Goal: Information Seeking & Learning: Learn about a topic

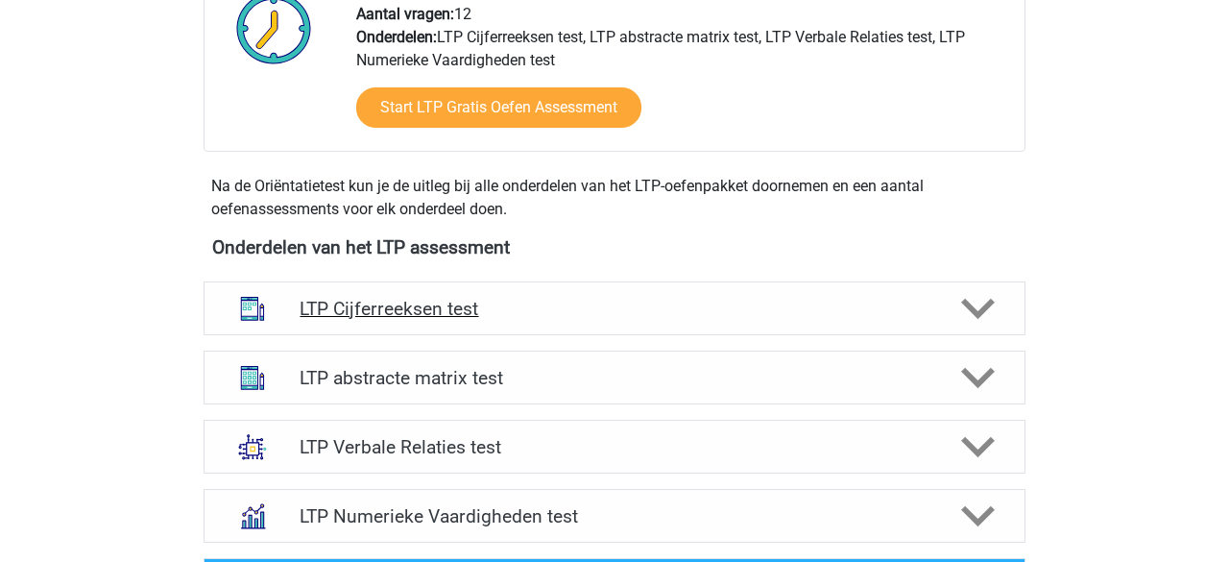
scroll to position [539, 0]
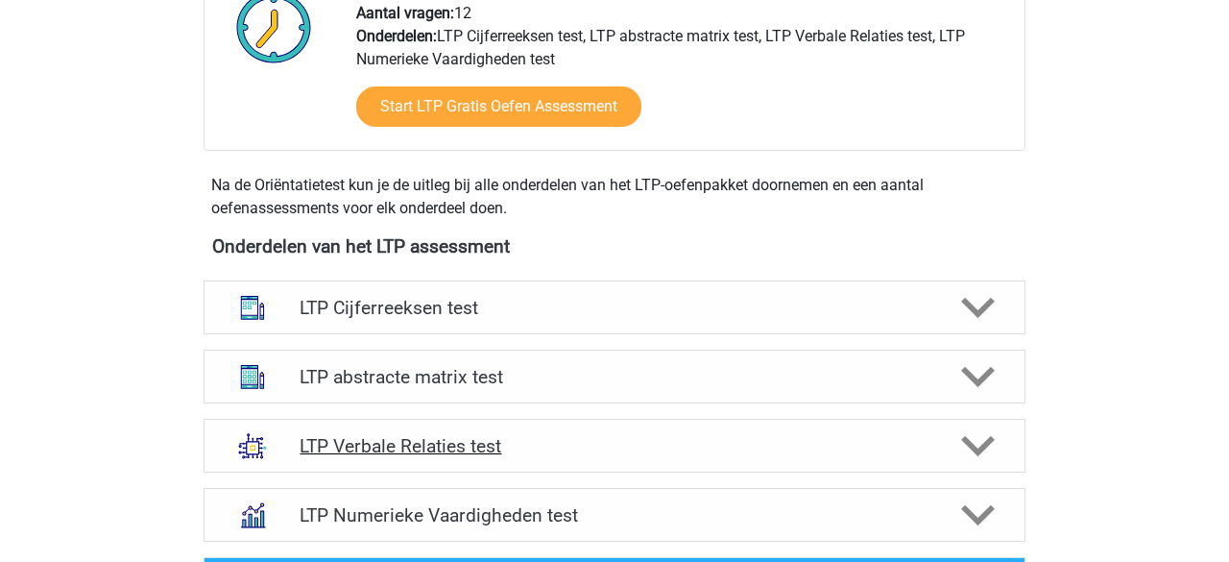
click at [487, 439] on h4 "LTP Verbale Relaties test" at bounding box center [614, 446] width 629 height 22
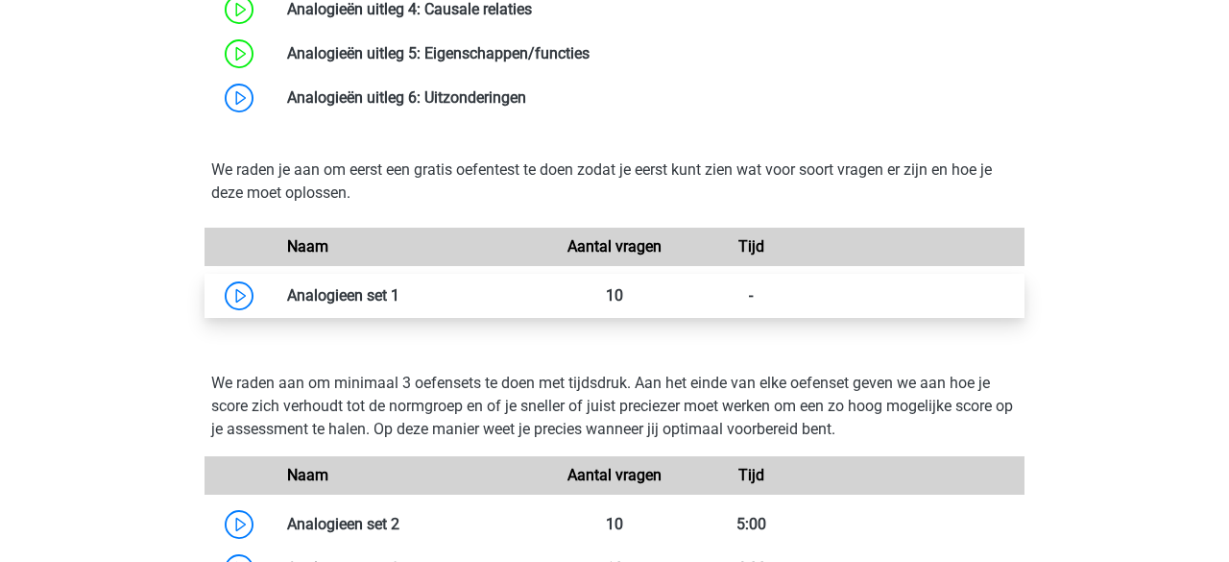
scroll to position [1656, 0]
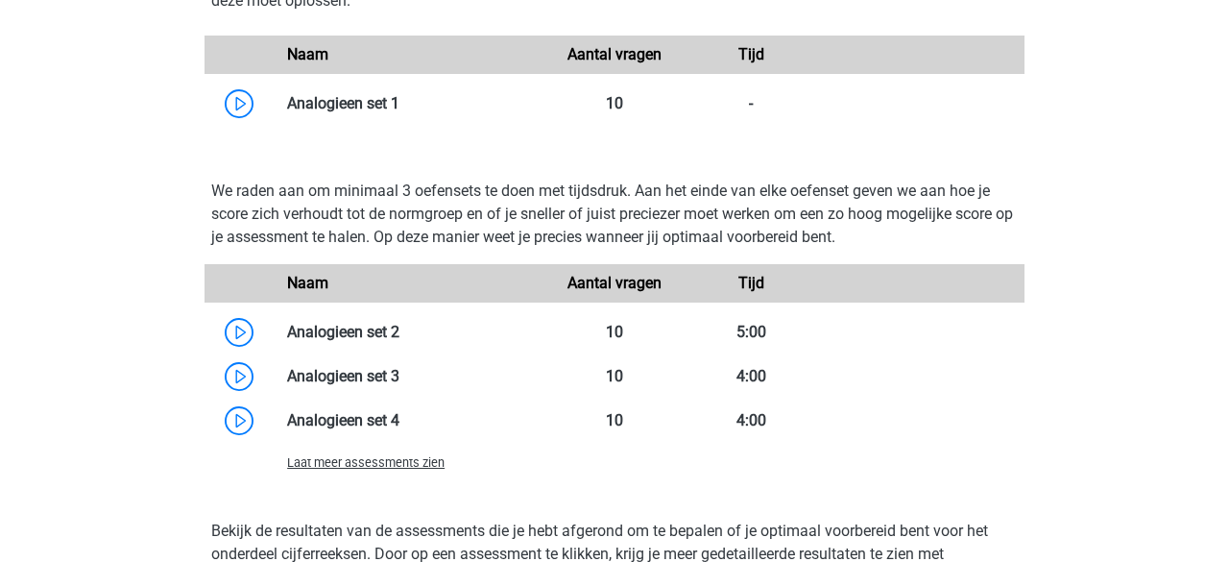
click at [398, 461] on span "Laat meer assessments zien" at bounding box center [366, 462] width 158 height 14
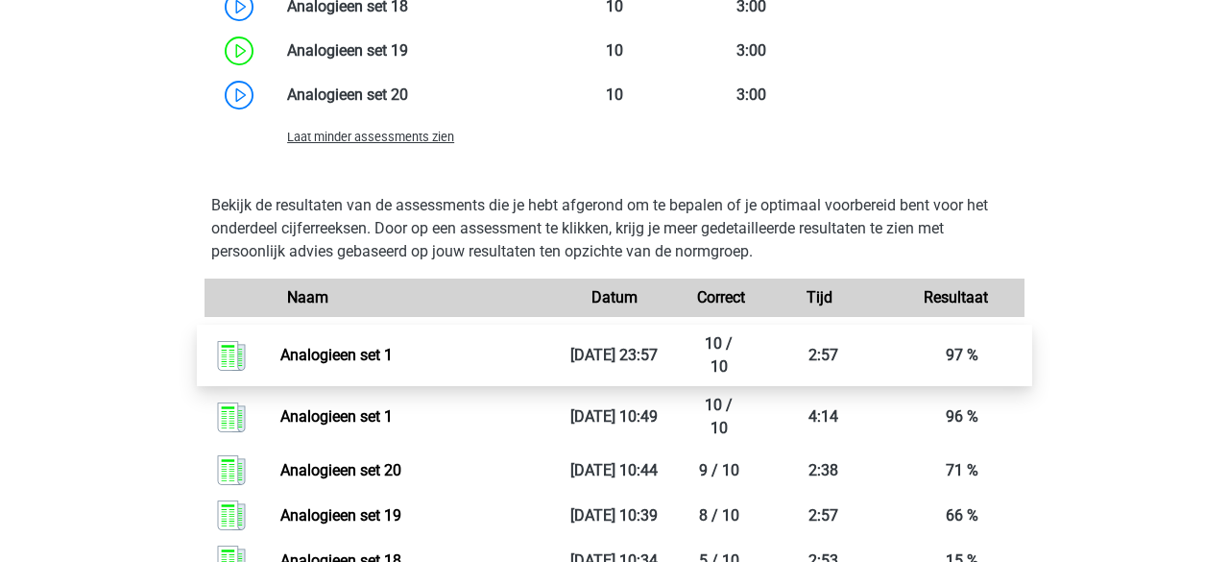
scroll to position [1947, 0]
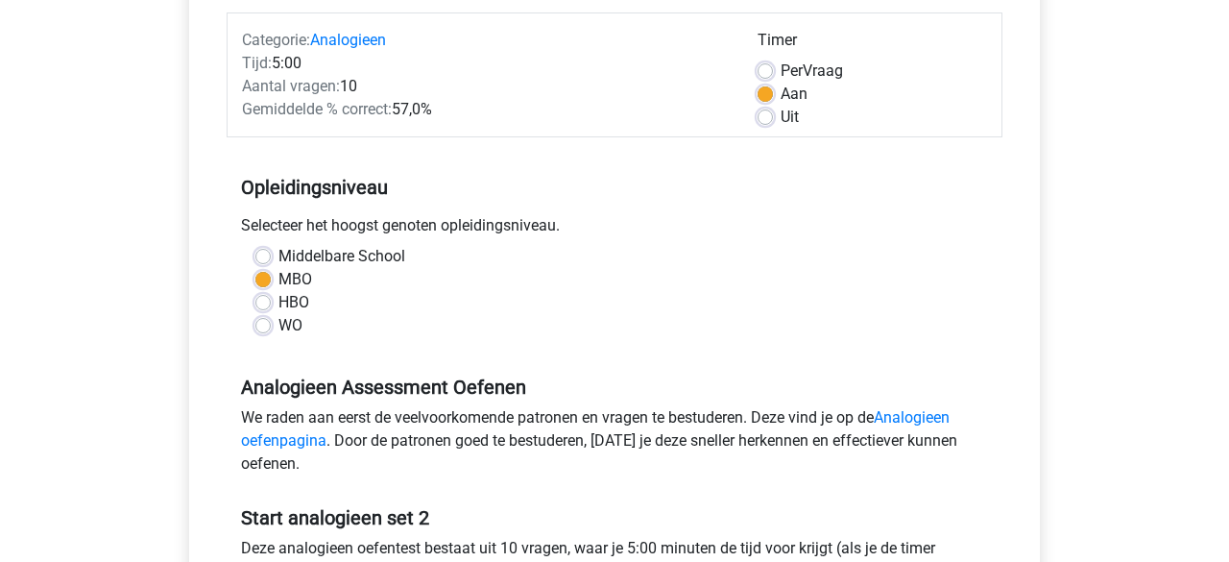
scroll to position [485, 0]
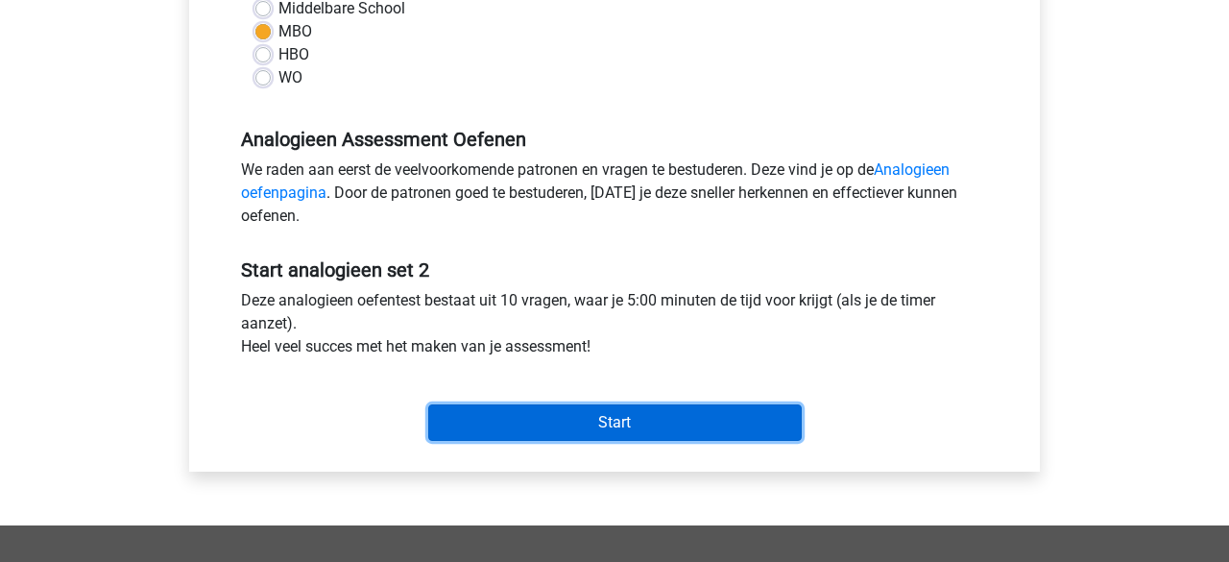
click at [466, 416] on input "Start" at bounding box center [615, 422] width 374 height 37
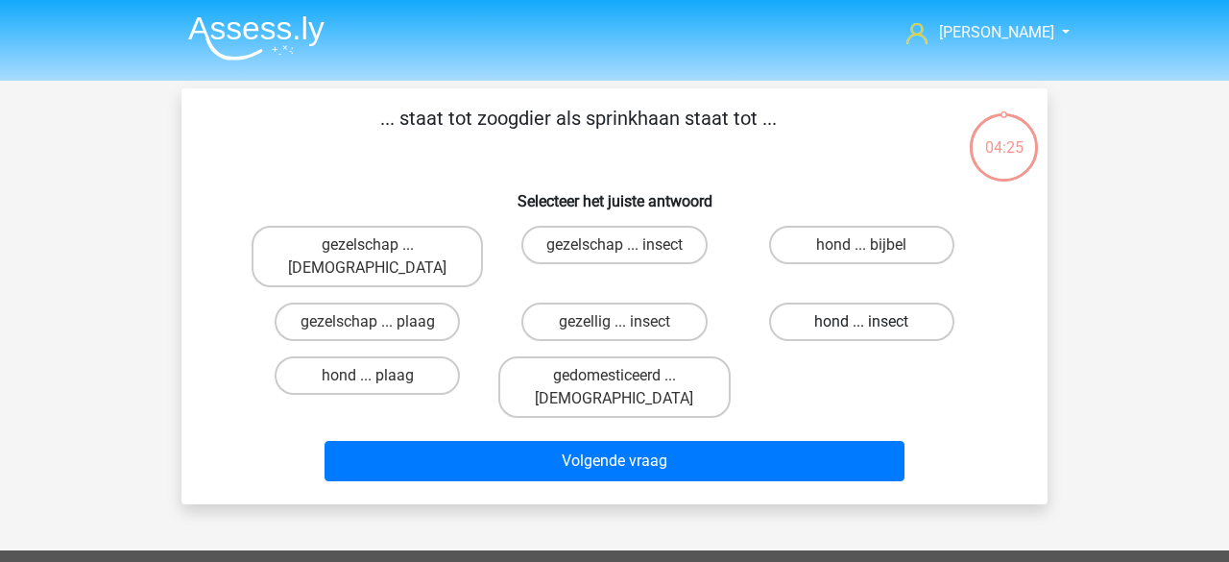
click at [785, 308] on label "hond ... insect" at bounding box center [861, 322] width 185 height 38
click at [862, 322] on input "hond ... insect" at bounding box center [868, 328] width 12 height 12
radio input "true"
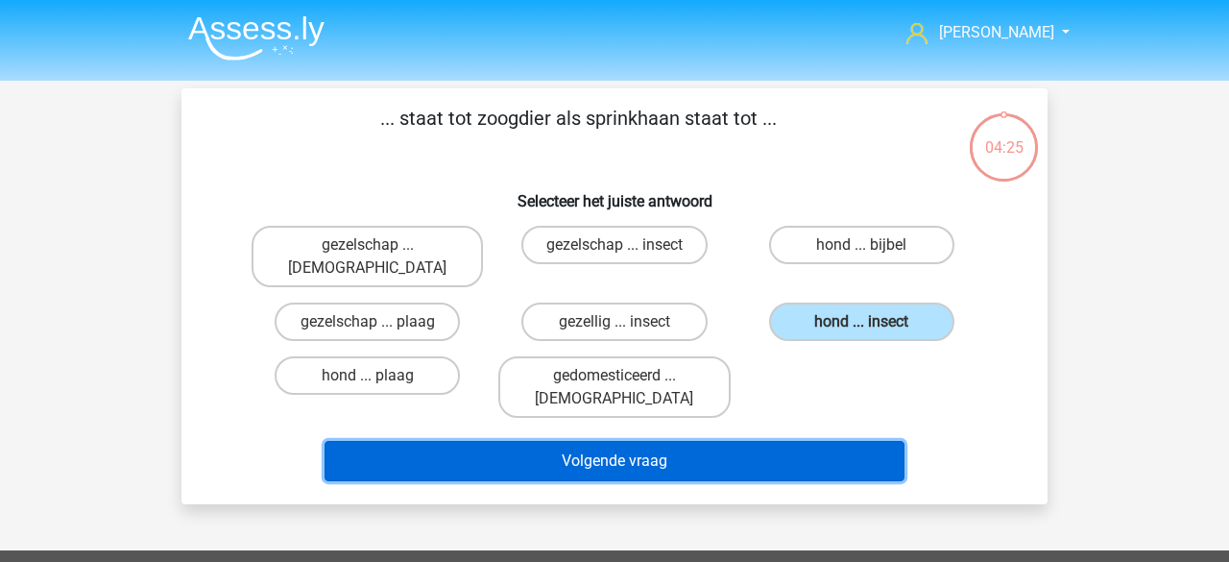
click at [681, 441] on button "Volgende vraag" at bounding box center [615, 461] width 581 height 40
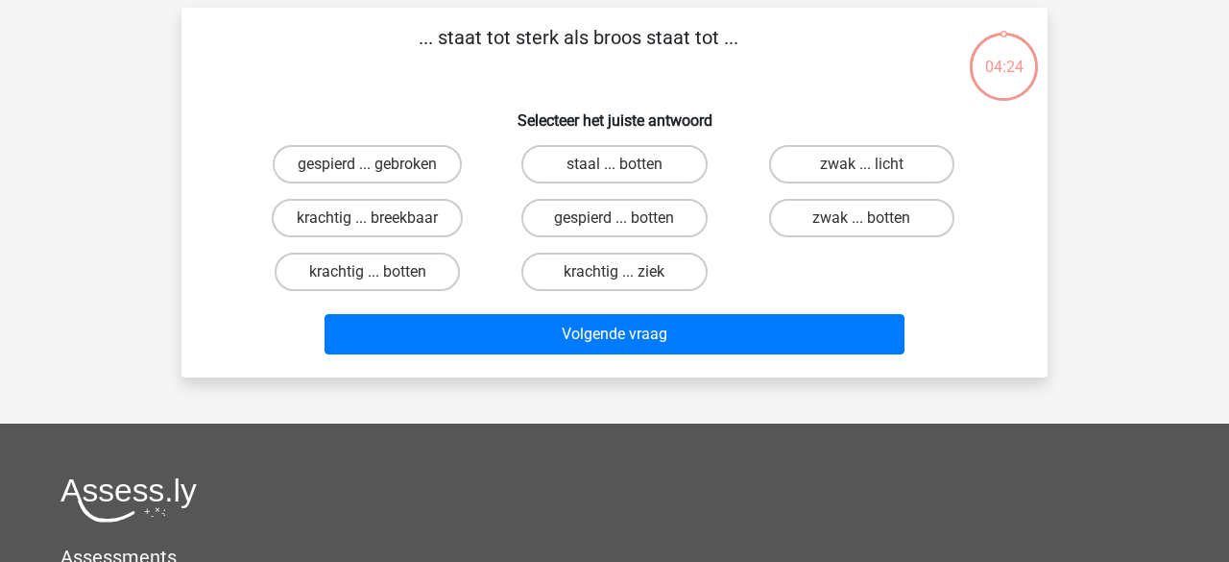
scroll to position [88, 0]
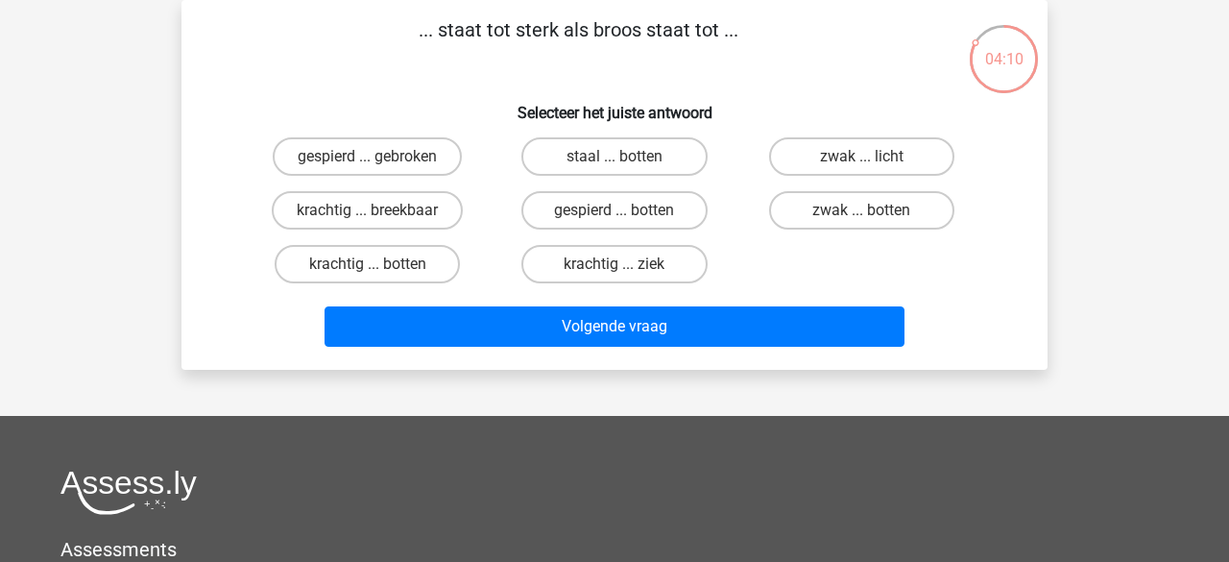
click at [369, 213] on input "krachtig ... breekbaar" at bounding box center [374, 216] width 12 height 12
radio input "true"
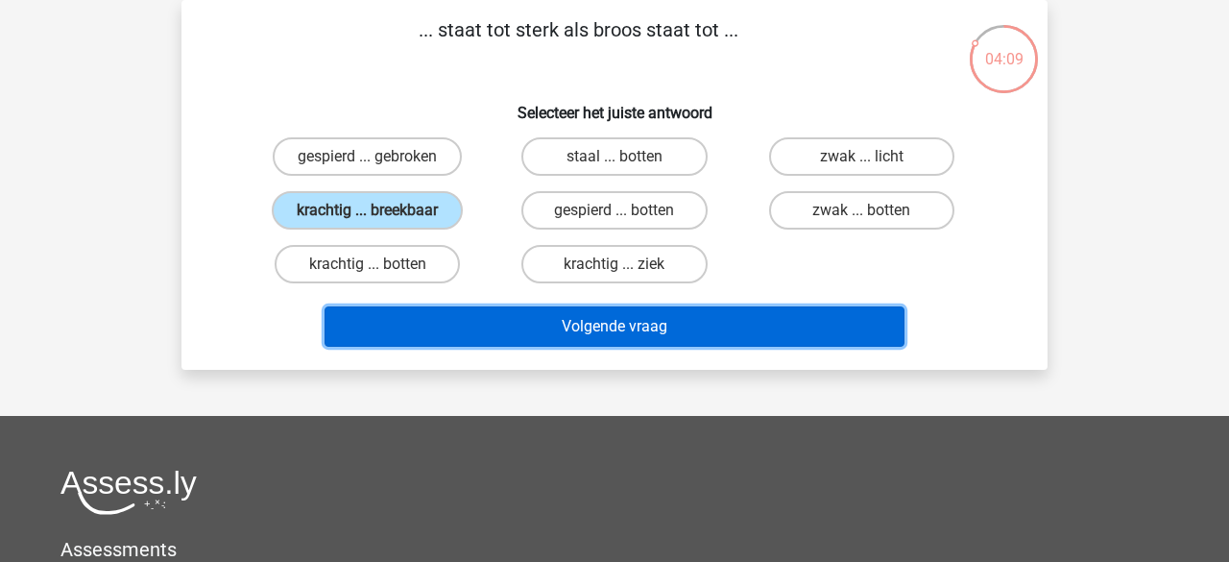
click at [460, 315] on button "Volgende vraag" at bounding box center [615, 326] width 581 height 40
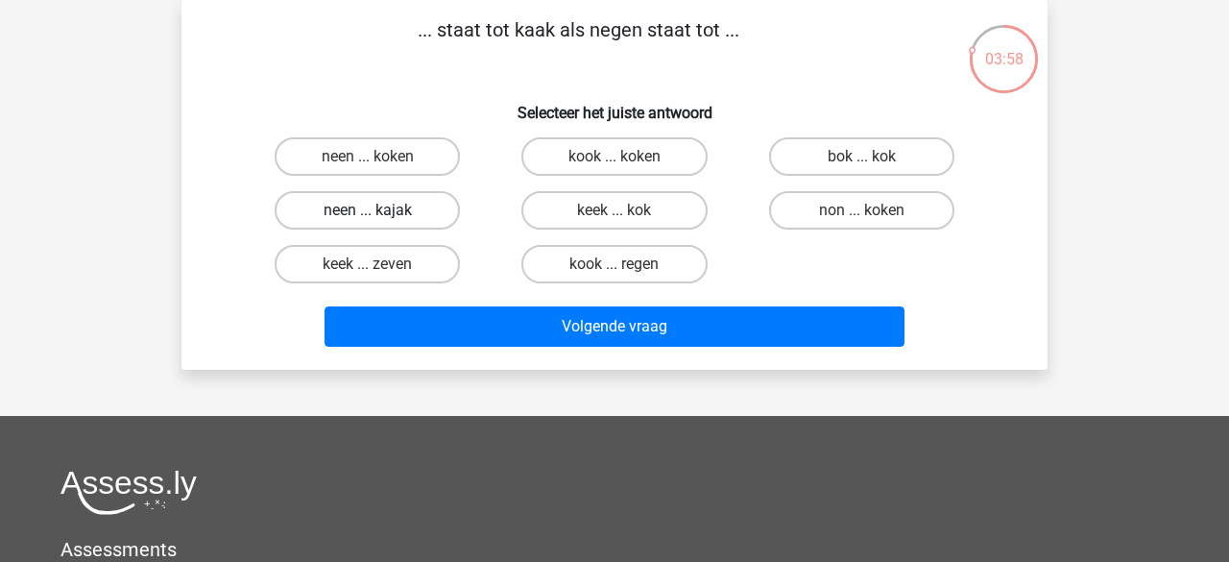
click at [383, 217] on label "neen ... kajak" at bounding box center [367, 210] width 185 height 38
click at [380, 217] on input "neen ... kajak" at bounding box center [374, 216] width 12 height 12
radio input "true"
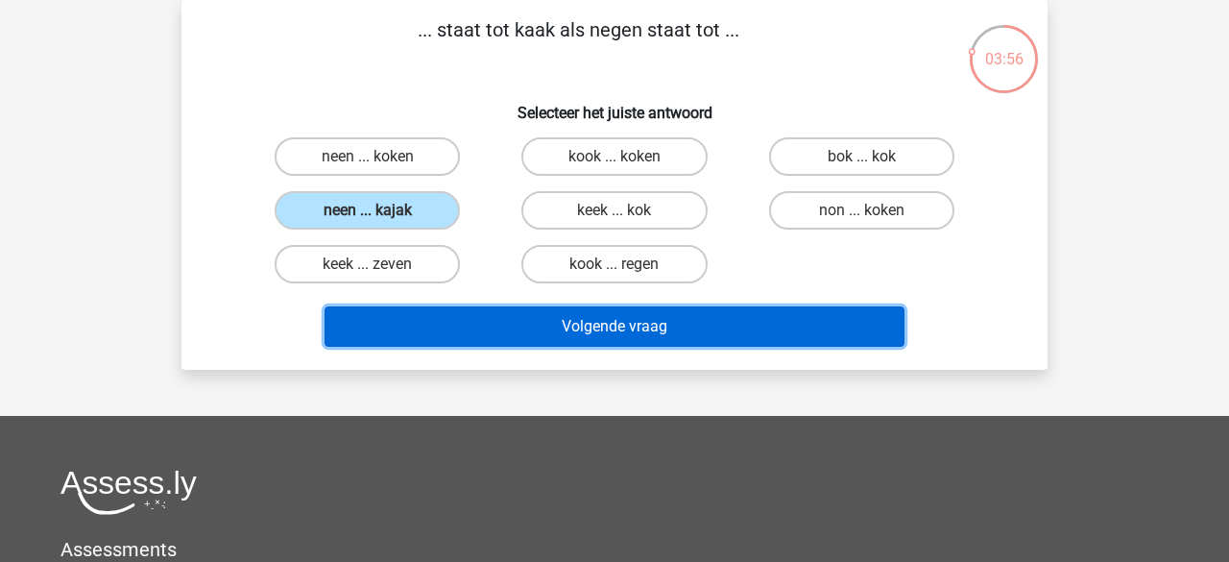
click at [490, 327] on button "Volgende vraag" at bounding box center [615, 326] width 581 height 40
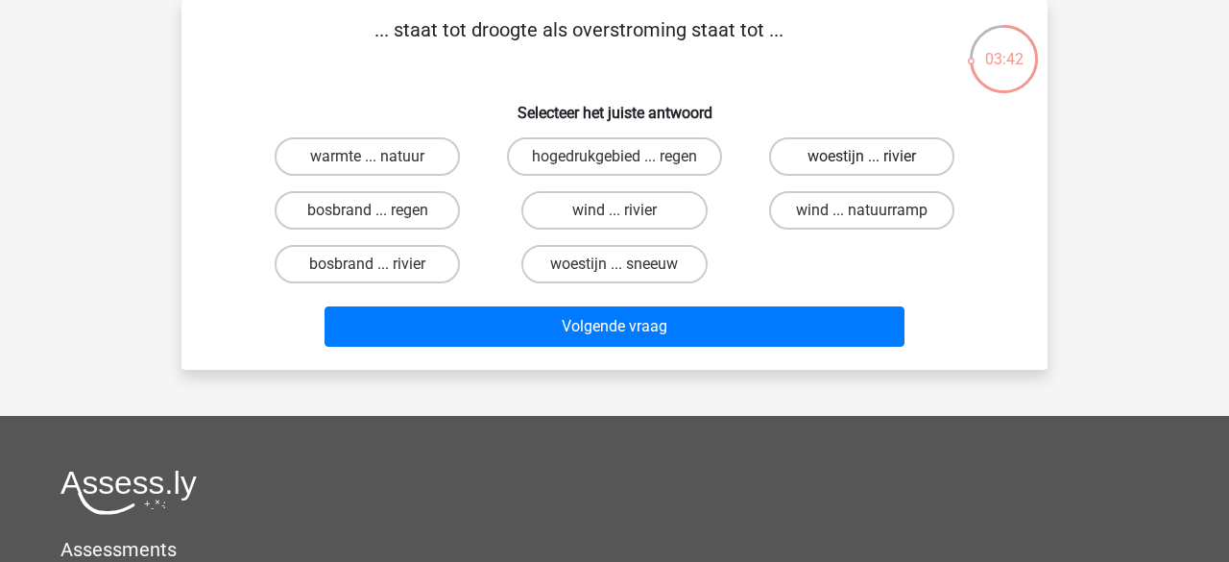
click at [811, 168] on label "woestijn ... rivier" at bounding box center [861, 156] width 185 height 38
click at [862, 168] on input "woestijn ... rivier" at bounding box center [868, 163] width 12 height 12
radio input "true"
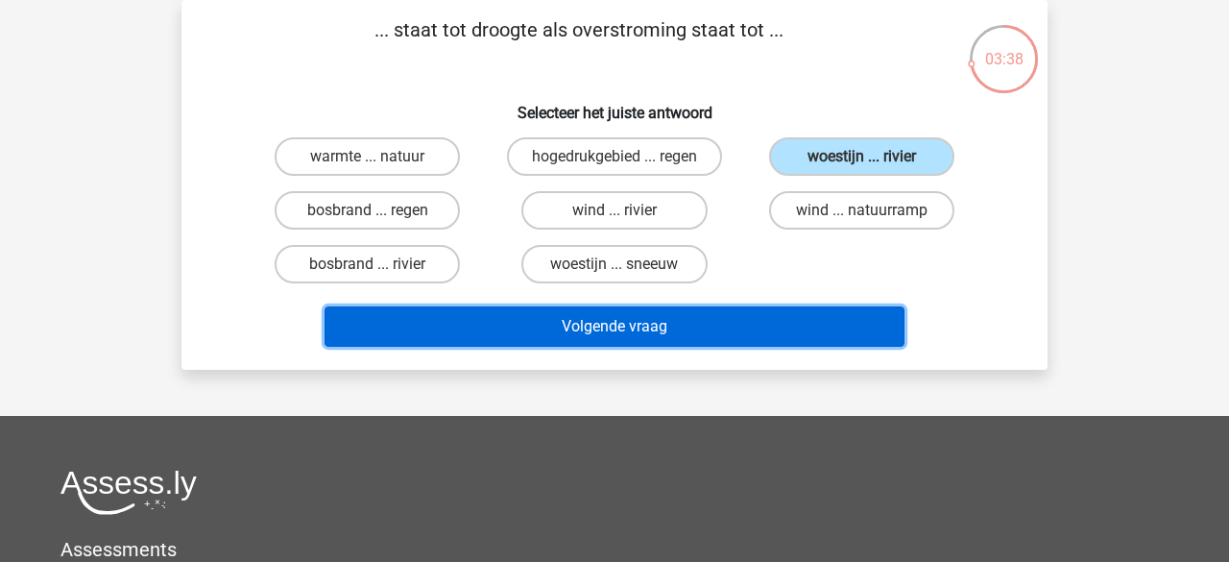
click at [617, 322] on button "Volgende vraag" at bounding box center [615, 326] width 581 height 40
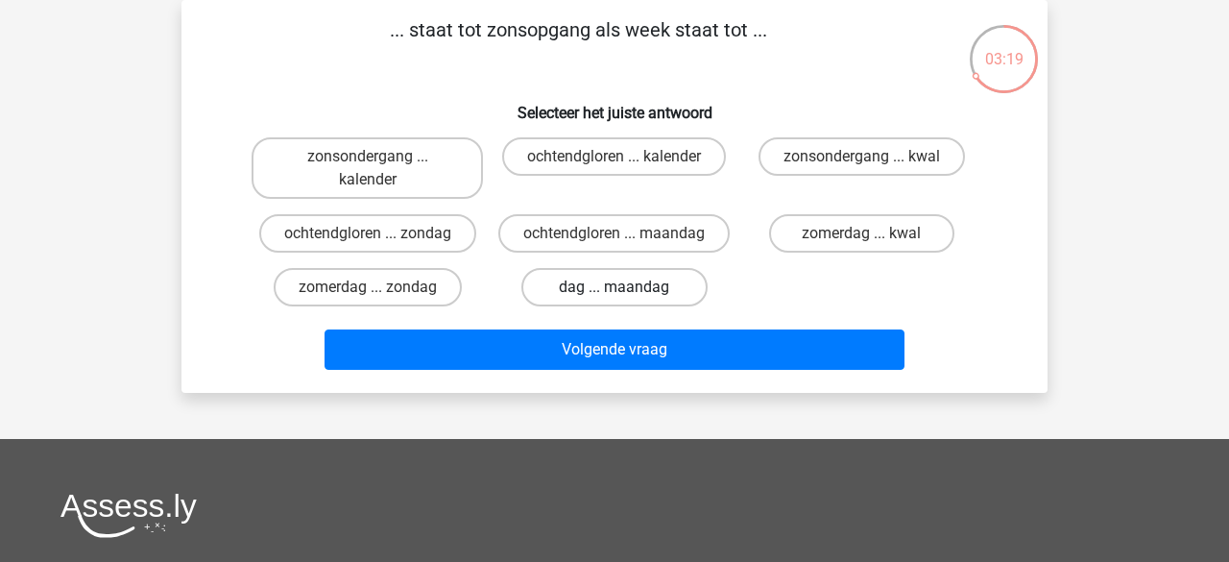
click at [557, 306] on label "dag ... maandag" at bounding box center [614, 287] width 185 height 38
click at [615, 300] on input "dag ... maandag" at bounding box center [621, 293] width 12 height 12
radio input "true"
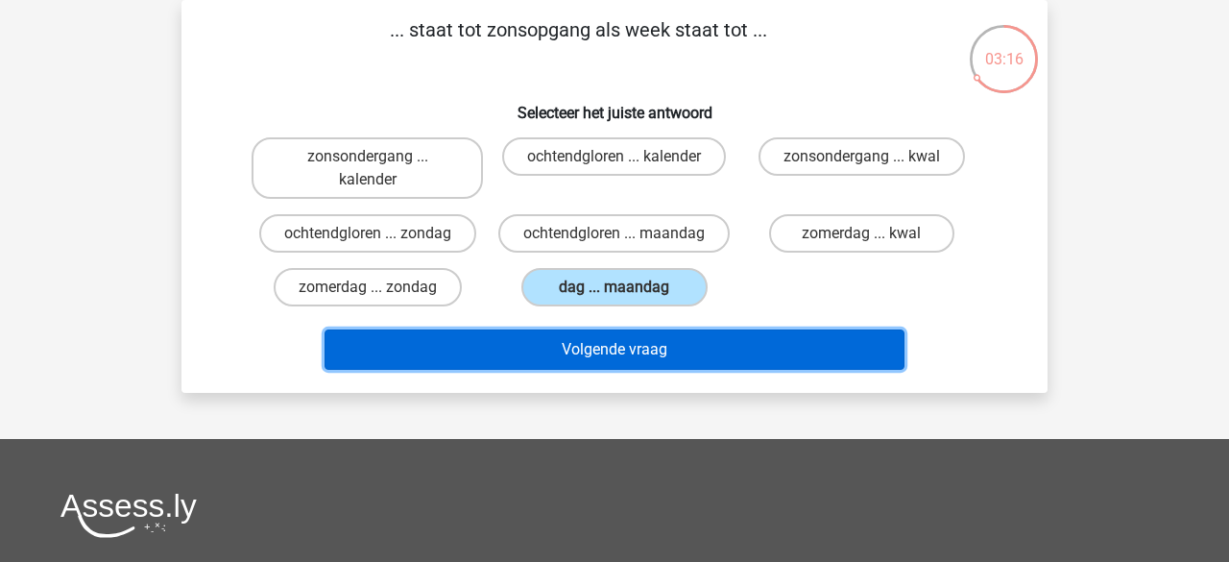
click at [596, 367] on button "Volgende vraag" at bounding box center [615, 349] width 581 height 40
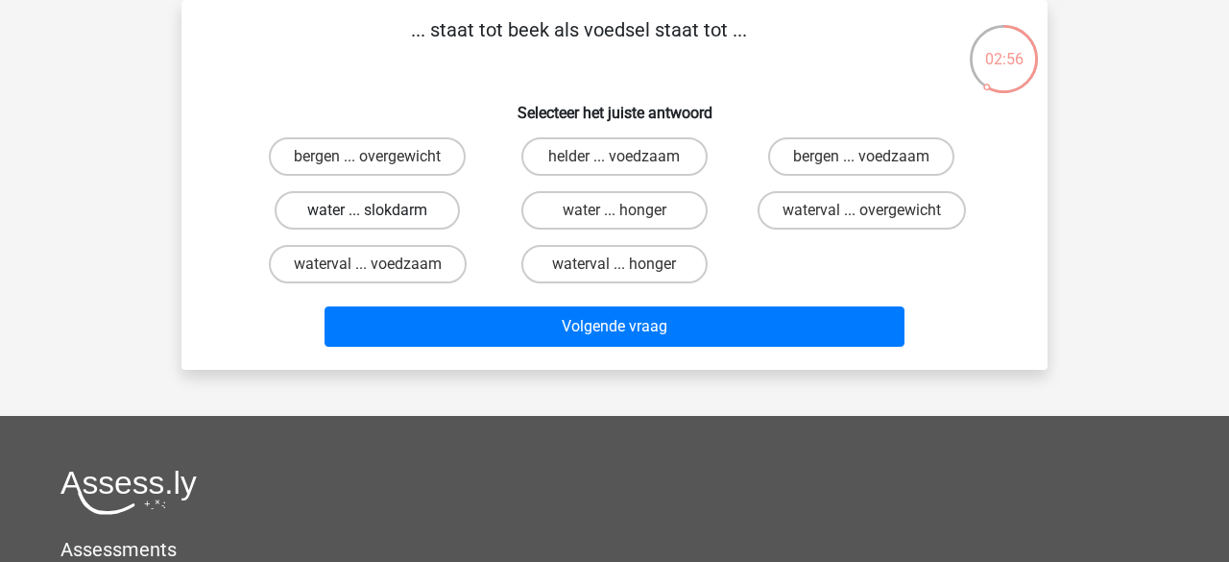
click at [367, 223] on label "water ... slokdarm" at bounding box center [367, 210] width 185 height 38
click at [368, 223] on input "water ... slokdarm" at bounding box center [374, 216] width 12 height 12
radio input "true"
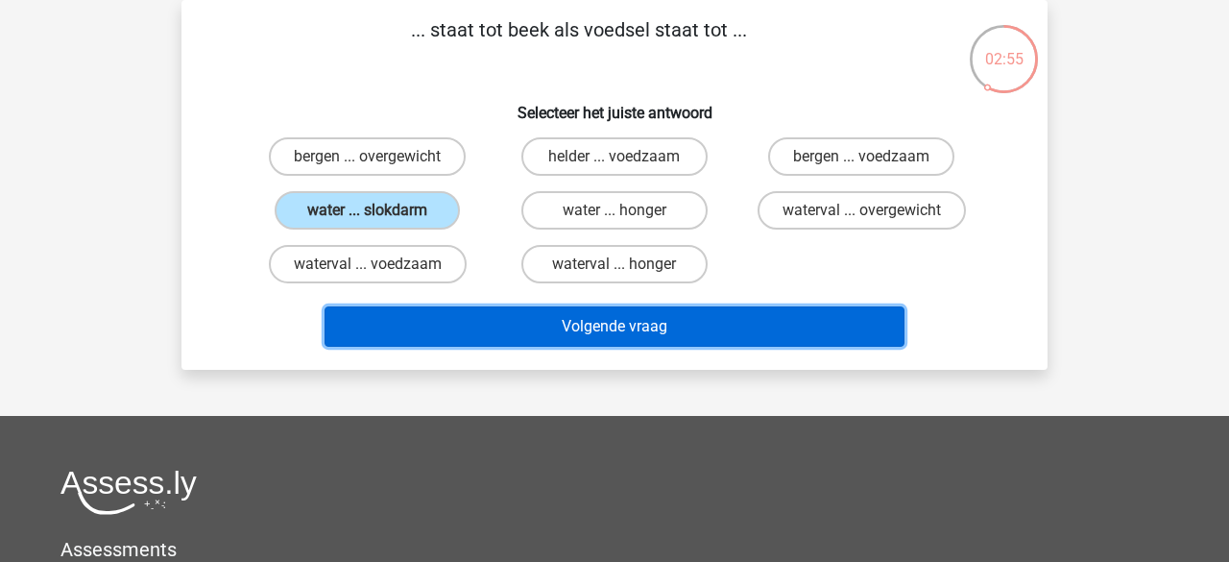
click at [467, 319] on button "Volgende vraag" at bounding box center [615, 326] width 581 height 40
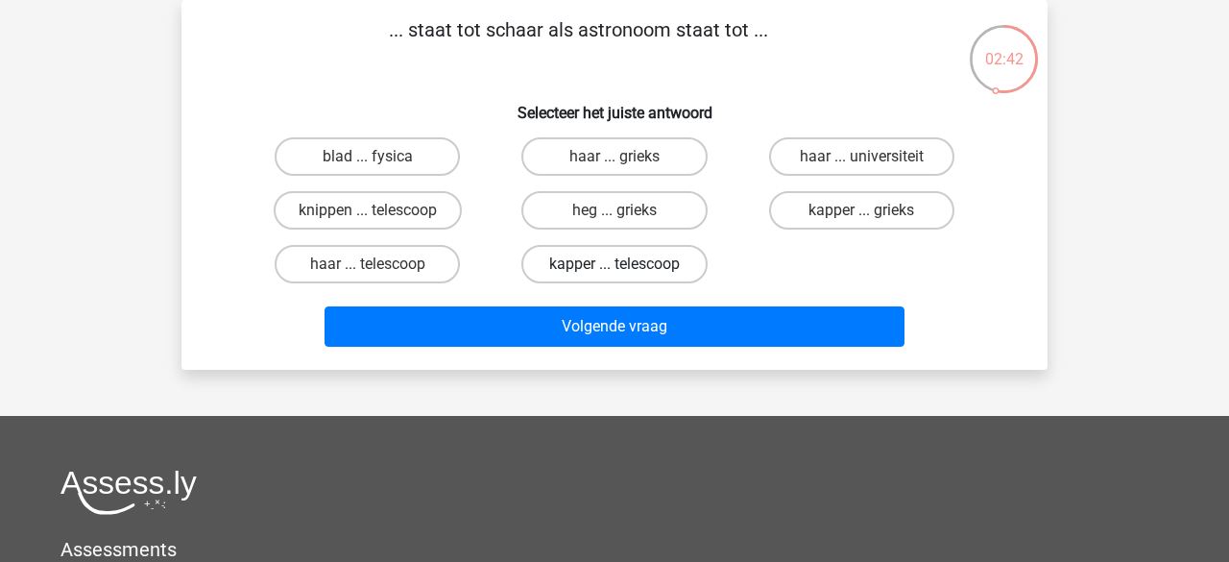
click at [559, 272] on label "kapper ... telescoop" at bounding box center [614, 264] width 185 height 38
click at [615, 272] on input "kapper ... telescoop" at bounding box center [621, 270] width 12 height 12
radio input "true"
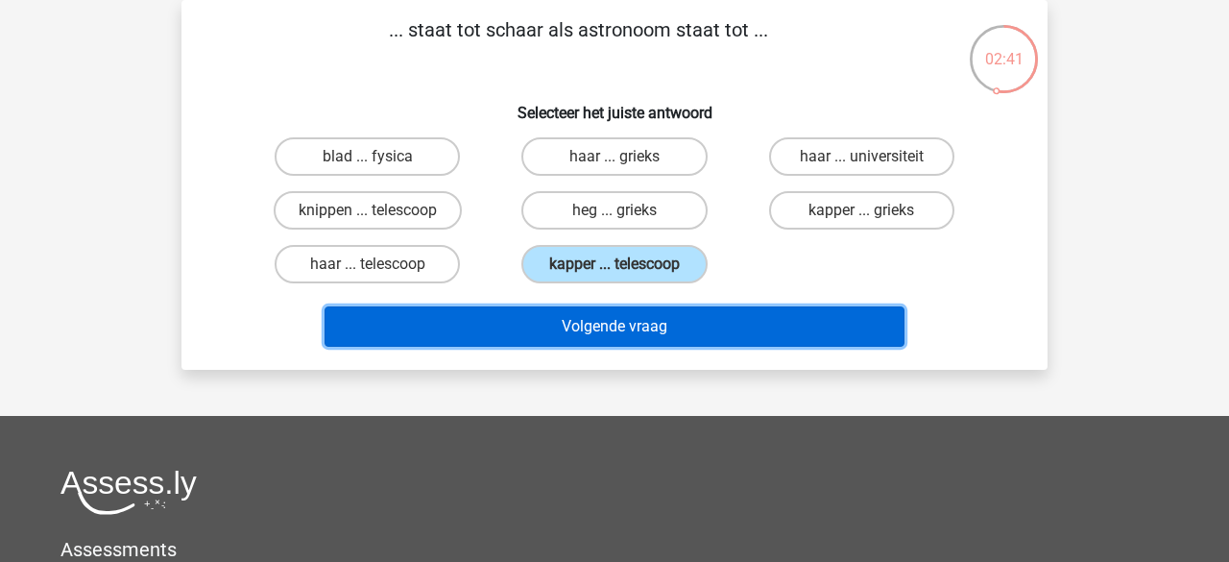
click at [562, 319] on button "Volgende vraag" at bounding box center [615, 326] width 581 height 40
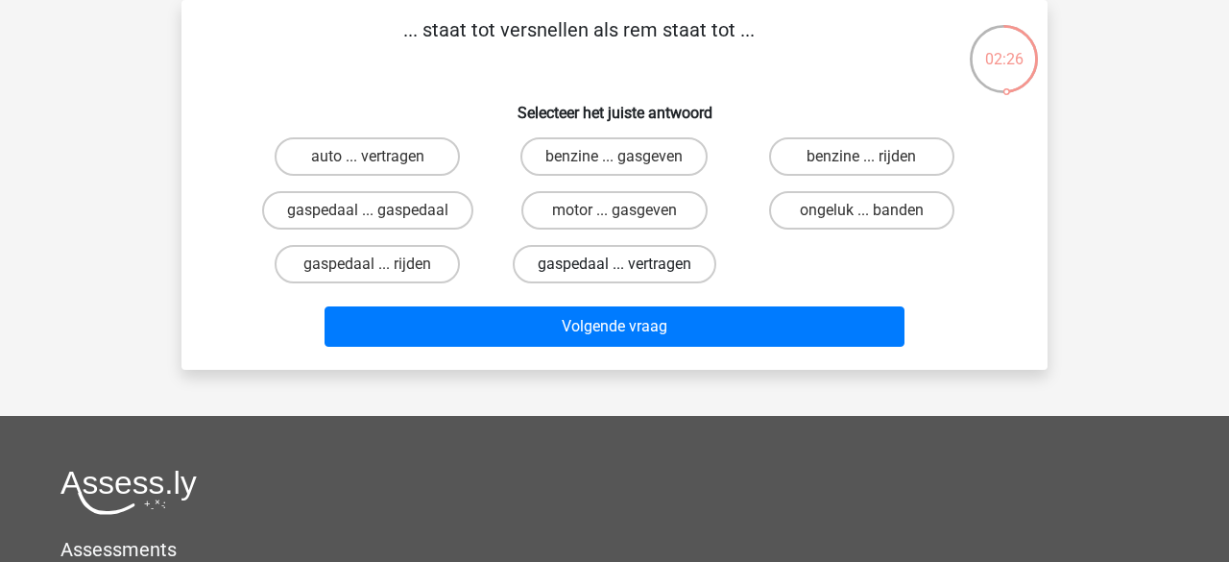
click at [570, 270] on label "gaspedaal ... vertragen" at bounding box center [615, 264] width 204 height 38
click at [615, 270] on input "gaspedaal ... vertragen" at bounding box center [621, 270] width 12 height 12
radio input "true"
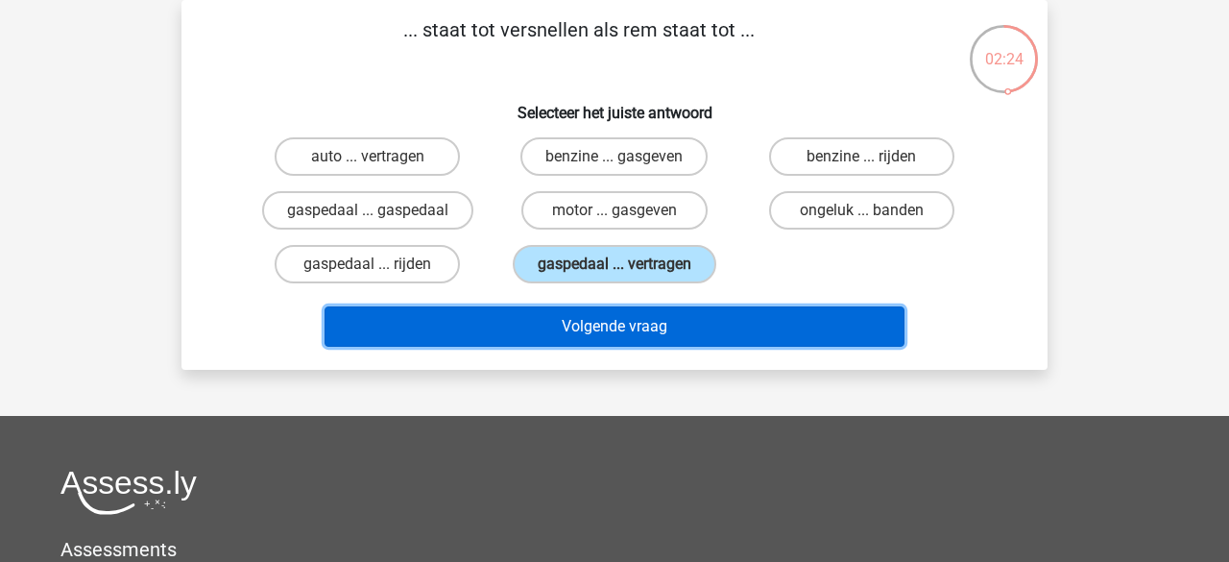
click at [557, 318] on button "Volgende vraag" at bounding box center [615, 326] width 581 height 40
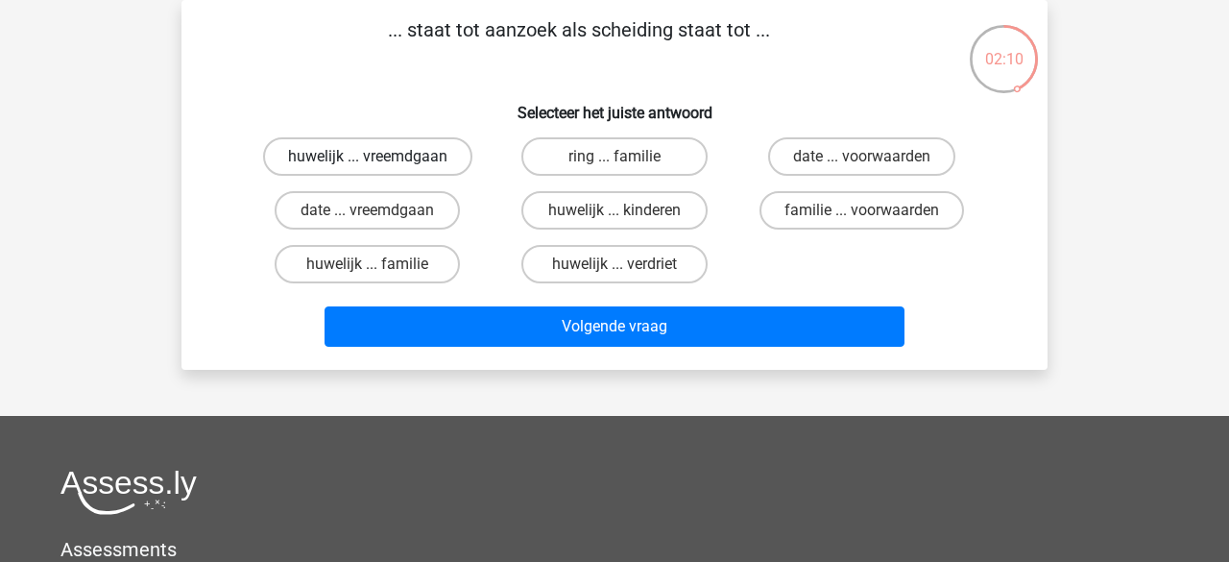
click at [384, 165] on label "huwelijk ... vreemdgaan" at bounding box center [367, 156] width 209 height 38
click at [380, 165] on input "huwelijk ... vreemdgaan" at bounding box center [374, 163] width 12 height 12
radio input "true"
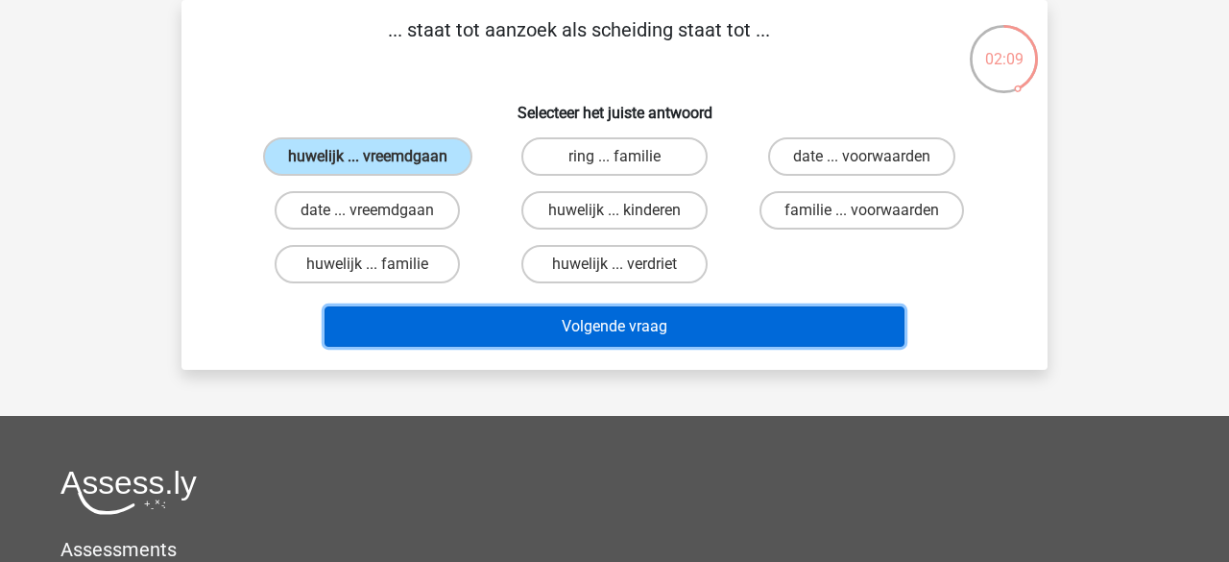
click at [444, 322] on button "Volgende vraag" at bounding box center [615, 326] width 581 height 40
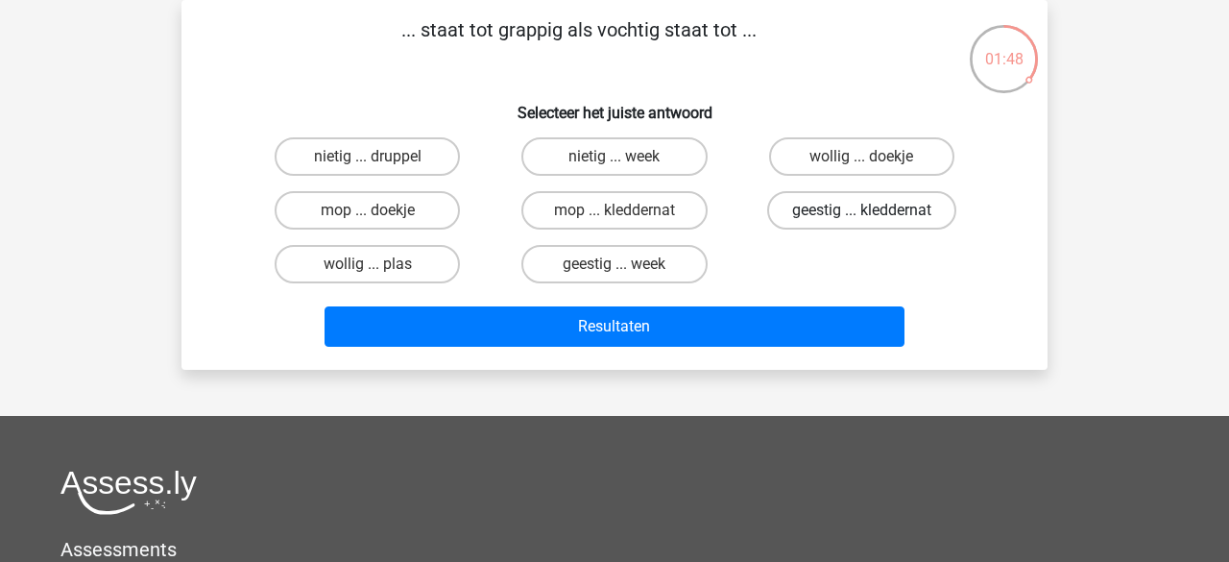
click at [796, 216] on label "geestig ... kleddernat" at bounding box center [861, 210] width 189 height 38
click at [862, 216] on input "geestig ... kleddernat" at bounding box center [868, 216] width 12 height 12
radio input "true"
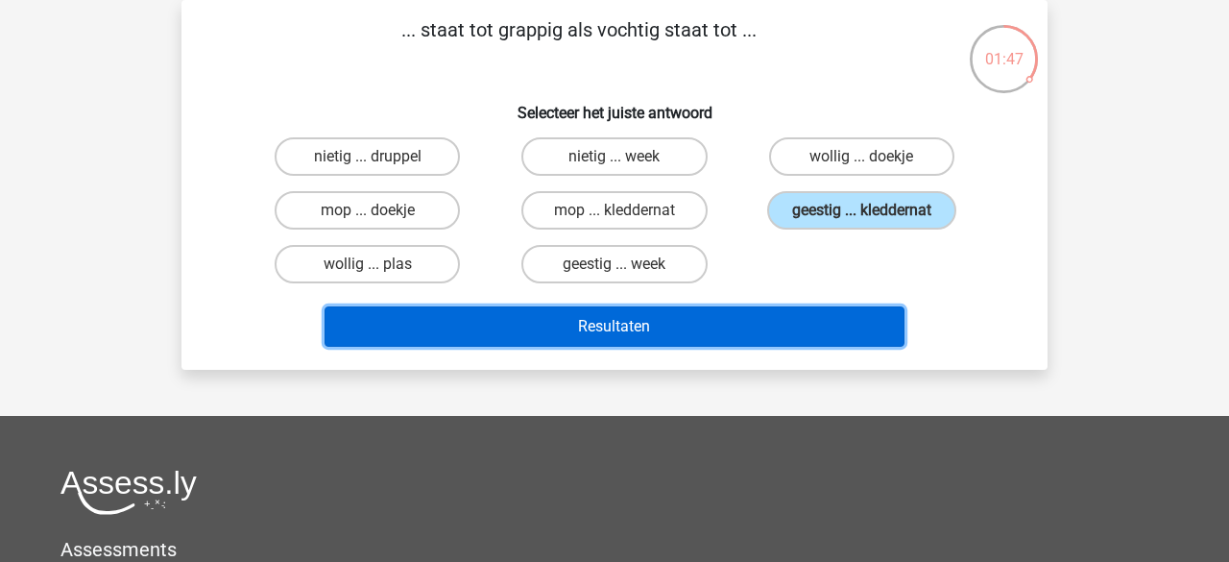
click at [721, 313] on button "Resultaten" at bounding box center [615, 326] width 581 height 40
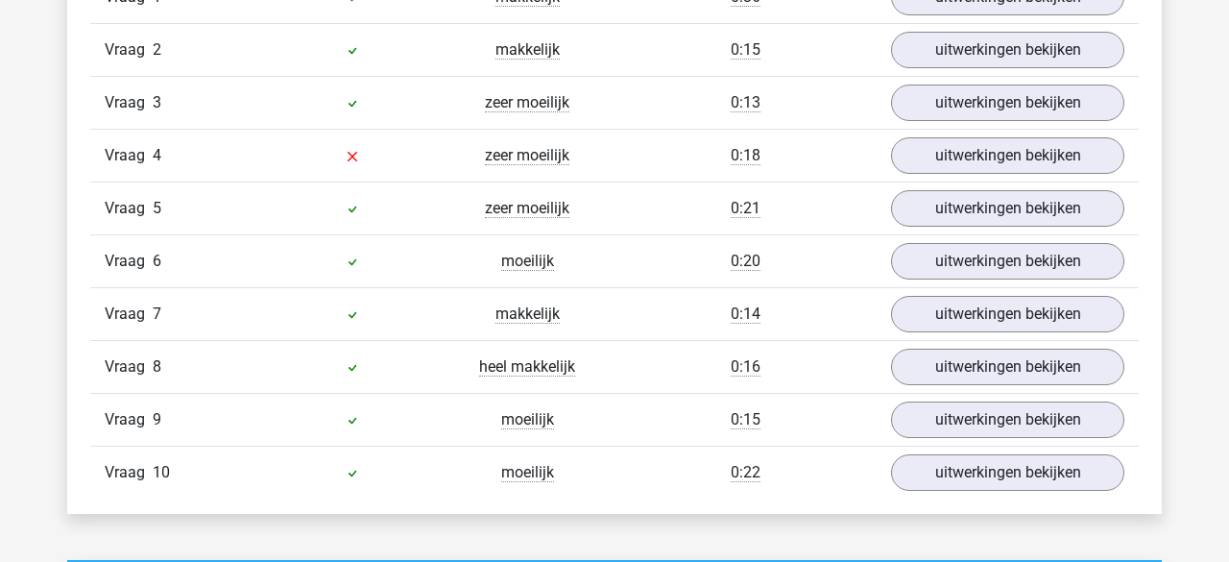
scroll to position [1252, 0]
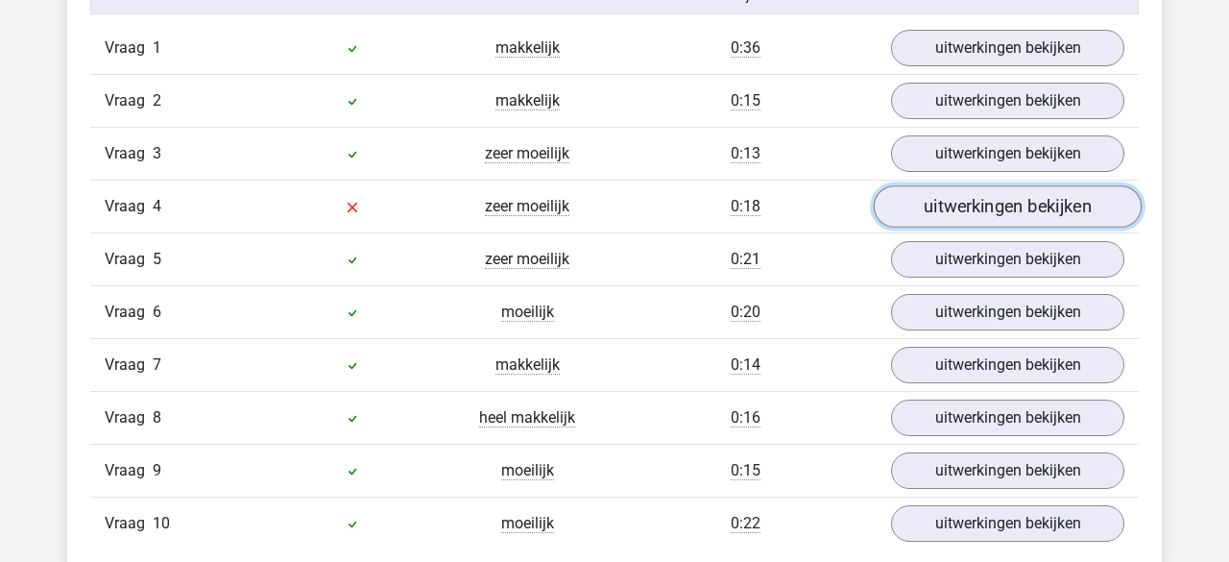
click at [904, 204] on link "uitwerkingen bekijken" at bounding box center [1008, 206] width 268 height 42
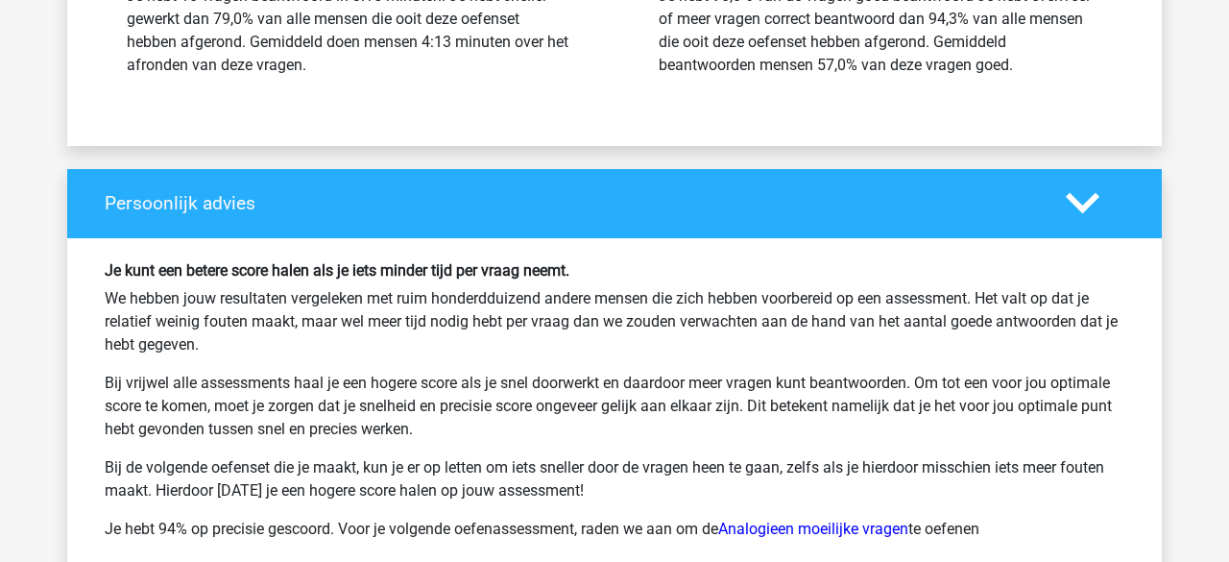
scroll to position [3046, 0]
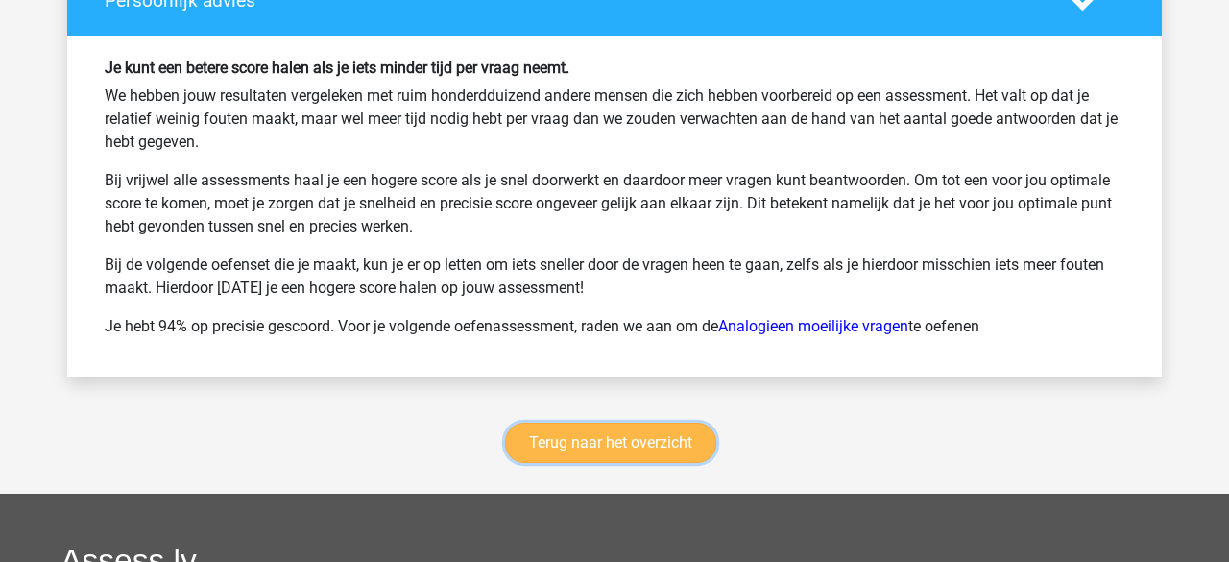
click at [649, 437] on link "Terug naar het overzicht" at bounding box center [610, 443] width 211 height 40
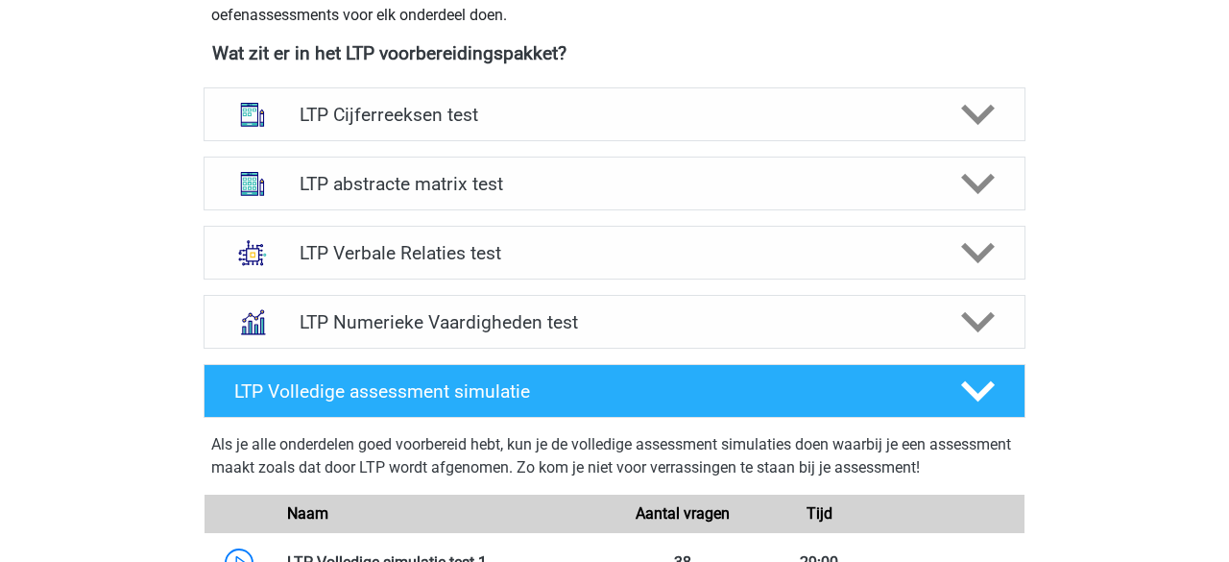
scroll to position [713, 0]
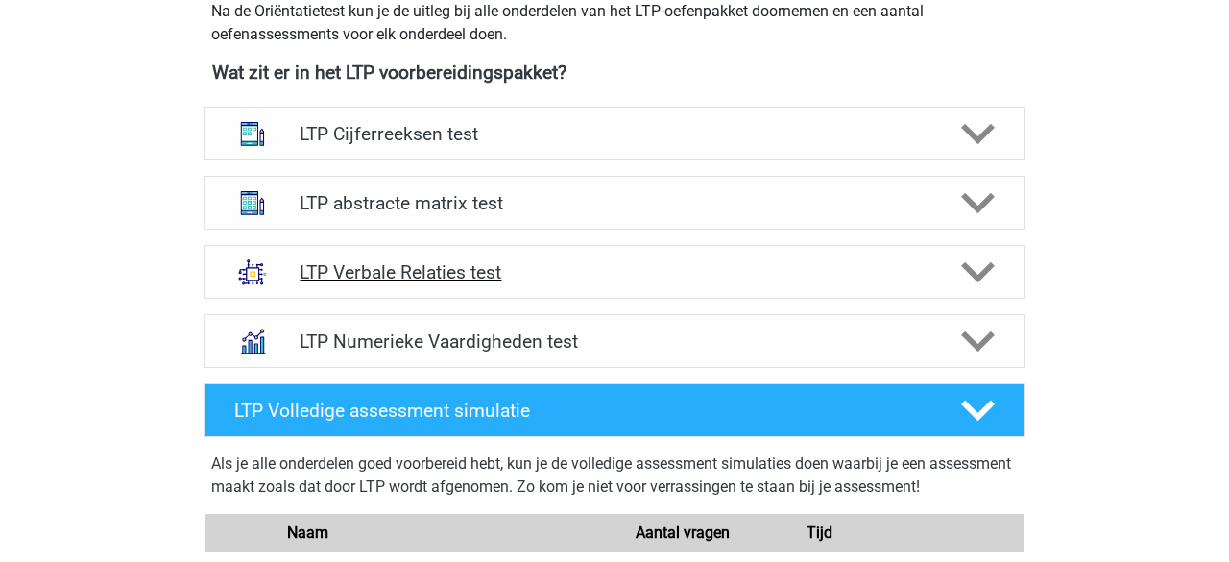
click at [964, 262] on polygon at bounding box center [978, 272] width 34 height 21
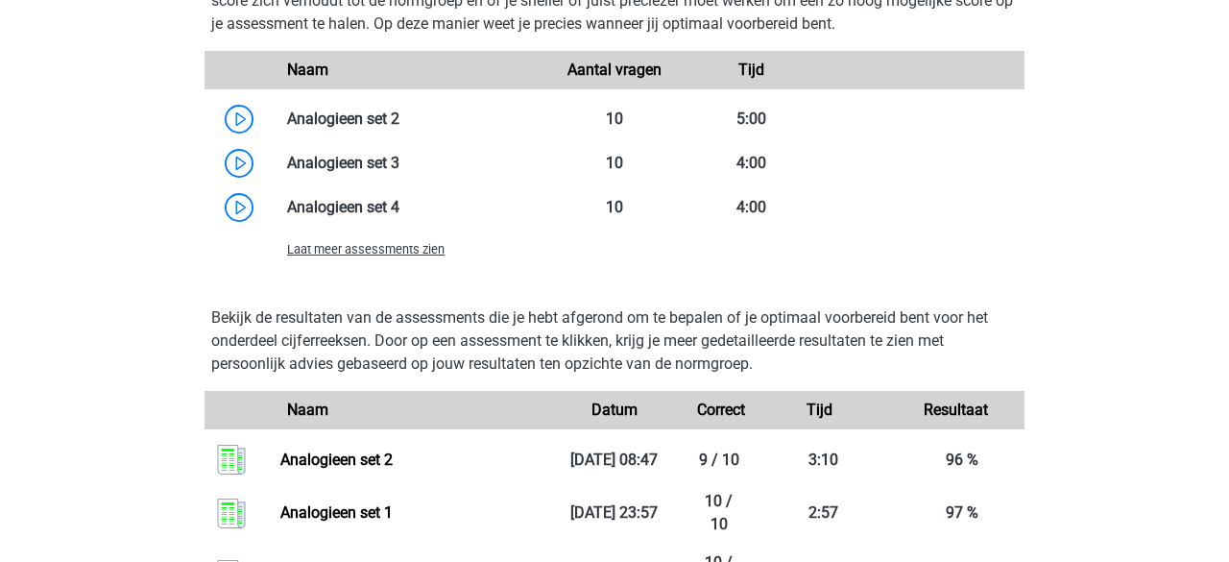
scroll to position [1873, 0]
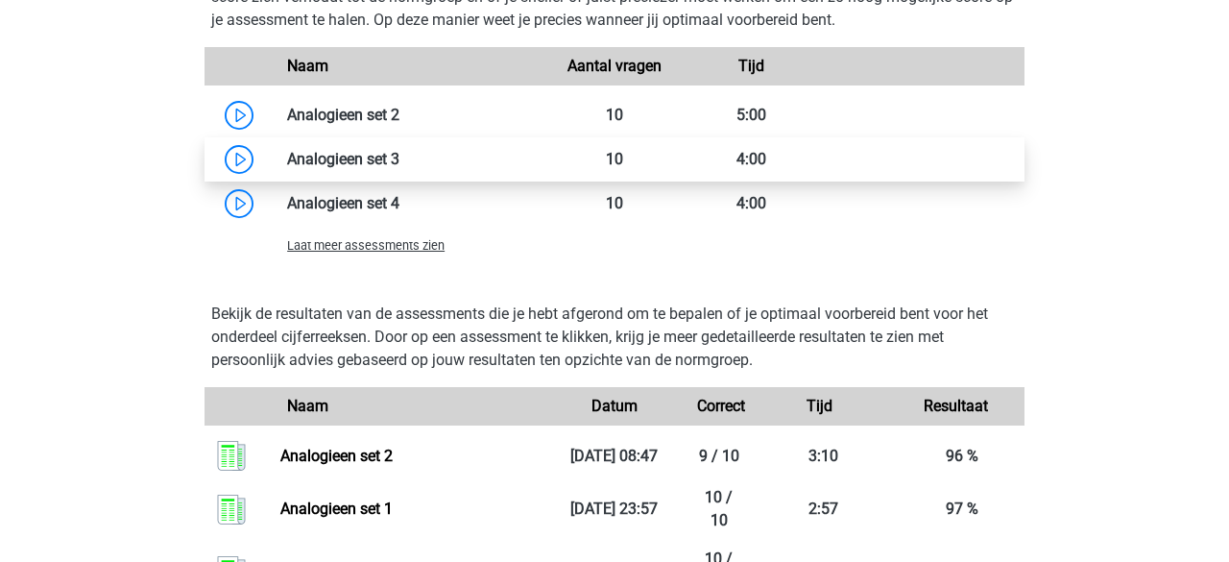
click at [400, 168] on link at bounding box center [400, 159] width 0 height 18
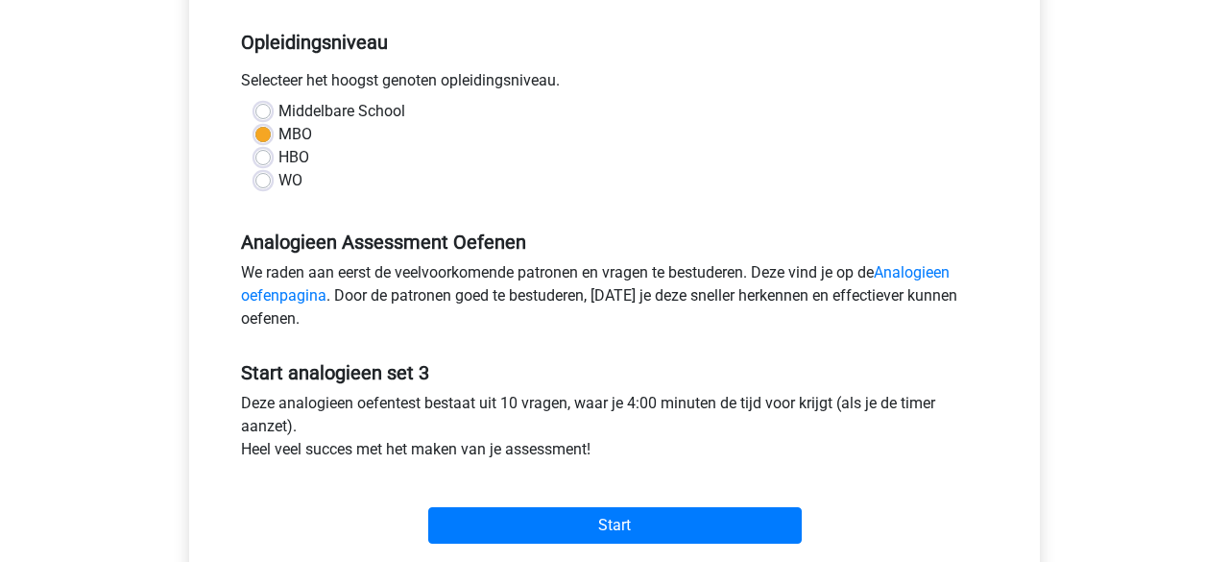
scroll to position [636, 0]
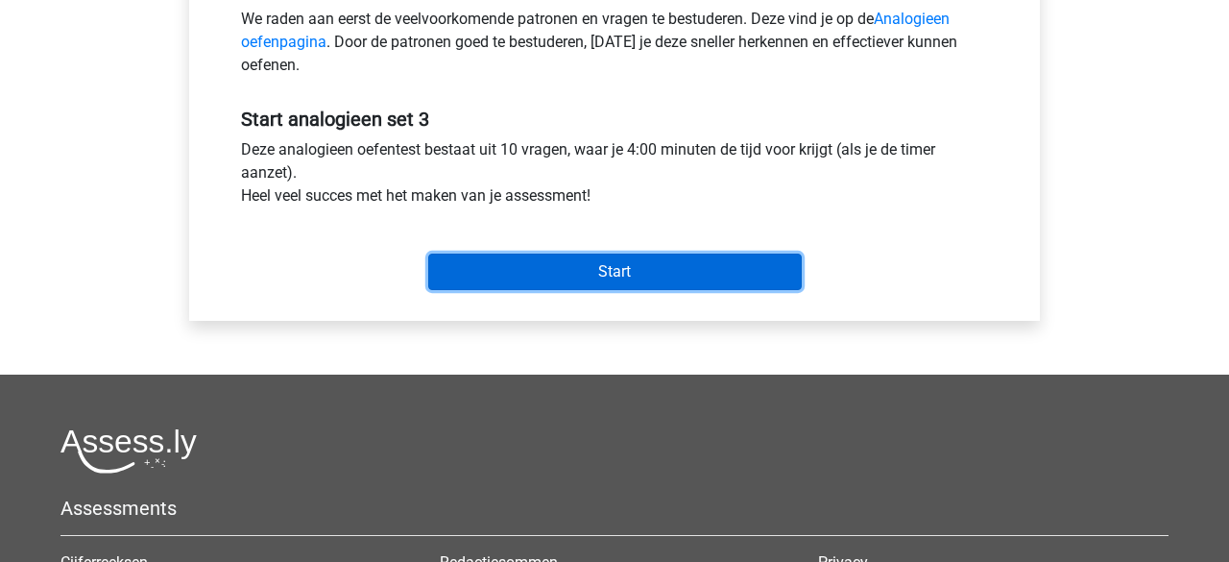
click at [535, 284] on input "Start" at bounding box center [615, 272] width 374 height 37
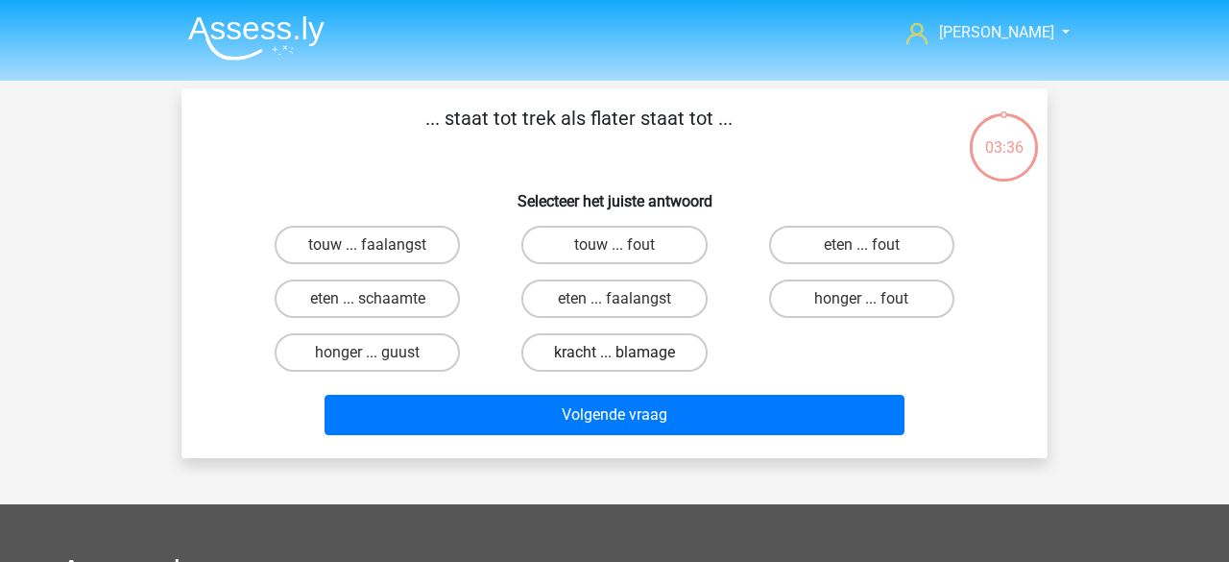
click at [553, 363] on label "kracht ... blamage" at bounding box center [614, 352] width 185 height 38
click at [615, 363] on input "kracht ... blamage" at bounding box center [621, 359] width 12 height 12
radio input "true"
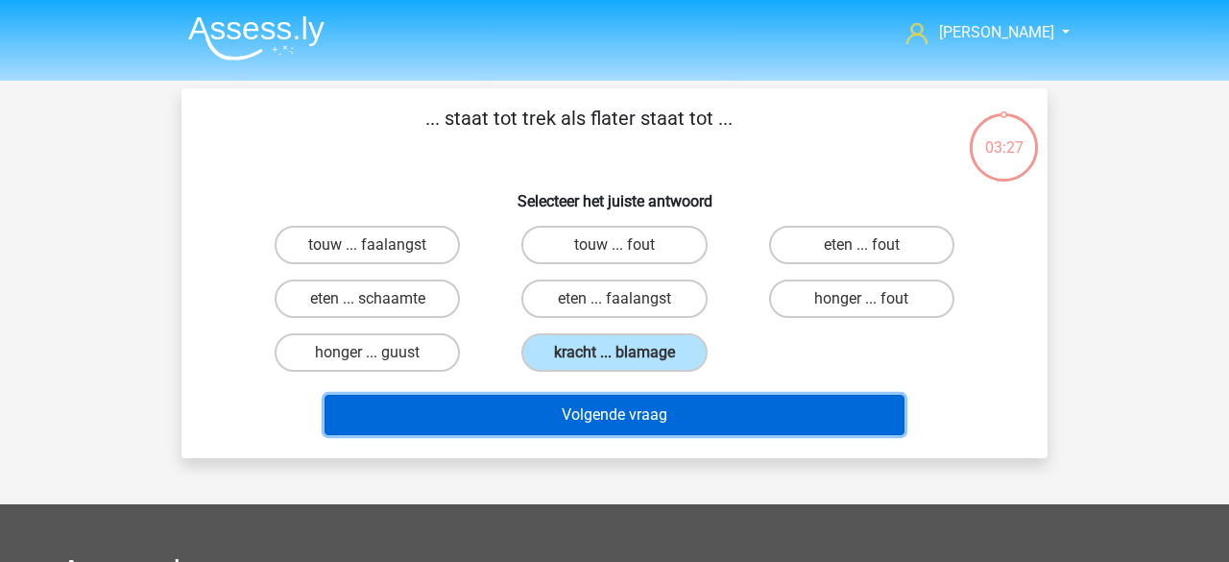
click at [579, 414] on button "Volgende vraag" at bounding box center [615, 415] width 581 height 40
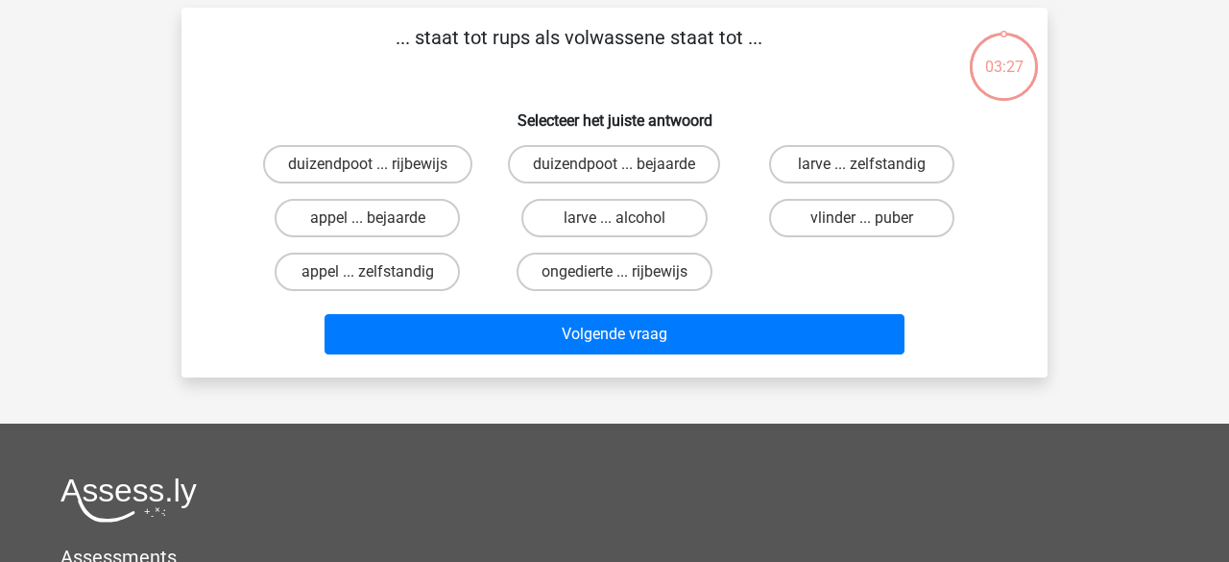
scroll to position [88, 0]
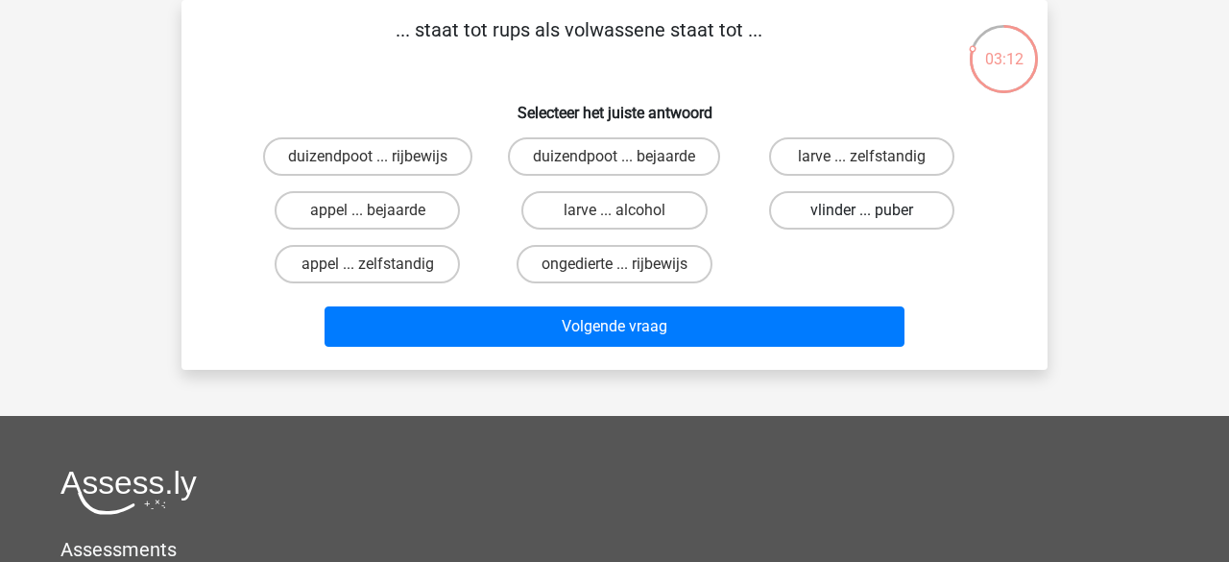
click at [796, 219] on label "vlinder ... puber" at bounding box center [861, 210] width 185 height 38
click at [862, 219] on input "vlinder ... puber" at bounding box center [868, 216] width 12 height 12
radio input "true"
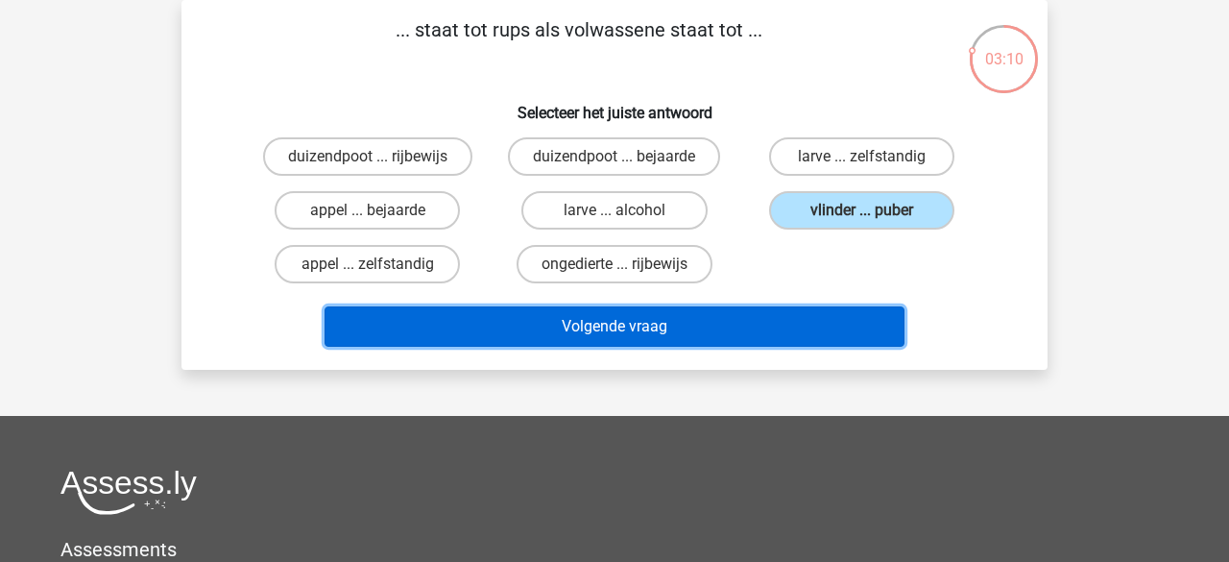
click at [604, 326] on button "Volgende vraag" at bounding box center [615, 326] width 581 height 40
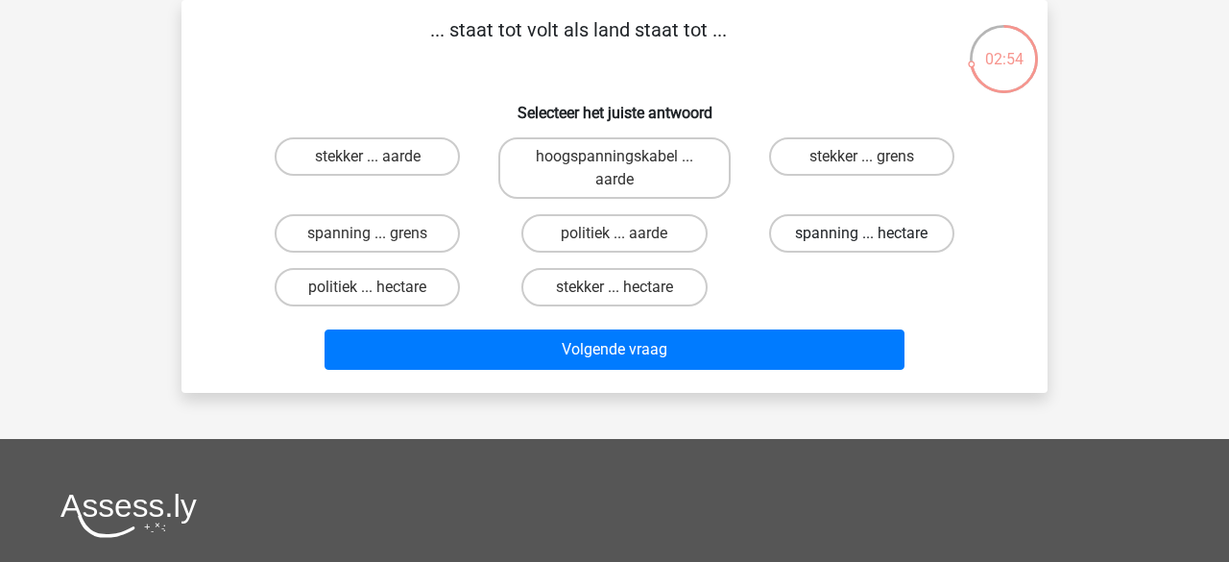
click at [779, 244] on label "spanning ... hectare" at bounding box center [861, 233] width 185 height 38
click at [862, 244] on input "spanning ... hectare" at bounding box center [868, 239] width 12 height 12
radio input "true"
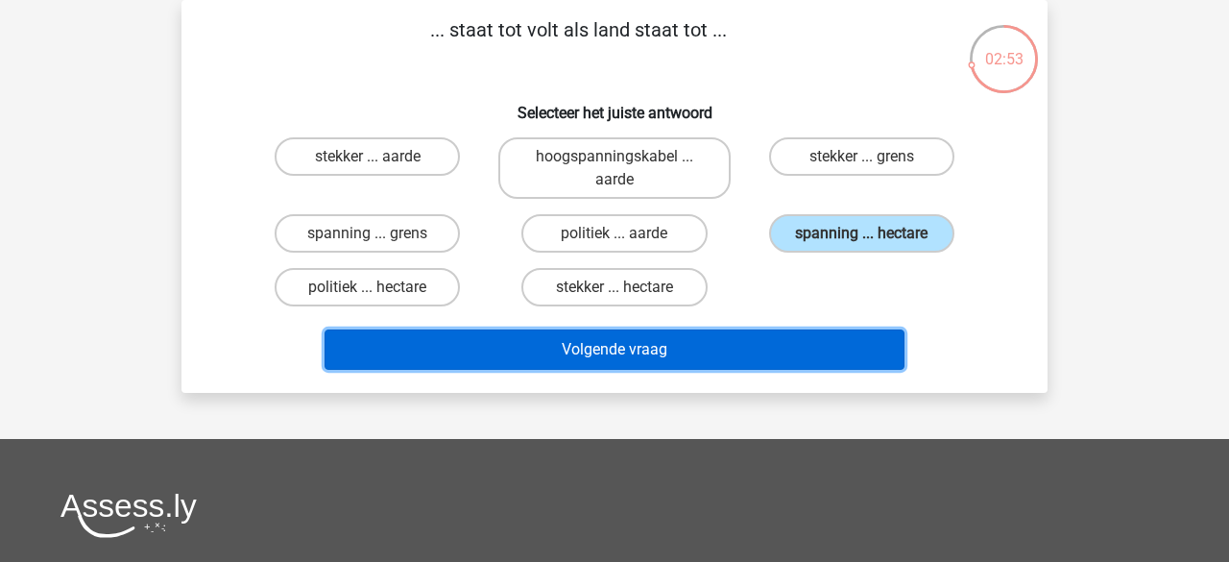
click at [715, 336] on button "Volgende vraag" at bounding box center [615, 349] width 581 height 40
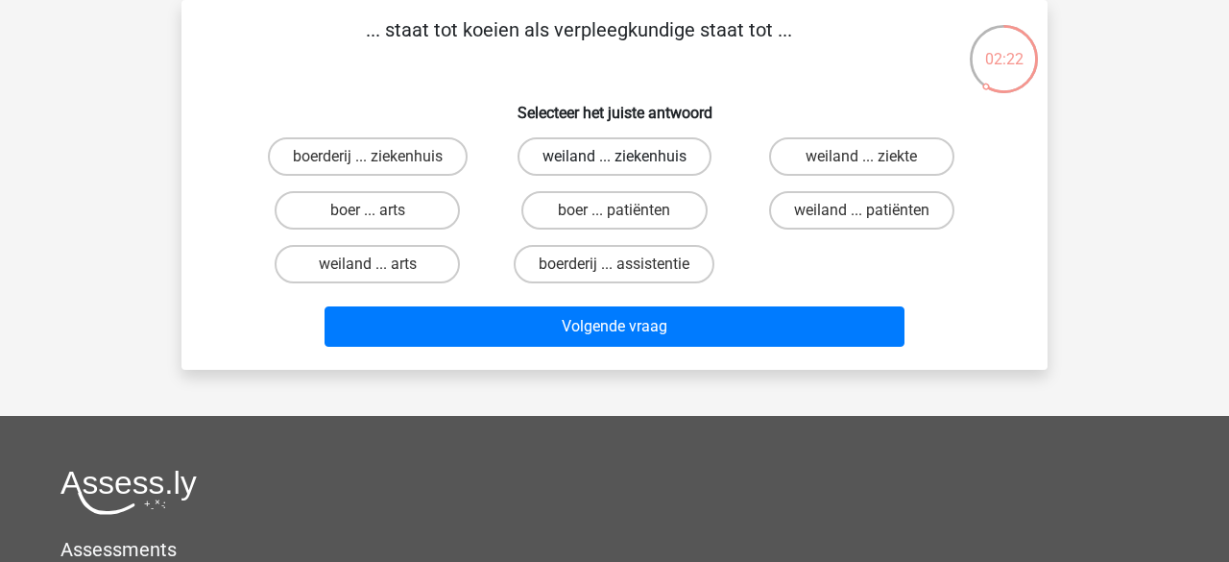
click at [551, 164] on label "weiland ... ziekenhuis" at bounding box center [615, 156] width 194 height 38
click at [615, 164] on input "weiland ... ziekenhuis" at bounding box center [621, 163] width 12 height 12
radio input "true"
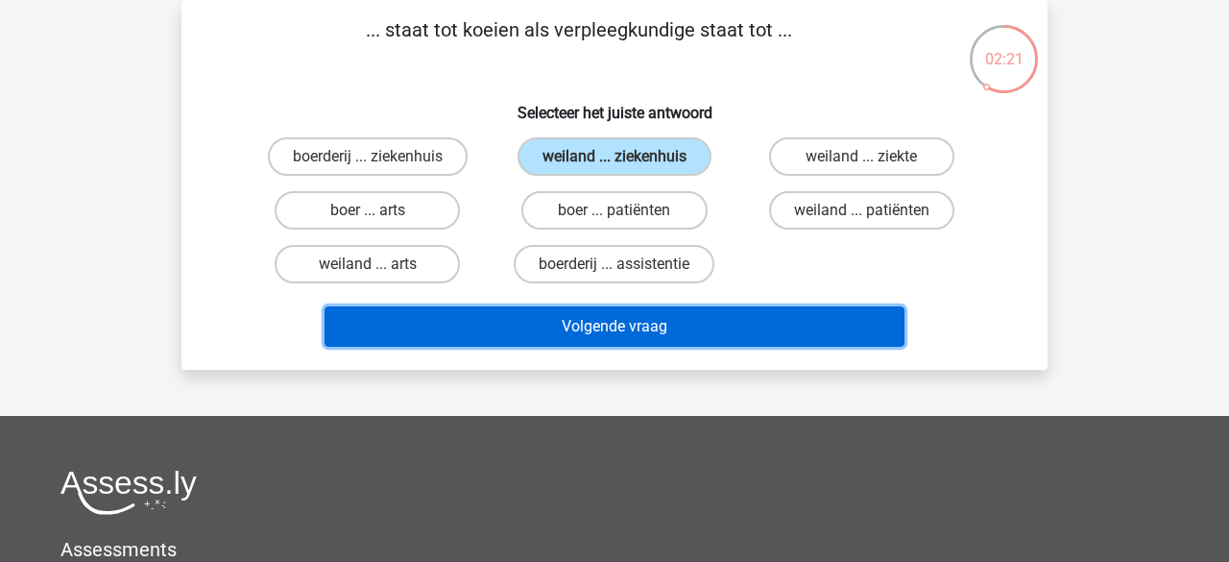
click at [567, 317] on button "Volgende vraag" at bounding box center [615, 326] width 581 height 40
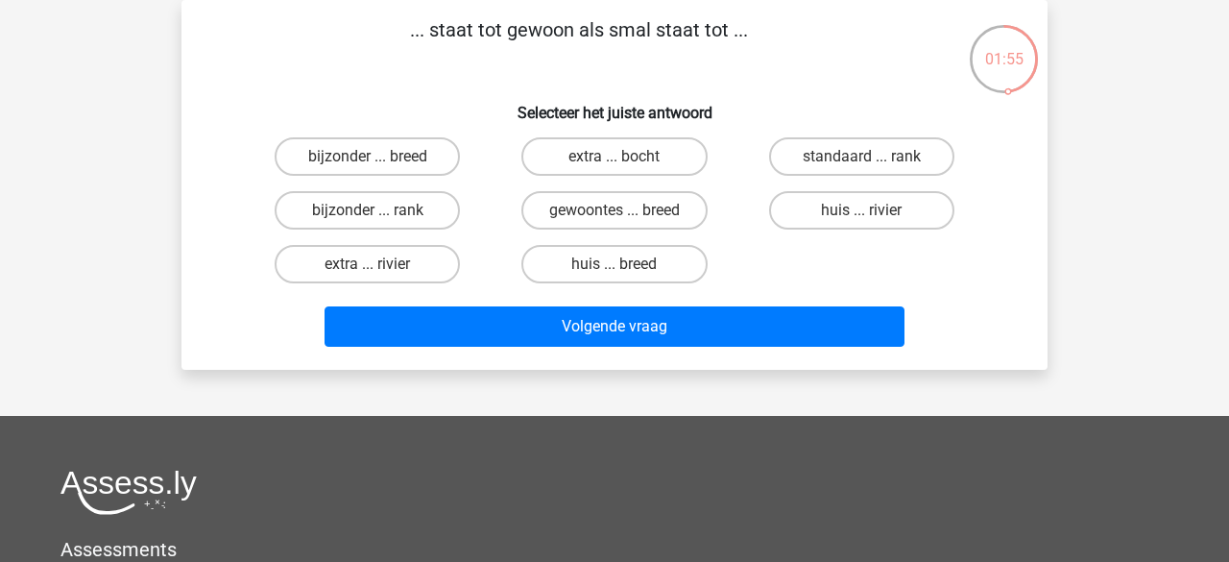
click at [369, 162] on input "bijzonder ... breed" at bounding box center [374, 163] width 12 height 12
radio input "true"
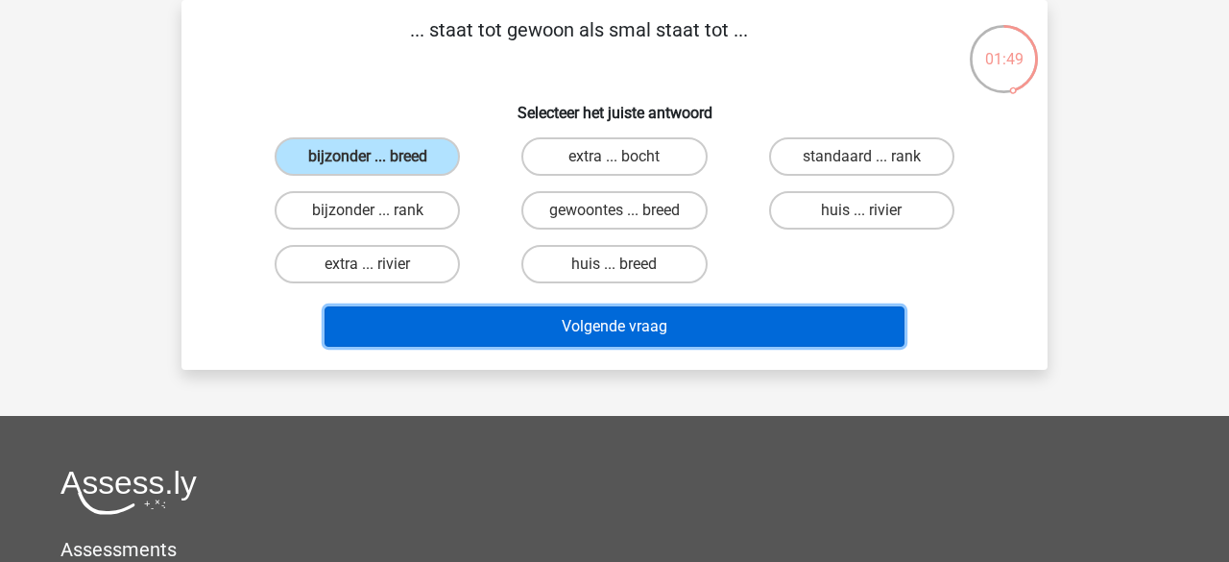
click at [550, 320] on button "Volgende vraag" at bounding box center [615, 326] width 581 height 40
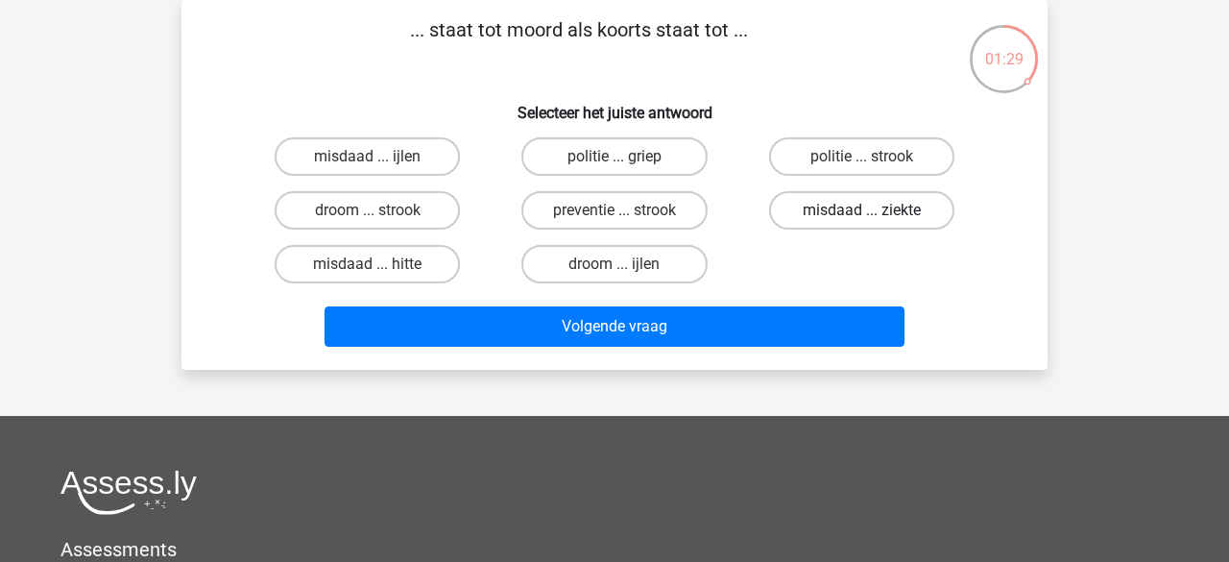
click at [816, 222] on label "misdaad ... ziekte" at bounding box center [861, 210] width 185 height 38
click at [862, 222] on input "misdaad ... ziekte" at bounding box center [868, 216] width 12 height 12
radio input "true"
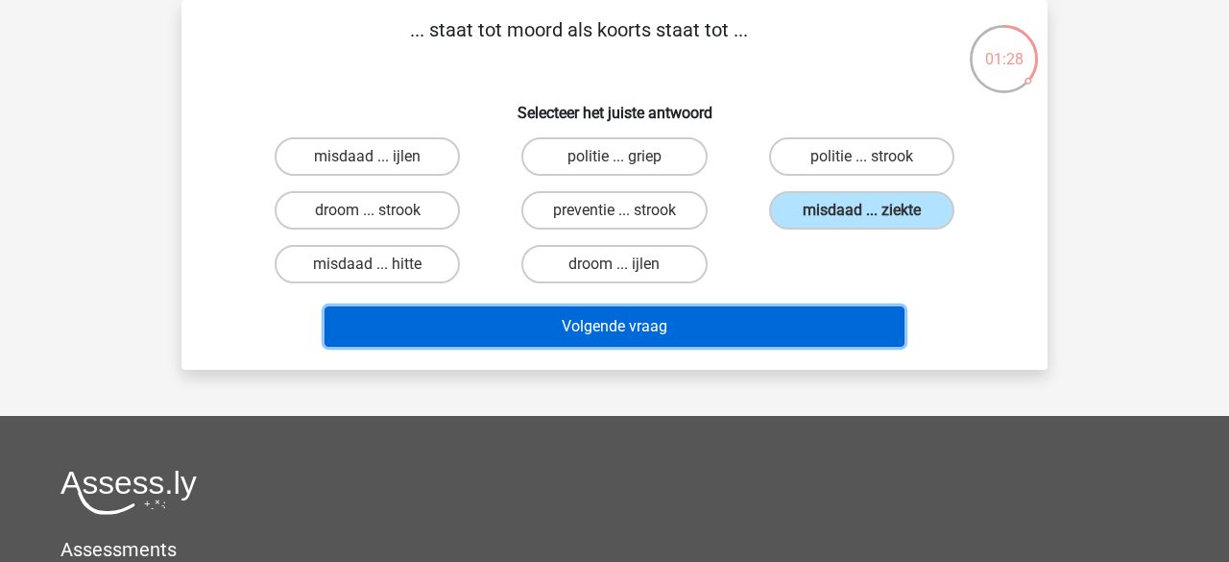
click at [696, 309] on button "Volgende vraag" at bounding box center [615, 326] width 581 height 40
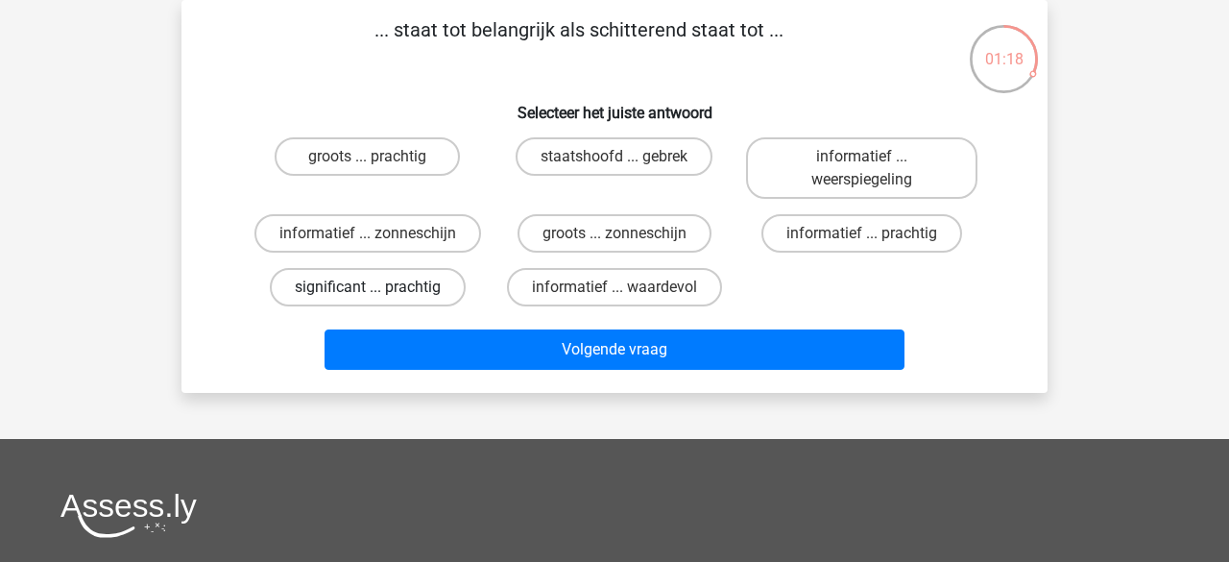
click at [355, 288] on label "significant ... prachtig" at bounding box center [368, 287] width 196 height 38
click at [368, 288] on input "significant ... prachtig" at bounding box center [374, 293] width 12 height 12
radio input "true"
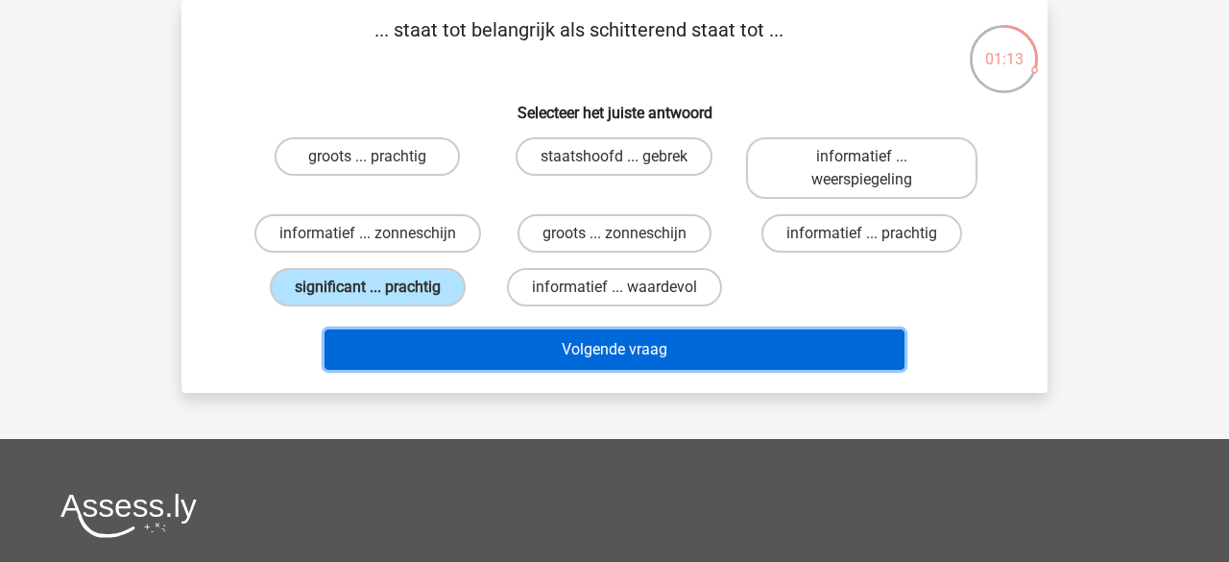
click at [490, 347] on button "Volgende vraag" at bounding box center [615, 349] width 581 height 40
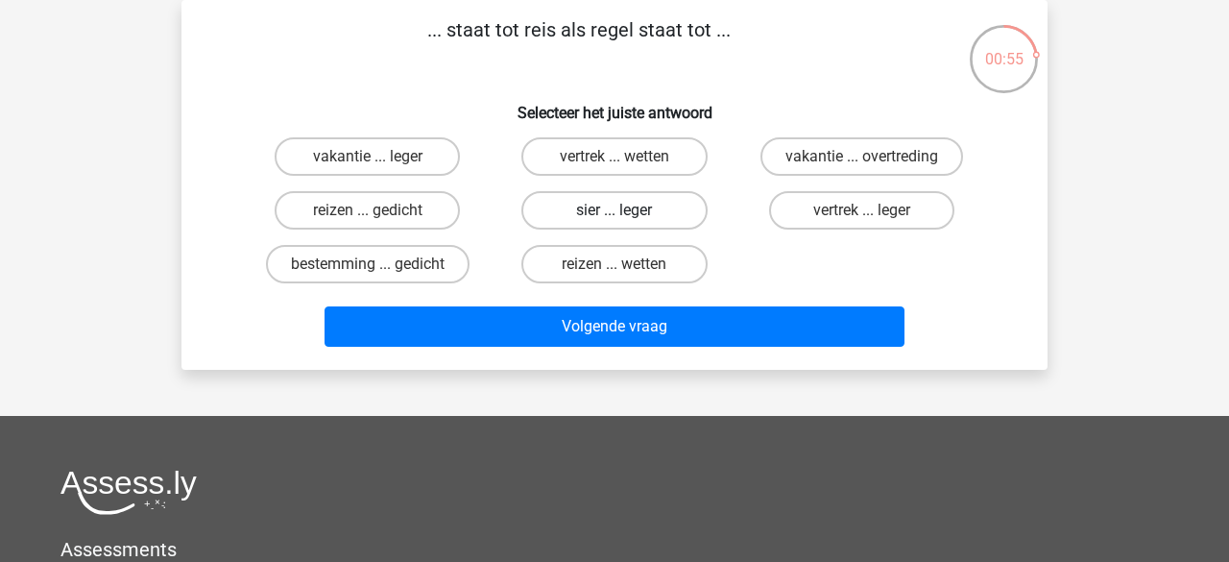
click at [641, 222] on label "sier ... leger" at bounding box center [614, 210] width 185 height 38
click at [627, 222] on input "sier ... leger" at bounding box center [621, 216] width 12 height 12
radio input "true"
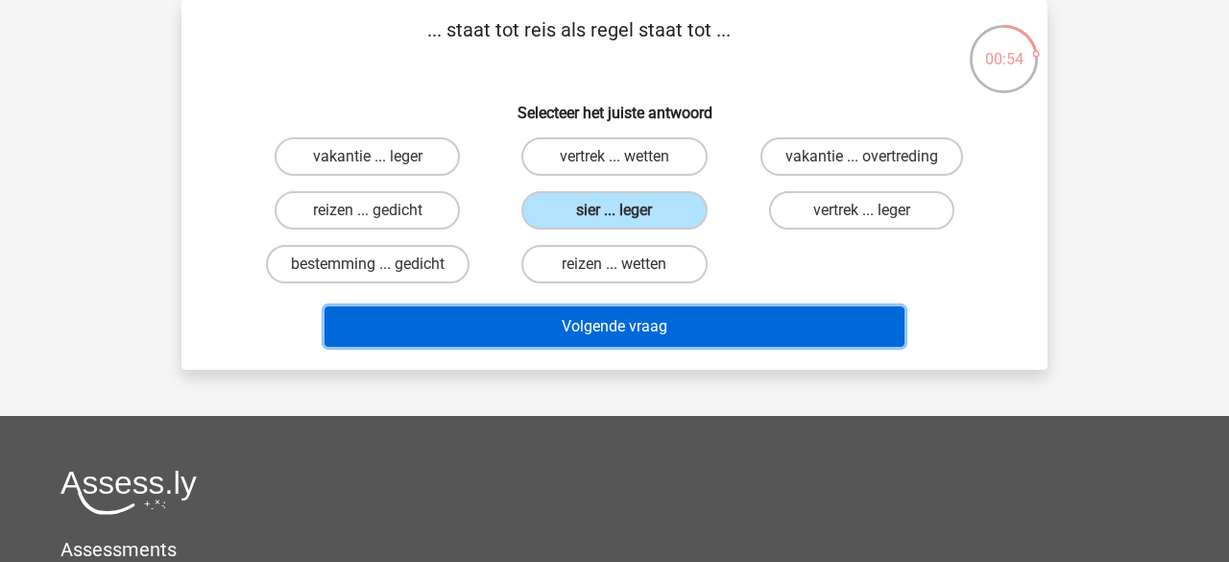
click at [612, 325] on button "Volgende vraag" at bounding box center [615, 326] width 581 height 40
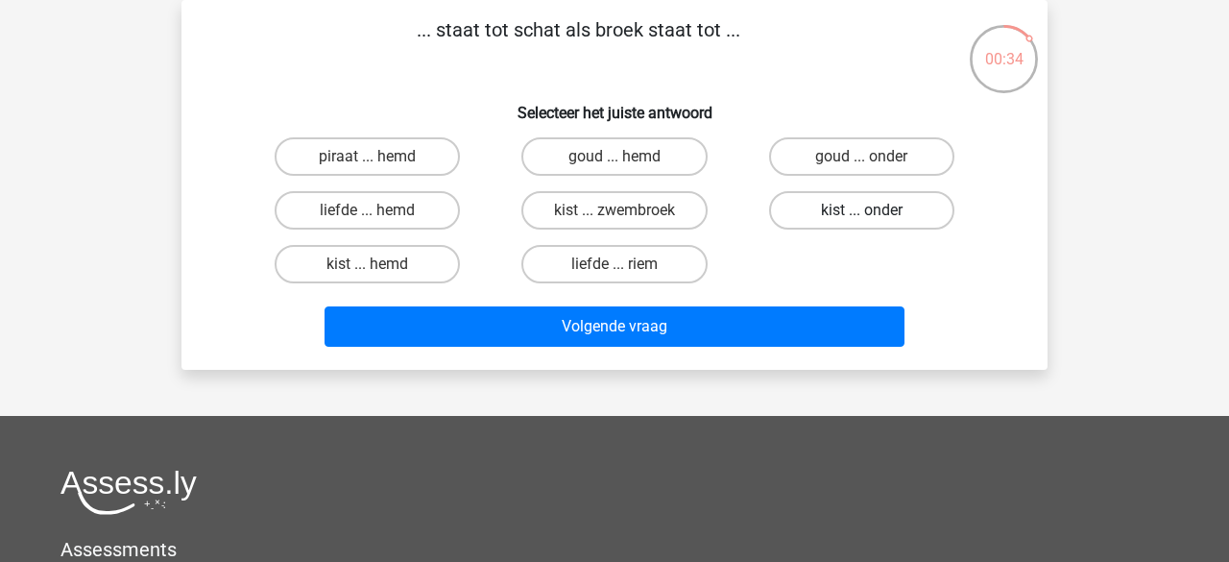
click at [812, 212] on label "kist ... onder" at bounding box center [861, 210] width 185 height 38
click at [862, 212] on input "kist ... onder" at bounding box center [868, 216] width 12 height 12
radio input "true"
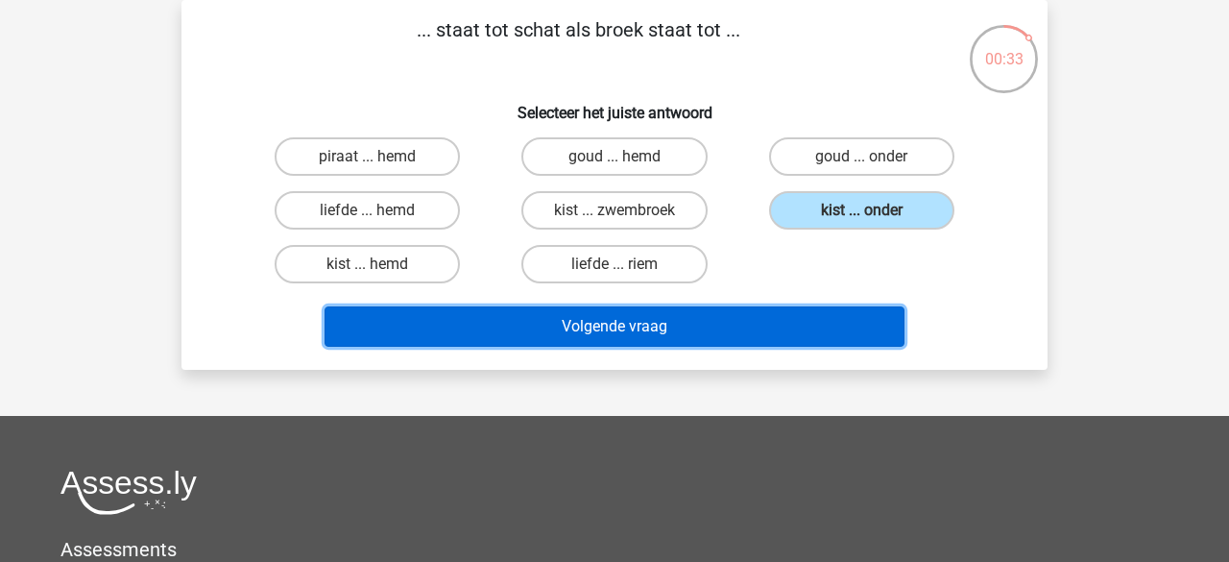
click at [652, 312] on button "Volgende vraag" at bounding box center [615, 326] width 581 height 40
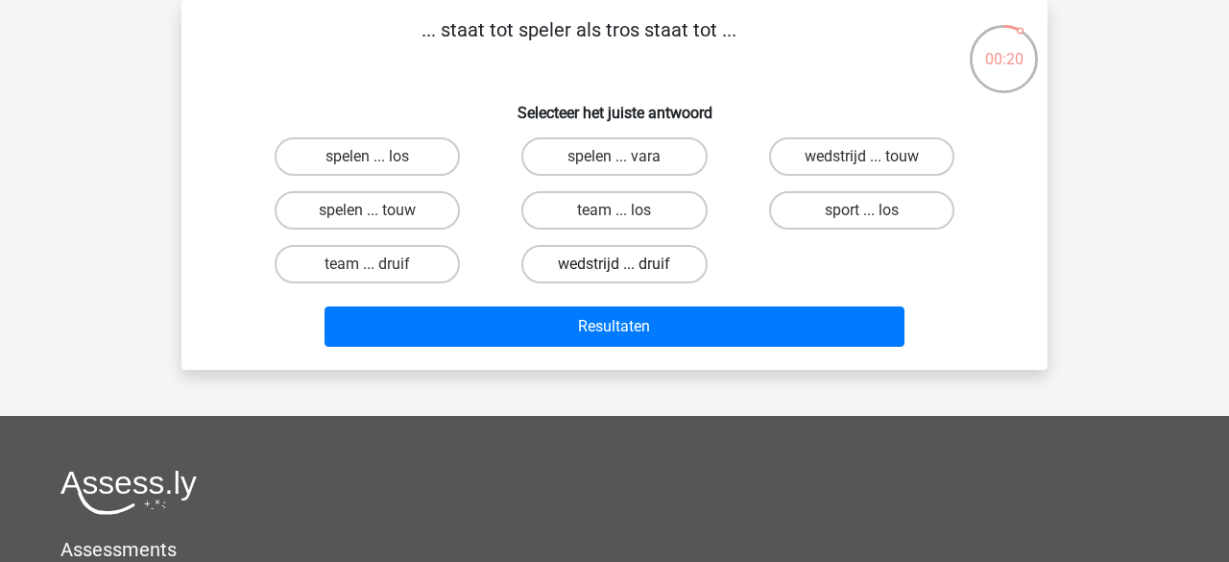
click at [652, 267] on label "wedstrijd ... druif" at bounding box center [614, 264] width 185 height 38
click at [627, 267] on input "wedstrijd ... druif" at bounding box center [621, 270] width 12 height 12
radio input "true"
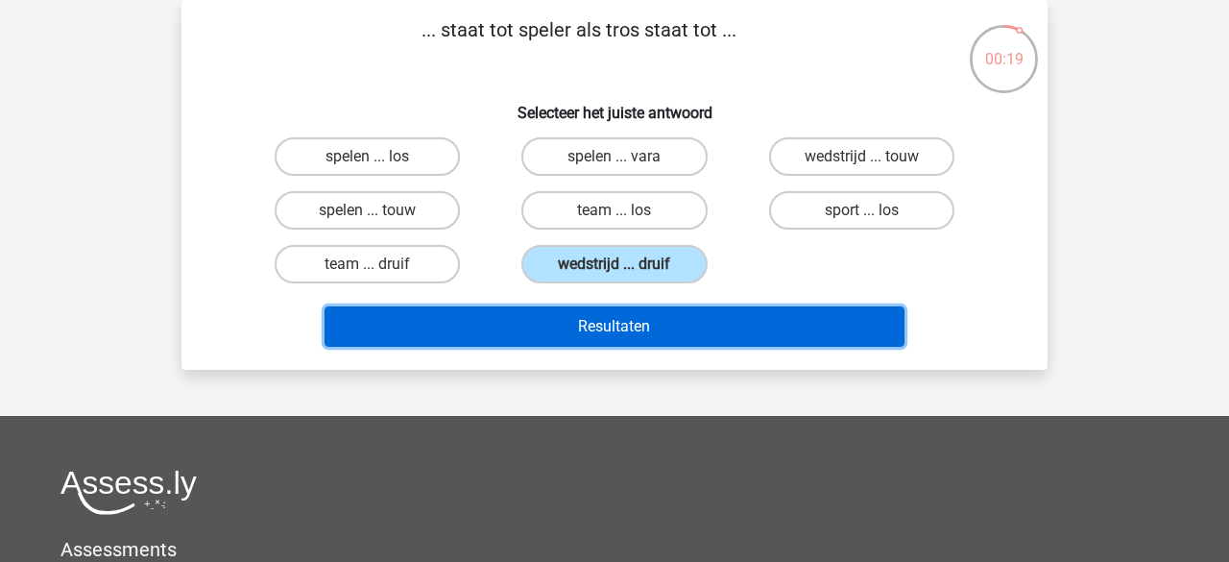
click at [632, 323] on button "Resultaten" at bounding box center [615, 326] width 581 height 40
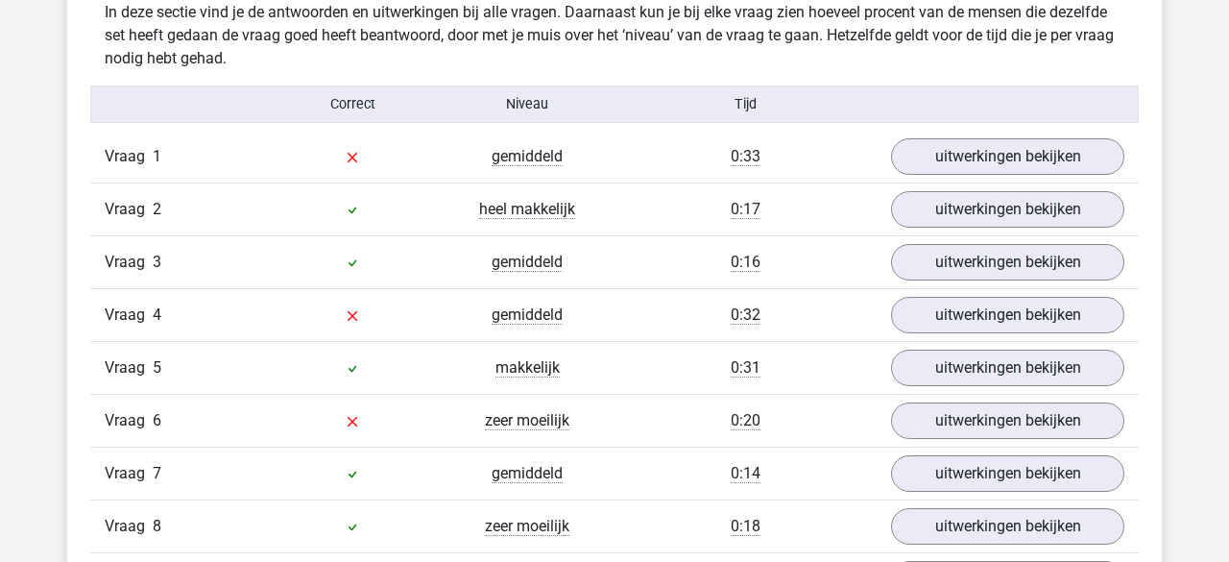
scroll to position [1010, 0]
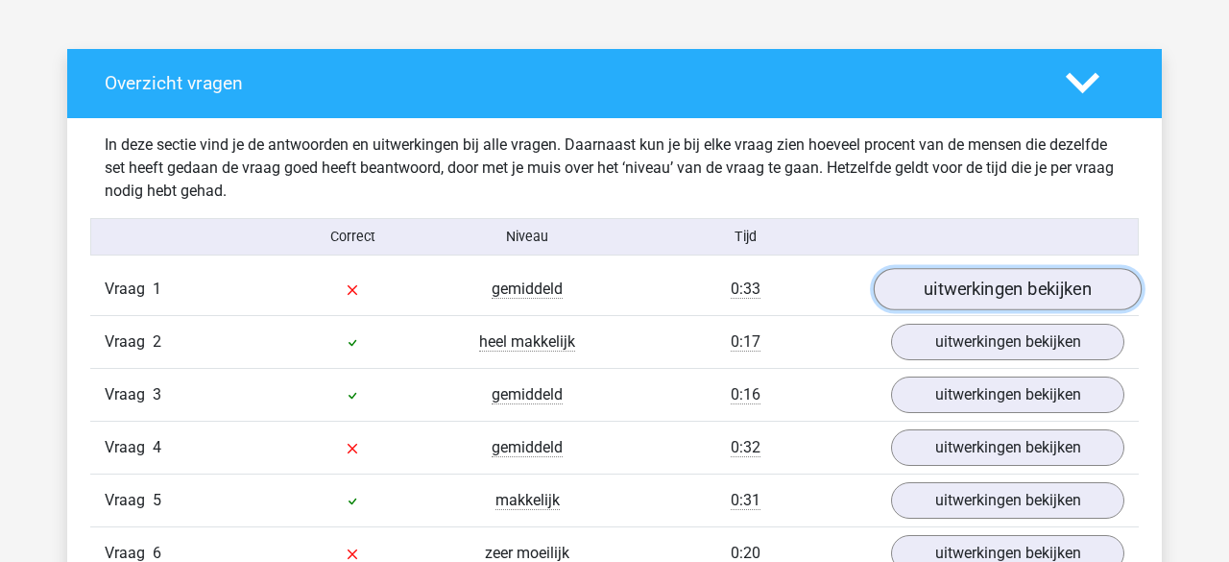
click at [911, 288] on link "uitwerkingen bekijken" at bounding box center [1008, 289] width 268 height 42
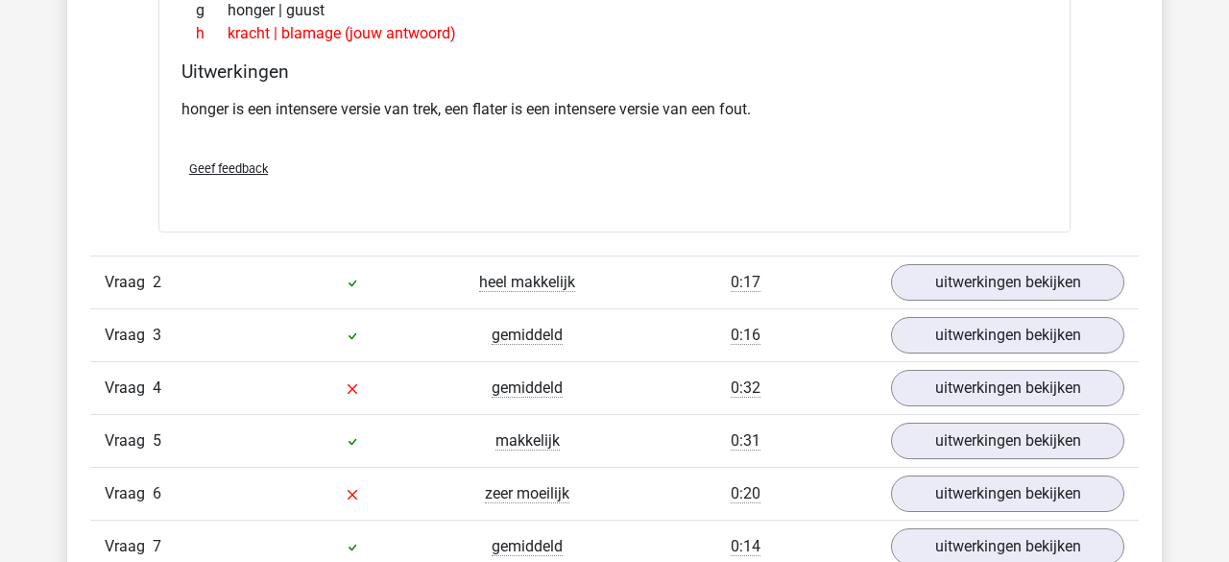
scroll to position [1571, 0]
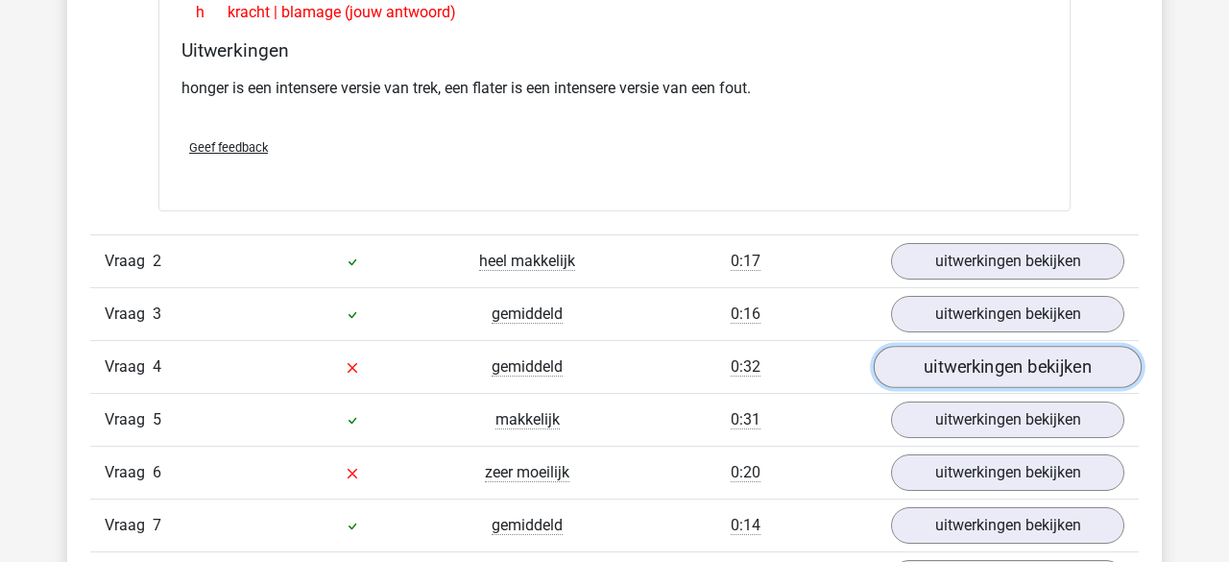
click at [914, 371] on link "uitwerkingen bekijken" at bounding box center [1008, 367] width 268 height 42
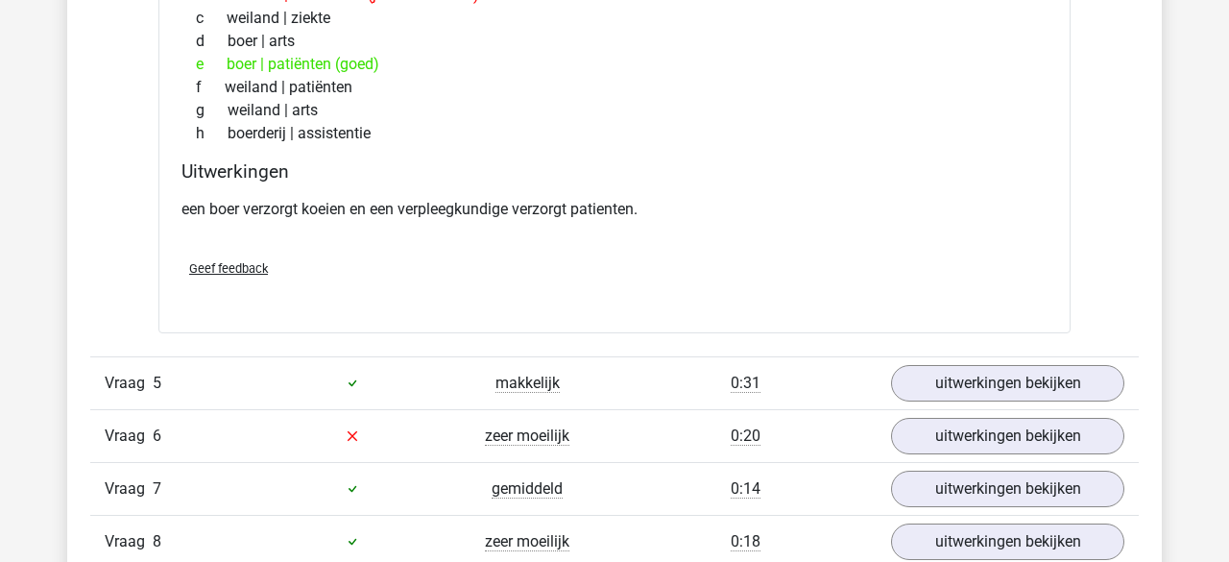
scroll to position [2114, 0]
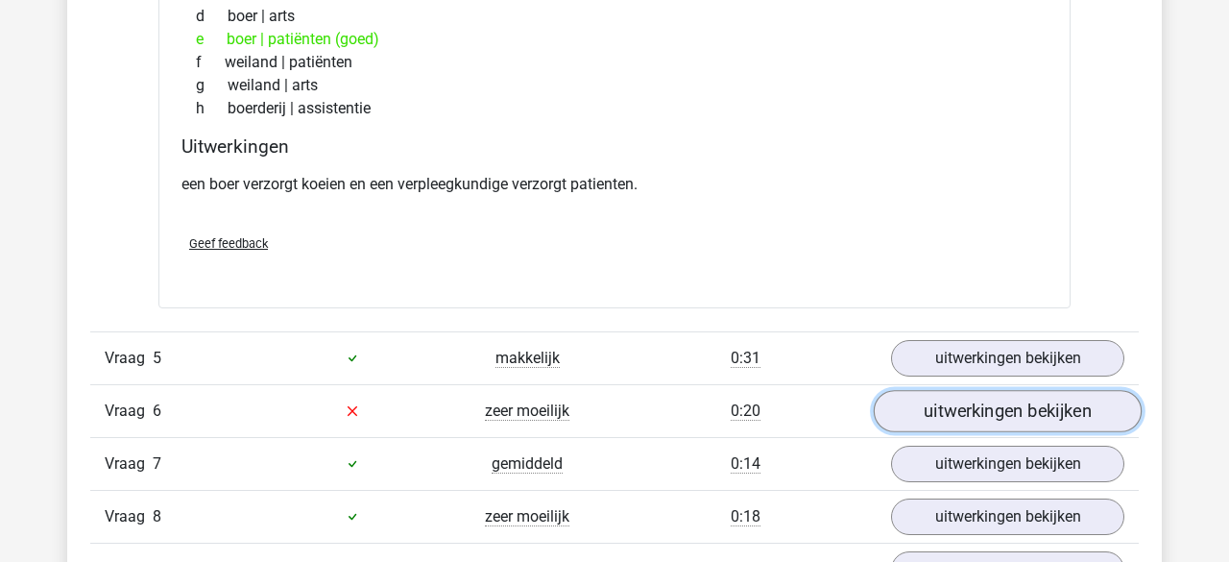
click at [913, 402] on link "uitwerkingen bekijken" at bounding box center [1008, 411] width 268 height 42
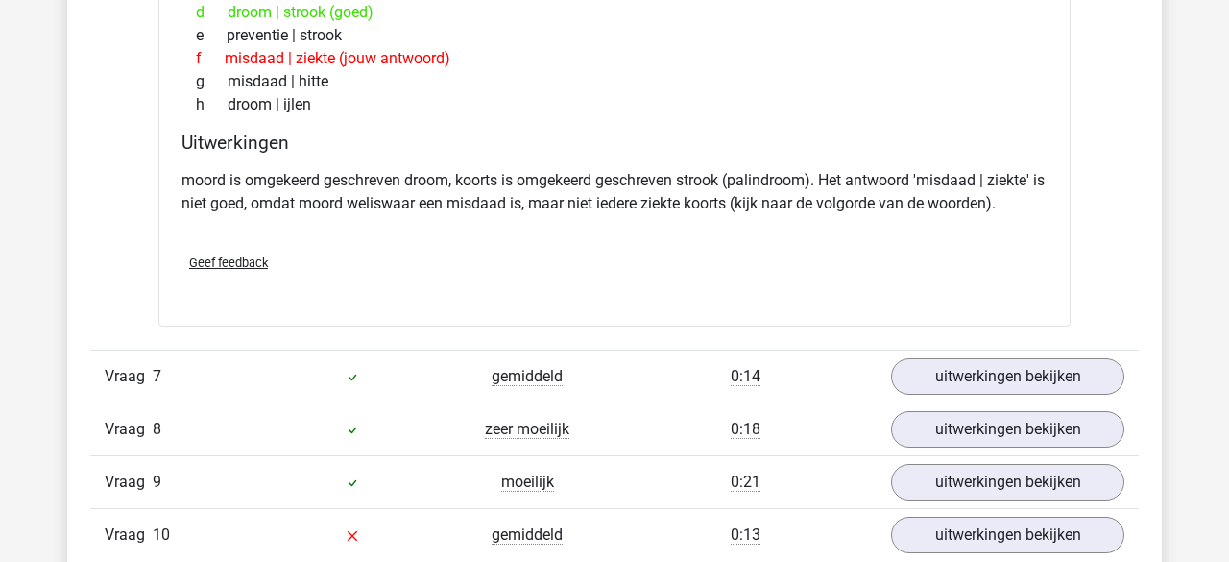
scroll to position [2745, 0]
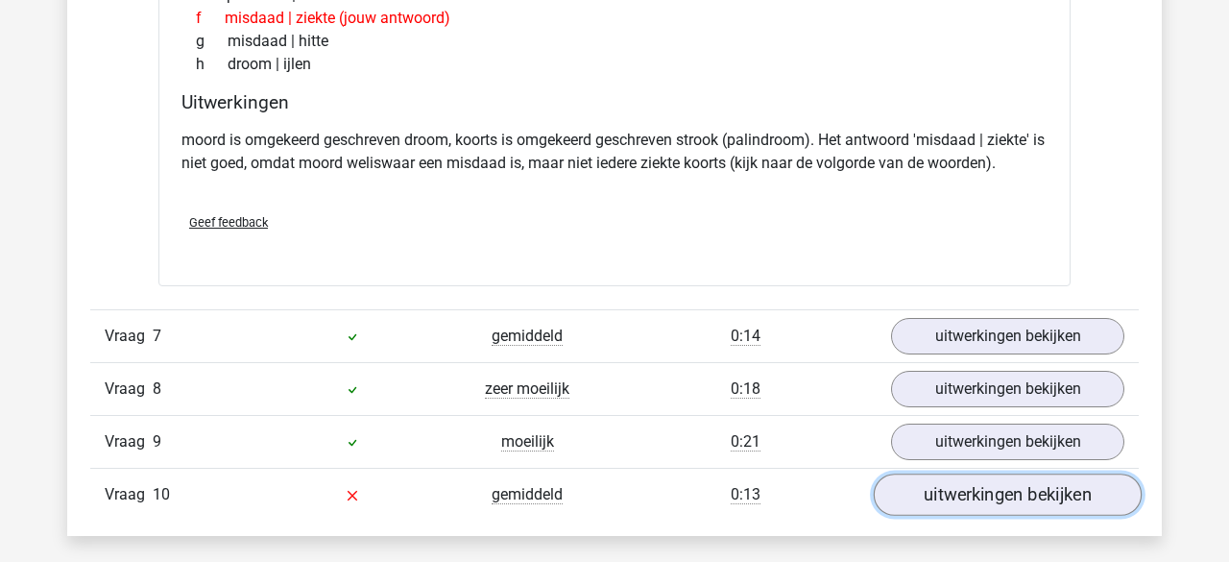
click at [916, 488] on link "uitwerkingen bekijken" at bounding box center [1008, 495] width 268 height 42
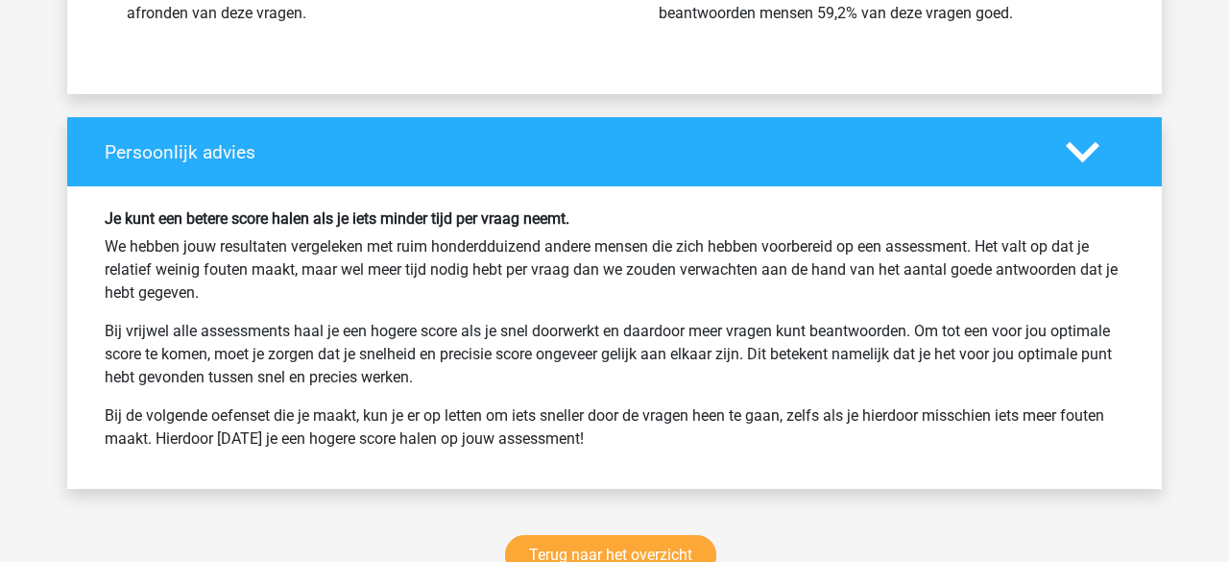
scroll to position [4495, 0]
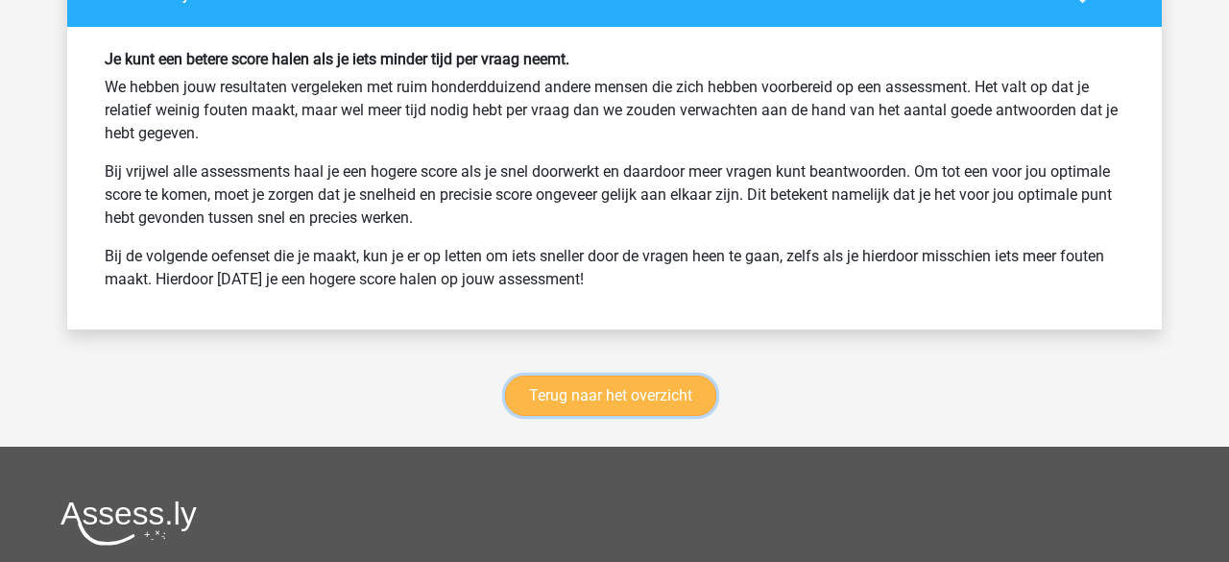
click at [591, 376] on link "Terug naar het overzicht" at bounding box center [610, 396] width 211 height 40
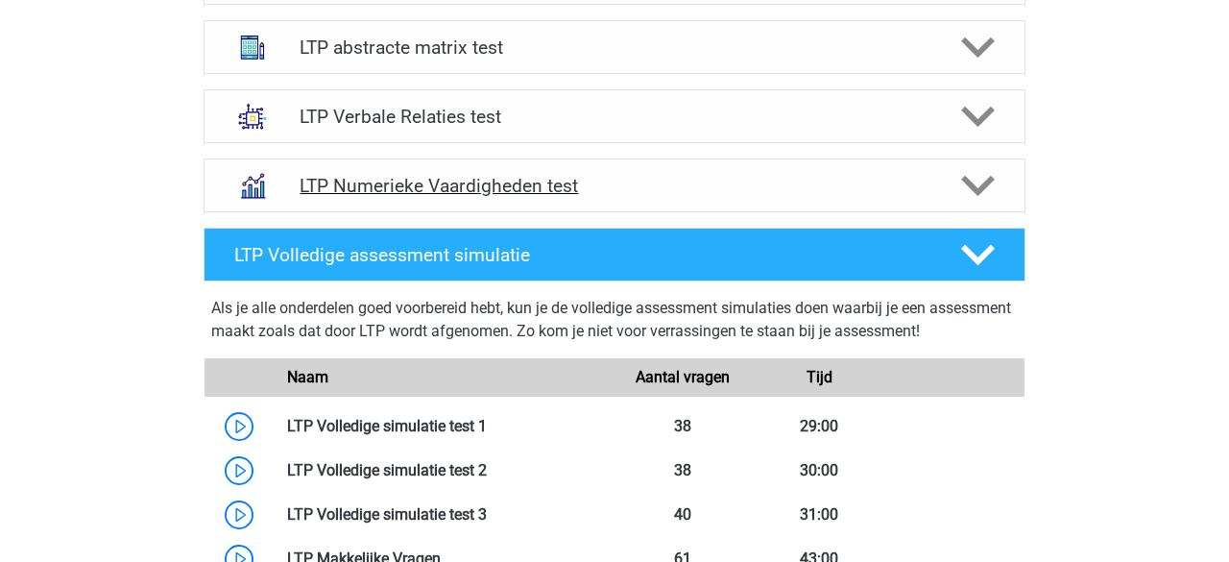
scroll to position [825, 0]
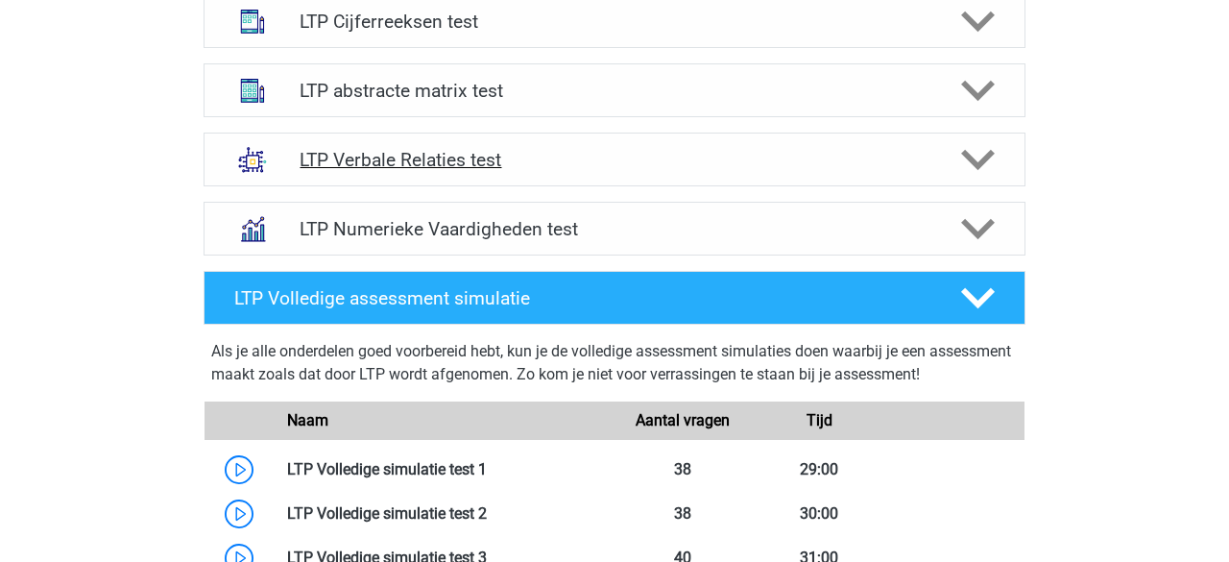
click at [961, 167] on icon at bounding box center [978, 160] width 34 height 34
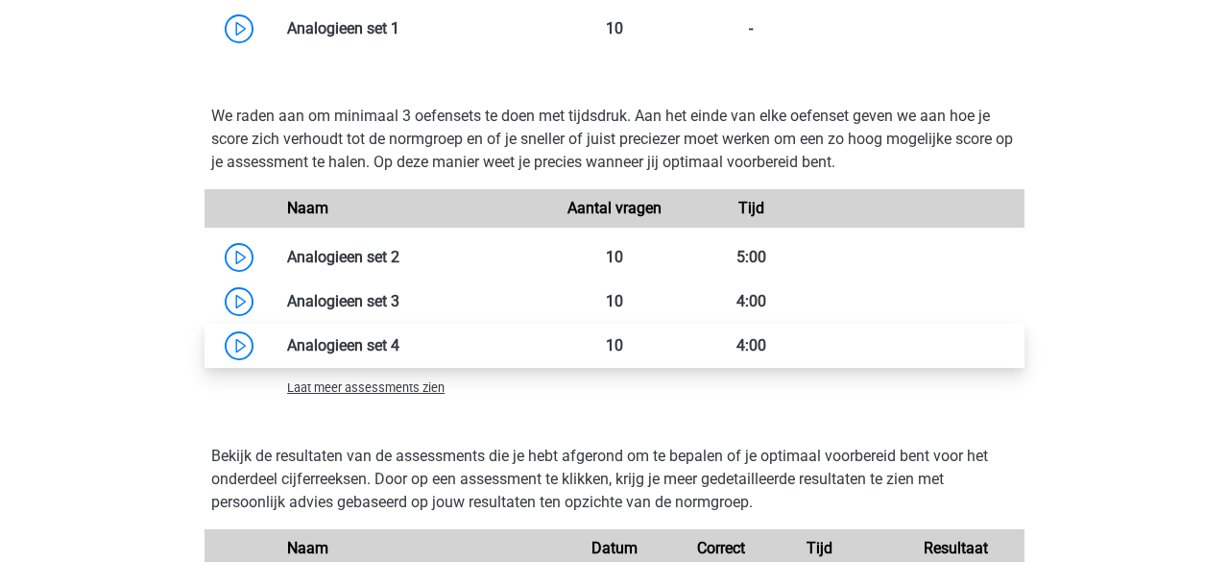
scroll to position [1792, 0]
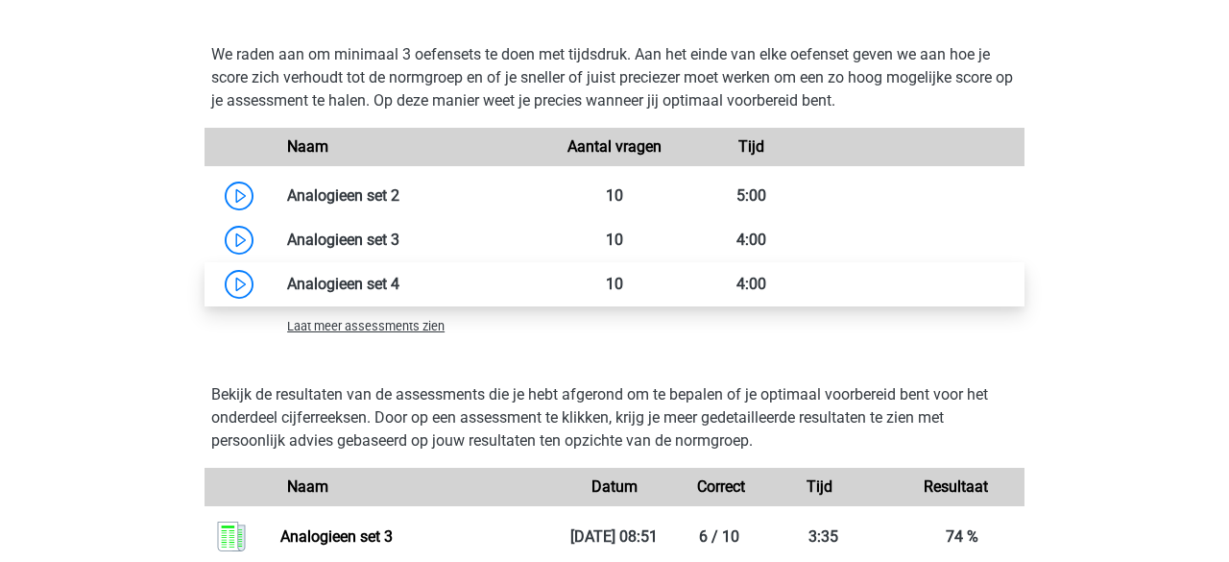
click at [400, 293] on link at bounding box center [400, 284] width 0 height 18
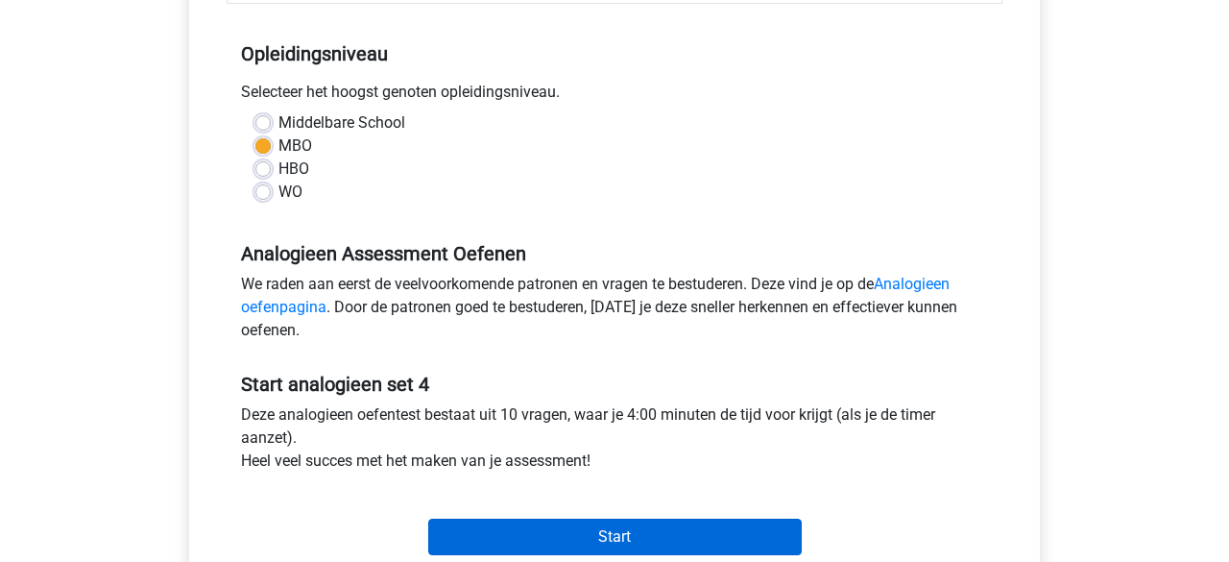
scroll to position [511, 0]
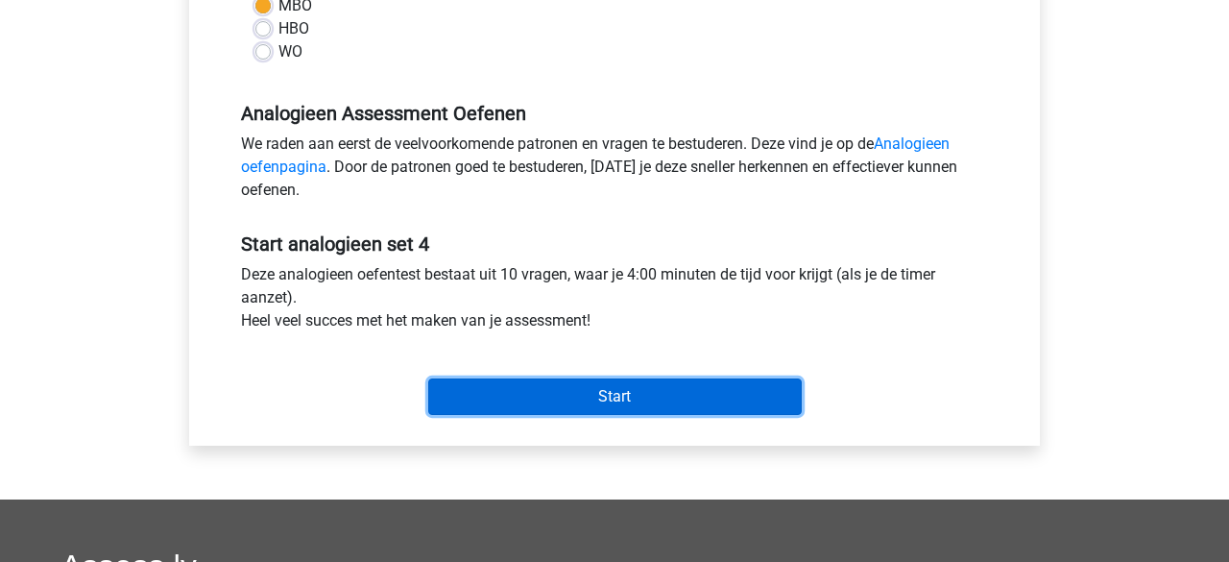
click at [502, 391] on input "Start" at bounding box center [615, 396] width 374 height 37
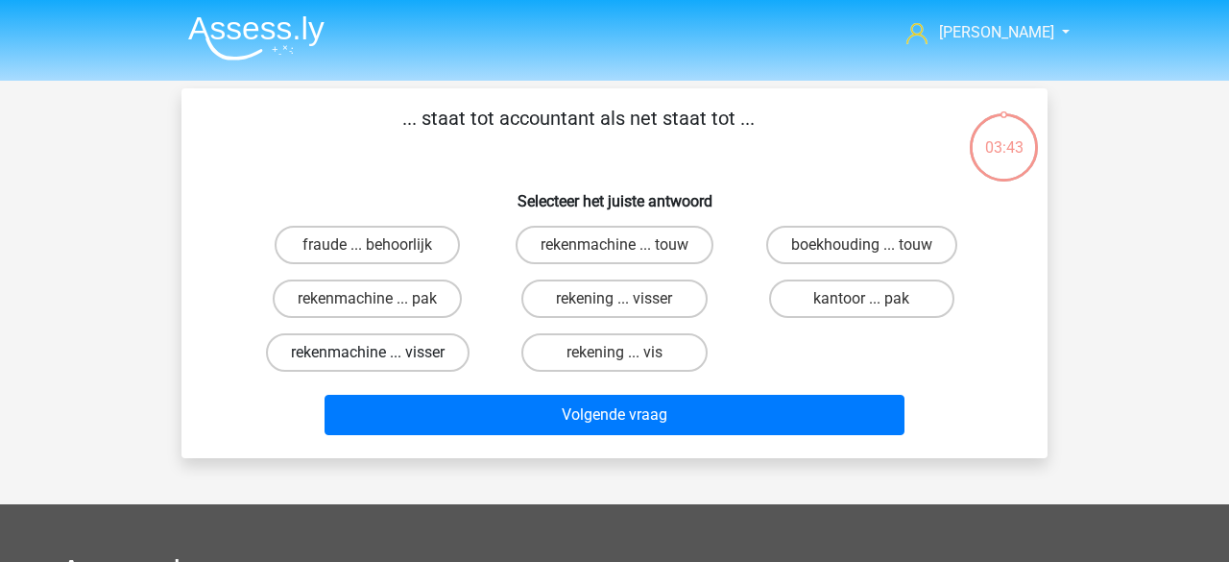
click at [431, 359] on label "rekenmachine ... visser" at bounding box center [368, 352] width 204 height 38
click at [380, 359] on input "rekenmachine ... visser" at bounding box center [374, 359] width 12 height 12
radio input "true"
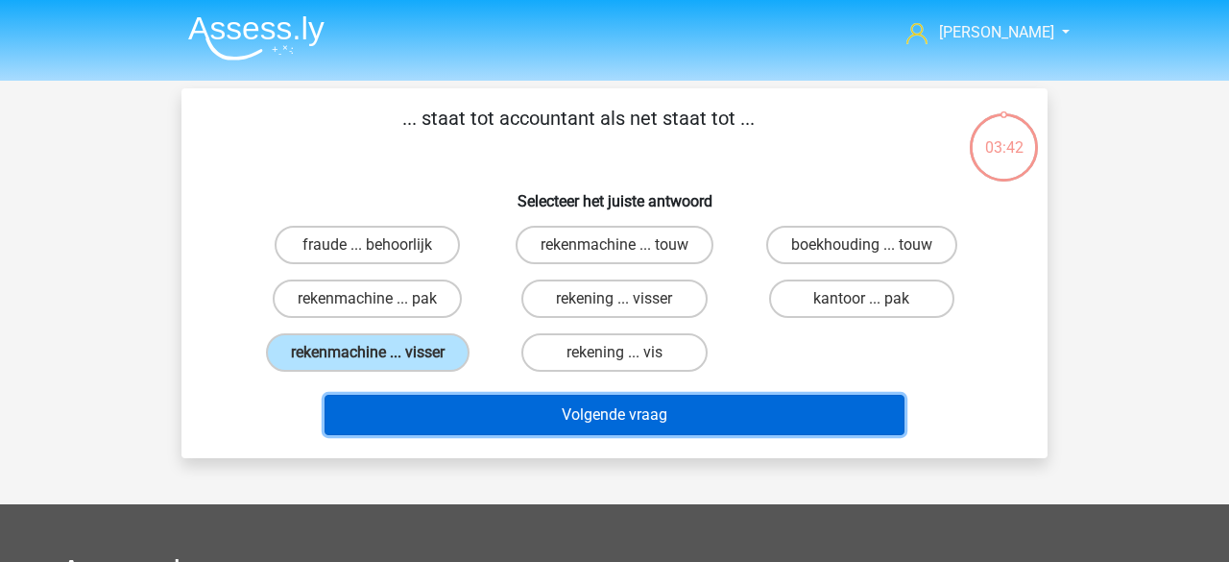
click at [593, 425] on button "Volgende vraag" at bounding box center [615, 415] width 581 height 40
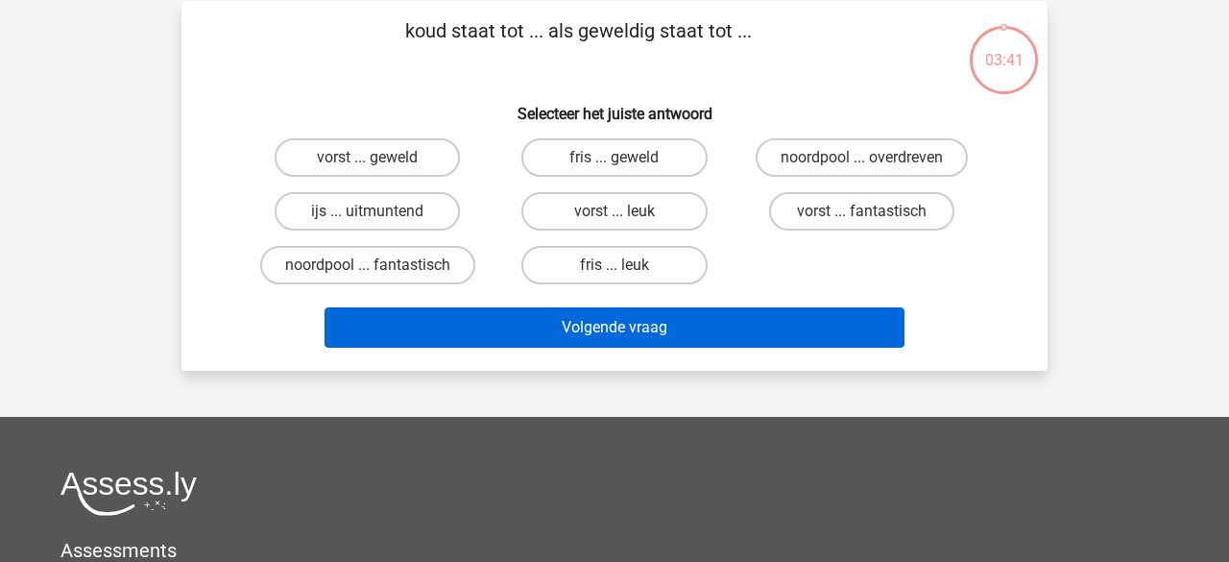
scroll to position [88, 0]
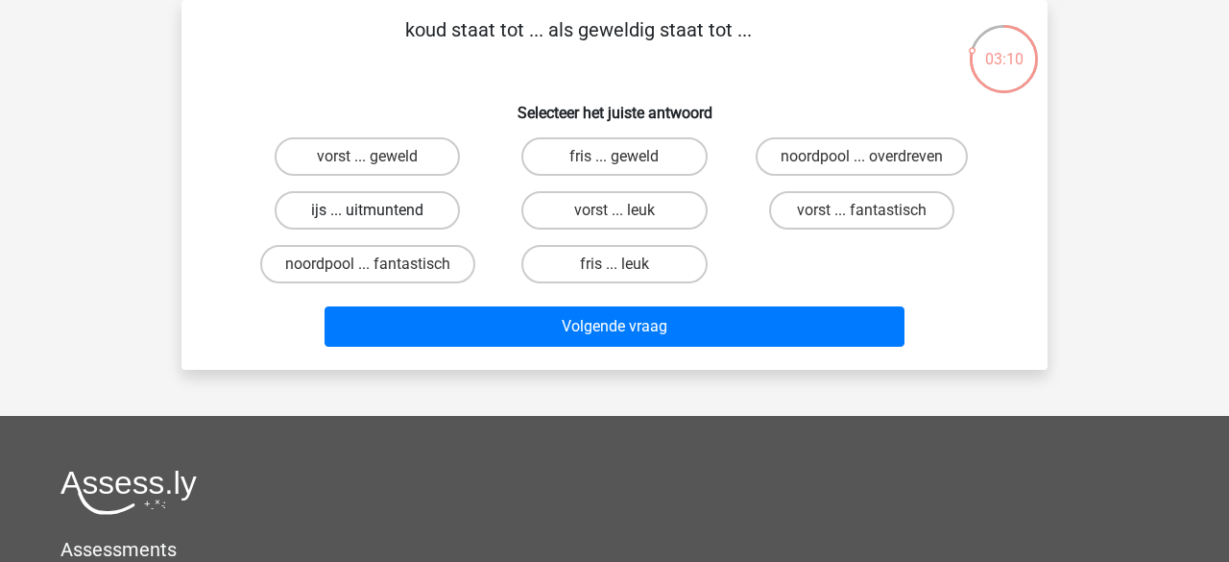
click at [408, 216] on label "ijs ... uitmuntend" at bounding box center [367, 210] width 185 height 38
click at [380, 216] on input "ijs ... uitmuntend" at bounding box center [374, 216] width 12 height 12
radio input "true"
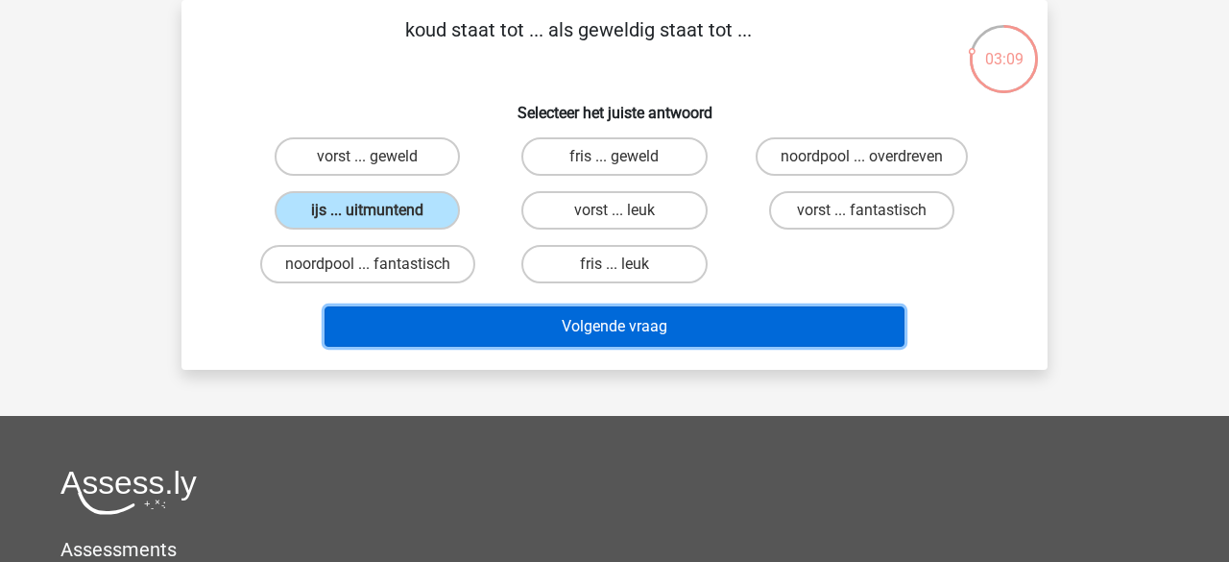
click at [498, 311] on button "Volgende vraag" at bounding box center [615, 326] width 581 height 40
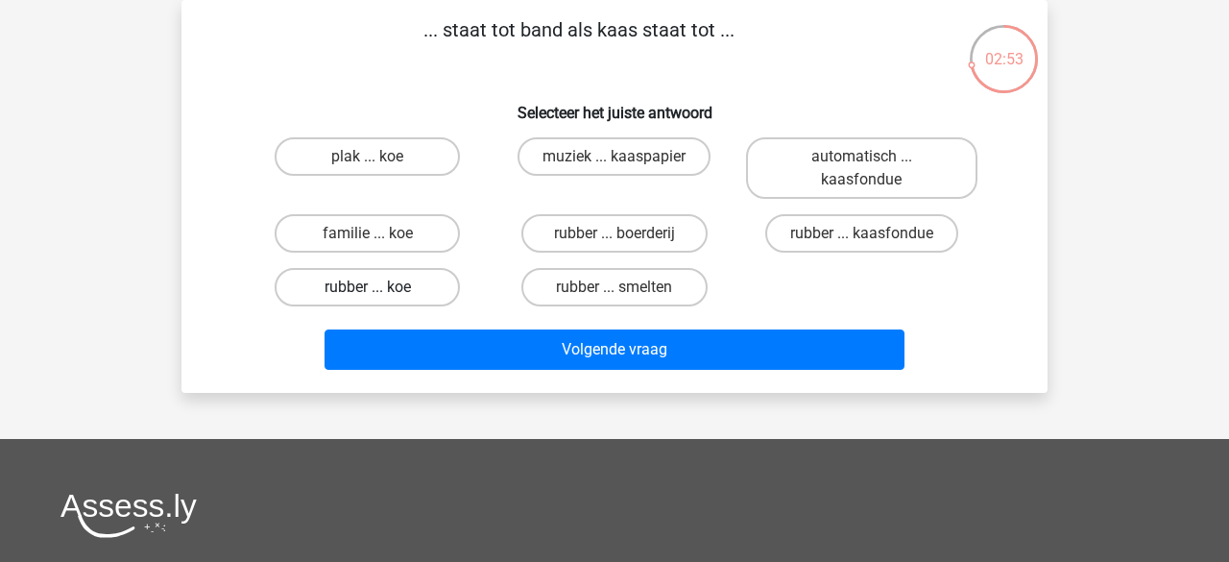
click at [395, 293] on label "rubber ... koe" at bounding box center [367, 287] width 185 height 38
click at [380, 293] on input "rubber ... koe" at bounding box center [374, 293] width 12 height 12
radio input "true"
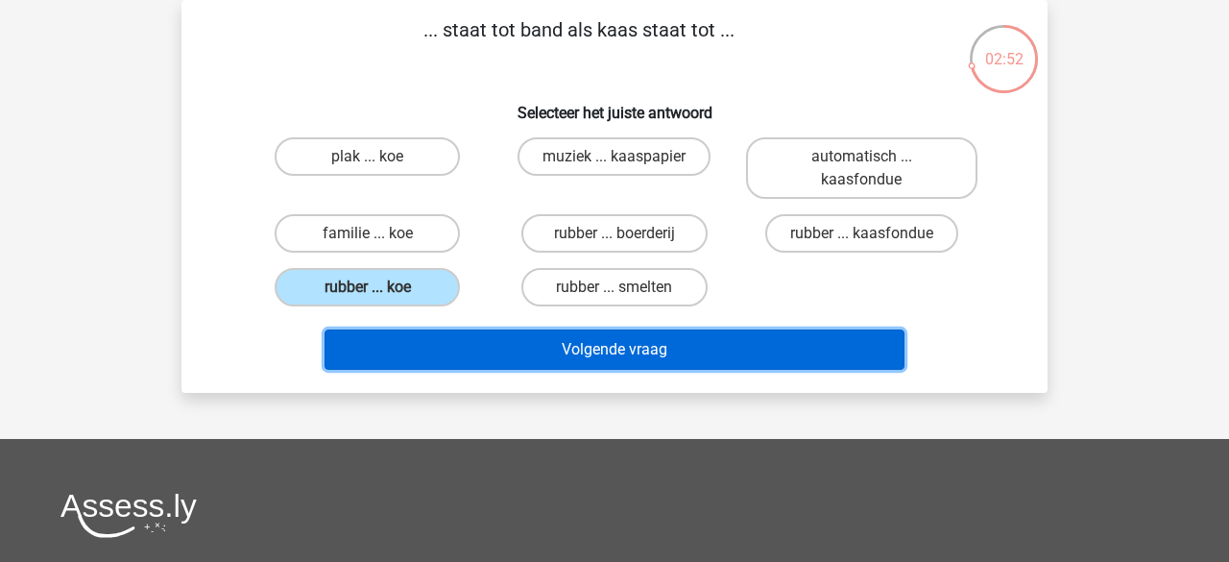
click at [452, 347] on button "Volgende vraag" at bounding box center [615, 349] width 581 height 40
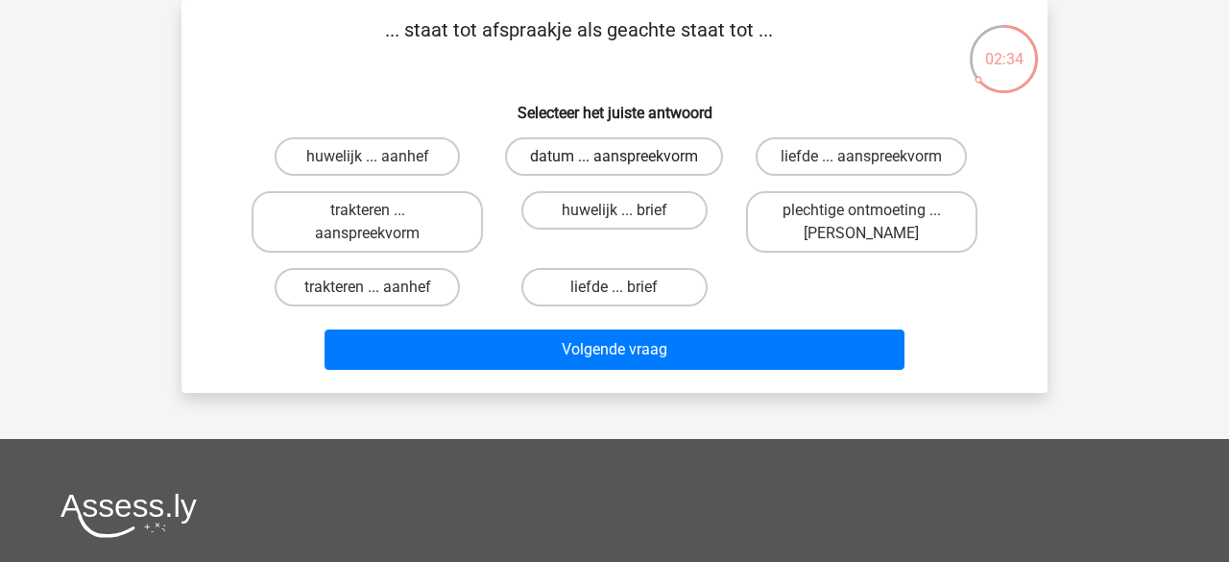
click at [551, 161] on label "datum ... aanspreekvorm" at bounding box center [614, 156] width 218 height 38
click at [615, 161] on input "datum ... aanspreekvorm" at bounding box center [621, 163] width 12 height 12
radio input "true"
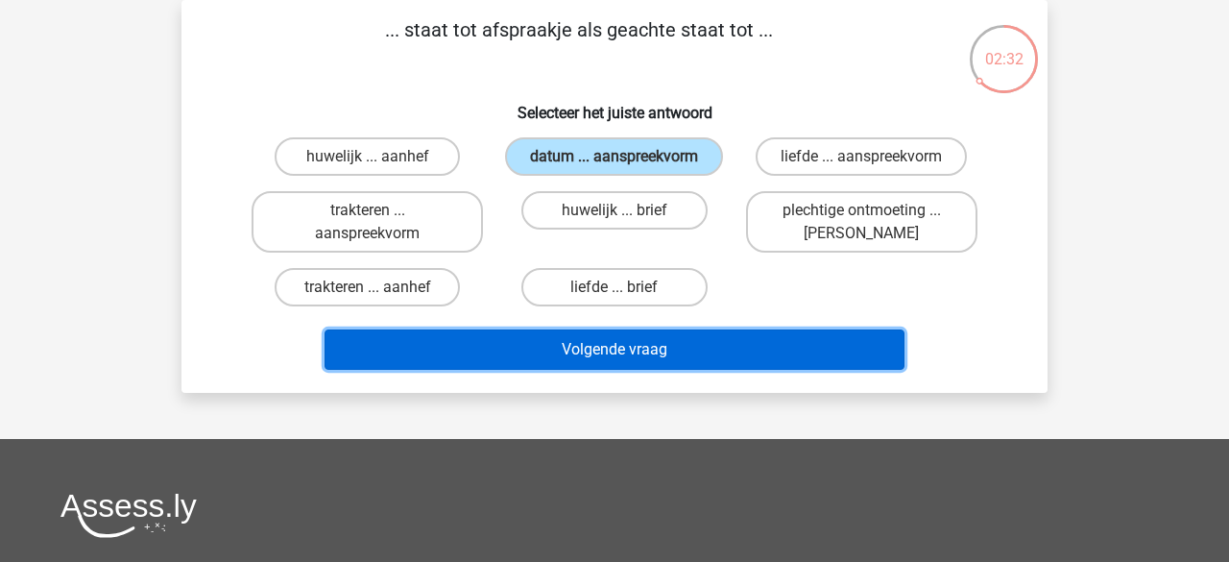
click at [510, 338] on button "Volgende vraag" at bounding box center [615, 349] width 581 height 40
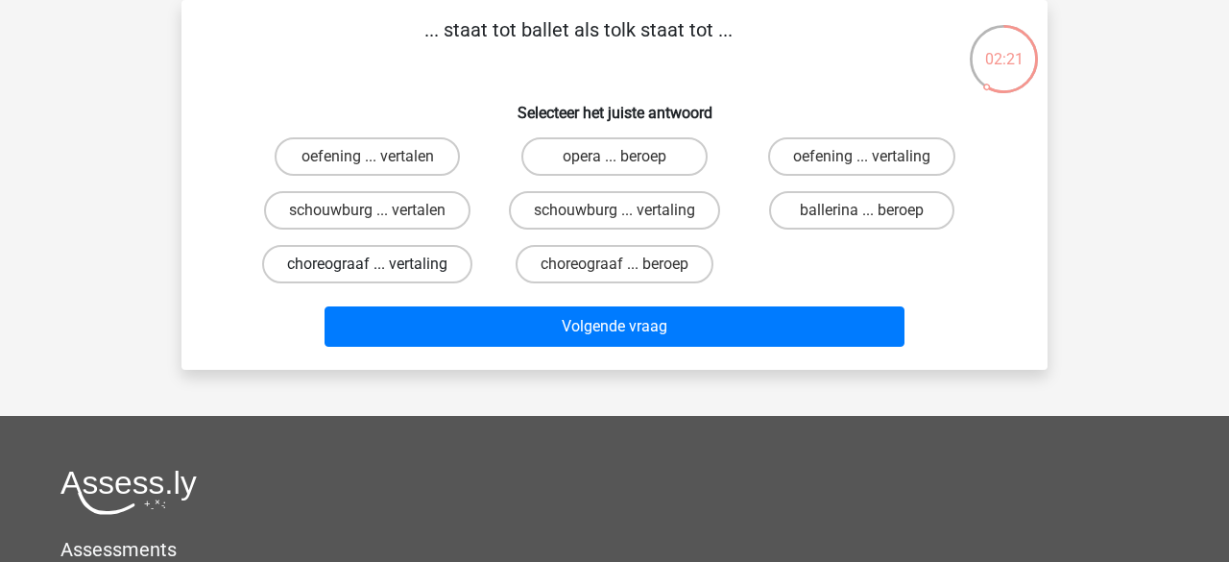
click at [369, 261] on label "choreograaf ... vertaling" at bounding box center [367, 264] width 210 height 38
click at [369, 264] on input "choreograaf ... vertaling" at bounding box center [374, 270] width 12 height 12
radio input "true"
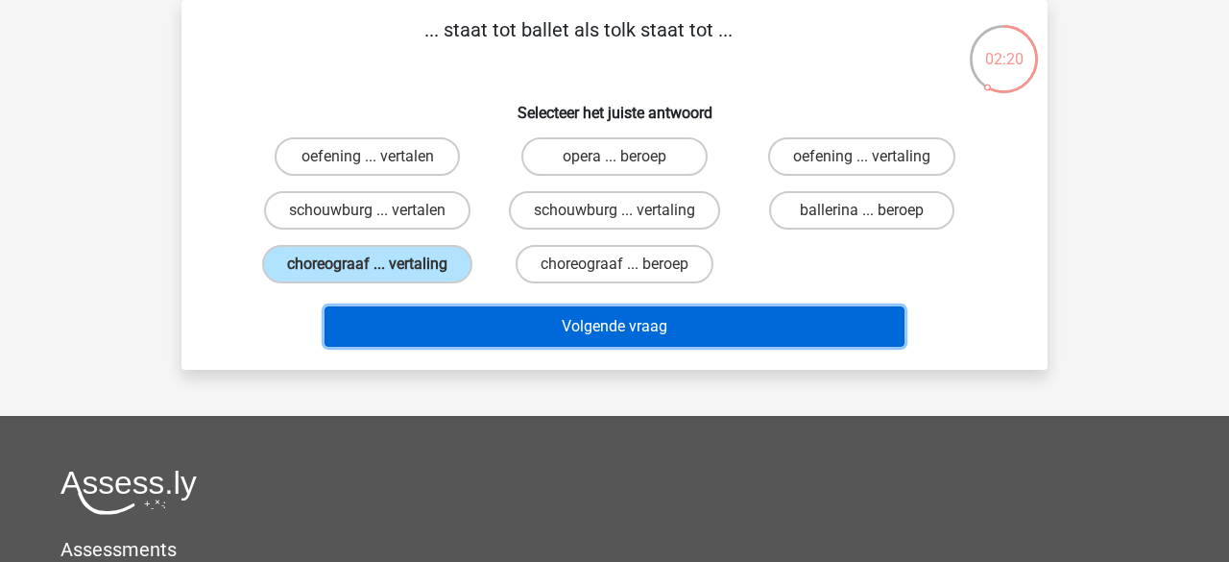
click at [468, 339] on button "Volgende vraag" at bounding box center [615, 326] width 581 height 40
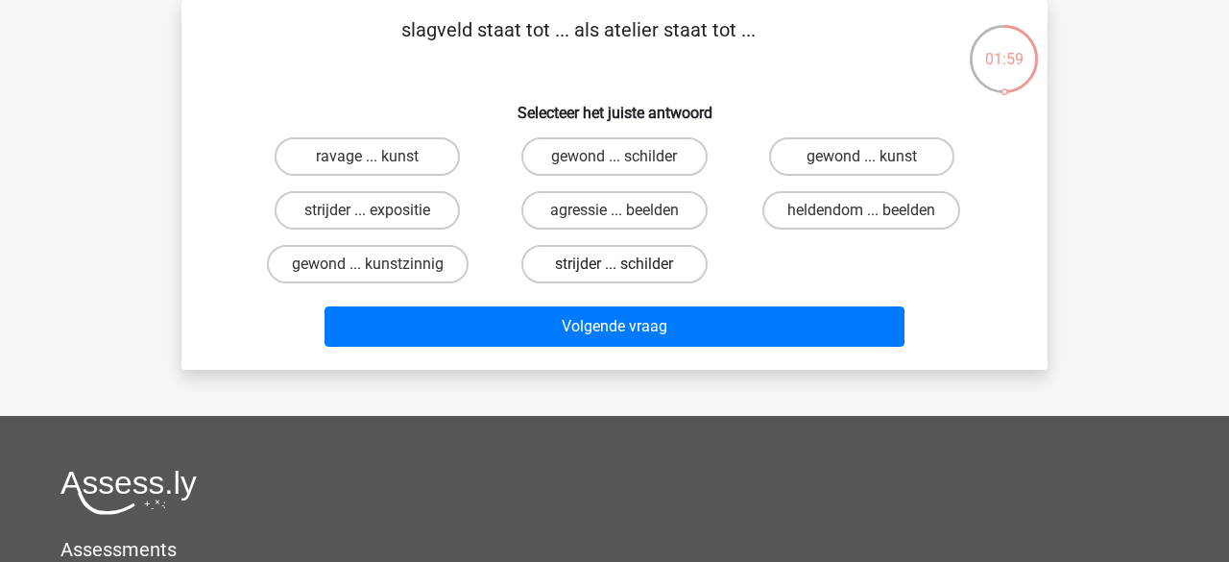
click at [553, 268] on label "strijder ... schilder" at bounding box center [614, 264] width 185 height 38
click at [615, 268] on input "strijder ... schilder" at bounding box center [621, 270] width 12 height 12
radio input "true"
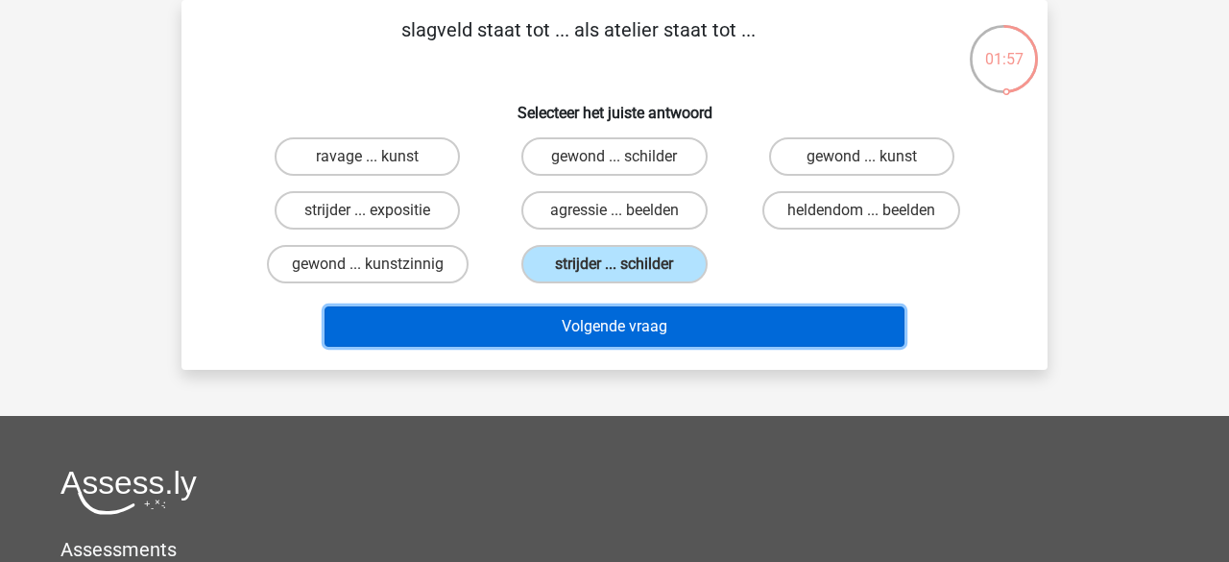
click at [548, 321] on button "Volgende vraag" at bounding box center [615, 326] width 581 height 40
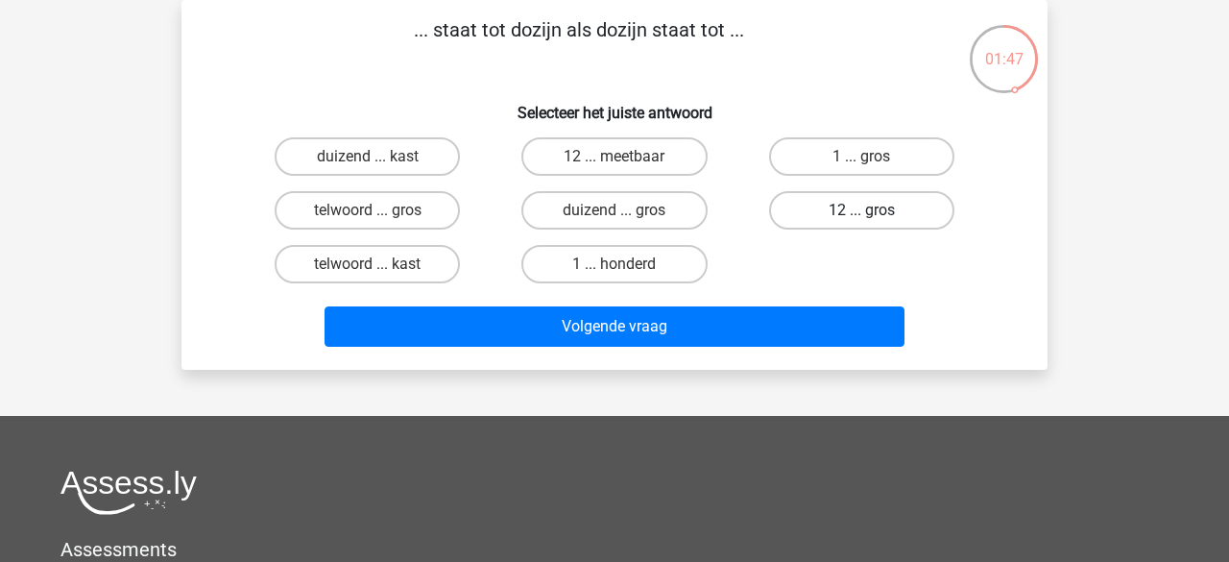
click at [783, 214] on label "12 ... gros" at bounding box center [861, 210] width 185 height 38
click at [862, 214] on input "12 ... gros" at bounding box center [868, 216] width 12 height 12
radio input "true"
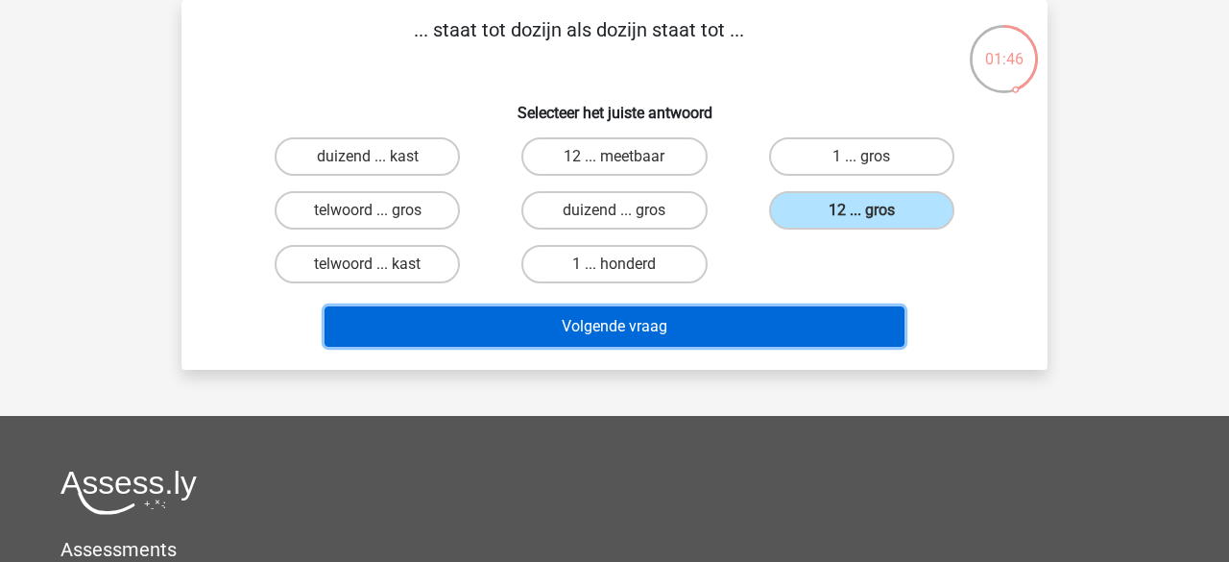
click at [680, 313] on button "Volgende vraag" at bounding box center [615, 326] width 581 height 40
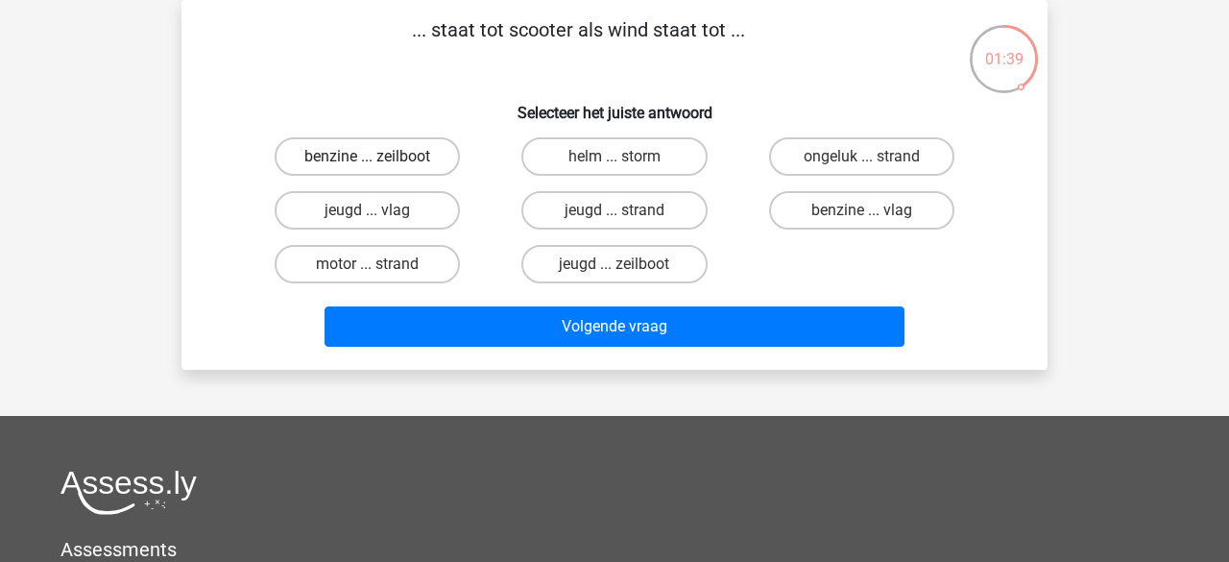
click at [435, 155] on label "benzine ... zeilboot" at bounding box center [367, 156] width 185 height 38
click at [380, 157] on input "benzine ... zeilboot" at bounding box center [374, 163] width 12 height 12
radio input "true"
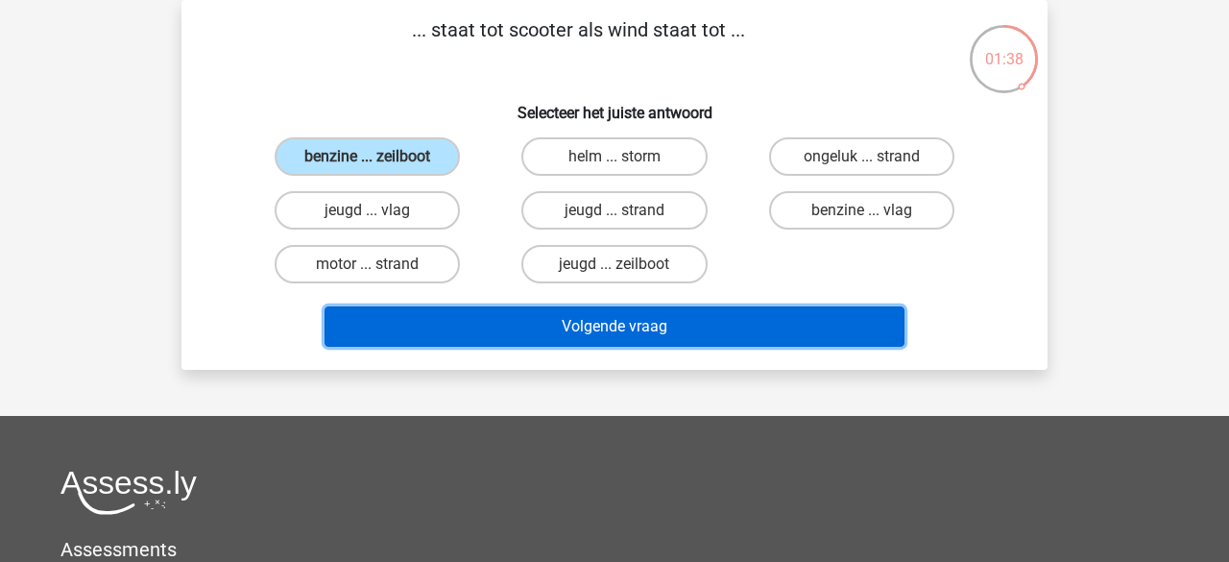
click at [526, 315] on button "Volgende vraag" at bounding box center [615, 326] width 581 height 40
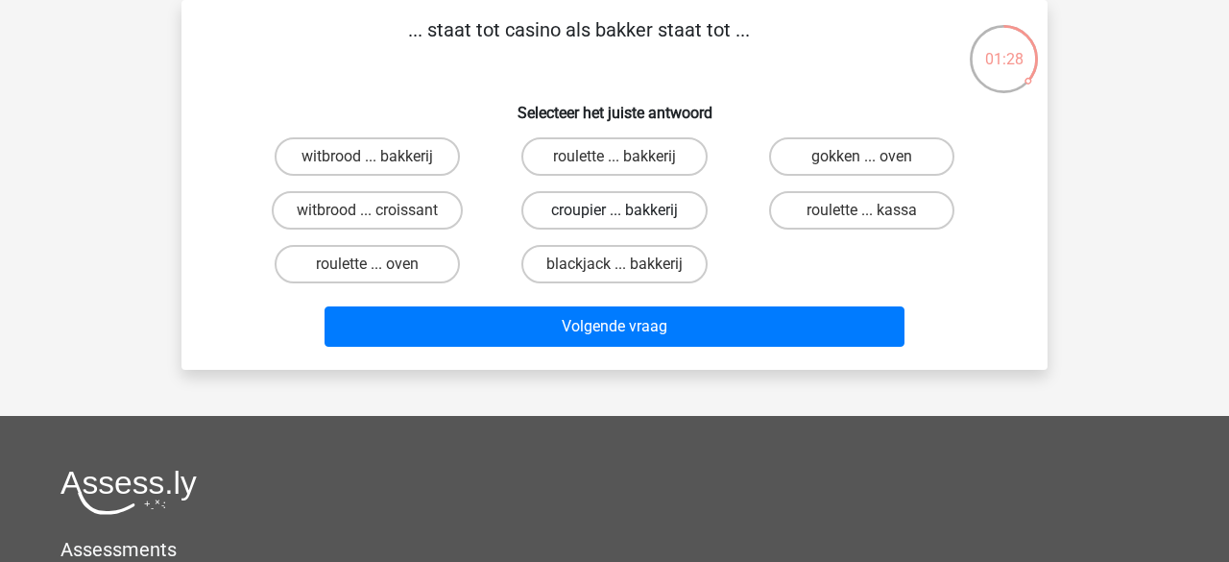
click at [574, 221] on label "croupier ... bakkerij" at bounding box center [614, 210] width 185 height 38
click at [615, 221] on input "croupier ... bakkerij" at bounding box center [621, 216] width 12 height 12
radio input "true"
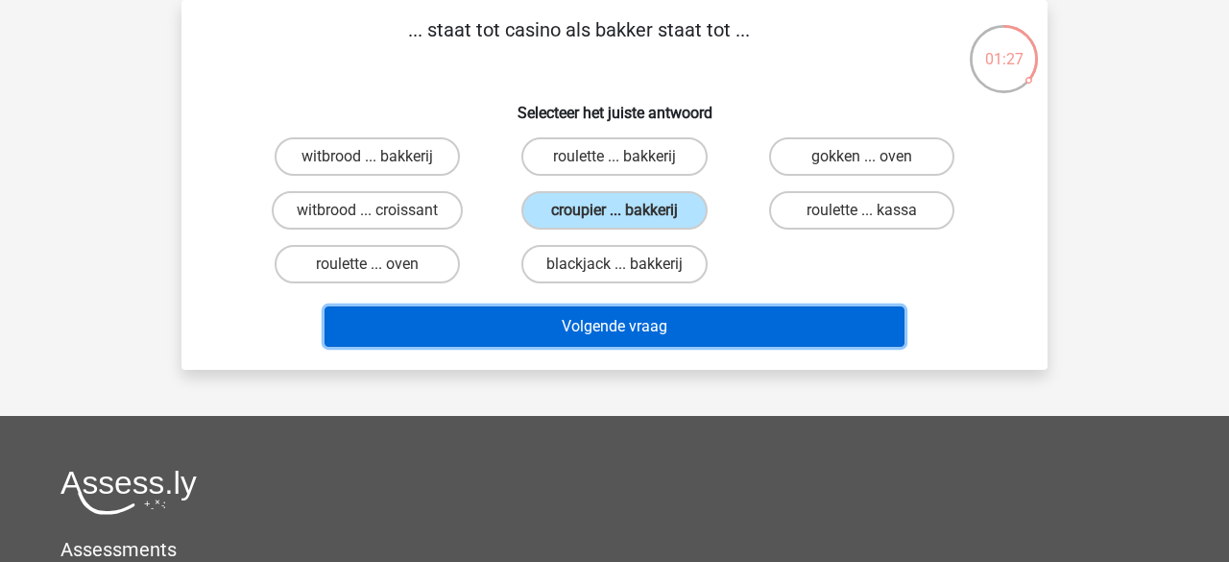
click at [569, 318] on button "Volgende vraag" at bounding box center [615, 326] width 581 height 40
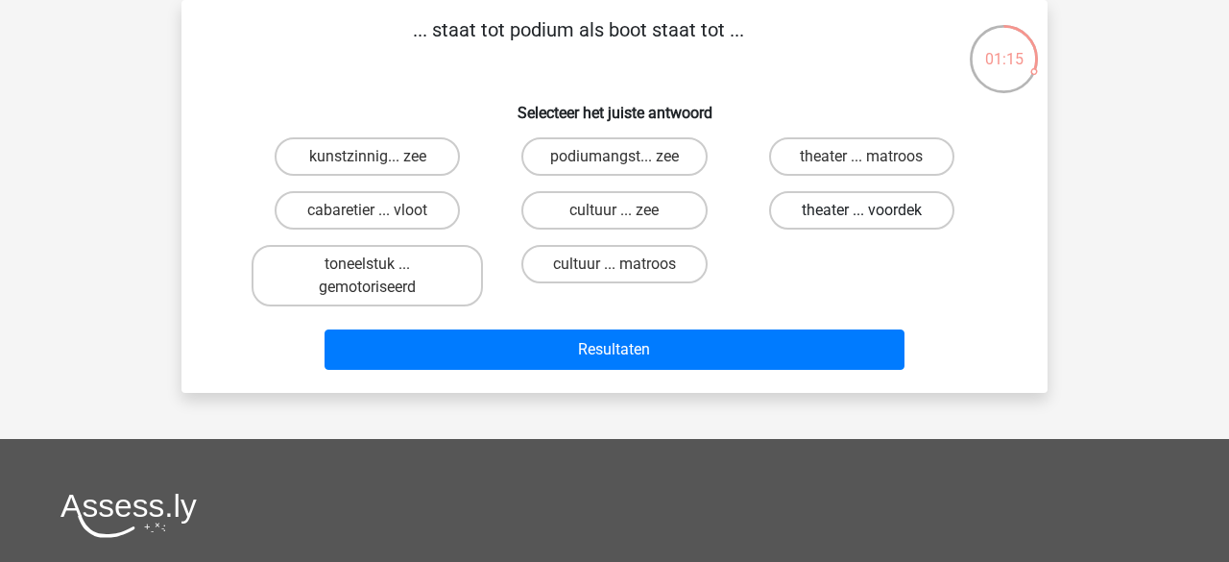
click at [808, 218] on label "theater ... voordek" at bounding box center [861, 210] width 185 height 38
click at [862, 218] on input "theater ... voordek" at bounding box center [868, 216] width 12 height 12
radio input "true"
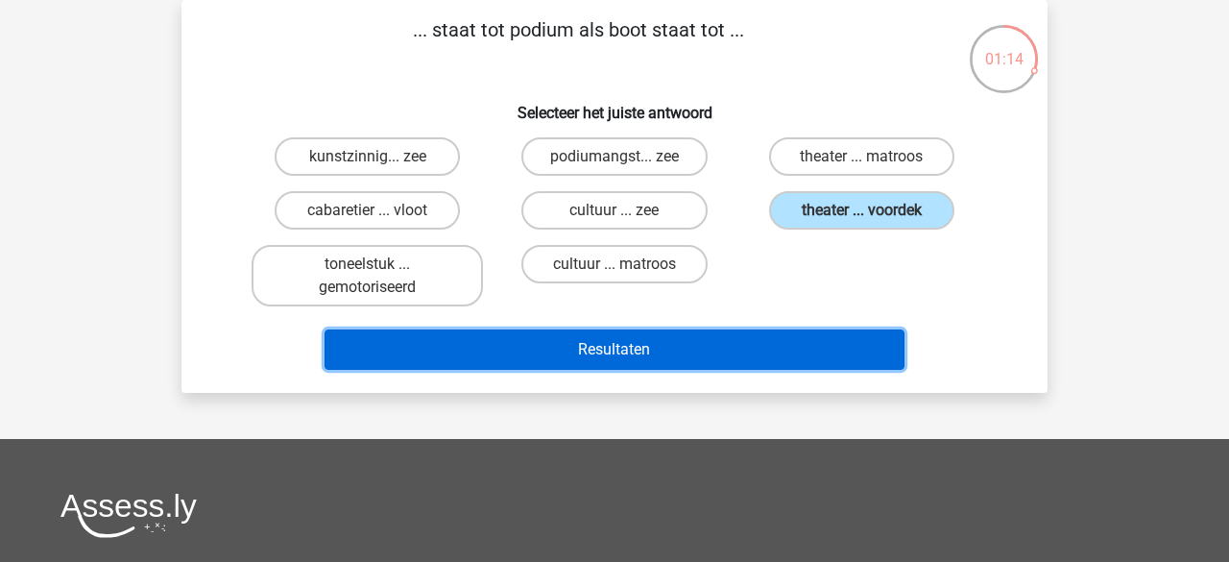
click at [679, 344] on button "Resultaten" at bounding box center [615, 349] width 581 height 40
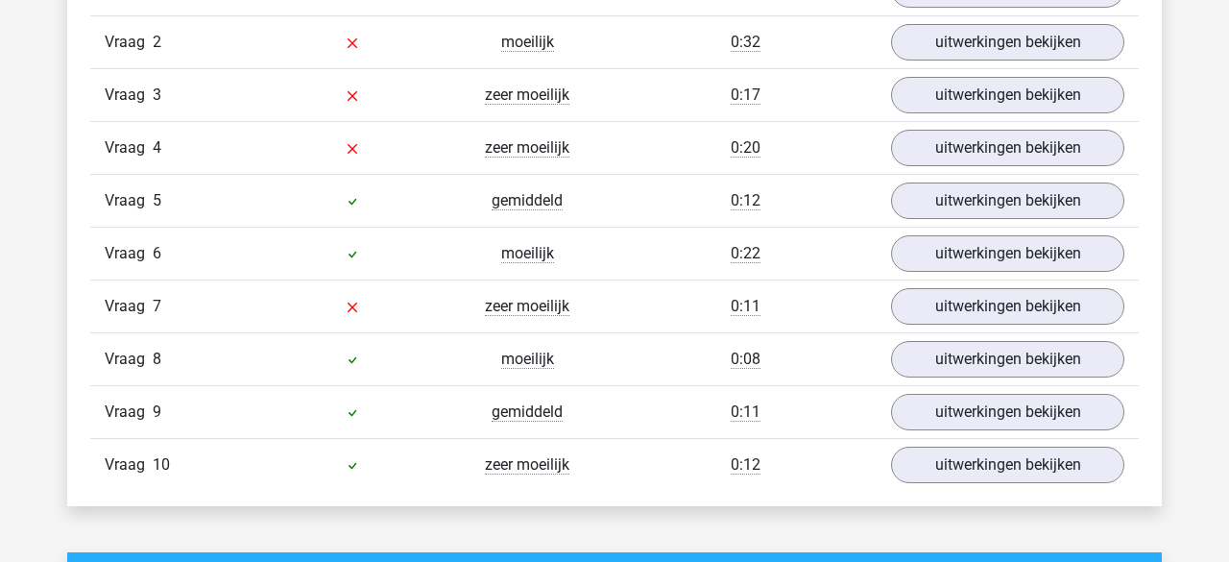
scroll to position [1241, 0]
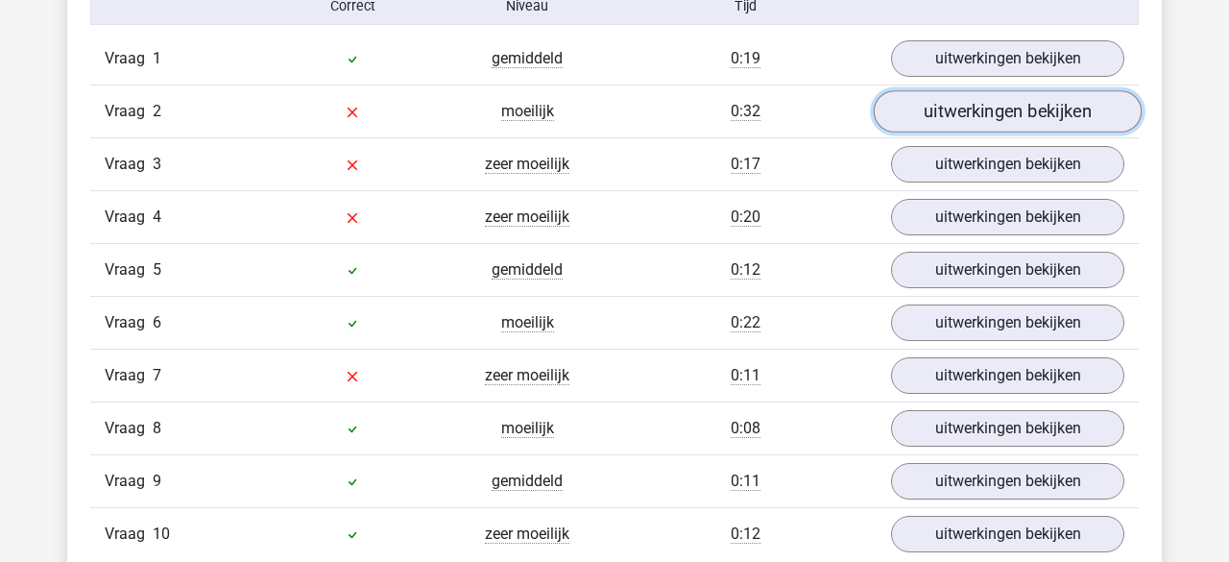
click at [907, 117] on link "uitwerkingen bekijken" at bounding box center [1008, 111] width 268 height 42
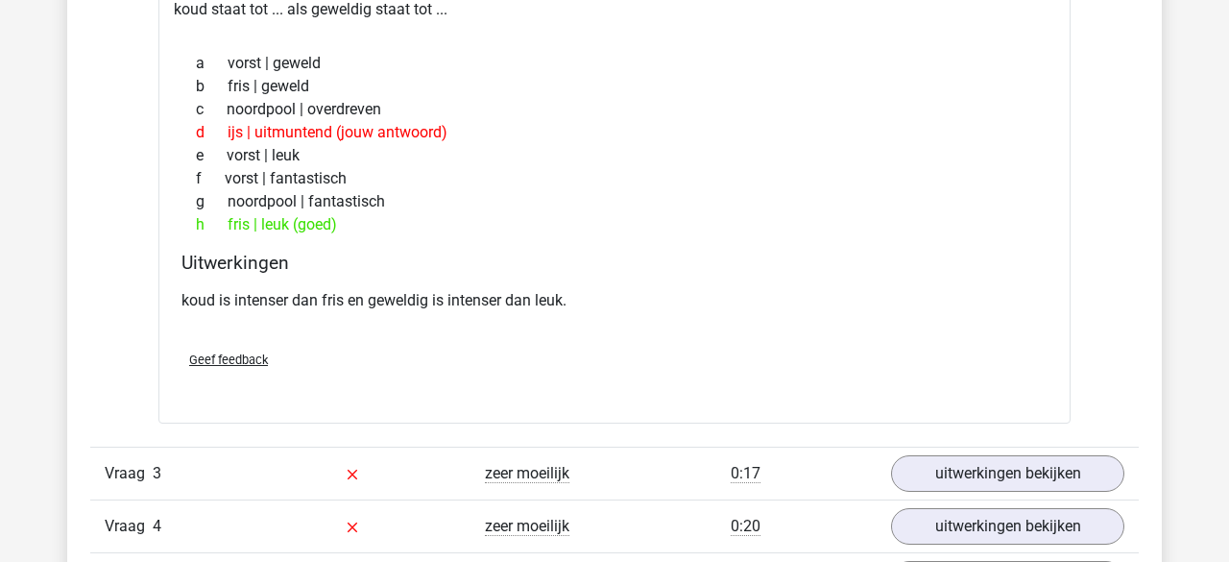
scroll to position [1423, 0]
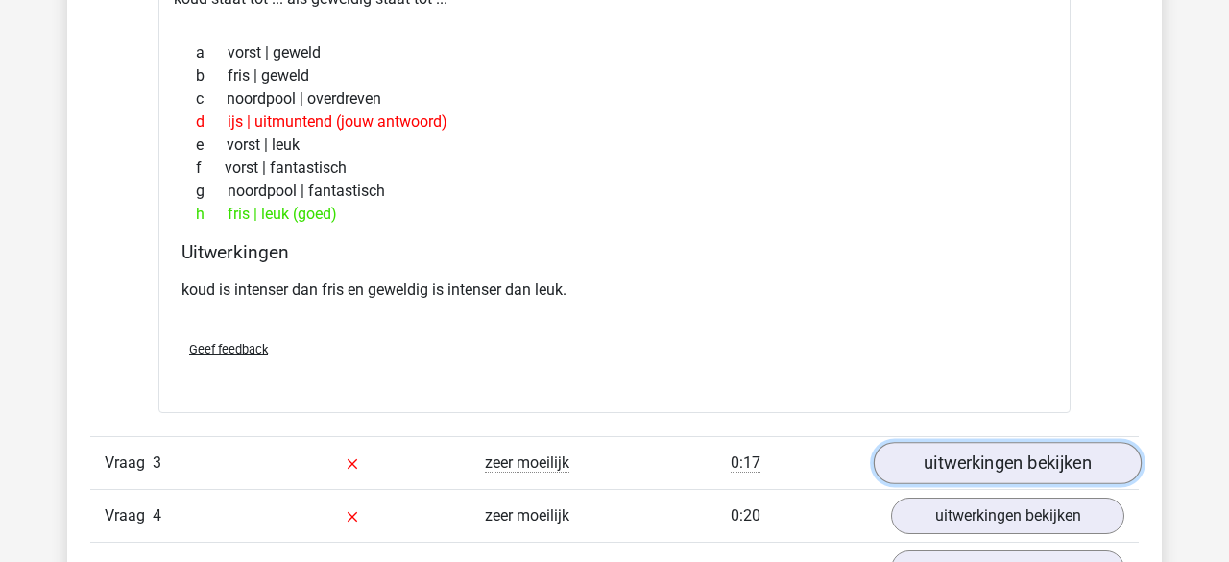
click at [924, 471] on link "uitwerkingen bekijken" at bounding box center [1008, 463] width 268 height 42
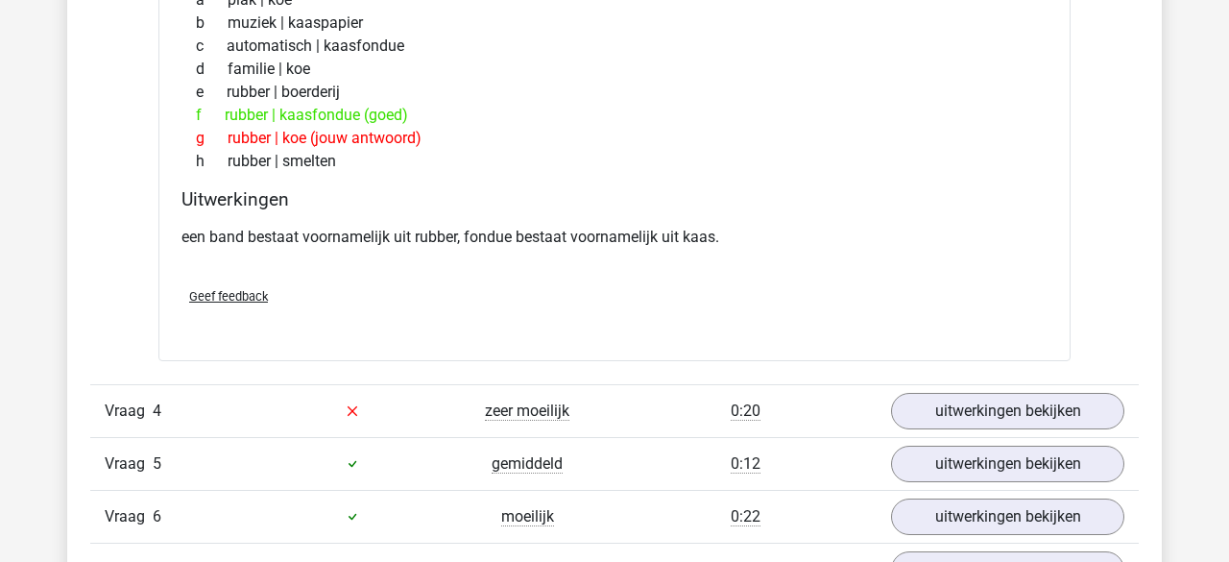
scroll to position [2134, 0]
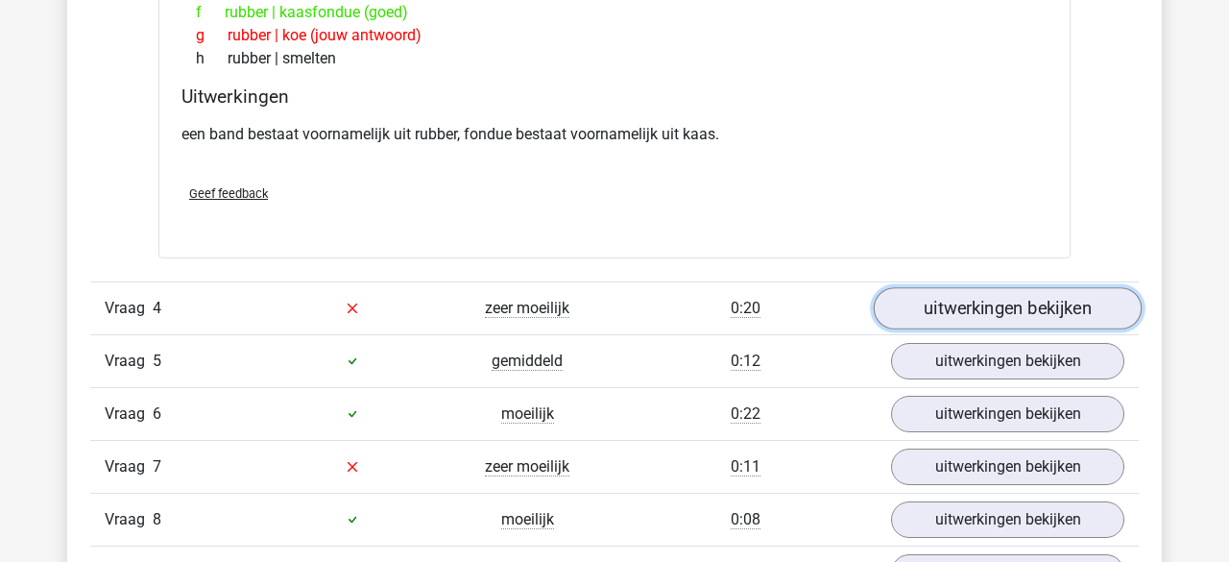
click at [929, 298] on link "uitwerkingen bekijken" at bounding box center [1008, 308] width 268 height 42
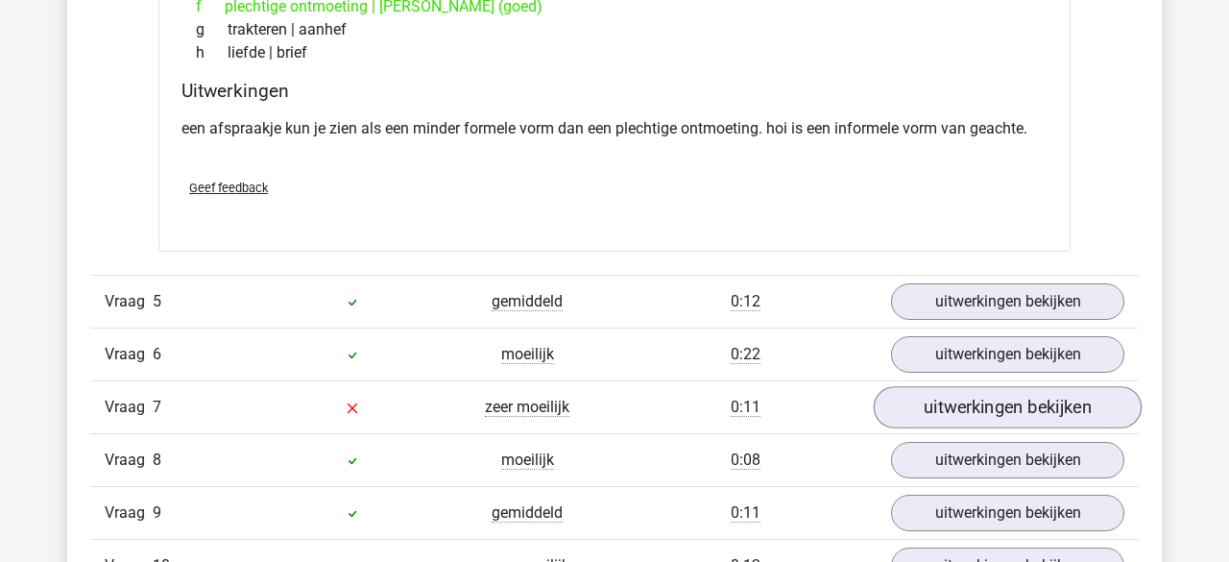
scroll to position [2699, 0]
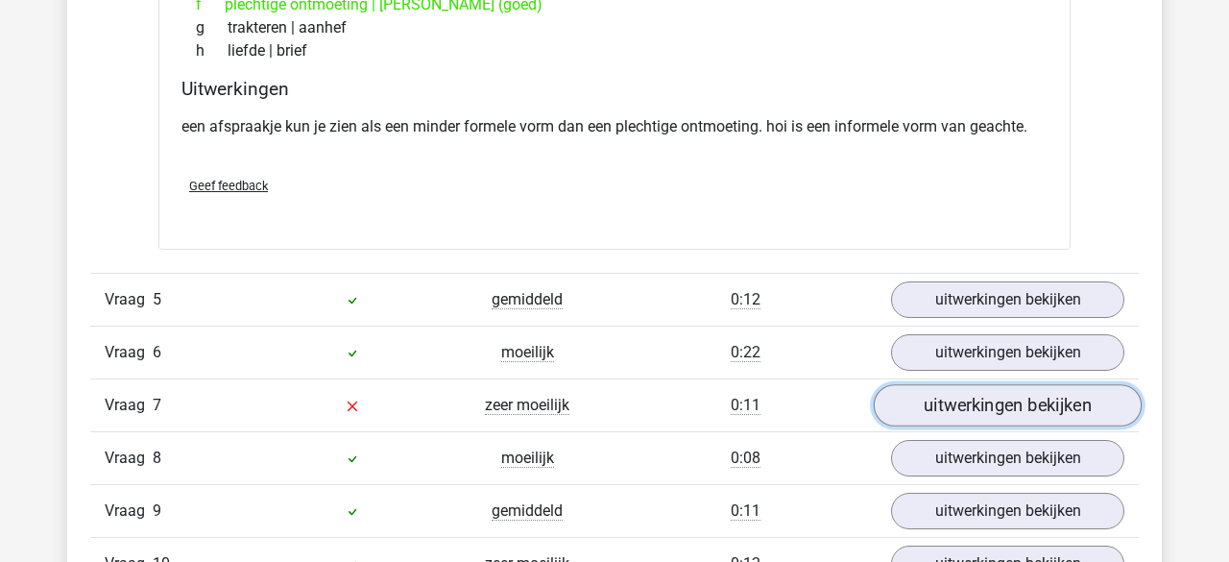
click at [961, 403] on link "uitwerkingen bekijken" at bounding box center [1008, 405] width 268 height 42
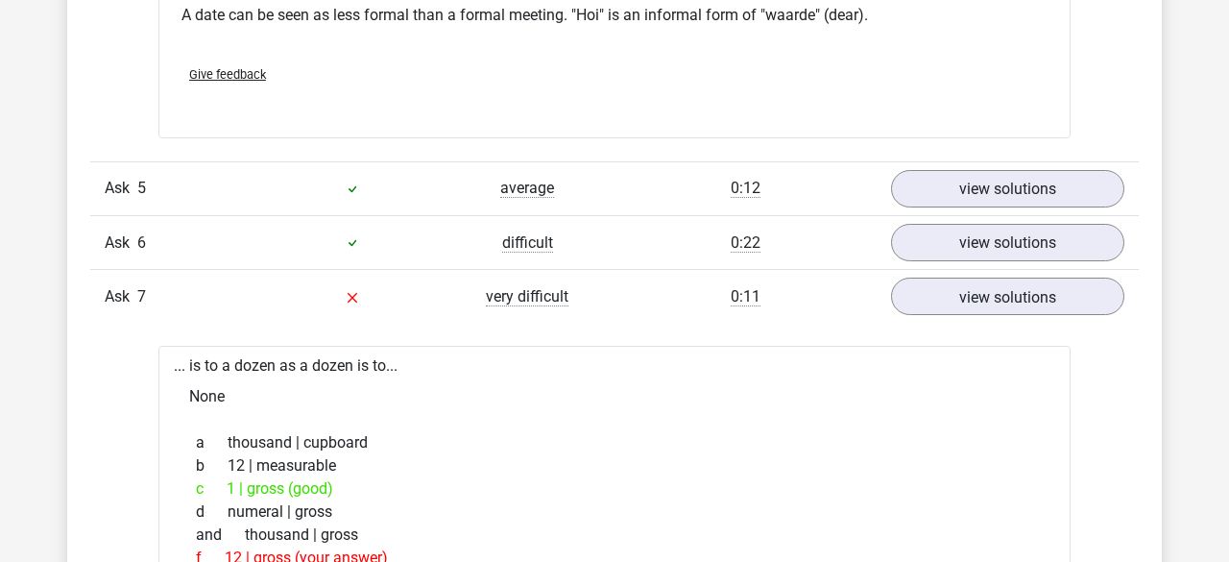
scroll to position [2794, 0]
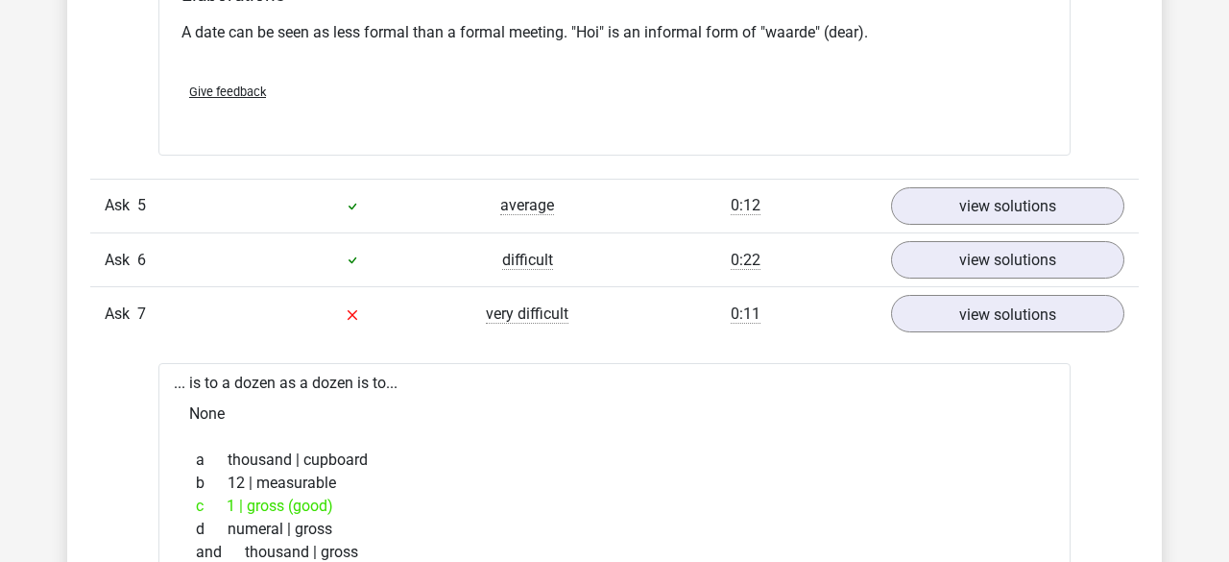
click at [636, 441] on div "a thousand | cupboard b 12 | measurable c 1 | gross (good) d numeral | gross an…" at bounding box center [615, 541] width 866 height 200
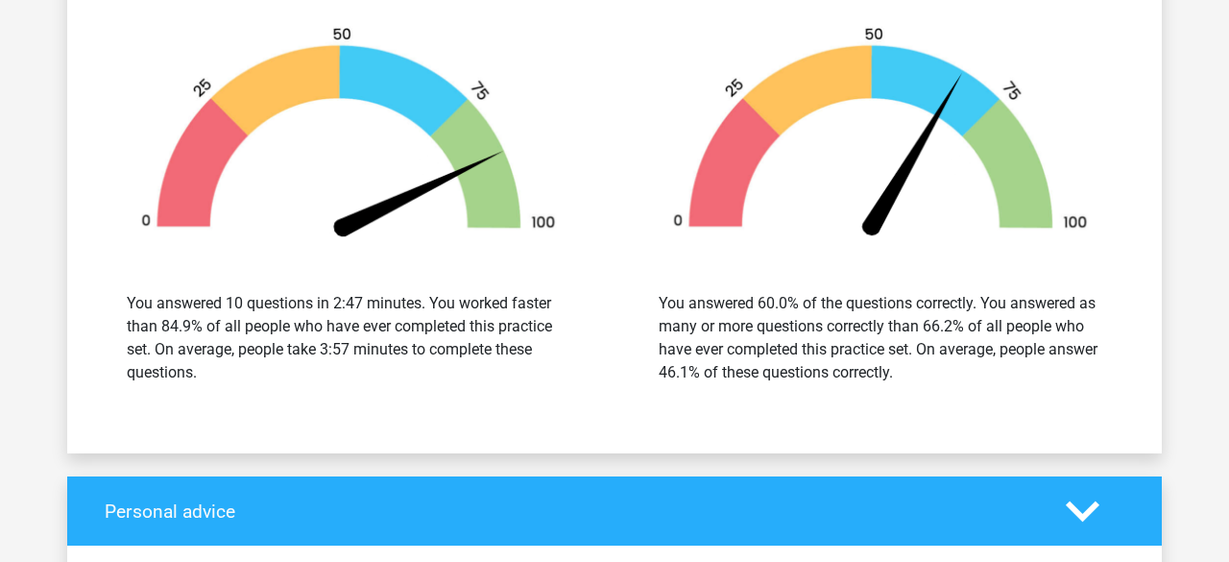
scroll to position [4533, 0]
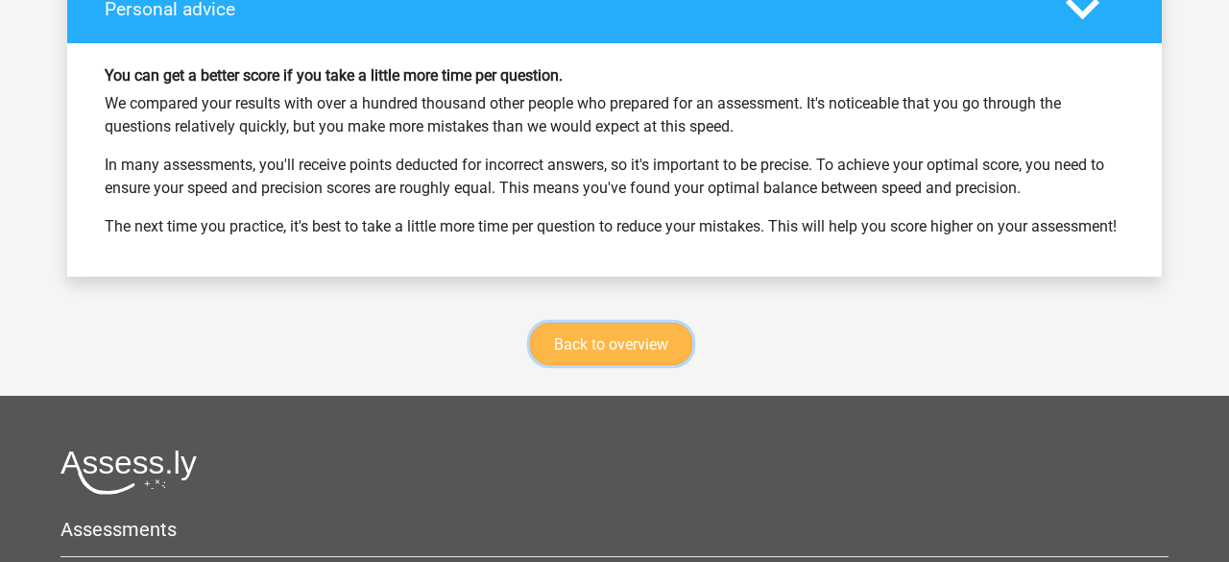
click at [609, 353] on font "Back to overview" at bounding box center [611, 344] width 114 height 18
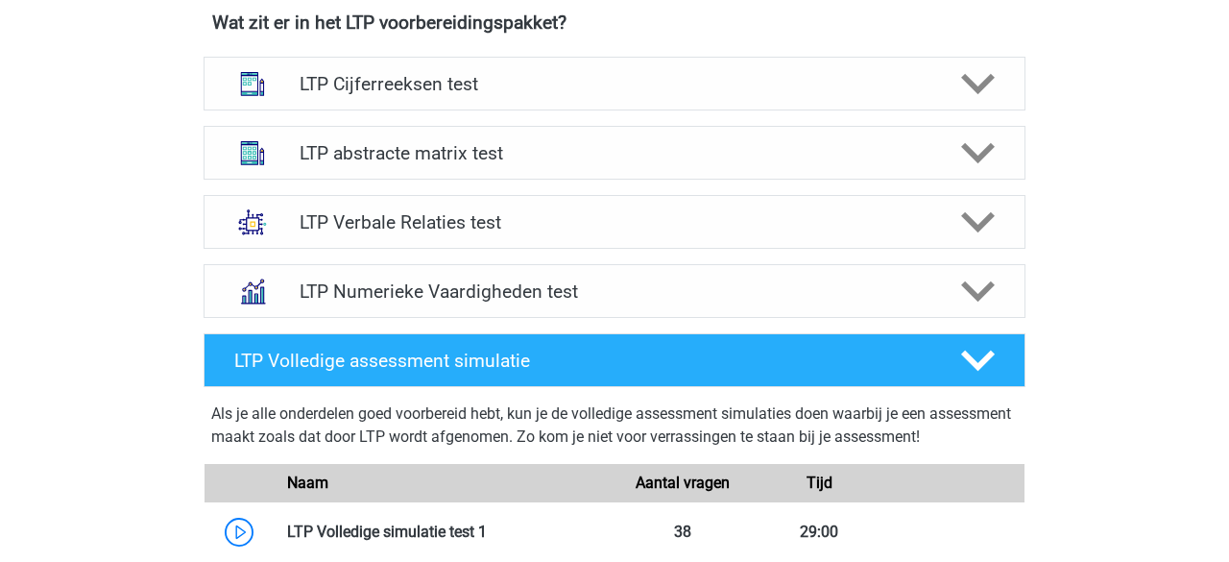
scroll to position [745, 0]
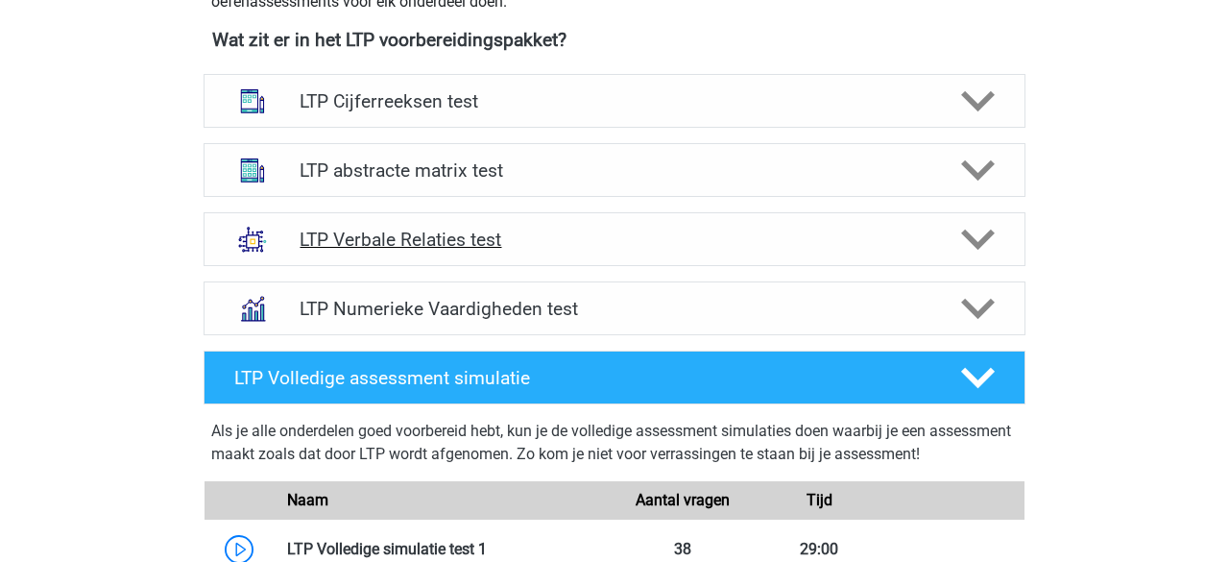
click at [986, 247] on icon at bounding box center [978, 240] width 34 height 34
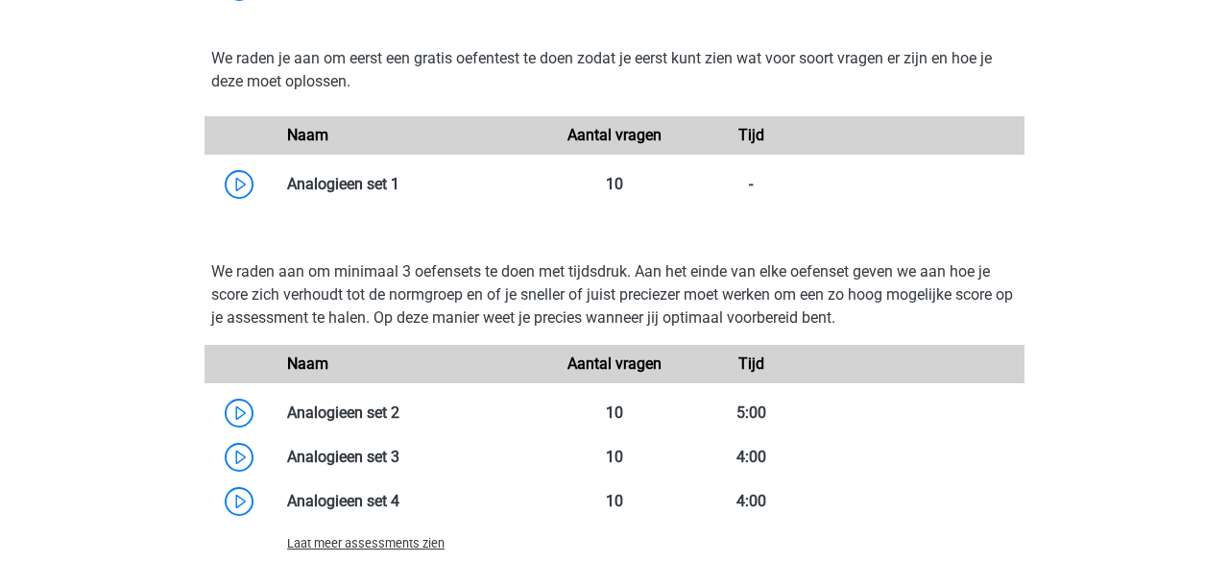
scroll to position [1624, 0]
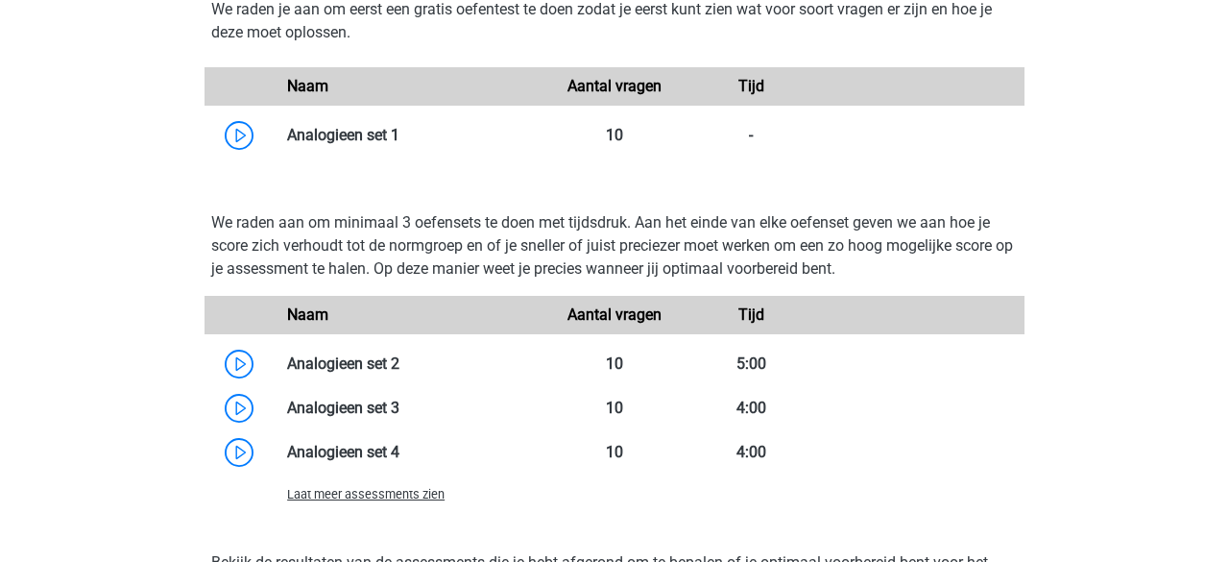
click at [425, 494] on span "Laat meer assessments zien" at bounding box center [366, 494] width 158 height 14
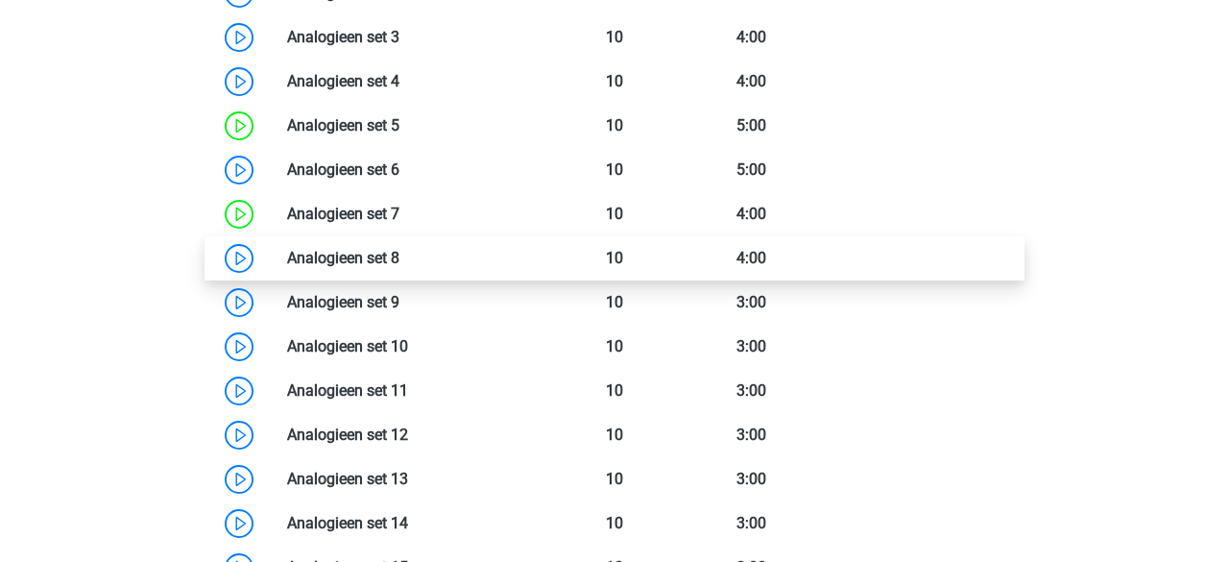
scroll to position [1852, 0]
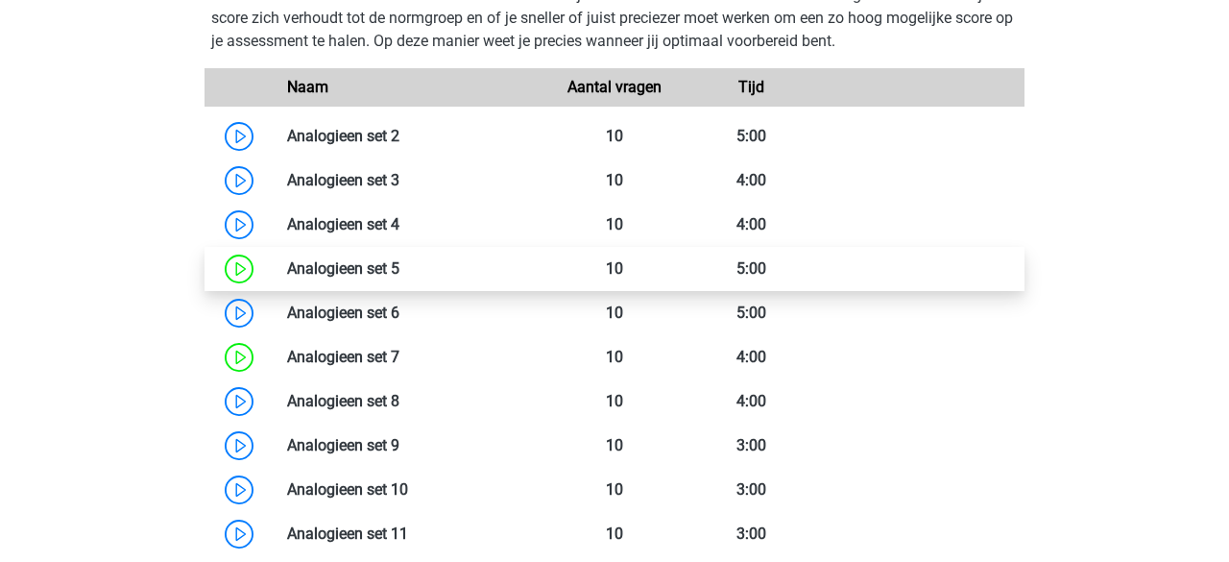
click at [400, 277] on link at bounding box center [400, 268] width 0 height 18
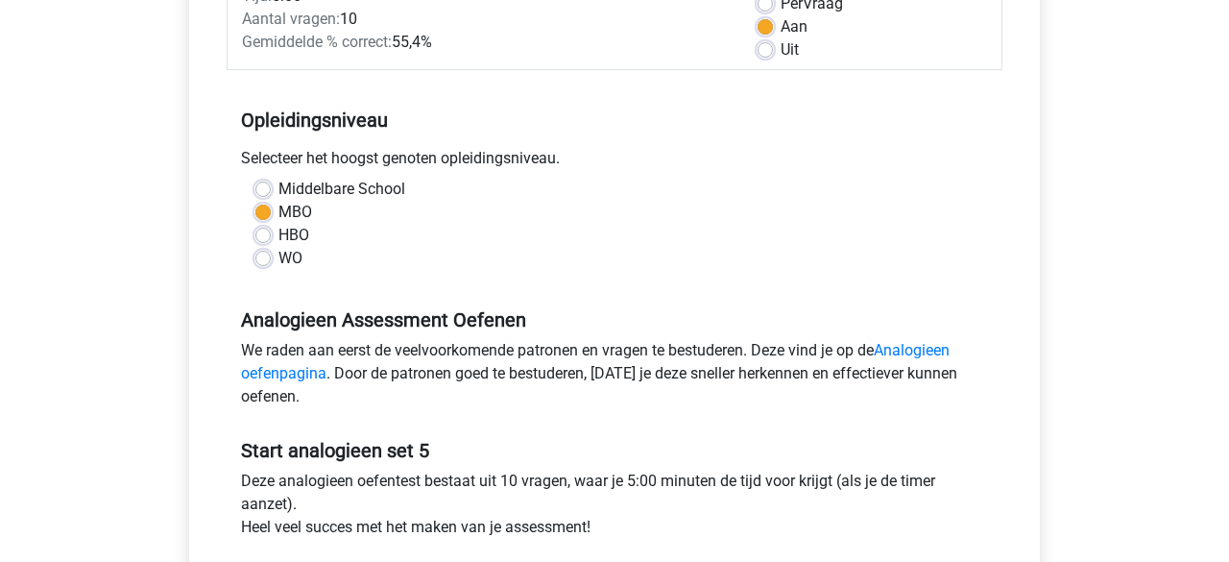
scroll to position [402, 0]
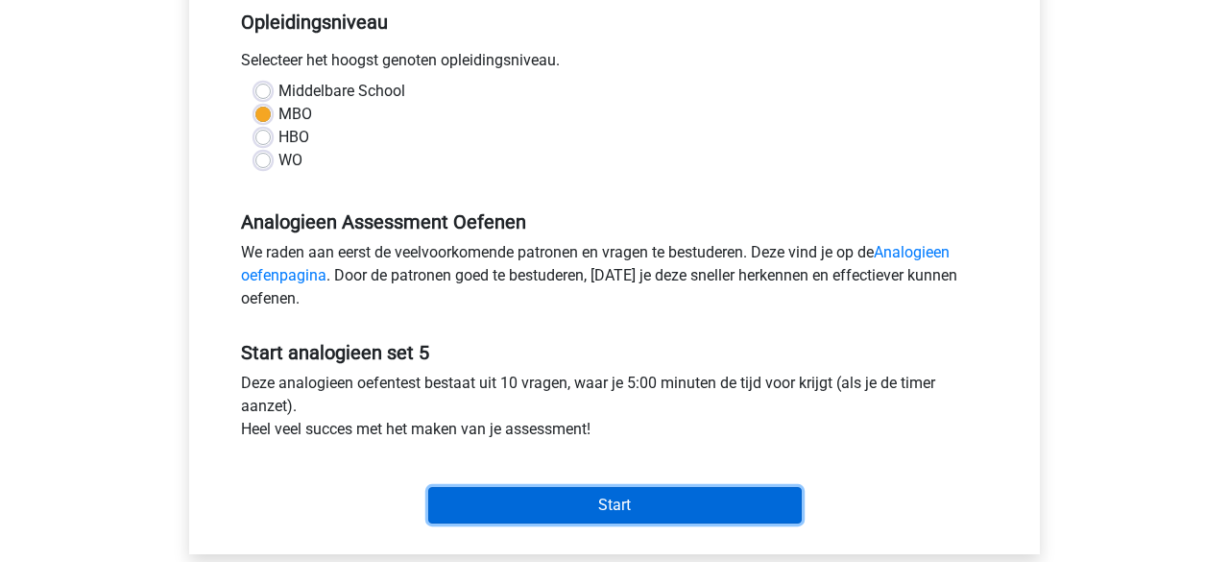
click at [492, 501] on input "Start" at bounding box center [615, 505] width 374 height 37
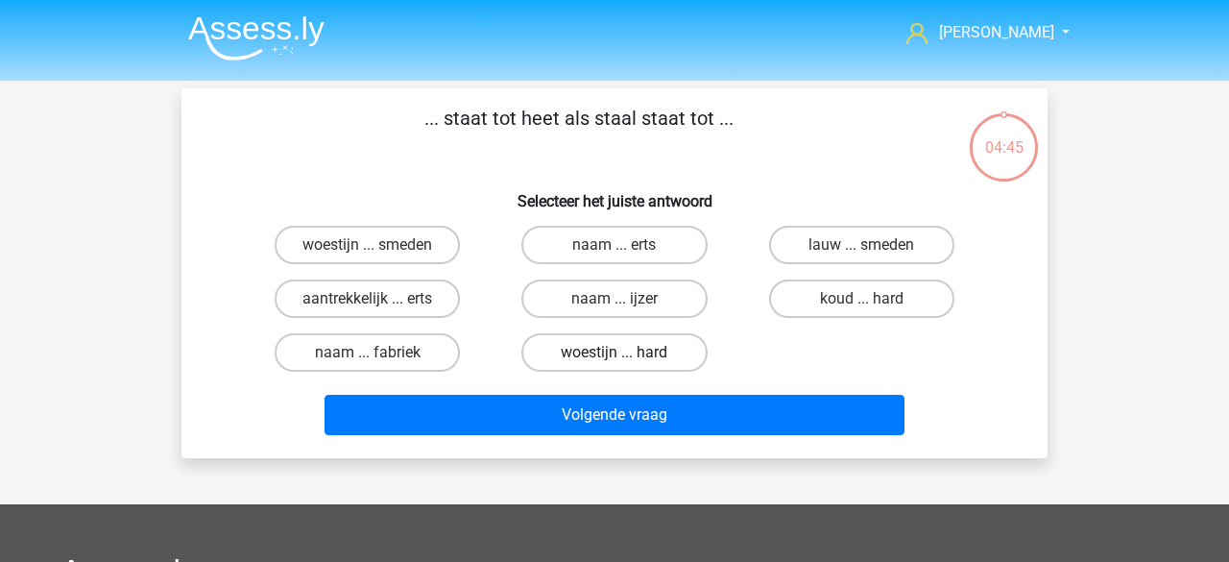
click at [590, 356] on label "woestijn ... hard" at bounding box center [614, 352] width 185 height 38
click at [615, 356] on input "woestijn ... hard" at bounding box center [621, 359] width 12 height 12
radio input "true"
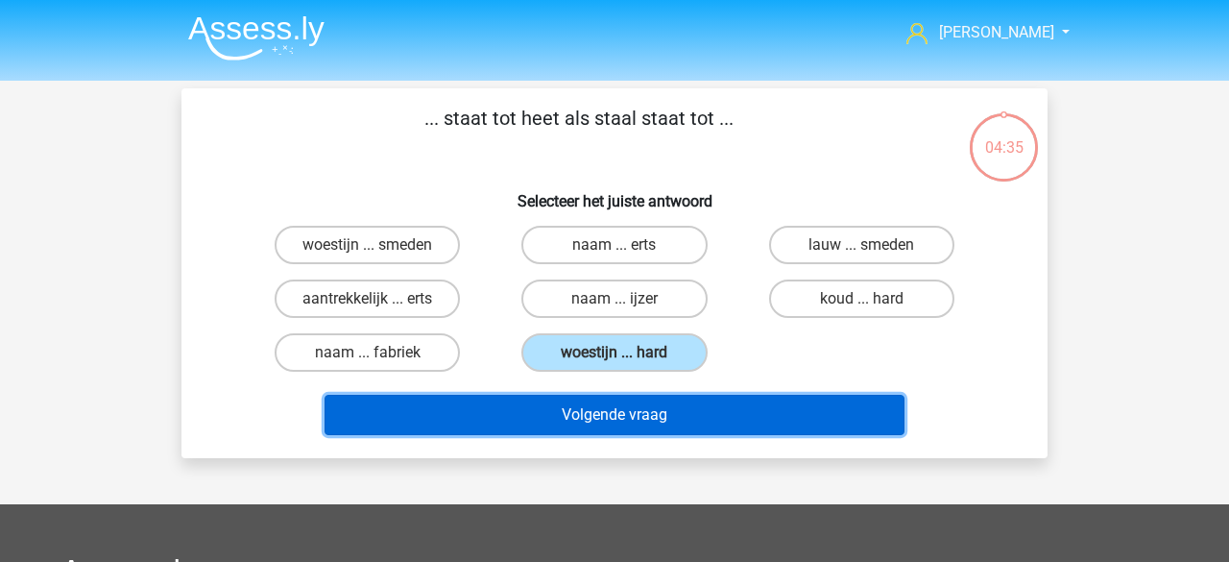
click at [597, 416] on button "Volgende vraag" at bounding box center [615, 415] width 581 height 40
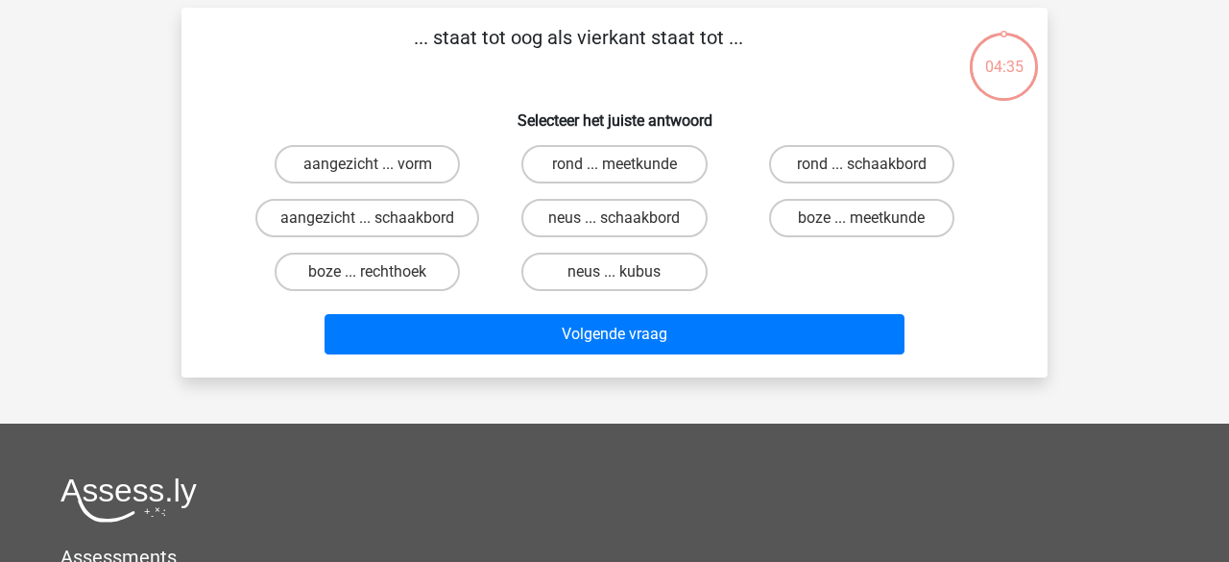
scroll to position [88, 0]
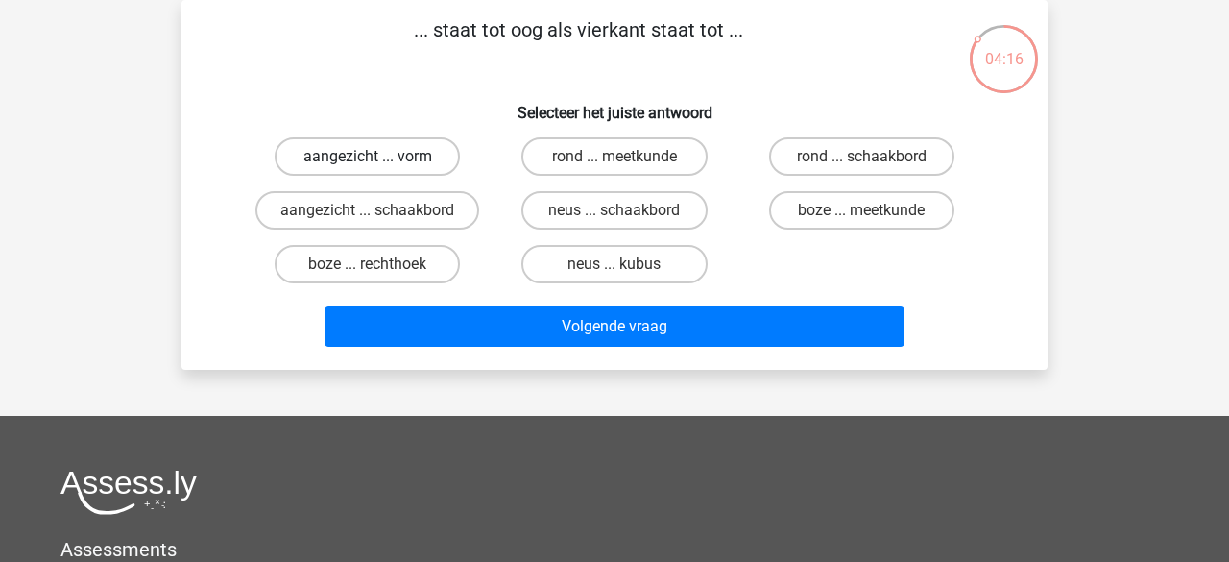
click at [428, 160] on label "aangezicht ... vorm" at bounding box center [367, 156] width 185 height 38
click at [380, 160] on input "aangezicht ... vorm" at bounding box center [374, 163] width 12 height 12
radio input "true"
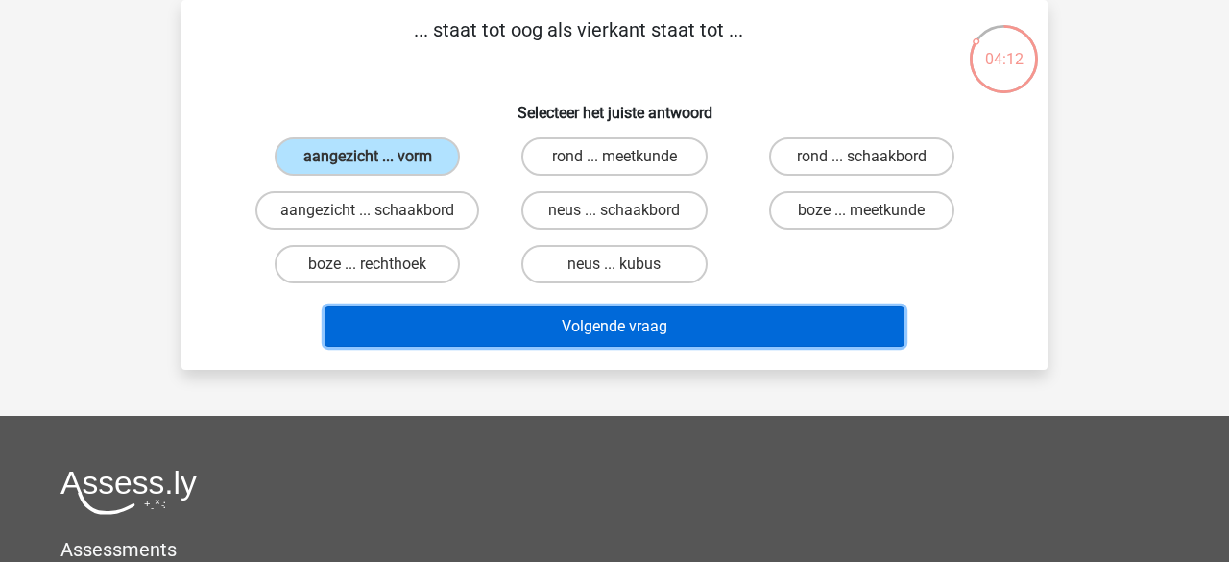
click at [496, 321] on button "Volgende vraag" at bounding box center [615, 326] width 581 height 40
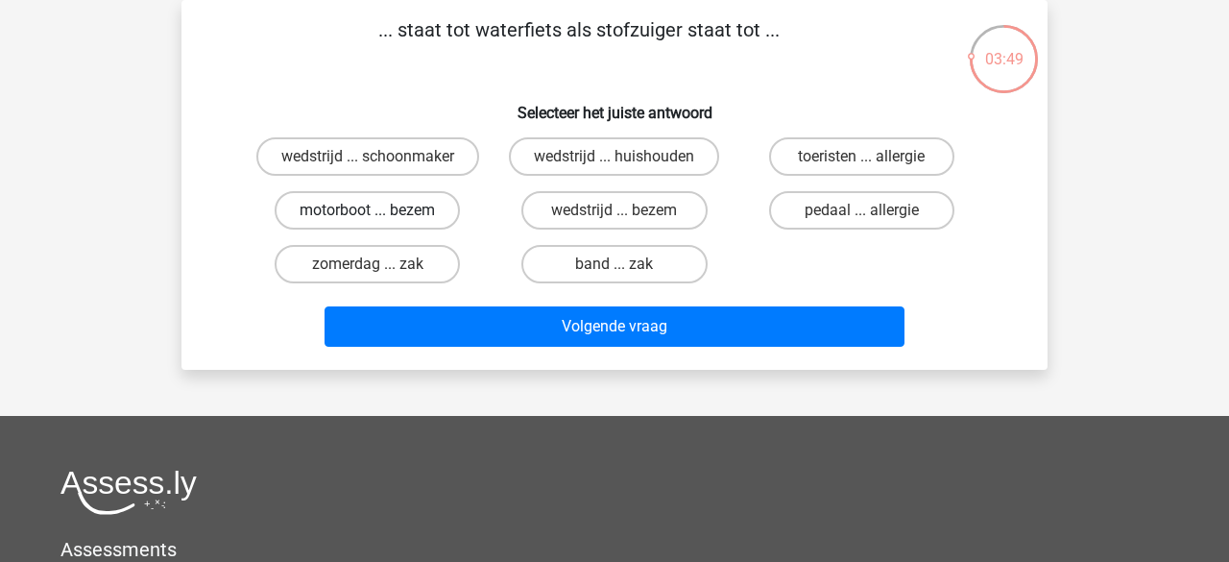
click at [435, 212] on label "motorboot ... bezem" at bounding box center [367, 210] width 185 height 38
click at [380, 212] on input "motorboot ... bezem" at bounding box center [374, 216] width 12 height 12
radio input "true"
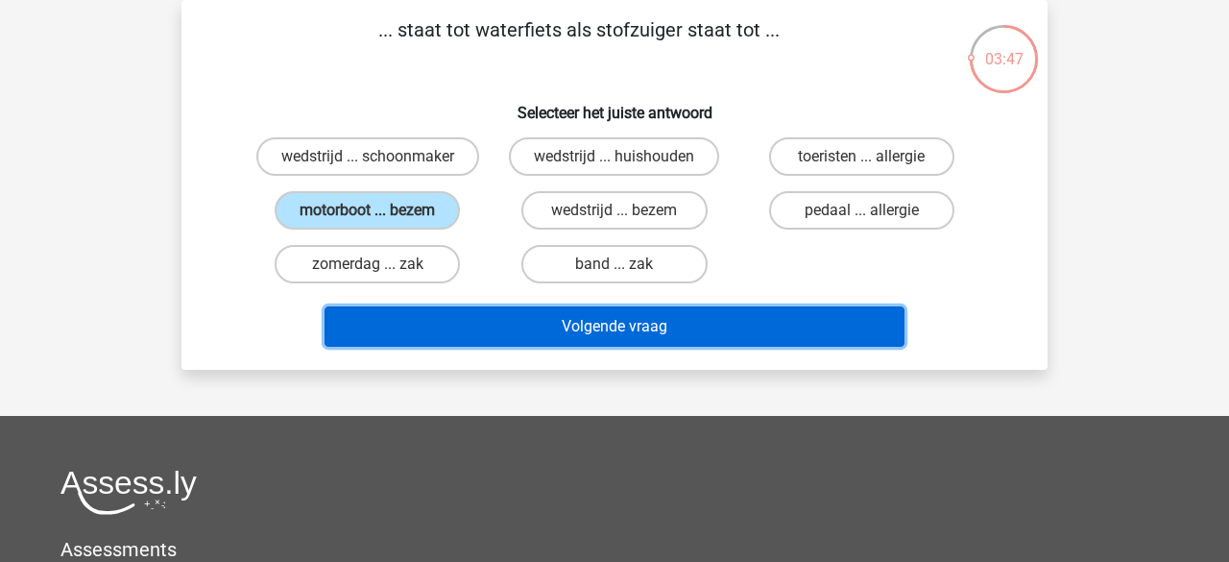
click at [514, 329] on button "Volgende vraag" at bounding box center [615, 326] width 581 height 40
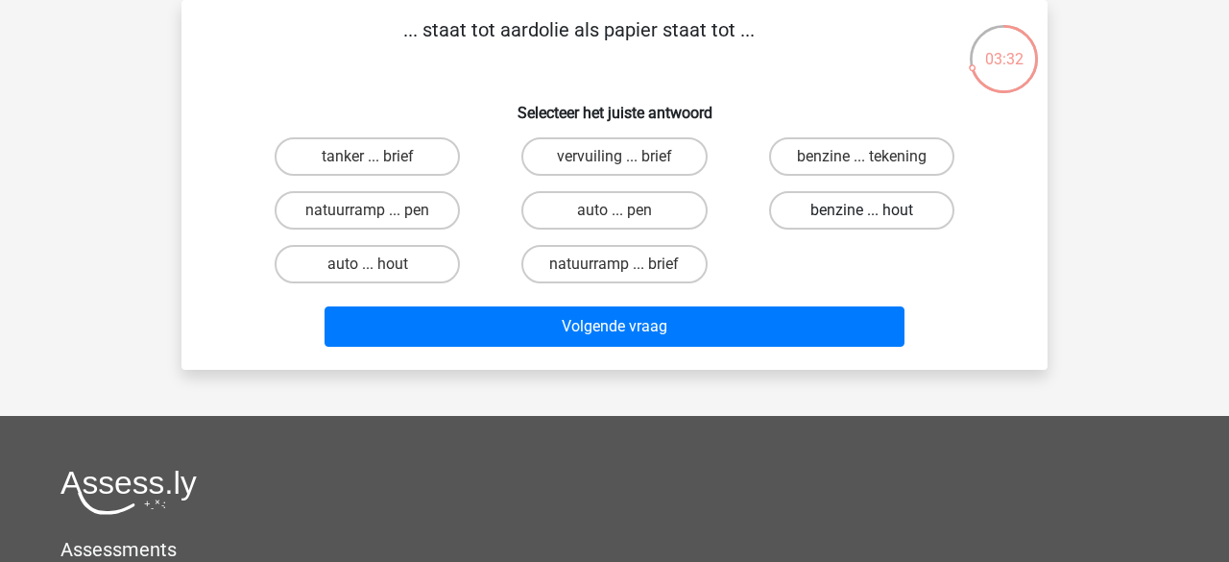
click at [824, 214] on label "benzine ... hout" at bounding box center [861, 210] width 185 height 38
click at [862, 214] on input "benzine ... hout" at bounding box center [868, 216] width 12 height 12
radio input "true"
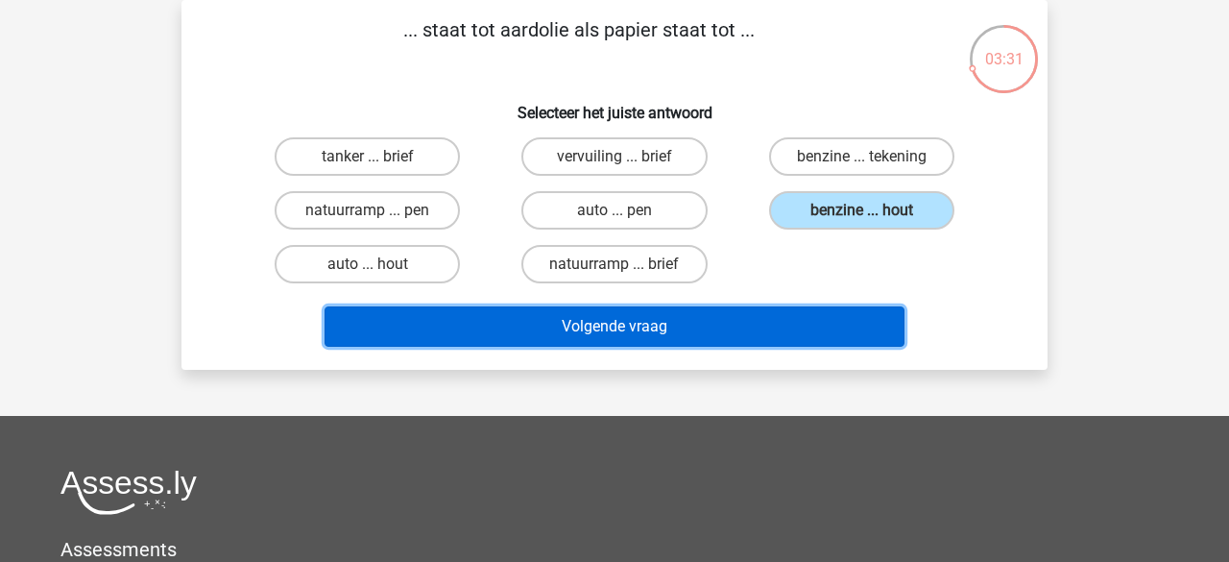
click at [663, 319] on button "Volgende vraag" at bounding box center [615, 326] width 581 height 40
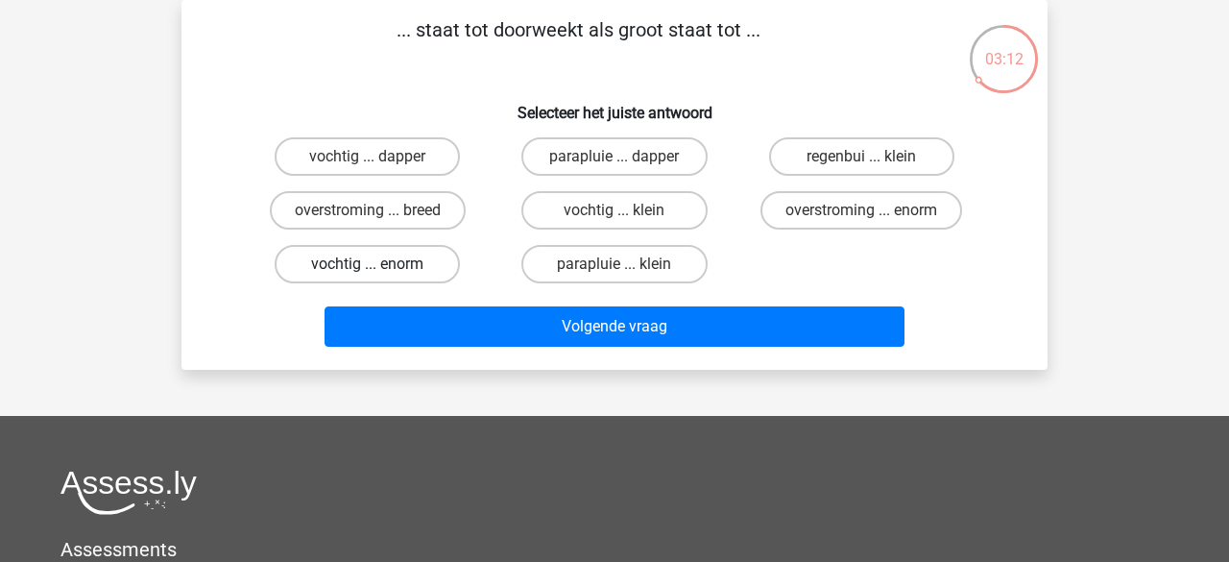
click at [444, 265] on label "vochtig ... enorm" at bounding box center [367, 264] width 185 height 38
click at [380, 265] on input "vochtig ... enorm" at bounding box center [374, 270] width 12 height 12
radio input "true"
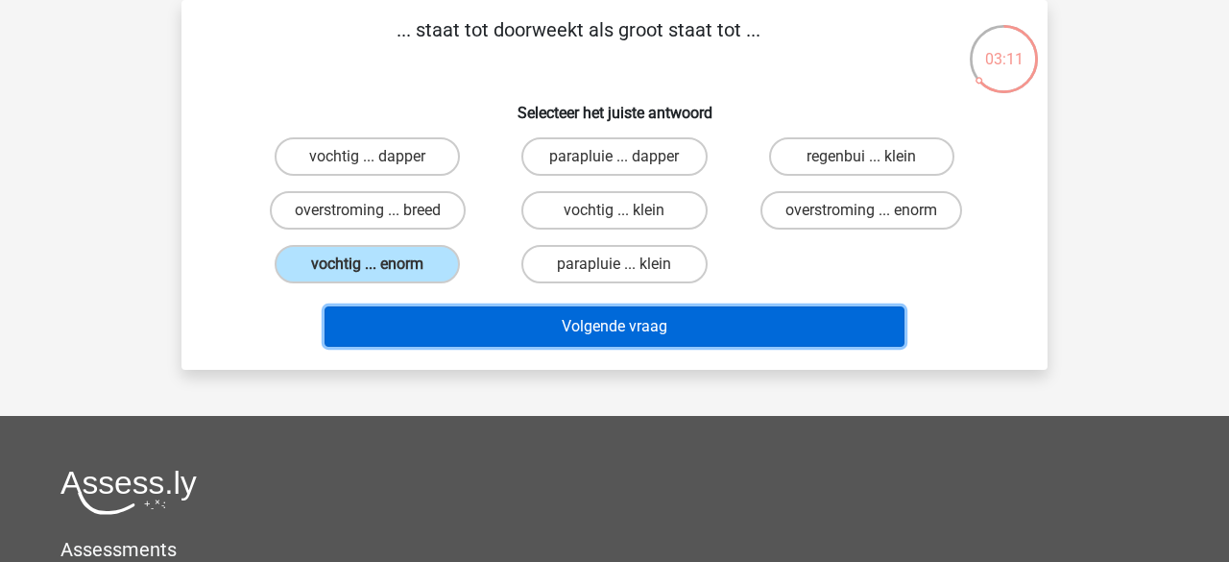
click at [497, 323] on button "Volgende vraag" at bounding box center [615, 326] width 581 height 40
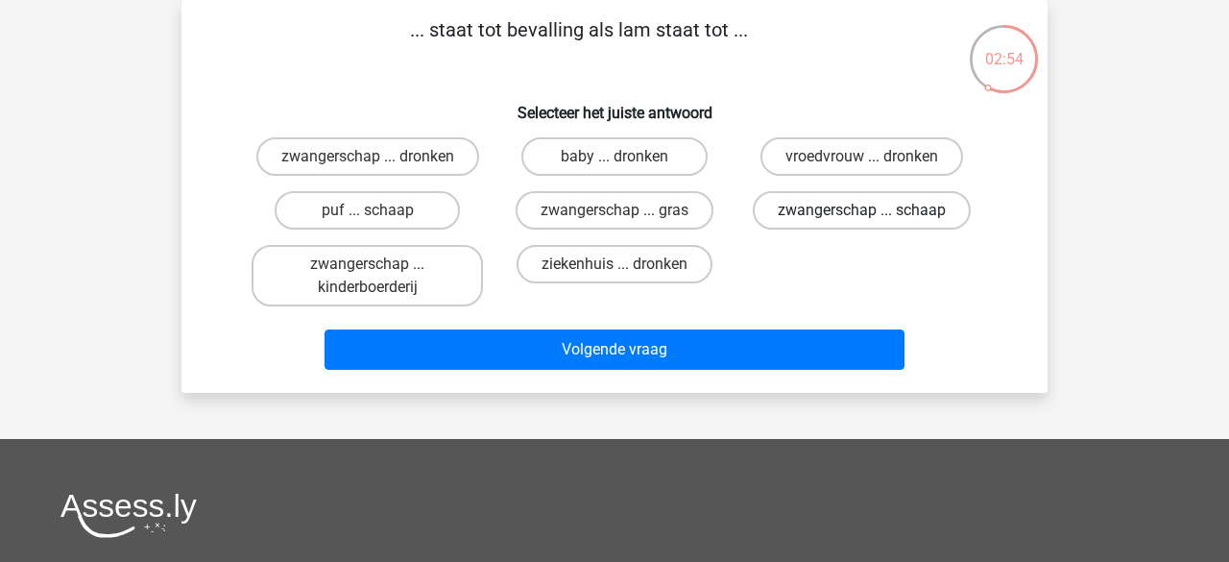
click at [787, 219] on label "zwangerschap ... schaap" at bounding box center [862, 210] width 218 height 38
click at [862, 219] on input "zwangerschap ... schaap" at bounding box center [868, 216] width 12 height 12
radio input "true"
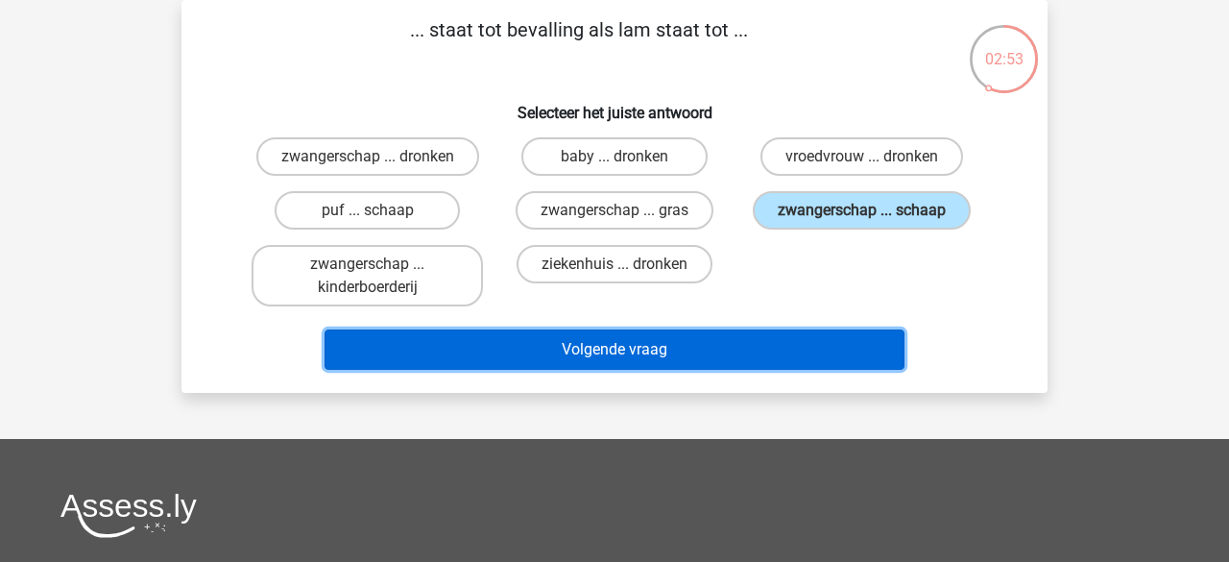
click at [644, 336] on button "Volgende vraag" at bounding box center [615, 349] width 581 height 40
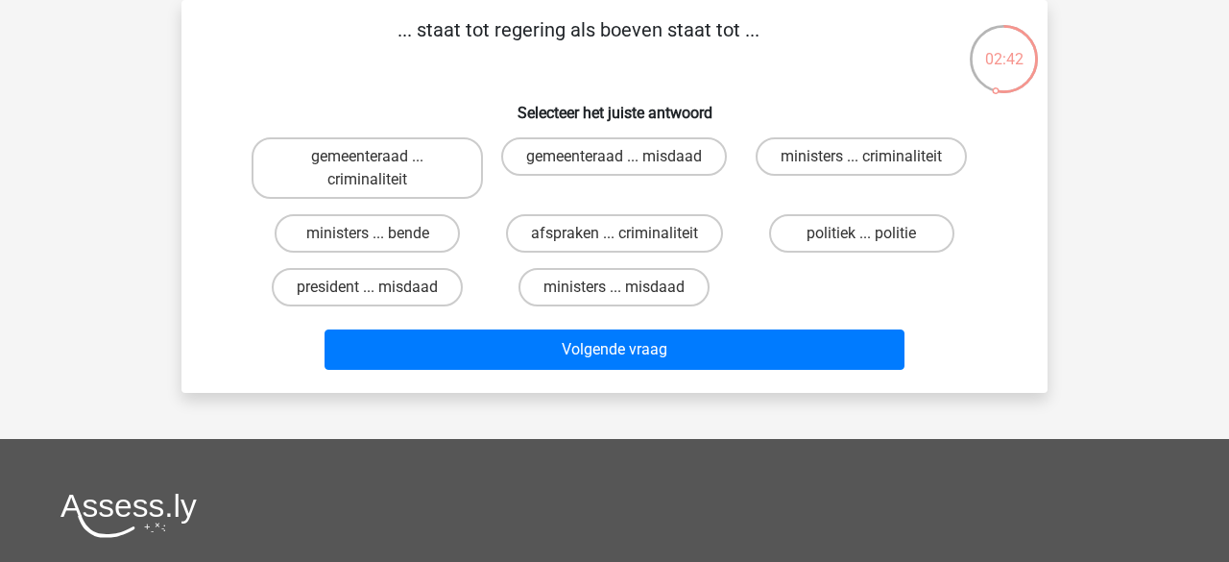
click at [370, 234] on input "ministers ... bende" at bounding box center [374, 239] width 12 height 12
radio input "true"
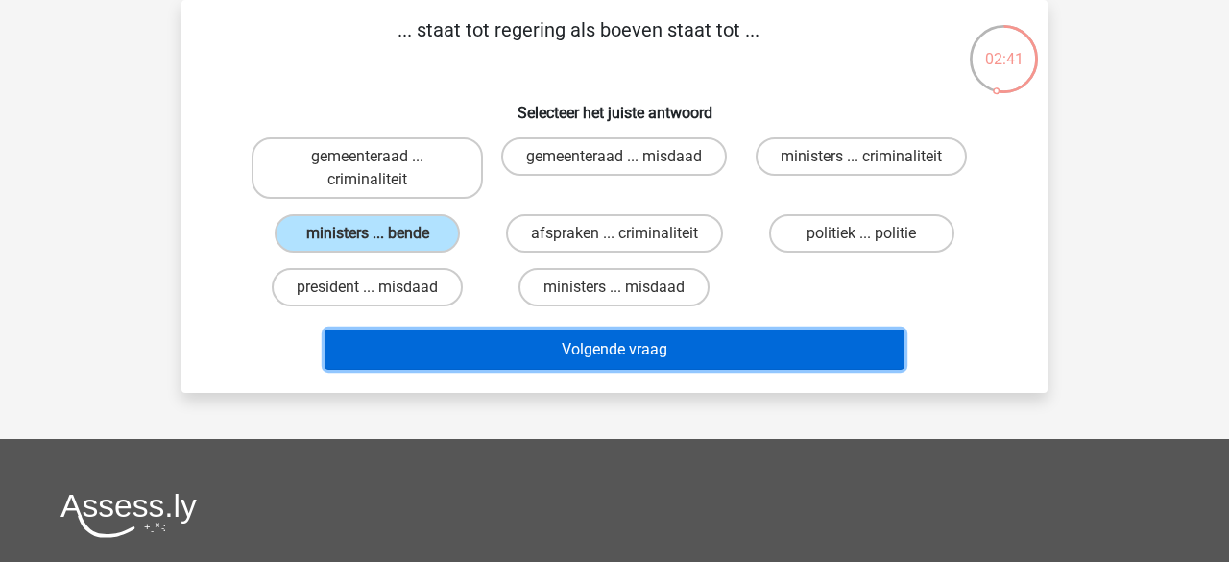
click at [455, 336] on button "Volgende vraag" at bounding box center [615, 349] width 581 height 40
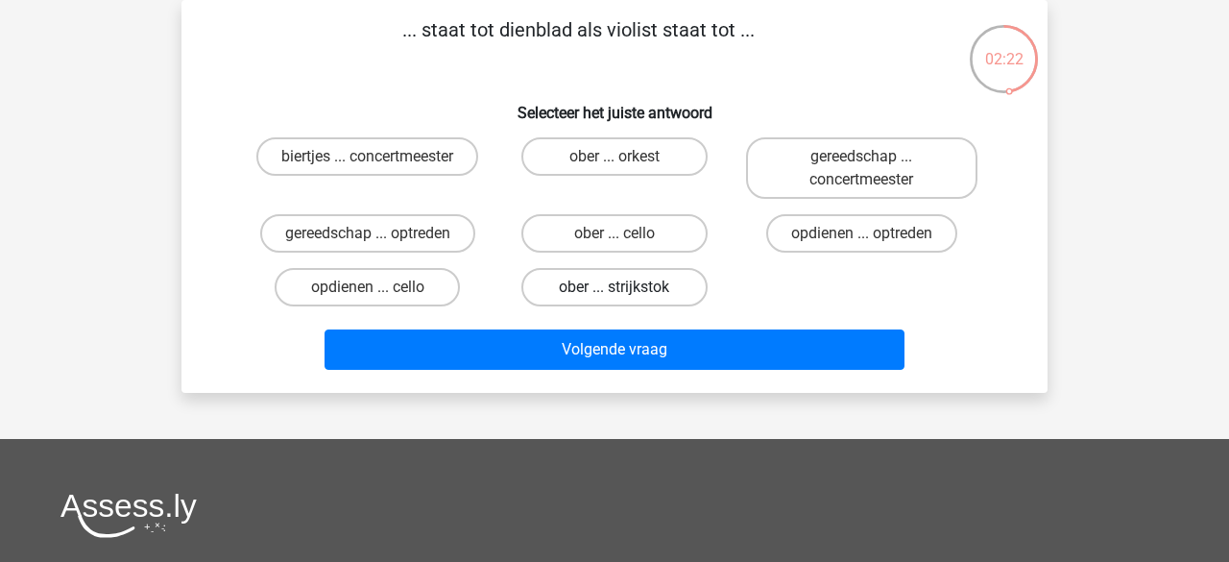
click at [582, 295] on label "ober ... strijkstok" at bounding box center [614, 287] width 185 height 38
click at [615, 295] on input "ober ... strijkstok" at bounding box center [621, 293] width 12 height 12
radio input "true"
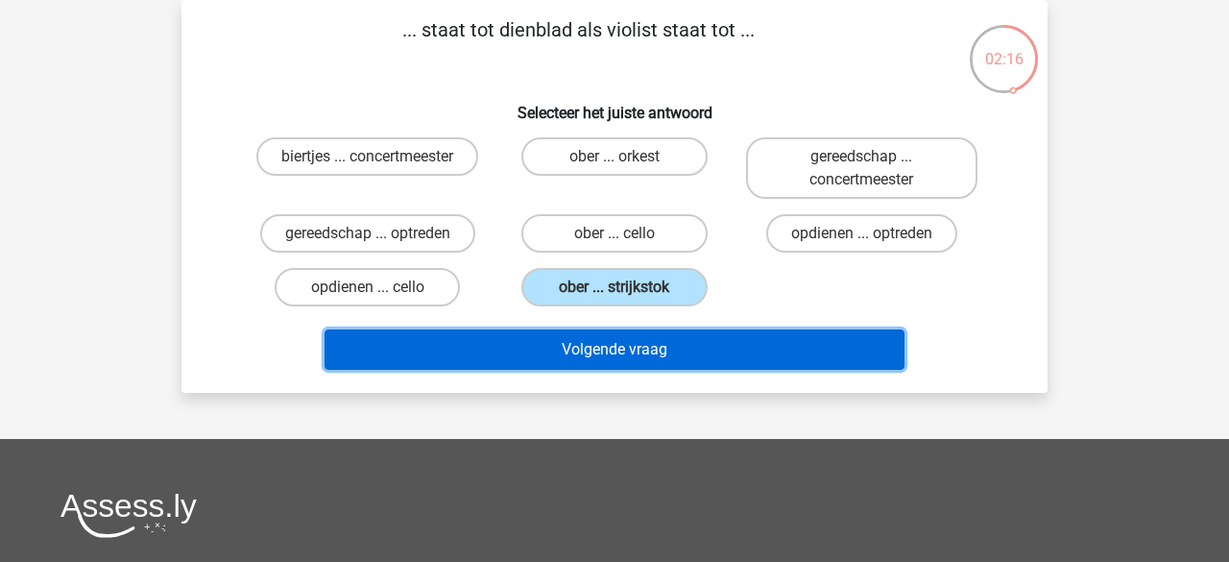
click at [585, 351] on button "Volgende vraag" at bounding box center [615, 349] width 581 height 40
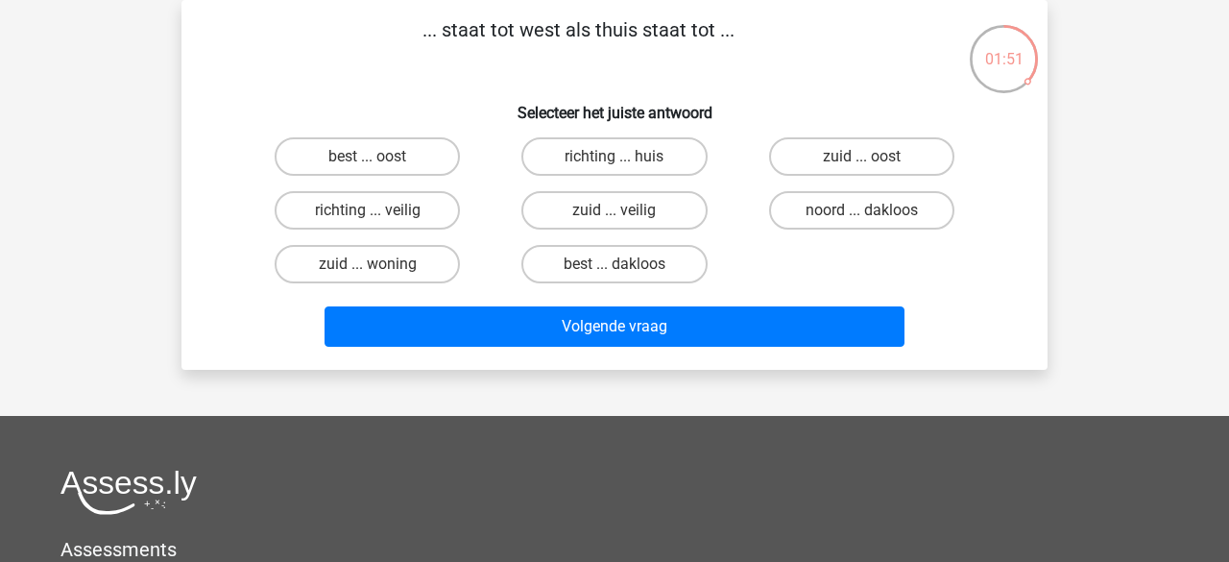
click at [372, 211] on input "richting ... veilig" at bounding box center [374, 216] width 12 height 12
radio input "true"
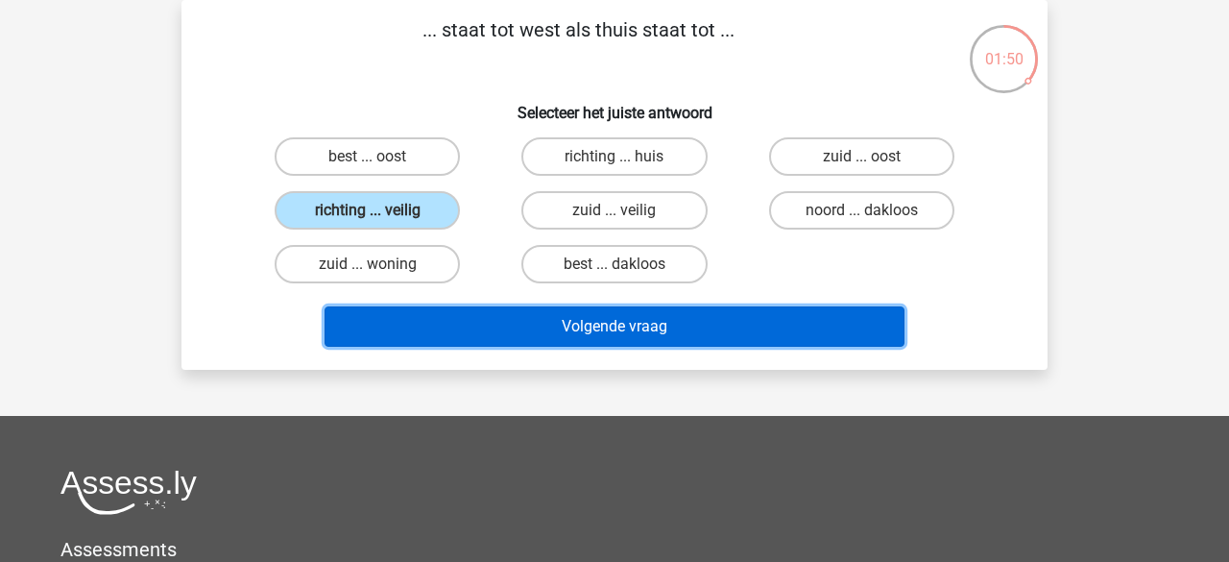
click at [467, 324] on button "Volgende vraag" at bounding box center [615, 326] width 581 height 40
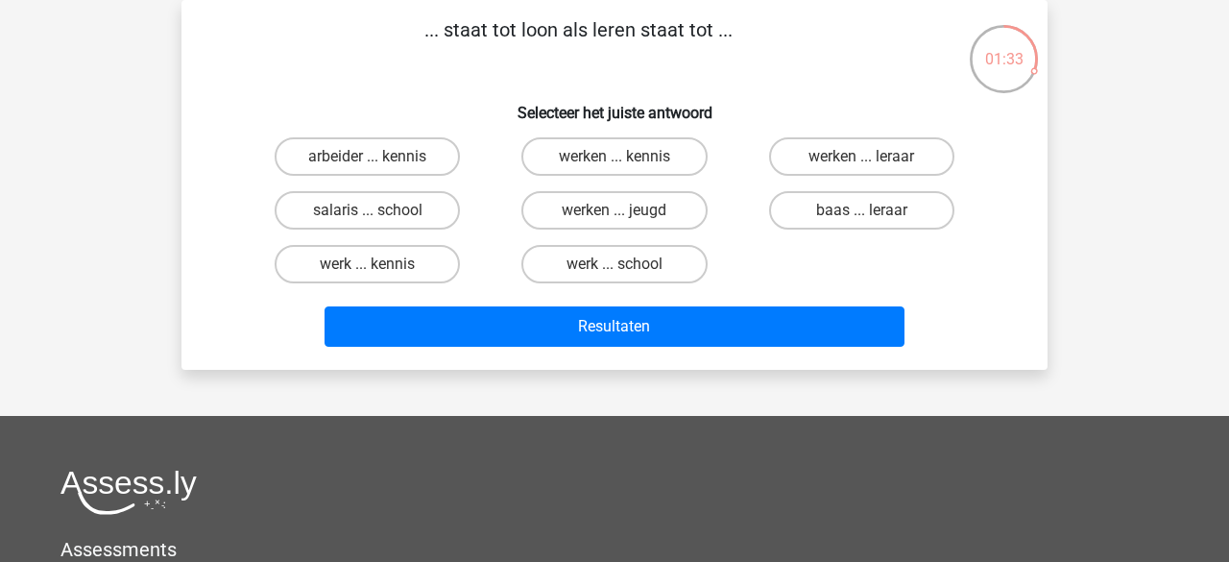
click at [367, 266] on div "werk ... kennis" at bounding box center [367, 264] width 231 height 38
click at [384, 267] on label "werk ... kennis" at bounding box center [367, 264] width 185 height 38
click at [380, 267] on input "werk ... kennis" at bounding box center [374, 270] width 12 height 12
radio input "true"
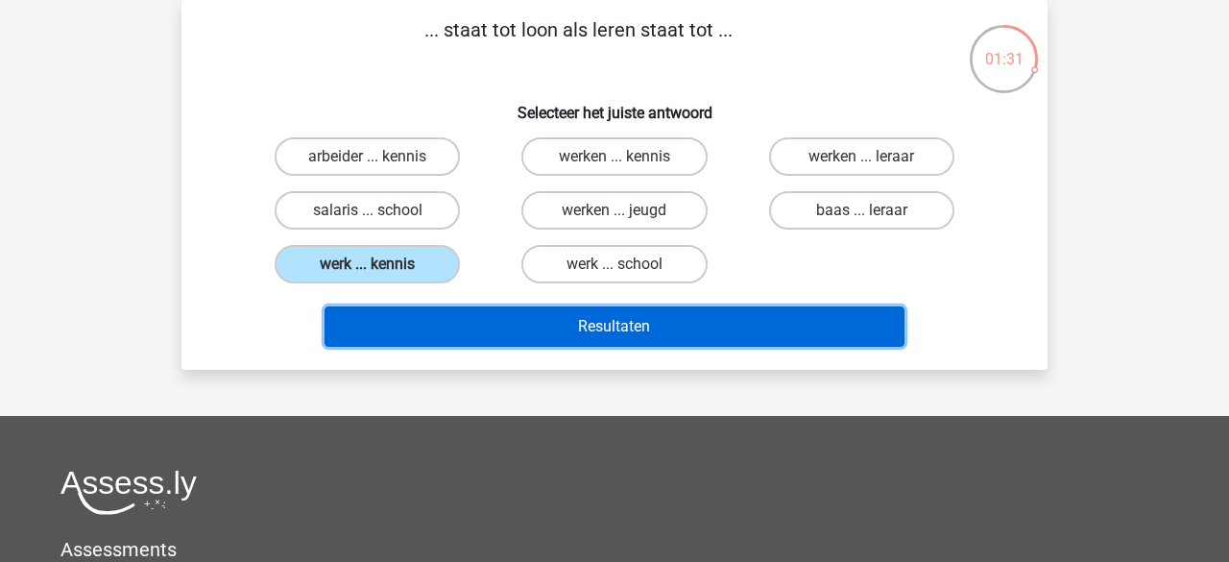
click at [445, 316] on button "Resultaten" at bounding box center [615, 326] width 581 height 40
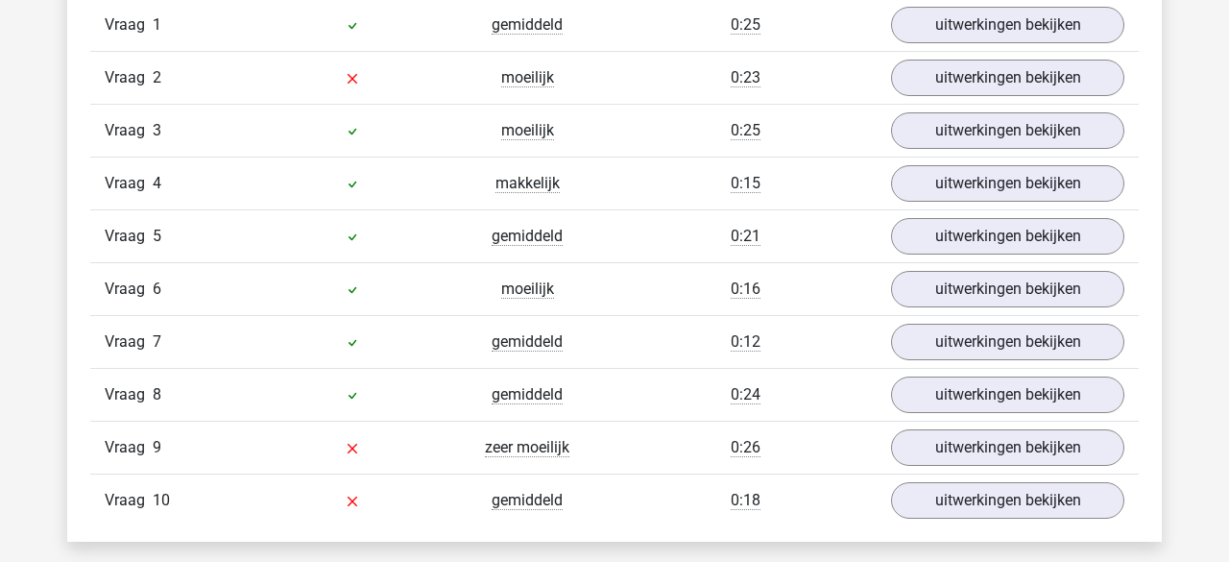
scroll to position [1270, 0]
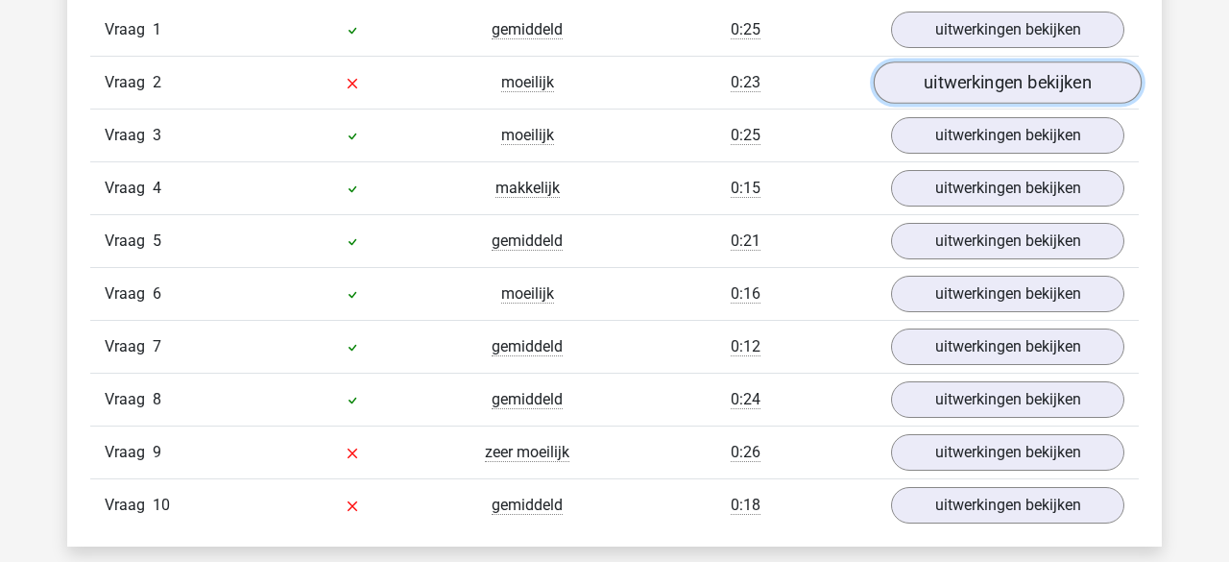
click at [926, 90] on link "uitwerkingen bekijken" at bounding box center [1008, 82] width 268 height 42
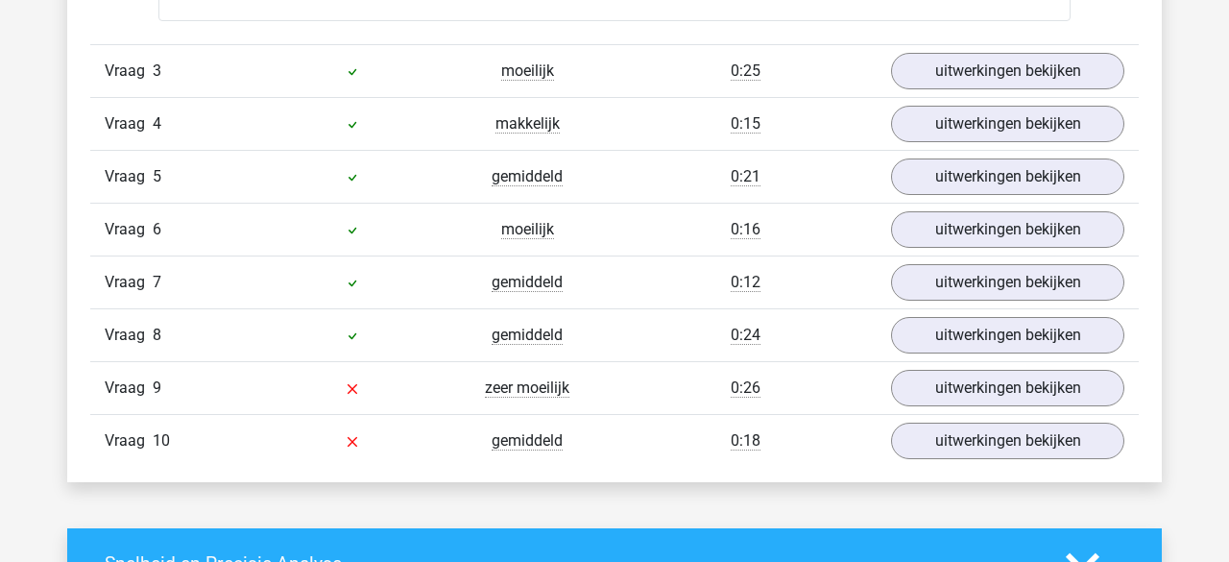
scroll to position [1817, 0]
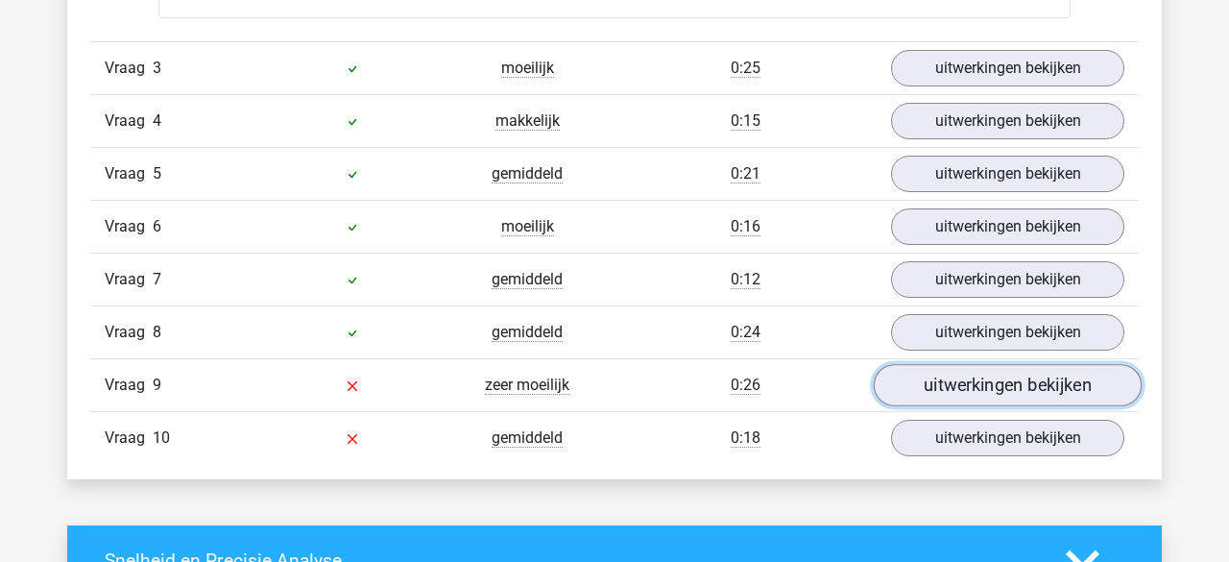
click at [929, 370] on link "uitwerkingen bekijken" at bounding box center [1008, 385] width 268 height 42
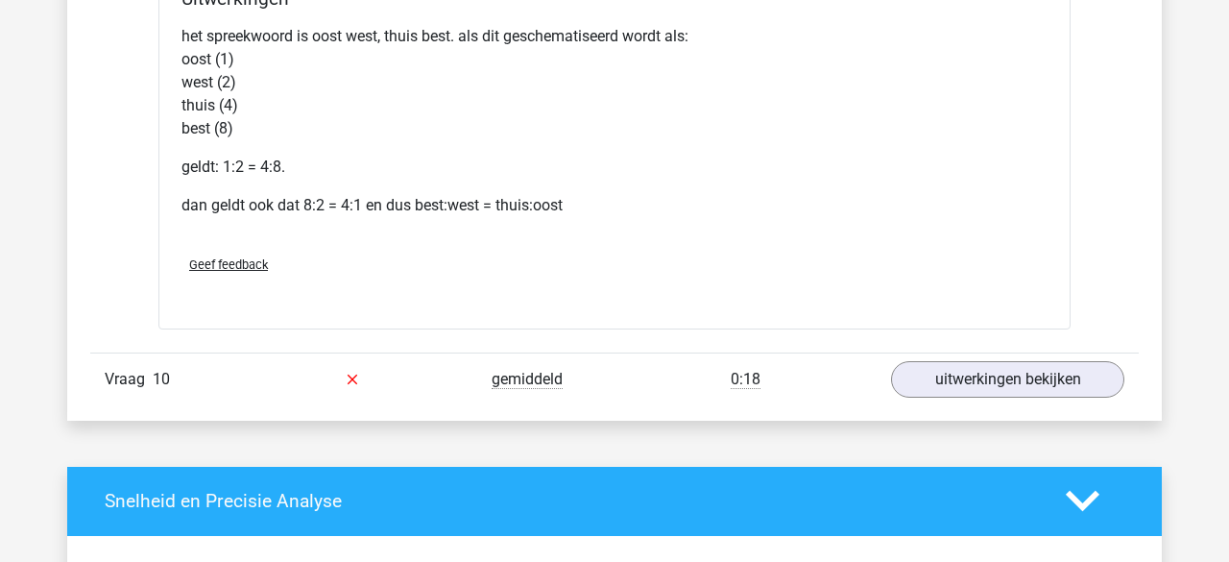
scroll to position [2534, 0]
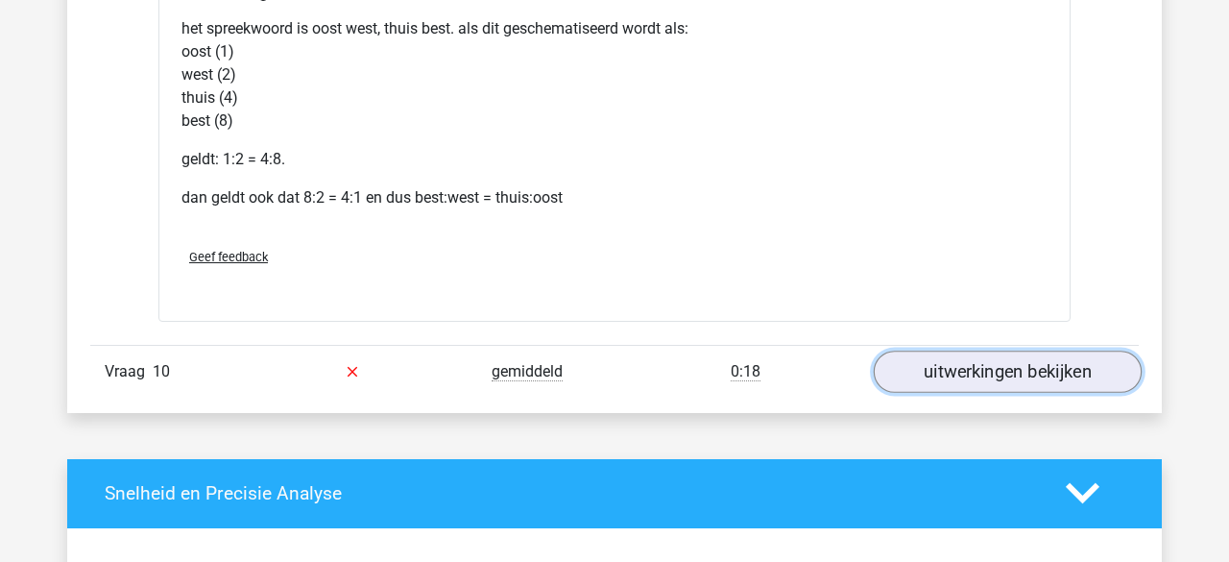
click at [950, 369] on link "uitwerkingen bekijken" at bounding box center [1008, 372] width 268 height 42
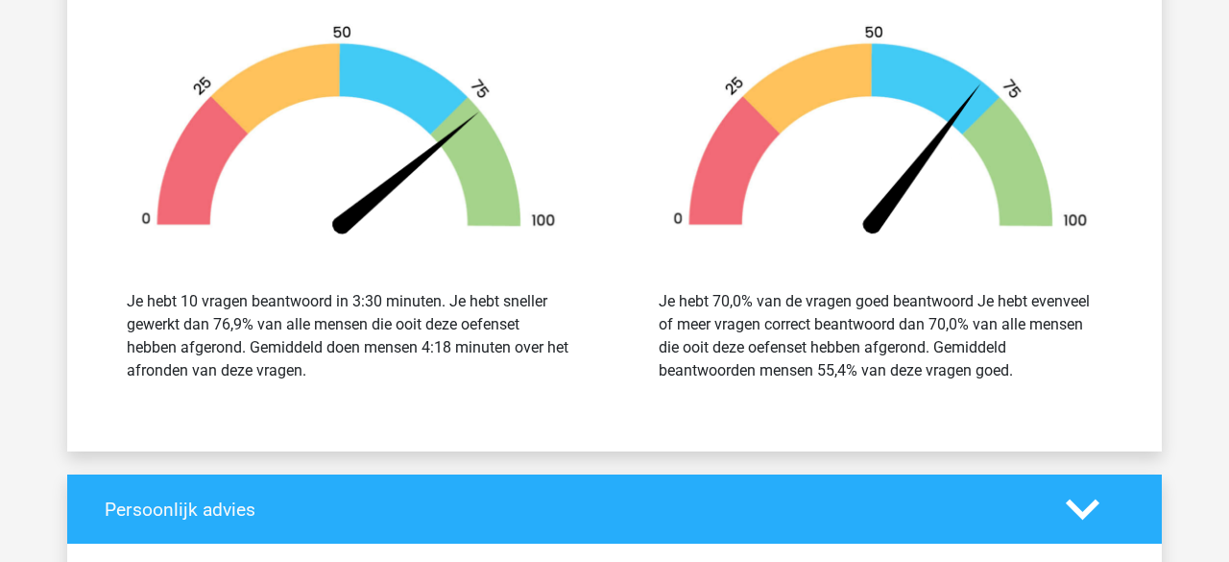
scroll to position [4025, 0]
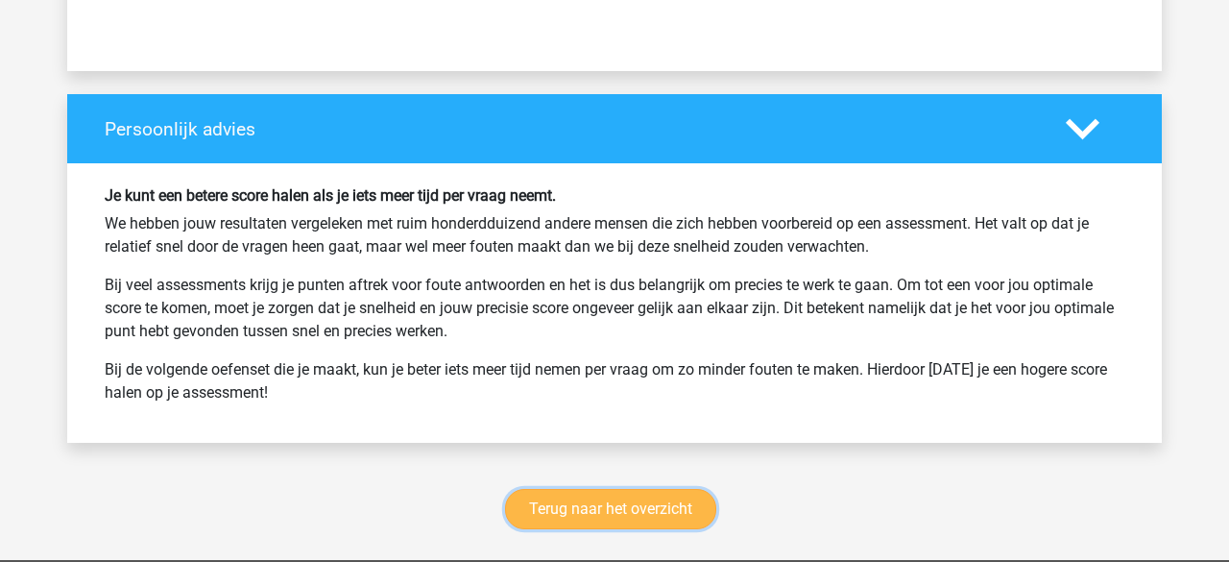
click at [636, 496] on link "Terug naar het overzicht" at bounding box center [610, 509] width 211 height 40
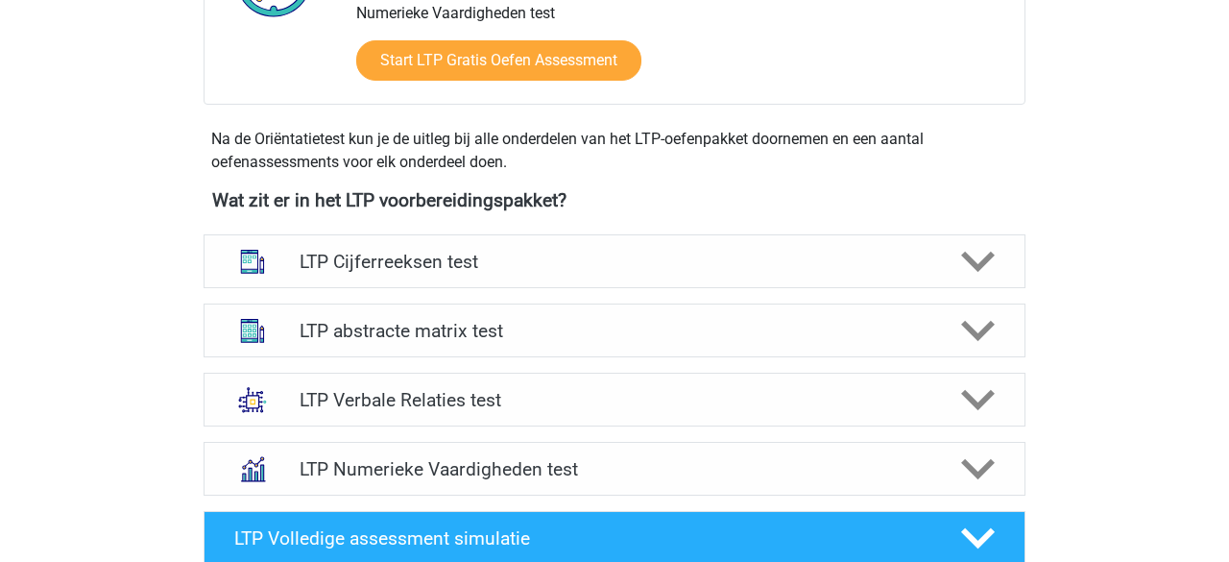
scroll to position [588, 0]
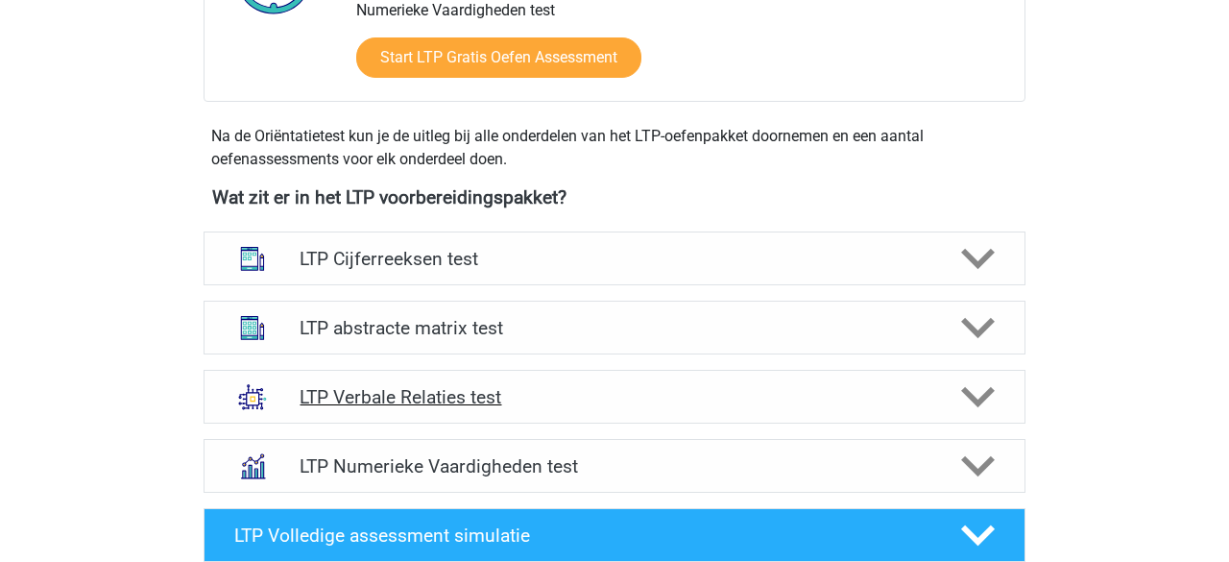
click at [972, 393] on polygon at bounding box center [978, 397] width 34 height 21
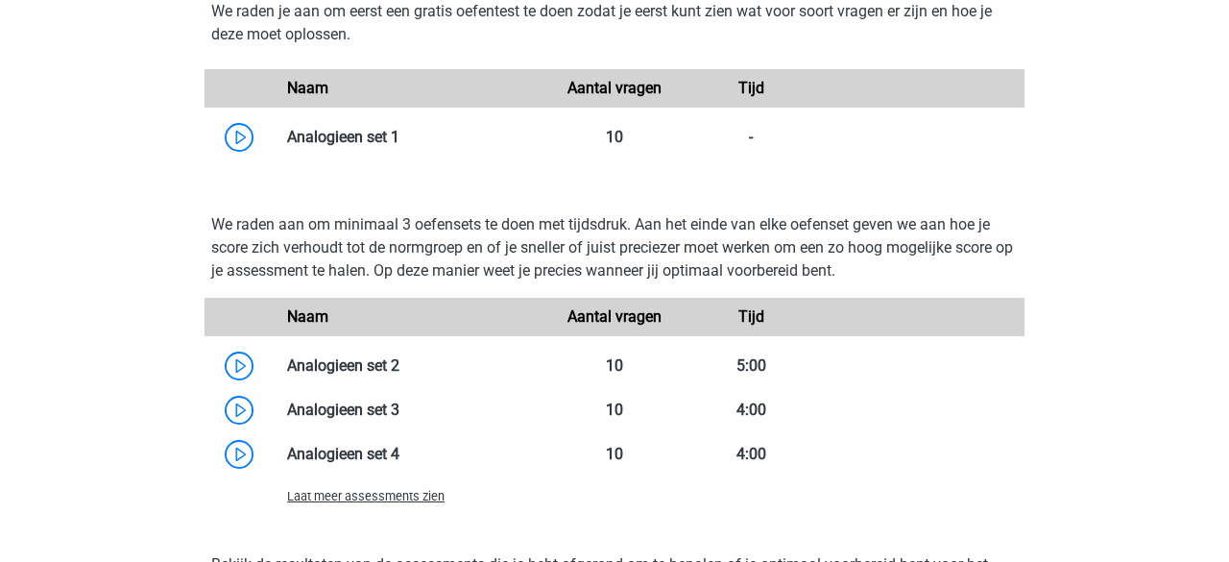
scroll to position [1636, 0]
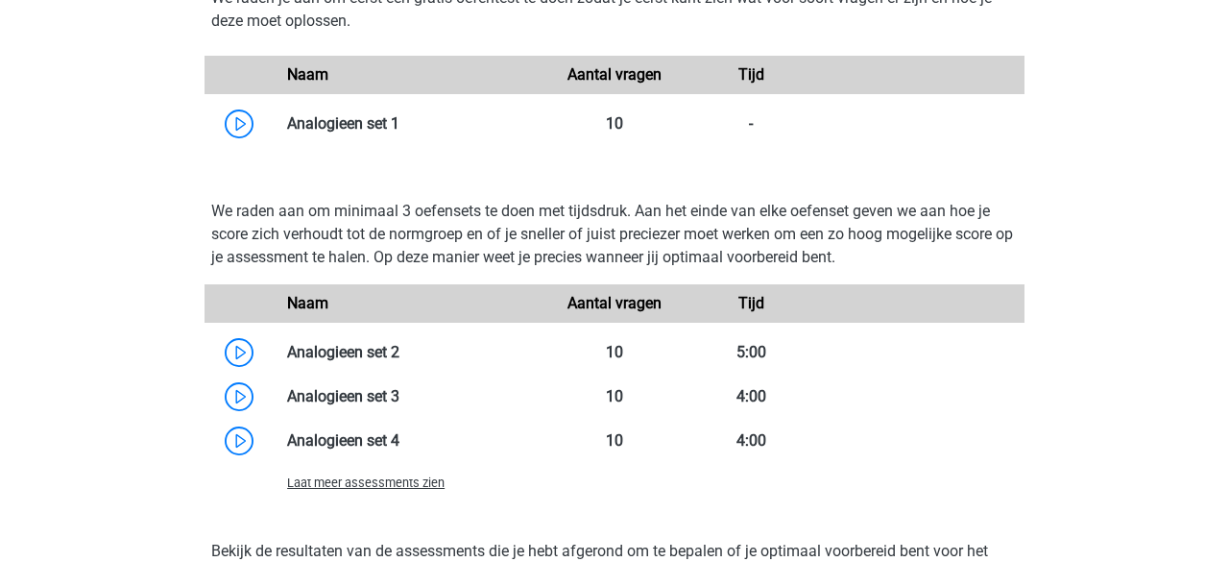
click at [406, 477] on span "Laat meer assessments zien" at bounding box center [366, 482] width 158 height 14
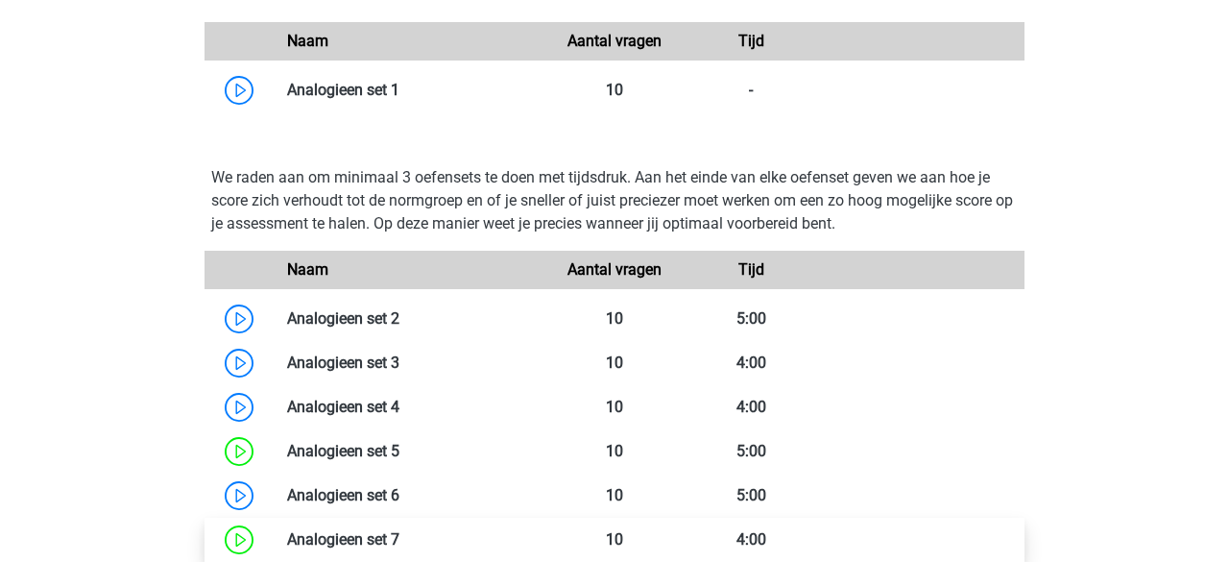
scroll to position [1750, 0]
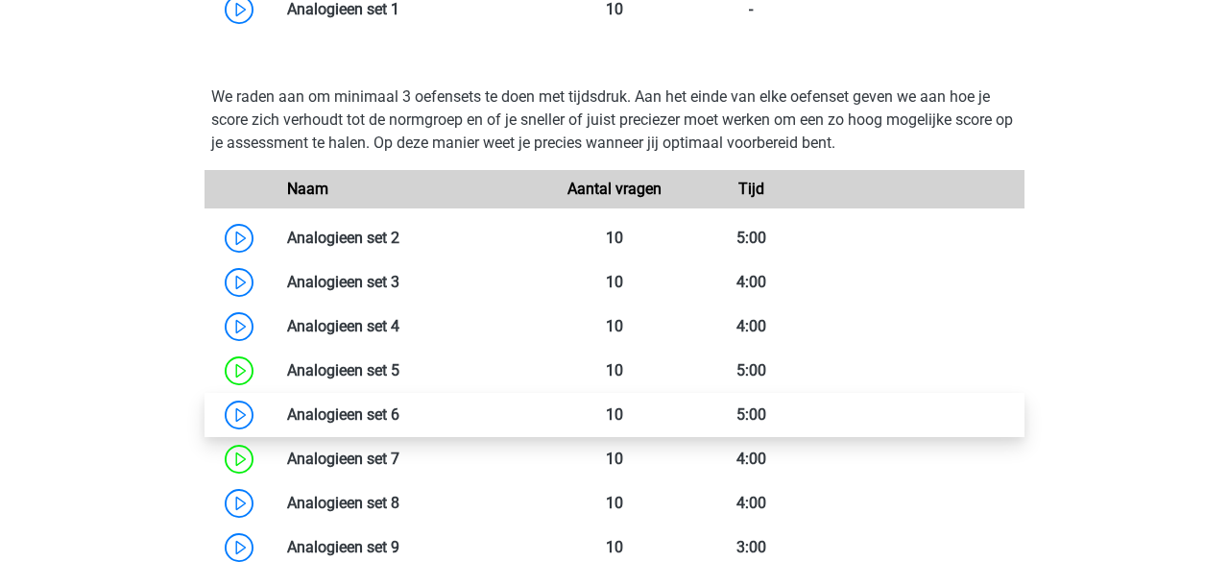
click at [400, 413] on link at bounding box center [400, 414] width 0 height 18
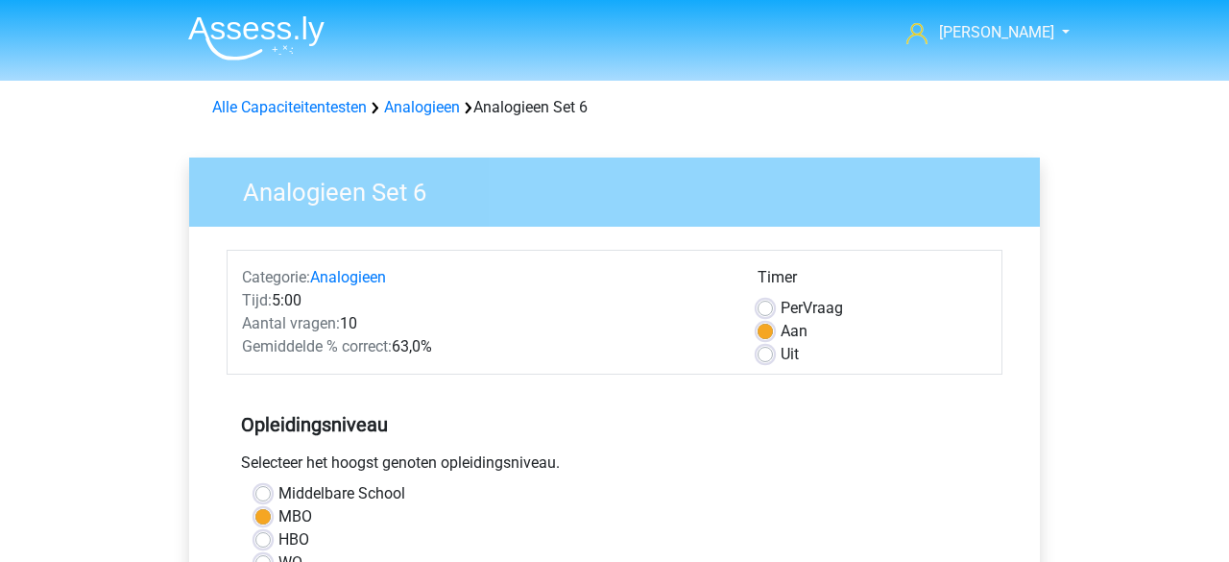
scroll to position [461, 0]
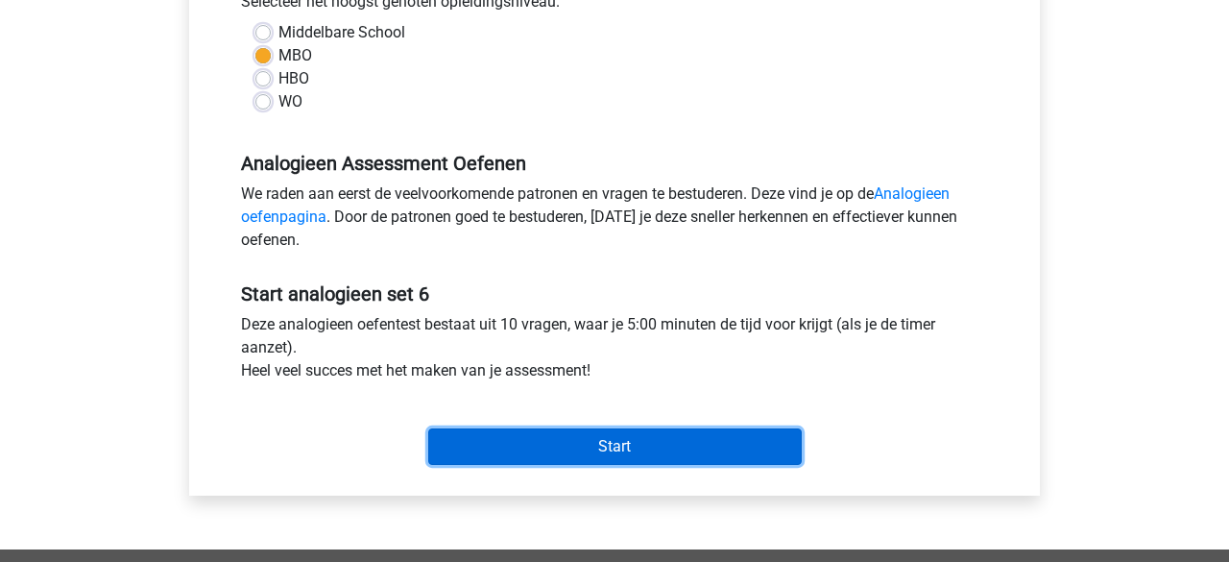
click at [552, 439] on input "Start" at bounding box center [615, 446] width 374 height 37
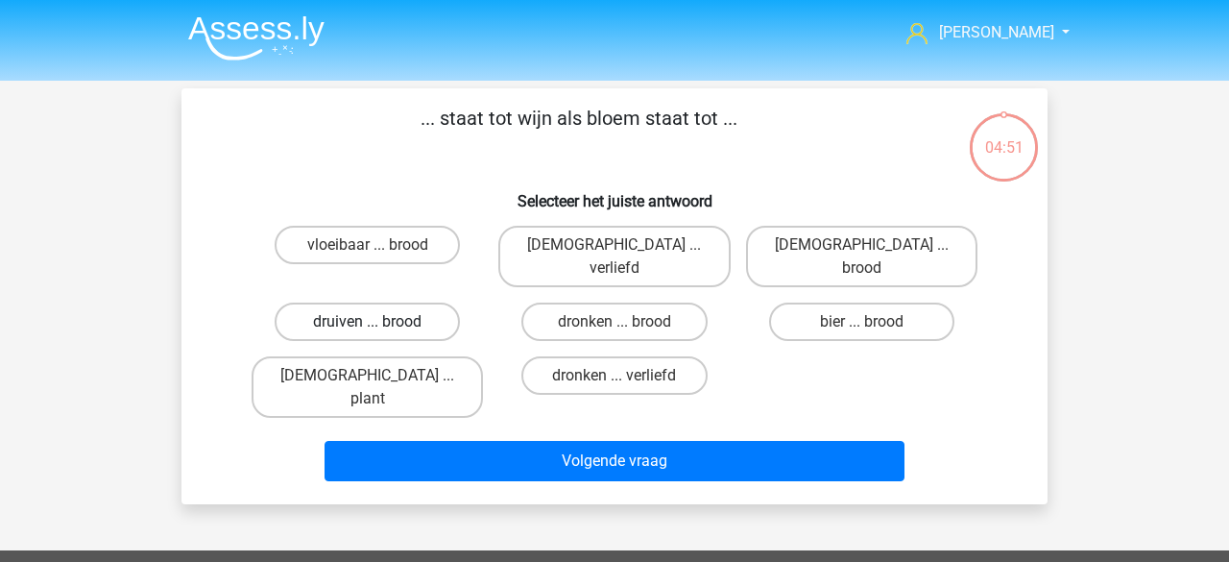
click at [341, 303] on label "druiven ... brood" at bounding box center [367, 322] width 185 height 38
click at [368, 322] on input "druiven ... brood" at bounding box center [374, 328] width 12 height 12
radio input "true"
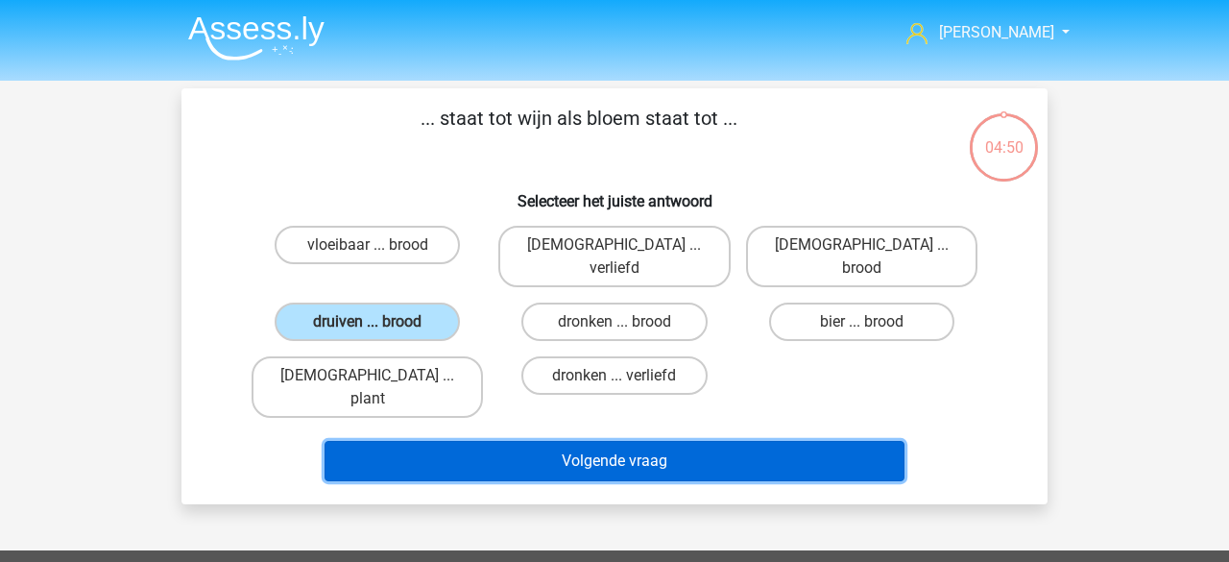
click at [412, 441] on button "Volgende vraag" at bounding box center [615, 461] width 581 height 40
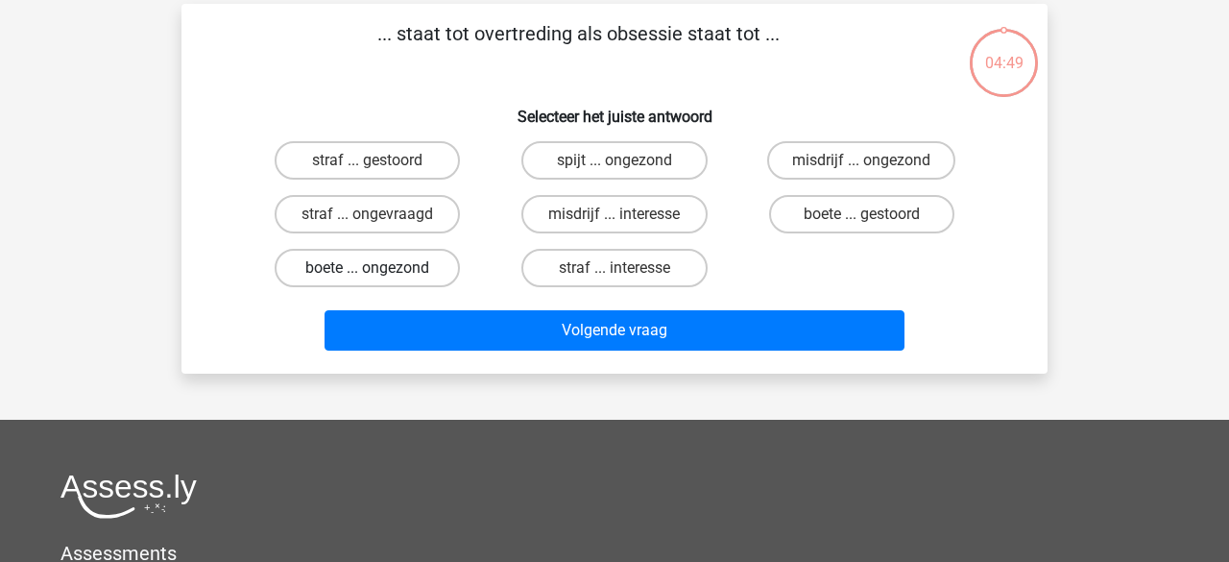
scroll to position [88, 0]
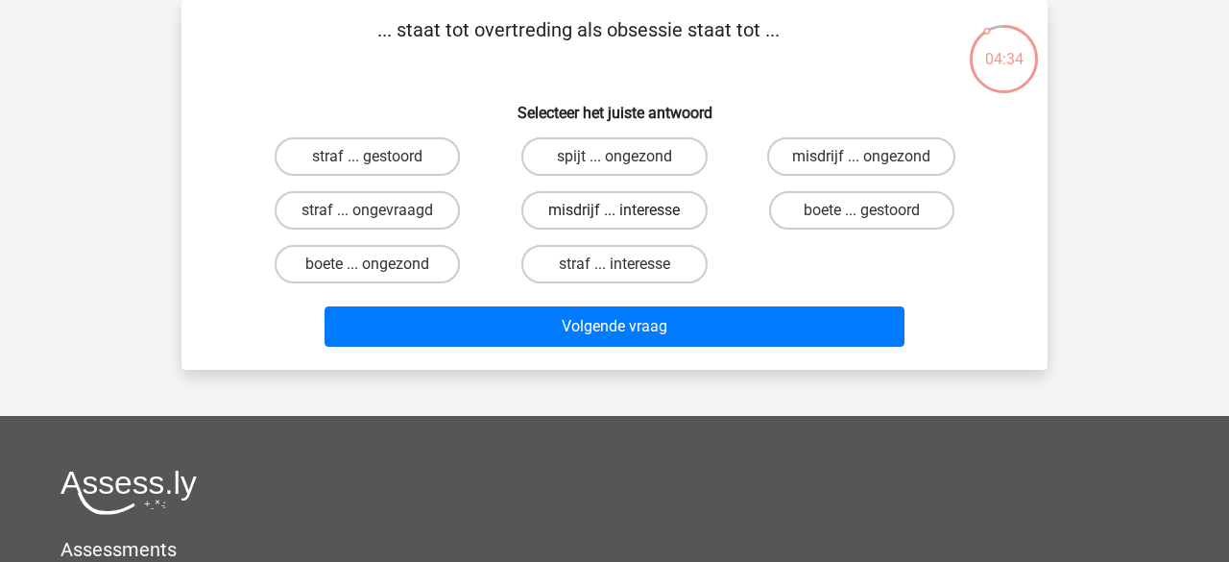
click at [569, 218] on label "misdrijf ... interesse" at bounding box center [614, 210] width 185 height 38
click at [615, 218] on input "misdrijf ... interesse" at bounding box center [621, 216] width 12 height 12
radio input "true"
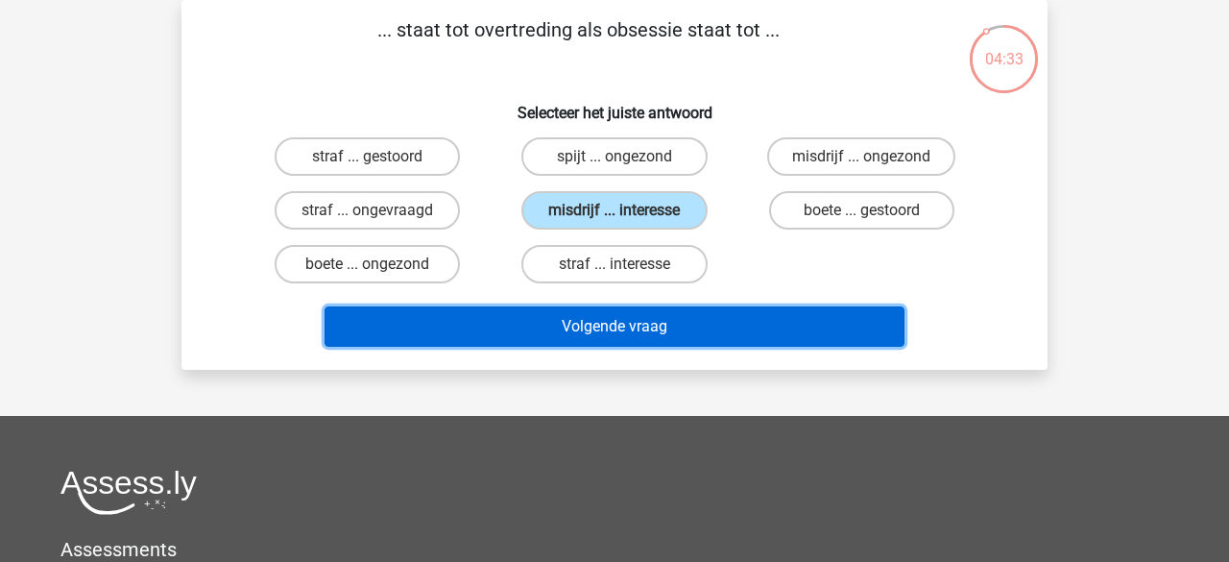
click at [565, 315] on button "Volgende vraag" at bounding box center [615, 326] width 581 height 40
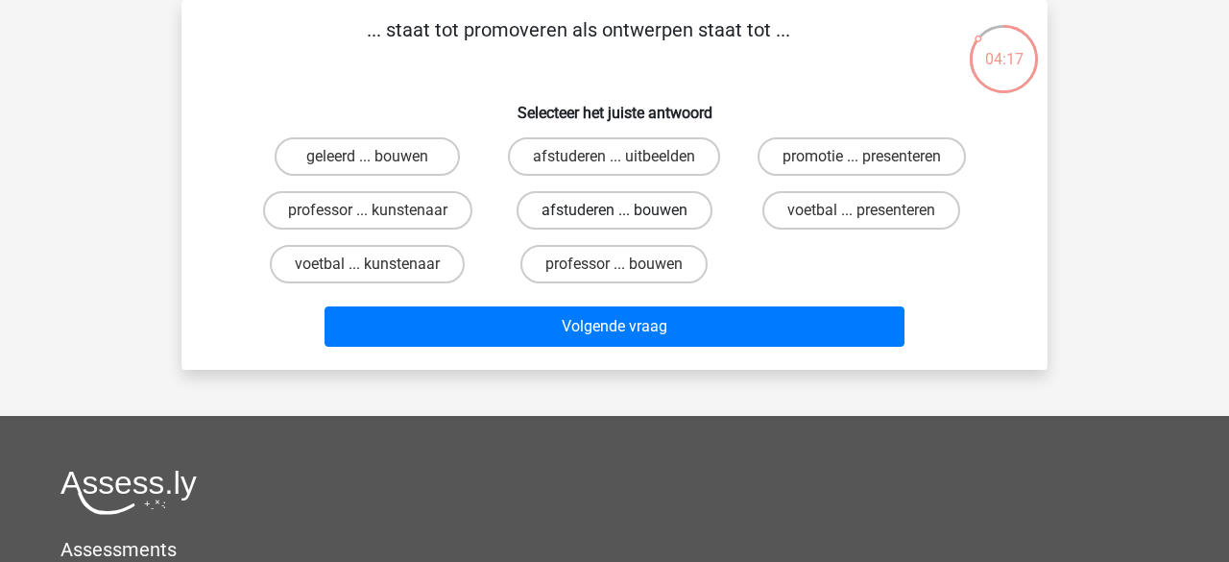
click at [561, 217] on label "afstuderen ... bouwen" at bounding box center [615, 210] width 196 height 38
click at [615, 217] on input "afstuderen ... bouwen" at bounding box center [621, 216] width 12 height 12
radio input "true"
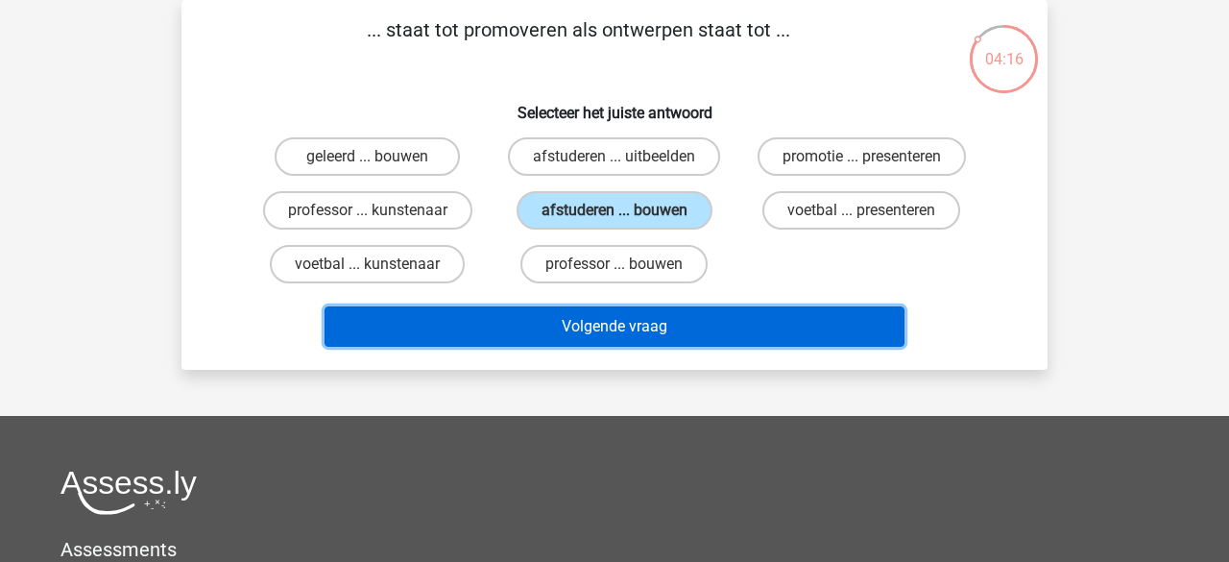
click at [554, 321] on button "Volgende vraag" at bounding box center [615, 326] width 581 height 40
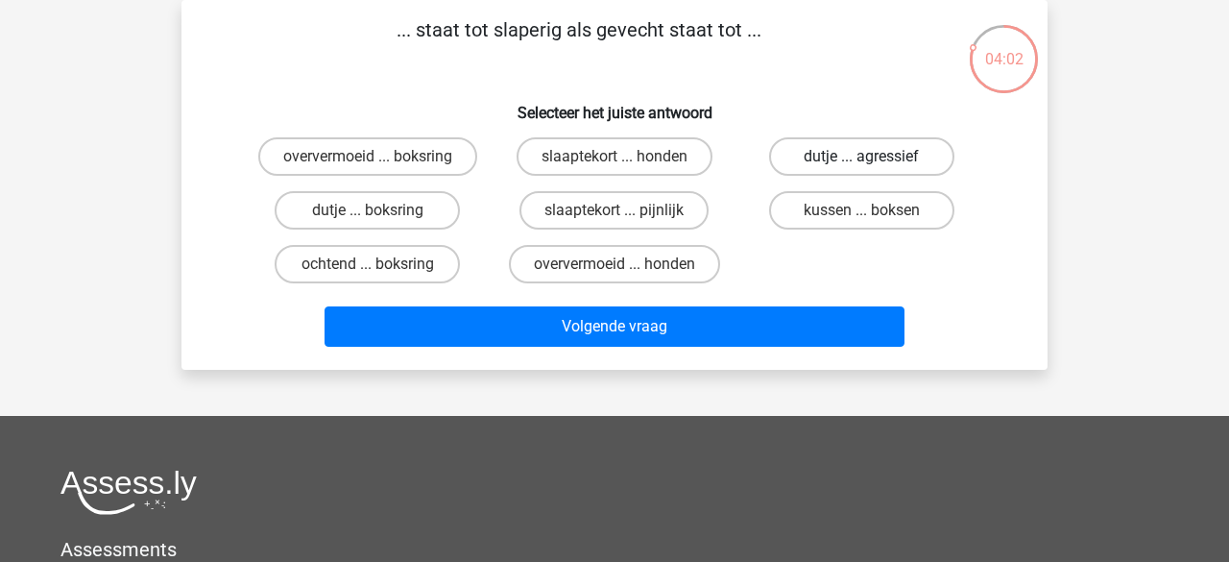
click at [848, 165] on label "dutje ... agressief" at bounding box center [861, 156] width 185 height 38
click at [862, 165] on input "dutje ... agressief" at bounding box center [868, 163] width 12 height 12
radio input "true"
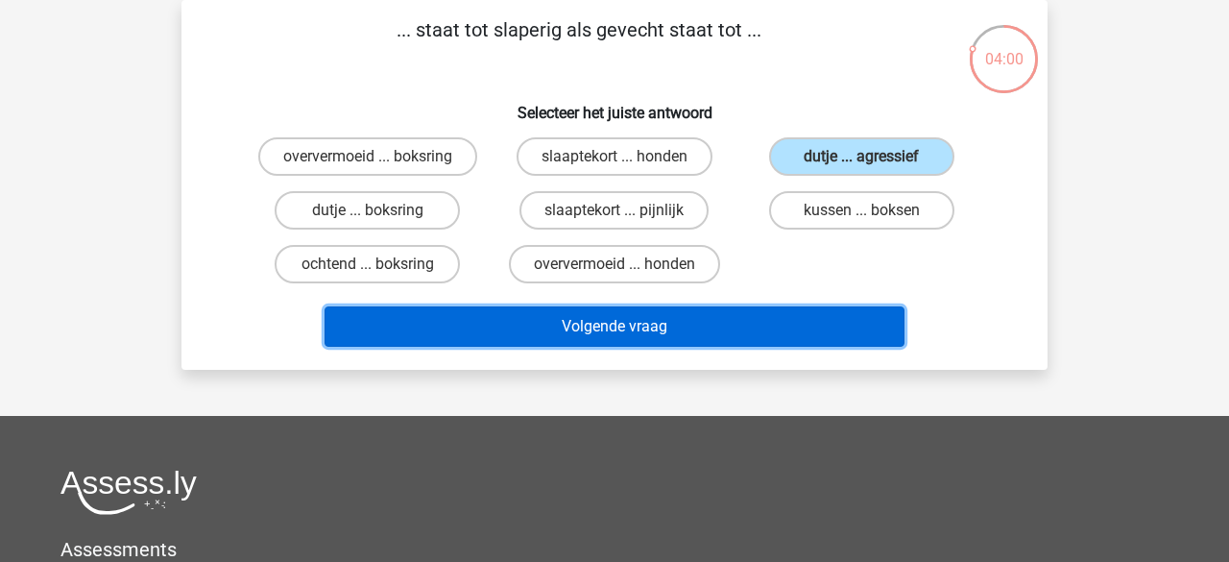
click at [654, 306] on button "Volgende vraag" at bounding box center [615, 326] width 581 height 40
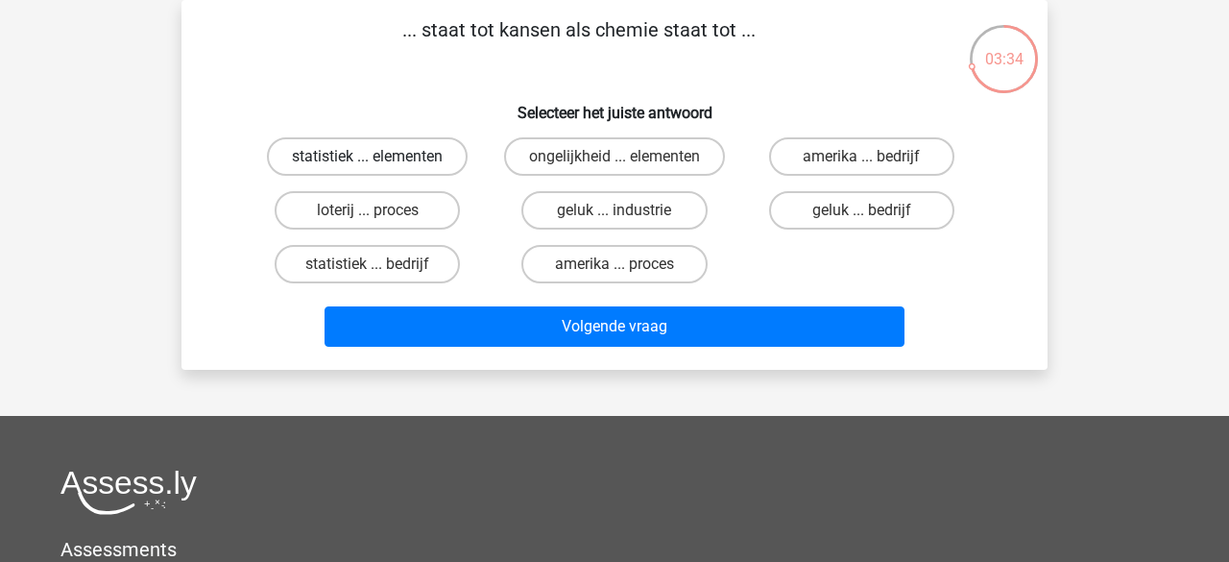
click at [337, 163] on label "statistiek ... elementen" at bounding box center [367, 156] width 201 height 38
click at [368, 163] on input "statistiek ... elementen" at bounding box center [374, 163] width 12 height 12
radio input "true"
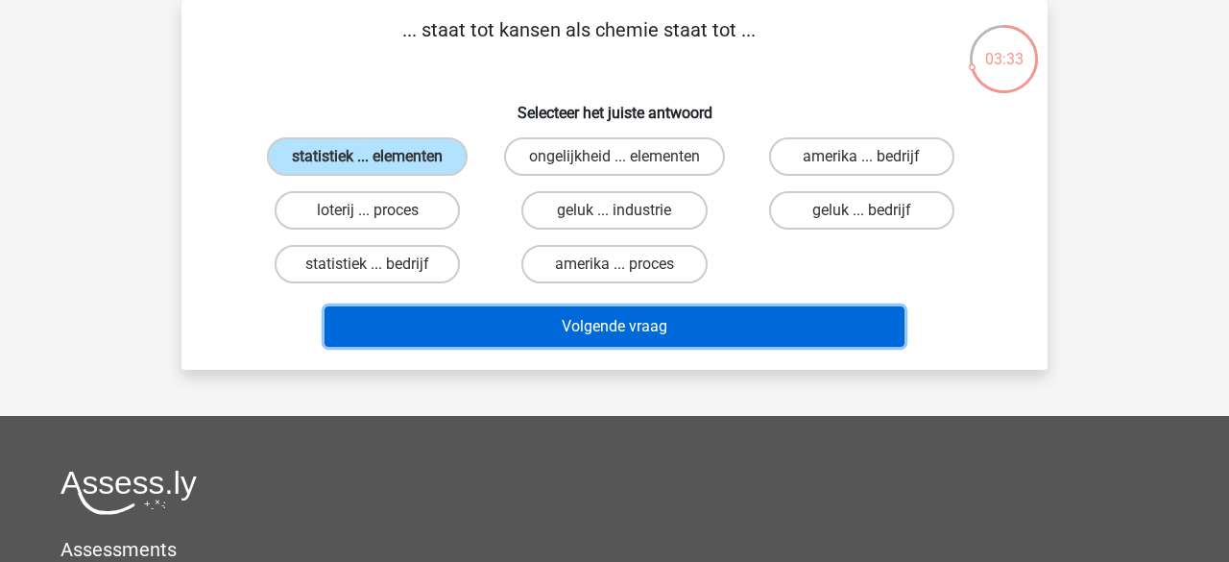
click at [447, 320] on button "Volgende vraag" at bounding box center [615, 326] width 581 height 40
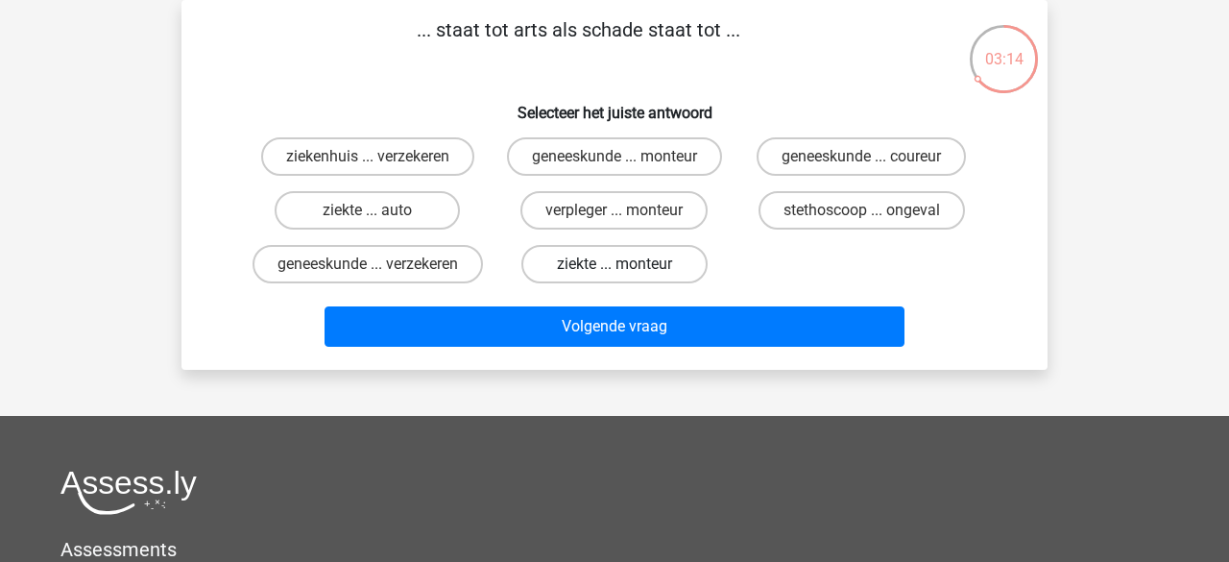
click at [581, 271] on label "ziekte ... monteur" at bounding box center [614, 264] width 185 height 38
click at [615, 271] on input "ziekte ... monteur" at bounding box center [621, 270] width 12 height 12
radio input "true"
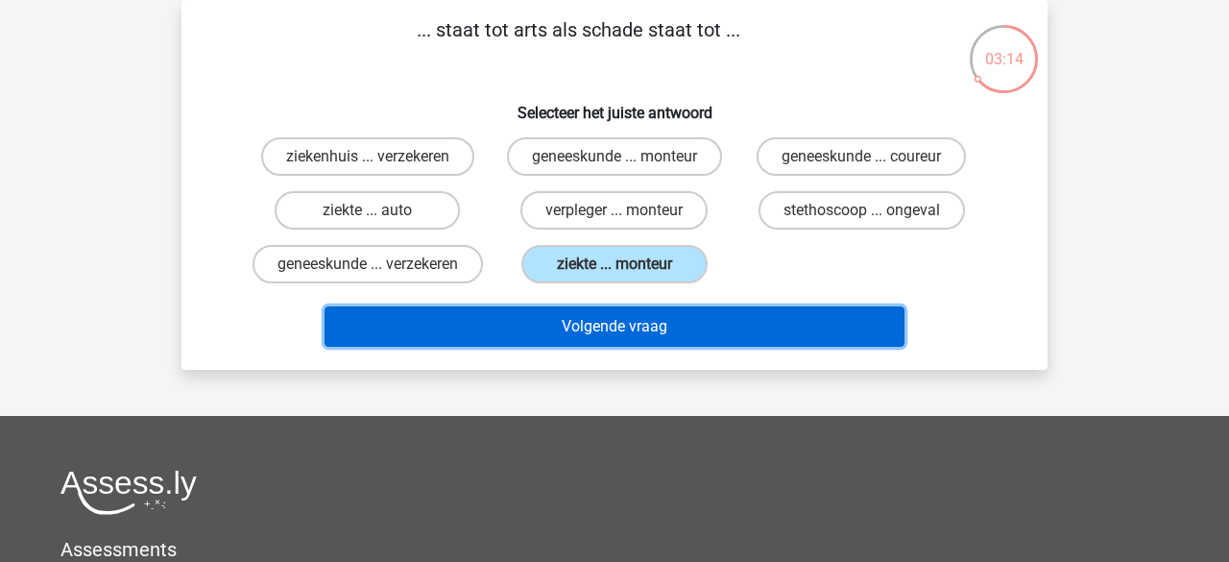
click at [562, 347] on button "Volgende vraag" at bounding box center [615, 326] width 581 height 40
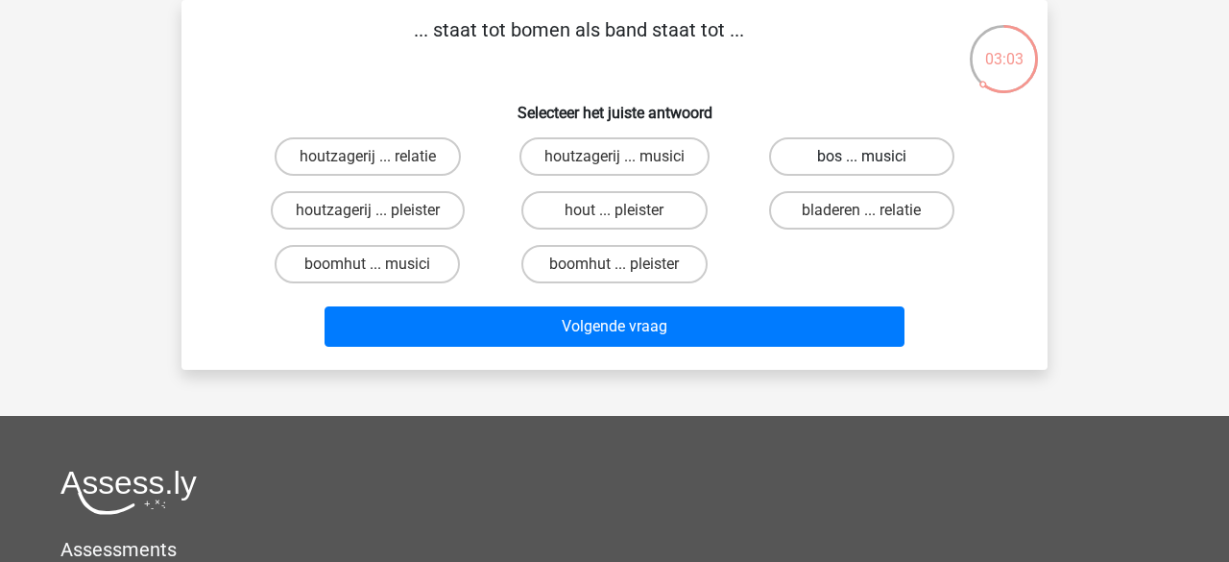
click at [808, 164] on label "bos ... musici" at bounding box center [861, 156] width 185 height 38
click at [862, 164] on input "bos ... musici" at bounding box center [868, 163] width 12 height 12
radio input "true"
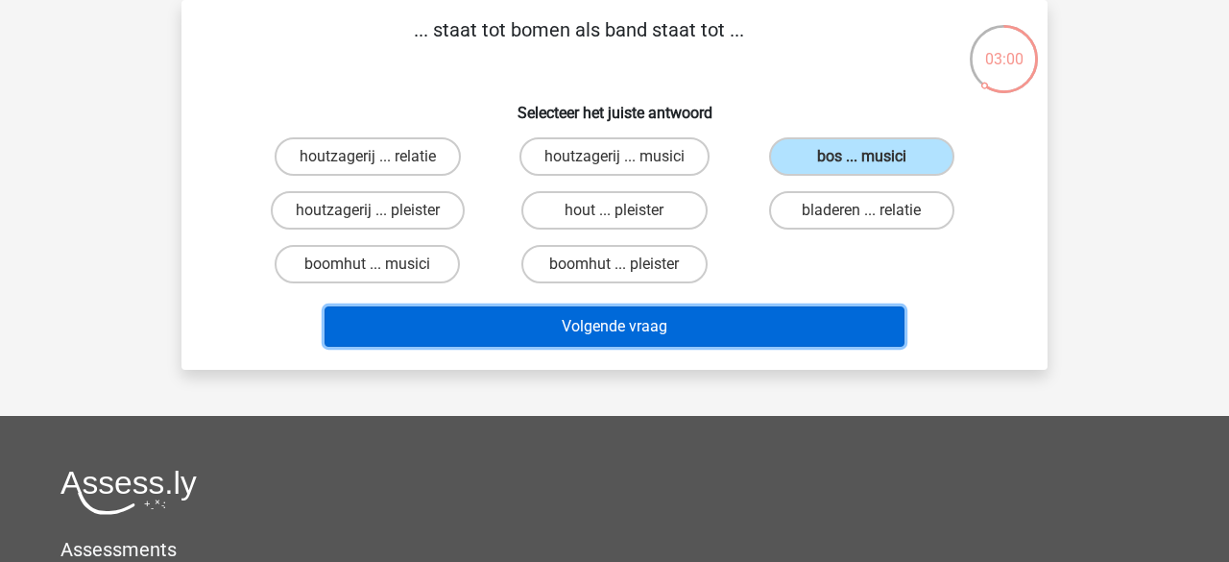
click at [659, 323] on button "Volgende vraag" at bounding box center [615, 326] width 581 height 40
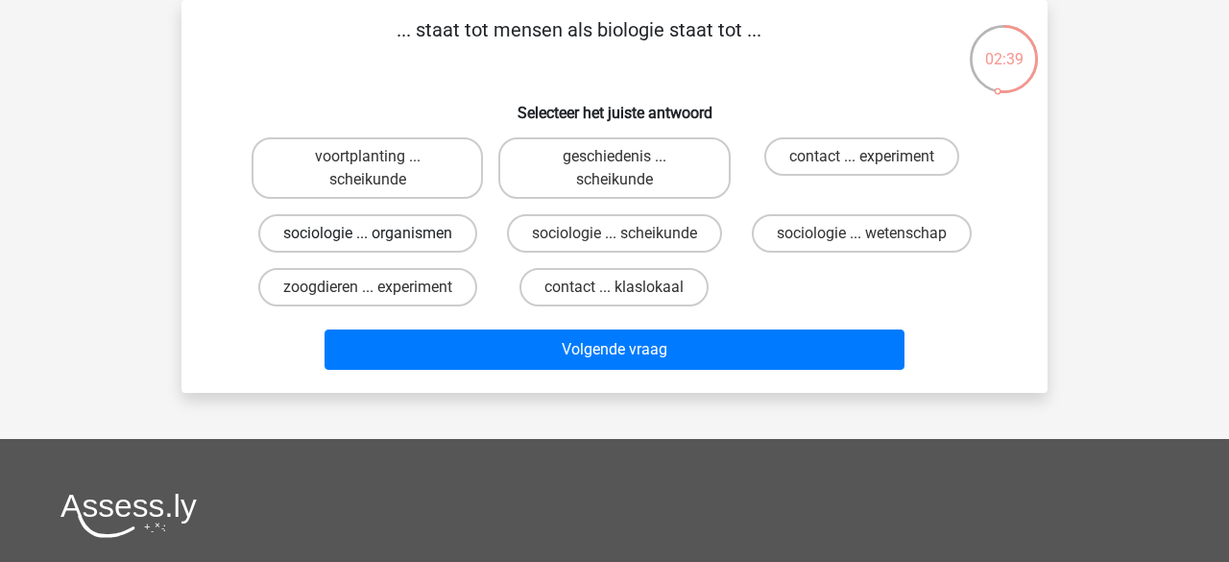
click at [424, 239] on label "sociologie ... organismen" at bounding box center [367, 233] width 219 height 38
click at [380, 239] on input "sociologie ... organismen" at bounding box center [374, 239] width 12 height 12
radio input "true"
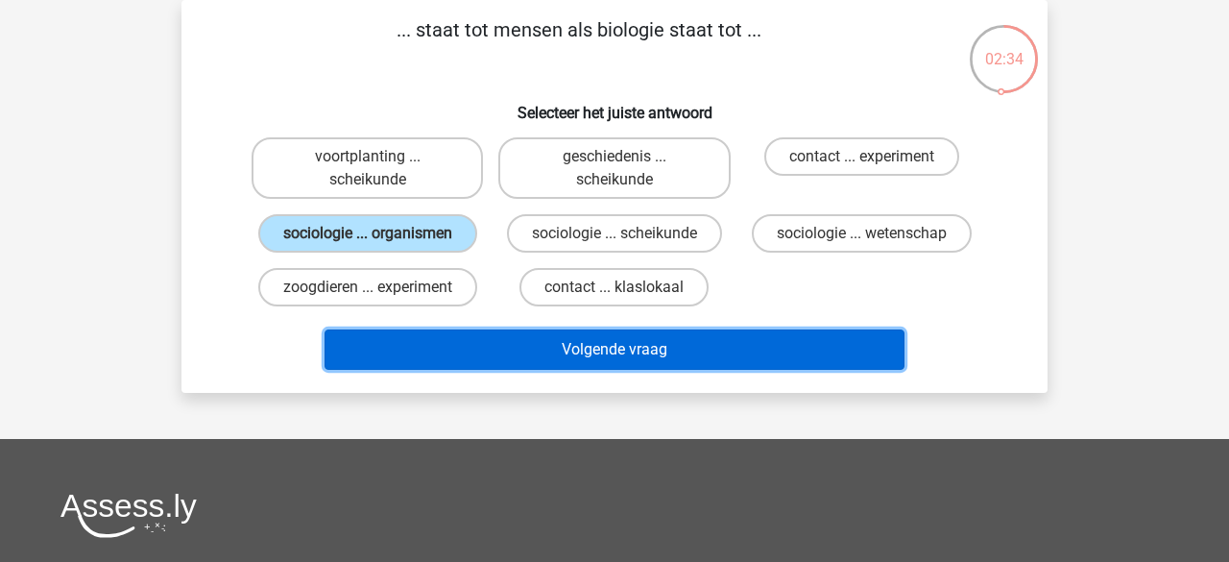
click at [704, 342] on button "Volgende vraag" at bounding box center [615, 349] width 581 height 40
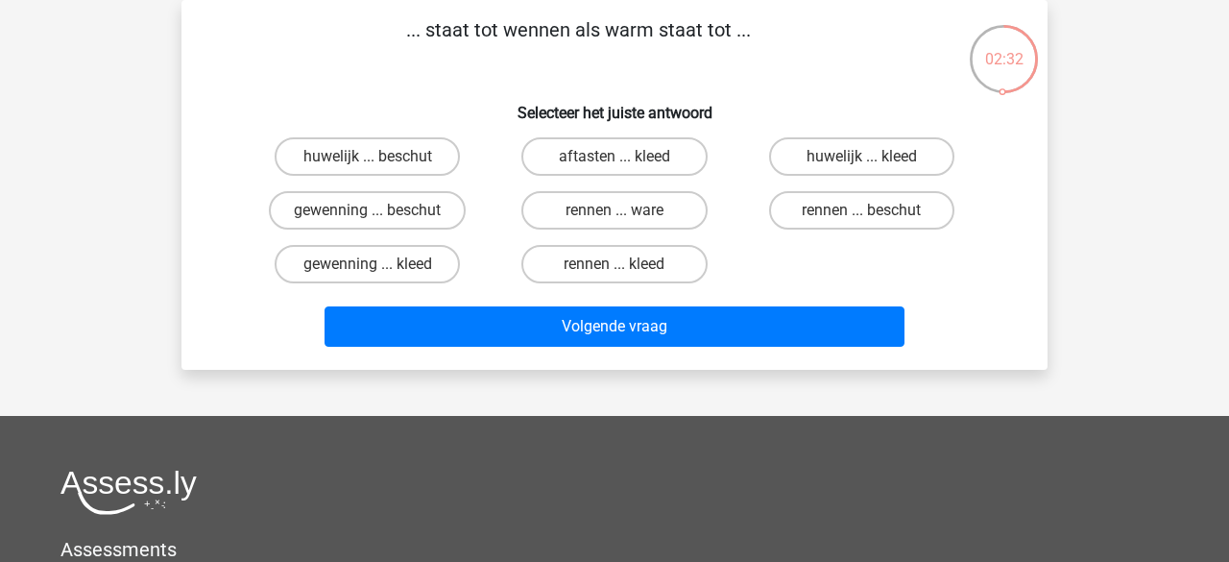
drag, startPoint x: 625, startPoint y: 52, endPoint x: 667, endPoint y: 53, distance: 41.3
click at [634, 53] on p "... staat tot wennen als warm staat tot ..." at bounding box center [578, 44] width 733 height 58
click at [712, 61] on p "... staat tot wennen als warm staat tot ..." at bounding box center [578, 44] width 733 height 58
click at [411, 272] on label "gewenning ... kleed" at bounding box center [367, 264] width 185 height 38
click at [380, 272] on input "gewenning ... kleed" at bounding box center [374, 270] width 12 height 12
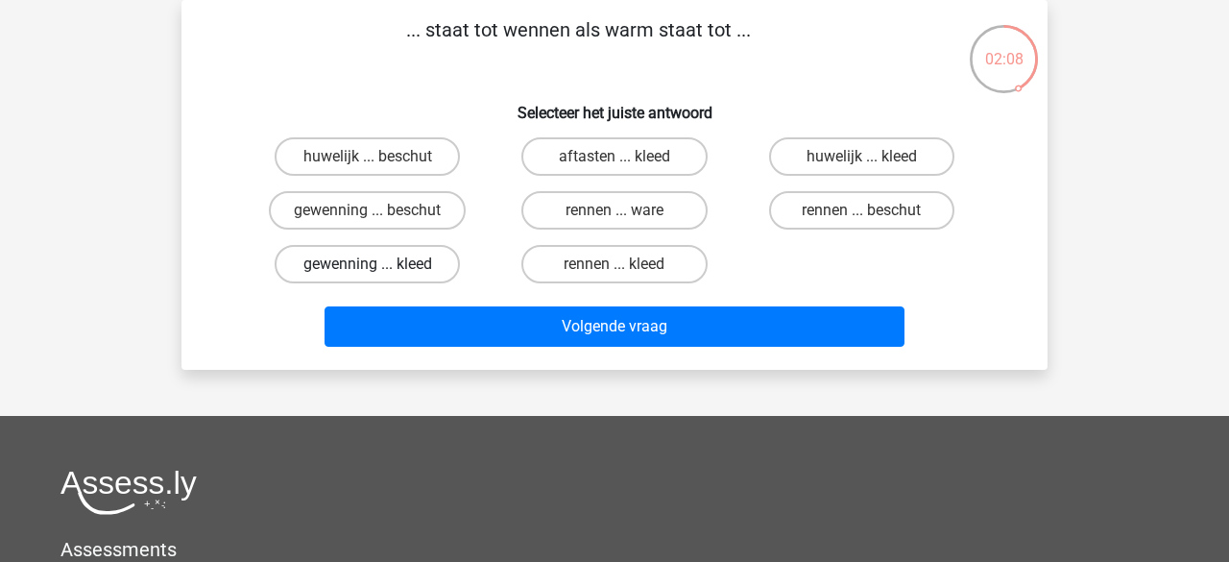
radio input "true"
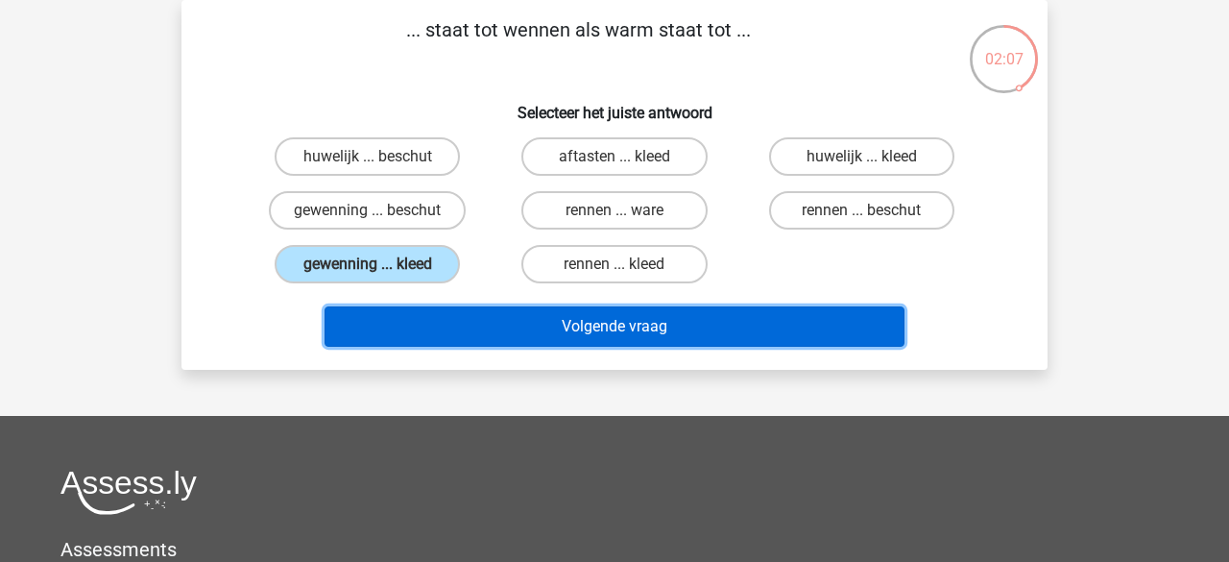
click at [471, 321] on button "Volgende vraag" at bounding box center [615, 326] width 581 height 40
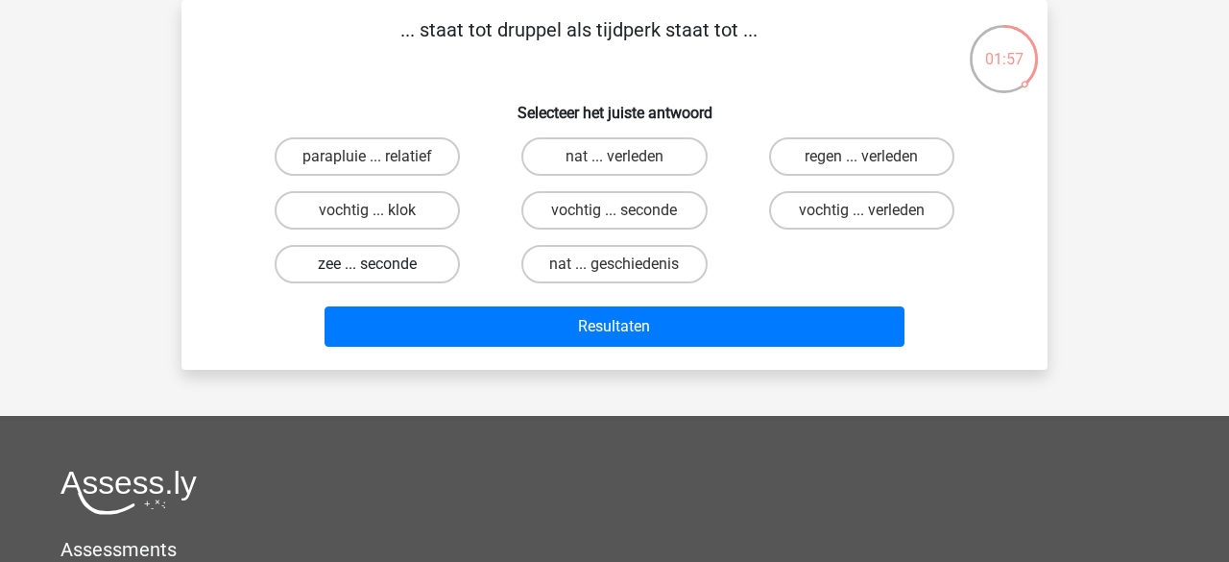
click at [378, 260] on label "zee ... seconde" at bounding box center [367, 264] width 185 height 38
click at [378, 264] on input "zee ... seconde" at bounding box center [374, 270] width 12 height 12
radio input "true"
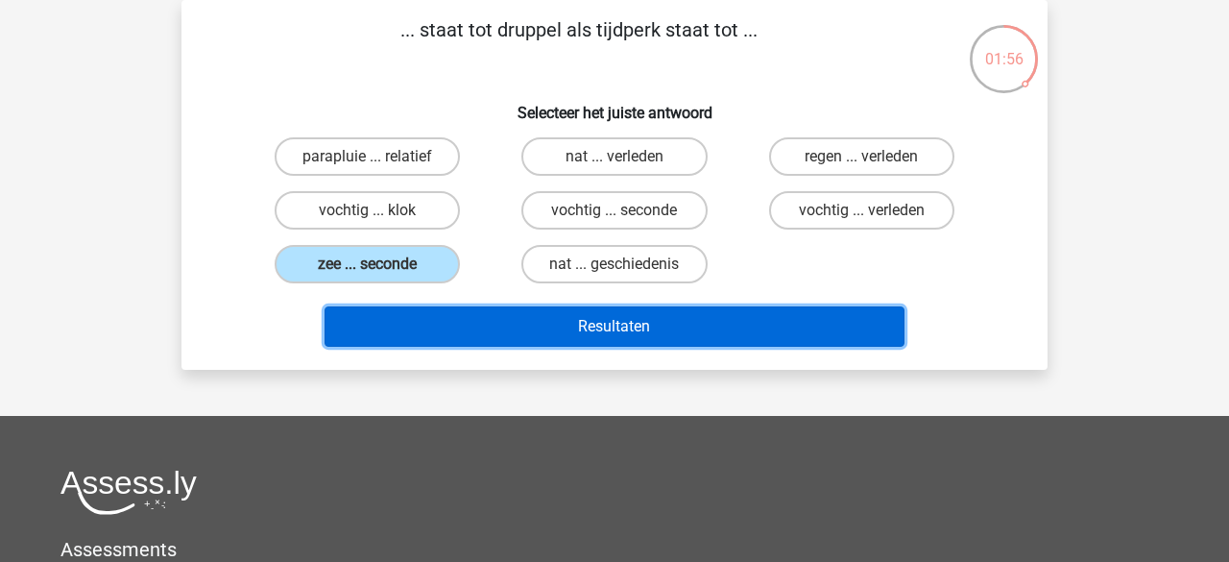
click at [499, 339] on button "Resultaten" at bounding box center [615, 326] width 581 height 40
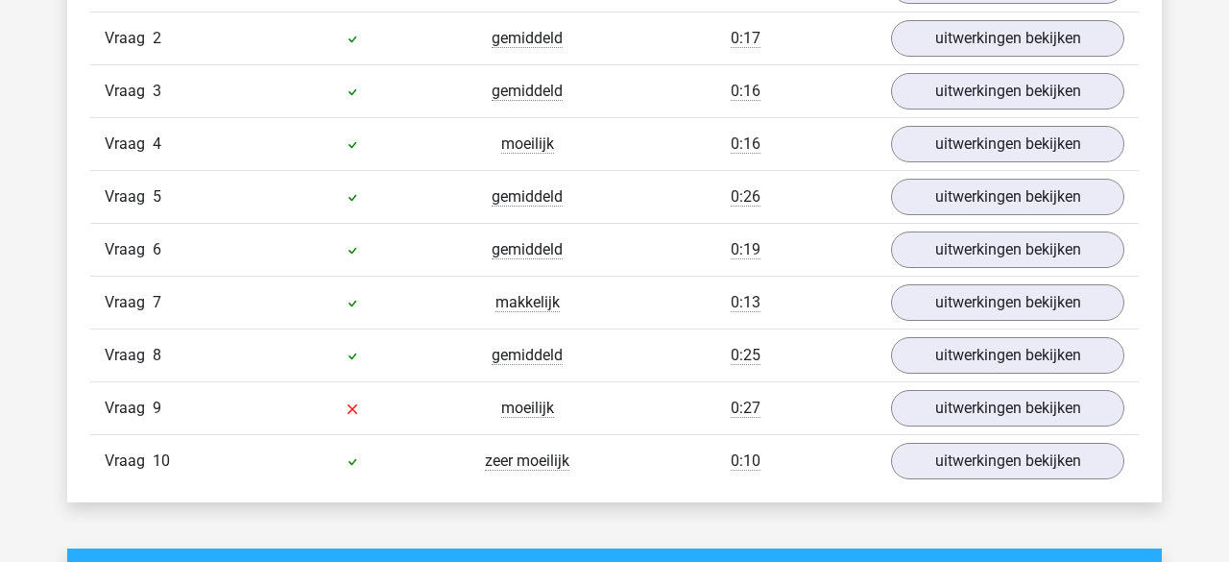
scroll to position [1329, 0]
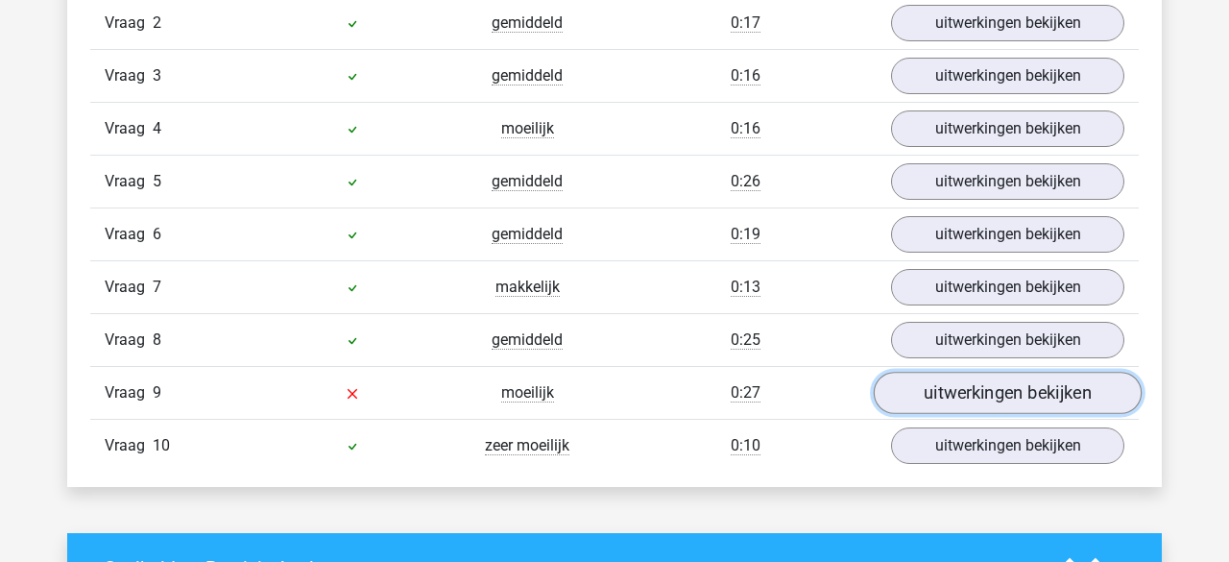
click at [938, 388] on link "uitwerkingen bekijken" at bounding box center [1008, 393] width 268 height 42
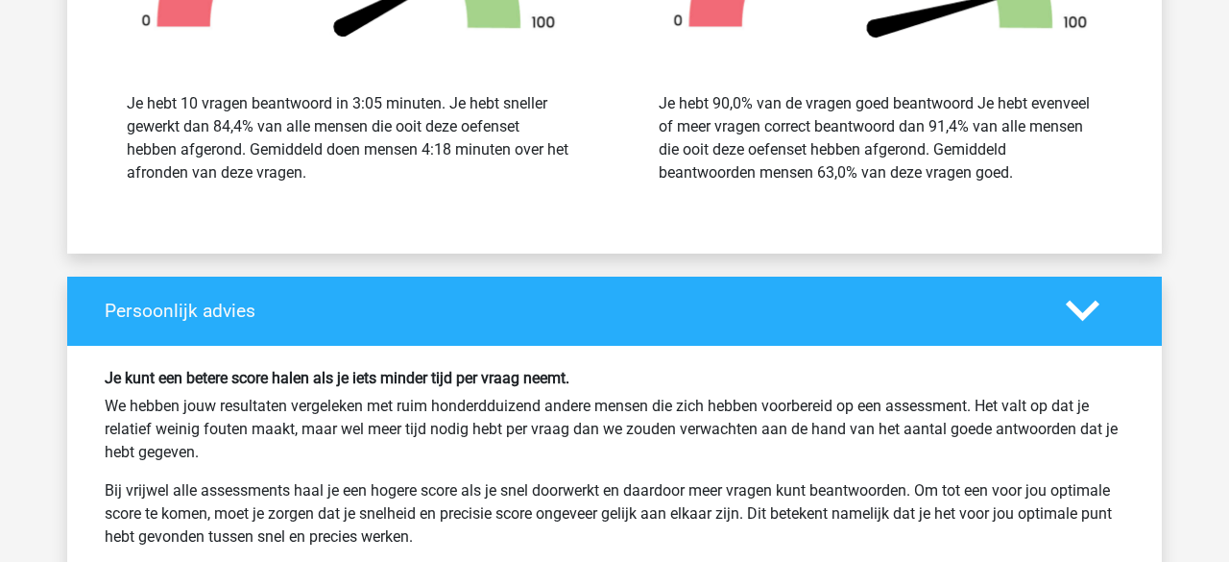
scroll to position [2953, 0]
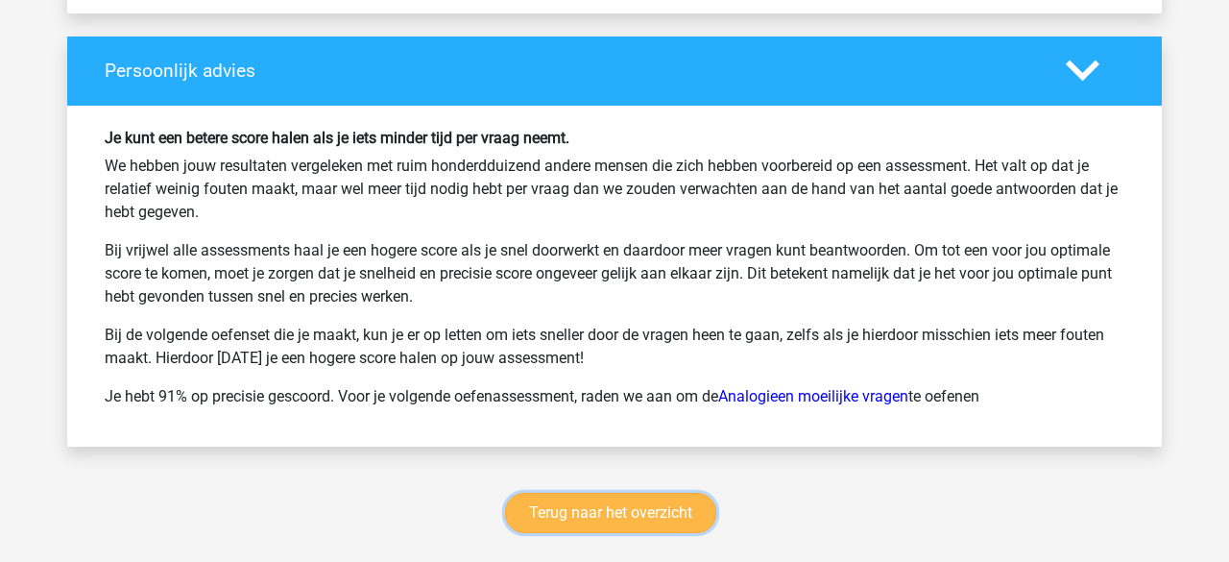
click at [678, 511] on link "Terug naar het overzicht" at bounding box center [610, 513] width 211 height 40
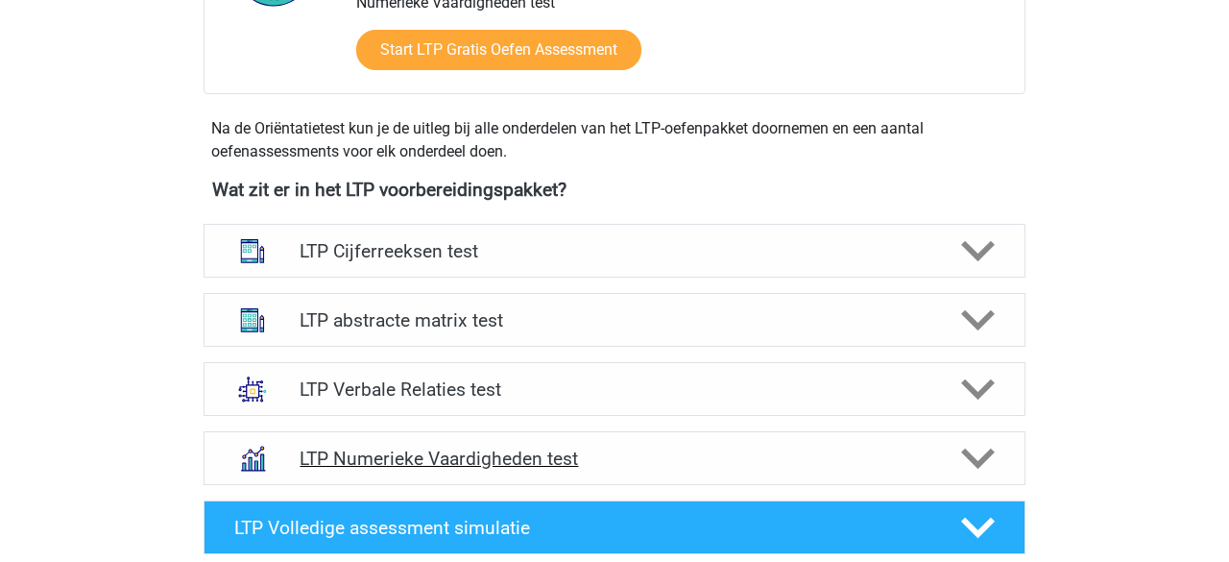
scroll to position [598, 0]
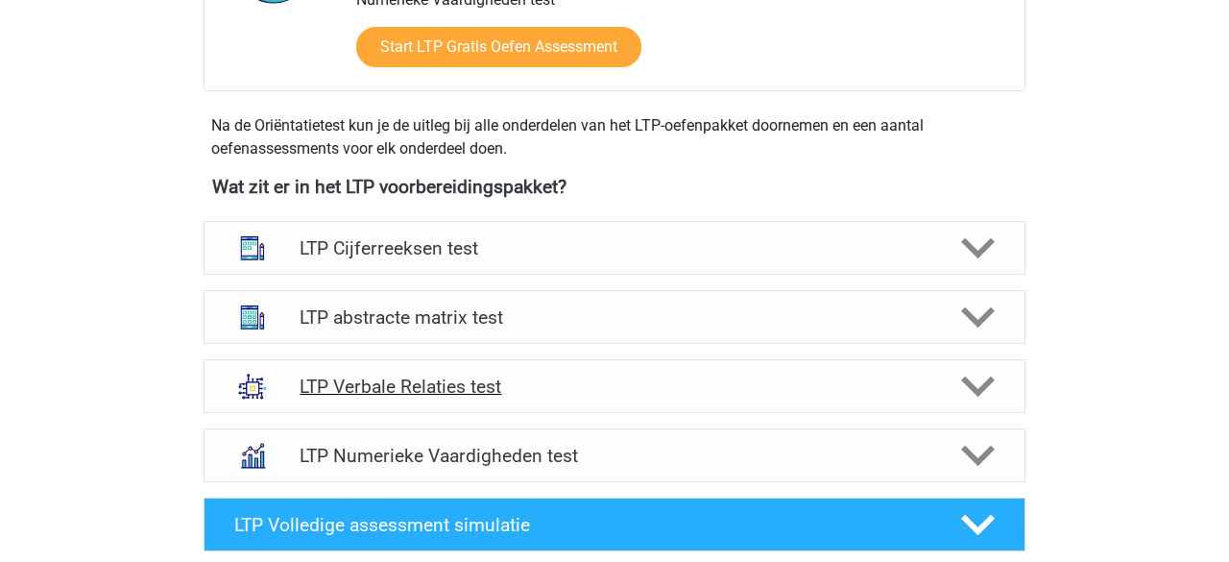
click at [980, 386] on polygon at bounding box center [978, 387] width 34 height 21
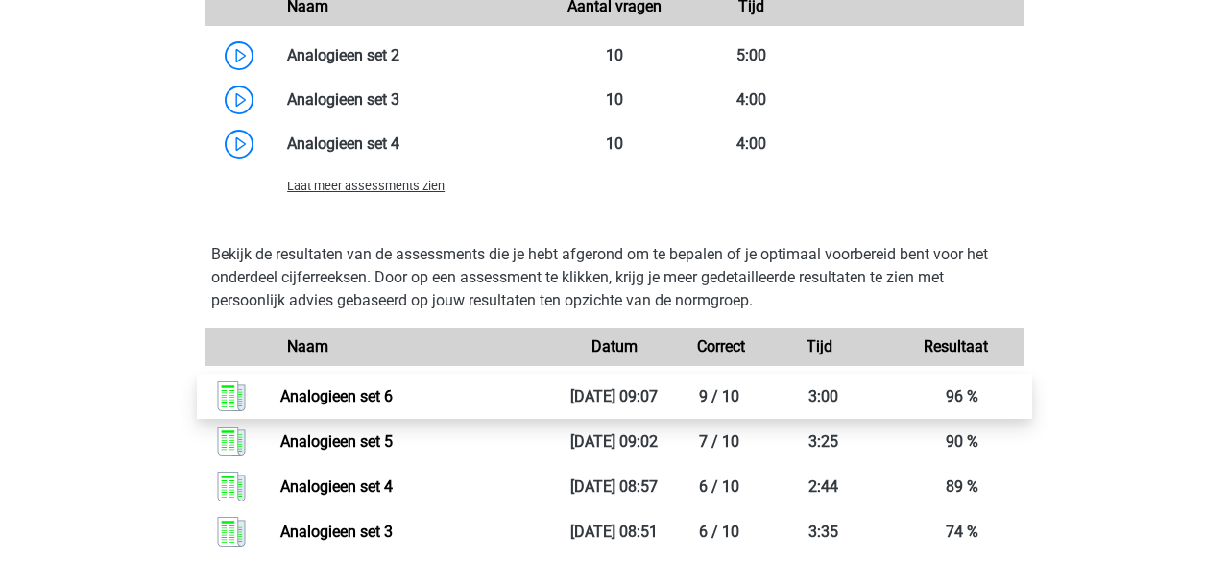
scroll to position [1650, 0]
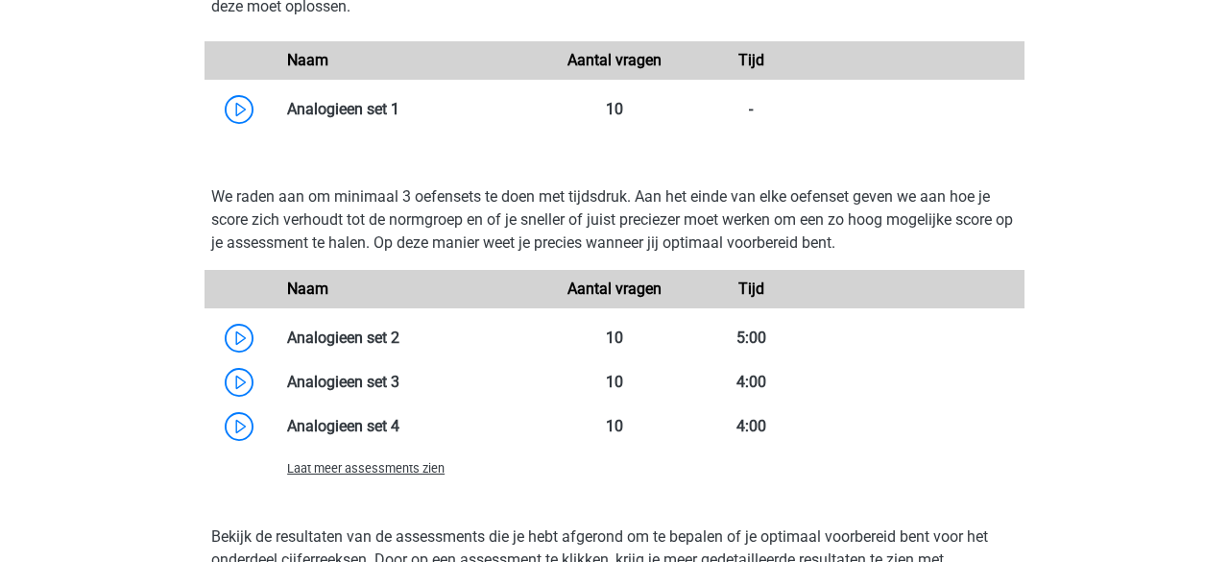
click at [443, 472] on span "Laat meer assessments zien" at bounding box center [366, 468] width 158 height 14
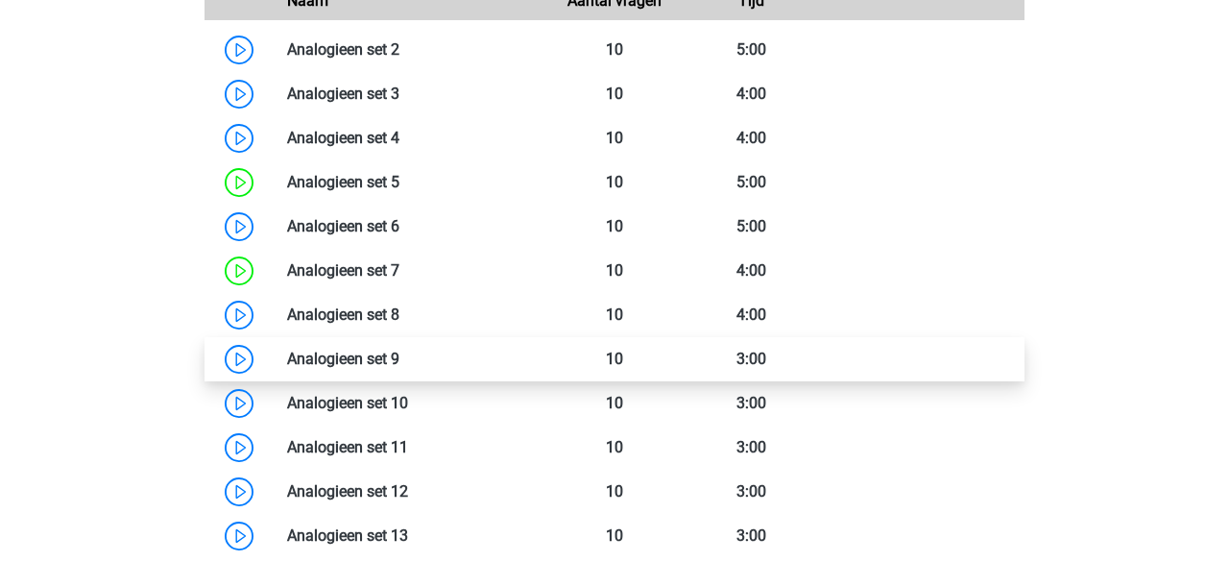
scroll to position [1909, 0]
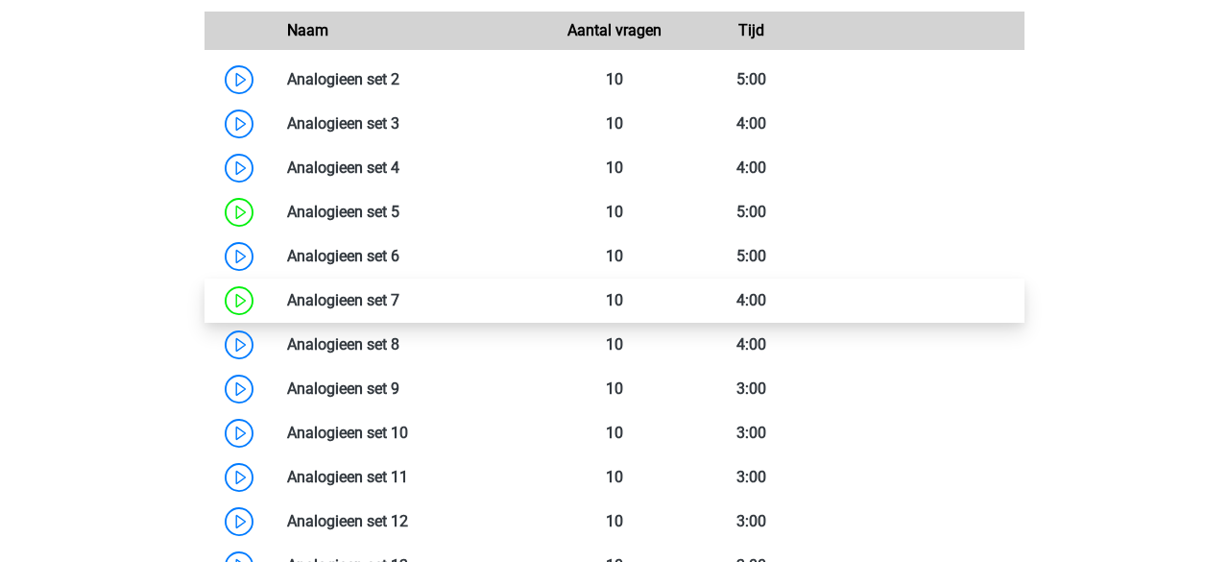
click at [400, 299] on link at bounding box center [400, 300] width 0 height 18
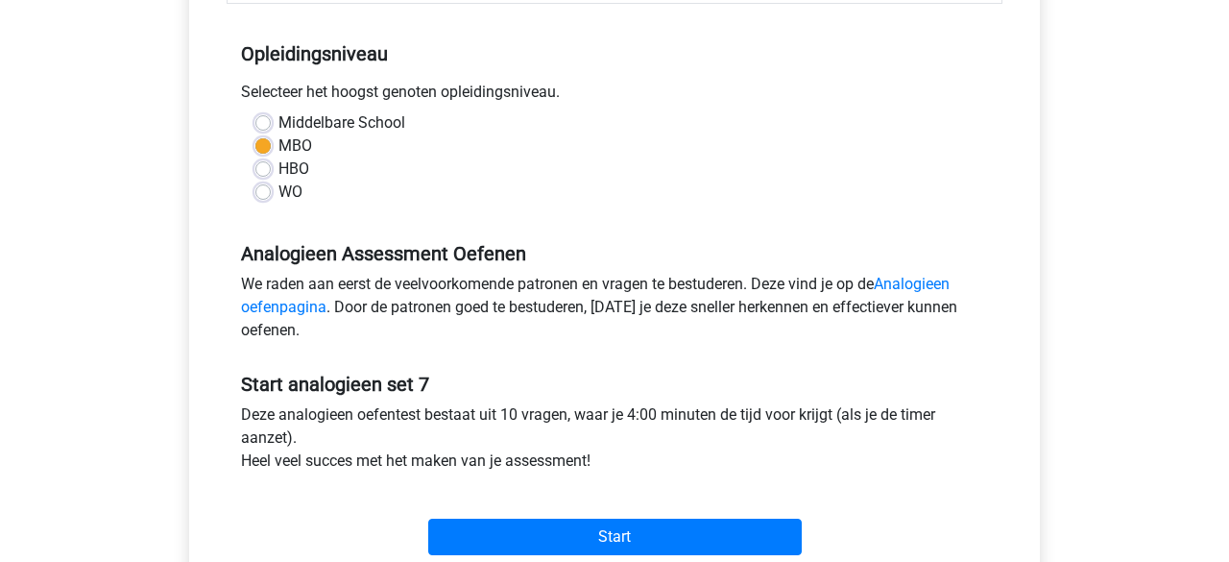
scroll to position [442, 0]
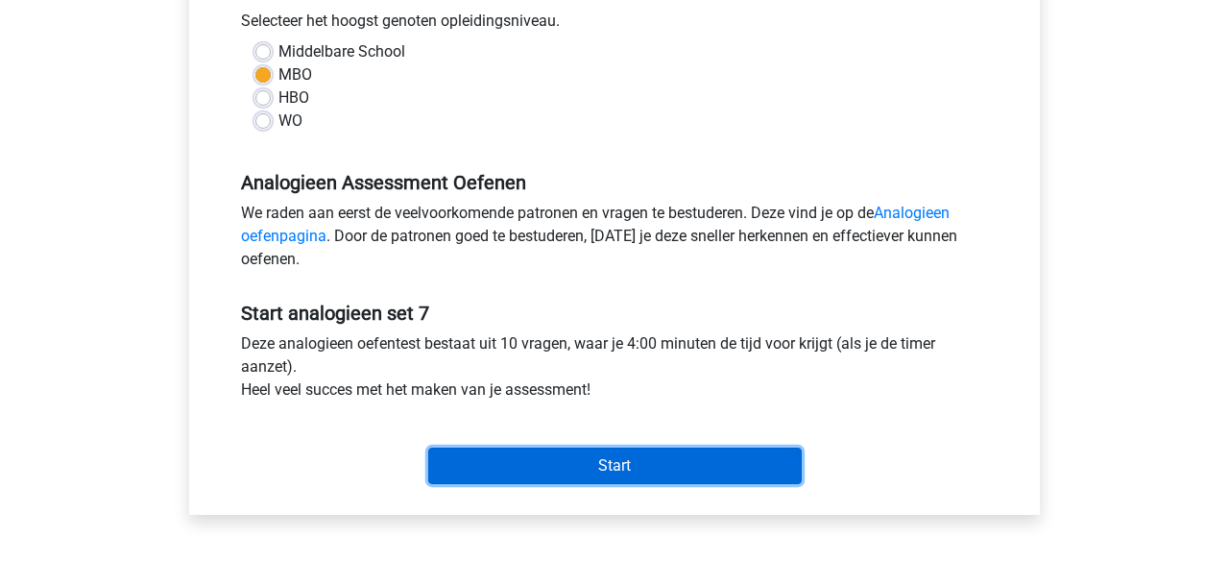
click at [572, 461] on input "Start" at bounding box center [615, 466] width 374 height 37
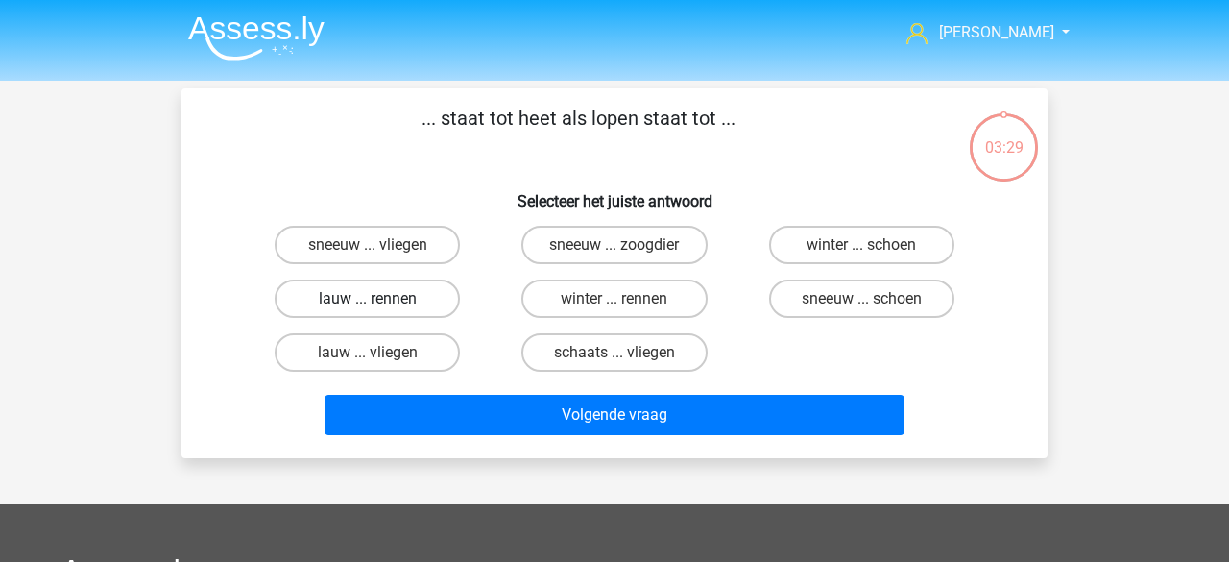
click at [360, 299] on label "lauw ... rennen" at bounding box center [367, 299] width 185 height 38
click at [368, 299] on input "lauw ... rennen" at bounding box center [374, 305] width 12 height 12
radio input "true"
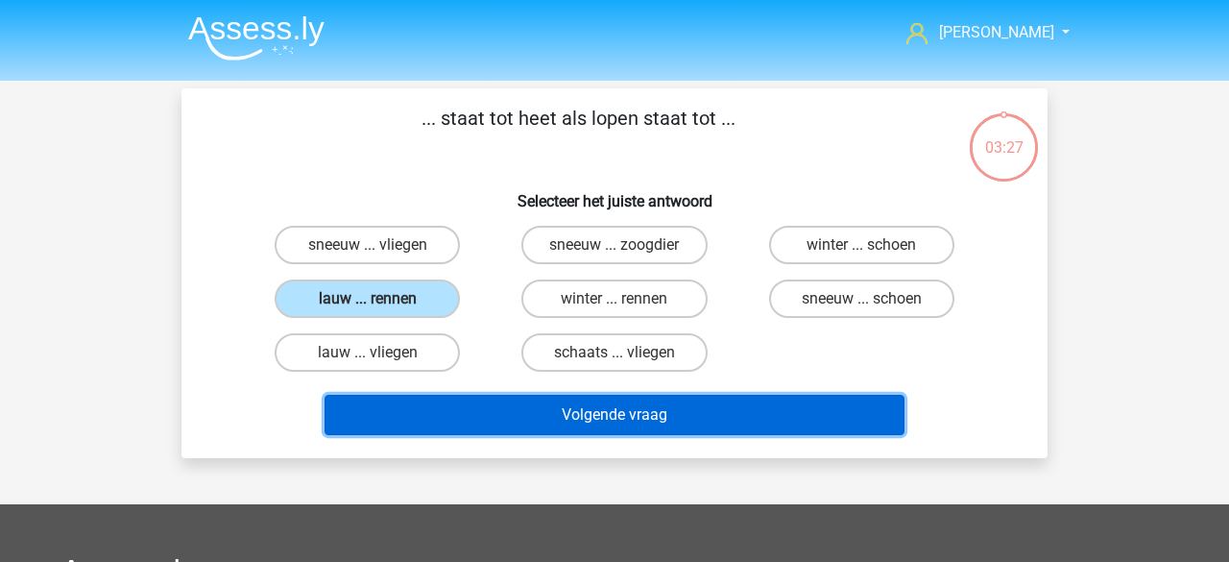
click at [480, 402] on button "Volgende vraag" at bounding box center [615, 415] width 581 height 40
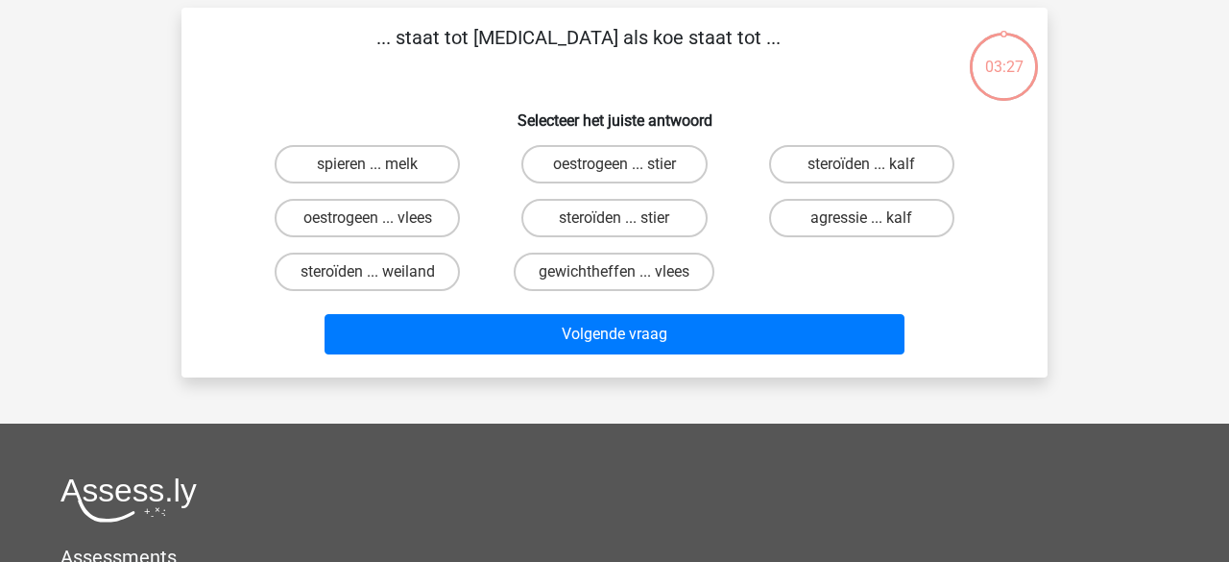
scroll to position [88, 0]
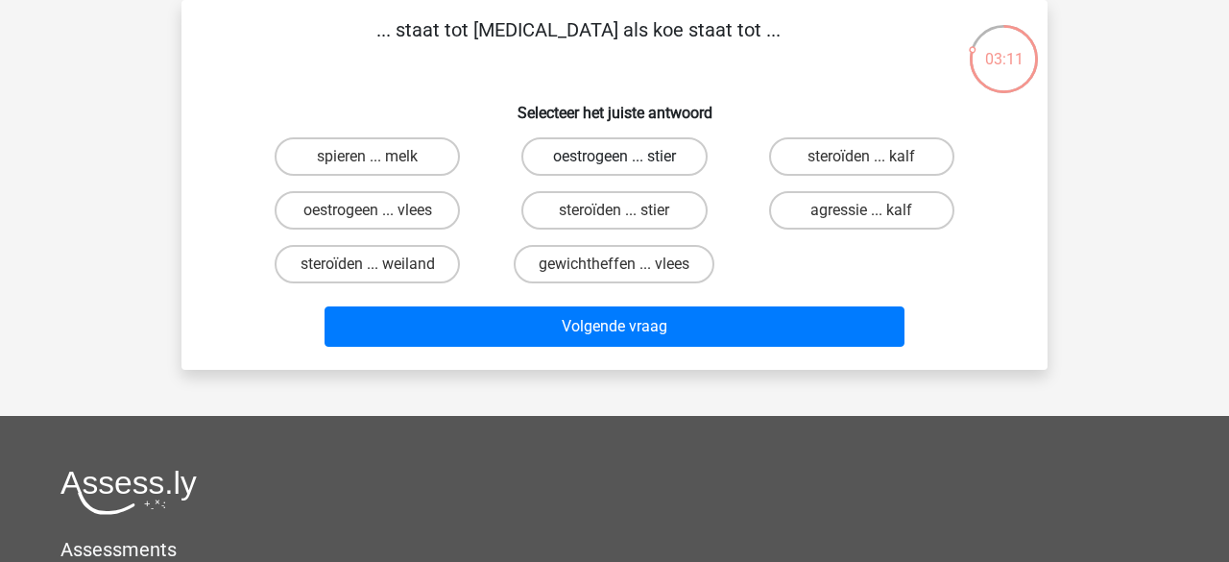
click at [547, 161] on label "oestrogeen ... stier" at bounding box center [614, 156] width 185 height 38
click at [615, 161] on input "oestrogeen ... stier" at bounding box center [621, 163] width 12 height 12
radio input "true"
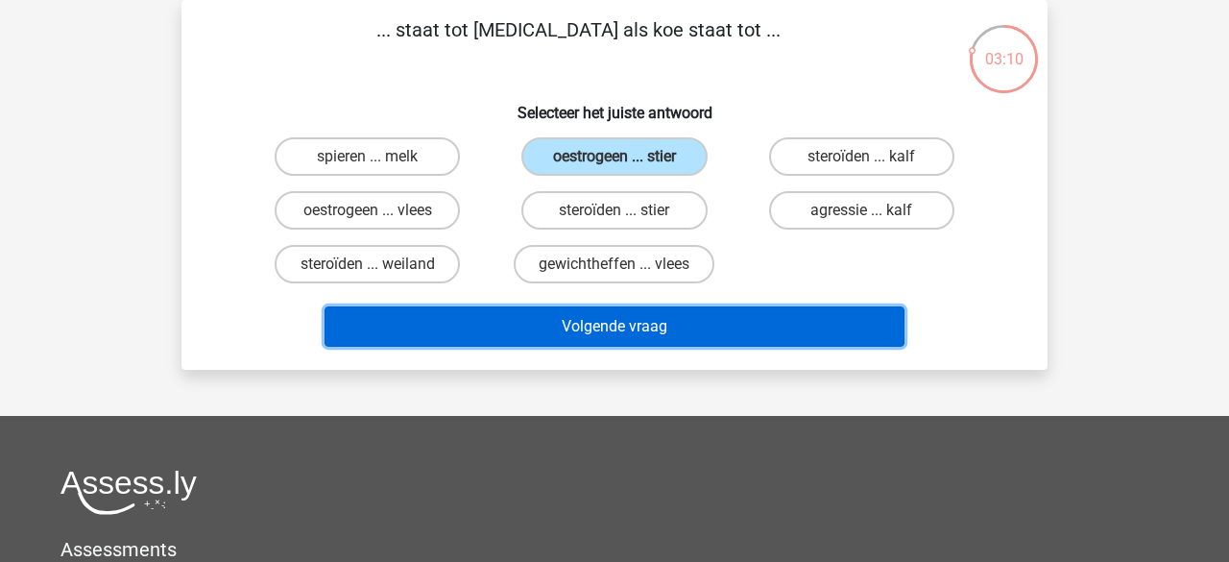
click at [548, 324] on button "Volgende vraag" at bounding box center [615, 326] width 581 height 40
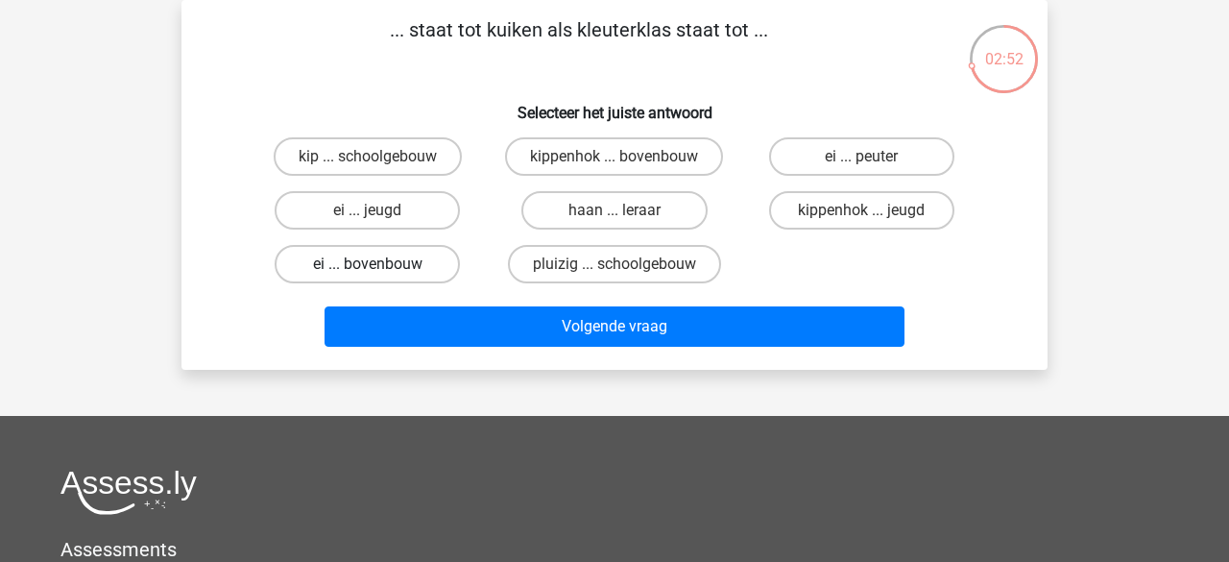
click at [358, 267] on label "ei ... bovenbouw" at bounding box center [367, 264] width 185 height 38
click at [368, 267] on input "ei ... bovenbouw" at bounding box center [374, 270] width 12 height 12
radio input "true"
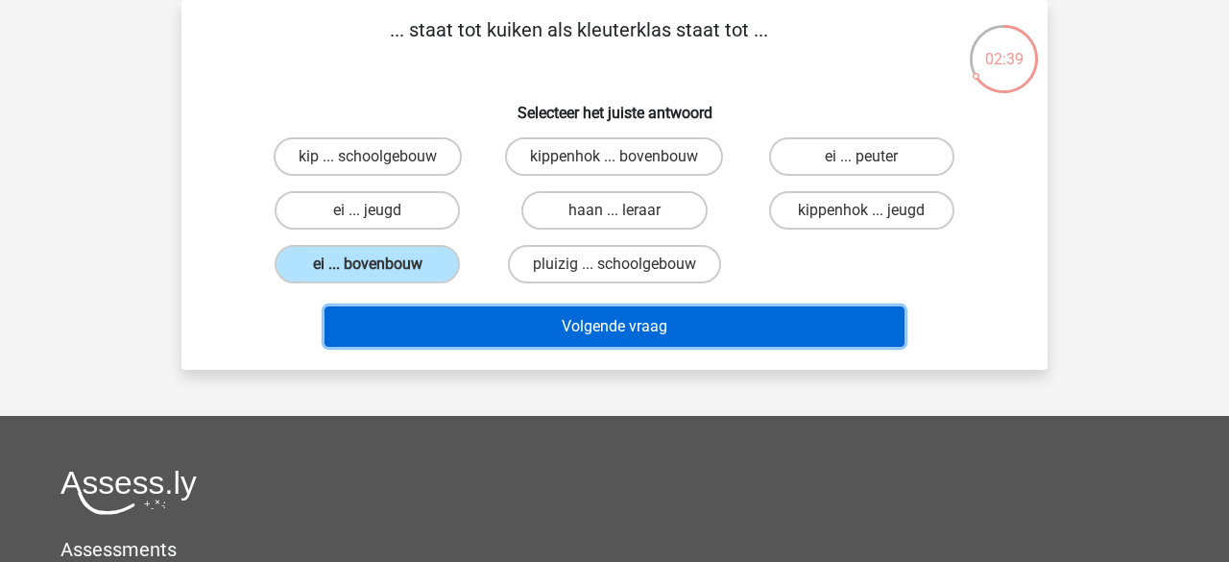
click at [498, 316] on button "Volgende vraag" at bounding box center [615, 326] width 581 height 40
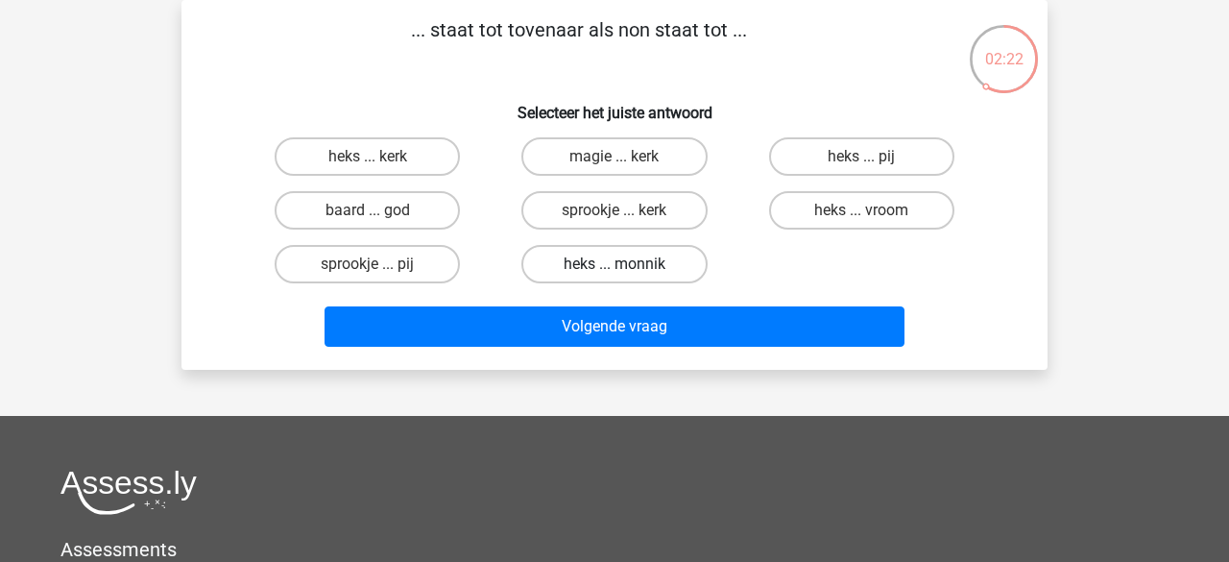
click at [591, 267] on label "heks ... monnik" at bounding box center [614, 264] width 185 height 38
click at [615, 267] on input "heks ... monnik" at bounding box center [621, 270] width 12 height 12
radio input "true"
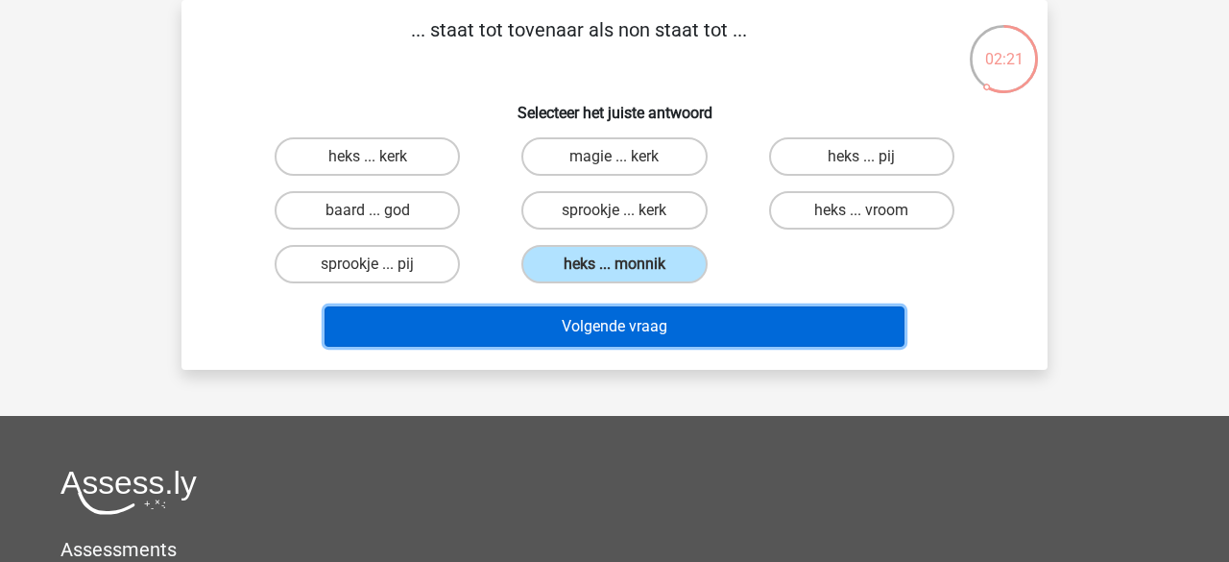
click at [591, 325] on button "Volgende vraag" at bounding box center [615, 326] width 581 height 40
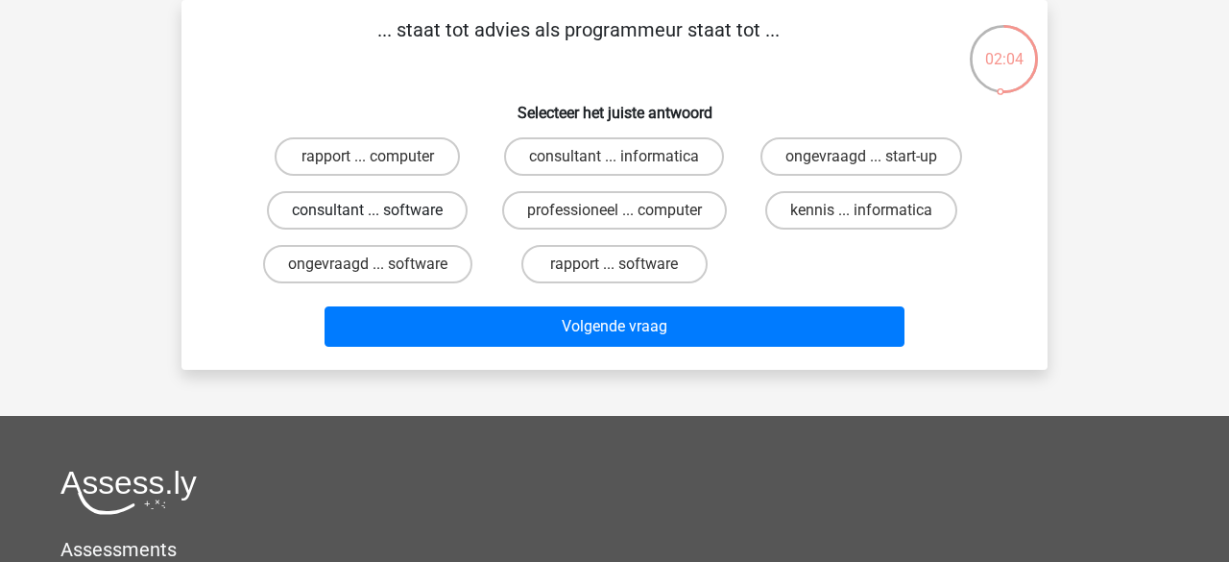
click at [364, 214] on label "consultant ... software" at bounding box center [367, 210] width 201 height 38
click at [368, 214] on input "consultant ... software" at bounding box center [374, 216] width 12 height 12
radio input "true"
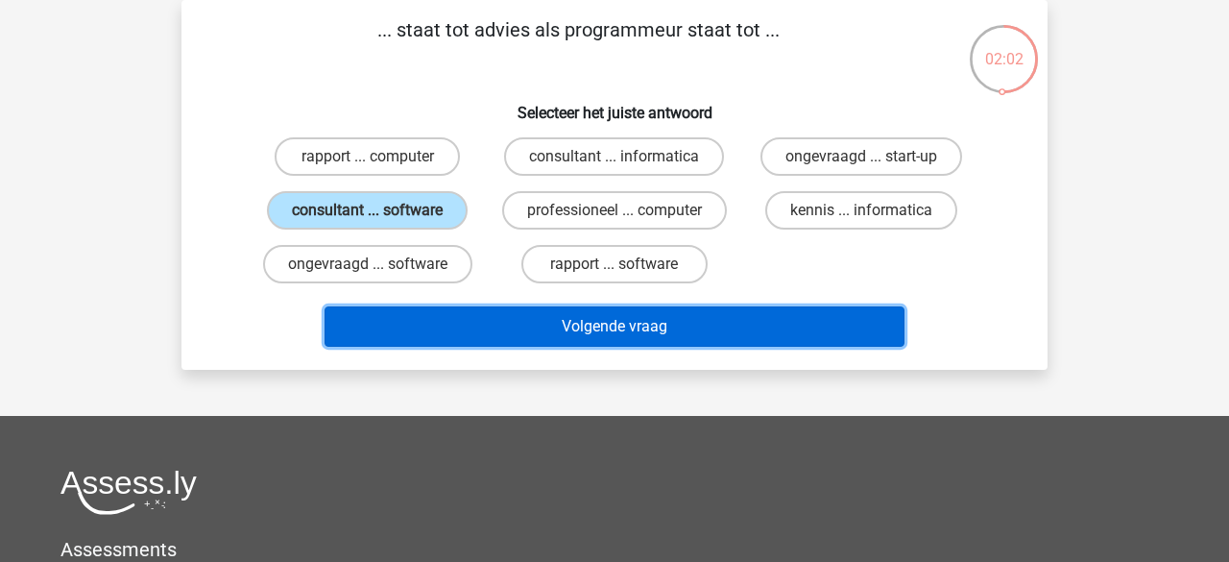
click at [471, 324] on button "Volgende vraag" at bounding box center [615, 326] width 581 height 40
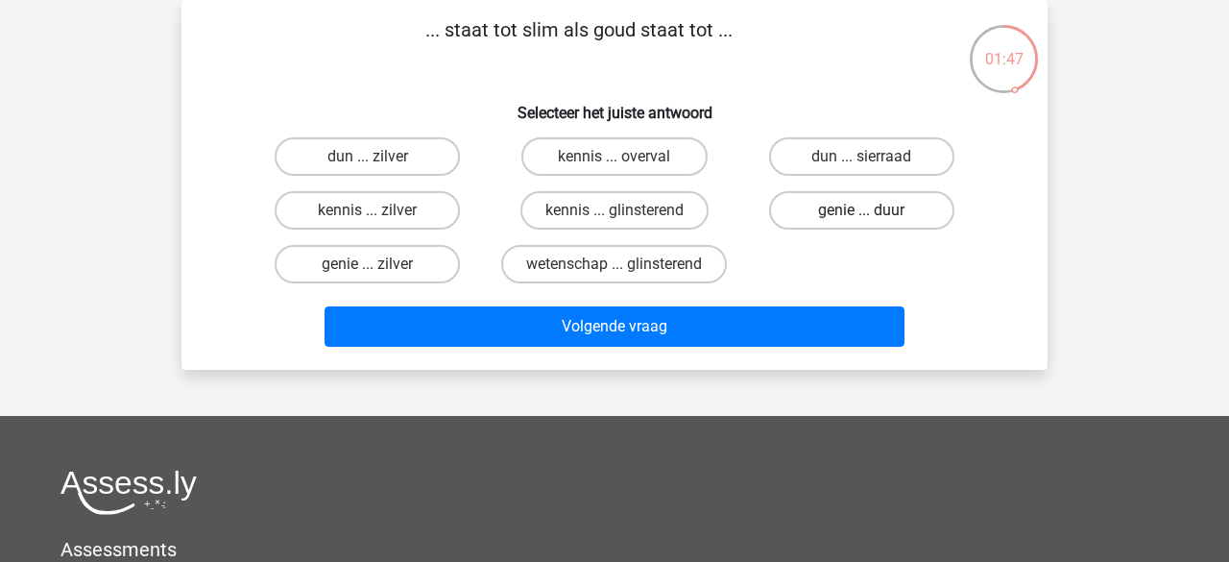
click at [824, 216] on label "genie ... duur" at bounding box center [861, 210] width 185 height 38
click at [862, 216] on input "genie ... duur" at bounding box center [868, 216] width 12 height 12
radio input "true"
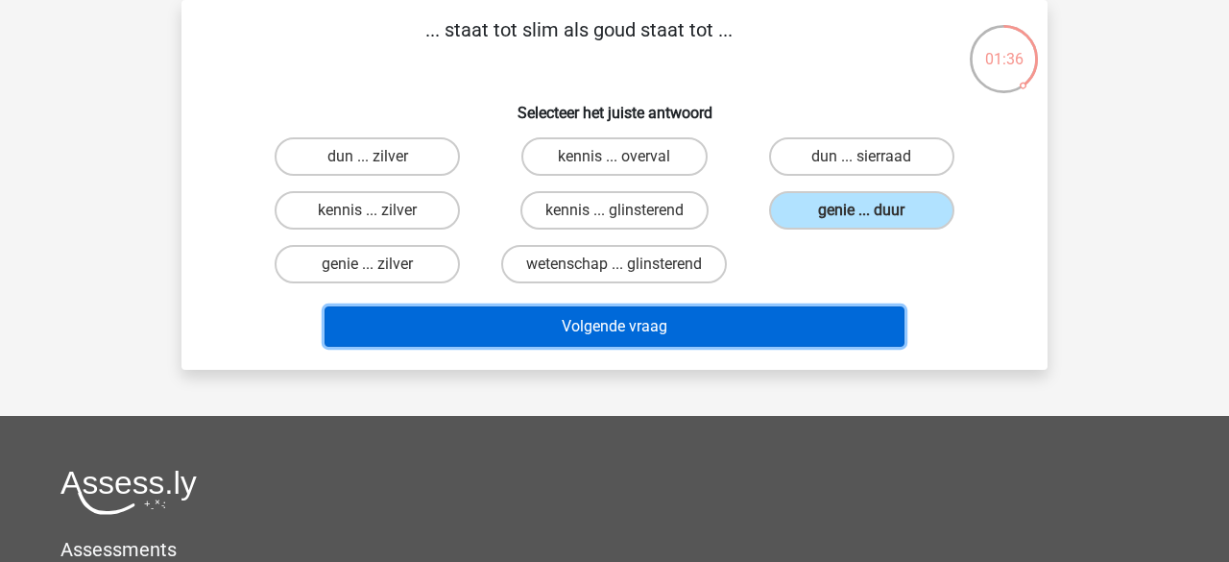
click at [571, 320] on button "Volgende vraag" at bounding box center [615, 326] width 581 height 40
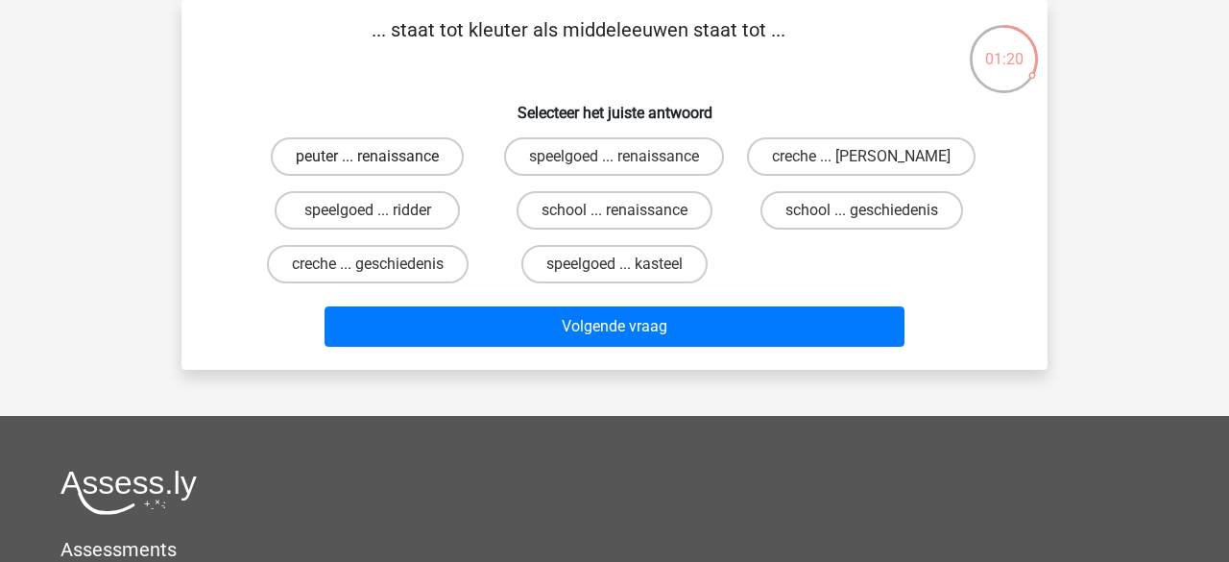
click at [345, 155] on label "peuter ... renaissance" at bounding box center [367, 156] width 193 height 38
click at [368, 157] on input "peuter ... renaissance" at bounding box center [374, 163] width 12 height 12
radio input "true"
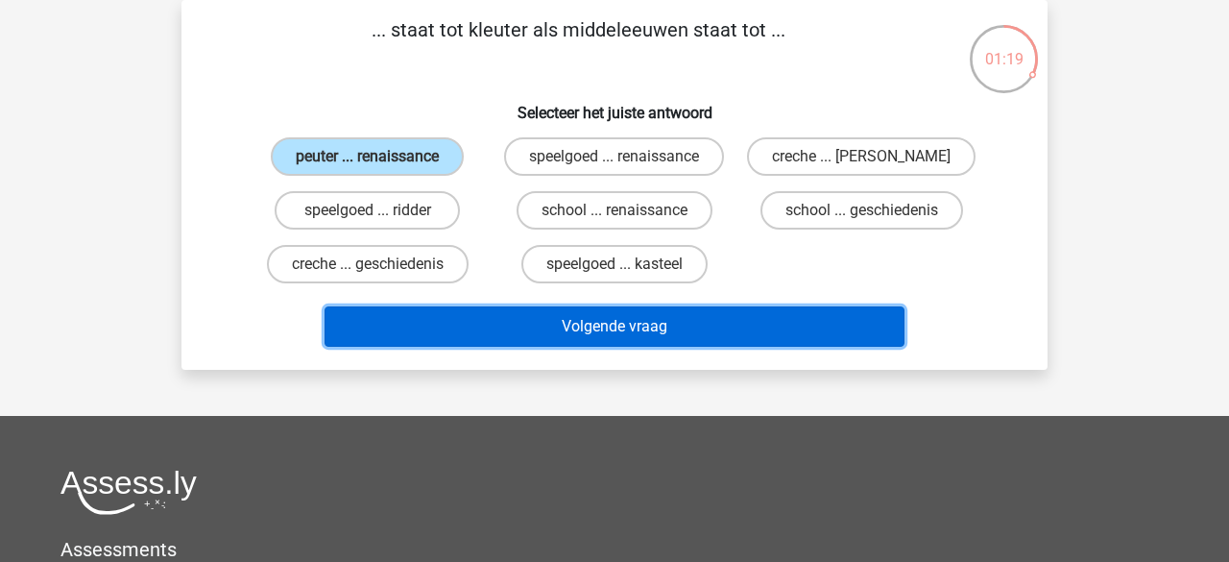
click at [457, 319] on button "Volgende vraag" at bounding box center [615, 326] width 581 height 40
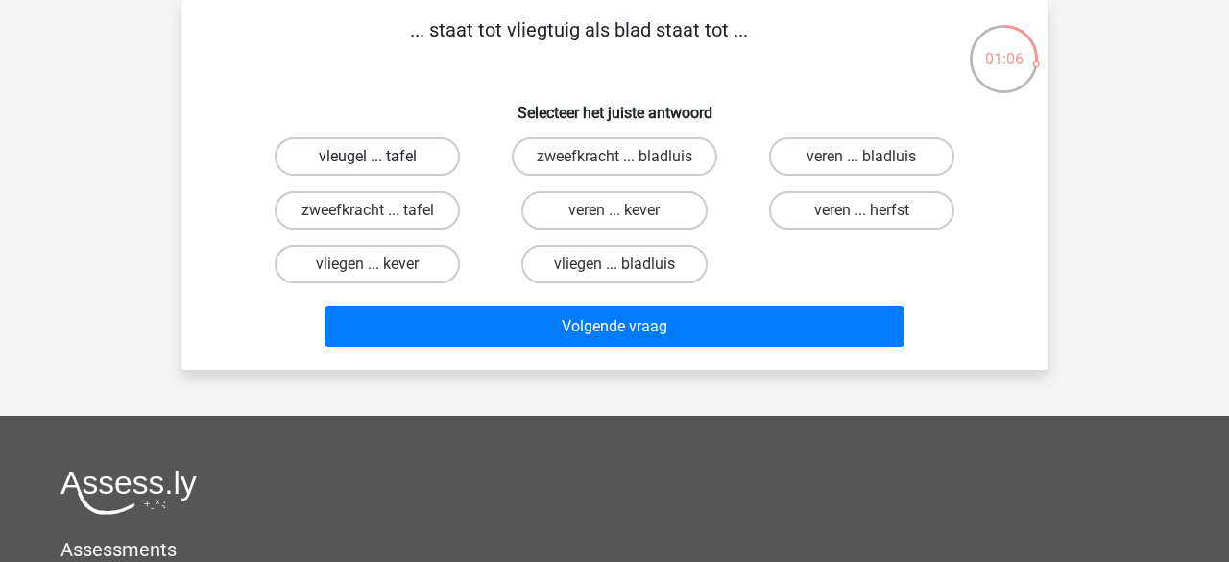
click at [399, 153] on label "vleugel ... tafel" at bounding box center [367, 156] width 185 height 38
click at [380, 157] on input "vleugel ... tafel" at bounding box center [374, 163] width 12 height 12
radio input "true"
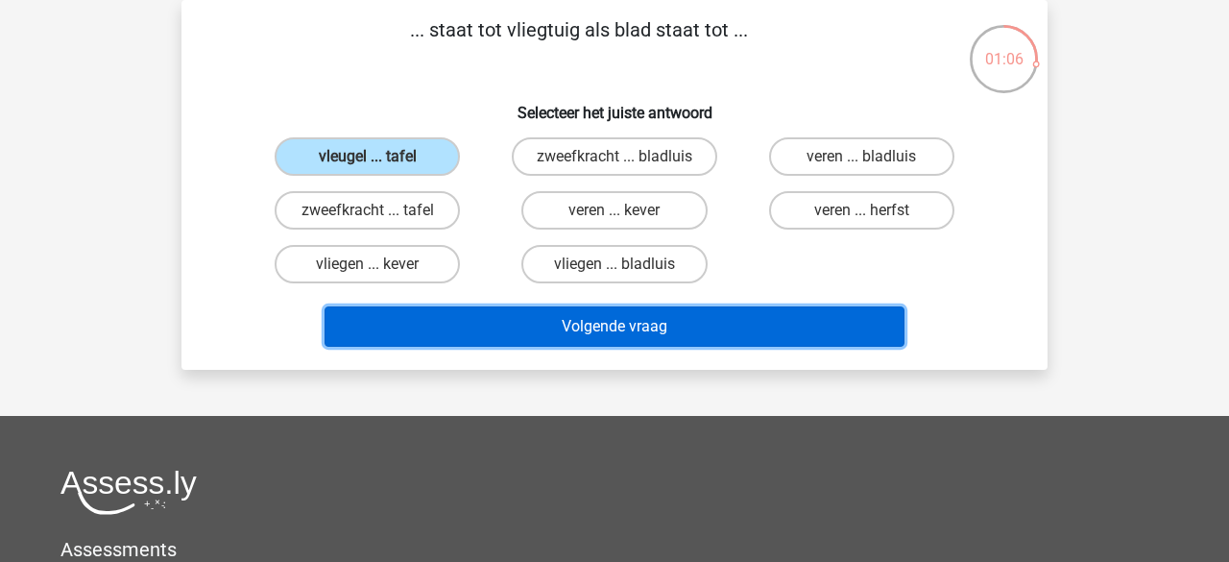
click at [515, 315] on button "Volgende vraag" at bounding box center [615, 326] width 581 height 40
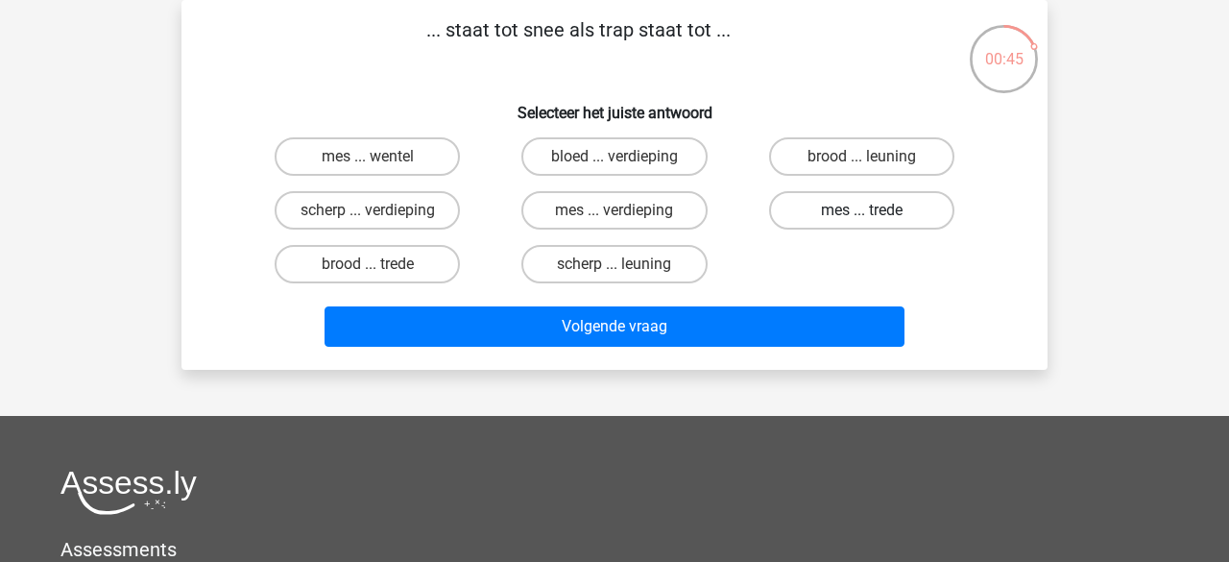
click at [811, 213] on label "mes ... trede" at bounding box center [861, 210] width 185 height 38
click at [862, 213] on input "mes ... trede" at bounding box center [868, 216] width 12 height 12
radio input "true"
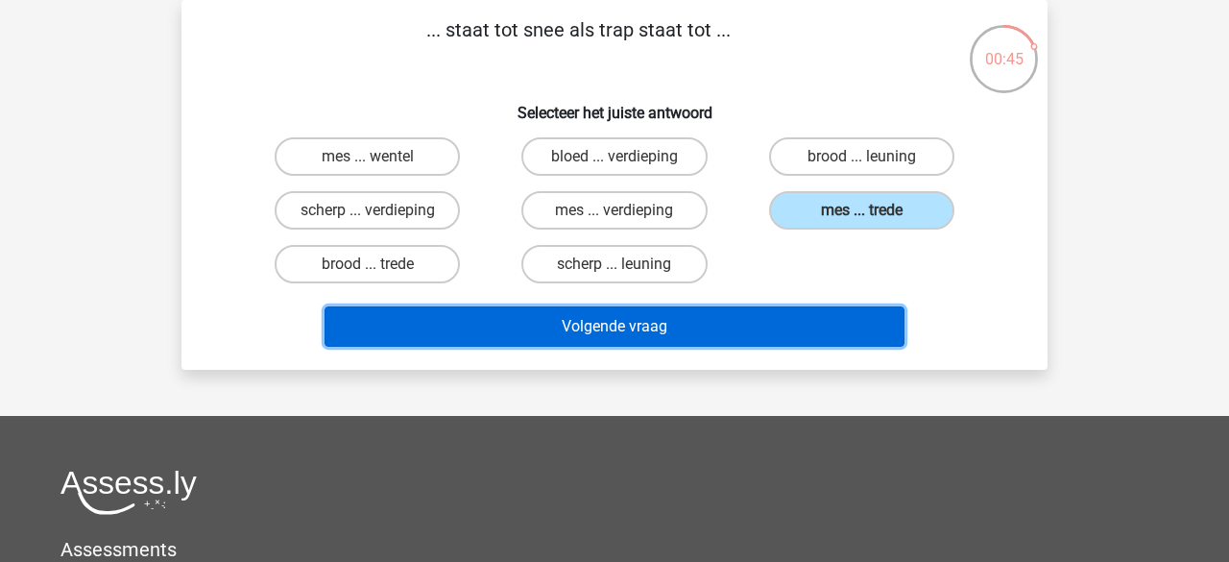
click at [723, 315] on button "Volgende vraag" at bounding box center [615, 326] width 581 height 40
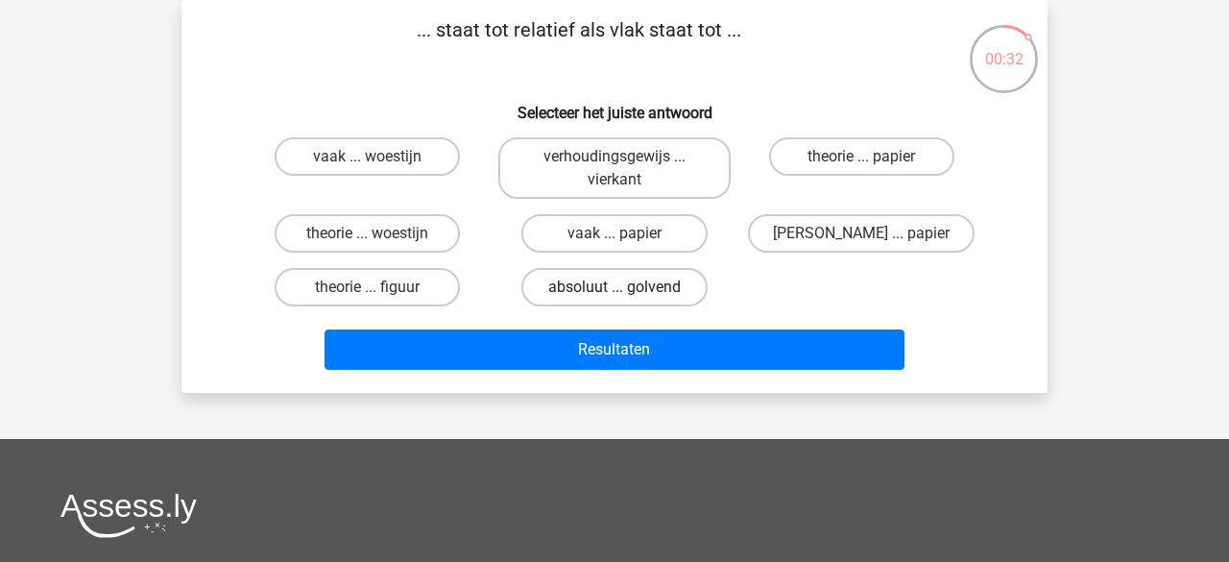
click at [588, 291] on label "absoluut ... golvend" at bounding box center [614, 287] width 185 height 38
click at [615, 291] on input "absoluut ... golvend" at bounding box center [621, 293] width 12 height 12
radio input "true"
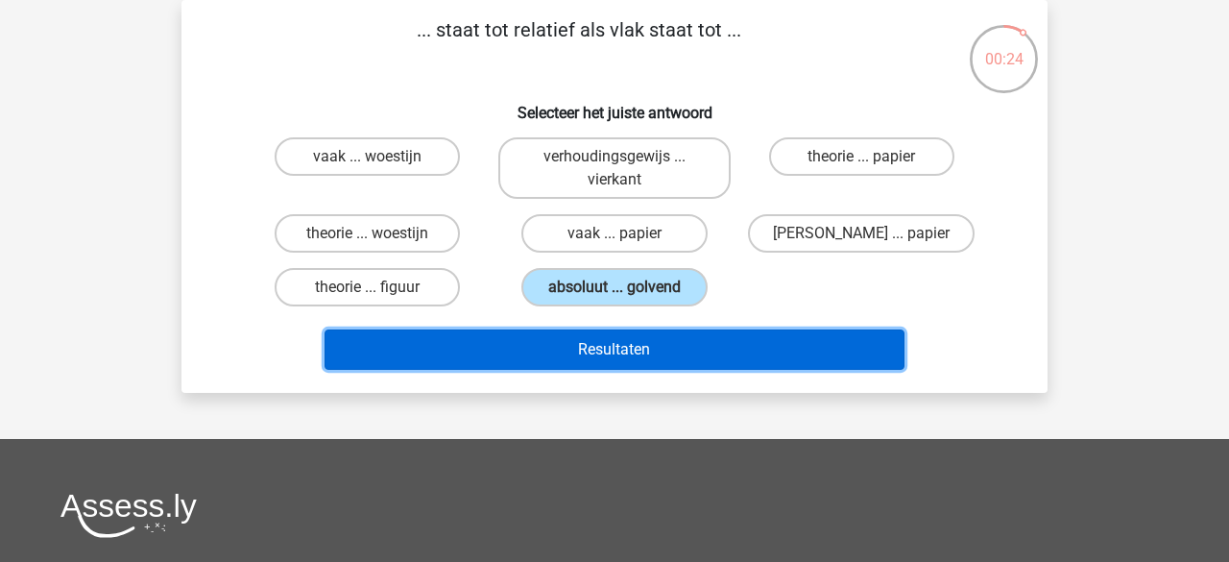
click at [609, 355] on button "Resultaten" at bounding box center [615, 349] width 581 height 40
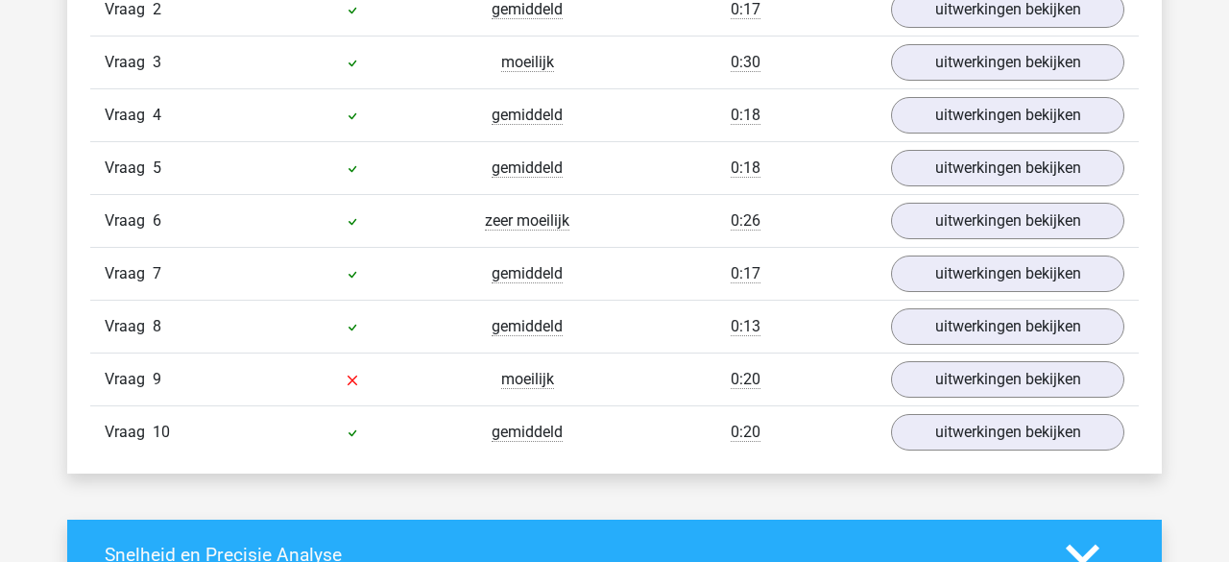
scroll to position [1353, 0]
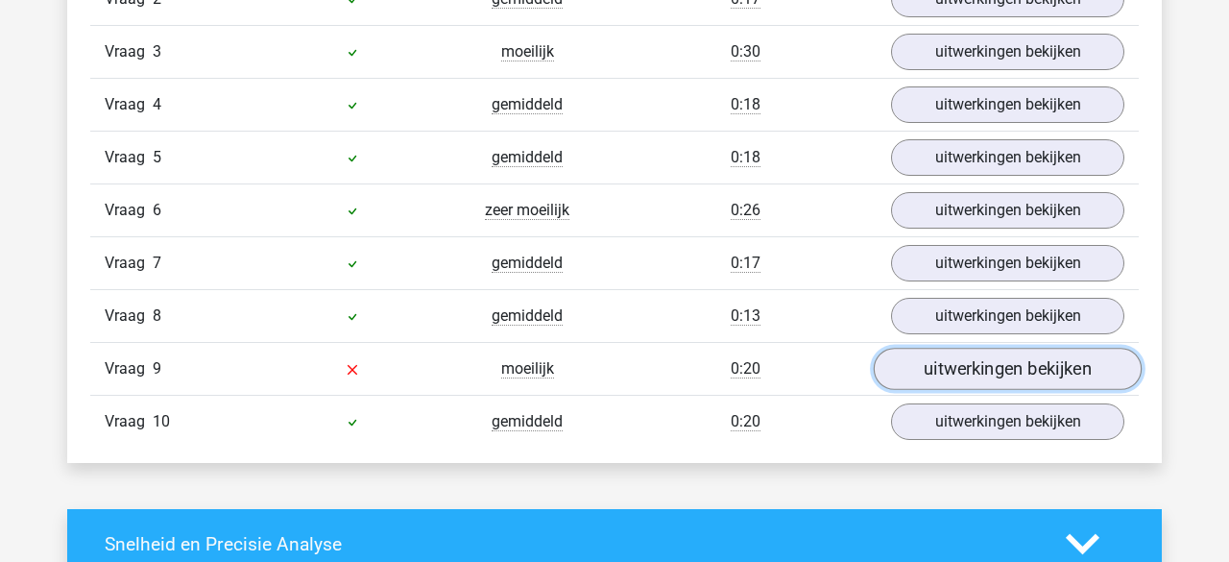
click at [919, 357] on link "uitwerkingen bekijken" at bounding box center [1008, 369] width 268 height 42
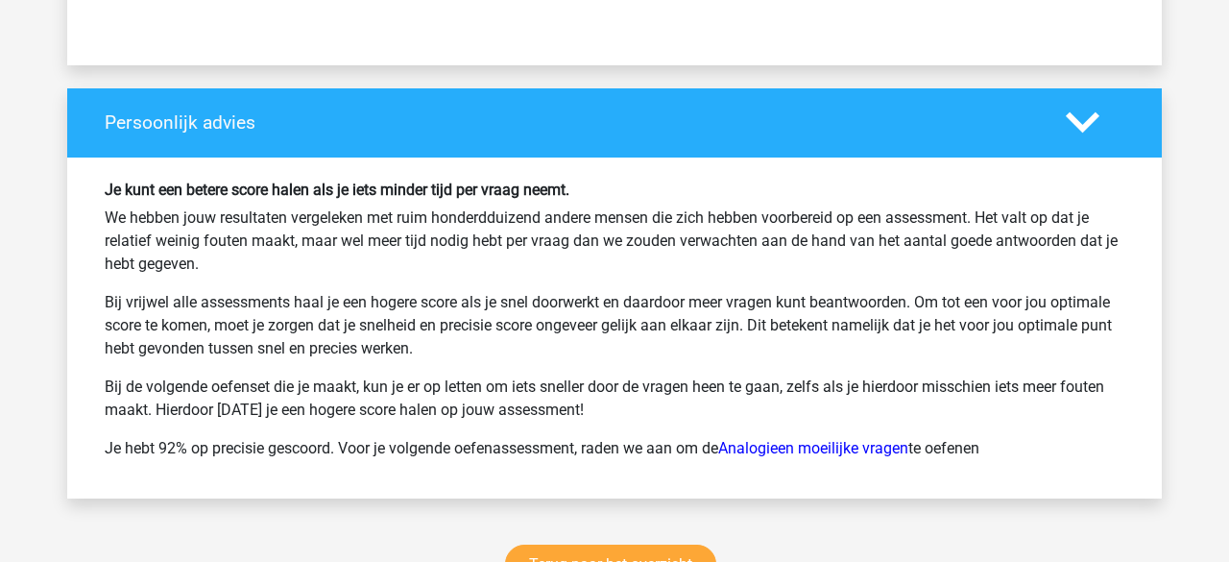
scroll to position [3135, 0]
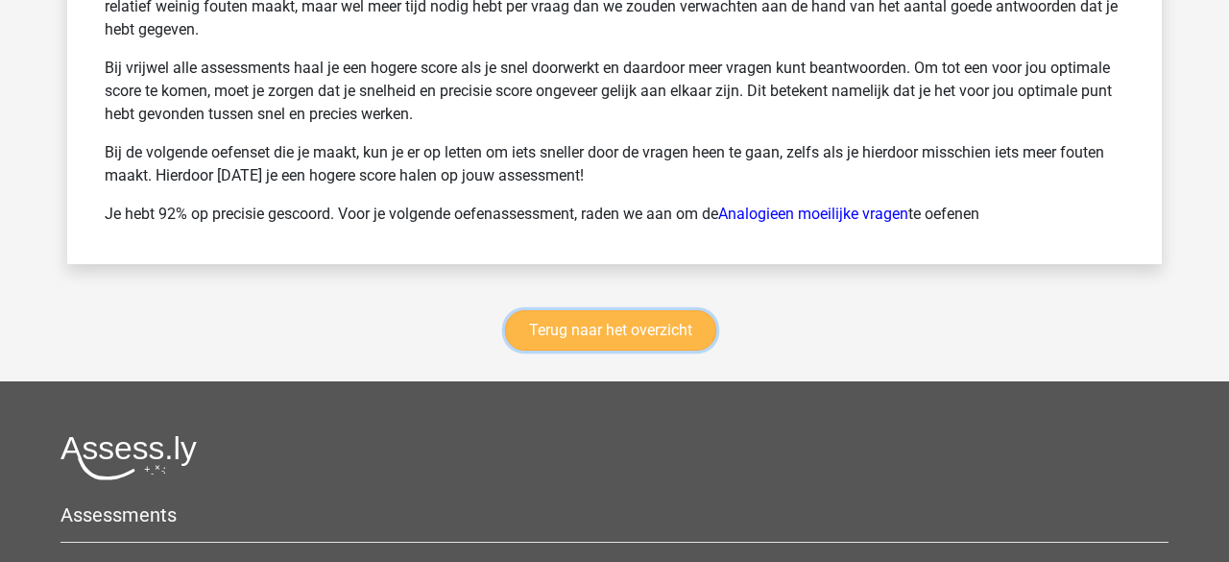
click at [517, 324] on link "Terug naar het overzicht" at bounding box center [610, 330] width 211 height 40
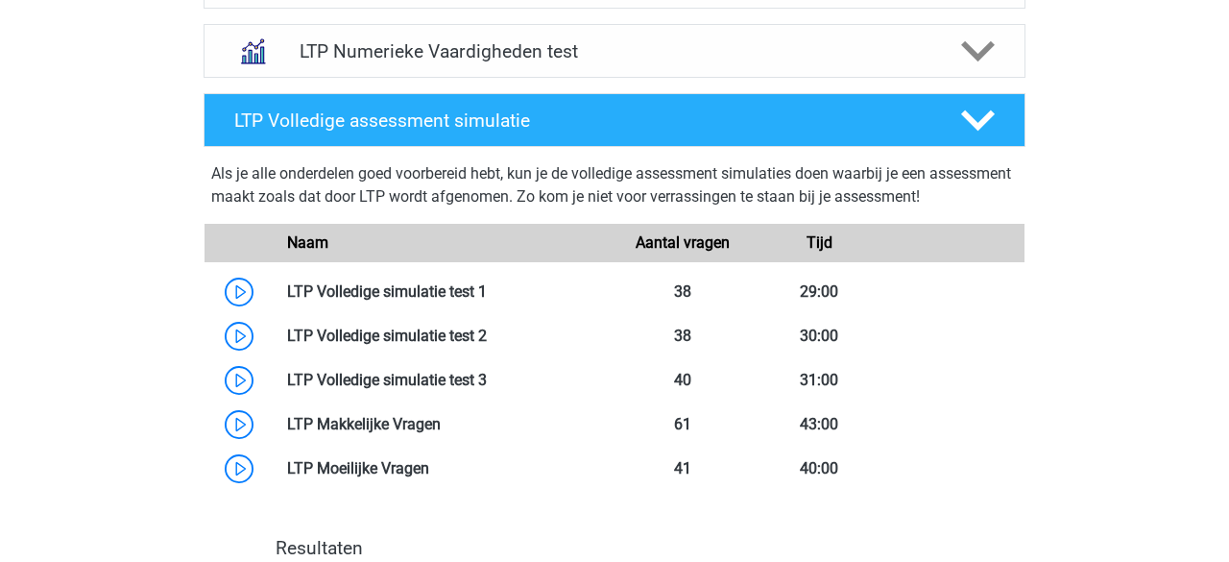
scroll to position [769, 0]
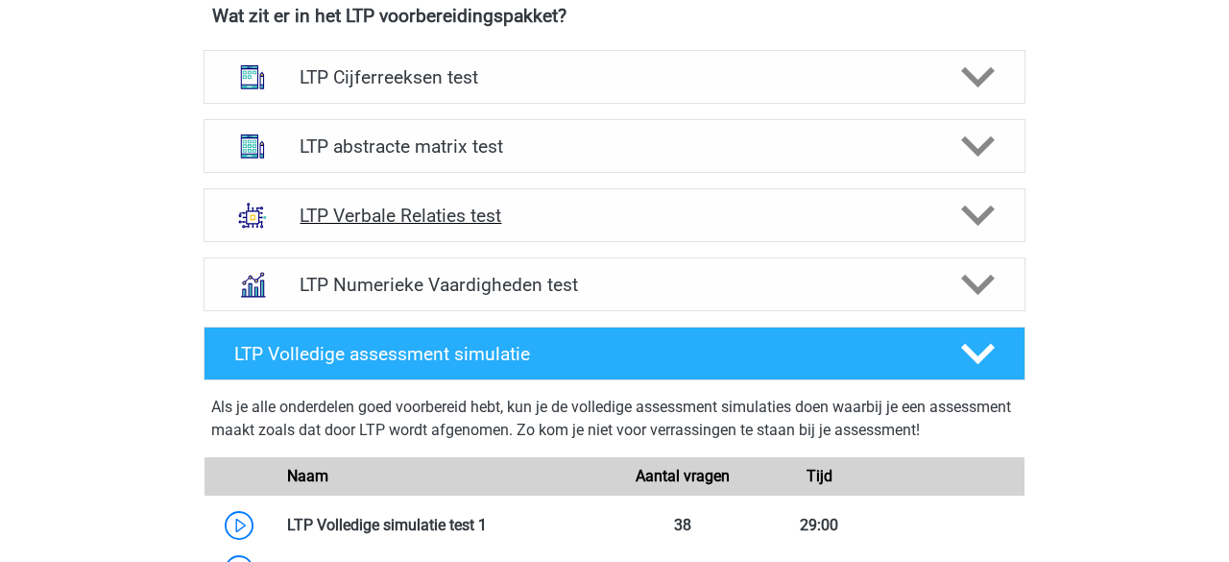
click at [962, 224] on icon at bounding box center [978, 216] width 34 height 34
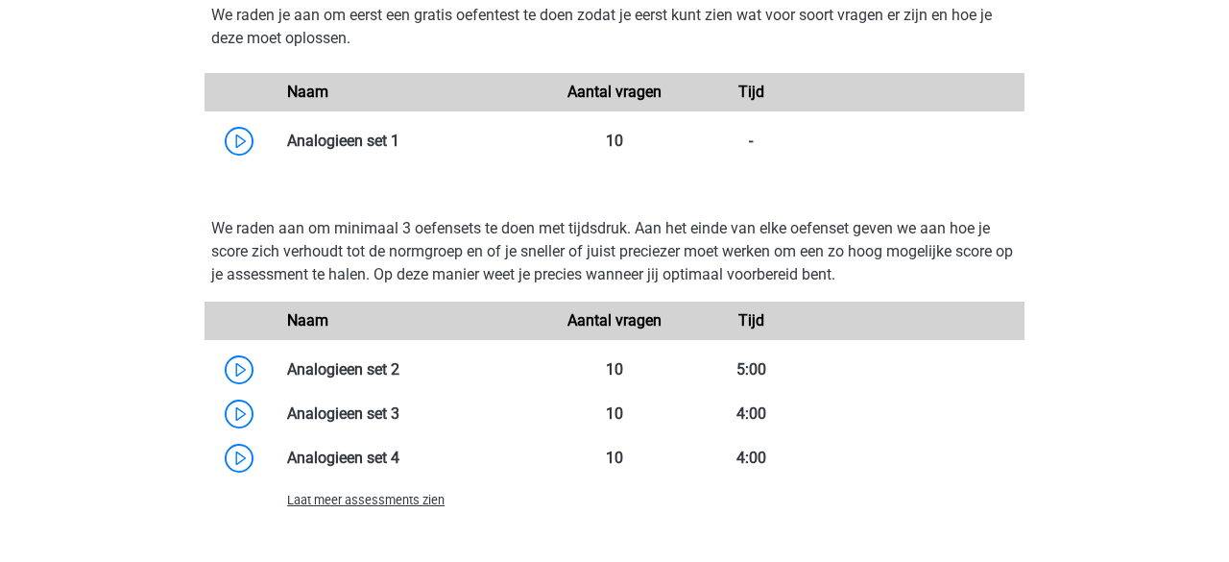
scroll to position [1809, 0]
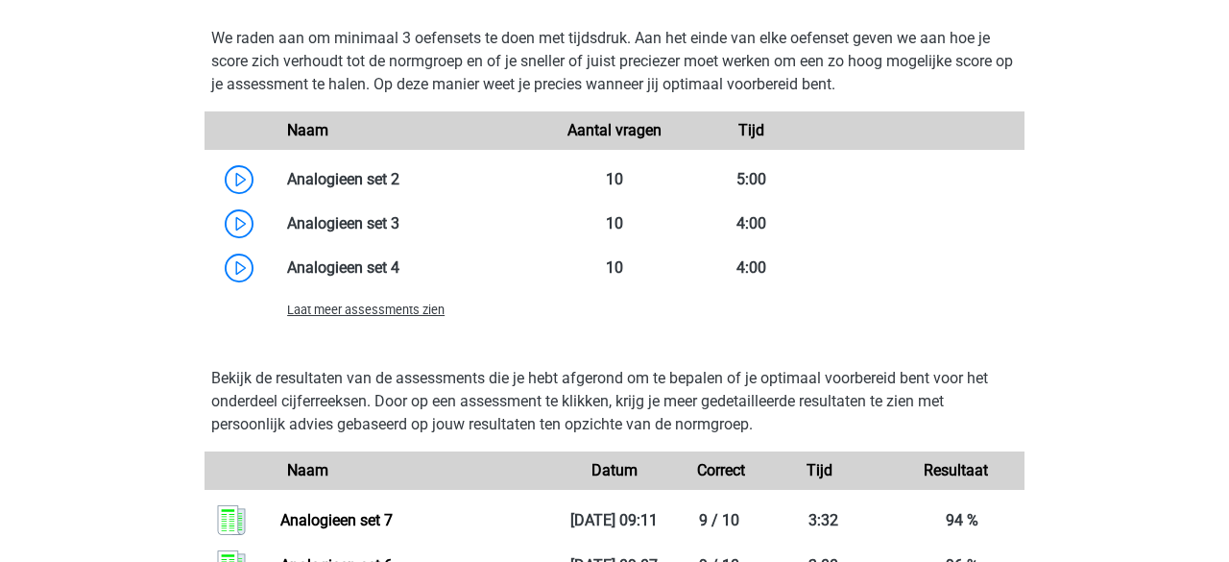
click at [431, 314] on span "Laat meer assessments zien" at bounding box center [366, 310] width 158 height 14
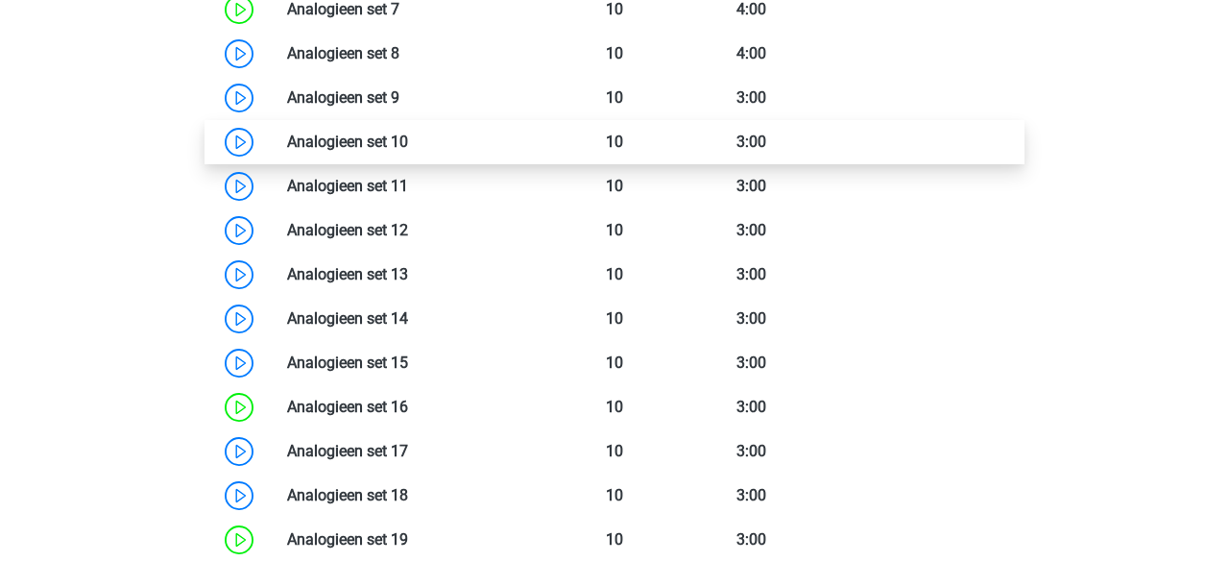
scroll to position [2198, 0]
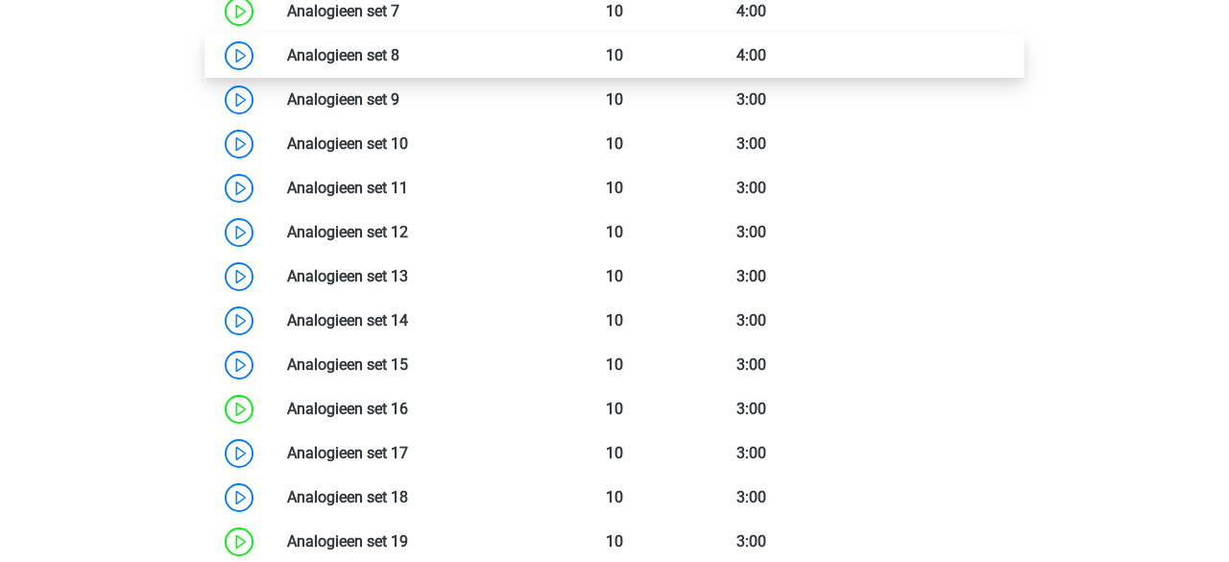
click at [400, 59] on link at bounding box center [400, 55] width 0 height 18
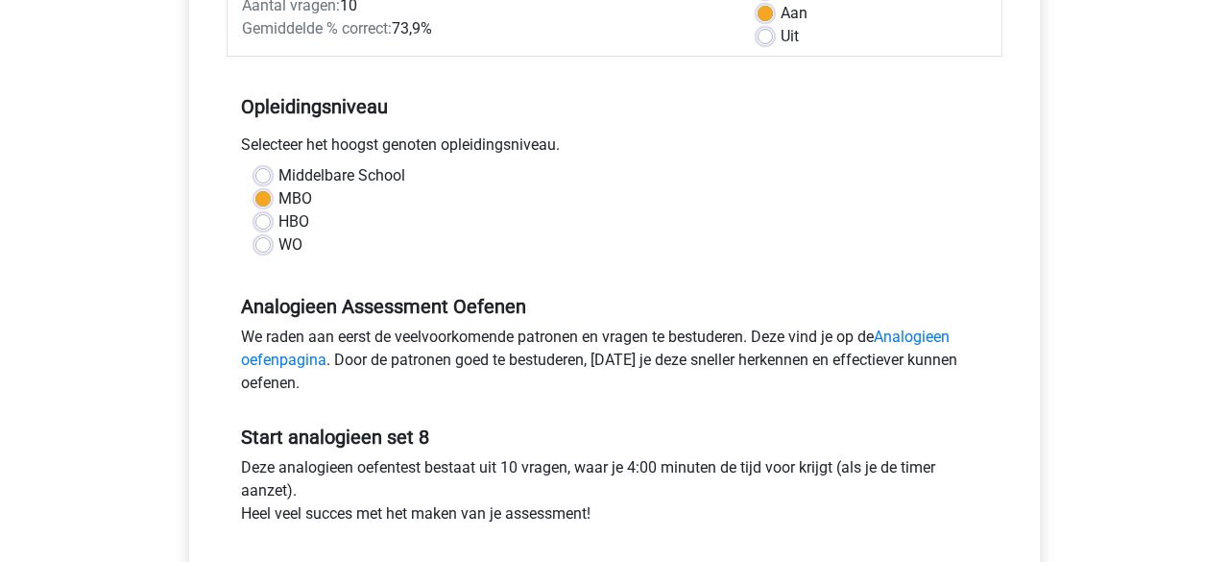
scroll to position [509, 0]
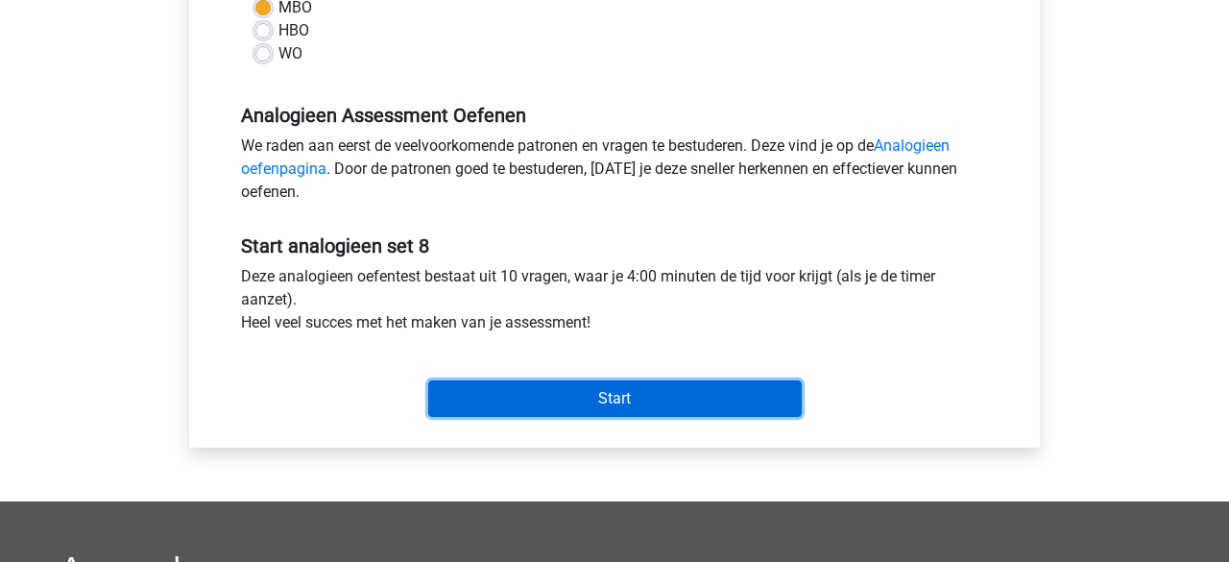
click at [509, 387] on input "Start" at bounding box center [615, 398] width 374 height 37
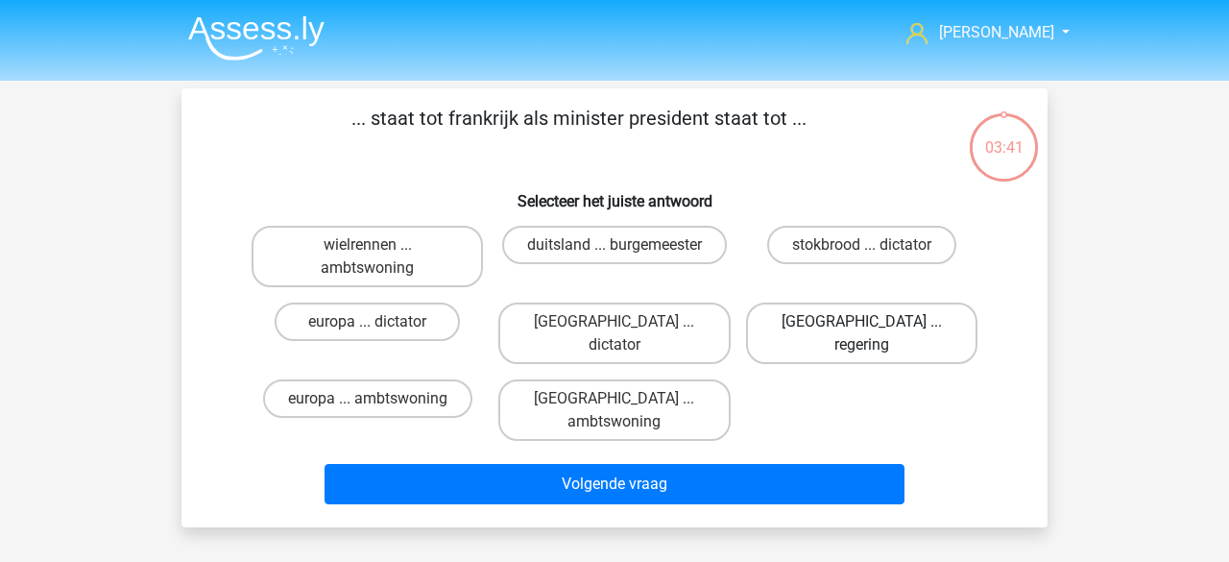
click at [851, 334] on label "[GEOGRAPHIC_DATA] ... regering" at bounding box center [861, 333] width 231 height 61
click at [862, 334] on input "[GEOGRAPHIC_DATA] ... regering" at bounding box center [868, 328] width 12 height 12
radio input "true"
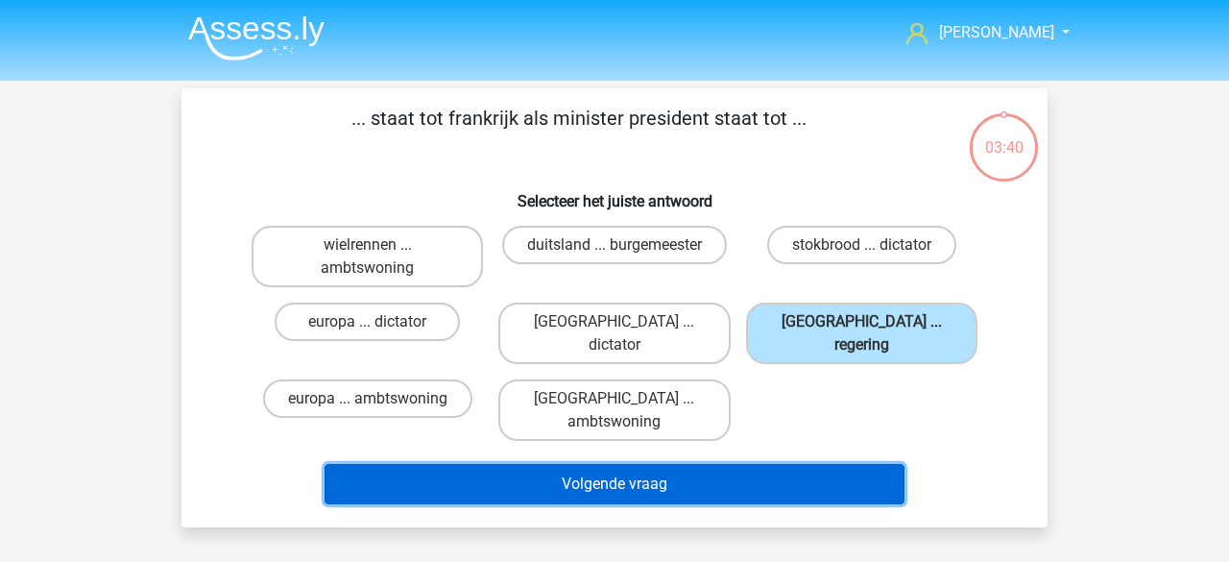
click at [694, 464] on button "Volgende vraag" at bounding box center [615, 484] width 581 height 40
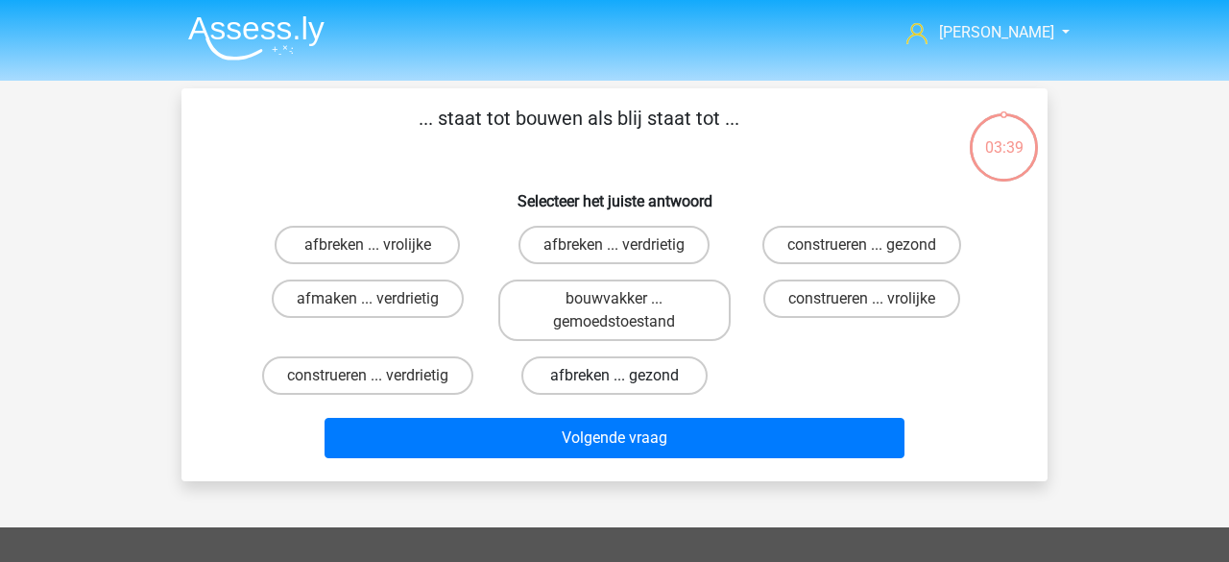
scroll to position [88, 0]
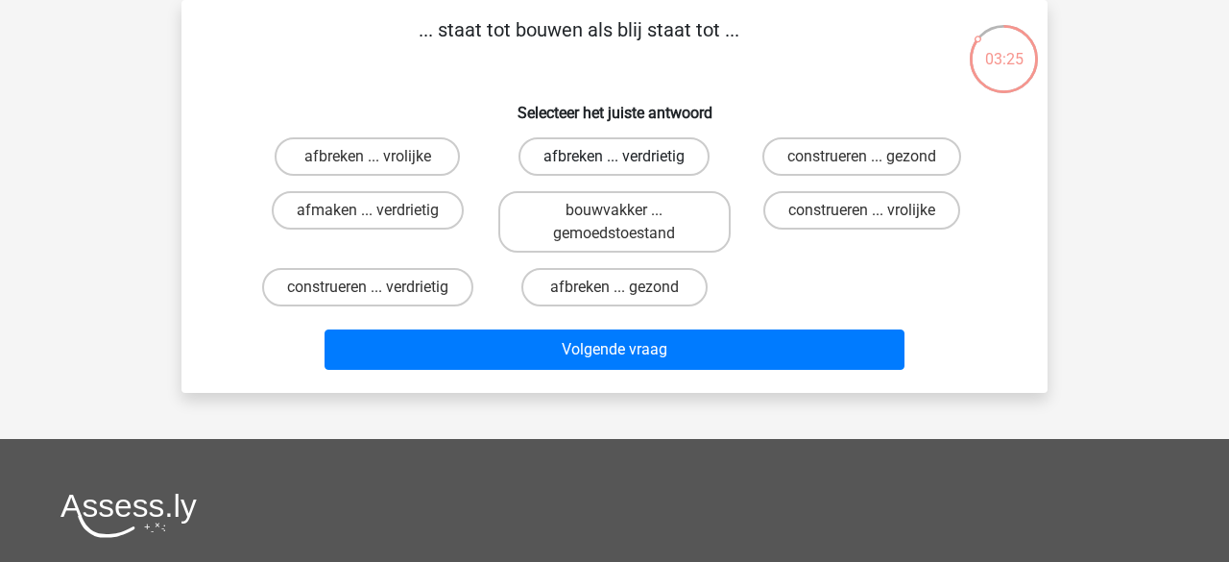
click at [569, 172] on label "afbreken ... verdrietig" at bounding box center [614, 156] width 191 height 38
click at [615, 169] on input "afbreken ... verdrietig" at bounding box center [621, 163] width 12 height 12
radio input "true"
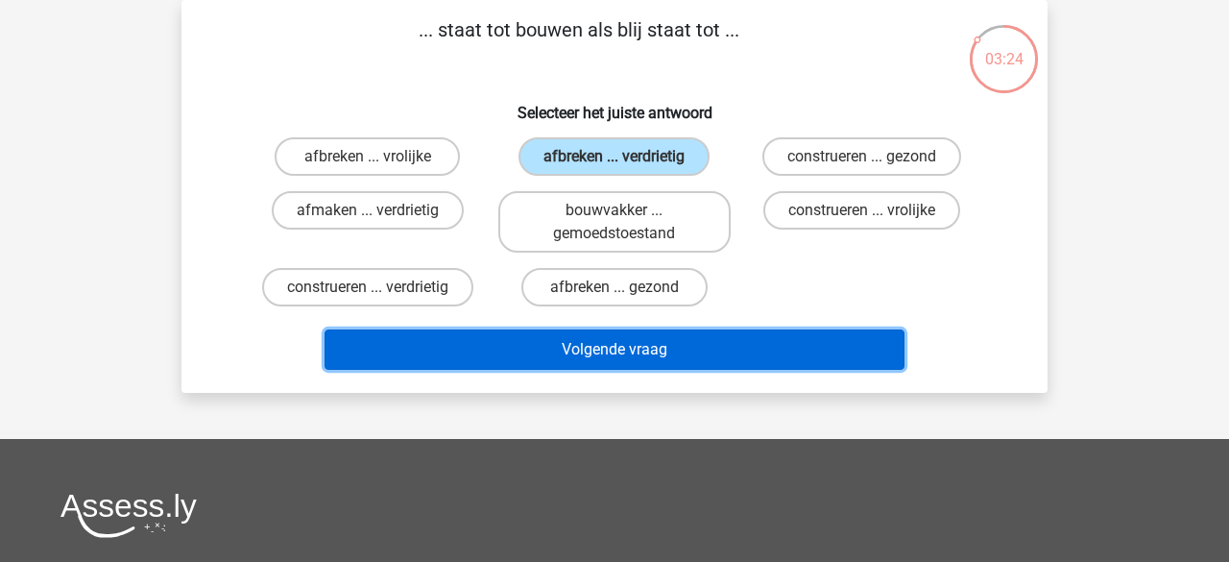
click at [591, 350] on button "Volgende vraag" at bounding box center [615, 349] width 581 height 40
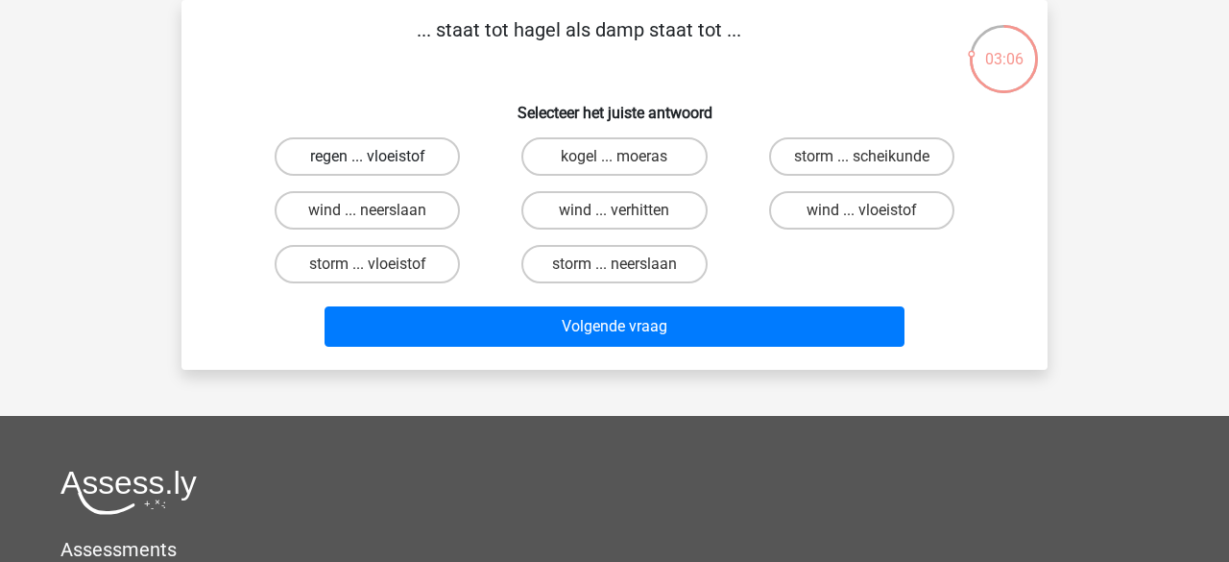
click at [333, 158] on label "regen ... vloeistof" at bounding box center [367, 156] width 185 height 38
click at [368, 158] on input "regen ... vloeistof" at bounding box center [374, 163] width 12 height 12
radio input "true"
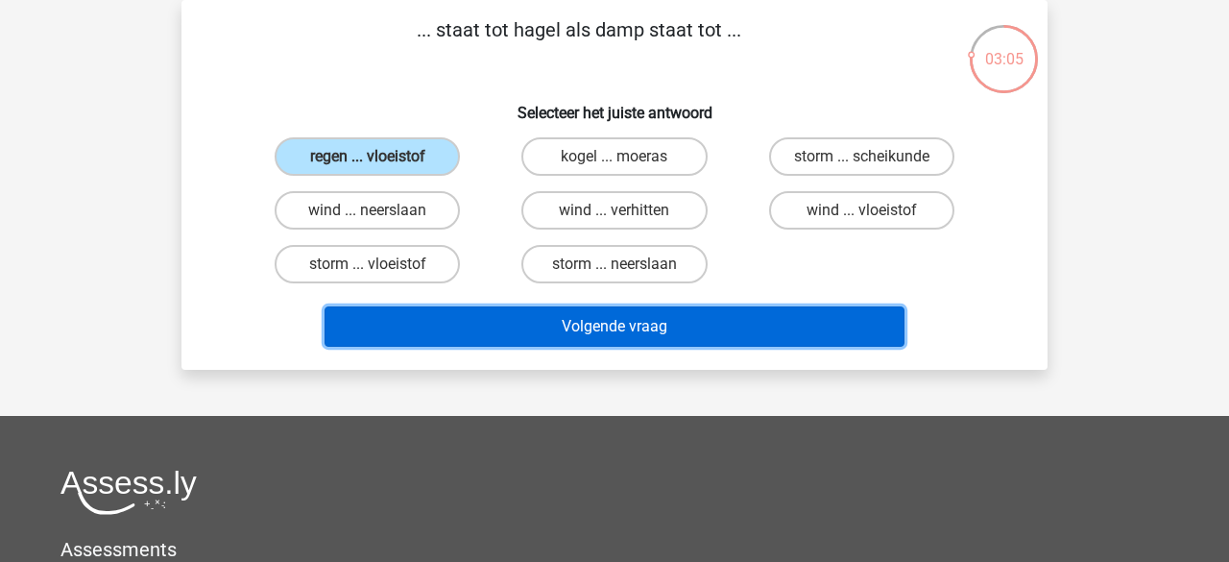
click at [497, 327] on button "Volgende vraag" at bounding box center [615, 326] width 581 height 40
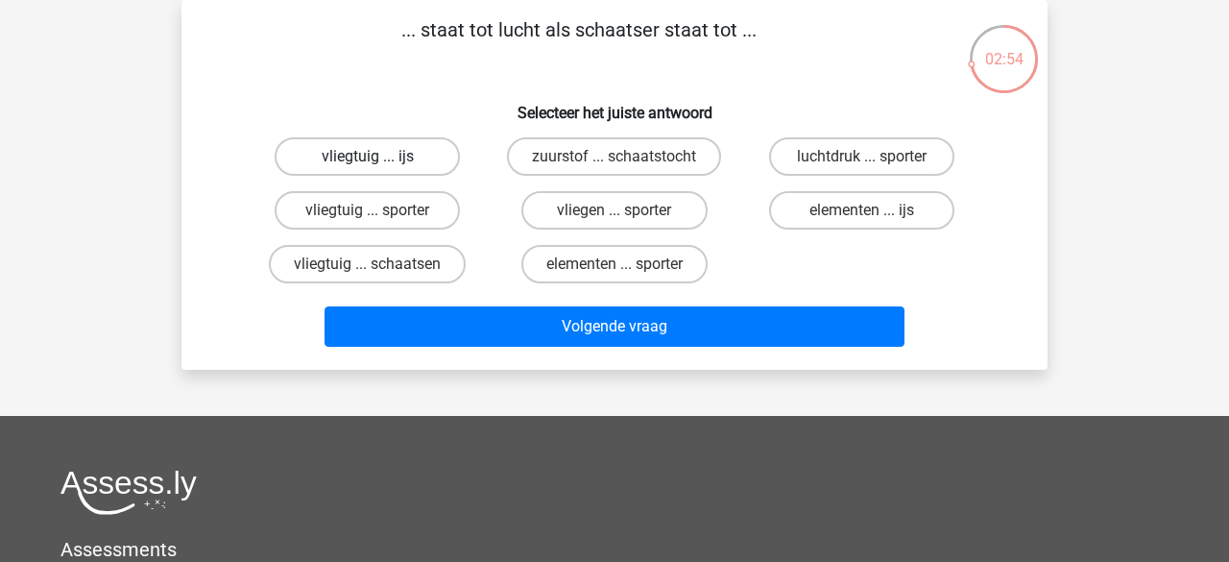
click at [380, 161] on label "vliegtuig ... ijs" at bounding box center [367, 156] width 185 height 38
click at [380, 161] on input "vliegtuig ... ijs" at bounding box center [374, 163] width 12 height 12
radio input "true"
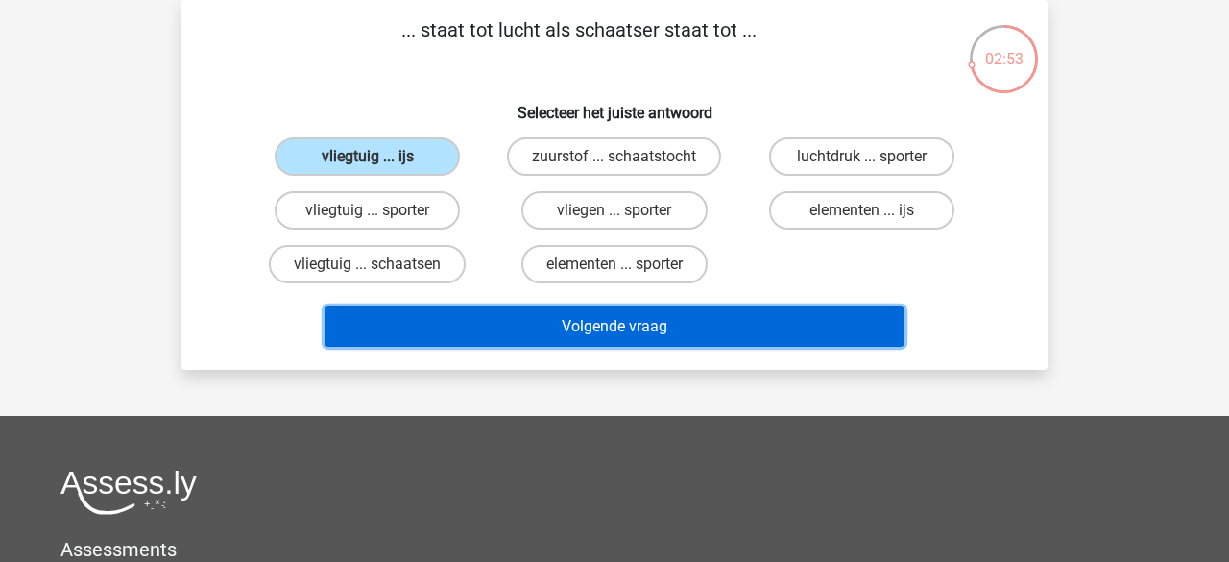
click at [523, 324] on button "Volgende vraag" at bounding box center [615, 326] width 581 height 40
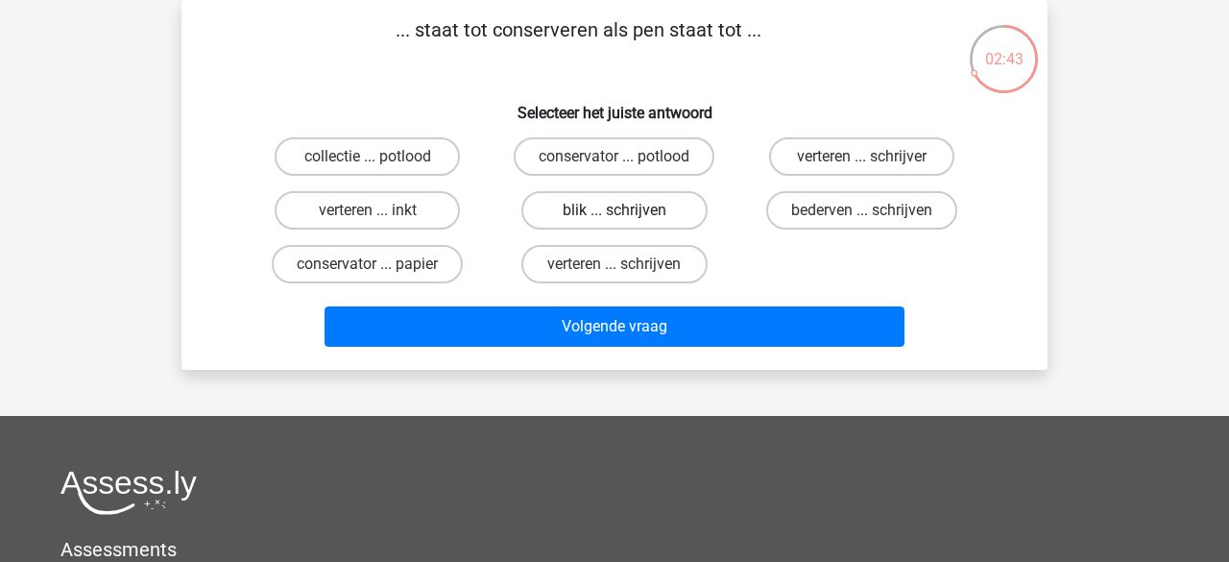
click at [599, 221] on label "blik ... schrijven" at bounding box center [614, 210] width 185 height 38
click at [615, 221] on input "blik ... schrijven" at bounding box center [621, 216] width 12 height 12
radio input "true"
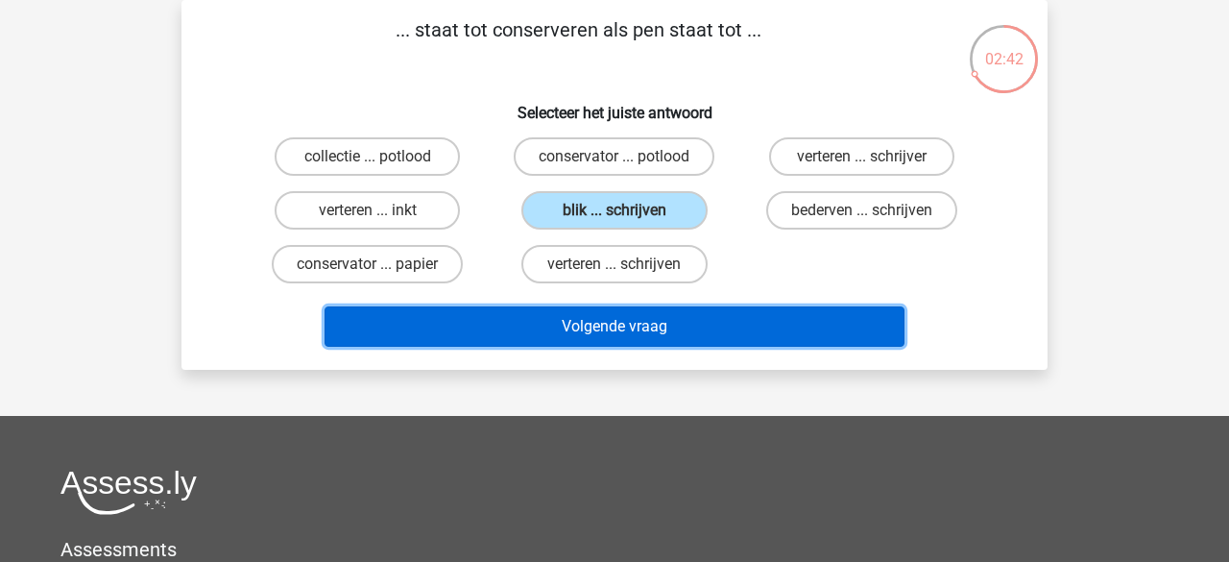
click at [598, 323] on button "Volgende vraag" at bounding box center [615, 326] width 581 height 40
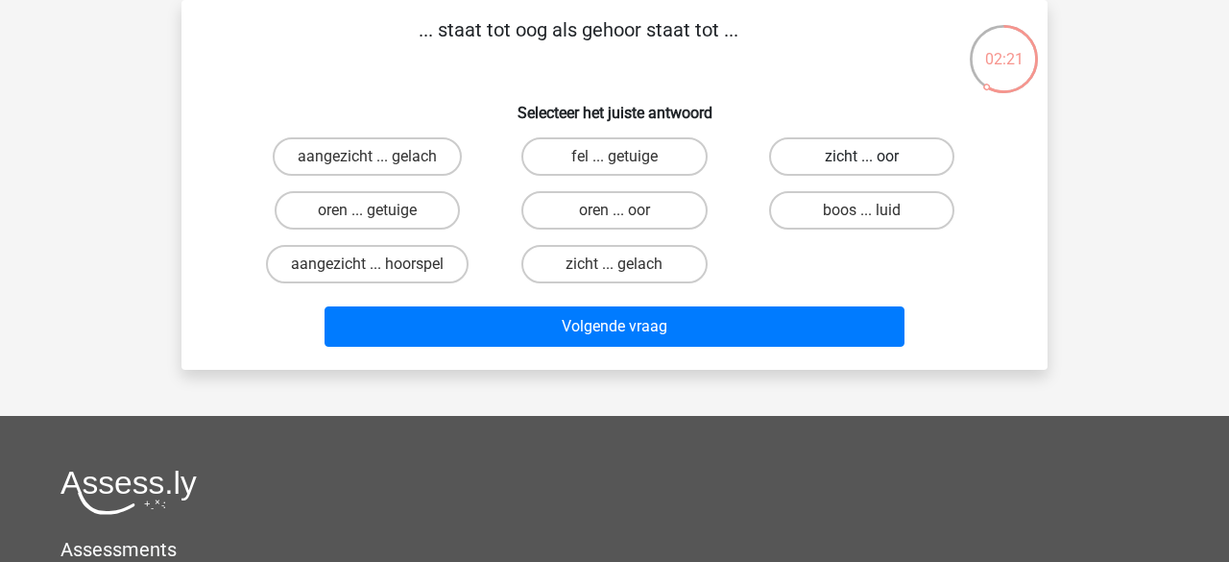
click at [803, 158] on label "zicht ... oor" at bounding box center [861, 156] width 185 height 38
click at [862, 158] on input "zicht ... oor" at bounding box center [868, 163] width 12 height 12
radio input "true"
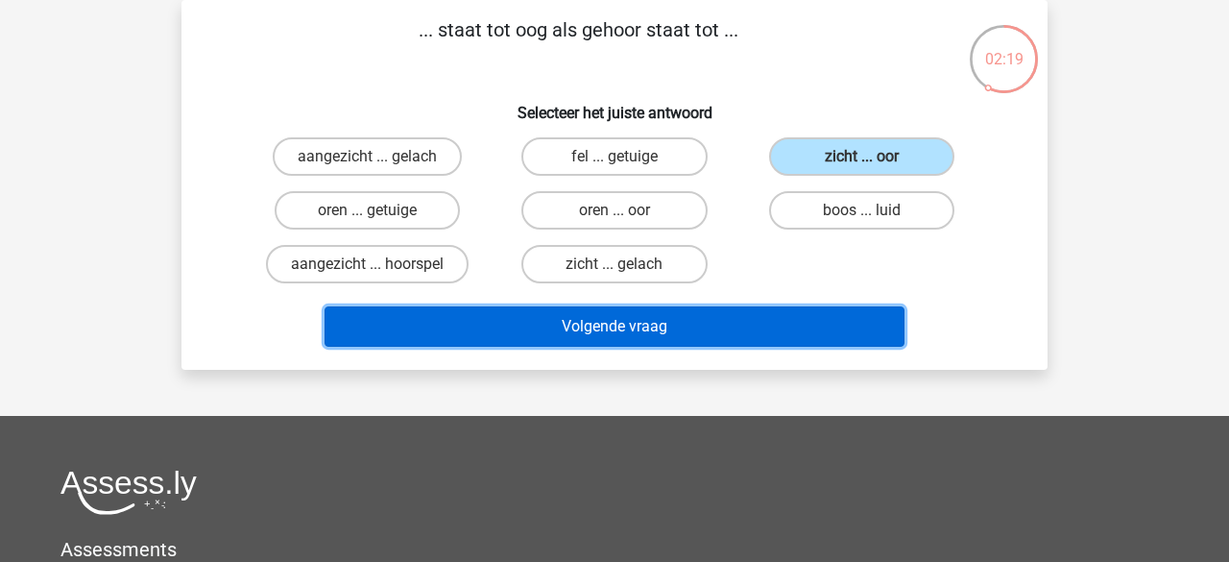
click at [640, 331] on button "Volgende vraag" at bounding box center [615, 326] width 581 height 40
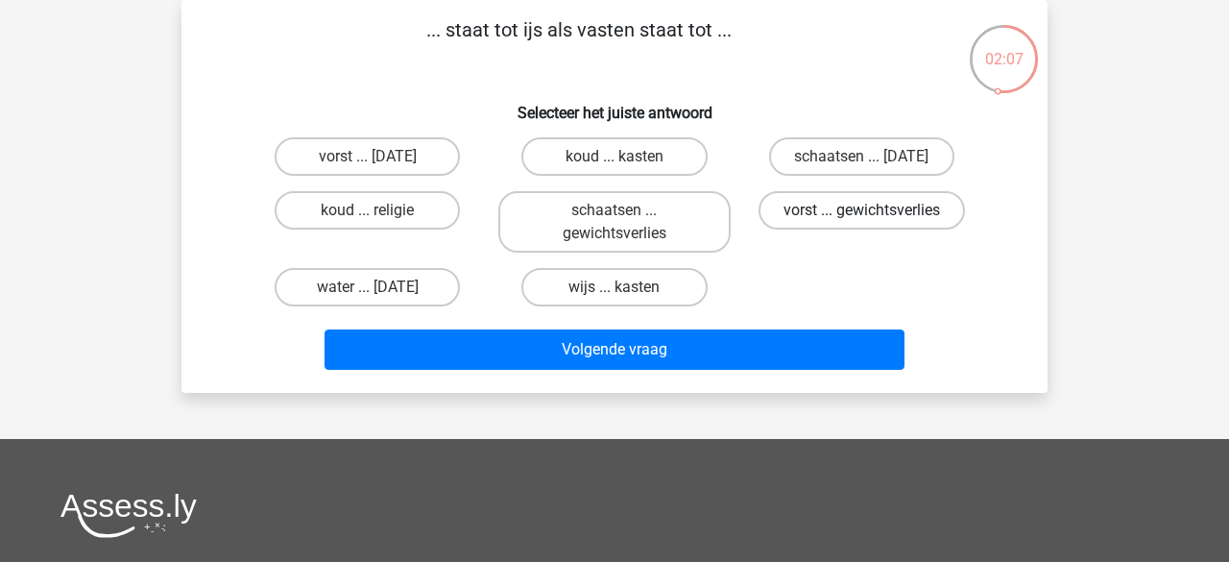
click at [826, 216] on label "vorst ... gewichtsverlies" at bounding box center [862, 210] width 207 height 38
click at [862, 216] on input "vorst ... gewichtsverlies" at bounding box center [868, 216] width 12 height 12
radio input "true"
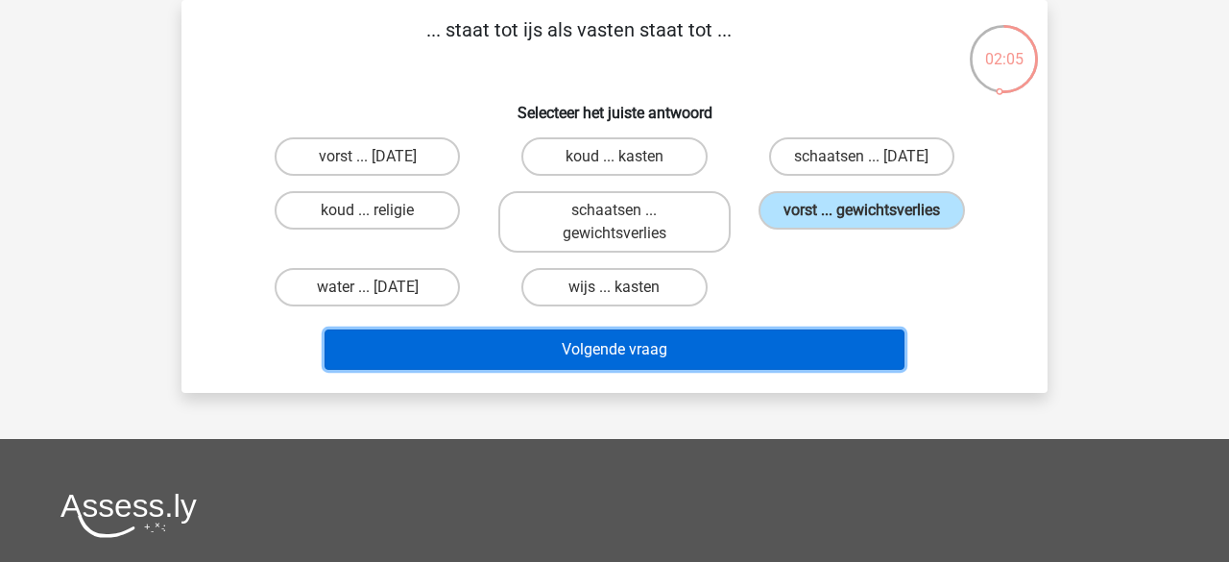
click at [683, 338] on button "Volgende vraag" at bounding box center [615, 349] width 581 height 40
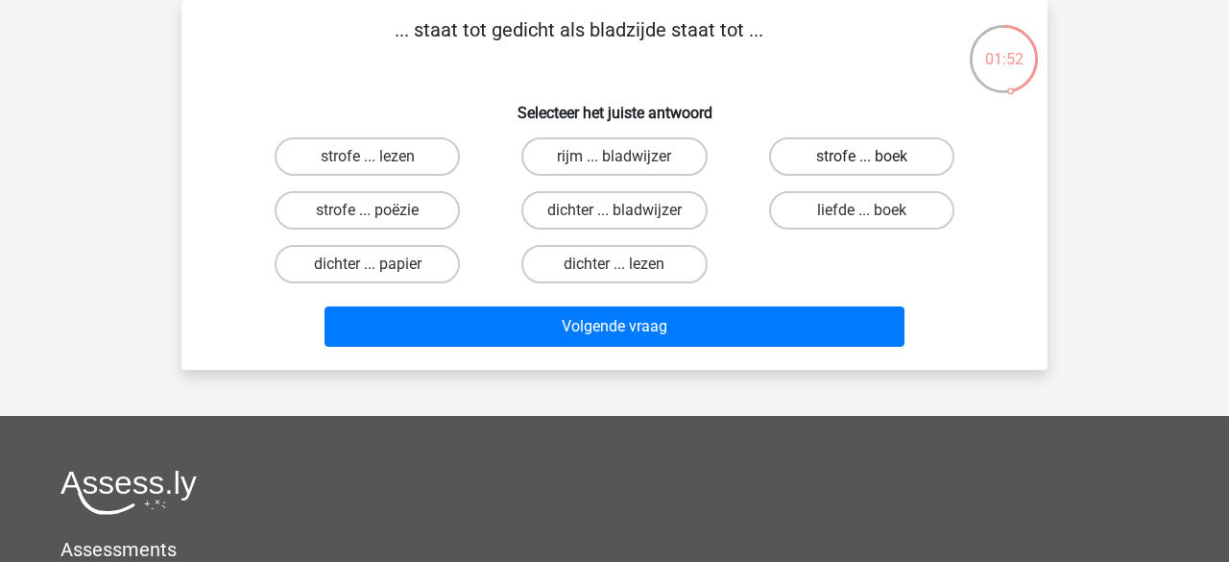
click at [812, 160] on label "strofe ... boek" at bounding box center [861, 156] width 185 height 38
click at [862, 160] on input "strofe ... boek" at bounding box center [868, 163] width 12 height 12
radio input "true"
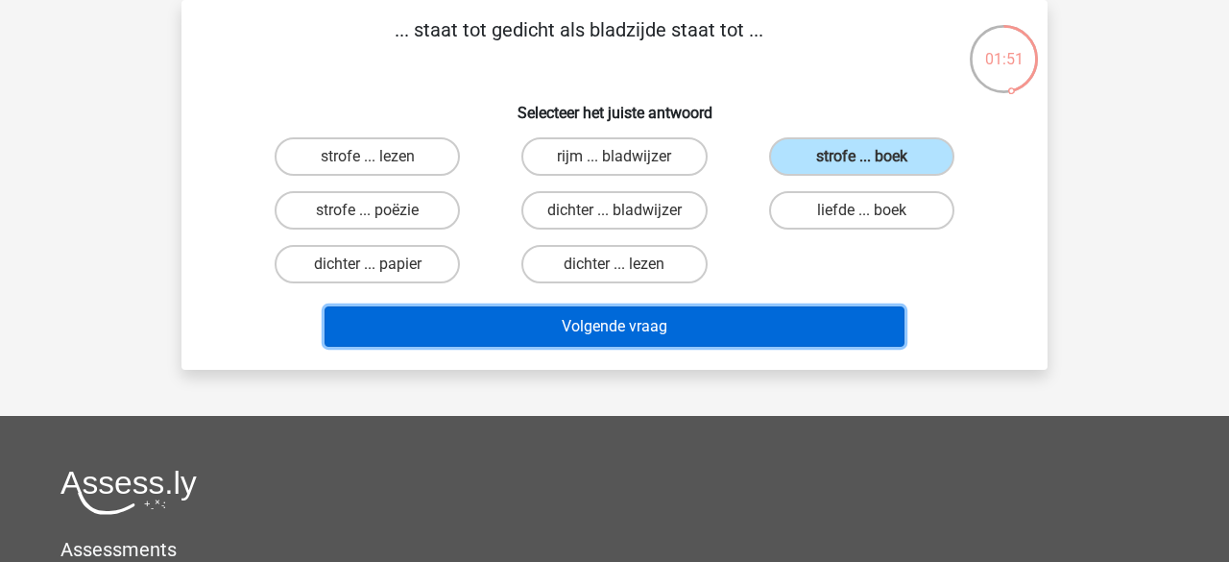
click at [642, 316] on button "Volgende vraag" at bounding box center [615, 326] width 581 height 40
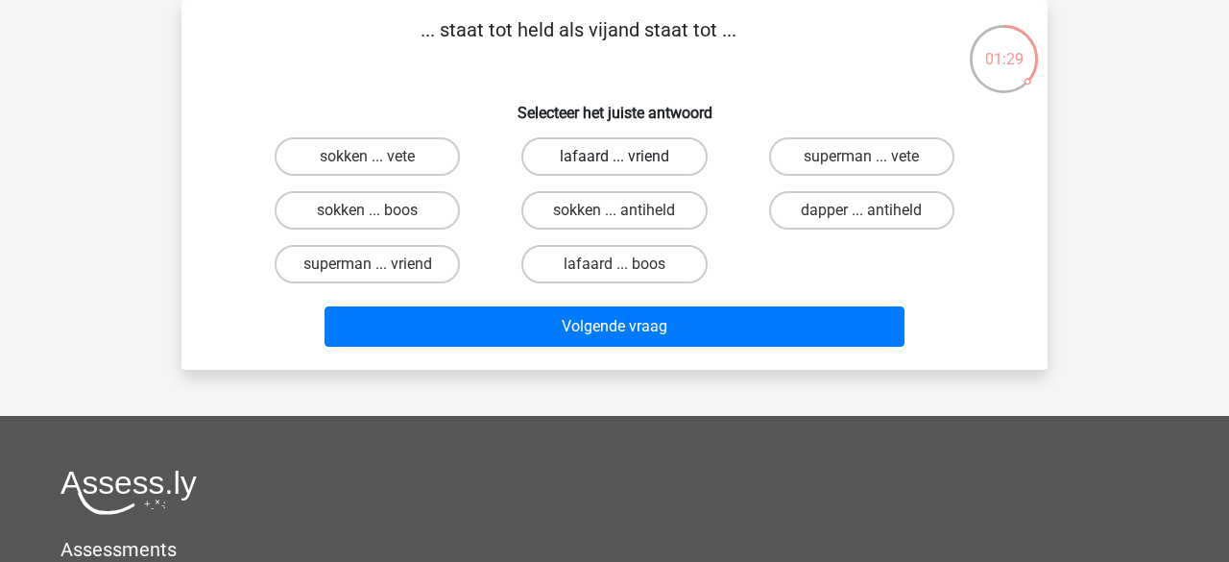
click at [636, 161] on label "lafaard ... vriend" at bounding box center [614, 156] width 185 height 38
click at [627, 161] on input "lafaard ... vriend" at bounding box center [621, 163] width 12 height 12
radio input "true"
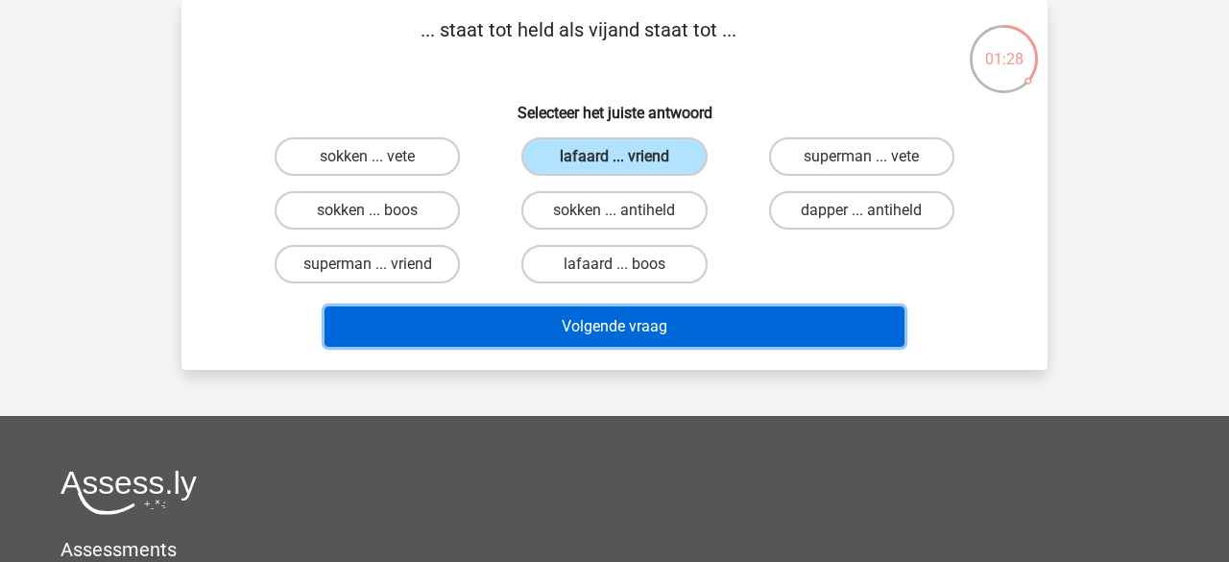
click at [628, 334] on button "Volgende vraag" at bounding box center [615, 326] width 581 height 40
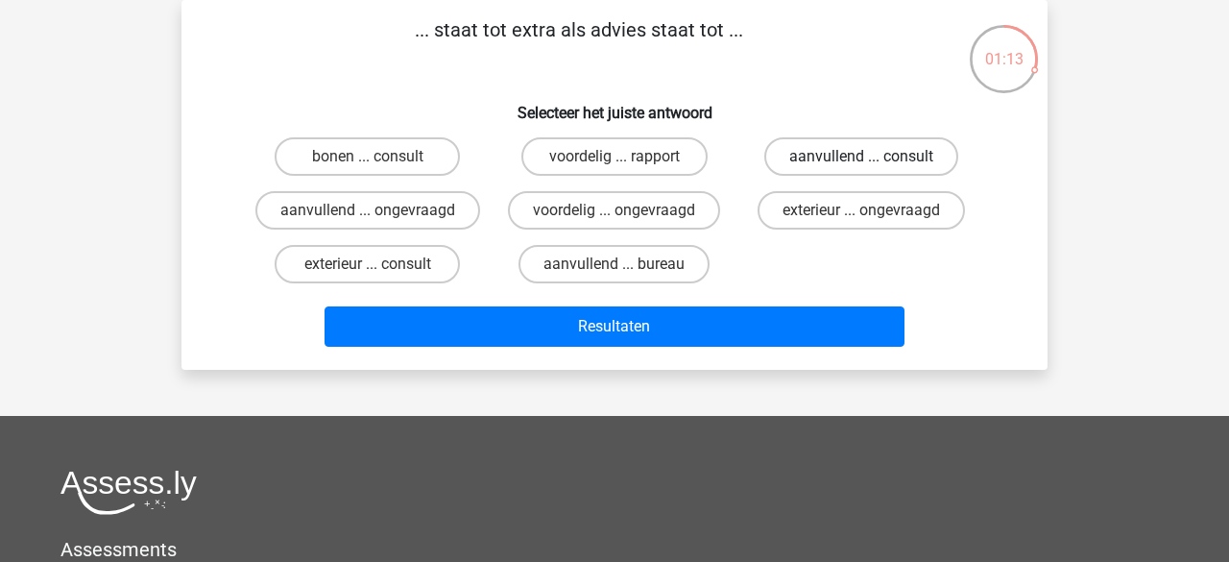
click at [798, 158] on label "aanvullend ... consult" at bounding box center [862, 156] width 194 height 38
click at [862, 158] on input "aanvullend ... consult" at bounding box center [868, 163] width 12 height 12
radio input "true"
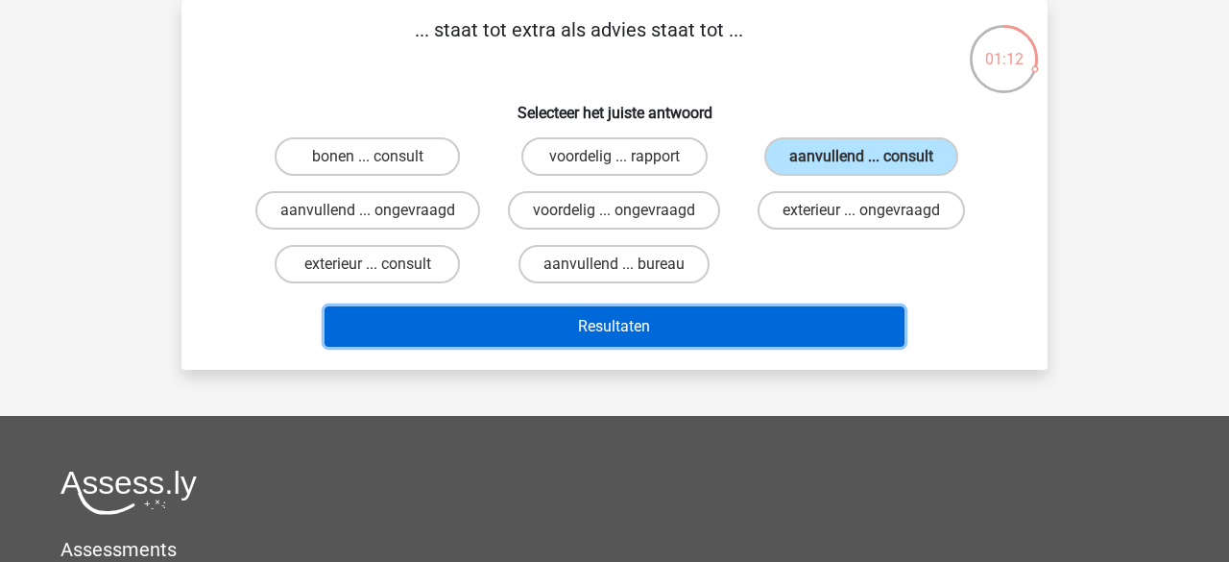
click at [665, 315] on button "Resultaten" at bounding box center [615, 326] width 581 height 40
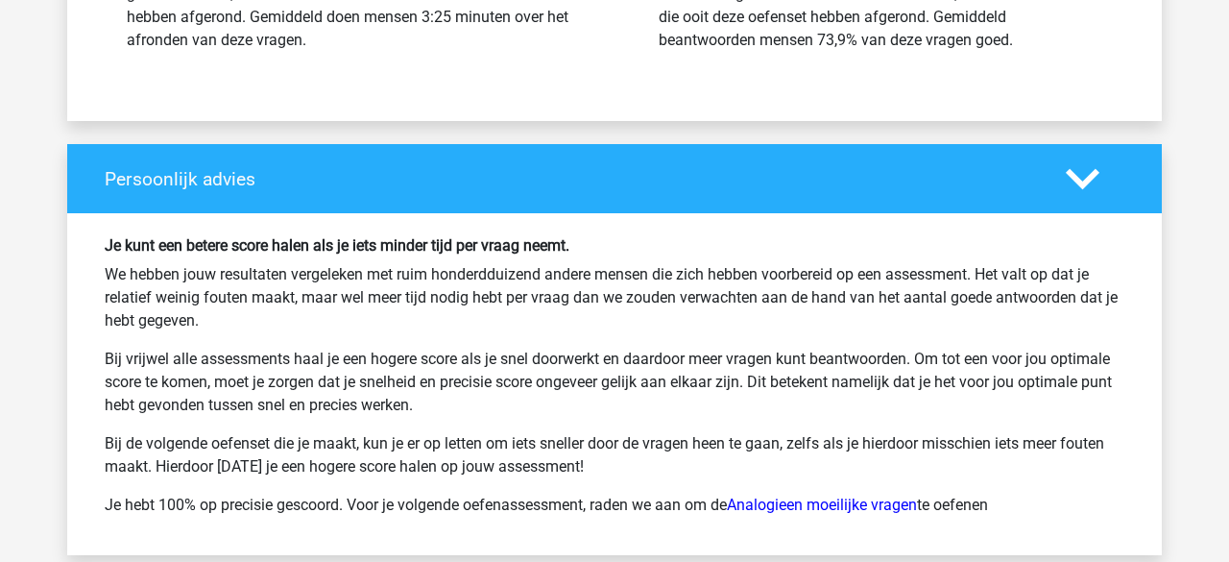
scroll to position [2603, 0]
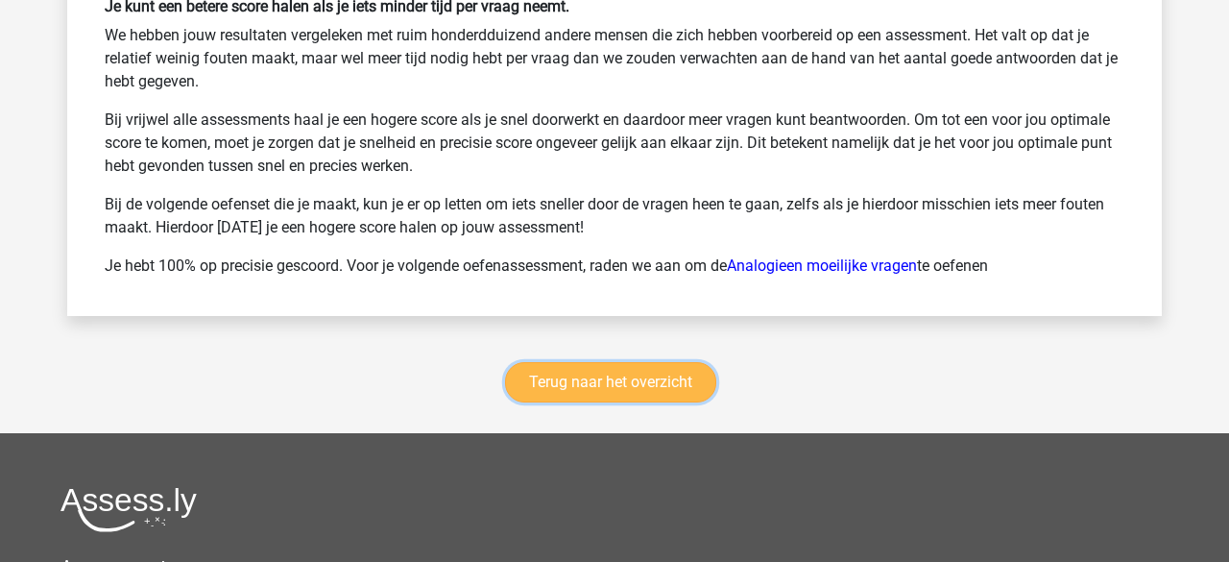
click at [642, 383] on link "Terug naar het overzicht" at bounding box center [610, 382] width 211 height 40
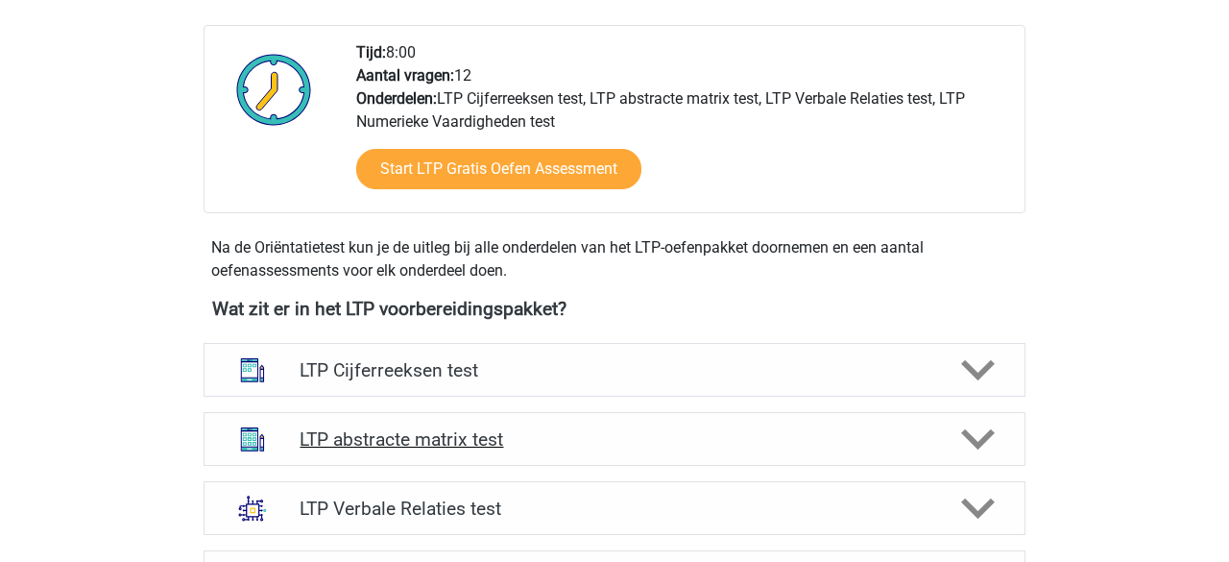
scroll to position [482, 0]
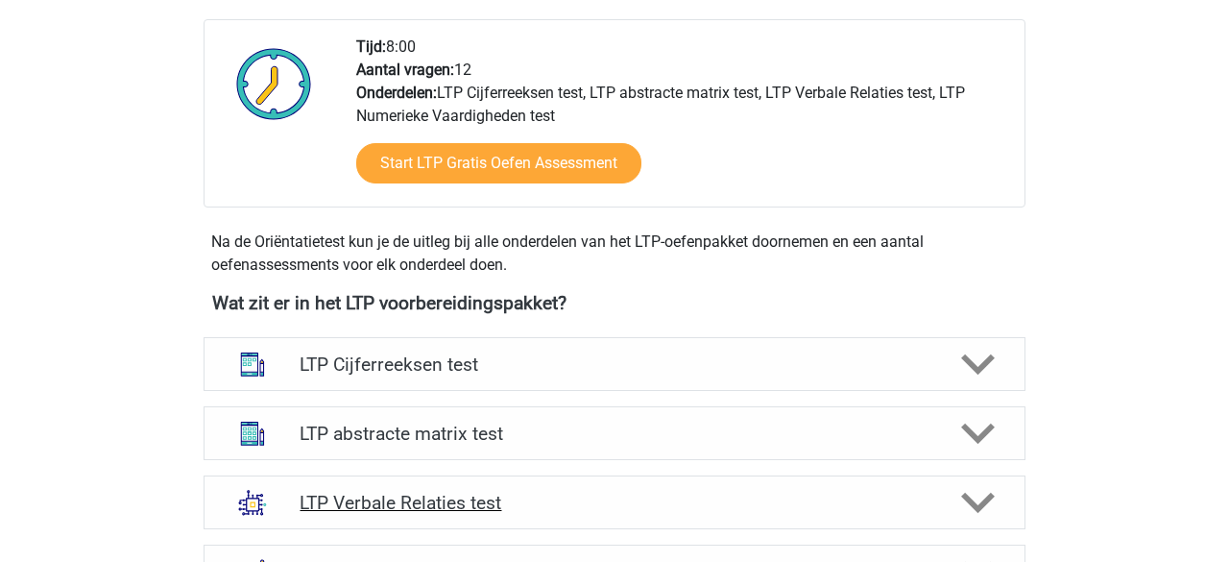
click at [971, 499] on polygon at bounding box center [978, 503] width 34 height 21
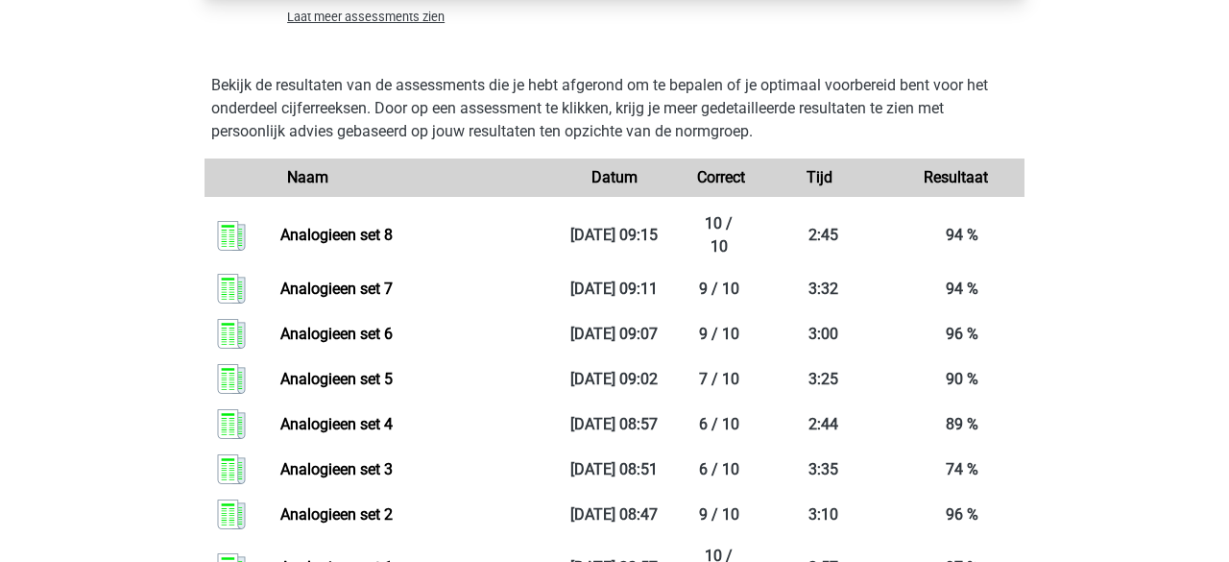
scroll to position [1818, 0]
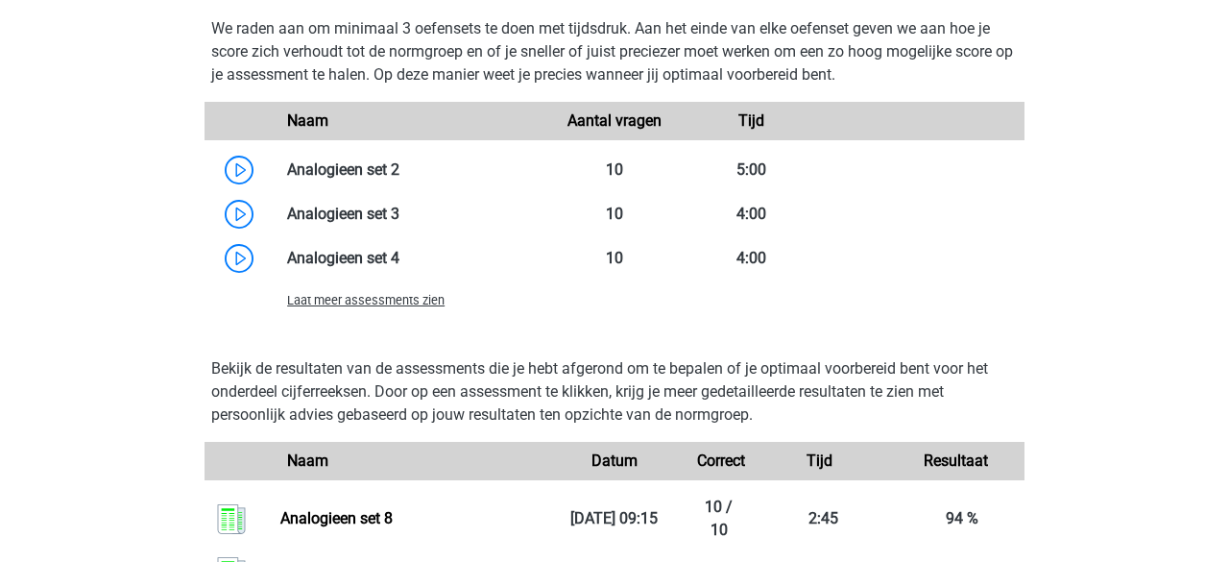
click at [405, 303] on span "Laat meer assessments zien" at bounding box center [366, 300] width 158 height 14
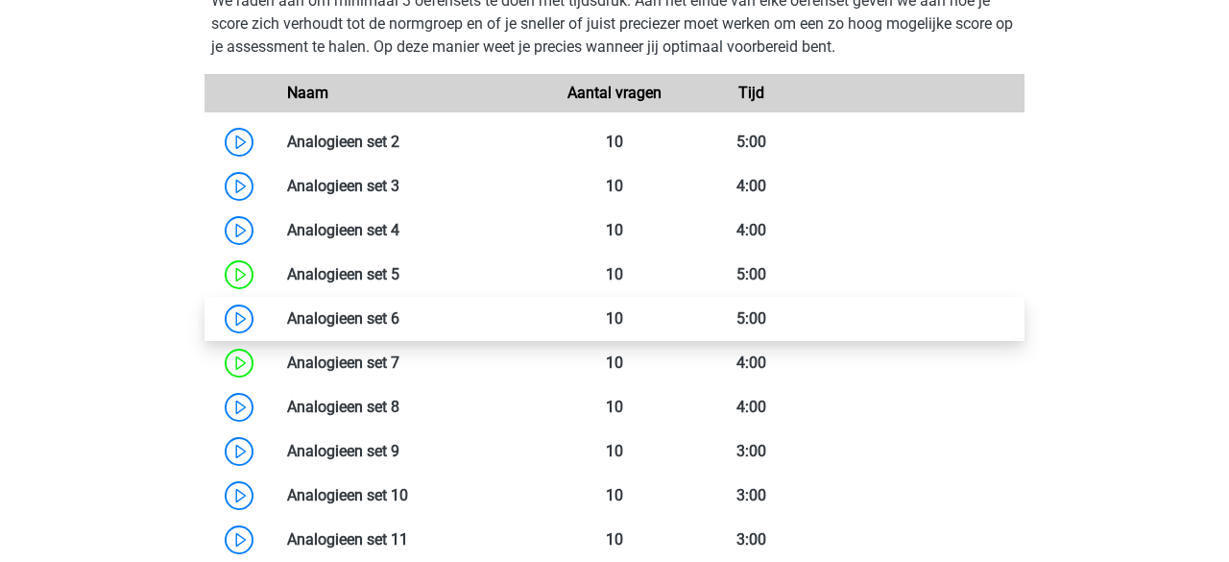
scroll to position [1960, 0]
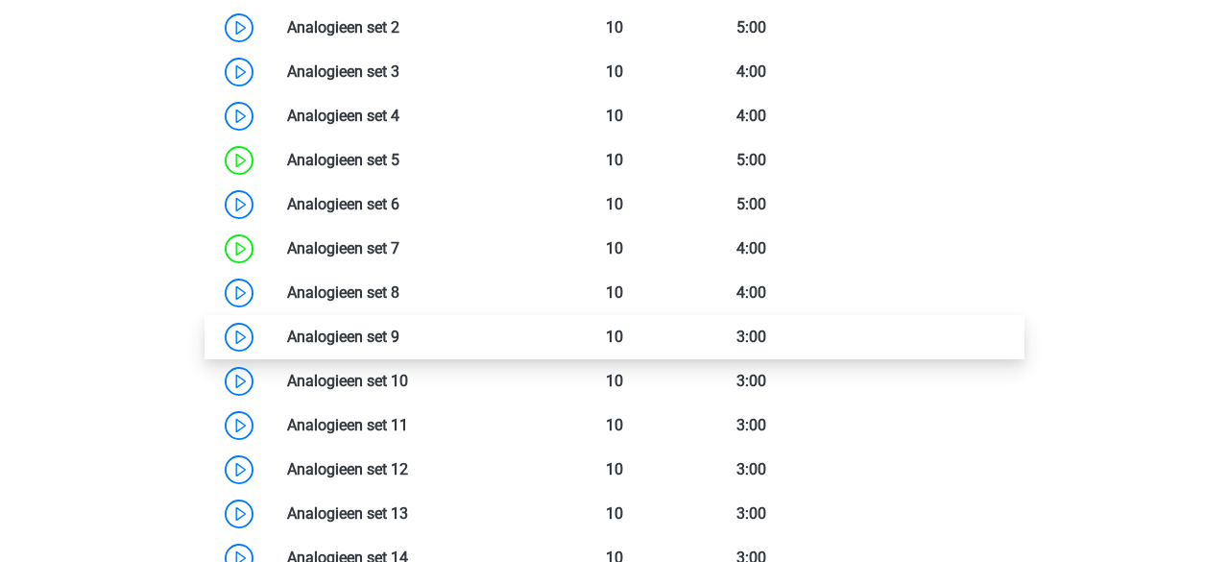
click at [400, 341] on link at bounding box center [400, 337] width 0 height 18
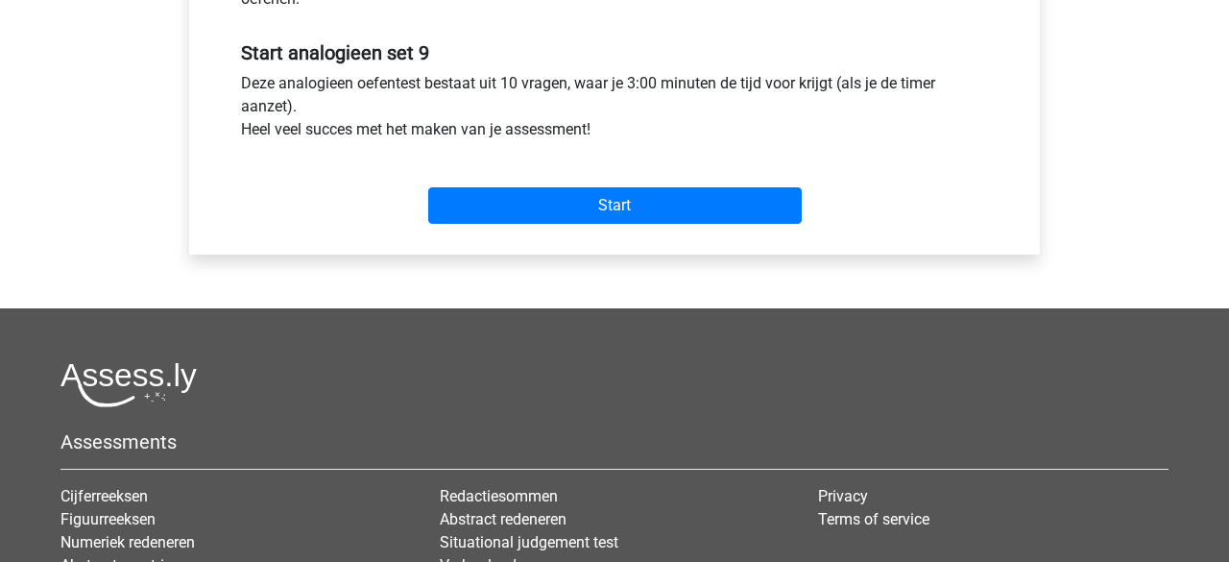
scroll to position [700, 0]
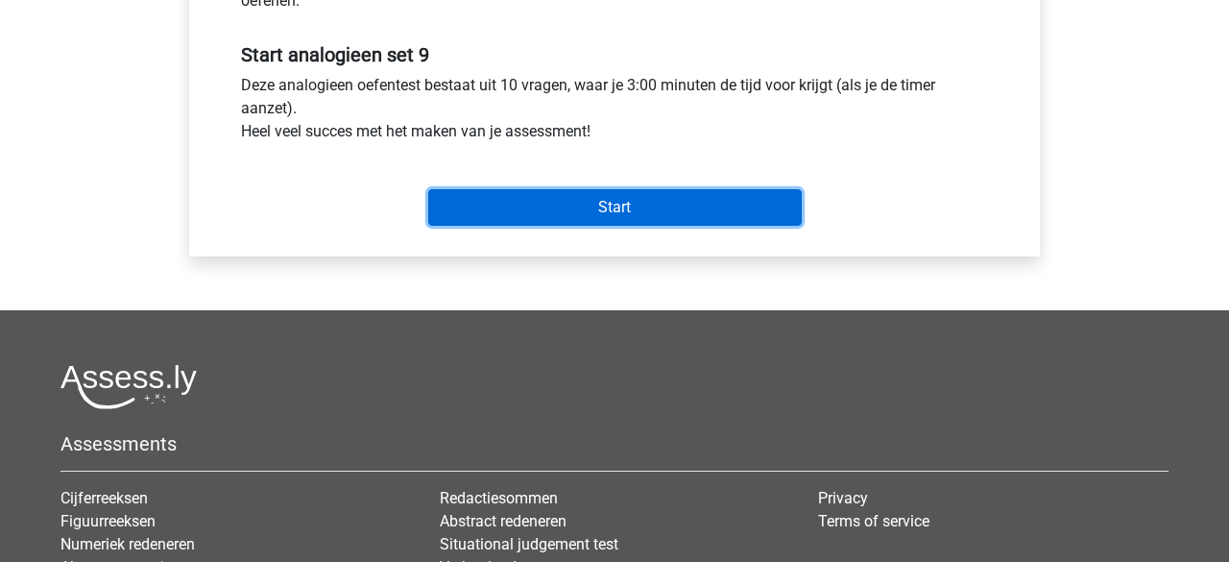
click at [625, 221] on input "Start" at bounding box center [615, 207] width 374 height 37
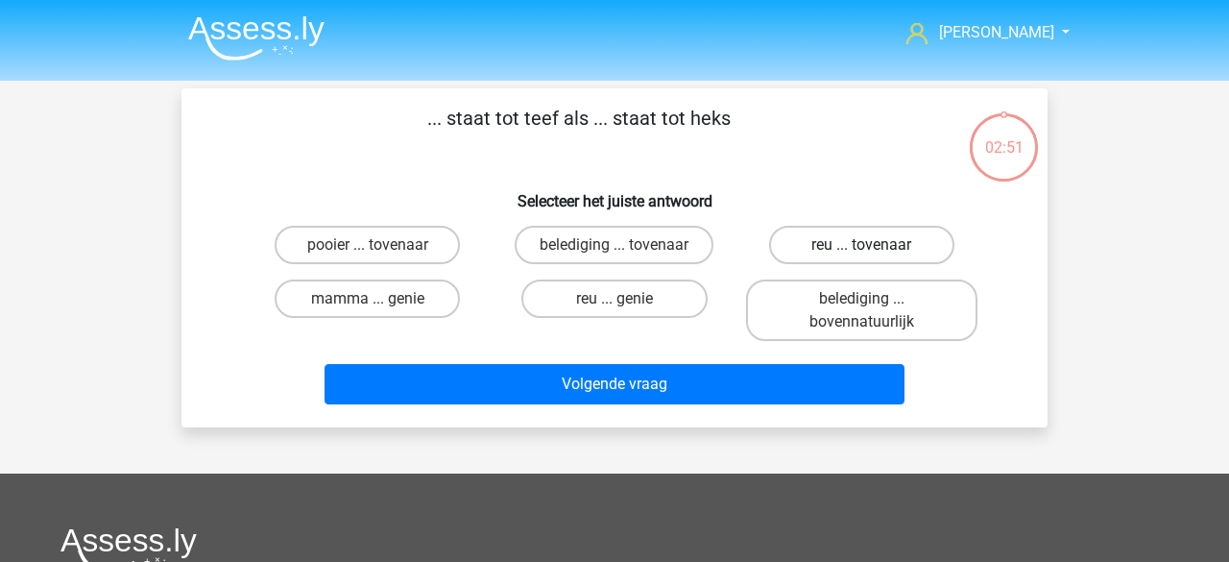
click at [817, 248] on label "reu ... tovenaar" at bounding box center [861, 245] width 185 height 38
click at [862, 248] on input "reu ... tovenaar" at bounding box center [868, 251] width 12 height 12
radio input "true"
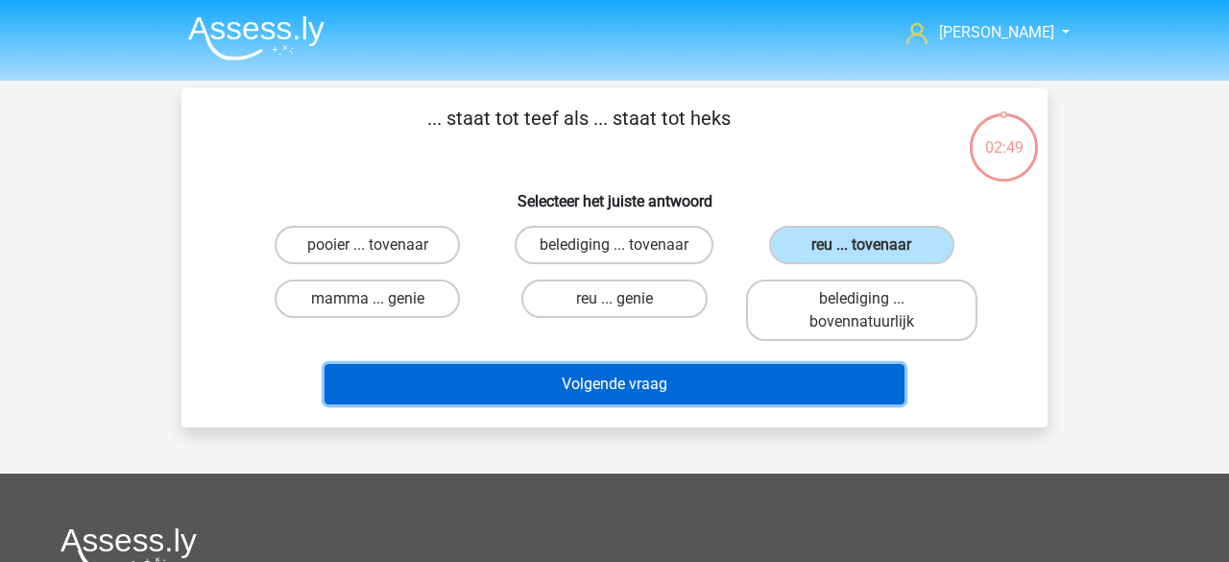
click at [633, 380] on button "Volgende vraag" at bounding box center [615, 384] width 581 height 40
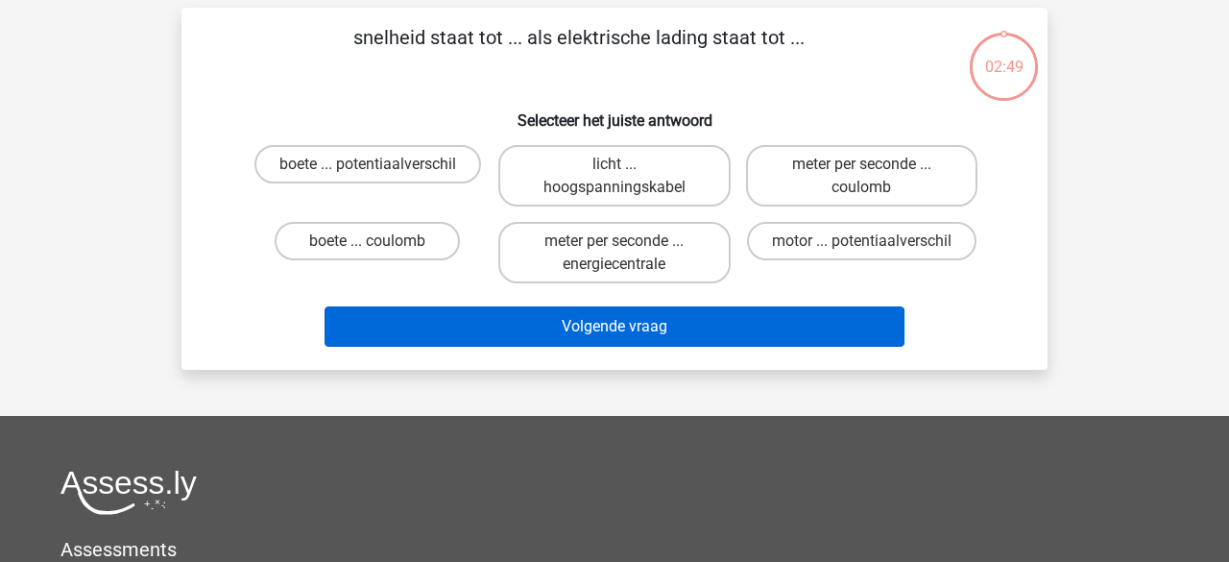
scroll to position [88, 0]
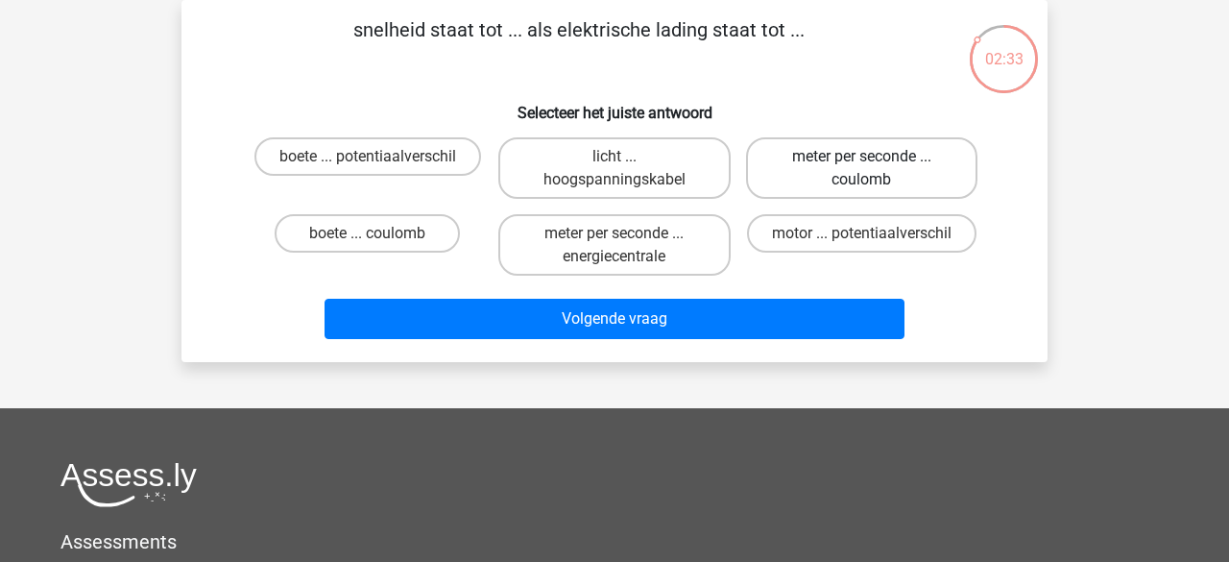
click at [761, 165] on label "meter per seconde ... coulomb" at bounding box center [861, 167] width 231 height 61
click at [862, 165] on input "meter per seconde ... coulomb" at bounding box center [868, 163] width 12 height 12
radio input "true"
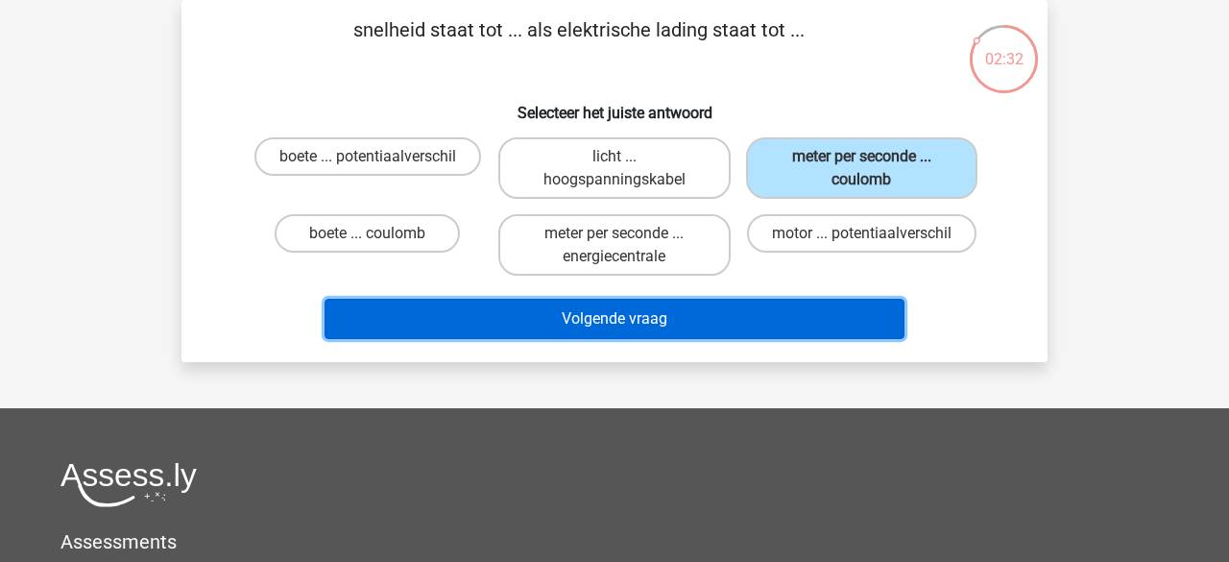
click at [648, 308] on button "Volgende vraag" at bounding box center [615, 319] width 581 height 40
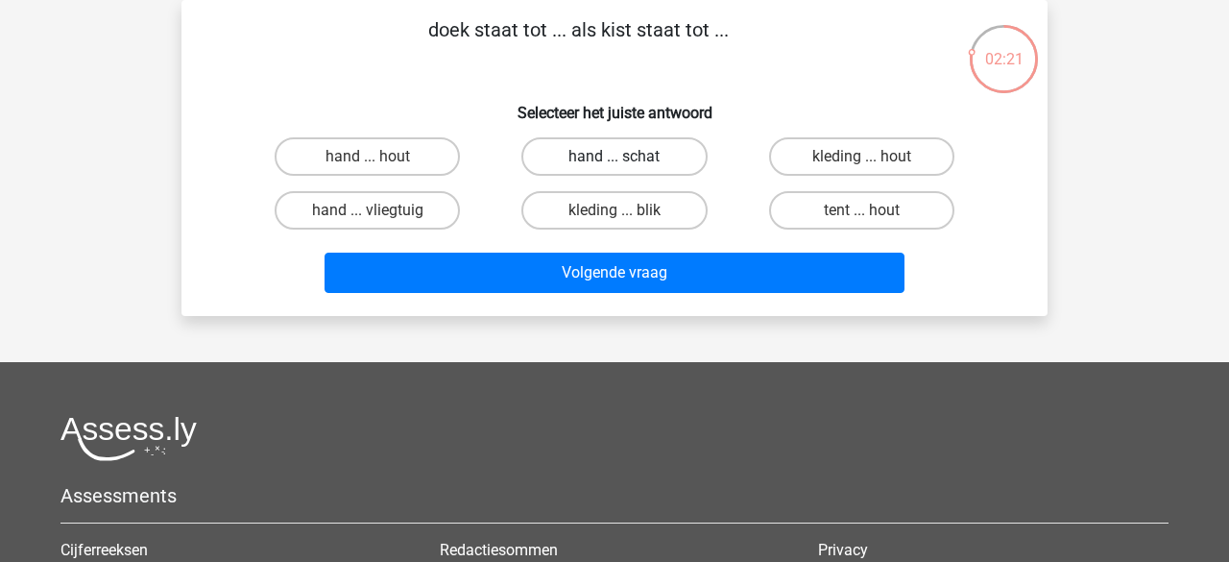
click at [593, 159] on label "hand ... schat" at bounding box center [614, 156] width 185 height 38
click at [615, 159] on input "hand ... schat" at bounding box center [621, 163] width 12 height 12
radio input "true"
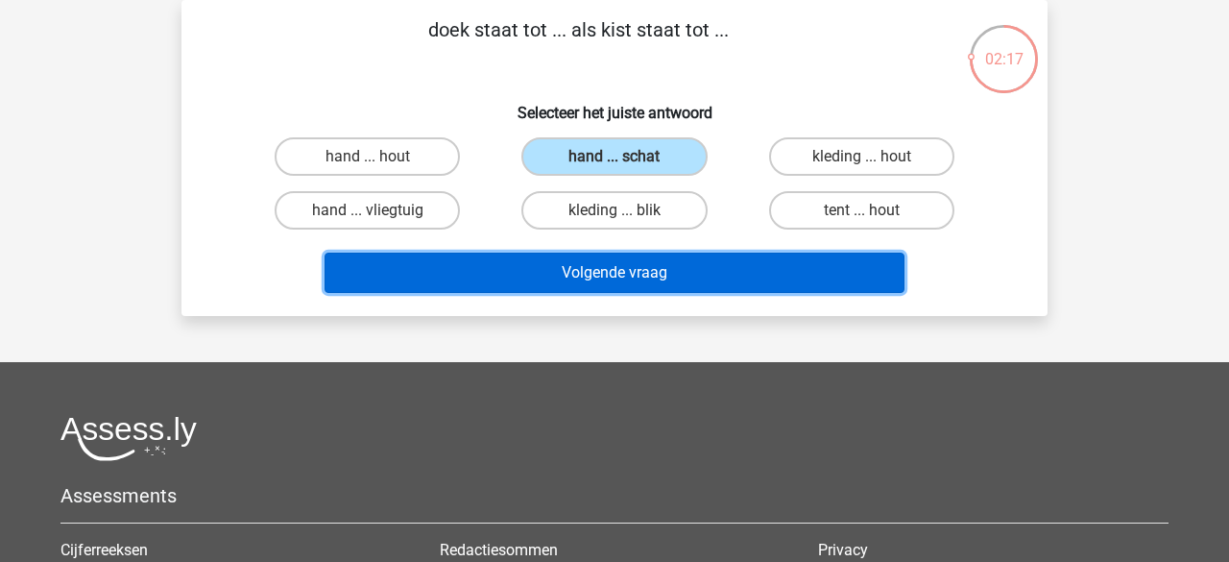
click at [622, 273] on button "Volgende vraag" at bounding box center [615, 273] width 581 height 40
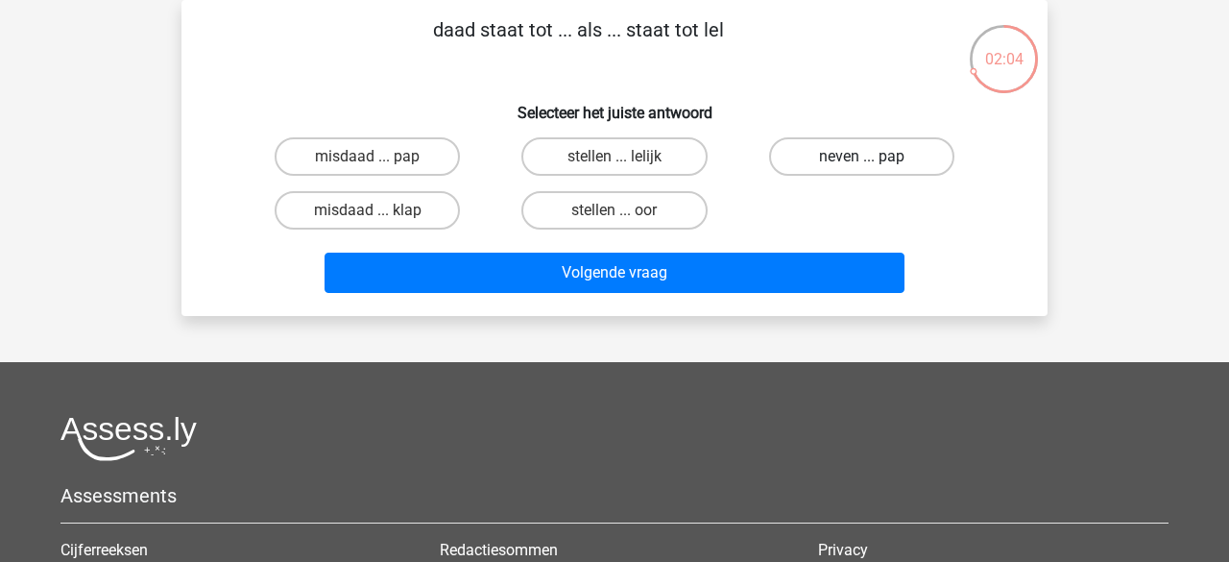
click at [857, 161] on label "neven ... pap" at bounding box center [861, 156] width 185 height 38
click at [862, 161] on input "neven ... pap" at bounding box center [868, 163] width 12 height 12
radio input "true"
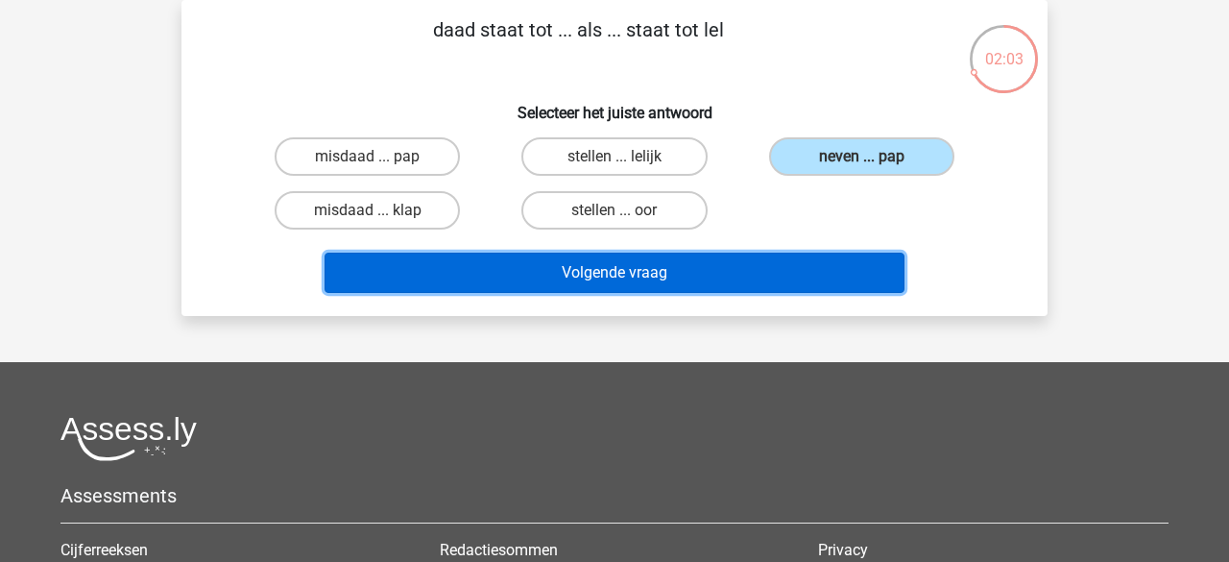
click at [622, 270] on button "Volgende vraag" at bounding box center [615, 273] width 581 height 40
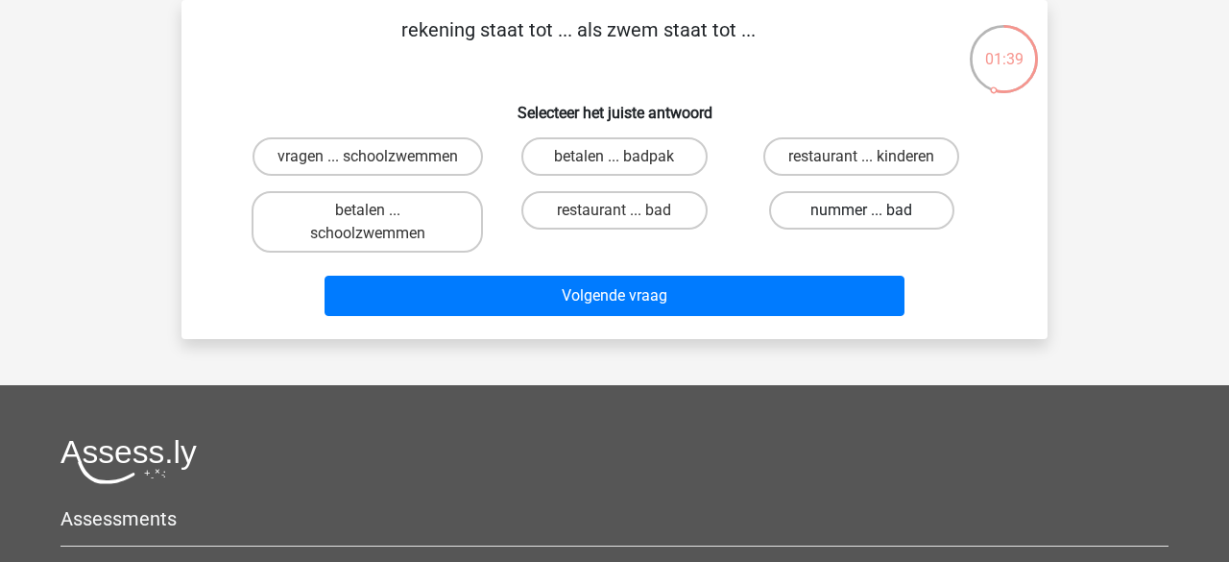
click at [813, 230] on label "nummer ... bad" at bounding box center [861, 210] width 185 height 38
click at [862, 223] on input "nummer ... bad" at bounding box center [868, 216] width 12 height 12
radio input "true"
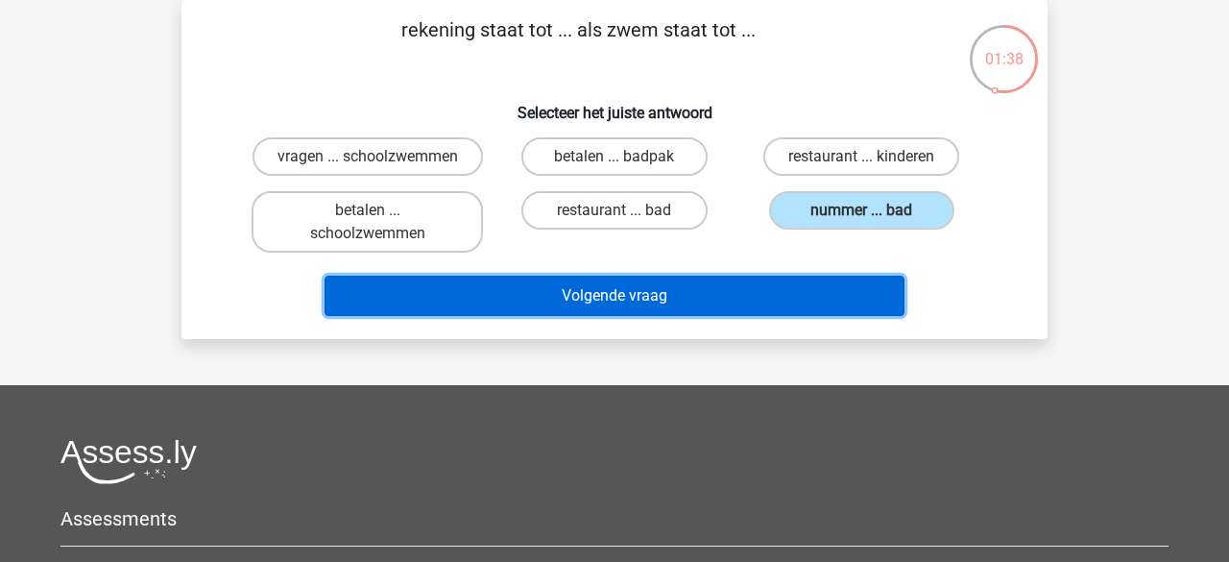
click at [715, 316] on button "Volgende vraag" at bounding box center [615, 296] width 581 height 40
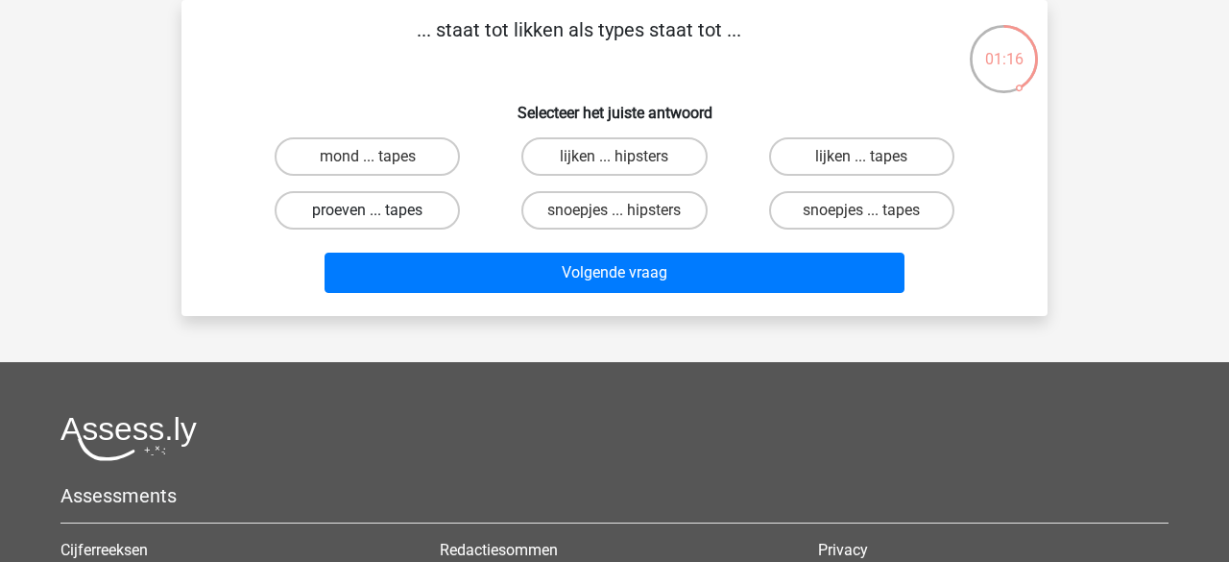
click at [426, 207] on label "proeven ... tapes" at bounding box center [367, 210] width 185 height 38
click at [380, 210] on input "proeven ... tapes" at bounding box center [374, 216] width 12 height 12
radio input "true"
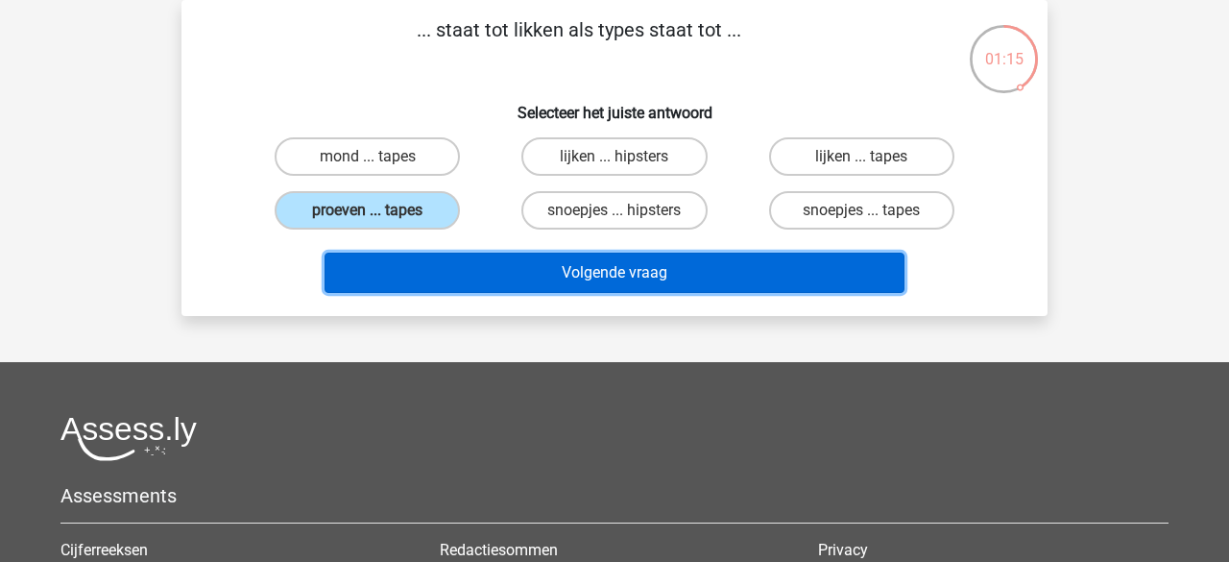
click at [509, 263] on button "Volgende vraag" at bounding box center [615, 273] width 581 height 40
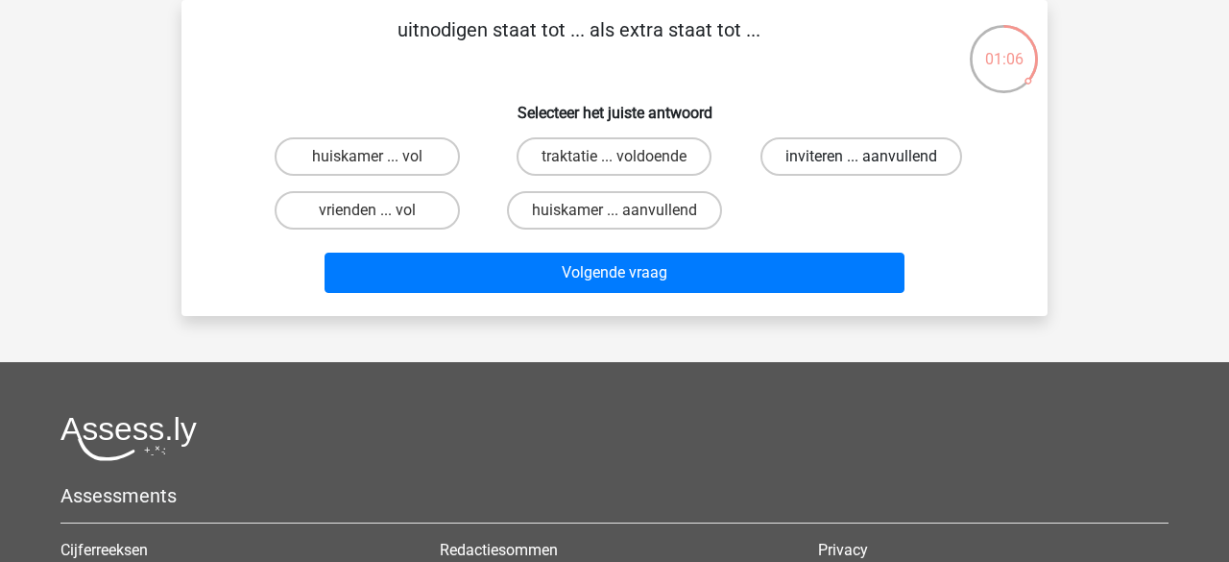
click at [785, 161] on label "inviteren ... aanvullend" at bounding box center [862, 156] width 202 height 38
click at [862, 161] on input "inviteren ... aanvullend" at bounding box center [868, 163] width 12 height 12
radio input "true"
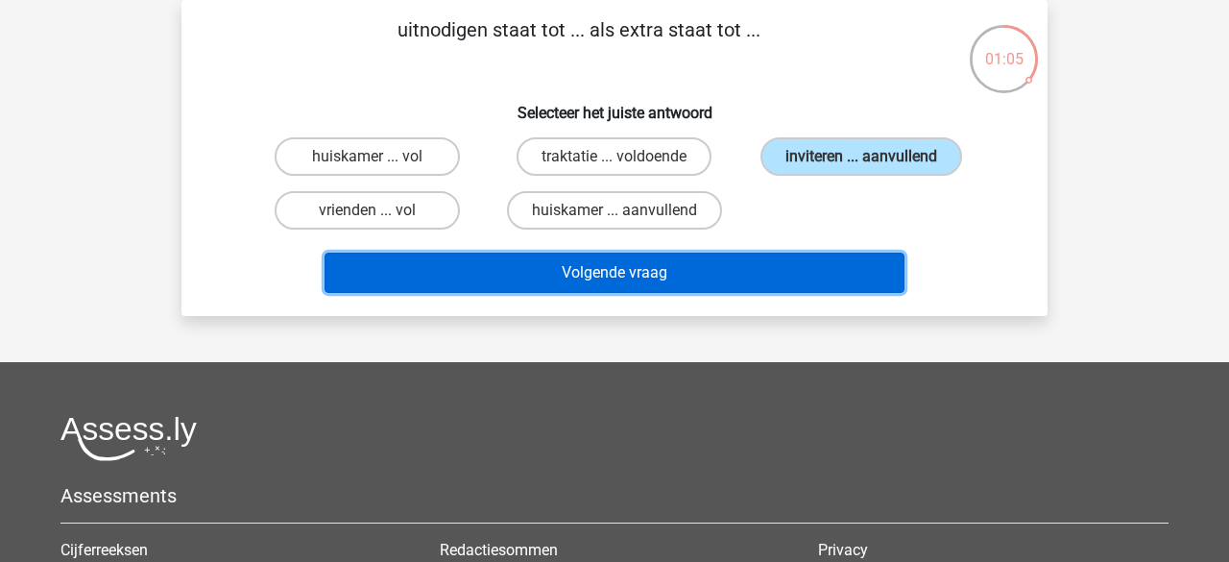
click at [678, 283] on button "Volgende vraag" at bounding box center [615, 273] width 581 height 40
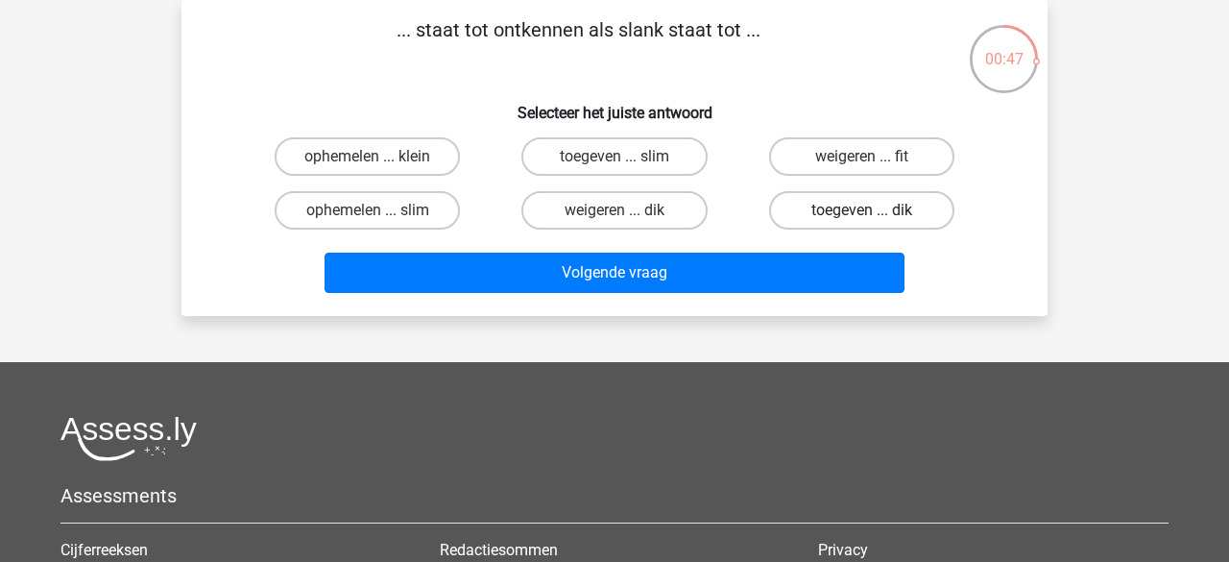
click at [838, 221] on label "toegeven ... dik" at bounding box center [861, 210] width 185 height 38
click at [862, 221] on input "toegeven ... dik" at bounding box center [868, 216] width 12 height 12
radio input "true"
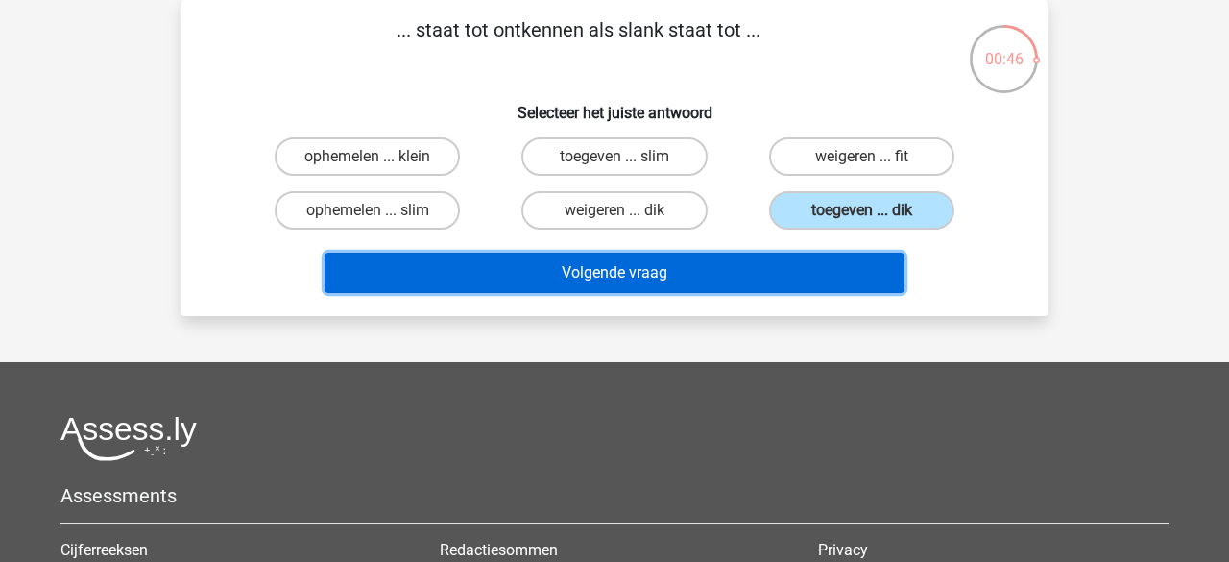
click at [657, 267] on button "Volgende vraag" at bounding box center [615, 273] width 581 height 40
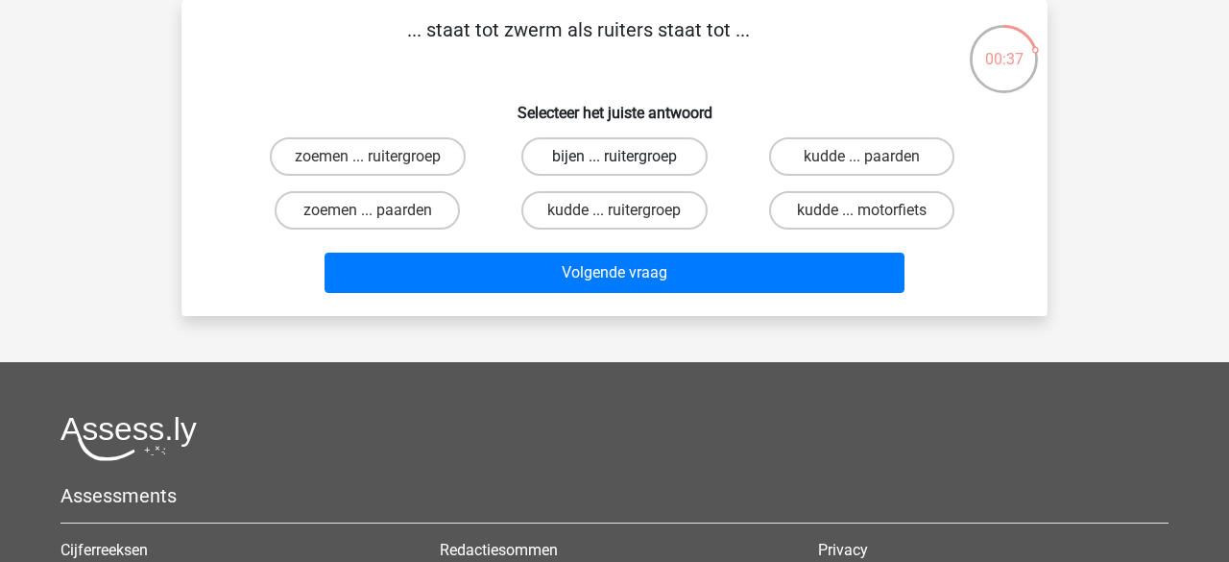
click at [631, 169] on label "bijen ... ruitergroep" at bounding box center [614, 156] width 185 height 38
click at [627, 169] on input "bijen ... ruitergroep" at bounding box center [621, 163] width 12 height 12
radio input "true"
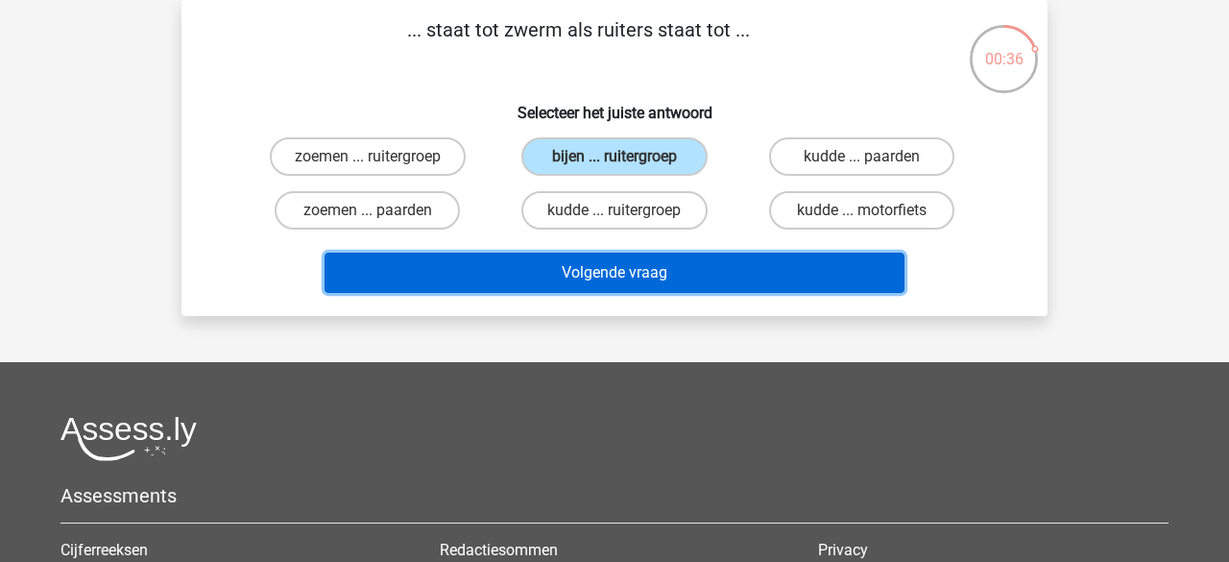
click at [603, 265] on button "Volgende vraag" at bounding box center [615, 273] width 581 height 40
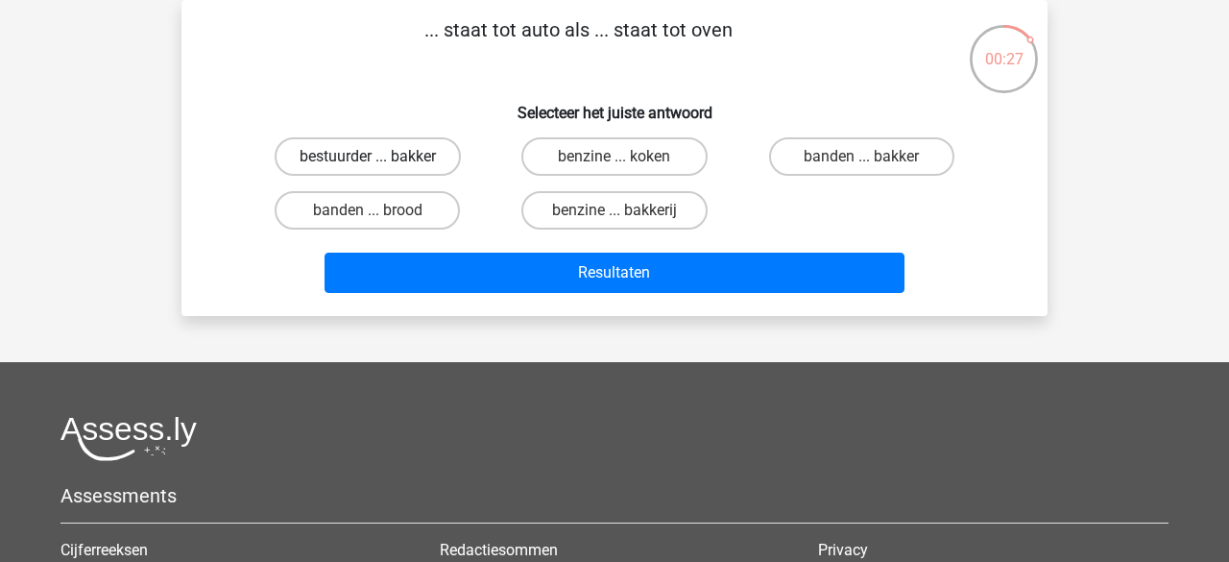
click at [410, 163] on label "bestuurder ... bakker" at bounding box center [368, 156] width 186 height 38
click at [380, 163] on input "bestuurder ... bakker" at bounding box center [374, 163] width 12 height 12
radio input "true"
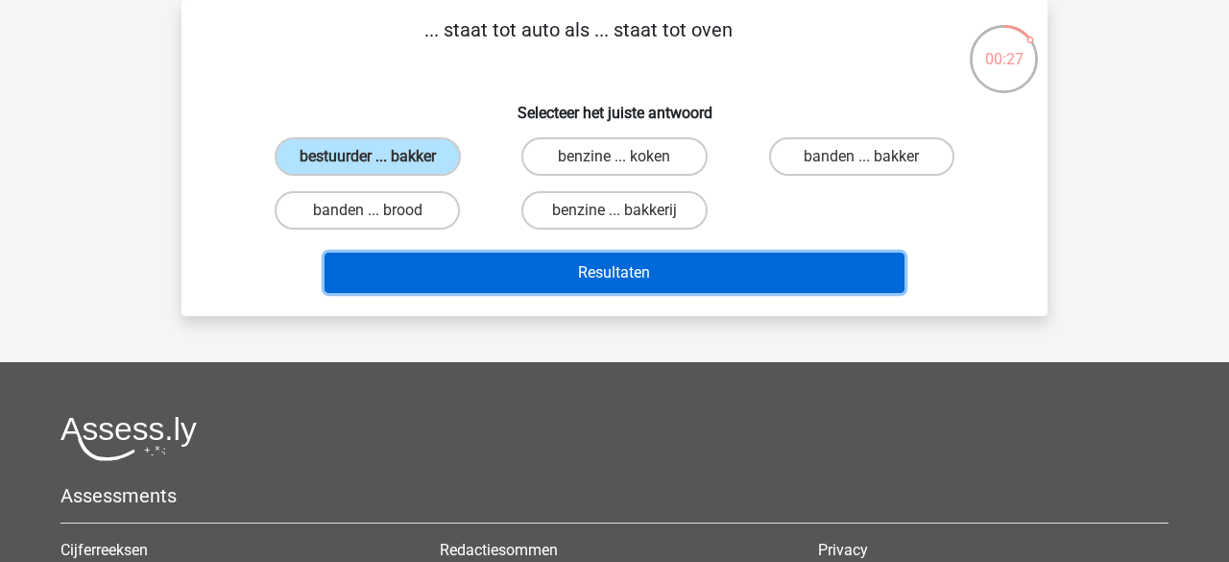
click at [473, 274] on button "Resultaten" at bounding box center [615, 273] width 581 height 40
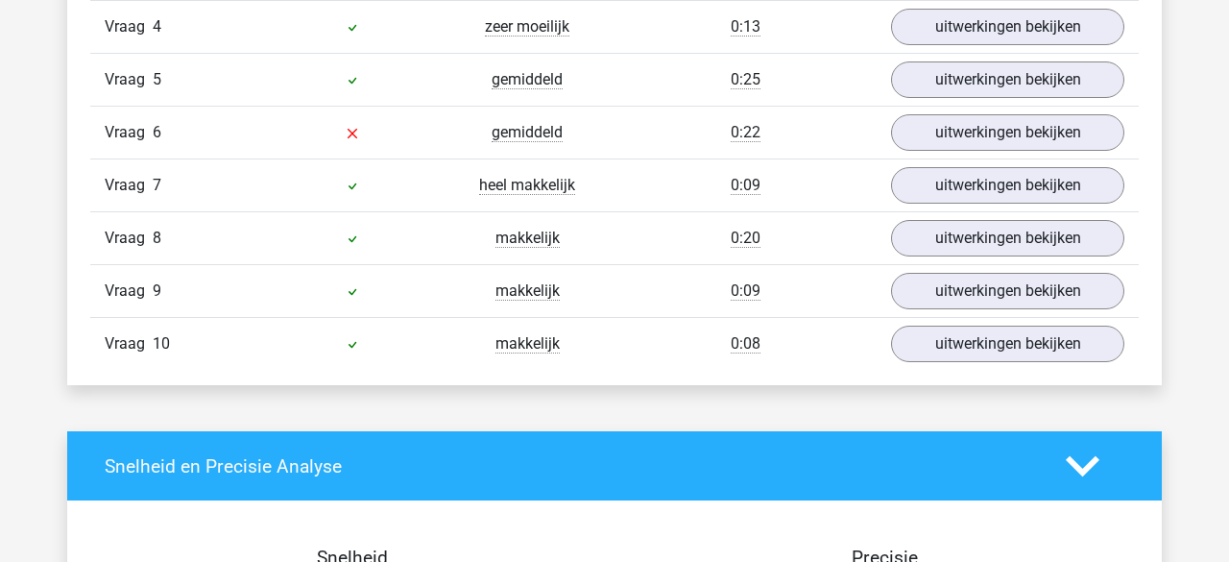
scroll to position [1452, 0]
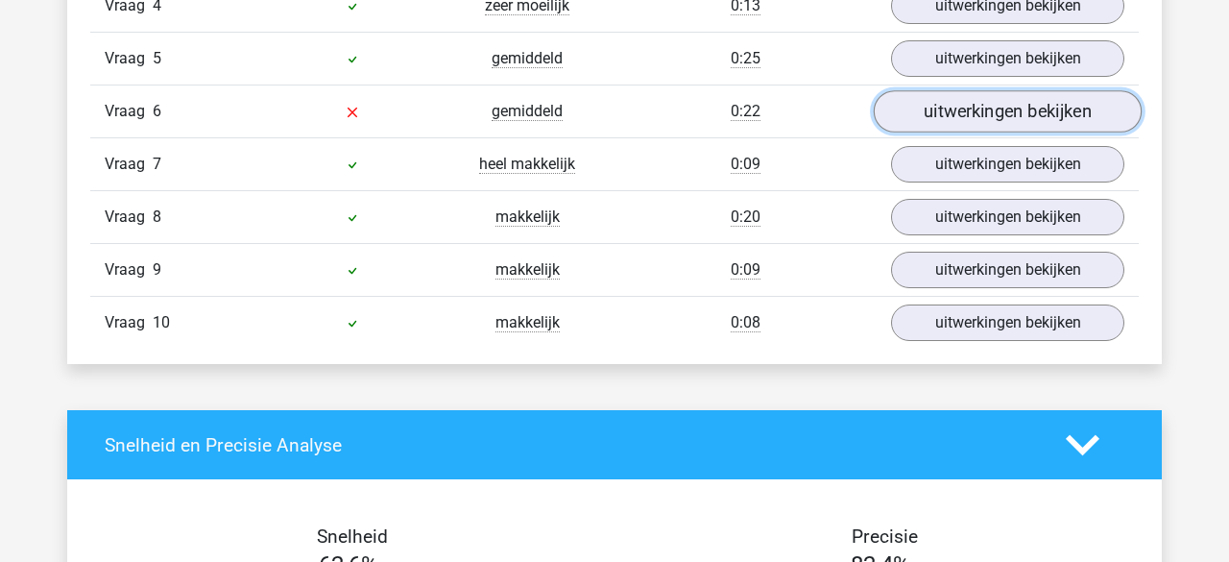
click at [934, 111] on link "uitwerkingen bekijken" at bounding box center [1008, 111] width 268 height 42
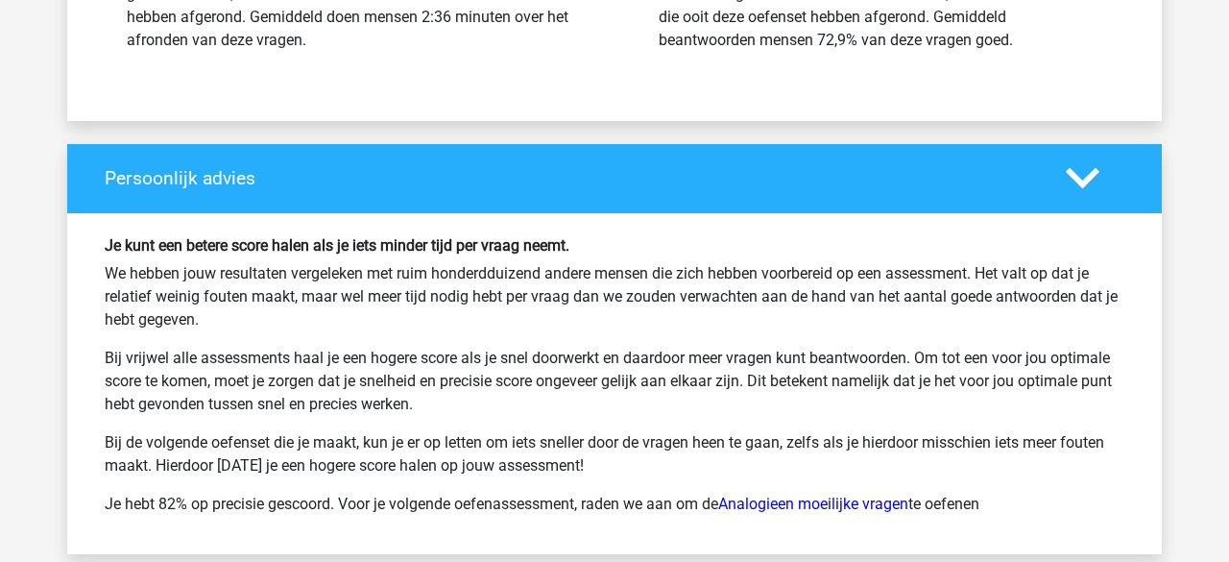
scroll to position [3039, 0]
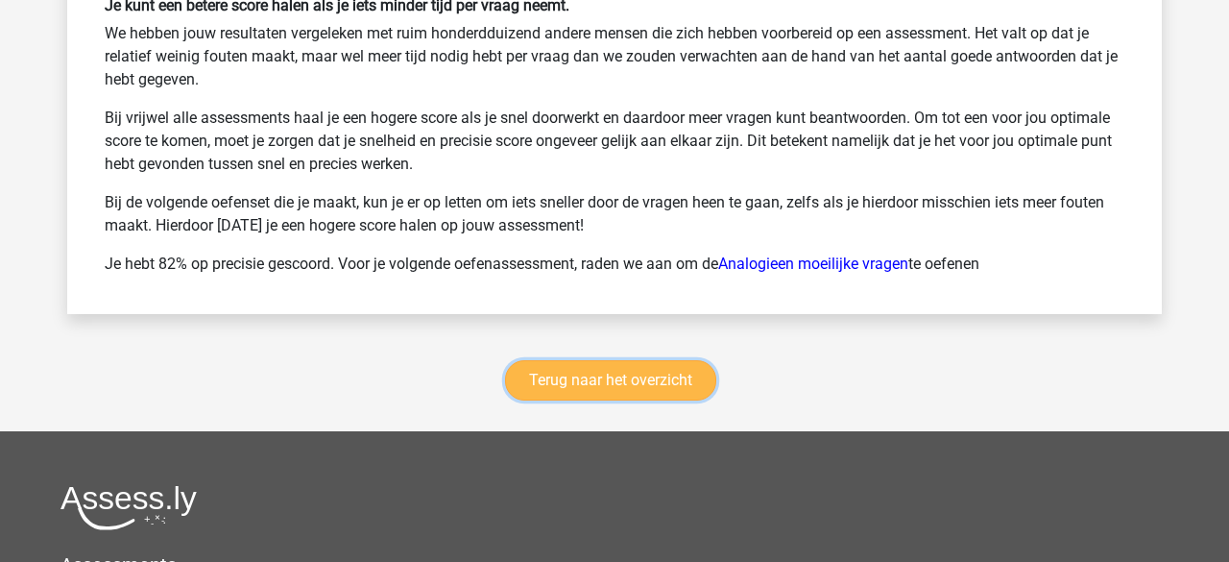
click at [578, 385] on link "Terug naar het overzicht" at bounding box center [610, 380] width 211 height 40
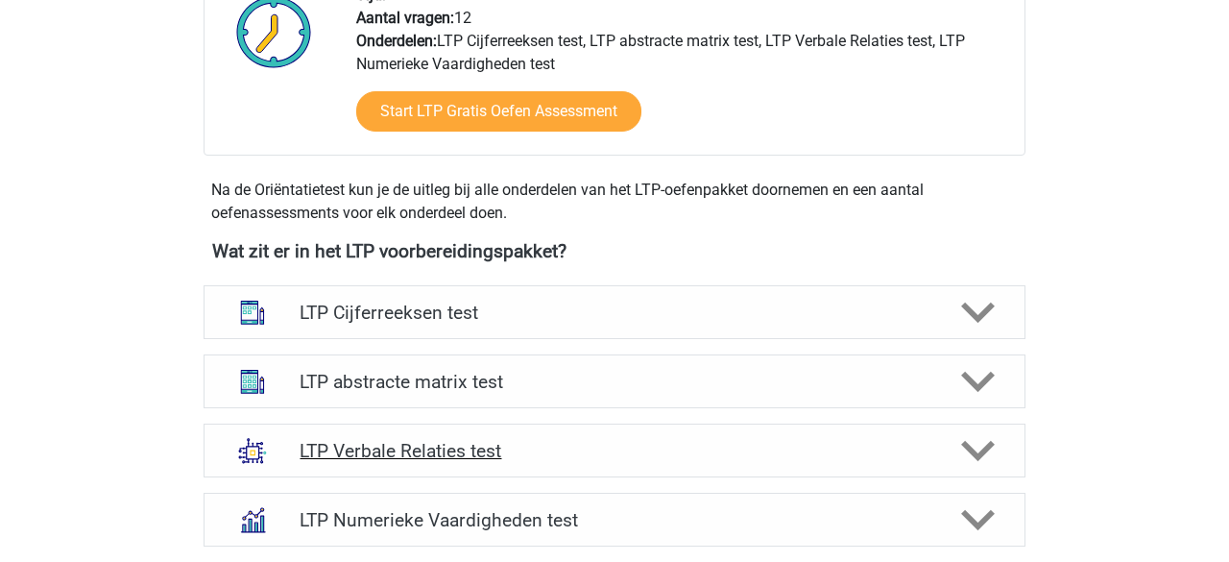
scroll to position [576, 0]
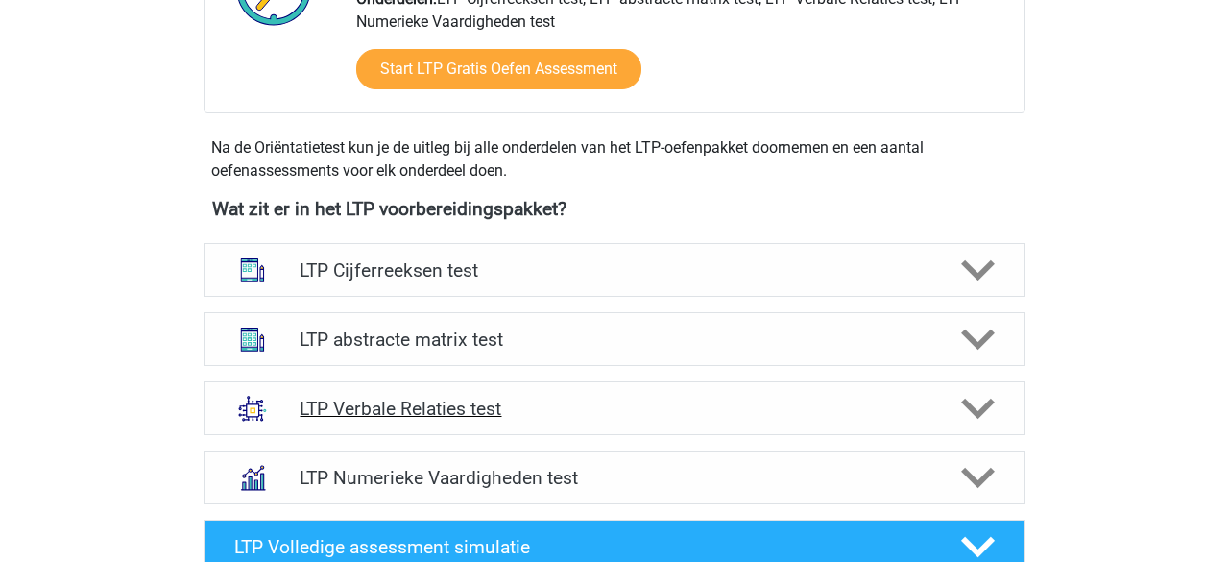
click at [973, 403] on icon at bounding box center [978, 409] width 34 height 34
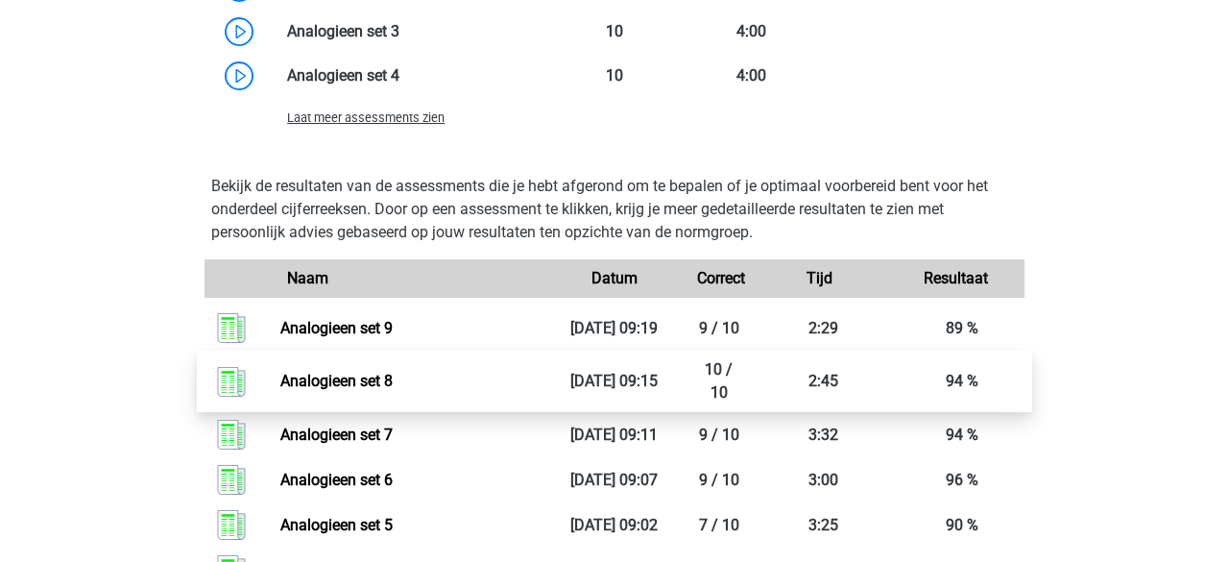
scroll to position [2013, 0]
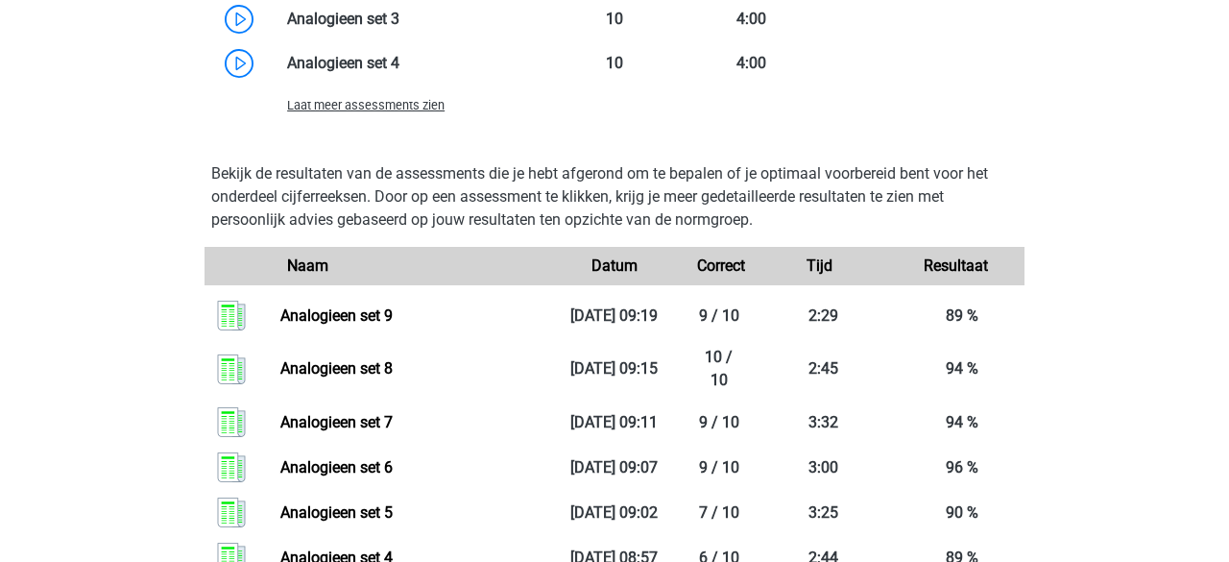
click at [434, 107] on span "Laat meer assessments zien" at bounding box center [366, 105] width 158 height 14
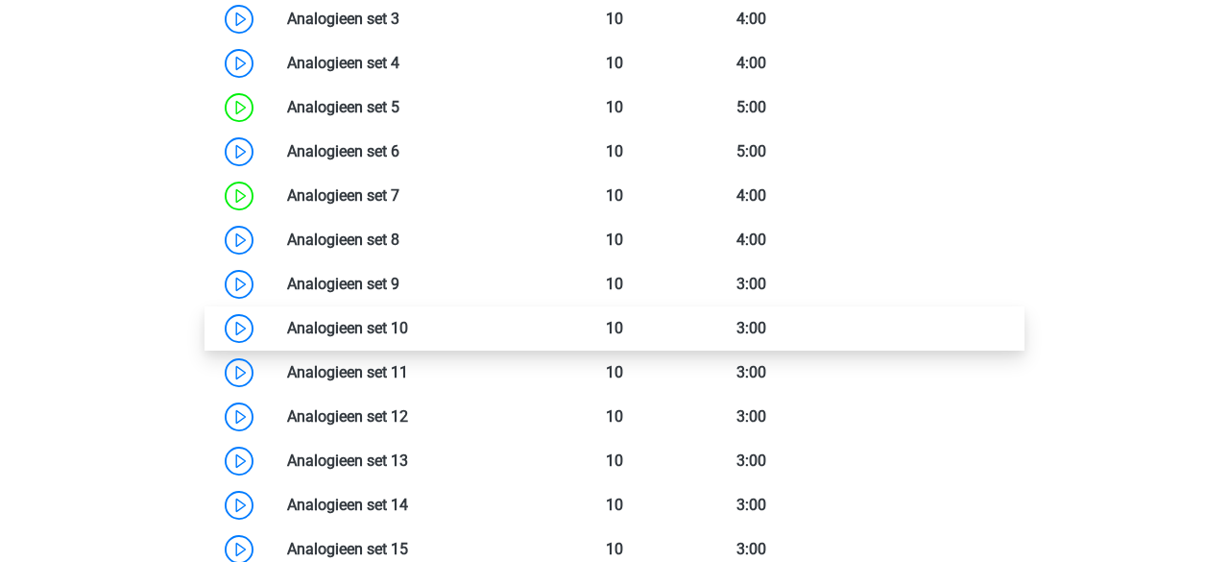
click at [408, 326] on link at bounding box center [408, 328] width 0 height 18
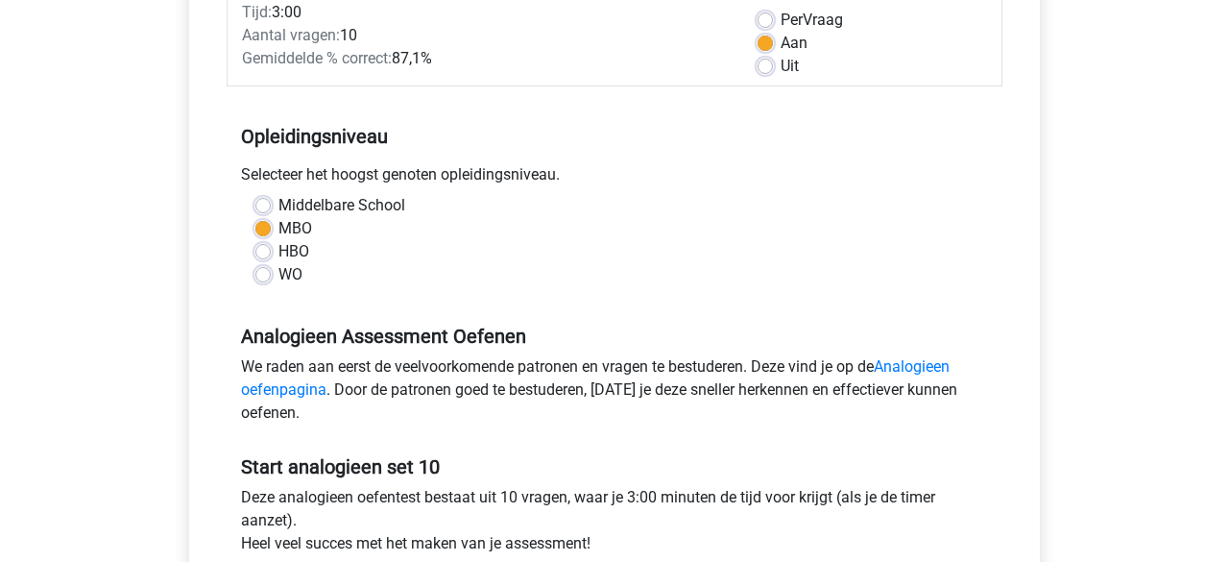
scroll to position [548, 0]
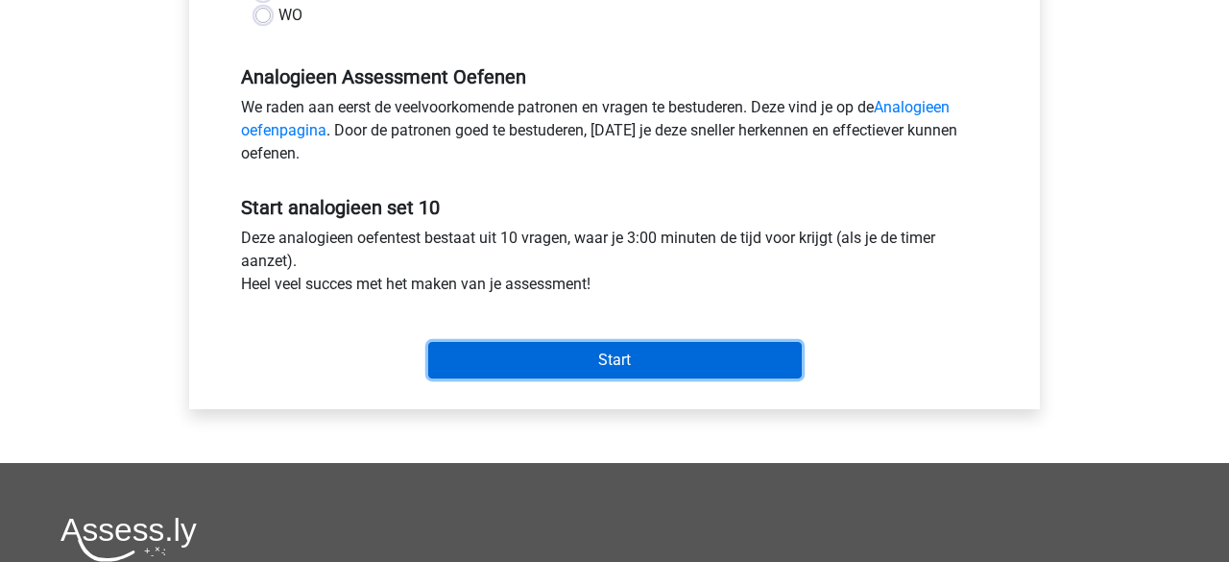
click at [450, 359] on input "Start" at bounding box center [615, 360] width 374 height 37
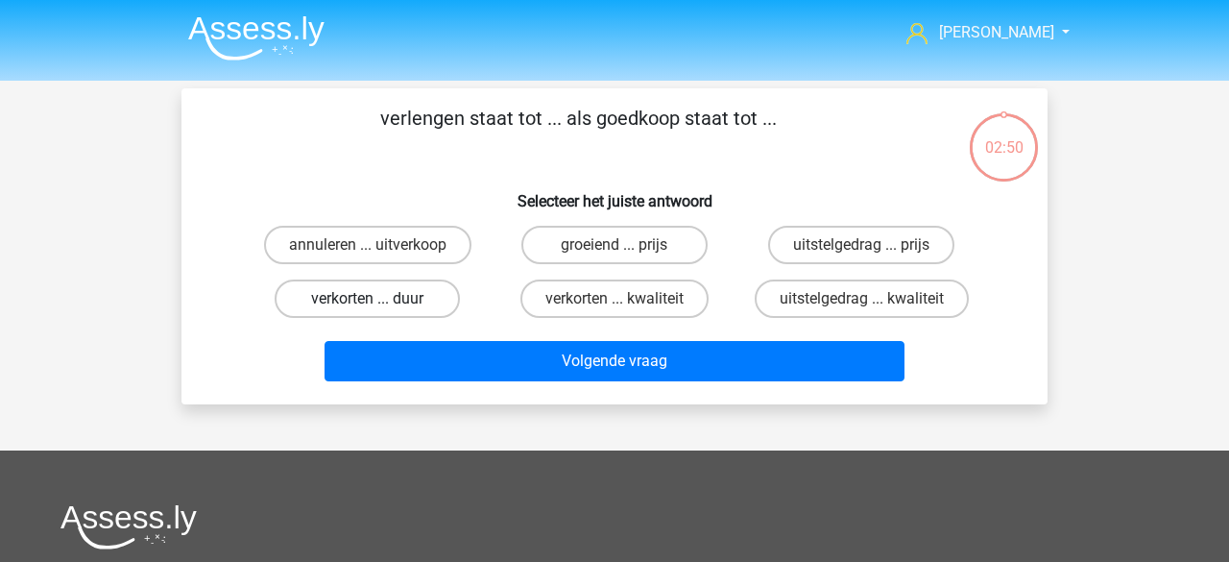
click at [365, 304] on label "verkorten ... duur" at bounding box center [367, 299] width 185 height 38
click at [368, 304] on input "verkorten ... duur" at bounding box center [374, 305] width 12 height 12
radio input "true"
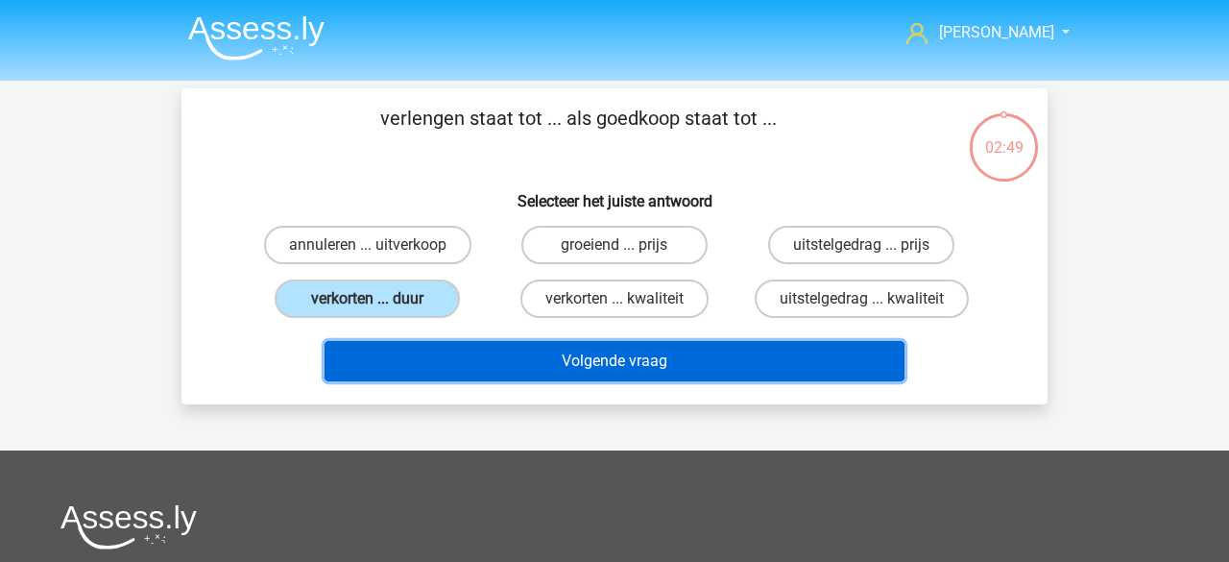
click at [415, 359] on button "Volgende vraag" at bounding box center [615, 361] width 581 height 40
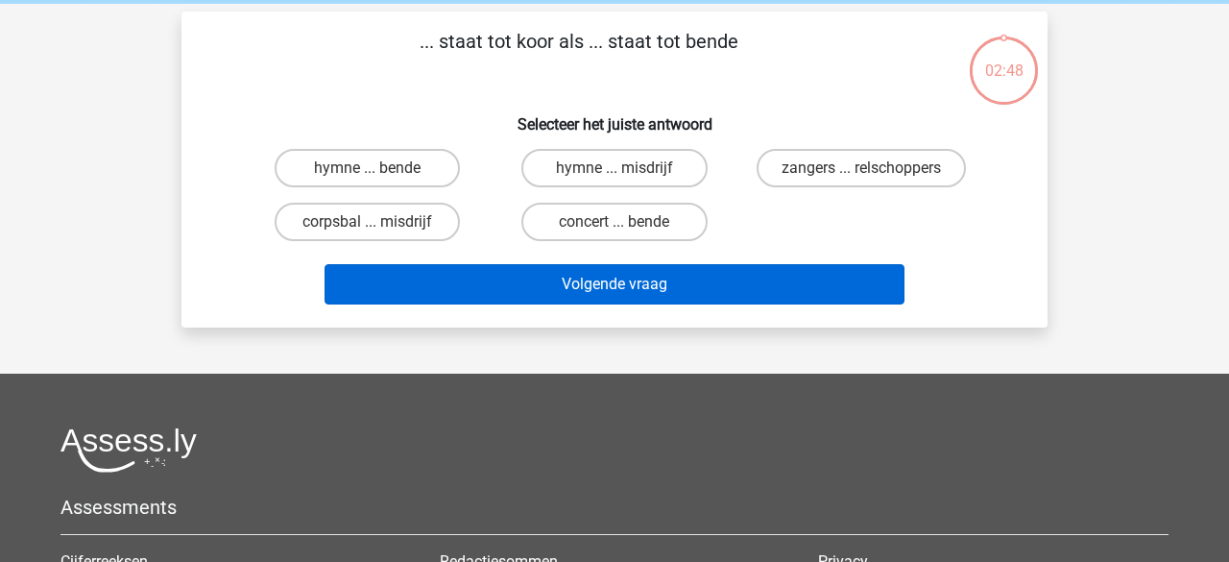
scroll to position [88, 0]
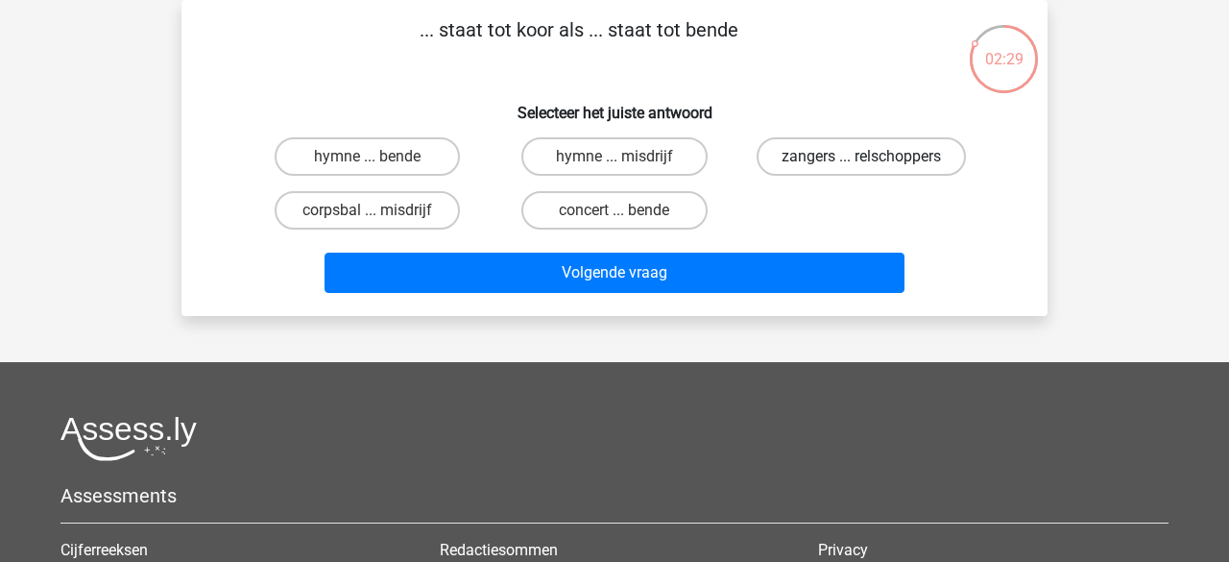
click at [829, 158] on label "zangers ... relschoppers" at bounding box center [861, 156] width 209 height 38
click at [862, 158] on input "zangers ... relschoppers" at bounding box center [868, 163] width 12 height 12
radio input "true"
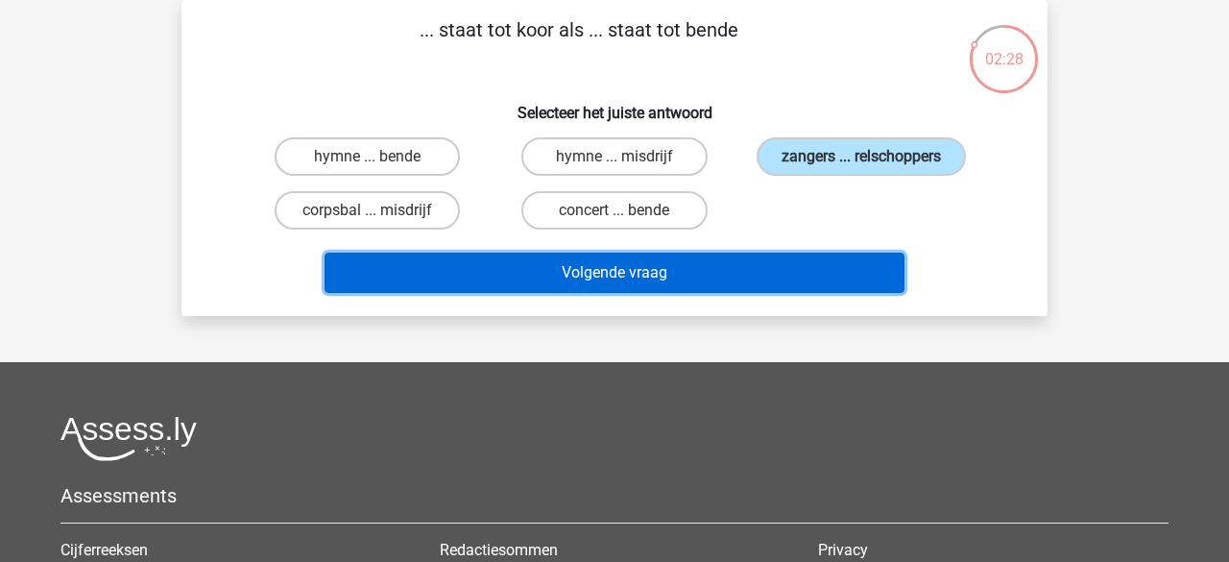
click at [685, 262] on button "Volgende vraag" at bounding box center [615, 273] width 581 height 40
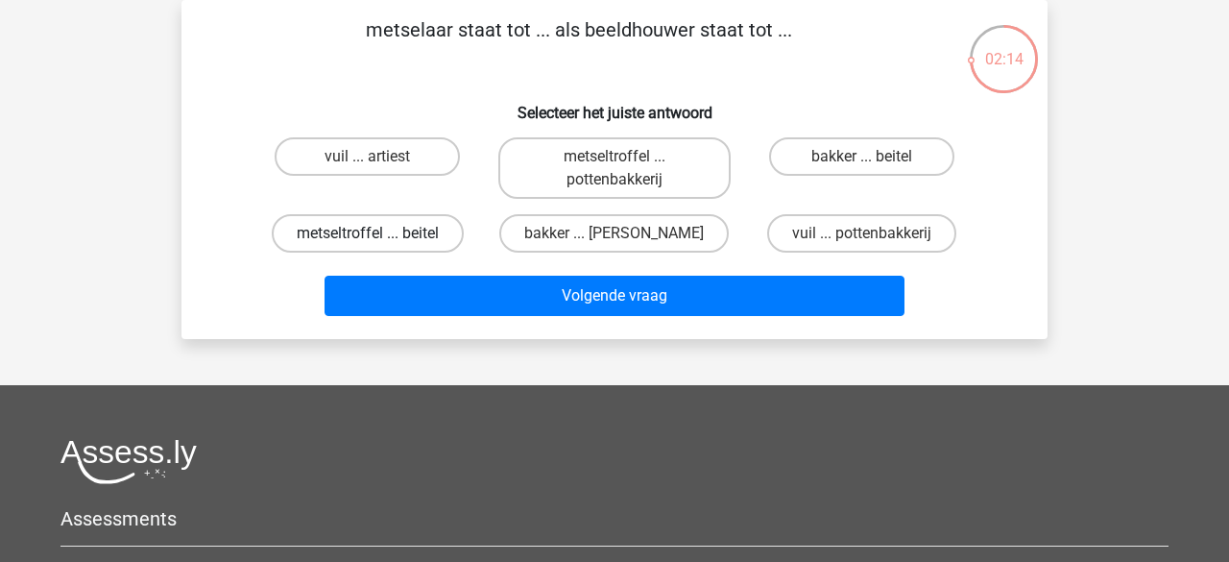
click at [426, 240] on label "metseltroffel ... beitel" at bounding box center [368, 233] width 192 height 38
click at [380, 240] on input "metseltroffel ... beitel" at bounding box center [374, 239] width 12 height 12
radio input "true"
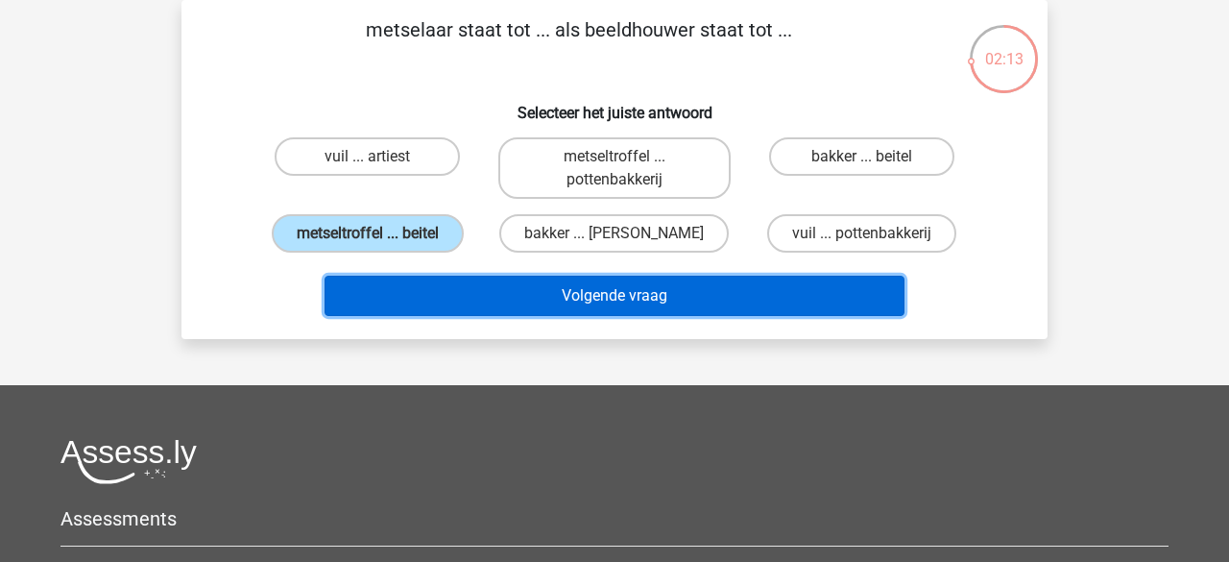
click at [481, 301] on button "Volgende vraag" at bounding box center [615, 296] width 581 height 40
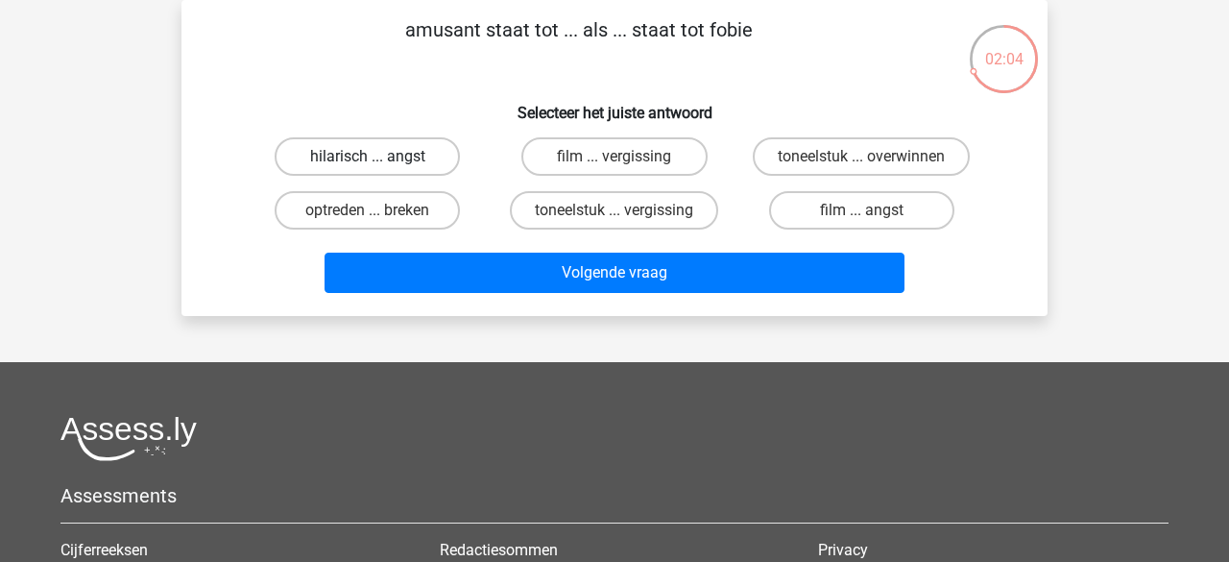
click at [403, 158] on label "hilarisch ... angst" at bounding box center [367, 156] width 185 height 38
click at [380, 158] on input "hilarisch ... angst" at bounding box center [374, 163] width 12 height 12
radio input "true"
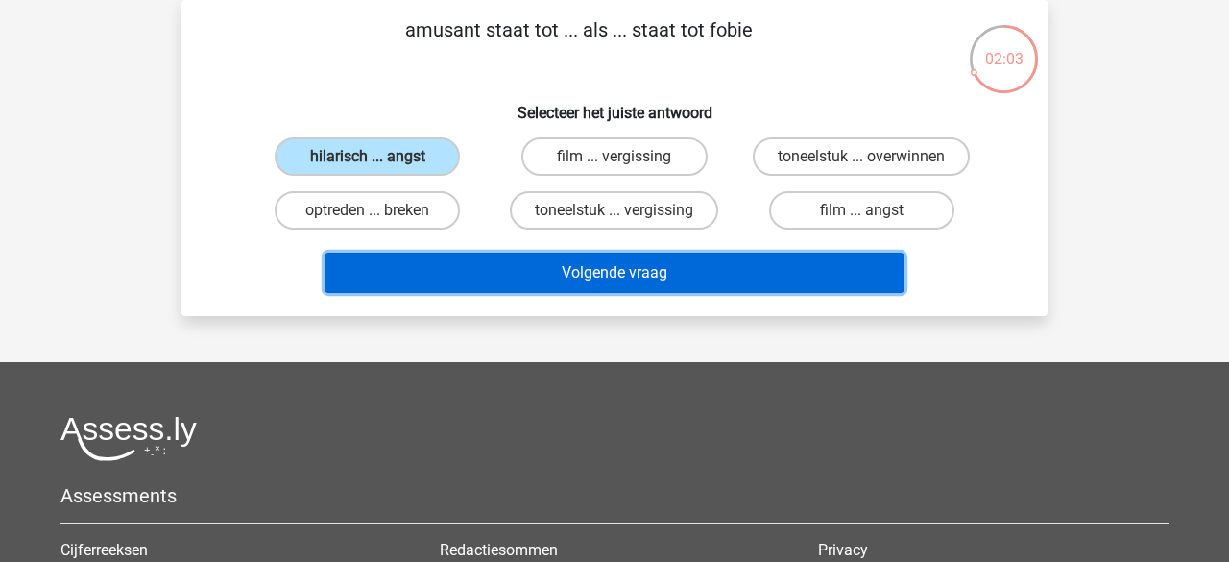
click at [473, 266] on button "Volgende vraag" at bounding box center [615, 273] width 581 height 40
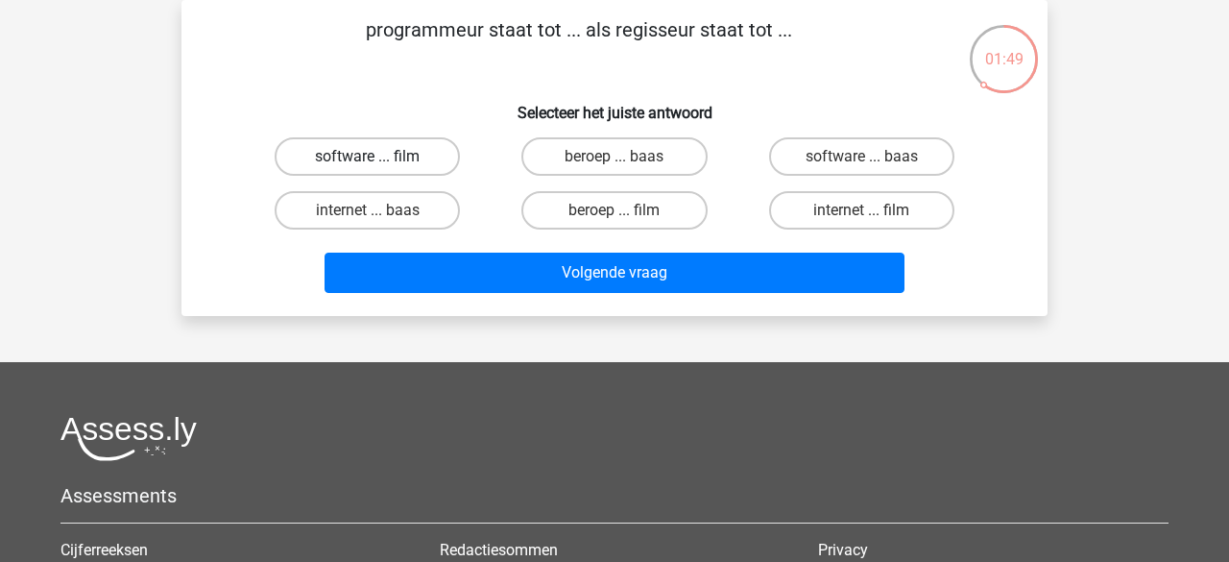
click at [414, 159] on label "software ... film" at bounding box center [367, 156] width 185 height 38
click at [380, 159] on input "software ... film" at bounding box center [374, 163] width 12 height 12
radio input "true"
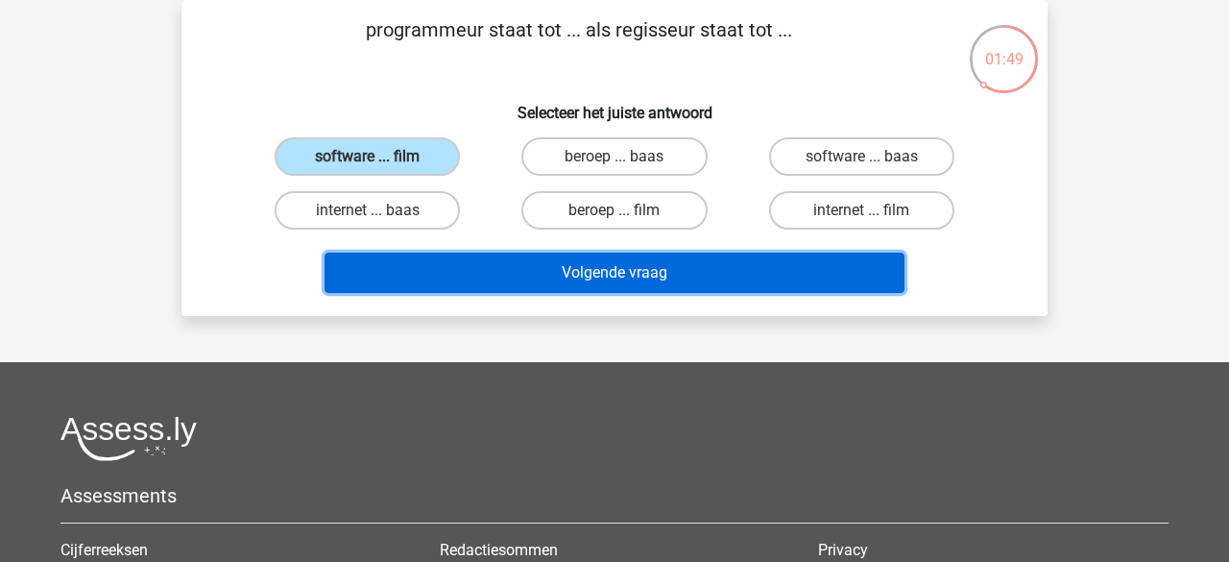
click at [467, 261] on button "Volgende vraag" at bounding box center [615, 273] width 581 height 40
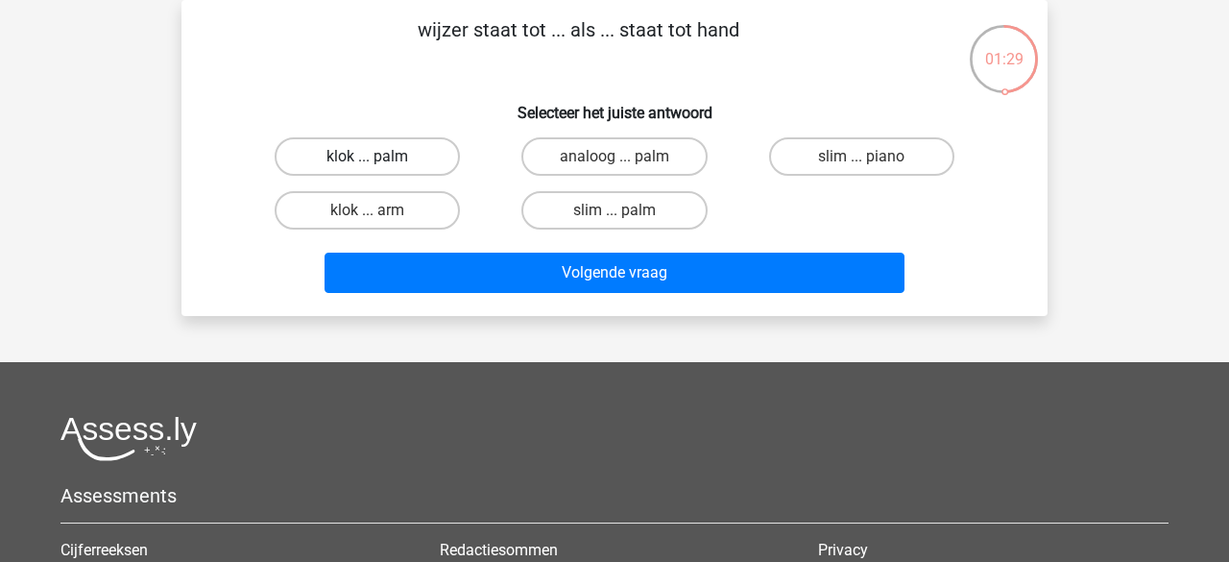
click at [419, 163] on label "klok ... palm" at bounding box center [367, 156] width 185 height 38
click at [380, 163] on input "klok ... palm" at bounding box center [374, 163] width 12 height 12
radio input "true"
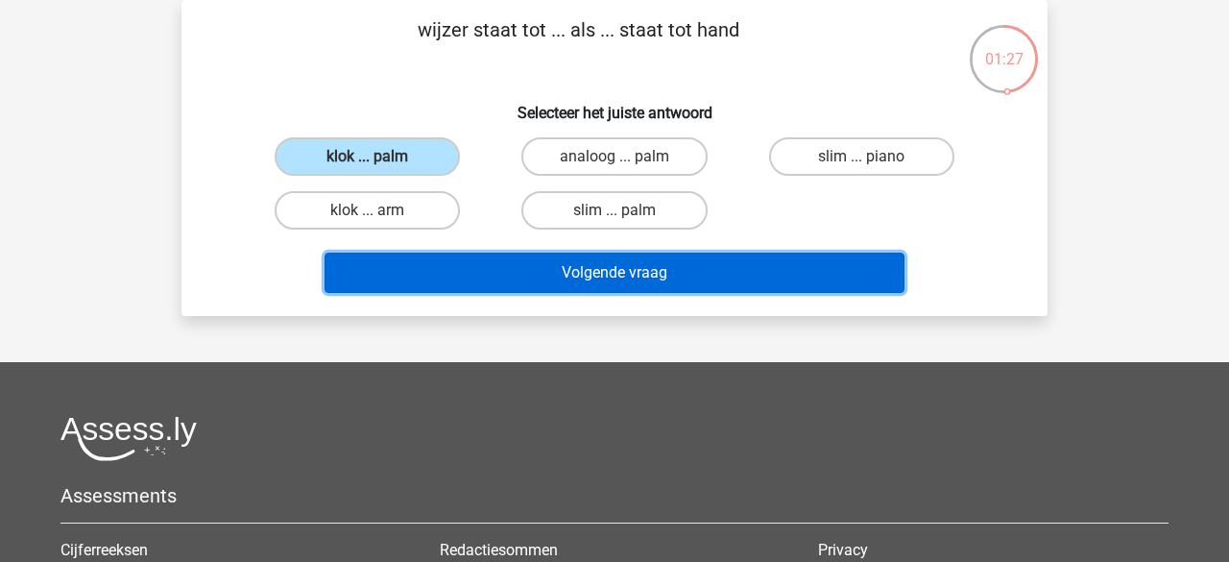
click at [496, 279] on button "Volgende vraag" at bounding box center [615, 273] width 581 height 40
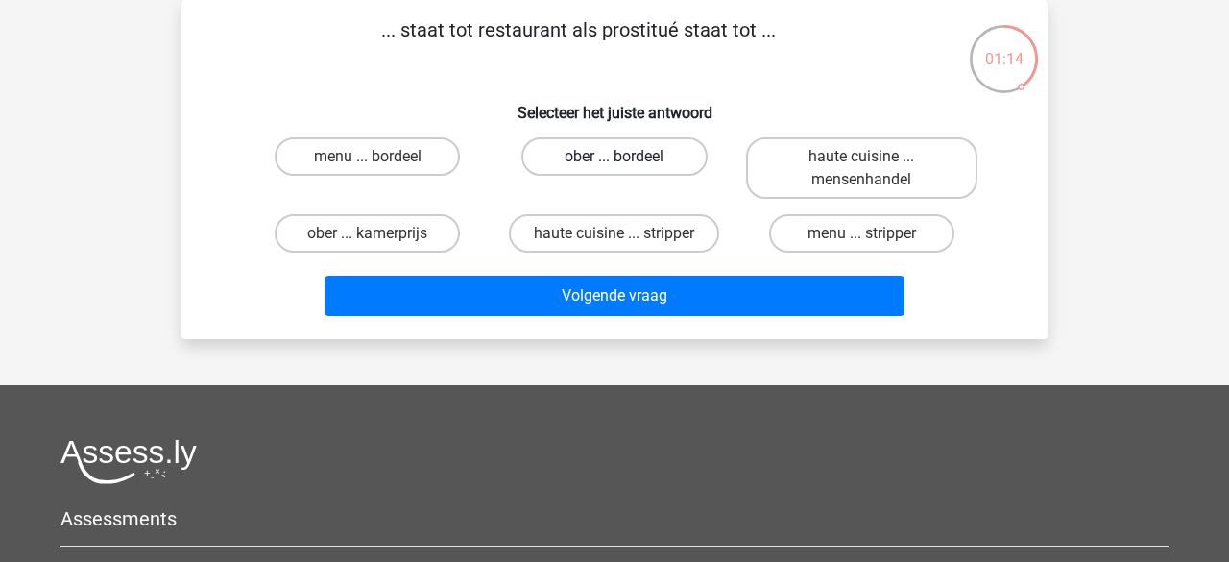
click at [592, 165] on label "ober ... bordeel" at bounding box center [614, 156] width 185 height 38
click at [615, 165] on input "ober ... bordeel" at bounding box center [621, 163] width 12 height 12
radio input "true"
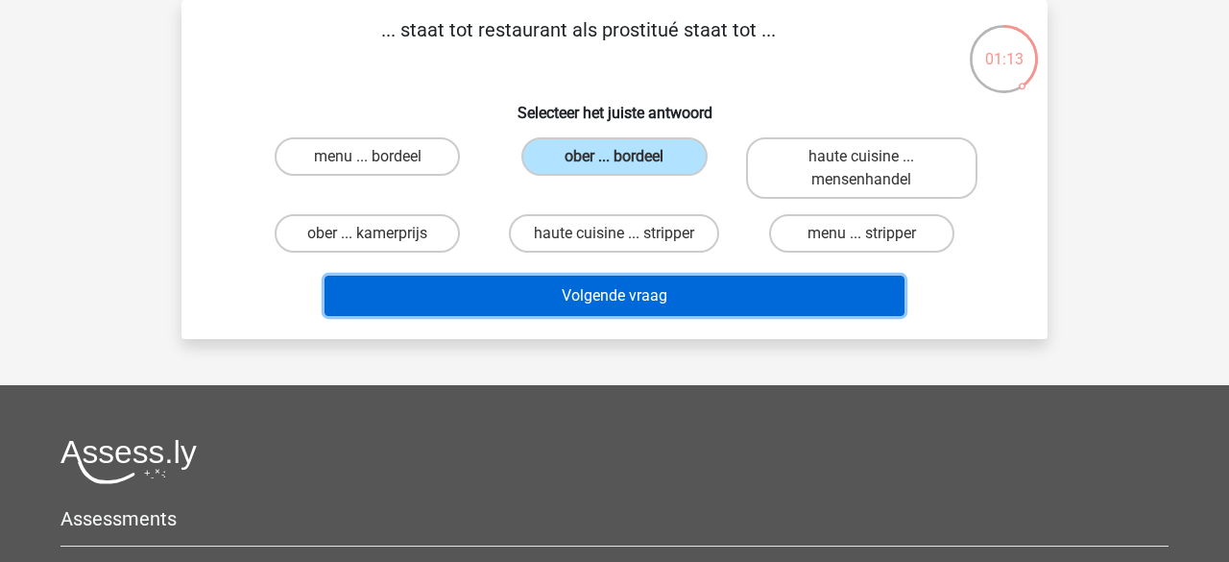
click at [588, 288] on button "Volgende vraag" at bounding box center [615, 296] width 581 height 40
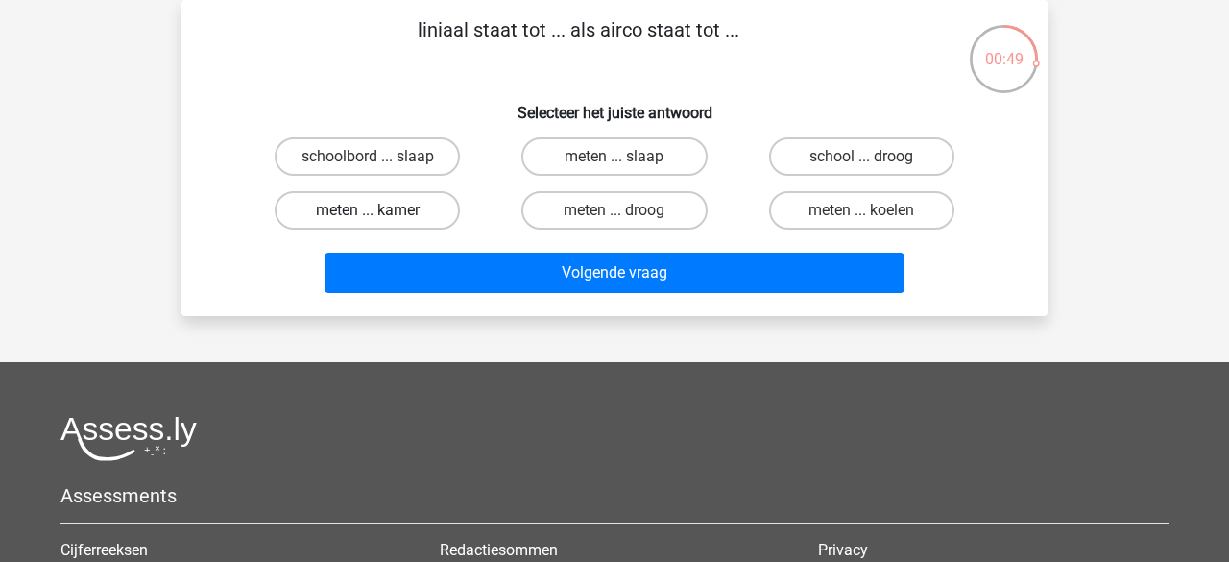
click at [401, 213] on label "meten ... kamer" at bounding box center [367, 210] width 185 height 38
click at [380, 213] on input "meten ... kamer" at bounding box center [374, 216] width 12 height 12
radio input "true"
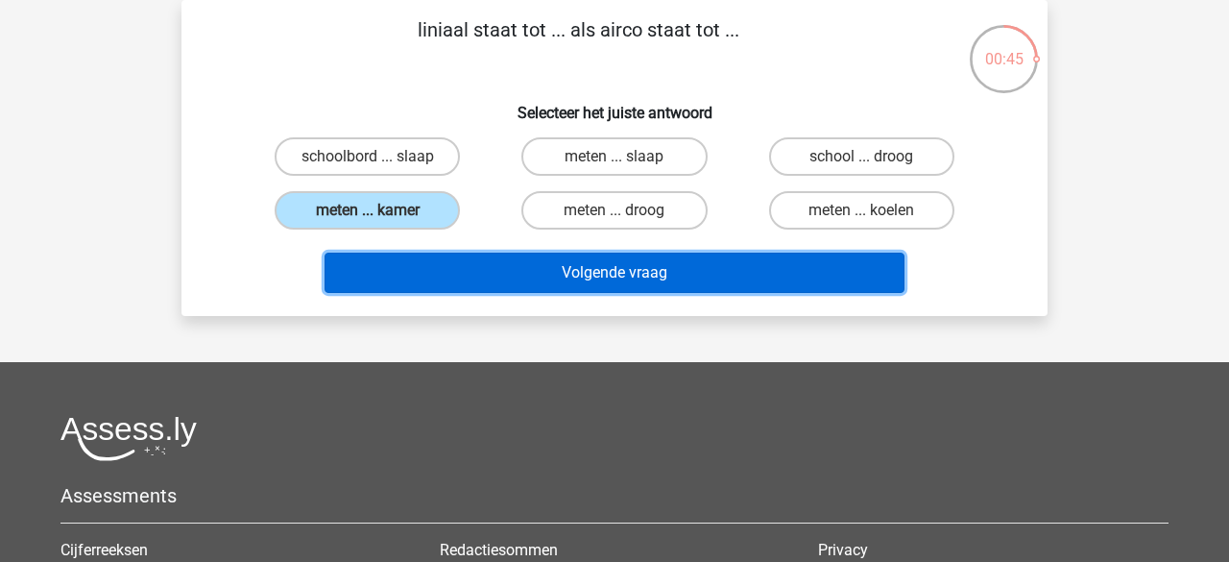
click at [465, 264] on button "Volgende vraag" at bounding box center [615, 273] width 581 height 40
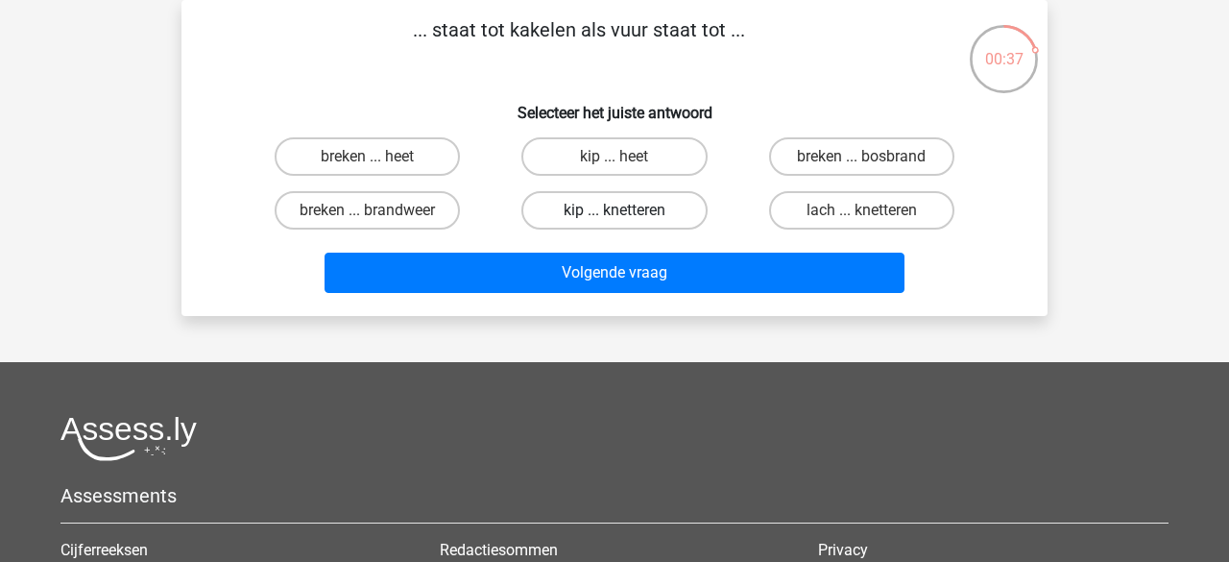
click at [581, 216] on label "kip ... knetteren" at bounding box center [614, 210] width 185 height 38
click at [615, 216] on input "kip ... knetteren" at bounding box center [621, 216] width 12 height 12
radio input "true"
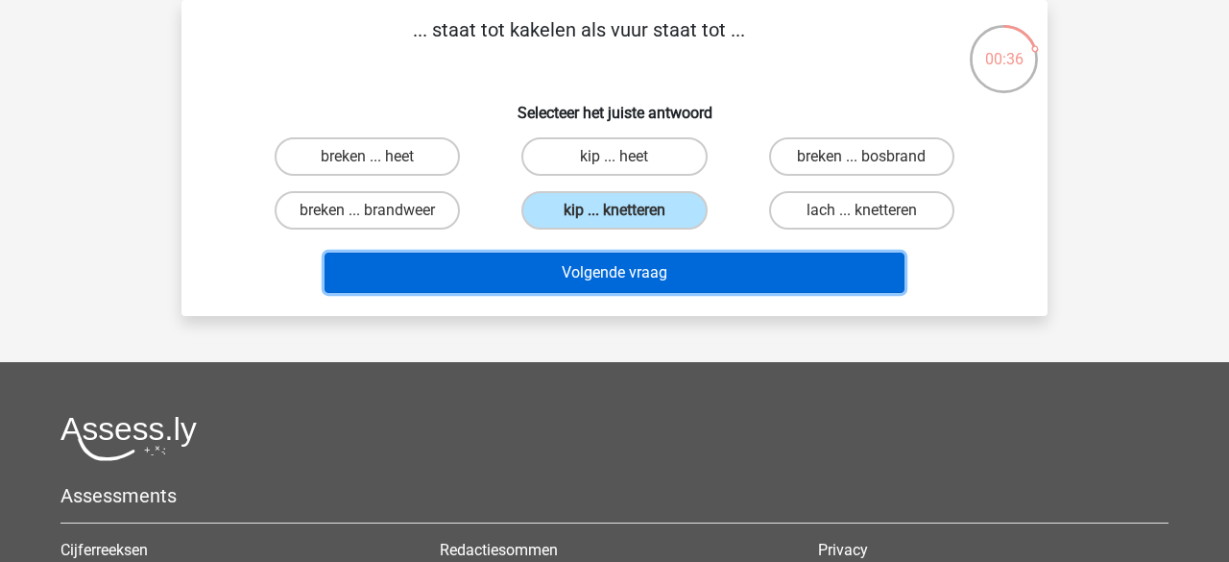
click at [594, 273] on button "Volgende vraag" at bounding box center [615, 273] width 581 height 40
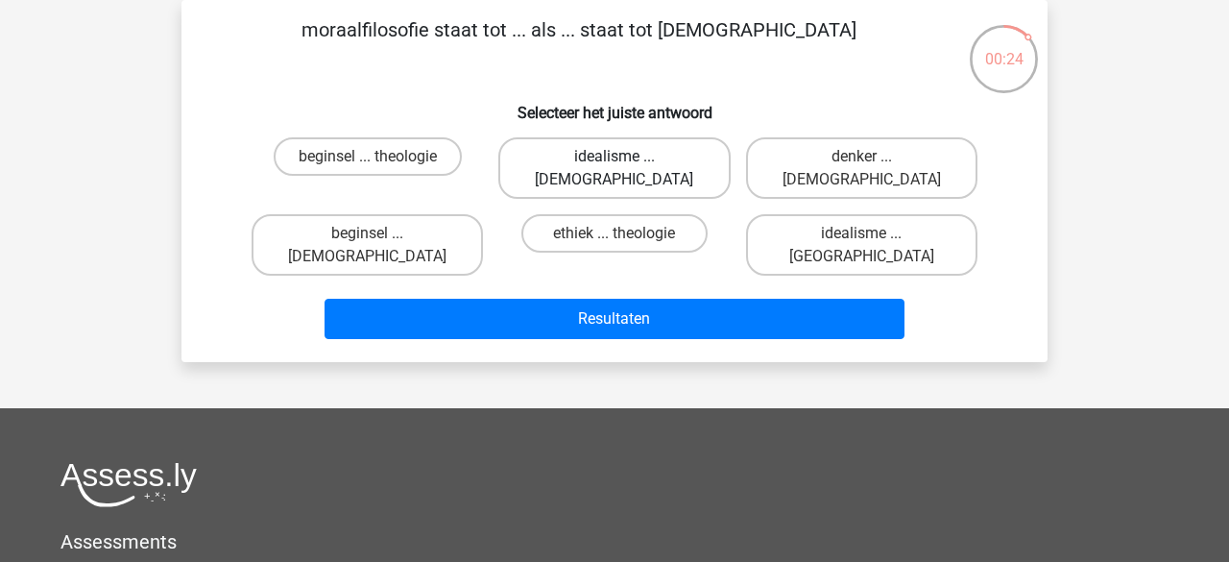
click at [560, 164] on label "idealisme ... Christus" at bounding box center [614, 167] width 231 height 61
click at [615, 164] on input "idealisme ... Christus" at bounding box center [621, 163] width 12 height 12
radio input "true"
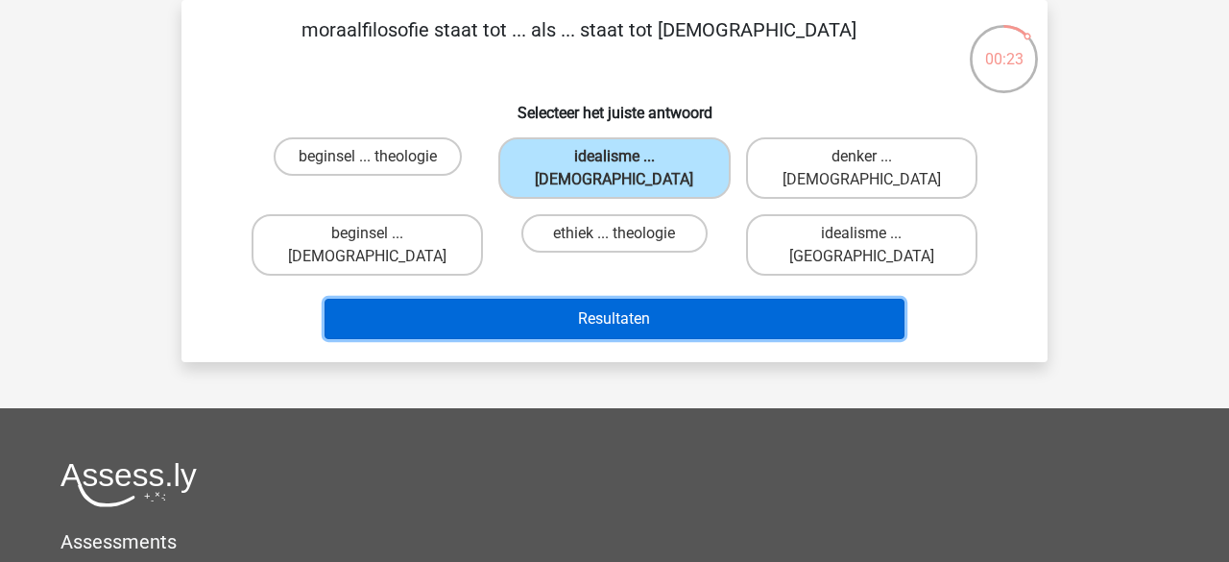
click at [559, 299] on button "Resultaten" at bounding box center [615, 319] width 581 height 40
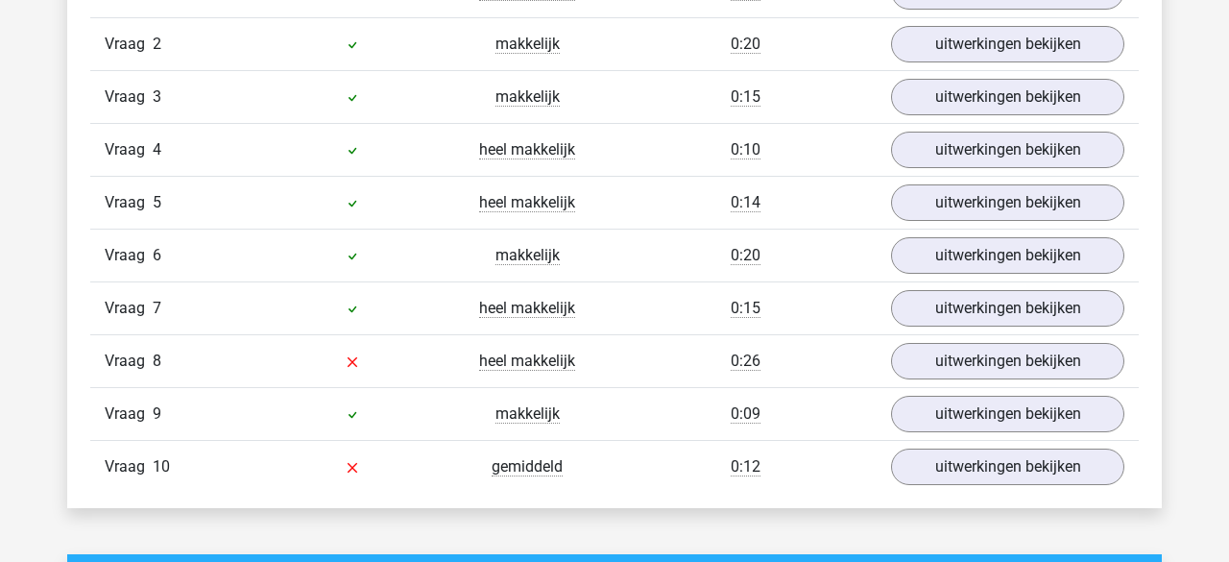
scroll to position [1313, 0]
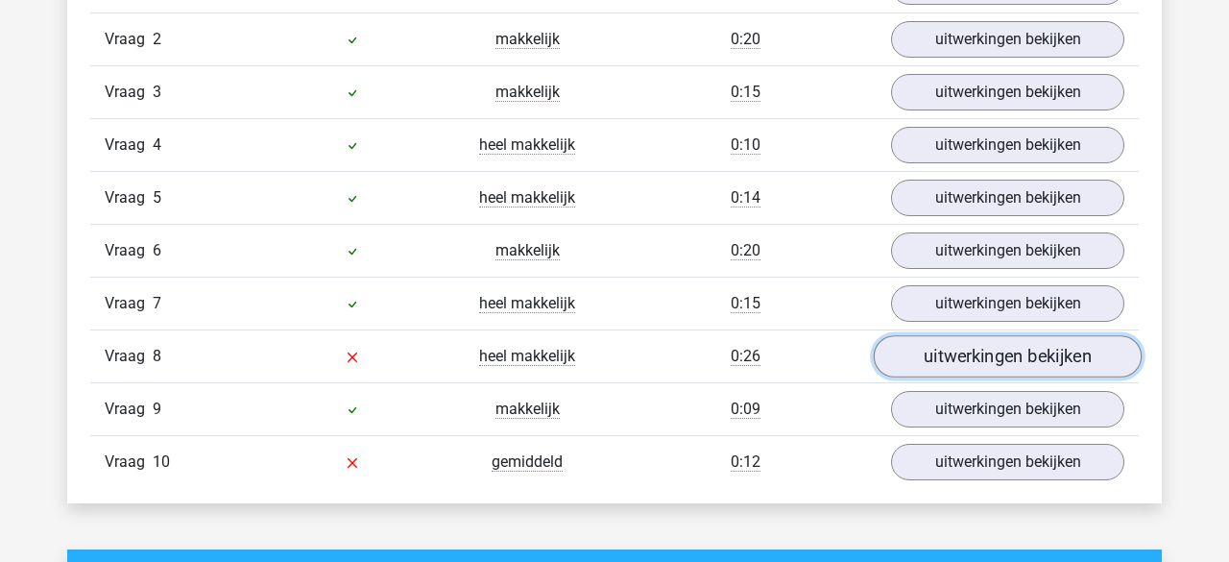
click at [958, 354] on link "uitwerkingen bekijken" at bounding box center [1008, 356] width 268 height 42
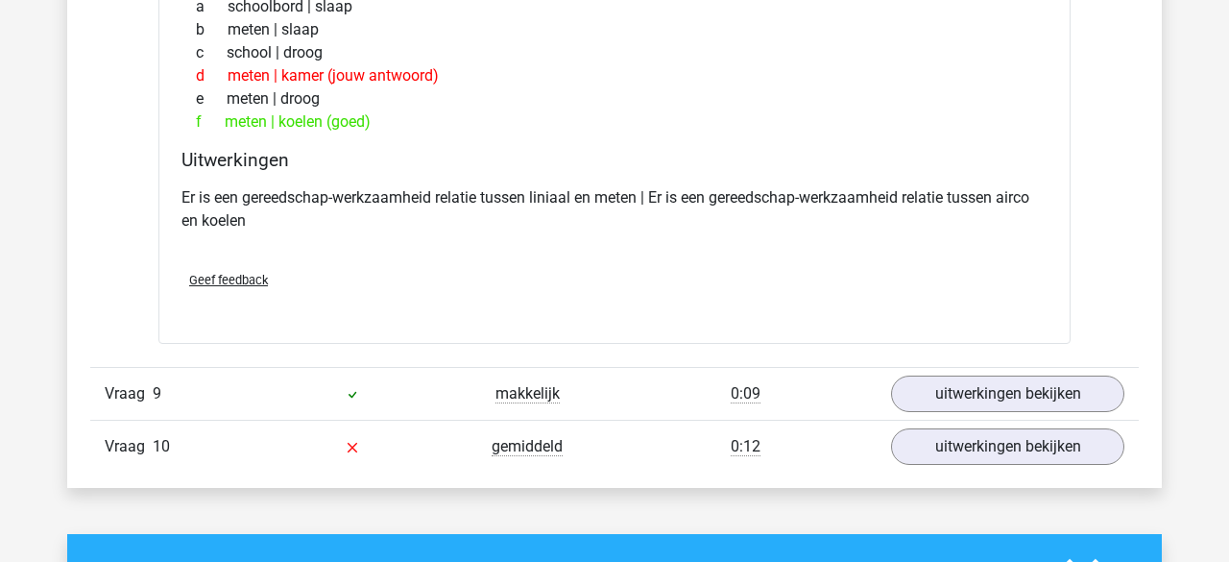
scroll to position [1797, 0]
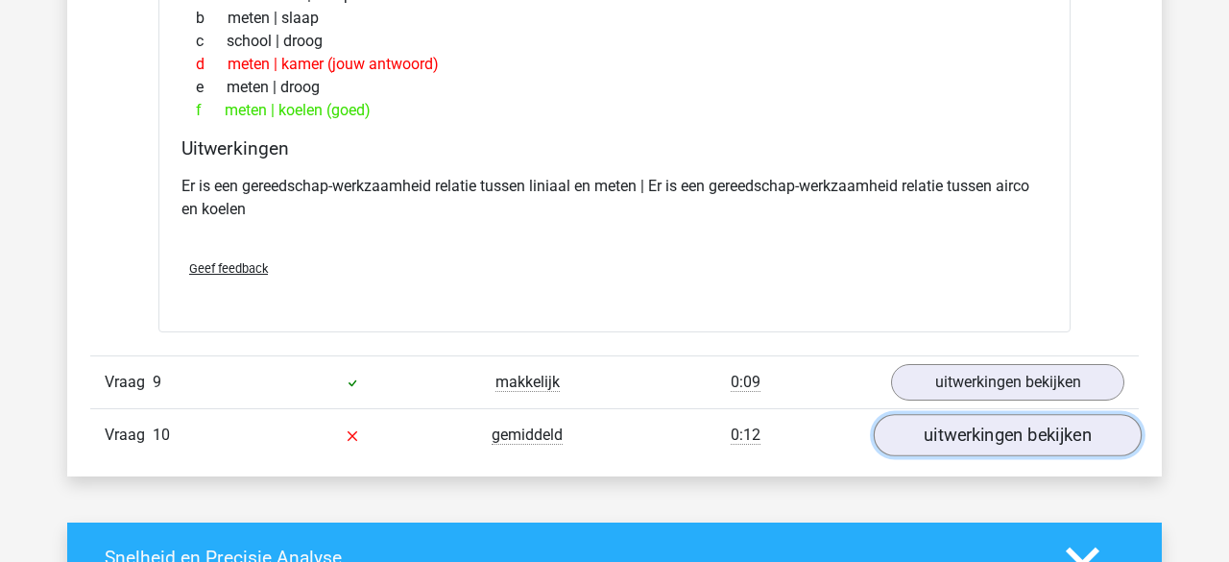
click at [946, 425] on link "uitwerkingen bekijken" at bounding box center [1008, 435] width 268 height 42
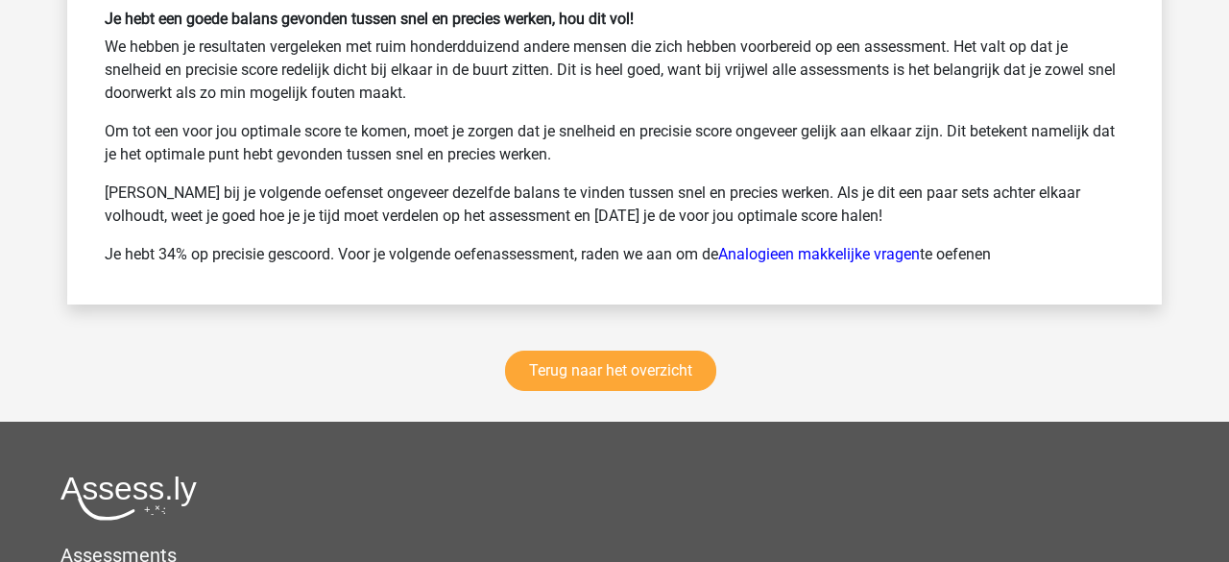
scroll to position [3762, 0]
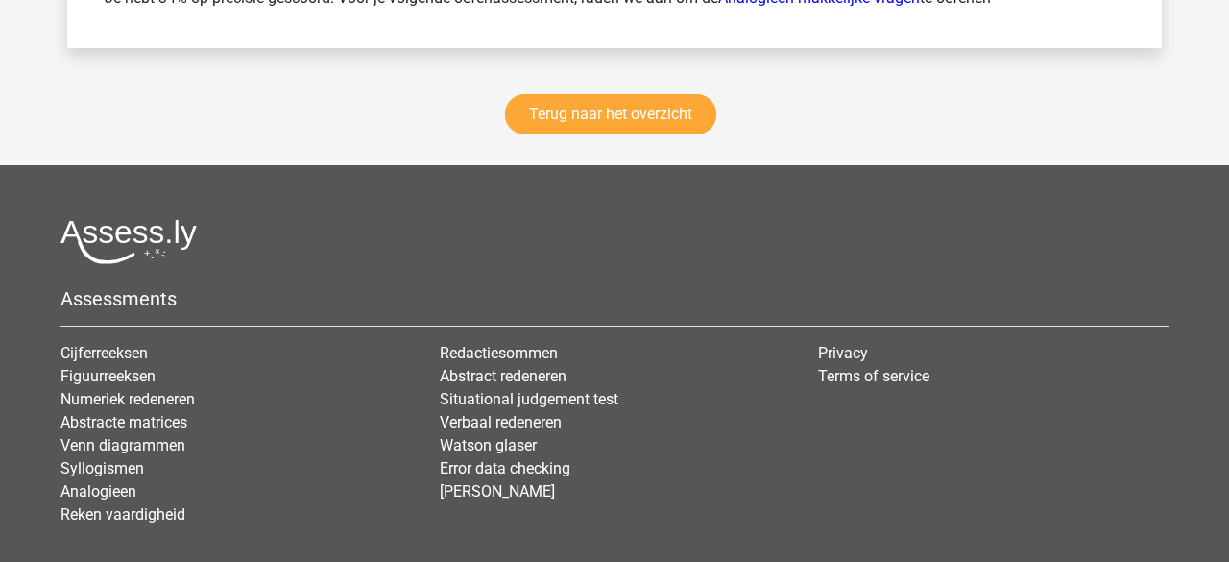
click at [599, 131] on div "Terug naar het overzicht" at bounding box center [614, 118] width 1095 height 94
click at [596, 129] on div "Terug naar het overzicht" at bounding box center [614, 118] width 1095 height 94
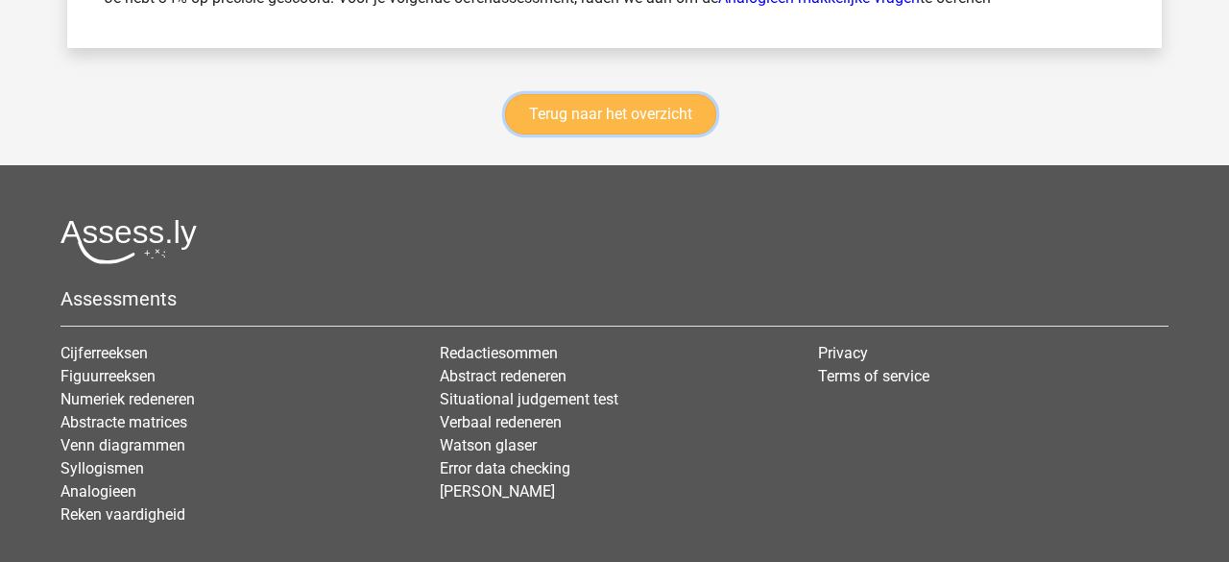
click at [601, 106] on link "Terug naar het overzicht" at bounding box center [610, 114] width 211 height 40
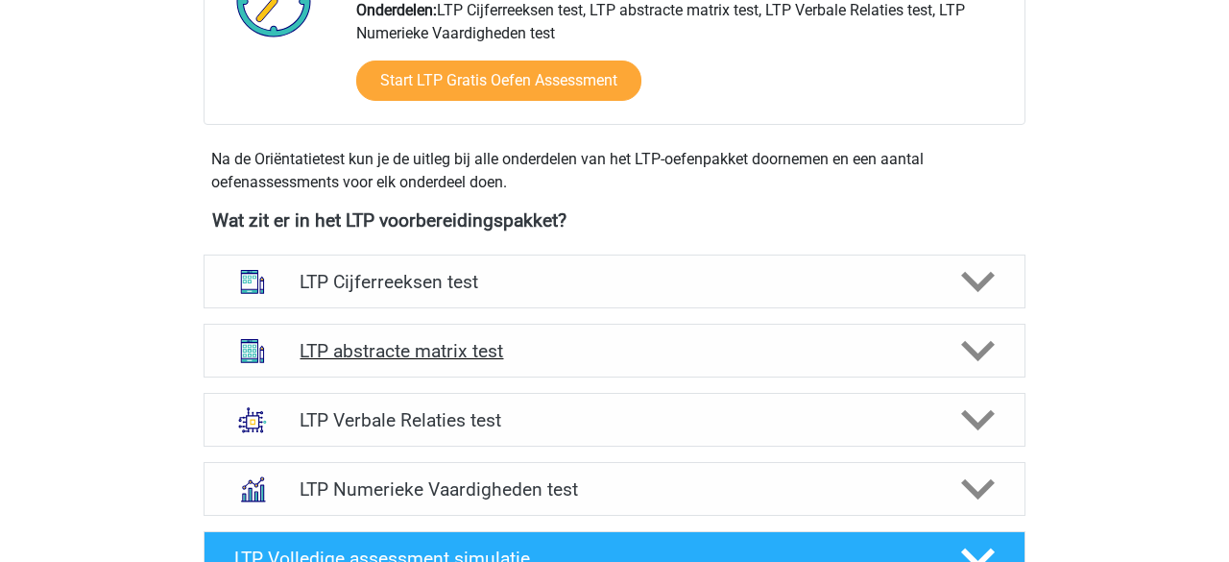
scroll to position [586, 0]
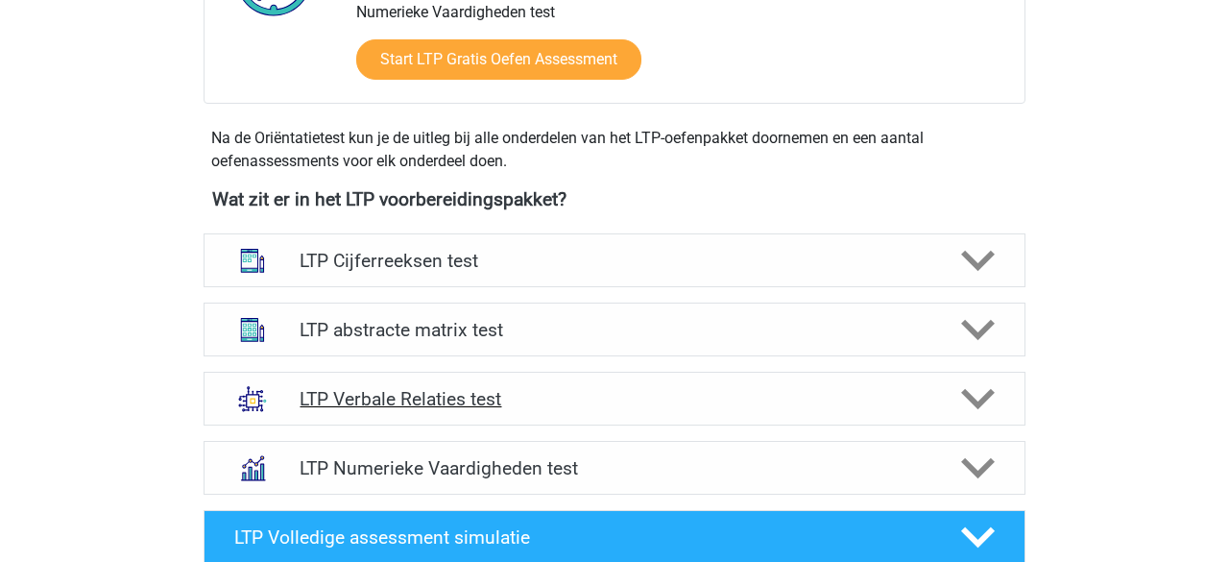
click at [985, 389] on icon at bounding box center [978, 399] width 34 height 34
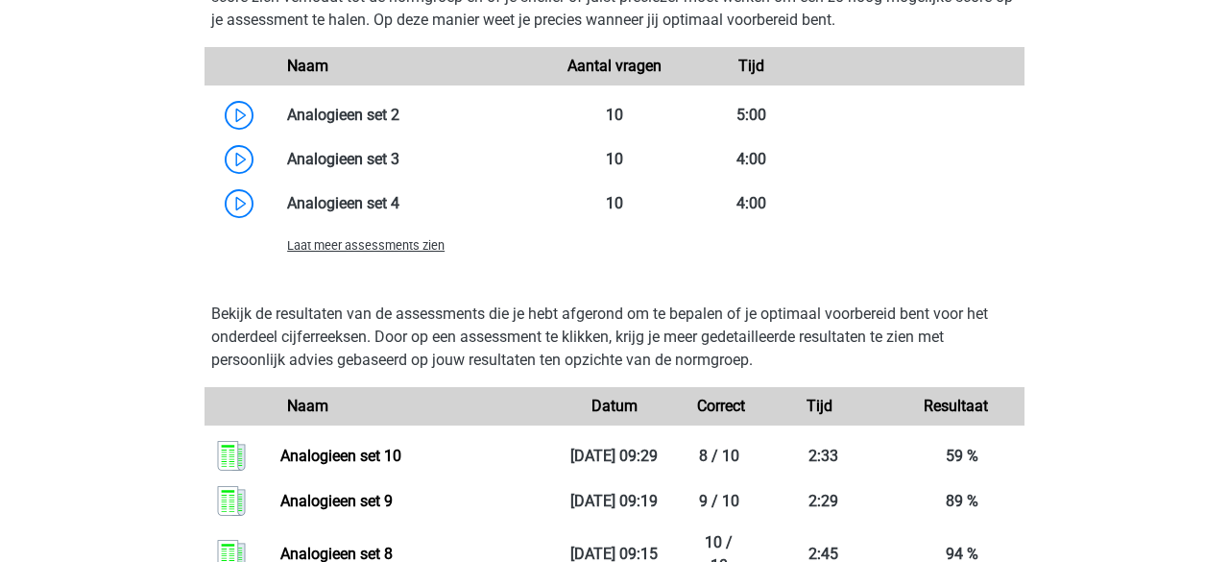
scroll to position [2035, 0]
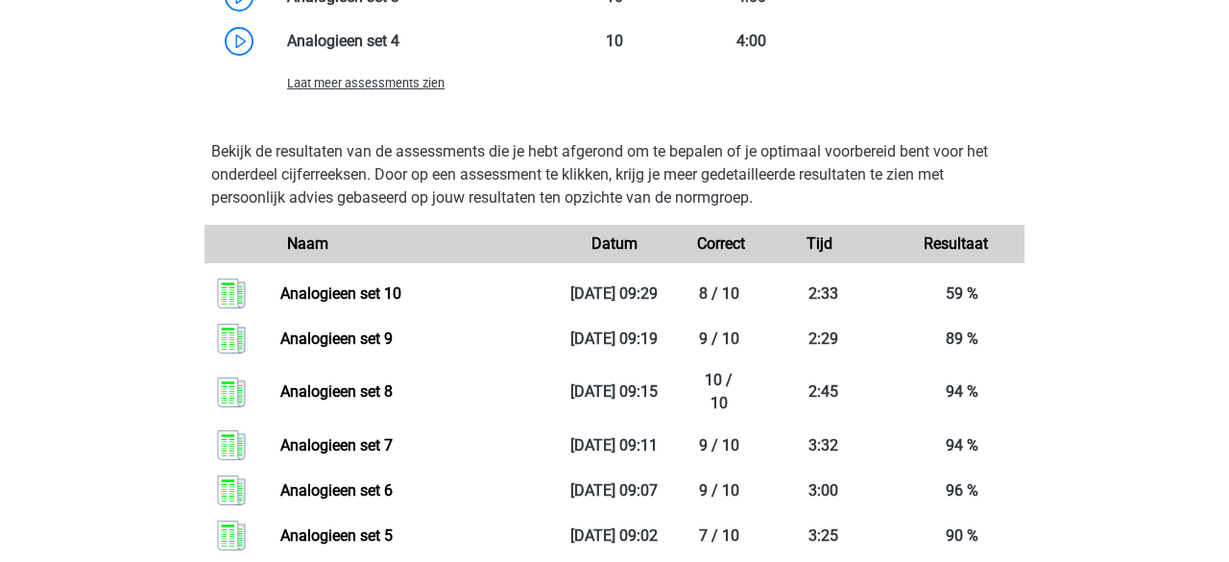
click at [406, 91] on div "Laat meer assessments zien" at bounding box center [410, 82] width 274 height 23
click at [411, 81] on span "Laat meer assessments zien" at bounding box center [366, 83] width 158 height 14
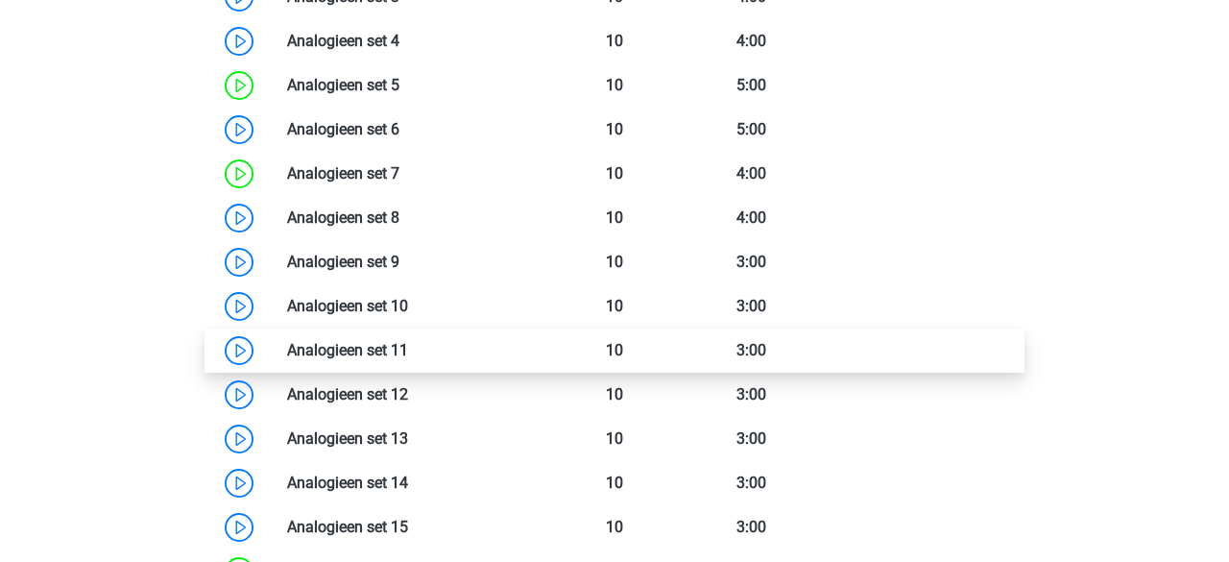
click at [408, 356] on link at bounding box center [408, 350] width 0 height 18
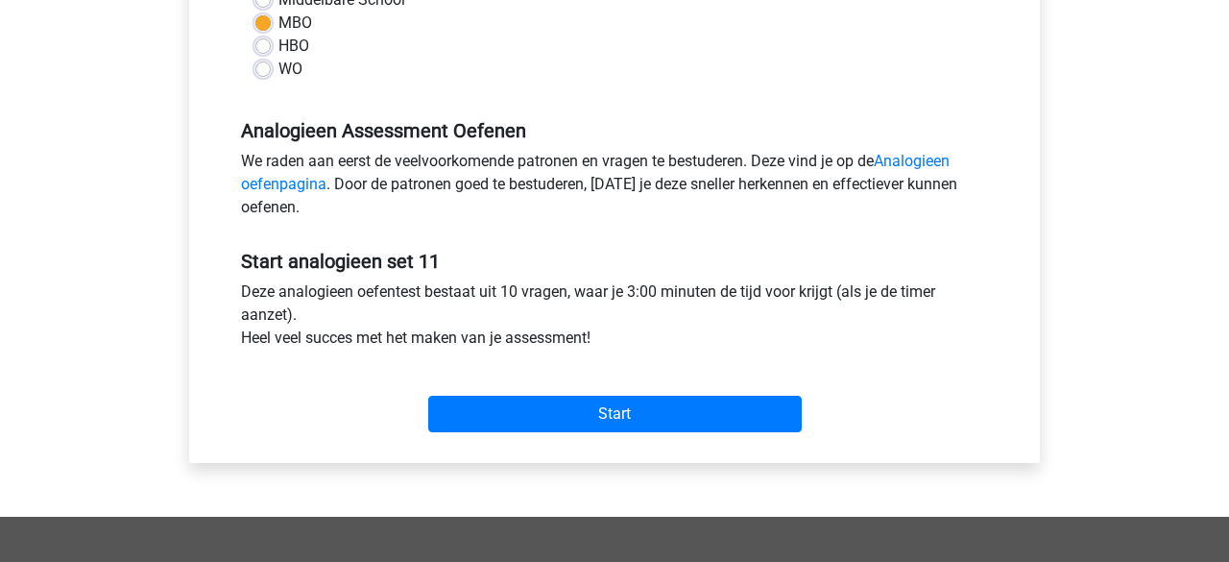
scroll to position [501, 0]
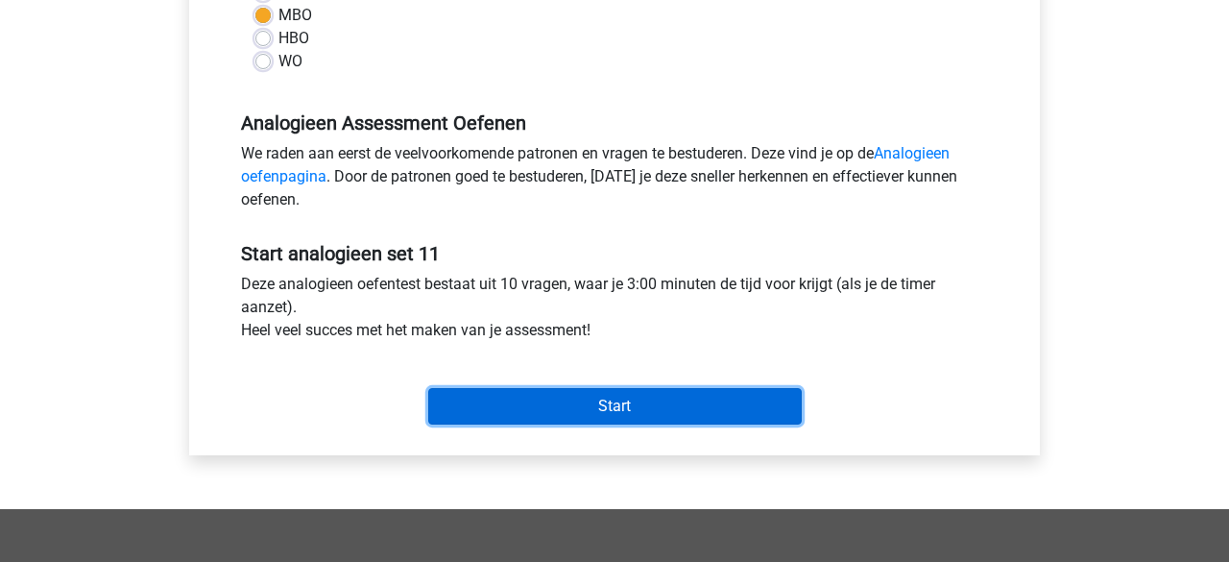
click at [575, 406] on input "Start" at bounding box center [615, 406] width 374 height 37
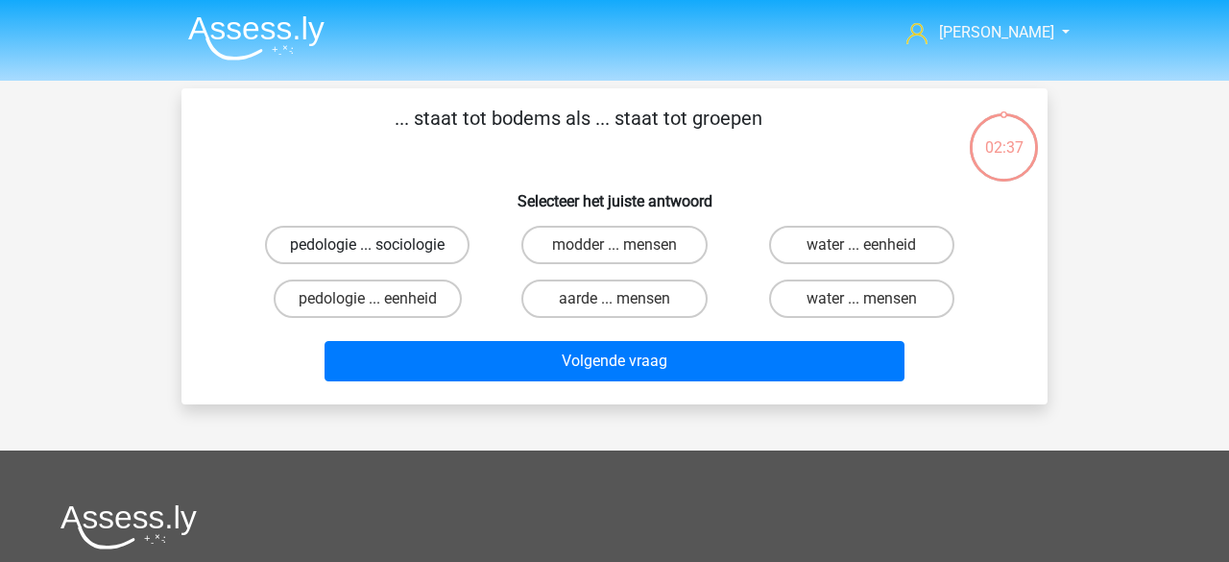
click at [401, 244] on label "pedologie ... sociologie" at bounding box center [367, 245] width 205 height 38
click at [380, 245] on input "pedologie ... sociologie" at bounding box center [374, 251] width 12 height 12
radio input "true"
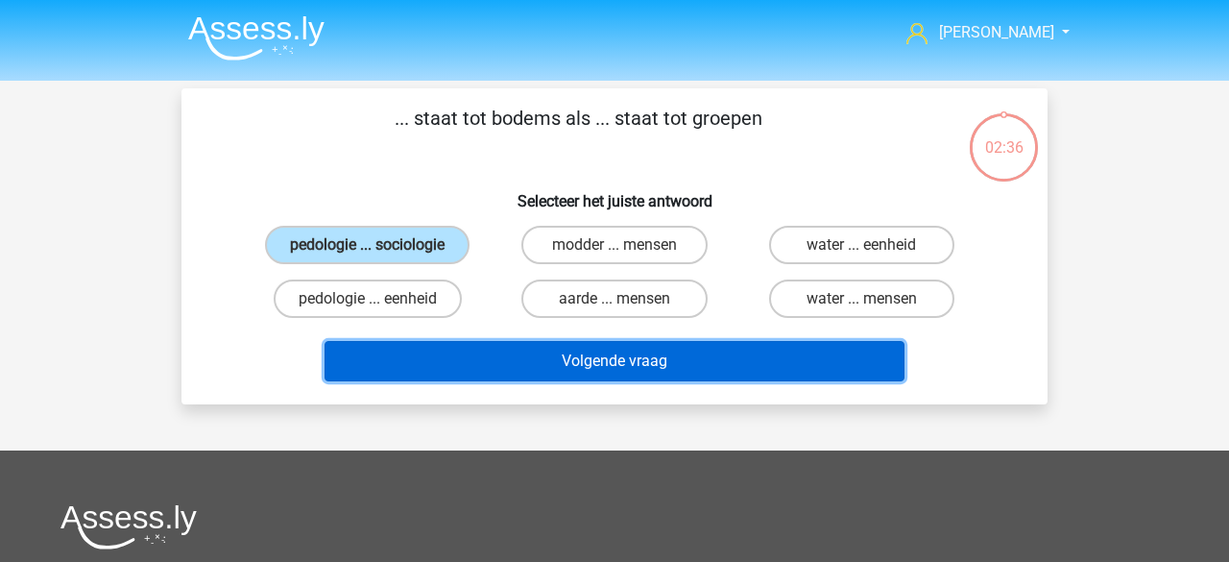
click at [513, 363] on button "Volgende vraag" at bounding box center [615, 361] width 581 height 40
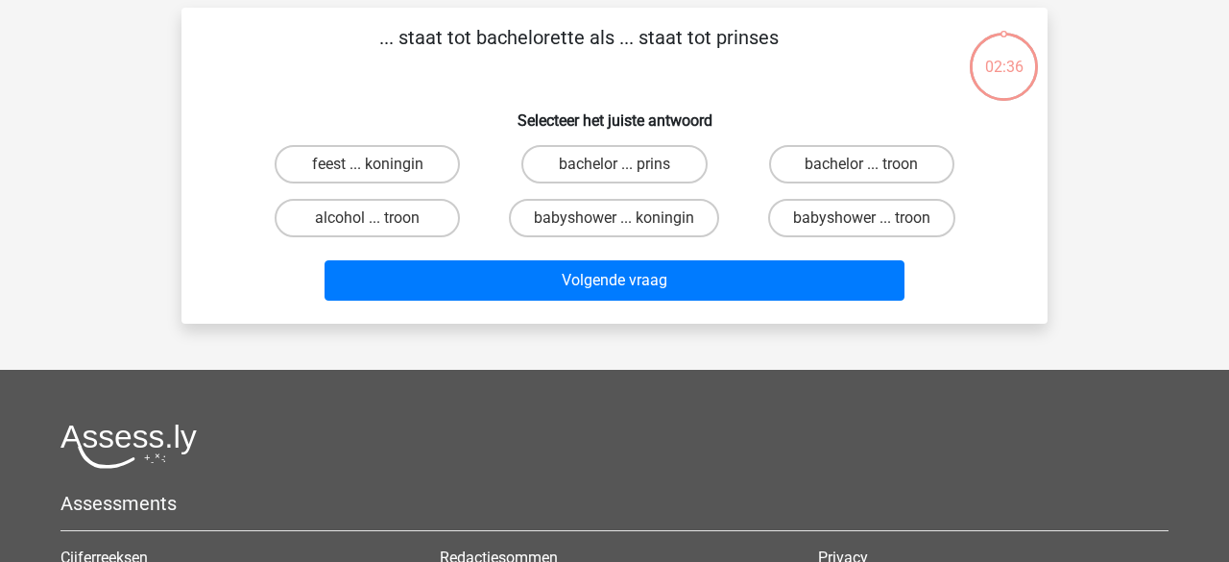
scroll to position [88, 0]
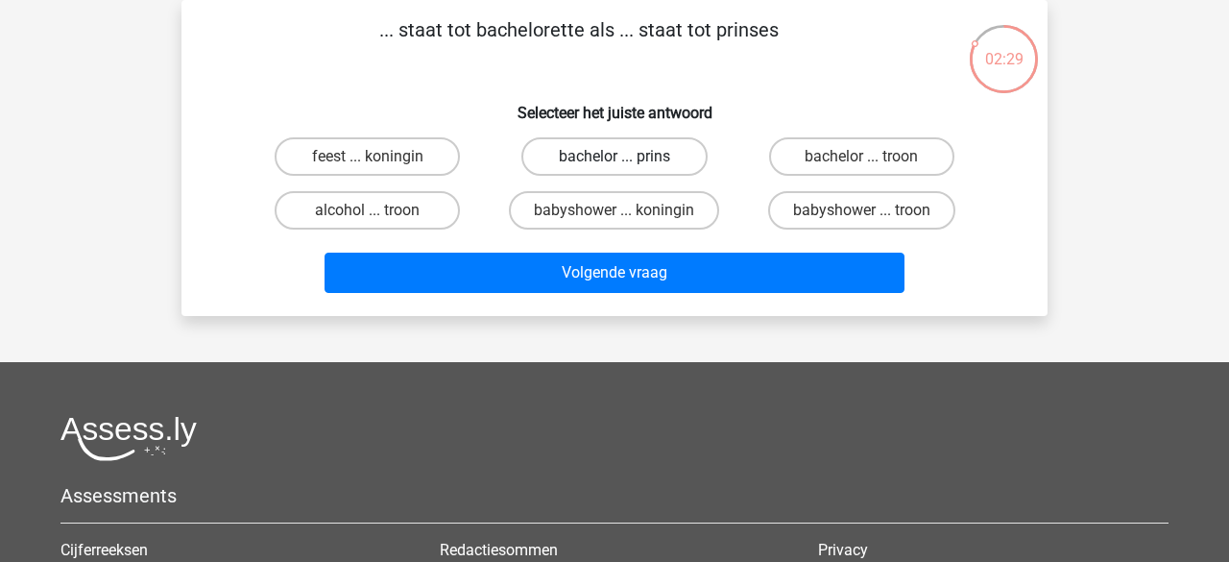
click at [606, 158] on label "bachelor ... prins" at bounding box center [614, 156] width 185 height 38
click at [615, 158] on input "bachelor ... prins" at bounding box center [621, 163] width 12 height 12
radio input "true"
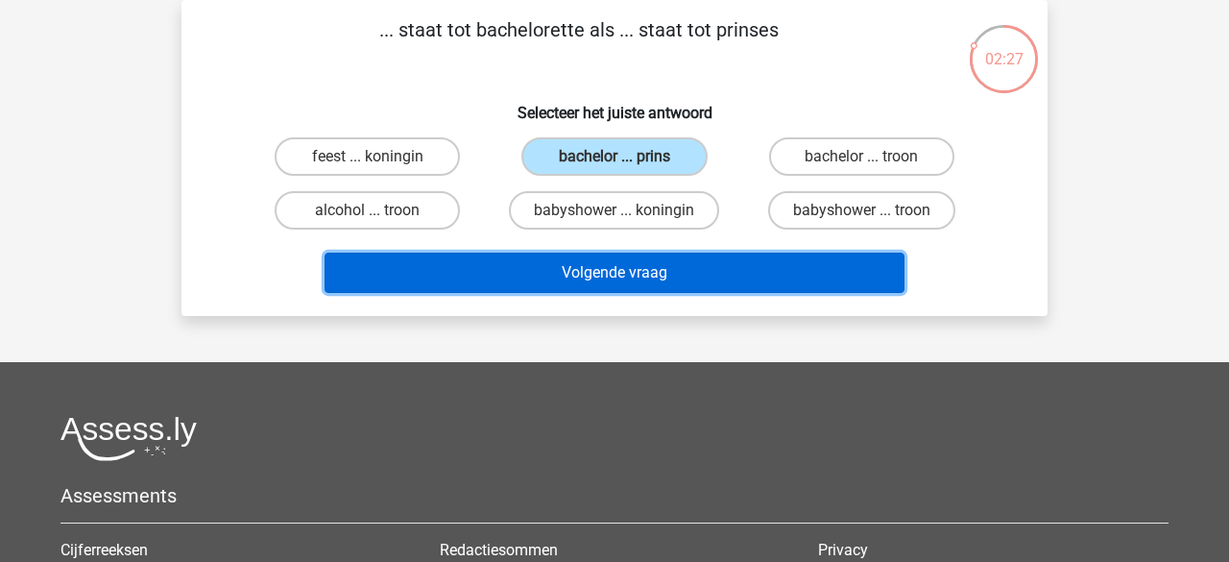
click at [603, 272] on button "Volgende vraag" at bounding box center [615, 273] width 581 height 40
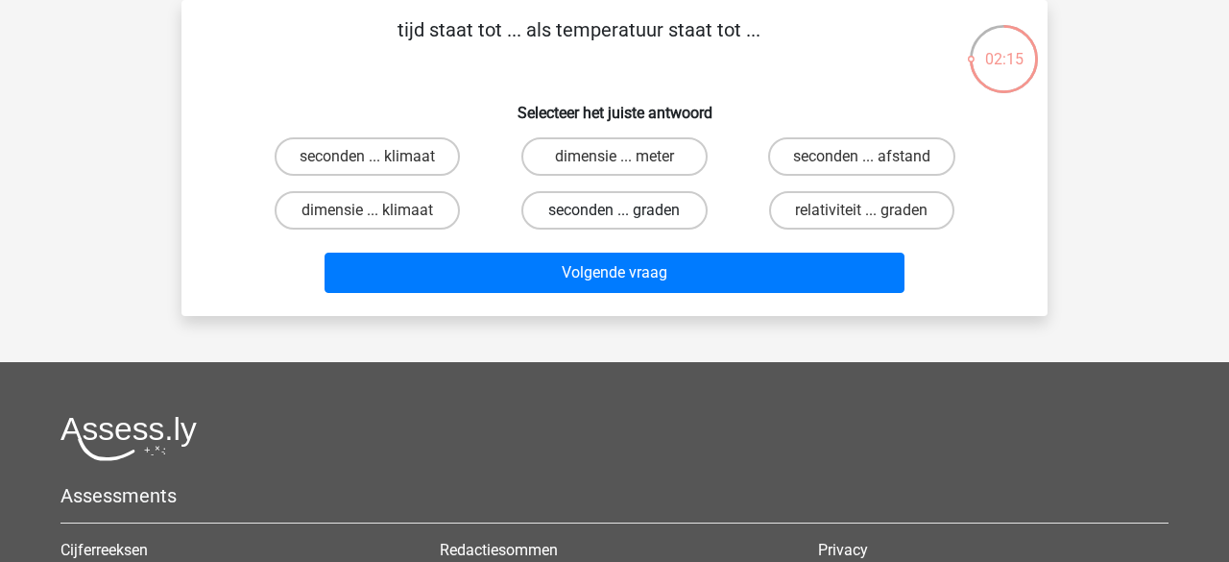
click at [568, 215] on label "seconden ... graden" at bounding box center [614, 210] width 185 height 38
click at [615, 215] on input "seconden ... graden" at bounding box center [621, 216] width 12 height 12
radio input "true"
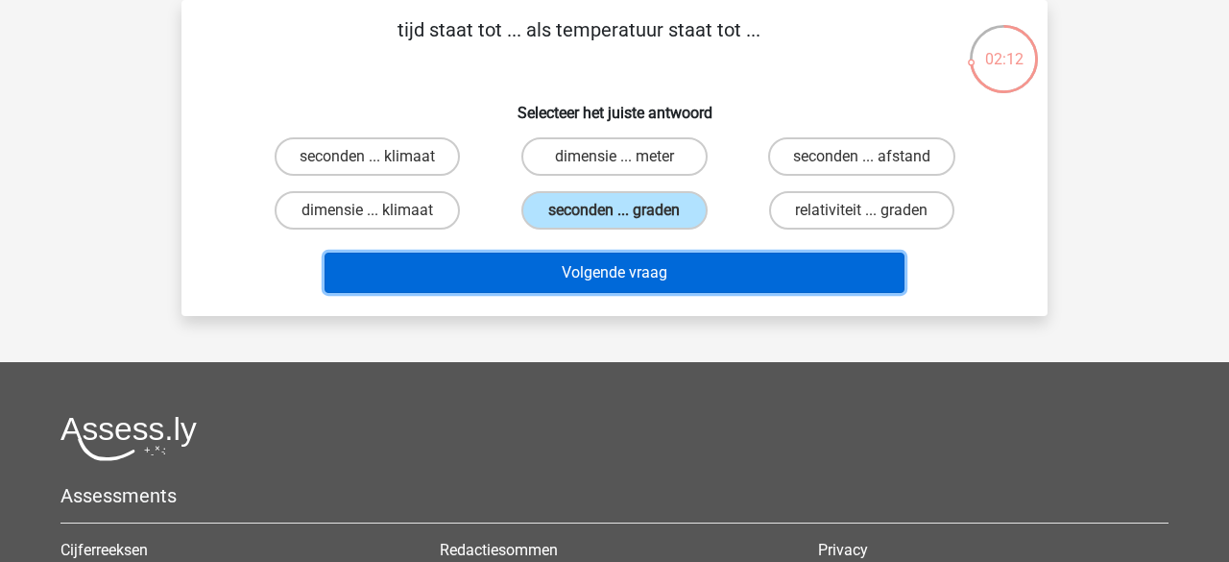
click at [563, 272] on button "Volgende vraag" at bounding box center [615, 273] width 581 height 40
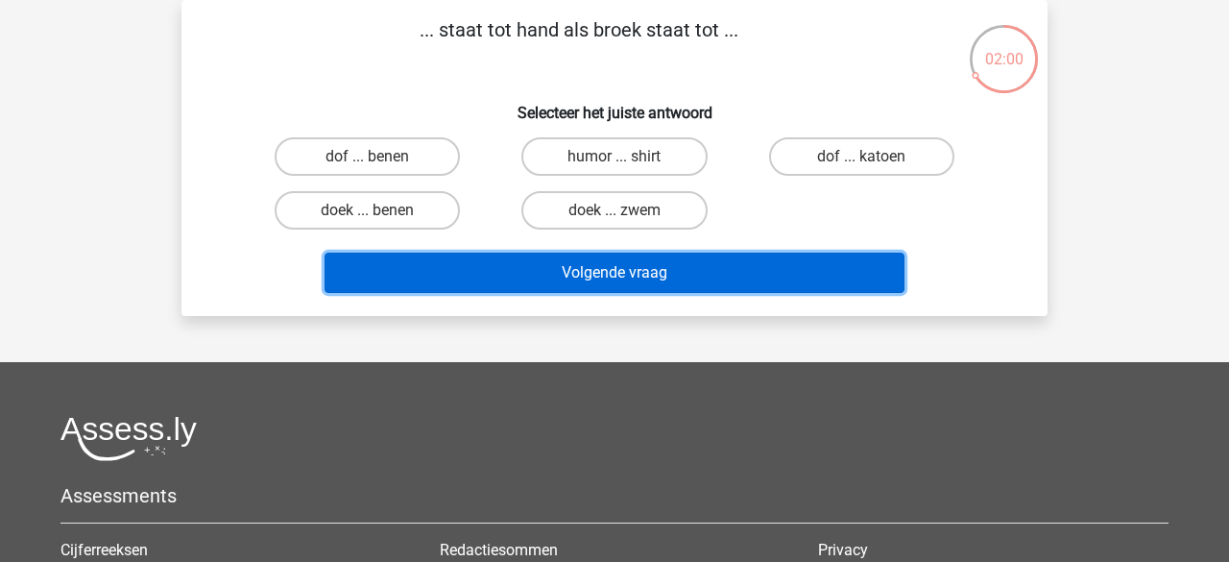
click at [625, 278] on button "Volgende vraag" at bounding box center [615, 273] width 581 height 40
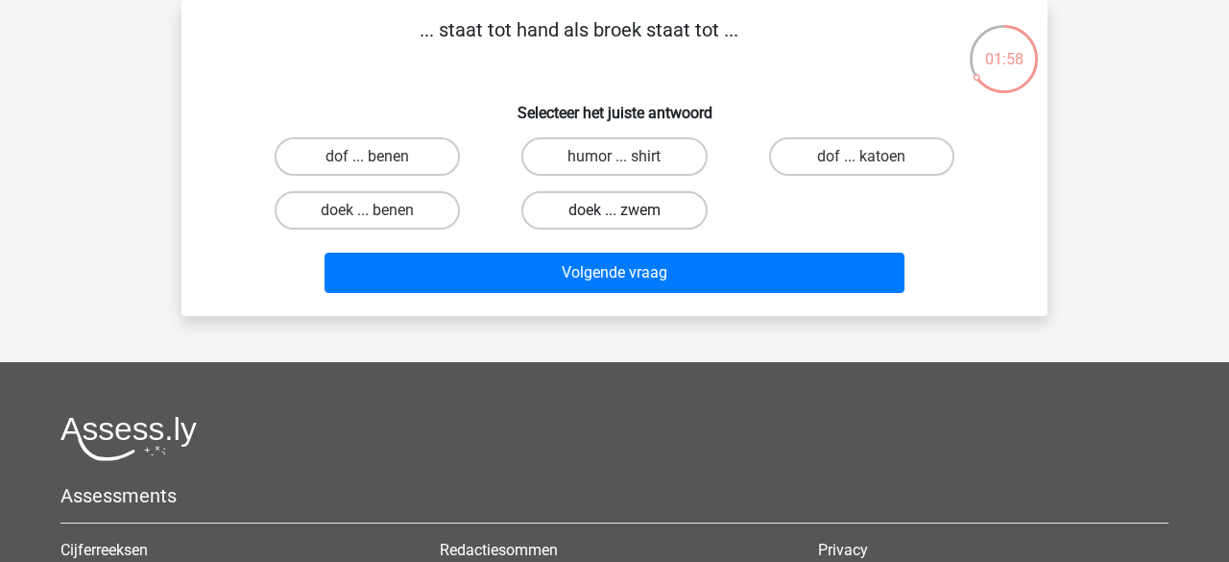
click at [602, 205] on label "doek ... zwem" at bounding box center [614, 210] width 185 height 38
click at [615, 210] on input "doek ... zwem" at bounding box center [621, 216] width 12 height 12
radio input "true"
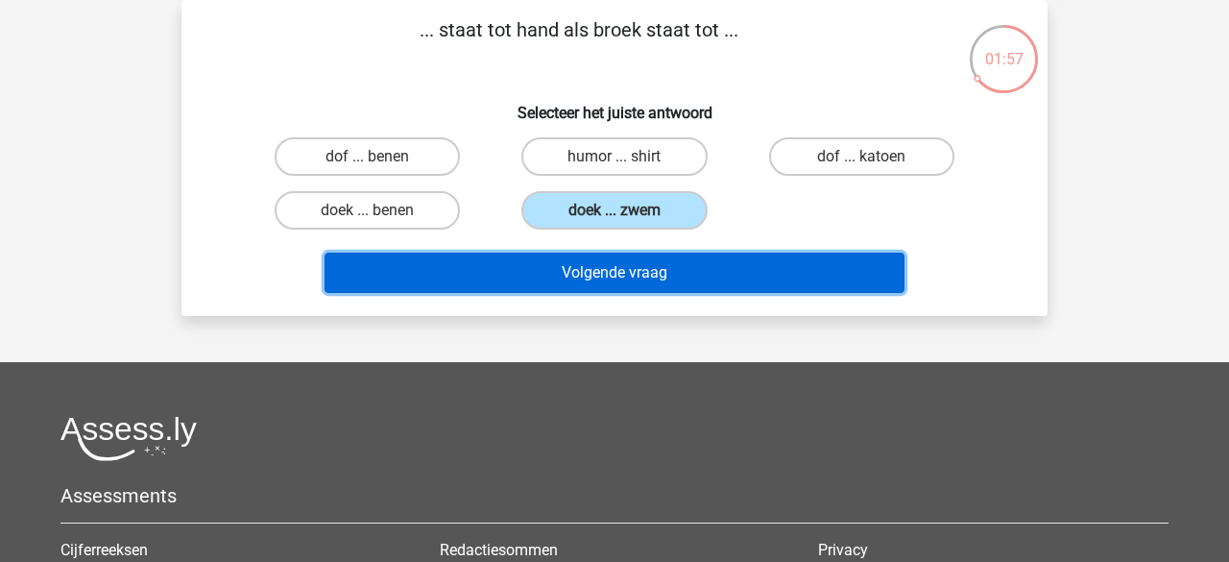
click at [609, 278] on button "Volgende vraag" at bounding box center [615, 273] width 581 height 40
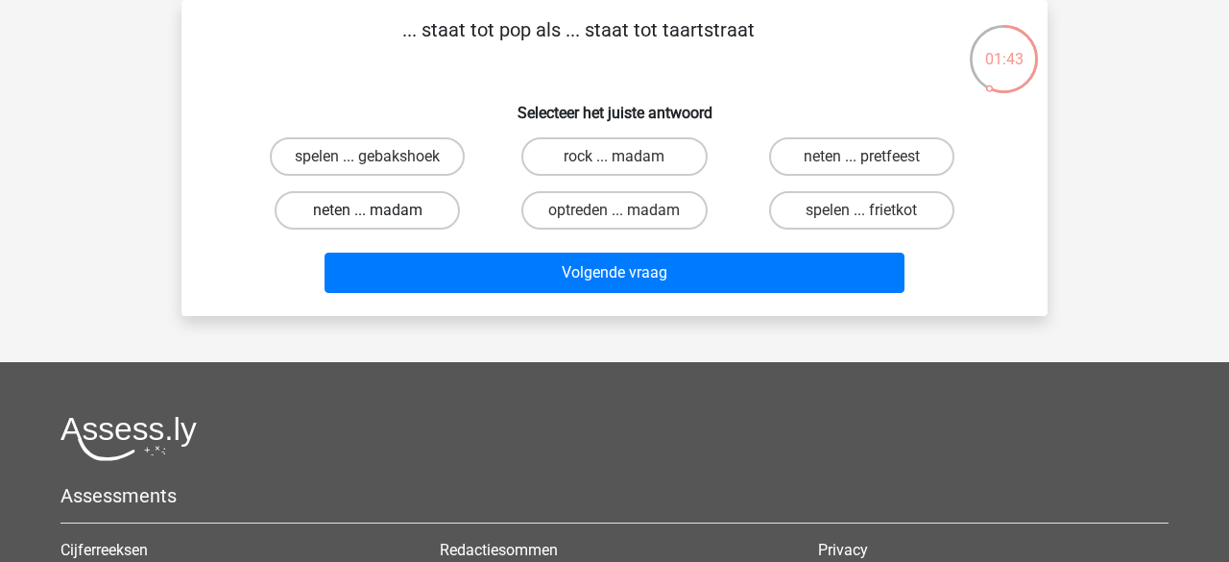
click at [358, 209] on label "neten ... madam" at bounding box center [367, 210] width 185 height 38
click at [368, 210] on input "neten ... madam" at bounding box center [374, 216] width 12 height 12
radio input "true"
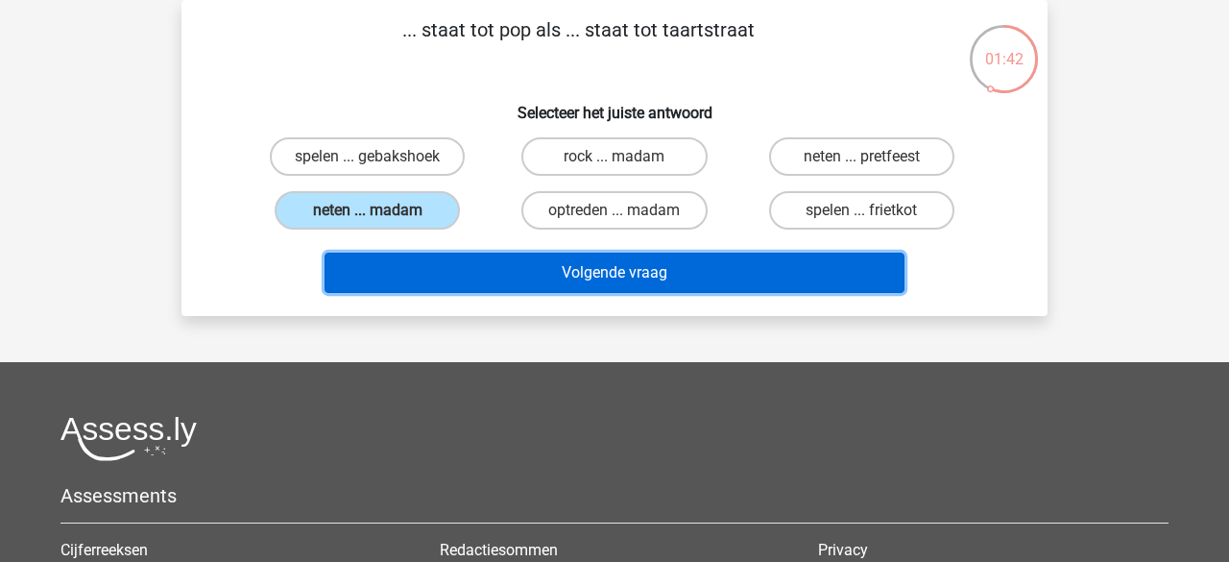
click at [476, 281] on button "Volgende vraag" at bounding box center [615, 273] width 581 height 40
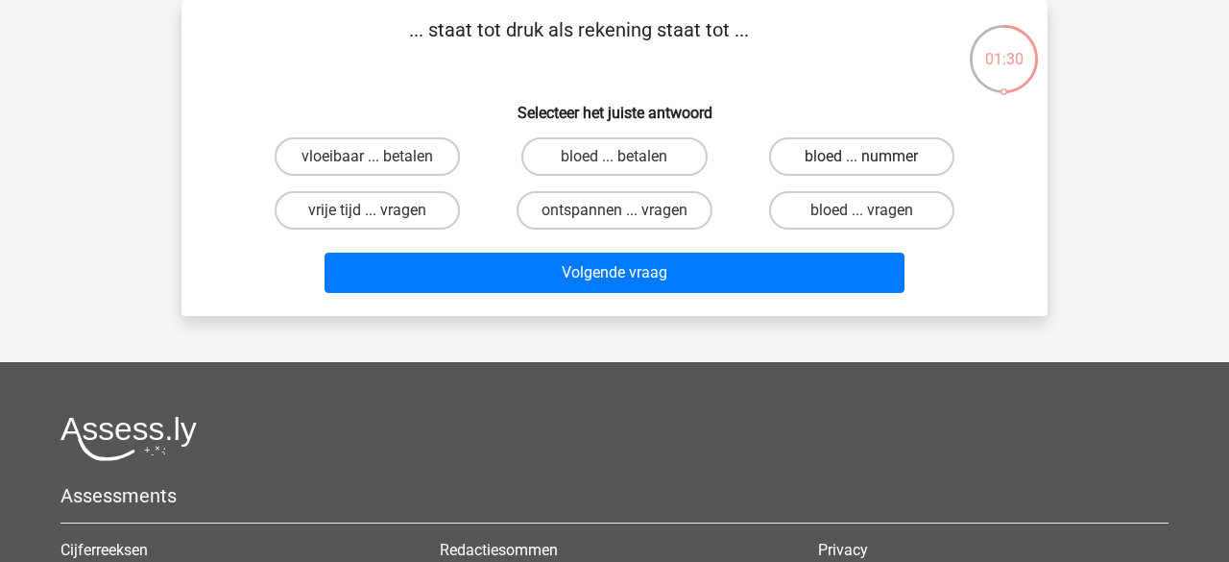
click at [806, 162] on label "bloed ... nummer" at bounding box center [861, 156] width 185 height 38
click at [862, 162] on input "bloed ... nummer" at bounding box center [868, 163] width 12 height 12
radio input "true"
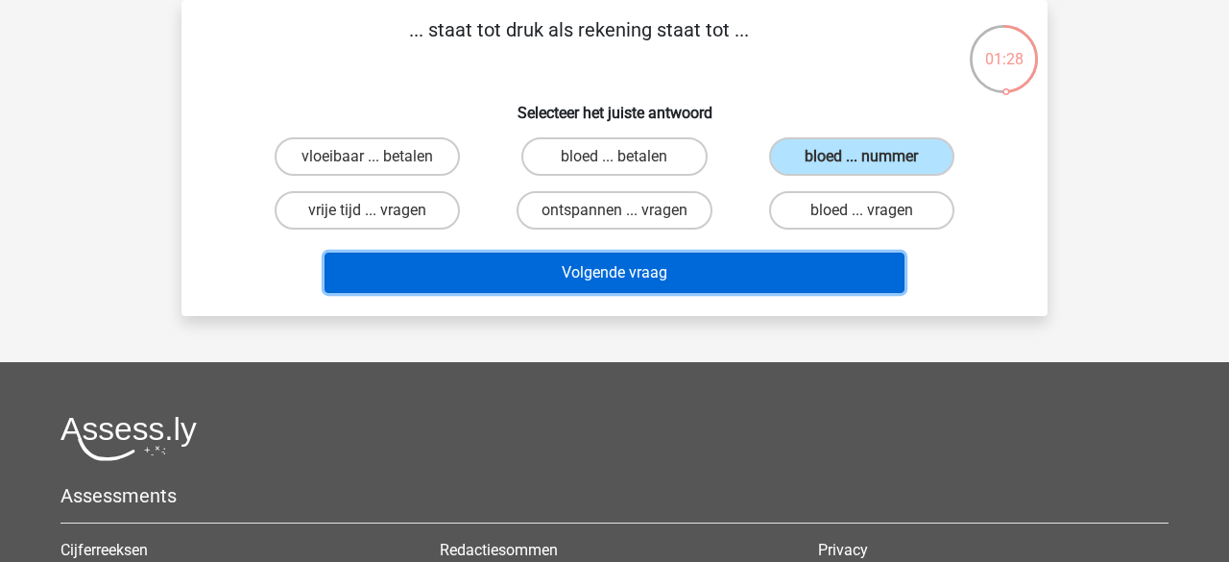
click at [662, 269] on button "Volgende vraag" at bounding box center [615, 273] width 581 height 40
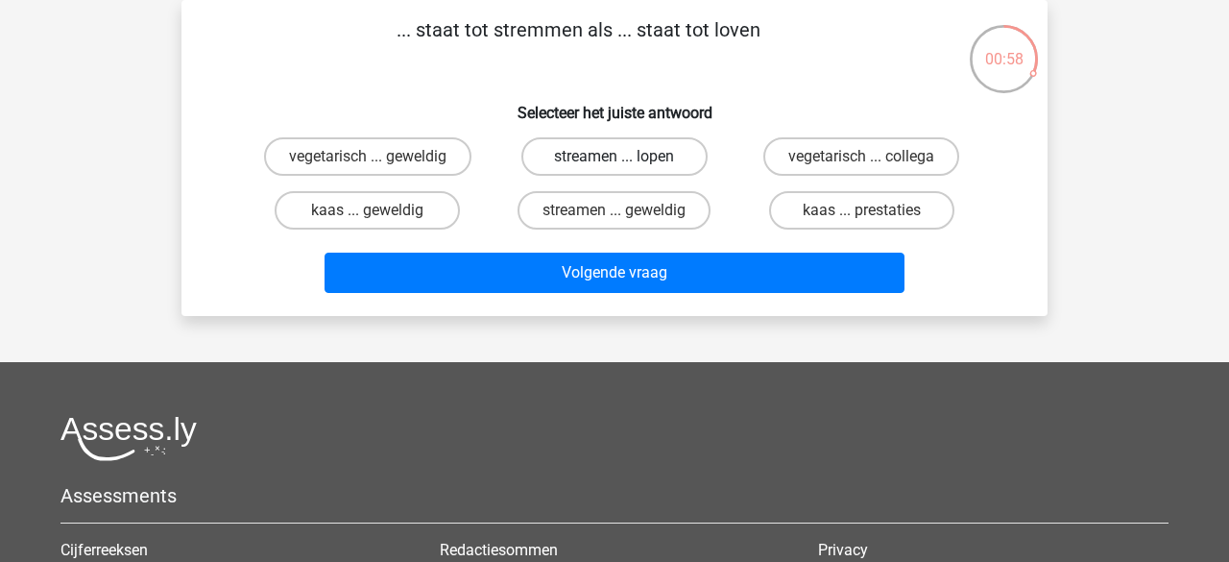
click at [589, 162] on label "streamen ... lopen" at bounding box center [614, 156] width 185 height 38
click at [615, 162] on input "streamen ... lopen" at bounding box center [621, 163] width 12 height 12
radio input "true"
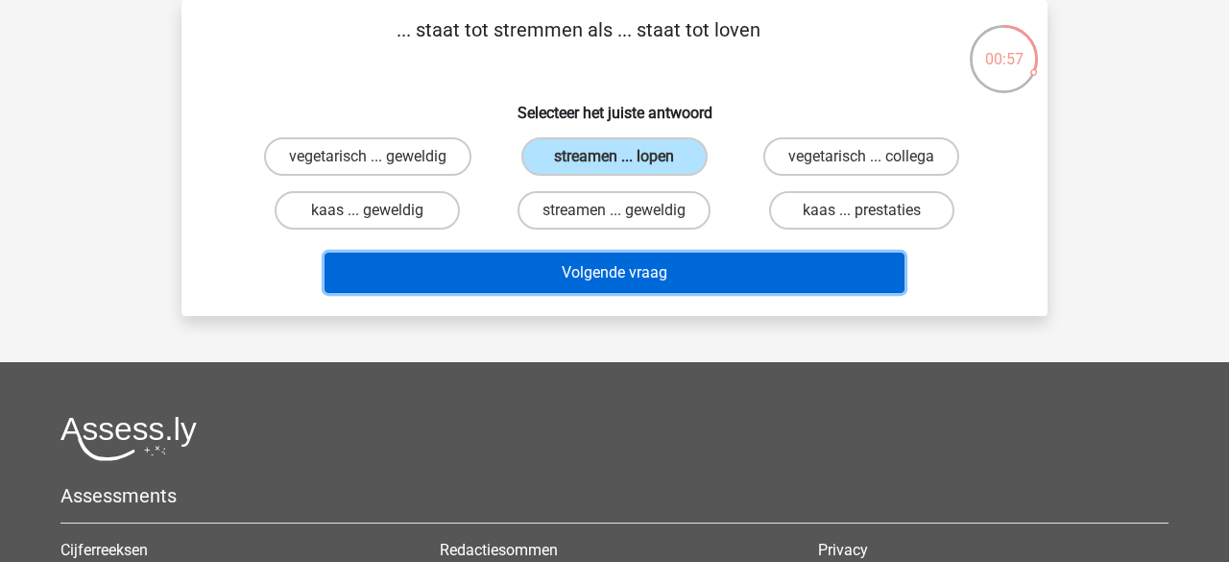
click at [601, 265] on button "Volgende vraag" at bounding box center [615, 273] width 581 height 40
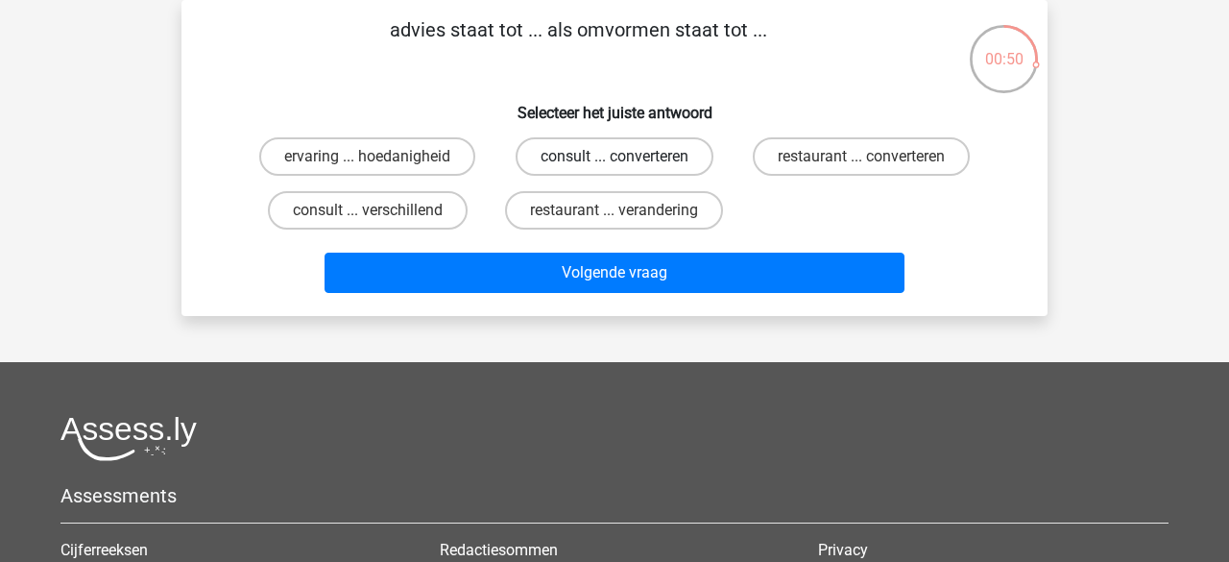
click at [588, 156] on label "consult ... converteren" at bounding box center [615, 156] width 198 height 38
click at [615, 157] on input "consult ... converteren" at bounding box center [621, 163] width 12 height 12
radio input "true"
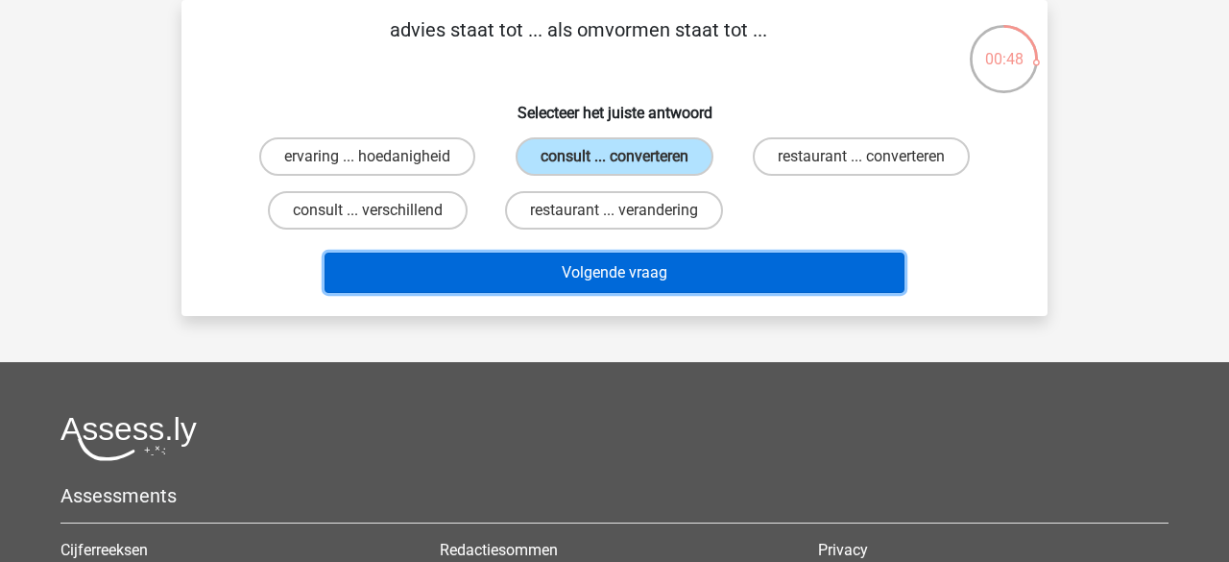
click at [596, 264] on button "Volgende vraag" at bounding box center [615, 273] width 581 height 40
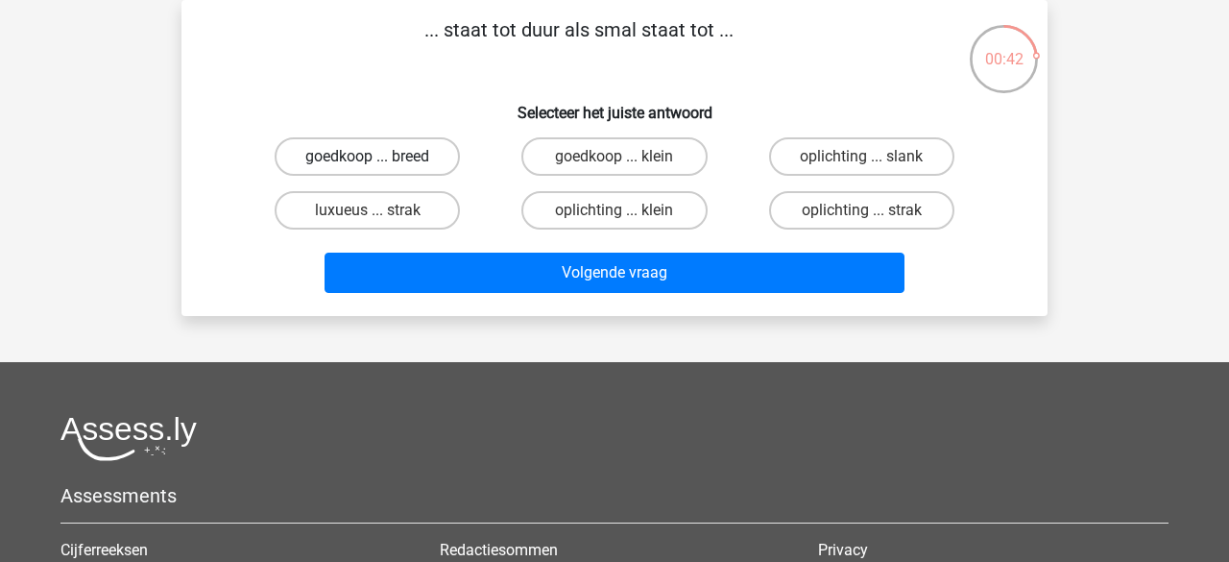
click at [384, 156] on label "goedkoop ... breed" at bounding box center [367, 156] width 185 height 38
click at [380, 157] on input "goedkoop ... breed" at bounding box center [374, 163] width 12 height 12
radio input "true"
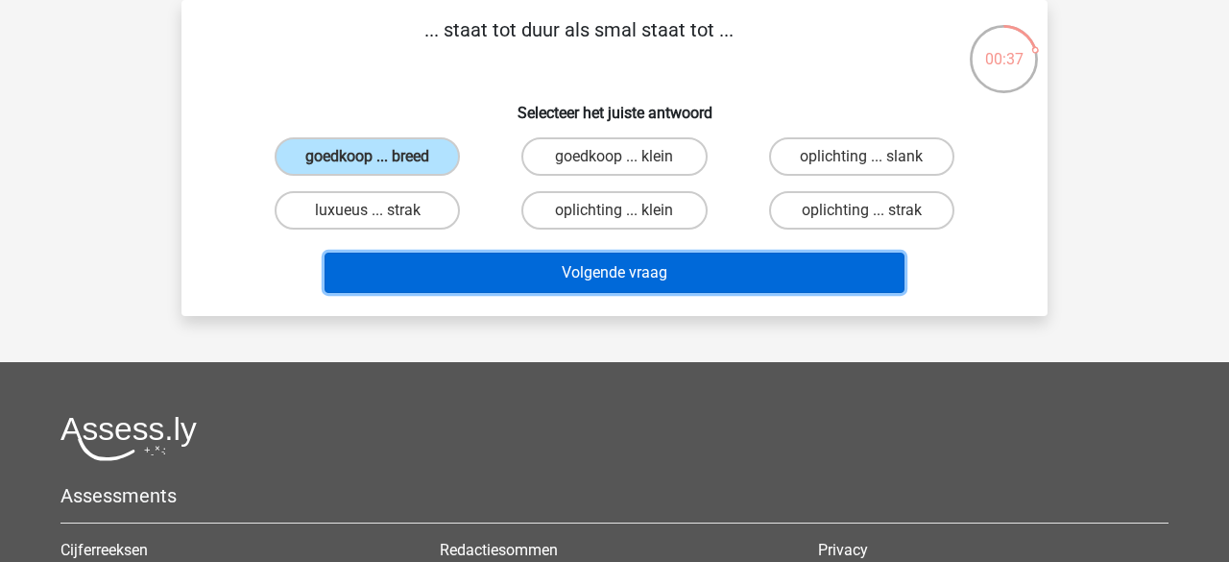
click at [477, 267] on button "Volgende vraag" at bounding box center [615, 273] width 581 height 40
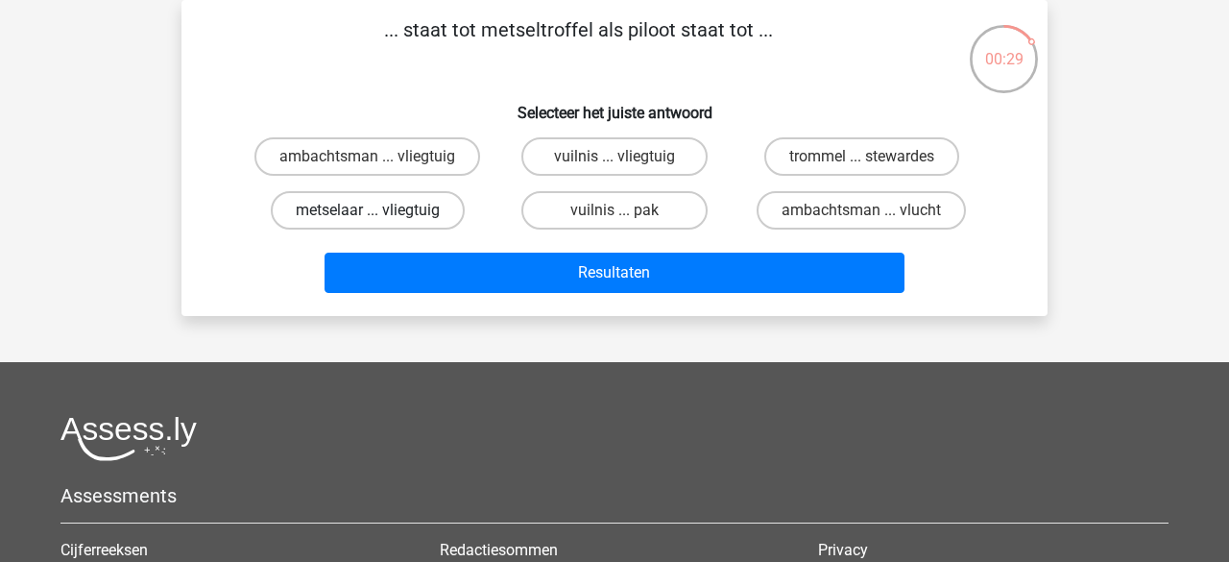
click at [398, 211] on label "metselaar ... vliegtuig" at bounding box center [368, 210] width 194 height 38
click at [380, 211] on input "metselaar ... vliegtuig" at bounding box center [374, 216] width 12 height 12
radio input "true"
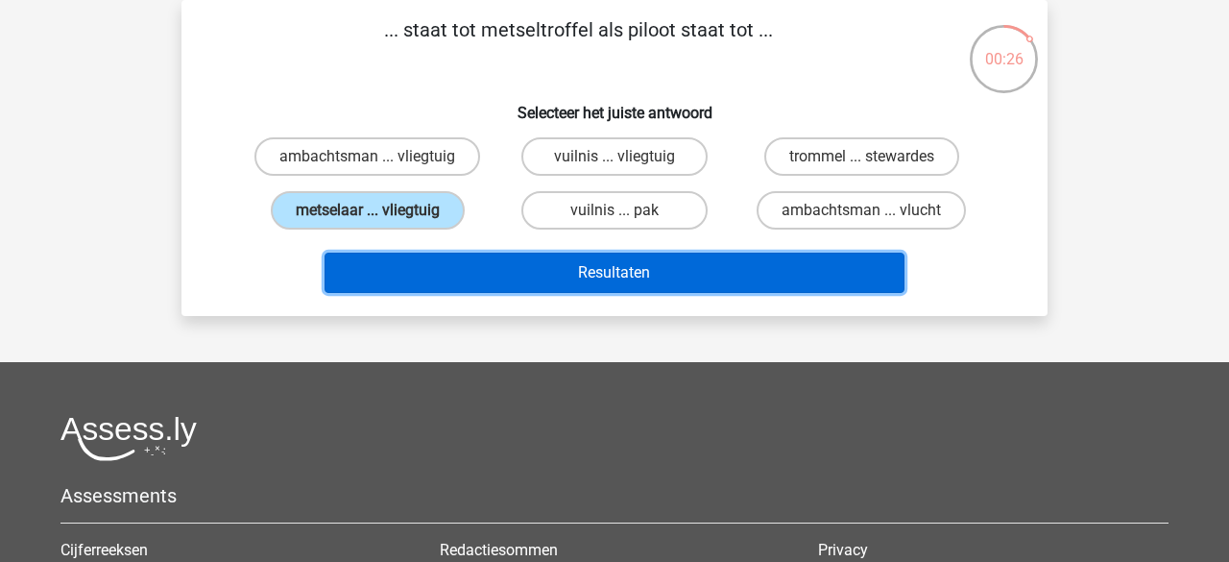
click at [521, 280] on button "Resultaten" at bounding box center [615, 273] width 581 height 40
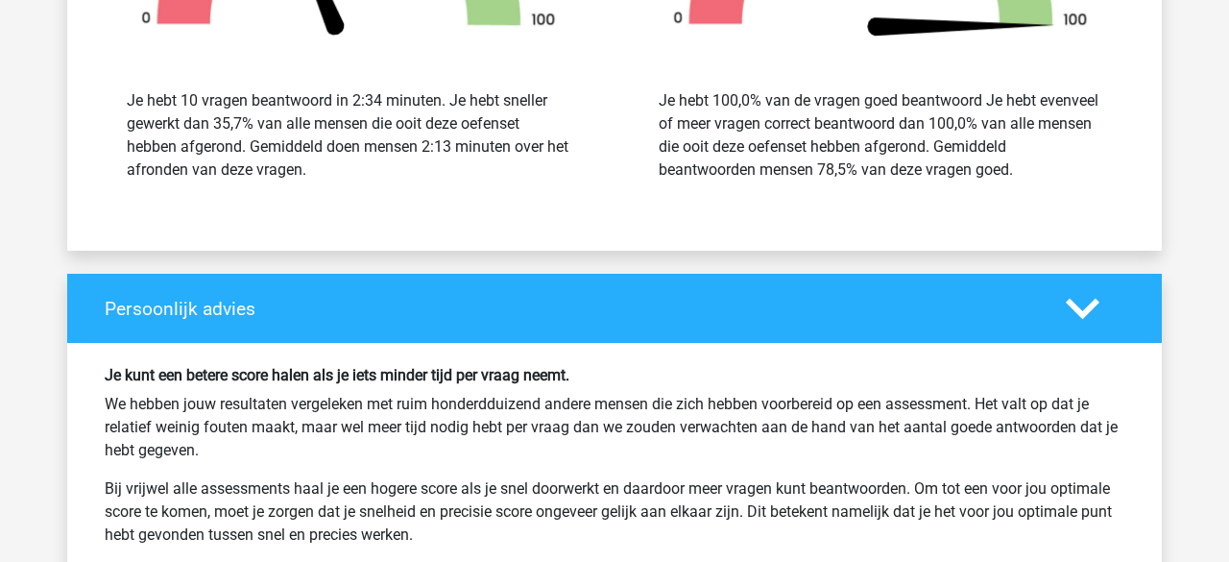
scroll to position [2581, 0]
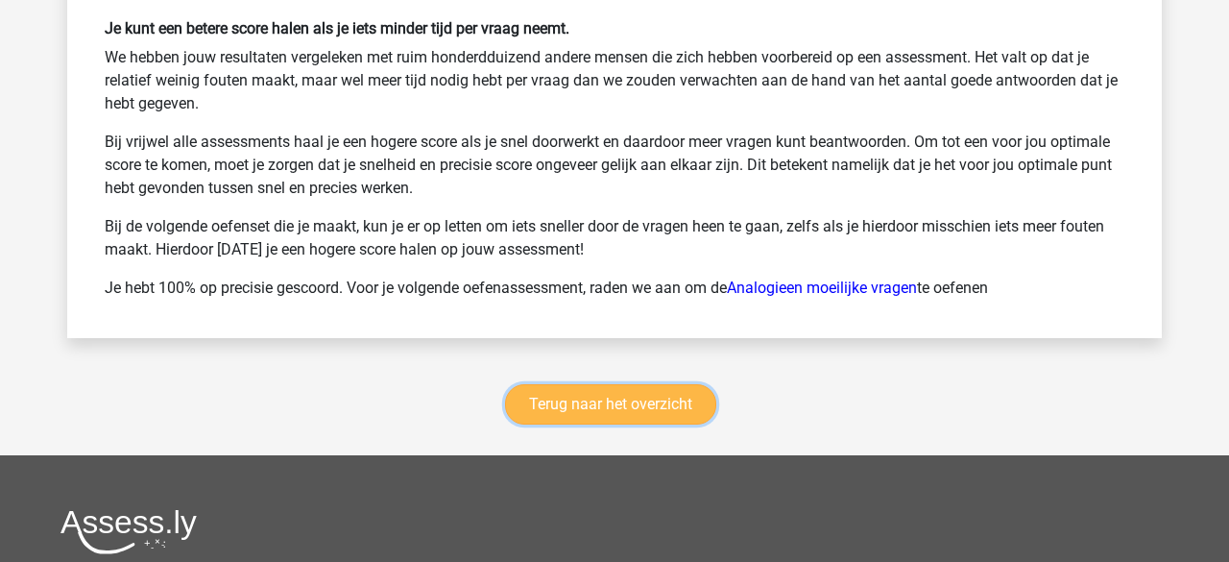
click at [557, 402] on link "Terug naar het overzicht" at bounding box center [610, 404] width 211 height 40
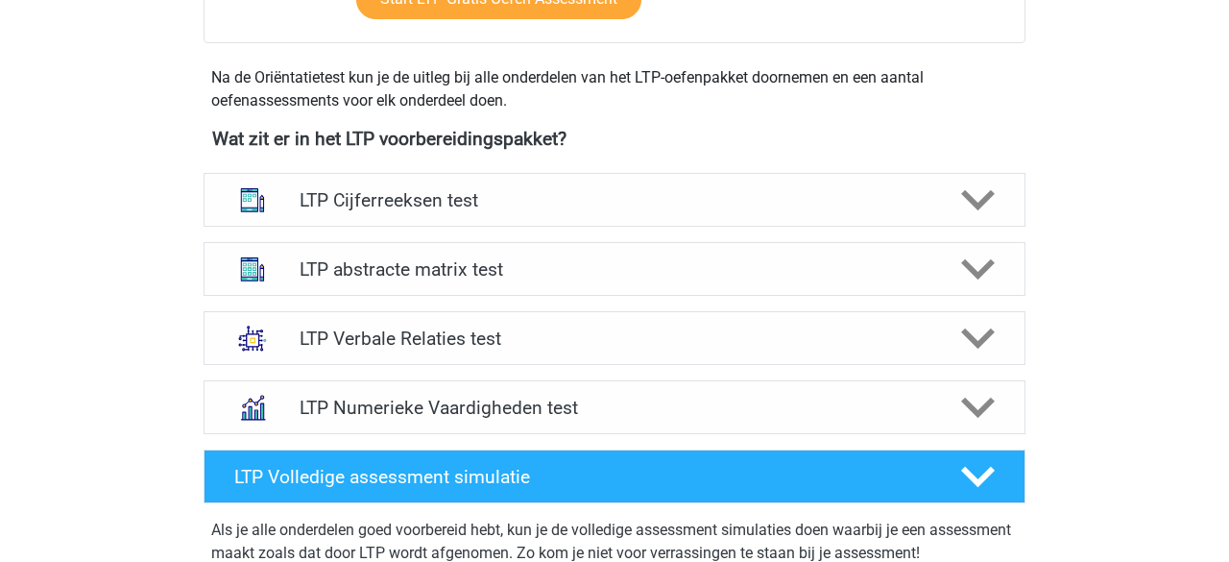
scroll to position [661, 0]
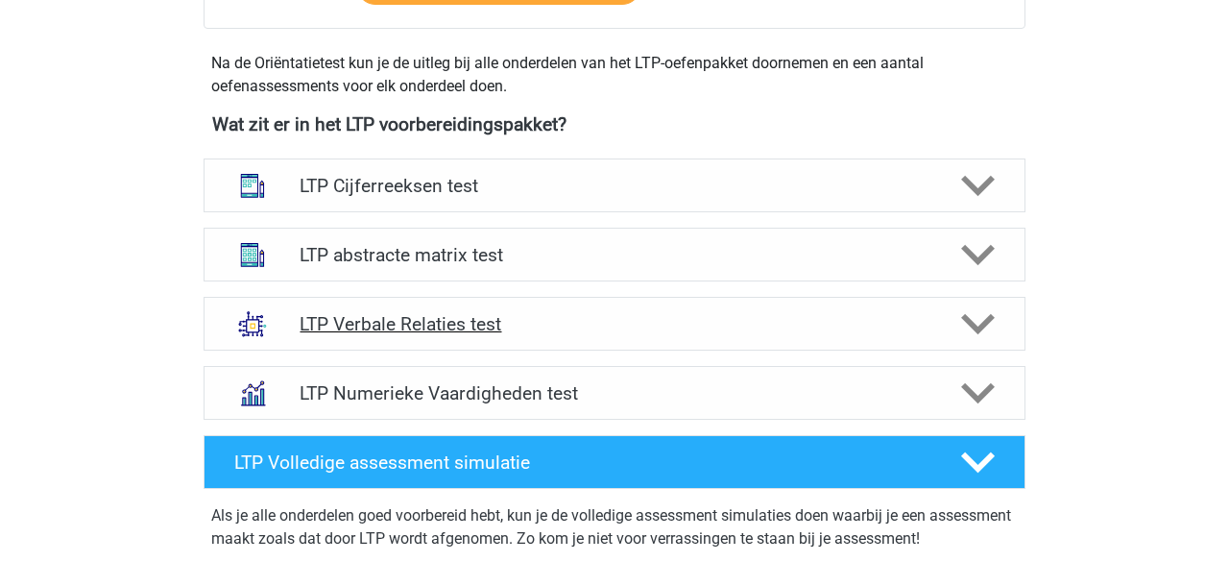
click at [972, 327] on polygon at bounding box center [978, 324] width 34 height 21
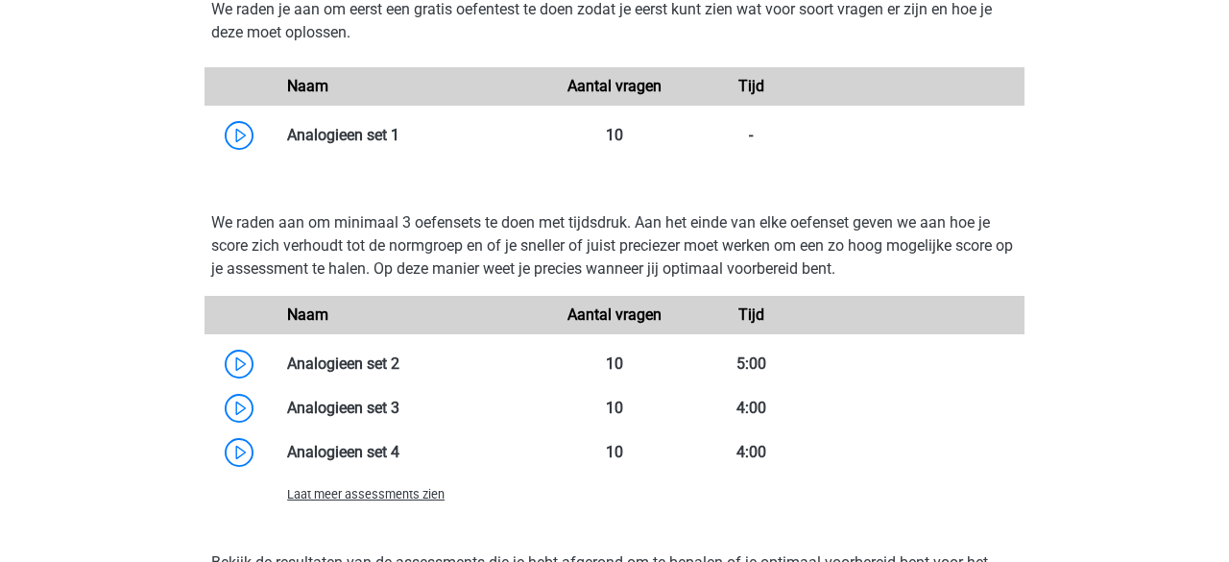
scroll to position [1663, 0]
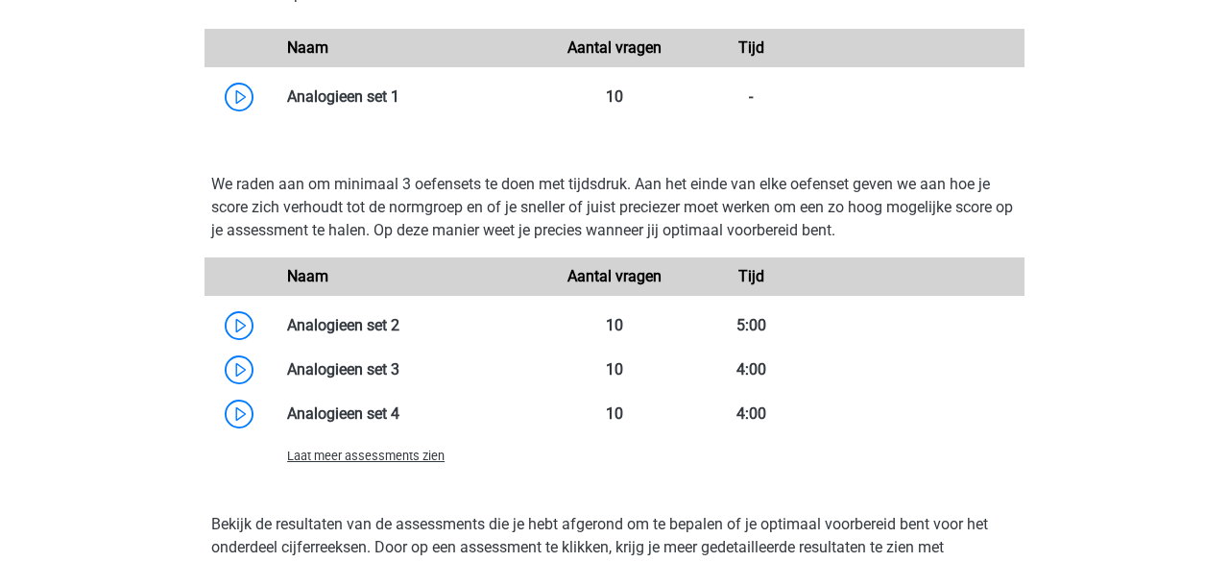
click at [388, 453] on span "Laat meer assessments zien" at bounding box center [366, 456] width 158 height 14
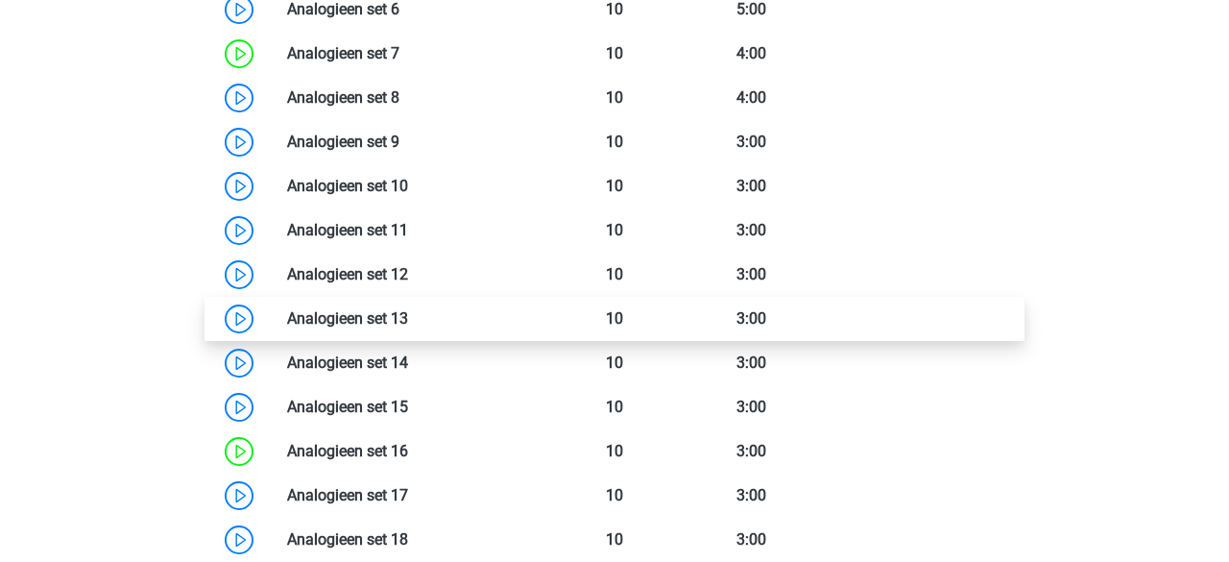
scroll to position [2155, 0]
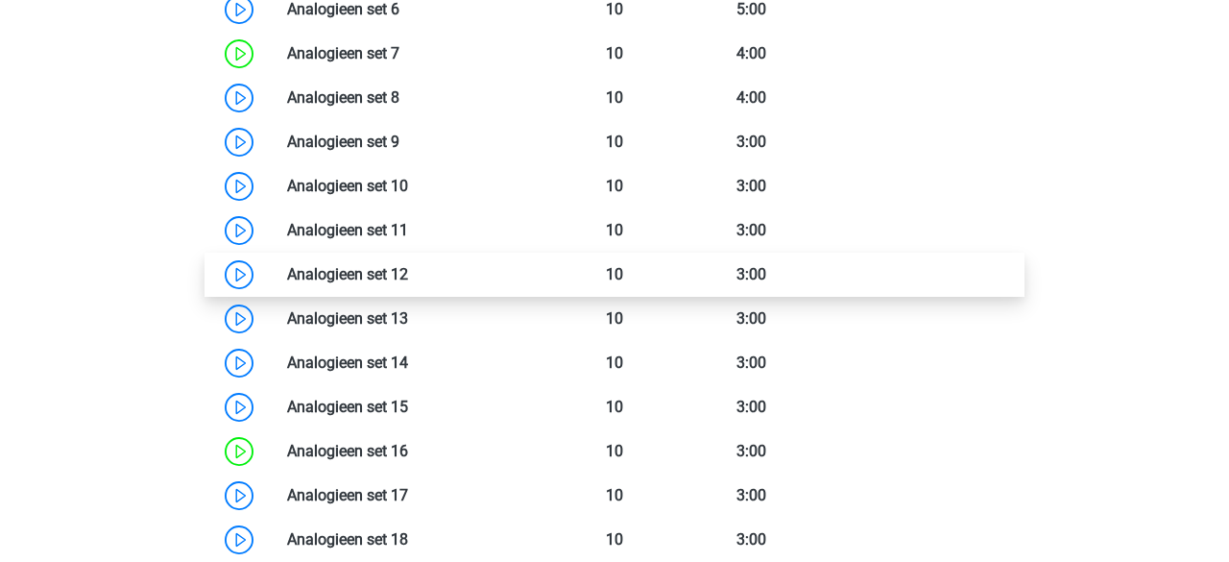
click at [408, 280] on link at bounding box center [408, 274] width 0 height 18
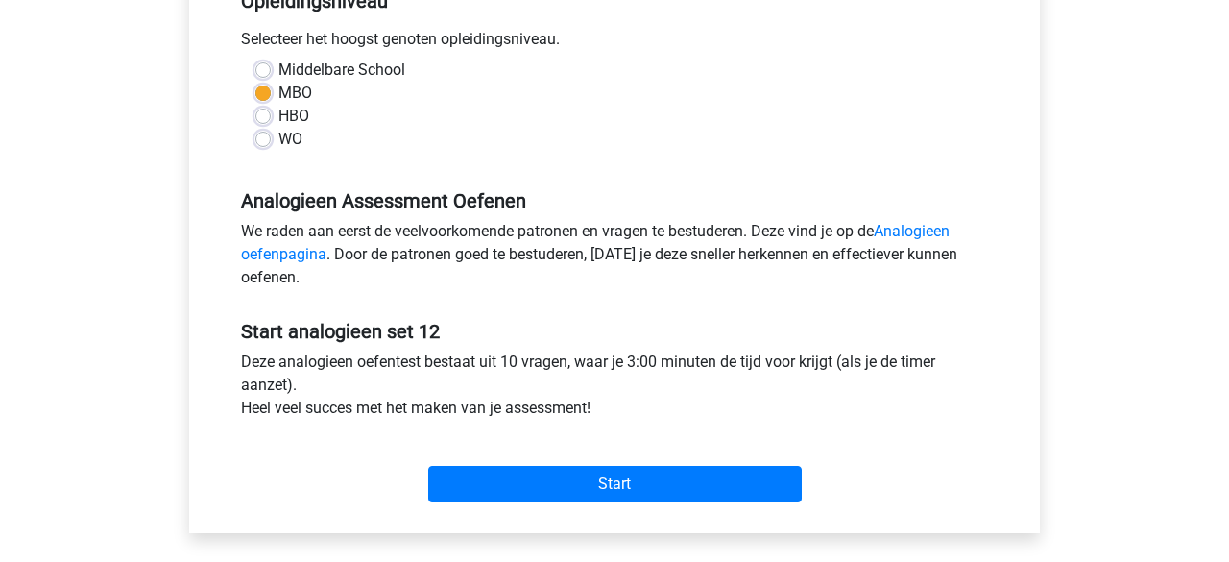
scroll to position [718, 0]
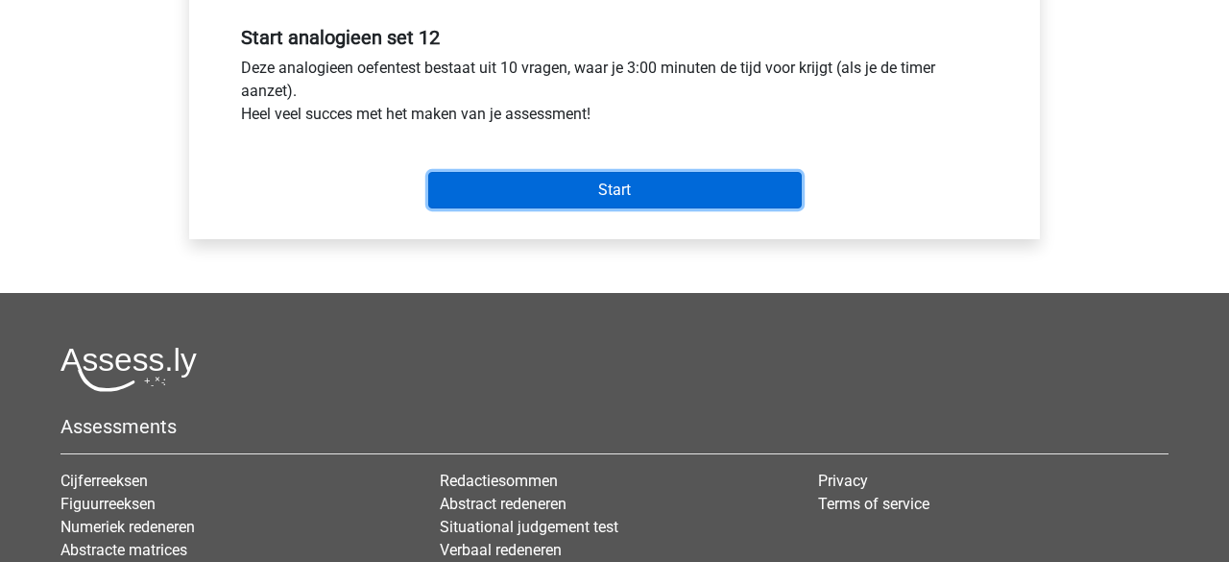
click at [556, 188] on input "Start" at bounding box center [615, 190] width 374 height 37
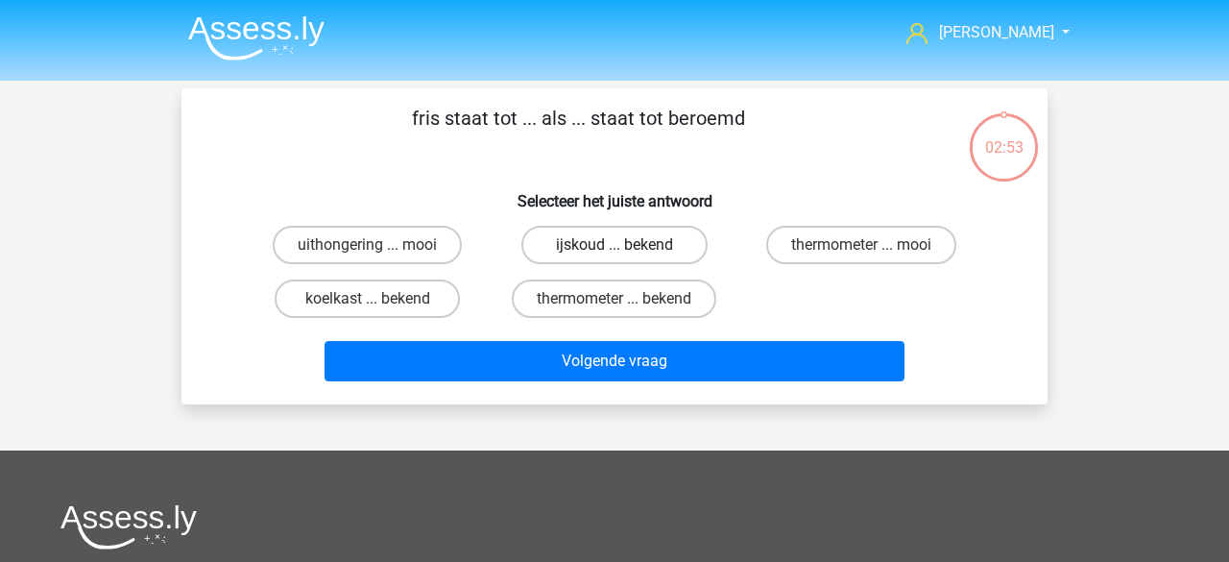
click at [550, 253] on label "ijskoud ... bekend" at bounding box center [614, 245] width 185 height 38
click at [615, 253] on input "ijskoud ... bekend" at bounding box center [621, 251] width 12 height 12
radio input "true"
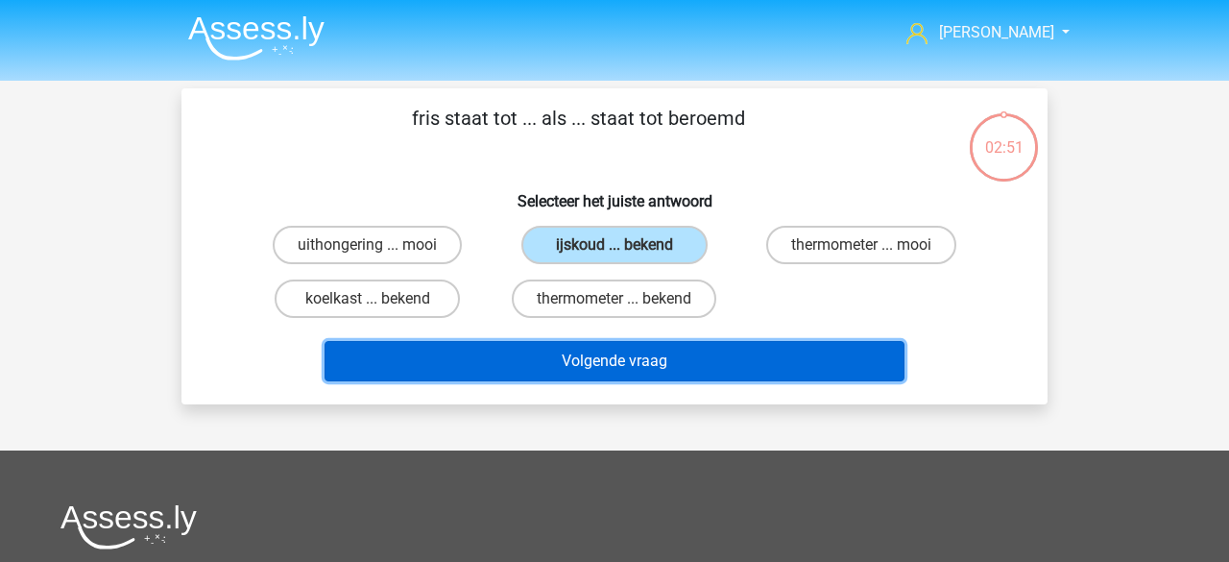
click at [573, 369] on button "Volgende vraag" at bounding box center [615, 361] width 581 height 40
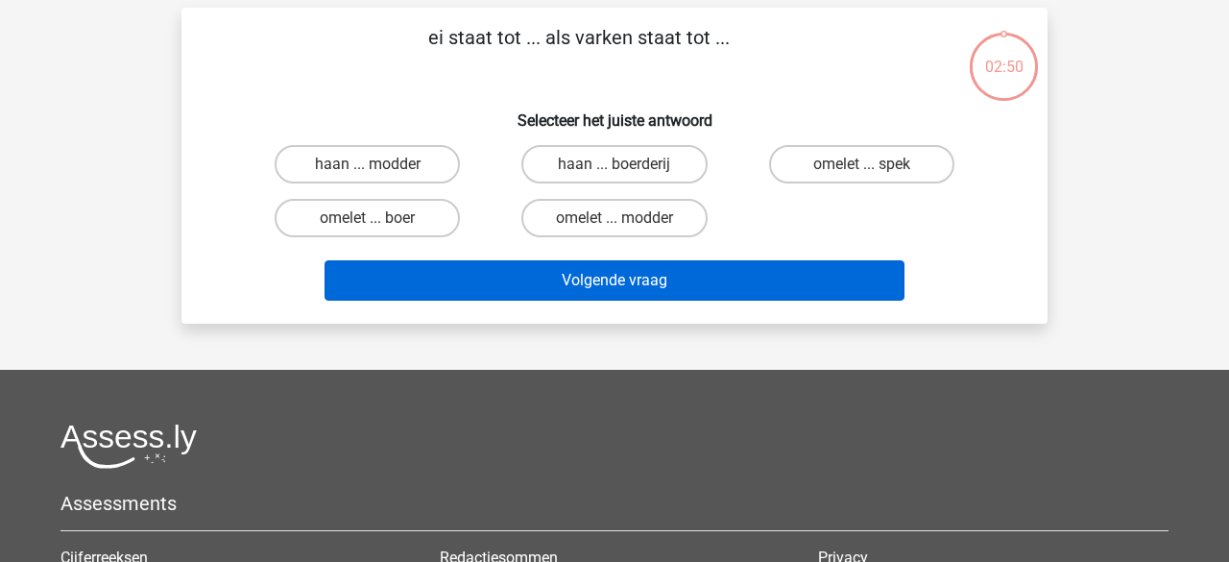
scroll to position [88, 0]
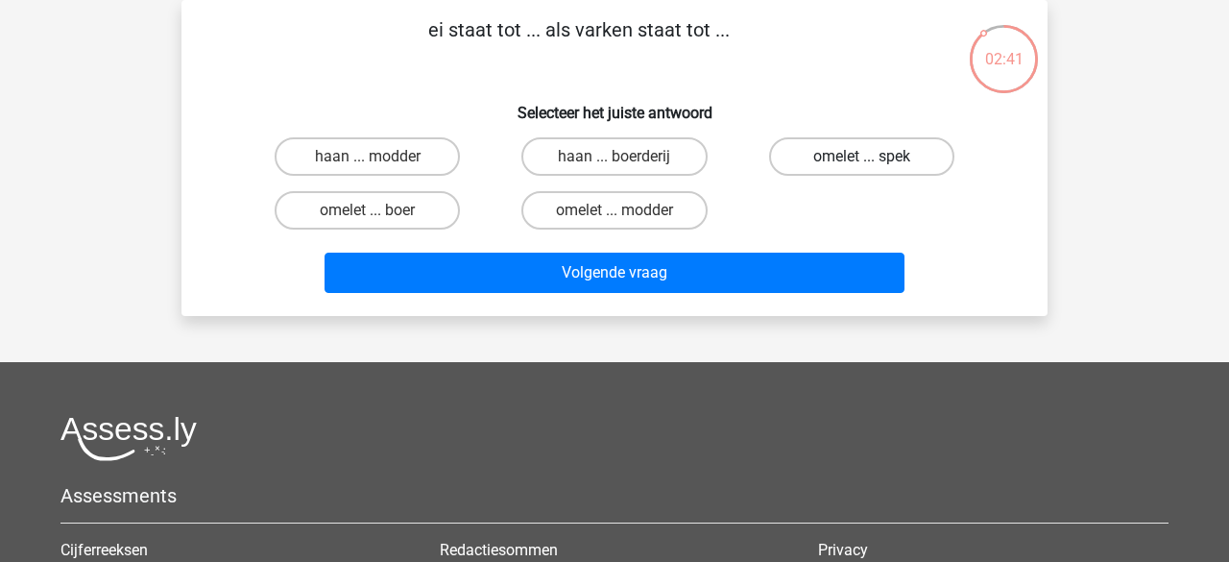
click at [820, 159] on label "omelet ... spek" at bounding box center [861, 156] width 185 height 38
click at [862, 159] on input "omelet ... spek" at bounding box center [868, 163] width 12 height 12
radio input "true"
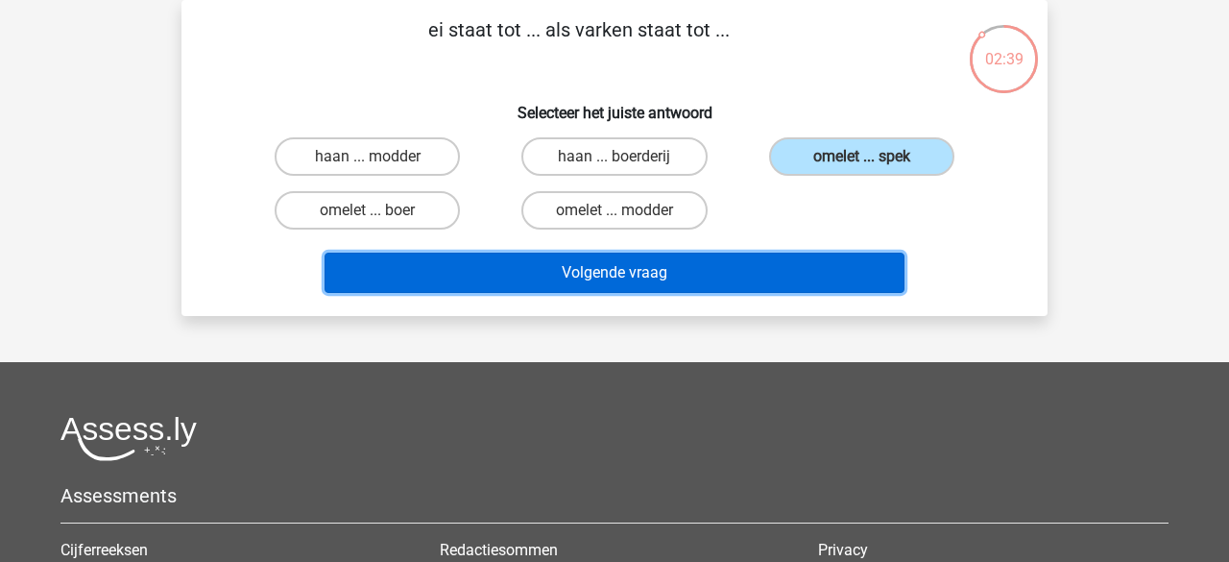
click at [701, 269] on button "Volgende vraag" at bounding box center [615, 273] width 581 height 40
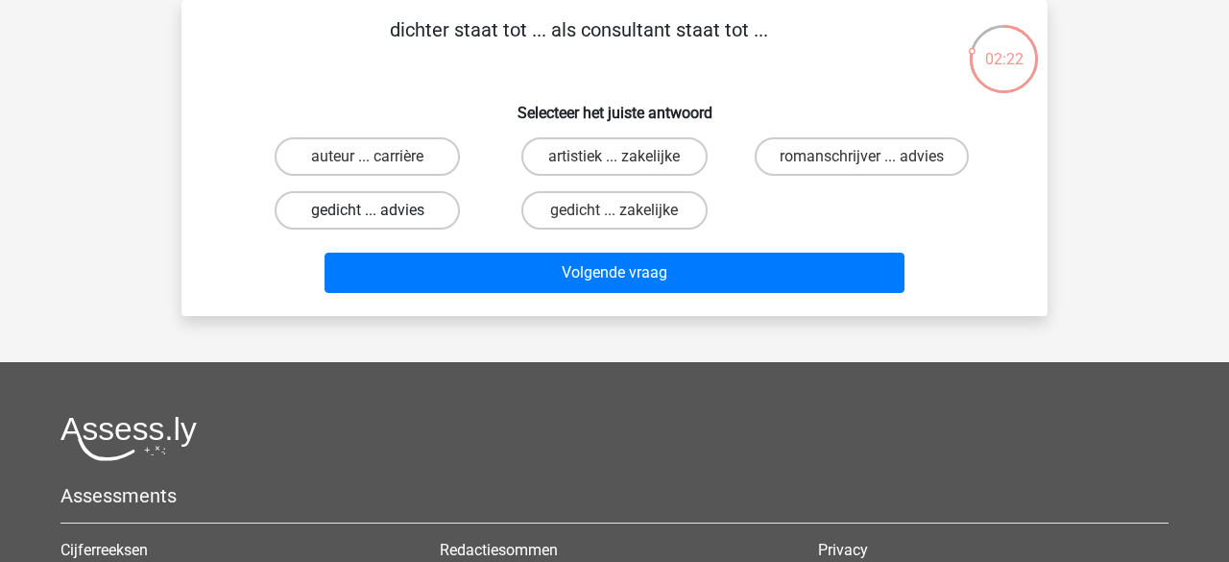
click at [388, 217] on label "gedicht ... advies" at bounding box center [367, 210] width 185 height 38
click at [380, 217] on input "gedicht ... advies" at bounding box center [374, 216] width 12 height 12
radio input "true"
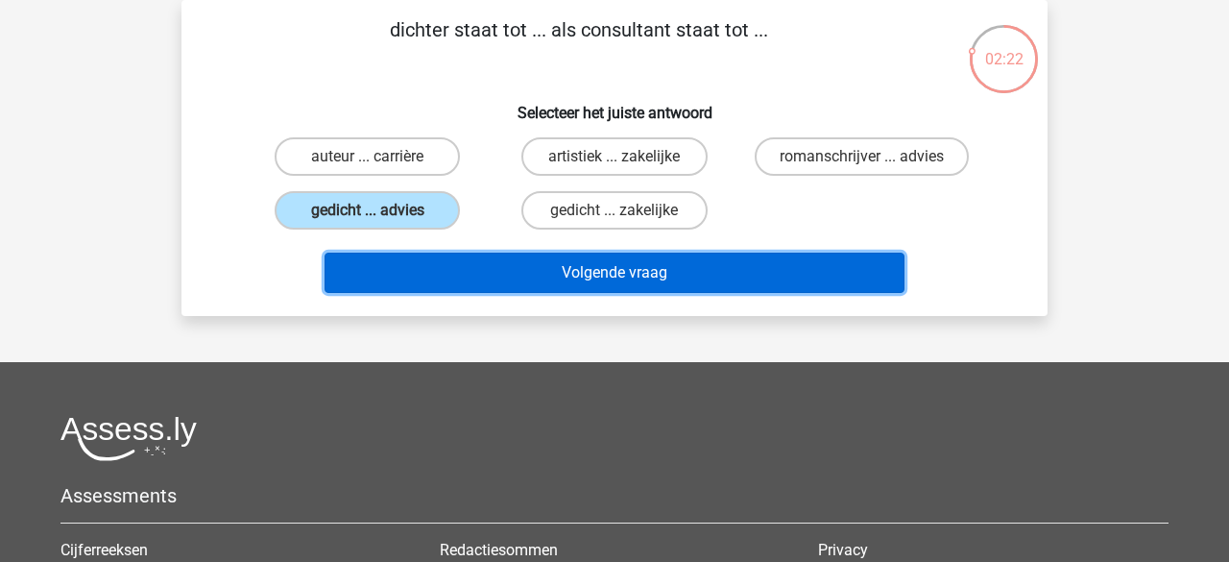
click at [450, 268] on button "Volgende vraag" at bounding box center [615, 273] width 581 height 40
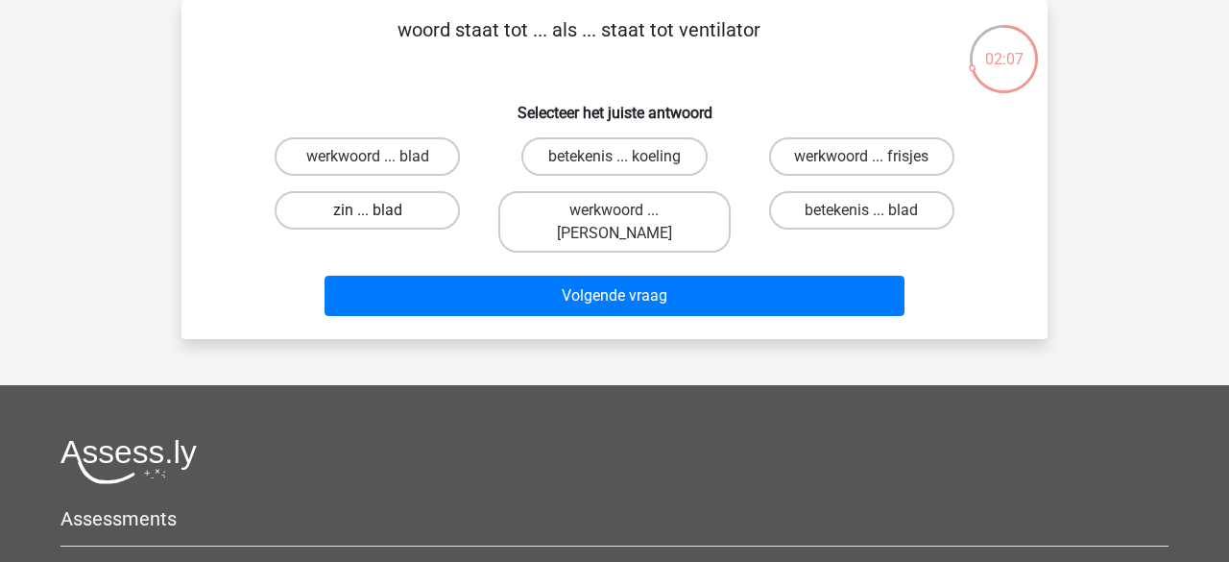
click at [424, 218] on label "zin ... blad" at bounding box center [367, 210] width 185 height 38
click at [380, 218] on input "zin ... blad" at bounding box center [374, 216] width 12 height 12
radio input "true"
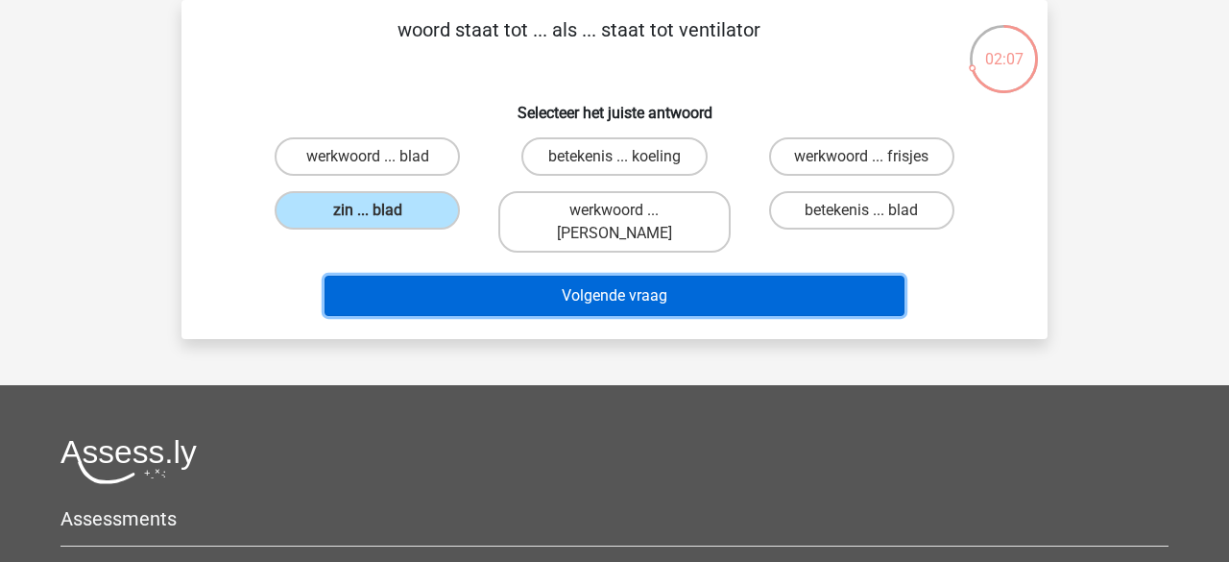
click at [491, 286] on button "Volgende vraag" at bounding box center [615, 296] width 581 height 40
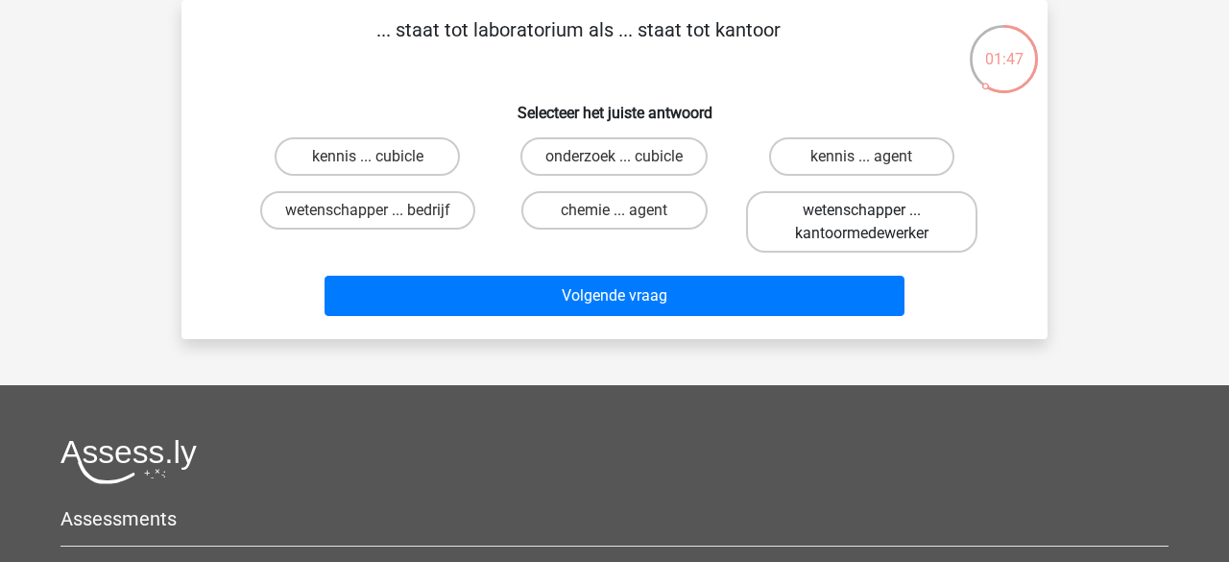
click at [807, 225] on label "wetenschapper ... kantoormedewerker" at bounding box center [861, 221] width 231 height 61
click at [862, 223] on input "wetenschapper ... kantoormedewerker" at bounding box center [868, 216] width 12 height 12
radio input "true"
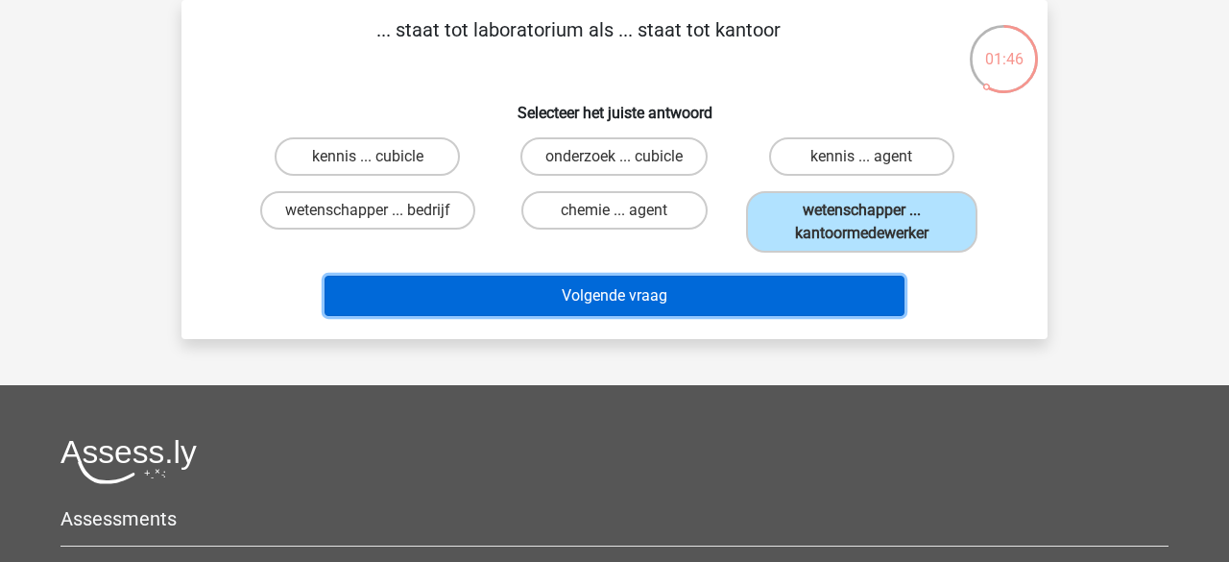
click at [693, 293] on button "Volgende vraag" at bounding box center [615, 296] width 581 height 40
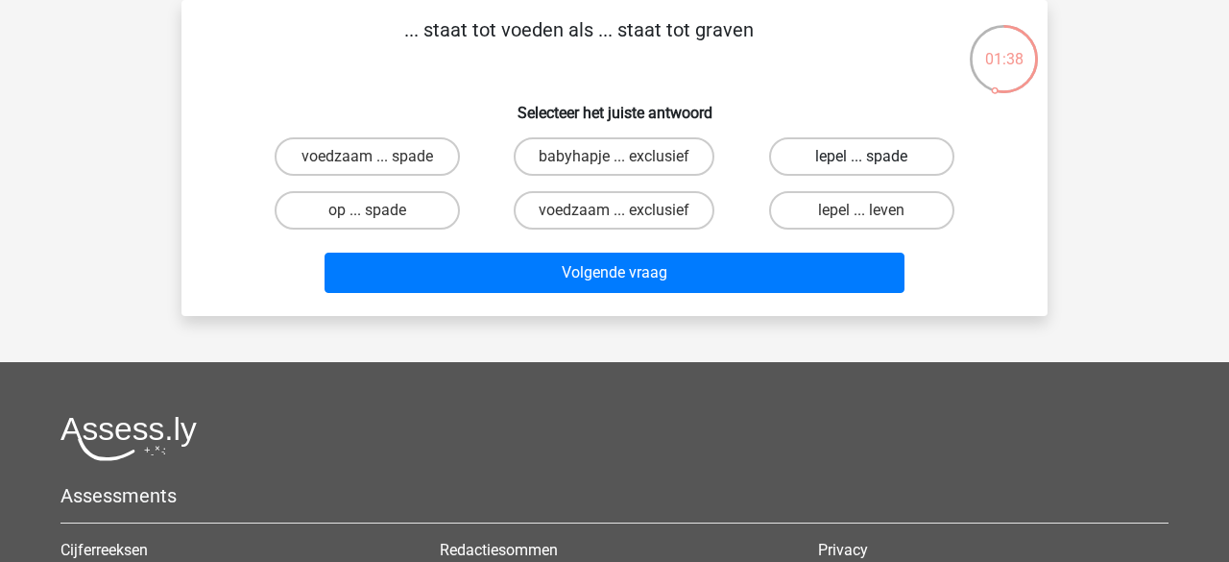
click at [823, 165] on label "lepel ... spade" at bounding box center [861, 156] width 185 height 38
click at [862, 165] on input "lepel ... spade" at bounding box center [868, 163] width 12 height 12
radio input "true"
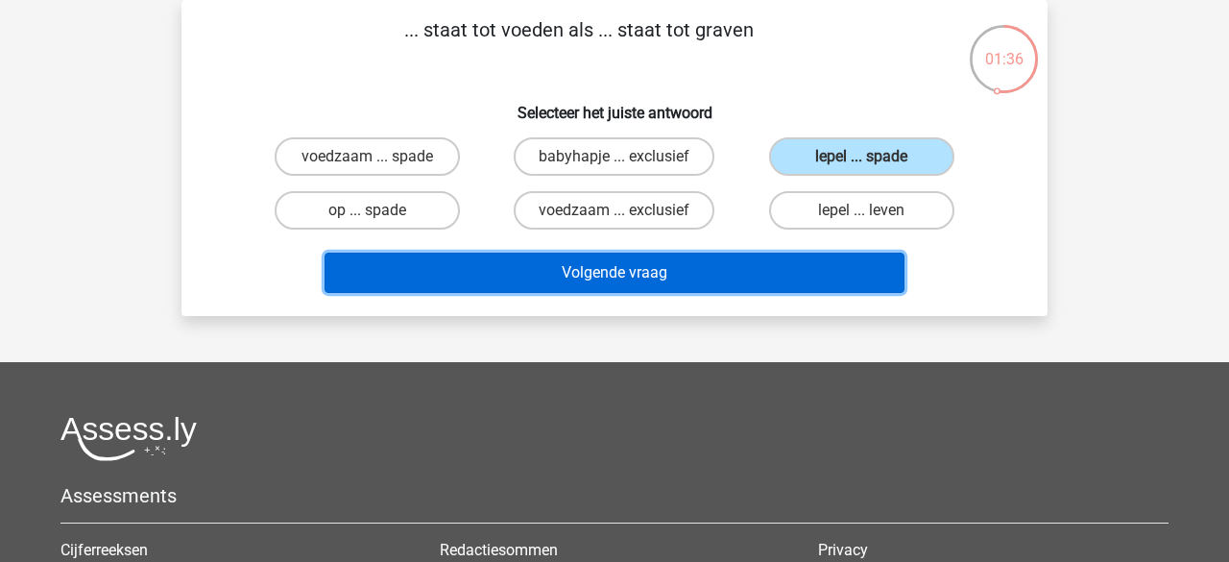
click at [664, 262] on button "Volgende vraag" at bounding box center [615, 273] width 581 height 40
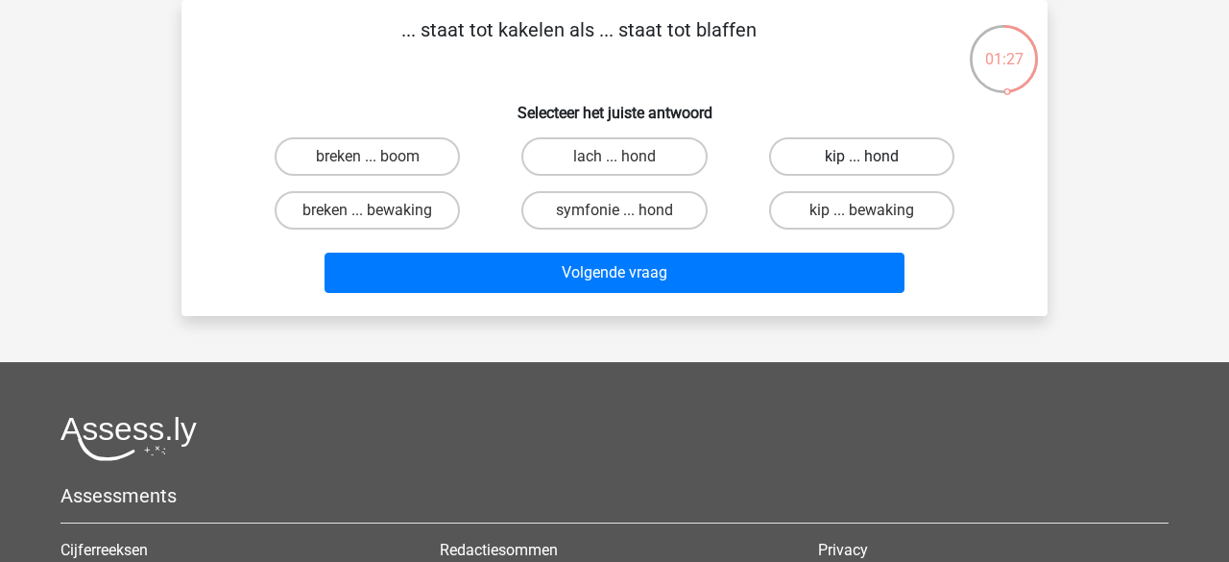
click at [804, 172] on label "kip ... hond" at bounding box center [861, 156] width 185 height 38
click at [862, 169] on input "kip ... hond" at bounding box center [868, 163] width 12 height 12
radio input "true"
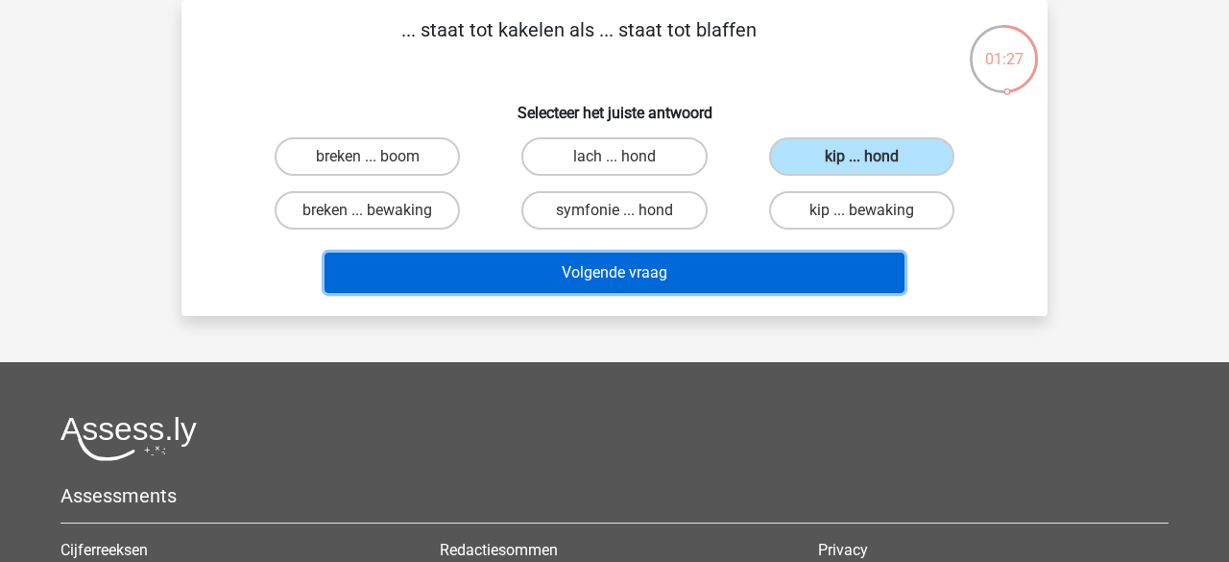
click at [657, 271] on button "Volgende vraag" at bounding box center [615, 273] width 581 height 40
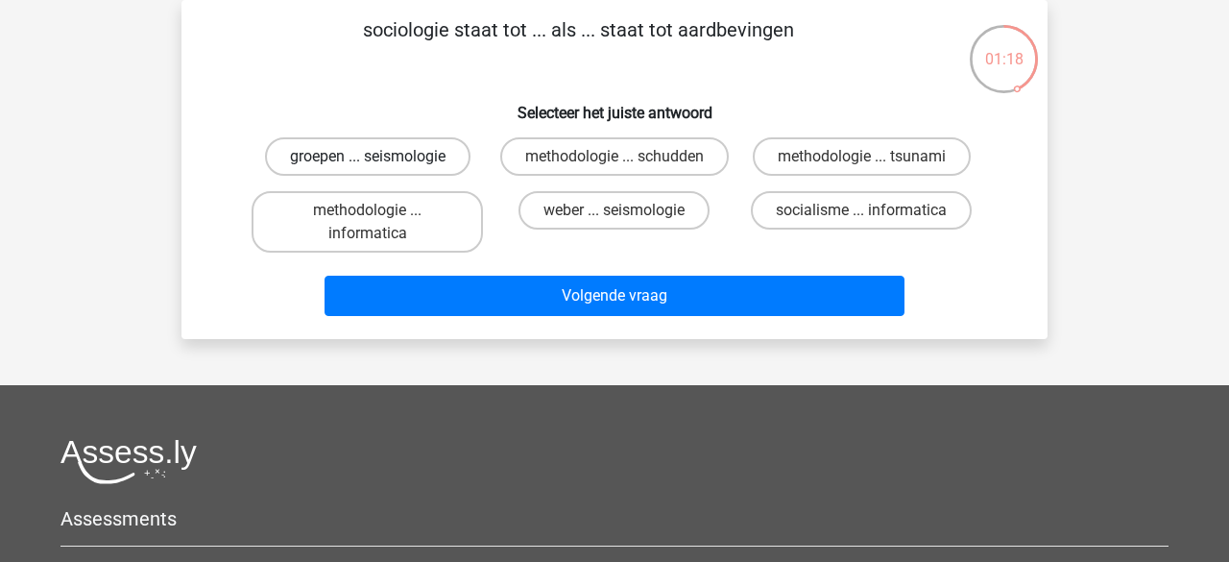
click at [353, 158] on label "groepen ... seismologie" at bounding box center [368, 156] width 206 height 38
click at [368, 158] on input "groepen ... seismologie" at bounding box center [374, 163] width 12 height 12
radio input "true"
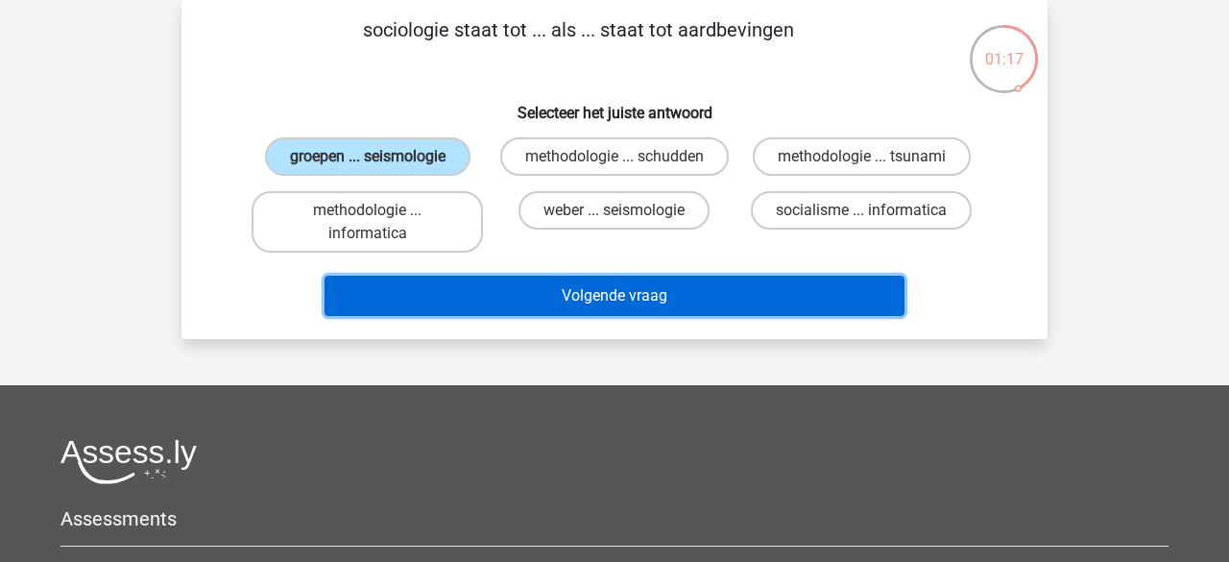
click at [466, 296] on button "Volgende vraag" at bounding box center [615, 296] width 581 height 40
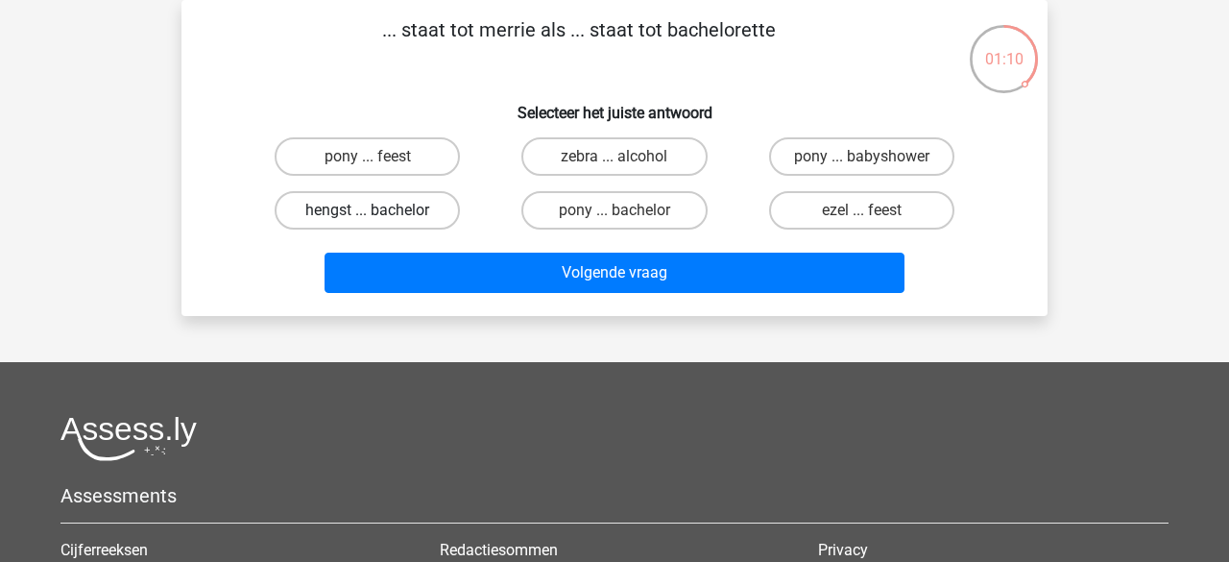
click at [380, 221] on label "hengst ... bachelor" at bounding box center [367, 210] width 185 height 38
click at [380, 221] on input "hengst ... bachelor" at bounding box center [374, 216] width 12 height 12
radio input "true"
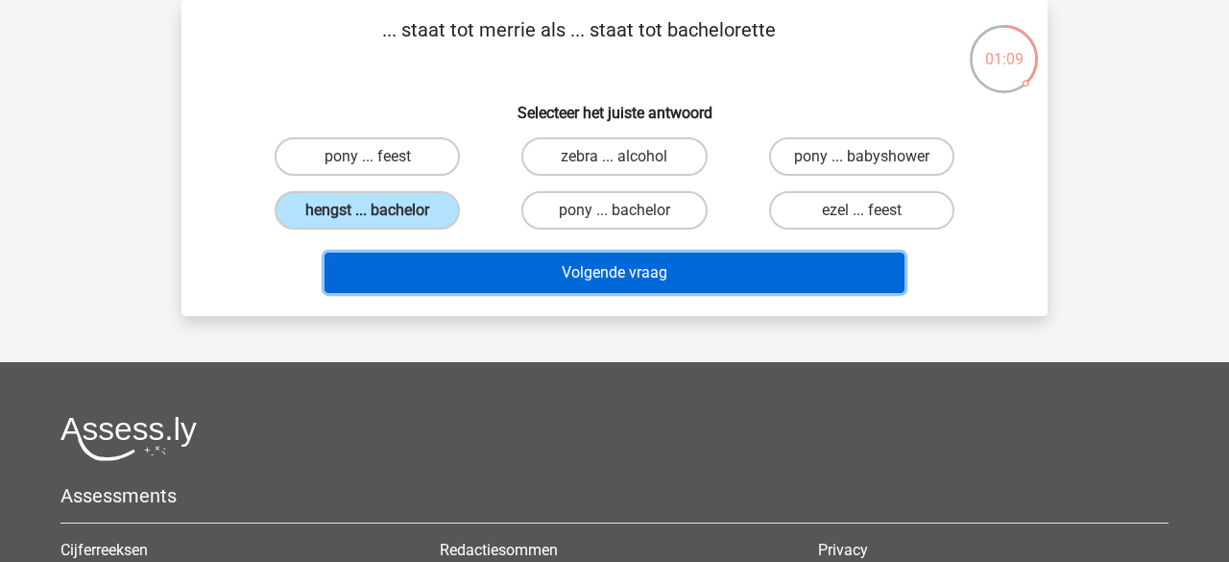
click at [456, 279] on button "Volgende vraag" at bounding box center [615, 273] width 581 height 40
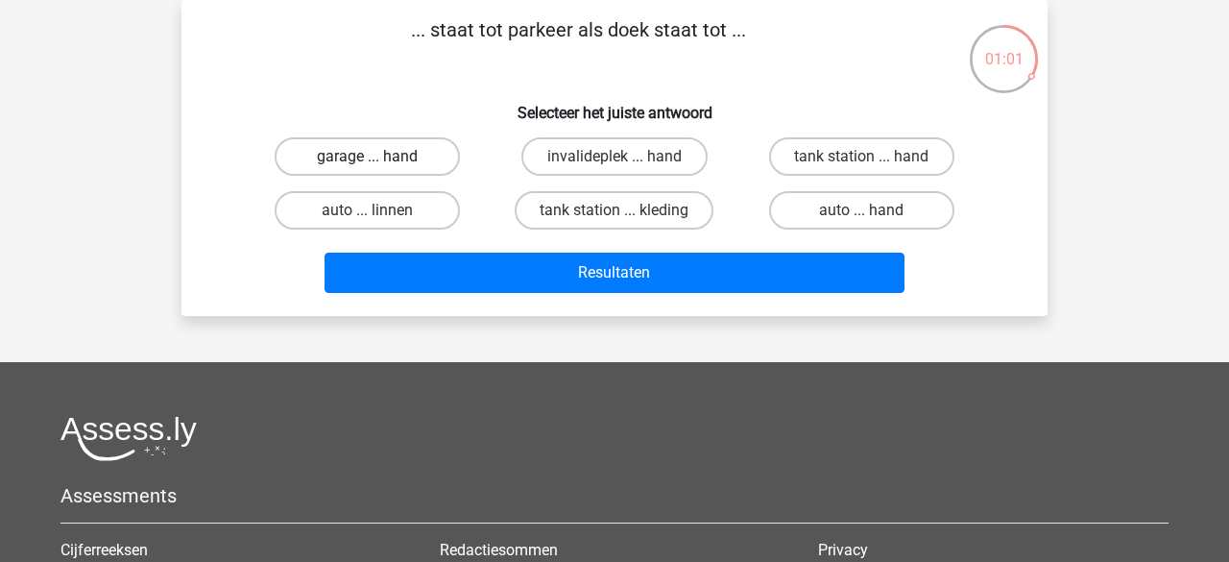
click at [401, 165] on label "garage ... hand" at bounding box center [367, 156] width 185 height 38
click at [380, 165] on input "garage ... hand" at bounding box center [374, 163] width 12 height 12
radio input "true"
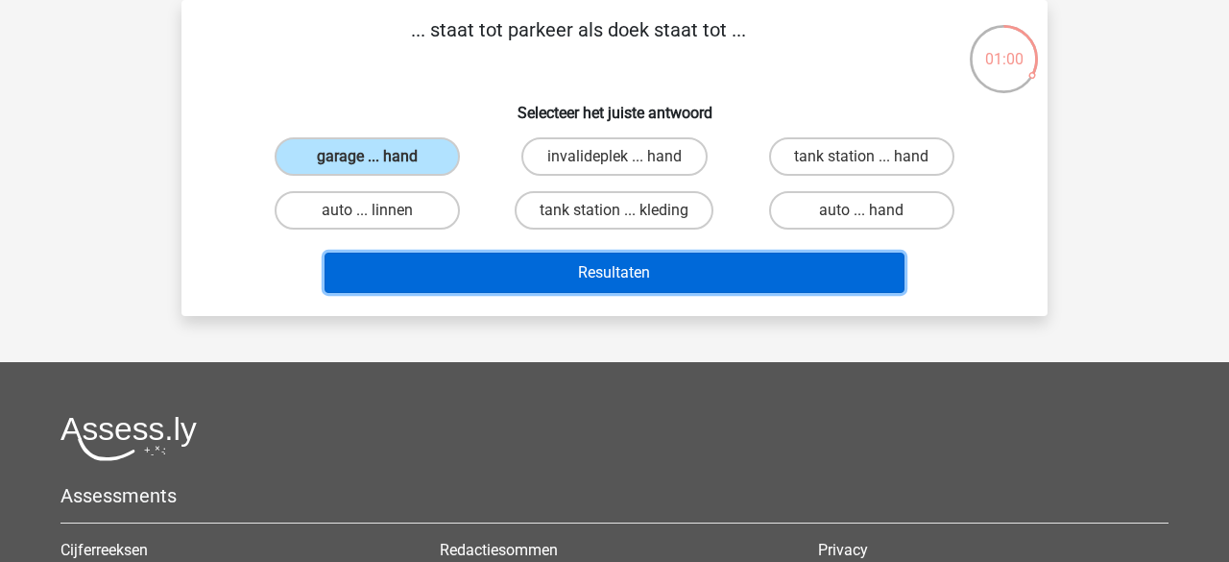
click at [495, 276] on button "Resultaten" at bounding box center [615, 273] width 581 height 40
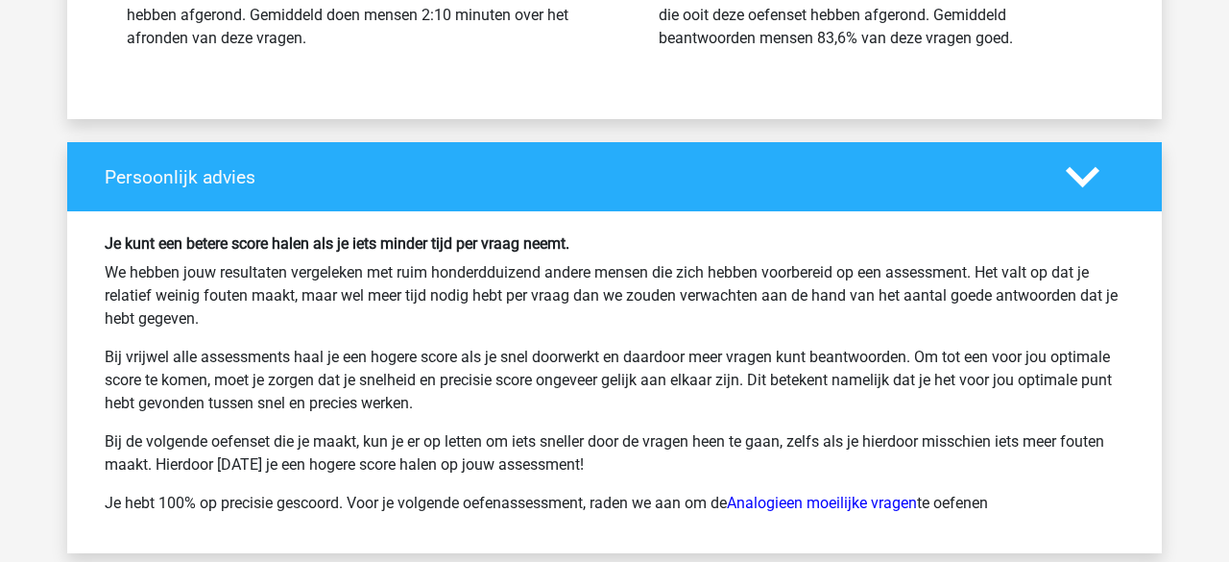
scroll to position [2601, 0]
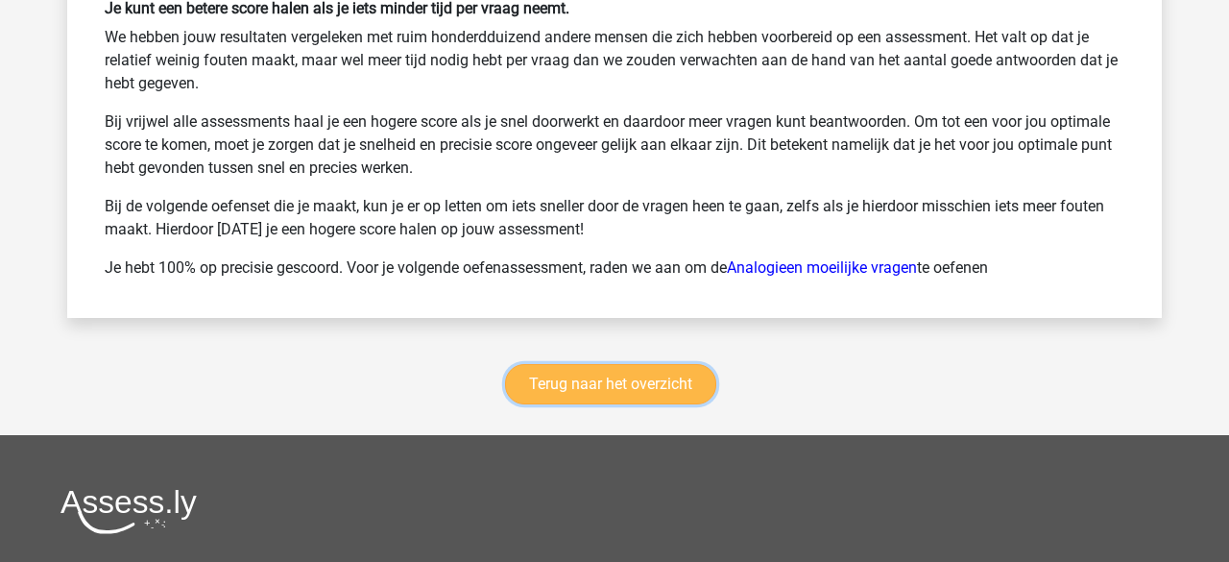
click at [580, 367] on link "Terug naar het overzicht" at bounding box center [610, 384] width 211 height 40
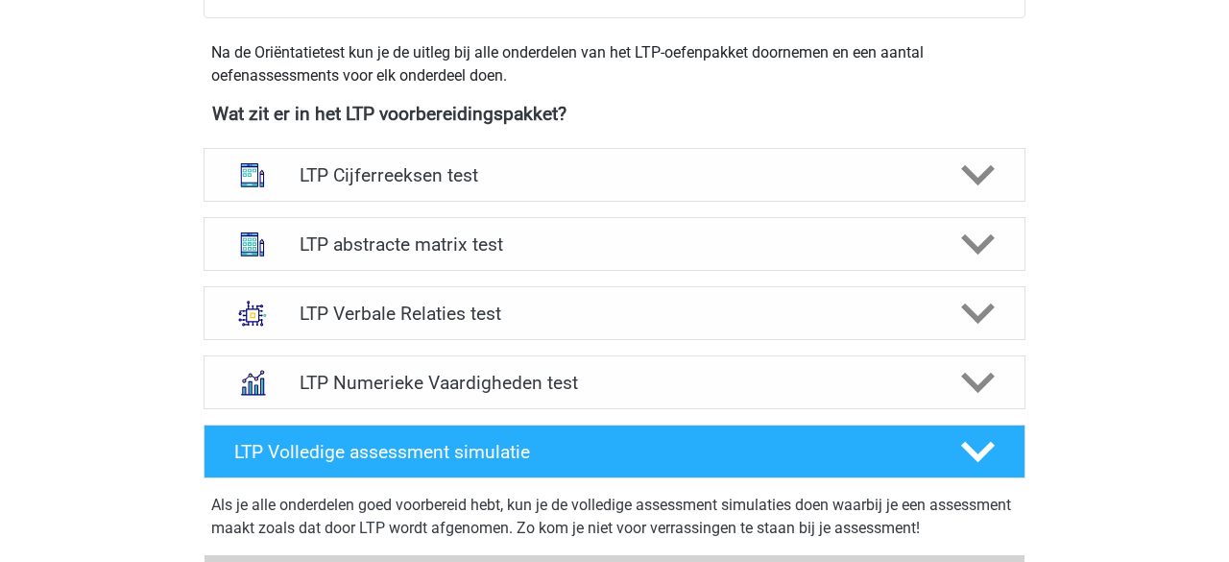
scroll to position [676, 0]
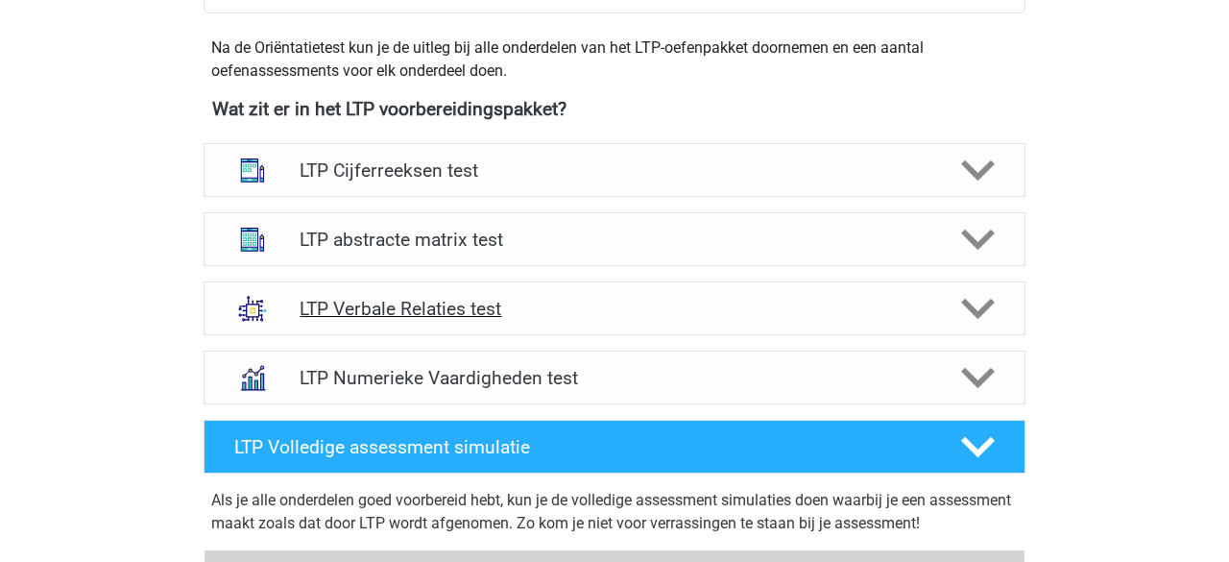
click at [999, 310] on div at bounding box center [976, 309] width 65 height 34
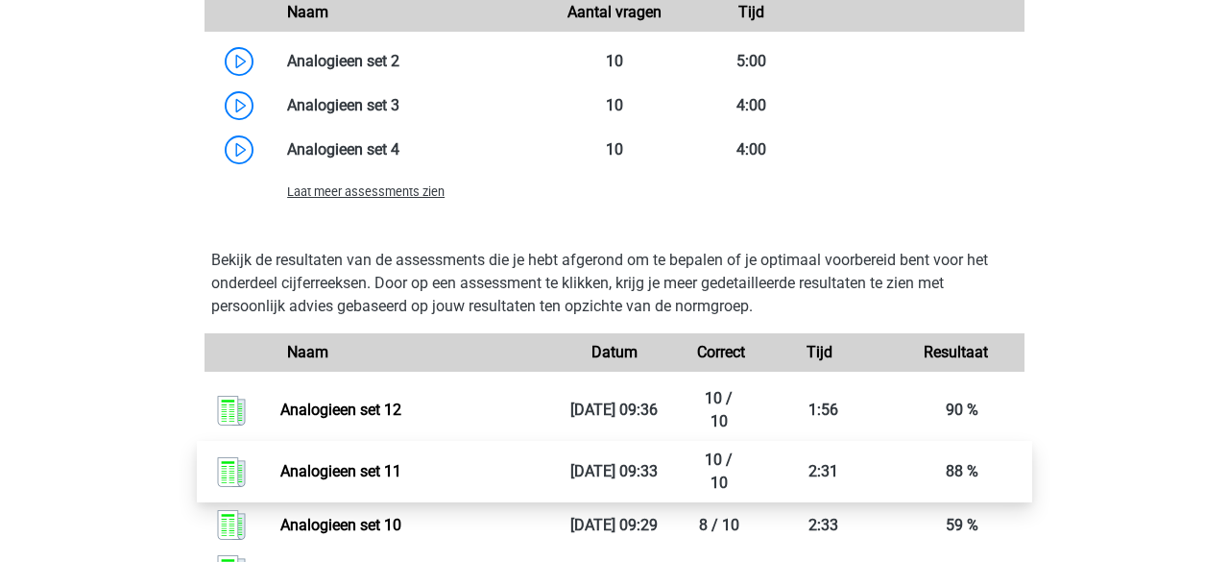
scroll to position [1930, 0]
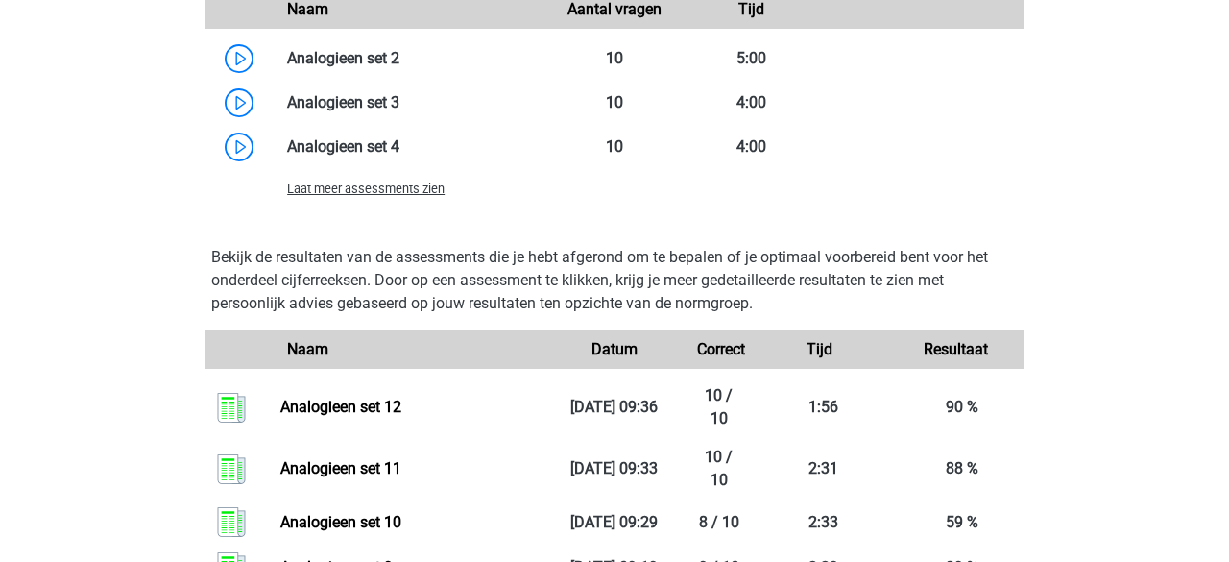
click at [421, 190] on span "Laat meer assessments zien" at bounding box center [366, 189] width 158 height 14
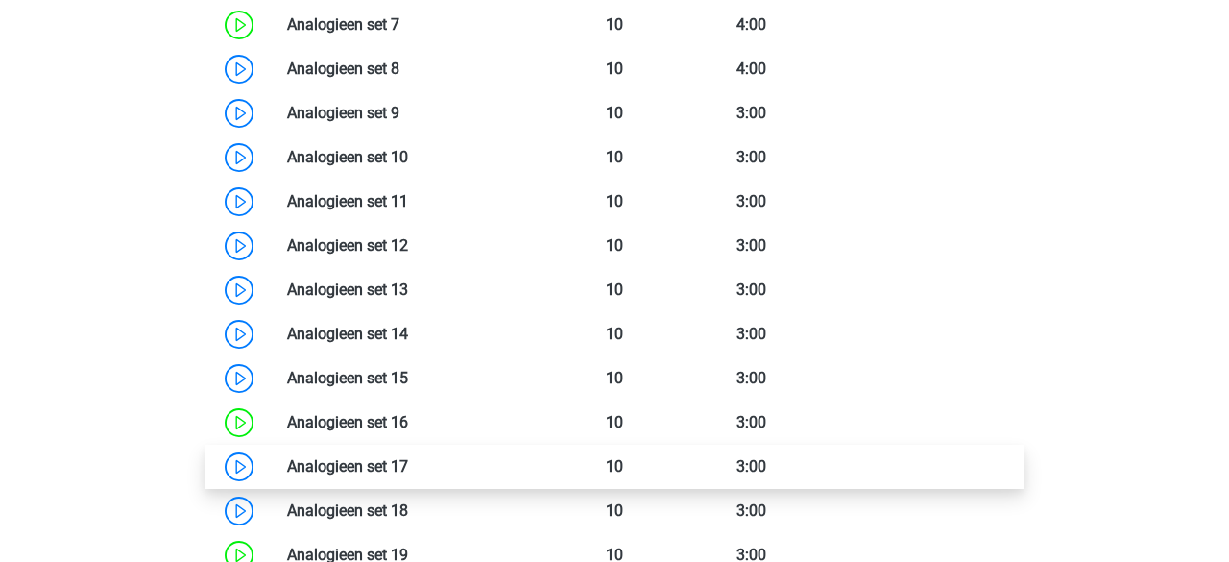
scroll to position [2275, 0]
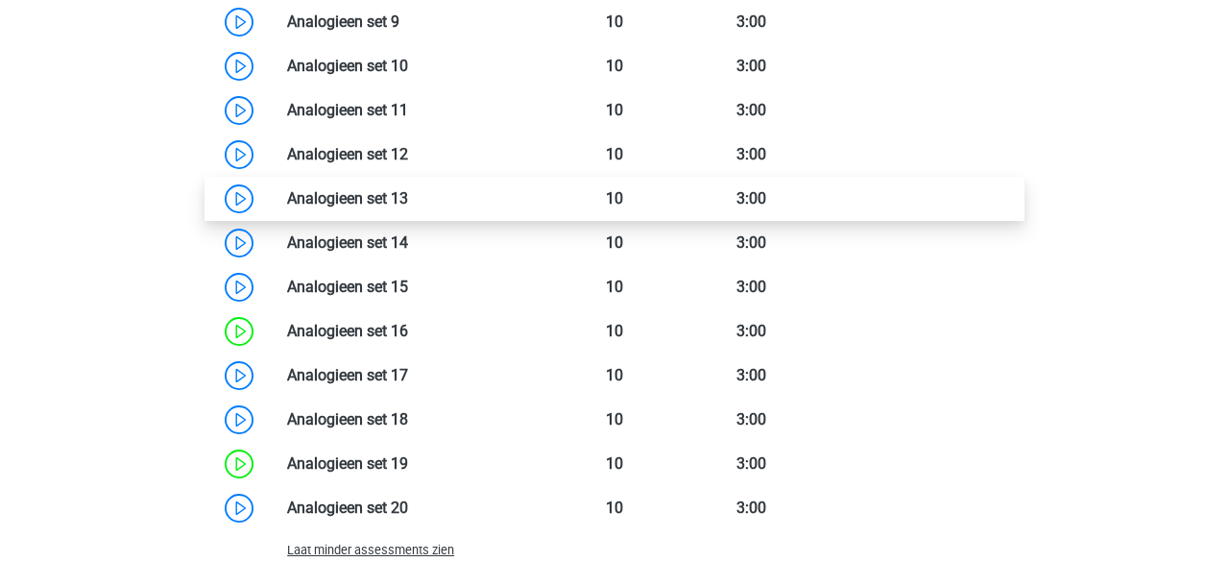
click at [408, 193] on link at bounding box center [408, 198] width 0 height 18
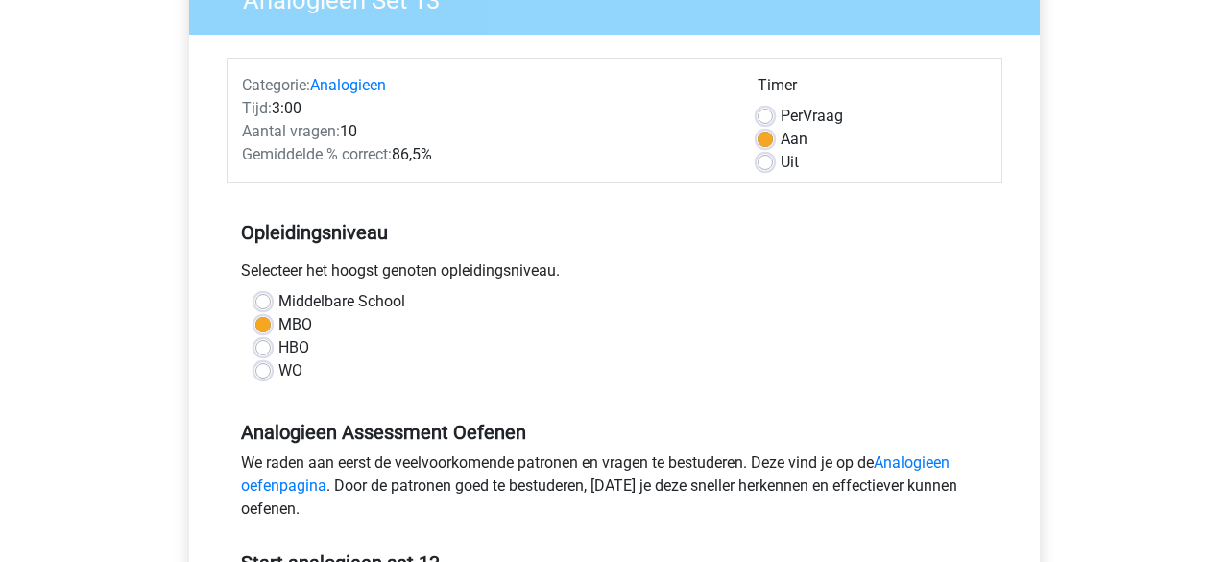
scroll to position [569, 0]
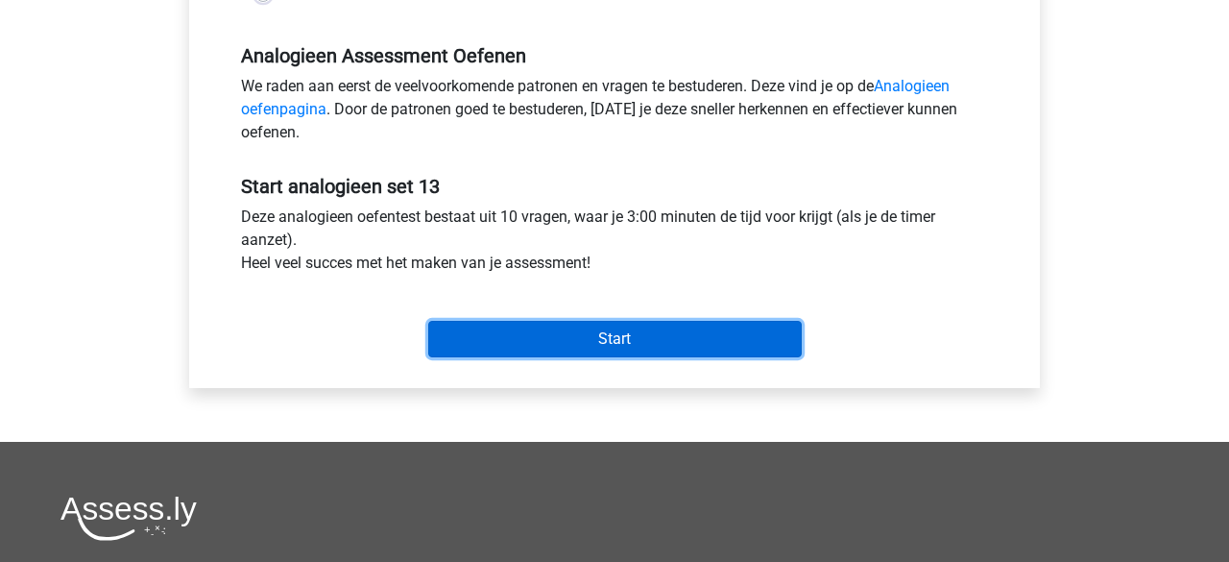
click at [508, 329] on input "Start" at bounding box center [615, 339] width 374 height 37
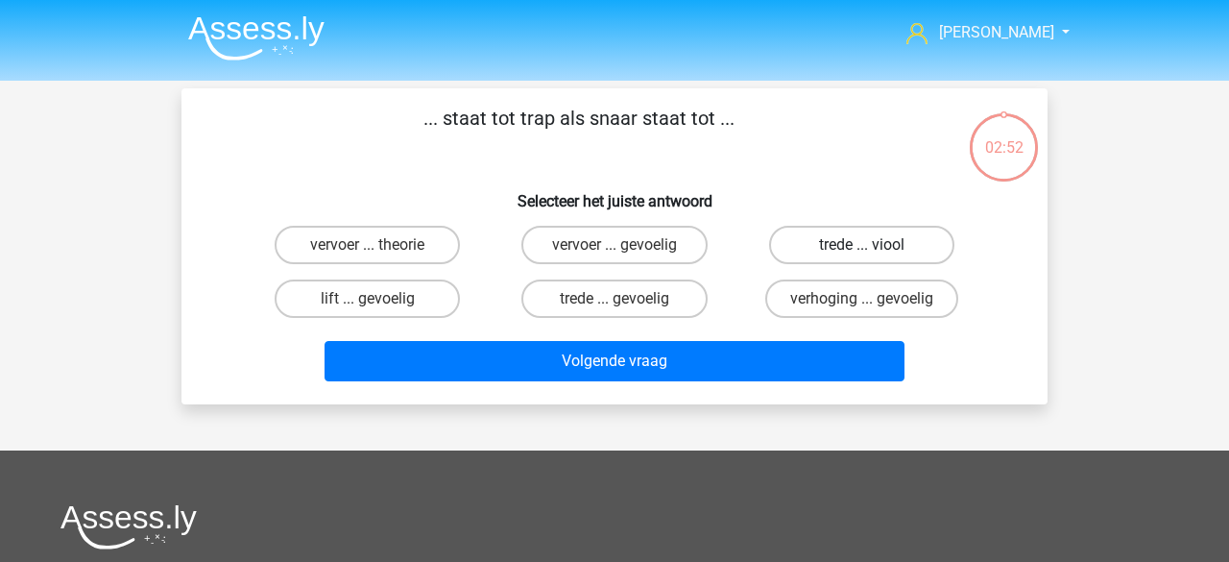
click at [822, 250] on label "trede ... viool" at bounding box center [861, 245] width 185 height 38
click at [862, 250] on input "trede ... viool" at bounding box center [868, 251] width 12 height 12
radio input "true"
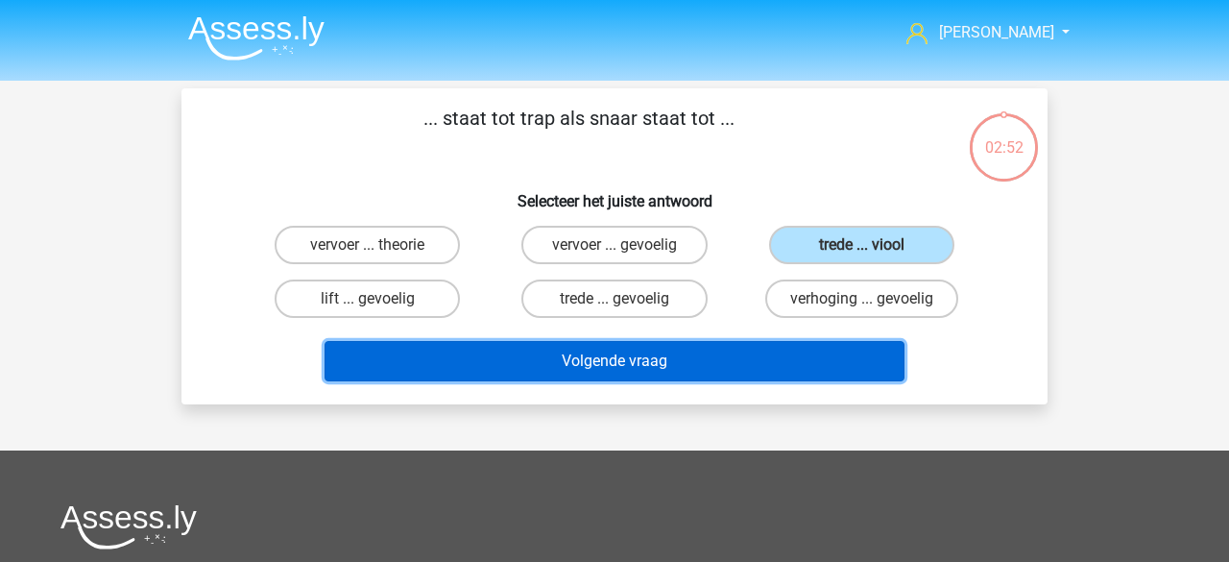
click at [649, 355] on button "Volgende vraag" at bounding box center [615, 361] width 581 height 40
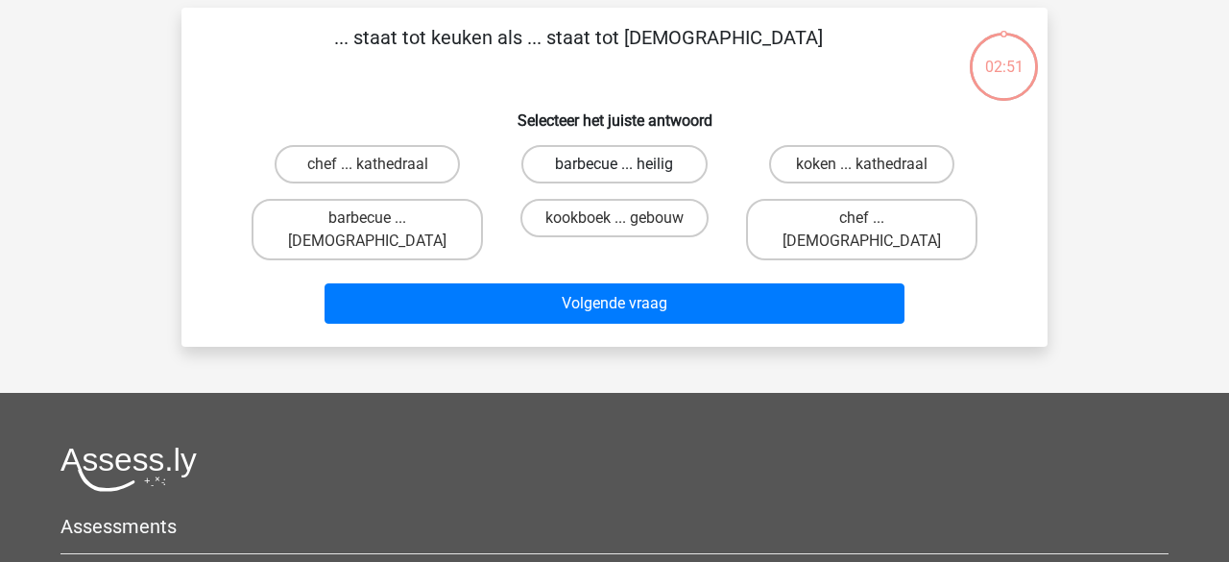
scroll to position [88, 0]
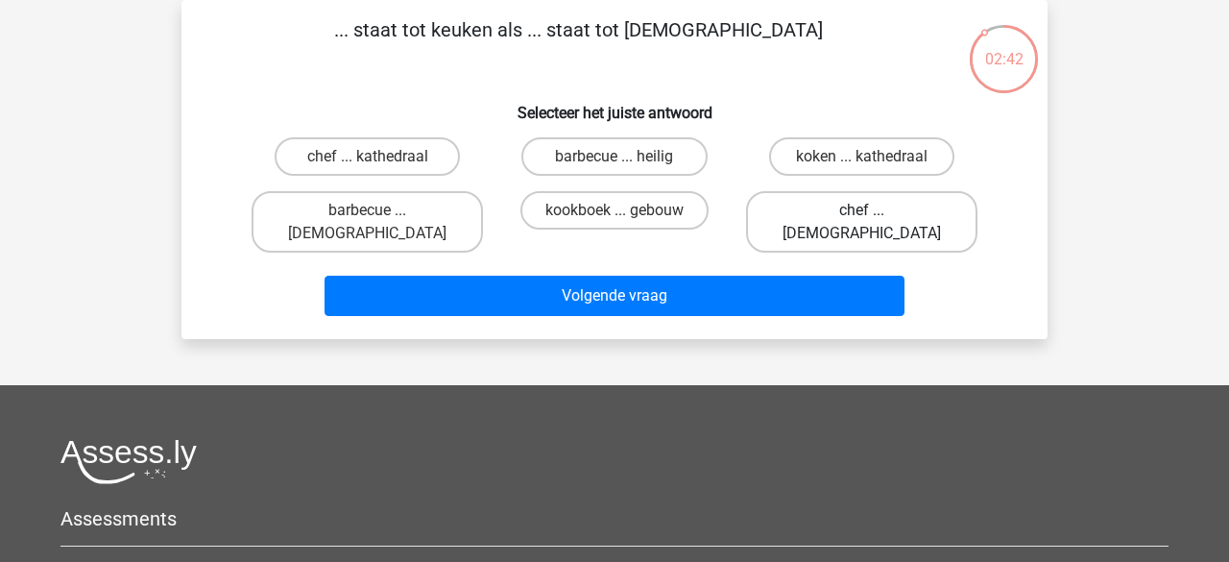
click at [810, 222] on label "chef ... priester" at bounding box center [861, 221] width 231 height 61
click at [862, 222] on input "chef ... priester" at bounding box center [868, 216] width 12 height 12
radio input "true"
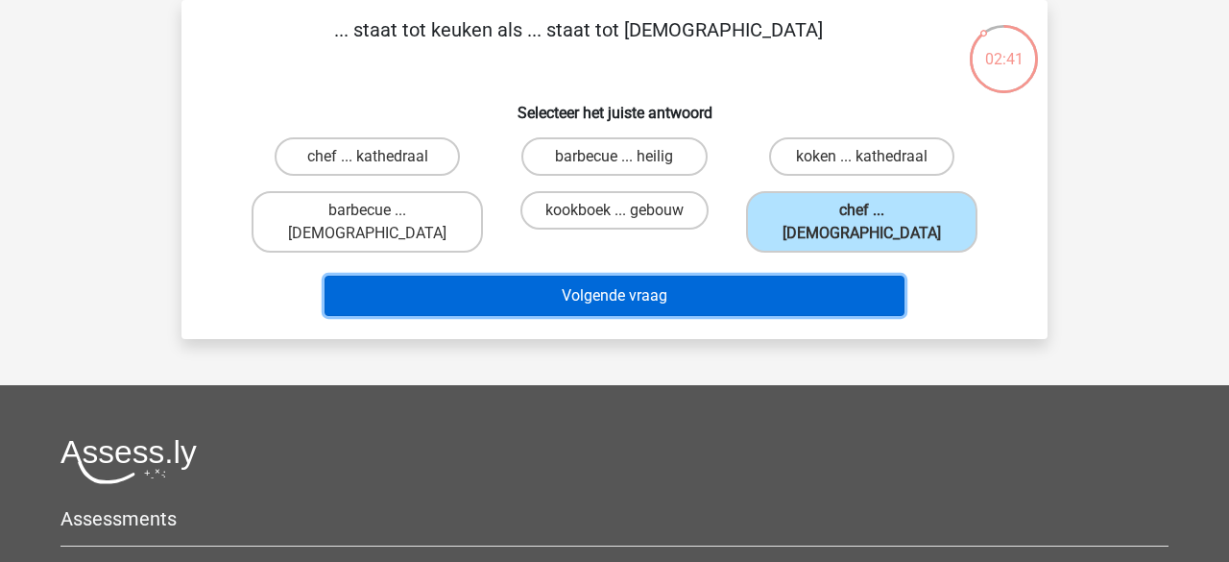
click at [667, 276] on button "Volgende vraag" at bounding box center [615, 296] width 581 height 40
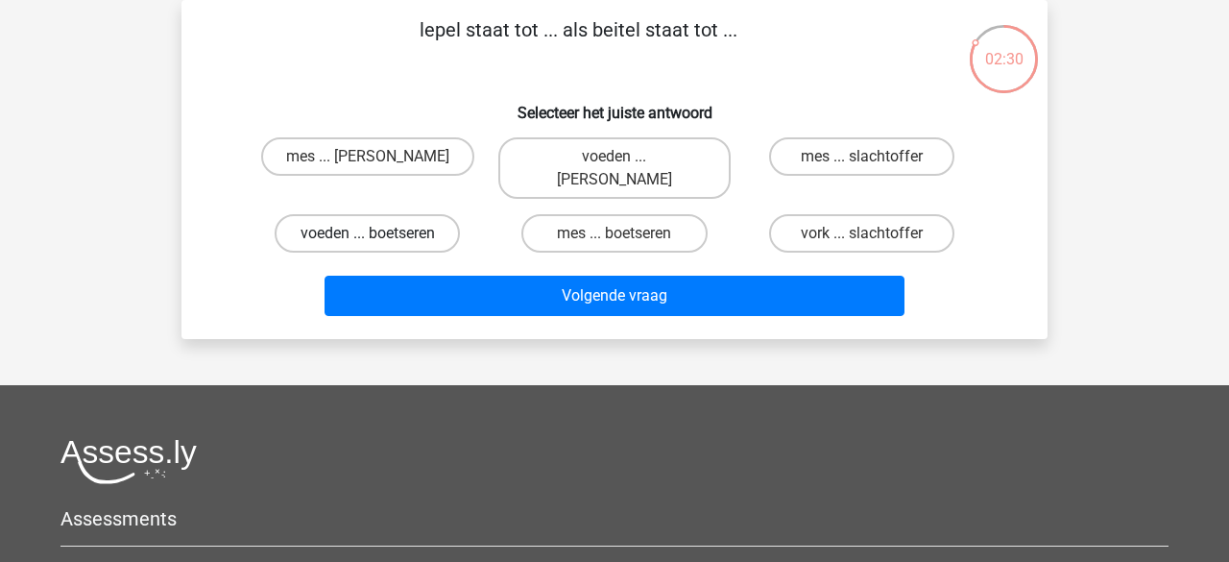
click at [443, 214] on label "voeden ... boetseren" at bounding box center [367, 233] width 185 height 38
click at [380, 233] on input "voeden ... boetseren" at bounding box center [374, 239] width 12 height 12
radio input "true"
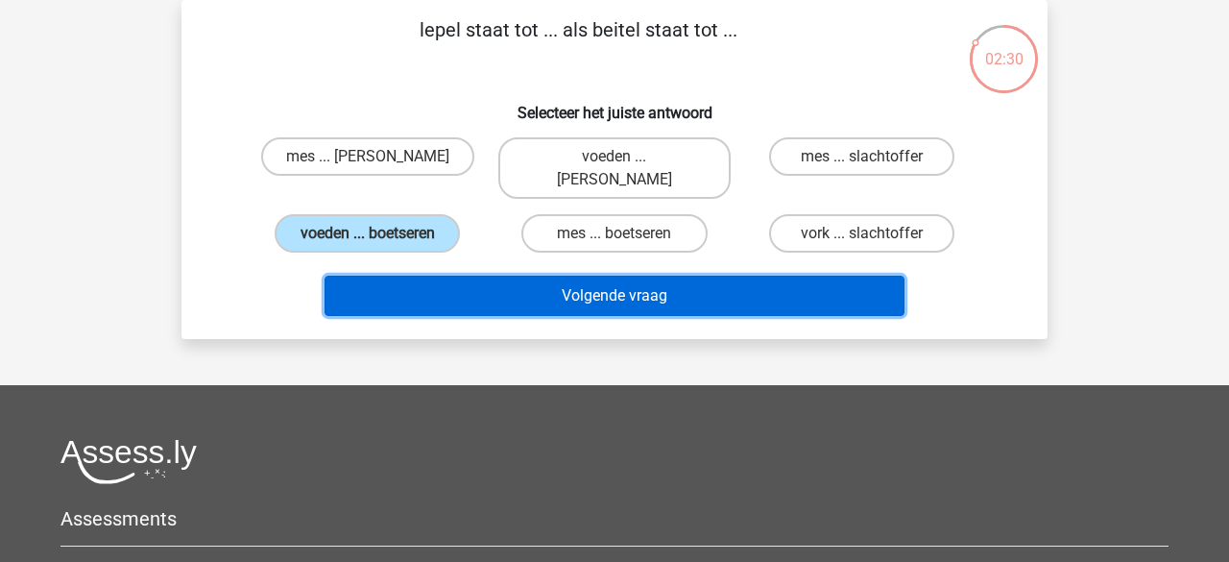
click at [523, 277] on button "Volgende vraag" at bounding box center [615, 296] width 581 height 40
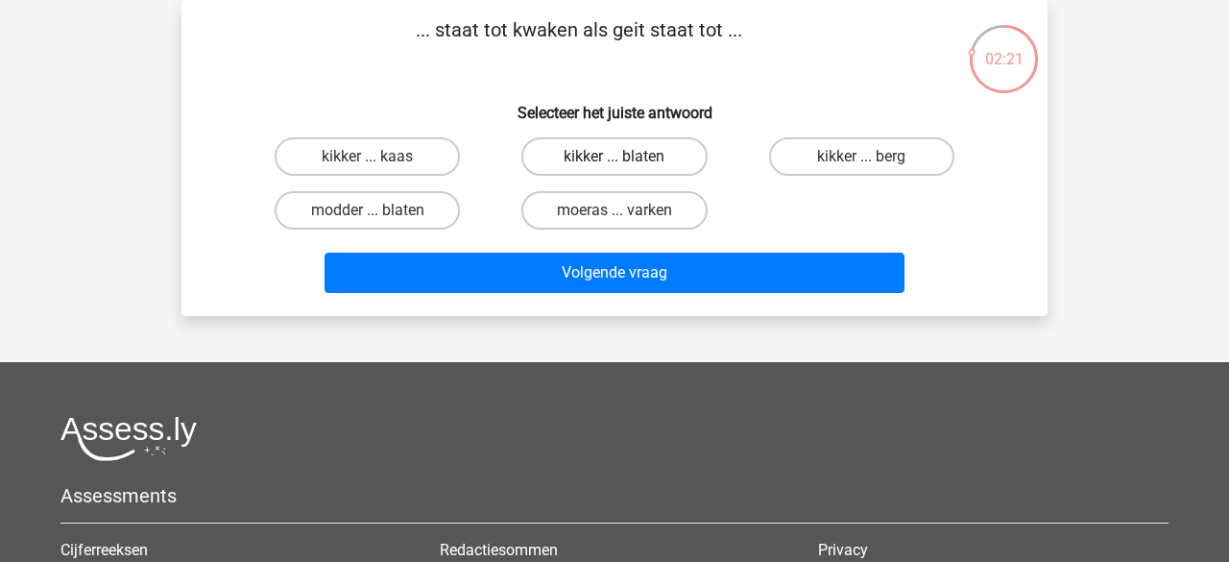
click at [580, 156] on label "kikker ... blaten" at bounding box center [614, 156] width 185 height 38
click at [615, 157] on input "kikker ... blaten" at bounding box center [621, 163] width 12 height 12
radio input "true"
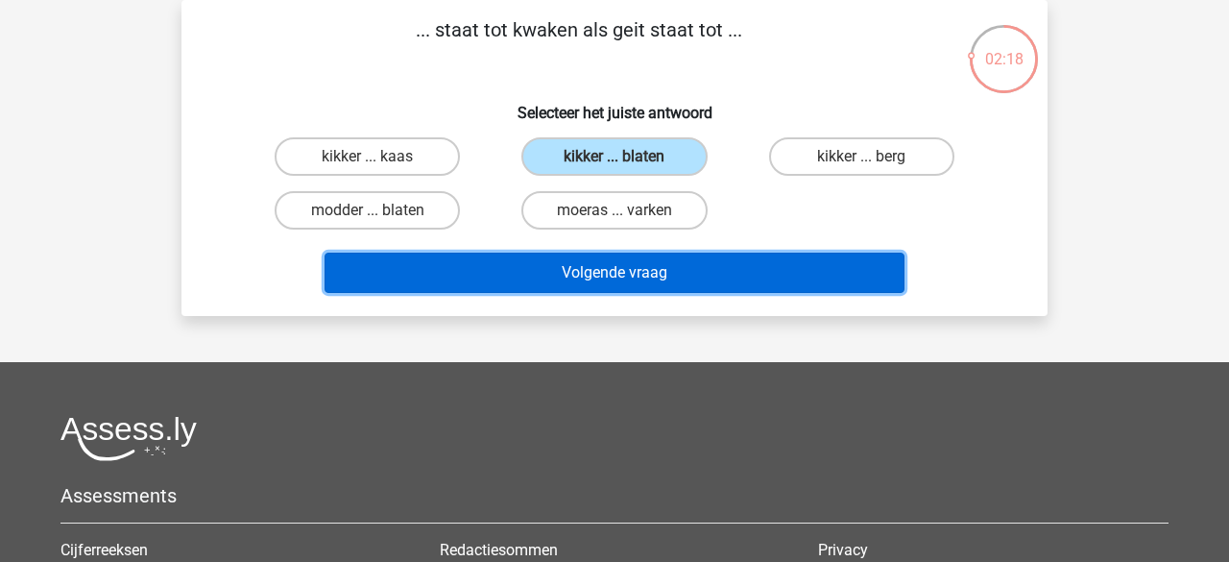
click at [586, 279] on button "Volgende vraag" at bounding box center [615, 273] width 581 height 40
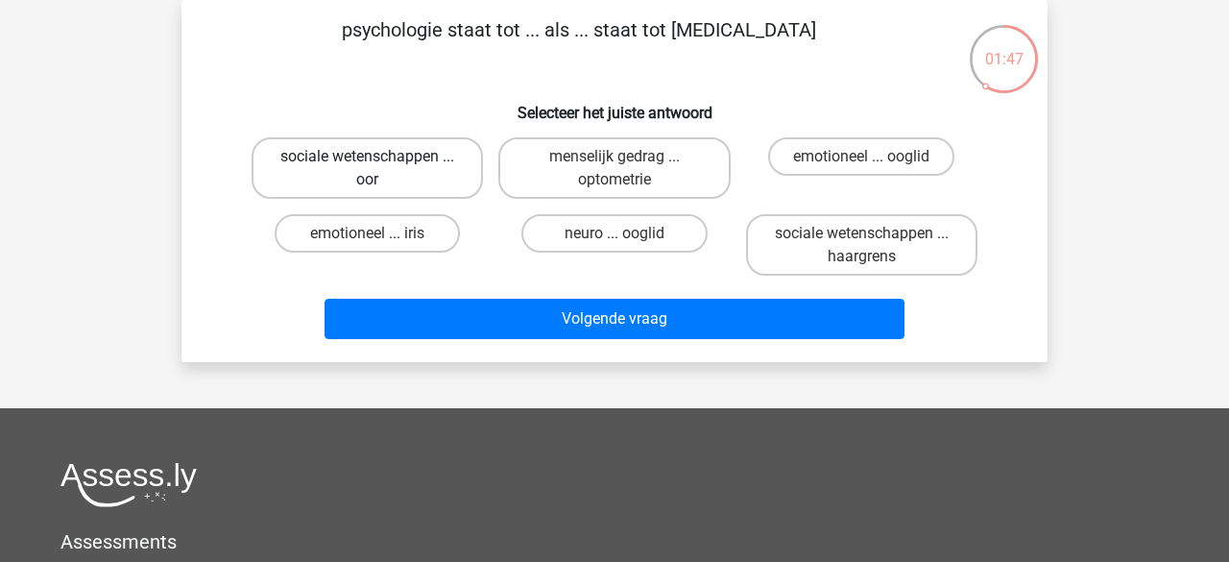
click at [404, 172] on label "sociale wetenschappen ... oor" at bounding box center [367, 167] width 231 height 61
click at [380, 169] on input "sociale wetenschappen ... oor" at bounding box center [374, 163] width 12 height 12
radio input "true"
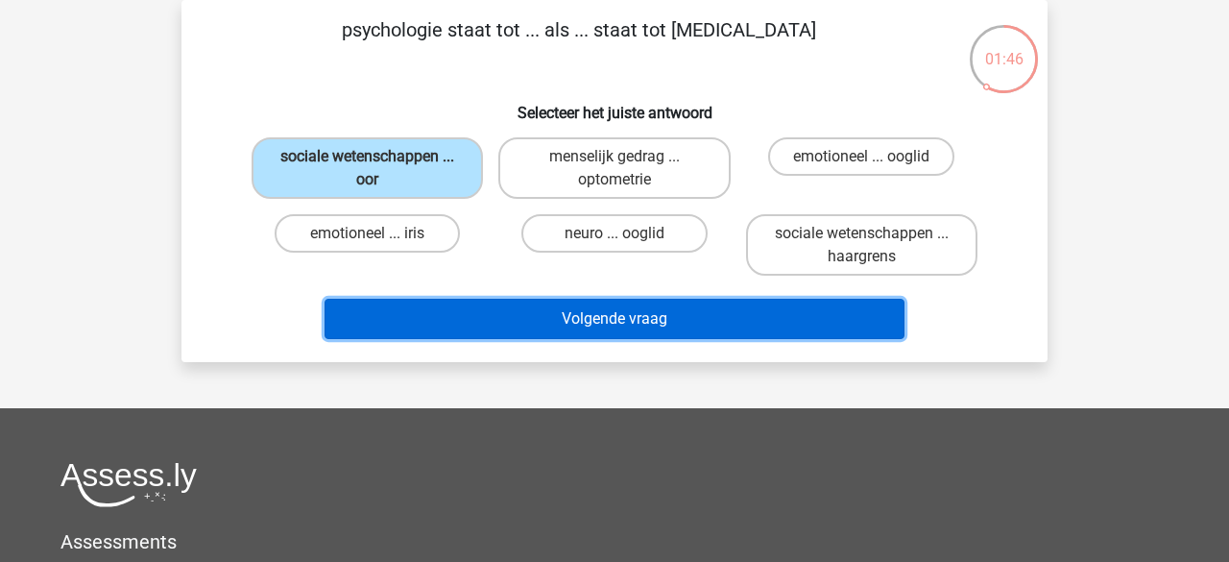
click at [463, 304] on button "Volgende vraag" at bounding box center [615, 319] width 581 height 40
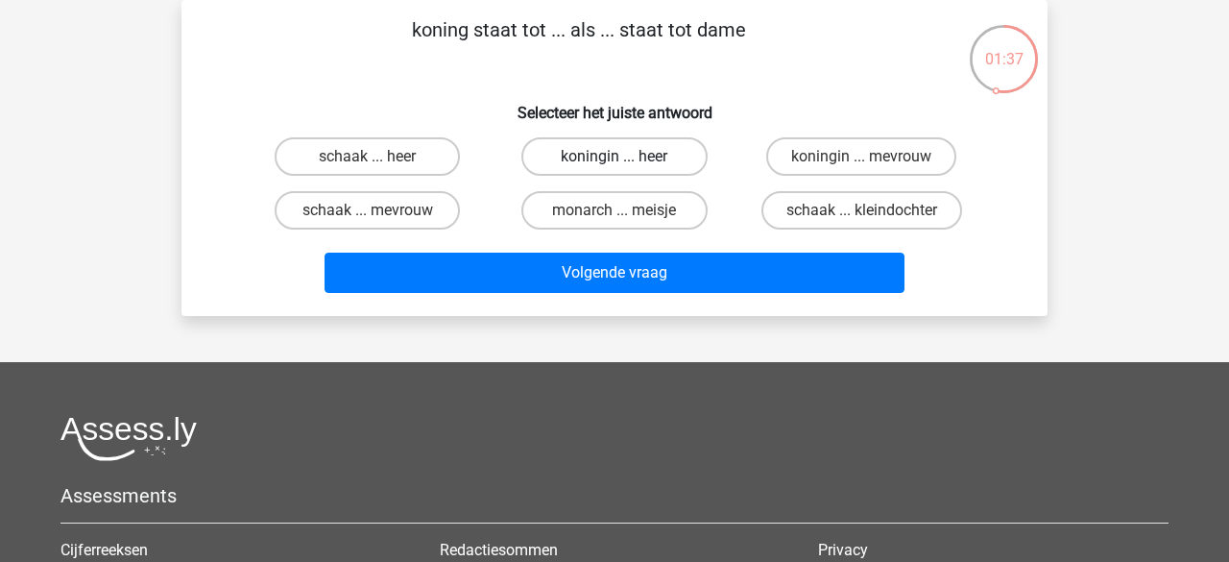
click at [654, 167] on label "koningin ... heer" at bounding box center [614, 156] width 185 height 38
click at [627, 167] on input "koningin ... heer" at bounding box center [621, 163] width 12 height 12
radio input "true"
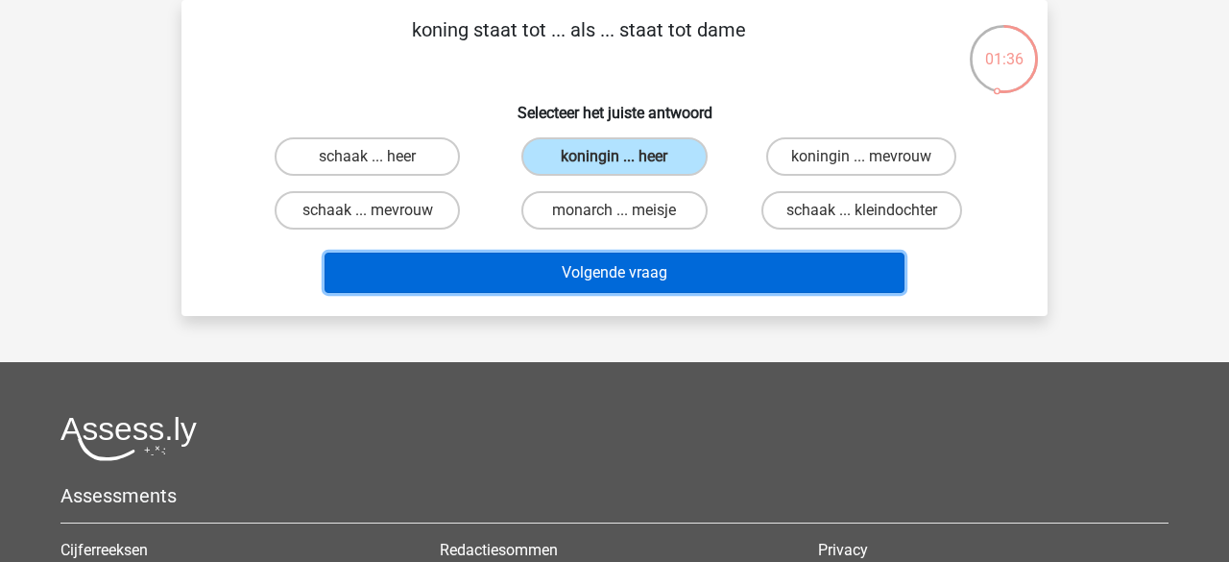
click at [627, 281] on button "Volgende vraag" at bounding box center [615, 273] width 581 height 40
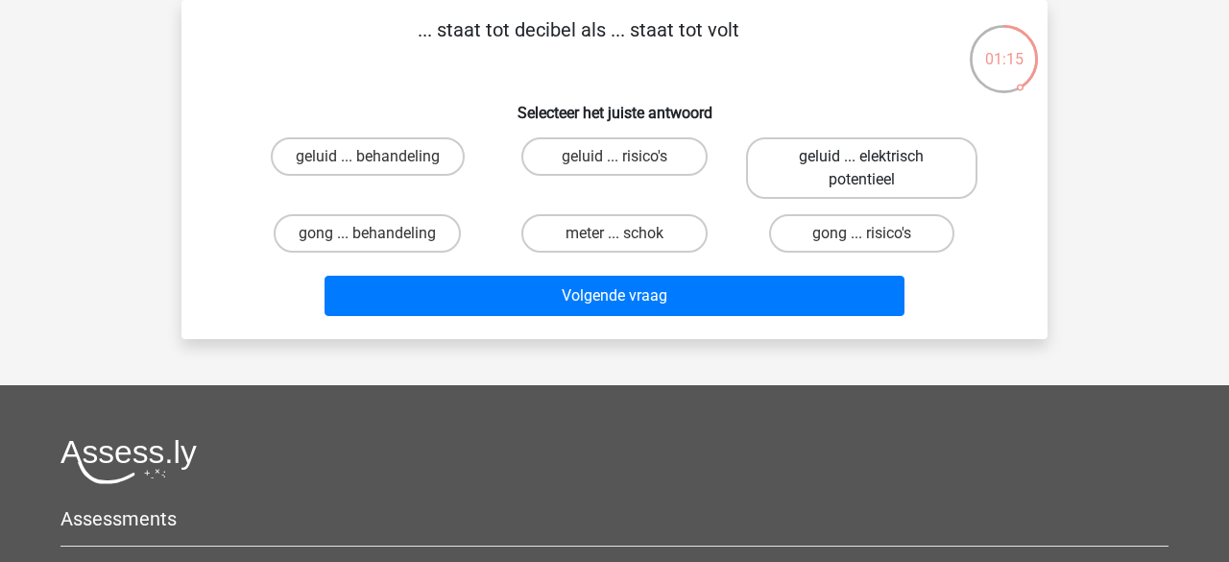
click at [779, 175] on label "geluid ... elektrisch potentieel" at bounding box center [861, 167] width 231 height 61
click at [862, 169] on input "geluid ... elektrisch potentieel" at bounding box center [868, 163] width 12 height 12
radio input "true"
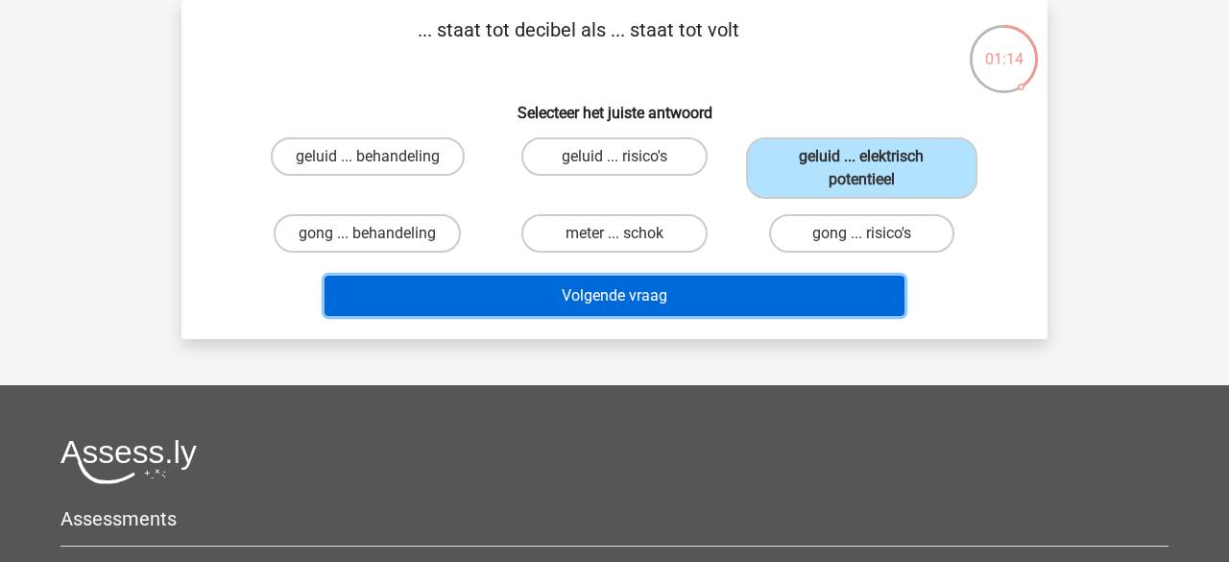
click at [676, 290] on button "Volgende vraag" at bounding box center [615, 296] width 581 height 40
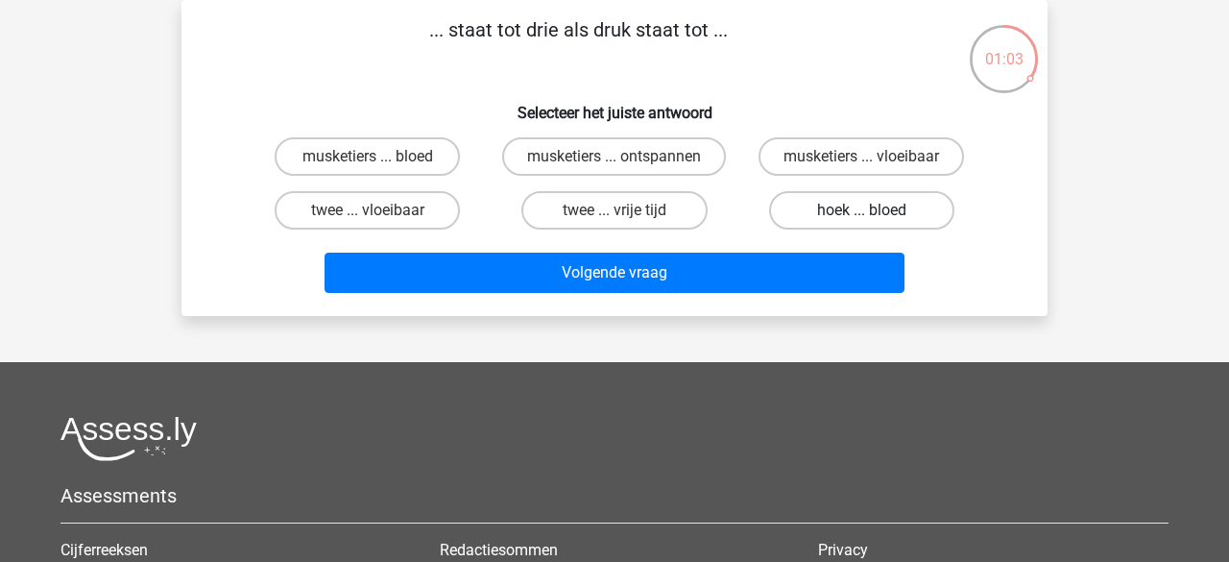
click at [828, 213] on label "hoek ... bloed" at bounding box center [861, 210] width 185 height 38
click at [862, 213] on input "hoek ... bloed" at bounding box center [868, 216] width 12 height 12
radio input "true"
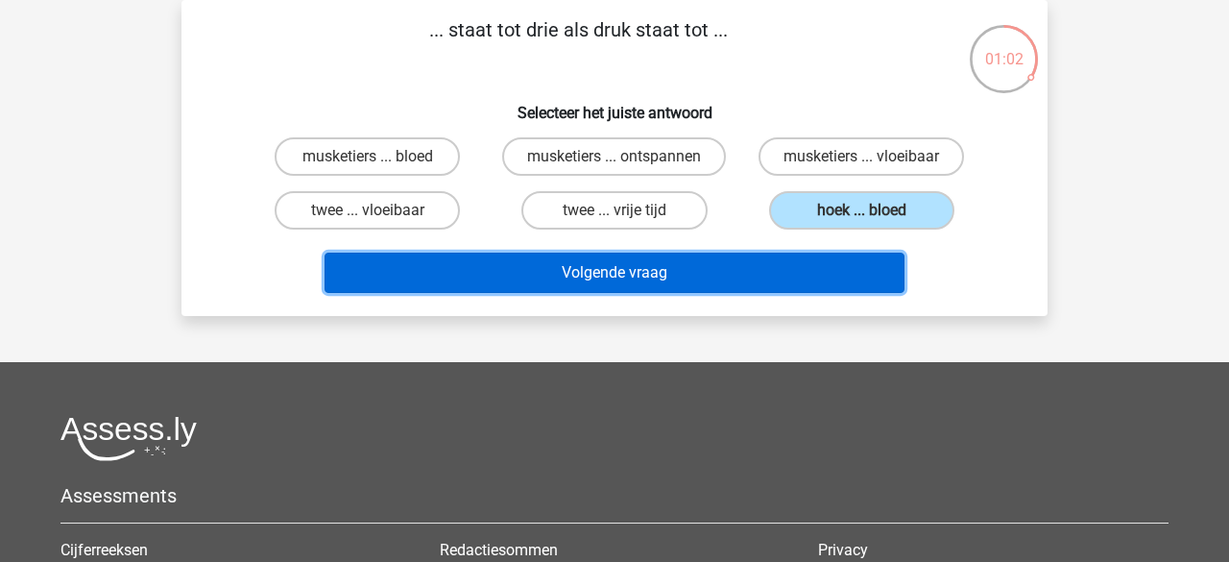
click at [665, 276] on button "Volgende vraag" at bounding box center [615, 273] width 581 height 40
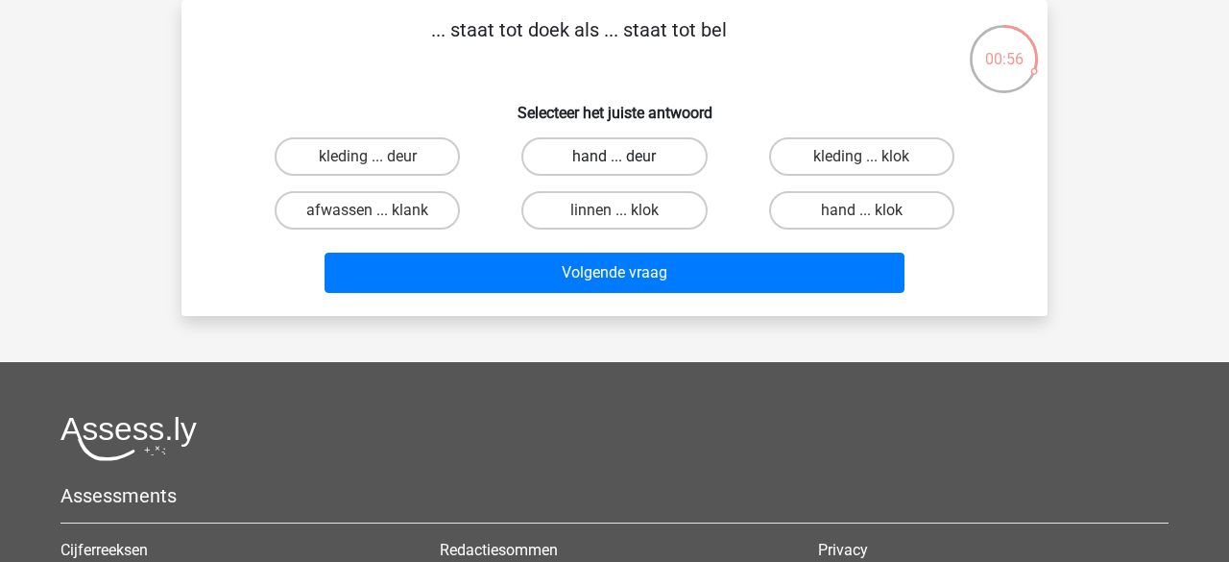
click at [578, 161] on label "hand ... deur" at bounding box center [614, 156] width 185 height 38
click at [615, 161] on input "hand ... deur" at bounding box center [621, 163] width 12 height 12
radio input "true"
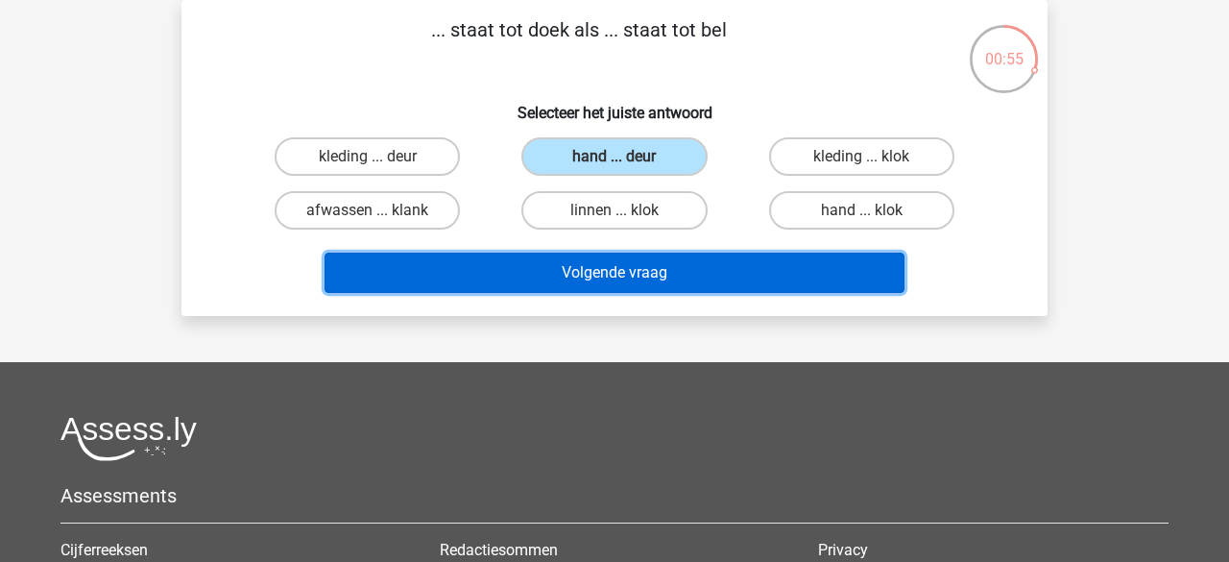
click at [666, 273] on button "Volgende vraag" at bounding box center [615, 273] width 581 height 40
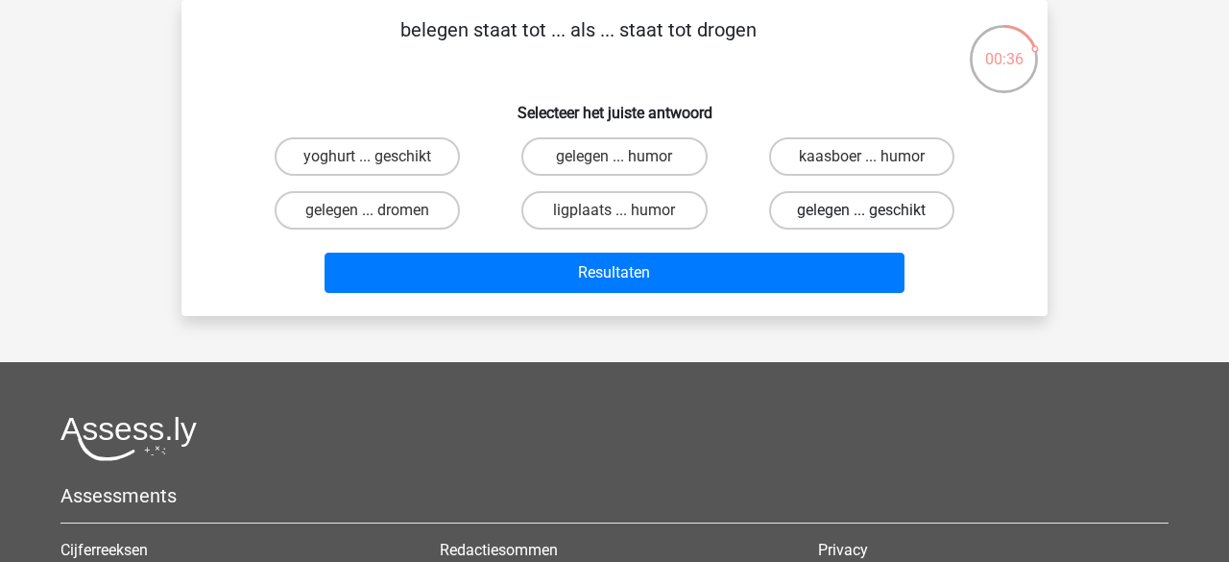
click at [826, 218] on label "gelegen ... geschikt" at bounding box center [861, 210] width 185 height 38
click at [862, 218] on input "gelegen ... geschikt" at bounding box center [868, 216] width 12 height 12
radio input "true"
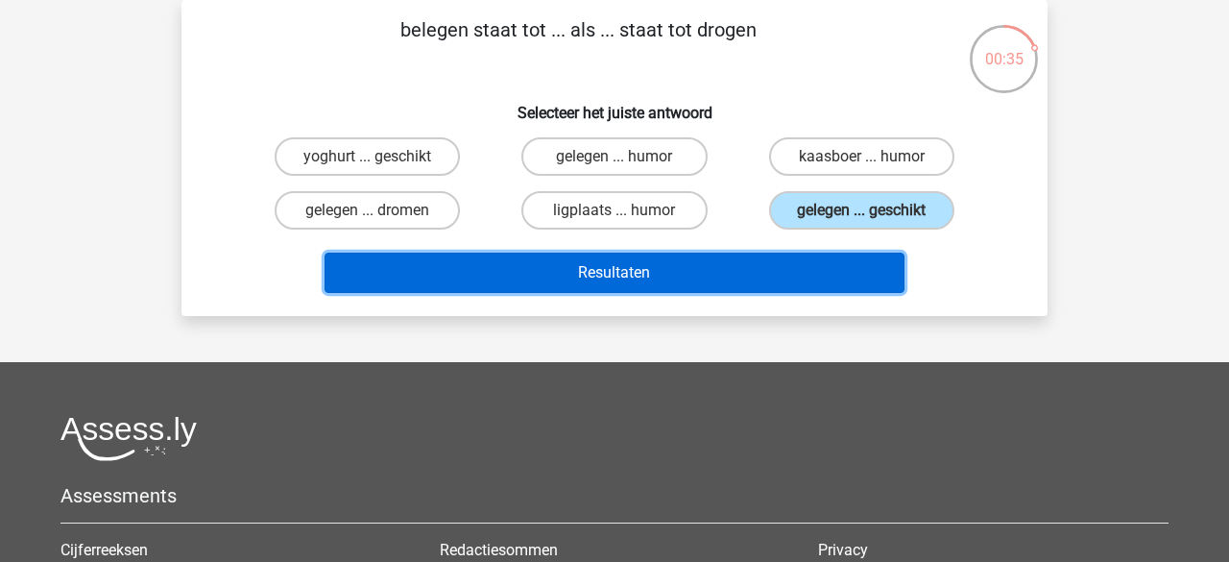
click at [691, 280] on button "Resultaten" at bounding box center [615, 273] width 581 height 40
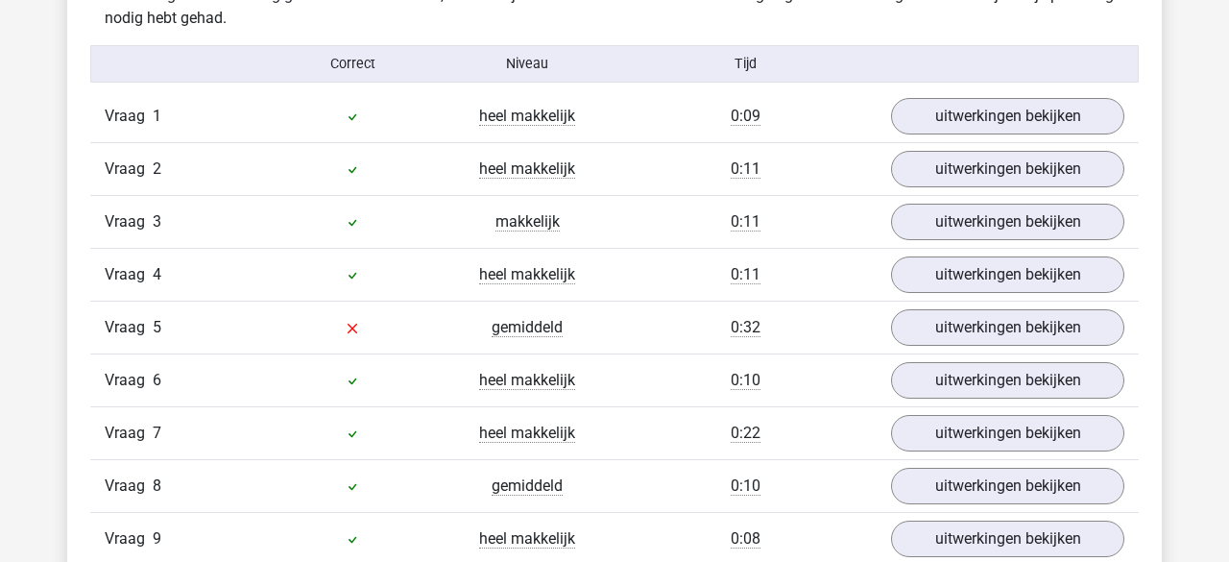
scroll to position [1182, 0]
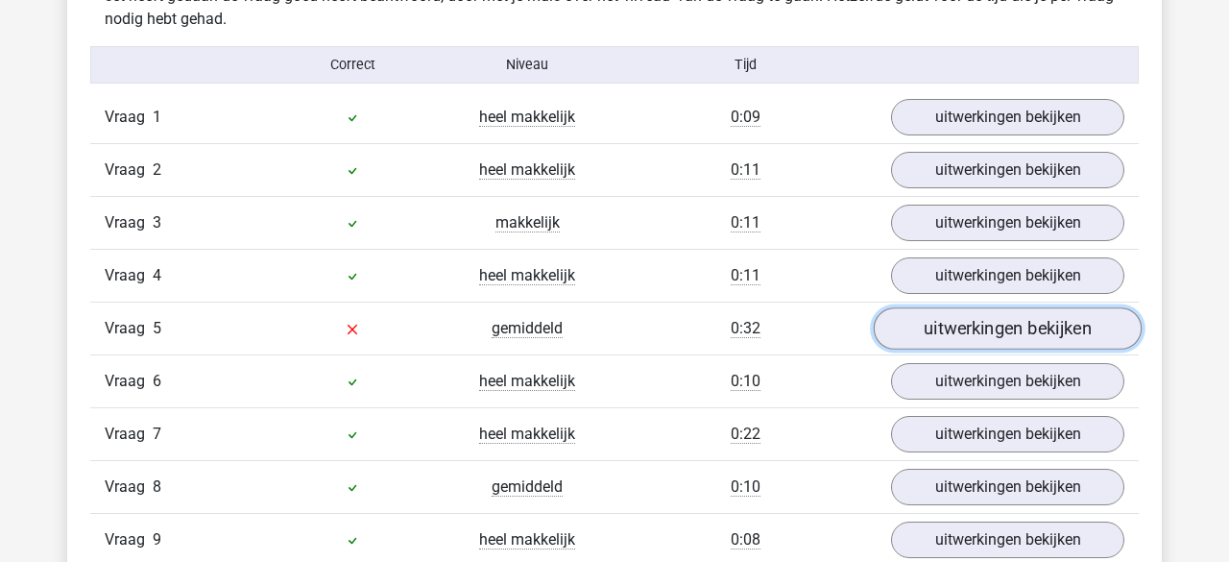
click at [958, 312] on link "uitwerkingen bekijken" at bounding box center [1008, 328] width 268 height 42
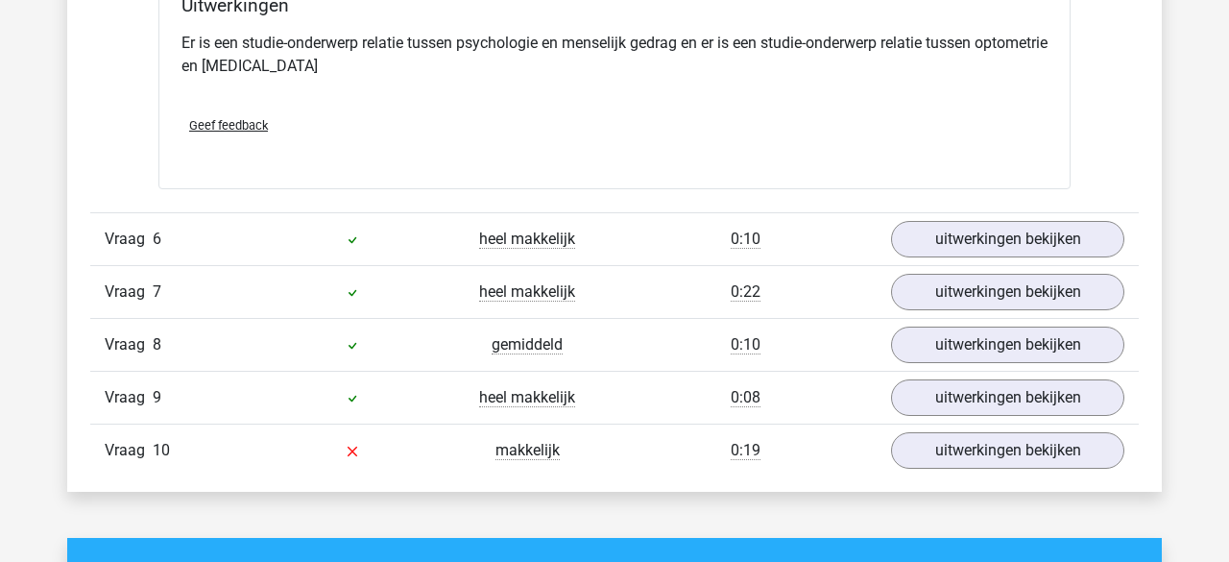
scroll to position [1898, 0]
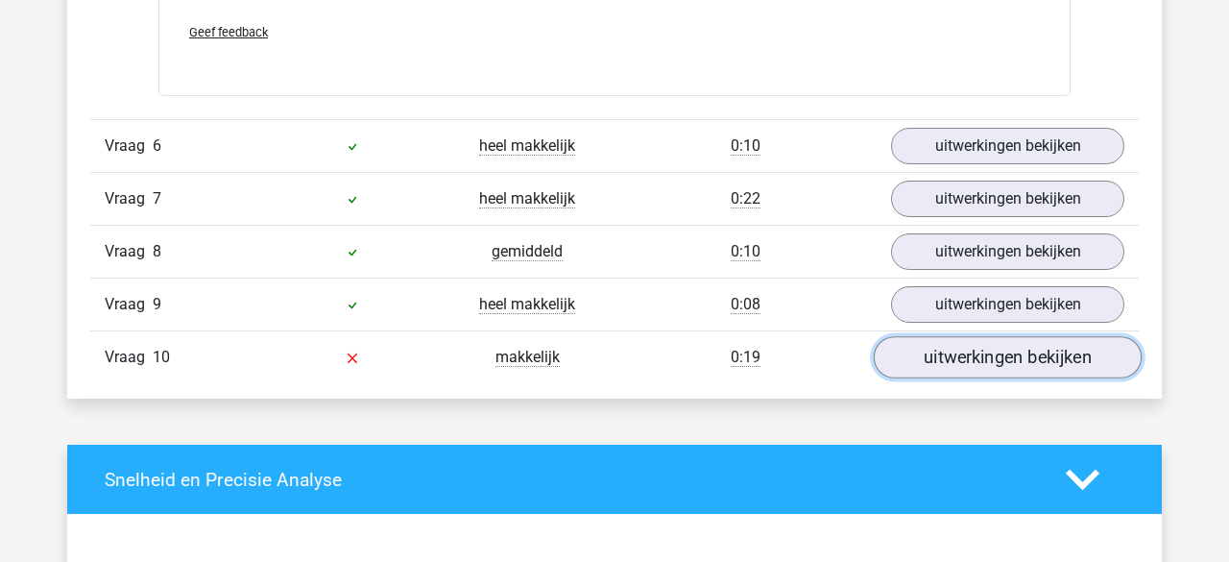
click at [905, 356] on link "uitwerkingen bekijken" at bounding box center [1008, 357] width 268 height 42
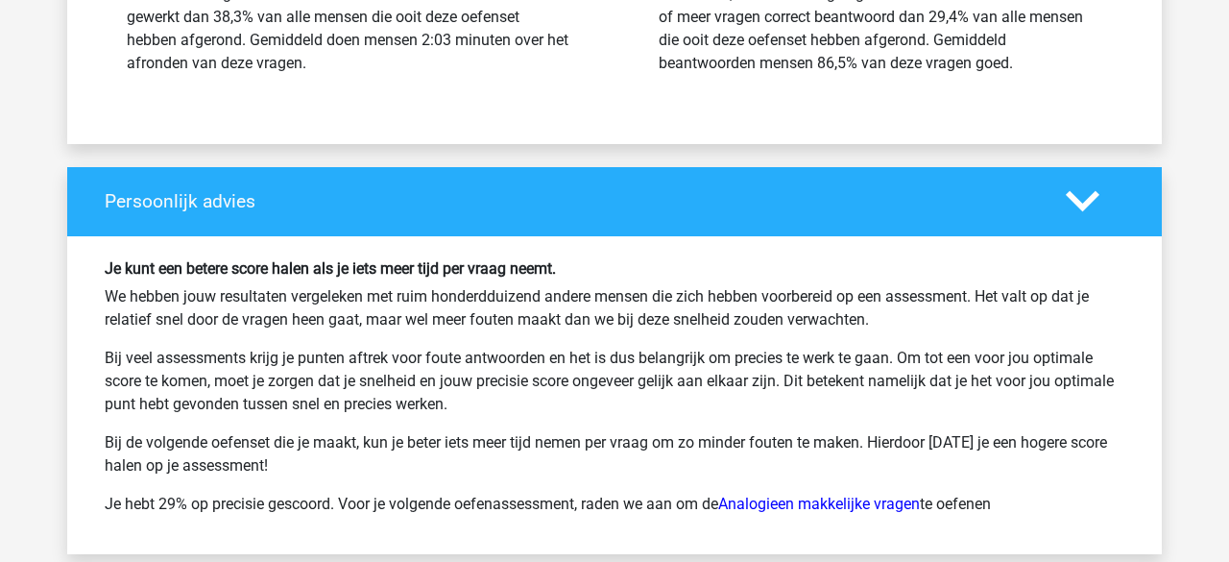
scroll to position [3448, 0]
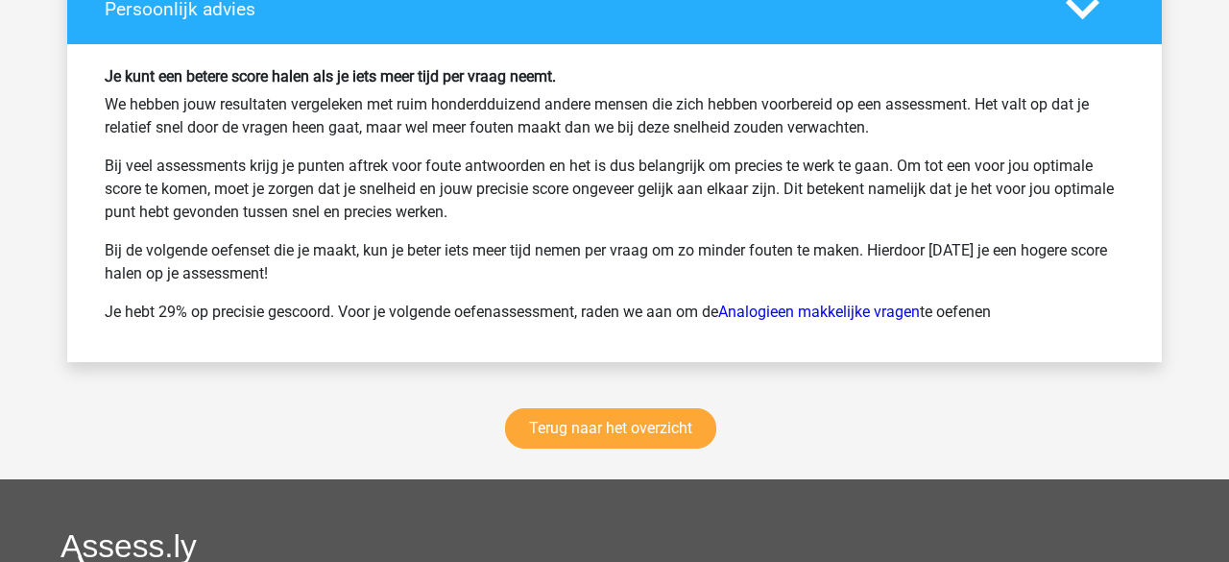
click at [570, 442] on div "Terug naar het overzicht" at bounding box center [614, 432] width 1095 height 94
click at [567, 438] on div "Terug naar het overzicht" at bounding box center [614, 432] width 1095 height 94
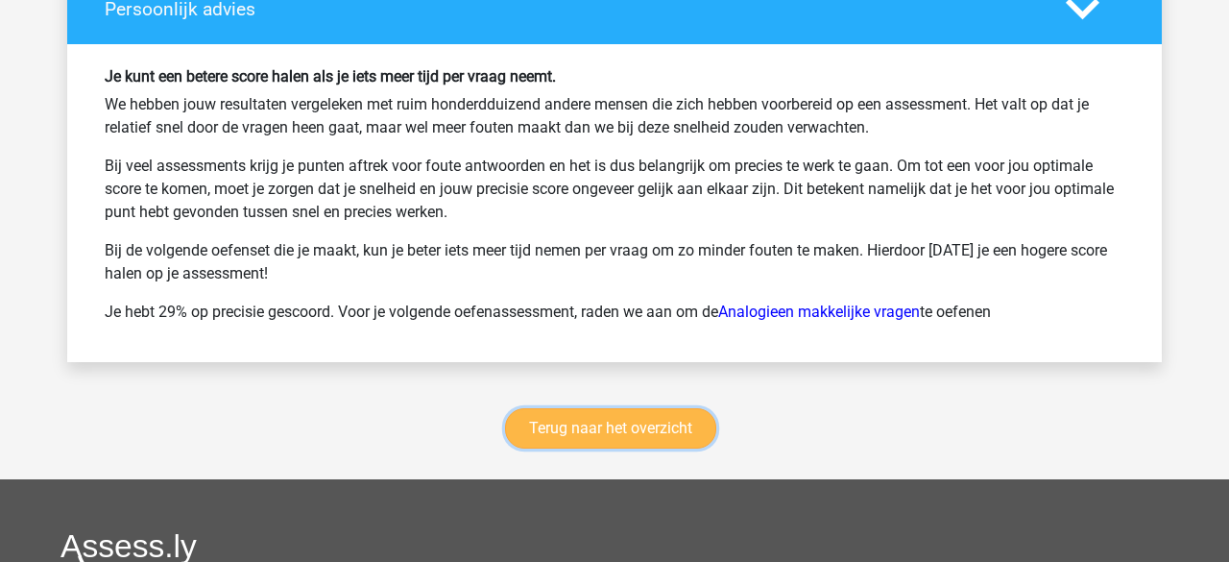
click at [561, 424] on link "Terug naar het overzicht" at bounding box center [610, 428] width 211 height 40
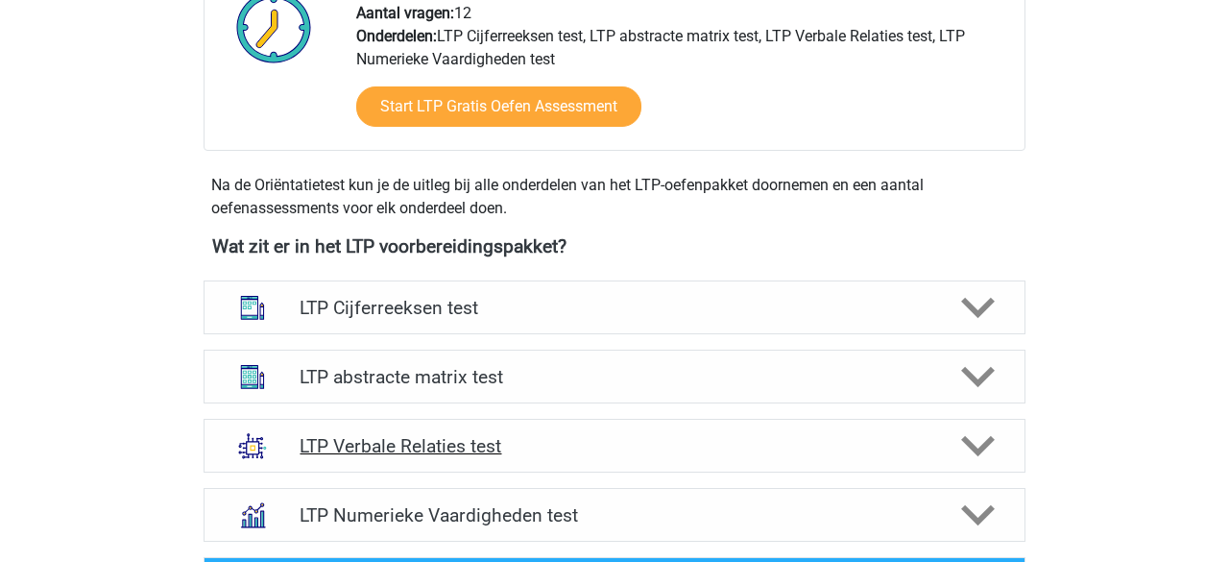
scroll to position [552, 0]
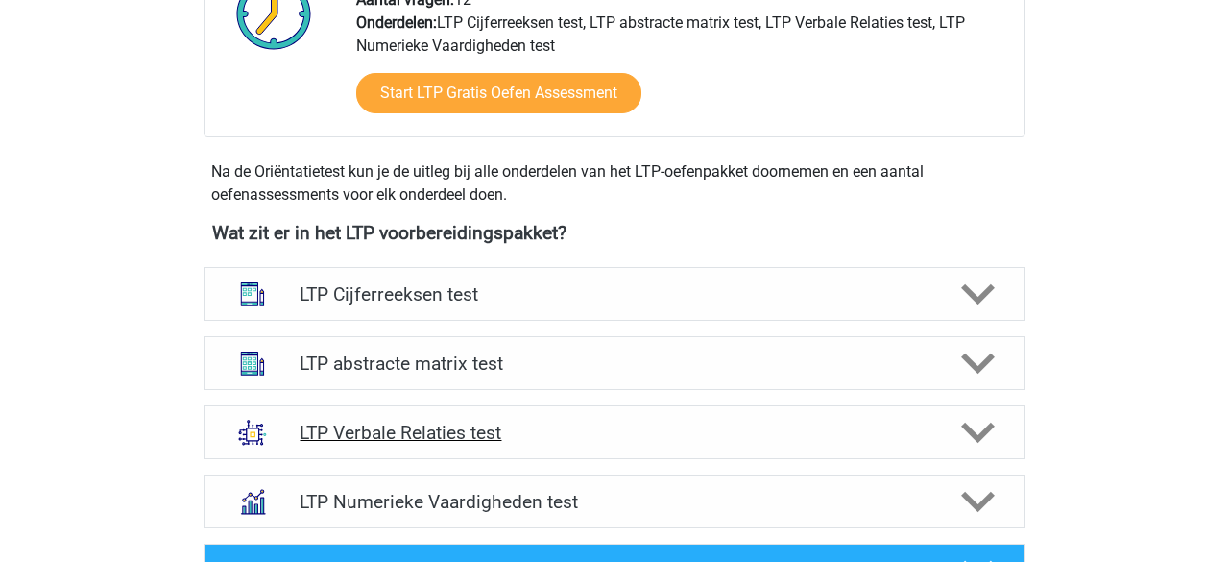
click at [990, 429] on icon at bounding box center [978, 433] width 34 height 34
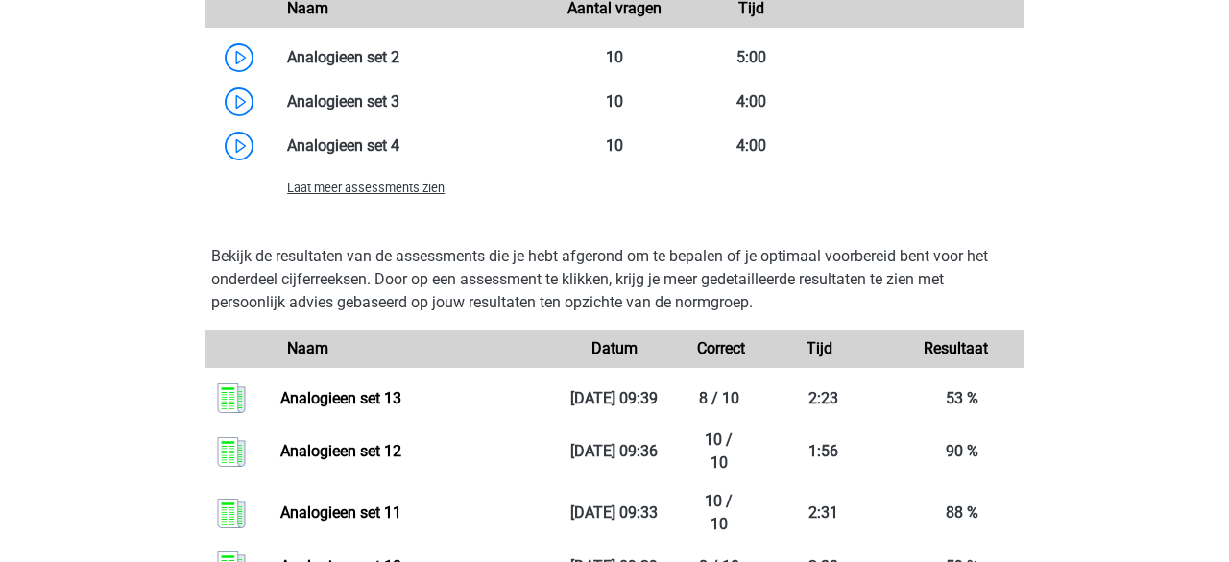
scroll to position [1898, 0]
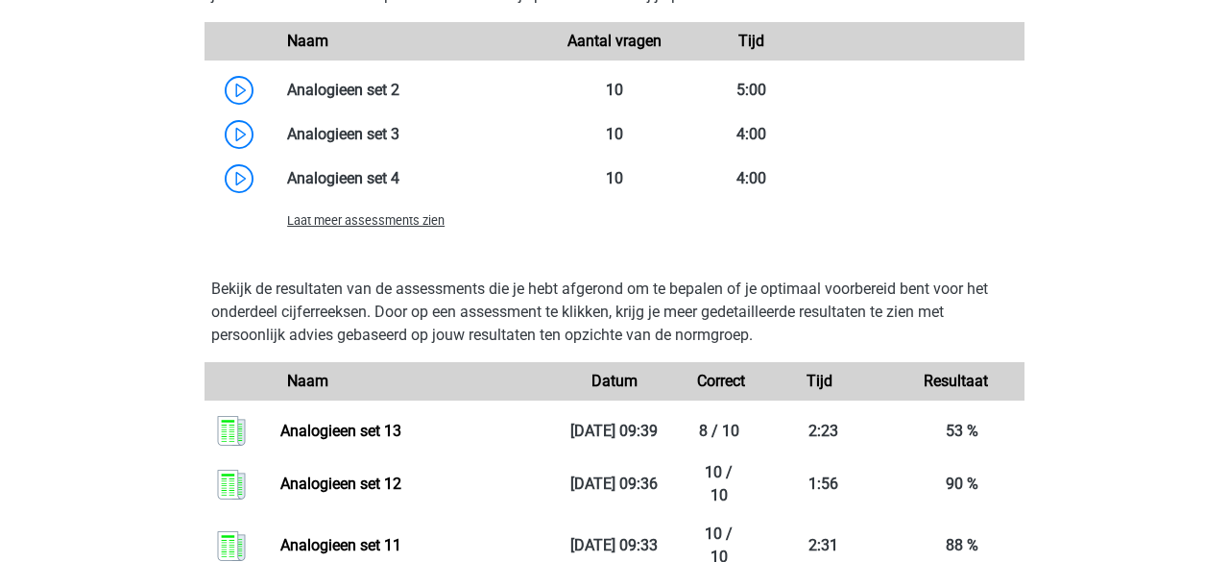
click at [387, 225] on span "Laat meer assessments zien" at bounding box center [366, 220] width 158 height 14
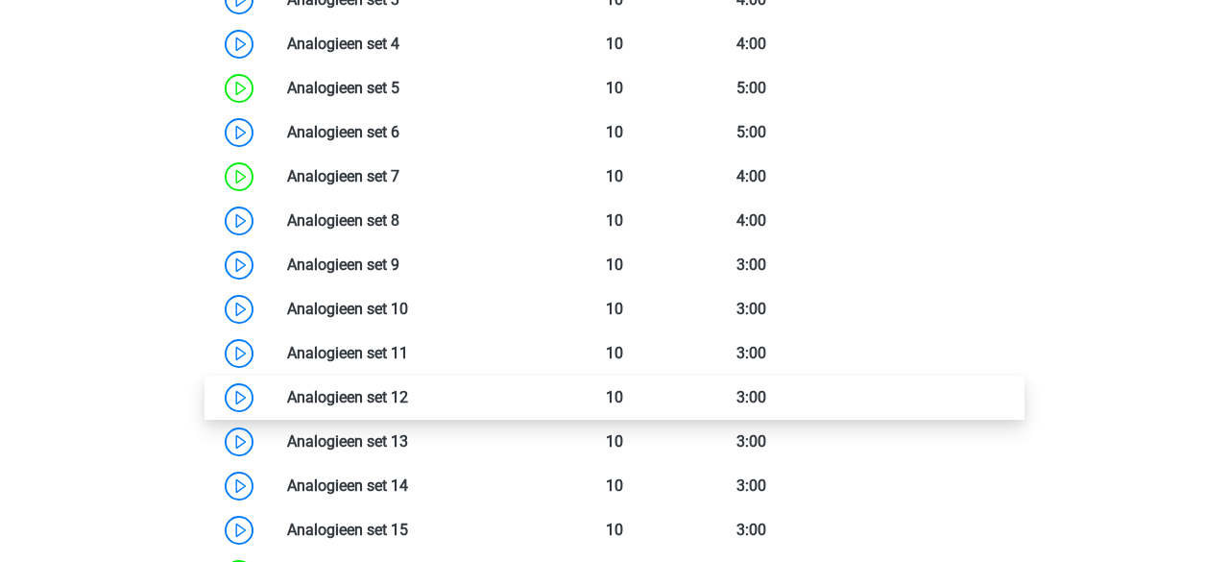
scroll to position [2111, 0]
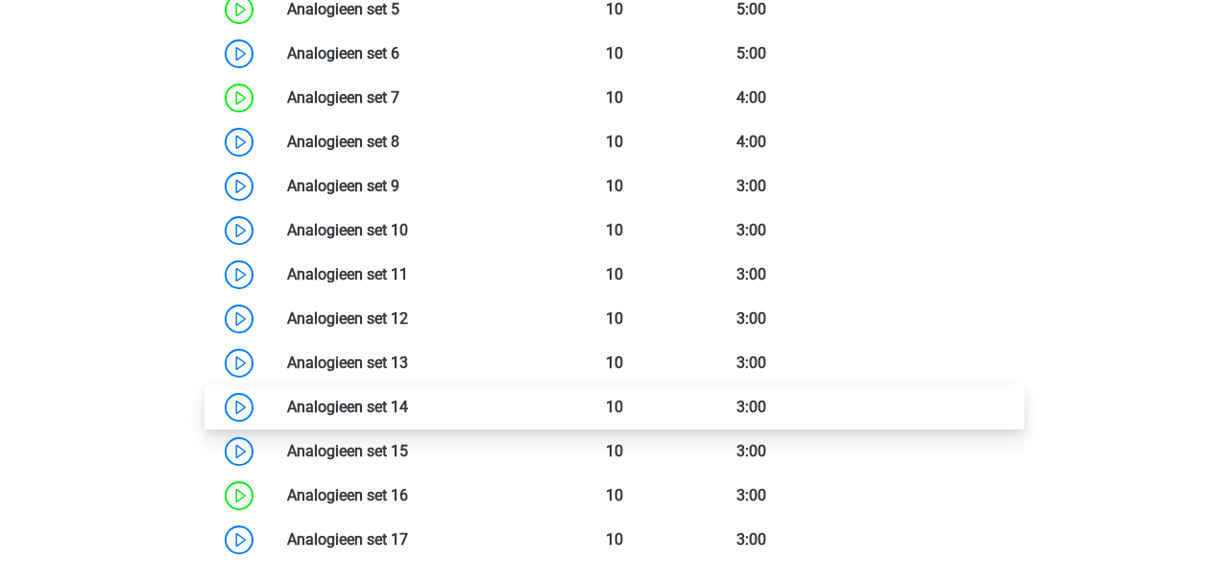
drag, startPoint x: 372, startPoint y: 405, endPoint x: 362, endPoint y: 401, distance: 10.7
click at [408, 405] on link at bounding box center [408, 407] width 0 height 18
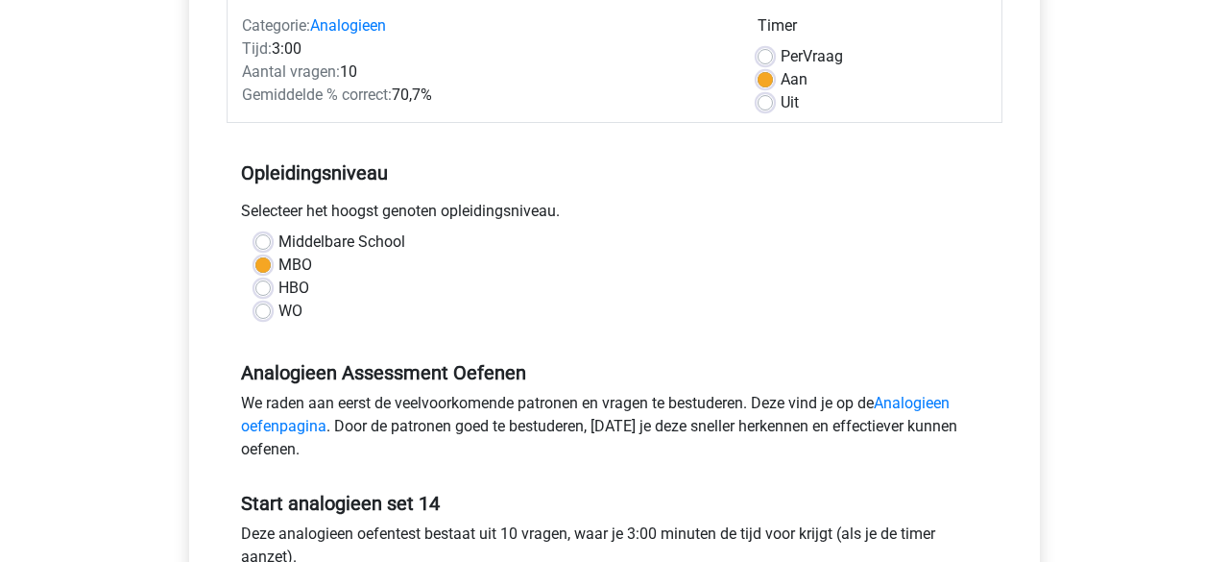
scroll to position [535, 0]
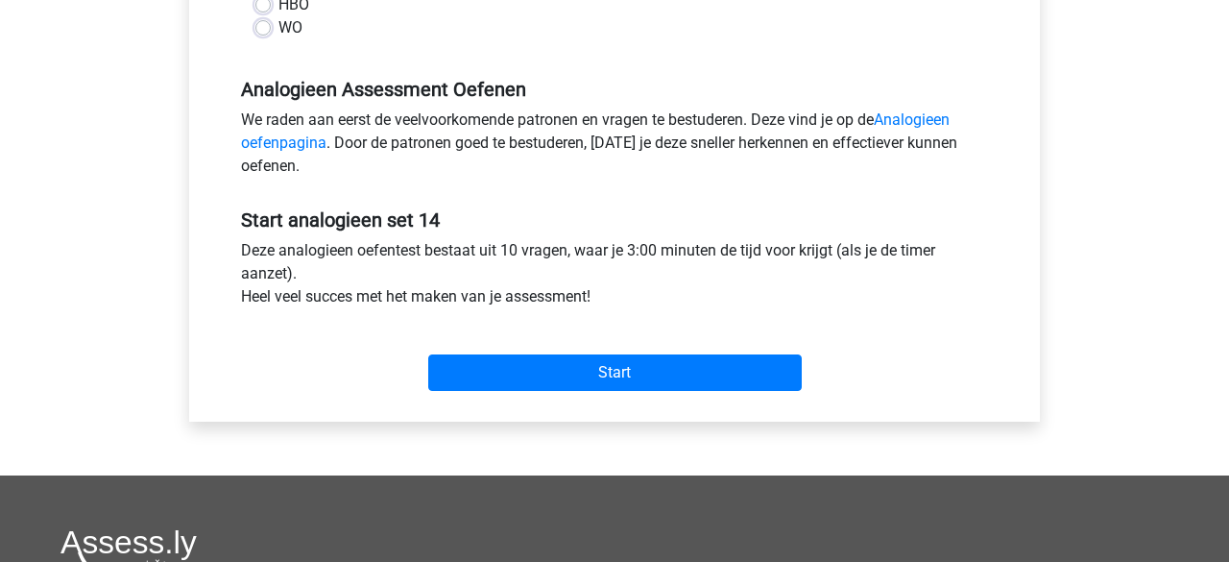
click at [500, 391] on div "Start" at bounding box center [615, 357] width 776 height 83
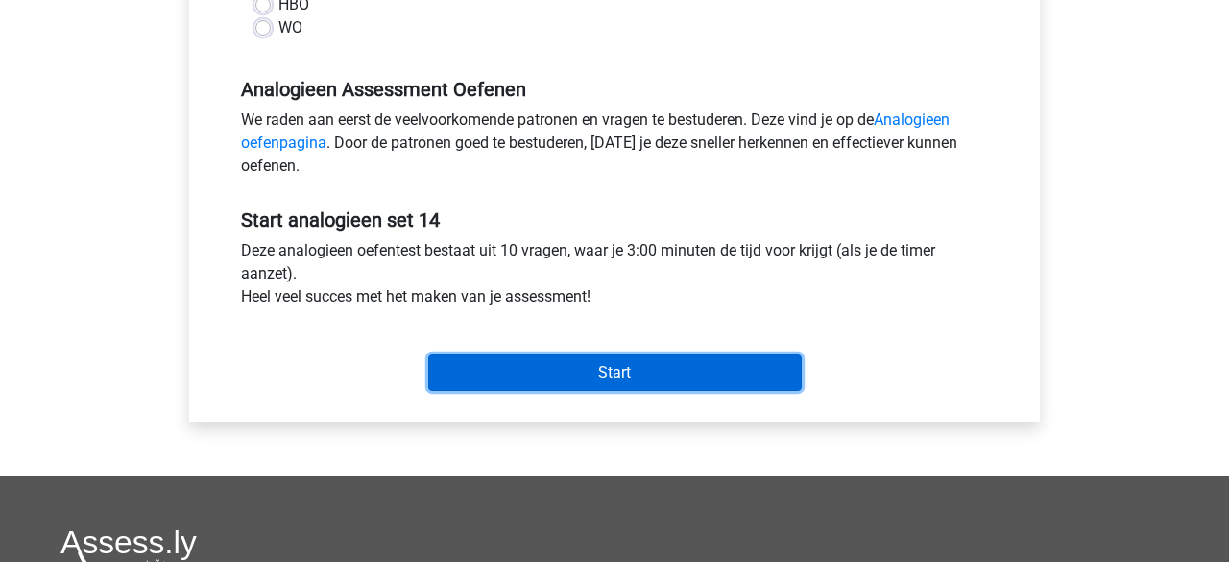
click at [500, 383] on input "Start" at bounding box center [615, 372] width 374 height 37
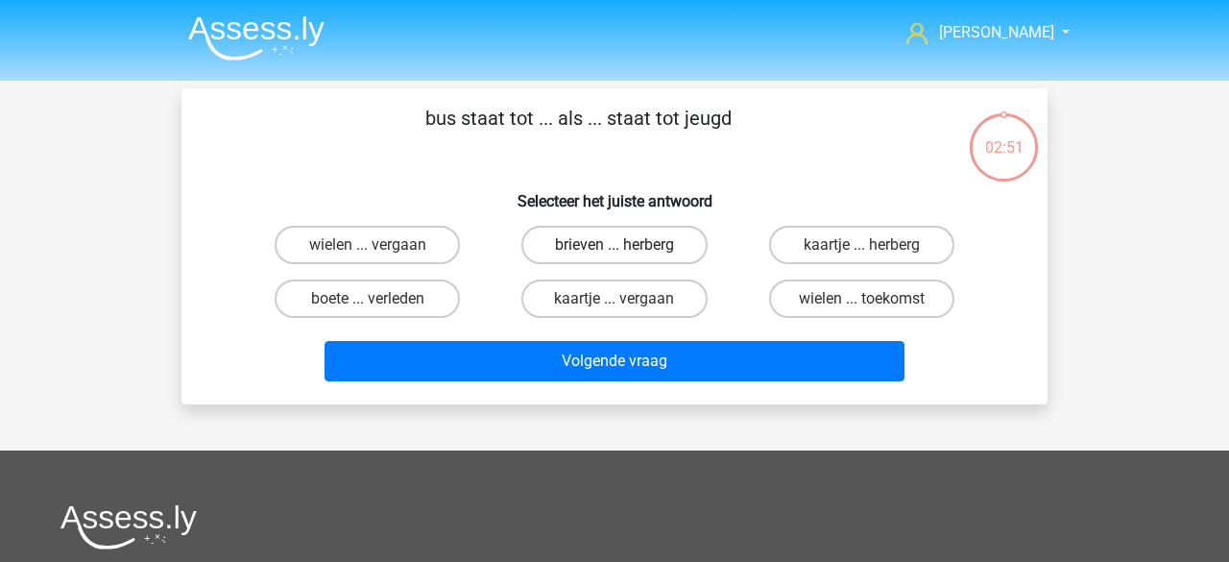
click at [576, 249] on label "brieven ... herberg" at bounding box center [614, 245] width 185 height 38
click at [615, 249] on input "brieven ... herberg" at bounding box center [621, 251] width 12 height 12
radio input "true"
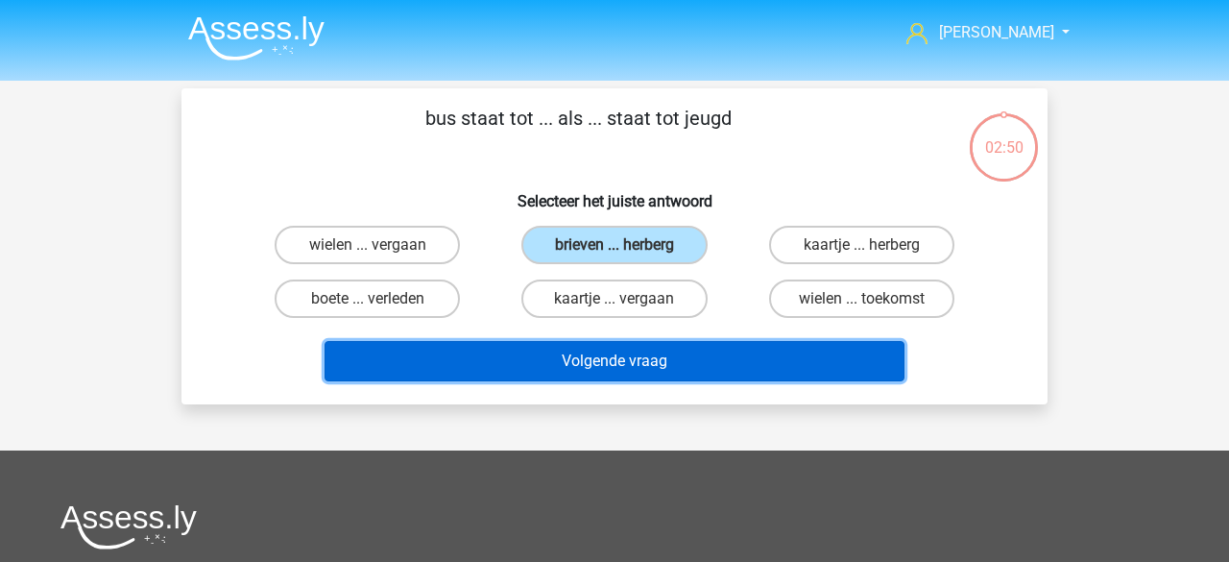
click at [571, 363] on button "Volgende vraag" at bounding box center [615, 361] width 581 height 40
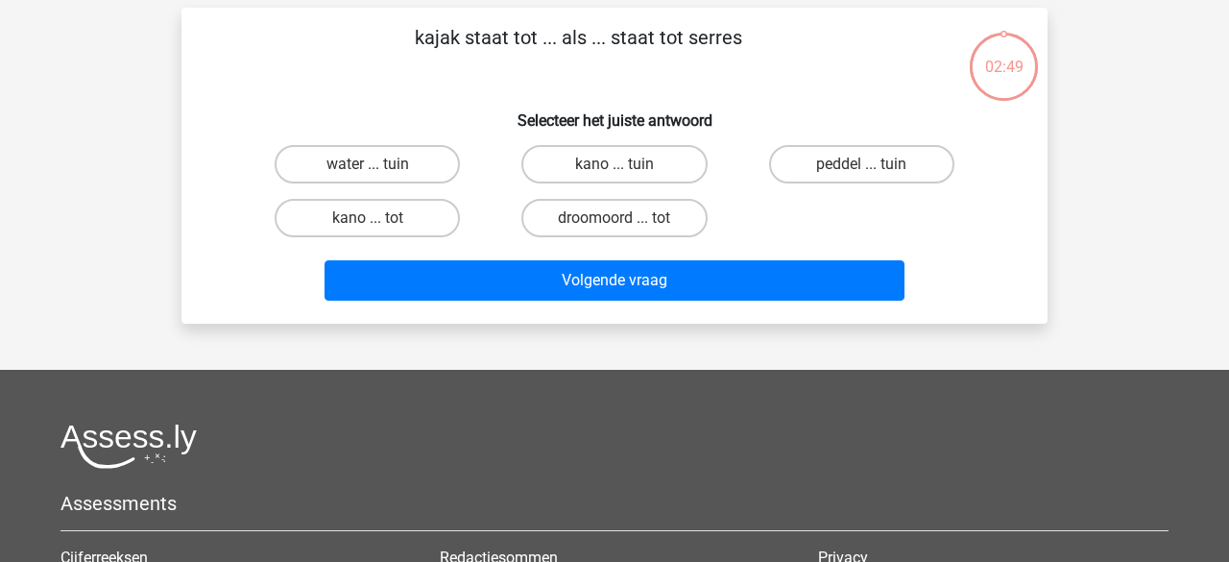
scroll to position [88, 0]
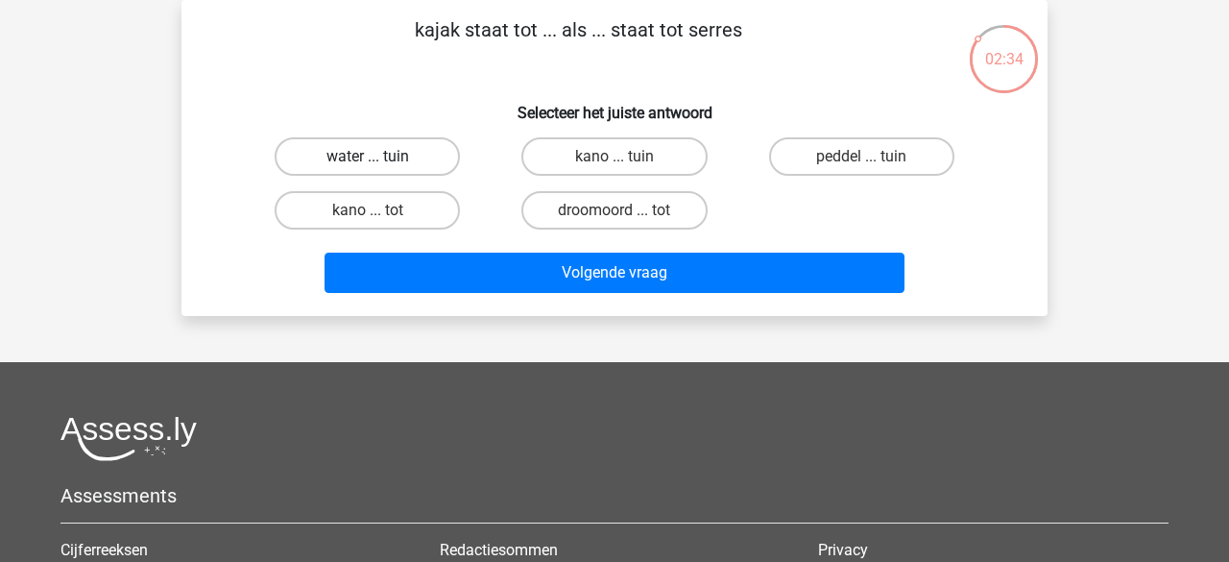
click at [385, 164] on label "water ... tuin" at bounding box center [367, 156] width 185 height 38
click at [380, 164] on input "water ... tuin" at bounding box center [374, 163] width 12 height 12
radio input "true"
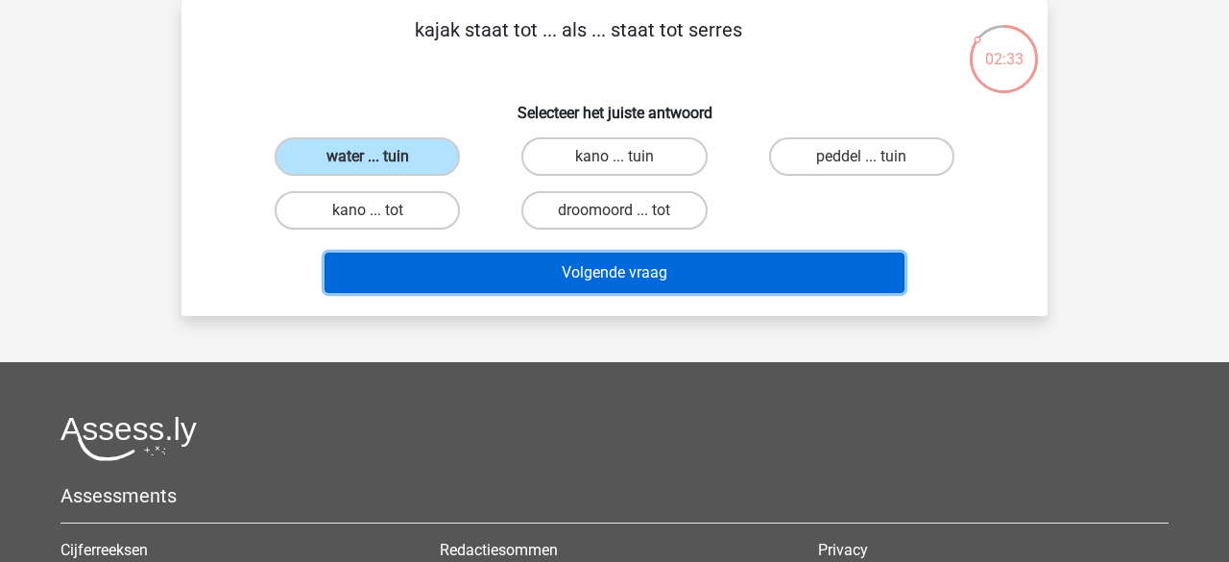
click at [493, 285] on button "Volgende vraag" at bounding box center [615, 273] width 581 height 40
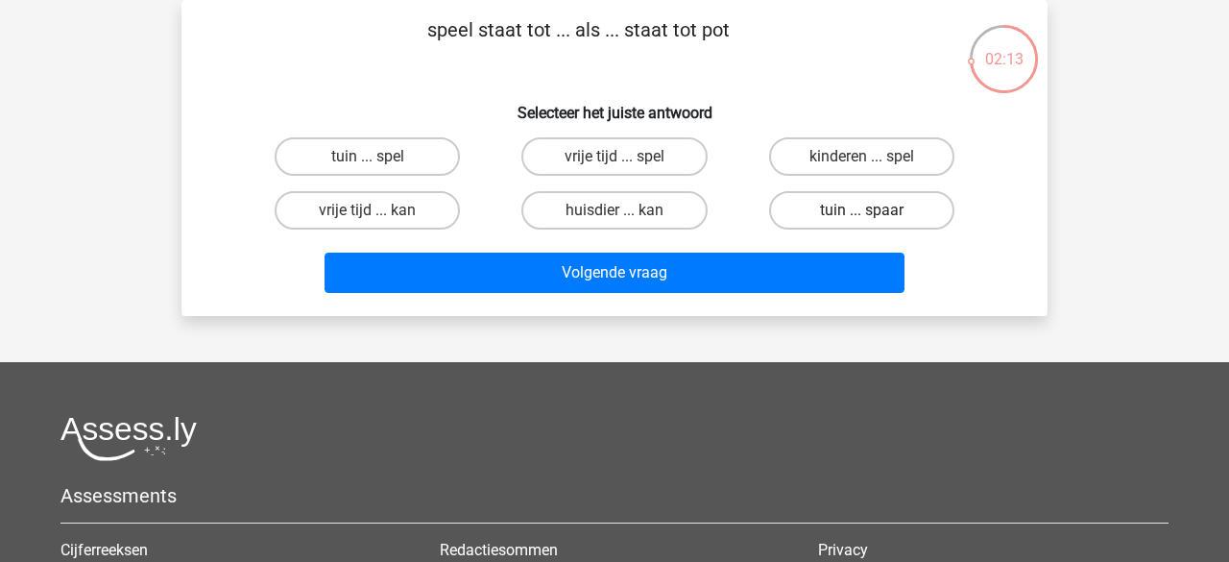
click at [819, 209] on label "tuin ... spaar" at bounding box center [861, 210] width 185 height 38
click at [862, 210] on input "tuin ... spaar" at bounding box center [868, 216] width 12 height 12
radio input "true"
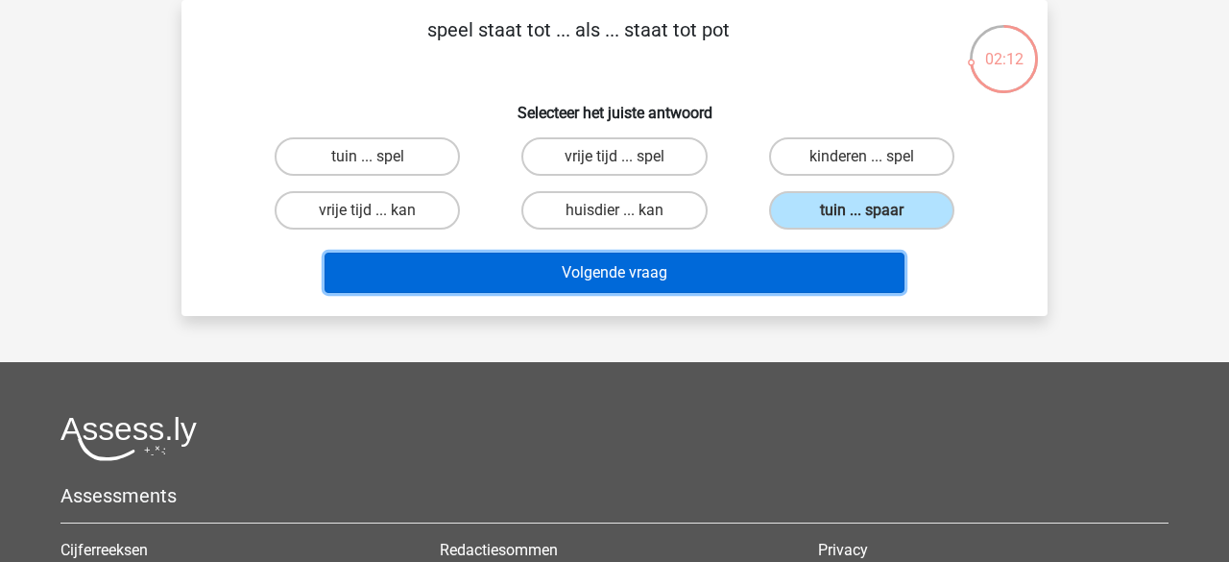
click at [675, 271] on button "Volgende vraag" at bounding box center [615, 273] width 581 height 40
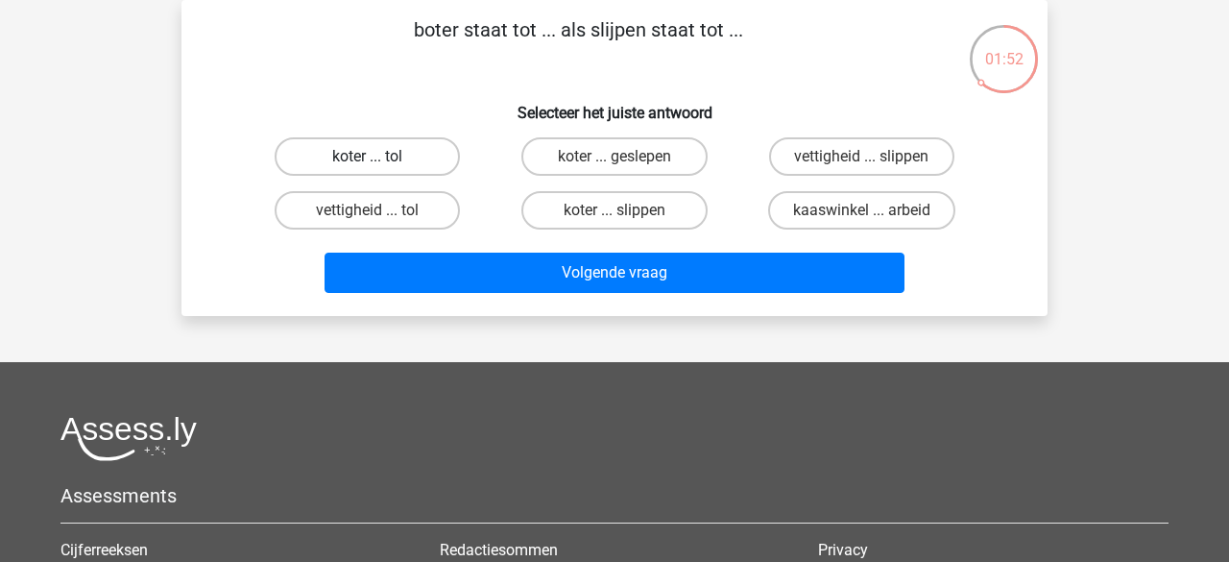
click at [411, 158] on label "koter ... tol" at bounding box center [367, 156] width 185 height 38
click at [380, 158] on input "koter ... tol" at bounding box center [374, 163] width 12 height 12
radio input "true"
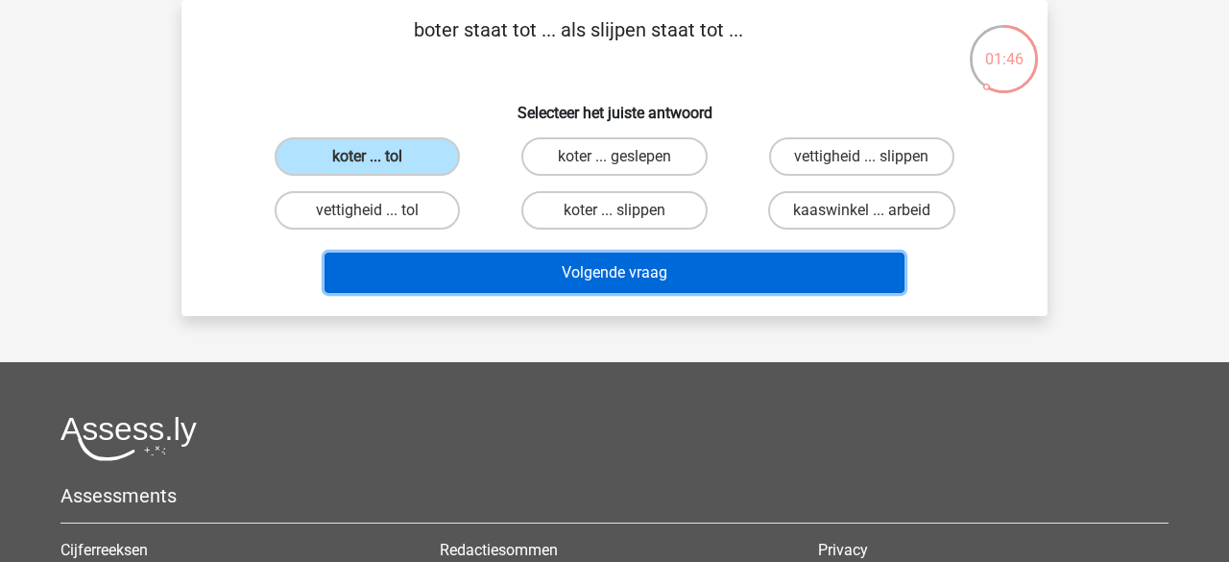
click at [478, 264] on button "Volgende vraag" at bounding box center [615, 273] width 581 height 40
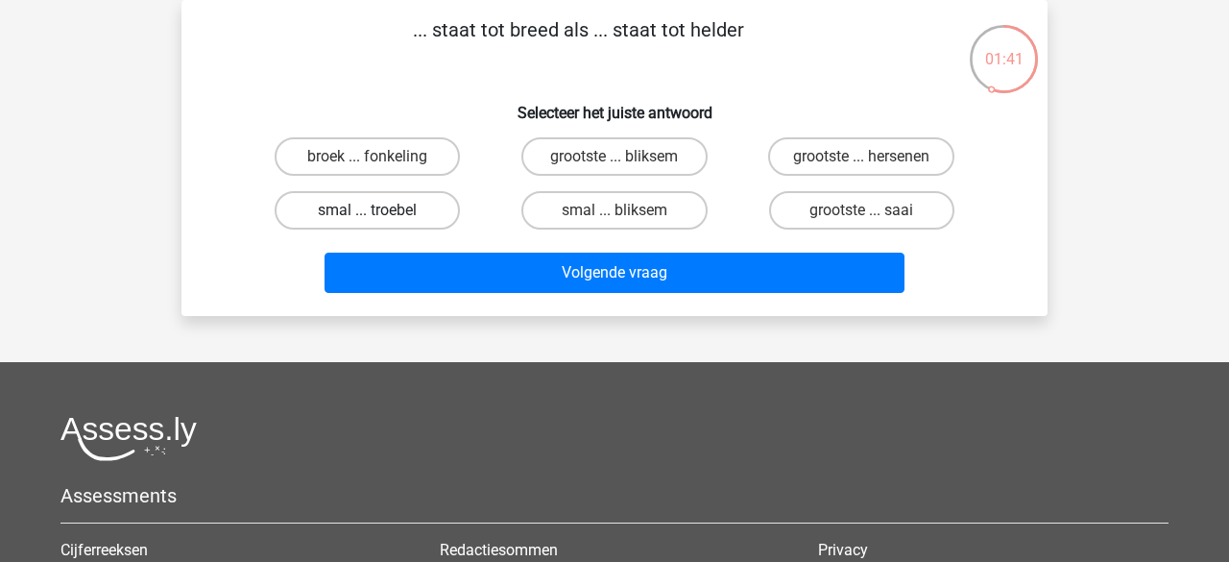
click at [347, 220] on label "smal ... troebel" at bounding box center [367, 210] width 185 height 38
click at [368, 220] on input "smal ... troebel" at bounding box center [374, 216] width 12 height 12
radio input "true"
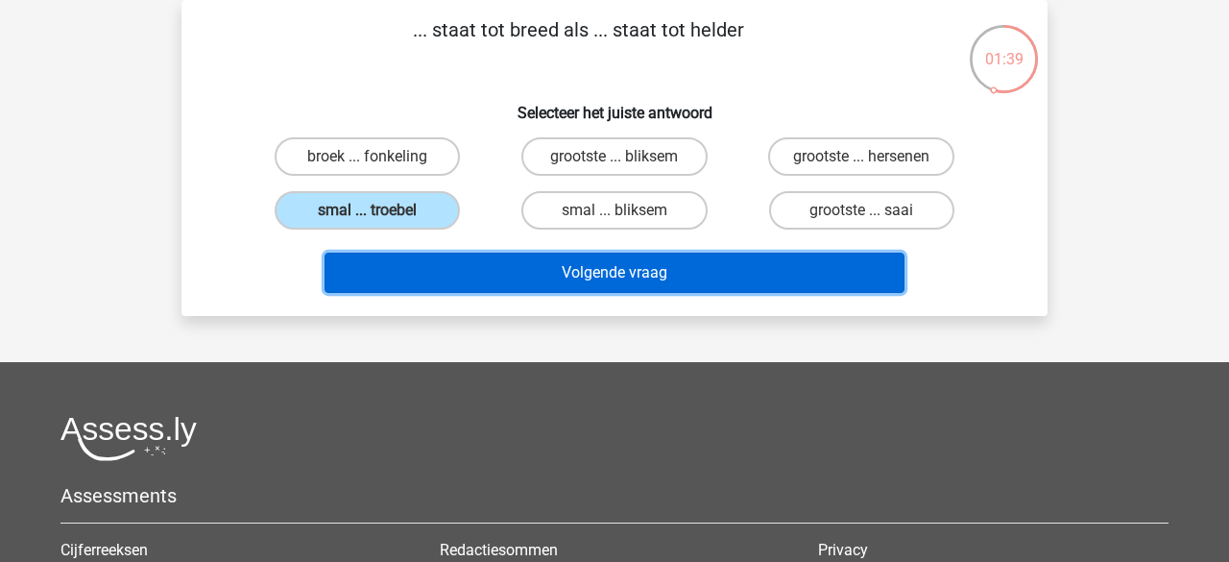
click at [523, 264] on button "Volgende vraag" at bounding box center [615, 273] width 581 height 40
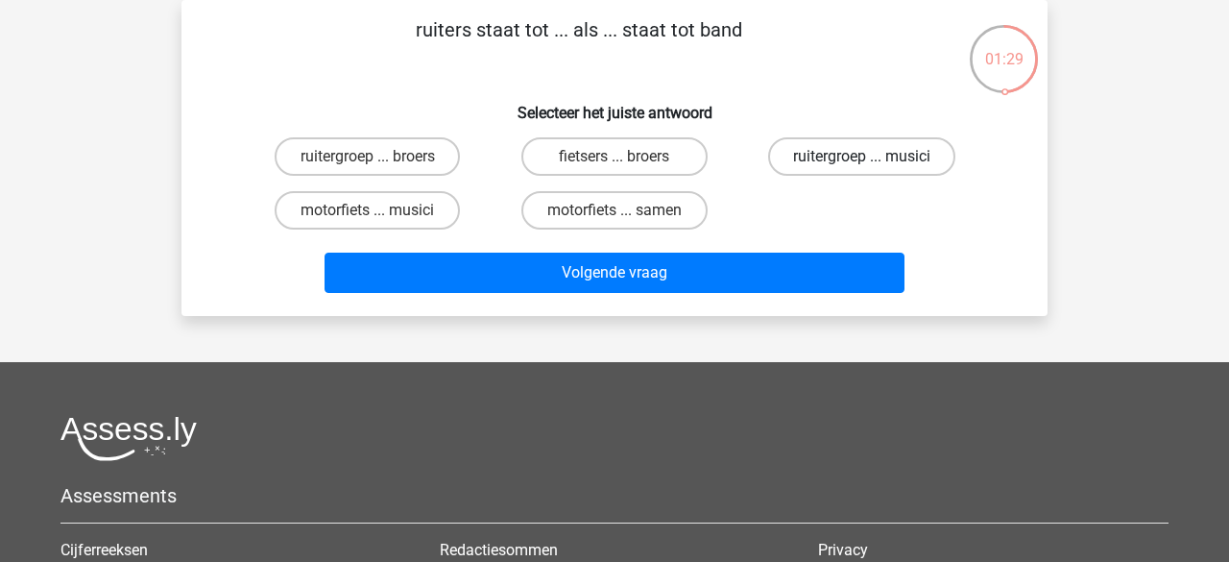
click at [811, 160] on label "ruitergroep ... musici" at bounding box center [861, 156] width 187 height 38
click at [862, 160] on input "ruitergroep ... musici" at bounding box center [868, 163] width 12 height 12
radio input "true"
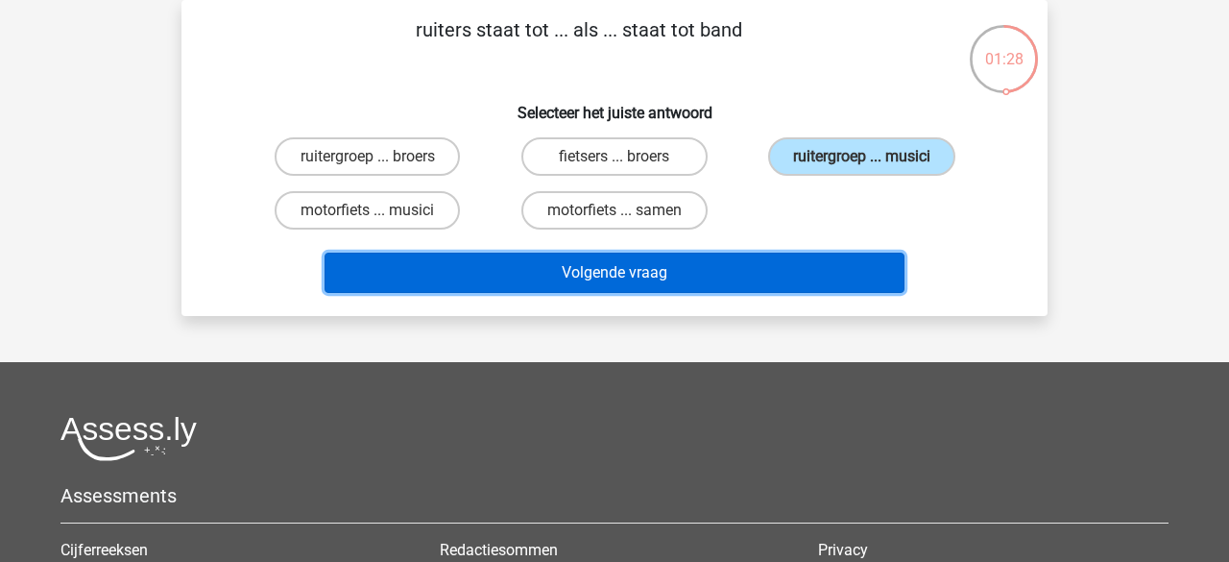
click at [636, 266] on button "Volgende vraag" at bounding box center [615, 273] width 581 height 40
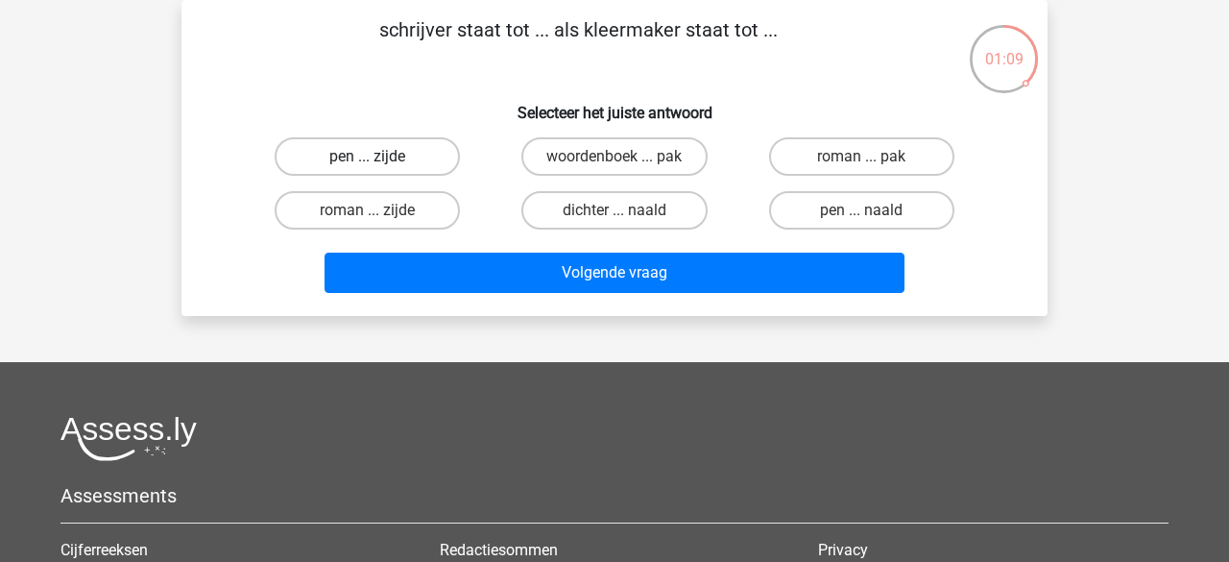
click at [430, 156] on label "pen ... zijde" at bounding box center [367, 156] width 185 height 38
click at [380, 157] on input "pen ... zijde" at bounding box center [374, 163] width 12 height 12
radio input "true"
click at [881, 220] on label "pen ... naald" at bounding box center [861, 210] width 185 height 38
click at [874, 220] on input "pen ... naald" at bounding box center [868, 216] width 12 height 12
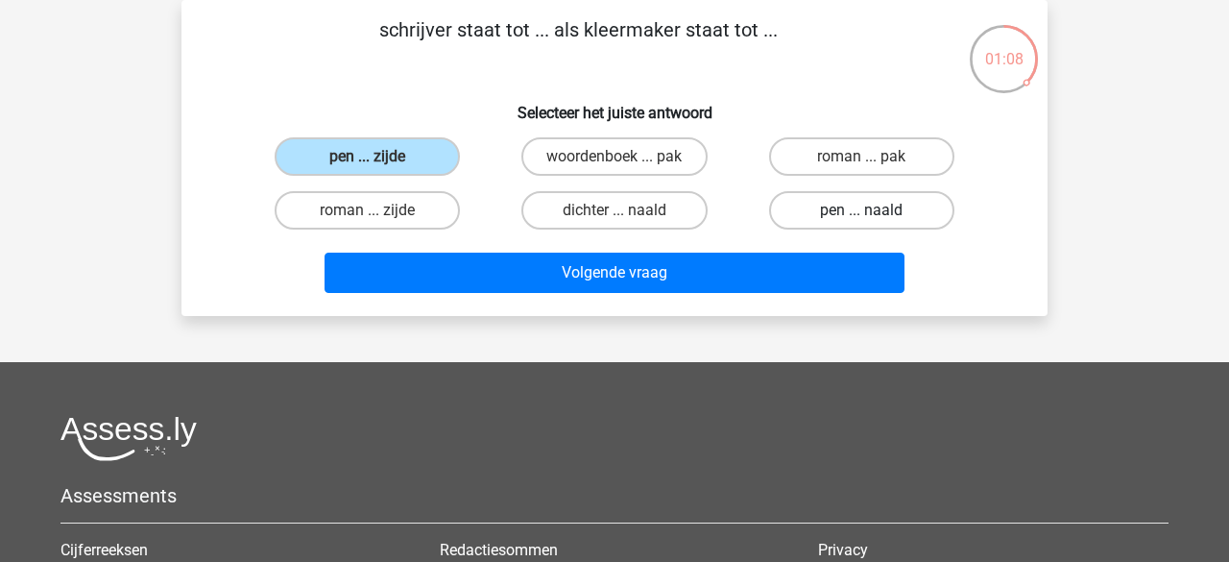
radio input "true"
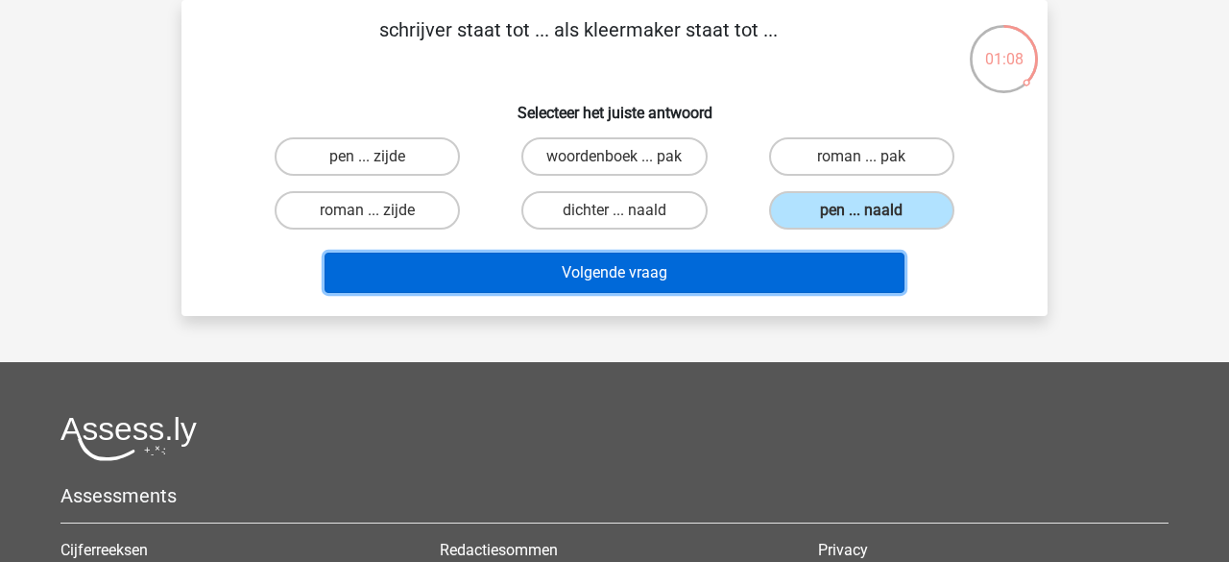
click at [779, 274] on button "Volgende vraag" at bounding box center [615, 273] width 581 height 40
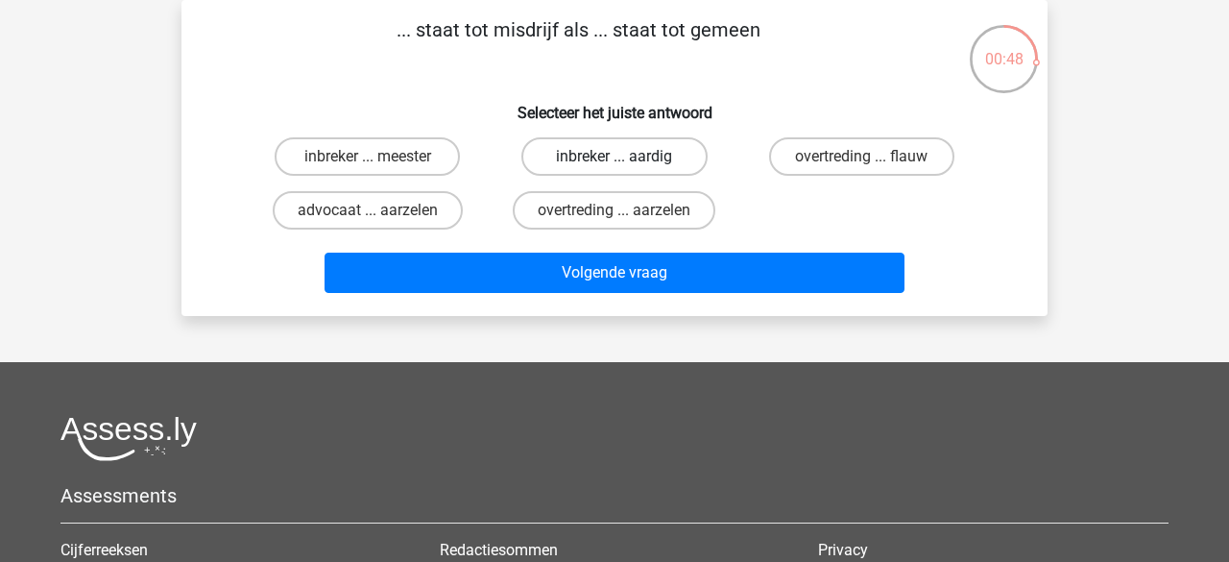
click at [645, 166] on label "inbreker ... aardig" at bounding box center [614, 156] width 185 height 38
click at [627, 166] on input "inbreker ... aardig" at bounding box center [621, 163] width 12 height 12
radio input "true"
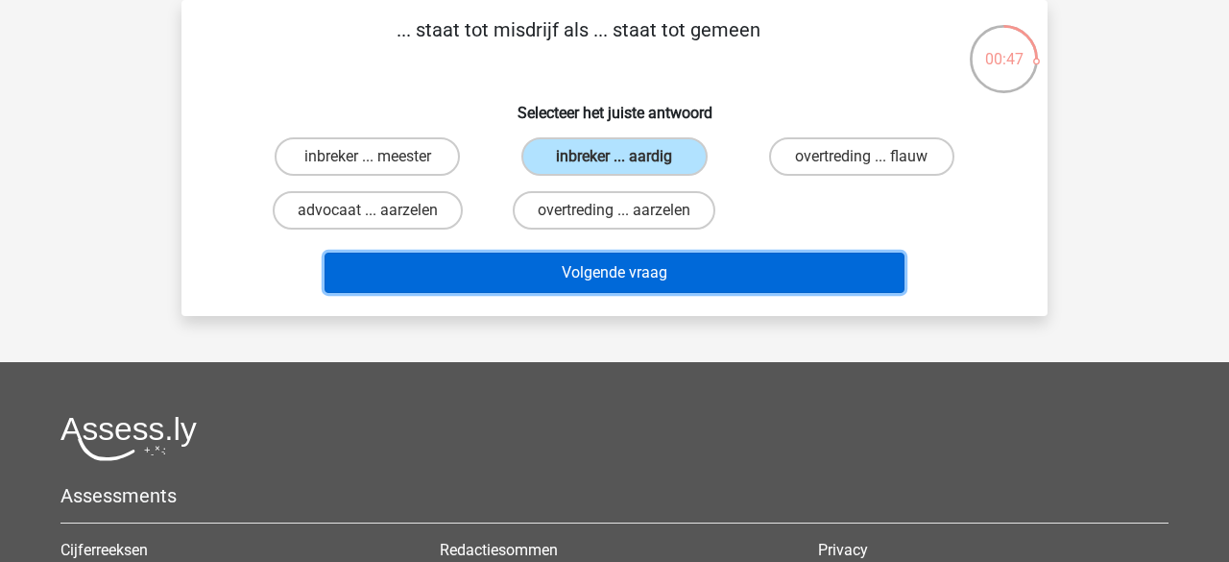
click at [645, 264] on button "Volgende vraag" at bounding box center [615, 273] width 581 height 40
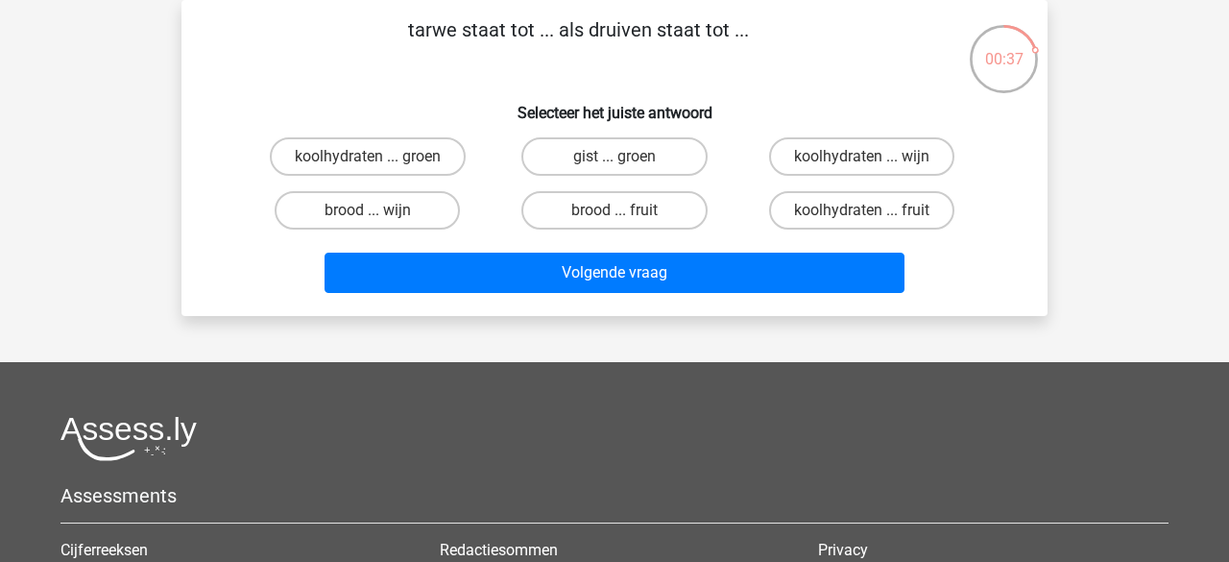
click at [368, 220] on input "brood ... wijn" at bounding box center [374, 216] width 12 height 12
radio input "true"
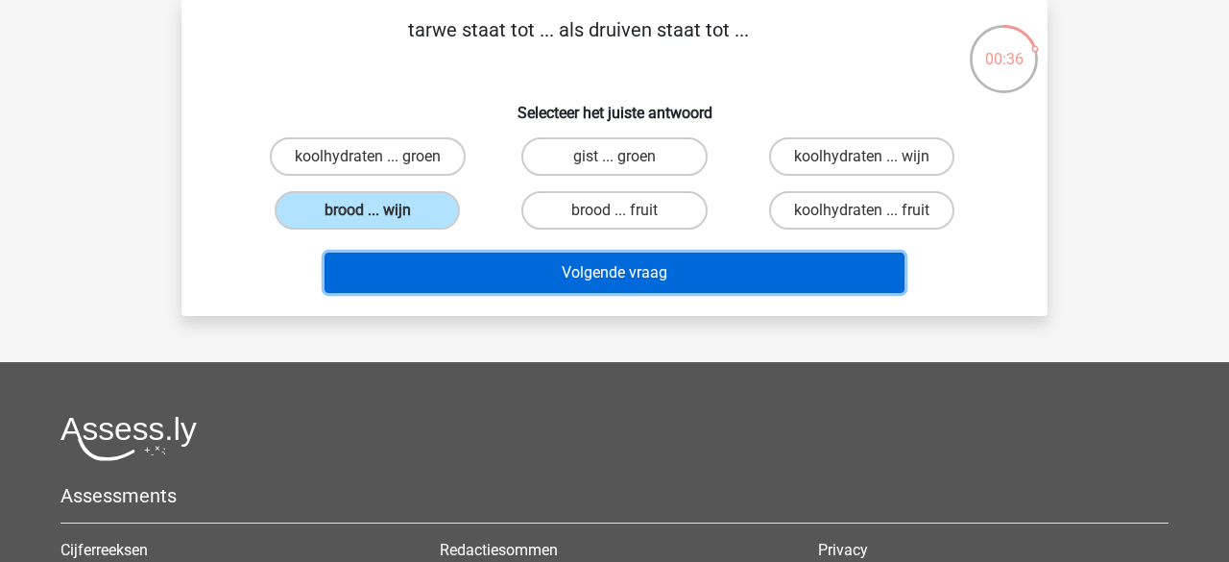
click at [450, 272] on button "Volgende vraag" at bounding box center [615, 273] width 581 height 40
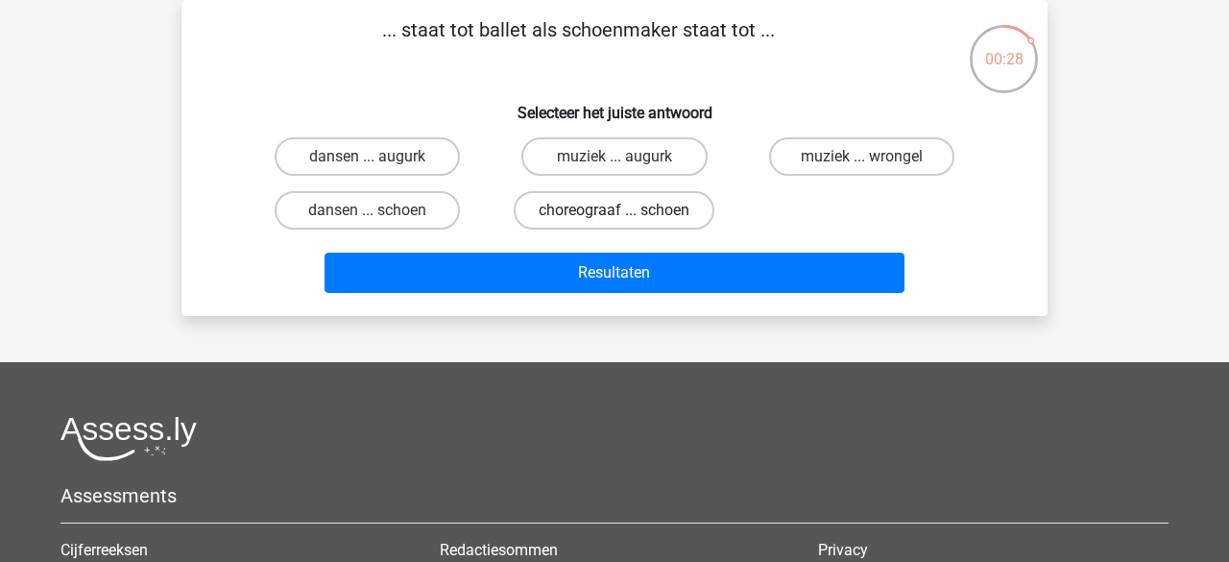
click at [561, 214] on label "choreograaf ... schoen" at bounding box center [614, 210] width 201 height 38
click at [615, 214] on input "choreograaf ... schoen" at bounding box center [621, 216] width 12 height 12
radio input "true"
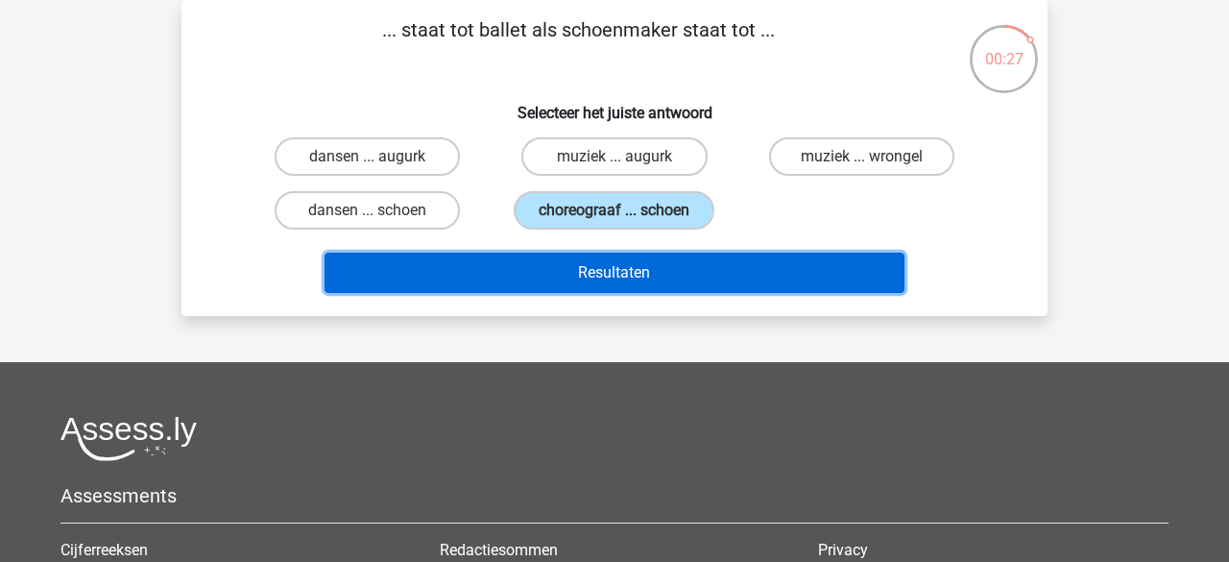
click at [556, 279] on button "Resultaten" at bounding box center [615, 273] width 581 height 40
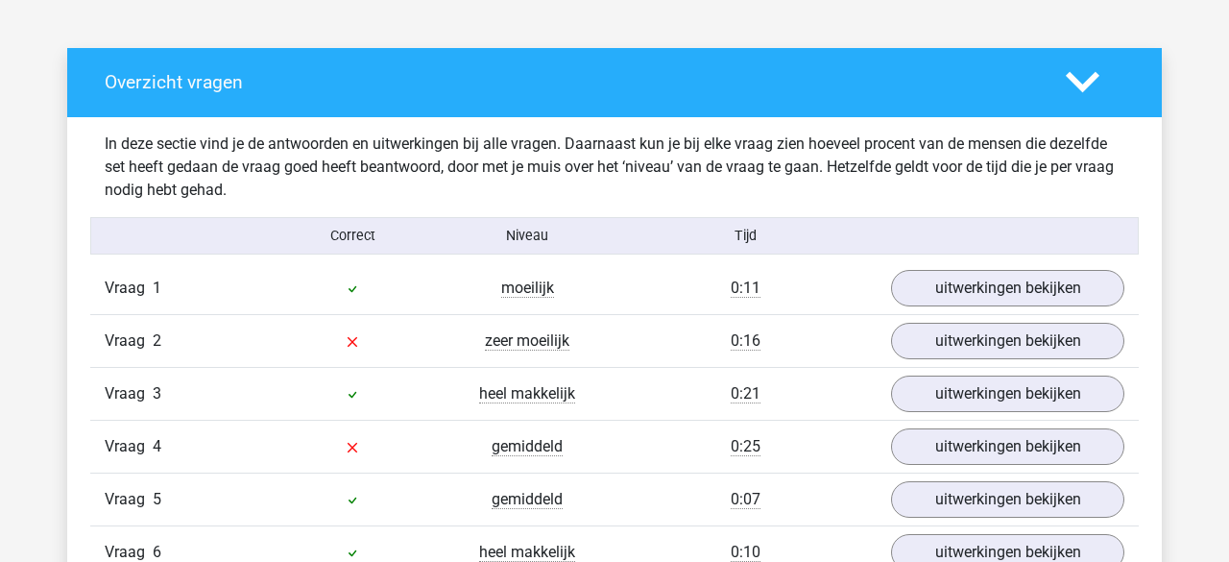
scroll to position [1269, 0]
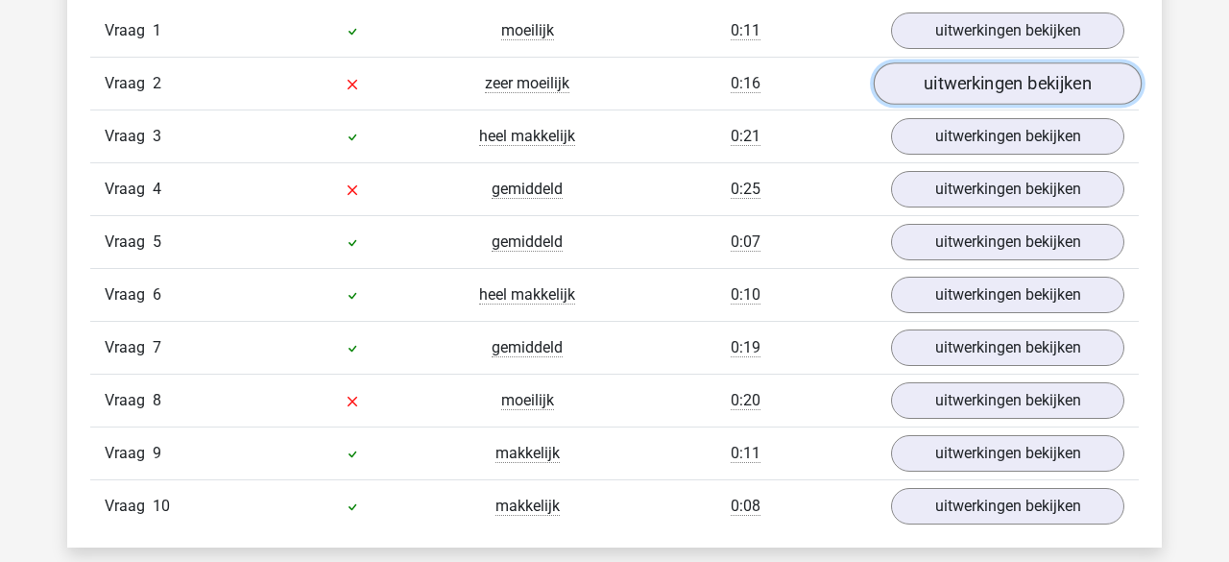
click at [981, 83] on link "uitwerkingen bekijken" at bounding box center [1008, 83] width 268 height 42
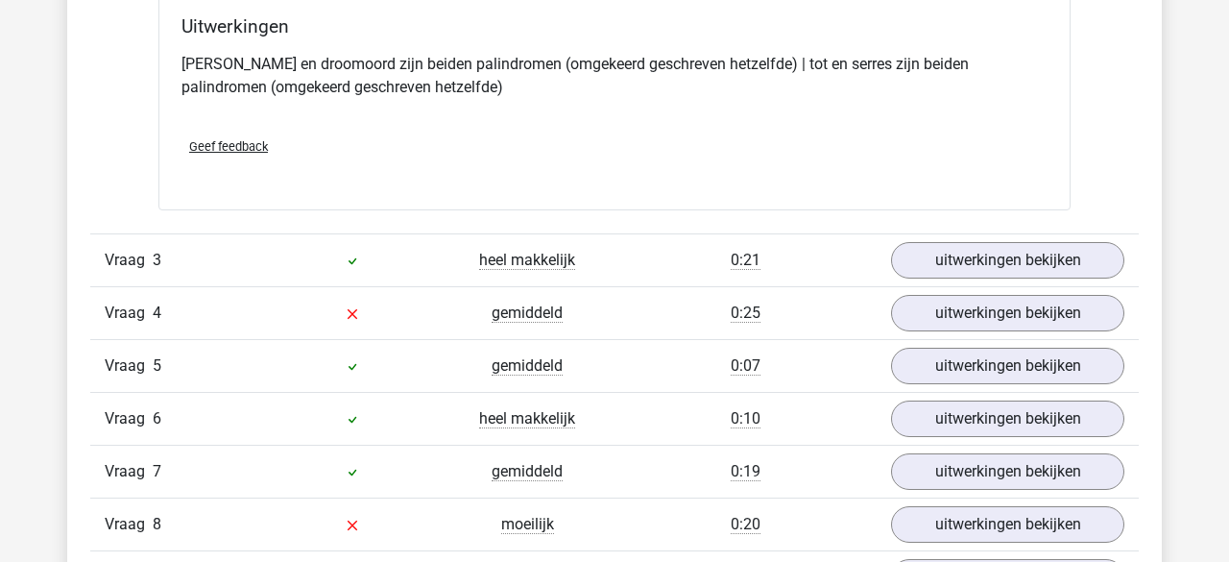
scroll to position [1595, 0]
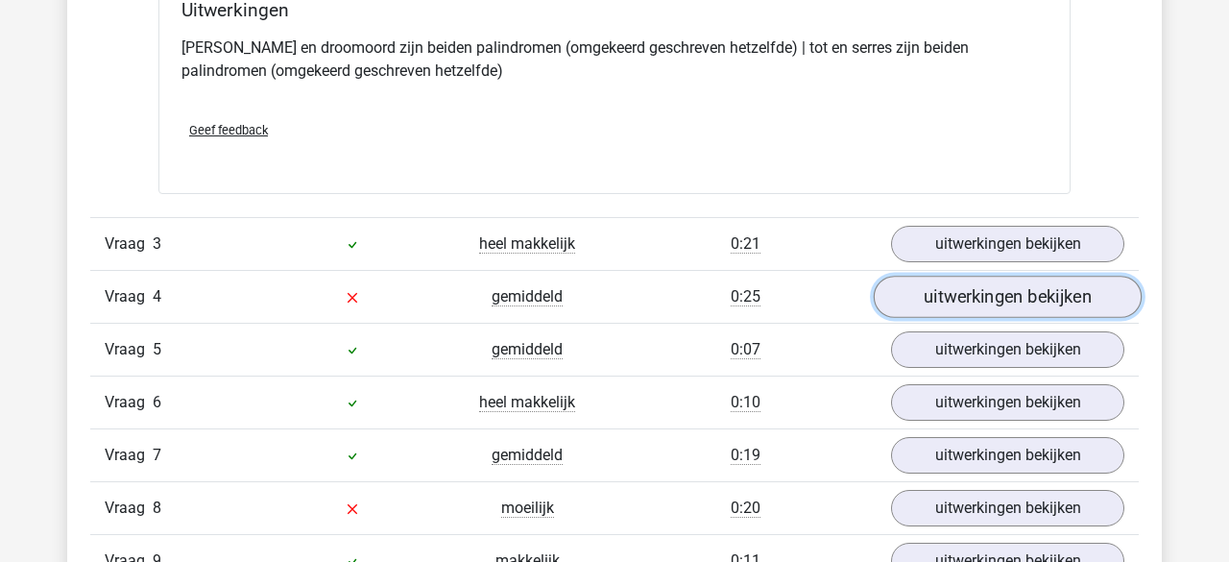
click at [916, 294] on link "uitwerkingen bekijken" at bounding box center [1008, 297] width 268 height 42
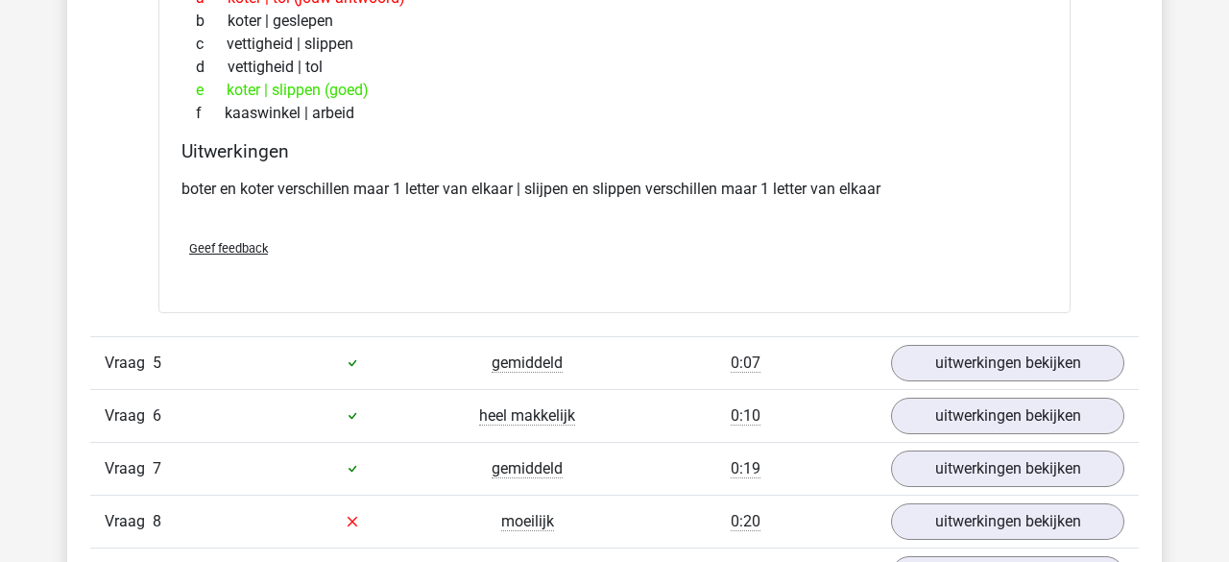
scroll to position [2089, 0]
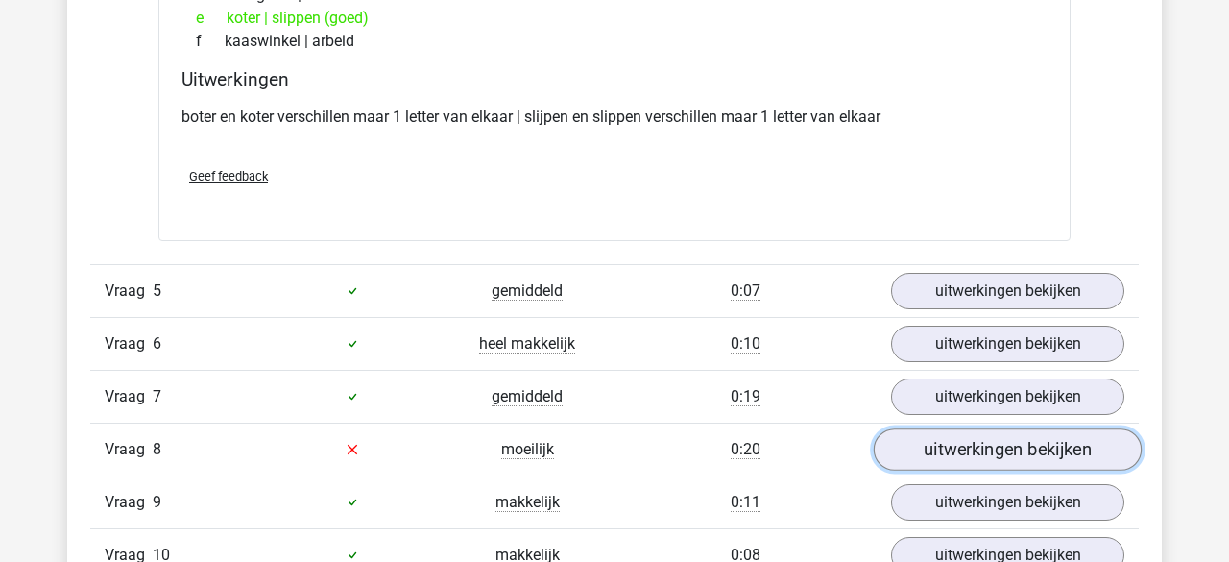
click at [994, 443] on link "uitwerkingen bekijken" at bounding box center [1008, 449] width 268 height 42
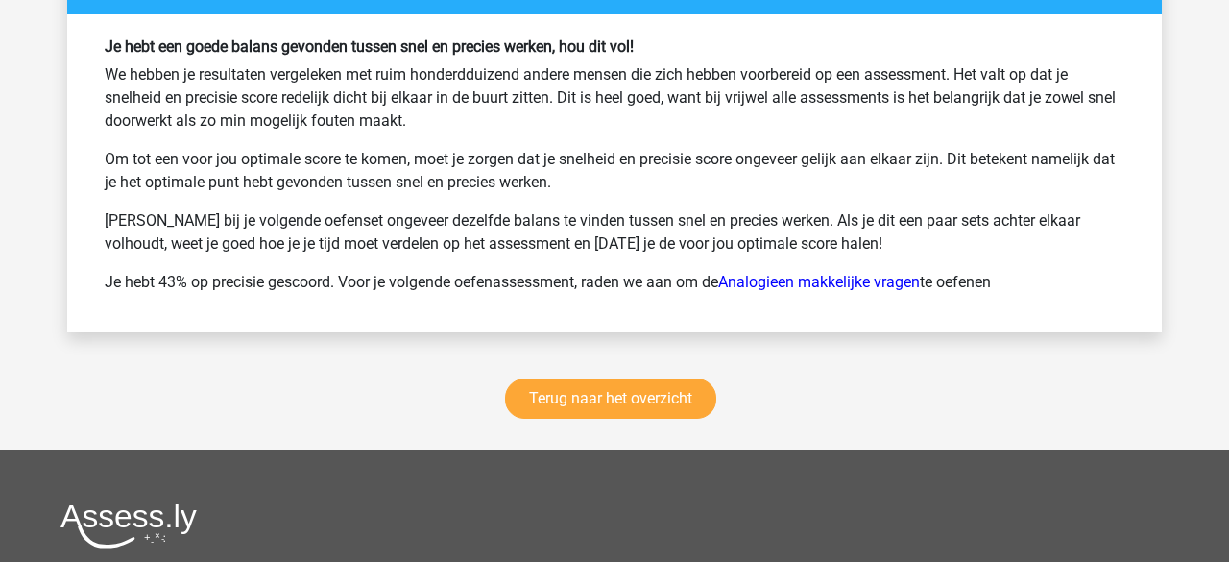
scroll to position [3878, 0]
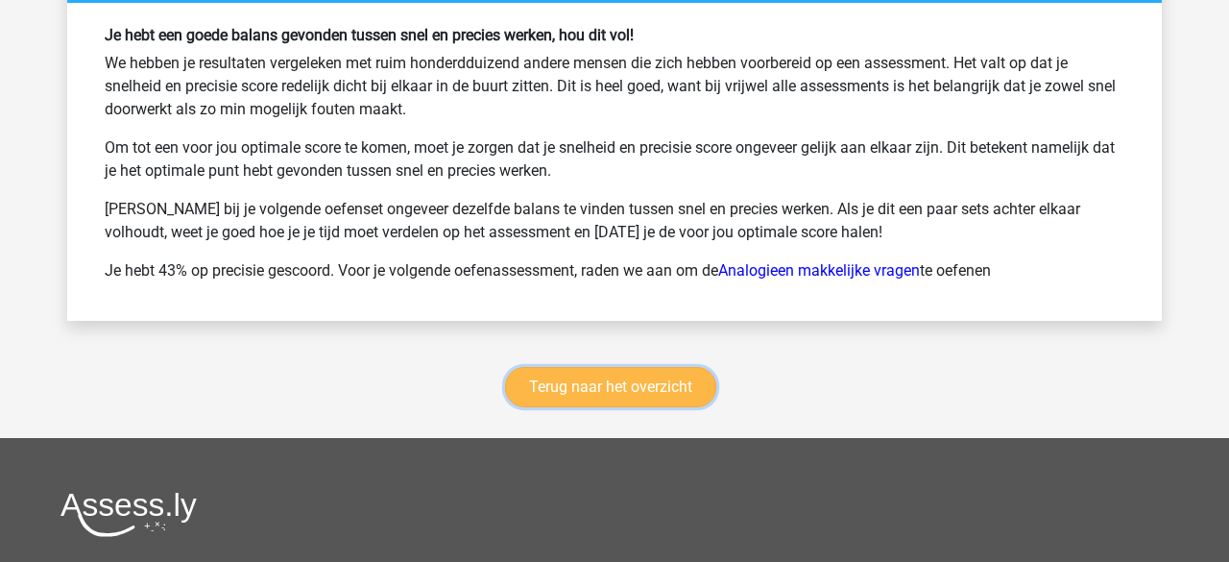
click at [610, 386] on link "Terug naar het overzicht" at bounding box center [610, 387] width 211 height 40
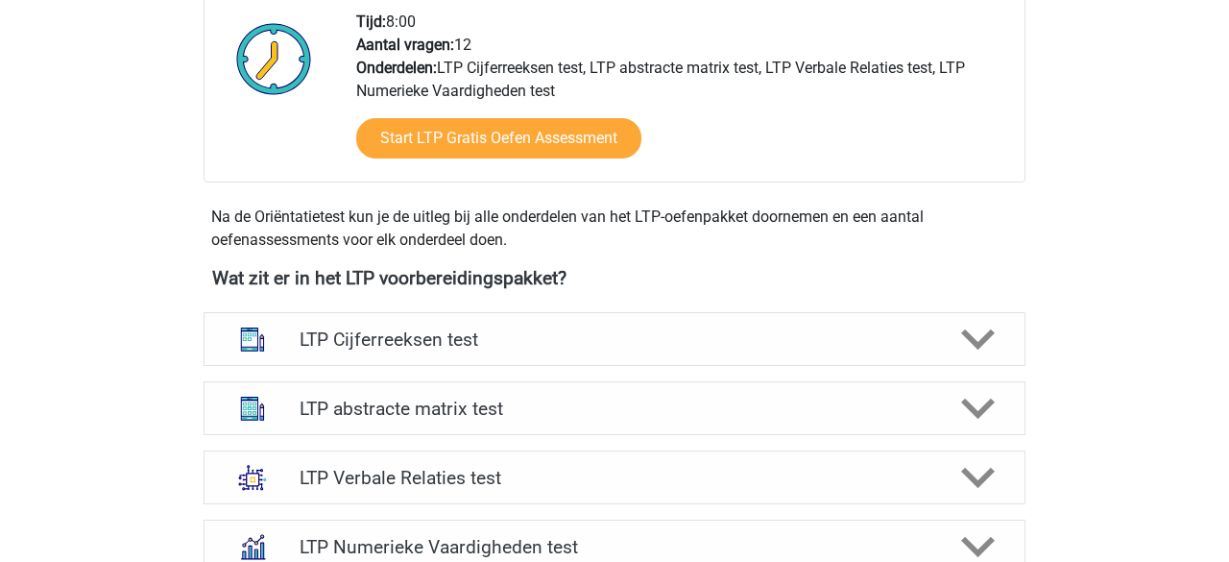
scroll to position [518, 0]
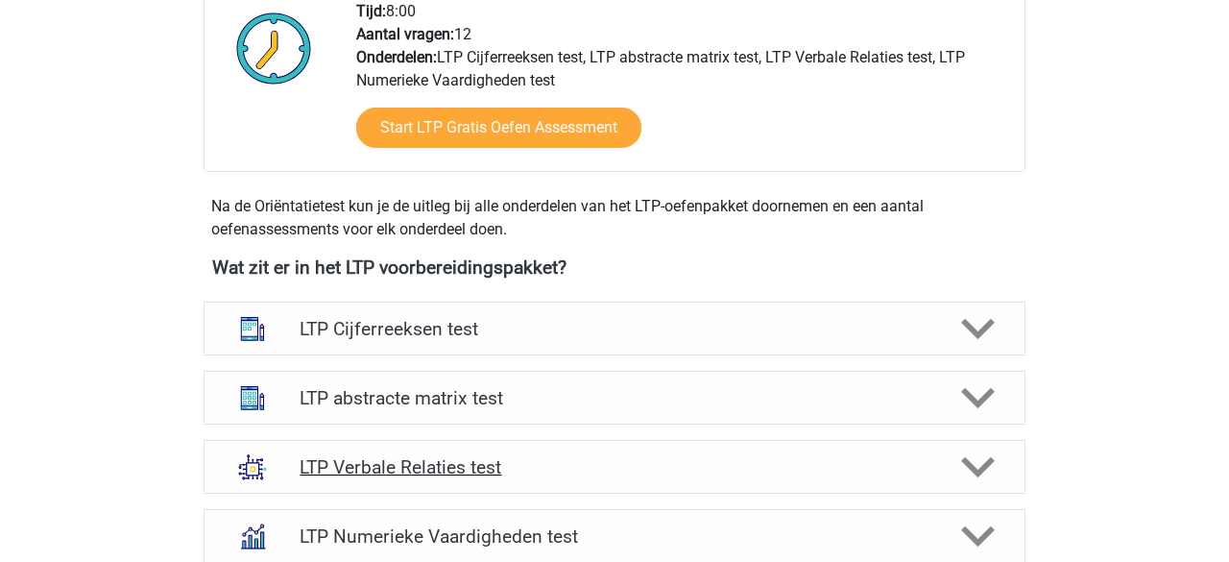
click at [985, 465] on polygon at bounding box center [978, 467] width 34 height 21
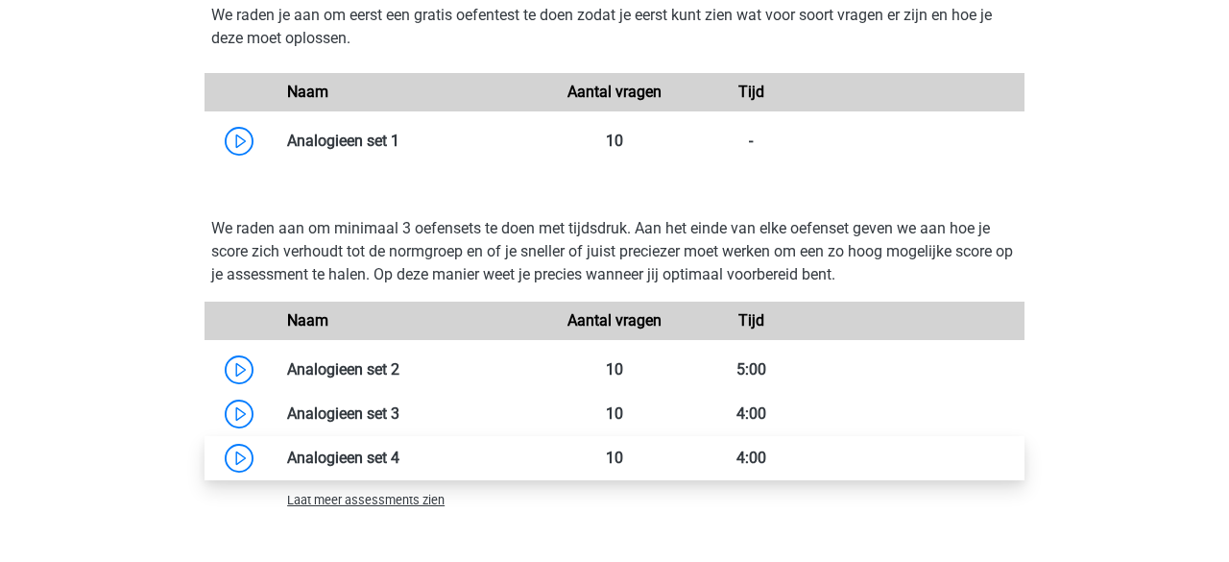
scroll to position [1643, 0]
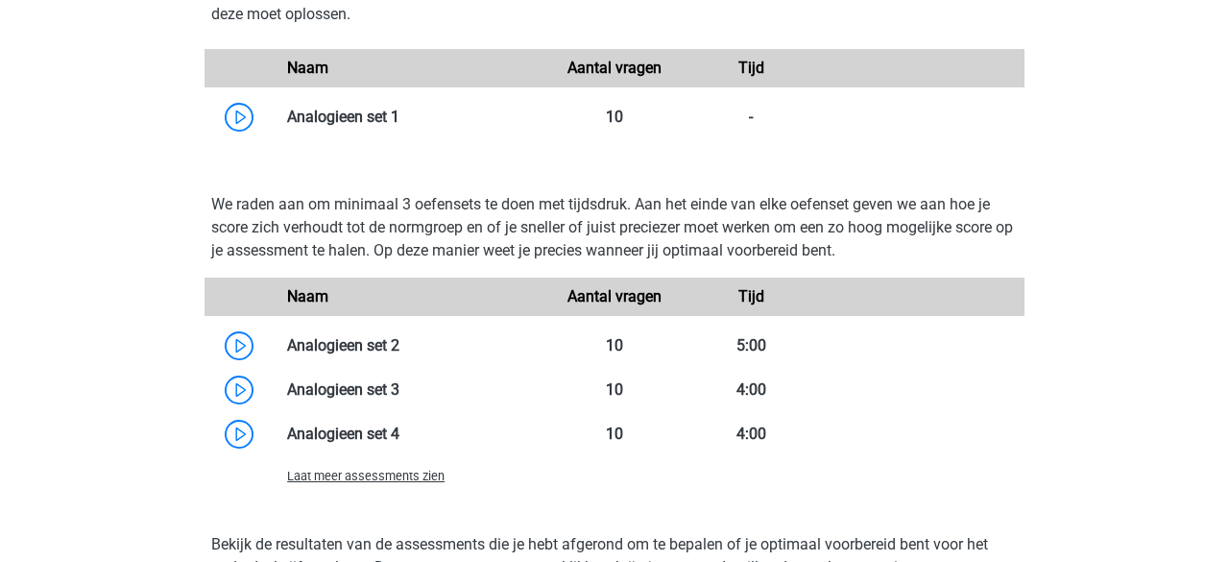
click at [401, 481] on span "Laat meer assessments zien" at bounding box center [366, 476] width 158 height 14
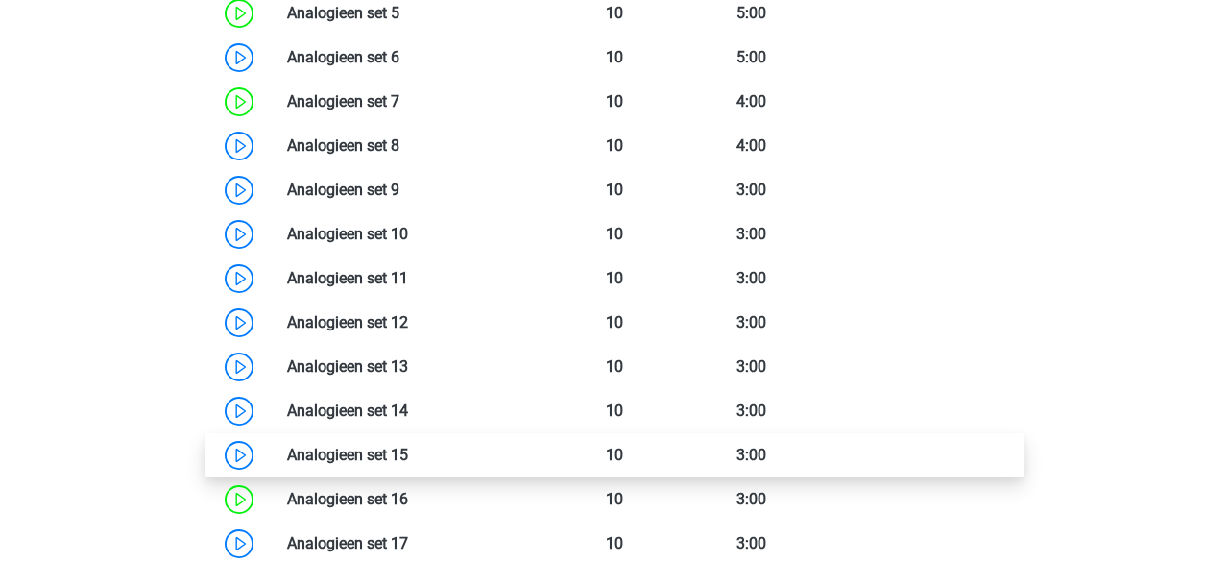
scroll to position [2116, 0]
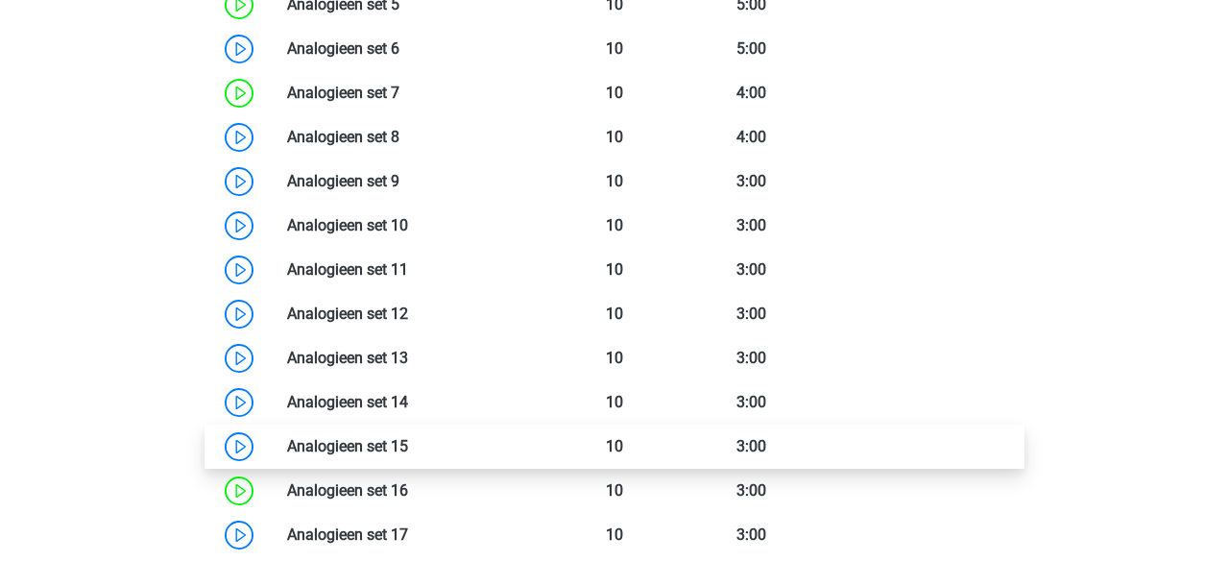
click at [408, 443] on link at bounding box center [408, 446] width 0 height 18
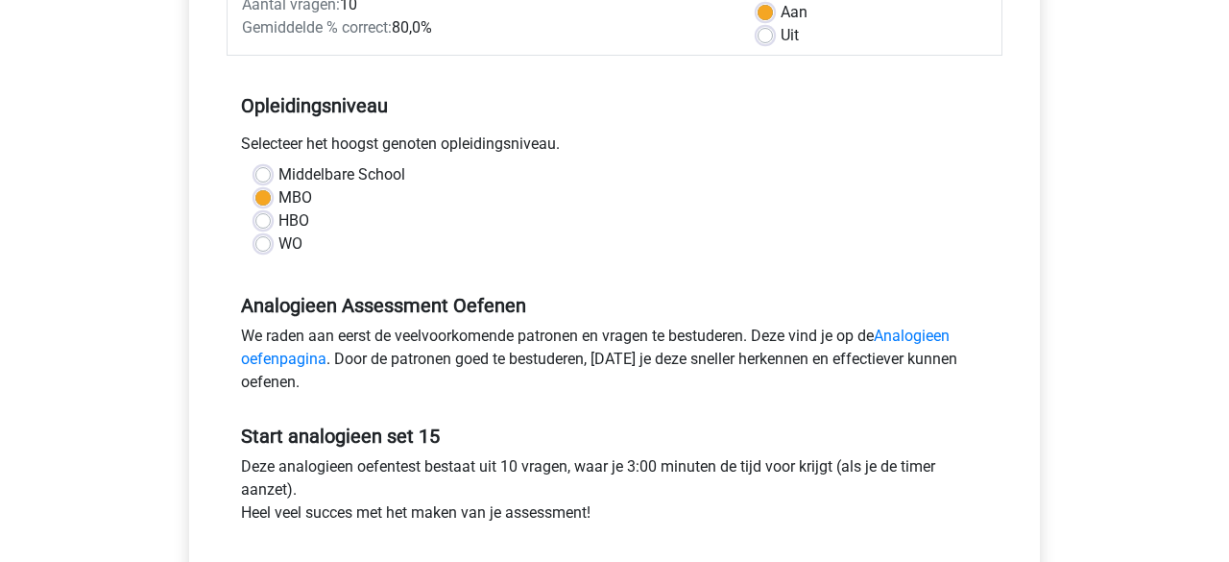
scroll to position [444, 0]
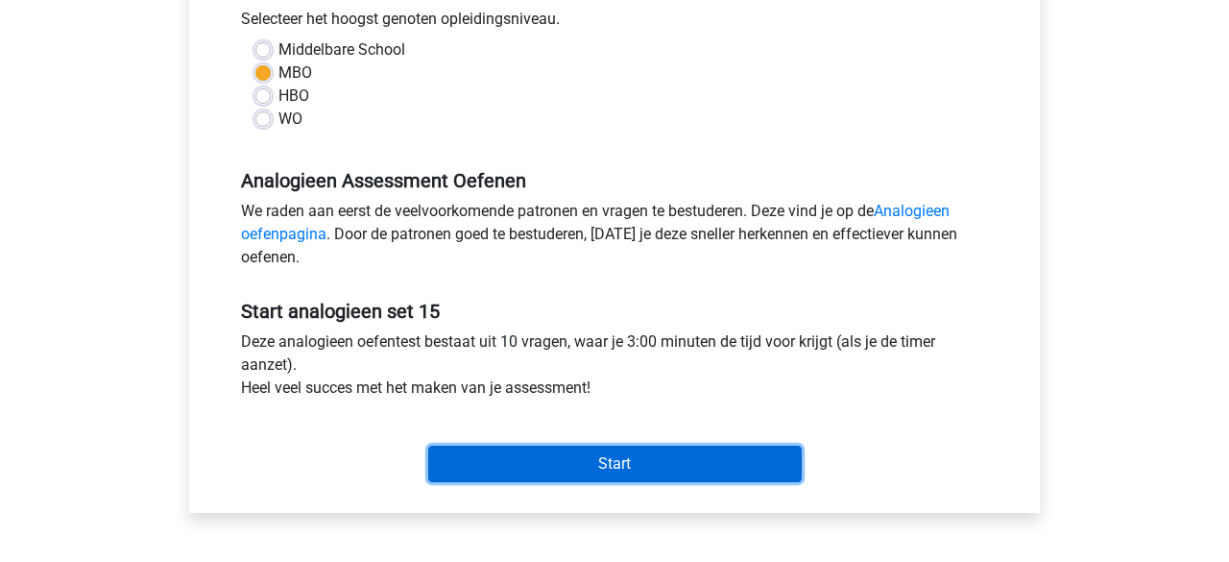
click at [527, 468] on input "Start" at bounding box center [615, 464] width 374 height 37
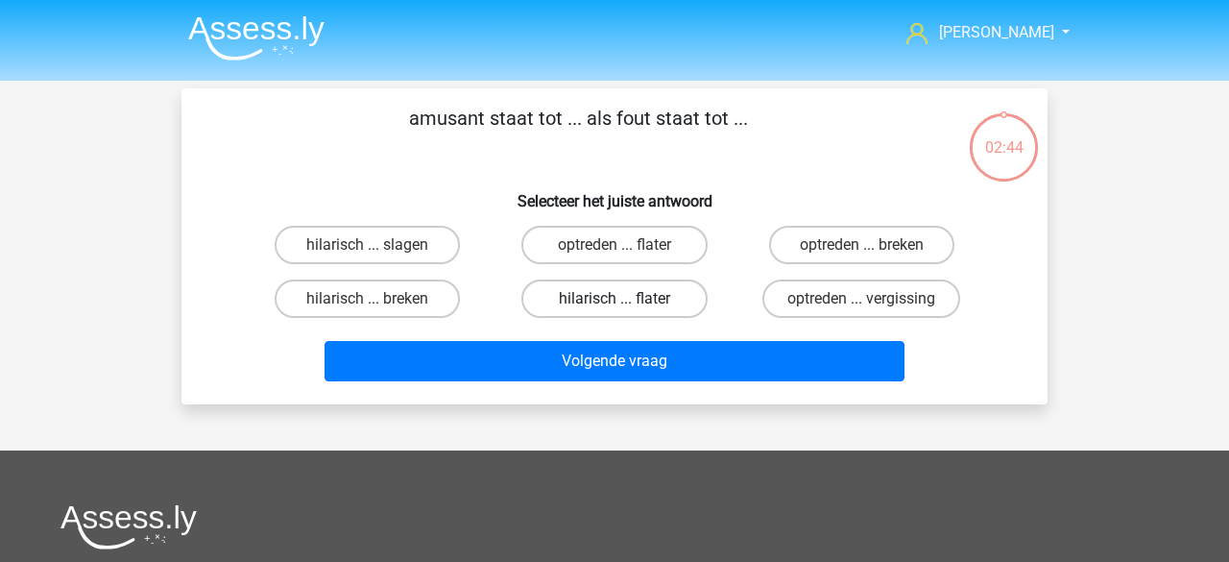
click at [584, 309] on label "hilarisch ... flater" at bounding box center [614, 299] width 185 height 38
click at [615, 309] on input "hilarisch ... flater" at bounding box center [621, 305] width 12 height 12
radio input "true"
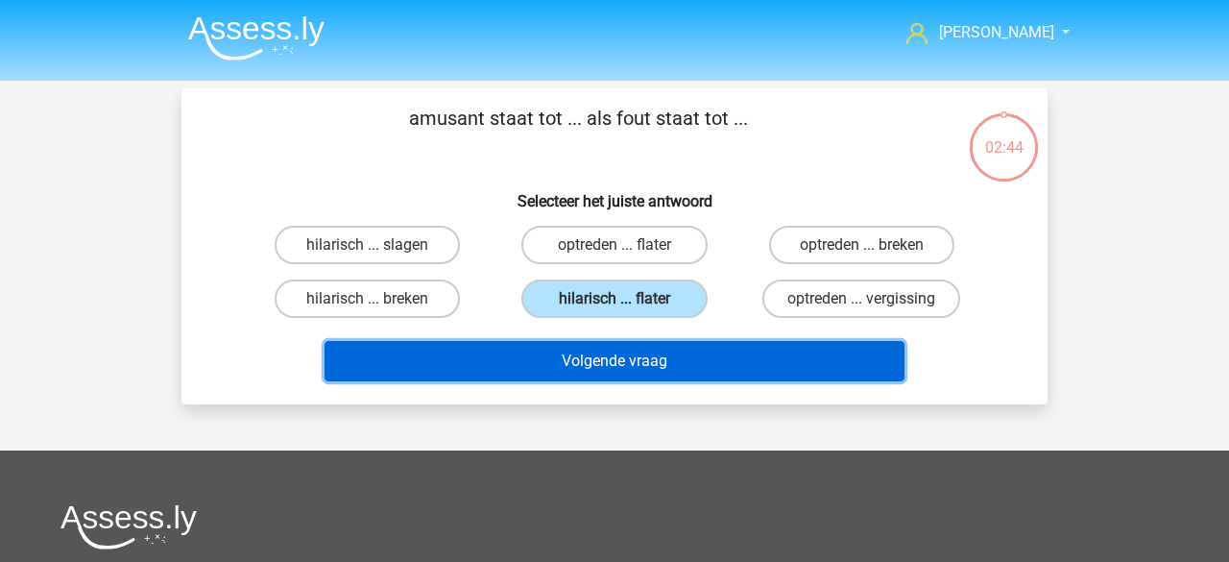
click at [588, 363] on button "Volgende vraag" at bounding box center [615, 361] width 581 height 40
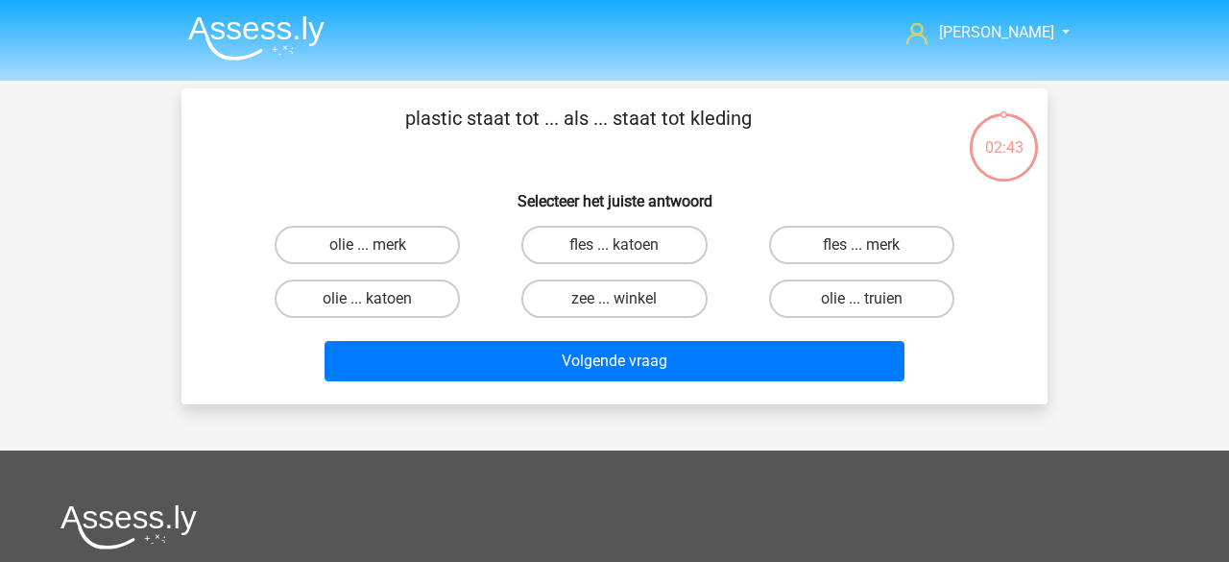
scroll to position [88, 0]
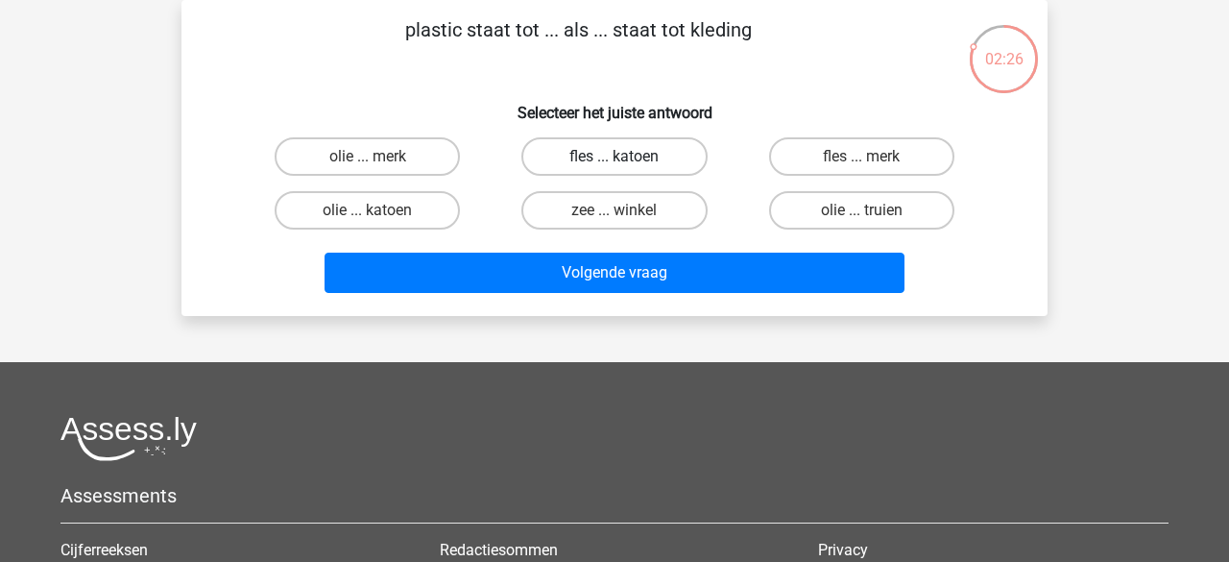
click at [641, 163] on label "fles ... katoen" at bounding box center [614, 156] width 185 height 38
click at [627, 163] on input "fles ... katoen" at bounding box center [621, 163] width 12 height 12
radio input "true"
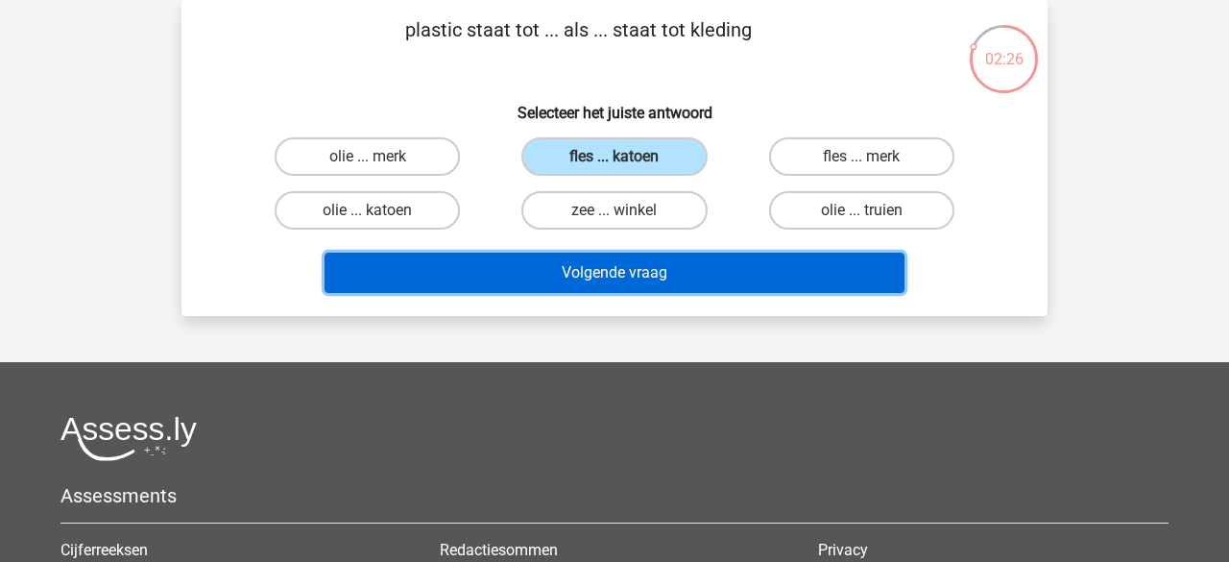
click at [629, 266] on button "Volgende vraag" at bounding box center [615, 273] width 581 height 40
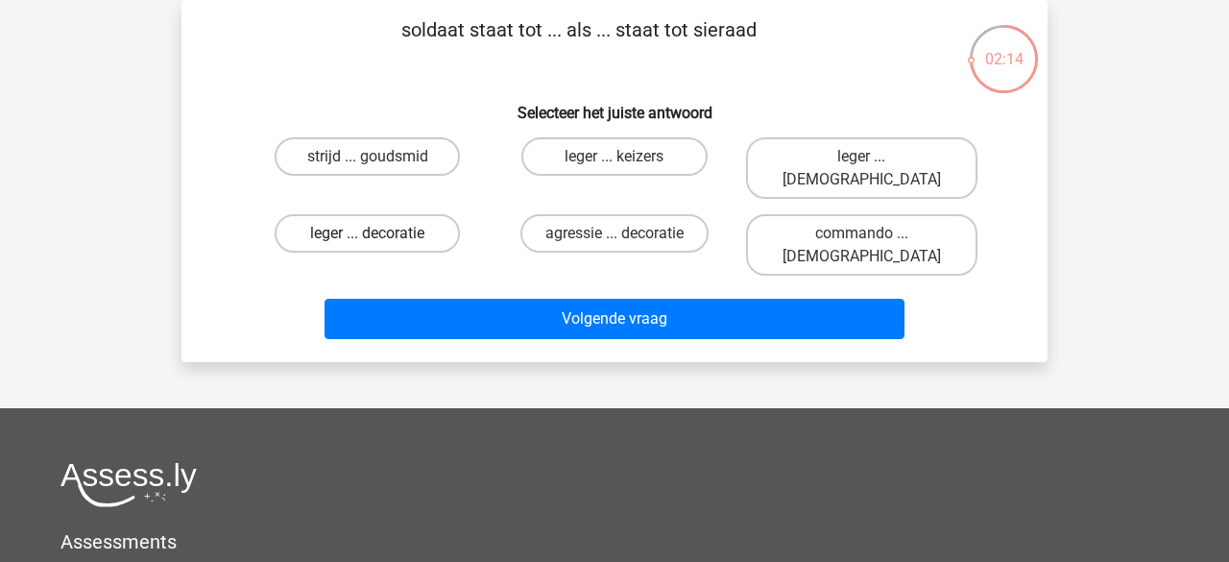
click at [405, 214] on label "leger ... decoratie" at bounding box center [367, 233] width 185 height 38
click at [380, 233] on input "leger ... decoratie" at bounding box center [374, 239] width 12 height 12
radio input "true"
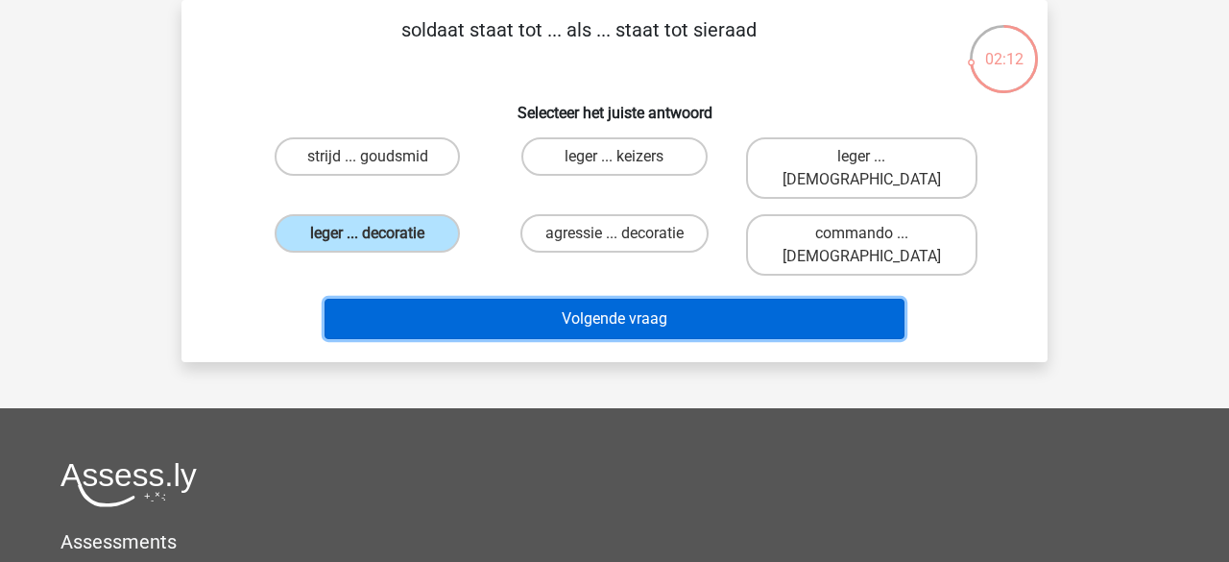
click at [558, 299] on button "Volgende vraag" at bounding box center [615, 319] width 581 height 40
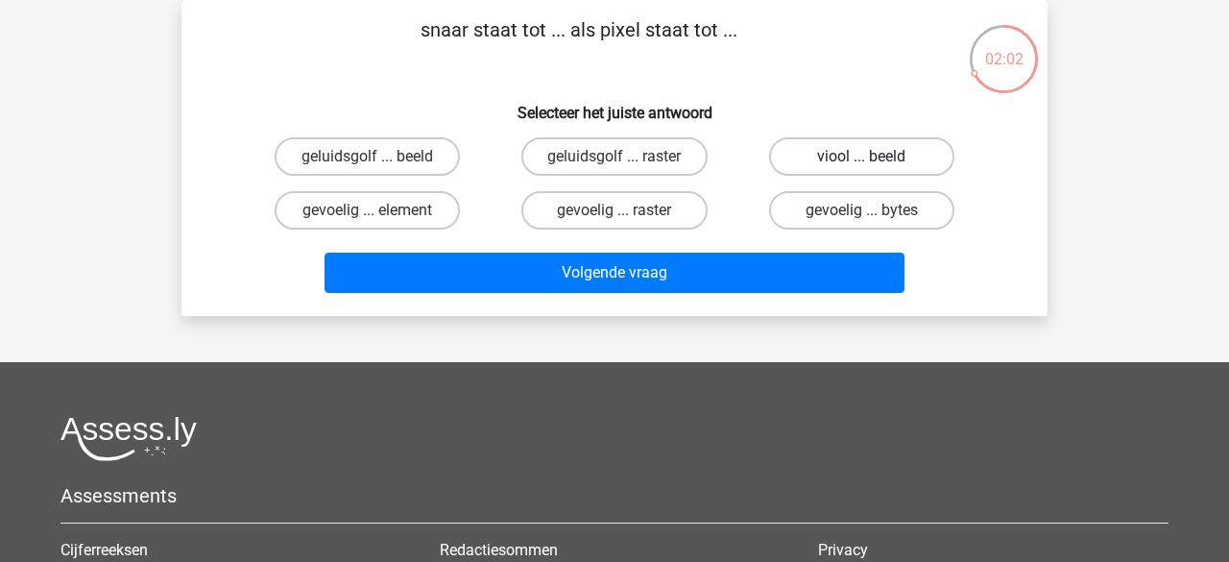
click at [842, 167] on label "viool ... beeld" at bounding box center [861, 156] width 185 height 38
click at [862, 167] on input "viool ... beeld" at bounding box center [868, 163] width 12 height 12
radio input "true"
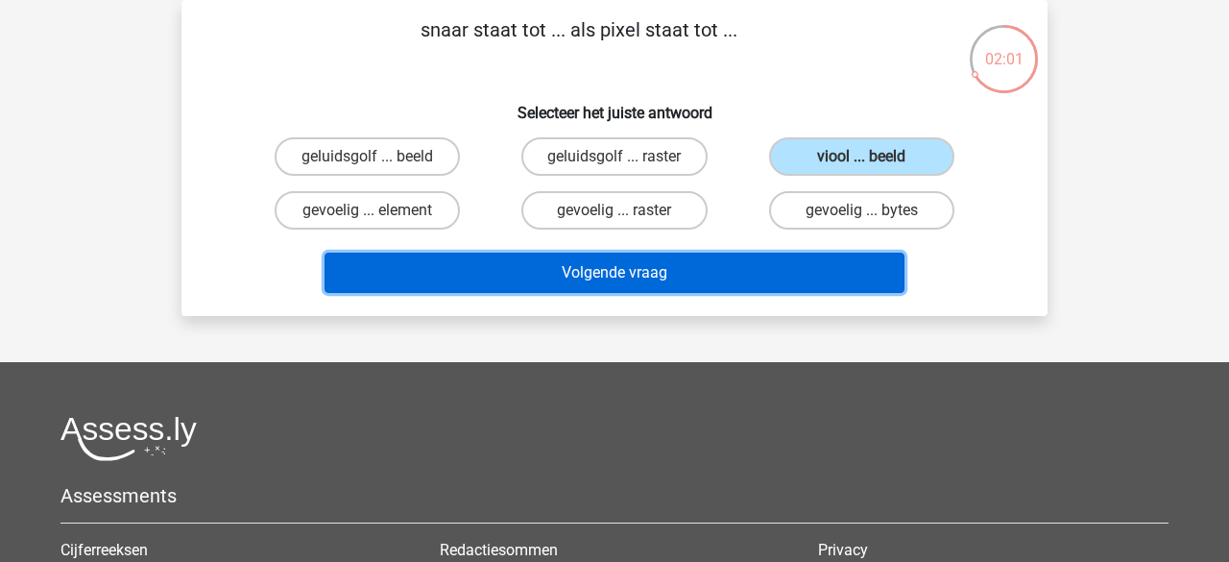
click at [577, 268] on button "Volgende vraag" at bounding box center [615, 273] width 581 height 40
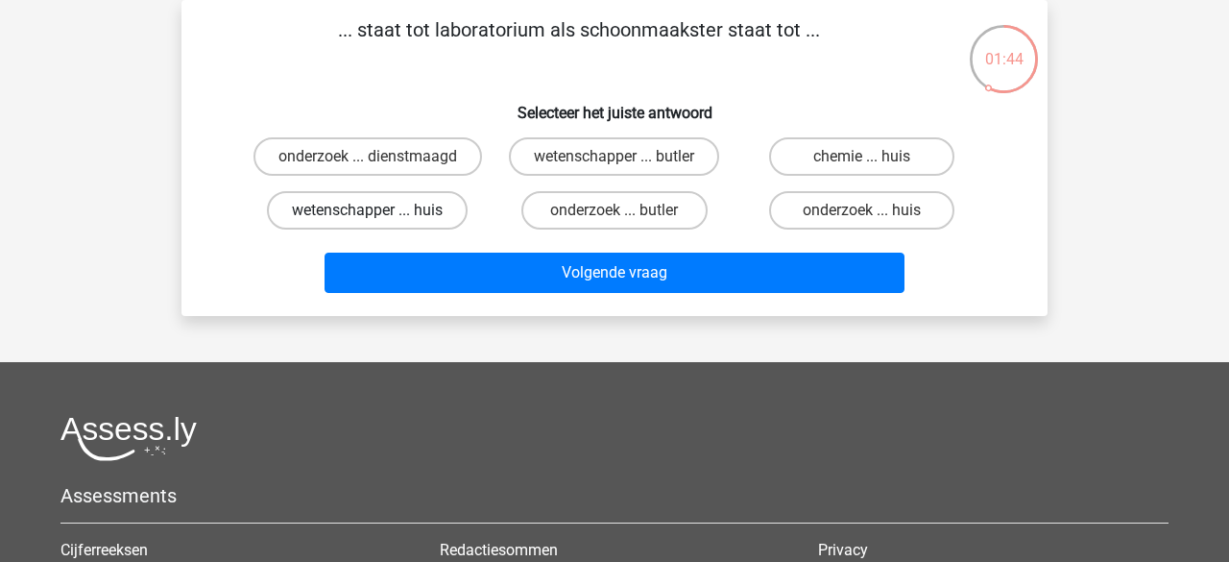
click at [435, 215] on label "wetenschapper ... huis" at bounding box center [367, 210] width 201 height 38
click at [380, 215] on input "wetenschapper ... huis" at bounding box center [374, 216] width 12 height 12
radio input "true"
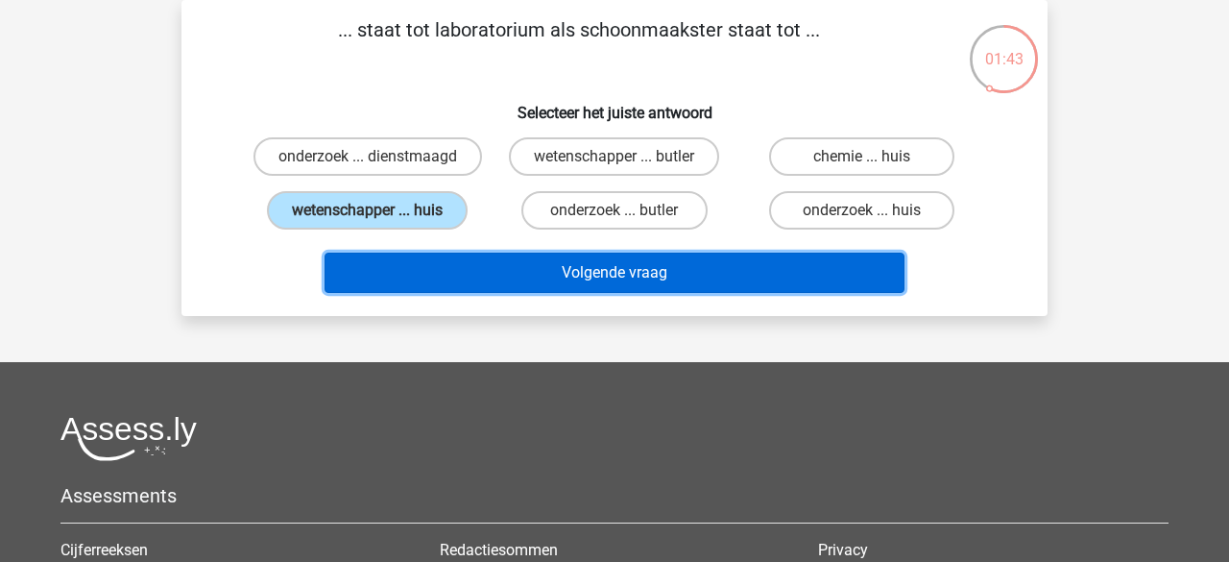
click at [479, 270] on button "Volgende vraag" at bounding box center [615, 273] width 581 height 40
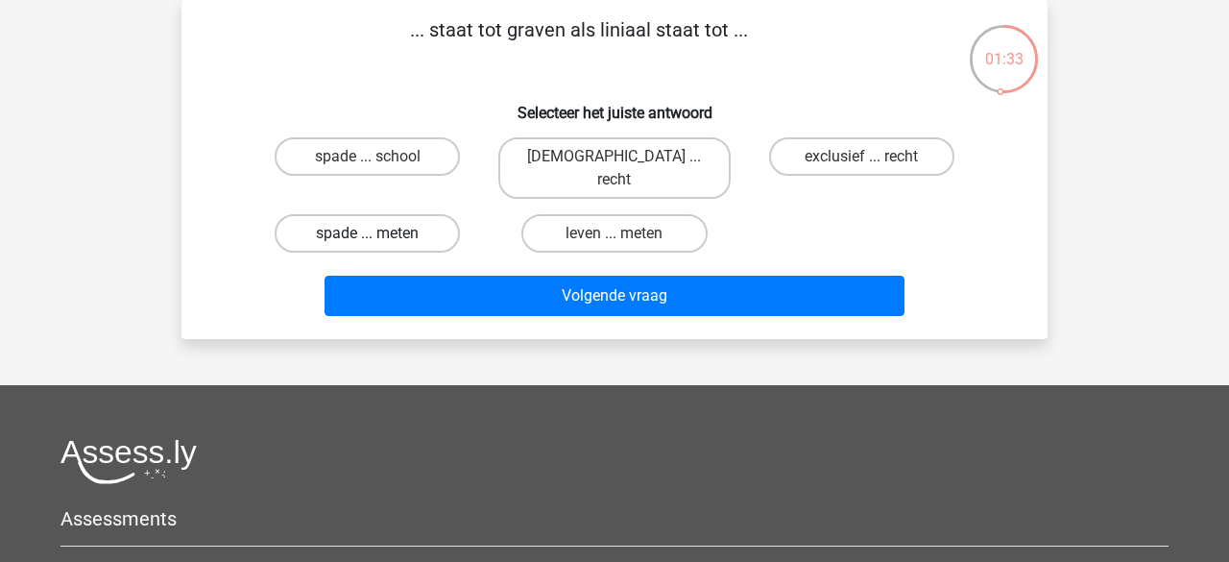
click at [353, 214] on label "spade ... meten" at bounding box center [367, 233] width 185 height 38
click at [368, 233] on input "spade ... meten" at bounding box center [374, 239] width 12 height 12
radio input "true"
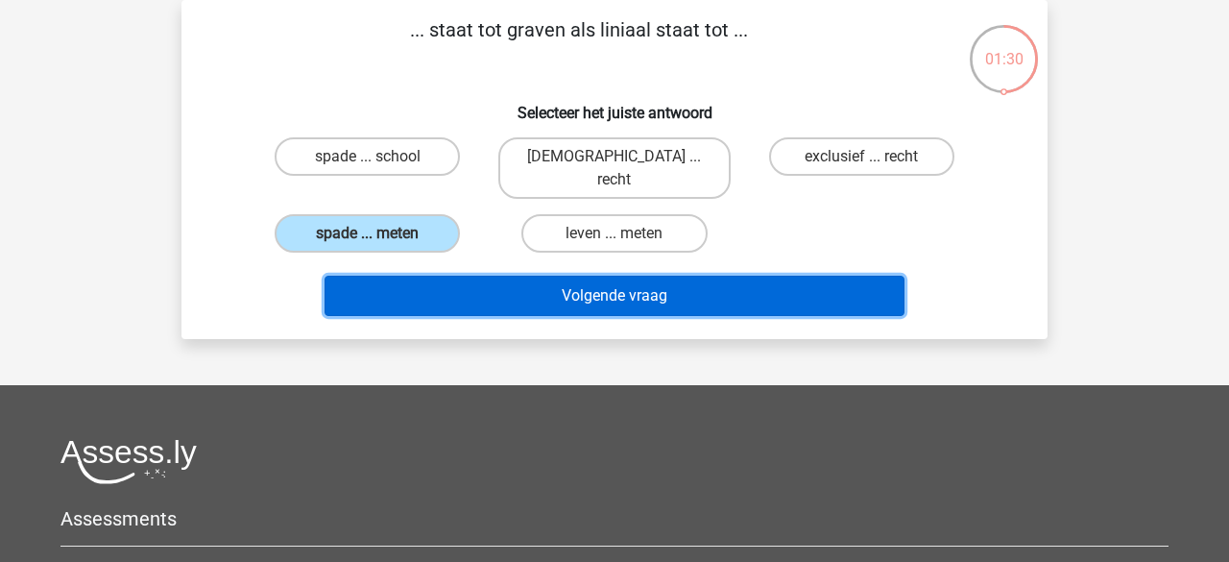
click at [426, 276] on button "Volgende vraag" at bounding box center [615, 296] width 581 height 40
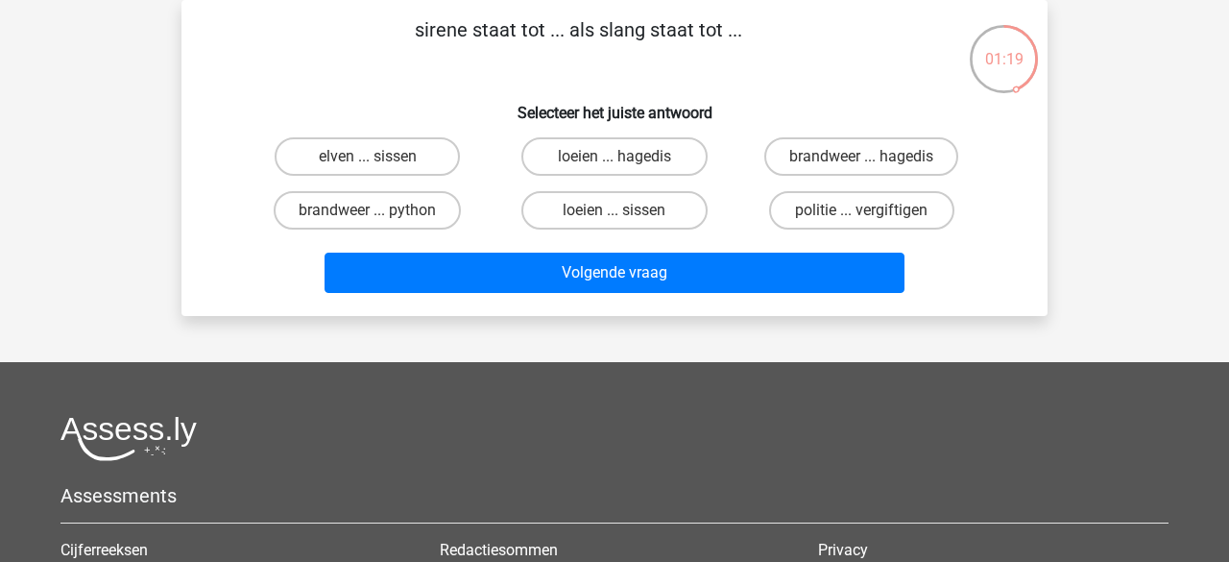
click at [622, 215] on input "loeien ... sissen" at bounding box center [621, 216] width 12 height 12
radio input "true"
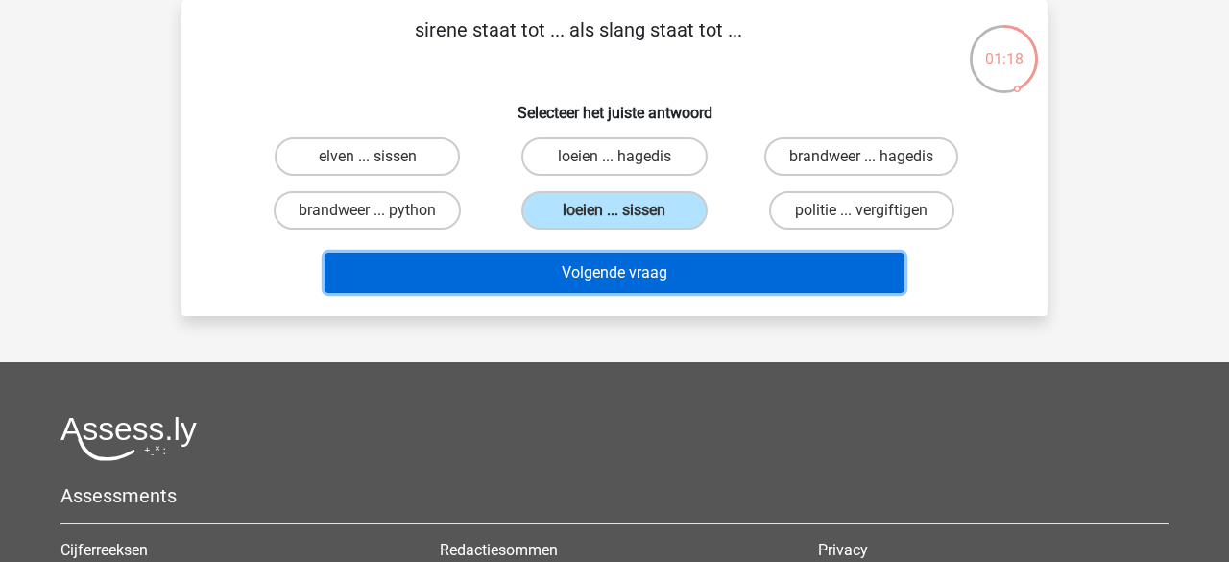
click at [619, 283] on button "Volgende vraag" at bounding box center [615, 273] width 581 height 40
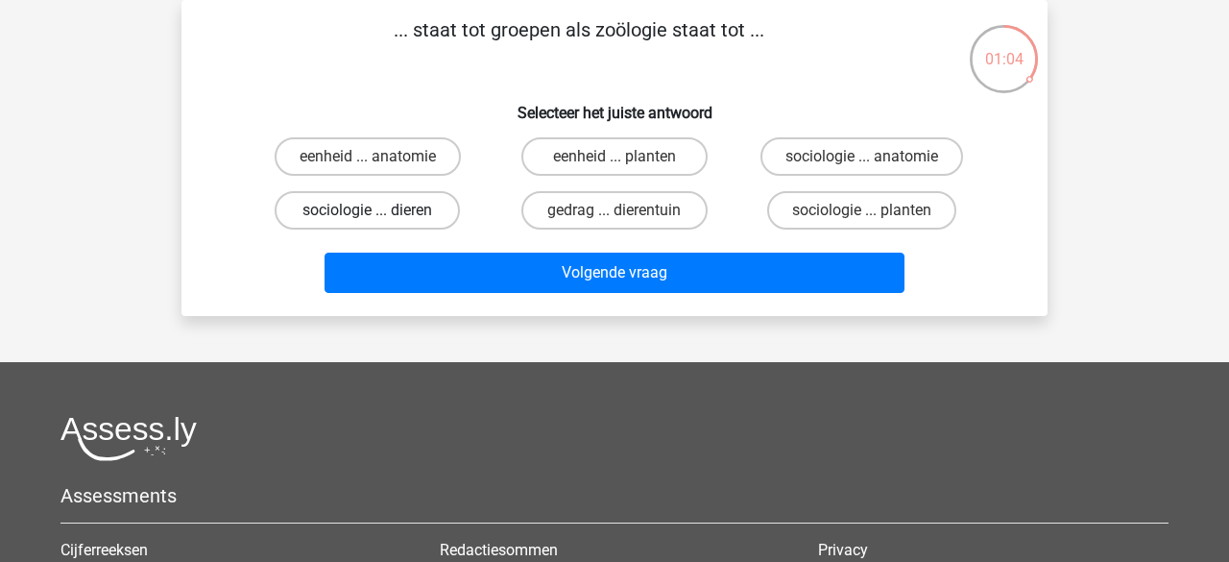
click at [360, 217] on label "sociologie ... dieren" at bounding box center [367, 210] width 185 height 38
click at [368, 217] on input "sociologie ... dieren" at bounding box center [374, 216] width 12 height 12
radio input "true"
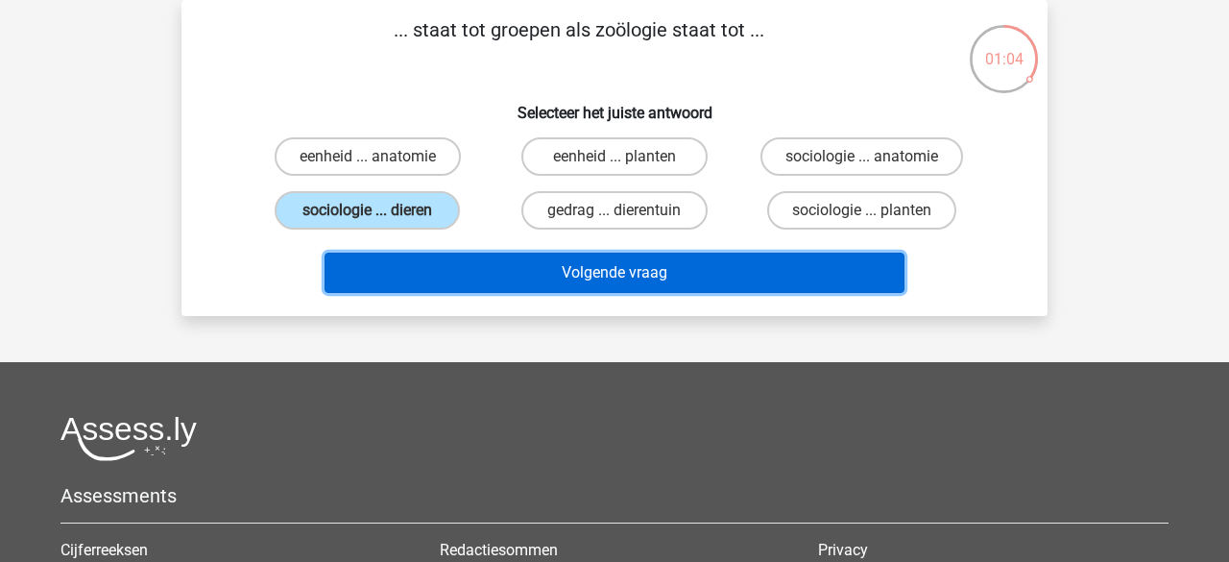
click at [444, 272] on button "Volgende vraag" at bounding box center [615, 273] width 581 height 40
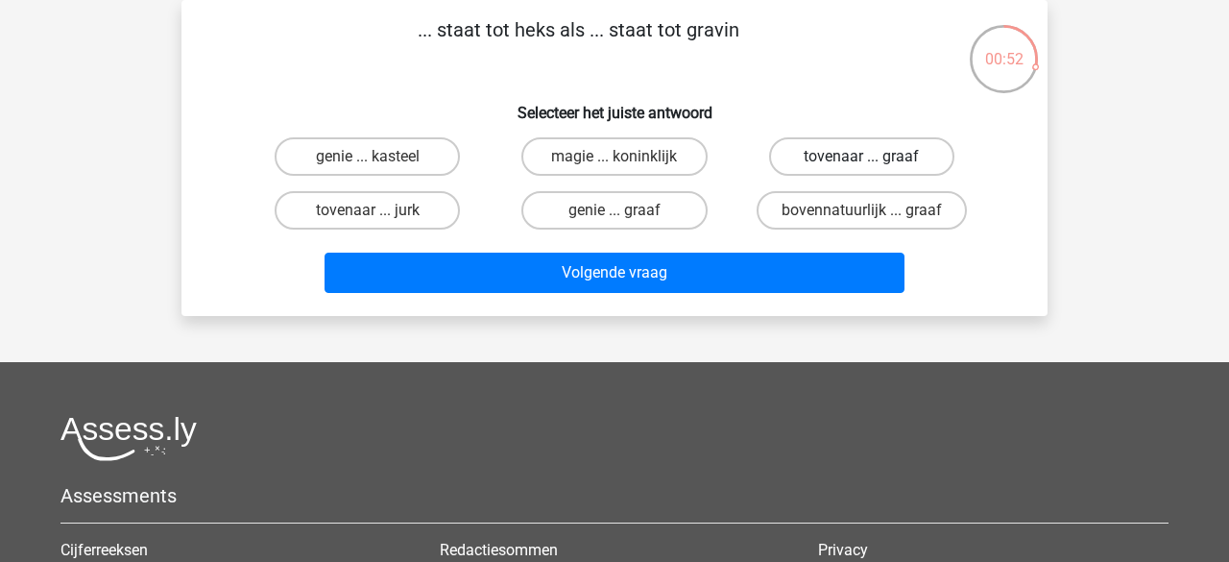
click at [810, 164] on label "tovenaar ... graaf" at bounding box center [861, 156] width 185 height 38
click at [862, 164] on input "tovenaar ... graaf" at bounding box center [868, 163] width 12 height 12
radio input "true"
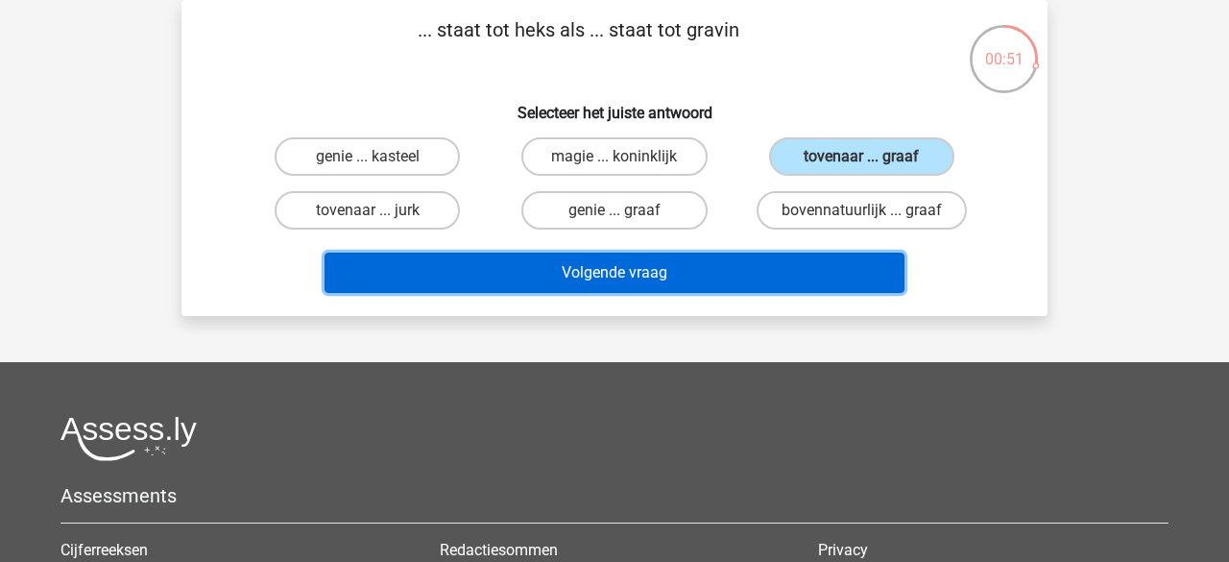
click at [620, 273] on button "Volgende vraag" at bounding box center [615, 273] width 581 height 40
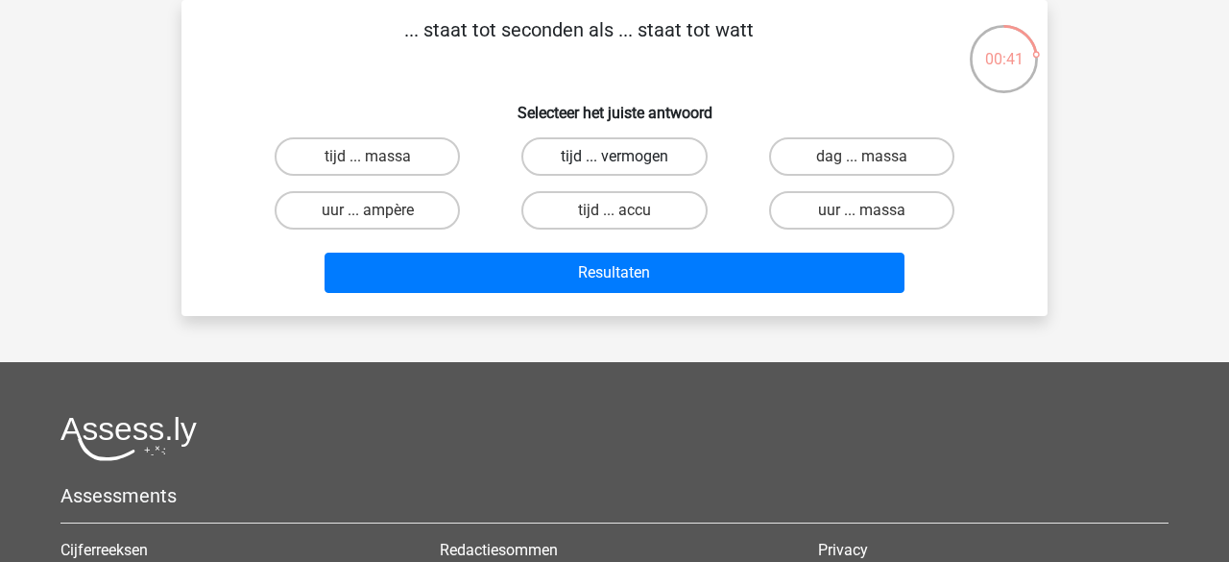
click at [601, 166] on label "tijd ... vermogen" at bounding box center [614, 156] width 185 height 38
click at [615, 166] on input "tijd ... vermogen" at bounding box center [621, 163] width 12 height 12
radio input "true"
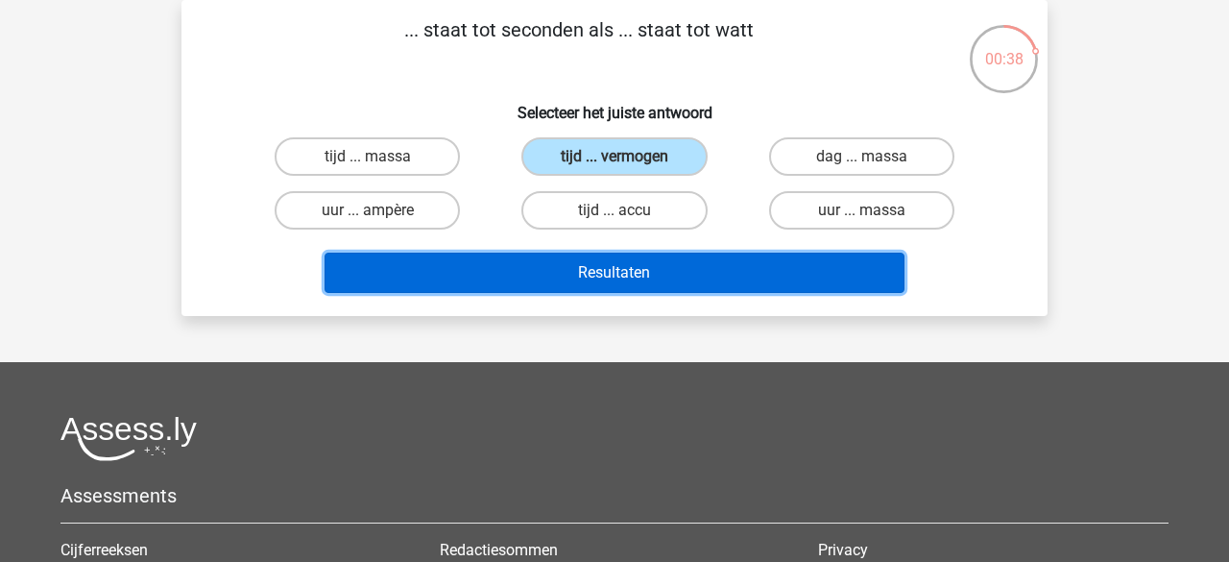
click at [589, 276] on button "Resultaten" at bounding box center [615, 273] width 581 height 40
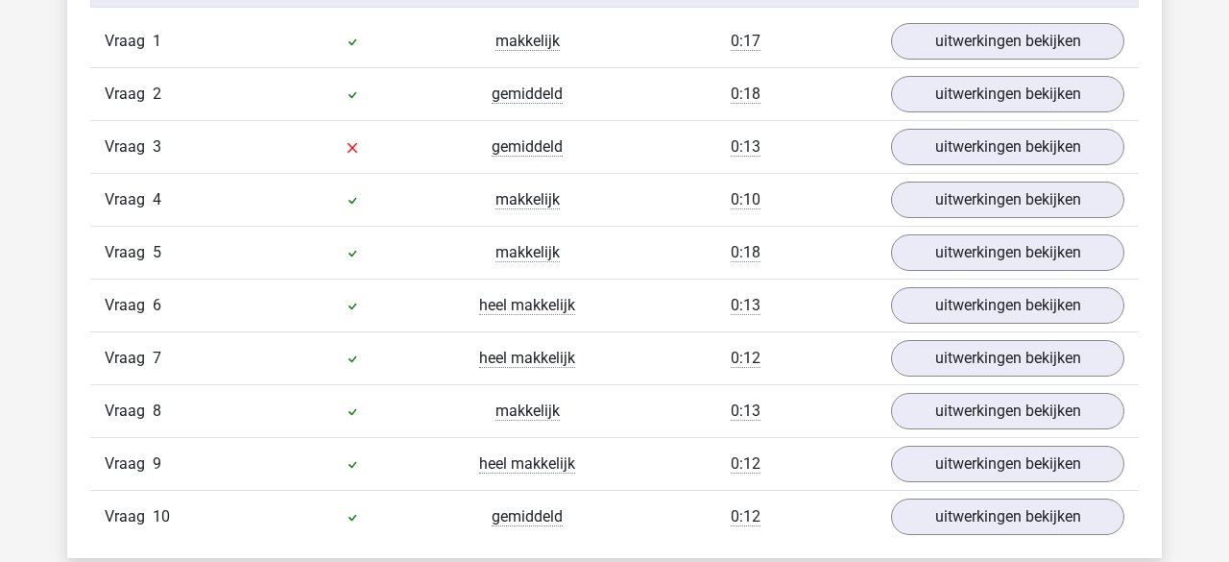
scroll to position [1262, 0]
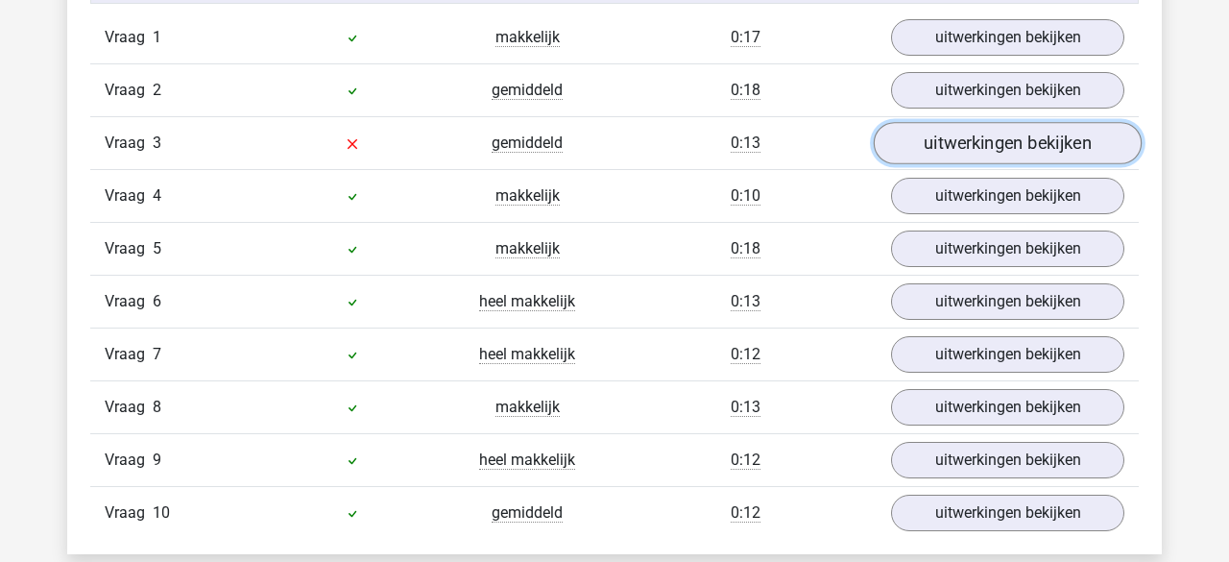
click at [980, 151] on link "uitwerkingen bekijken" at bounding box center [1008, 143] width 268 height 42
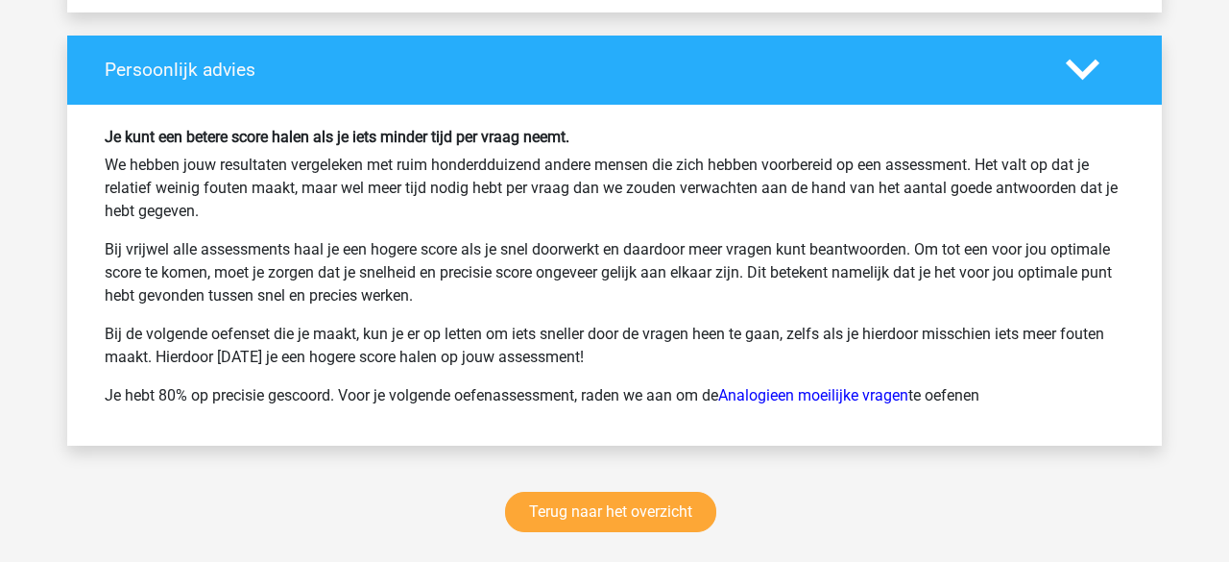
scroll to position [3045, 0]
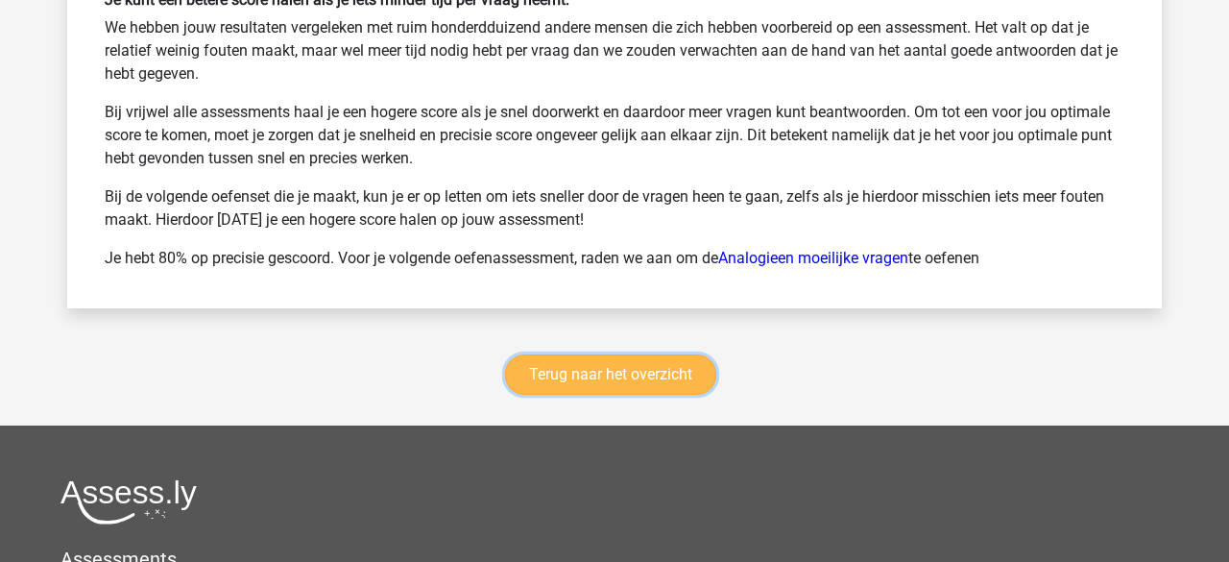
click at [539, 362] on link "Terug naar het overzicht" at bounding box center [610, 374] width 211 height 40
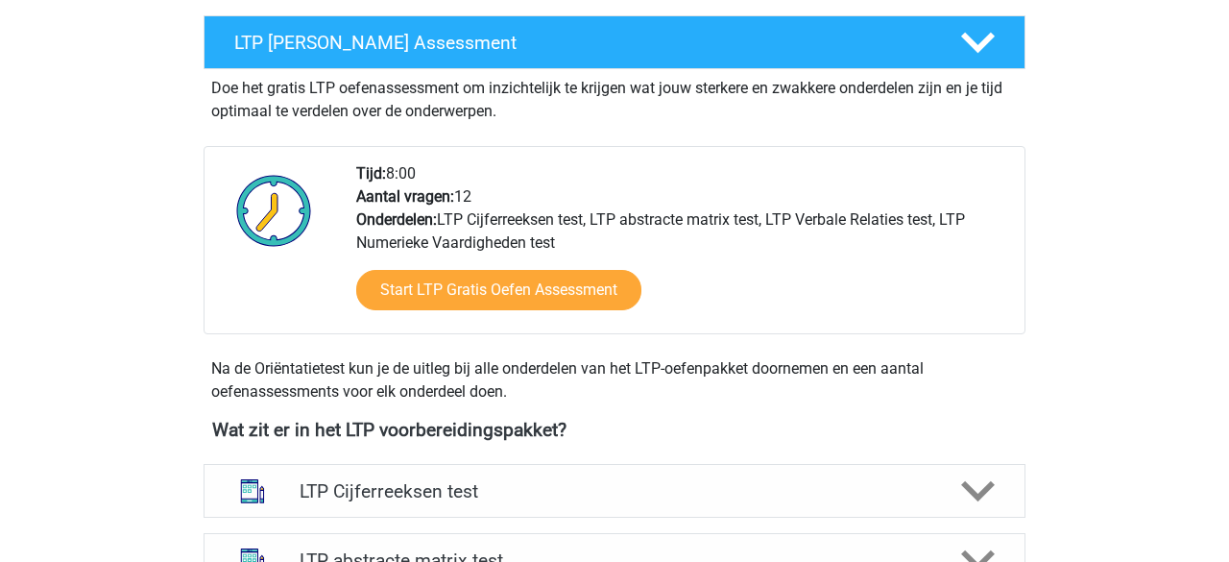
scroll to position [621, 0]
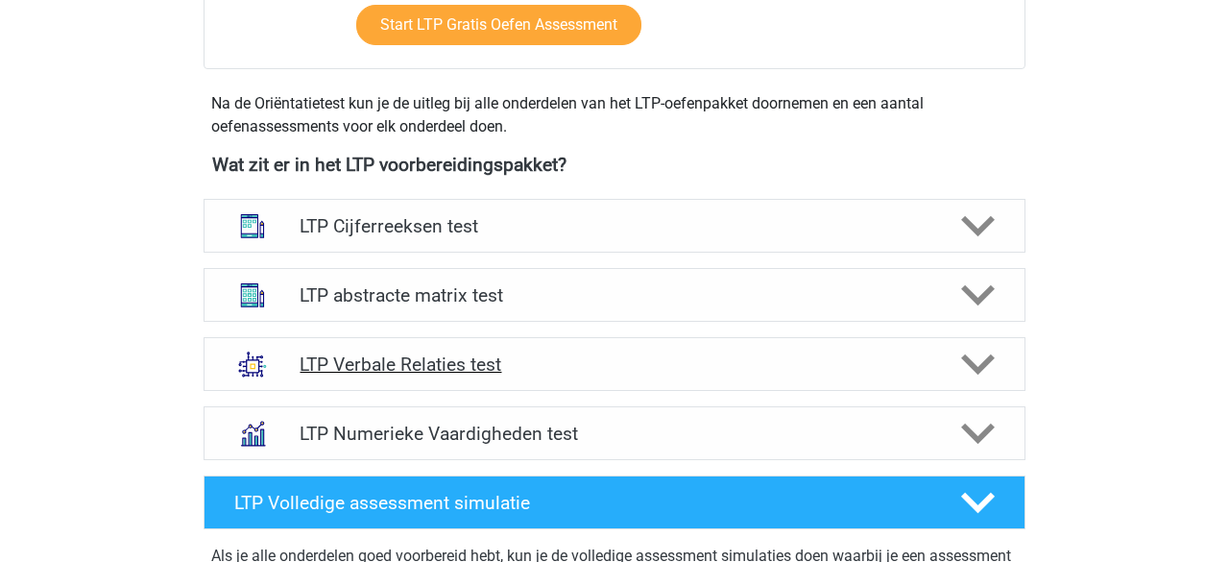
click at [982, 353] on icon at bounding box center [978, 365] width 34 height 34
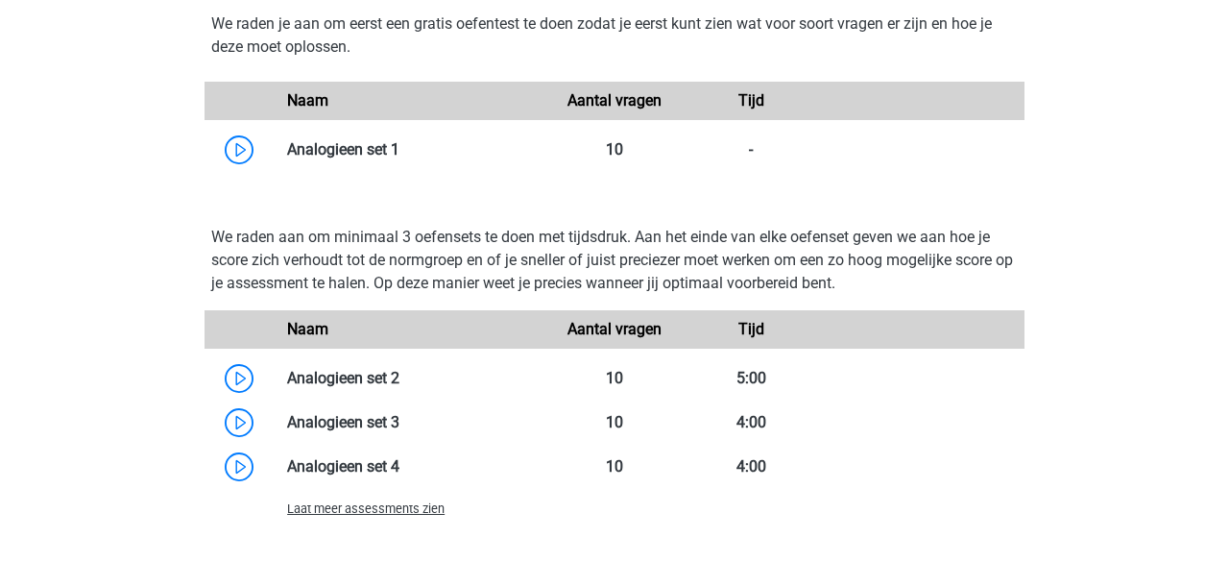
scroll to position [1858, 0]
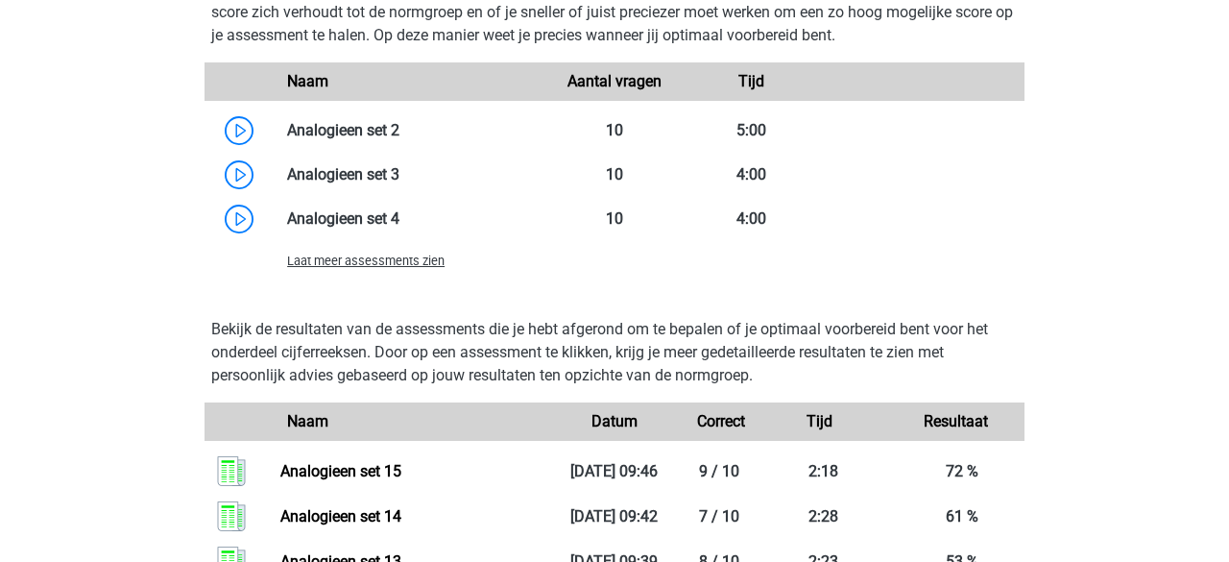
click at [379, 265] on span "Laat meer assessments zien" at bounding box center [366, 261] width 158 height 14
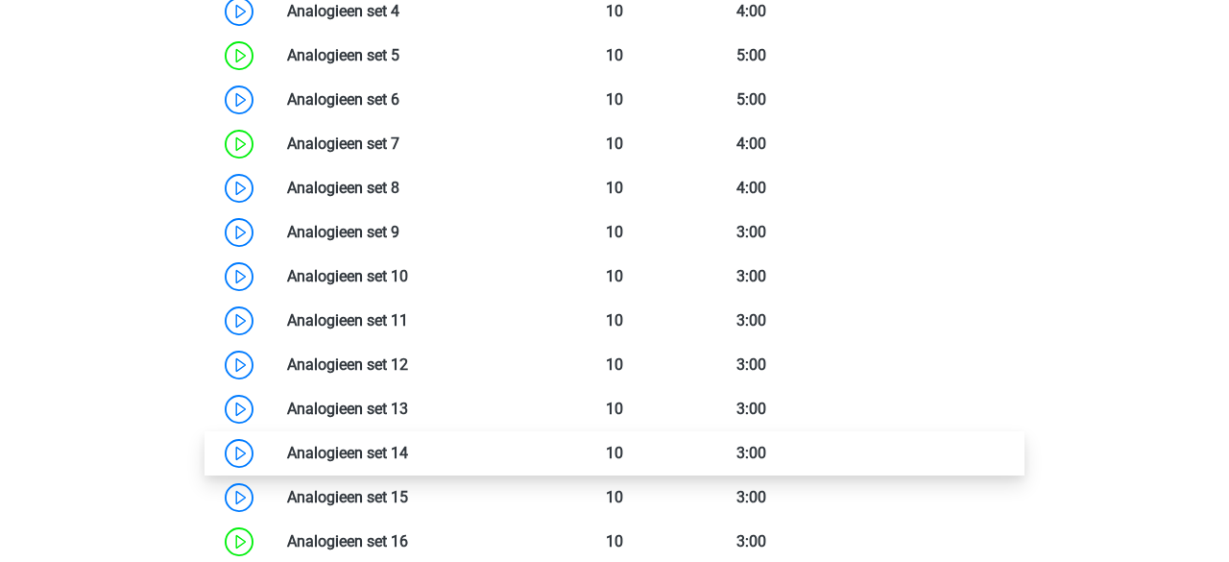
scroll to position [2337, 0]
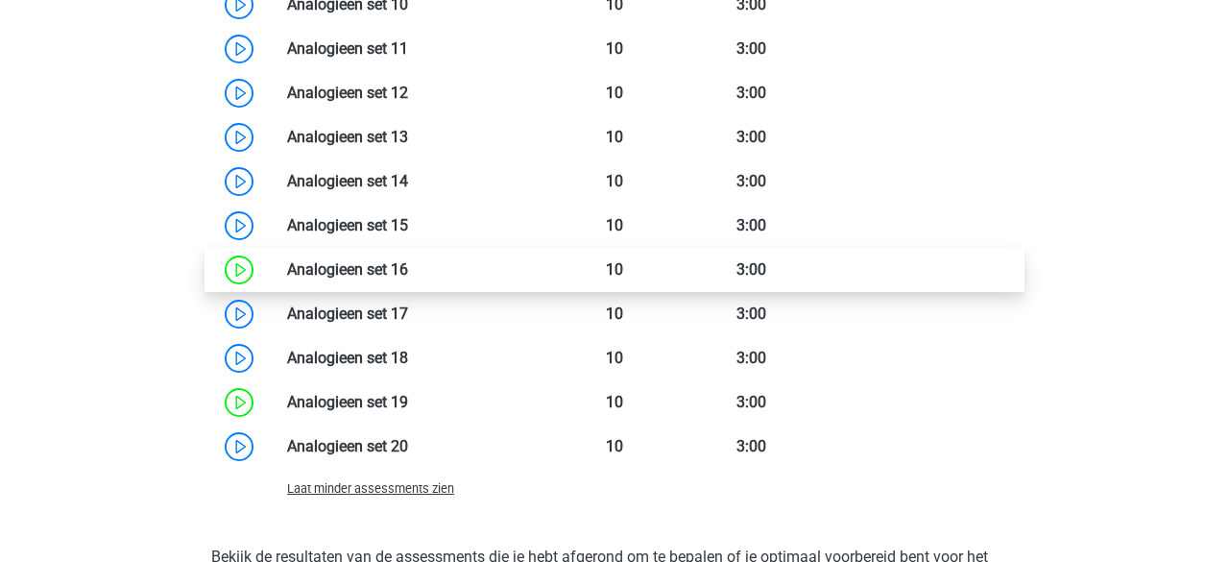
click at [408, 276] on link at bounding box center [408, 269] width 0 height 18
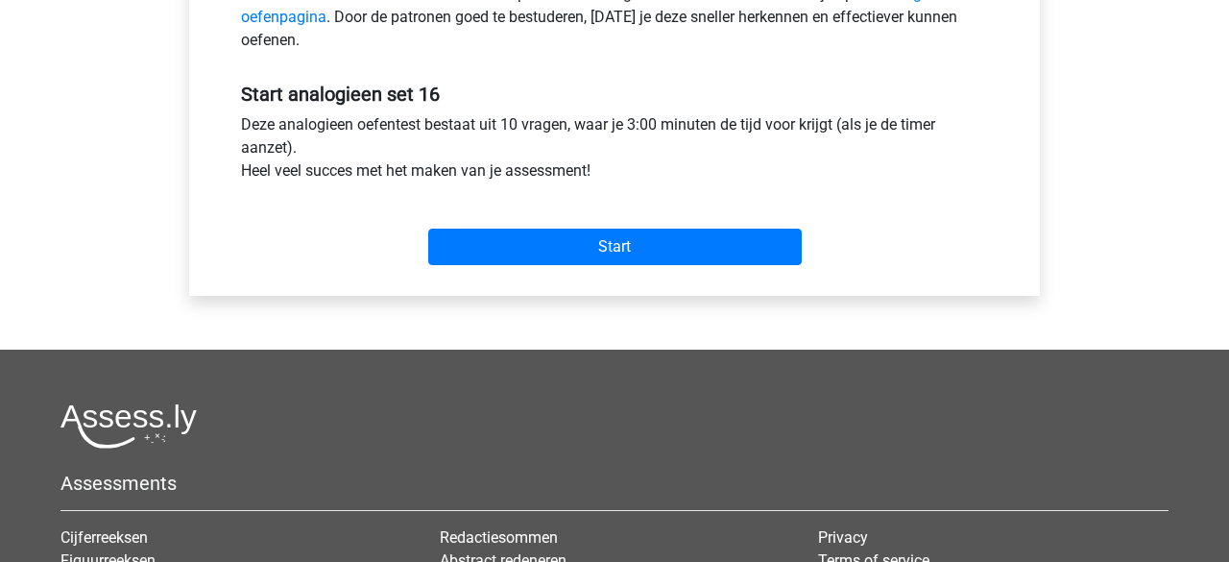
scroll to position [608, 0]
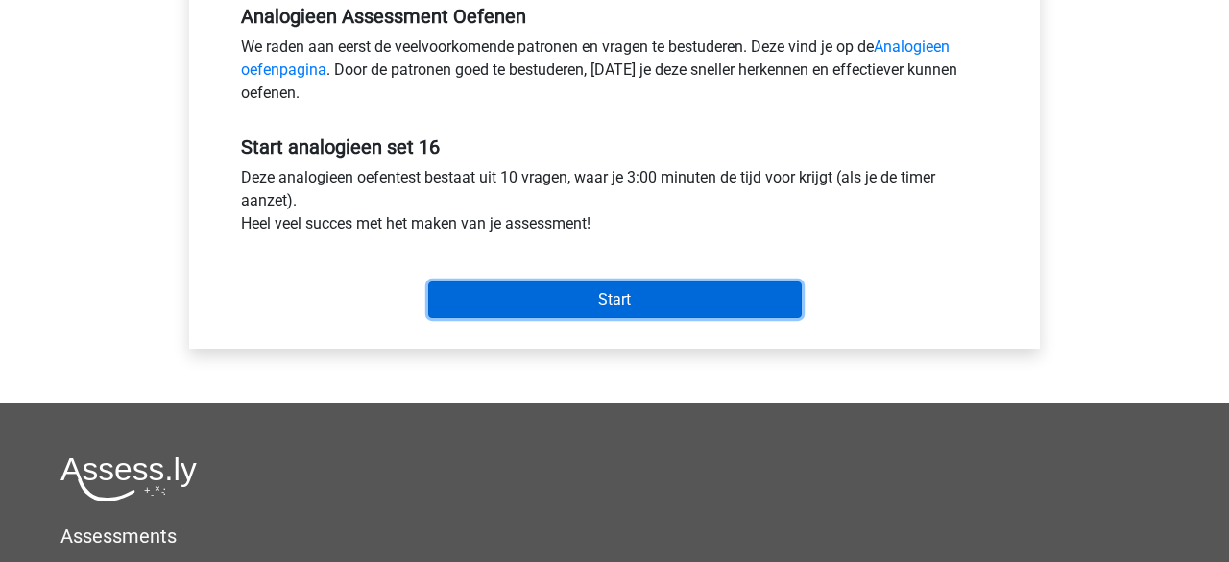
click at [588, 298] on input "Start" at bounding box center [615, 299] width 374 height 37
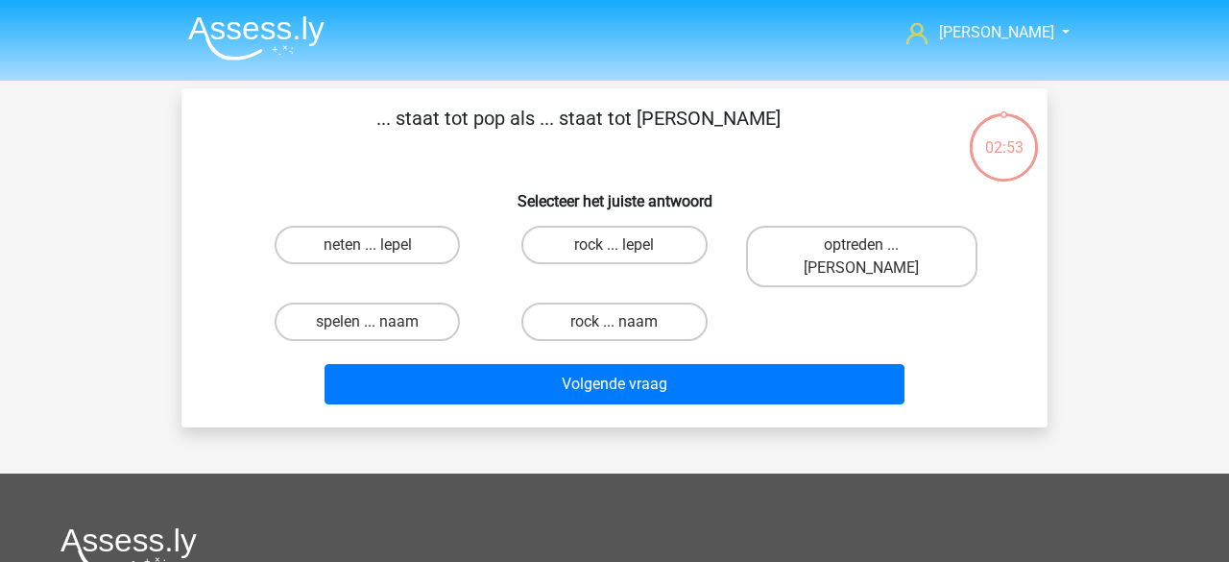
click at [373, 251] on input "neten ... lepel" at bounding box center [374, 251] width 12 height 12
radio input "true"
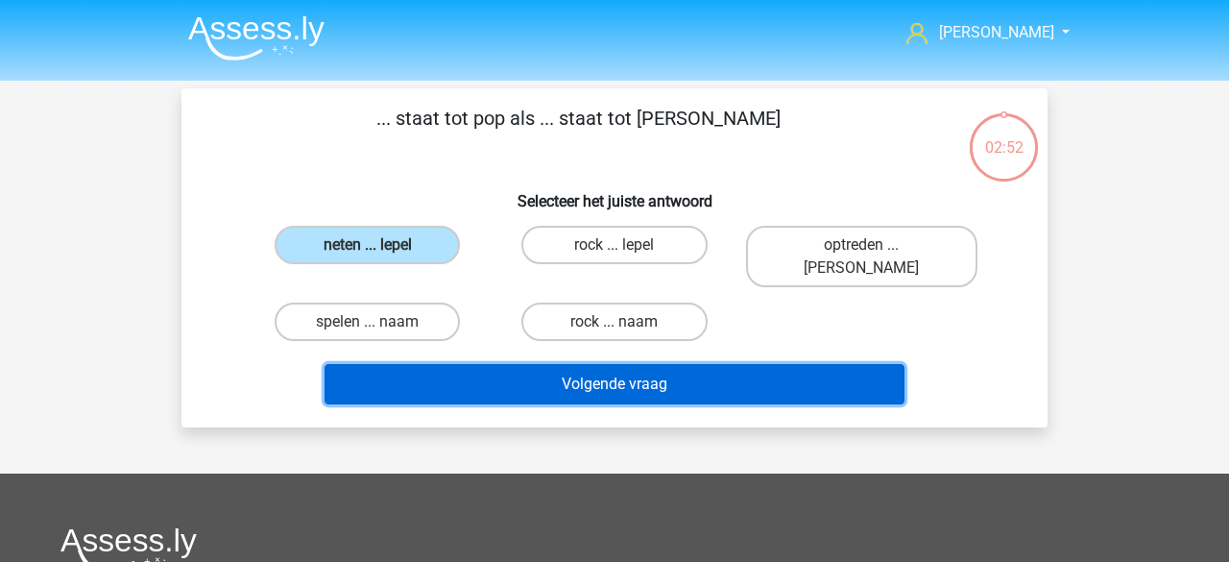
click at [515, 364] on button "Volgende vraag" at bounding box center [615, 384] width 581 height 40
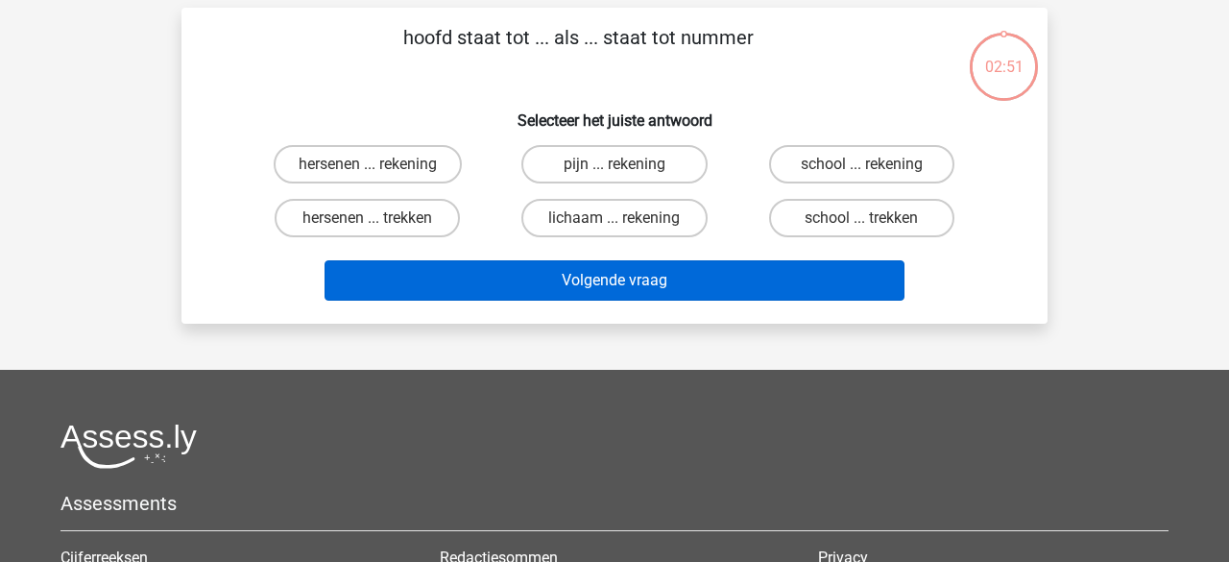
scroll to position [88, 0]
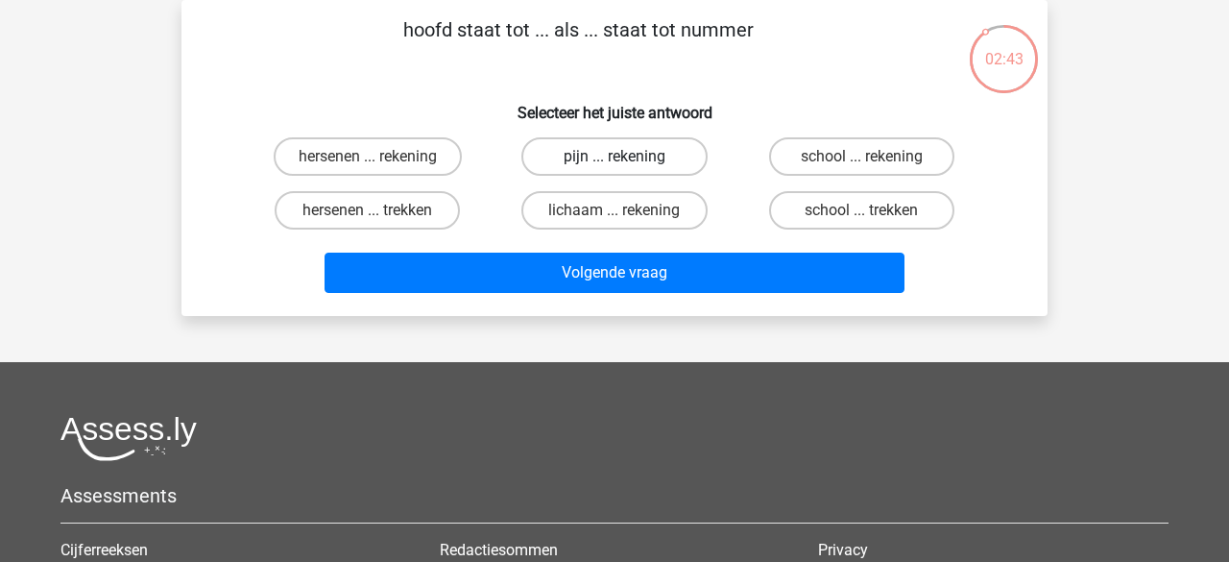
click at [587, 164] on label "pijn ... rekening" at bounding box center [614, 156] width 185 height 38
click at [615, 164] on input "pijn ... rekening" at bounding box center [621, 163] width 12 height 12
radio input "true"
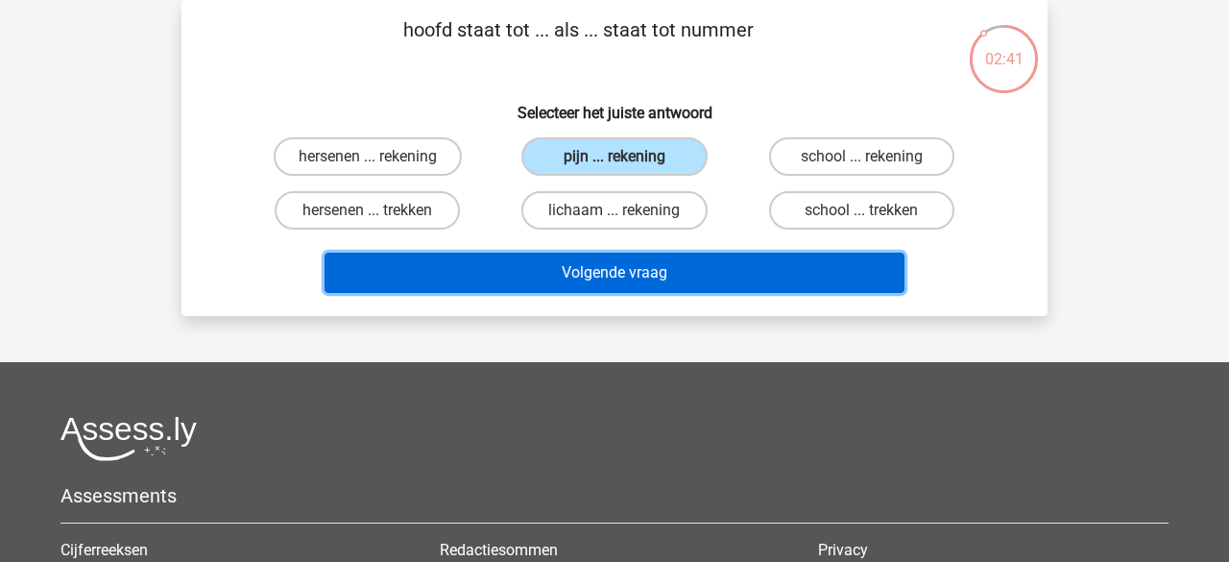
click at [605, 278] on button "Volgende vraag" at bounding box center [615, 273] width 581 height 40
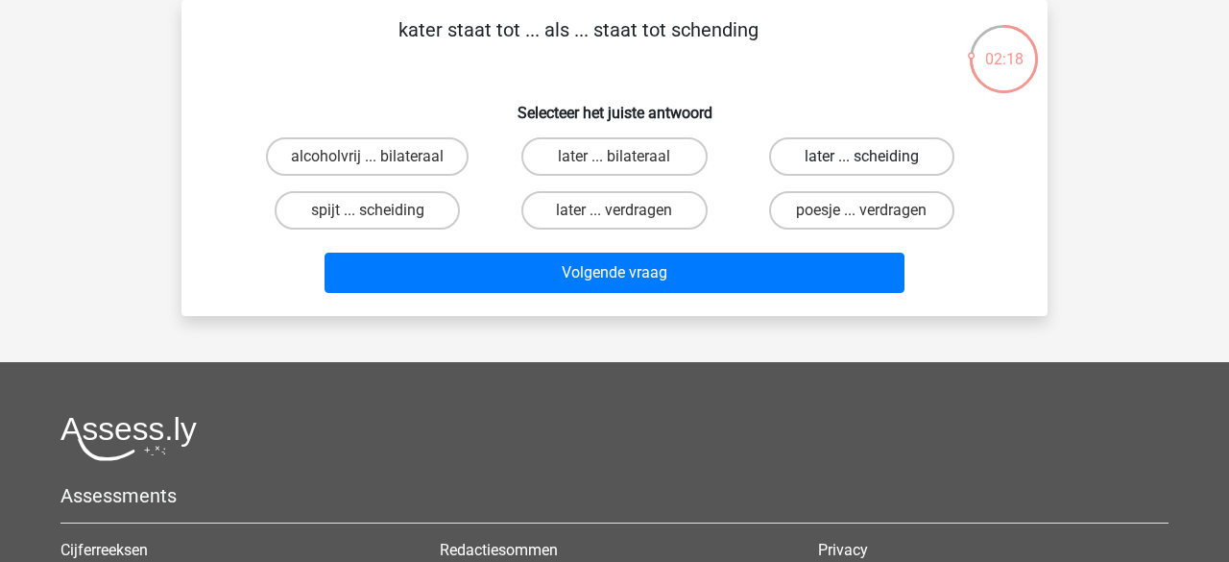
click at [816, 161] on label "later ... scheiding" at bounding box center [861, 156] width 185 height 38
click at [862, 161] on input "later ... scheiding" at bounding box center [868, 163] width 12 height 12
radio input "true"
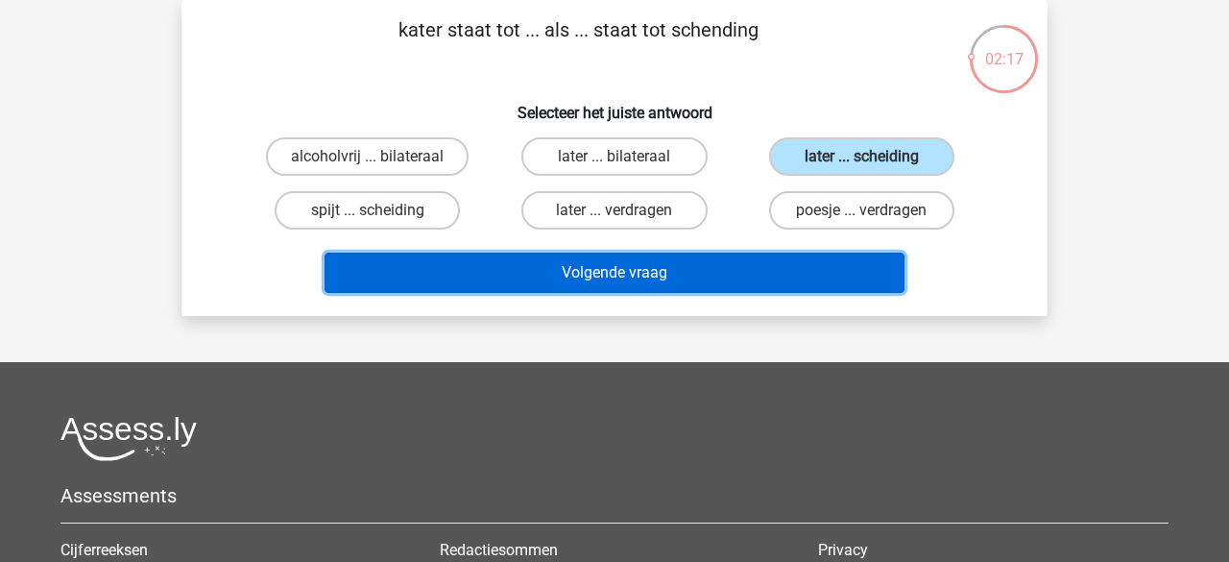
click at [674, 272] on button "Volgende vraag" at bounding box center [615, 273] width 581 height 40
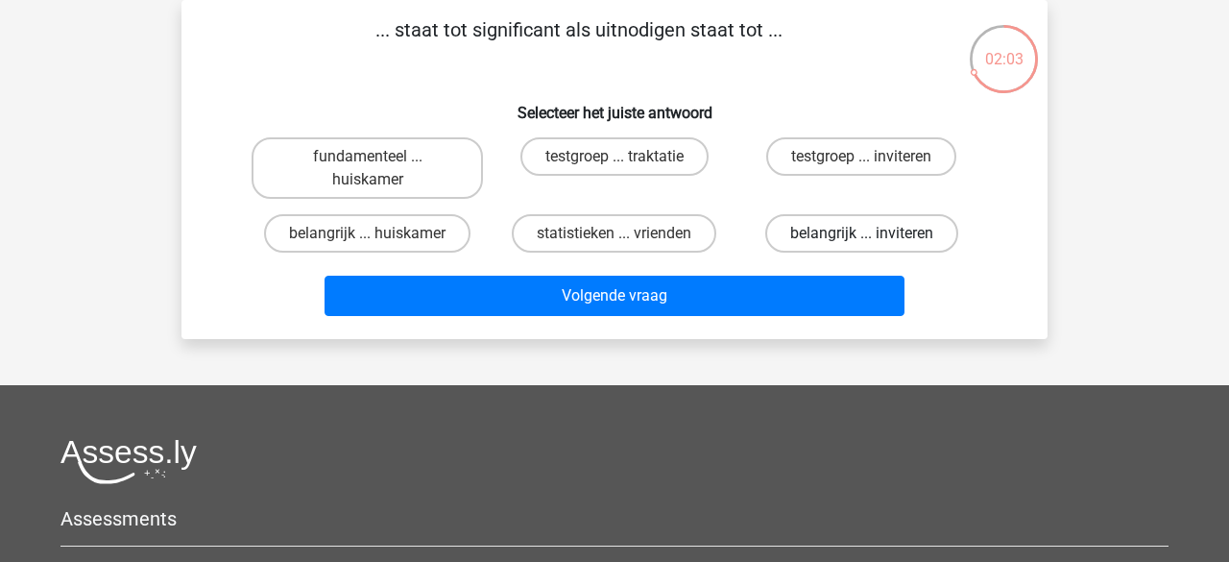
click at [822, 240] on label "belangrijk ... inviteren" at bounding box center [862, 233] width 193 height 38
click at [862, 240] on input "belangrijk ... inviteren" at bounding box center [868, 239] width 12 height 12
radio input "true"
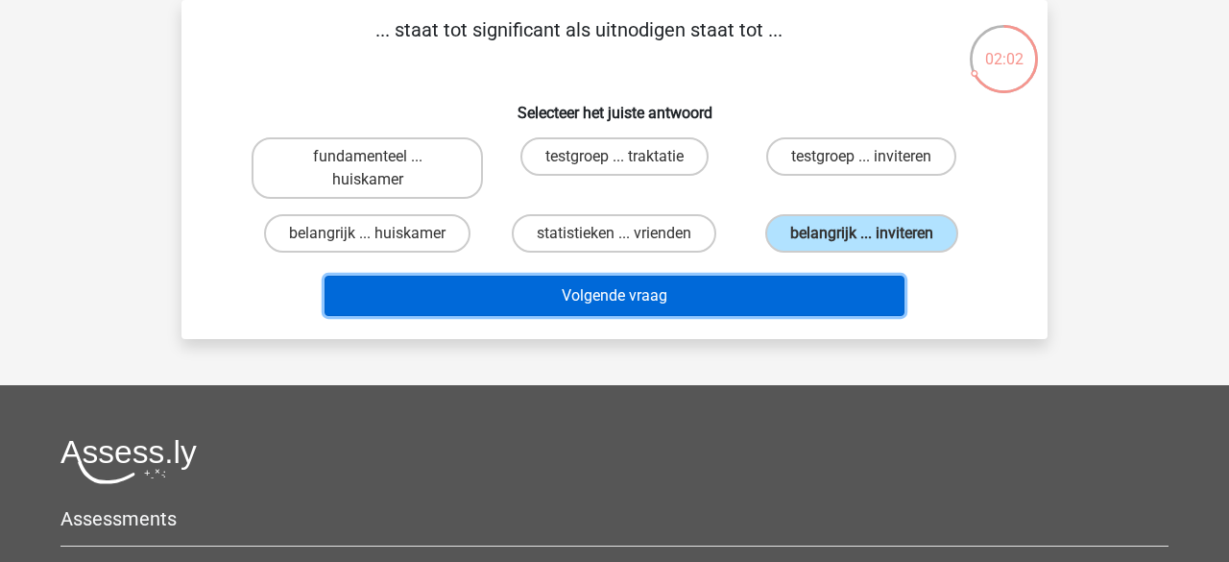
click at [580, 292] on button "Volgende vraag" at bounding box center [615, 296] width 581 height 40
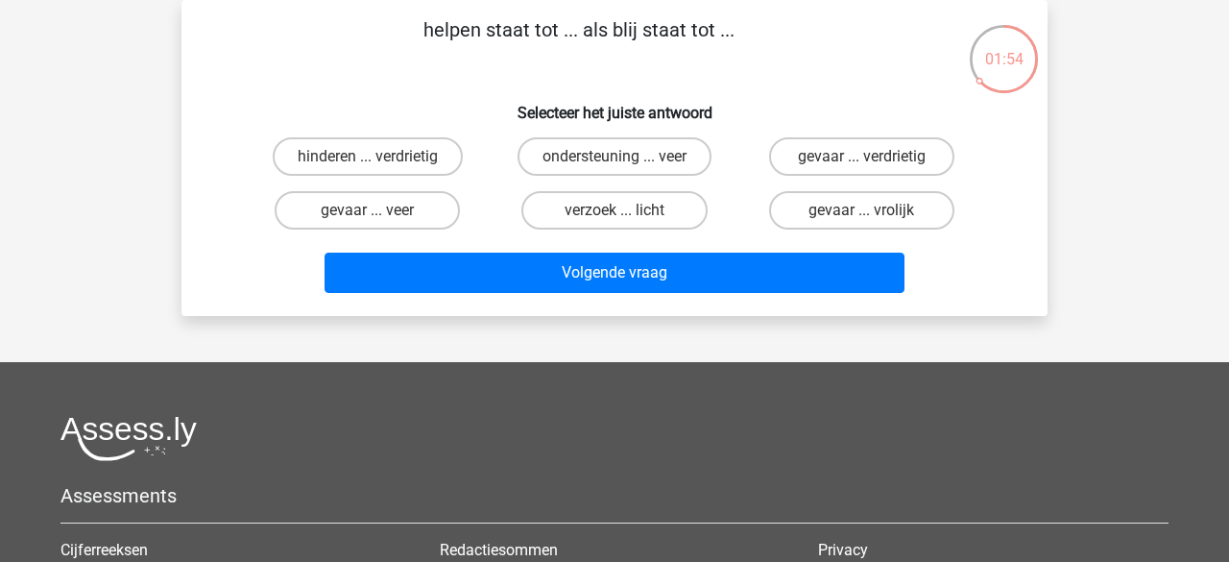
click at [371, 165] on input "hinderen ... verdrietig" at bounding box center [374, 163] width 12 height 12
radio input "true"
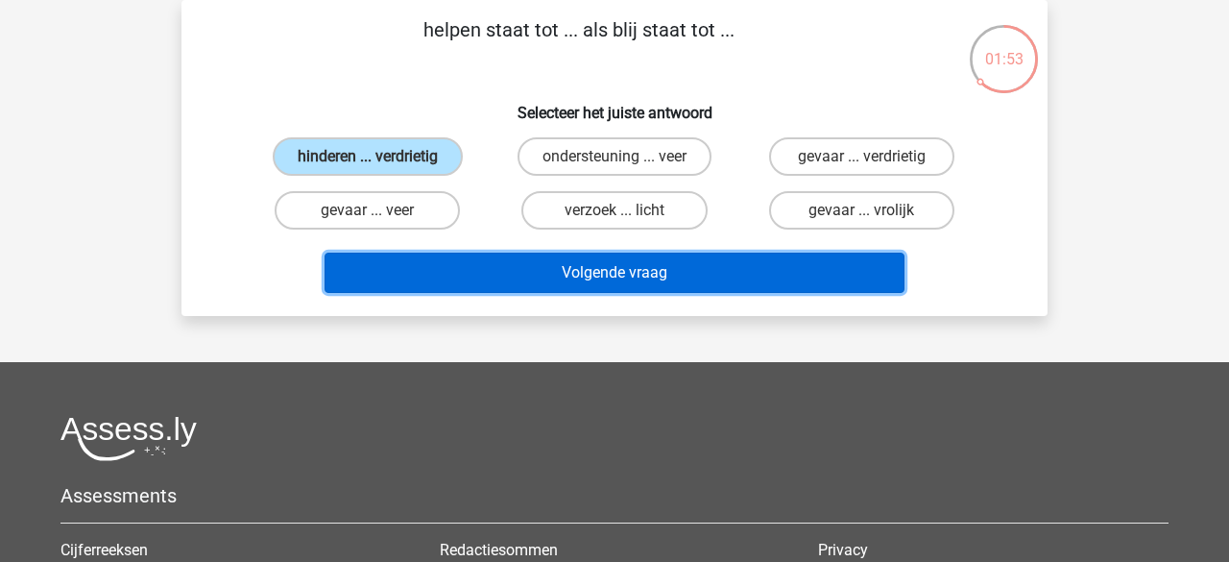
click at [491, 269] on button "Volgende vraag" at bounding box center [615, 273] width 581 height 40
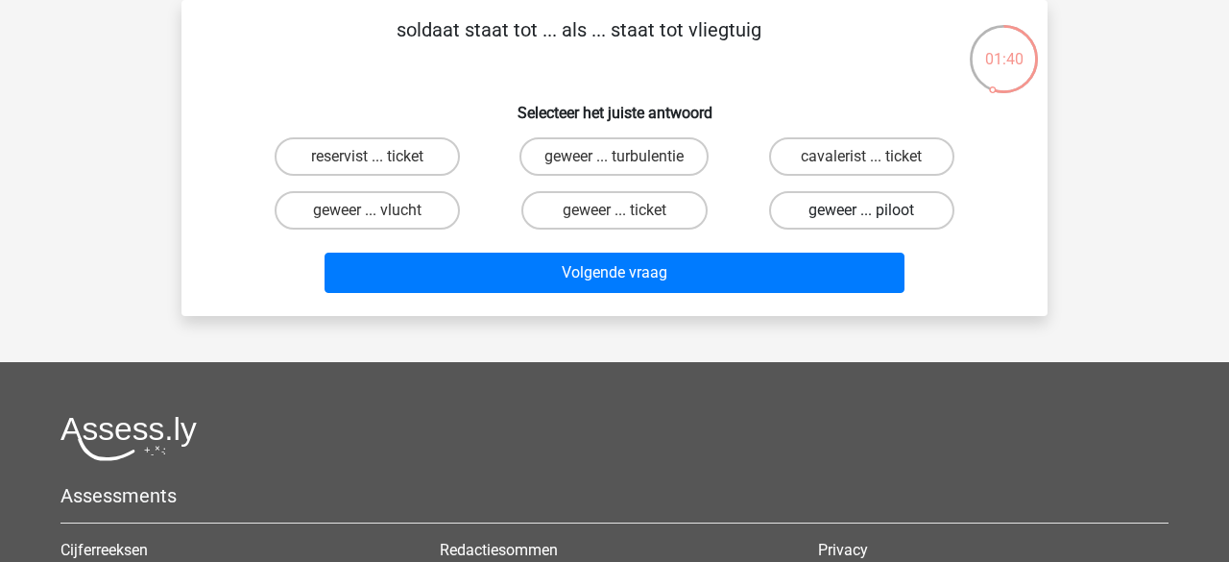
click at [838, 214] on label "geweer ... piloot" at bounding box center [861, 210] width 185 height 38
click at [862, 214] on input "geweer ... piloot" at bounding box center [868, 216] width 12 height 12
radio input "true"
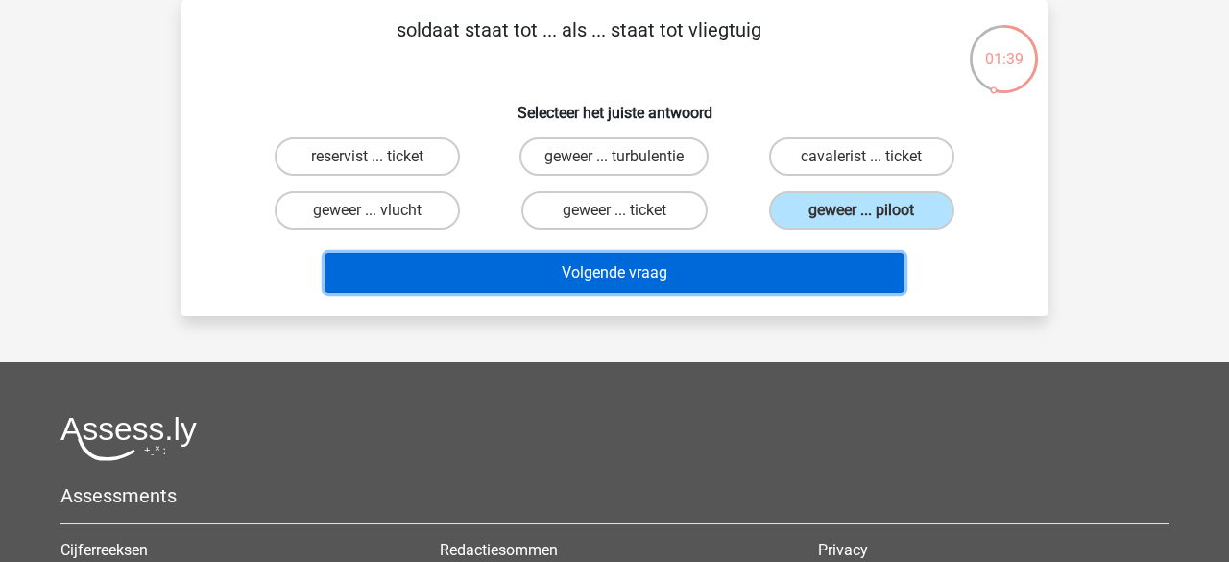
click at [709, 263] on button "Volgende vraag" at bounding box center [615, 273] width 581 height 40
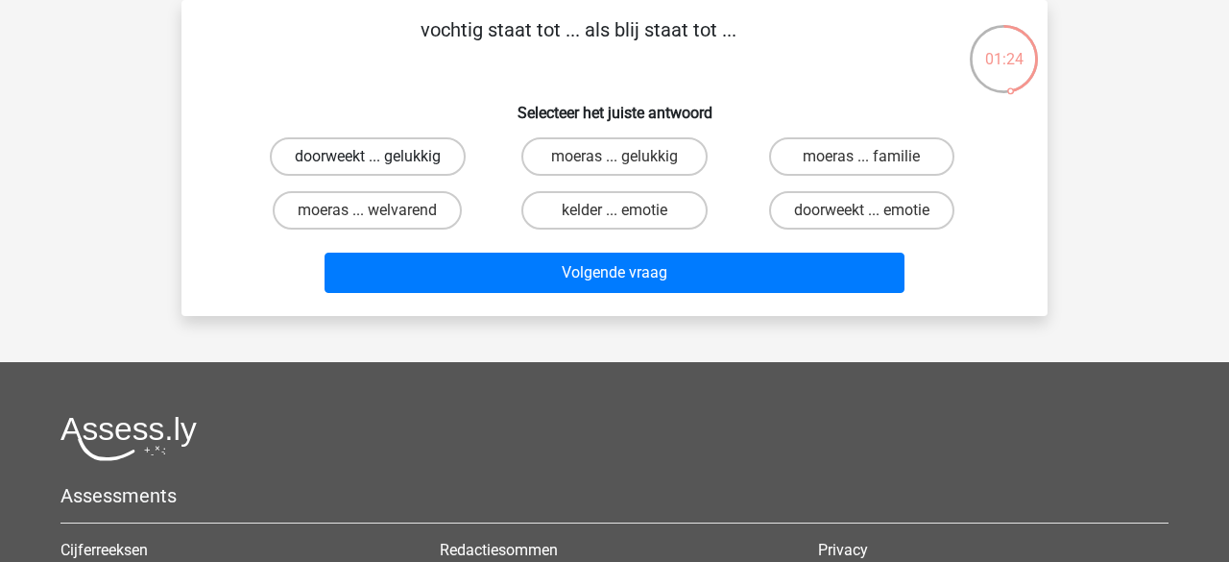
click at [403, 159] on label "doorweekt ... gelukkig" at bounding box center [368, 156] width 196 height 38
click at [380, 159] on input "doorweekt ... gelukkig" at bounding box center [374, 163] width 12 height 12
radio input "true"
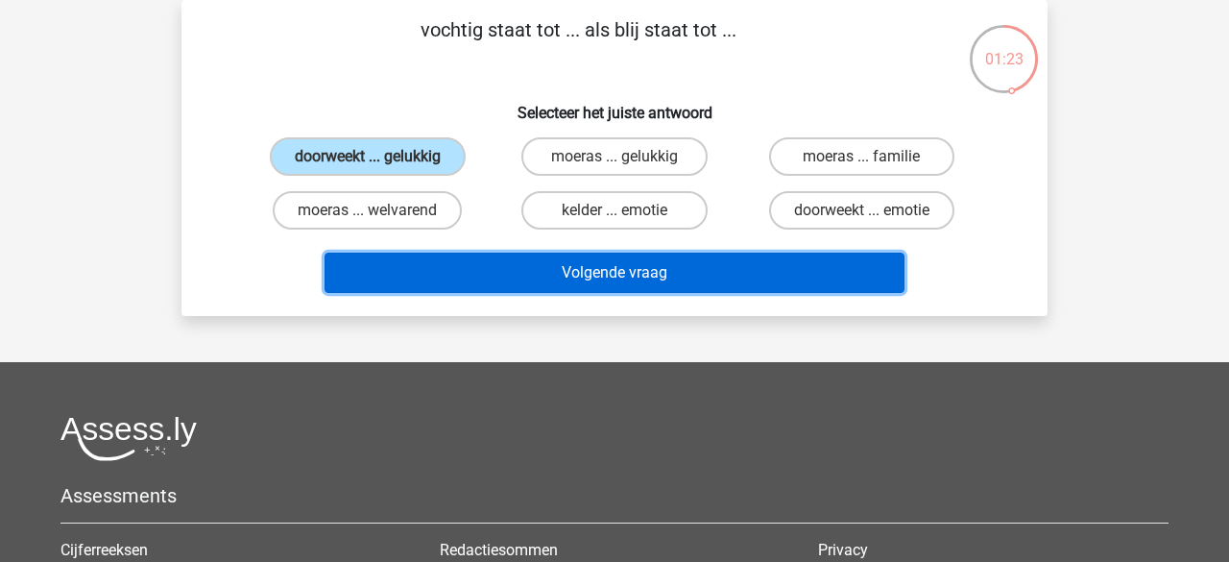
click at [500, 278] on button "Volgende vraag" at bounding box center [615, 273] width 581 height 40
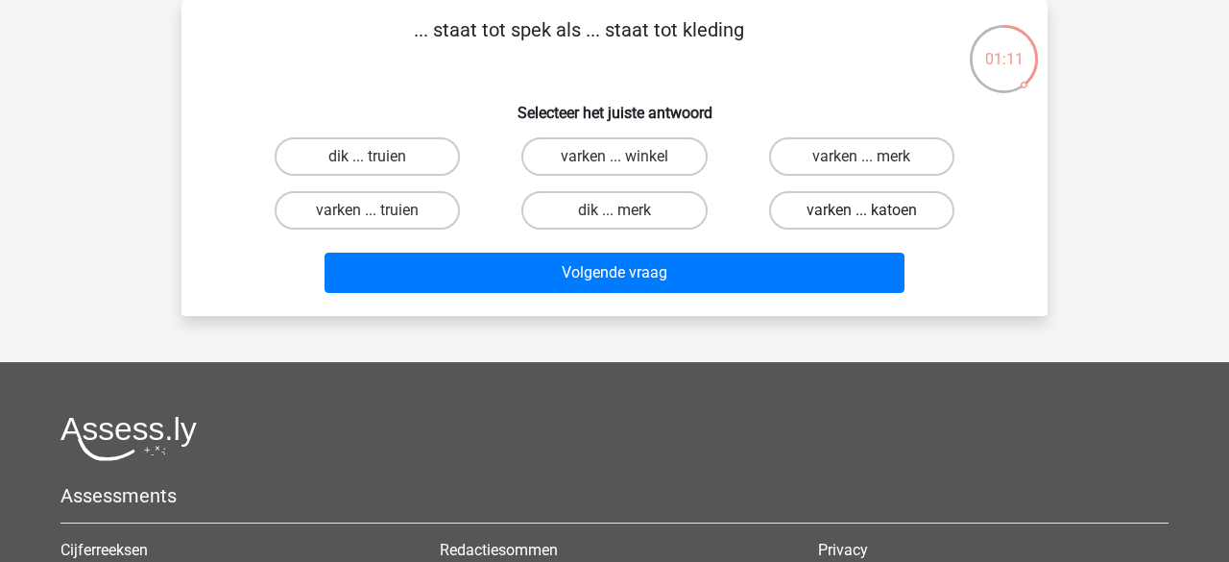
click at [824, 216] on label "varken ... katoen" at bounding box center [861, 210] width 185 height 38
click at [862, 216] on input "varken ... katoen" at bounding box center [868, 216] width 12 height 12
radio input "true"
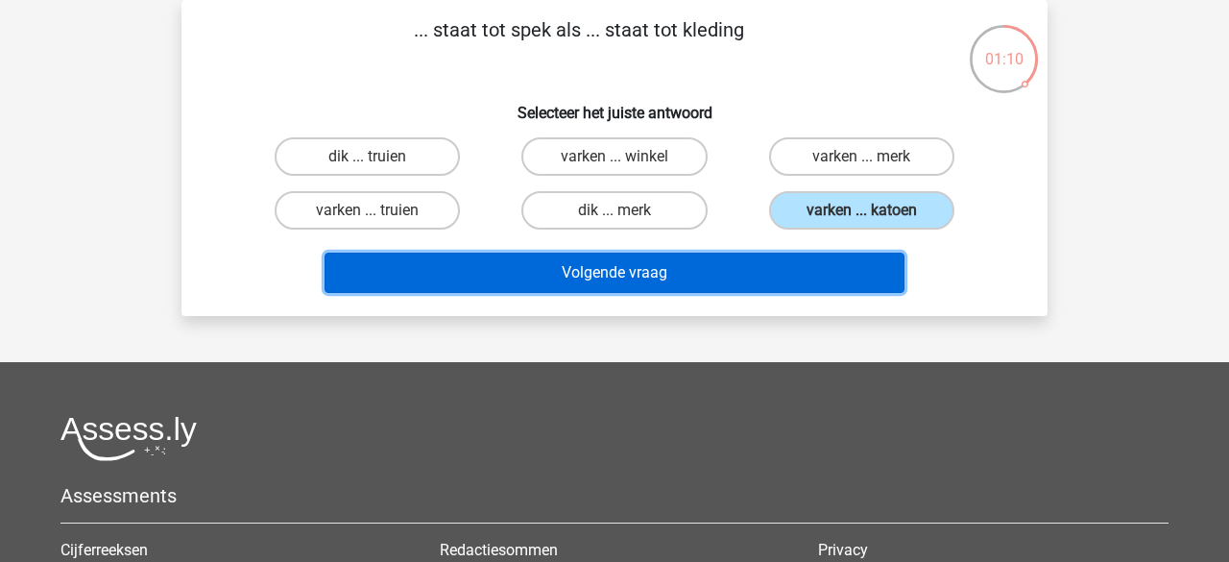
click at [628, 270] on button "Volgende vraag" at bounding box center [615, 273] width 581 height 40
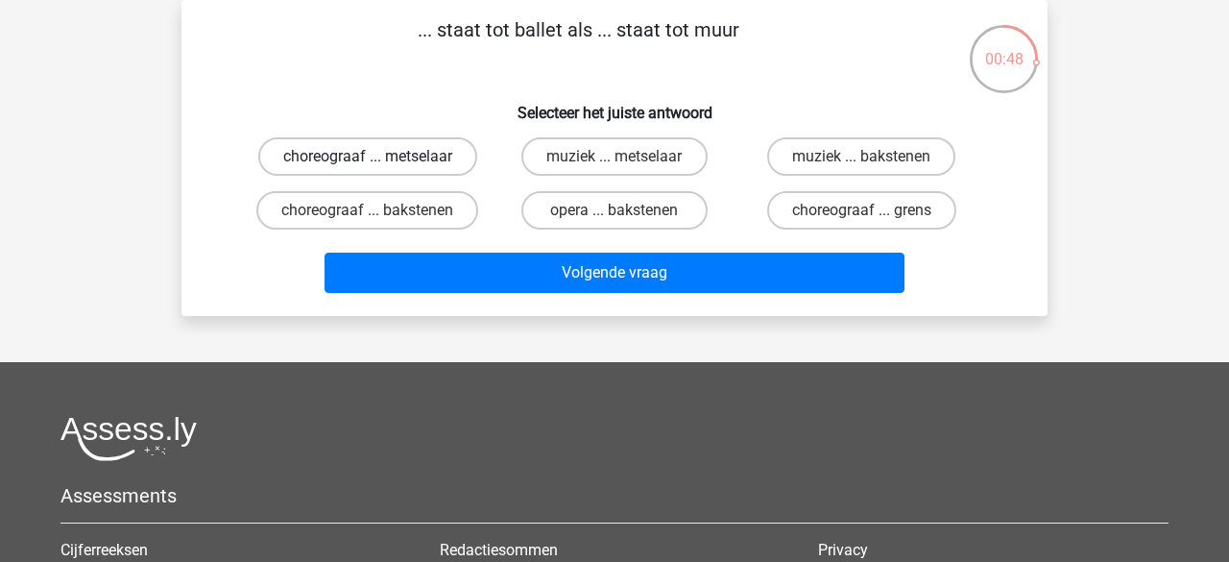
click at [357, 163] on label "choreograaf ... metselaar" at bounding box center [367, 156] width 219 height 38
click at [368, 163] on input "choreograaf ... metselaar" at bounding box center [374, 163] width 12 height 12
radio input "true"
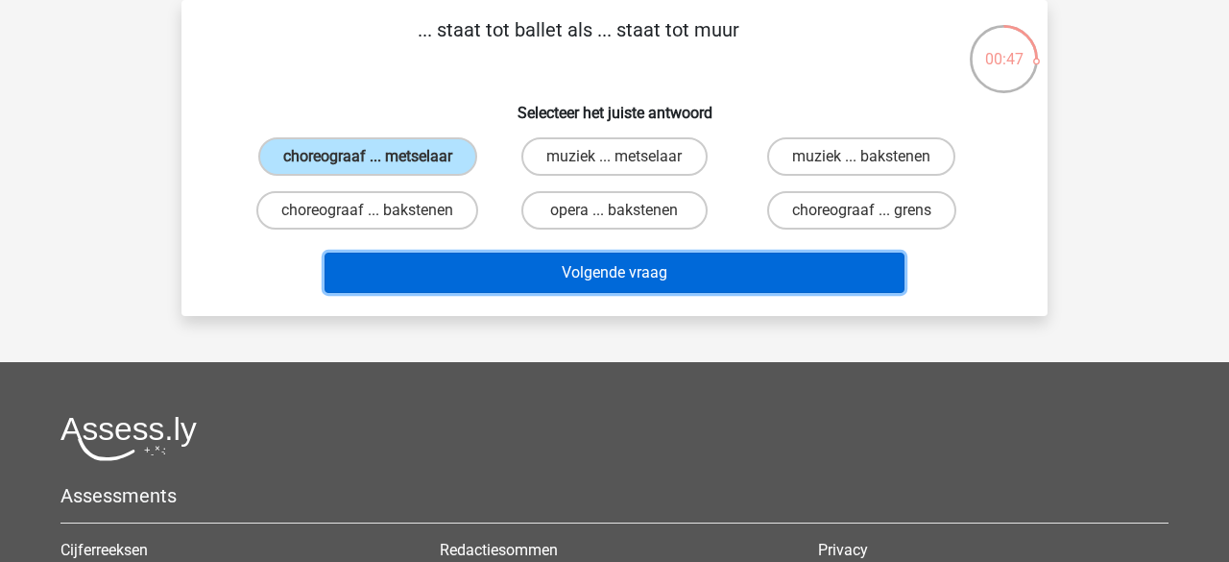
click at [464, 265] on button "Volgende vraag" at bounding box center [615, 273] width 581 height 40
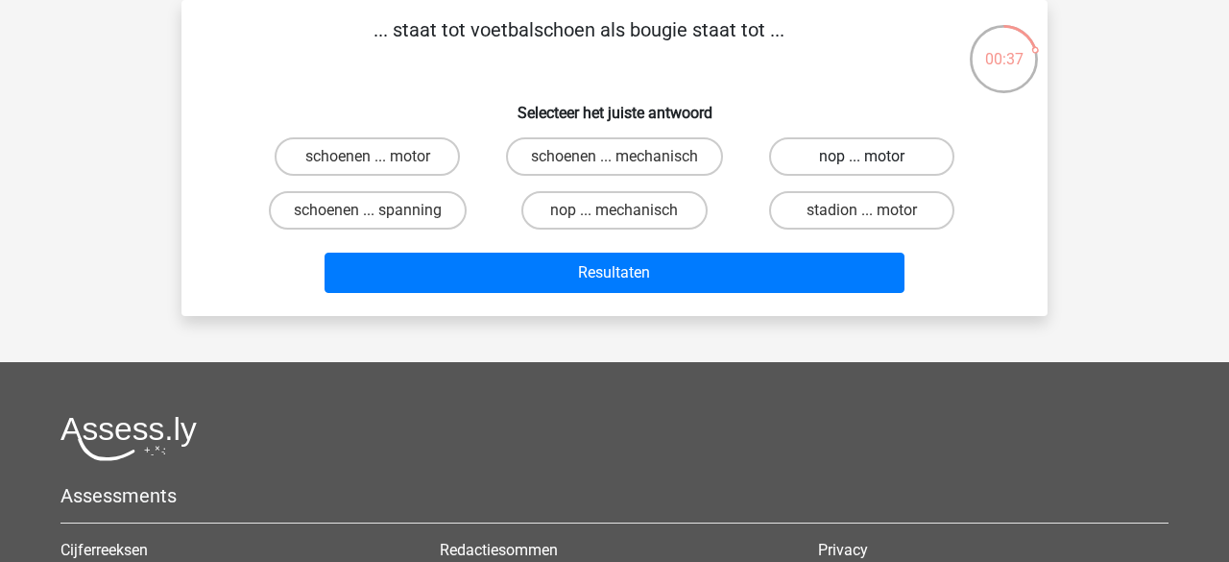
click at [830, 175] on label "nop ... motor" at bounding box center [861, 156] width 185 height 38
click at [862, 169] on input "nop ... motor" at bounding box center [868, 163] width 12 height 12
radio input "true"
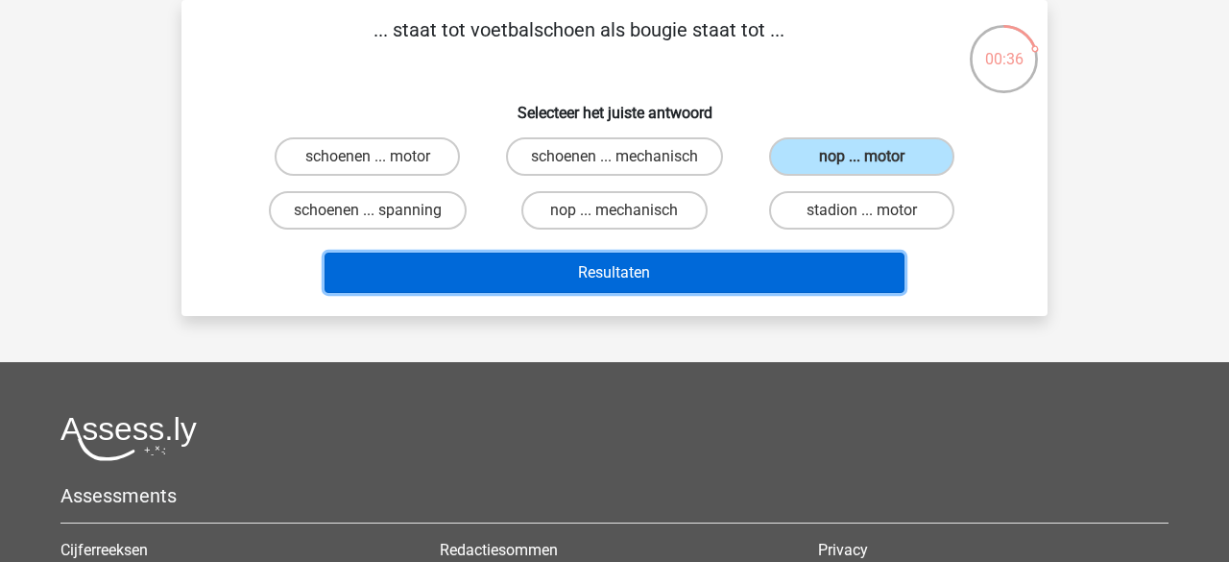
click at [698, 271] on button "Resultaten" at bounding box center [615, 273] width 581 height 40
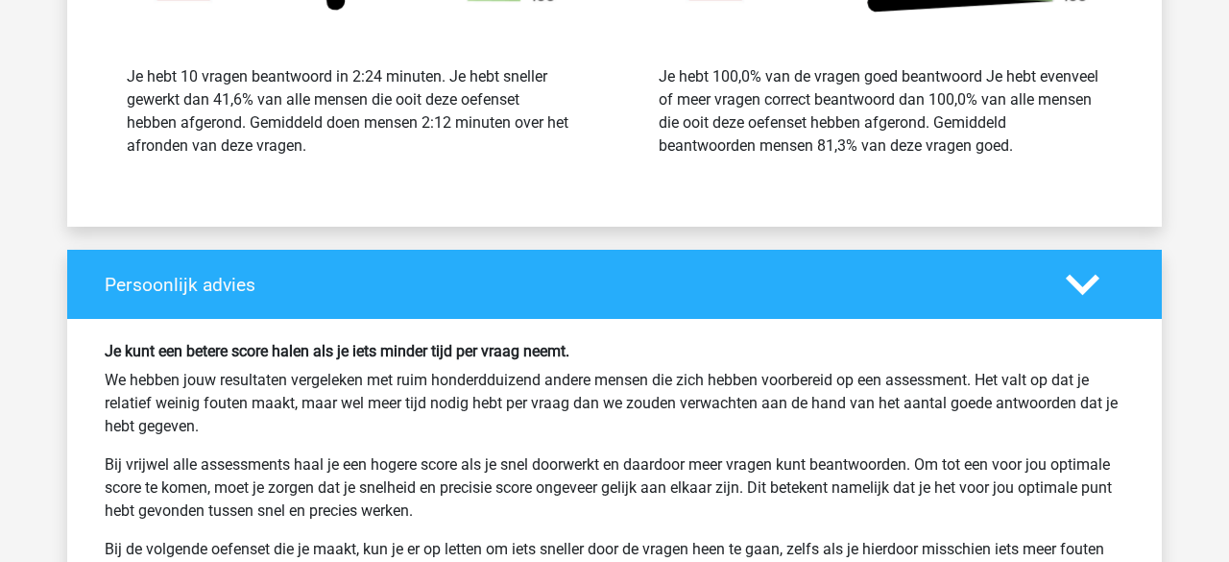
scroll to position [2565, 0]
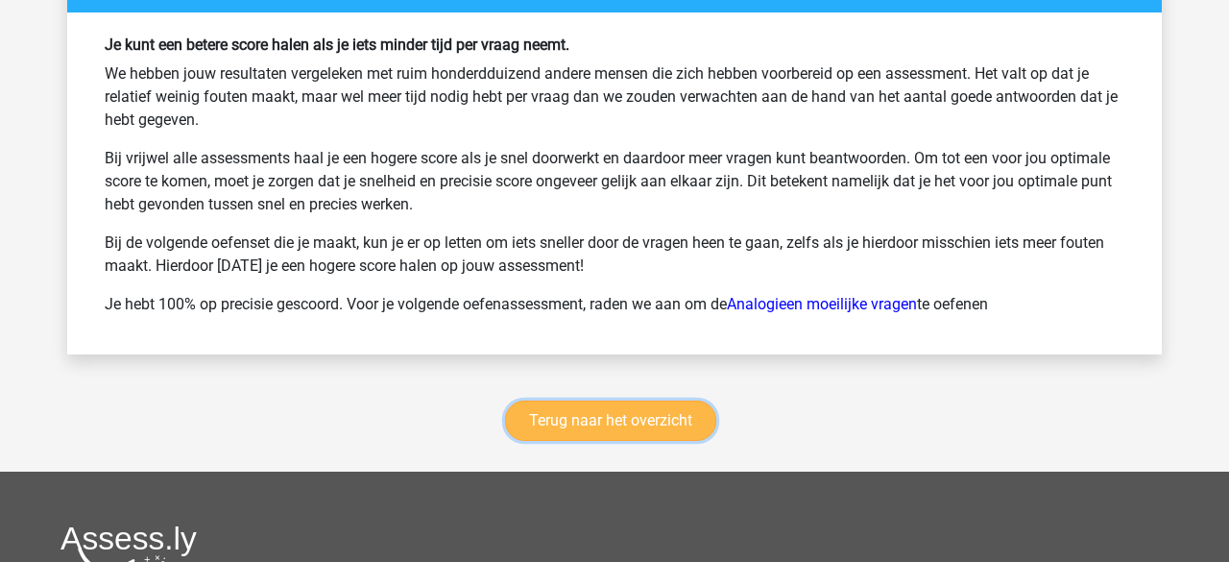
click at [641, 406] on link "Terug naar het overzicht" at bounding box center [610, 421] width 211 height 40
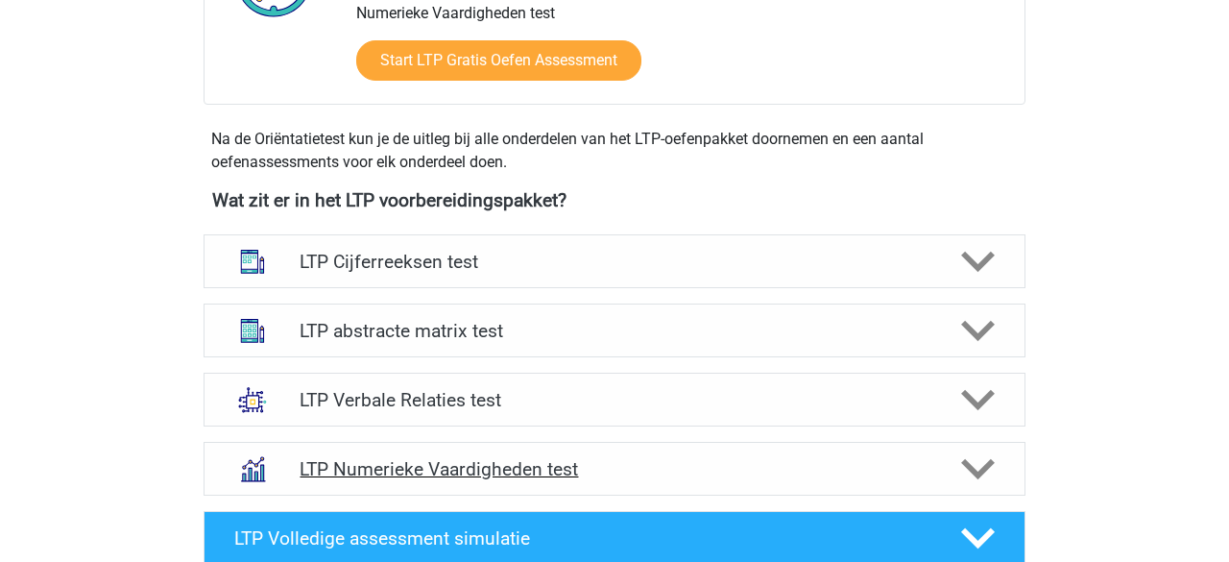
scroll to position [596, 0]
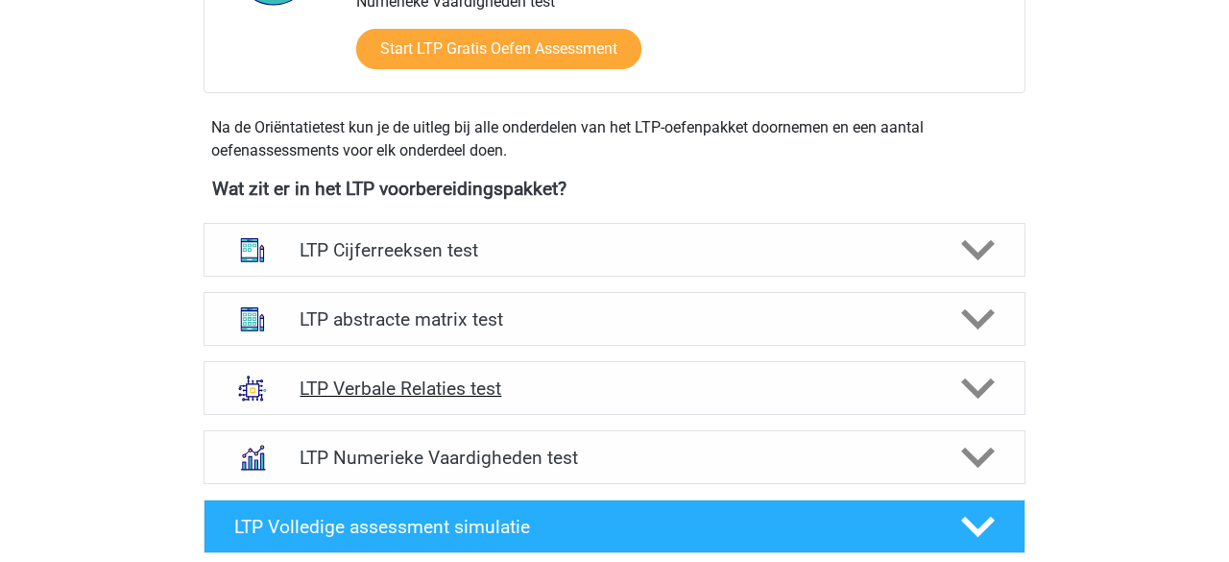
click at [980, 392] on polygon at bounding box center [978, 388] width 34 height 21
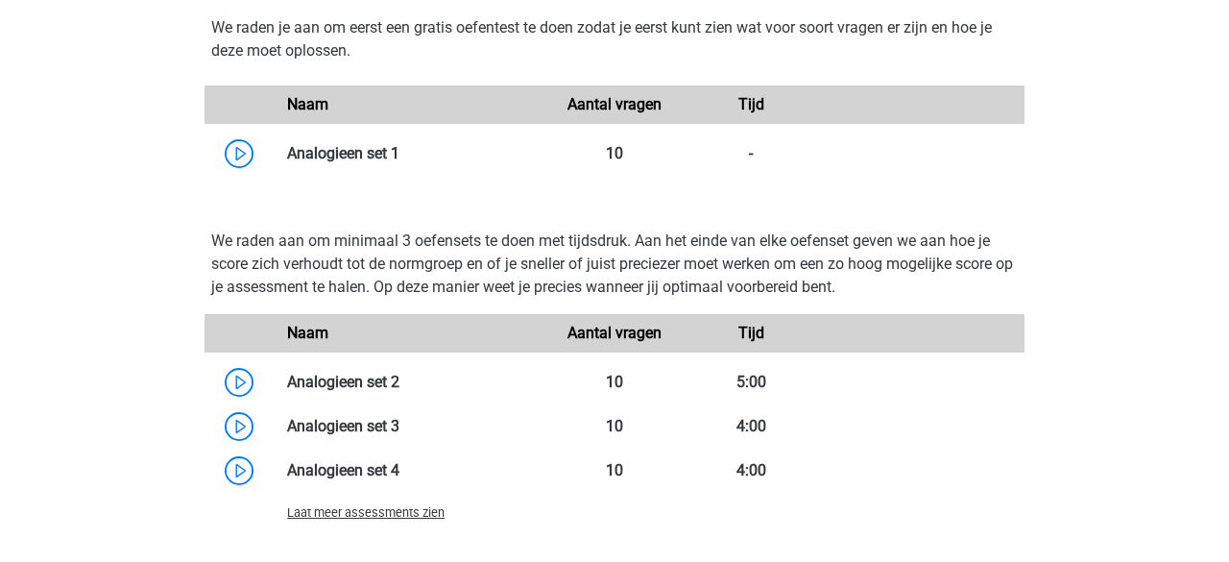
scroll to position [1760, 0]
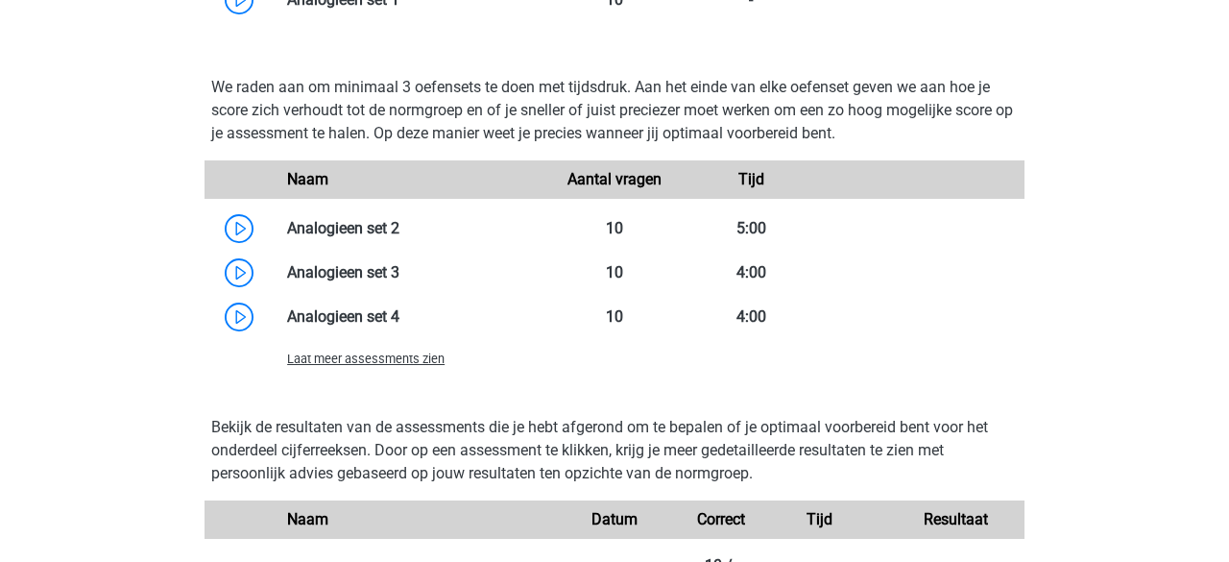
click at [442, 362] on span "Laat meer assessments zien" at bounding box center [366, 359] width 158 height 14
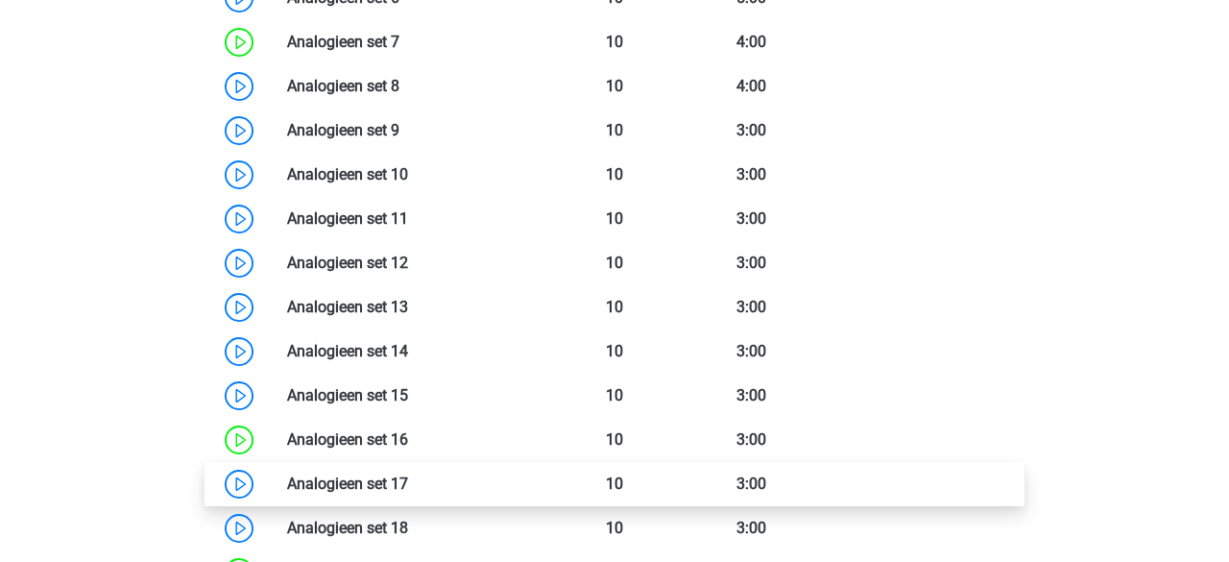
scroll to position [2180, 0]
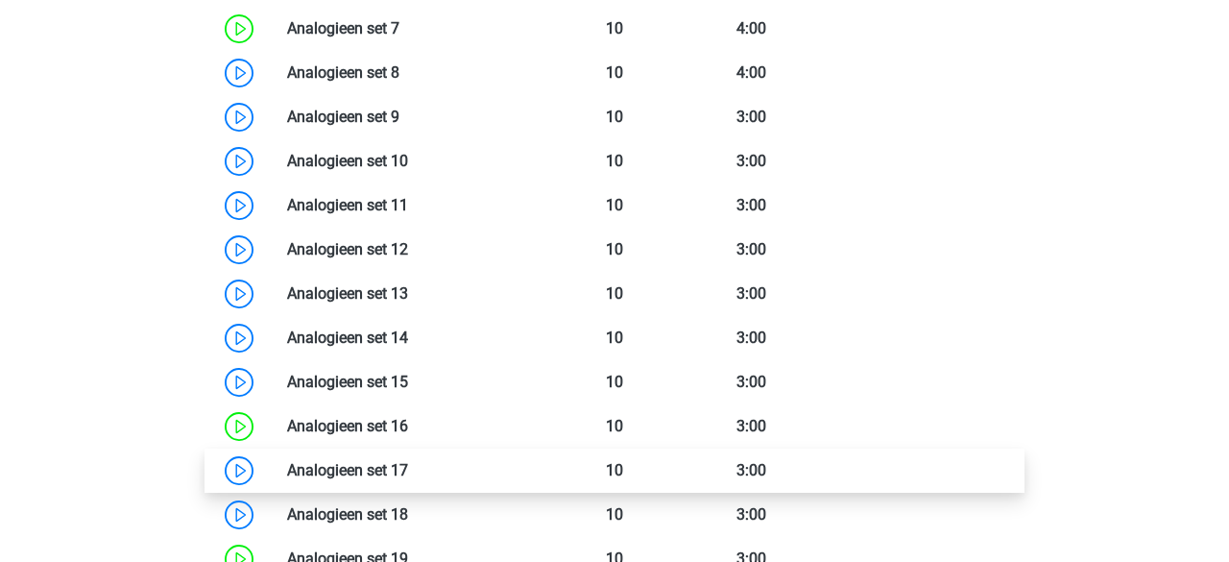
click at [408, 465] on link at bounding box center [408, 470] width 0 height 18
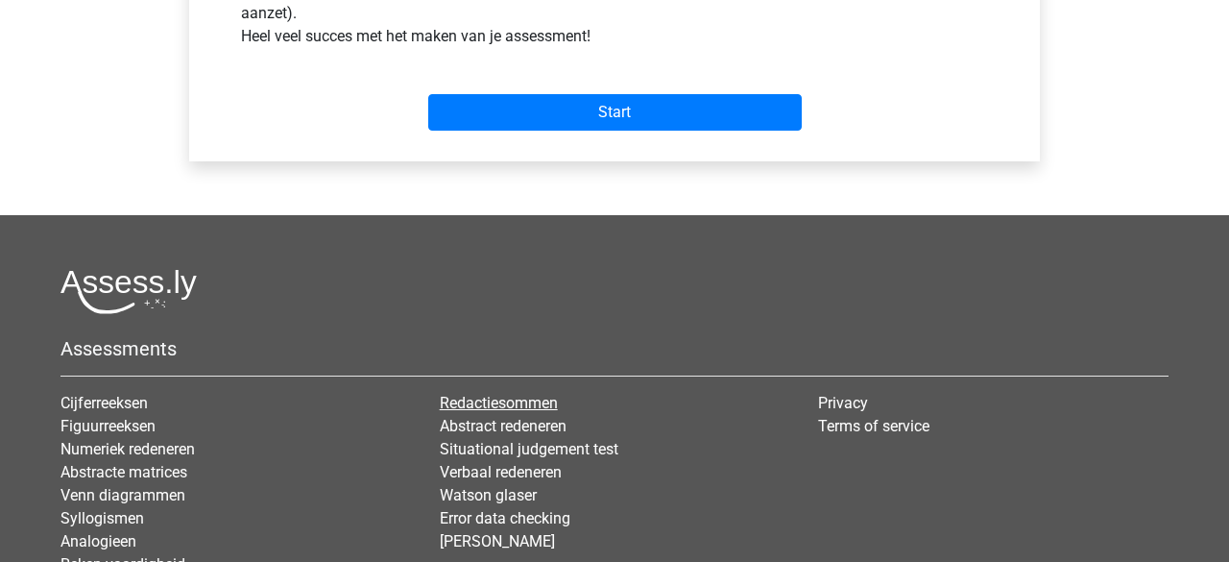
scroll to position [799, 0]
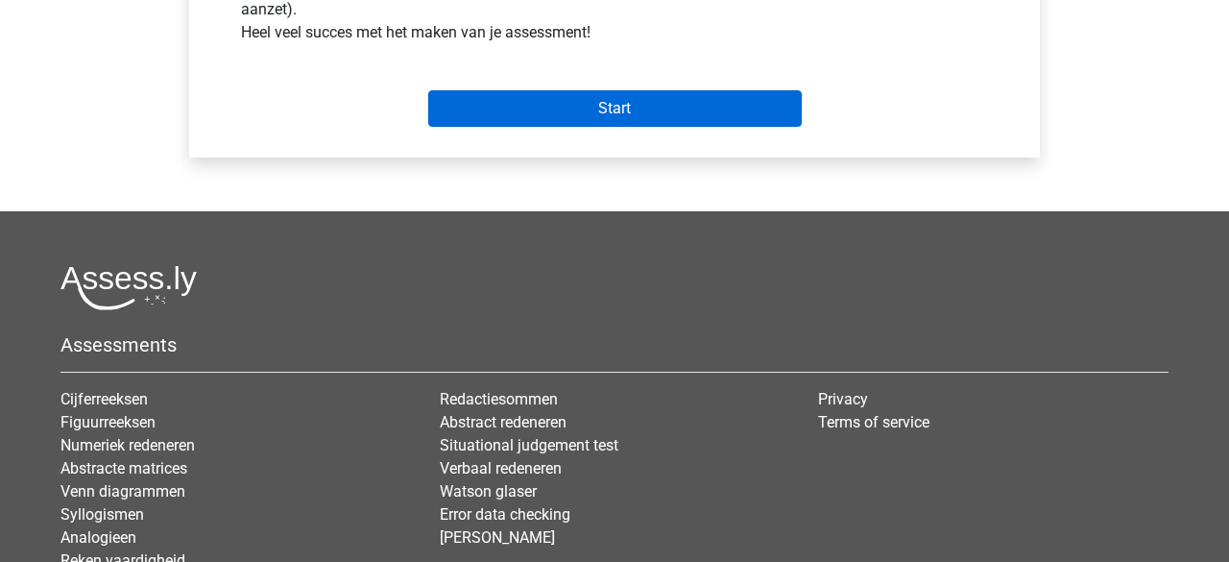
drag, startPoint x: 615, startPoint y: 80, endPoint x: 615, endPoint y: 106, distance: 25.9
click at [616, 84] on div "Start" at bounding box center [615, 93] width 776 height 67
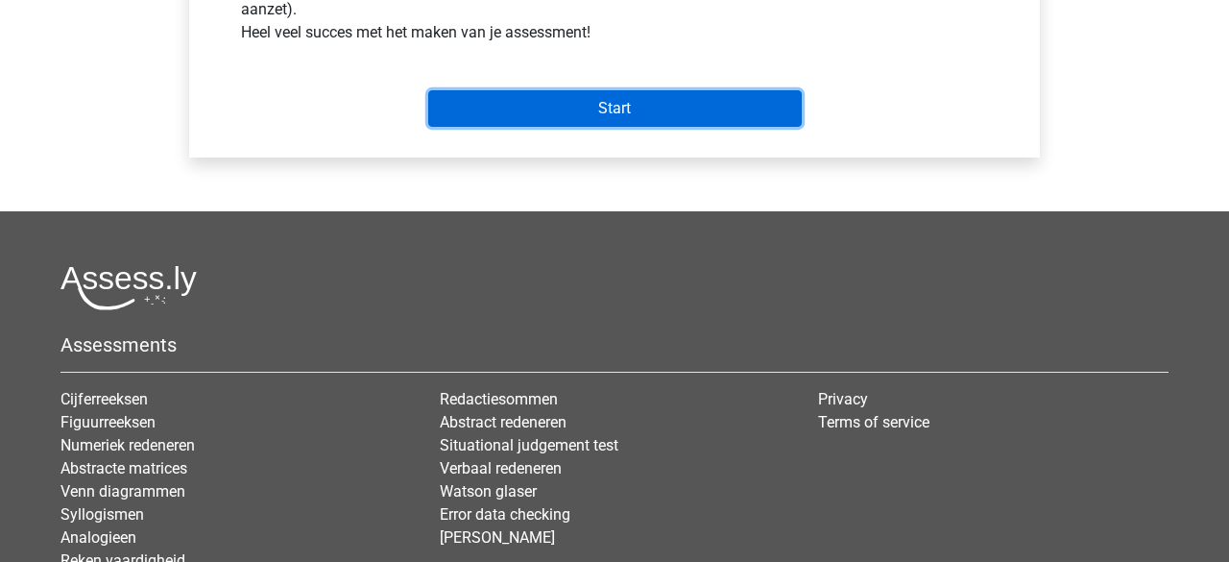
click at [614, 105] on input "Start" at bounding box center [615, 108] width 374 height 37
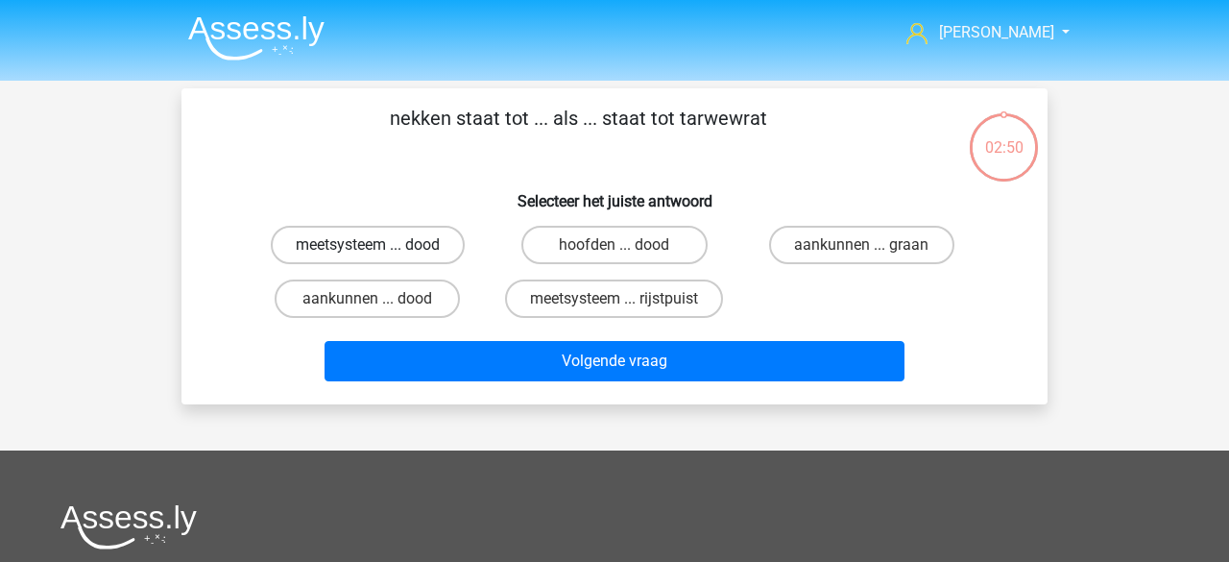
click at [384, 241] on label "meetsysteem ... dood" at bounding box center [368, 245] width 194 height 38
click at [380, 245] on input "meetsysteem ... dood" at bounding box center [374, 251] width 12 height 12
radio input "true"
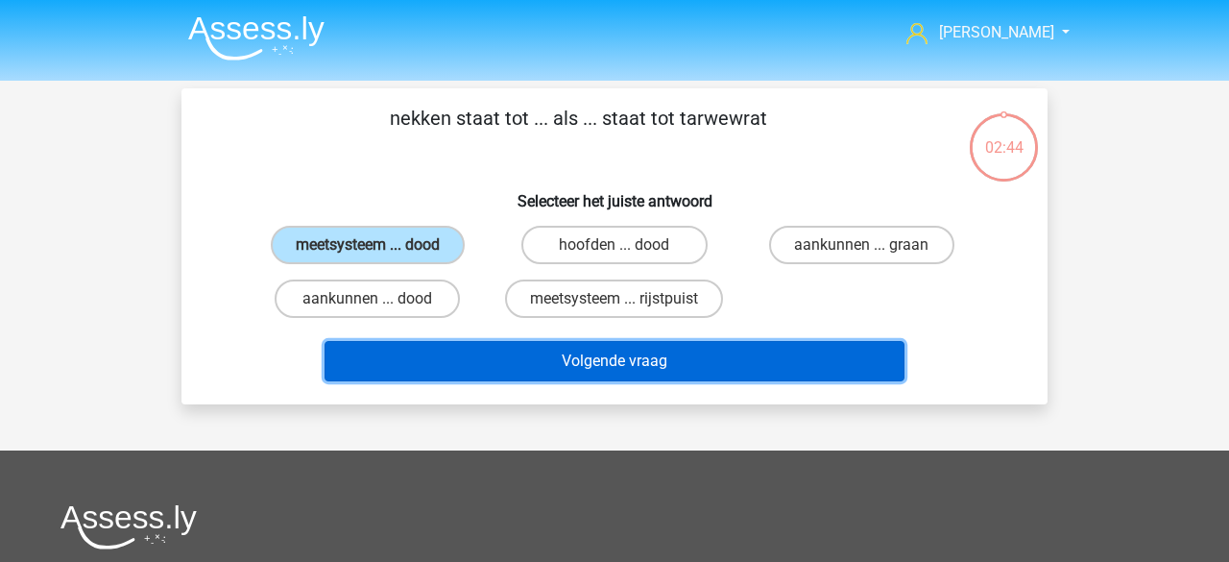
click at [524, 353] on button "Volgende vraag" at bounding box center [615, 361] width 581 height 40
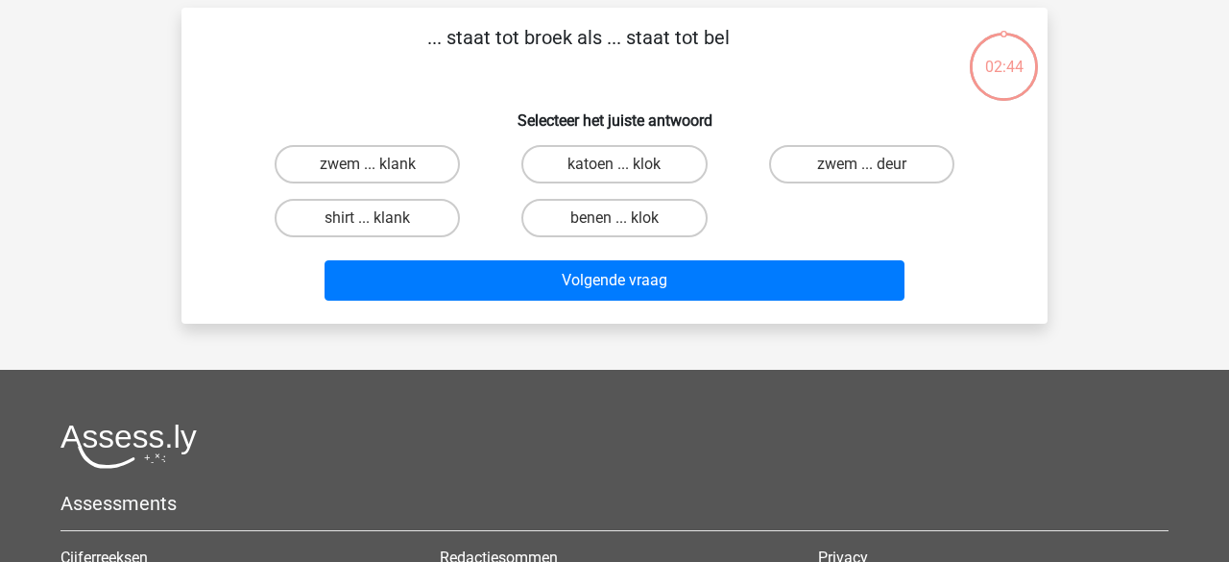
scroll to position [88, 0]
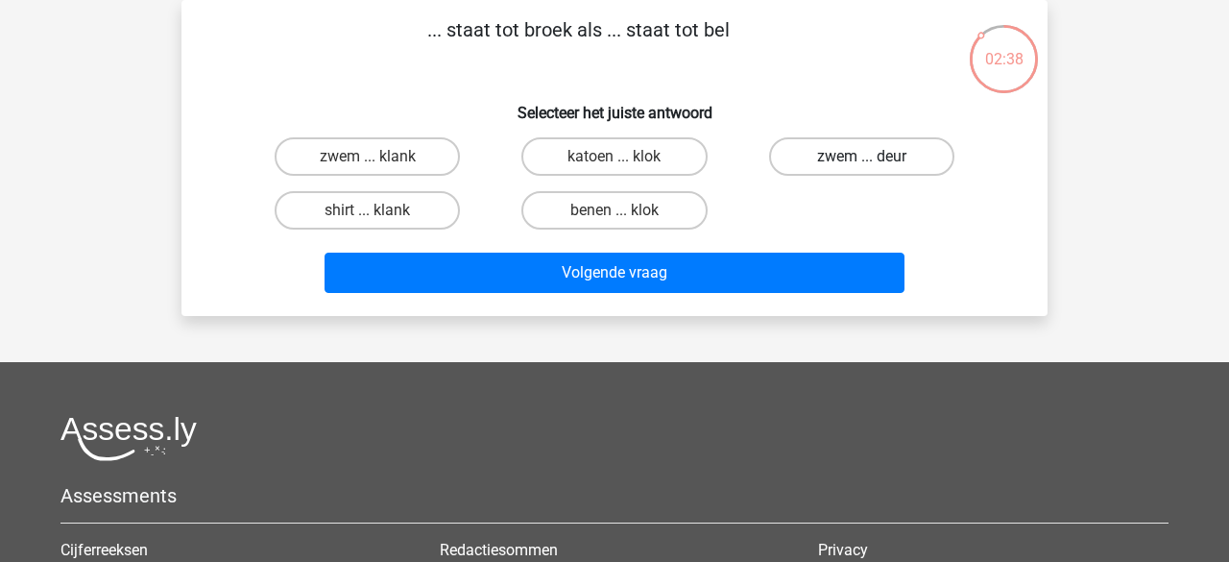
click at [817, 163] on label "zwem ... deur" at bounding box center [861, 156] width 185 height 38
click at [862, 163] on input "zwem ... deur" at bounding box center [868, 163] width 12 height 12
radio input "true"
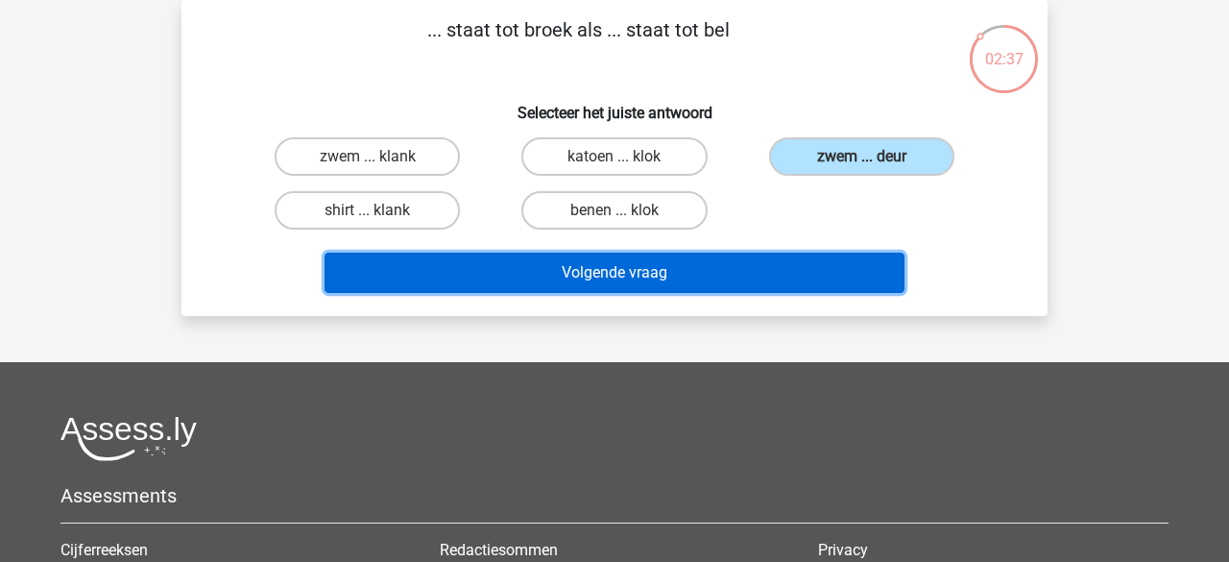
click at [575, 275] on button "Volgende vraag" at bounding box center [615, 273] width 581 height 40
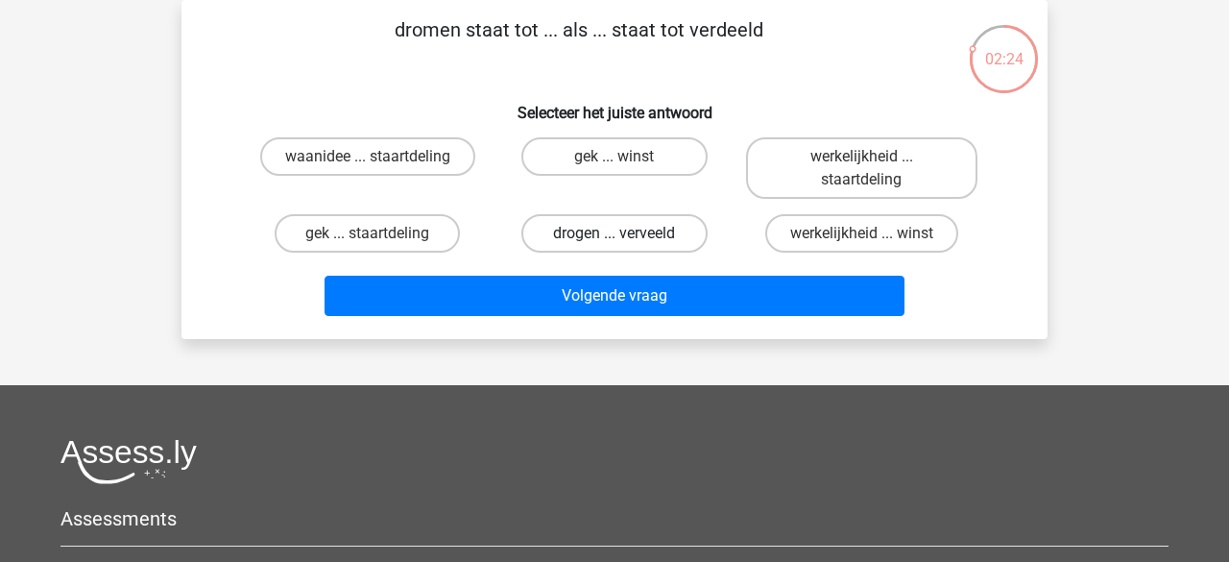
click at [572, 237] on label "drogen ... verveeld" at bounding box center [614, 233] width 185 height 38
click at [615, 237] on input "drogen ... verveeld" at bounding box center [621, 239] width 12 height 12
radio input "true"
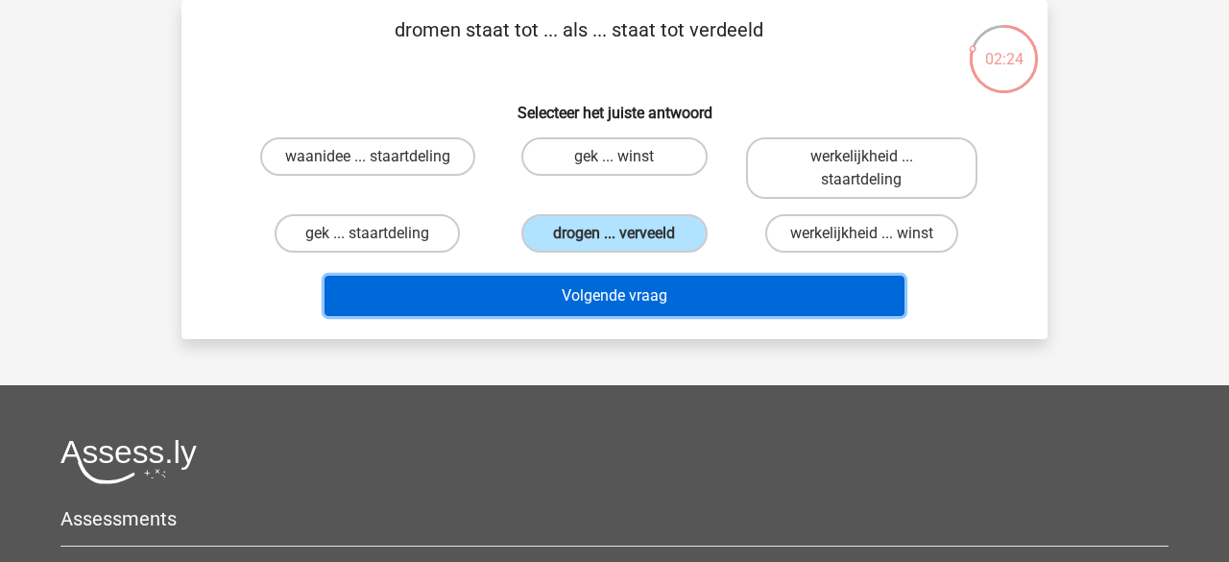
click at [556, 296] on button "Volgende vraag" at bounding box center [615, 296] width 581 height 40
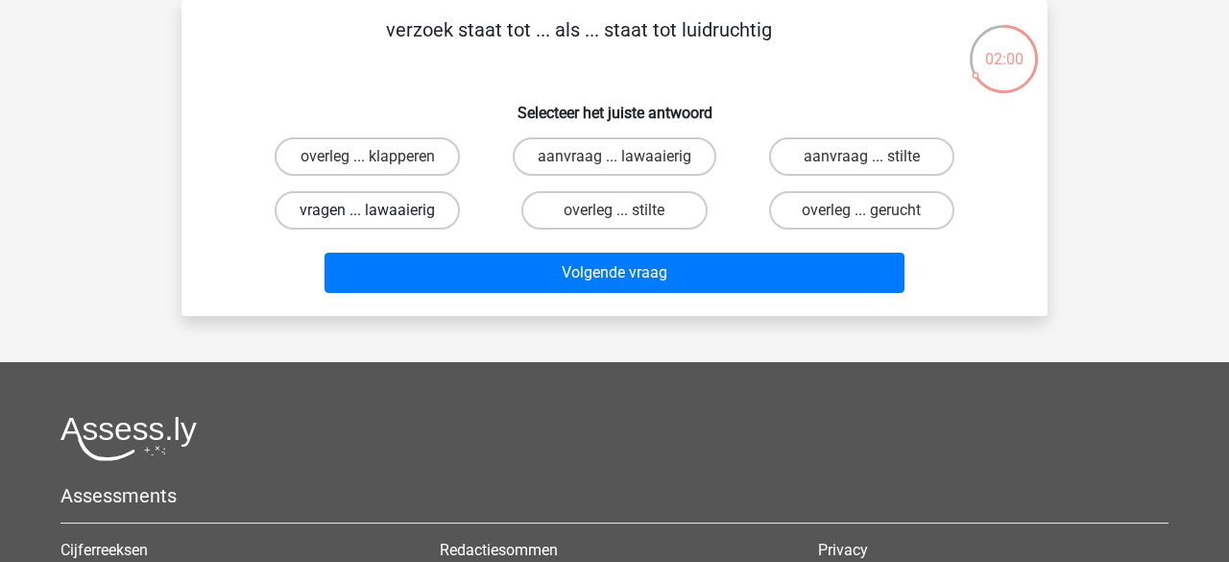
click at [361, 212] on label "vragen ... lawaaierig" at bounding box center [367, 210] width 185 height 38
click at [368, 212] on input "vragen ... lawaaierig" at bounding box center [374, 216] width 12 height 12
radio input "true"
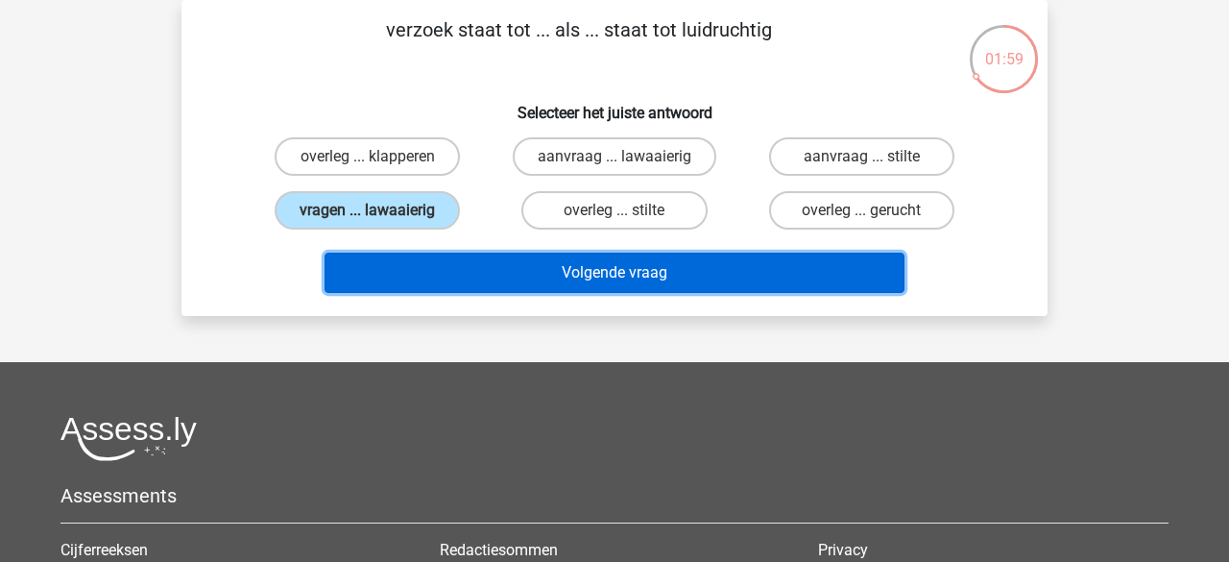
click at [445, 278] on button "Volgende vraag" at bounding box center [615, 273] width 581 height 40
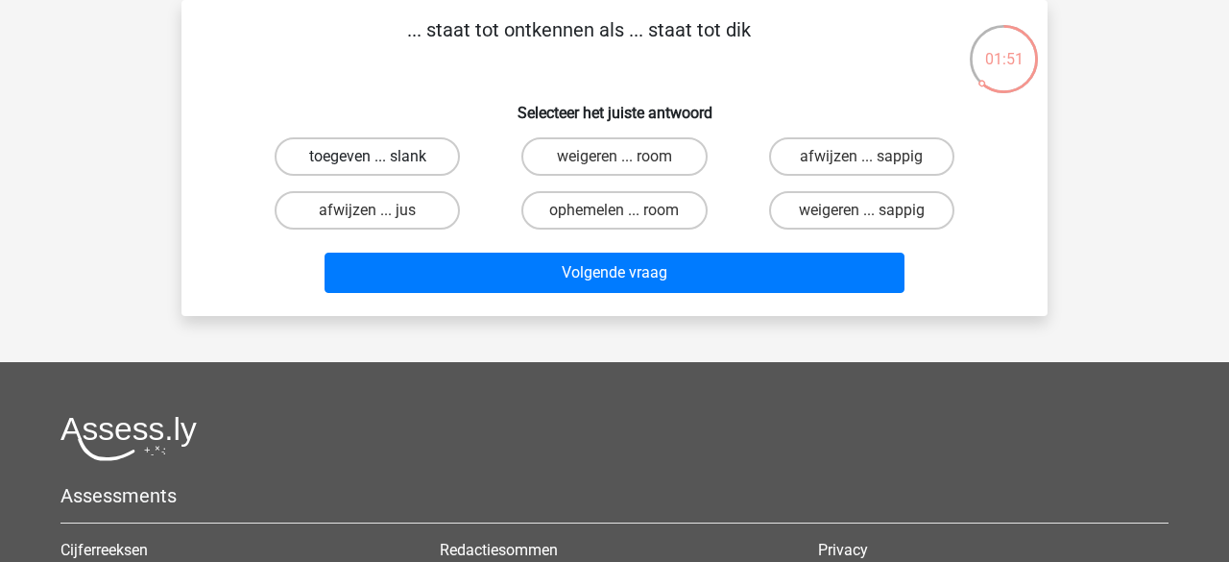
click at [408, 161] on label "toegeven ... slank" at bounding box center [367, 156] width 185 height 38
click at [380, 161] on input "toegeven ... slank" at bounding box center [374, 163] width 12 height 12
radio input "true"
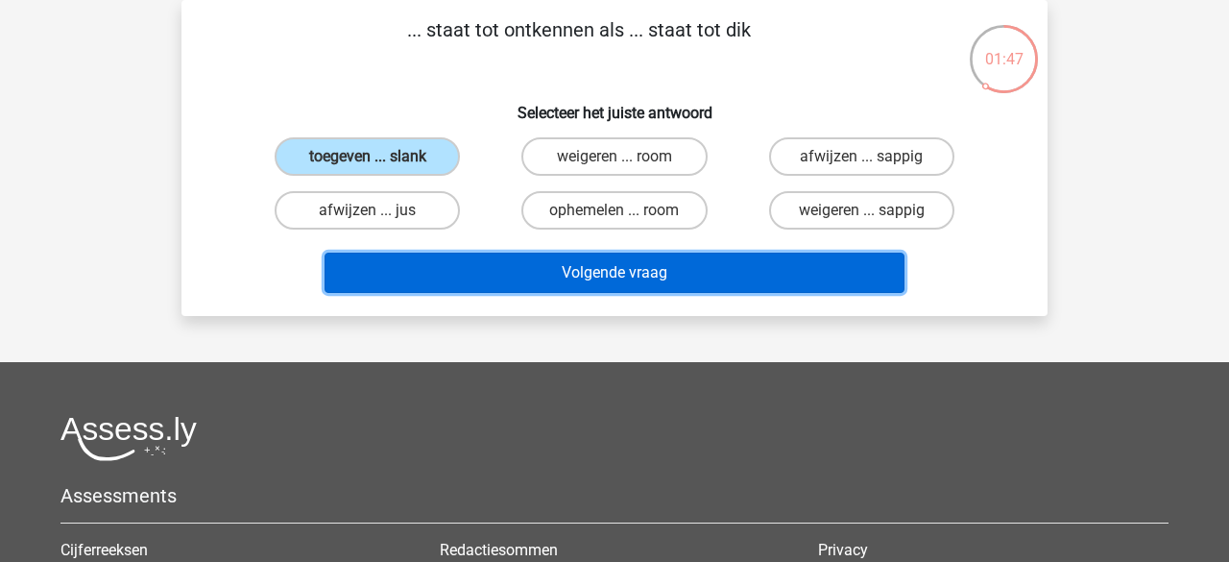
click at [603, 283] on button "Volgende vraag" at bounding box center [615, 273] width 581 height 40
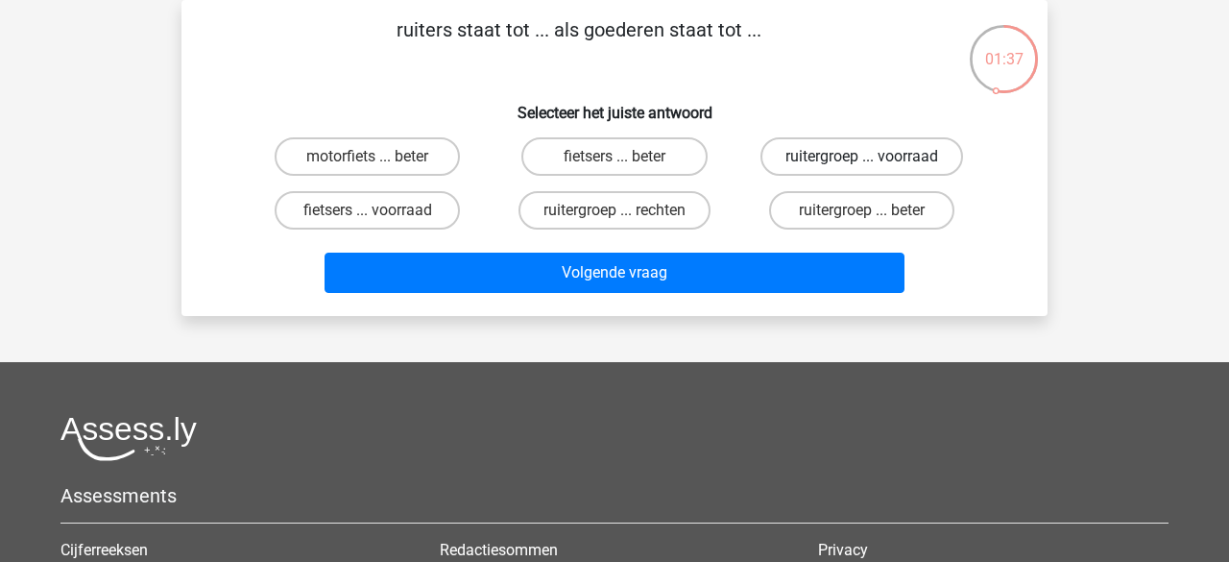
click at [792, 159] on label "ruitergroep ... voorraad" at bounding box center [862, 156] width 203 height 38
click at [862, 159] on input "ruitergroep ... voorraad" at bounding box center [868, 163] width 12 height 12
radio input "true"
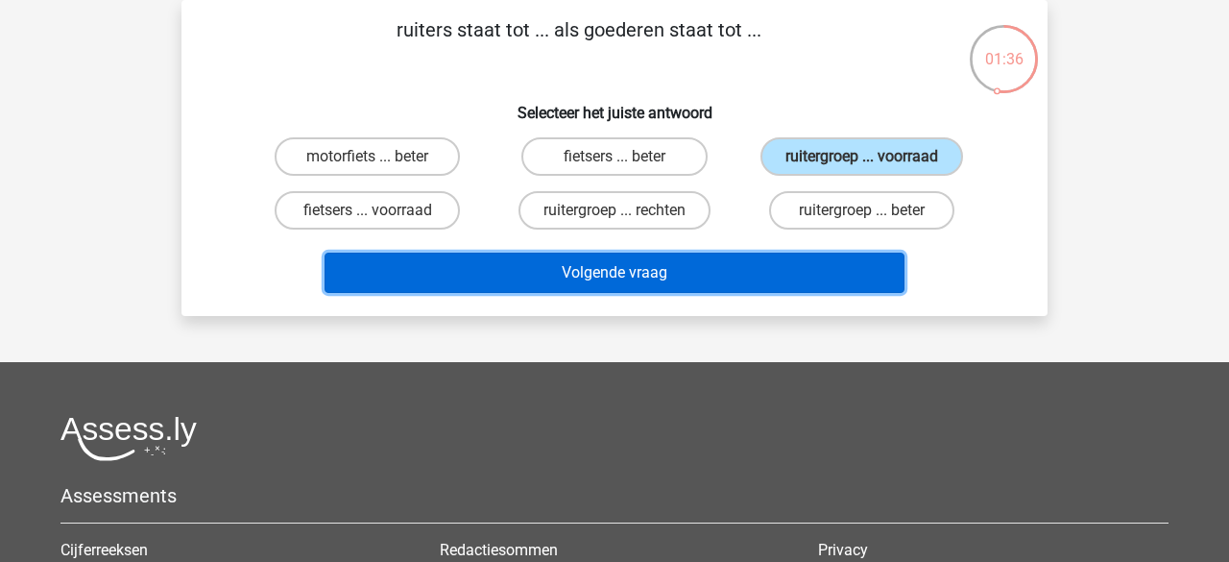
click at [679, 268] on button "Volgende vraag" at bounding box center [615, 273] width 581 height 40
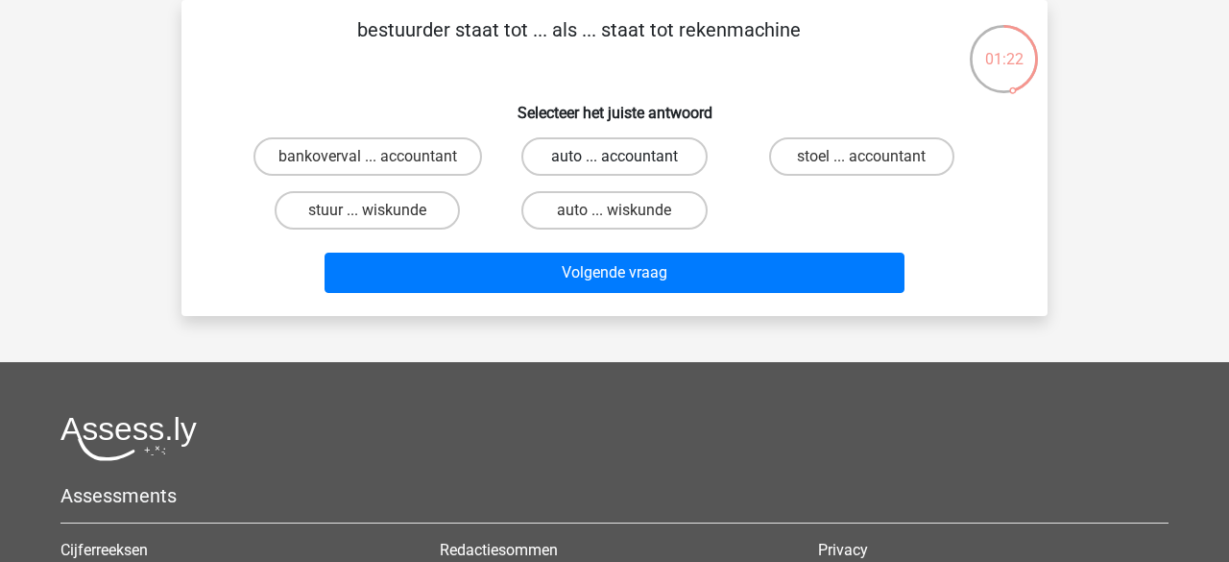
click at [568, 160] on label "auto ... accountant" at bounding box center [614, 156] width 185 height 38
click at [615, 160] on input "auto ... accountant" at bounding box center [621, 163] width 12 height 12
radio input "true"
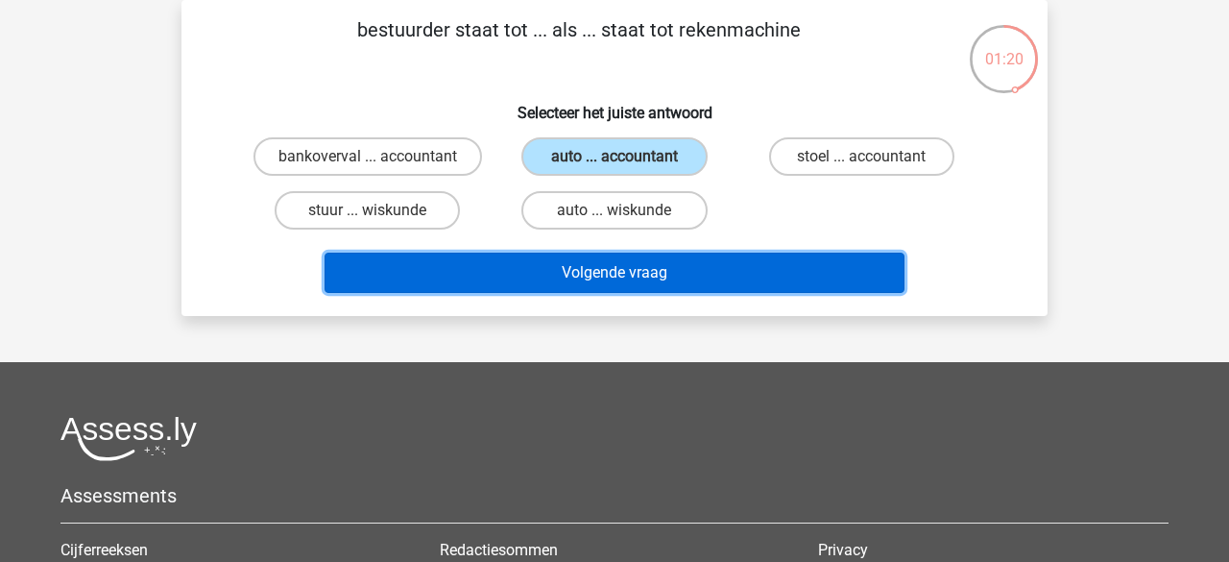
click at [567, 279] on button "Volgende vraag" at bounding box center [615, 273] width 581 height 40
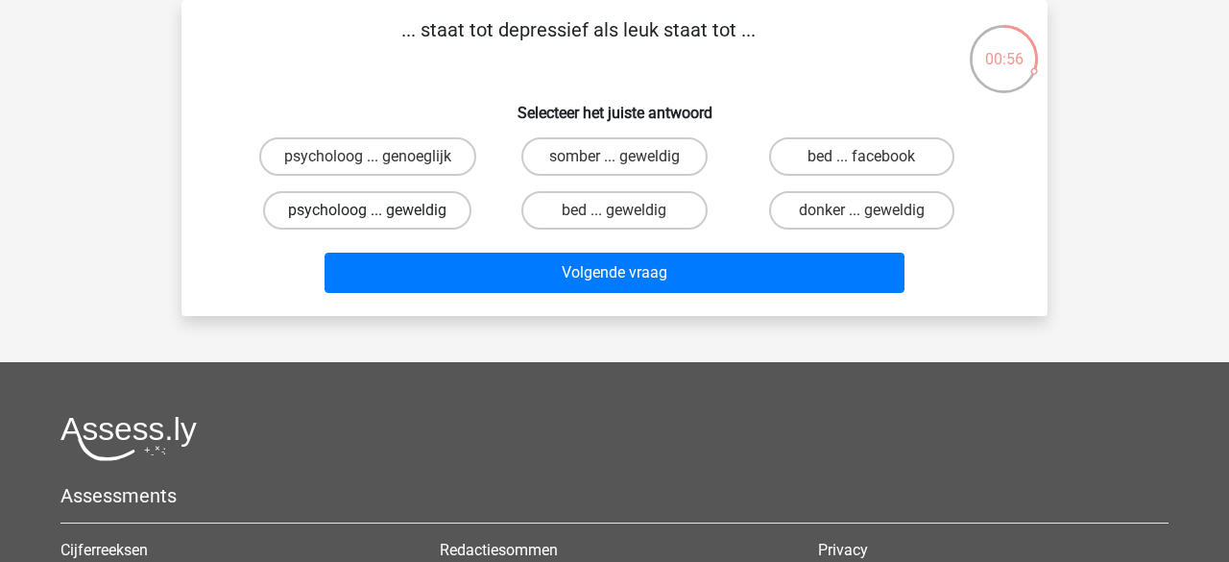
click at [335, 210] on label "psycholoog ... geweldig" at bounding box center [367, 210] width 208 height 38
click at [368, 210] on input "psycholoog ... geweldig" at bounding box center [374, 216] width 12 height 12
radio input "true"
click at [572, 163] on label "somber ... geweldig" at bounding box center [614, 156] width 185 height 38
click at [615, 163] on input "somber ... geweldig" at bounding box center [621, 163] width 12 height 12
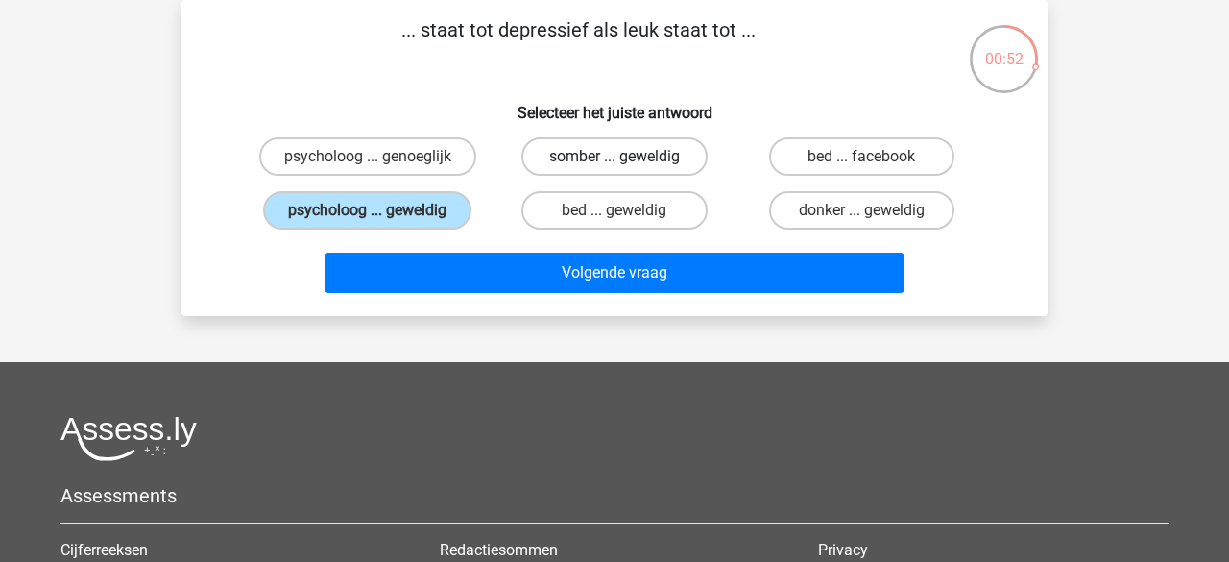
radio input "true"
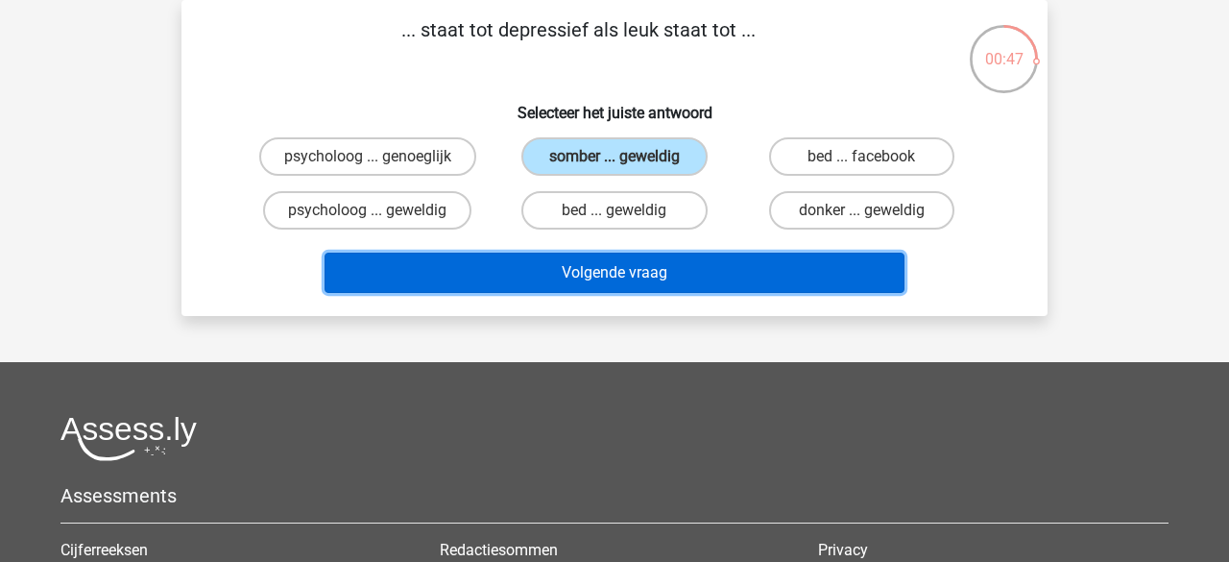
click at [591, 265] on button "Volgende vraag" at bounding box center [615, 273] width 581 height 40
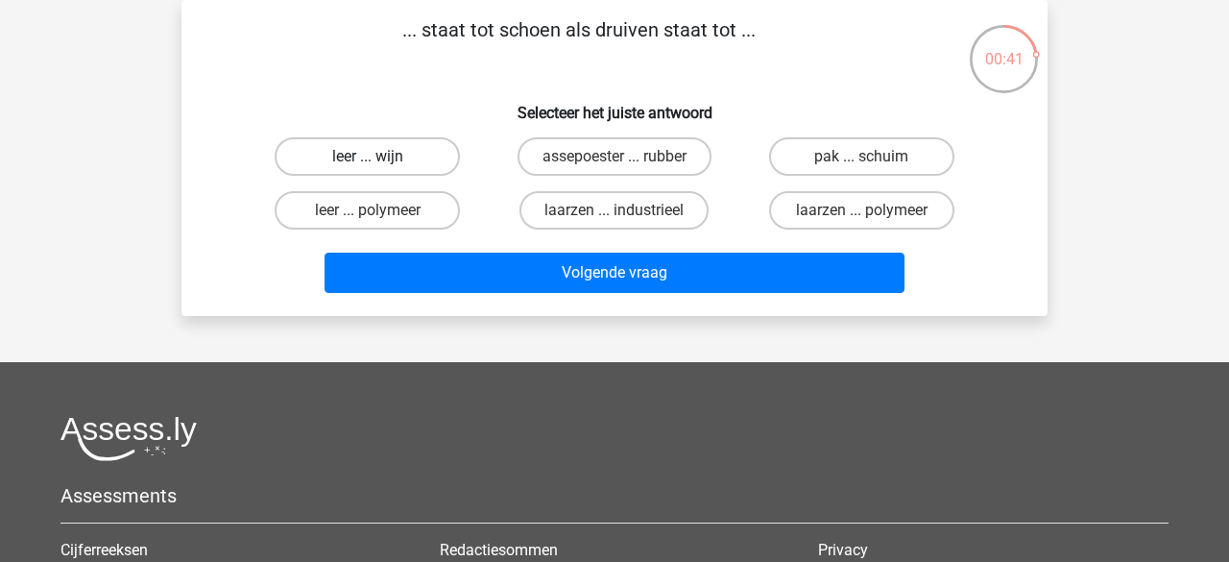
click at [361, 162] on label "leer ... wijn" at bounding box center [367, 156] width 185 height 38
click at [368, 162] on input "leer ... wijn" at bounding box center [374, 163] width 12 height 12
radio input "true"
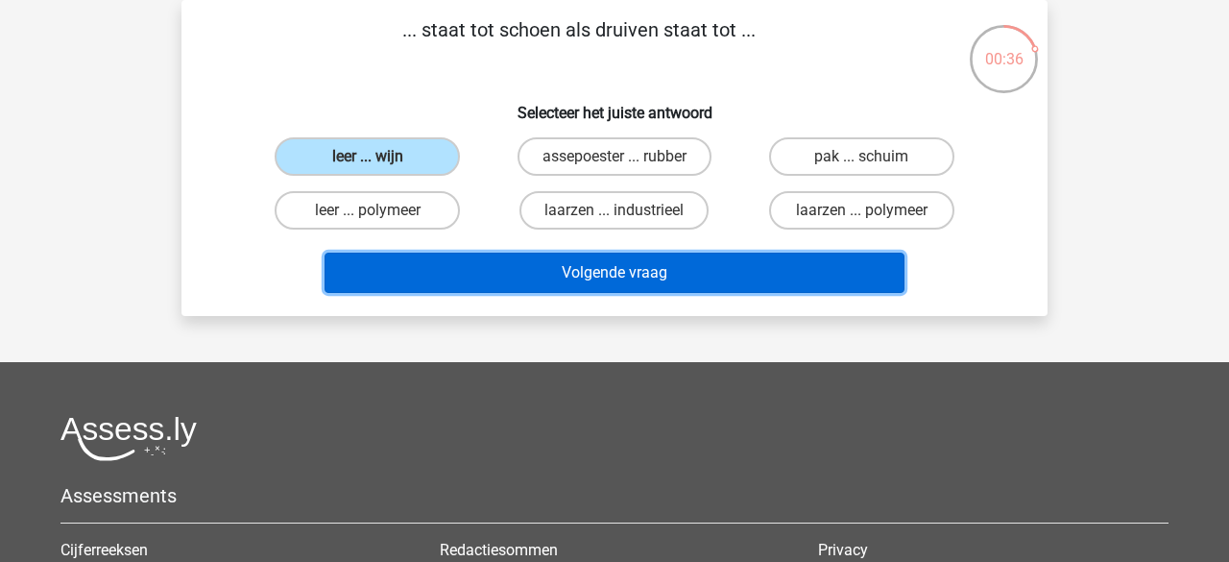
click at [650, 275] on button "Volgende vraag" at bounding box center [615, 273] width 581 height 40
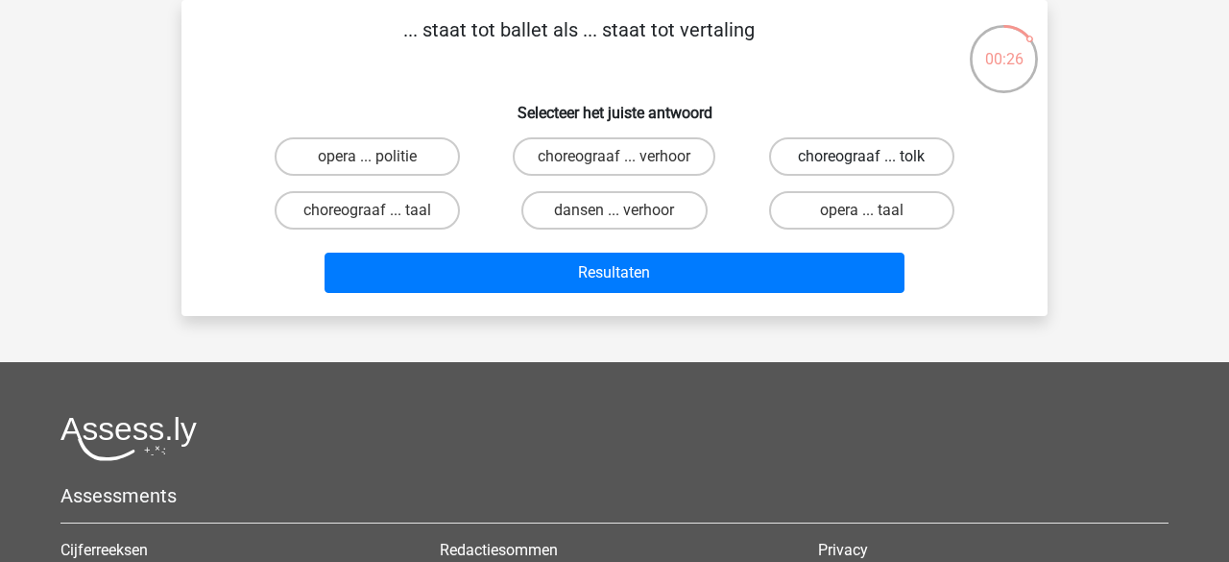
click at [808, 162] on label "choreograaf ... tolk" at bounding box center [861, 156] width 185 height 38
click at [862, 162] on input "choreograaf ... tolk" at bounding box center [868, 163] width 12 height 12
radio input "true"
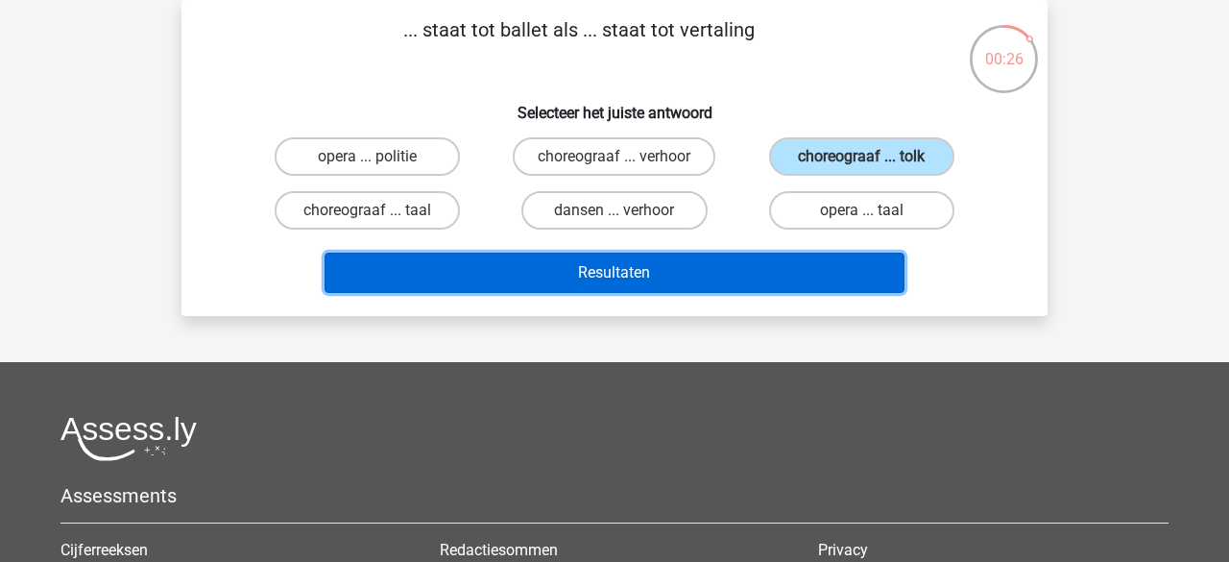
click at [599, 259] on button "Resultaten" at bounding box center [615, 273] width 581 height 40
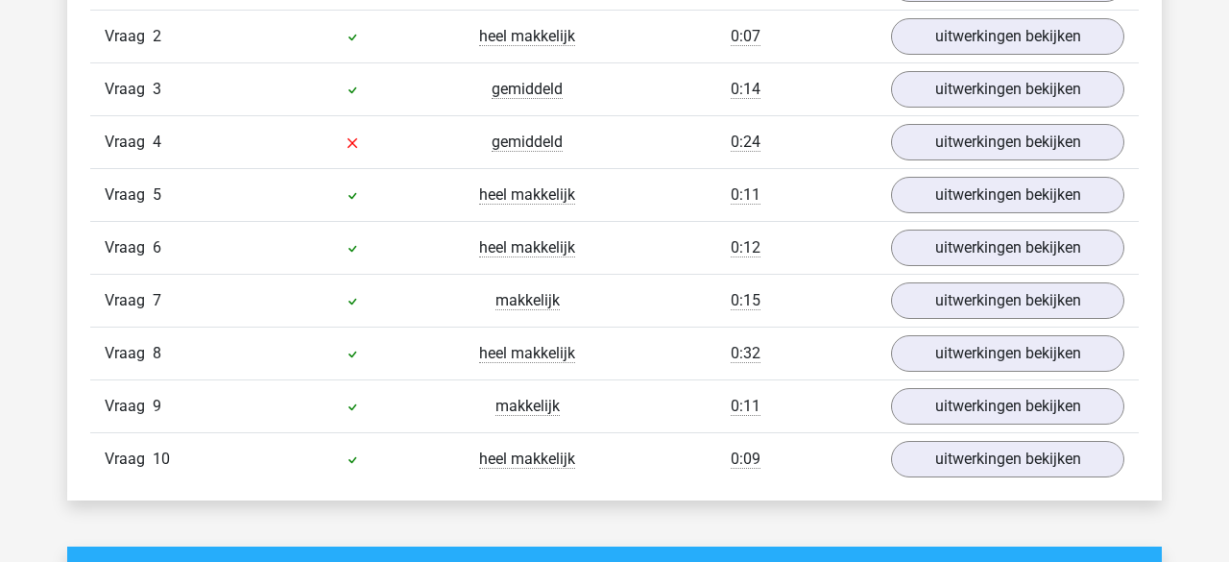
scroll to position [1306, 0]
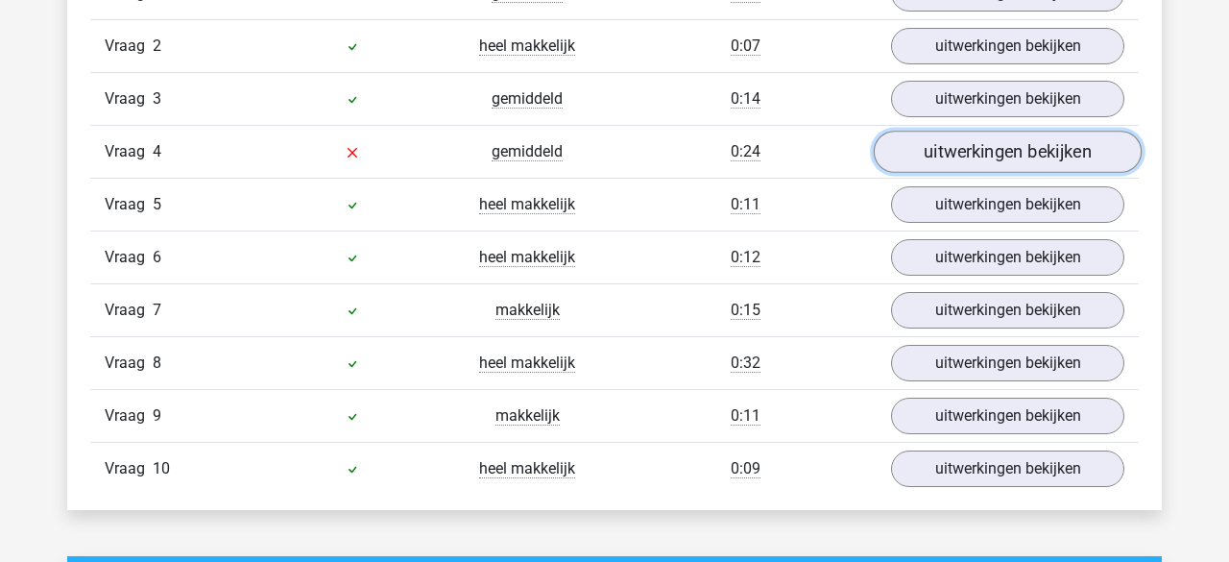
click at [944, 151] on link "uitwerkingen bekijken" at bounding box center [1008, 152] width 268 height 42
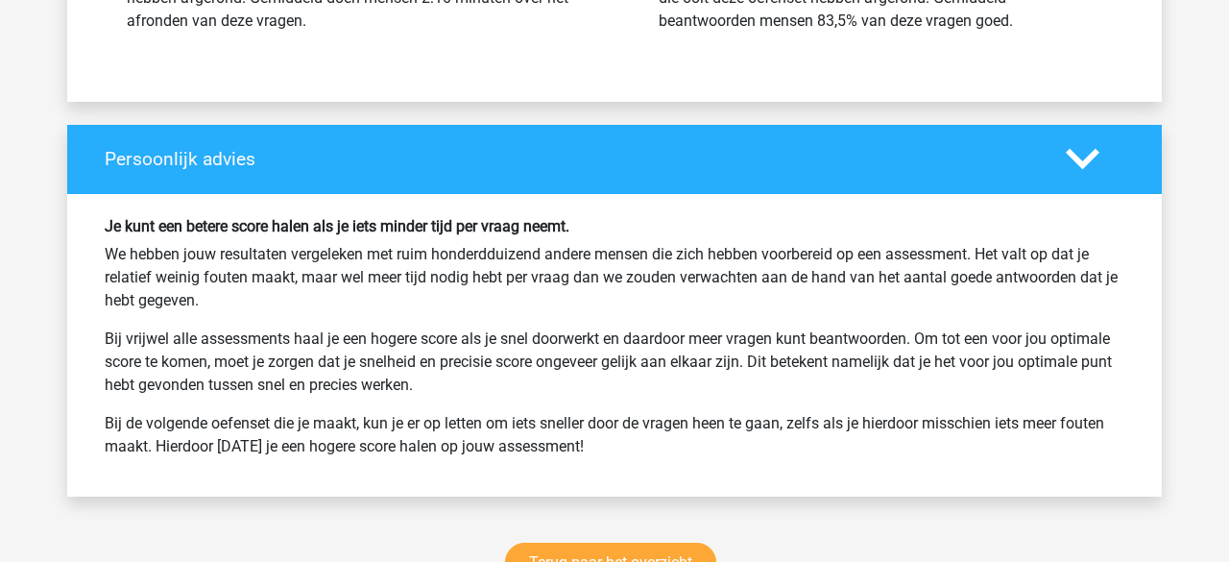
scroll to position [3073, 0]
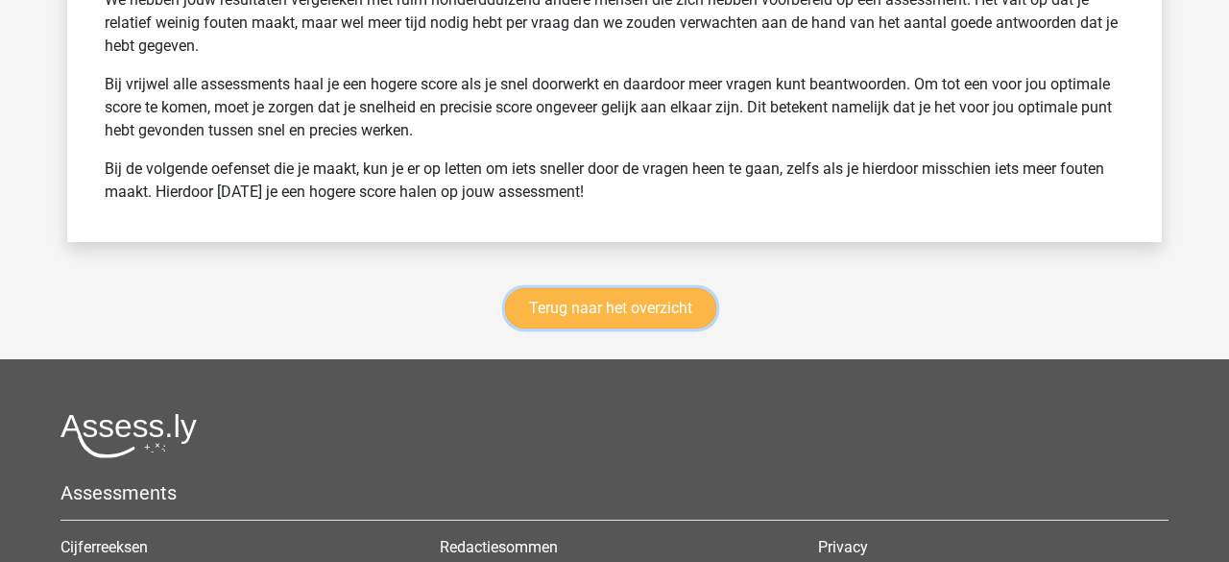
click at [606, 306] on link "Terug naar het overzicht" at bounding box center [610, 308] width 211 height 40
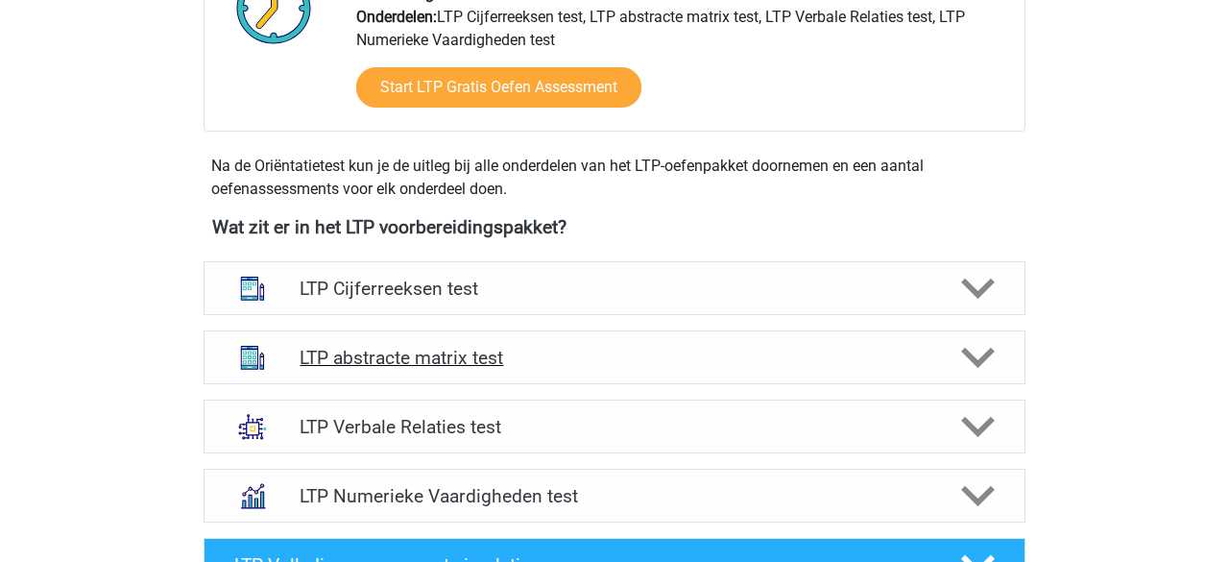
scroll to position [780, 0]
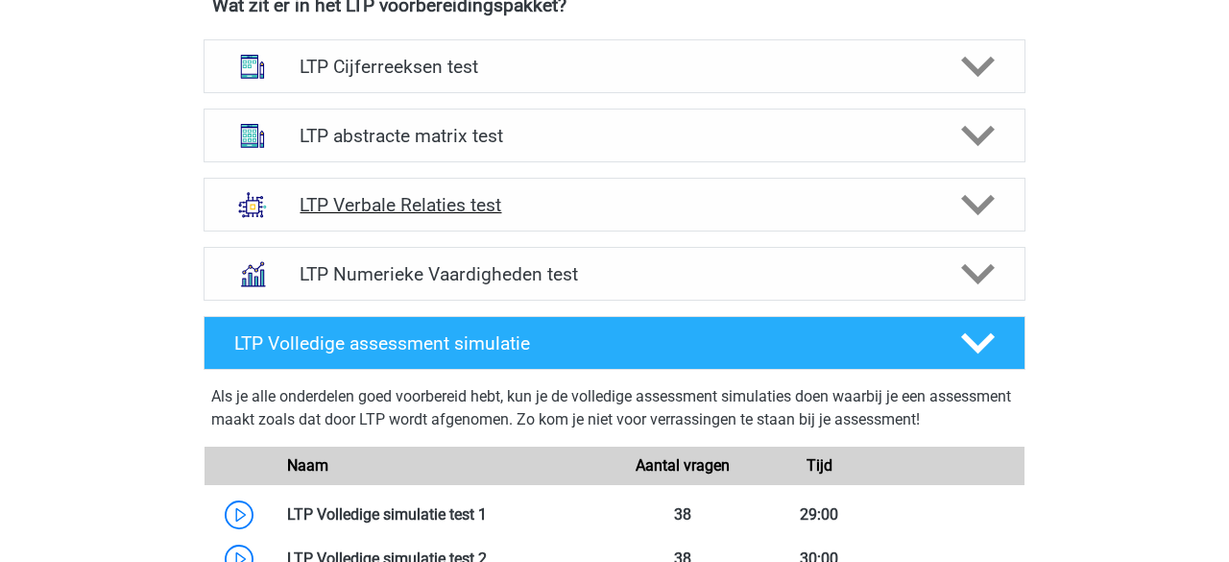
click at [989, 206] on icon at bounding box center [978, 205] width 34 height 34
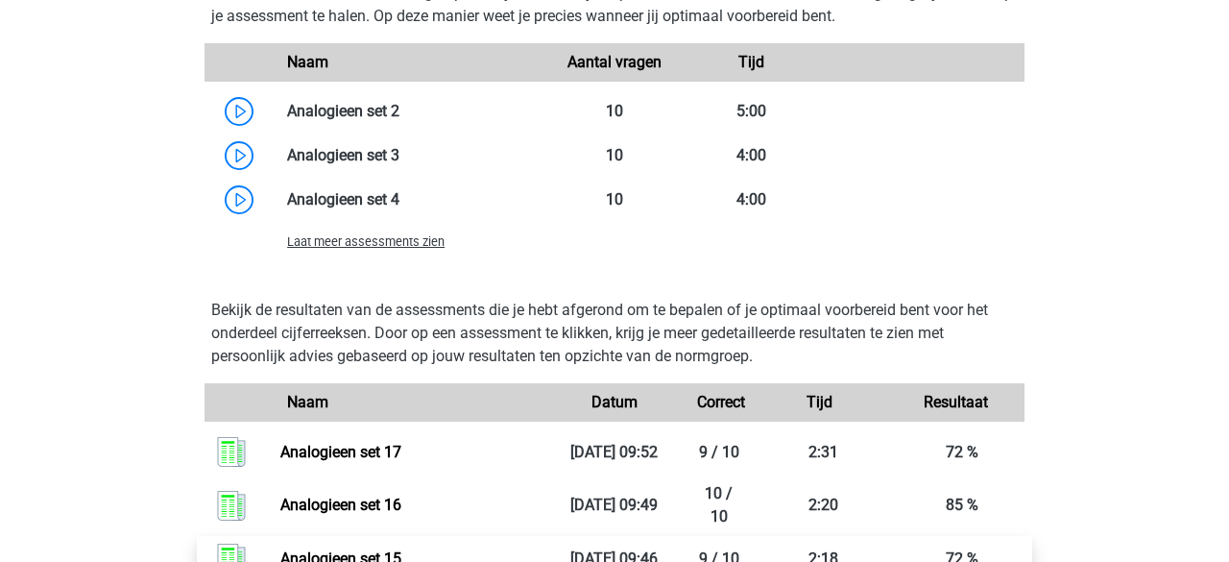
scroll to position [2089, 0]
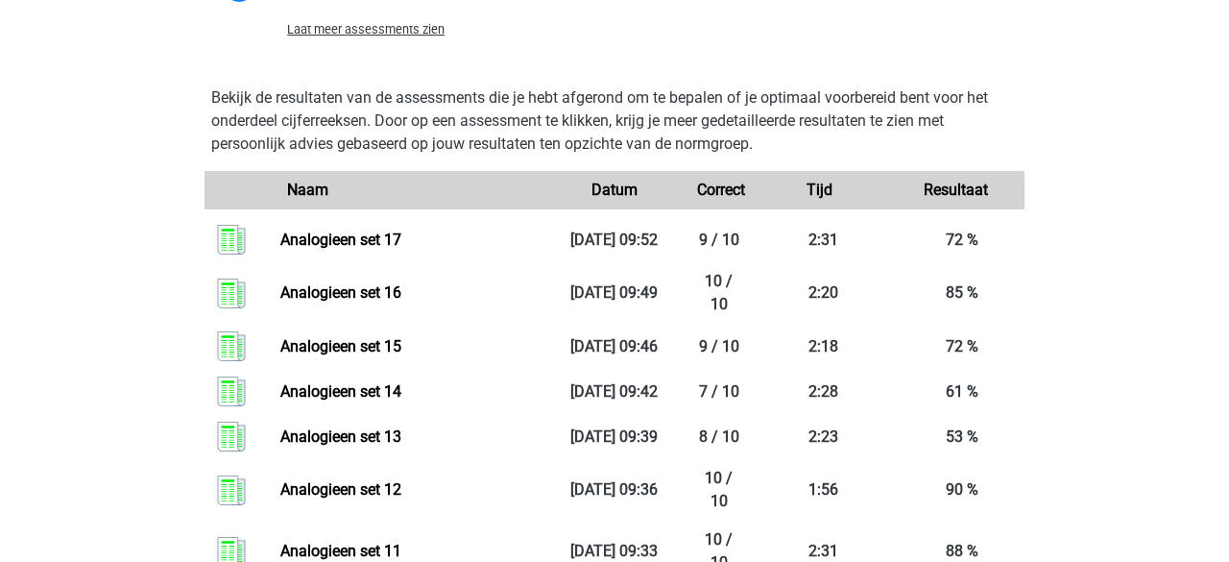
click at [405, 35] on span "Laat meer assessments zien" at bounding box center [366, 29] width 158 height 14
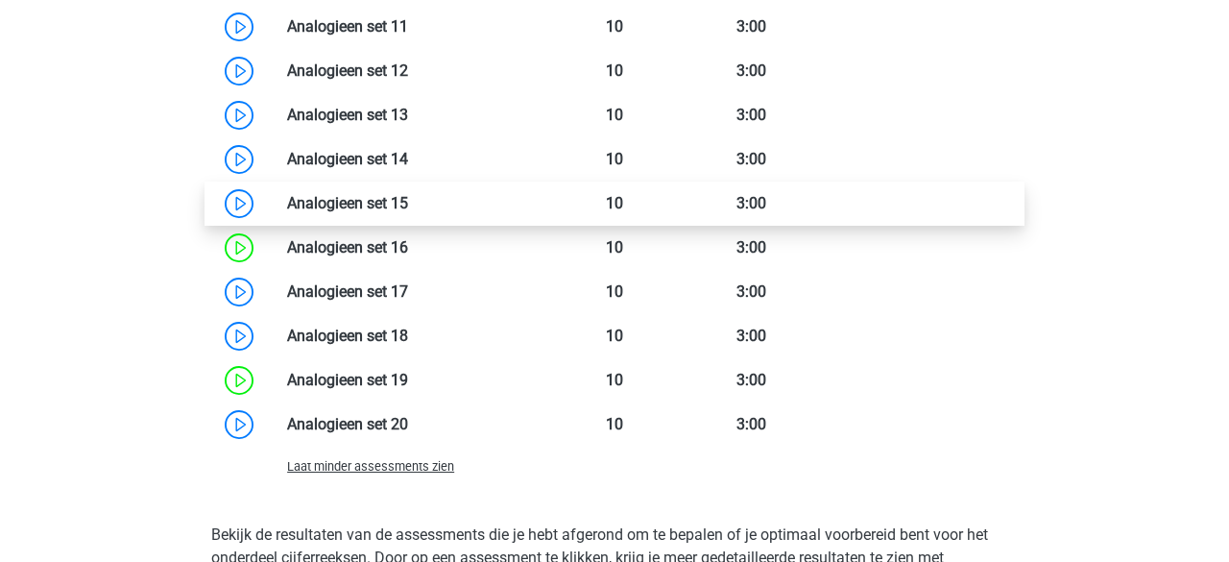
scroll to position [2408, 0]
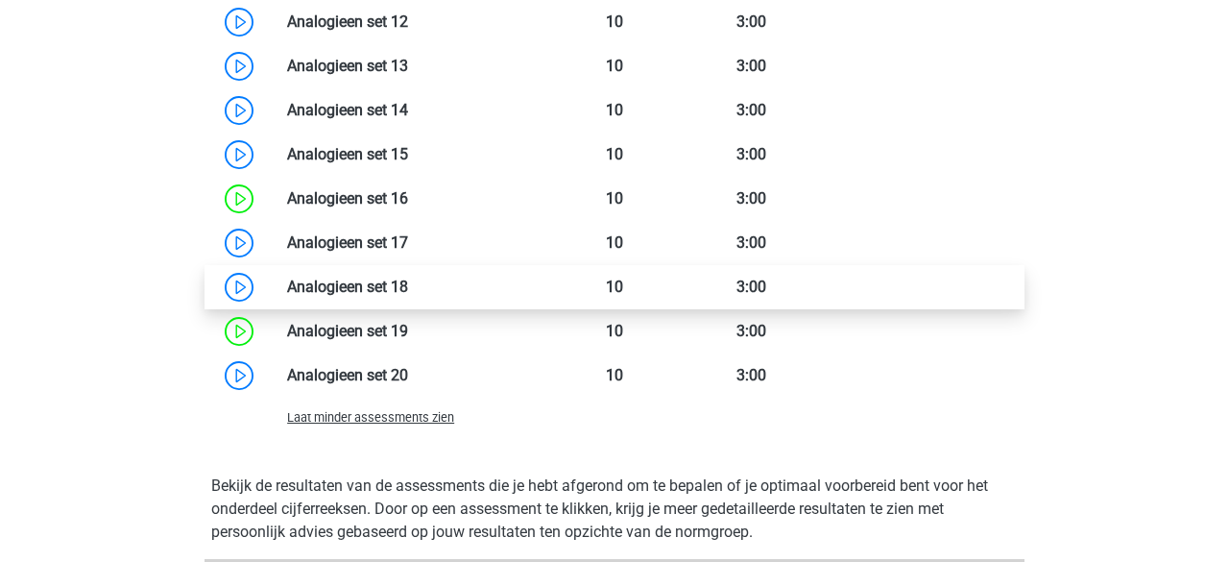
click at [408, 289] on link at bounding box center [408, 287] width 0 height 18
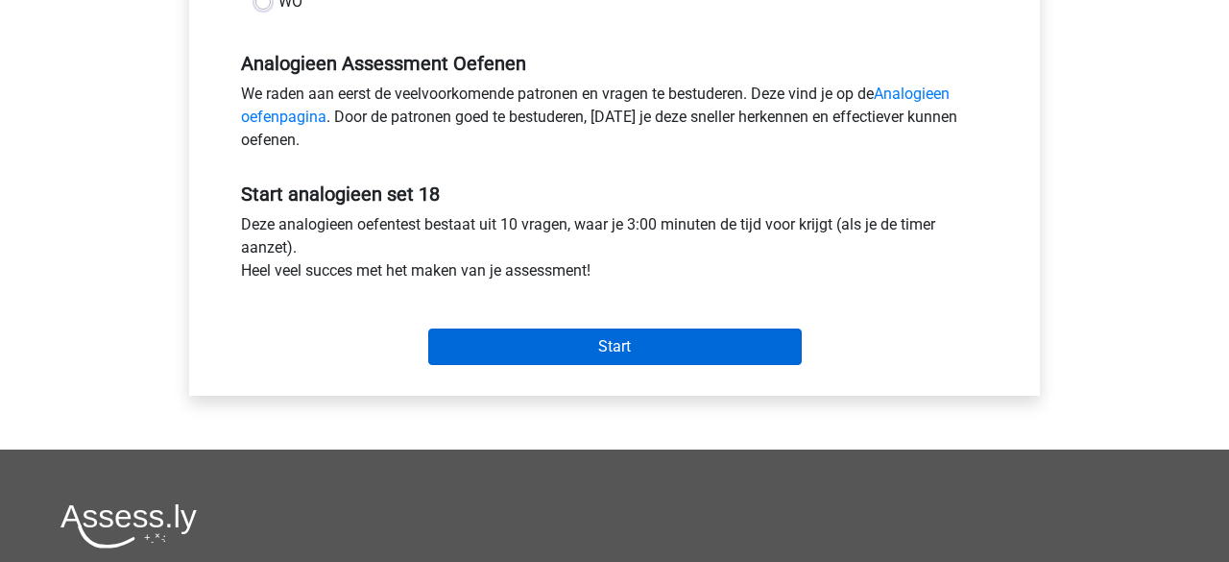
scroll to position [572, 0]
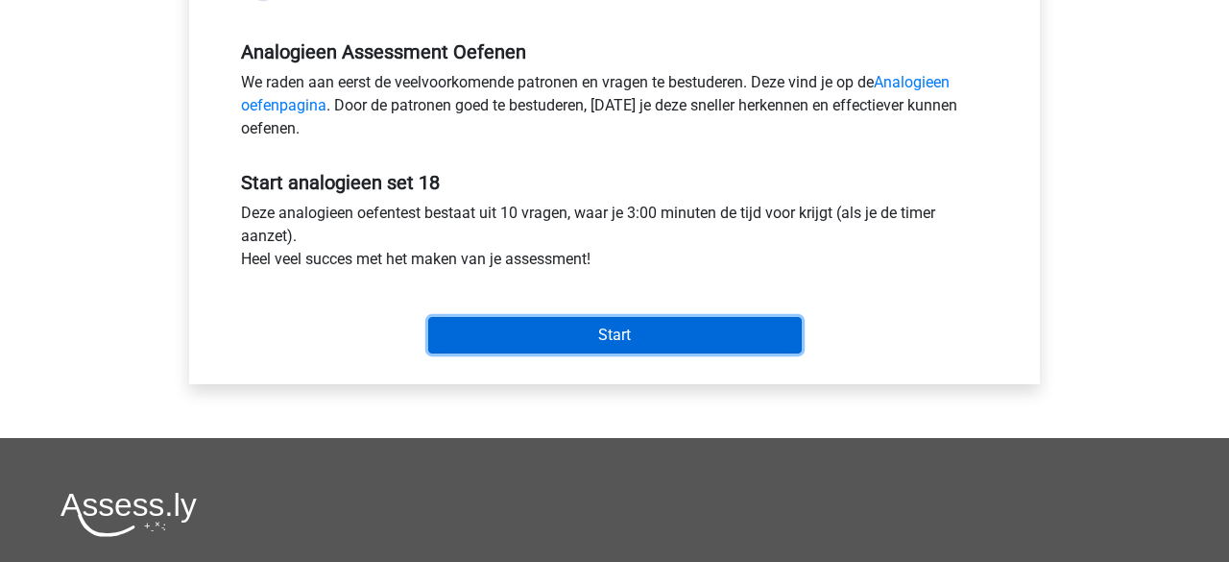
click at [523, 332] on input "Start" at bounding box center [615, 335] width 374 height 37
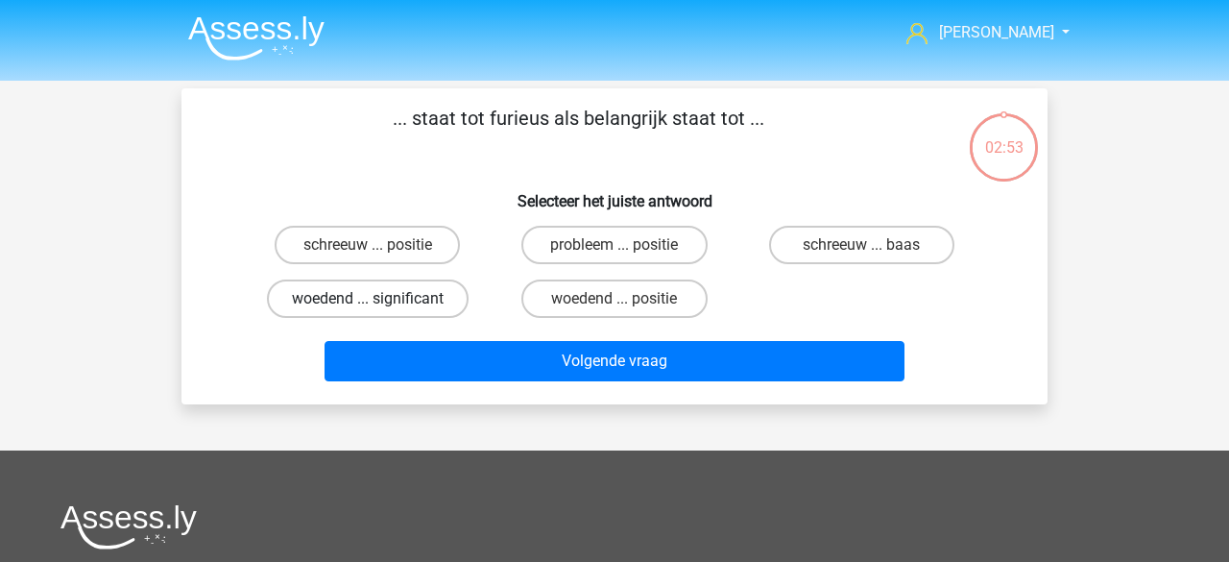
click at [362, 306] on label "woedend ... significant" at bounding box center [368, 299] width 202 height 38
click at [368, 306] on input "woedend ... significant" at bounding box center [374, 305] width 12 height 12
radio input "true"
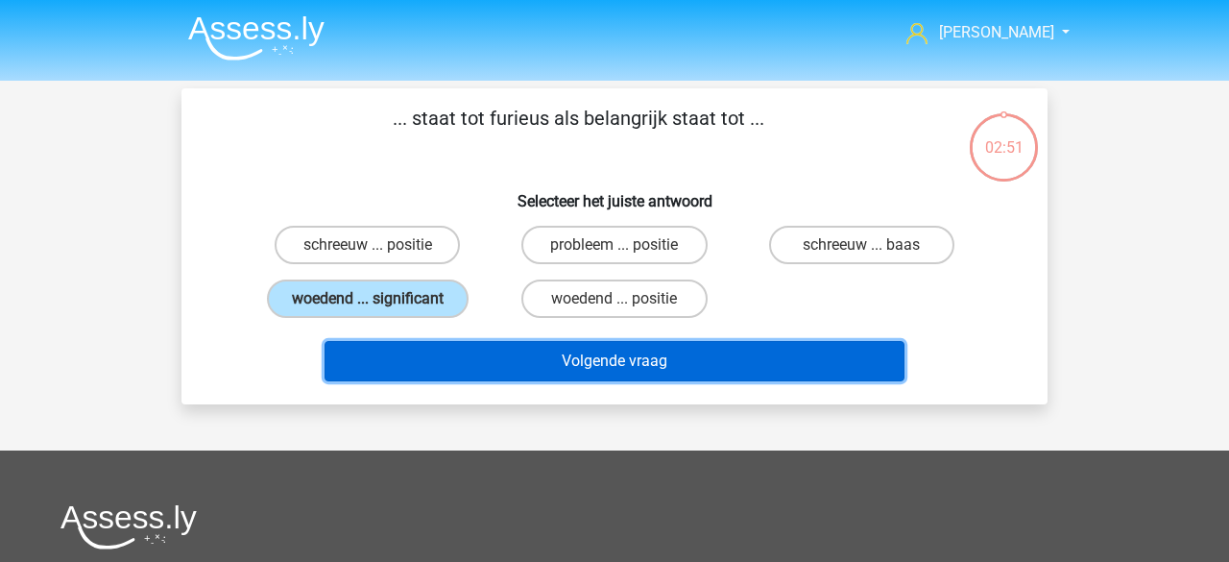
click at [491, 368] on button "Volgende vraag" at bounding box center [615, 361] width 581 height 40
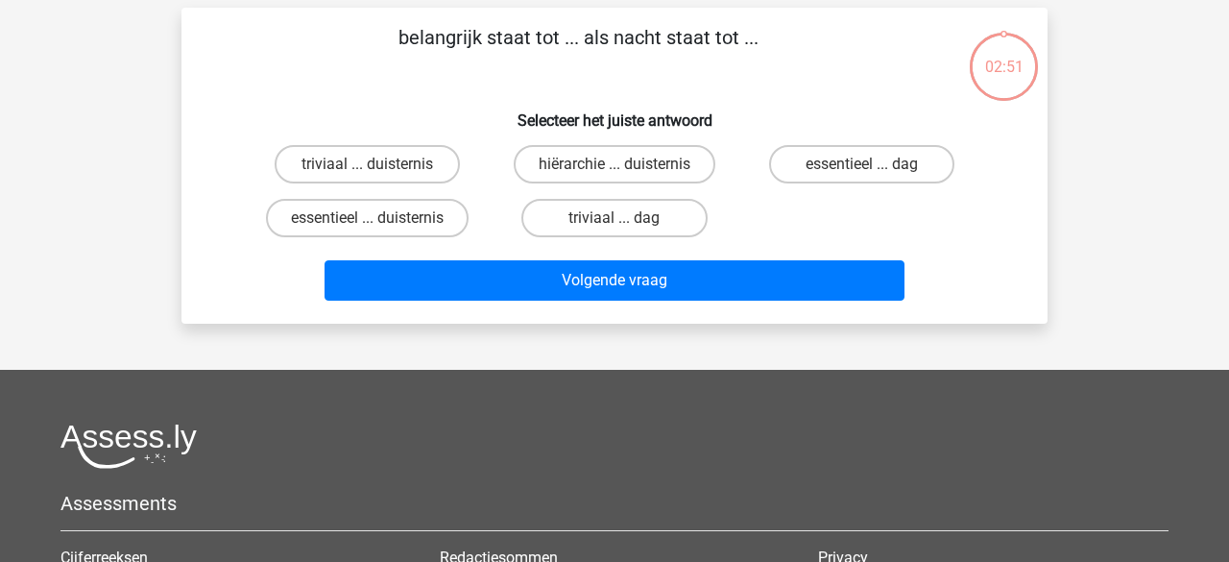
scroll to position [88, 0]
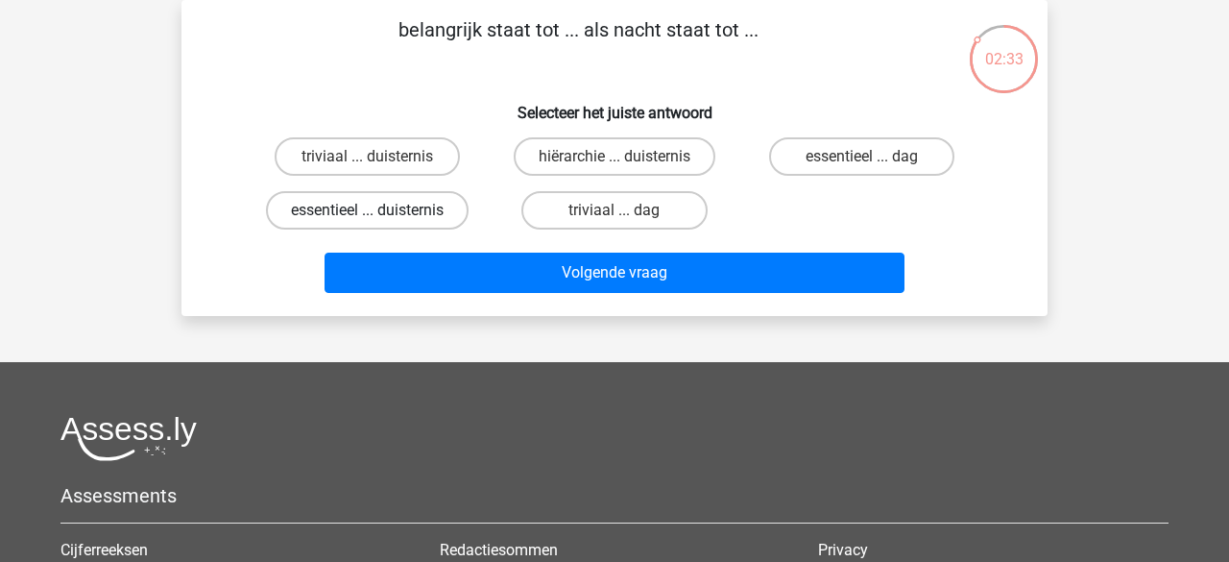
click at [380, 217] on label "essentieel ... duisternis" at bounding box center [367, 210] width 203 height 38
click at [380, 217] on input "essentieel ... duisternis" at bounding box center [374, 216] width 12 height 12
radio input "true"
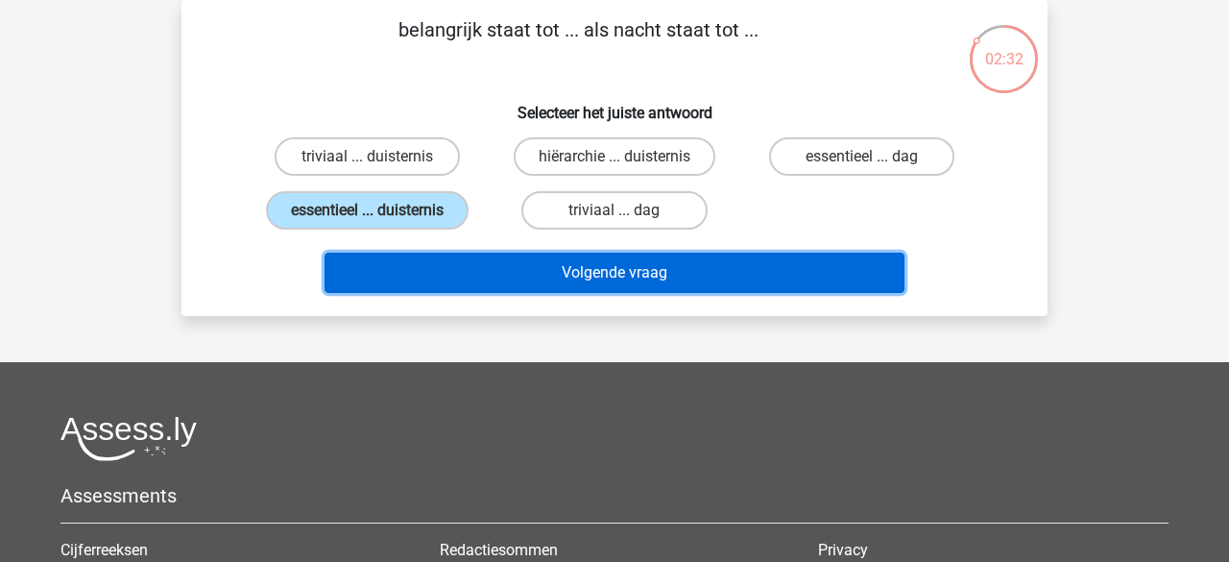
click at [426, 266] on button "Volgende vraag" at bounding box center [615, 273] width 581 height 40
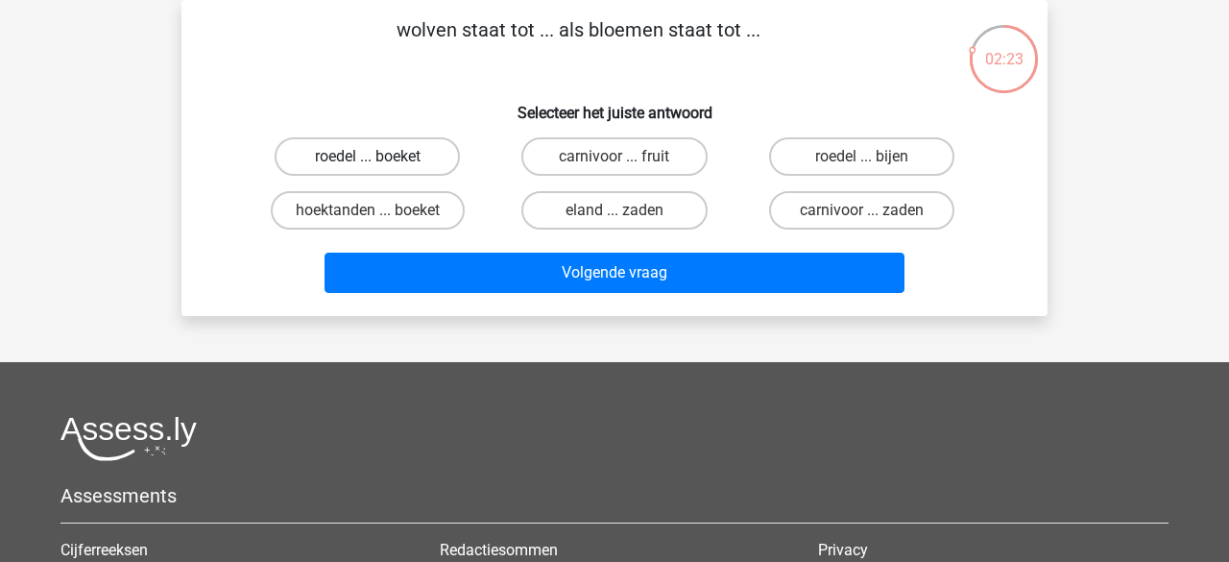
click at [391, 164] on label "roedel ... boeket" at bounding box center [367, 156] width 185 height 38
click at [380, 164] on input "roedel ... boeket" at bounding box center [374, 163] width 12 height 12
radio input "true"
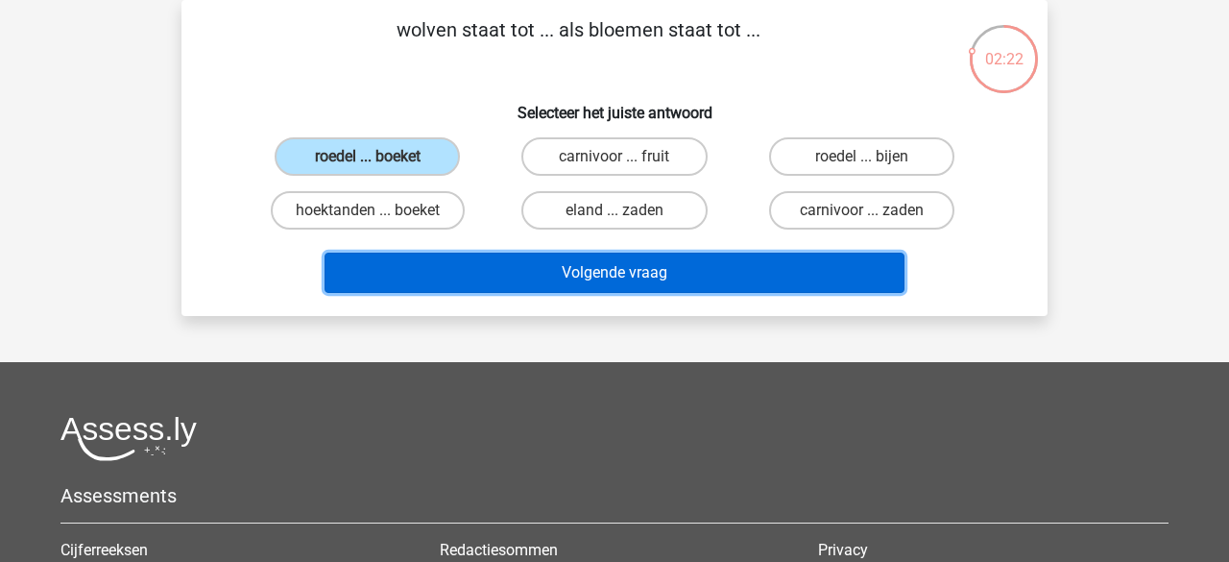
click at [437, 262] on button "Volgende vraag" at bounding box center [615, 273] width 581 height 40
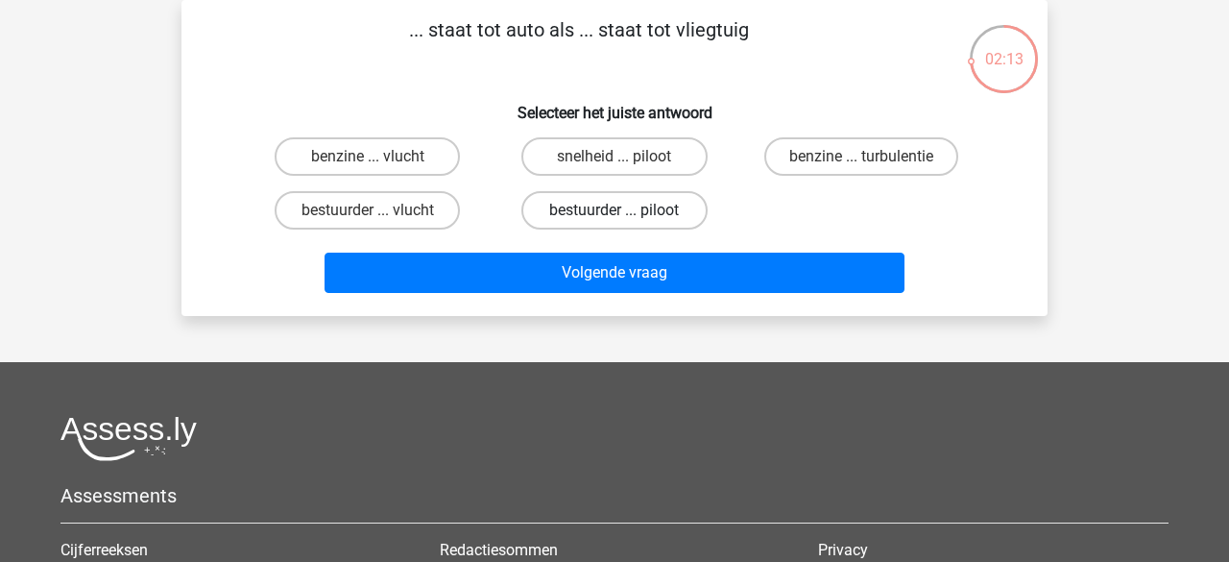
click at [602, 212] on label "bestuurder ... piloot" at bounding box center [614, 210] width 185 height 38
click at [615, 212] on input "bestuurder ... piloot" at bounding box center [621, 216] width 12 height 12
radio input "true"
click at [595, 302] on div "... staat tot auto als ... staat tot vliegtuig Selecteer het juiste antwoord be…" at bounding box center [615, 158] width 866 height 316
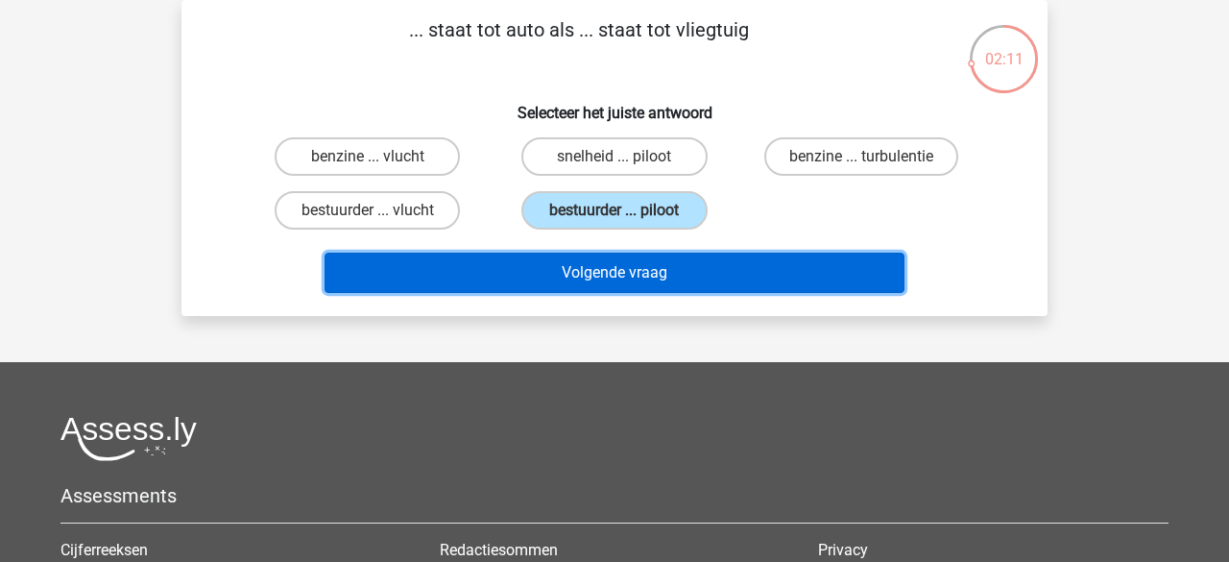
click at [595, 287] on button "Volgende vraag" at bounding box center [615, 273] width 581 height 40
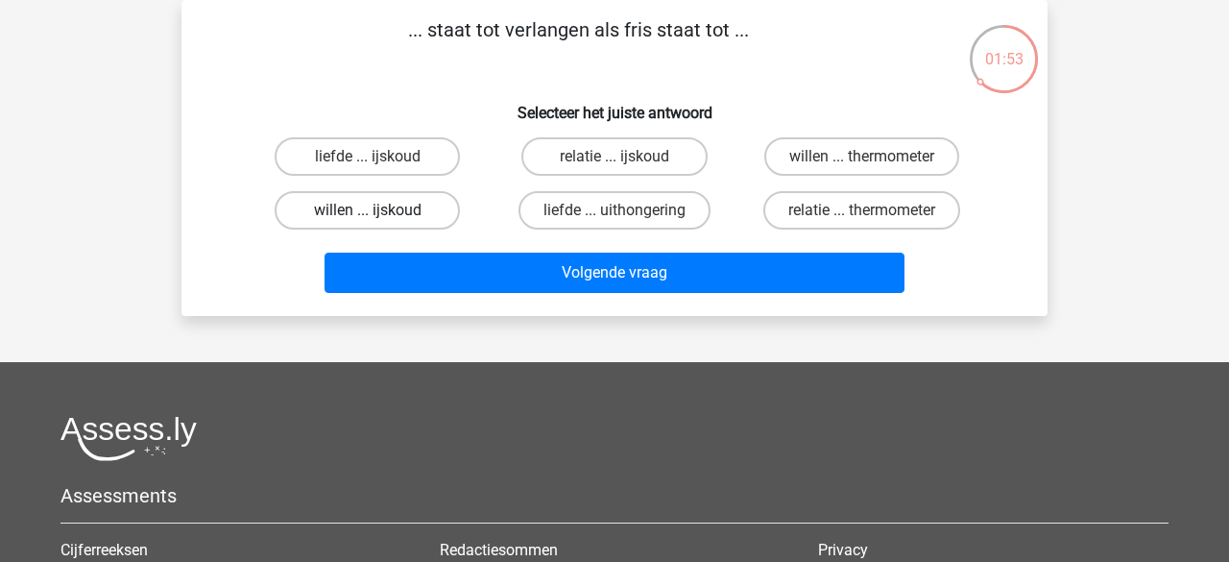
click at [354, 213] on label "willen ... ijskoud" at bounding box center [367, 210] width 185 height 38
click at [368, 213] on input "willen ... ijskoud" at bounding box center [374, 216] width 12 height 12
radio input "true"
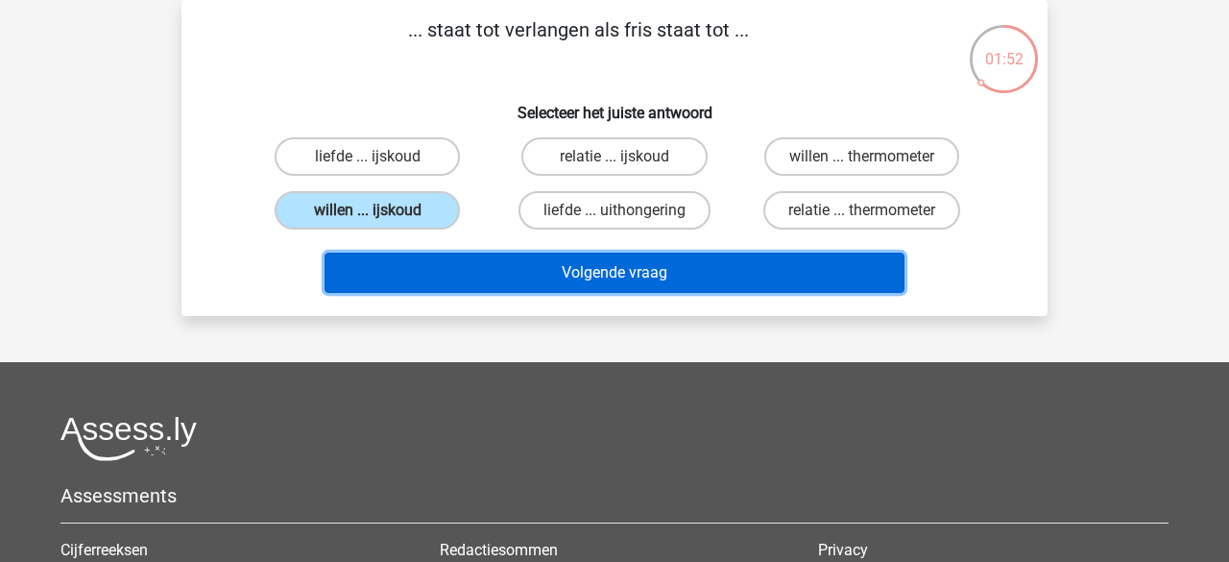
click at [413, 274] on button "Volgende vraag" at bounding box center [615, 273] width 581 height 40
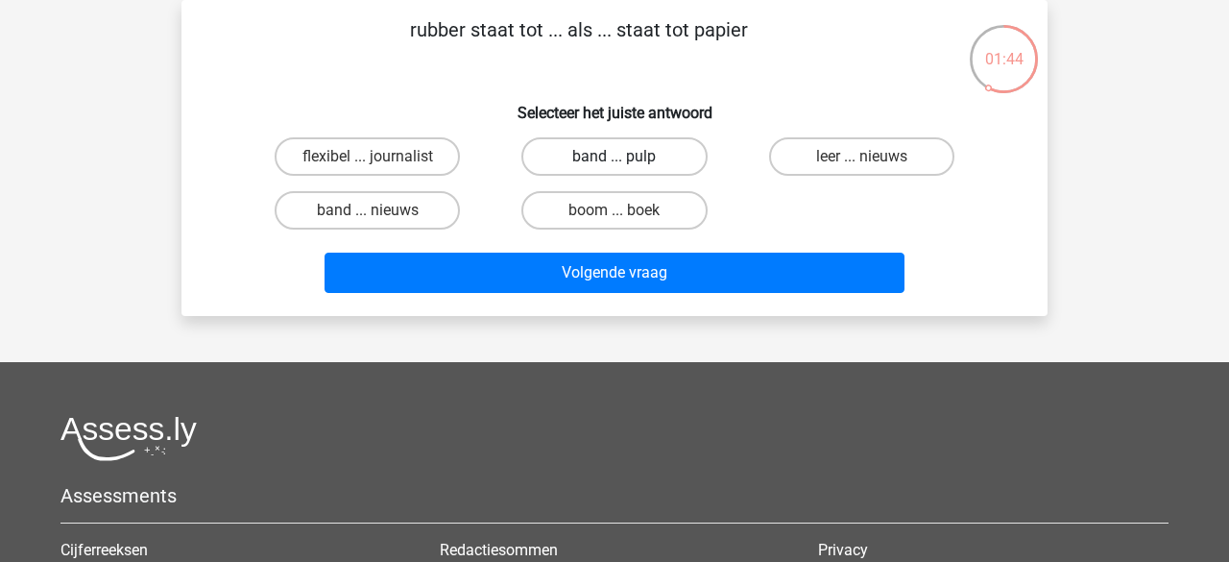
click at [637, 160] on label "band ... pulp" at bounding box center [614, 156] width 185 height 38
click at [627, 160] on input "band ... pulp" at bounding box center [621, 163] width 12 height 12
radio input "true"
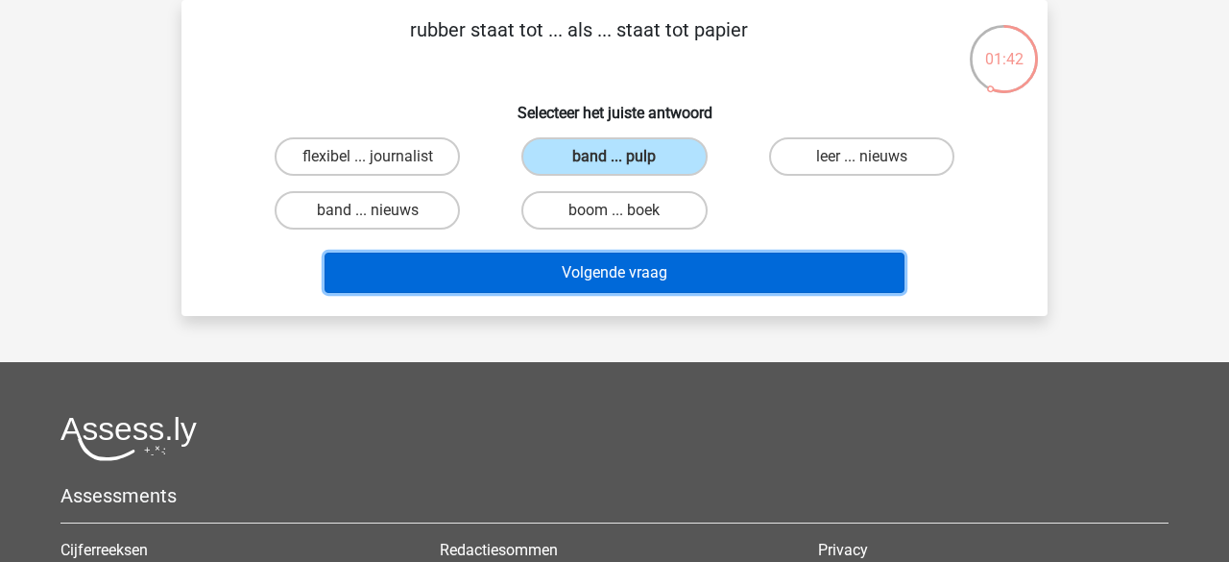
click at [612, 273] on button "Volgende vraag" at bounding box center [615, 273] width 581 height 40
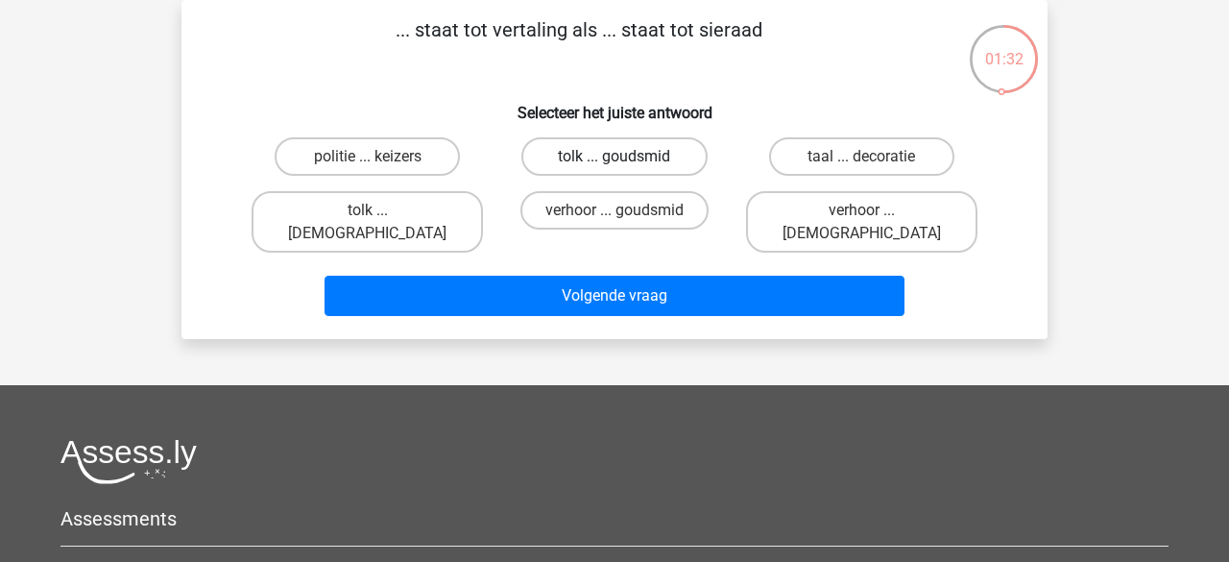
click at [587, 167] on label "tolk ... goudsmid" at bounding box center [614, 156] width 185 height 38
click at [615, 167] on input "tolk ... goudsmid" at bounding box center [621, 163] width 12 height 12
radio input "true"
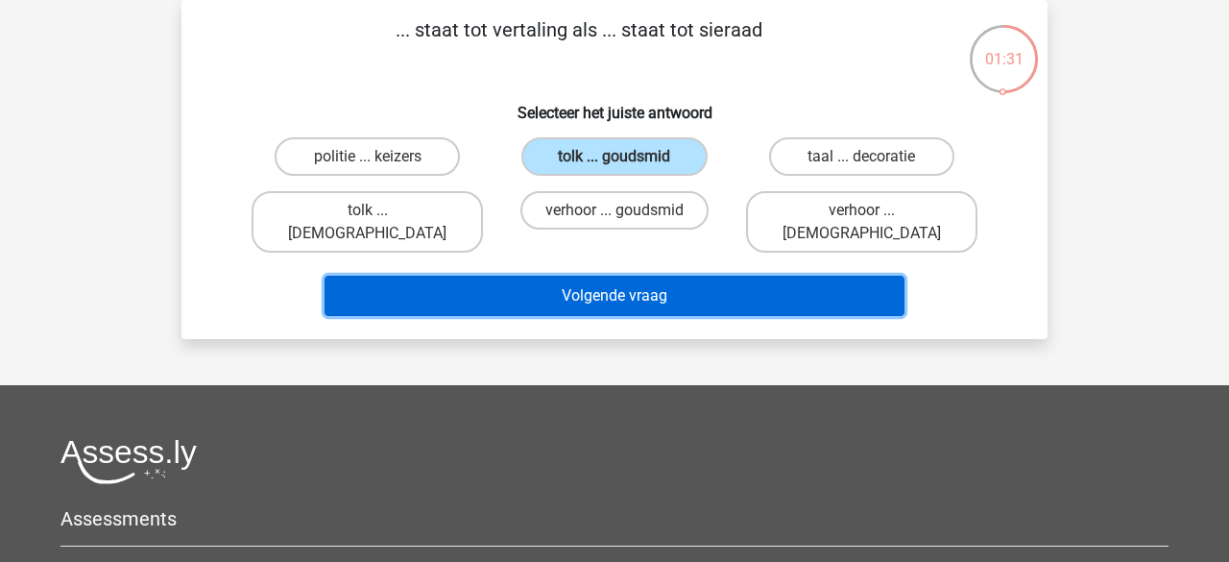
click at [600, 287] on button "Volgende vraag" at bounding box center [615, 296] width 581 height 40
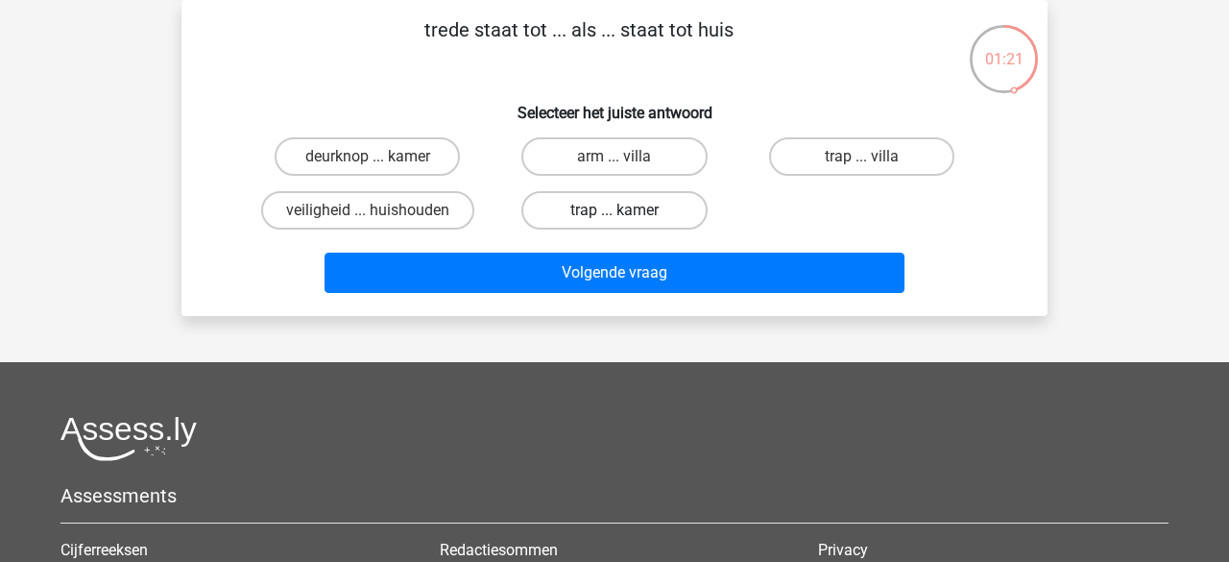
click at [635, 215] on label "trap ... kamer" at bounding box center [614, 210] width 185 height 38
click at [627, 215] on input "trap ... kamer" at bounding box center [621, 216] width 12 height 12
radio input "true"
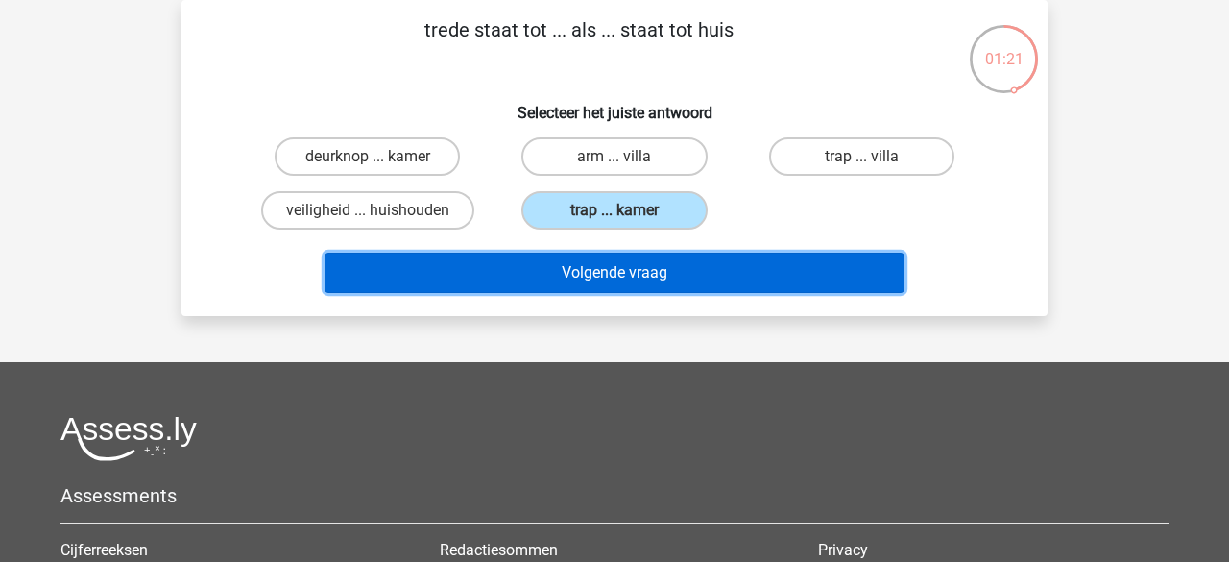
click at [621, 276] on button "Volgende vraag" at bounding box center [615, 273] width 581 height 40
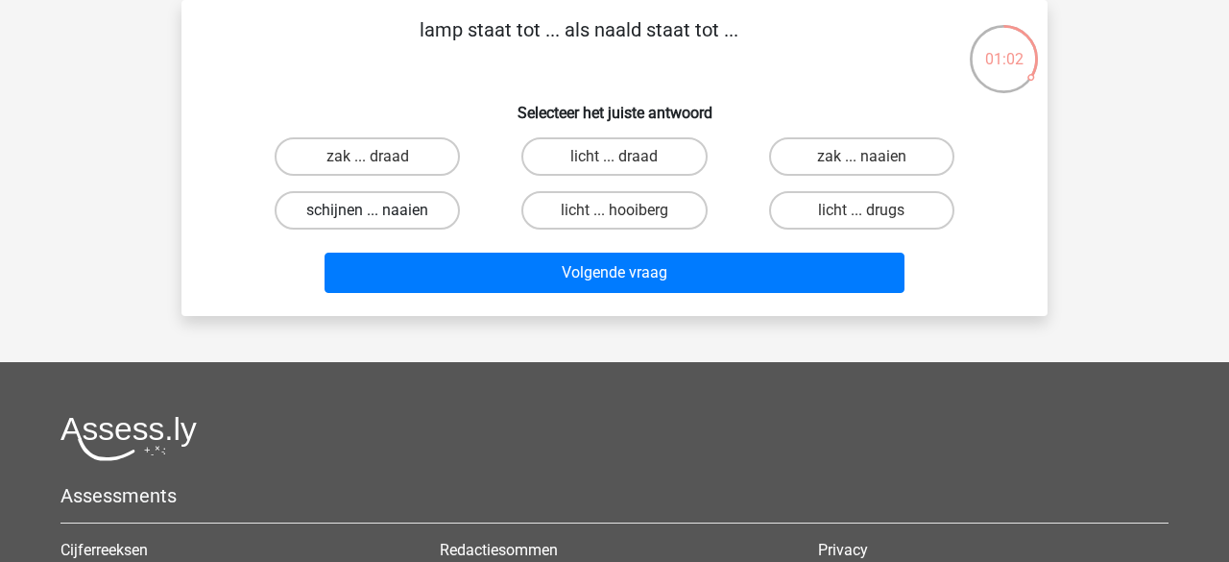
click at [392, 219] on label "schijnen ... naaien" at bounding box center [367, 210] width 185 height 38
click at [380, 219] on input "schijnen ... naaien" at bounding box center [374, 216] width 12 height 12
radio input "true"
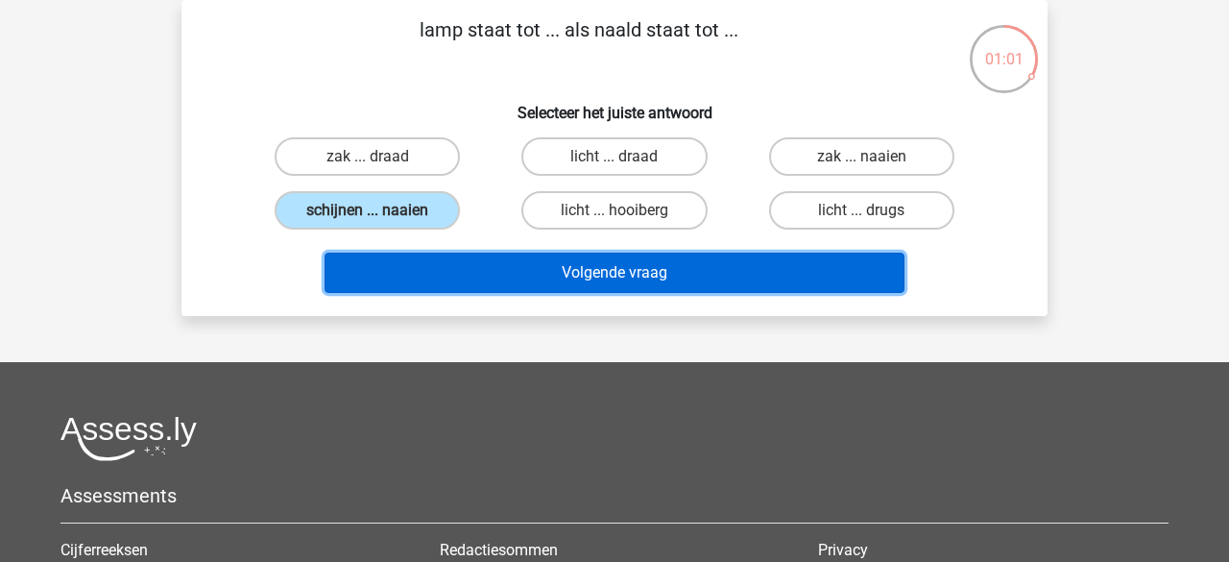
click at [431, 268] on button "Volgende vraag" at bounding box center [615, 273] width 581 height 40
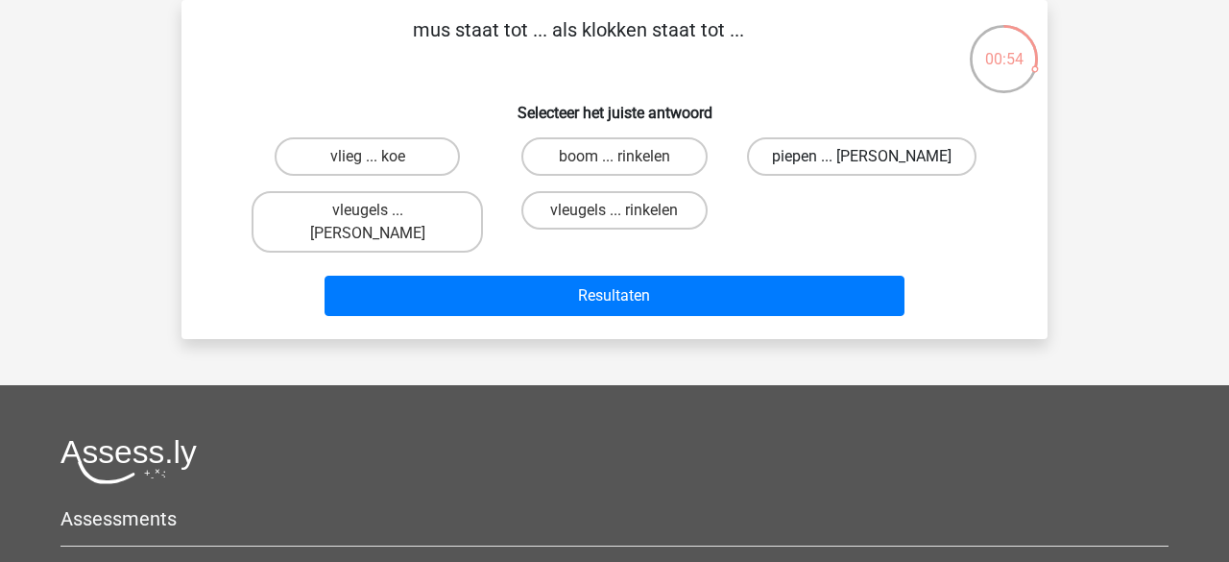
click at [809, 158] on label "piepen ... luiden" at bounding box center [862, 156] width 230 height 38
click at [862, 158] on input "piepen ... luiden" at bounding box center [868, 163] width 12 height 12
radio input "true"
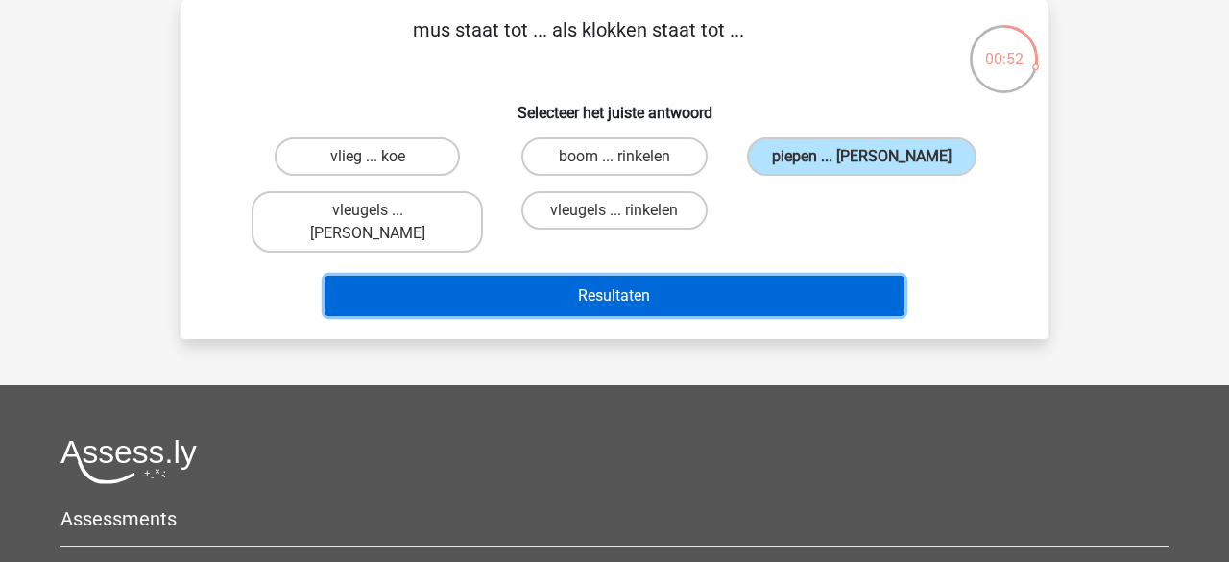
click at [647, 280] on button "Resultaten" at bounding box center [615, 296] width 581 height 40
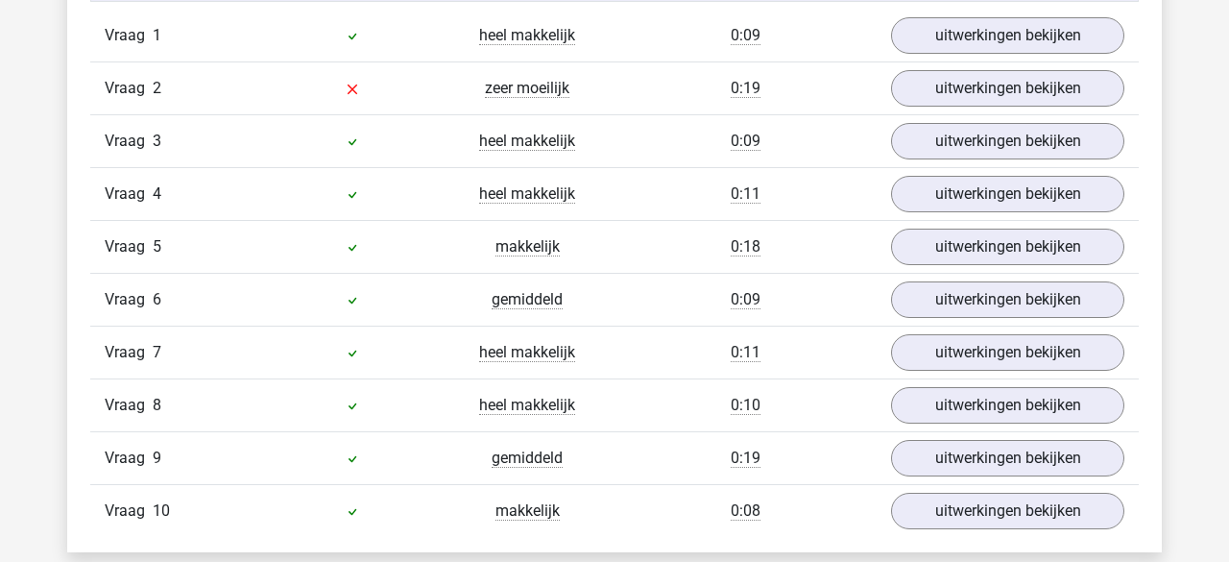
scroll to position [1265, 0]
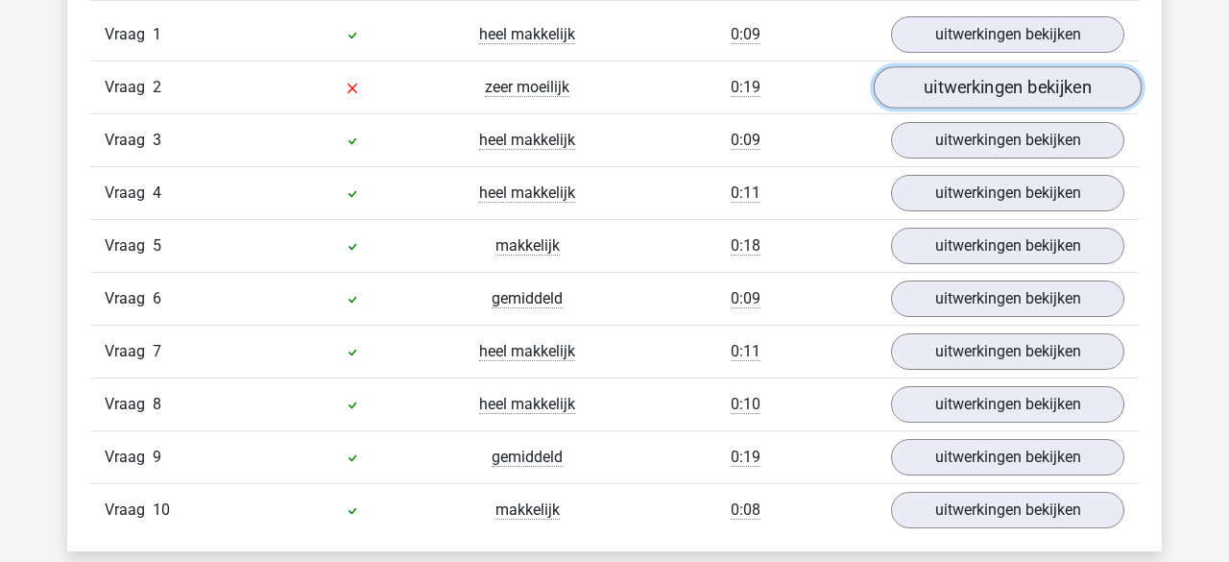
click at [914, 95] on link "uitwerkingen bekijken" at bounding box center [1008, 87] width 268 height 42
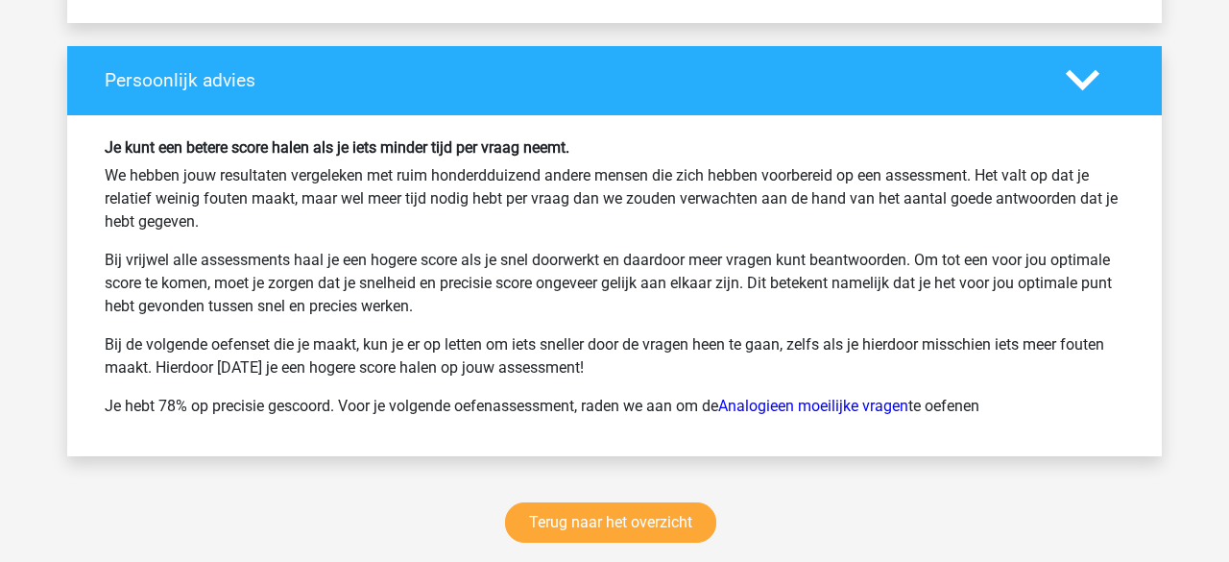
scroll to position [3088, 0]
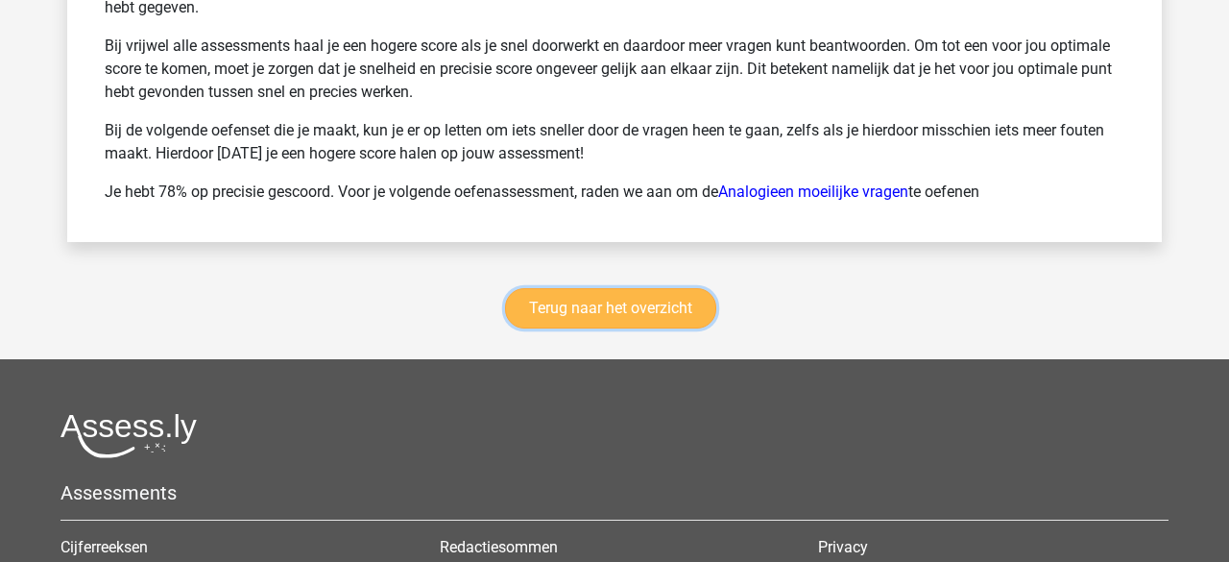
click at [605, 316] on link "Terug naar het overzicht" at bounding box center [610, 308] width 211 height 40
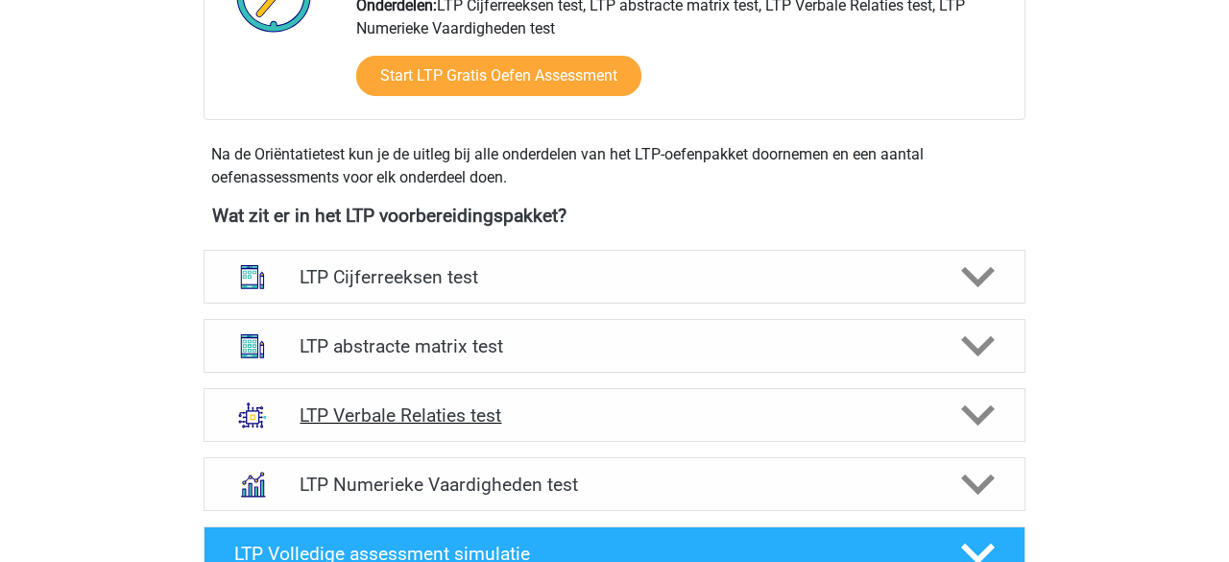
scroll to position [682, 0]
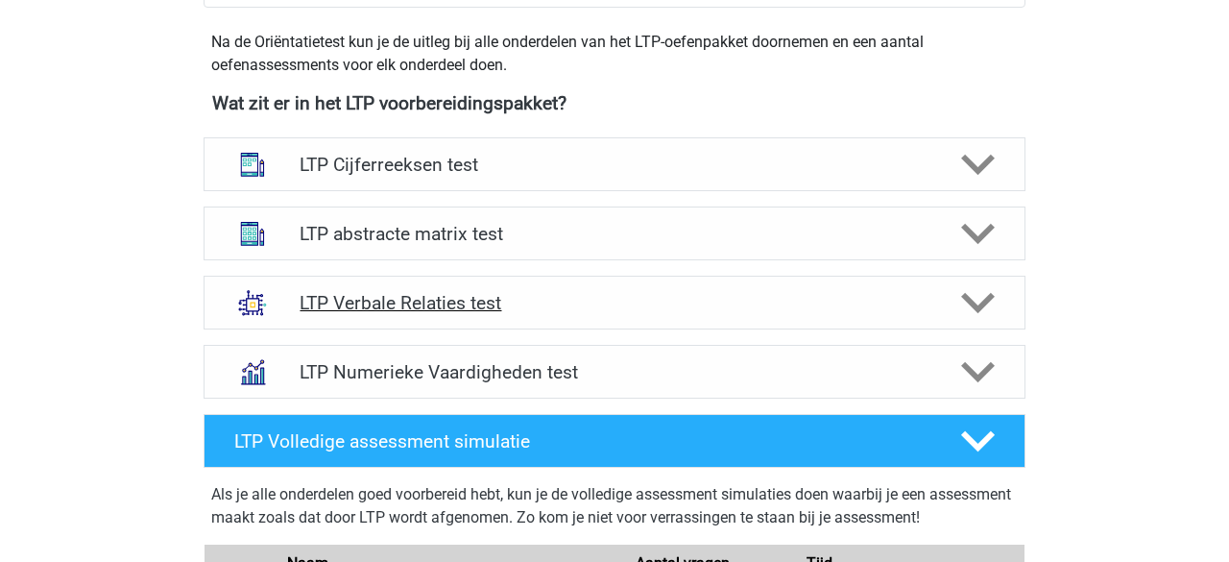
click at [975, 295] on icon at bounding box center [978, 303] width 34 height 34
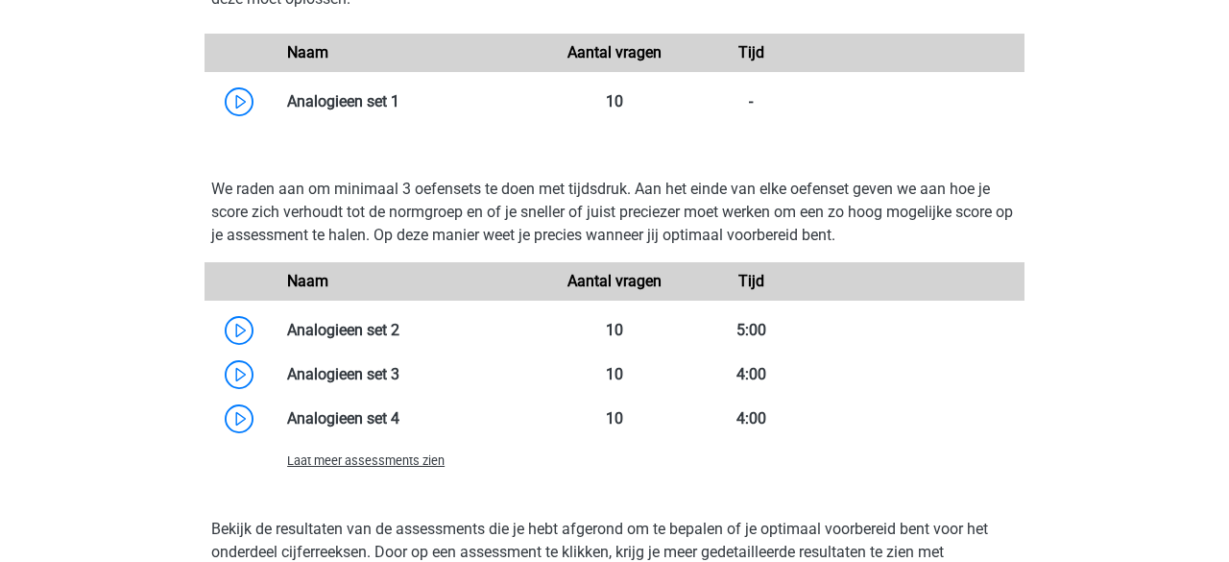
scroll to position [1662, 0]
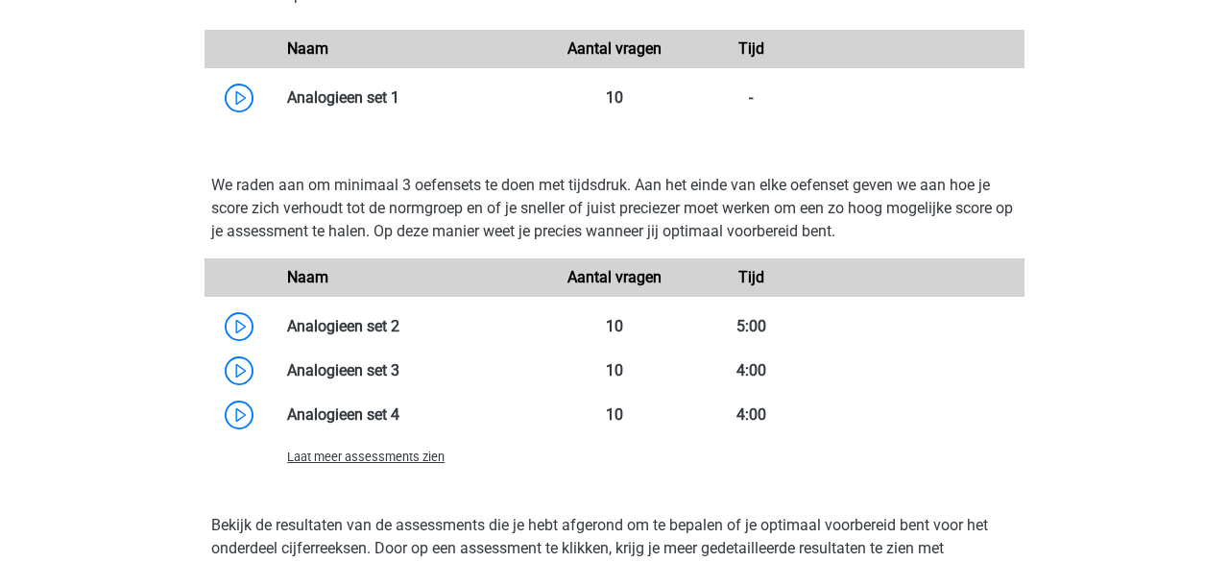
click at [418, 456] on span "Laat meer assessments zien" at bounding box center [366, 457] width 158 height 14
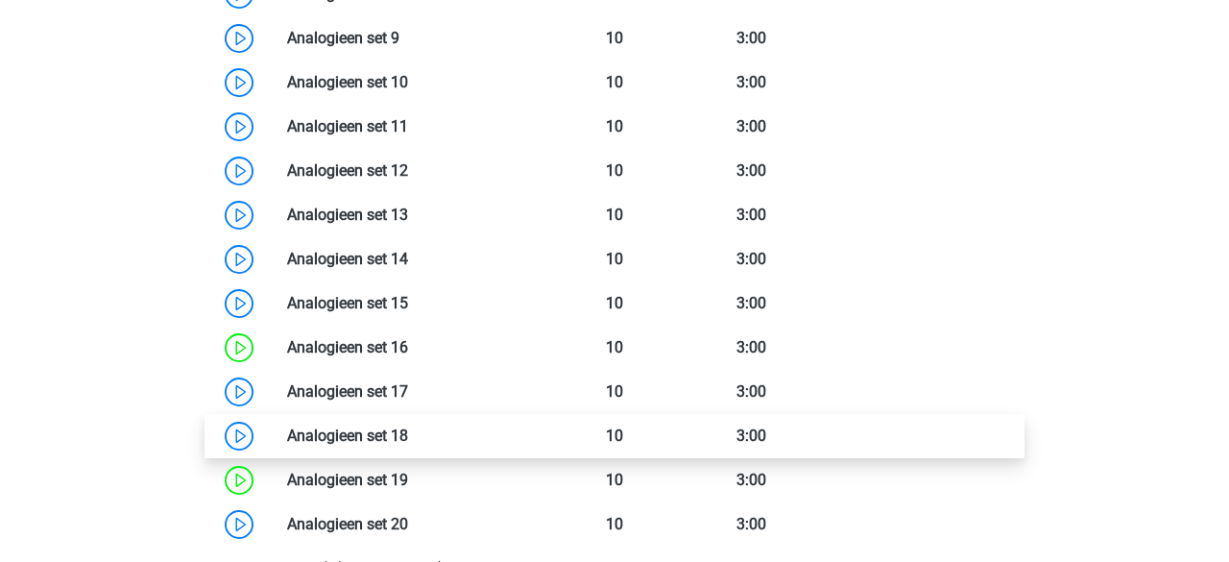
scroll to position [2336, 0]
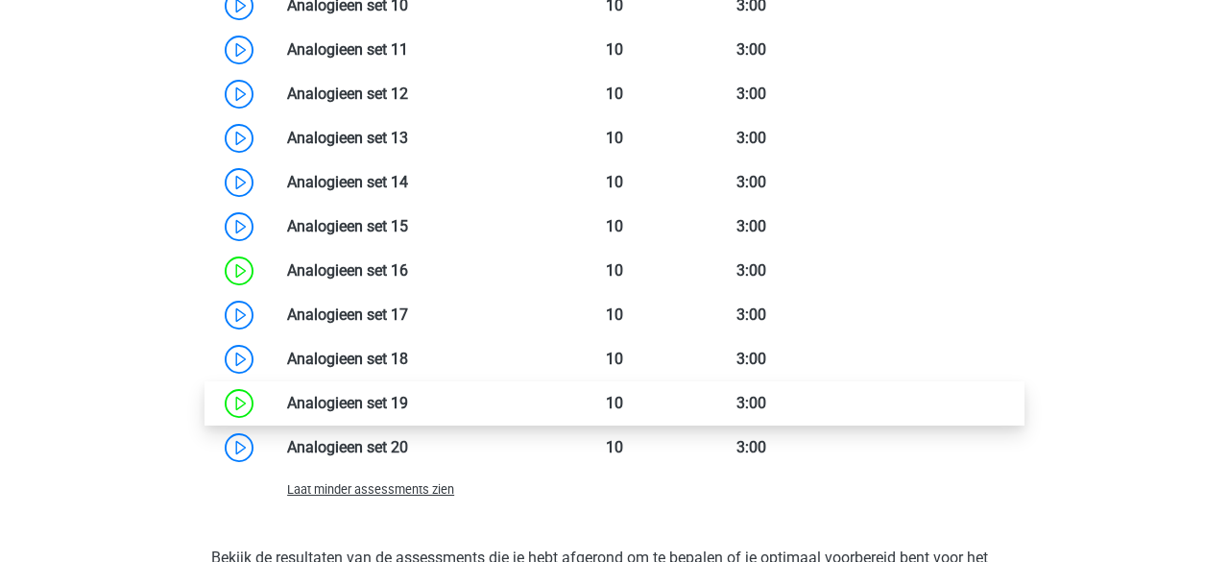
click at [408, 403] on link at bounding box center [408, 403] width 0 height 18
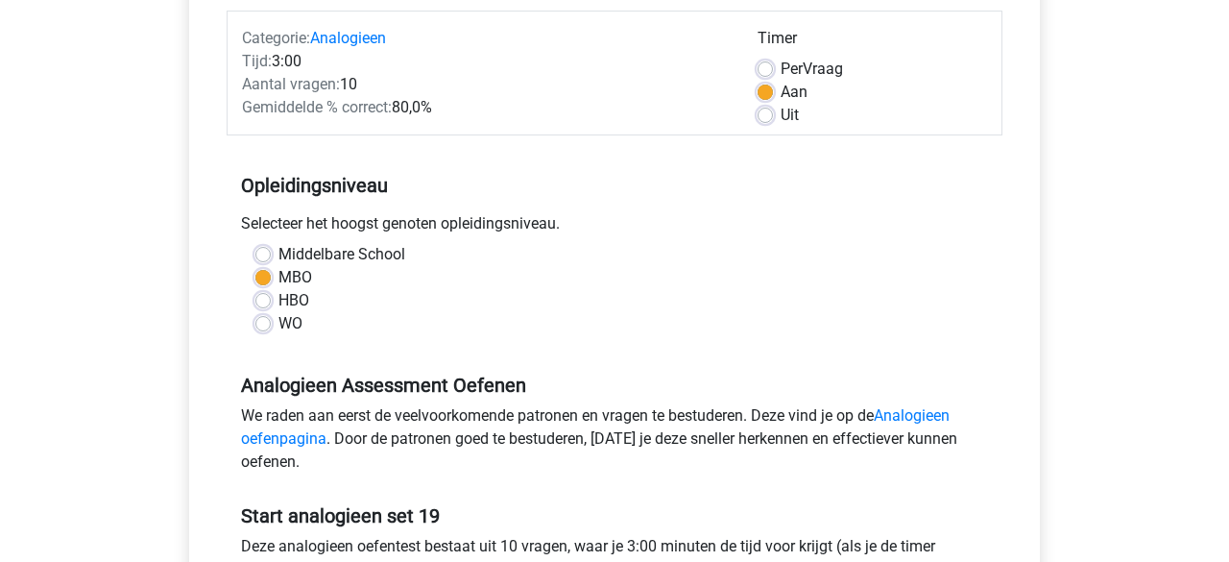
scroll to position [740, 0]
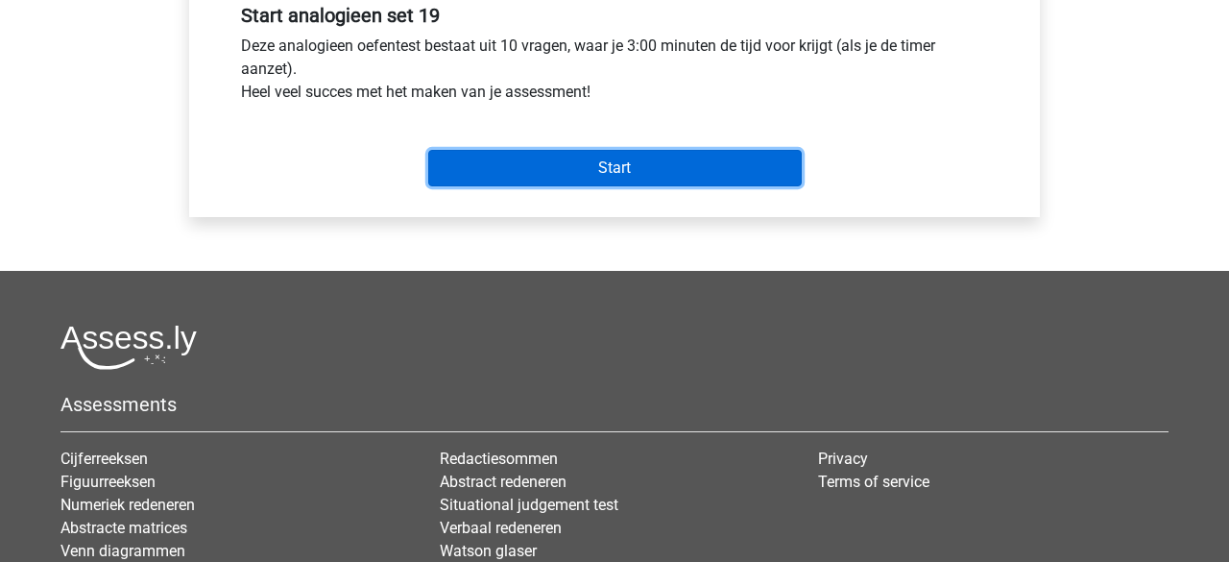
click at [614, 169] on input "Start" at bounding box center [615, 168] width 374 height 37
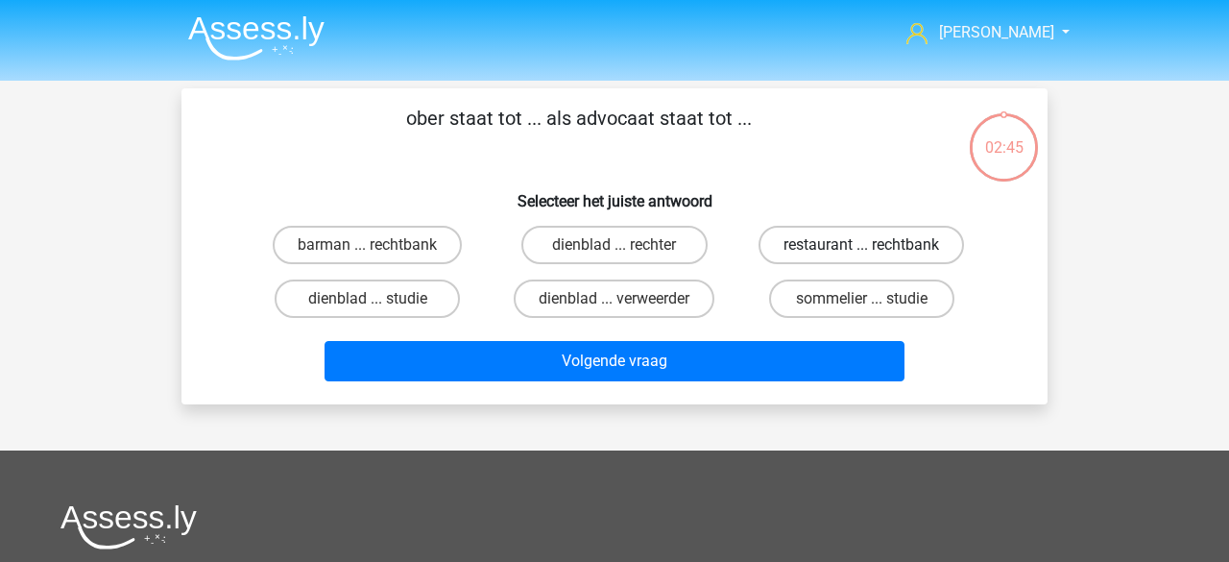
click at [830, 253] on label "restaurant ... rechtbank" at bounding box center [862, 245] width 206 height 38
click at [862, 253] on input "restaurant ... rechtbank" at bounding box center [868, 251] width 12 height 12
radio input "true"
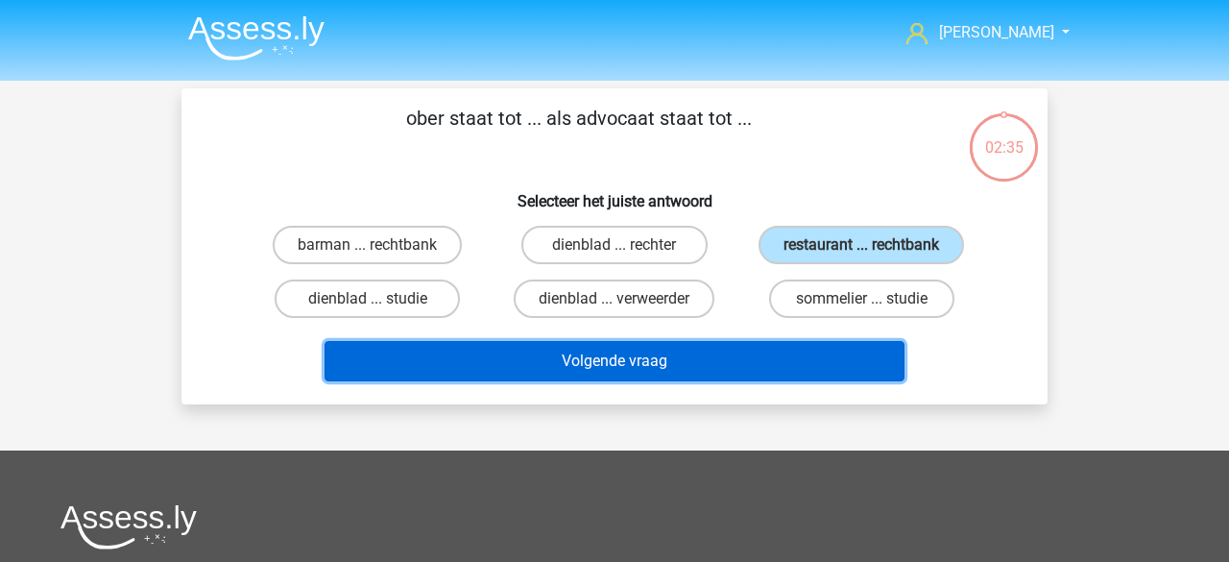
click at [583, 354] on button "Volgende vraag" at bounding box center [615, 361] width 581 height 40
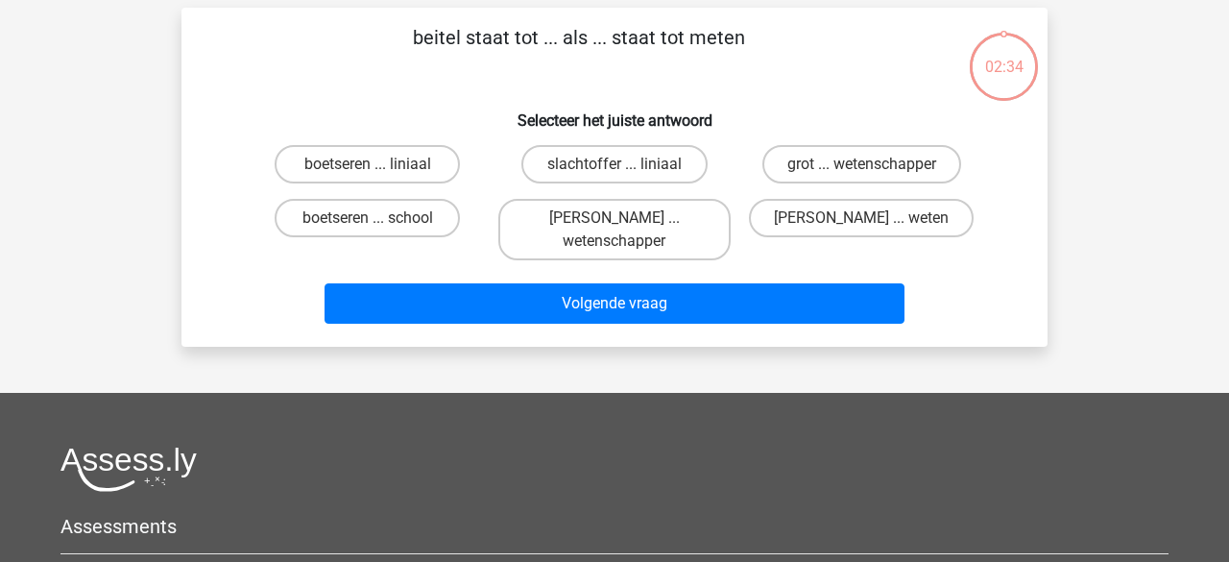
scroll to position [88, 0]
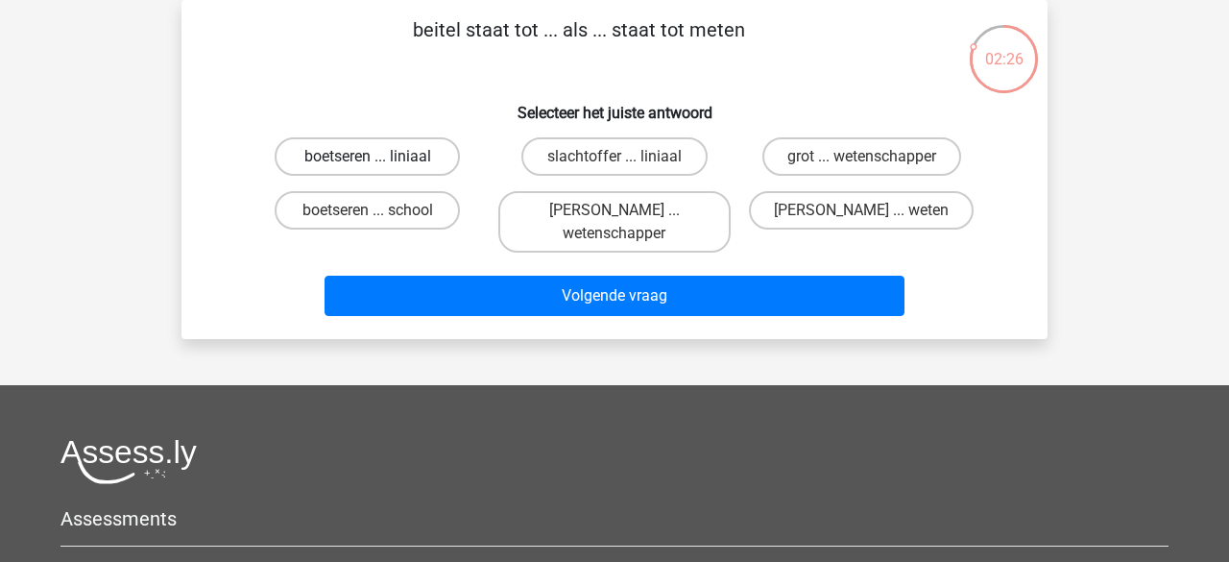
drag, startPoint x: 432, startPoint y: 159, endPoint x: 438, endPoint y: 171, distance: 12.9
click at [432, 159] on label "boetseren ... liniaal" at bounding box center [367, 156] width 185 height 38
click at [380, 159] on input "boetseren ... liniaal" at bounding box center [374, 163] width 12 height 12
radio input "true"
click at [509, 334] on div "beitel staat tot ... als ... staat tot meten Selecteer het juiste antwoord [GEO…" at bounding box center [615, 169] width 866 height 339
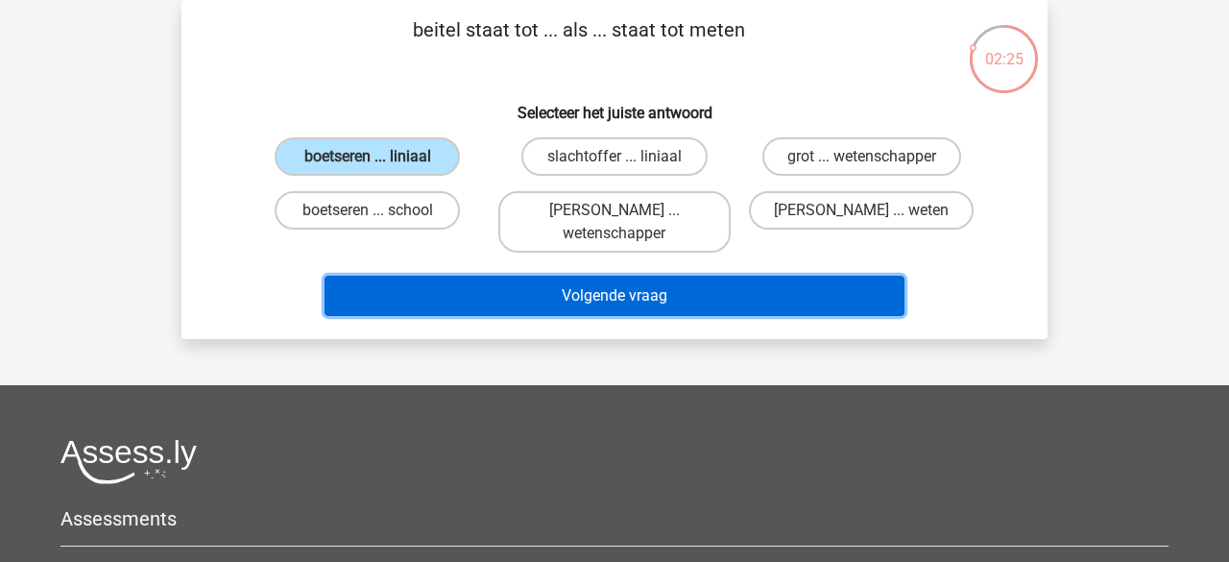
click at [512, 291] on button "Volgende vraag" at bounding box center [615, 296] width 581 height 40
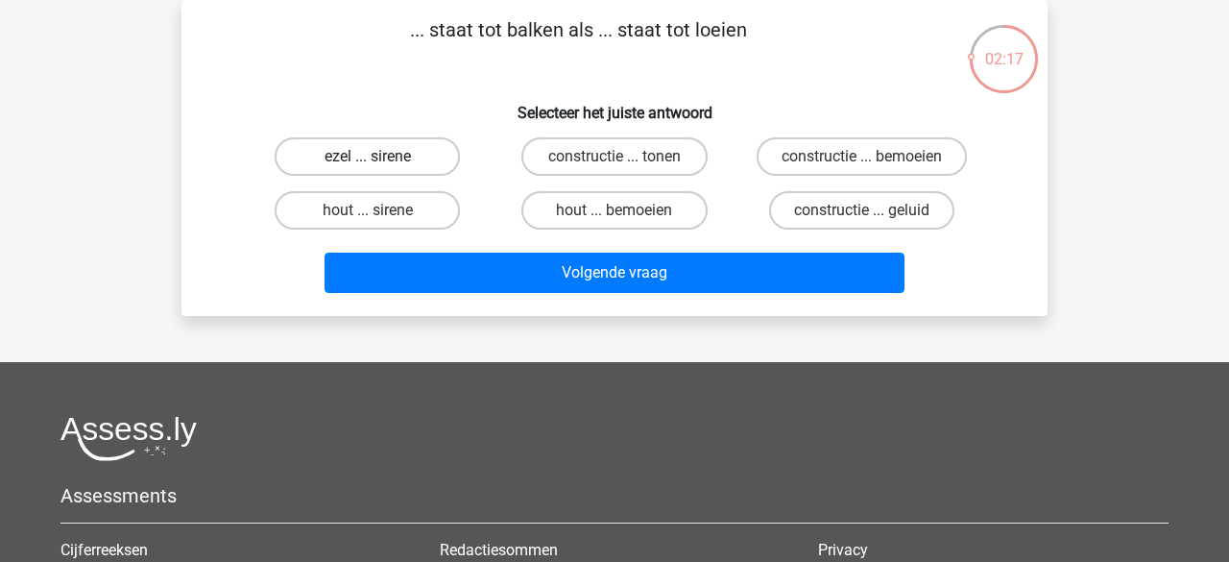
click at [447, 165] on label "ezel ... sirene" at bounding box center [367, 156] width 185 height 38
click at [380, 165] on input "ezel ... sirene" at bounding box center [374, 163] width 12 height 12
radio input "true"
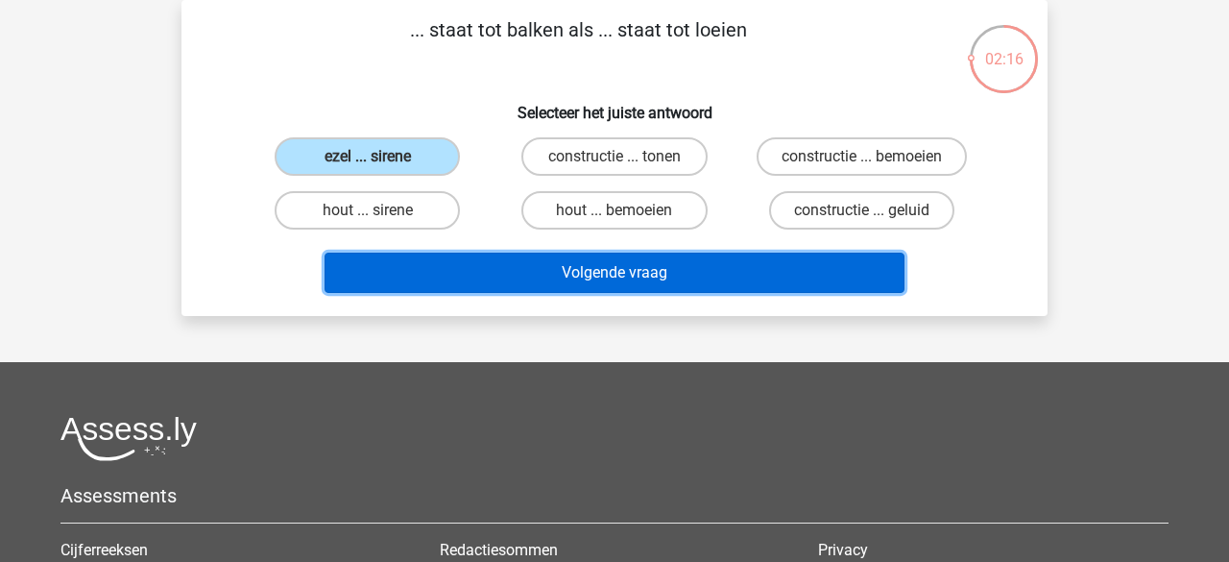
click at [533, 259] on button "Volgende vraag" at bounding box center [615, 273] width 581 height 40
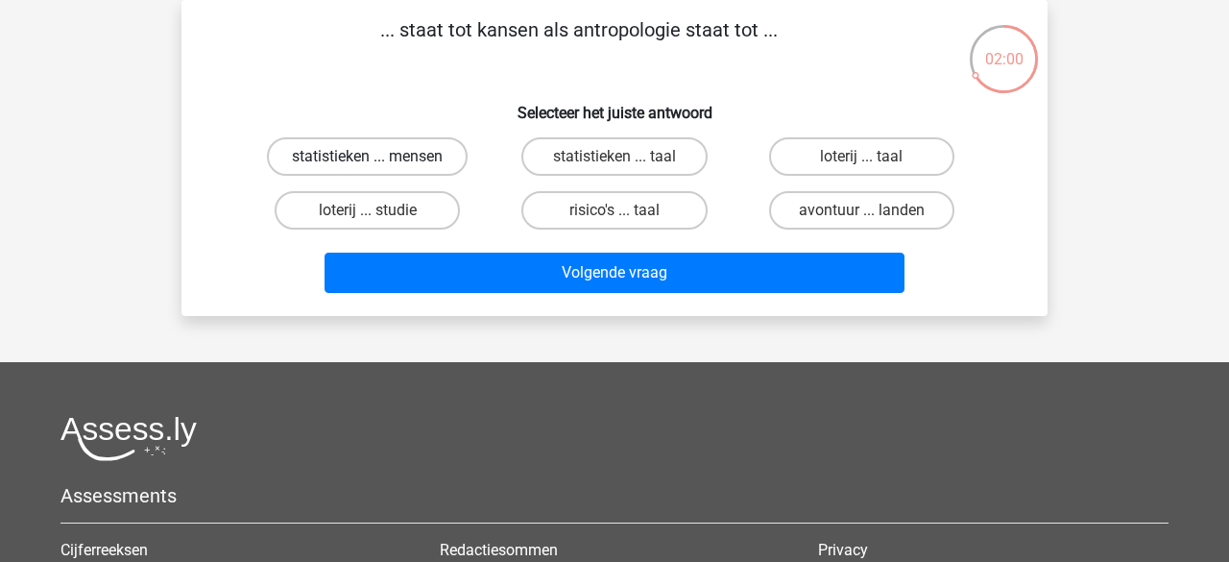
click at [387, 157] on label "statistieken ... mensen" at bounding box center [367, 156] width 201 height 38
click at [380, 157] on input "statistieken ... mensen" at bounding box center [374, 163] width 12 height 12
radio input "true"
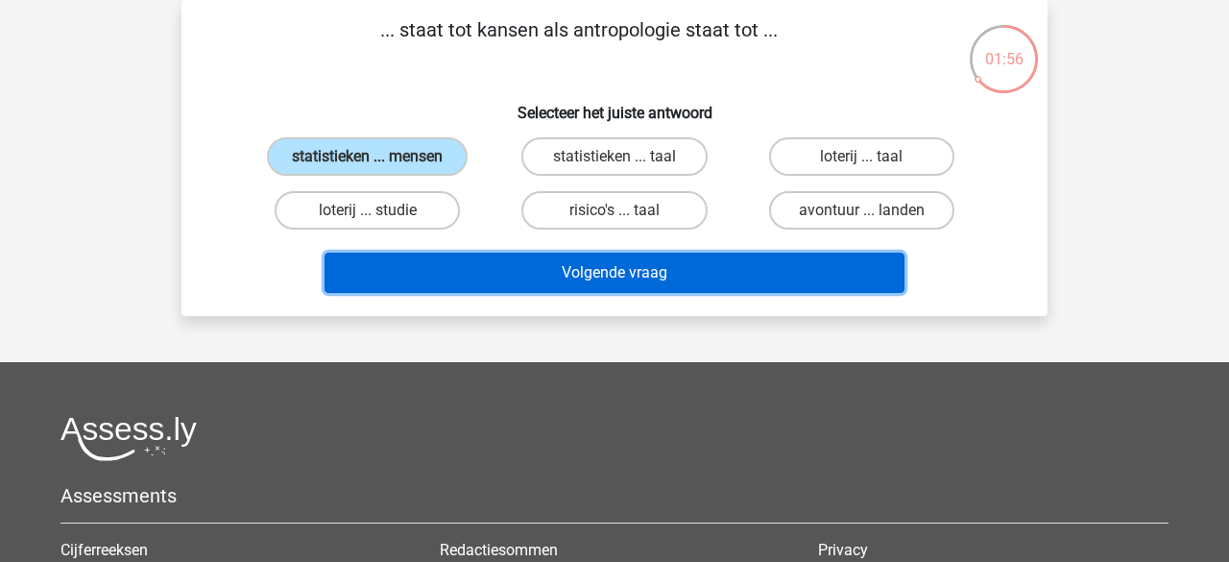
click at [500, 261] on button "Volgende vraag" at bounding box center [615, 273] width 581 height 40
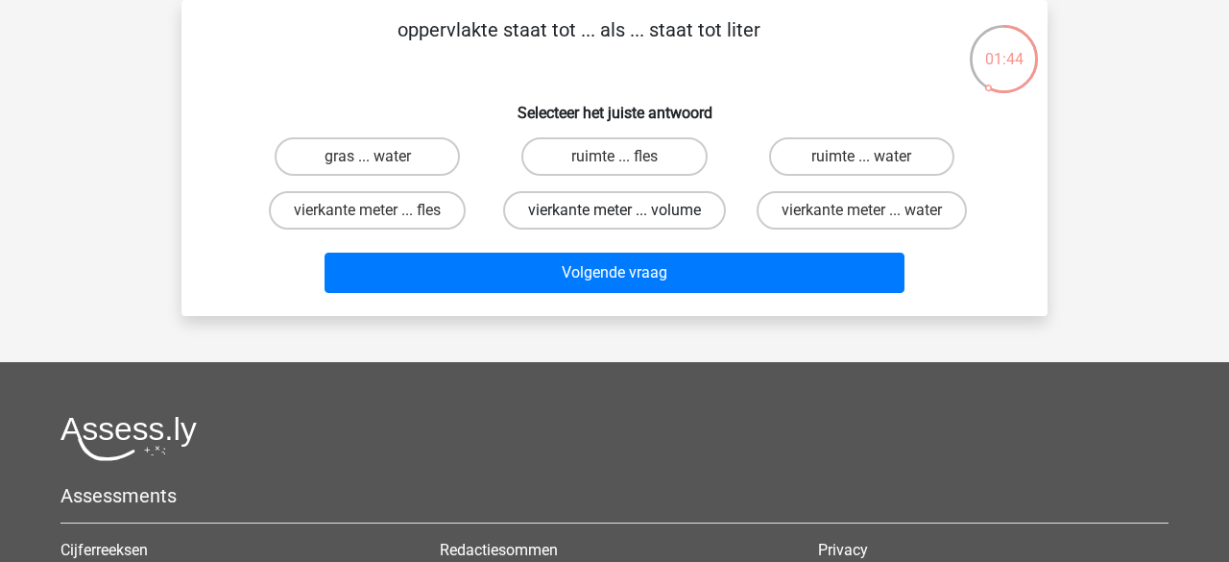
click at [548, 216] on label "vierkante meter ... volume" at bounding box center [614, 210] width 223 height 38
click at [615, 216] on input "vierkante meter ... volume" at bounding box center [621, 216] width 12 height 12
radio input "true"
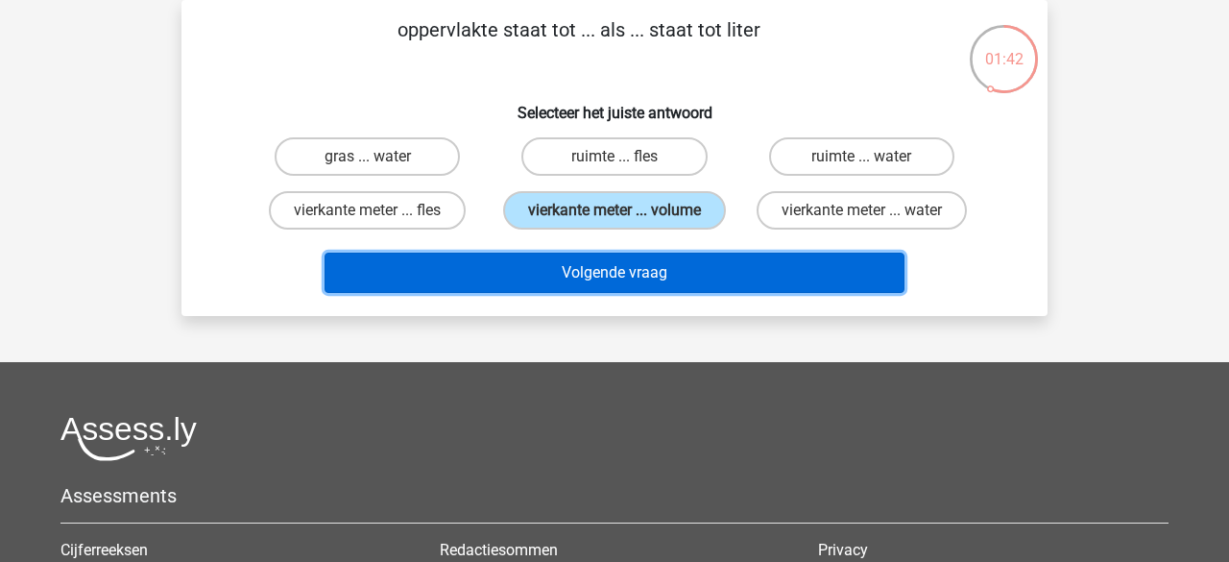
click at [547, 280] on button "Volgende vraag" at bounding box center [615, 273] width 581 height 40
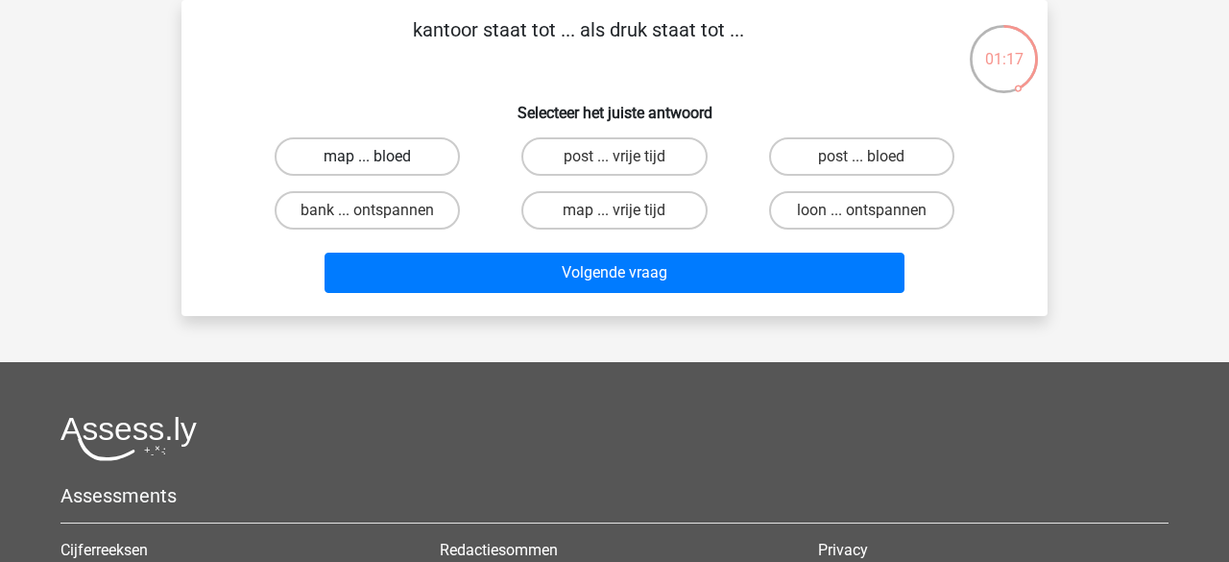
click at [356, 156] on label "map ... bloed" at bounding box center [367, 156] width 185 height 38
click at [368, 157] on input "map ... bloed" at bounding box center [374, 163] width 12 height 12
radio input "true"
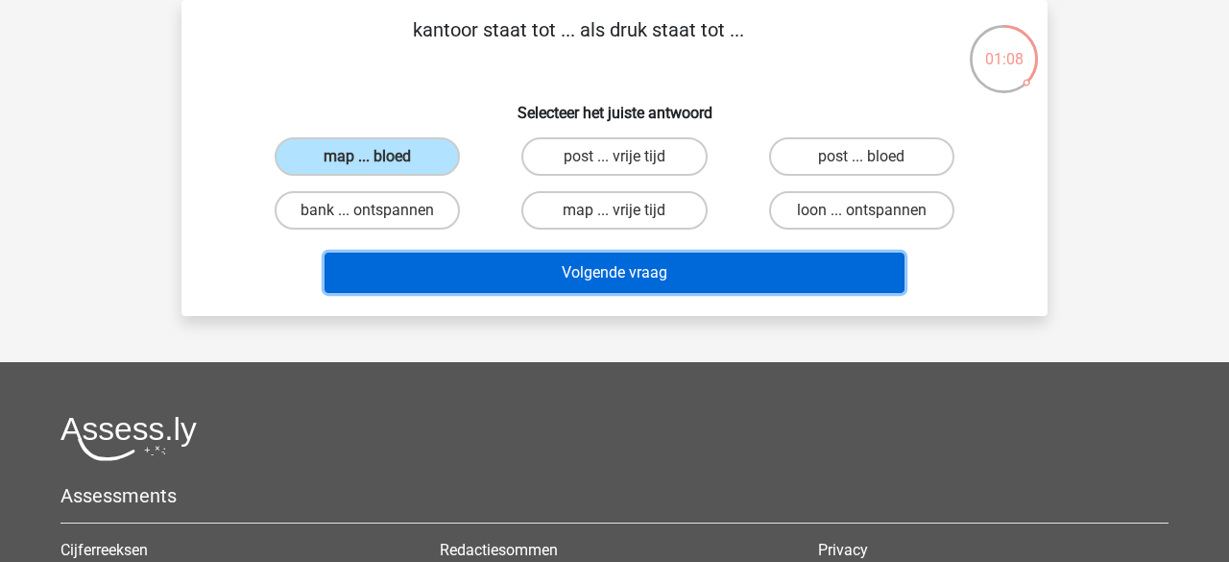
click at [685, 262] on button "Volgende vraag" at bounding box center [615, 273] width 581 height 40
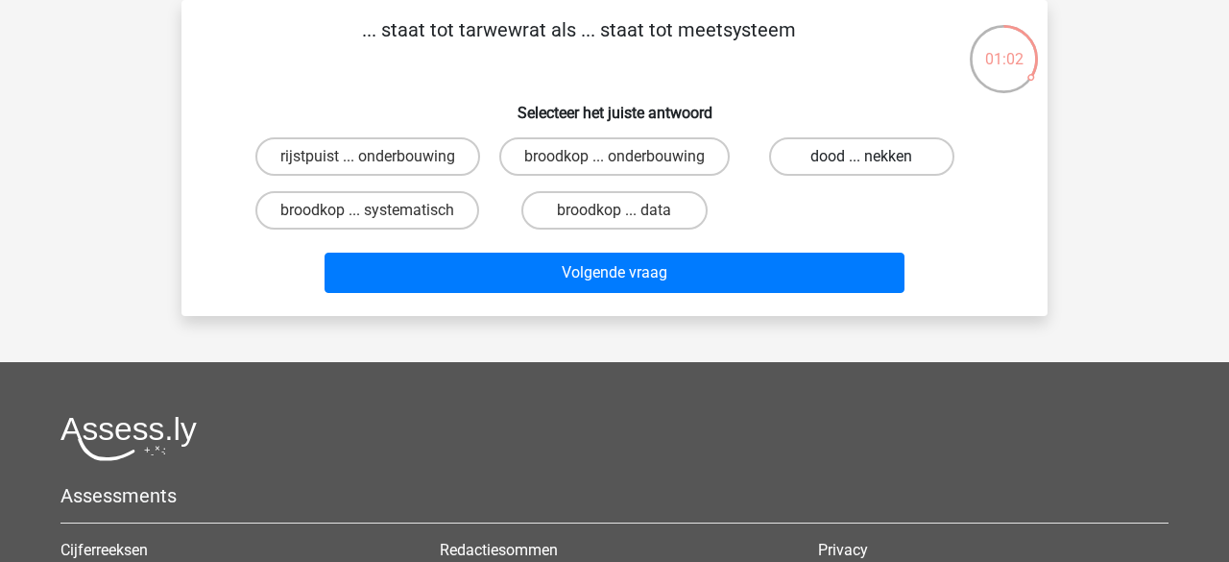
click at [881, 160] on label "dood ... nekken" at bounding box center [861, 156] width 185 height 38
click at [874, 160] on input "dood ... nekken" at bounding box center [868, 163] width 12 height 12
radio input "true"
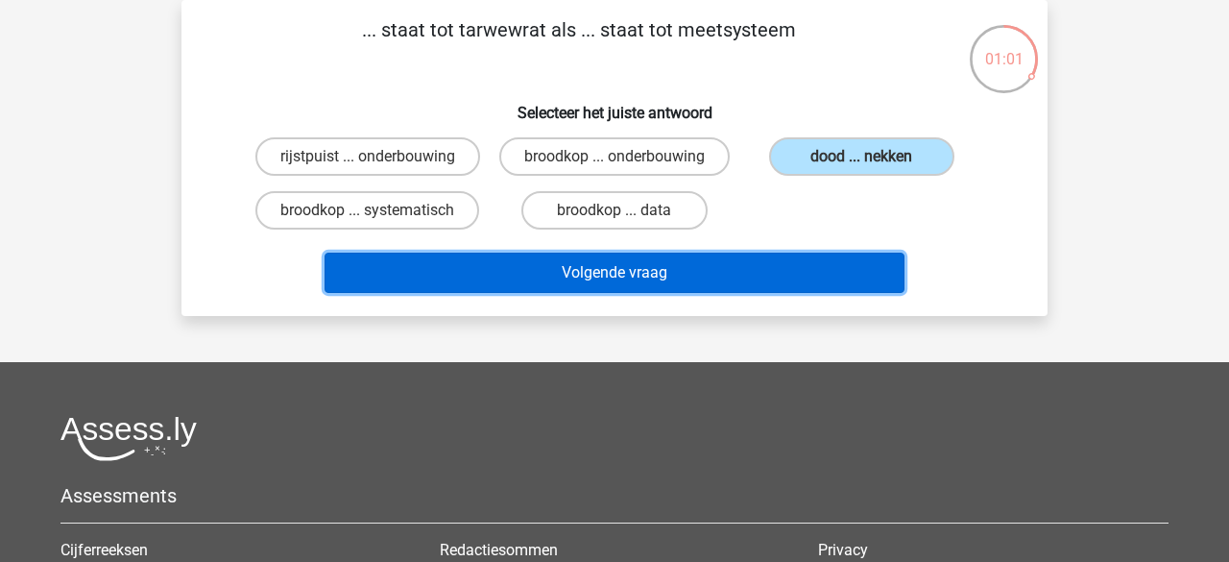
click at [679, 293] on button "Volgende vraag" at bounding box center [615, 273] width 581 height 40
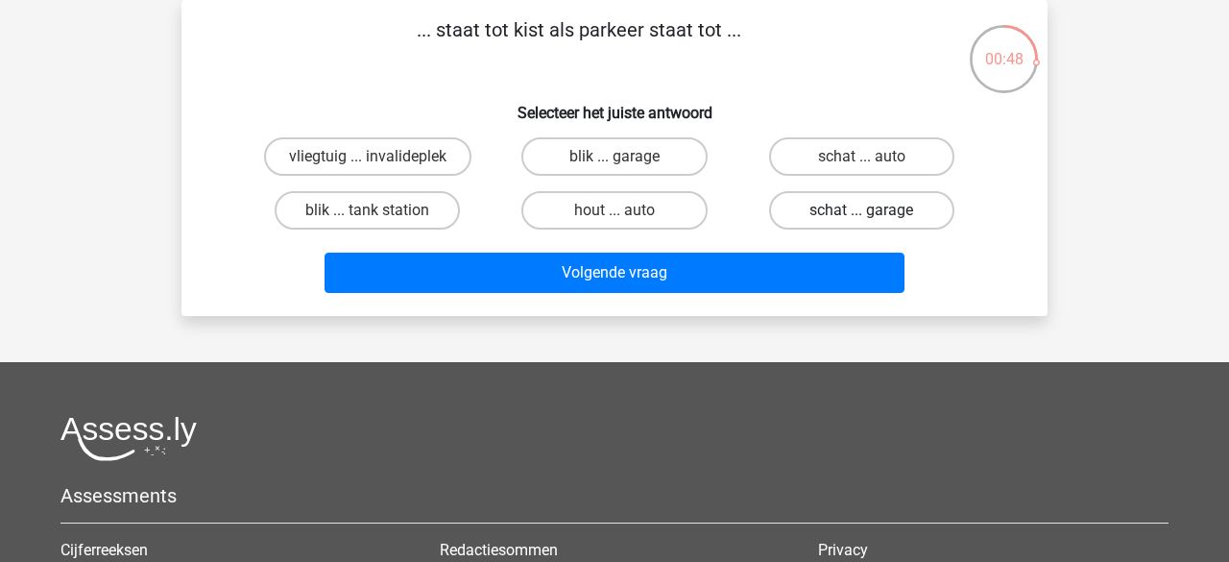
click at [821, 215] on label "schat ... garage" at bounding box center [861, 210] width 185 height 38
click at [862, 215] on input "schat ... garage" at bounding box center [868, 216] width 12 height 12
radio input "true"
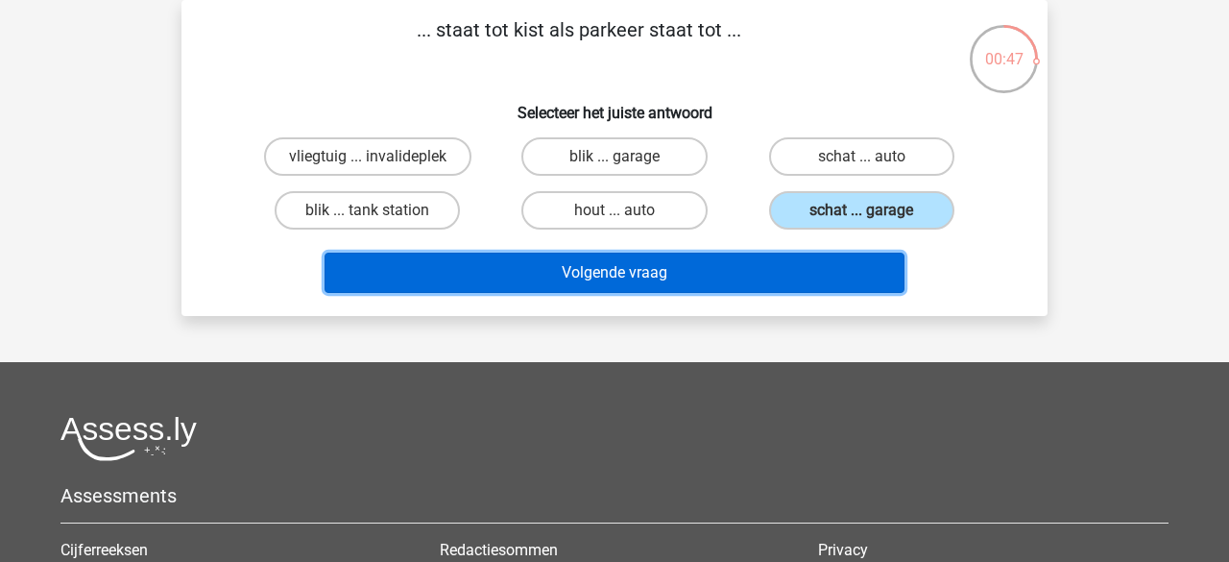
click at [696, 272] on button "Volgende vraag" at bounding box center [615, 273] width 581 height 40
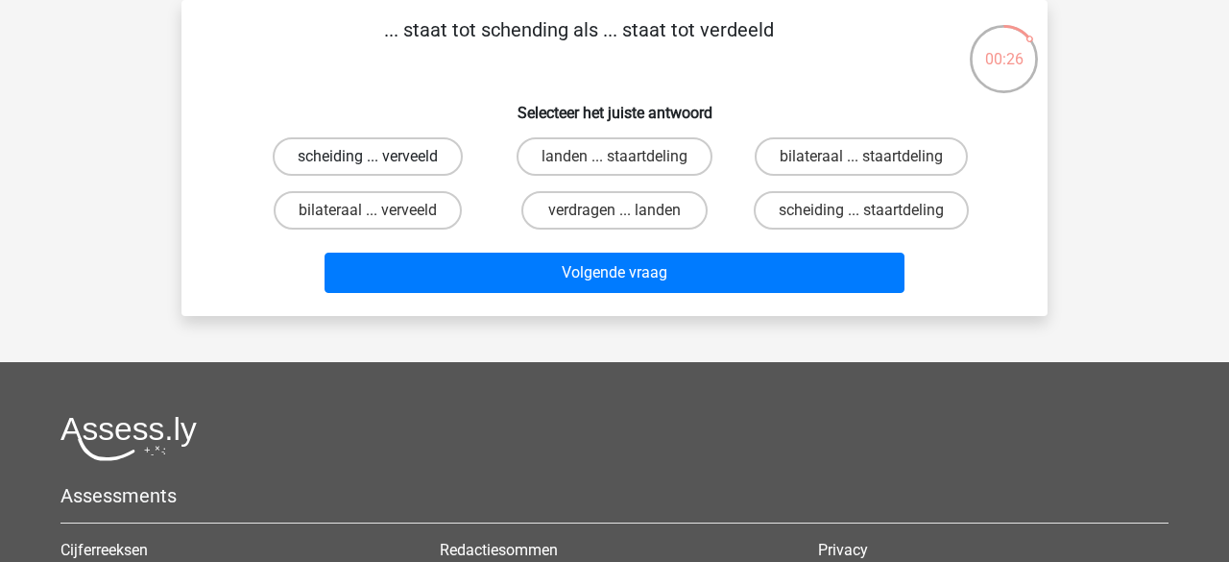
click at [428, 159] on label "scheiding ... verveeld" at bounding box center [368, 156] width 190 height 38
click at [380, 159] on input "scheiding ... verveeld" at bounding box center [374, 163] width 12 height 12
radio input "true"
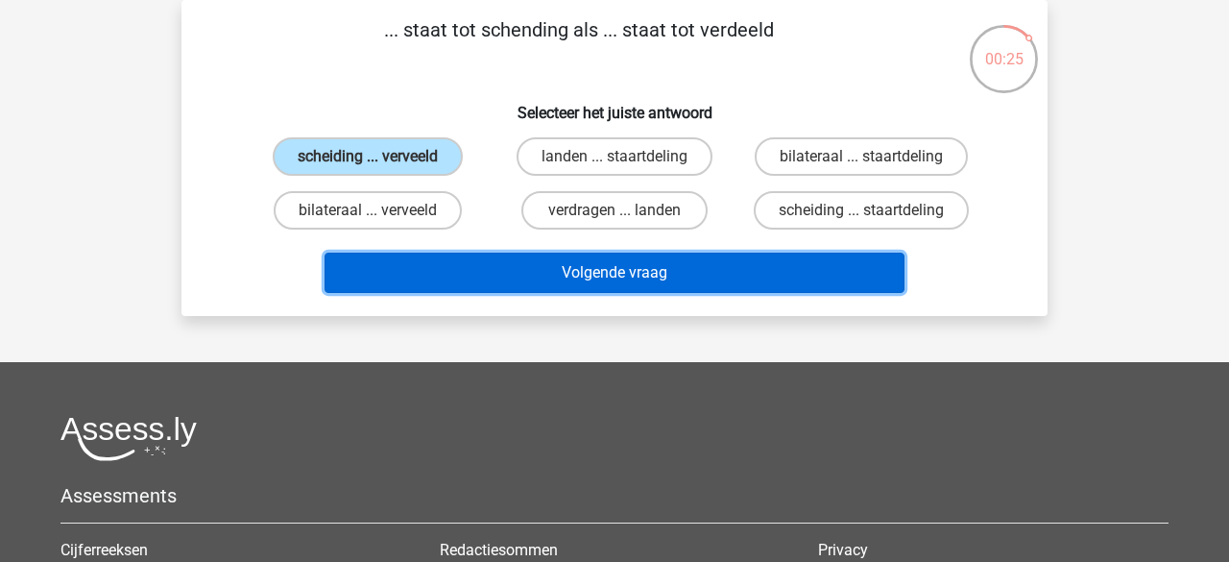
click at [485, 265] on button "Volgende vraag" at bounding box center [615, 273] width 581 height 40
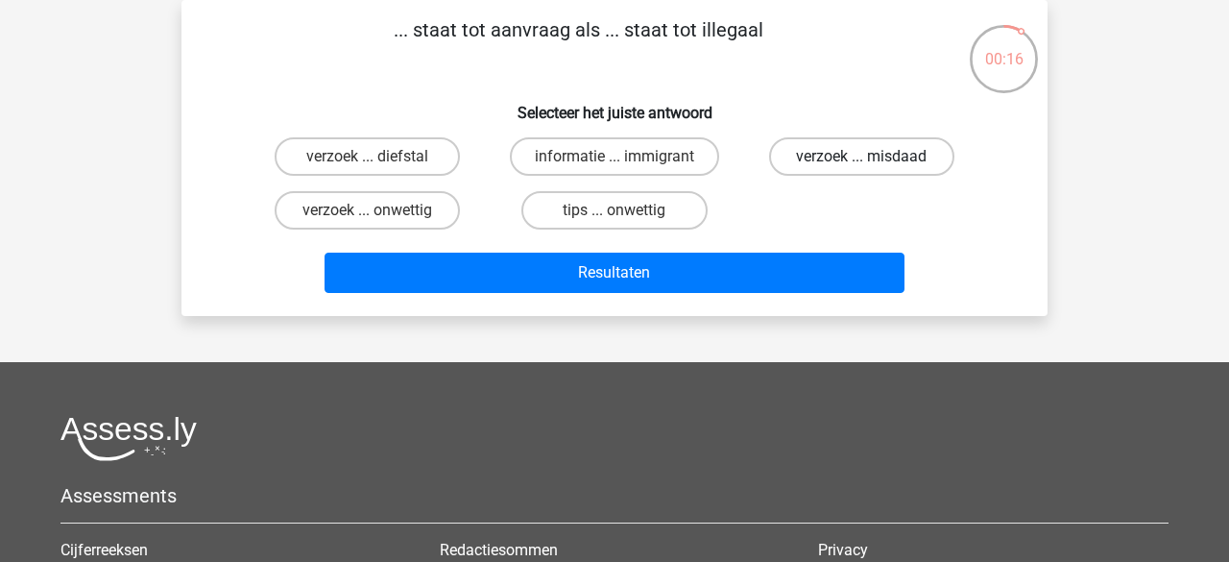
click at [818, 170] on label "verzoek ... misdaad" at bounding box center [861, 156] width 185 height 38
click at [862, 169] on input "verzoek ... misdaad" at bounding box center [868, 163] width 12 height 12
radio input "true"
click at [698, 165] on label "informatie ... immigrant" at bounding box center [614, 156] width 209 height 38
click at [627, 165] on input "informatie ... immigrant" at bounding box center [621, 163] width 12 height 12
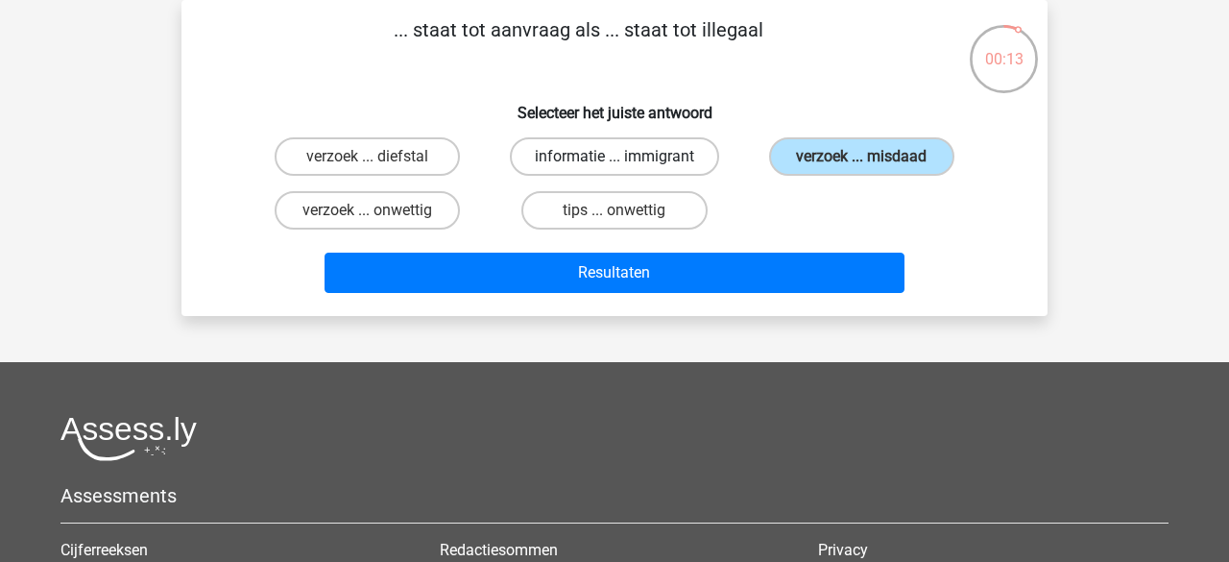
radio input "true"
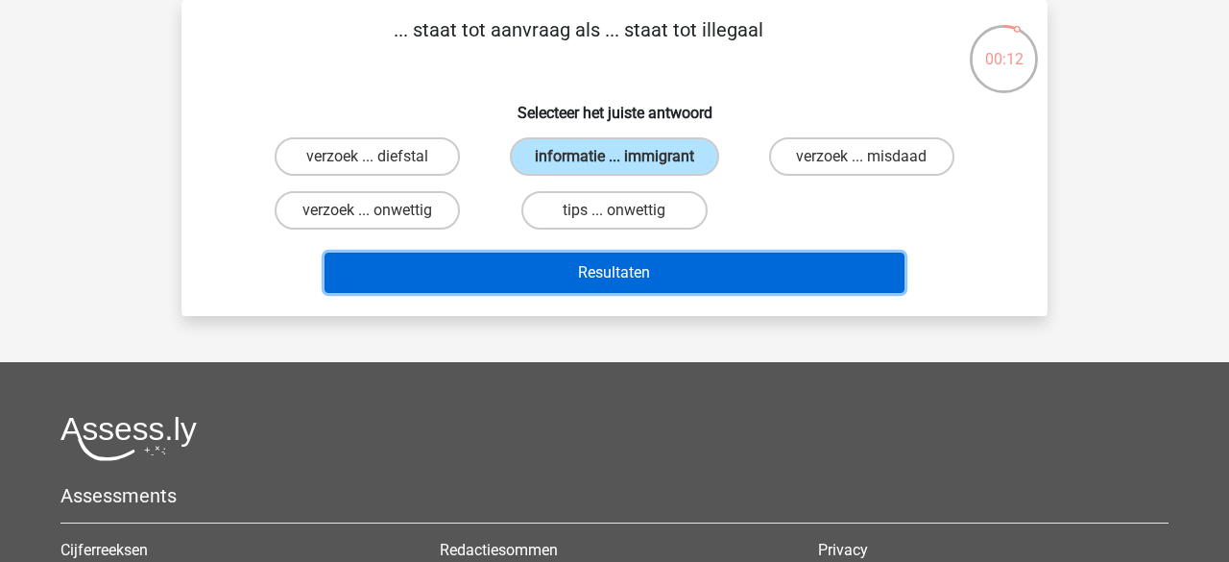
click at [639, 266] on button "Resultaten" at bounding box center [615, 273] width 581 height 40
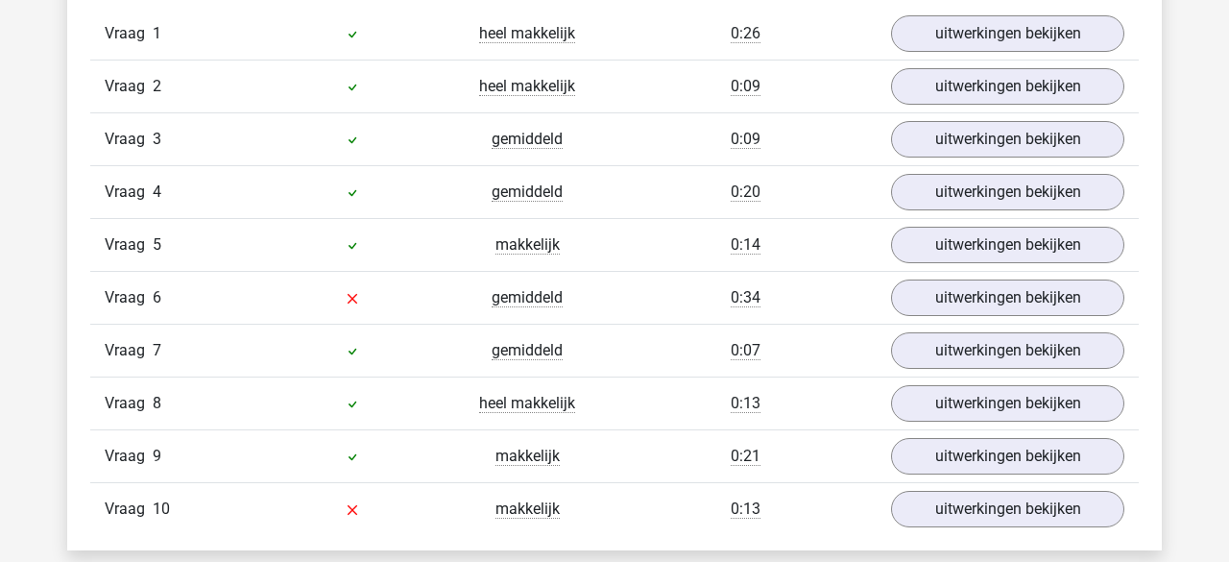
scroll to position [1272, 0]
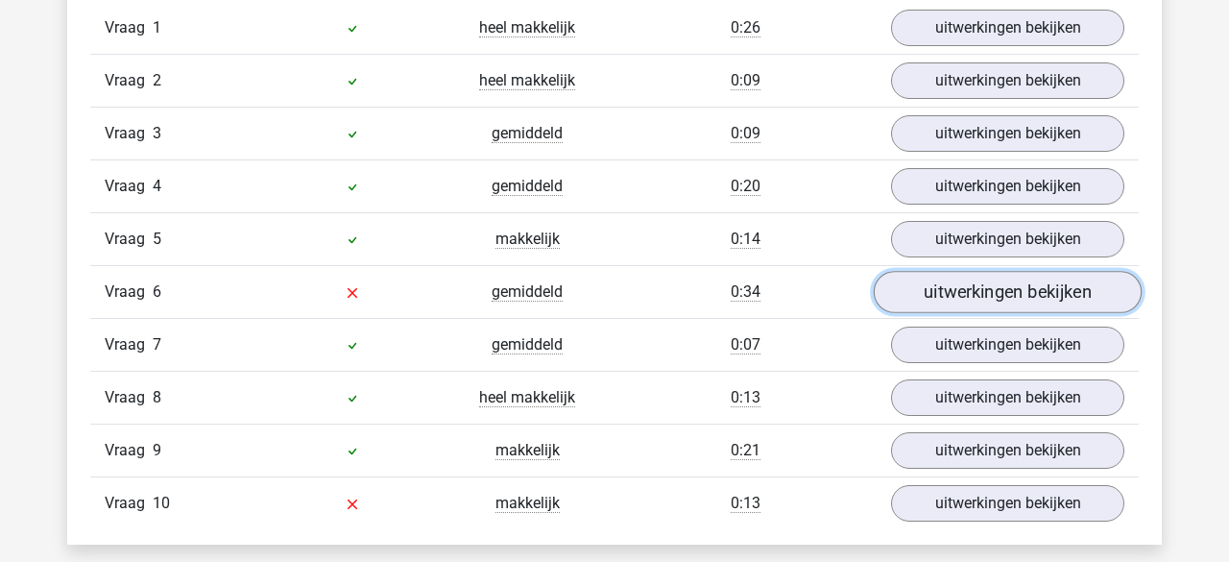
click at [1079, 290] on link "uitwerkingen bekijken" at bounding box center [1008, 292] width 268 height 42
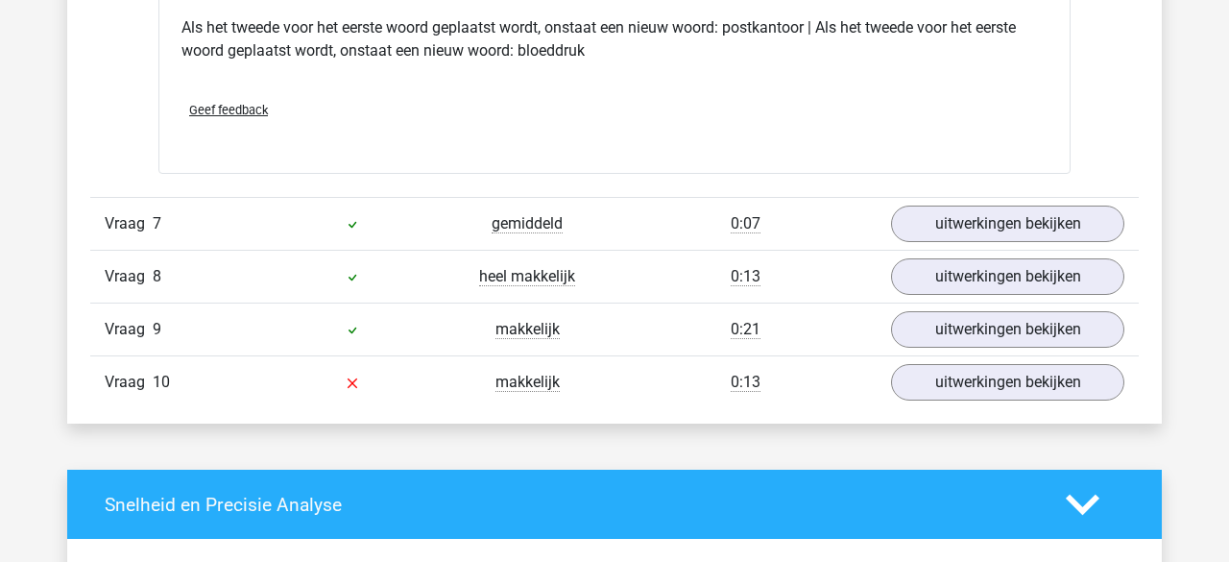
scroll to position [1852, 0]
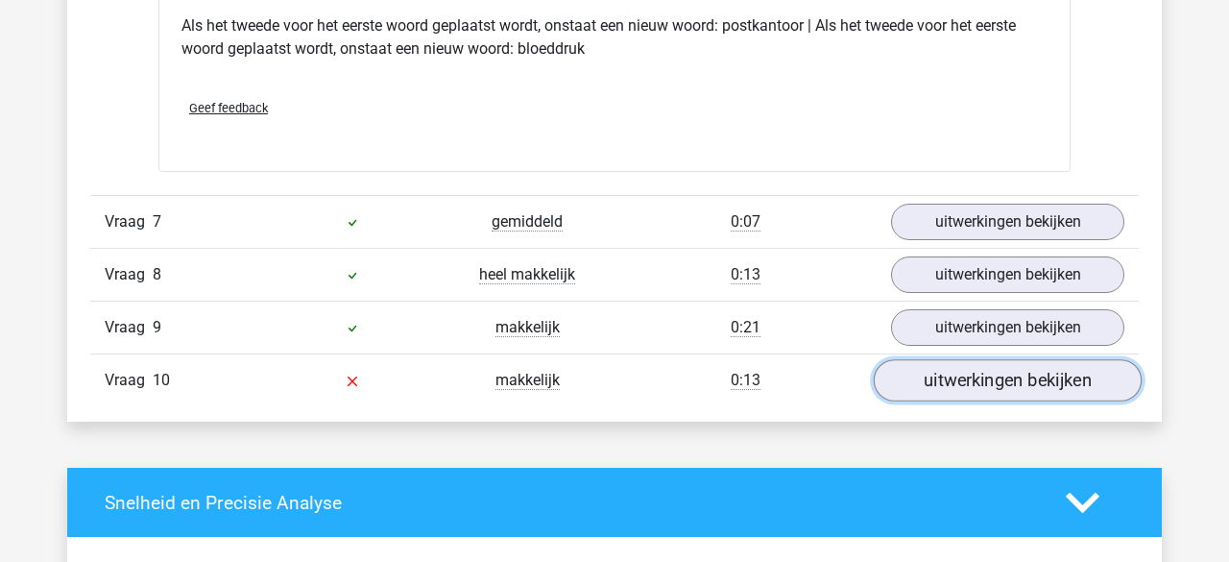
click at [942, 382] on link "uitwerkingen bekijken" at bounding box center [1008, 380] width 268 height 42
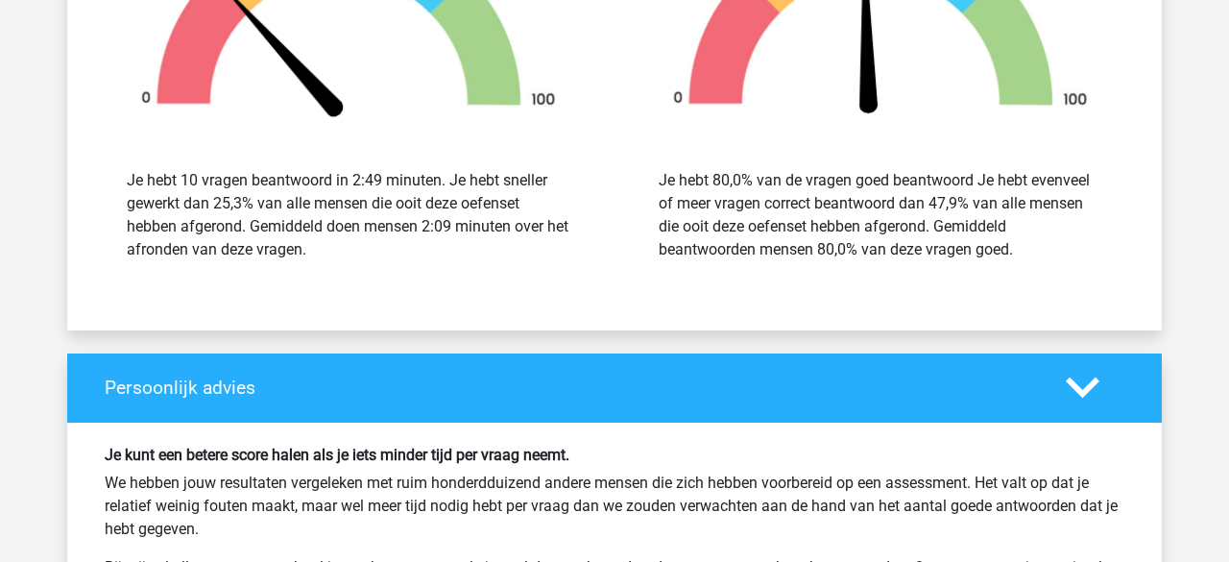
scroll to position [3421, 0]
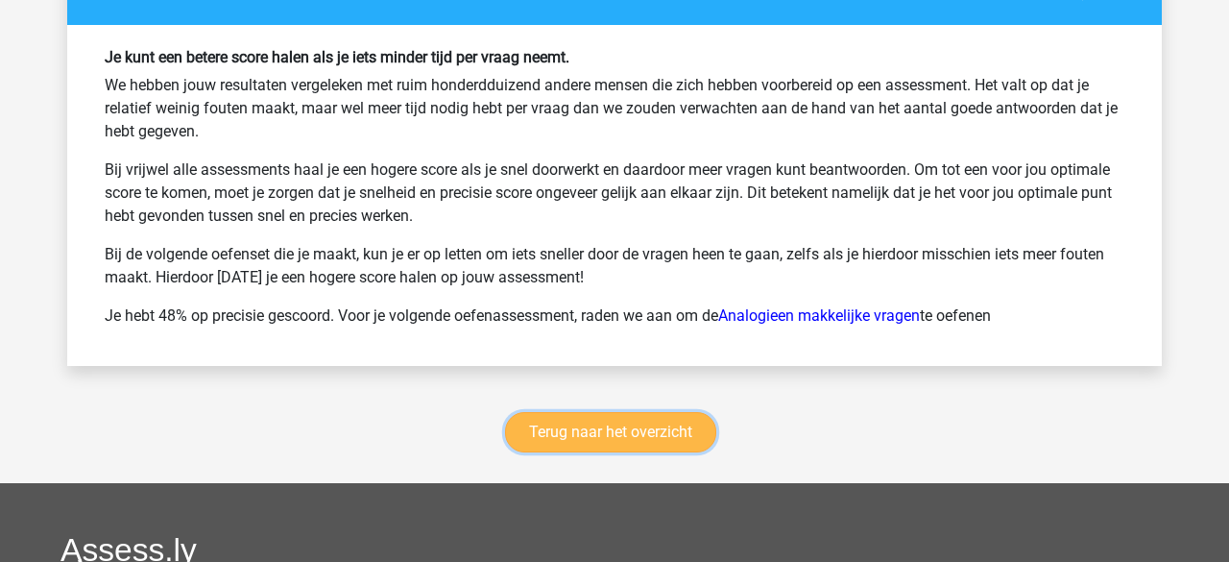
click at [547, 434] on link "Terug naar het overzicht" at bounding box center [610, 432] width 211 height 40
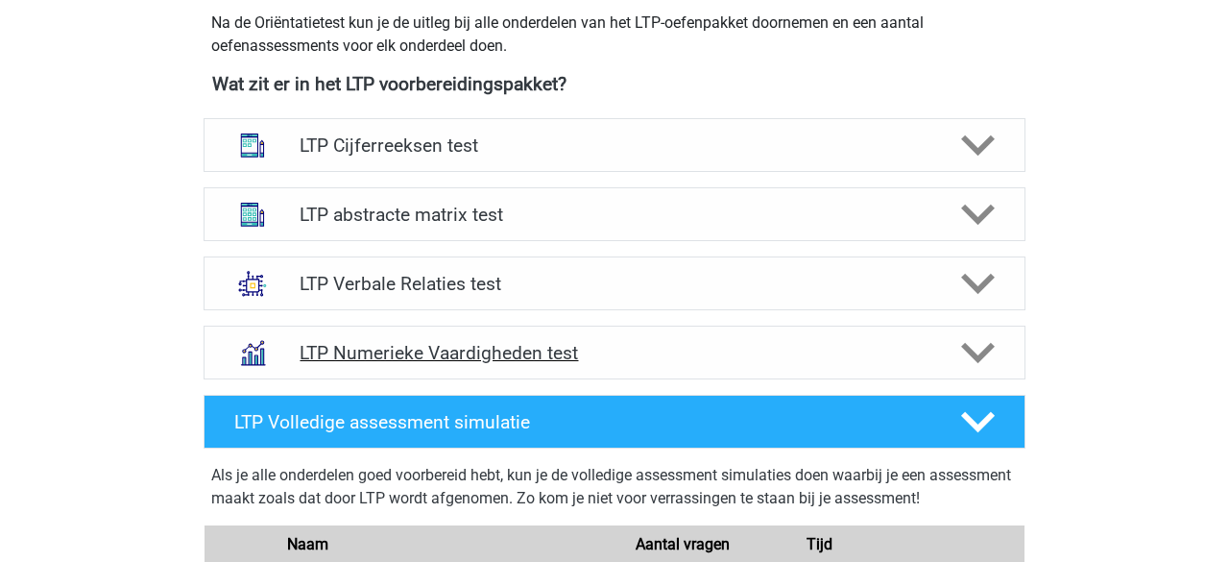
scroll to position [674, 0]
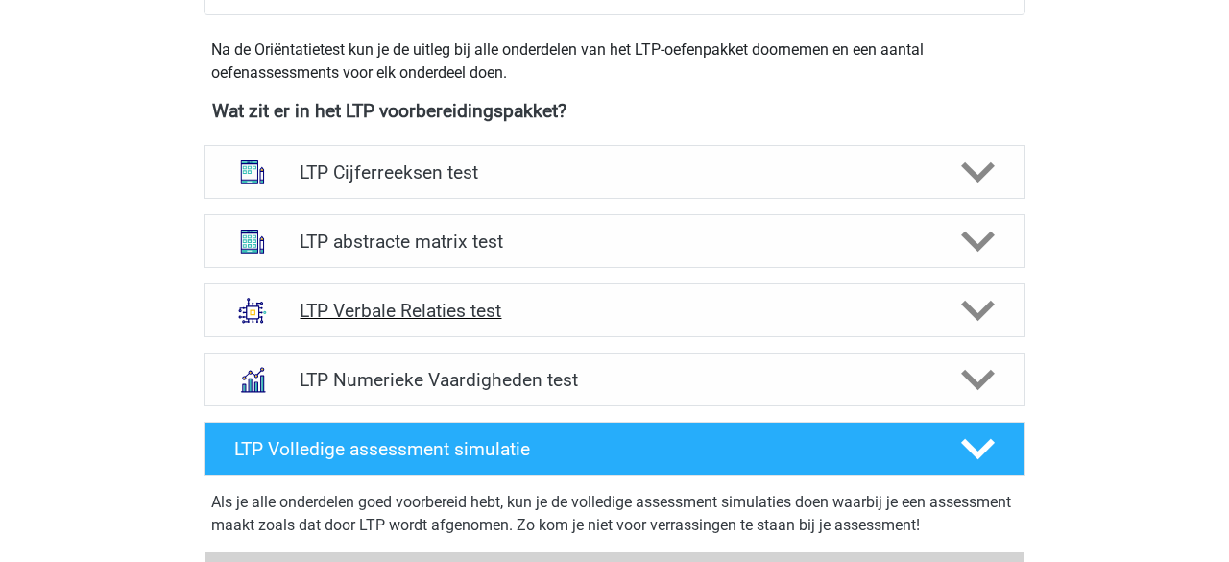
click at [992, 319] on icon at bounding box center [978, 311] width 34 height 34
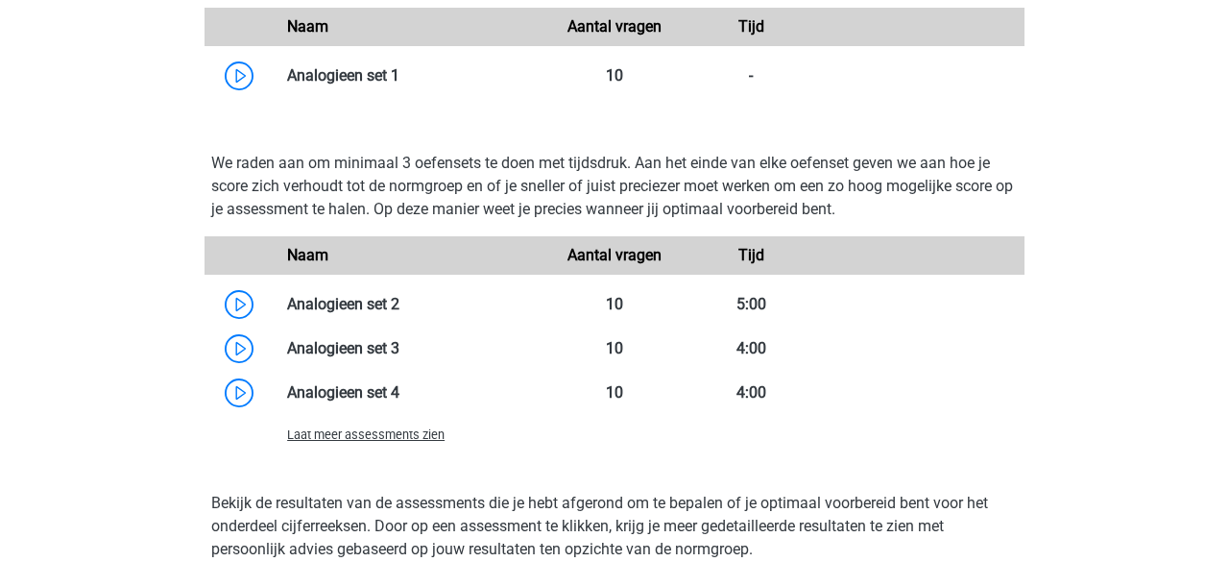
scroll to position [1702, 0]
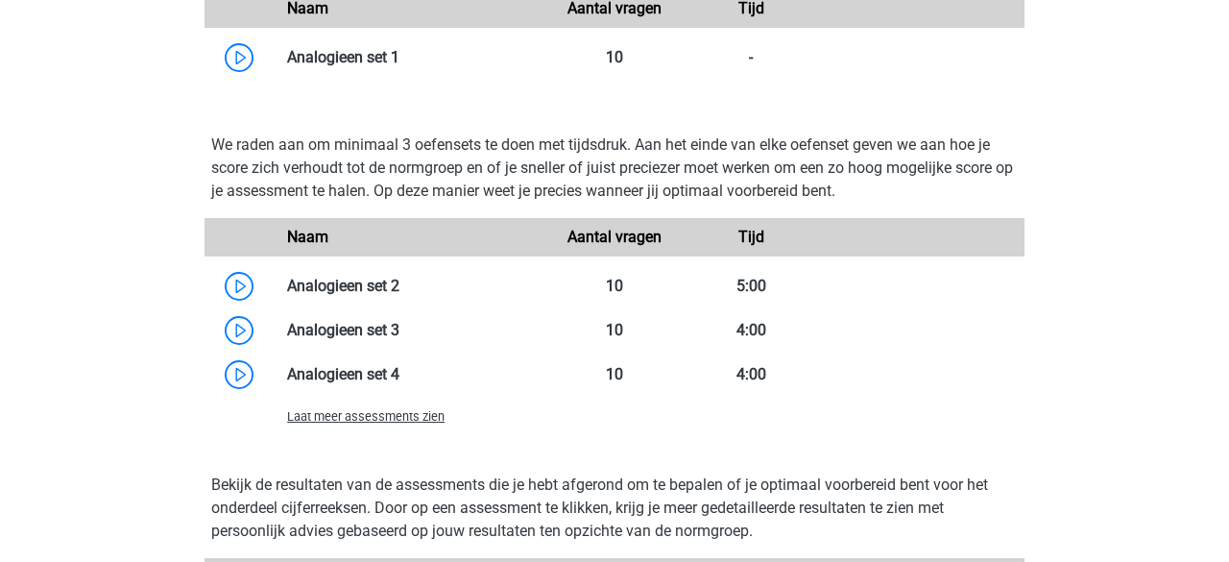
click at [413, 423] on span "Laat meer assessments zien" at bounding box center [366, 416] width 158 height 14
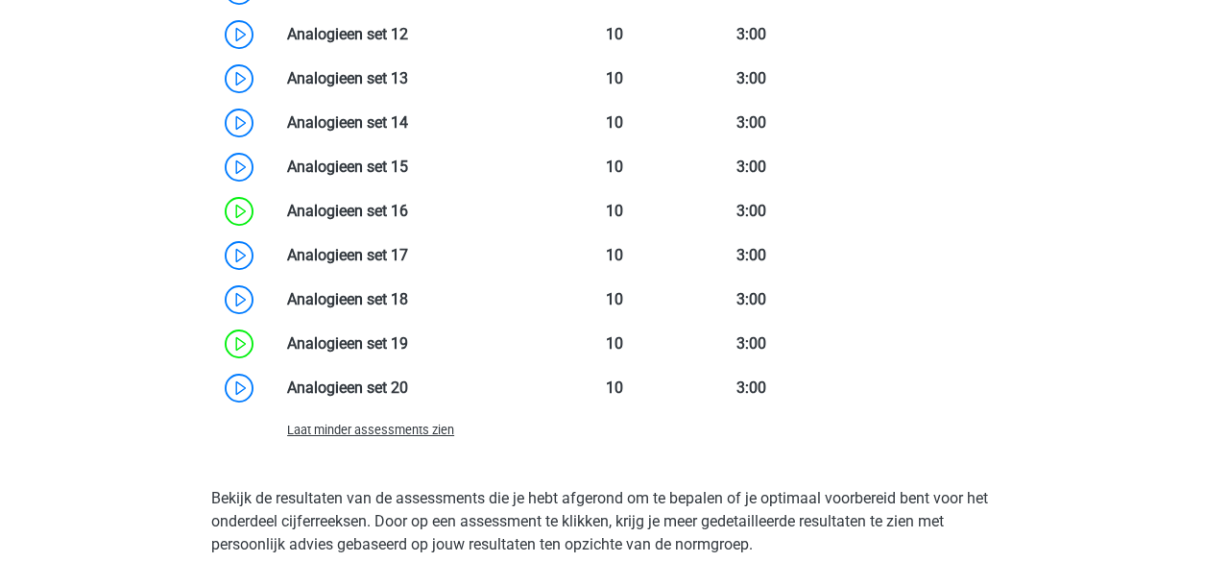
scroll to position [2416, 0]
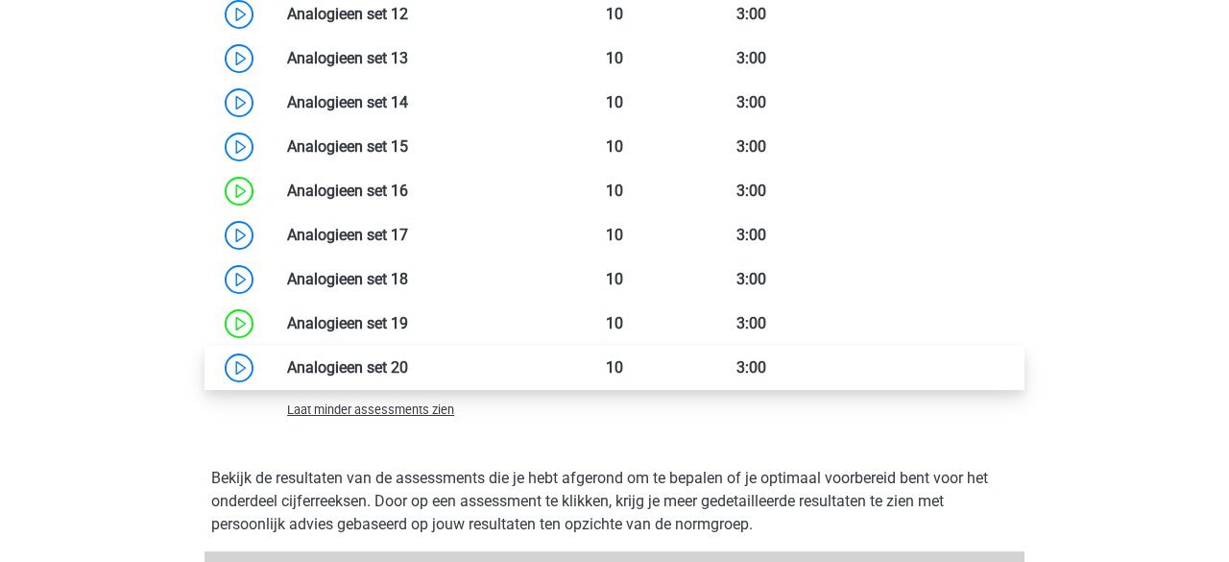
click at [408, 364] on link at bounding box center [408, 367] width 0 height 18
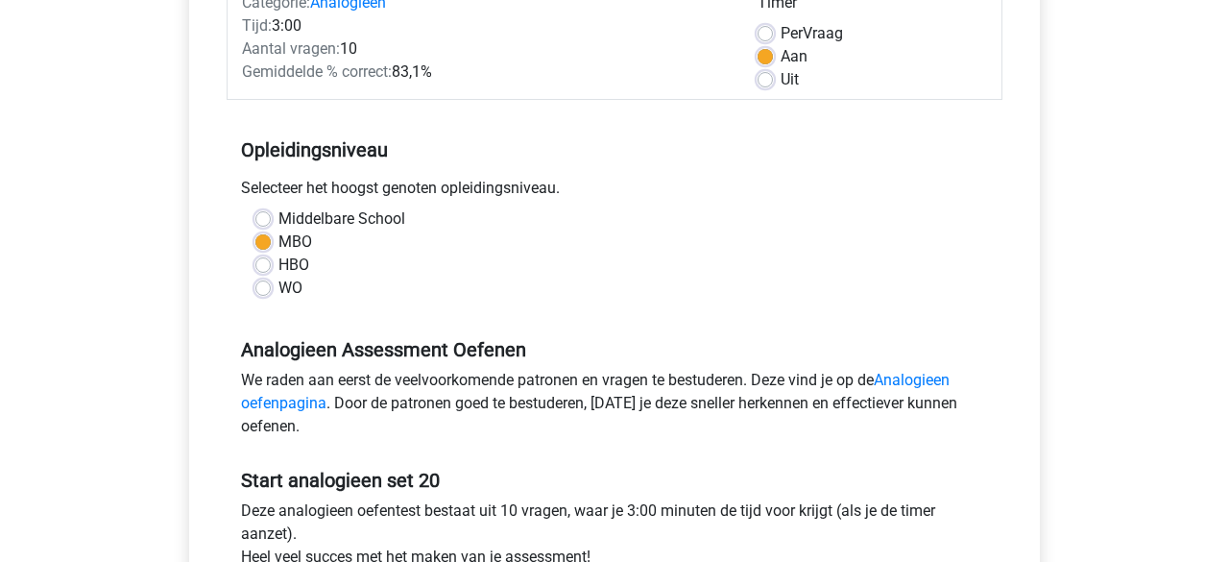
scroll to position [485, 0]
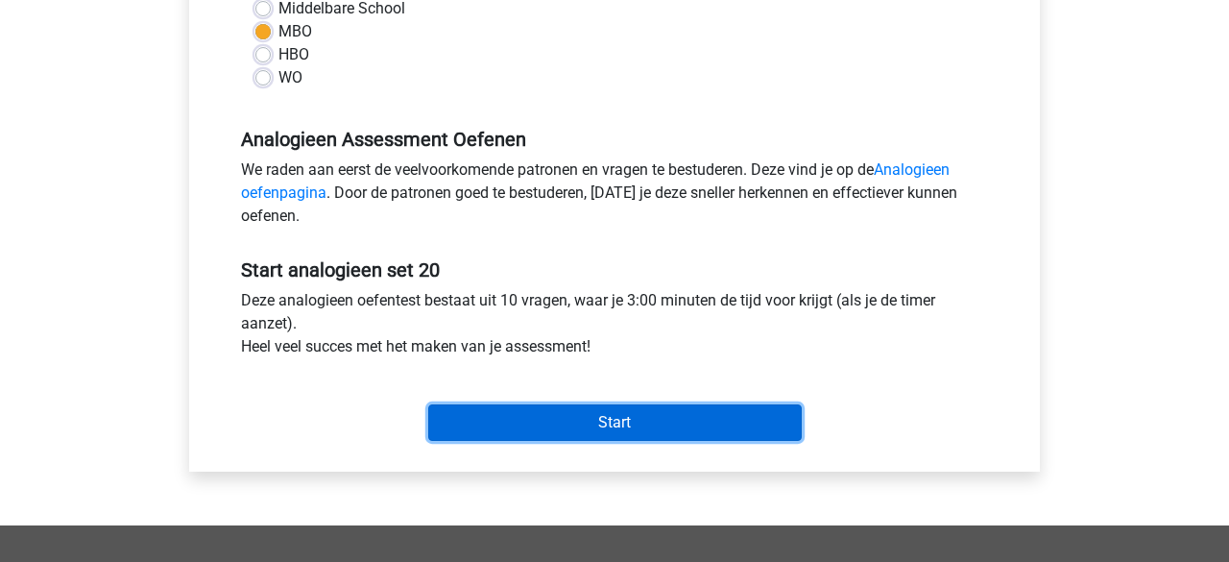
click at [515, 416] on input "Start" at bounding box center [615, 422] width 374 height 37
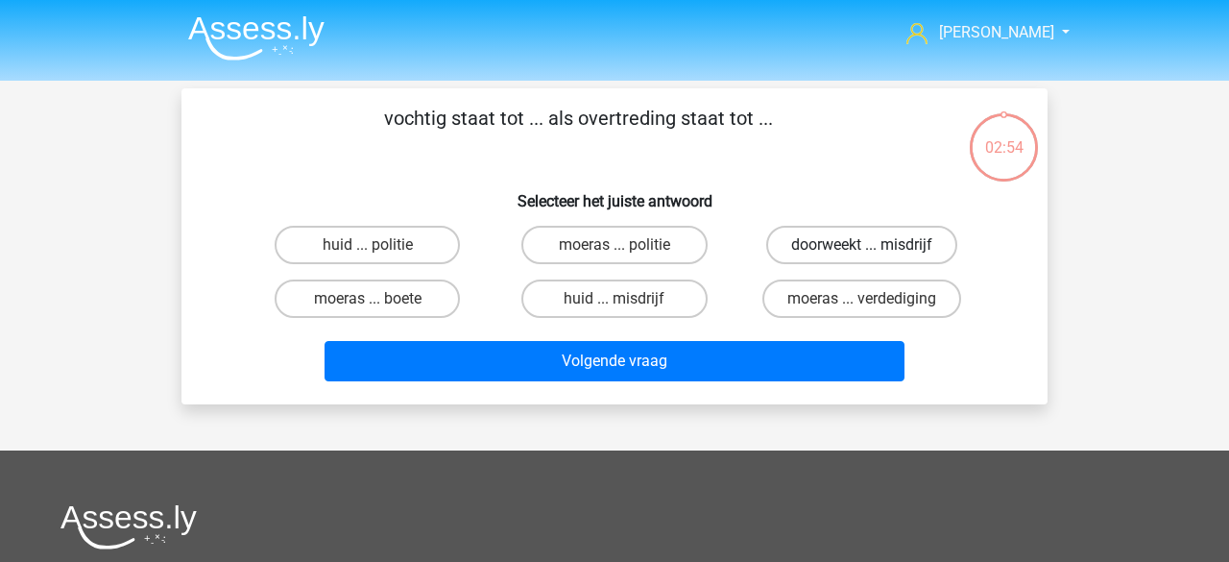
click at [810, 255] on label "doorweekt ... misdrijf" at bounding box center [862, 245] width 191 height 38
click at [862, 255] on input "doorweekt ... misdrijf" at bounding box center [868, 251] width 12 height 12
radio input "true"
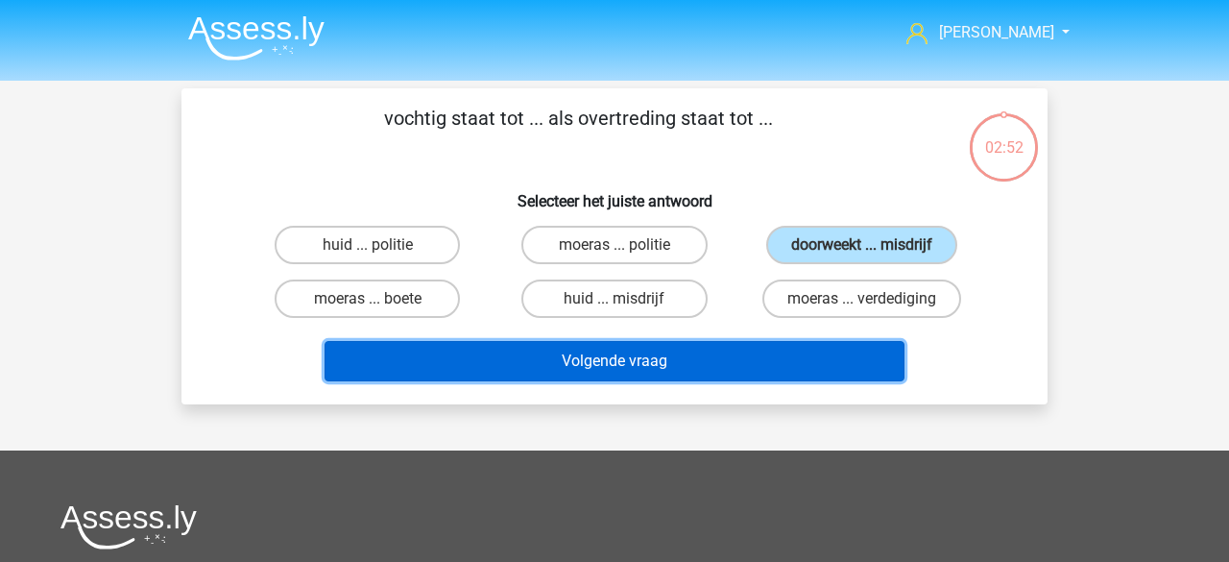
click at [665, 354] on button "Volgende vraag" at bounding box center [615, 361] width 581 height 40
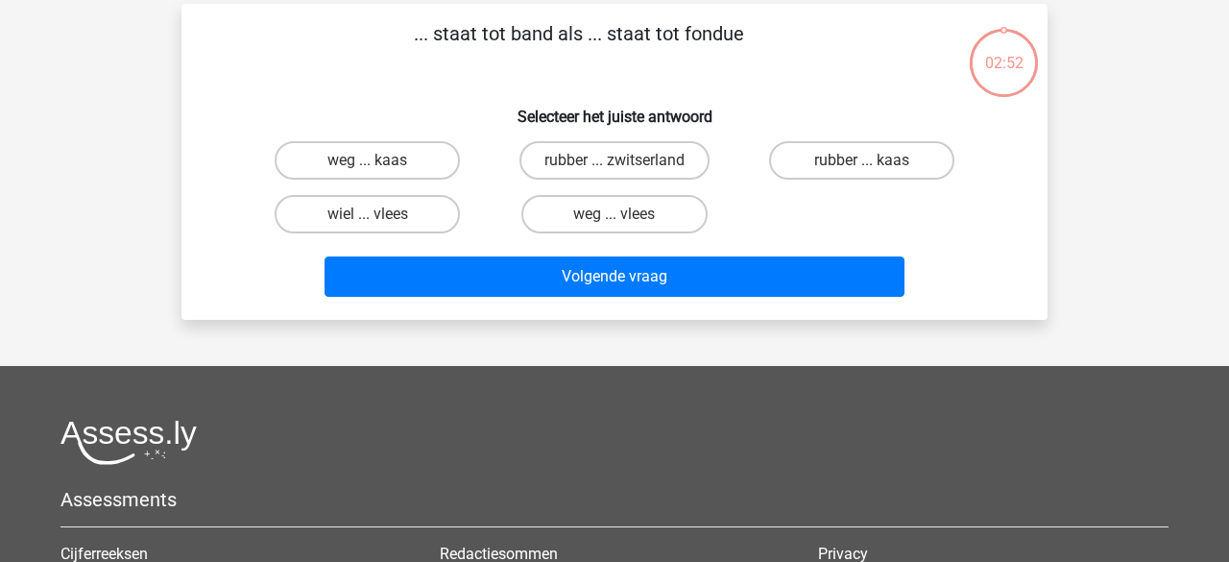
scroll to position [88, 0]
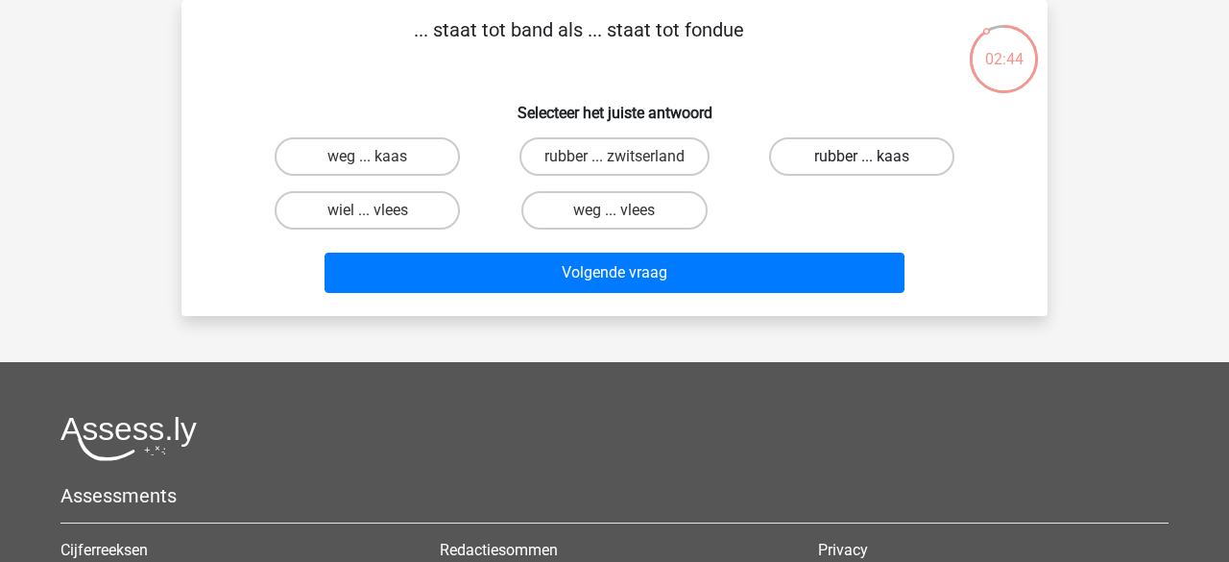
click at [831, 153] on label "rubber ... kaas" at bounding box center [861, 156] width 185 height 38
click at [862, 157] on input "rubber ... kaas" at bounding box center [868, 163] width 12 height 12
radio input "true"
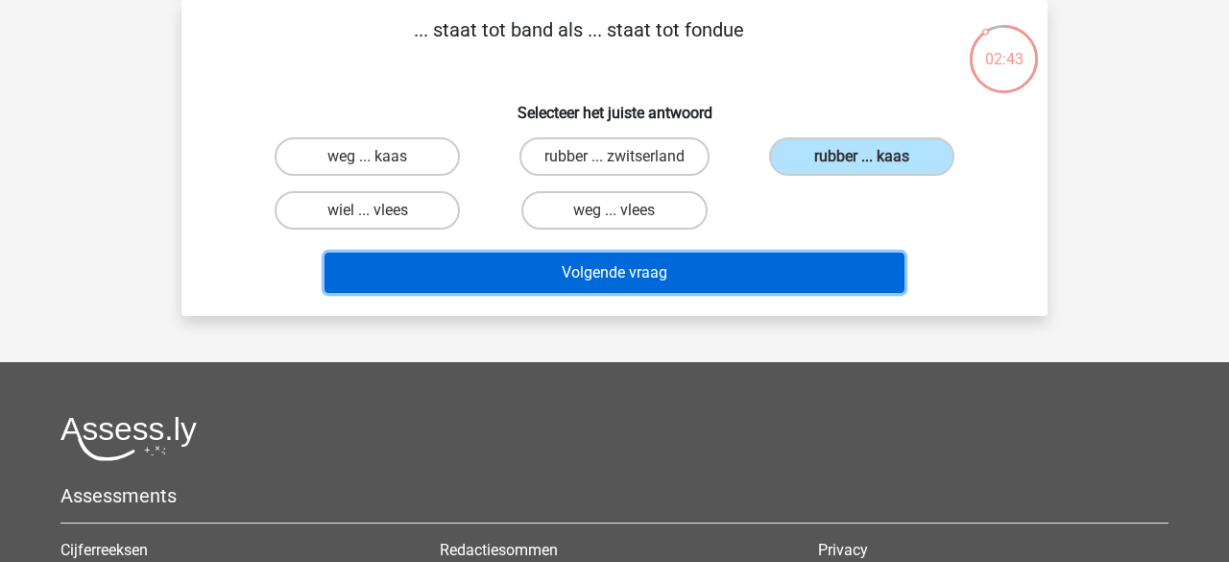
click at [659, 269] on button "Volgende vraag" at bounding box center [615, 273] width 581 height 40
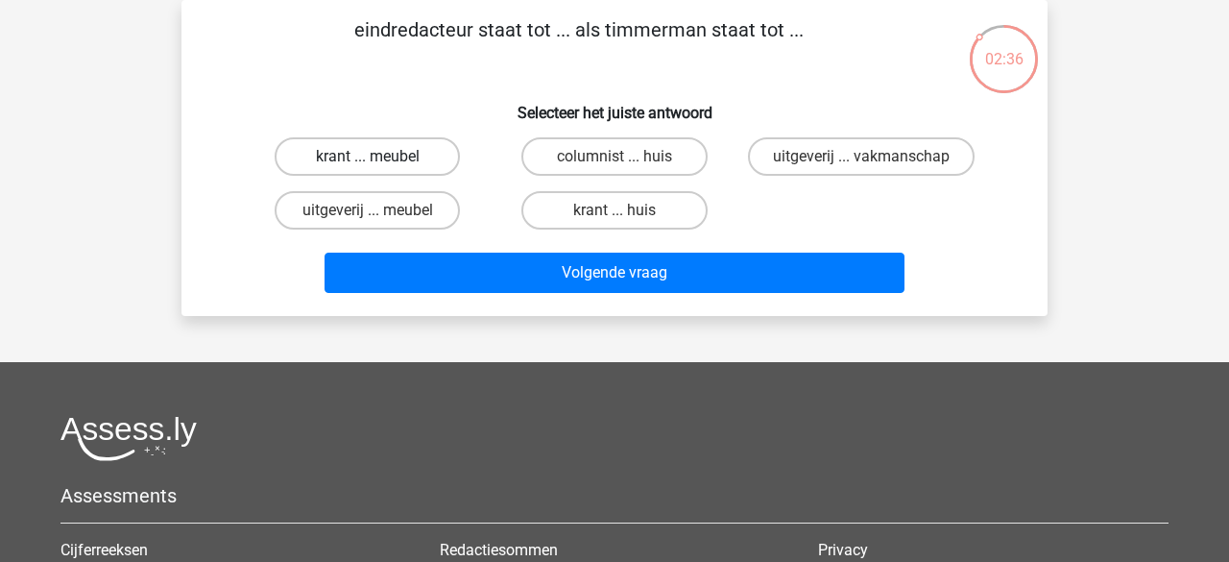
click at [412, 159] on label "krant ... meubel" at bounding box center [367, 156] width 185 height 38
click at [380, 159] on input "krant ... meubel" at bounding box center [374, 163] width 12 height 12
radio input "true"
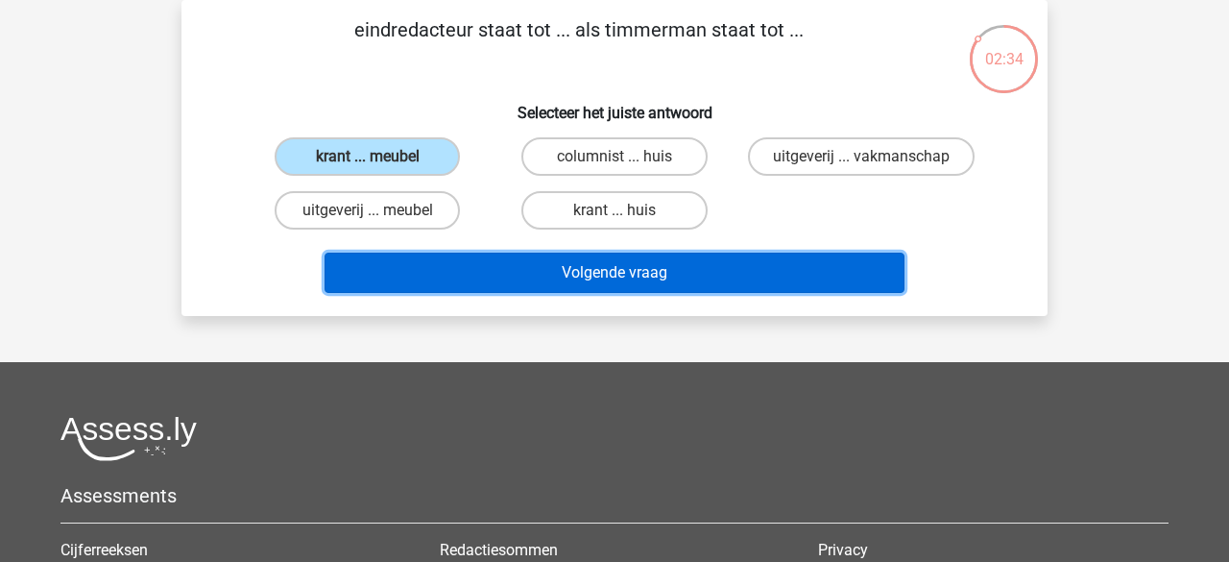
click at [503, 273] on button "Volgende vraag" at bounding box center [615, 273] width 581 height 40
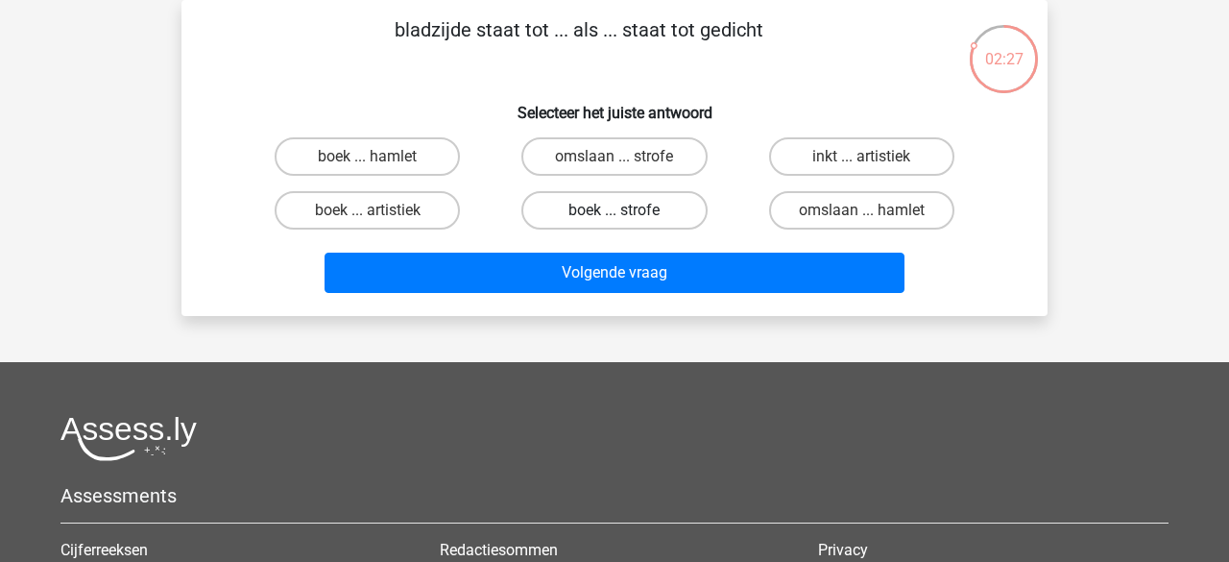
click at [583, 216] on label "boek ... strofe" at bounding box center [614, 210] width 185 height 38
click at [615, 216] on input "boek ... strofe" at bounding box center [621, 216] width 12 height 12
radio input "true"
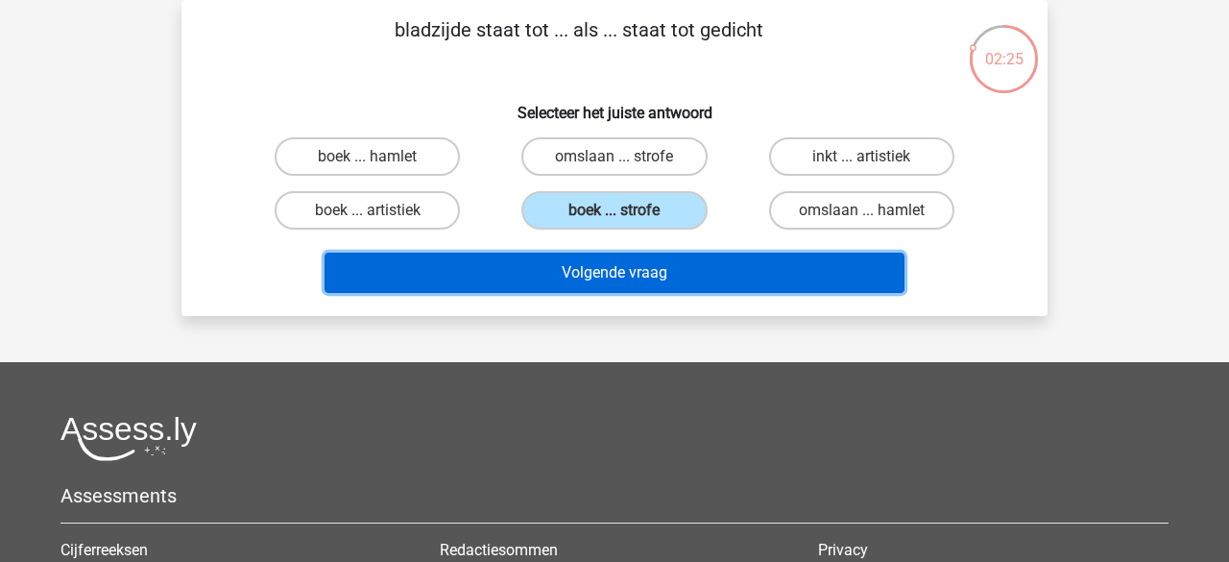
click at [684, 268] on button "Volgende vraag" at bounding box center [615, 273] width 581 height 40
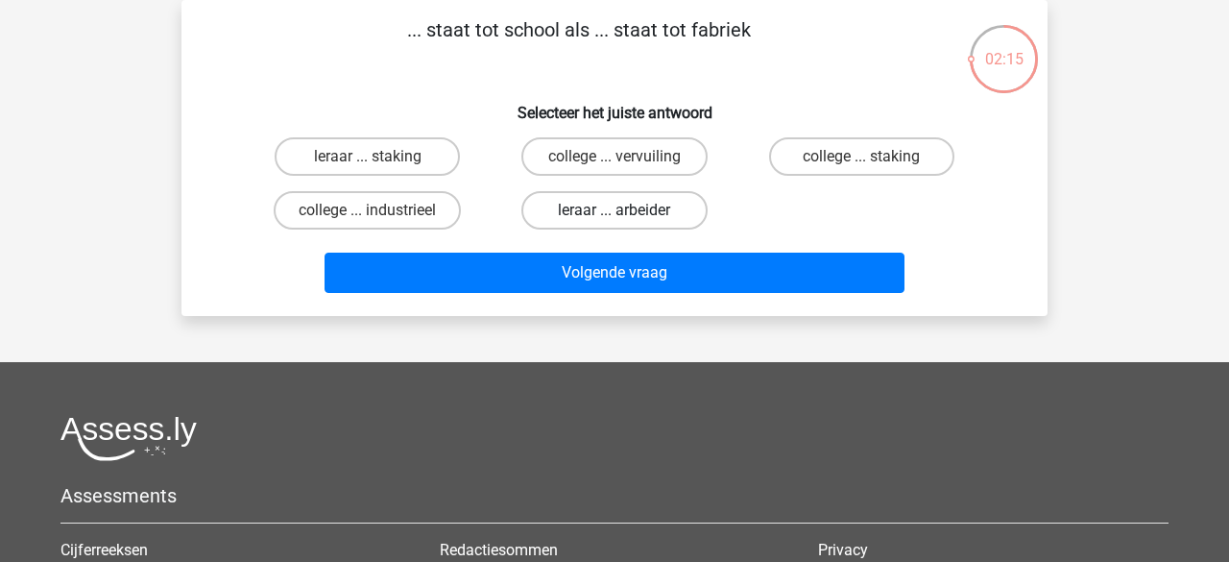
click at [572, 215] on label "leraar ... arbeider" at bounding box center [614, 210] width 185 height 38
click at [615, 215] on input "leraar ... arbeider" at bounding box center [621, 216] width 12 height 12
radio input "true"
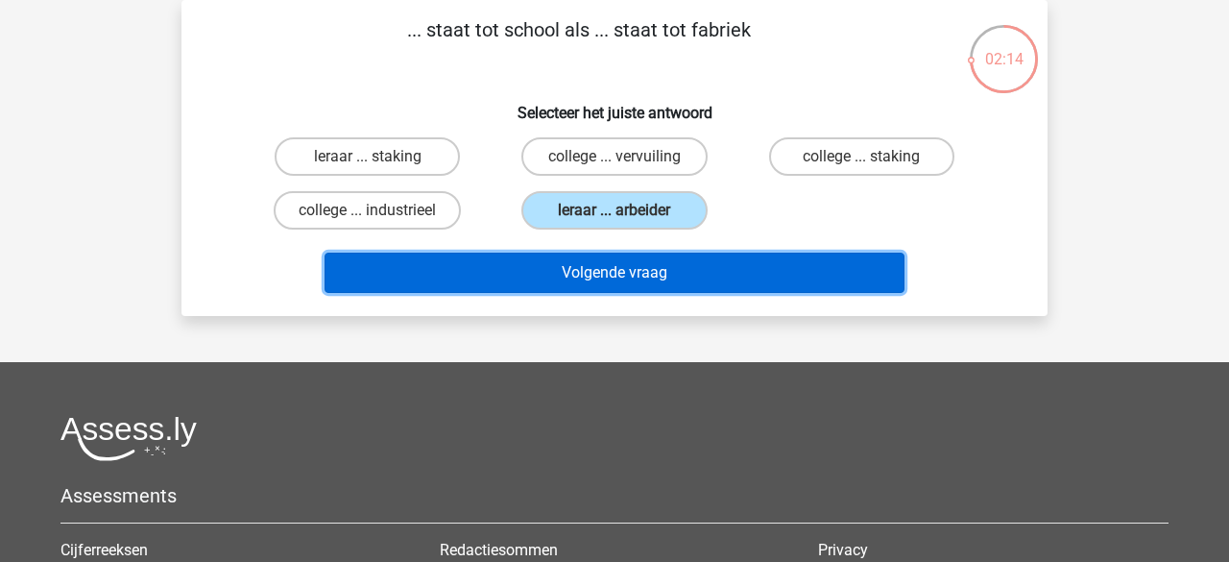
click at [585, 270] on button "Volgende vraag" at bounding box center [615, 273] width 581 height 40
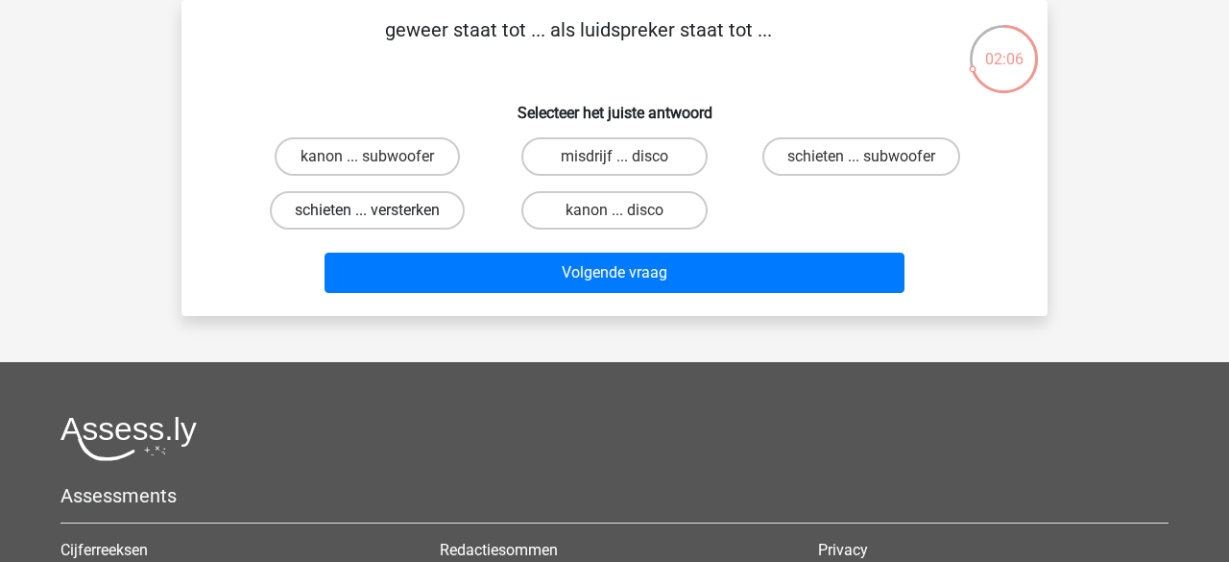
click at [395, 207] on label "schieten ... versterken" at bounding box center [367, 210] width 195 height 38
click at [380, 210] on input "schieten ... versterken" at bounding box center [374, 216] width 12 height 12
radio input "true"
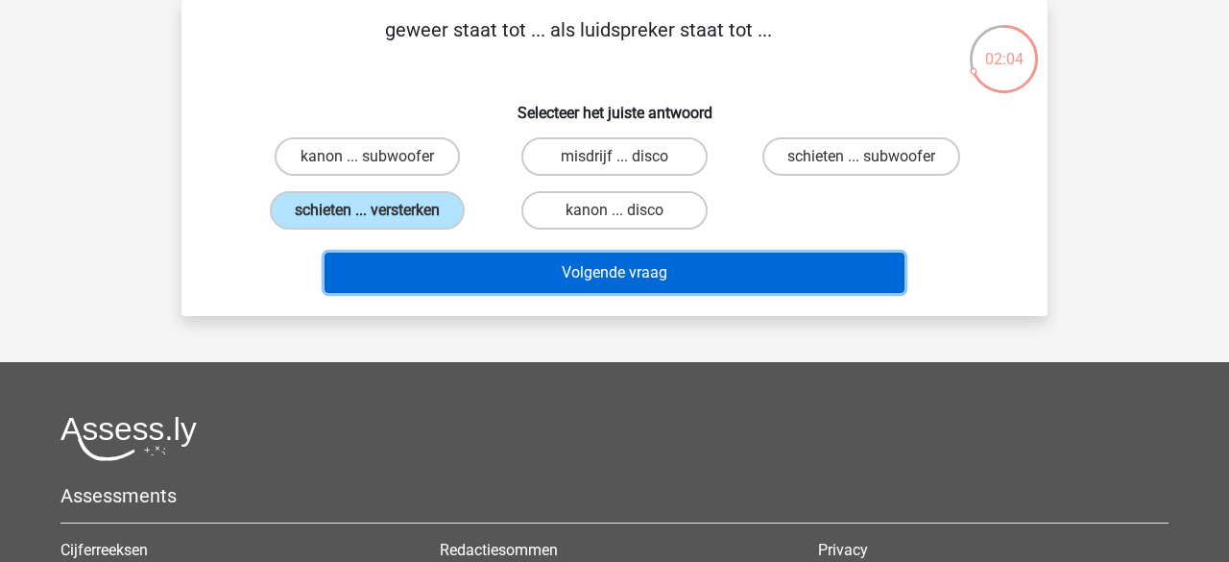
click at [507, 273] on button "Volgende vraag" at bounding box center [615, 273] width 581 height 40
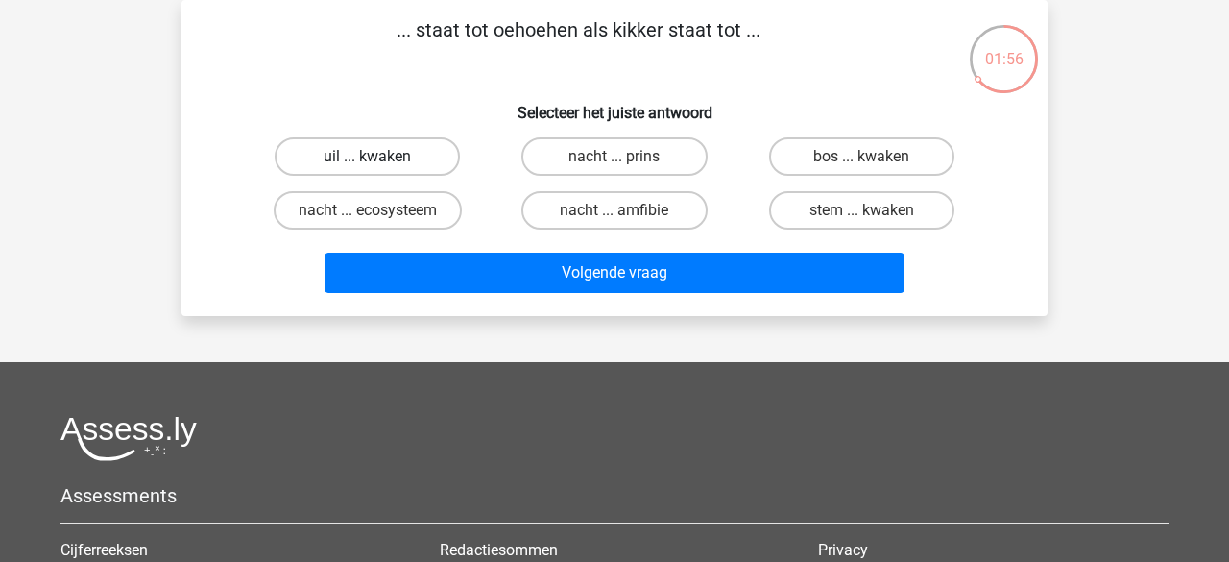
click at [372, 150] on label "uil ... kwaken" at bounding box center [367, 156] width 185 height 38
click at [372, 157] on input "uil ... kwaken" at bounding box center [374, 163] width 12 height 12
radio input "true"
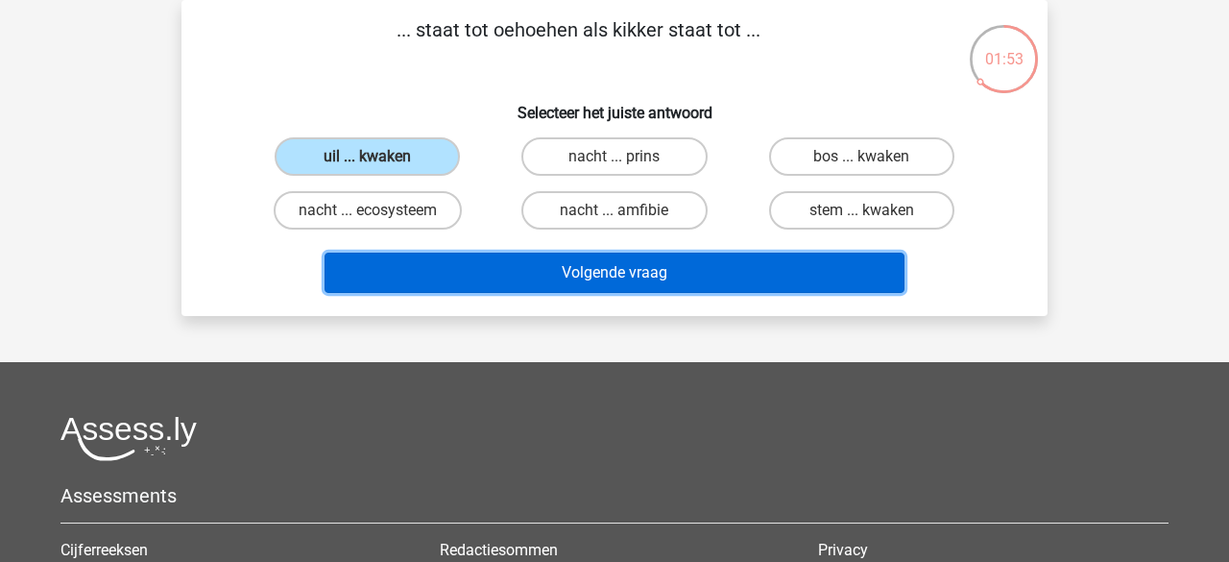
click at [617, 266] on button "Volgende vraag" at bounding box center [615, 273] width 581 height 40
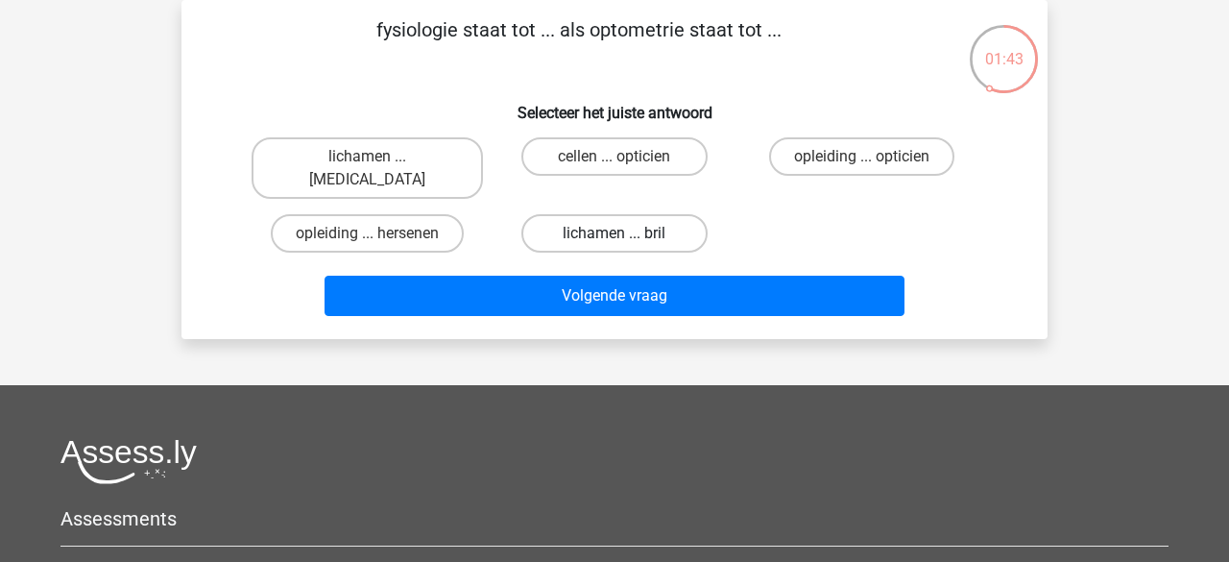
click at [579, 217] on label "lichamen ... bril" at bounding box center [614, 233] width 185 height 38
click at [615, 233] on input "lichamen ... bril" at bounding box center [621, 239] width 12 height 12
radio input "true"
click at [385, 160] on label "lichamen ... ogen" at bounding box center [367, 167] width 231 height 61
click at [380, 160] on input "lichamen ... ogen" at bounding box center [374, 163] width 12 height 12
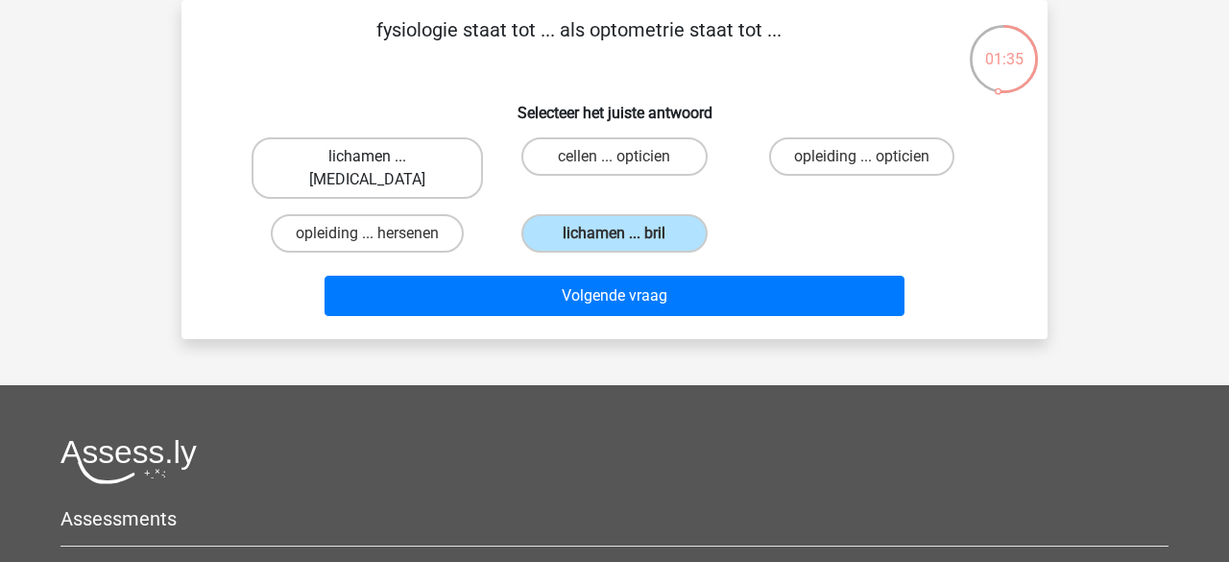
radio input "true"
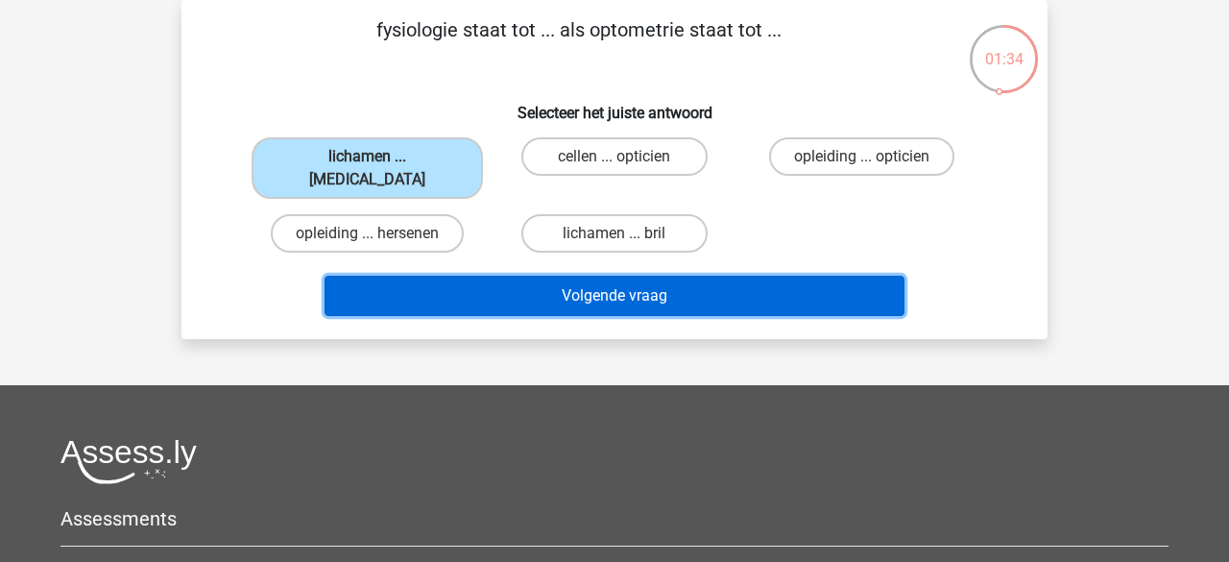
click at [479, 278] on button "Volgende vraag" at bounding box center [615, 296] width 581 height 40
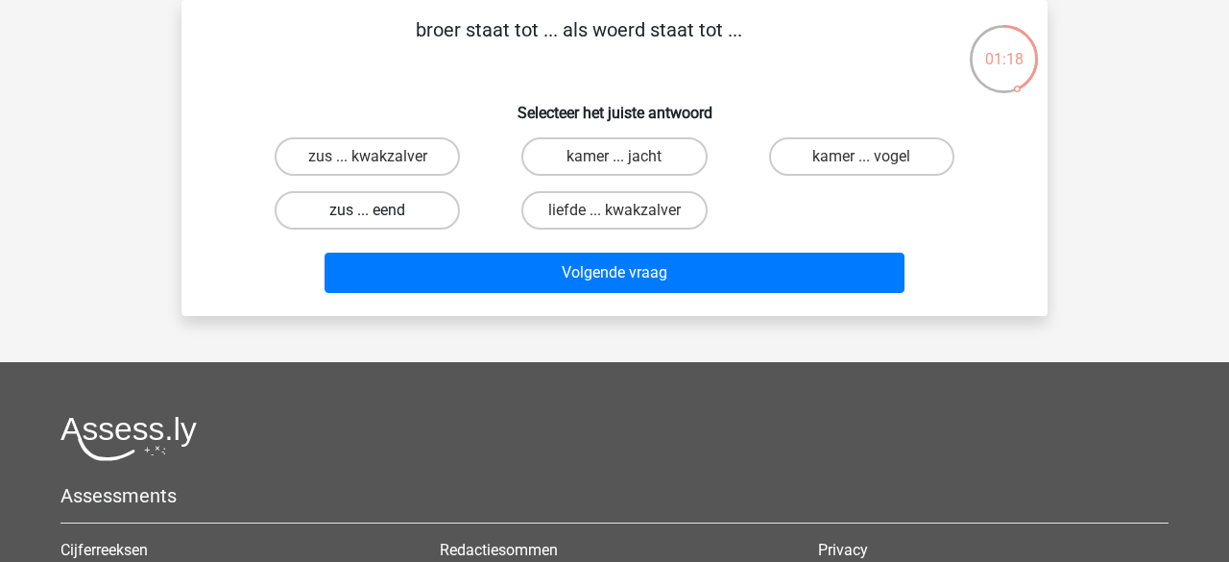
click at [417, 213] on label "zus ... eend" at bounding box center [367, 210] width 185 height 38
click at [380, 213] on input "zus ... eend" at bounding box center [374, 216] width 12 height 12
radio input "true"
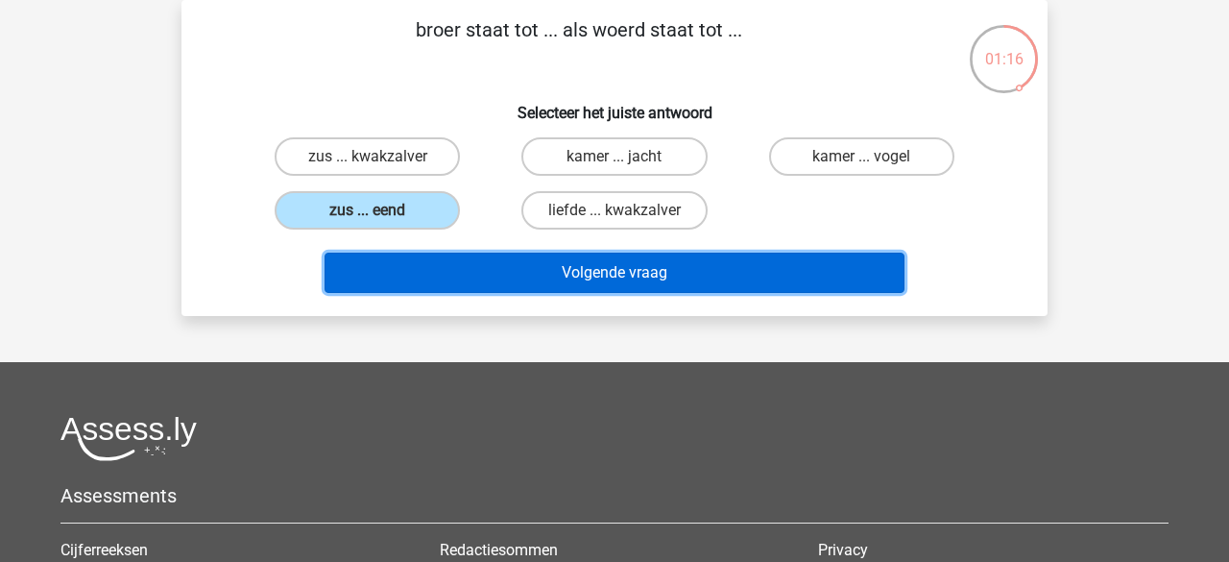
click at [495, 271] on button "Volgende vraag" at bounding box center [615, 273] width 581 height 40
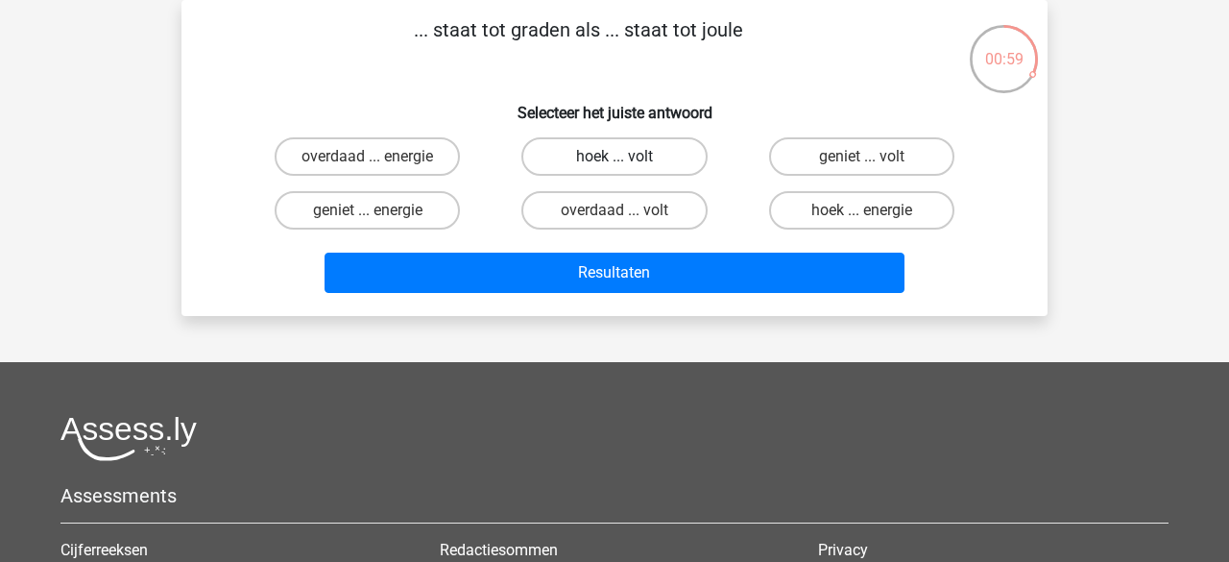
click at [610, 157] on label "hoek ... volt" at bounding box center [614, 156] width 185 height 38
click at [615, 157] on input "hoek ... volt" at bounding box center [621, 163] width 12 height 12
radio input "true"
click at [797, 211] on label "hoek ... energie" at bounding box center [861, 210] width 185 height 38
click at [862, 211] on input "hoek ... energie" at bounding box center [868, 216] width 12 height 12
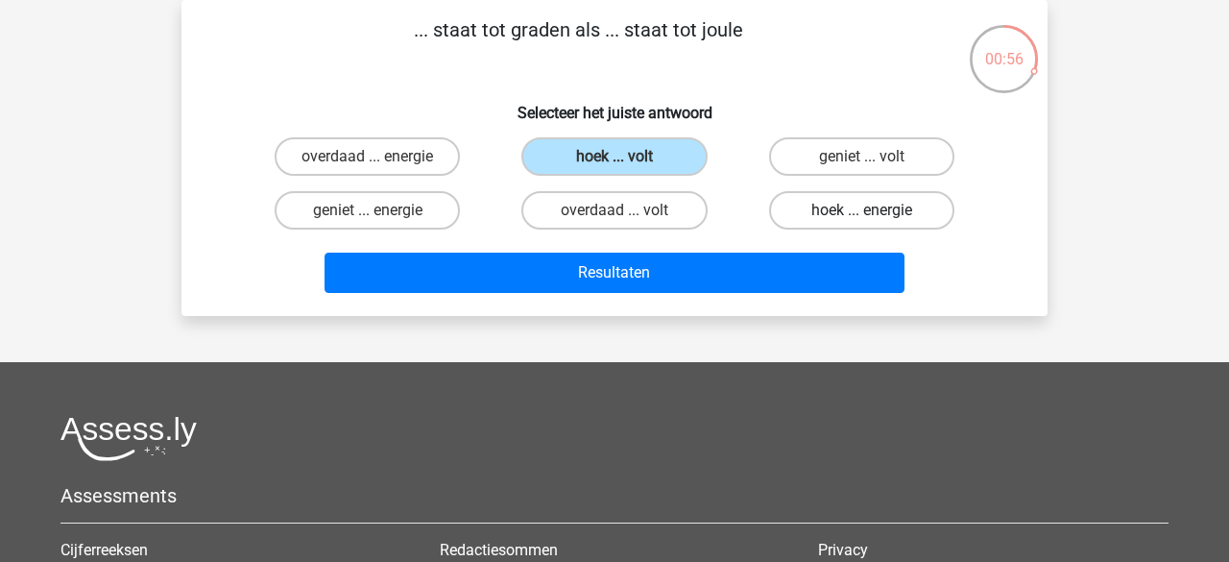
radio input "true"
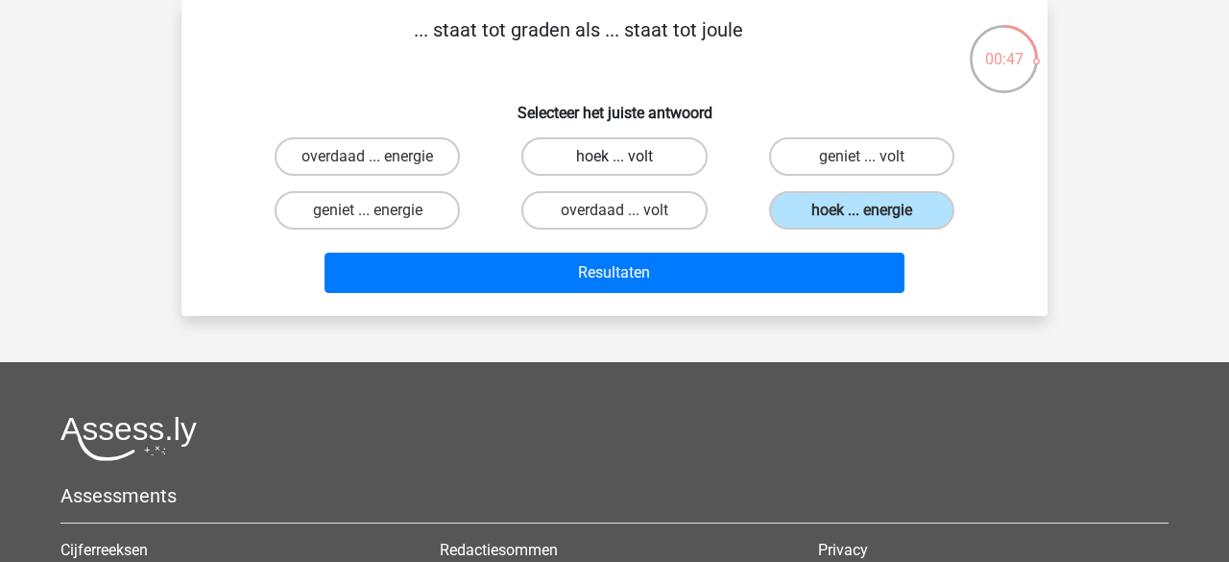
click at [615, 153] on label "hoek ... volt" at bounding box center [614, 156] width 185 height 38
click at [615, 157] on input "hoek ... volt" at bounding box center [621, 163] width 12 height 12
radio input "true"
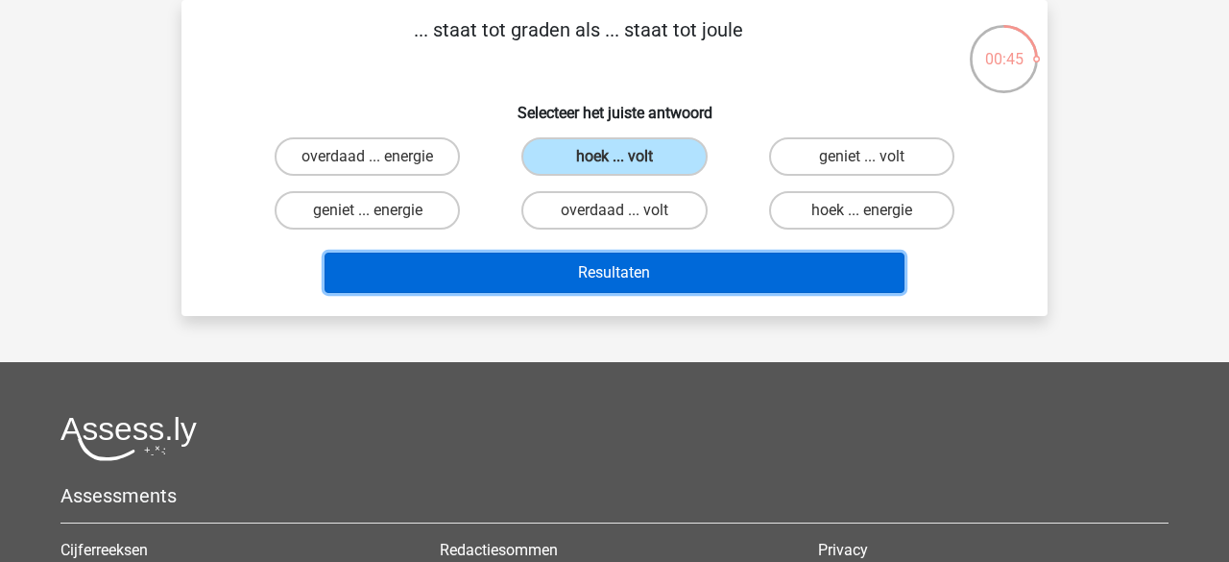
click at [620, 275] on button "Resultaten" at bounding box center [615, 273] width 581 height 40
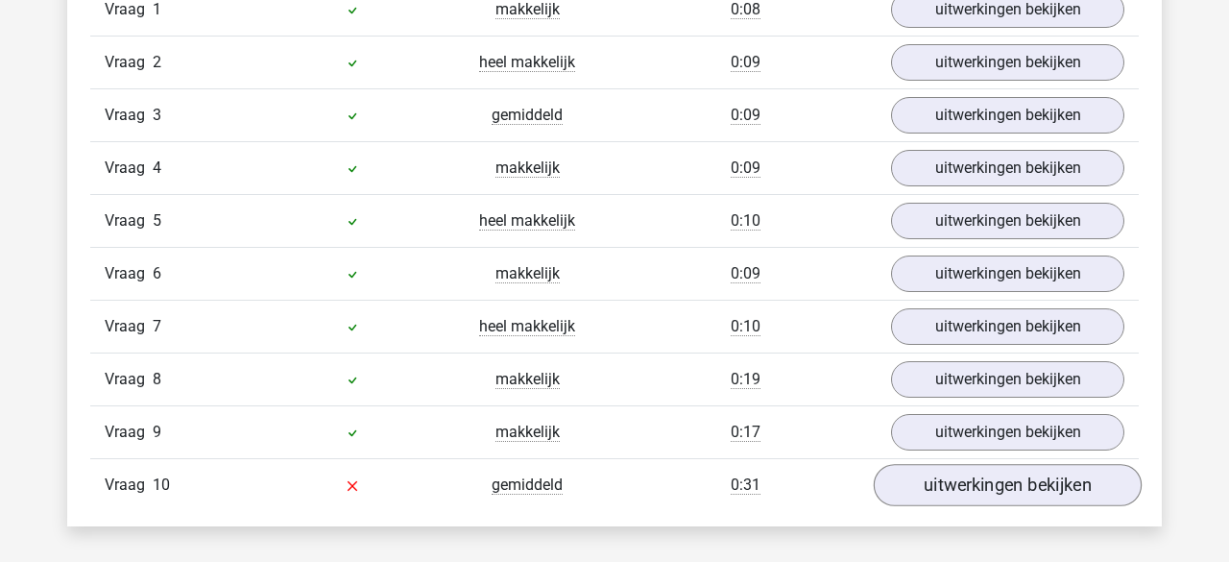
scroll to position [1320, 0]
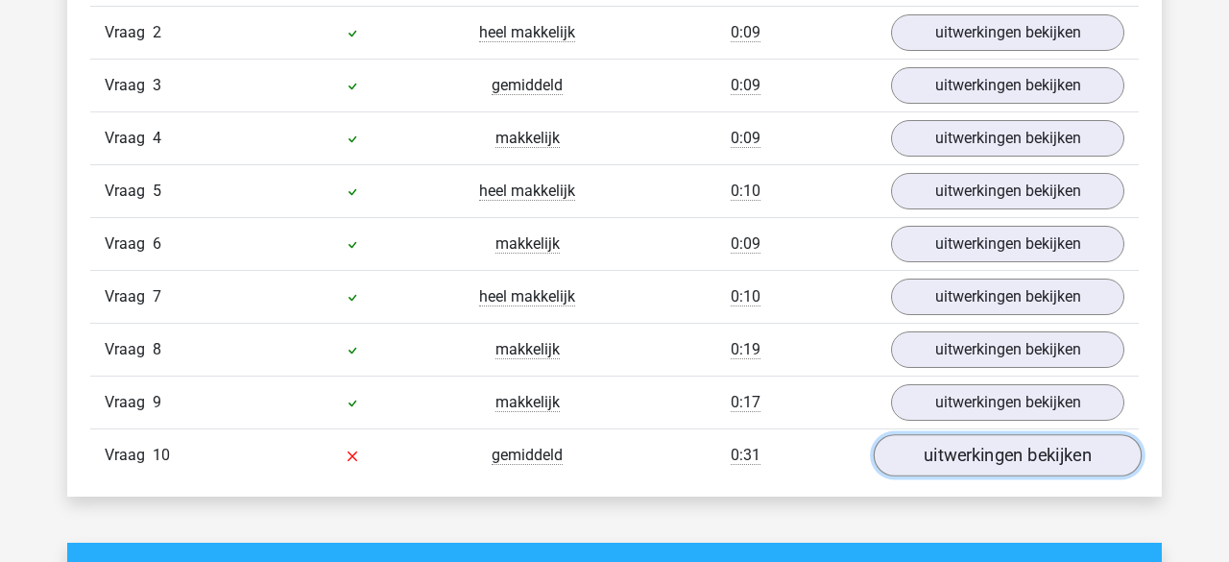
click at [947, 449] on link "uitwerkingen bekijken" at bounding box center [1008, 455] width 268 height 42
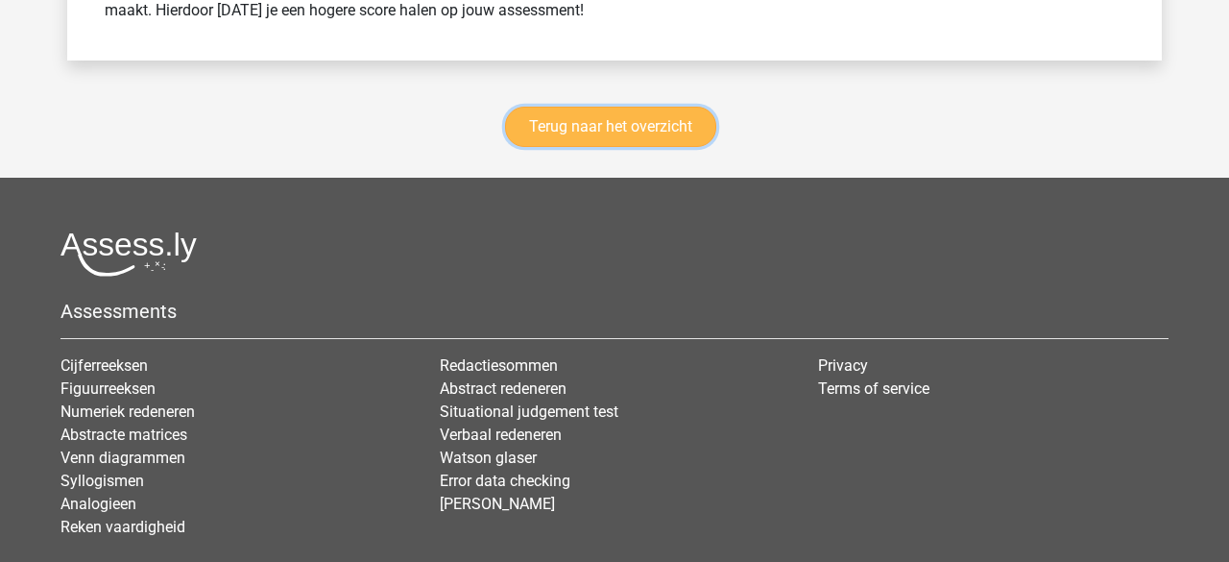
scroll to position [3271, 0]
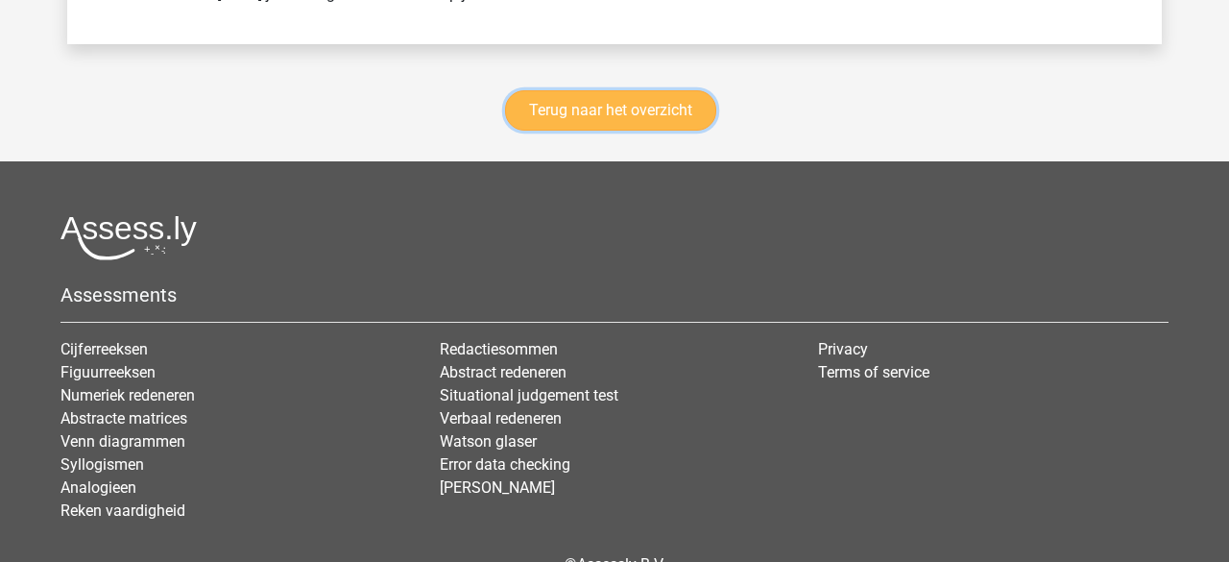
click at [627, 98] on link "Terug naar het overzicht" at bounding box center [610, 110] width 211 height 40
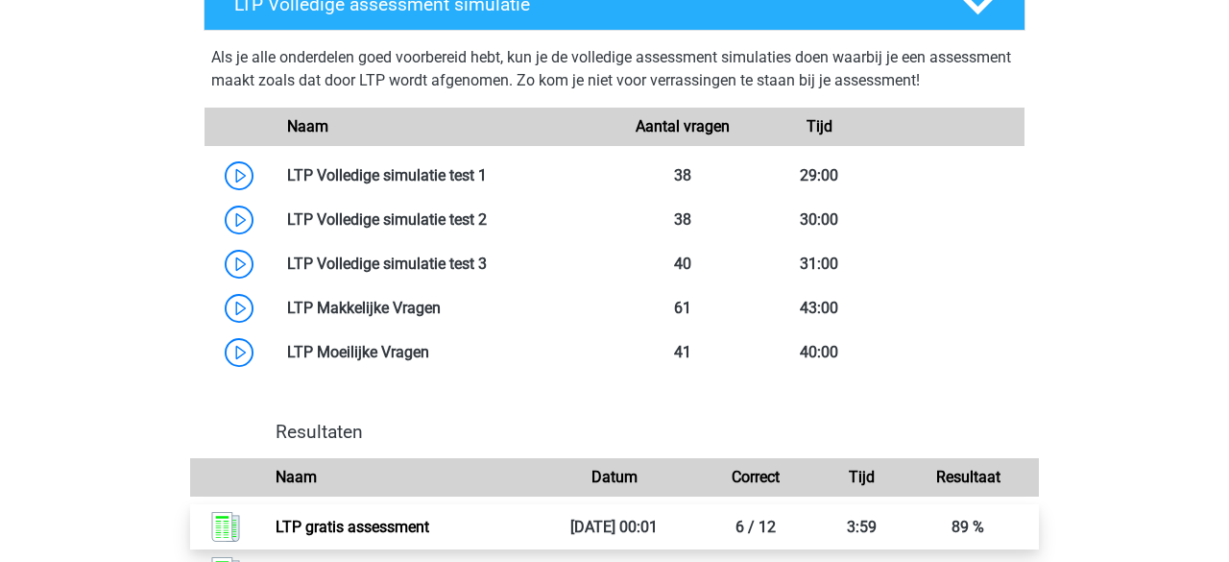
scroll to position [1113, 0]
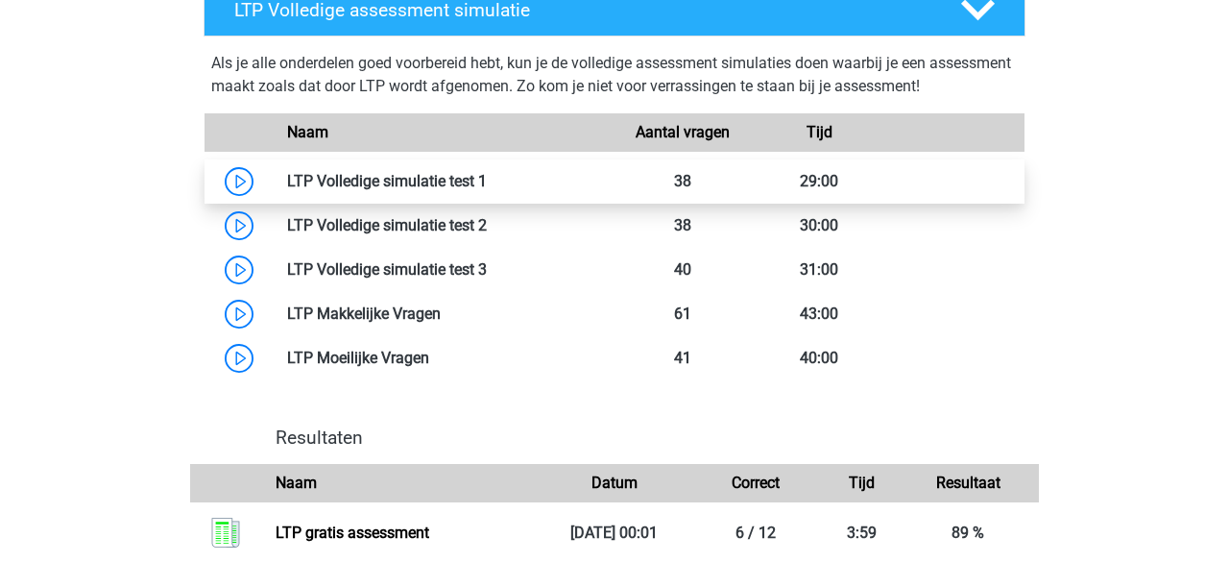
click at [487, 179] on link at bounding box center [487, 181] width 0 height 18
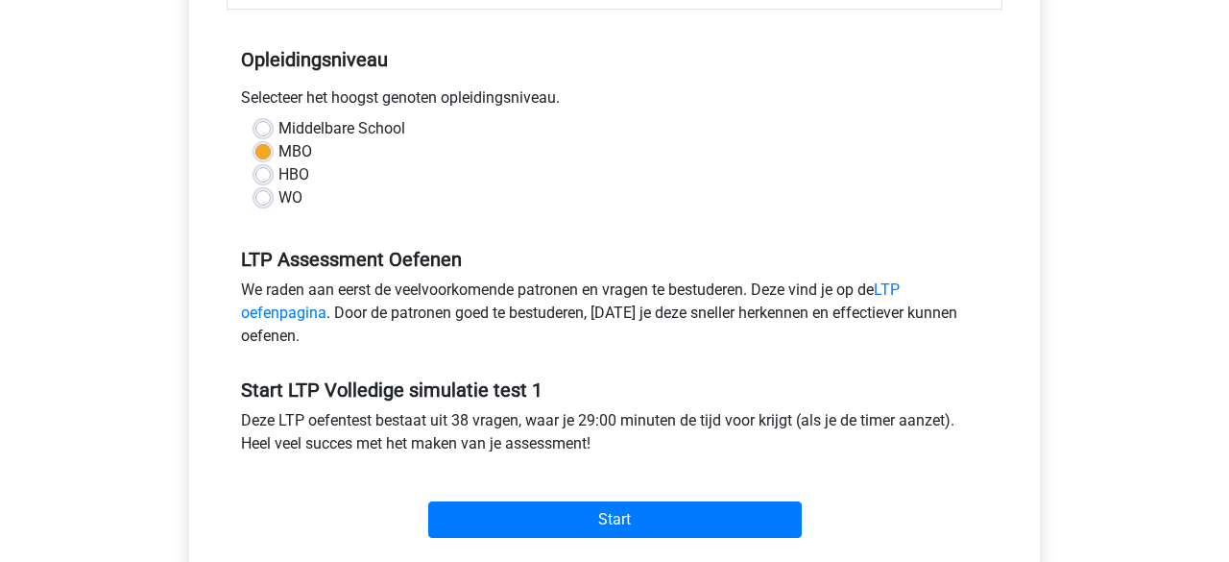
scroll to position [491, 0]
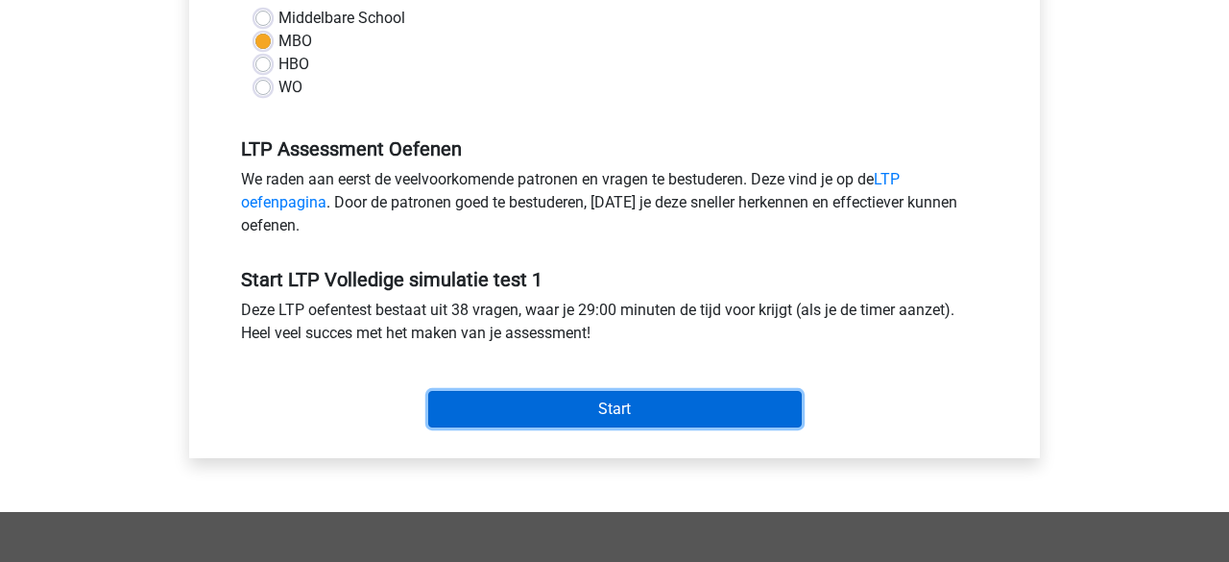
click at [465, 409] on input "Start" at bounding box center [615, 409] width 374 height 37
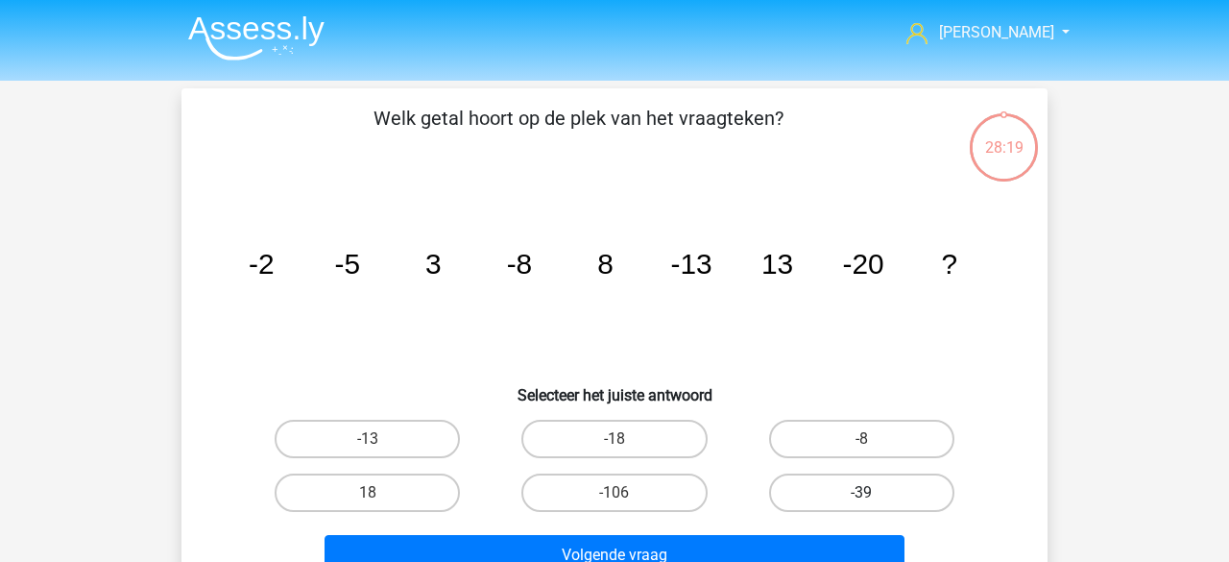
click at [785, 497] on label "-39" at bounding box center [861, 493] width 185 height 38
click at [862, 497] on input "-39" at bounding box center [868, 499] width 12 height 12
radio input "true"
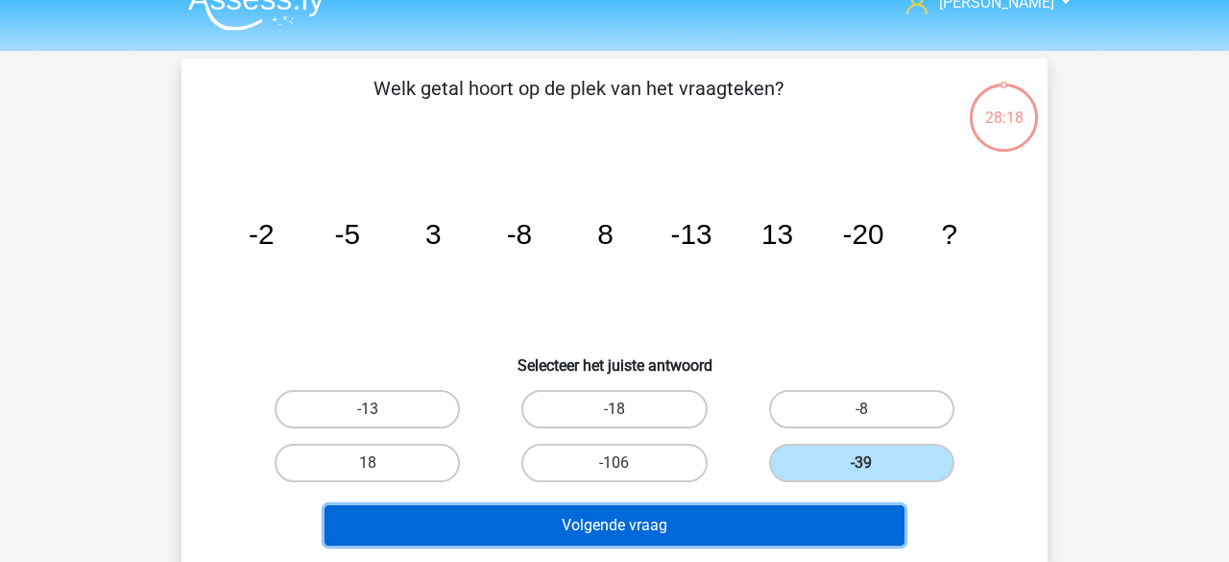
click at [666, 519] on button "Volgende vraag" at bounding box center [615, 525] width 581 height 40
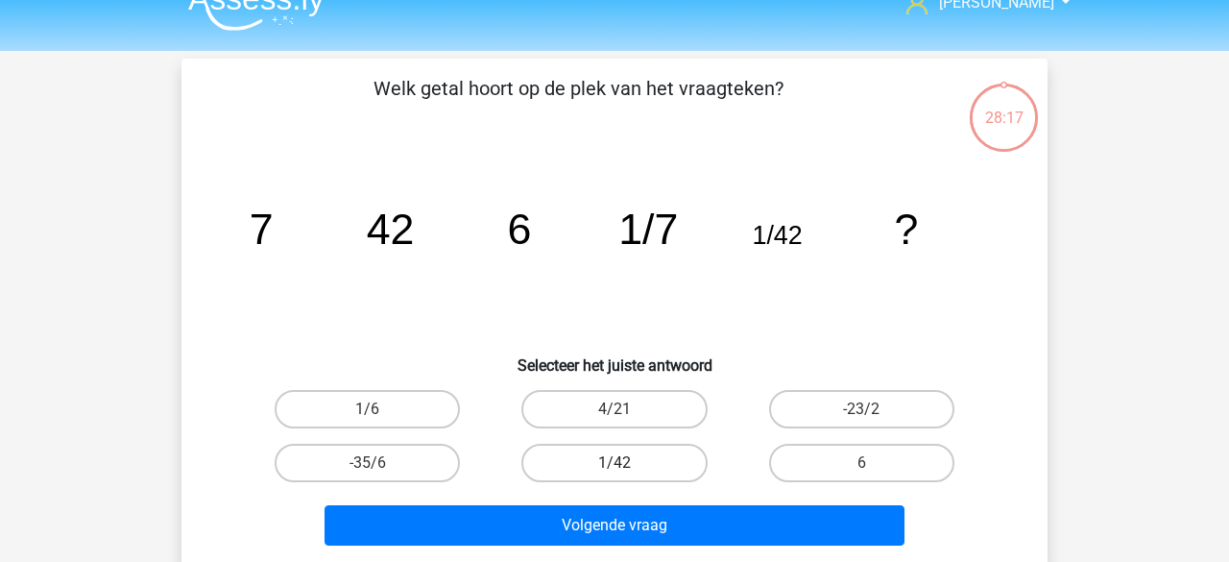
scroll to position [88, 0]
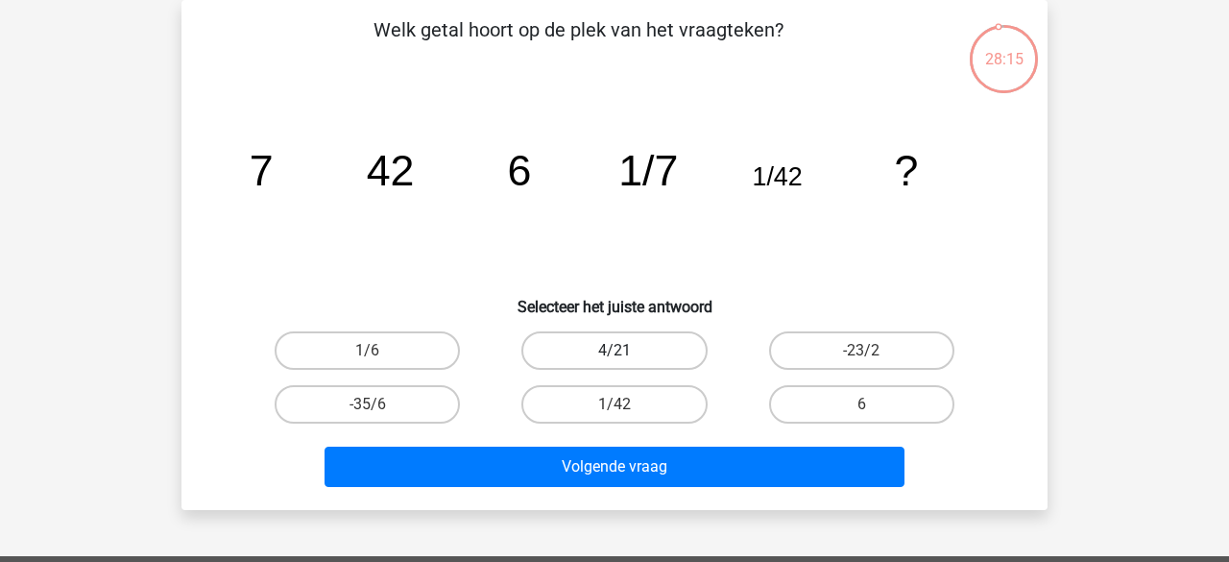
click at [628, 348] on label "4/21" at bounding box center [614, 350] width 185 height 38
click at [627, 351] on input "4/21" at bounding box center [621, 357] width 12 height 12
radio input "true"
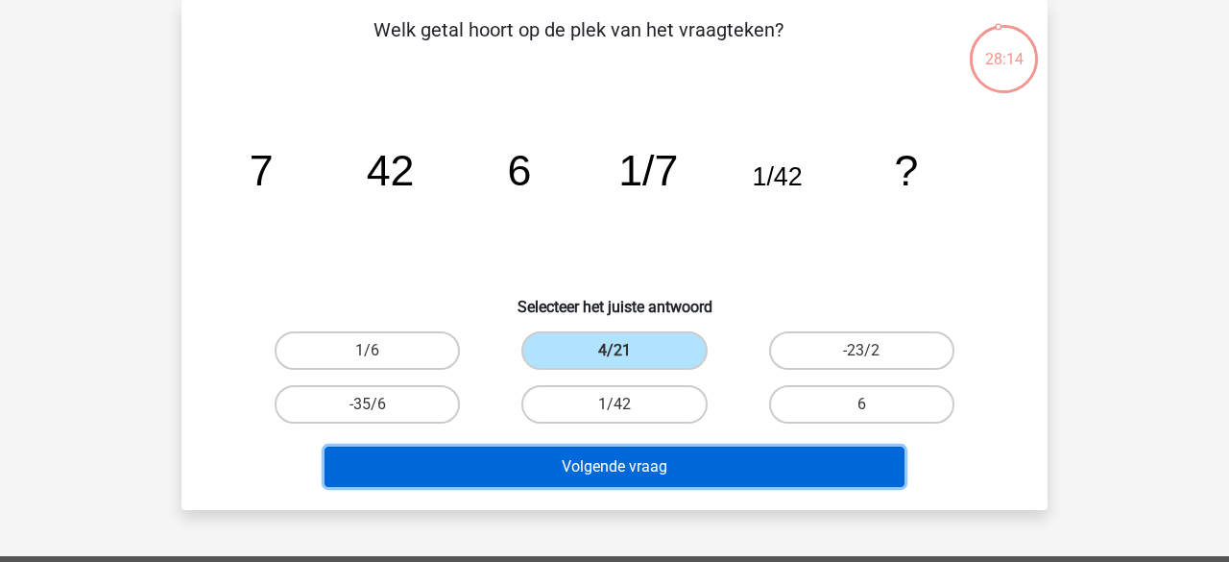
click at [601, 466] on button "Volgende vraag" at bounding box center [615, 467] width 581 height 40
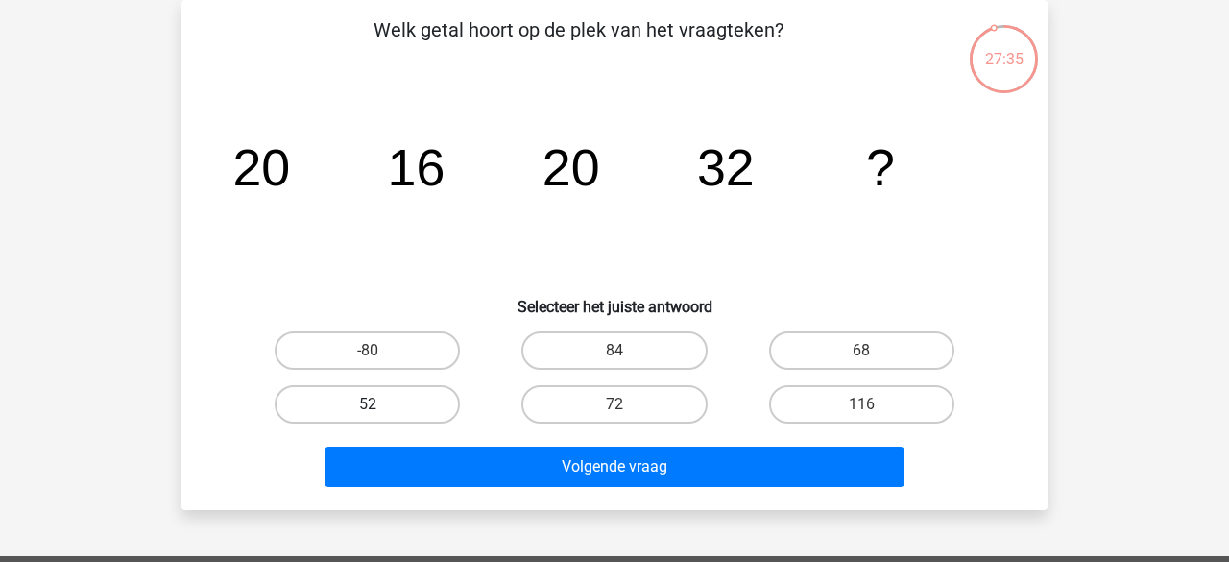
click at [442, 406] on label "52" at bounding box center [367, 404] width 185 height 38
click at [380, 406] on input "52" at bounding box center [374, 410] width 12 height 12
radio input "true"
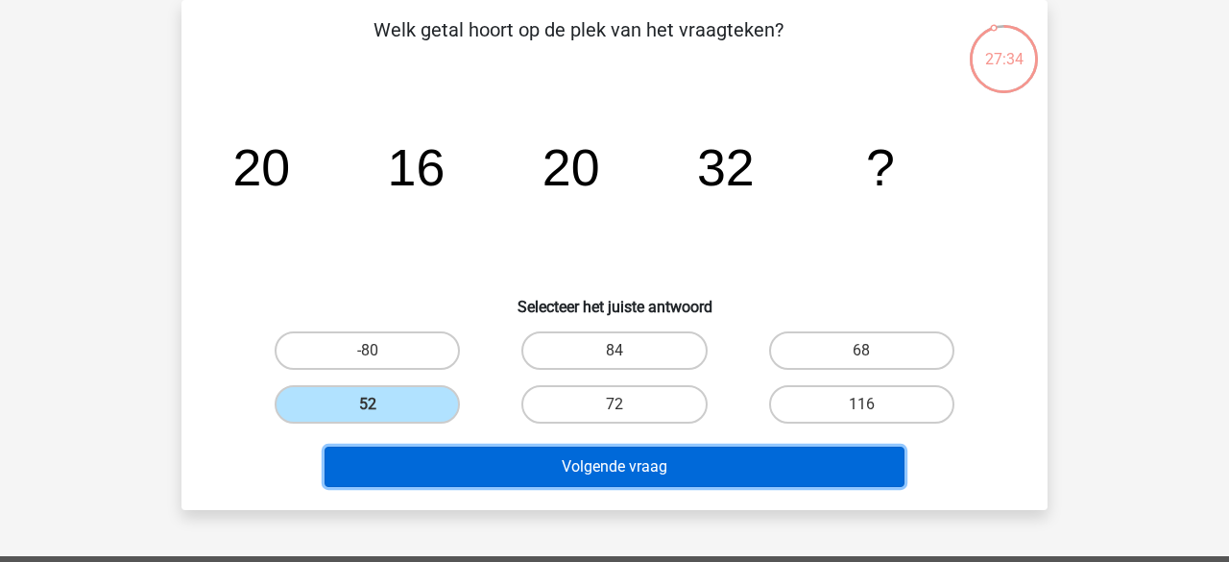
click at [471, 457] on button "Volgende vraag" at bounding box center [615, 467] width 581 height 40
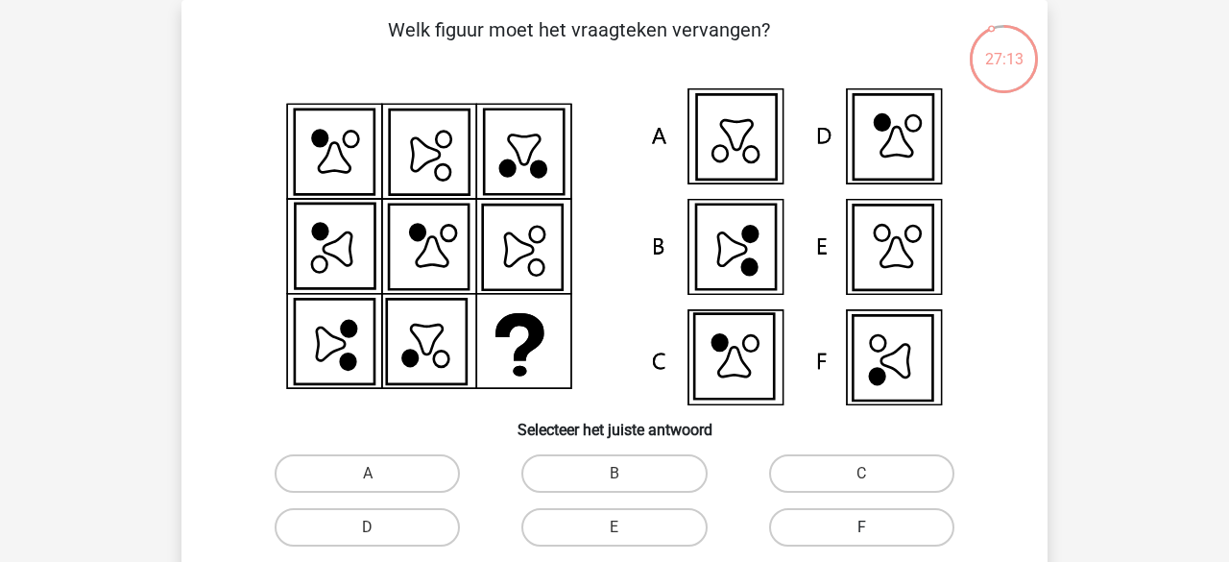
click at [840, 531] on label "F" at bounding box center [861, 527] width 185 height 38
click at [862, 531] on input "F" at bounding box center [868, 533] width 12 height 12
radio input "true"
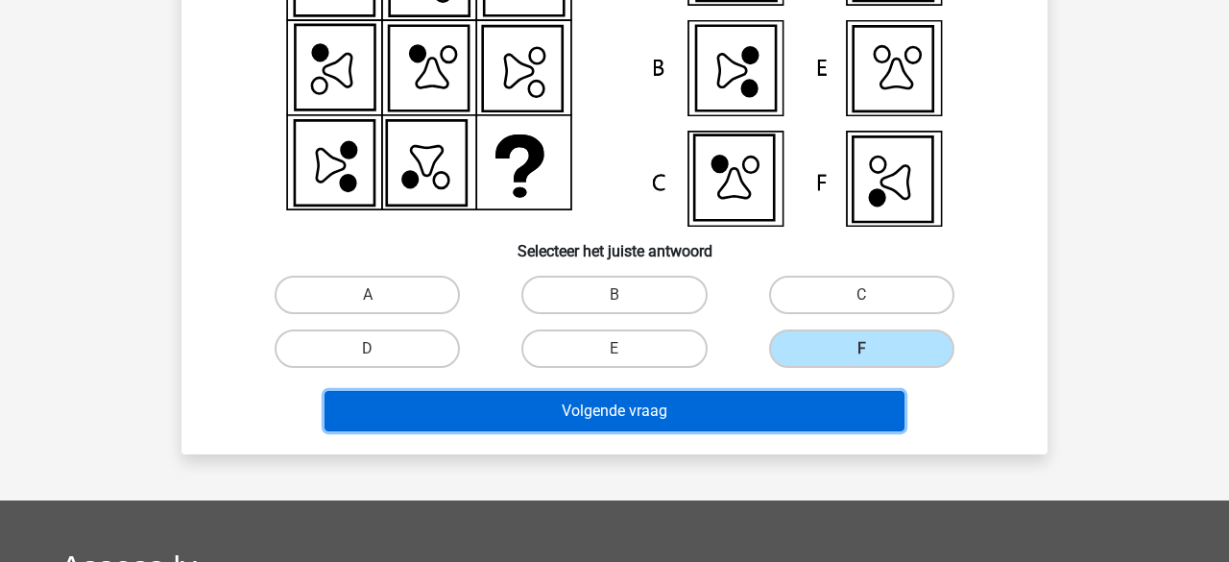
click at [625, 426] on button "Volgende vraag" at bounding box center [615, 411] width 581 height 40
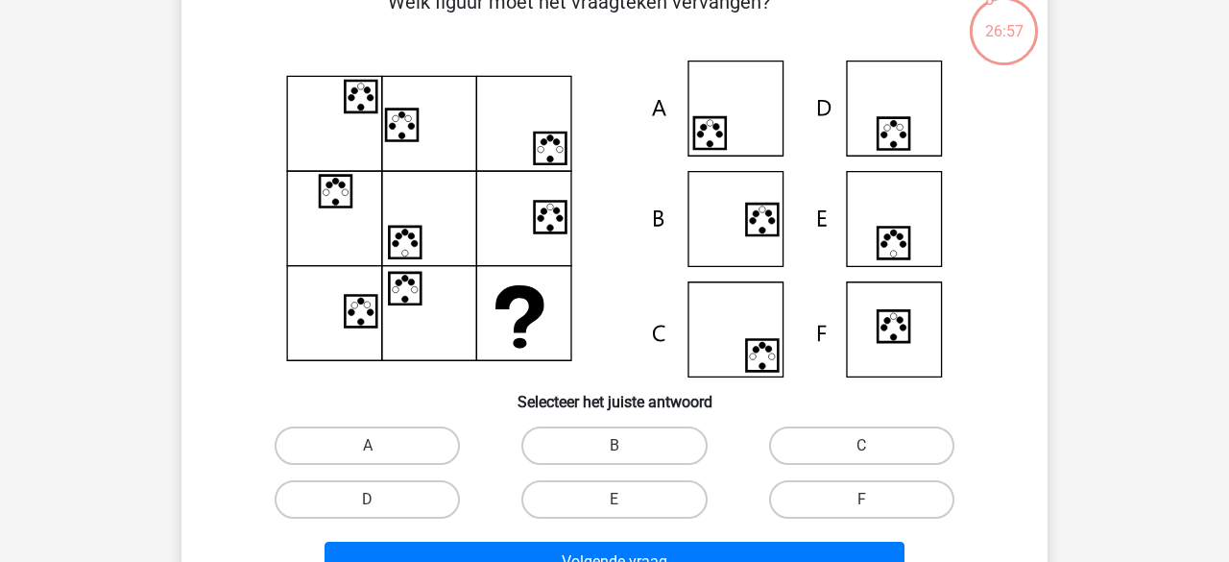
scroll to position [118, 0]
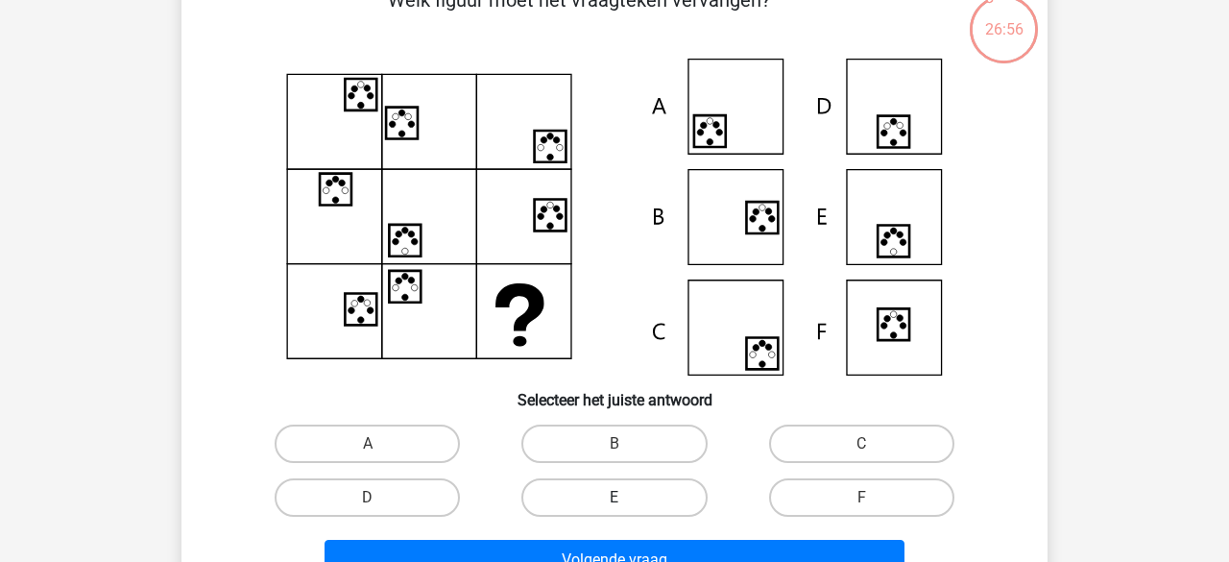
click at [652, 489] on label "E" at bounding box center [614, 497] width 185 height 38
click at [627, 498] on input "E" at bounding box center [621, 504] width 12 height 12
radio input "true"
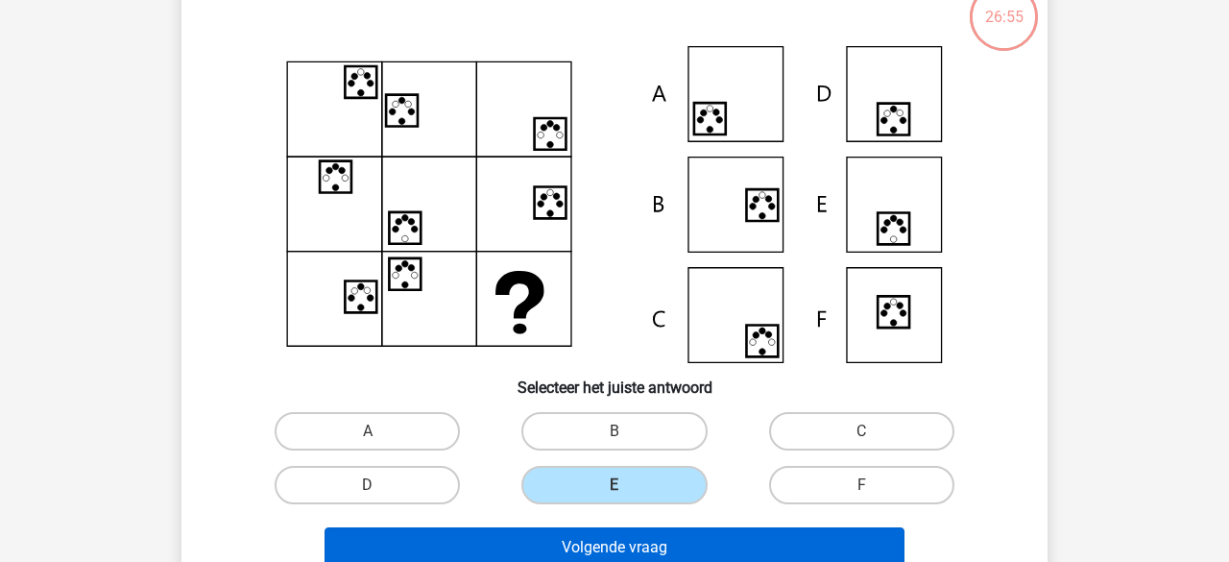
scroll to position [194, 0]
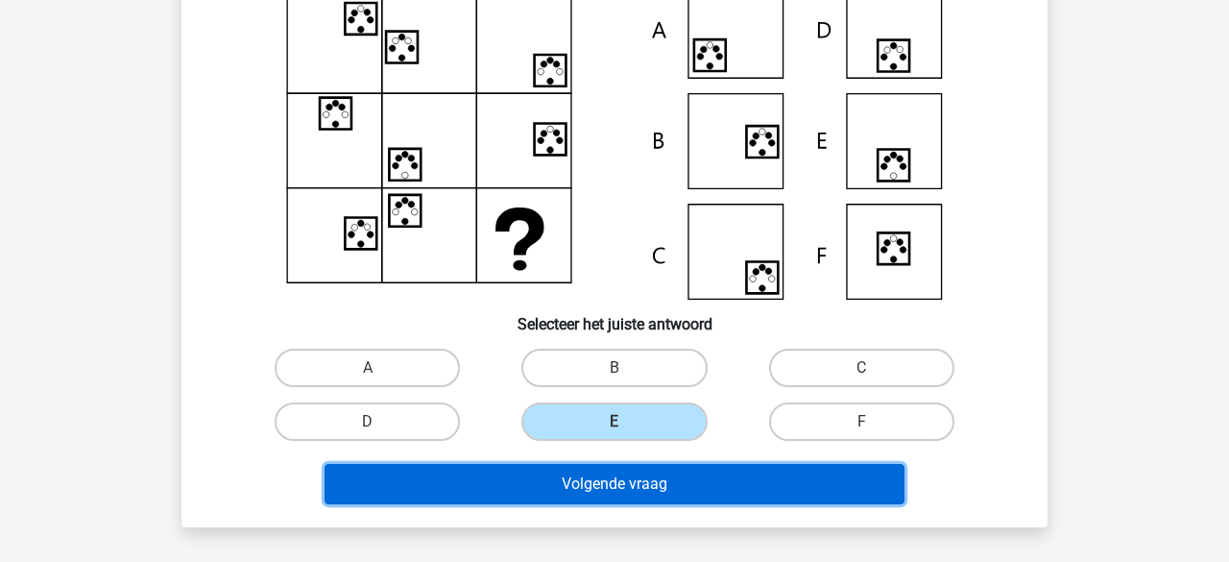
click at [644, 482] on button "Volgende vraag" at bounding box center [615, 484] width 581 height 40
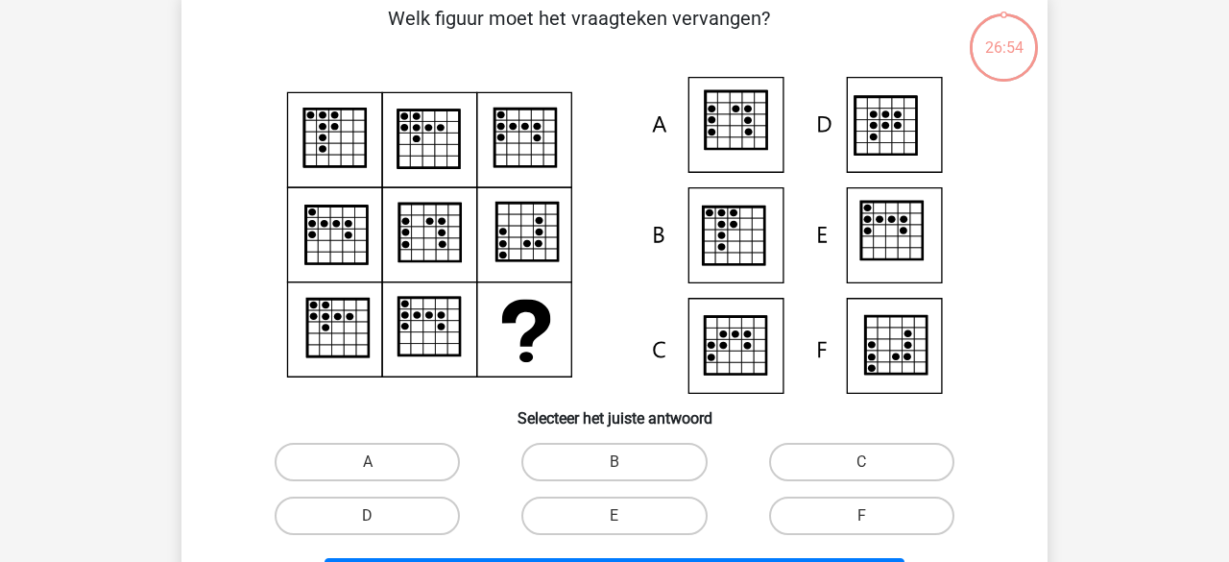
scroll to position [88, 0]
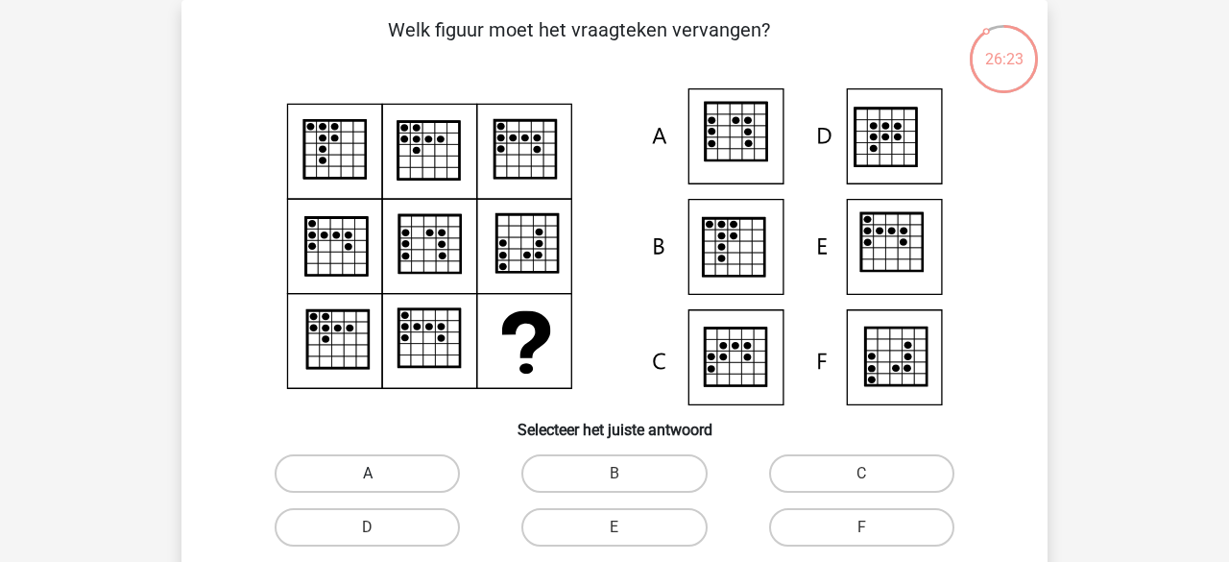
click at [353, 469] on label "A" at bounding box center [367, 473] width 185 height 38
click at [368, 474] on input "A" at bounding box center [374, 480] width 12 height 12
radio input "true"
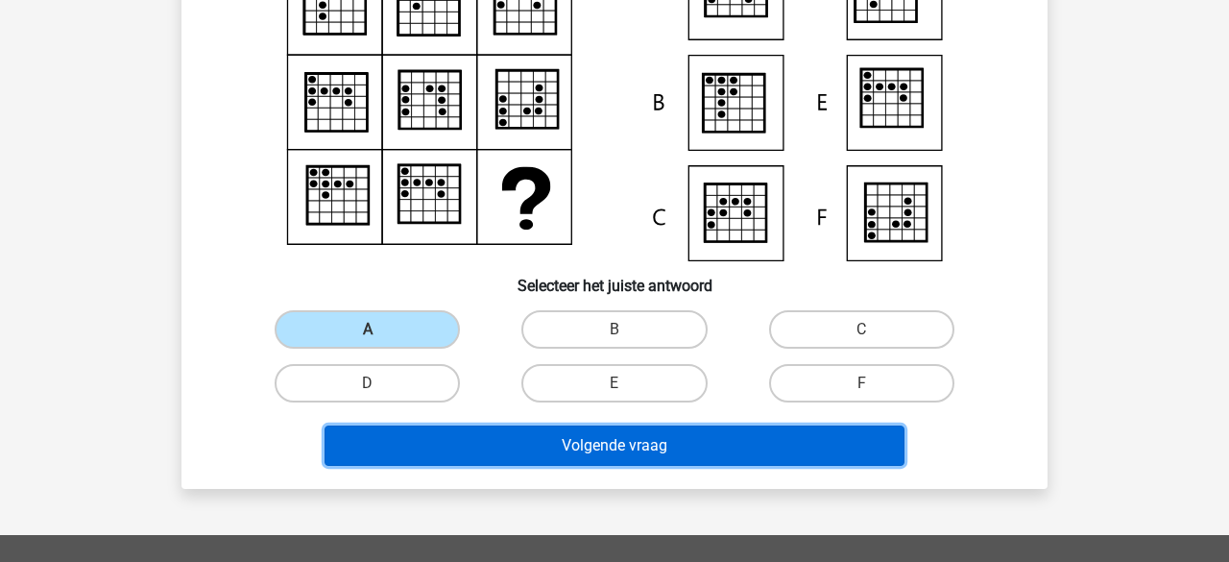
click at [369, 439] on button "Volgende vraag" at bounding box center [615, 446] width 581 height 40
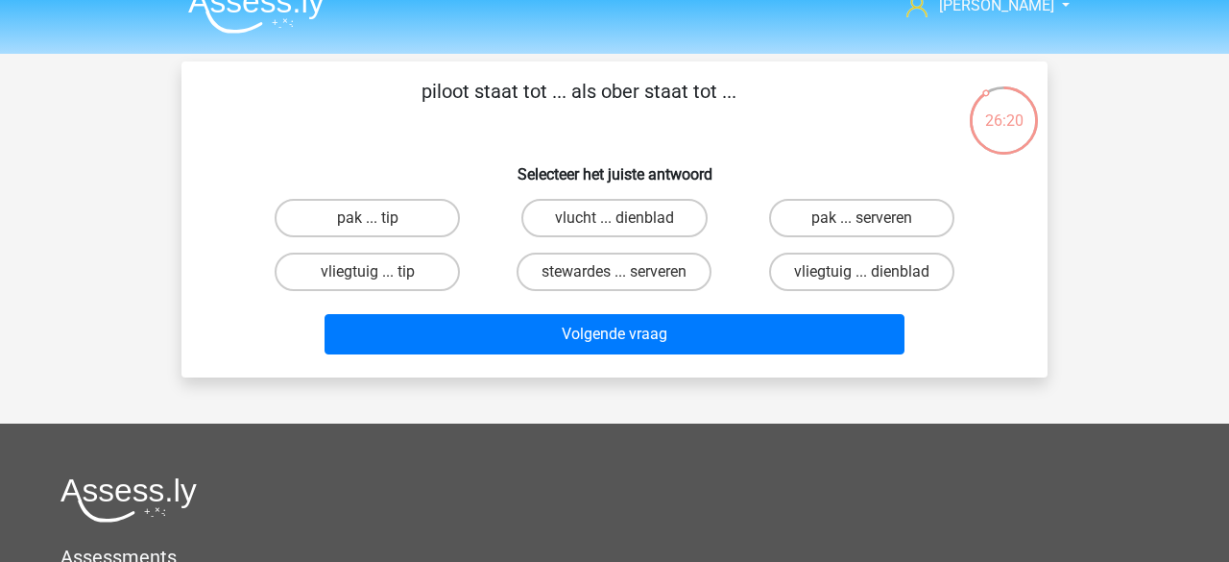
scroll to position [12, 0]
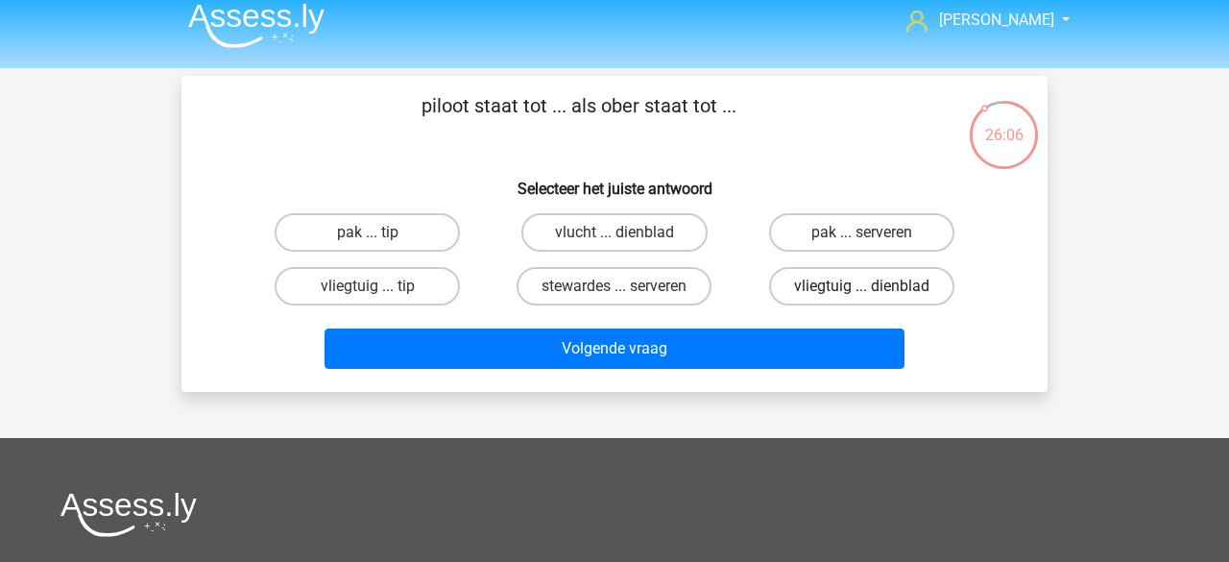
click at [824, 296] on label "vliegtuig ... dienblad" at bounding box center [861, 286] width 185 height 38
click at [862, 296] on input "vliegtuig ... dienblad" at bounding box center [868, 292] width 12 height 12
radio input "true"
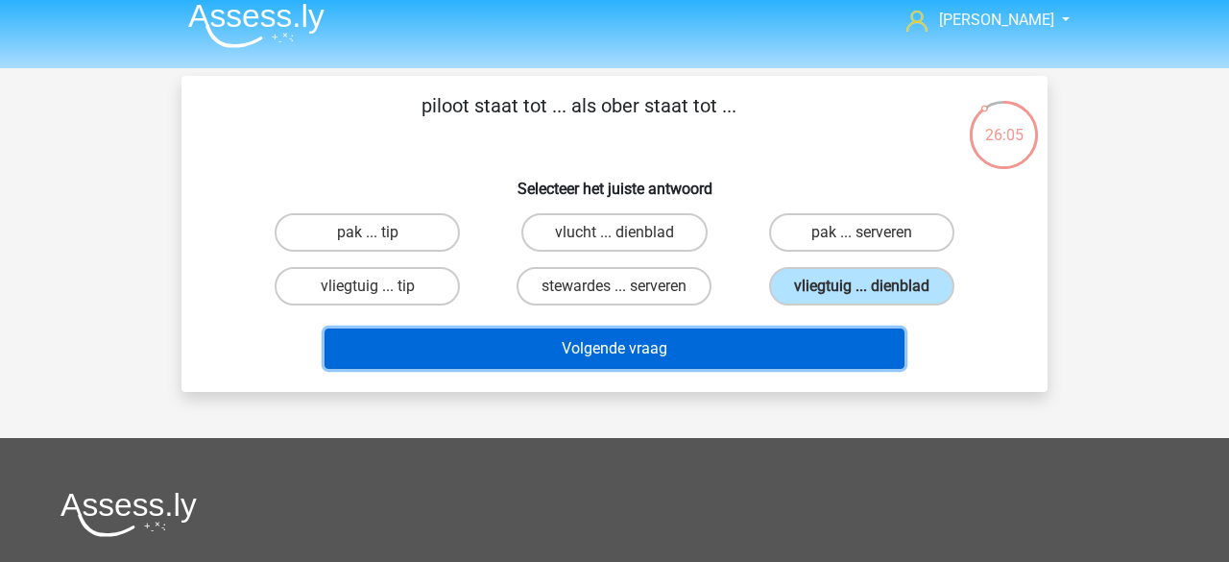
click at [705, 339] on button "Volgende vraag" at bounding box center [615, 349] width 581 height 40
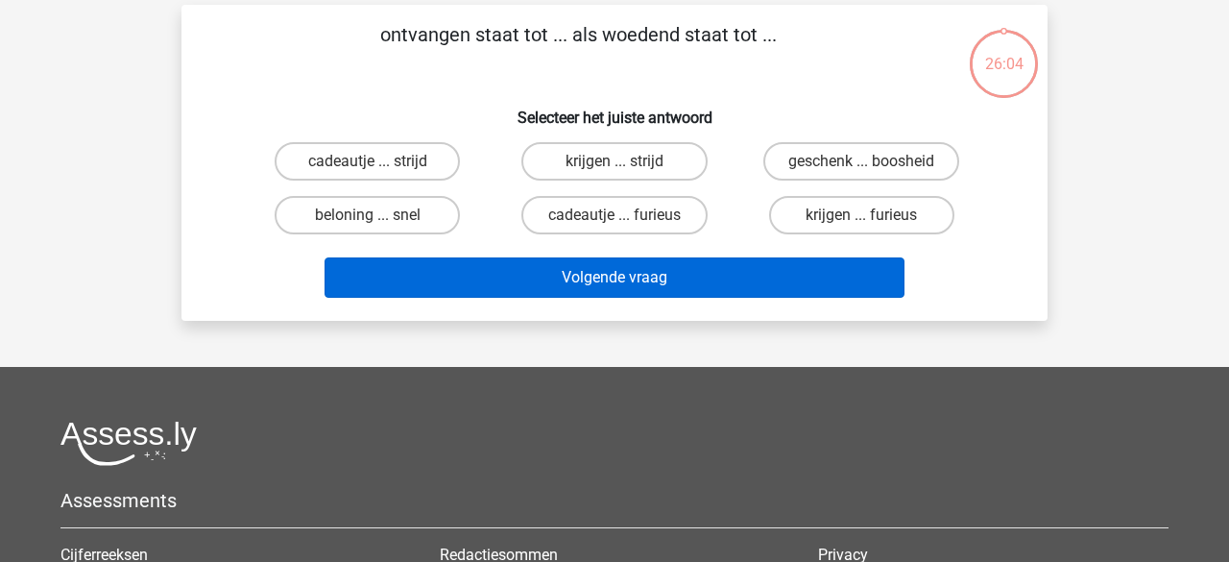
scroll to position [88, 0]
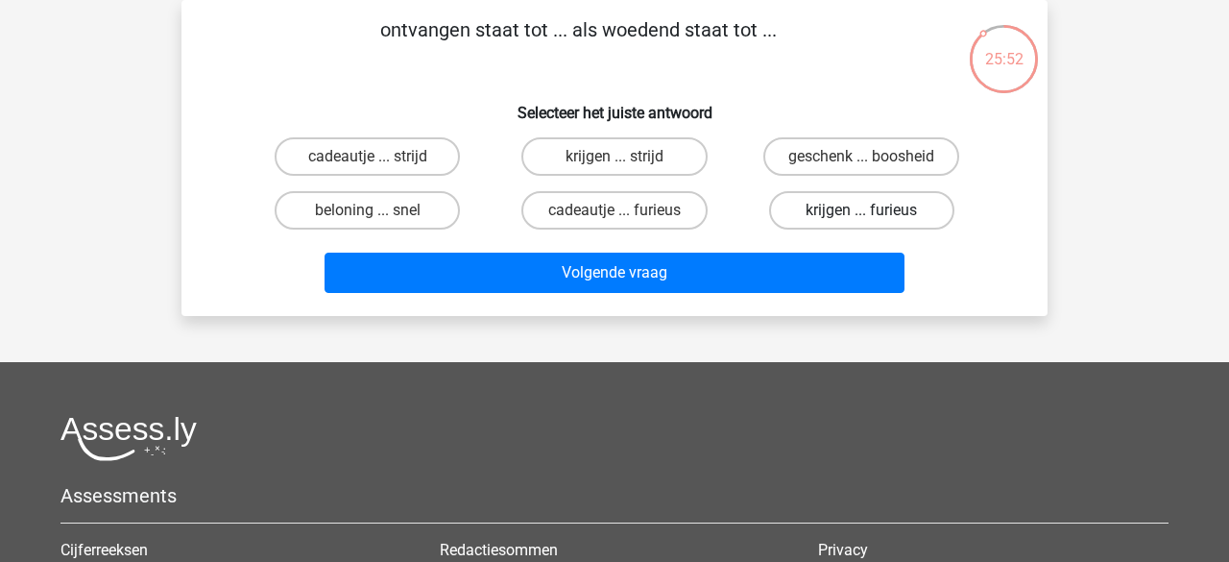
click at [812, 215] on label "krijgen ... furieus" at bounding box center [861, 210] width 185 height 38
click at [862, 215] on input "krijgen ... furieus" at bounding box center [868, 216] width 12 height 12
radio input "true"
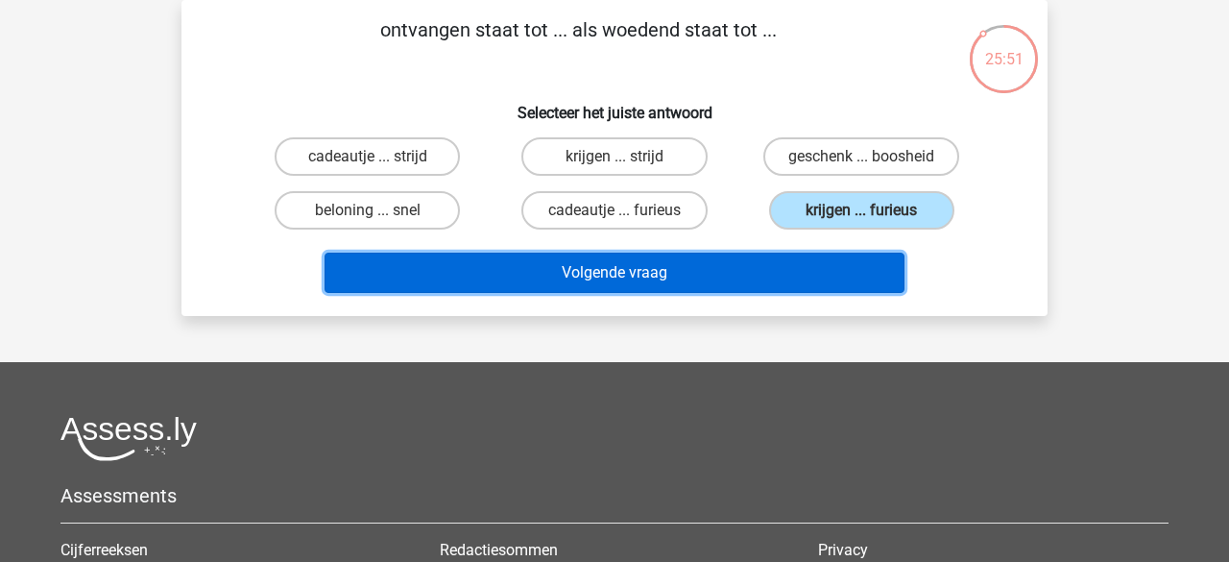
click at [702, 268] on button "Volgende vraag" at bounding box center [615, 273] width 581 height 40
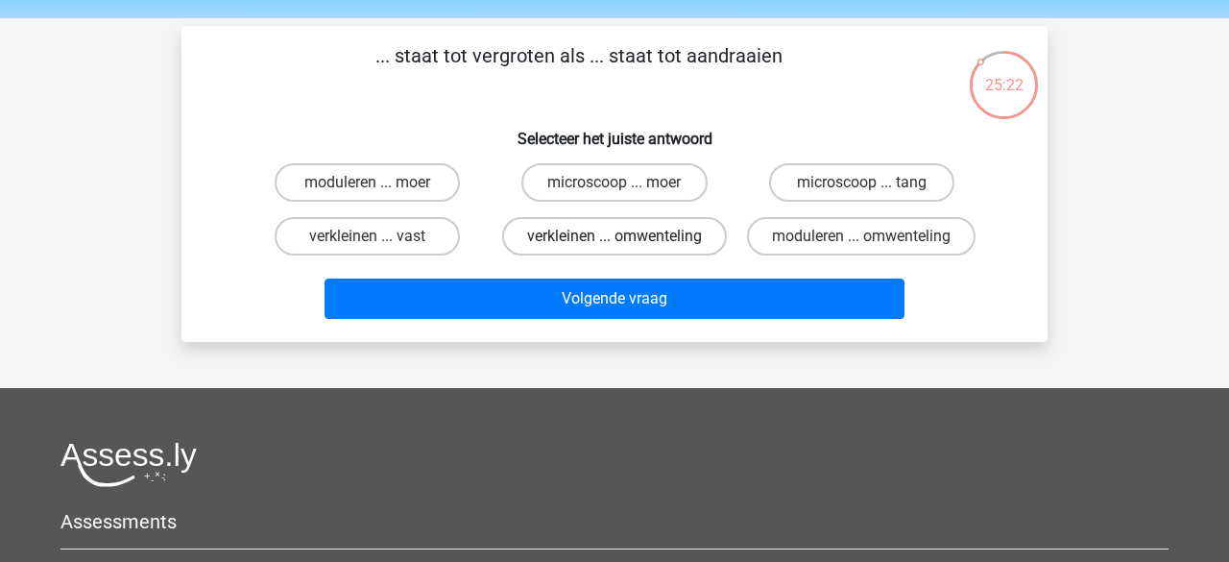
scroll to position [59, 0]
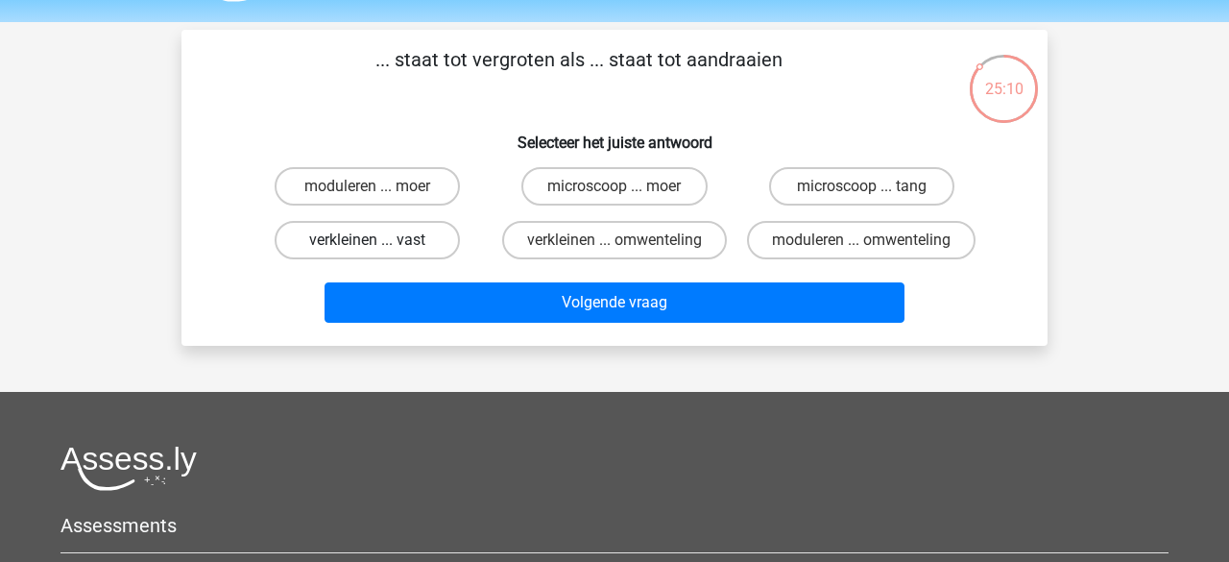
click at [405, 246] on label "verkleinen ... vast" at bounding box center [367, 240] width 185 height 38
click at [380, 246] on input "verkleinen ... vast" at bounding box center [374, 246] width 12 height 12
radio input "true"
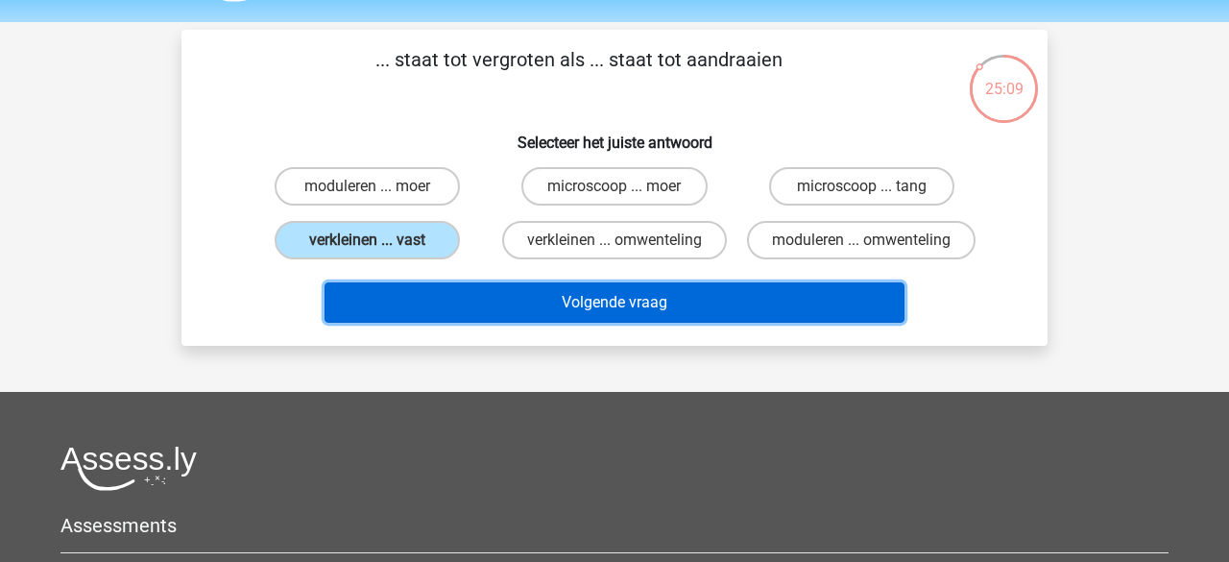
click at [433, 288] on button "Volgende vraag" at bounding box center [615, 302] width 581 height 40
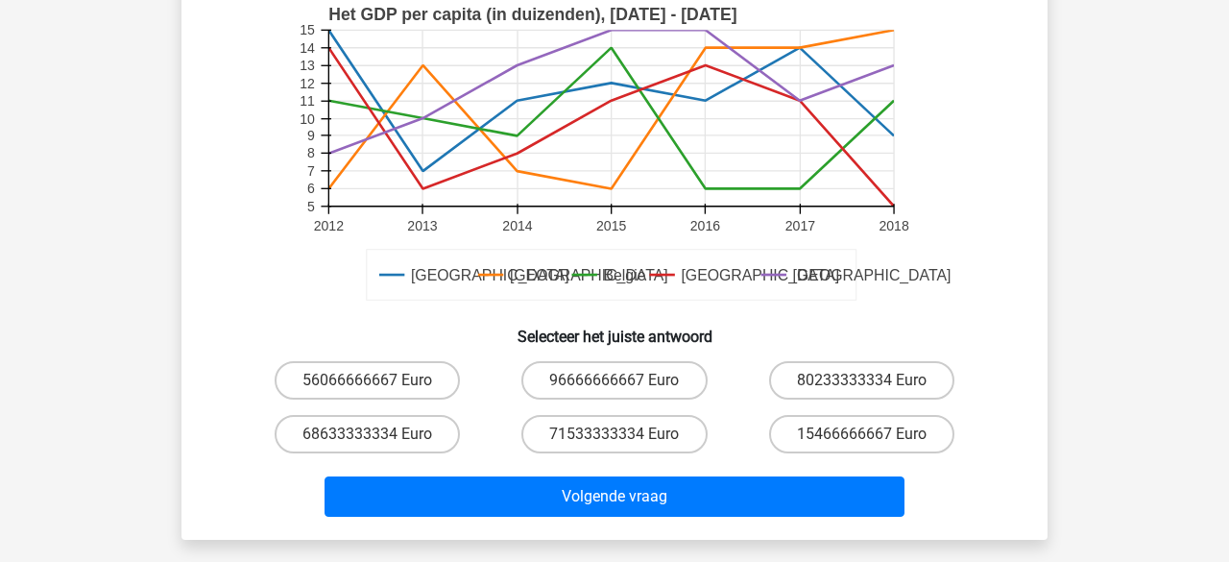
scroll to position [518, 0]
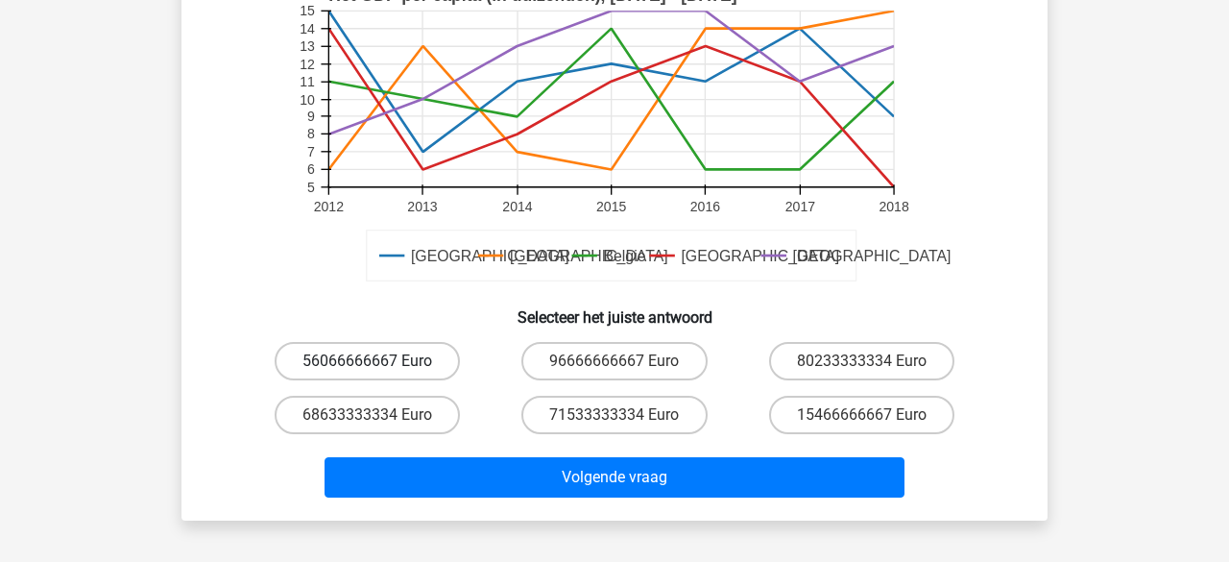
click at [338, 362] on label "56066666667 Euro" at bounding box center [367, 361] width 185 height 38
click at [368, 362] on input "56066666667 Euro" at bounding box center [374, 367] width 12 height 12
radio input "true"
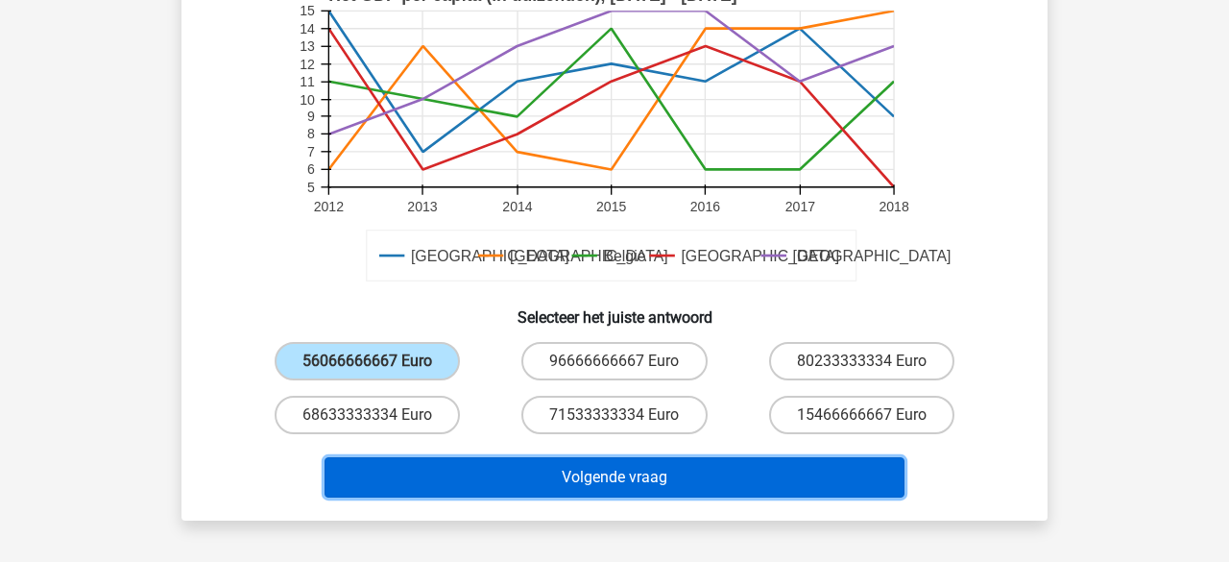
click at [454, 478] on button "Volgende vraag" at bounding box center [615, 477] width 581 height 40
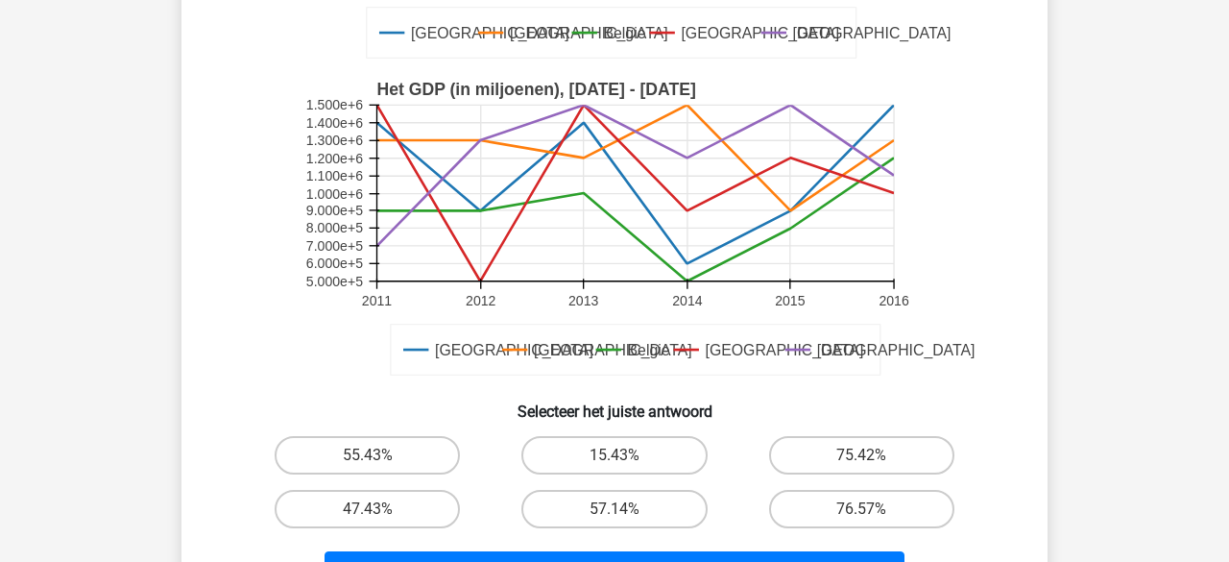
scroll to position [449, 0]
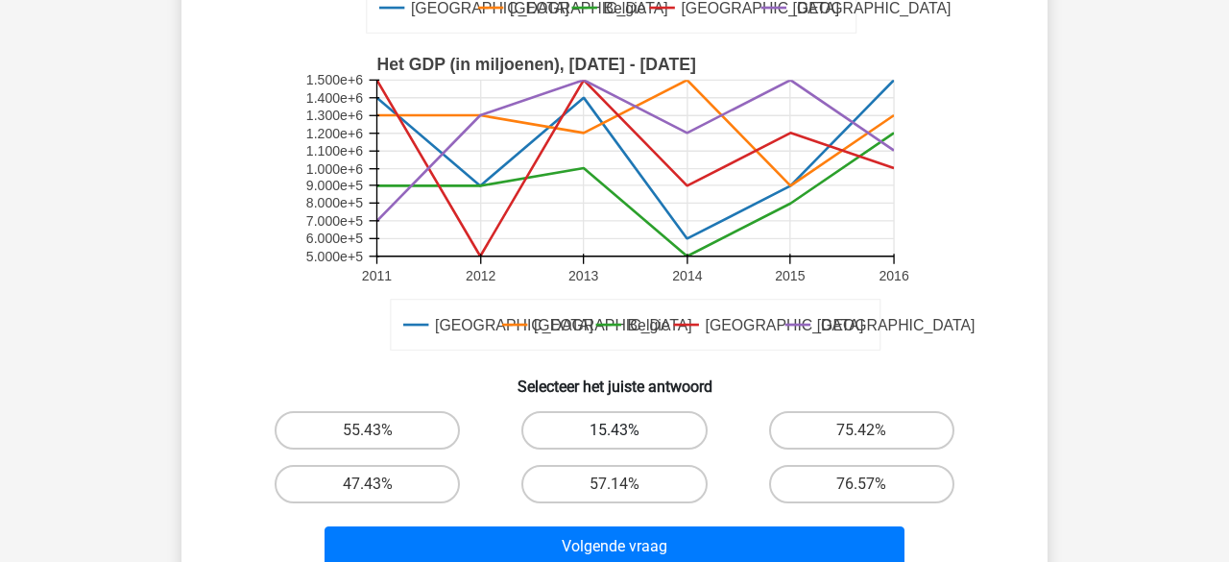
click at [565, 443] on label "15.43%" at bounding box center [614, 430] width 185 height 38
click at [615, 443] on input "15.43%" at bounding box center [621, 436] width 12 height 12
radio input "true"
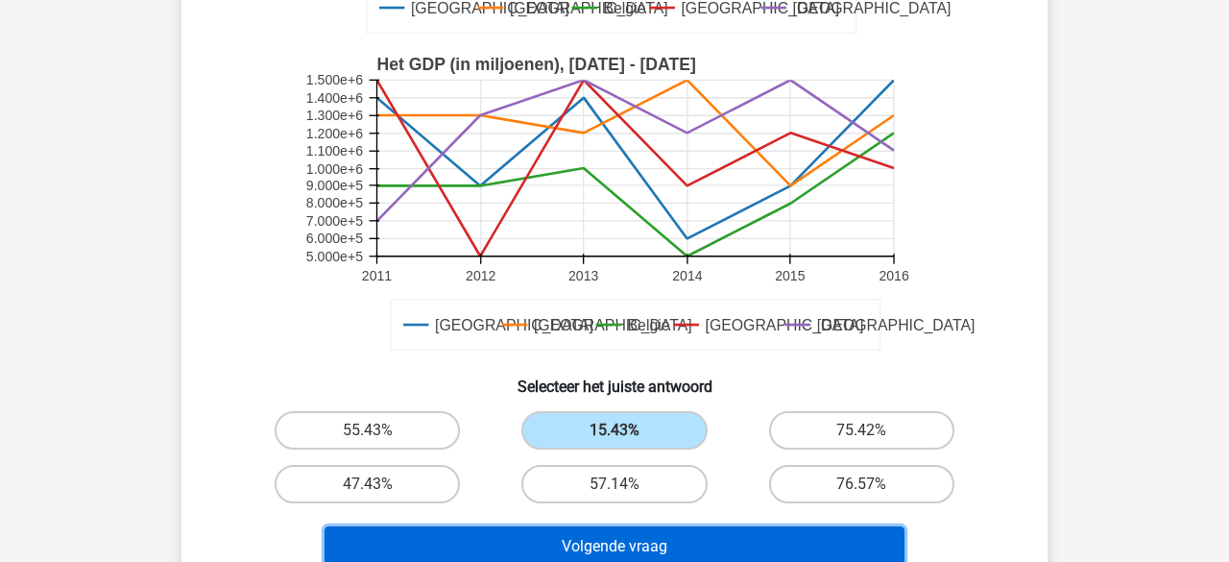
drag, startPoint x: 525, startPoint y: 538, endPoint x: 520, endPoint y: 508, distance: 30.3
click at [531, 534] on button "Volgende vraag" at bounding box center [615, 546] width 581 height 40
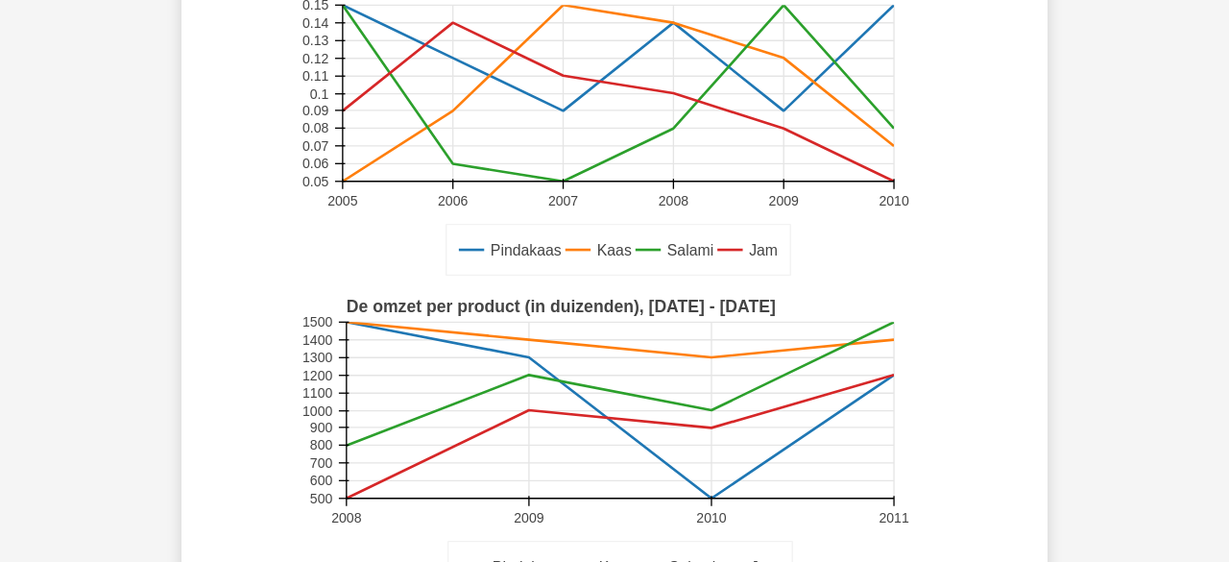
scroll to position [402, 0]
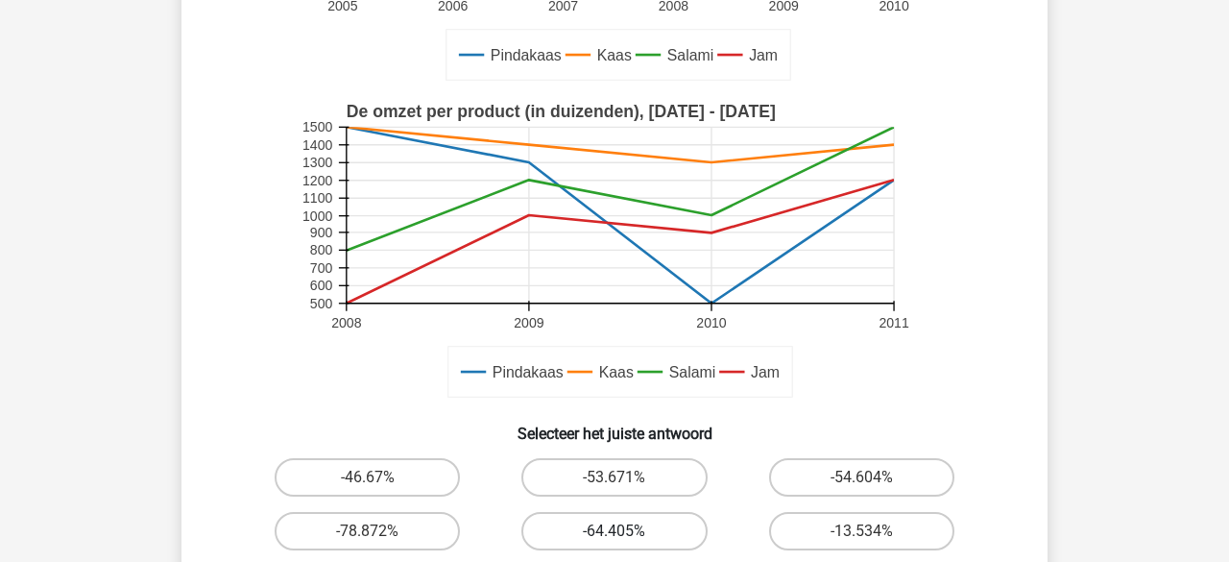
click at [561, 529] on label "-64.405%" at bounding box center [614, 531] width 185 height 38
click at [615, 531] on input "-64.405%" at bounding box center [621, 537] width 12 height 12
radio input "true"
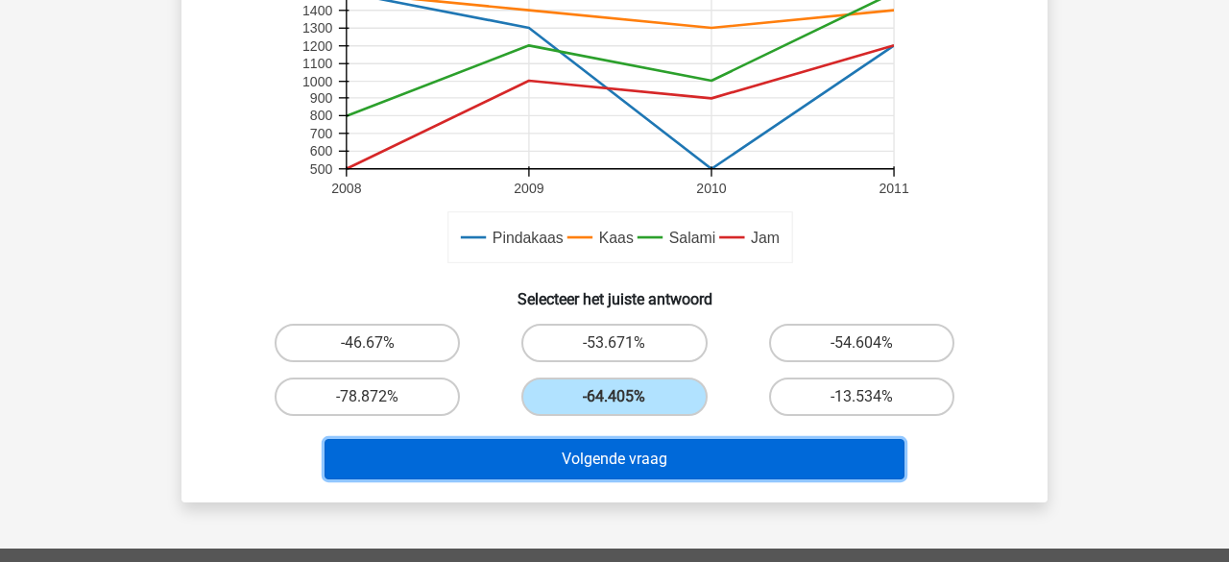
click at [549, 459] on button "Volgende vraag" at bounding box center [615, 459] width 581 height 40
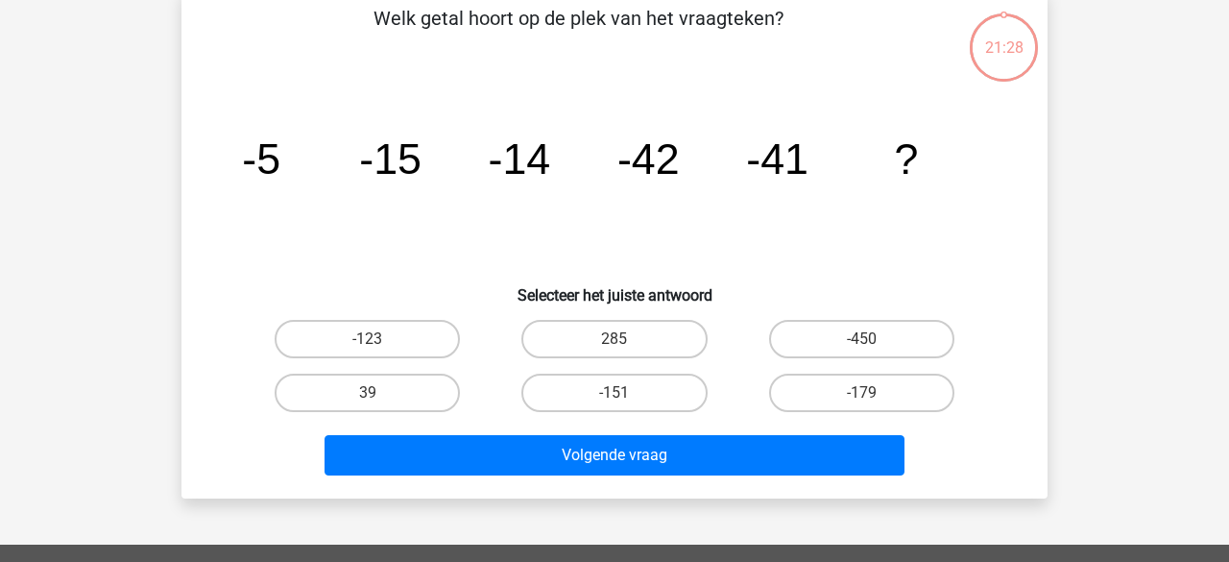
scroll to position [88, 0]
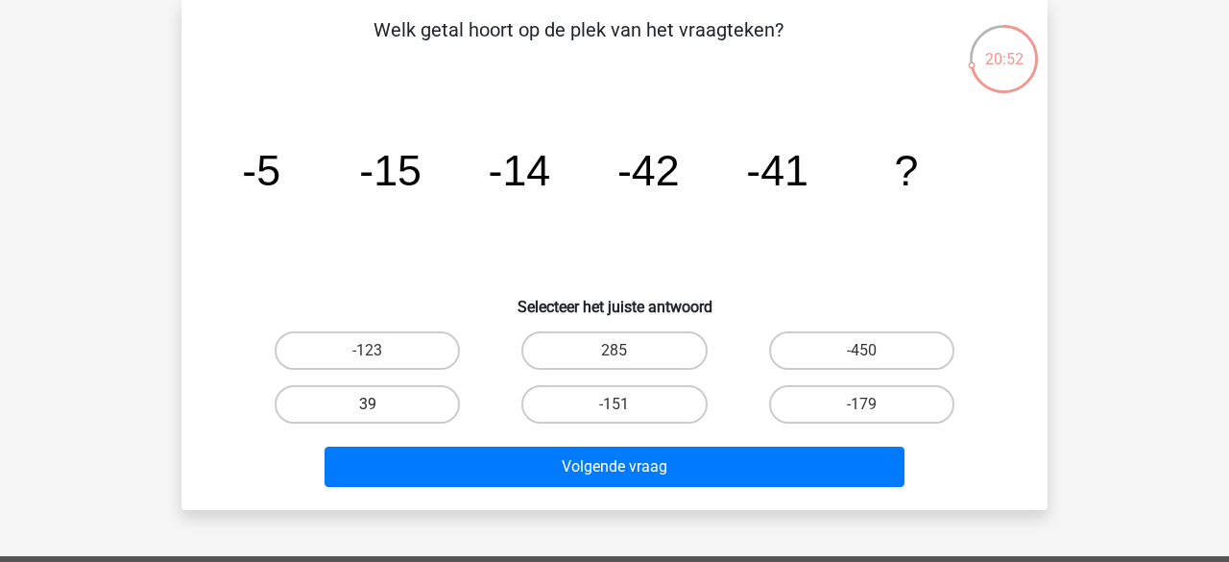
click at [381, 389] on label "39" at bounding box center [367, 404] width 185 height 38
click at [380, 404] on input "39" at bounding box center [374, 410] width 12 height 12
radio input "true"
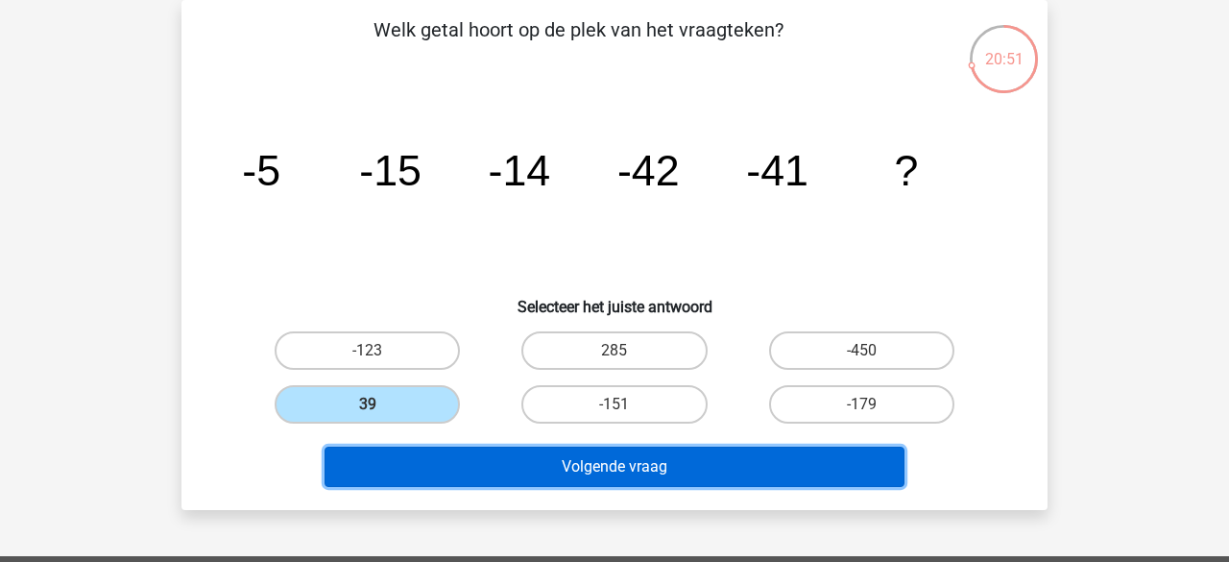
click at [441, 469] on button "Volgende vraag" at bounding box center [615, 467] width 581 height 40
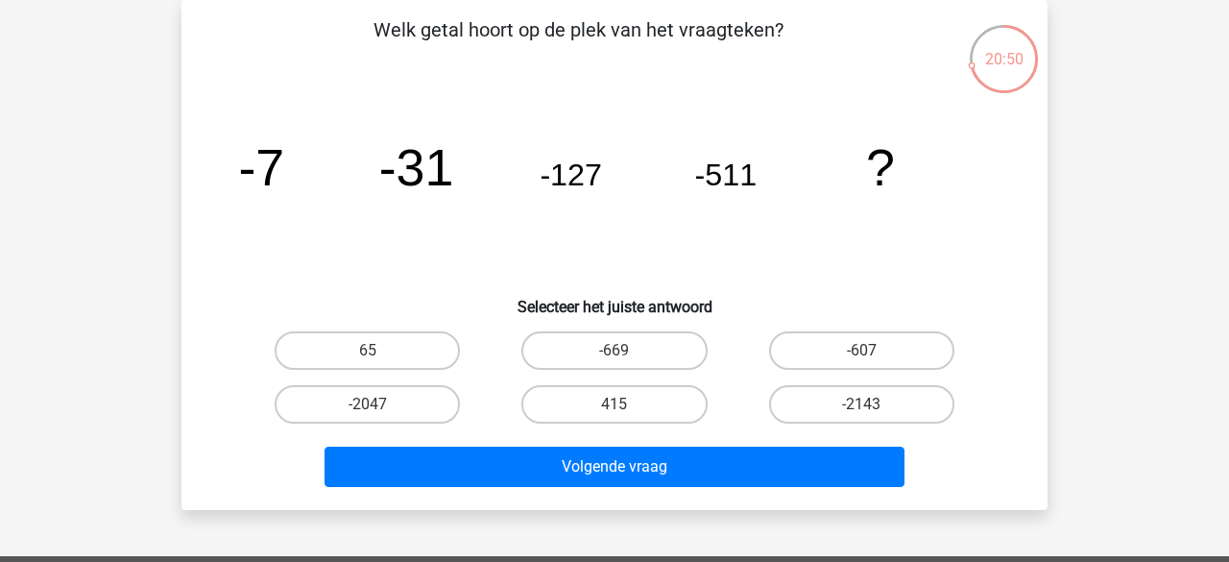
click at [515, 398] on div "415" at bounding box center [614, 404] width 231 height 38
click at [524, 401] on label "415" at bounding box center [614, 404] width 185 height 38
click at [615, 404] on input "415" at bounding box center [621, 410] width 12 height 12
radio input "true"
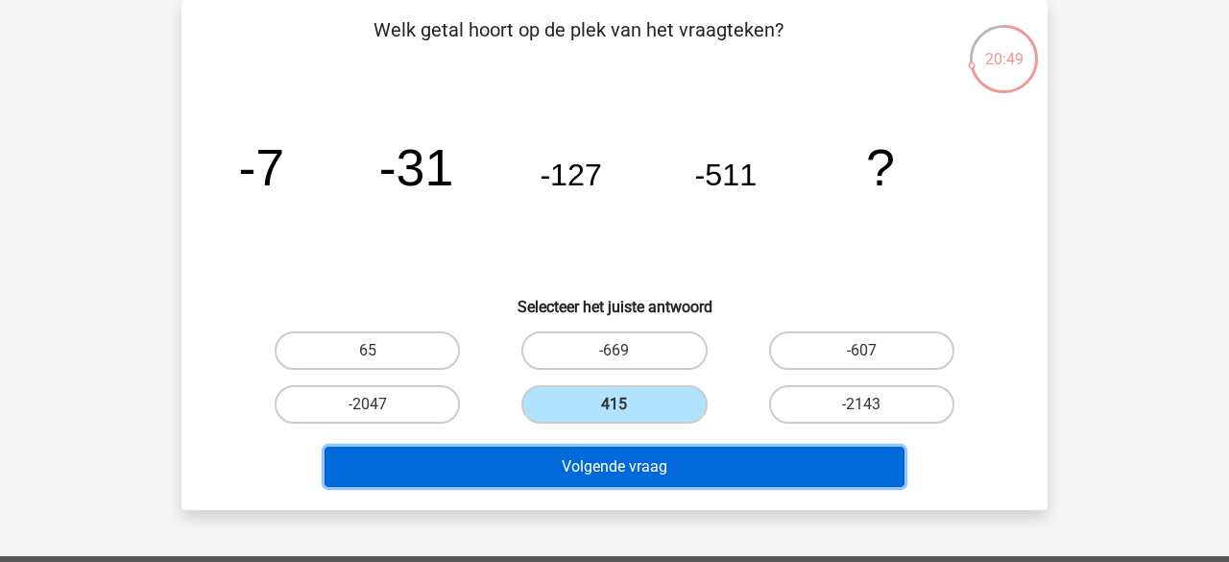
click at [494, 477] on button "Volgende vraag" at bounding box center [615, 467] width 581 height 40
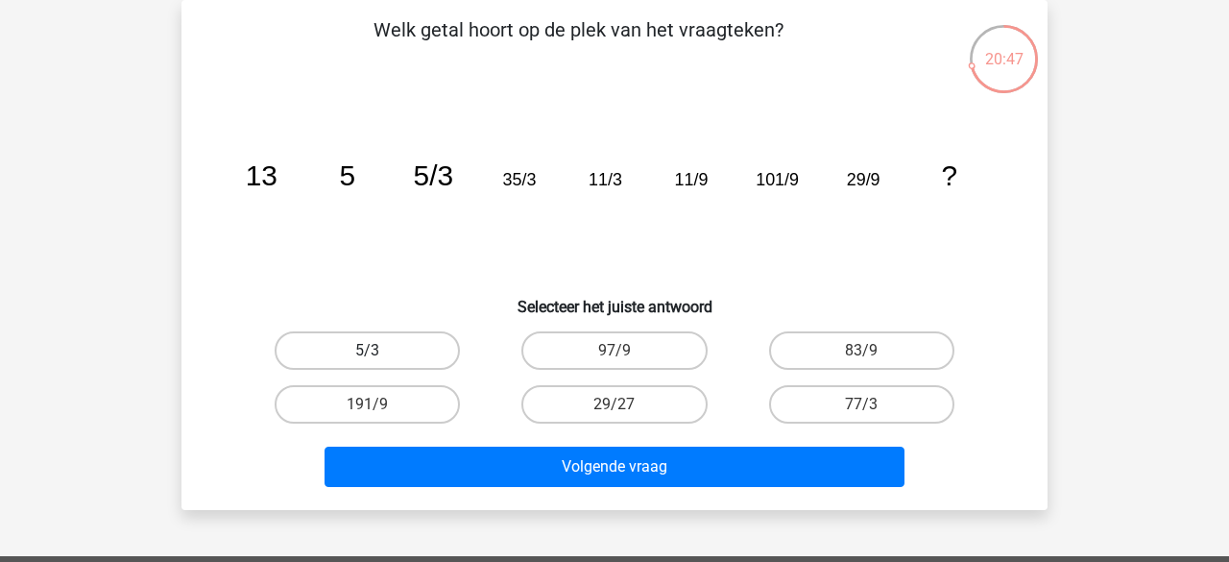
click at [443, 366] on label "5/3" at bounding box center [367, 350] width 185 height 38
click at [380, 363] on input "5/3" at bounding box center [374, 357] width 12 height 12
radio input "true"
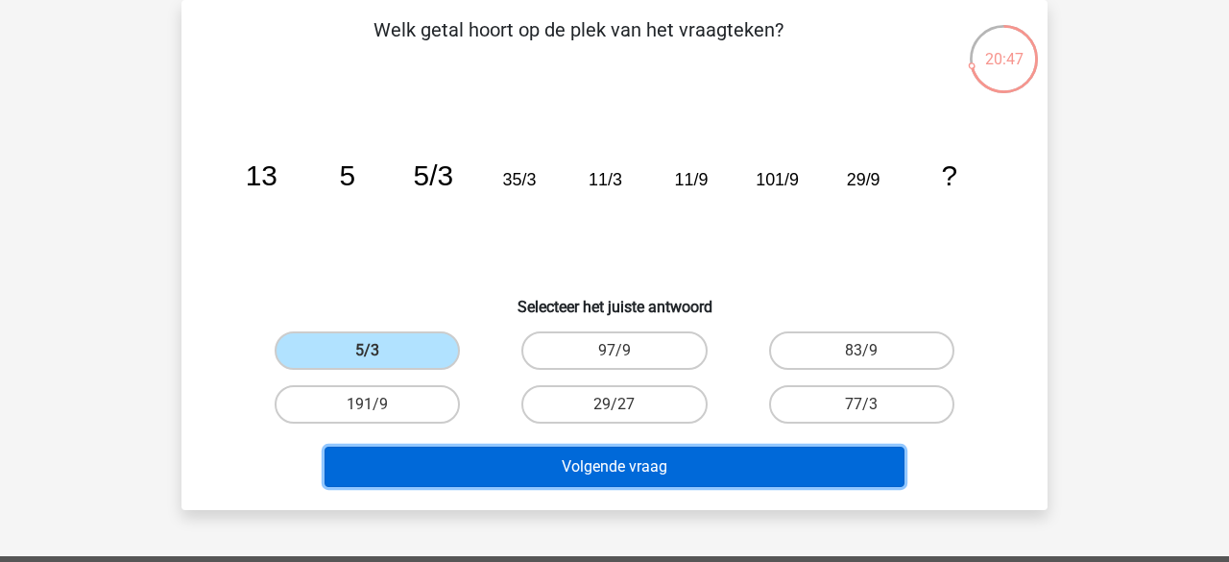
click at [461, 473] on button "Volgende vraag" at bounding box center [615, 467] width 581 height 40
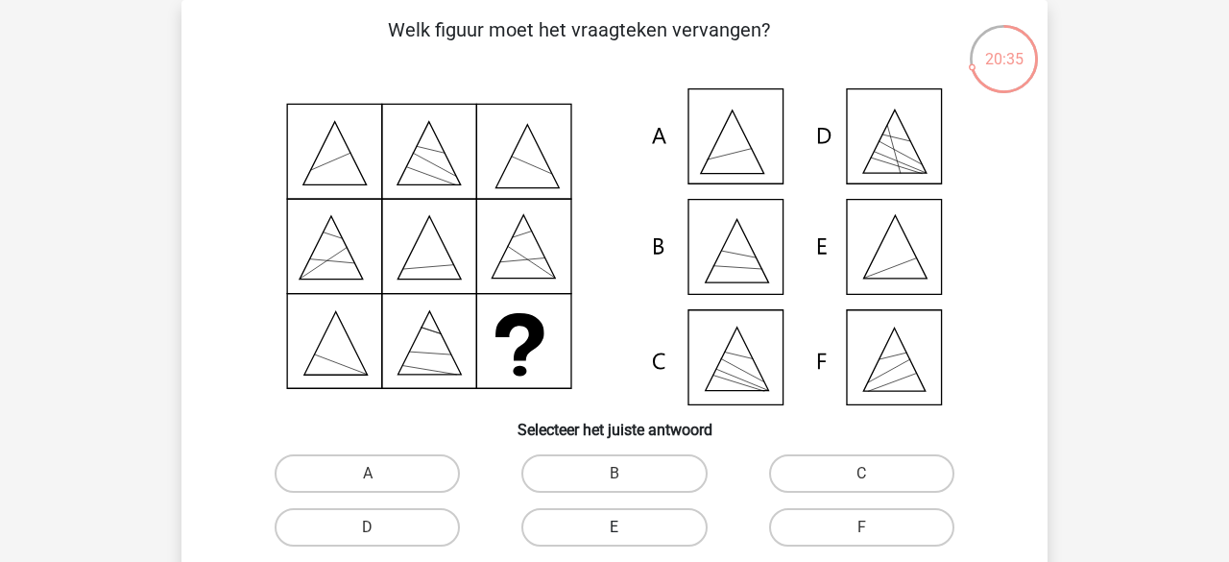
click at [572, 521] on label "E" at bounding box center [614, 527] width 185 height 38
click at [615, 527] on input "E" at bounding box center [621, 533] width 12 height 12
radio input "true"
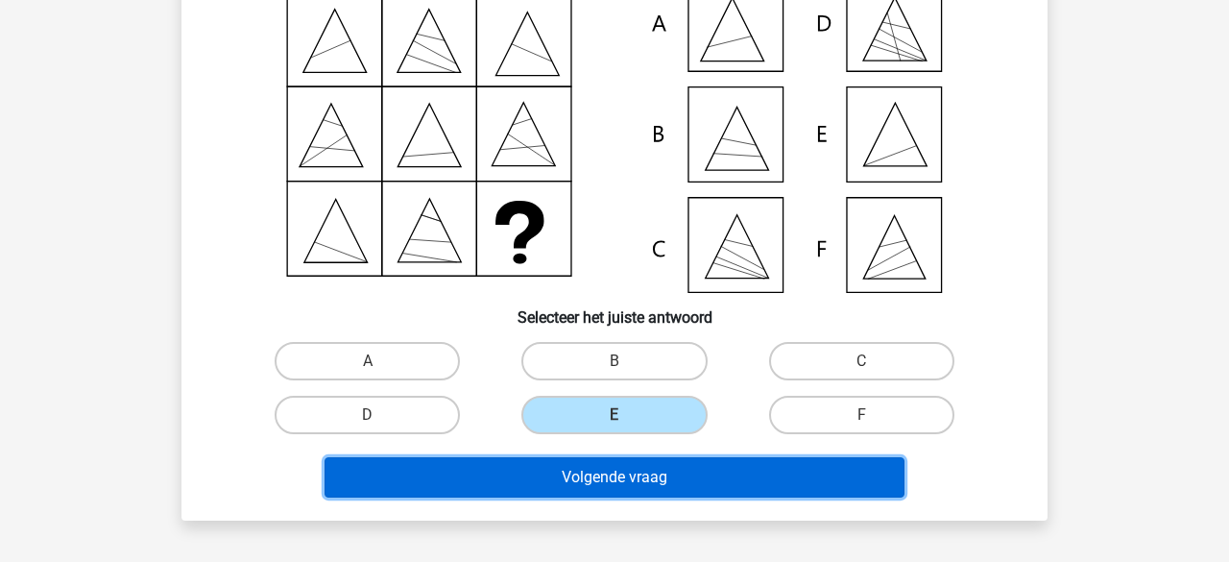
click at [570, 494] on button "Volgende vraag" at bounding box center [615, 477] width 581 height 40
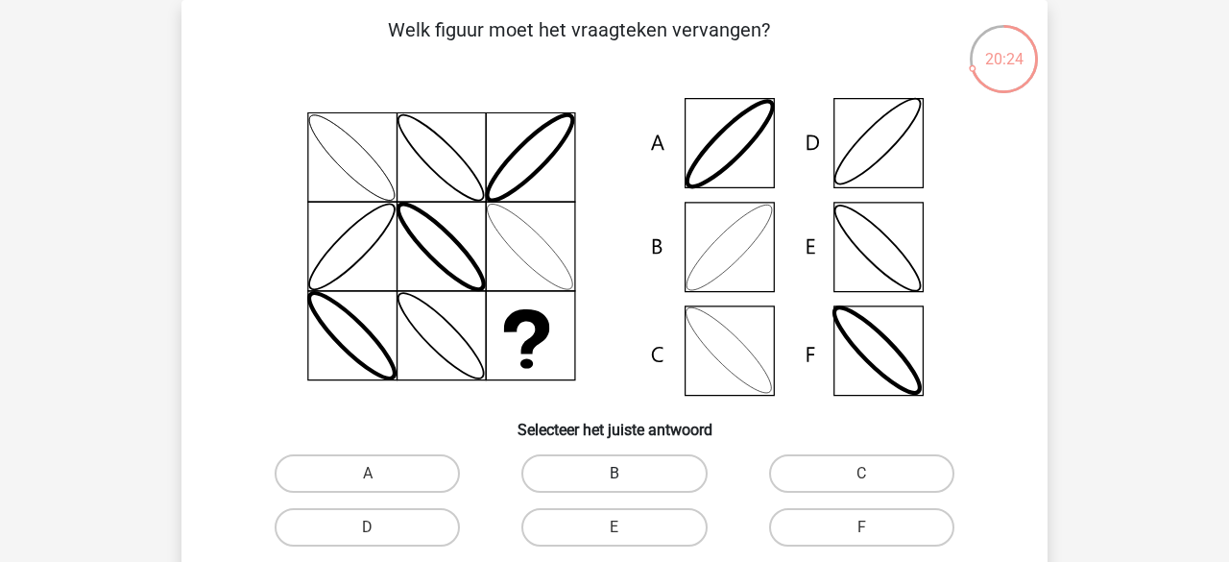
click at [621, 460] on label "B" at bounding box center [614, 473] width 185 height 38
click at [621, 474] on input "B" at bounding box center [621, 480] width 12 height 12
radio input "true"
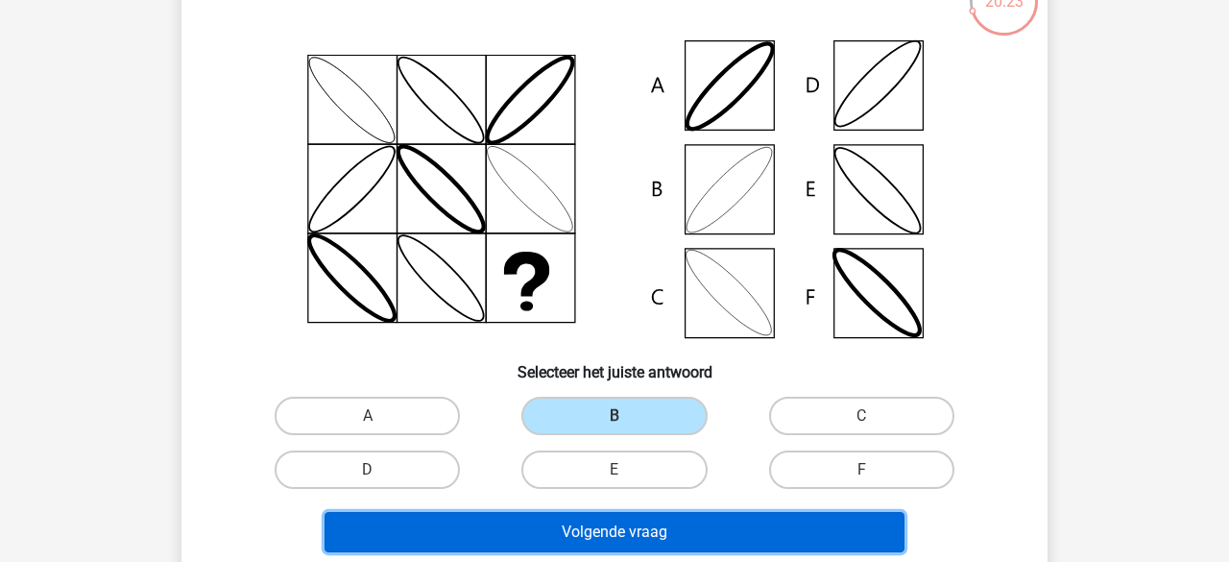
click at [627, 520] on button "Volgende vraag" at bounding box center [615, 532] width 581 height 40
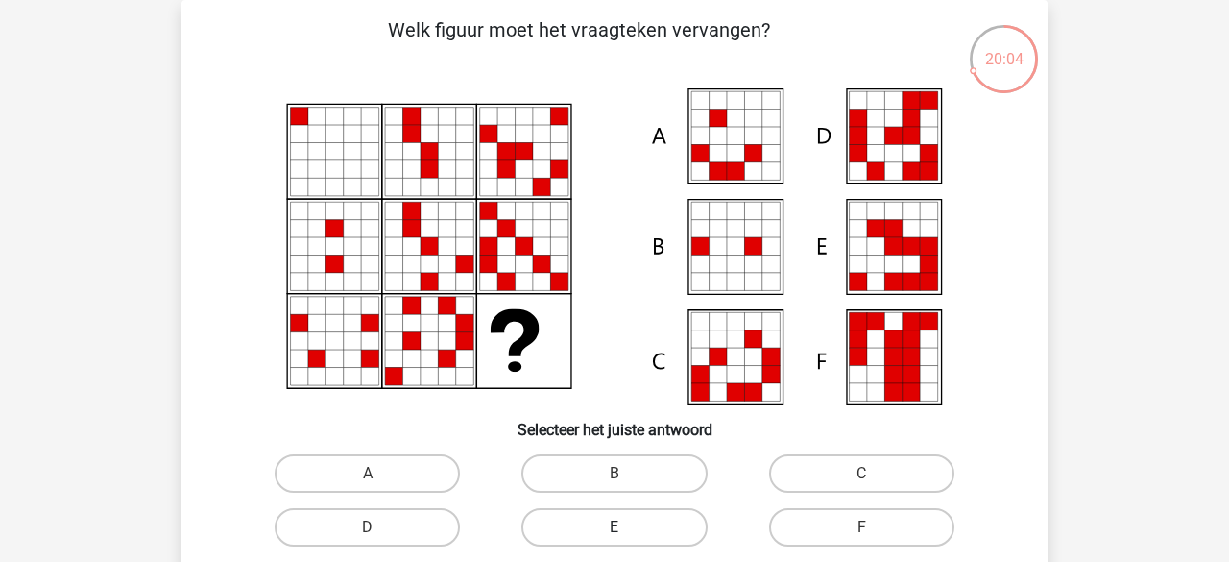
click at [631, 522] on label "E" at bounding box center [614, 527] width 185 height 38
click at [627, 527] on input "E" at bounding box center [621, 533] width 12 height 12
radio input "true"
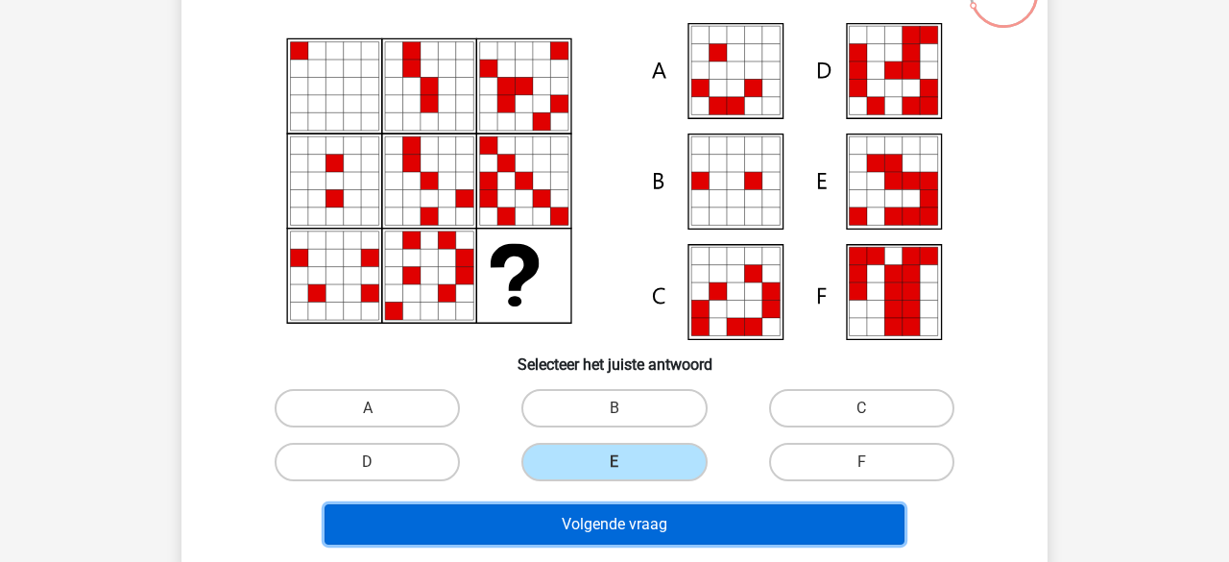
click at [645, 520] on button "Volgende vraag" at bounding box center [615, 524] width 581 height 40
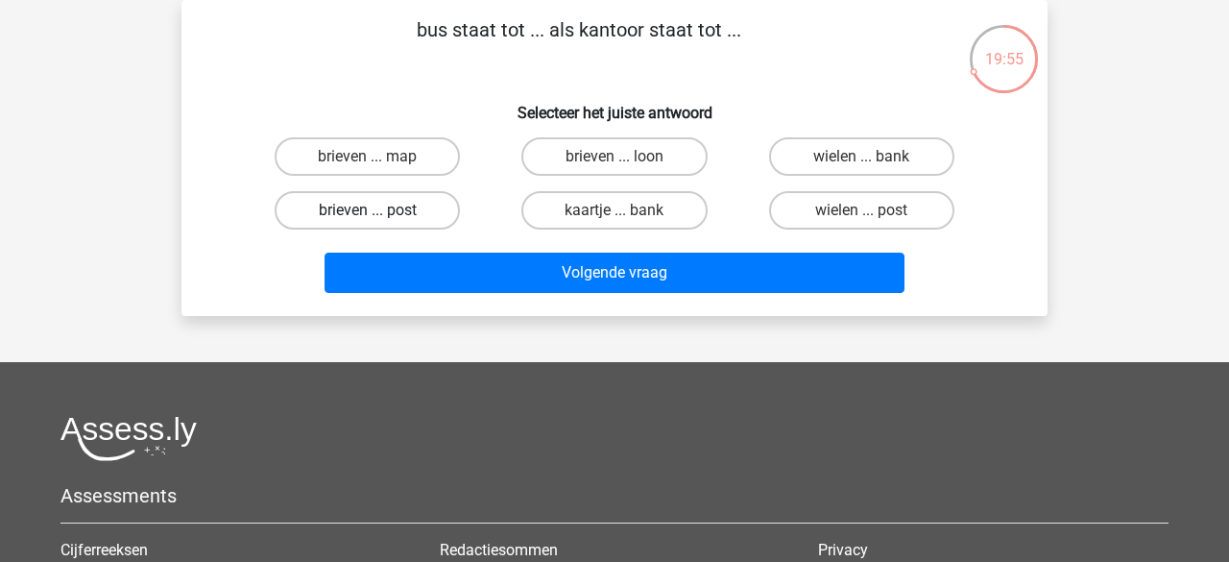
click at [401, 213] on label "brieven ... post" at bounding box center [367, 210] width 185 height 38
click at [380, 213] on input "brieven ... post" at bounding box center [374, 216] width 12 height 12
radio input "true"
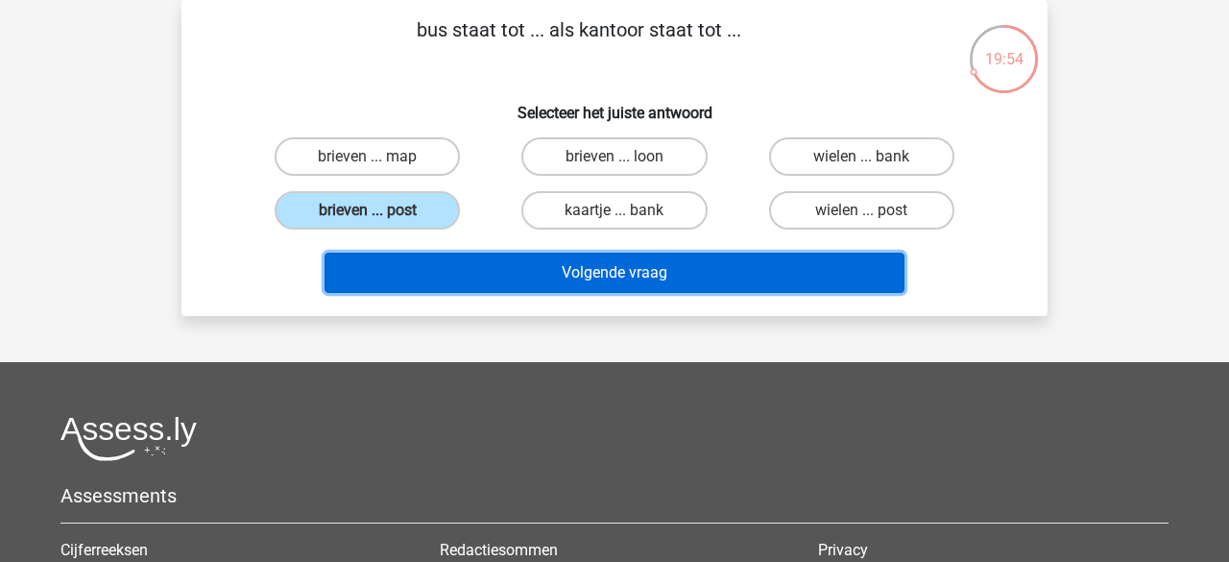
click at [482, 280] on button "Volgende vraag" at bounding box center [615, 273] width 581 height 40
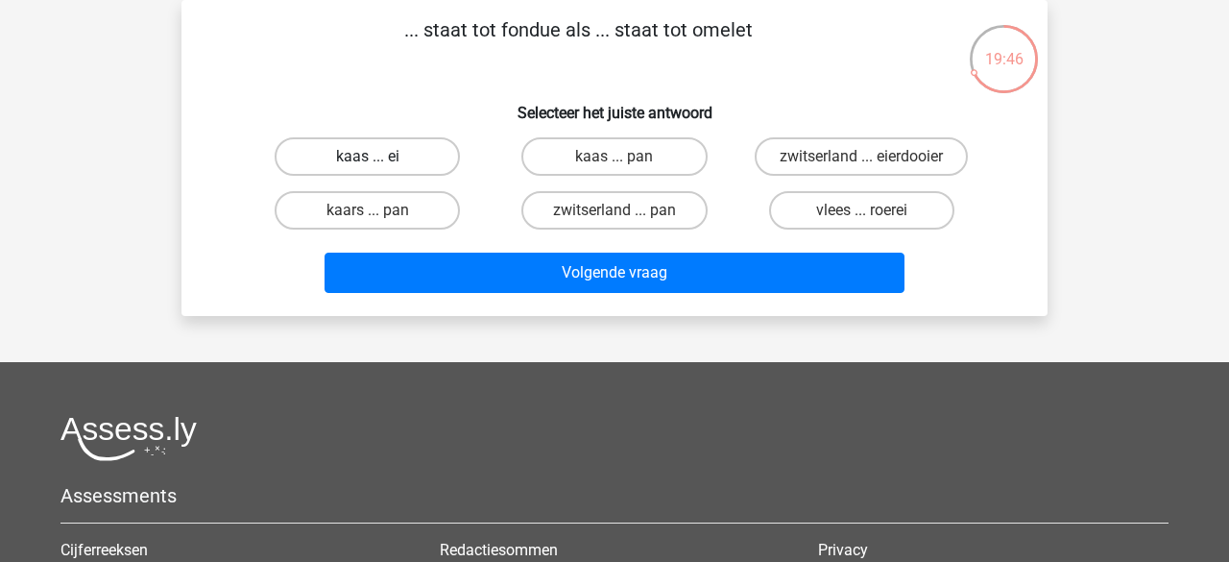
click at [376, 155] on label "kaas ... ei" at bounding box center [367, 156] width 185 height 38
click at [376, 157] on input "kaas ... ei" at bounding box center [374, 163] width 12 height 12
radio input "true"
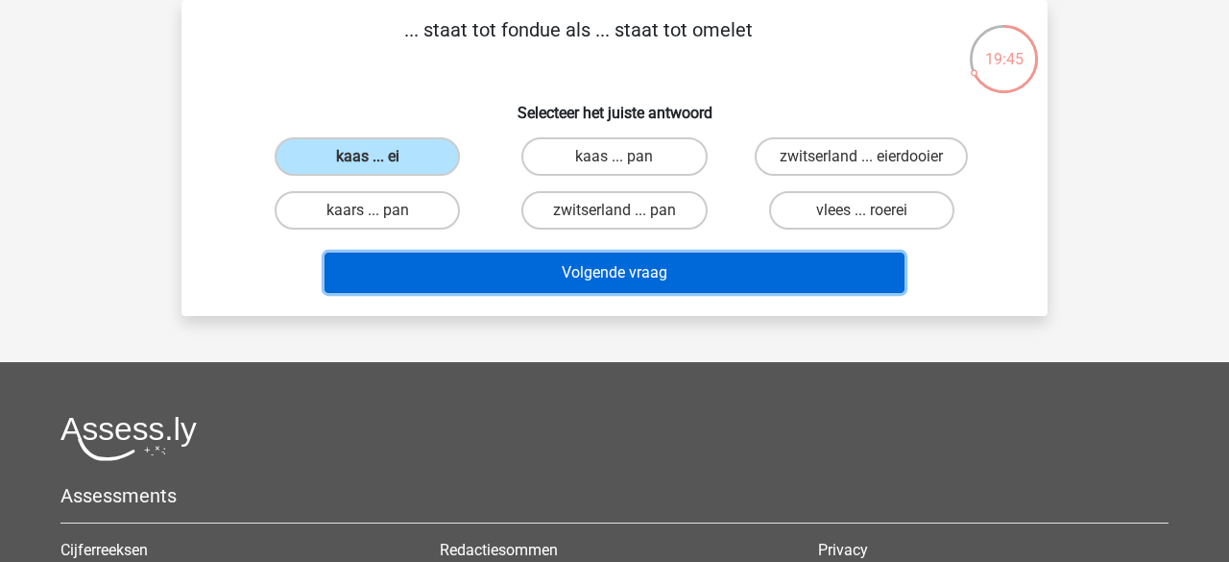
click at [458, 258] on button "Volgende vraag" at bounding box center [615, 273] width 581 height 40
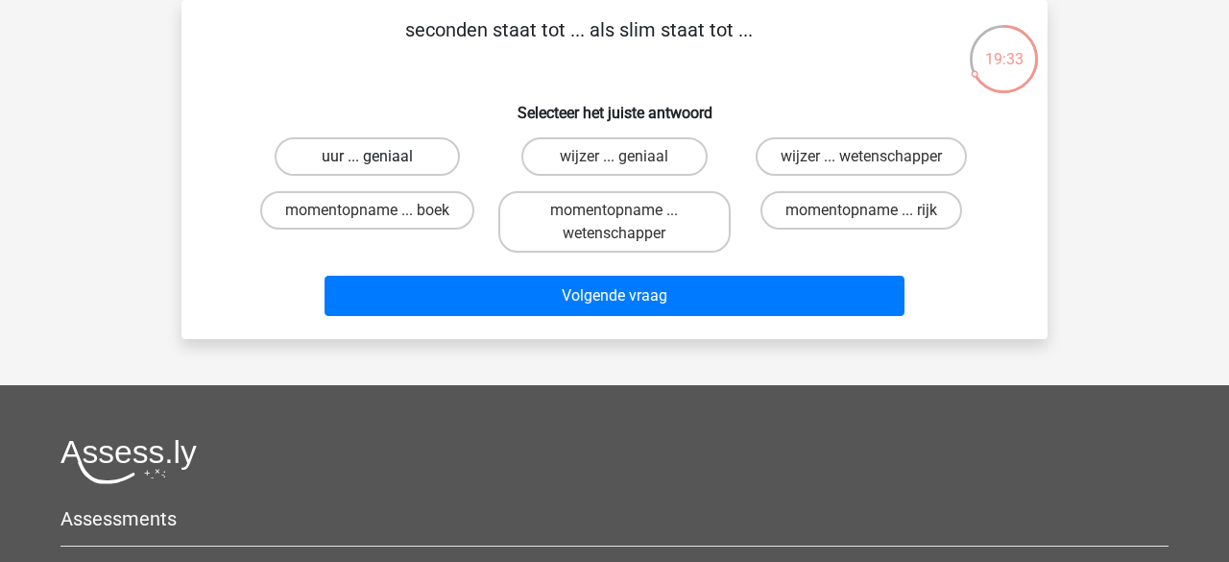
click at [386, 160] on label "uur ... geniaal" at bounding box center [367, 156] width 185 height 38
click at [380, 160] on input "uur ... geniaal" at bounding box center [374, 163] width 12 height 12
radio input "true"
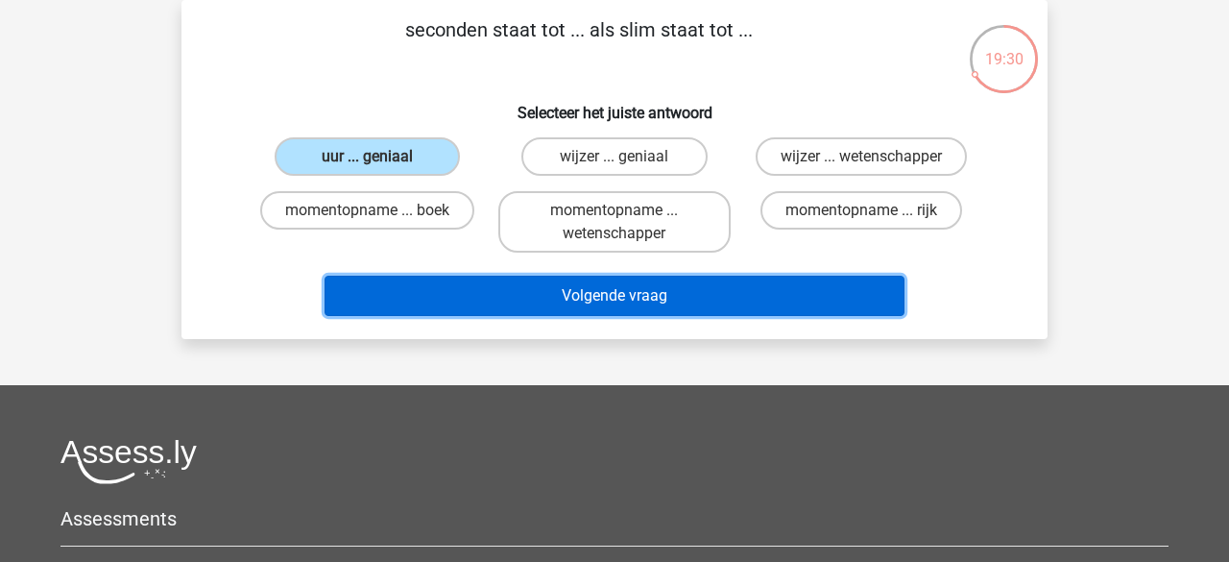
click at [504, 292] on button "Volgende vraag" at bounding box center [615, 296] width 581 height 40
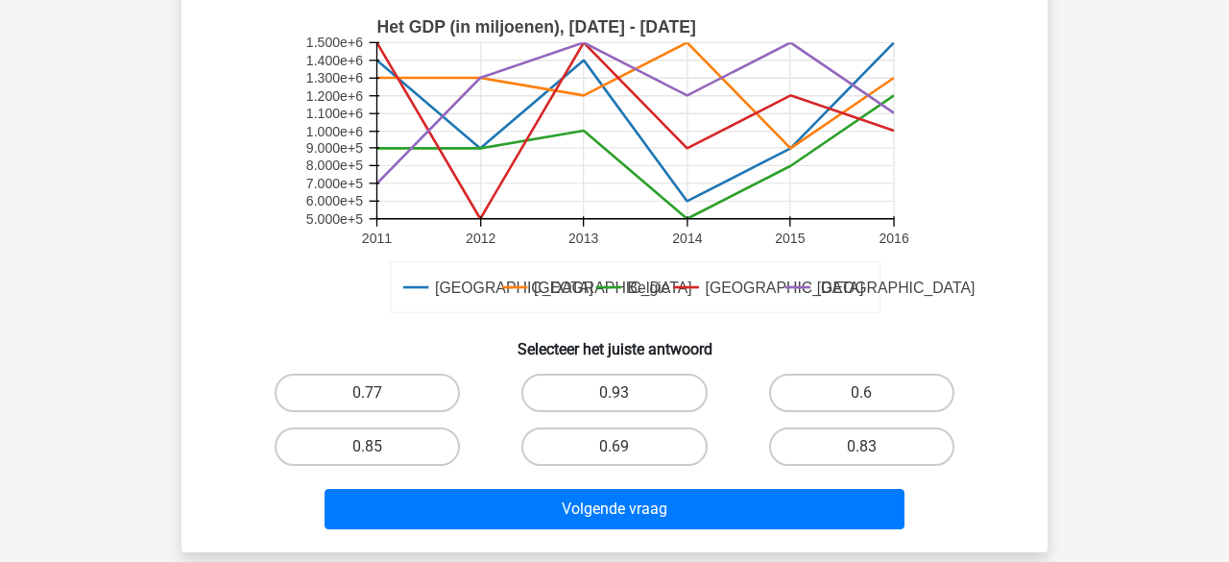
scroll to position [518, 0]
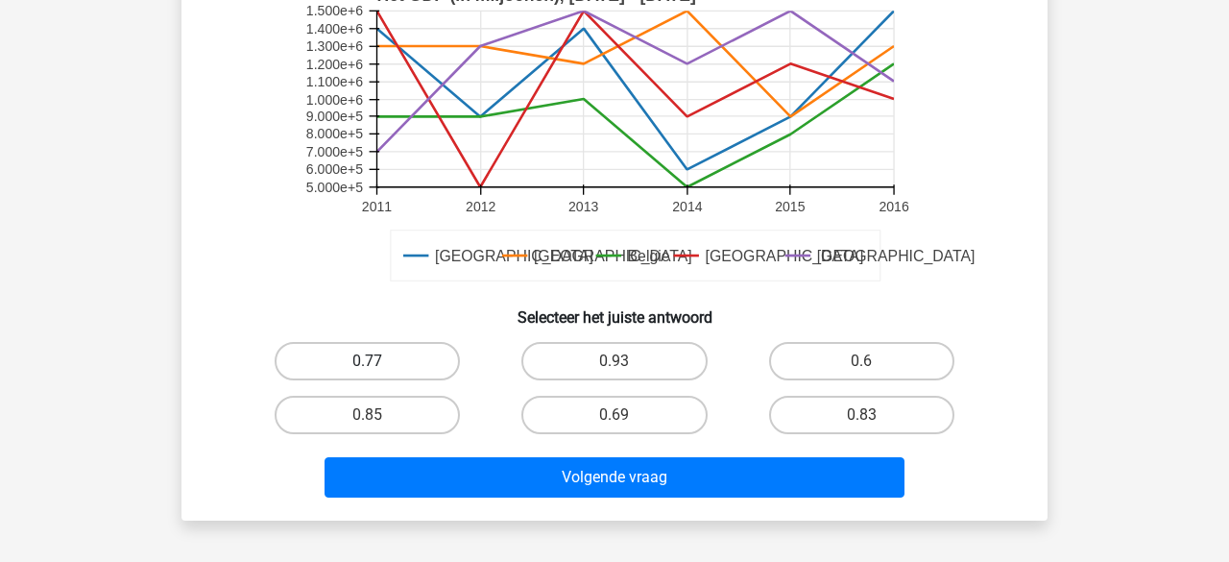
drag, startPoint x: 389, startPoint y: 361, endPoint x: 432, endPoint y: 413, distance: 67.5
click at [393, 361] on label "0.77" at bounding box center [367, 361] width 185 height 38
click at [380, 361] on input "0.77" at bounding box center [374, 367] width 12 height 12
radio input "true"
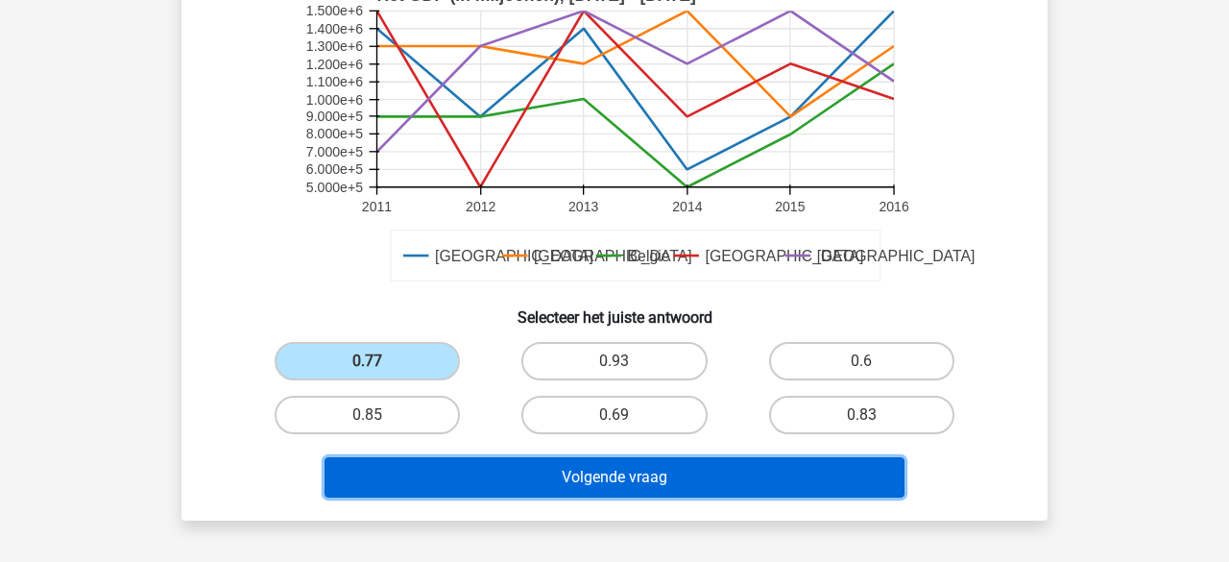
click at [443, 478] on button "Volgende vraag" at bounding box center [615, 477] width 581 height 40
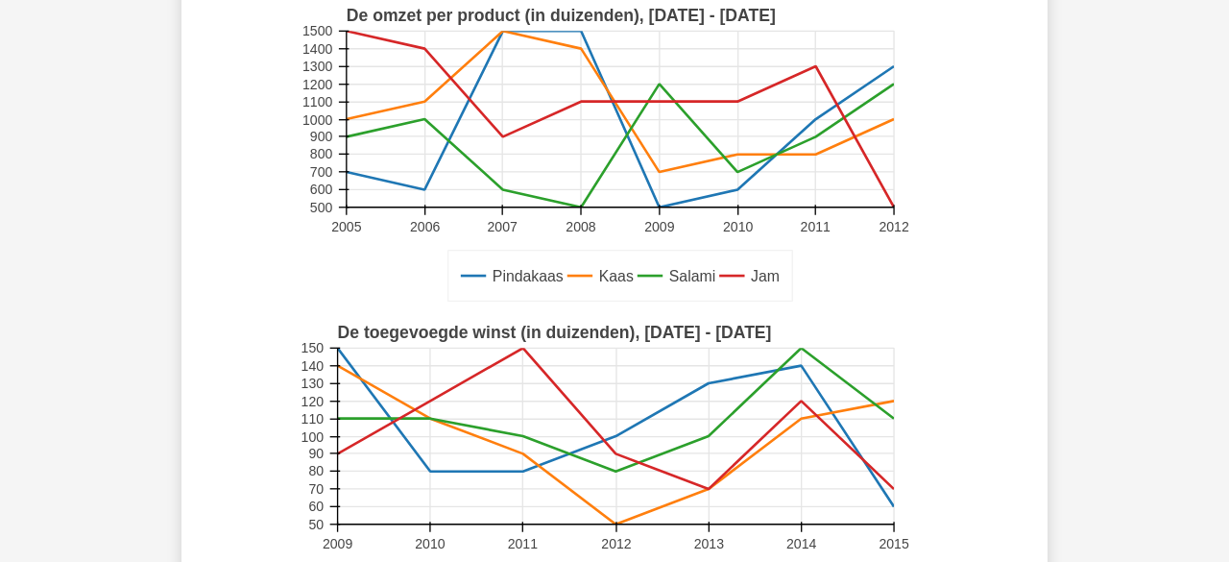
scroll to position [519, 0]
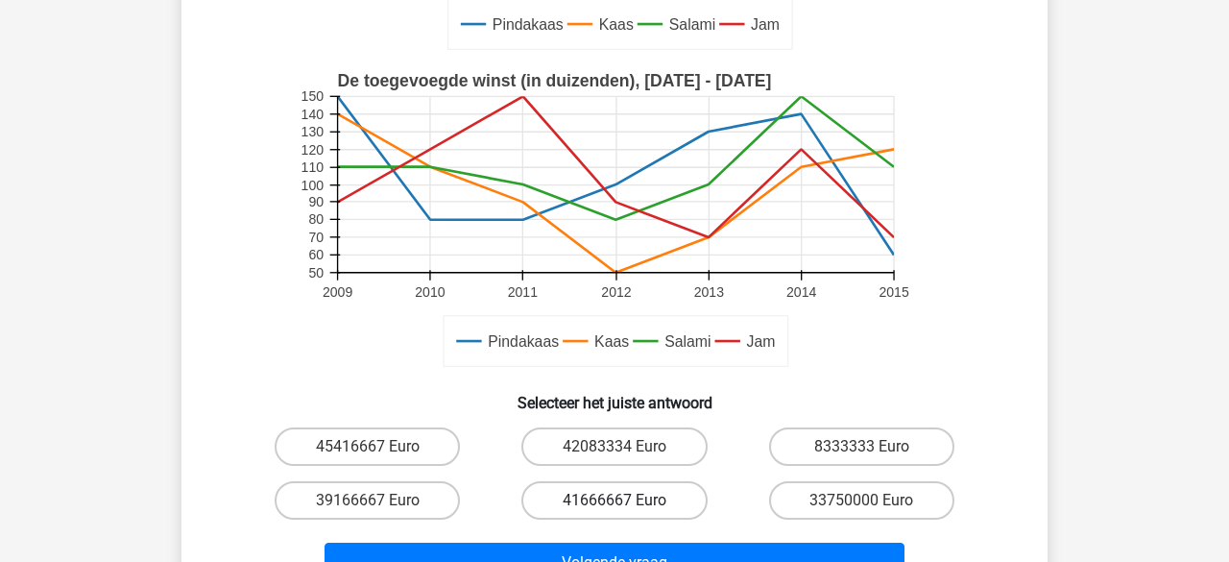
drag, startPoint x: 542, startPoint y: 500, endPoint x: 532, endPoint y: 513, distance: 15.8
click at [542, 499] on label "41666667 Euro" at bounding box center [614, 500] width 185 height 38
click at [615, 500] on input "41666667 Euro" at bounding box center [621, 506] width 12 height 12
radio input "true"
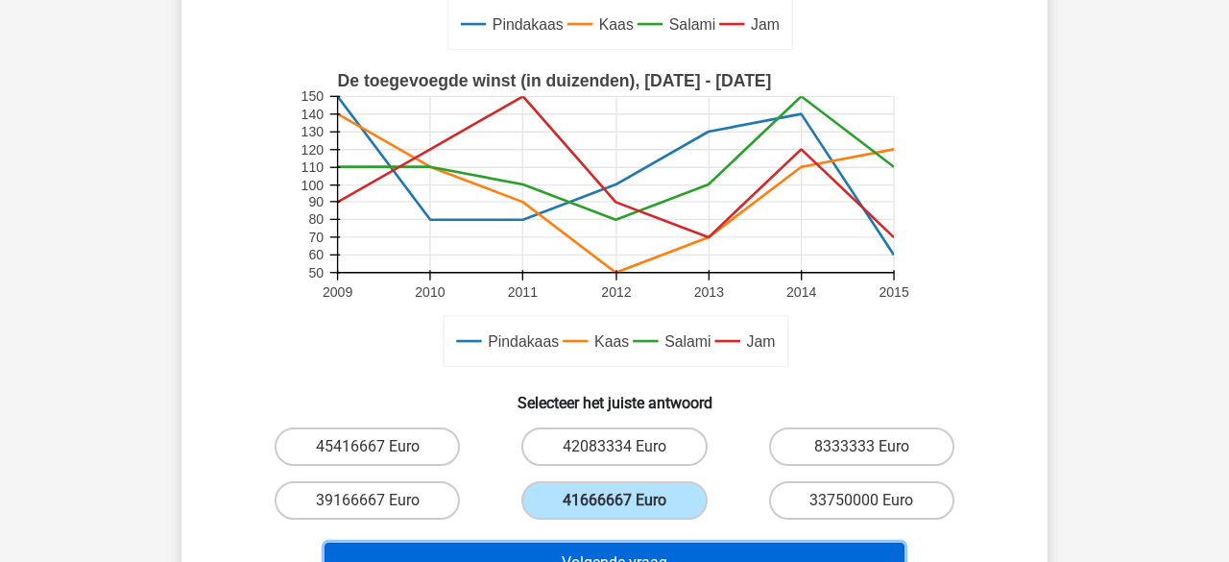
click at [524, 546] on button "Volgende vraag" at bounding box center [615, 563] width 581 height 40
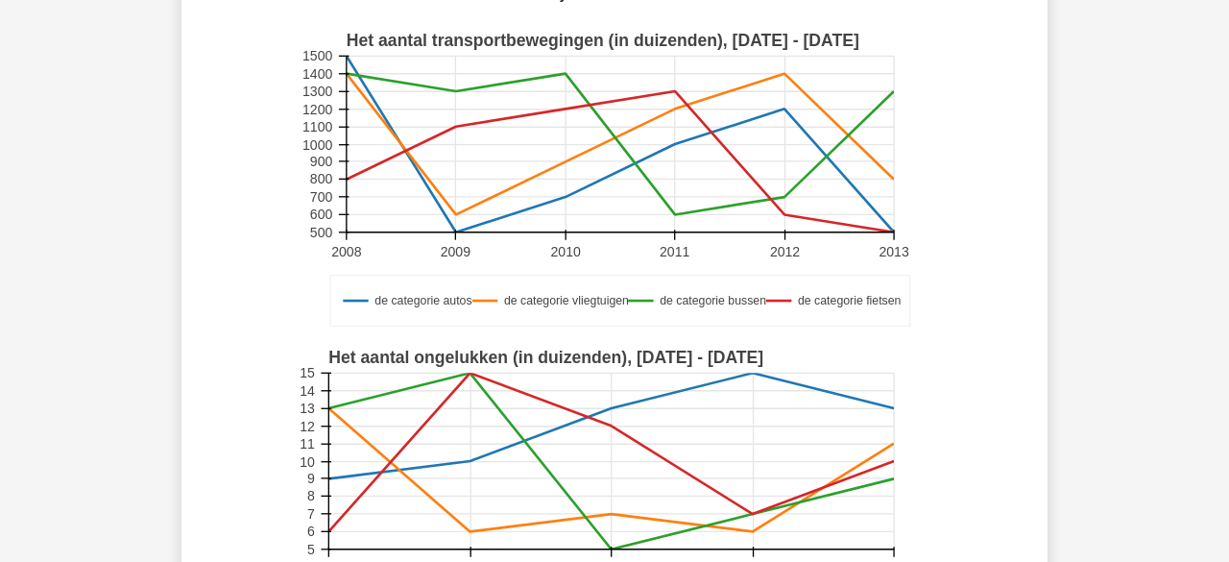
scroll to position [600, 0]
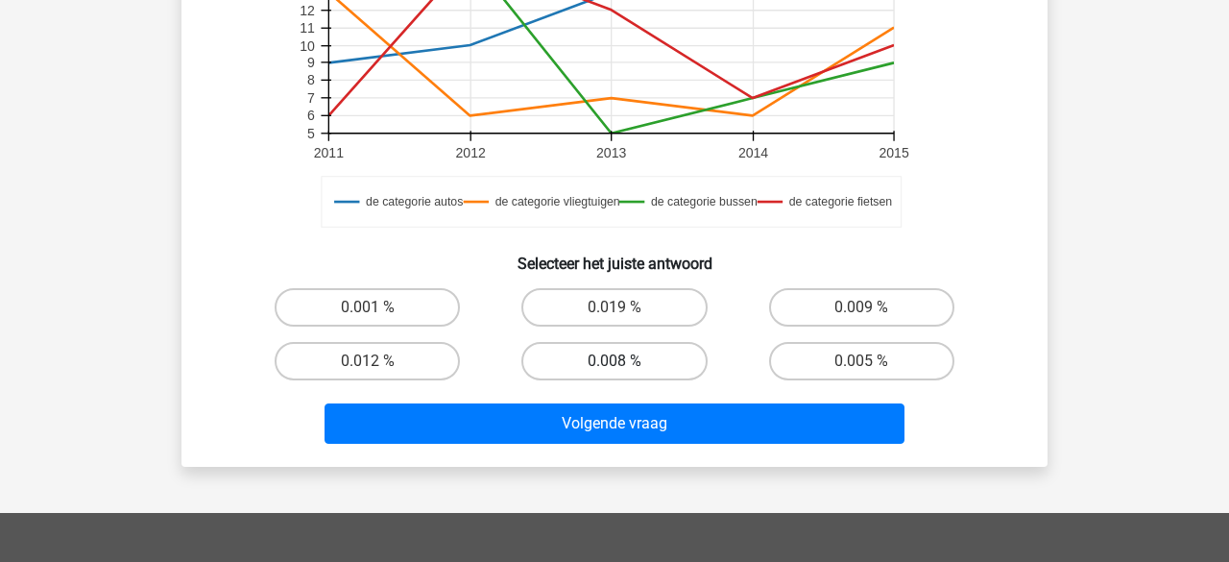
click at [577, 353] on label "0.008 %" at bounding box center [614, 361] width 185 height 38
click at [615, 361] on input "0.008 %" at bounding box center [621, 367] width 12 height 12
radio input "true"
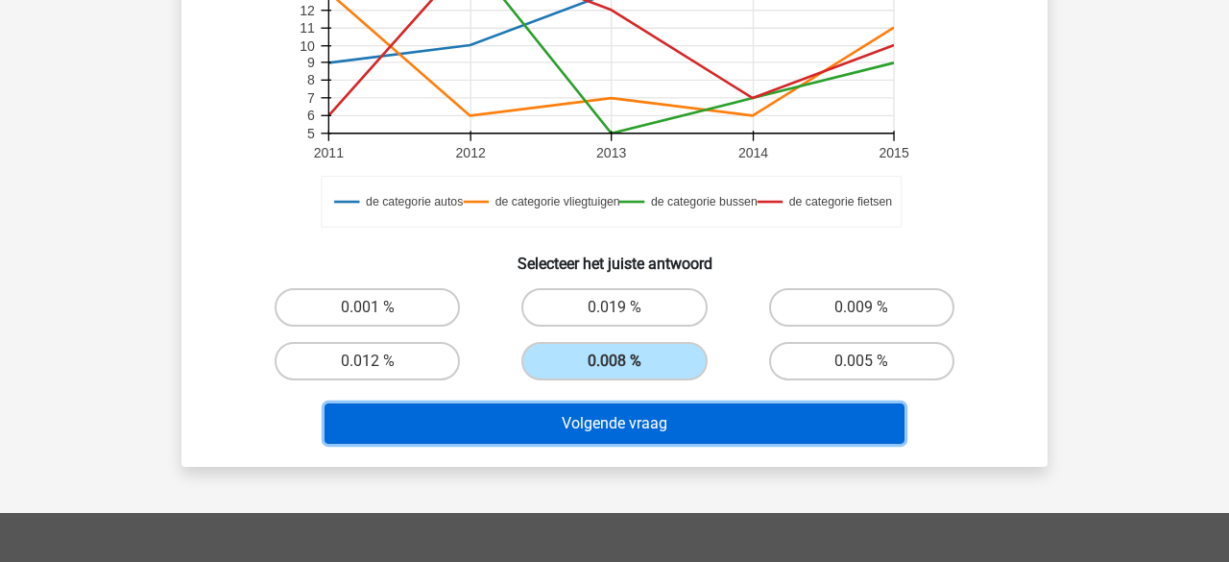
click at [529, 409] on button "Volgende vraag" at bounding box center [615, 423] width 581 height 40
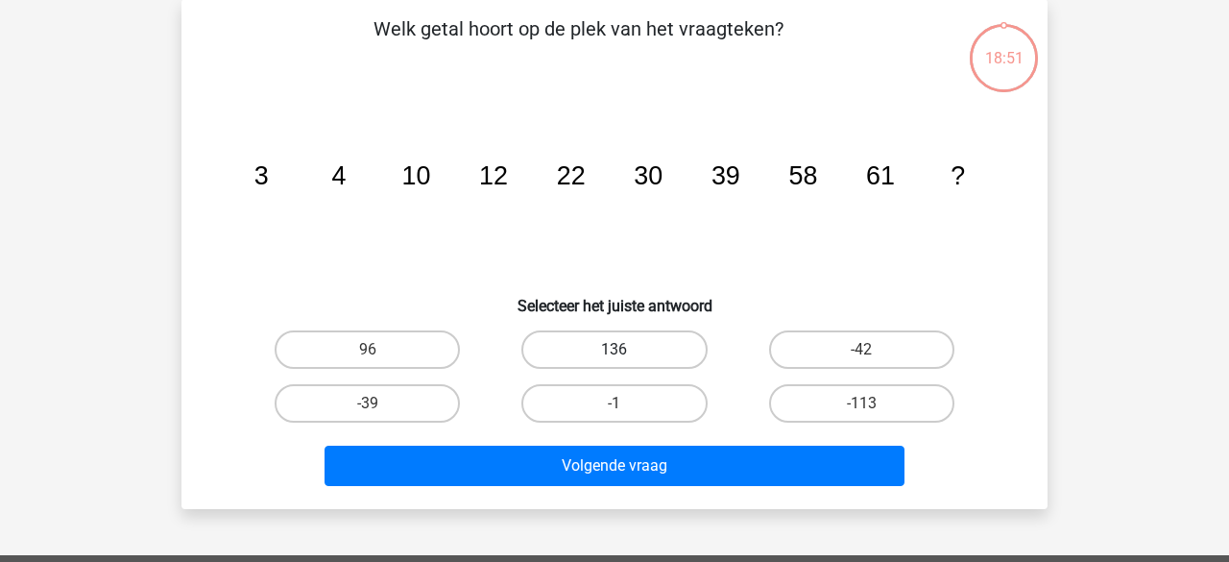
scroll to position [88, 0]
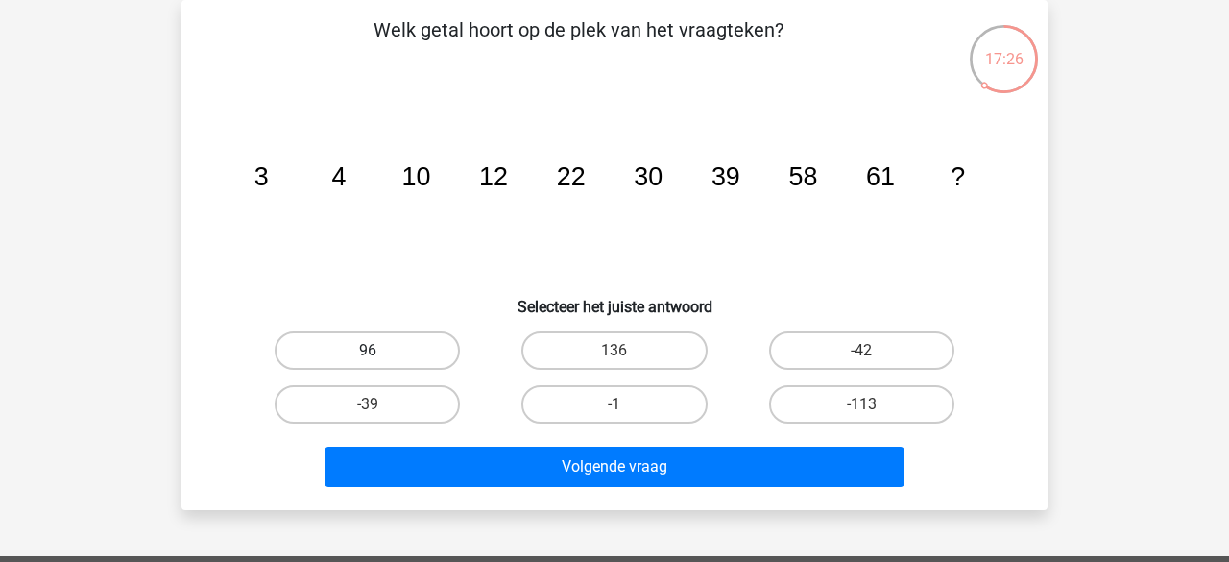
click at [389, 354] on label "96" at bounding box center [367, 350] width 185 height 38
click at [380, 354] on input "96" at bounding box center [374, 357] width 12 height 12
radio input "true"
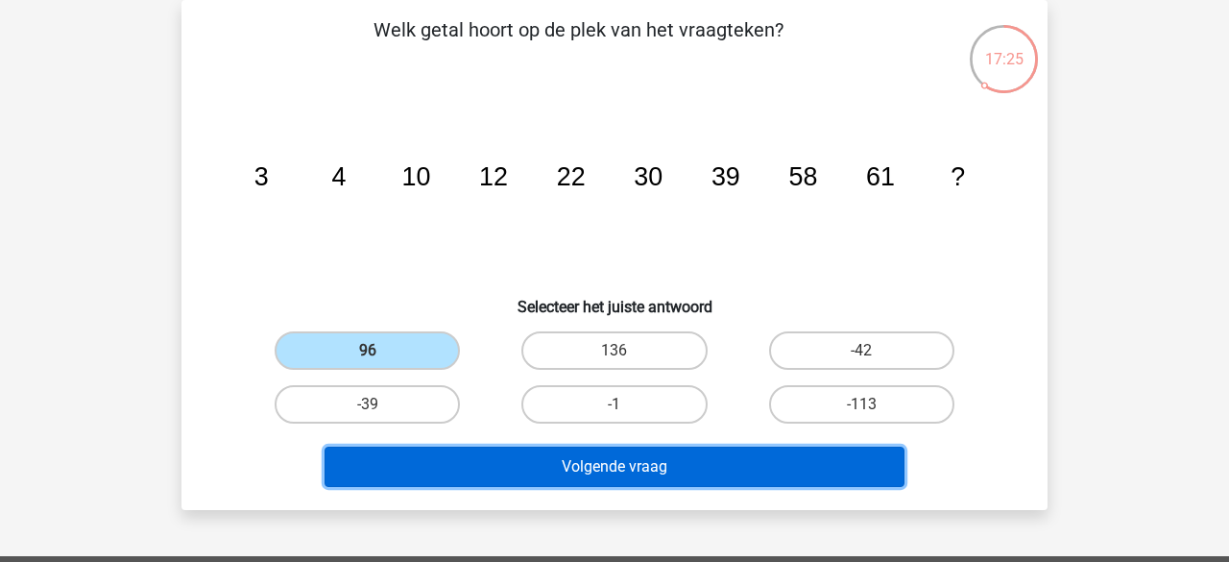
click at [531, 457] on button "Volgende vraag" at bounding box center [615, 467] width 581 height 40
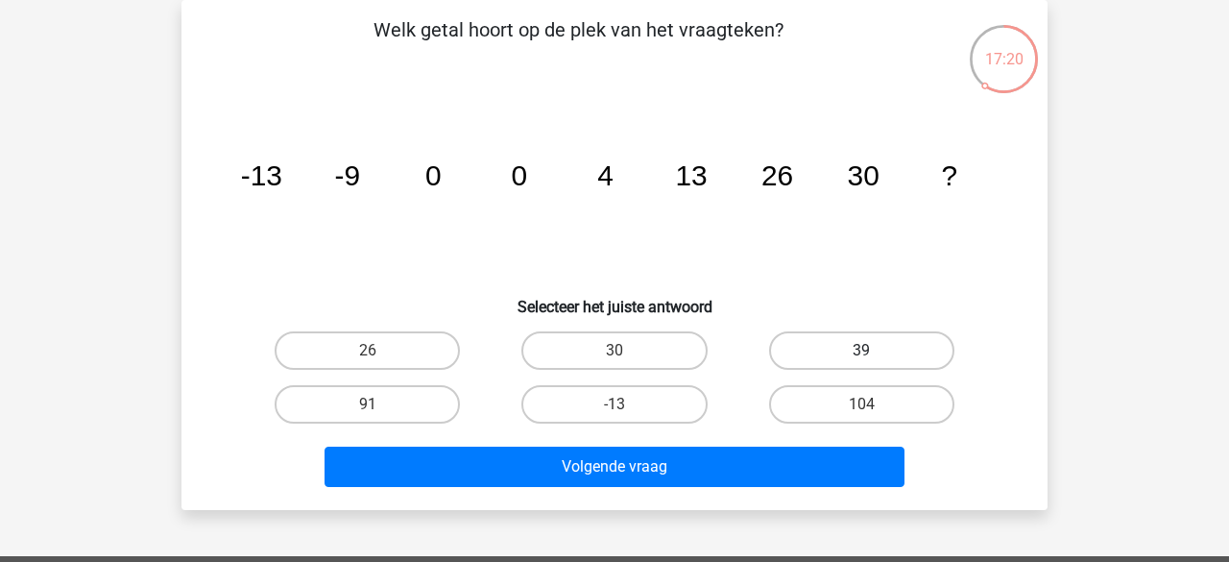
click at [791, 353] on label "39" at bounding box center [861, 350] width 185 height 38
click at [862, 353] on input "39" at bounding box center [868, 357] width 12 height 12
radio input "true"
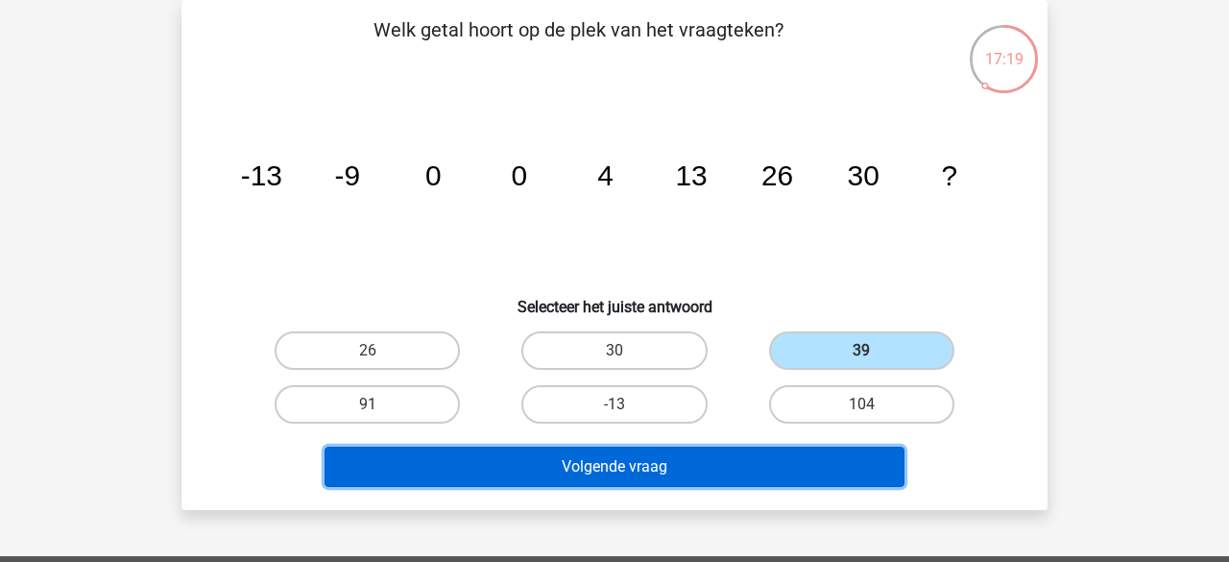
click at [648, 462] on button "Volgende vraag" at bounding box center [615, 467] width 581 height 40
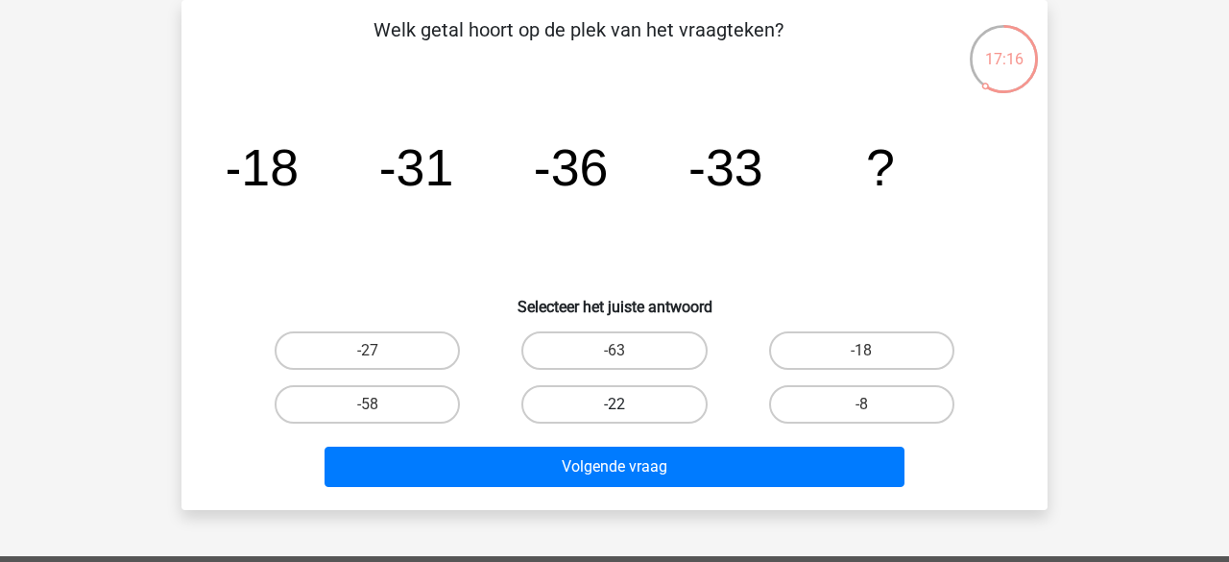
click at [630, 401] on label "-22" at bounding box center [614, 404] width 185 height 38
click at [627, 404] on input "-22" at bounding box center [621, 410] width 12 height 12
radio input "true"
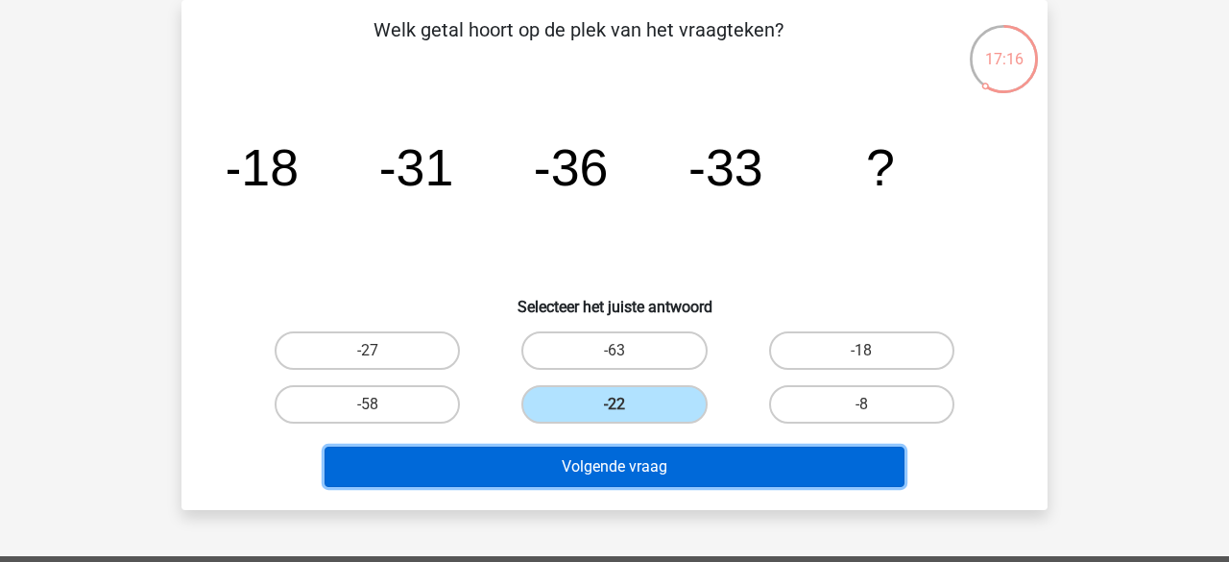
click at [613, 447] on button "Volgende vraag" at bounding box center [615, 467] width 581 height 40
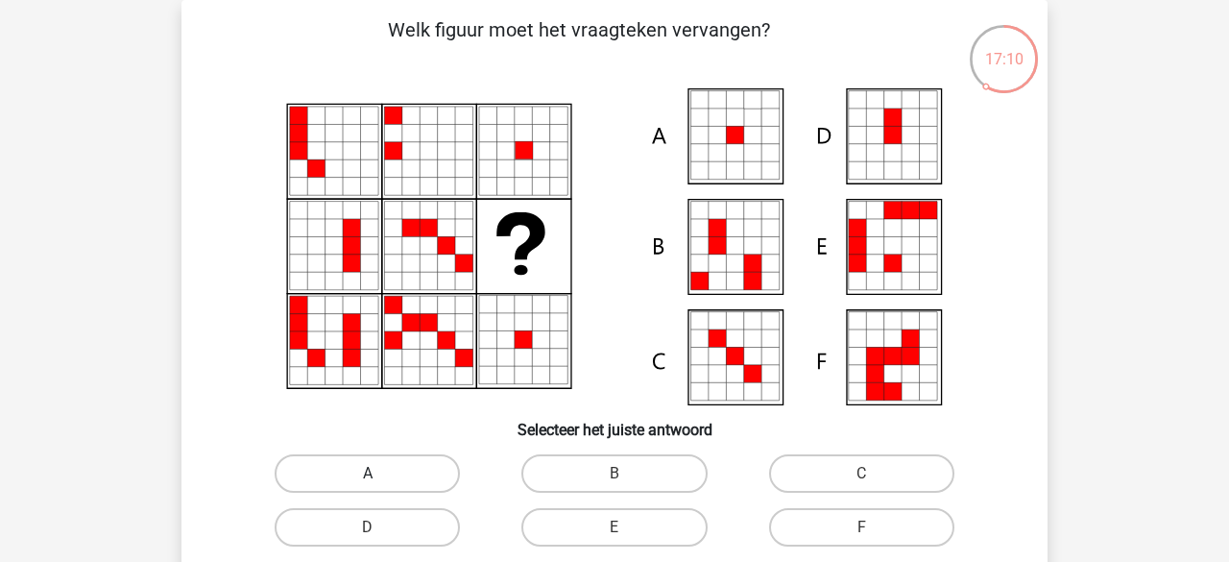
click at [431, 472] on label "A" at bounding box center [367, 473] width 185 height 38
click at [380, 474] on input "A" at bounding box center [374, 480] width 12 height 12
radio input "true"
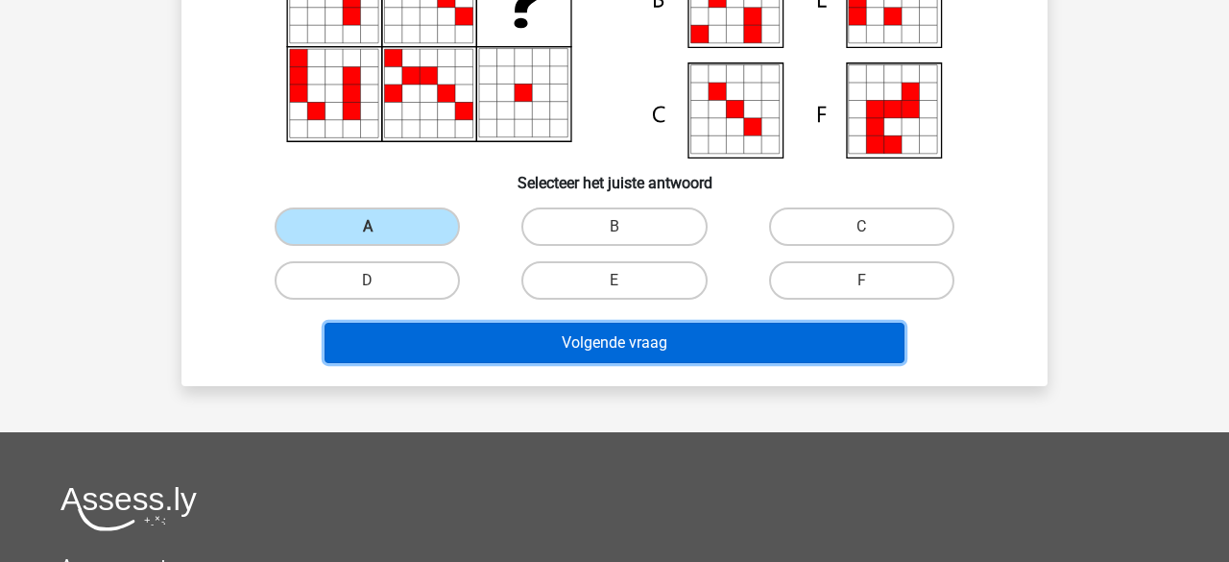
click at [502, 337] on button "Volgende vraag" at bounding box center [615, 343] width 581 height 40
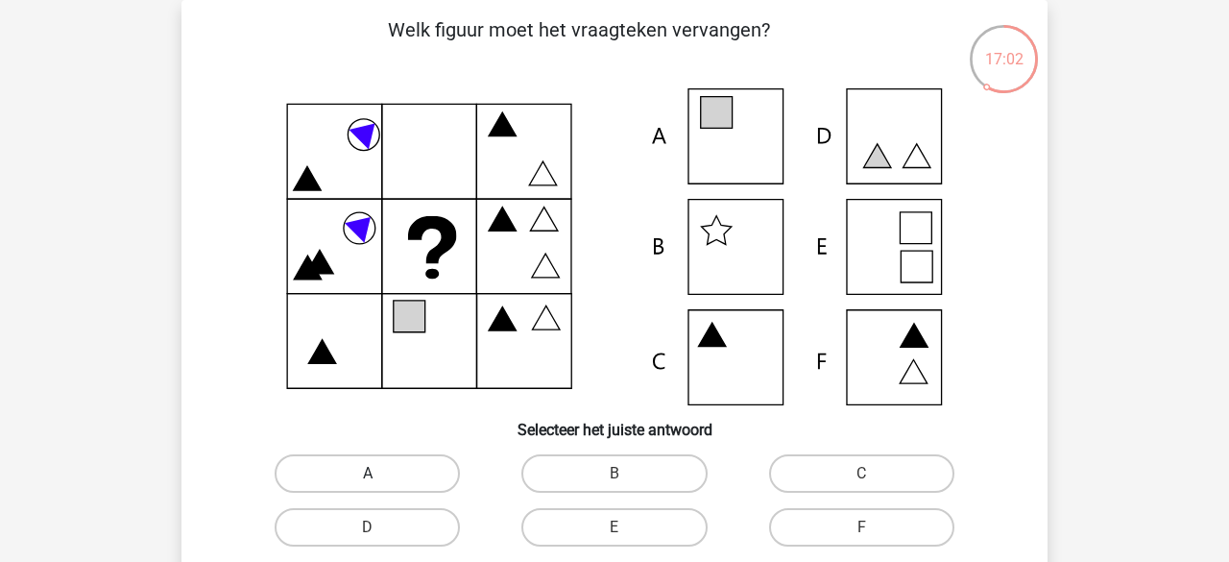
click at [437, 466] on label "A" at bounding box center [367, 473] width 185 height 38
click at [380, 474] on input "A" at bounding box center [374, 480] width 12 height 12
radio input "true"
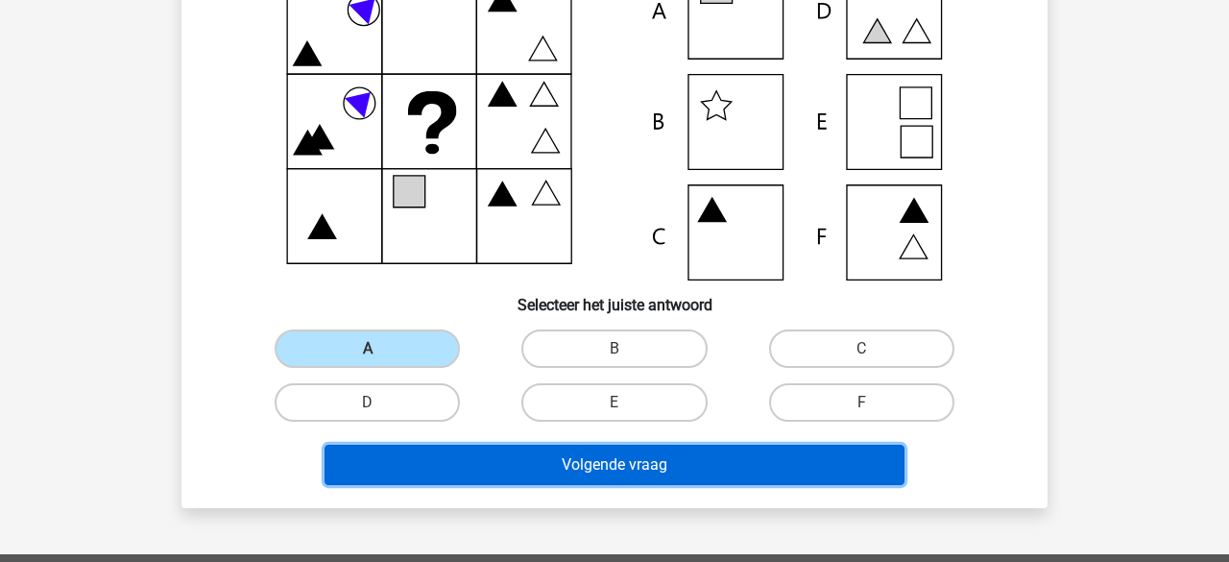
click at [512, 467] on button "Volgende vraag" at bounding box center [615, 465] width 581 height 40
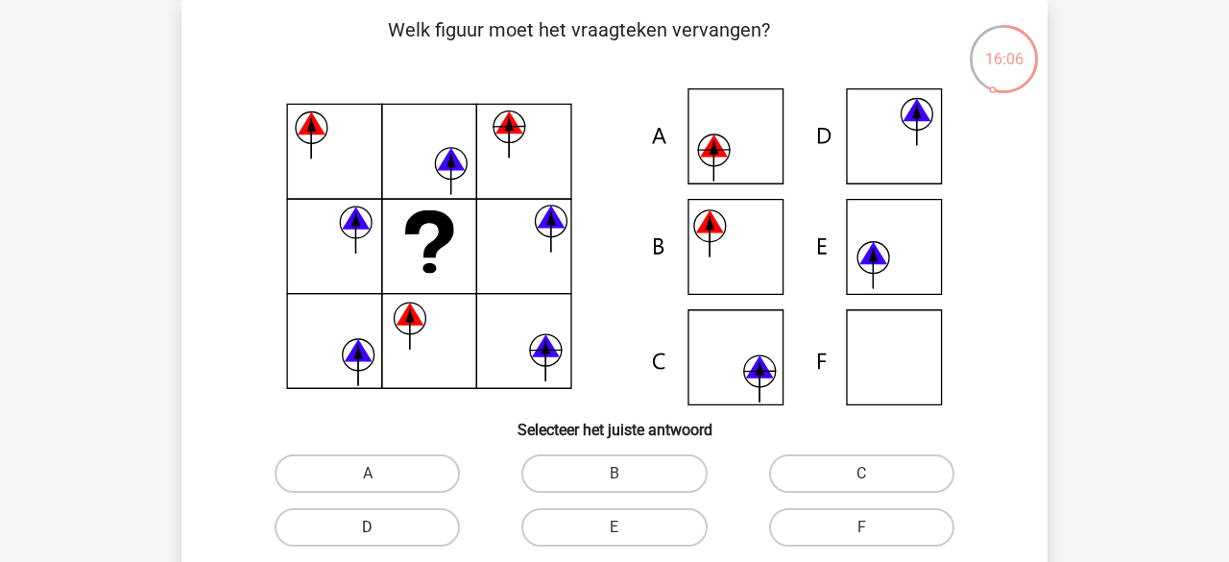
click at [450, 521] on label "D" at bounding box center [367, 527] width 185 height 38
click at [380, 527] on input "D" at bounding box center [374, 533] width 12 height 12
radio input "true"
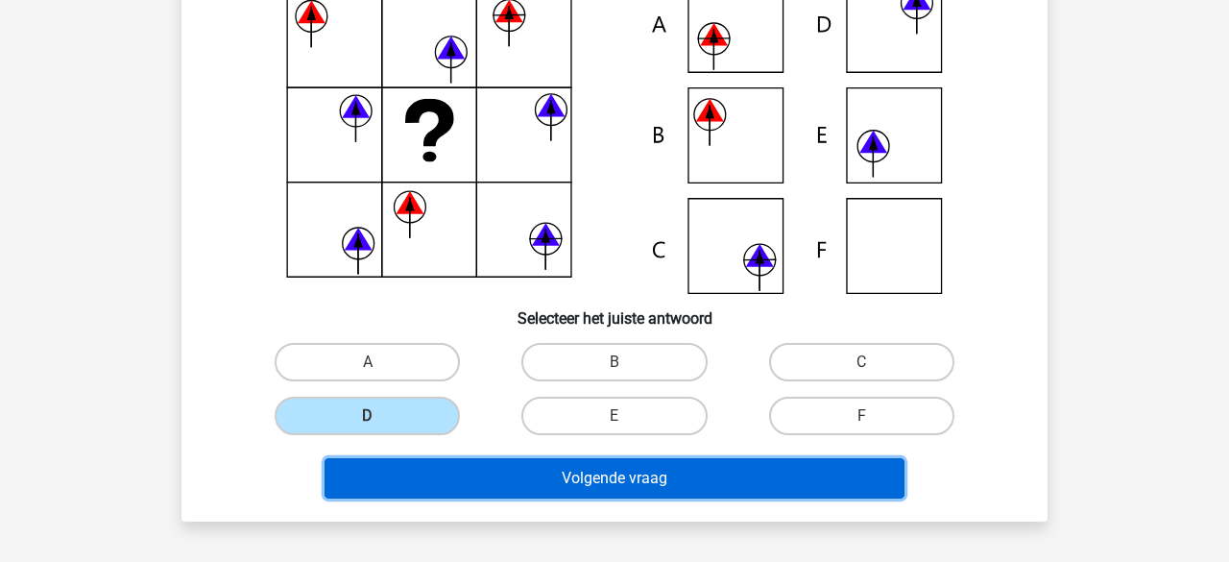
click at [520, 484] on button "Volgende vraag" at bounding box center [615, 478] width 581 height 40
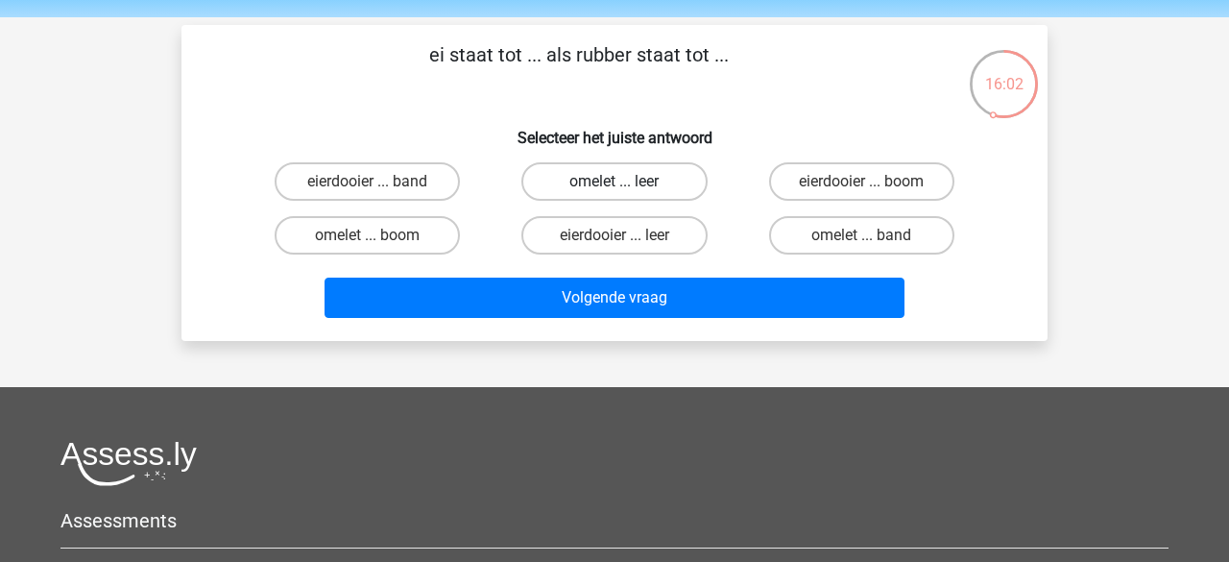
scroll to position [59, 0]
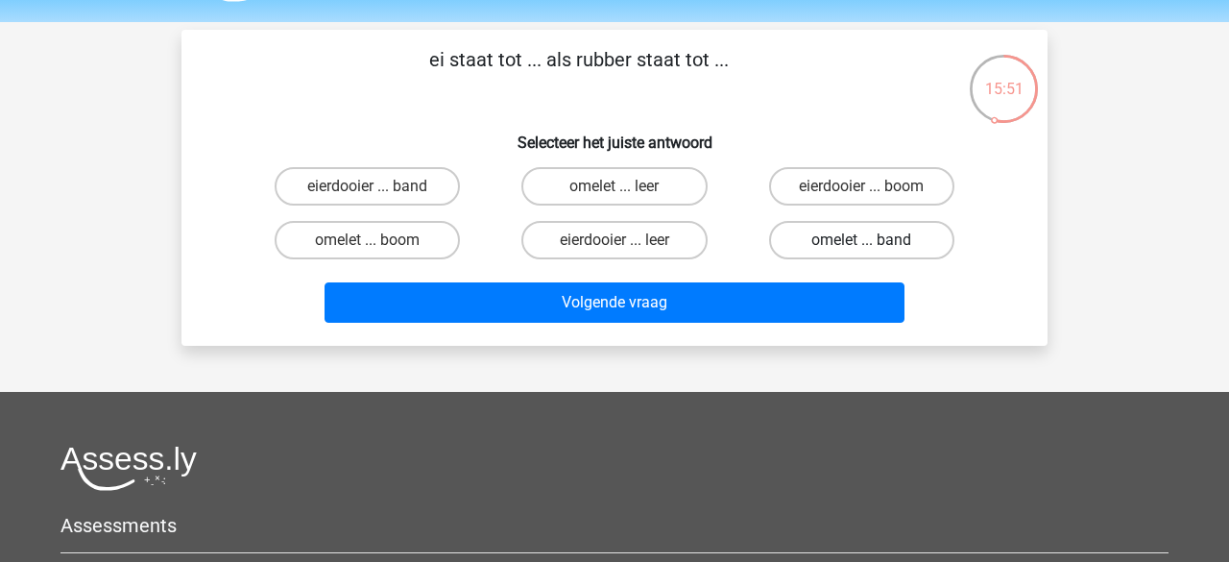
click at [806, 240] on label "omelet ... band" at bounding box center [861, 240] width 185 height 38
click at [862, 240] on input "omelet ... band" at bounding box center [868, 246] width 12 height 12
radio input "true"
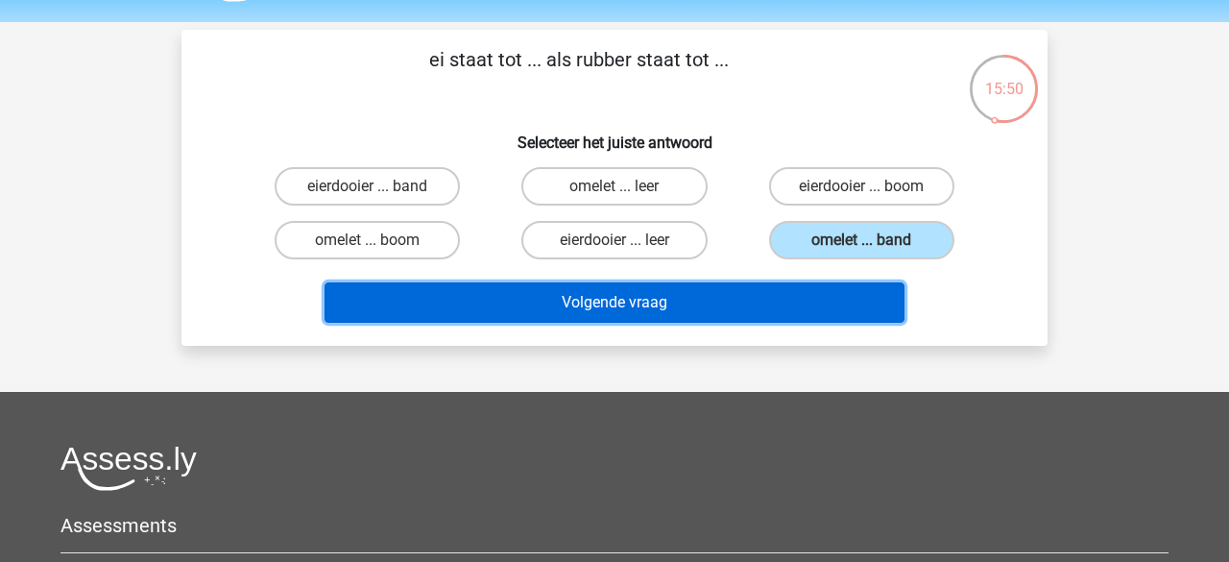
click at [645, 295] on button "Volgende vraag" at bounding box center [615, 302] width 581 height 40
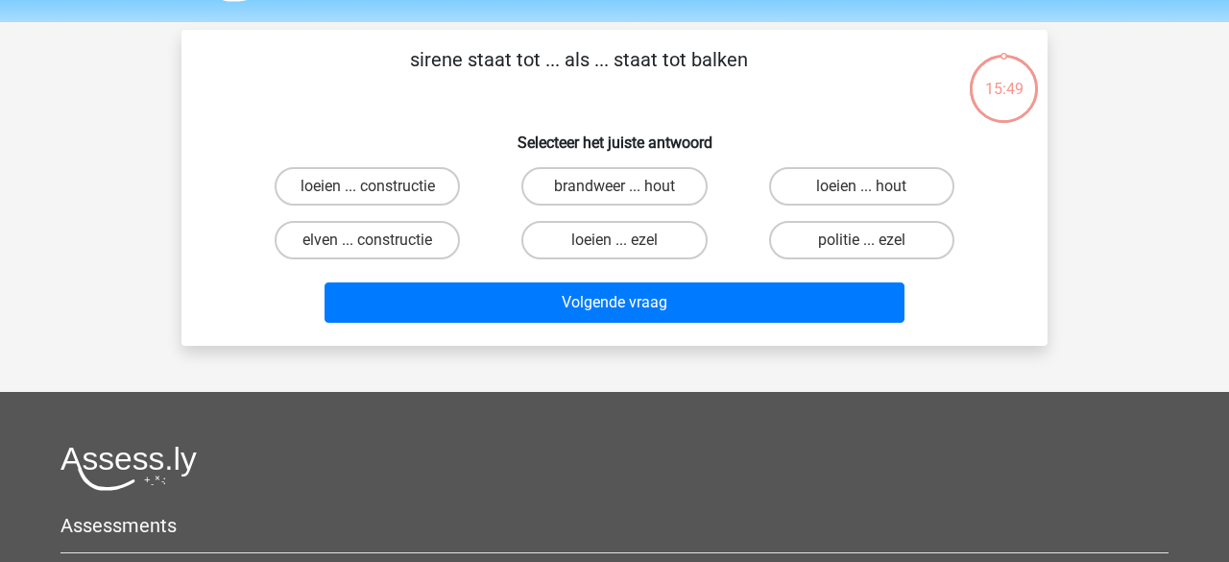
scroll to position [88, 0]
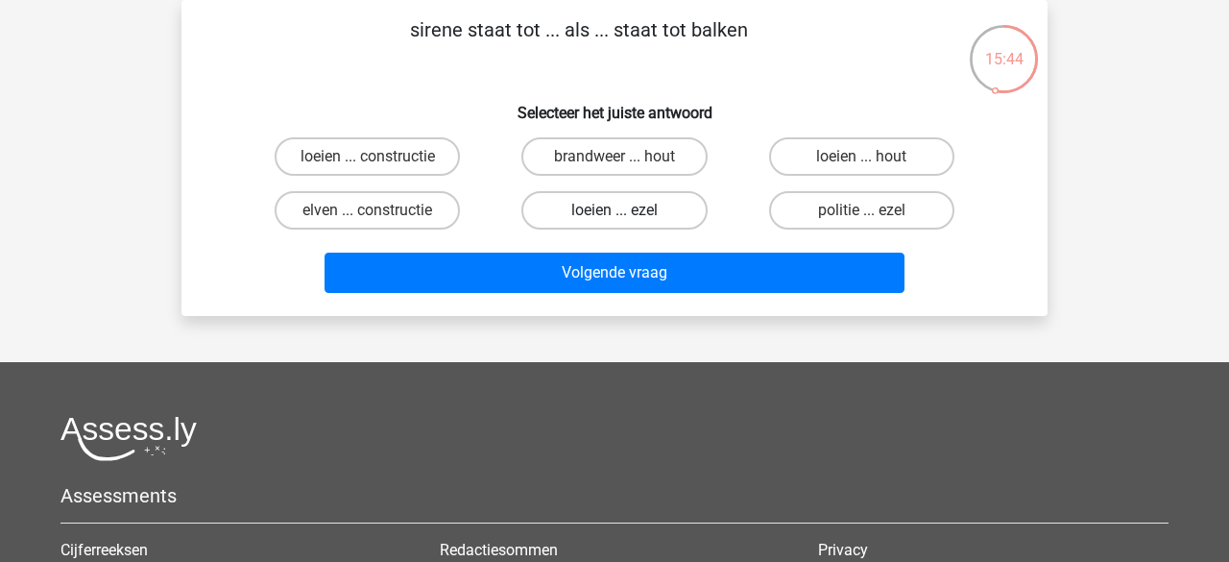
click at [579, 213] on label "loeien ... ezel" at bounding box center [614, 210] width 185 height 38
click at [615, 213] on input "loeien ... ezel" at bounding box center [621, 216] width 12 height 12
radio input "true"
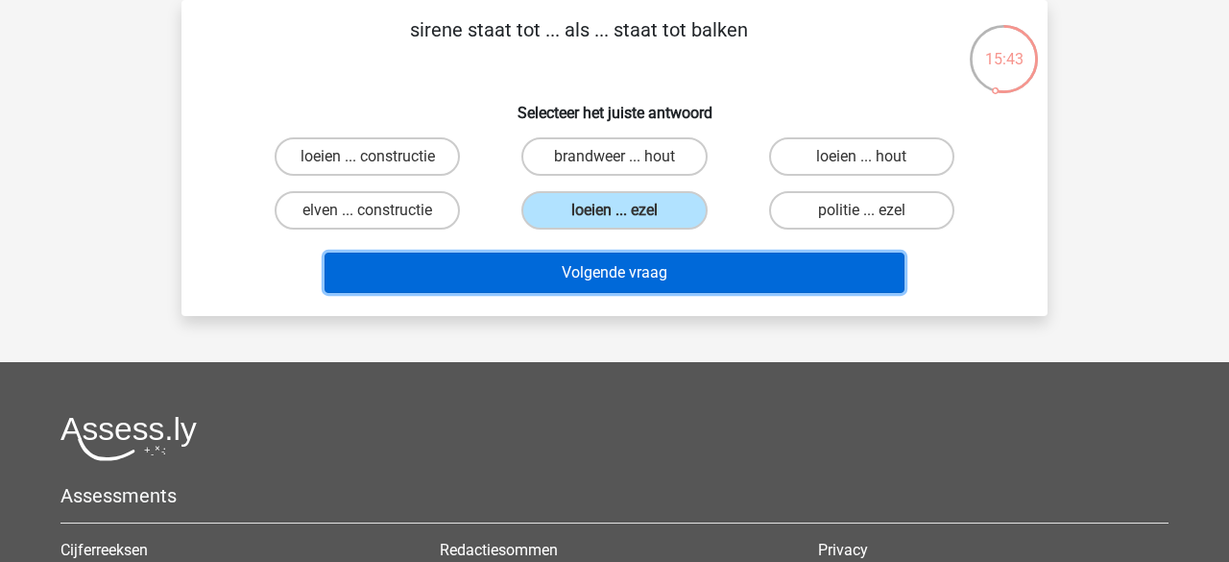
click at [568, 275] on button "Volgende vraag" at bounding box center [615, 273] width 581 height 40
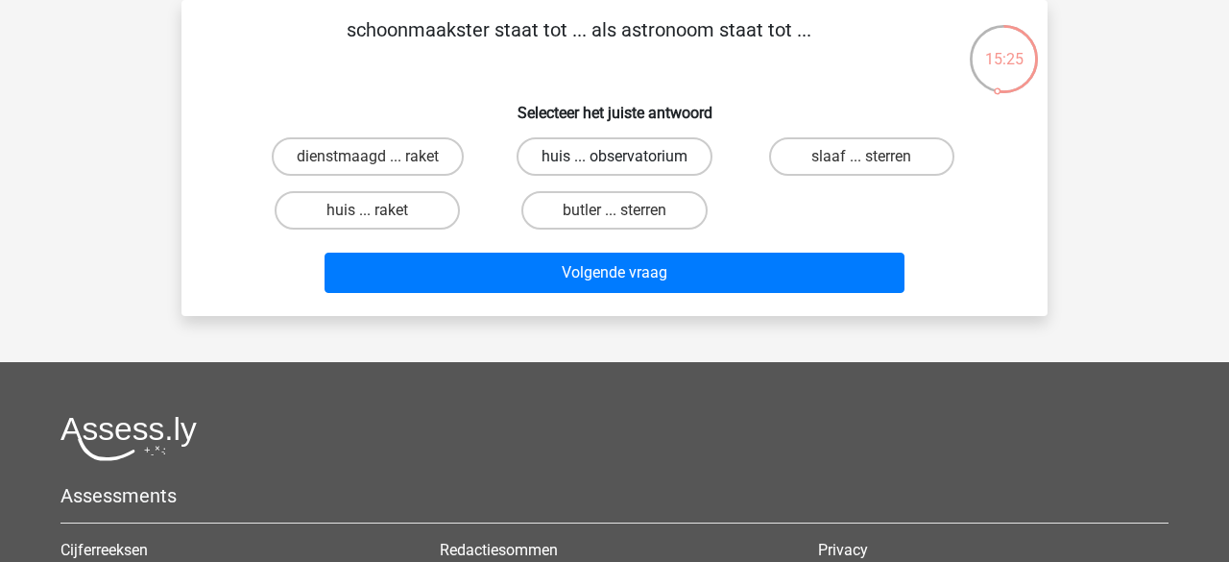
click at [579, 160] on label "huis ... observatorium" at bounding box center [615, 156] width 196 height 38
click at [615, 160] on input "huis ... observatorium" at bounding box center [621, 163] width 12 height 12
radio input "true"
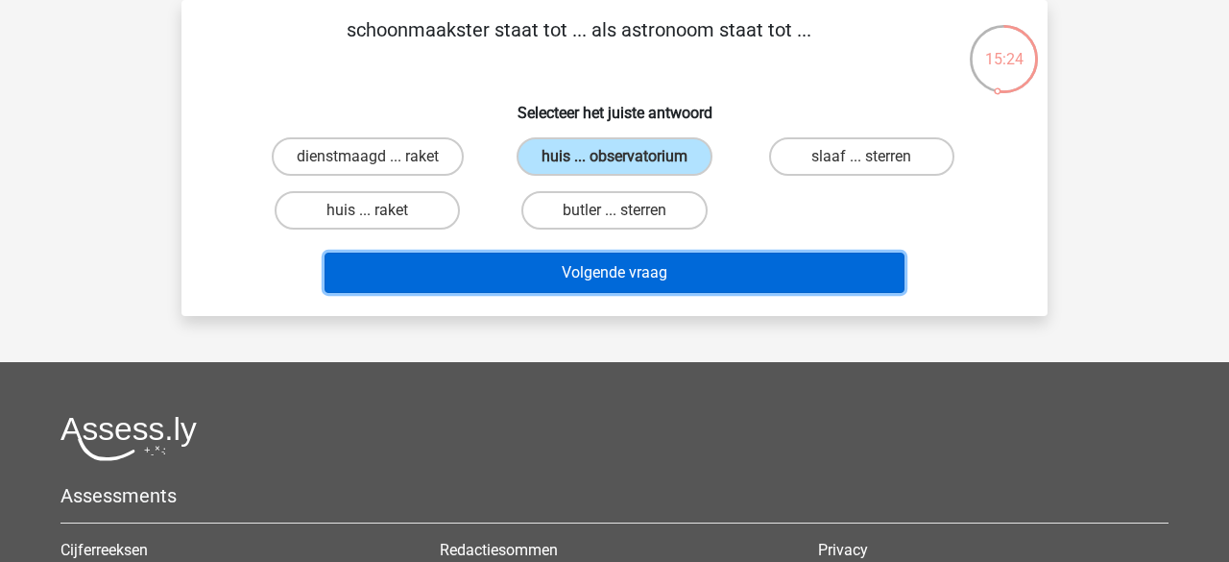
click at [577, 256] on button "Volgende vraag" at bounding box center [615, 273] width 581 height 40
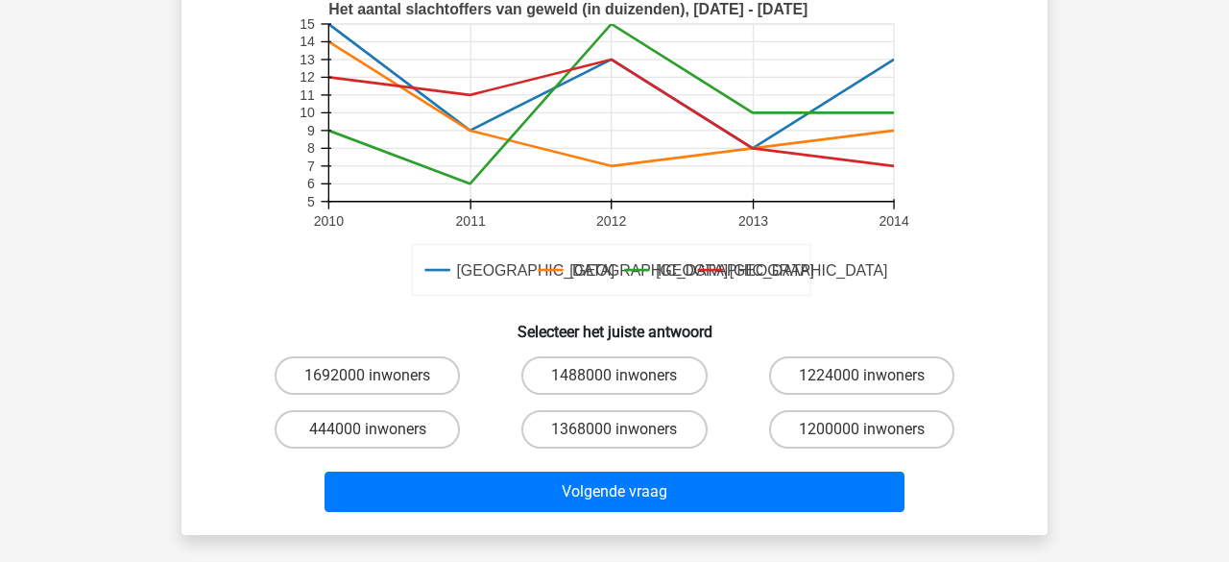
scroll to position [571, 0]
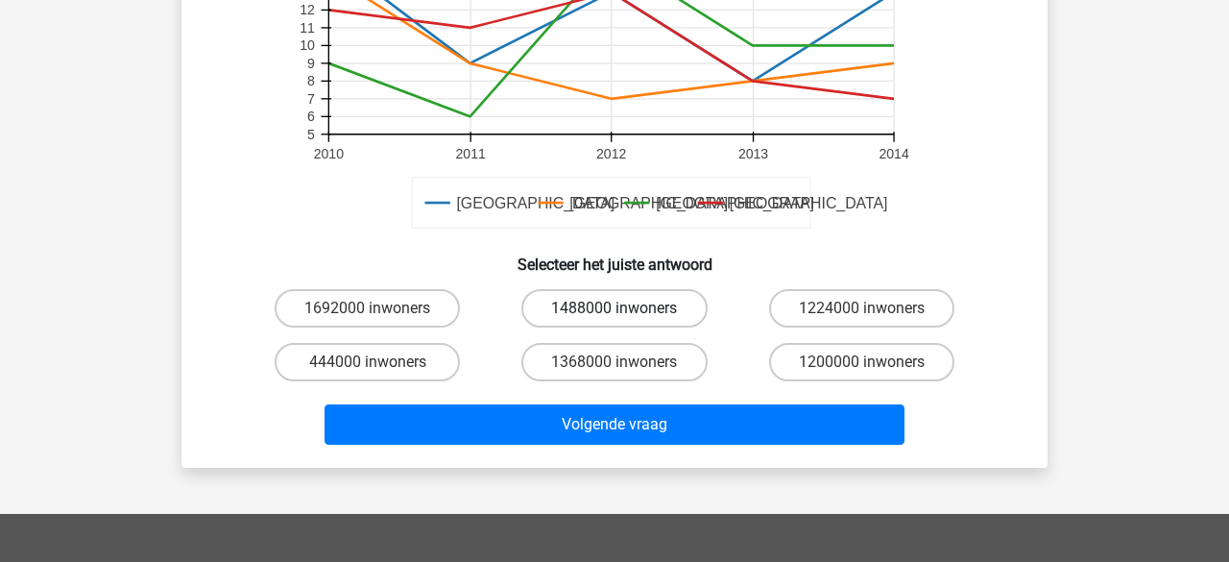
click at [577, 300] on label "1488000 inwoners" at bounding box center [614, 308] width 185 height 38
click at [615, 308] on input "1488000 inwoners" at bounding box center [621, 314] width 12 height 12
radio input "true"
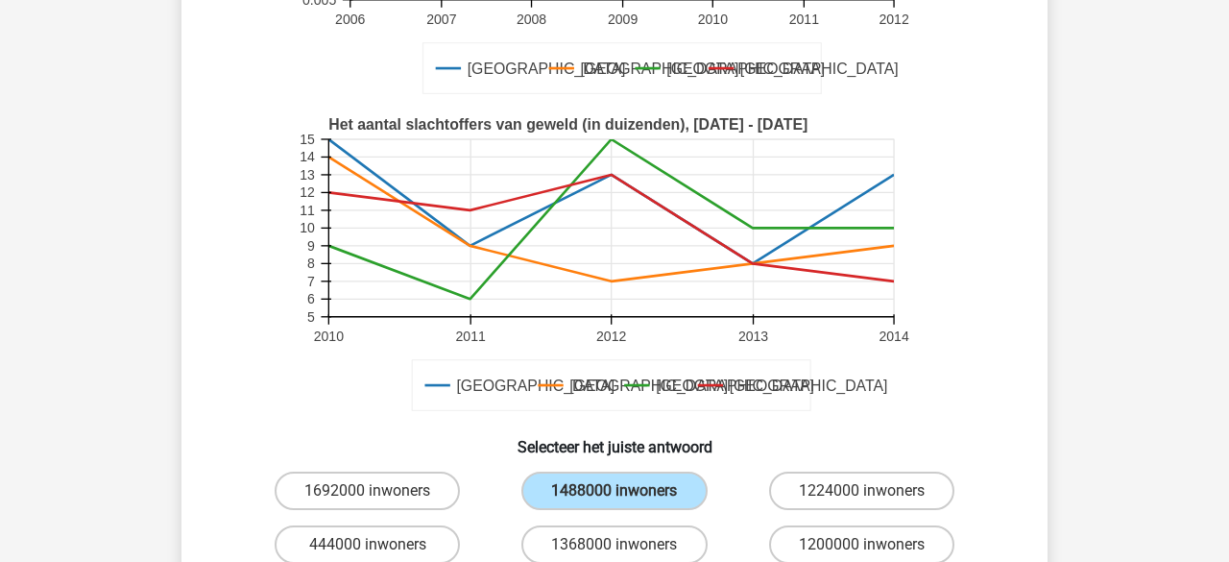
scroll to position [433, 0]
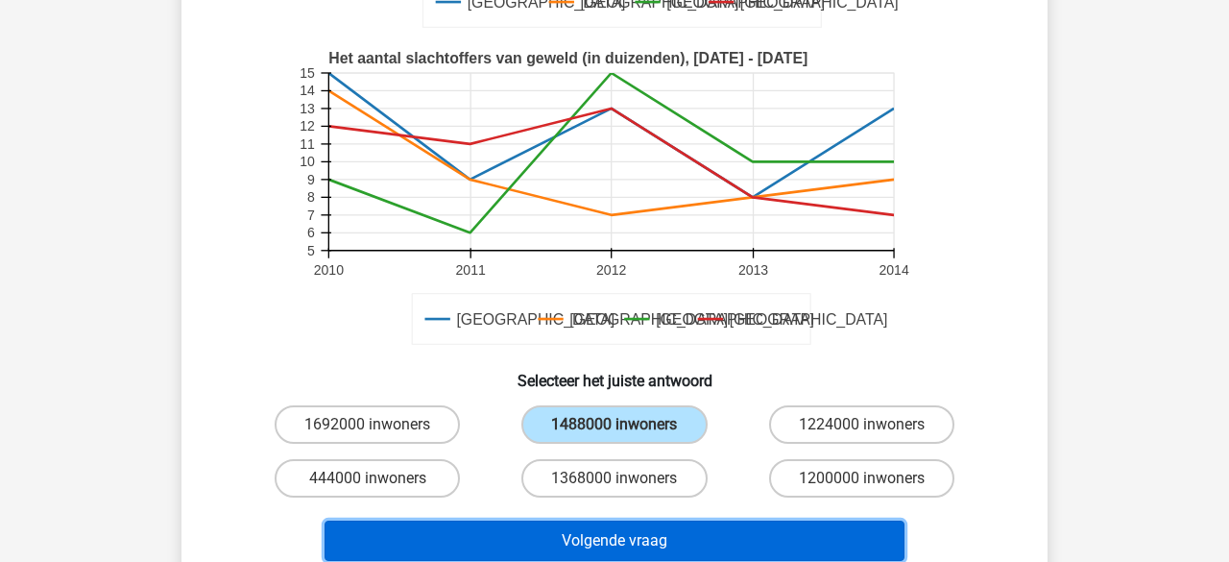
click at [632, 532] on button "Volgende vraag" at bounding box center [615, 541] width 581 height 40
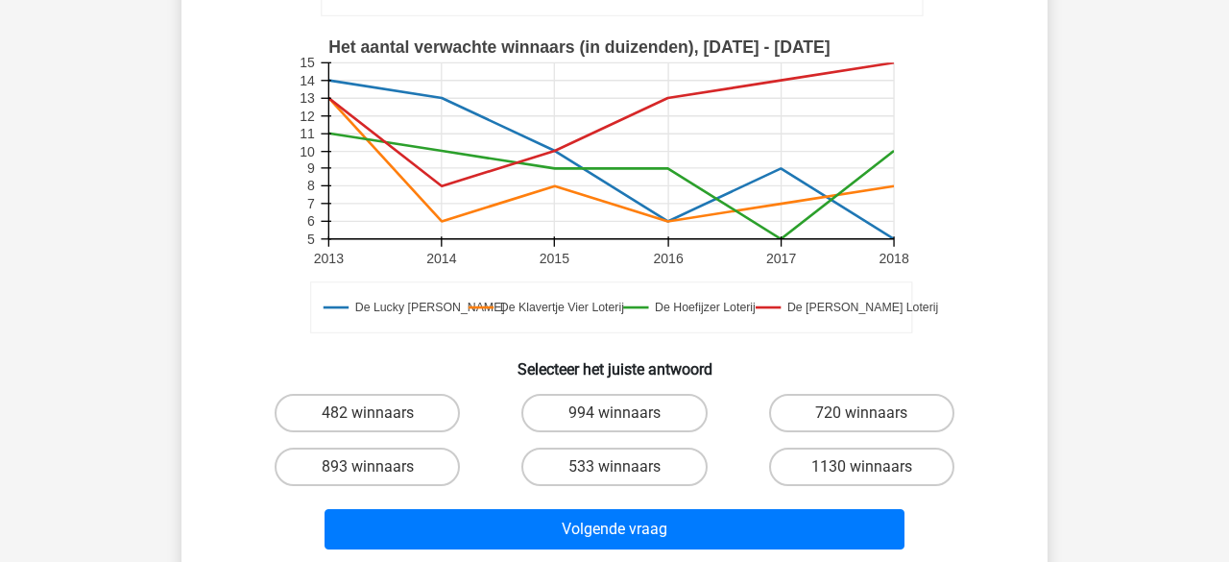
scroll to position [539, 0]
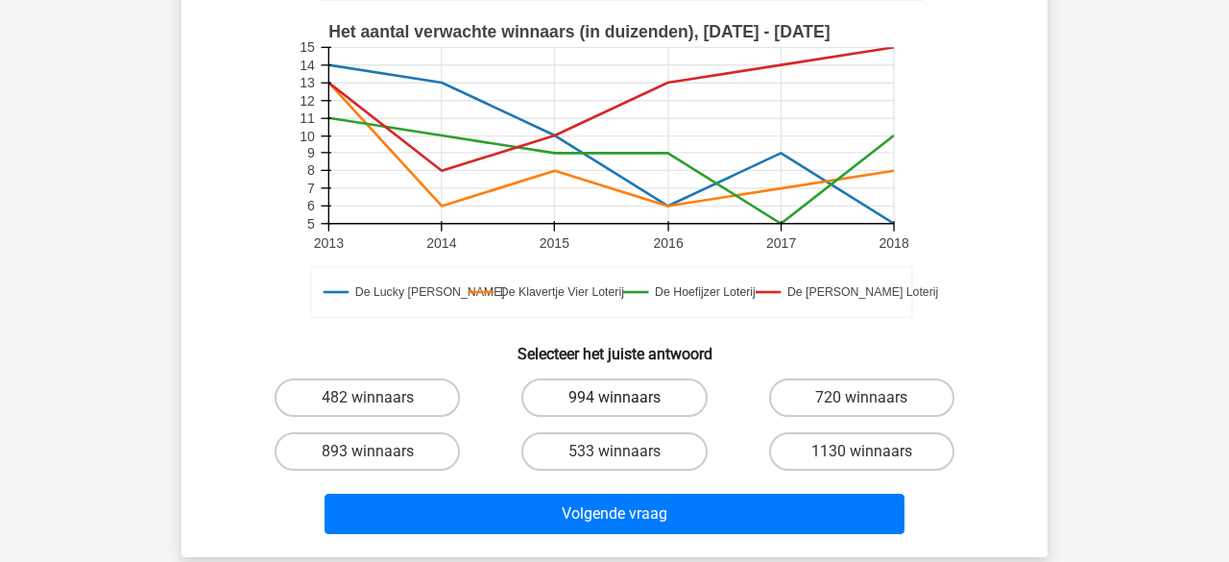
click at [599, 413] on label "994 winnaars" at bounding box center [614, 397] width 185 height 38
click at [615, 410] on input "994 winnaars" at bounding box center [621, 404] width 12 height 12
radio input "true"
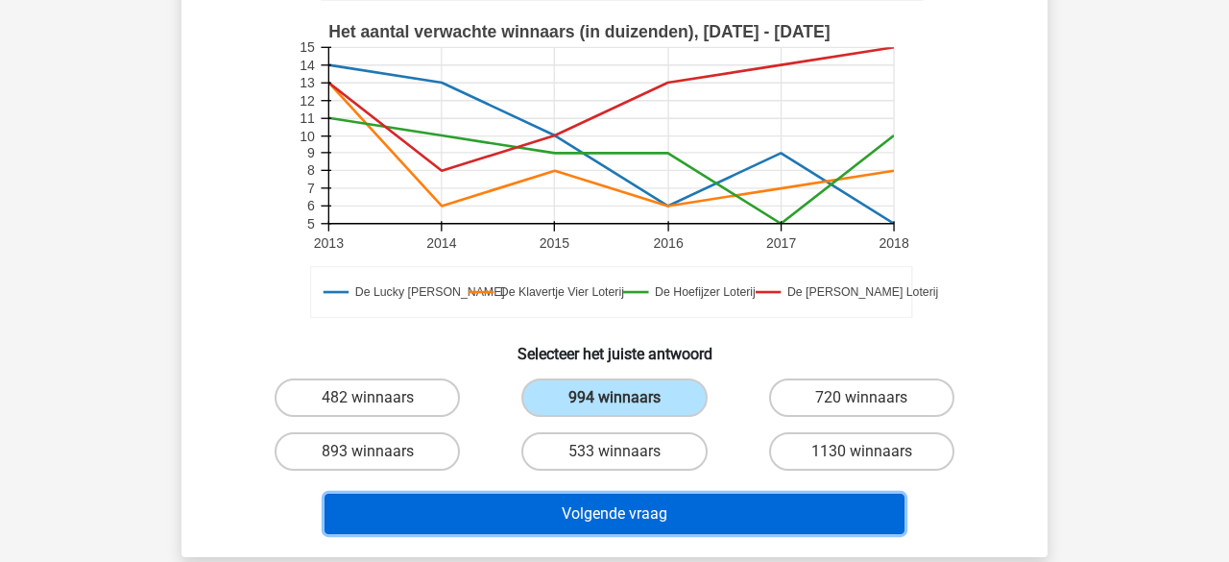
click at [578, 518] on button "Volgende vraag" at bounding box center [615, 514] width 581 height 40
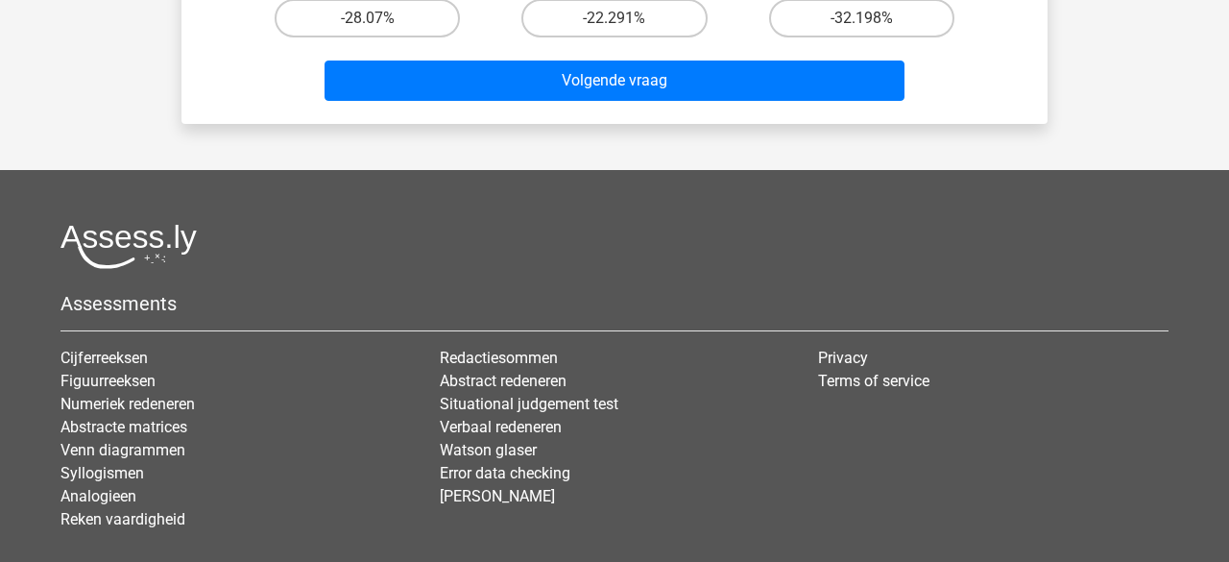
scroll to position [797, 0]
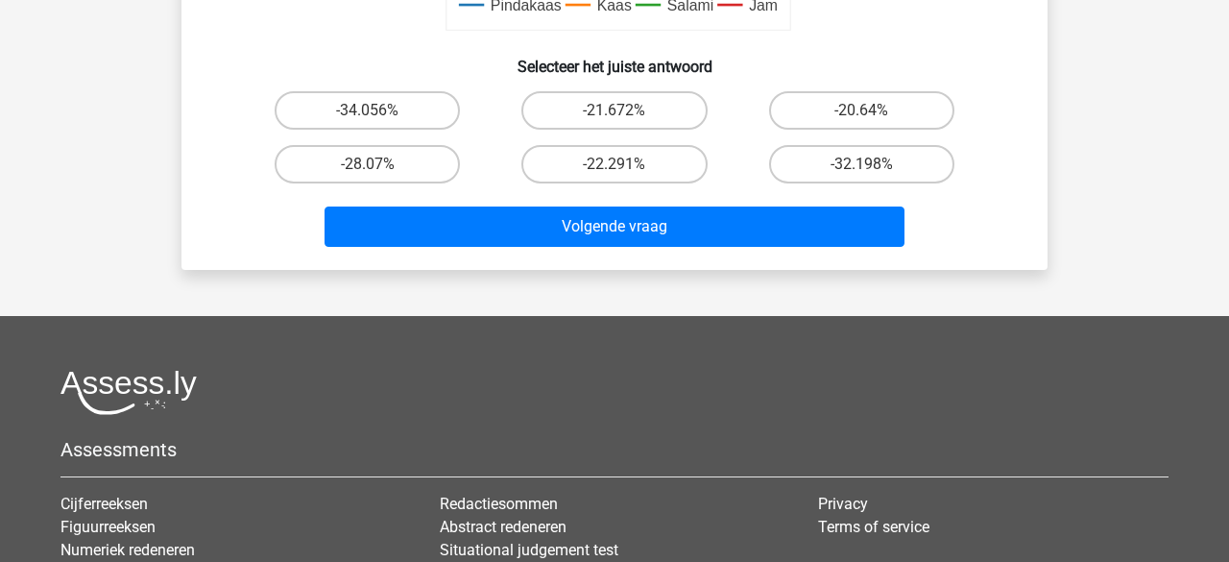
click at [369, 164] on input "-28.07%" at bounding box center [374, 170] width 12 height 12
radio input "true"
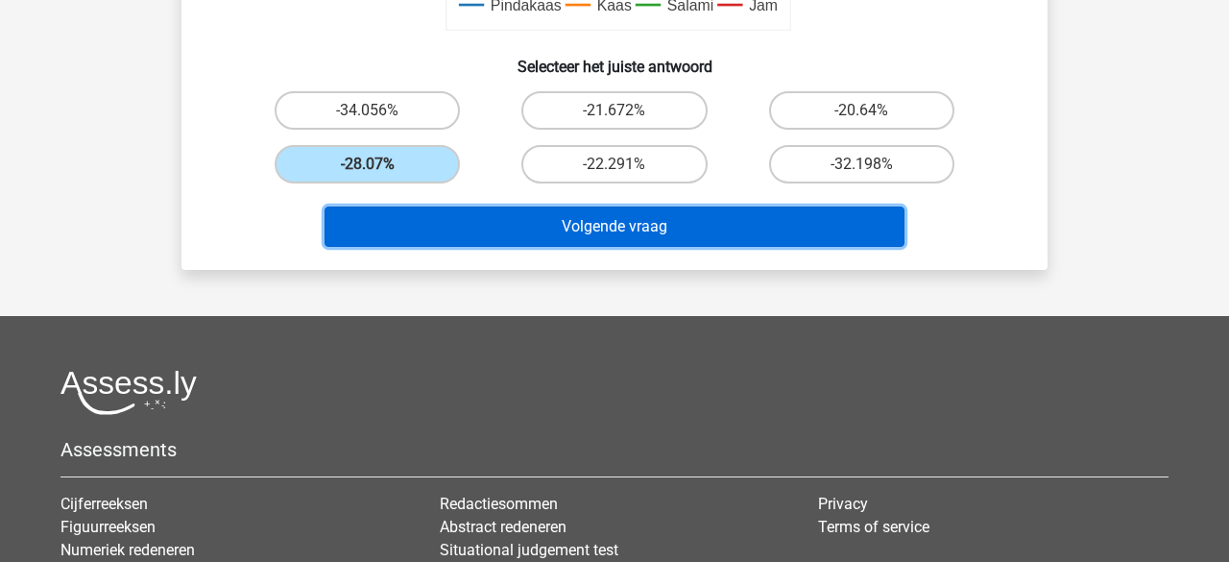
click at [408, 225] on button "Volgende vraag" at bounding box center [615, 227] width 581 height 40
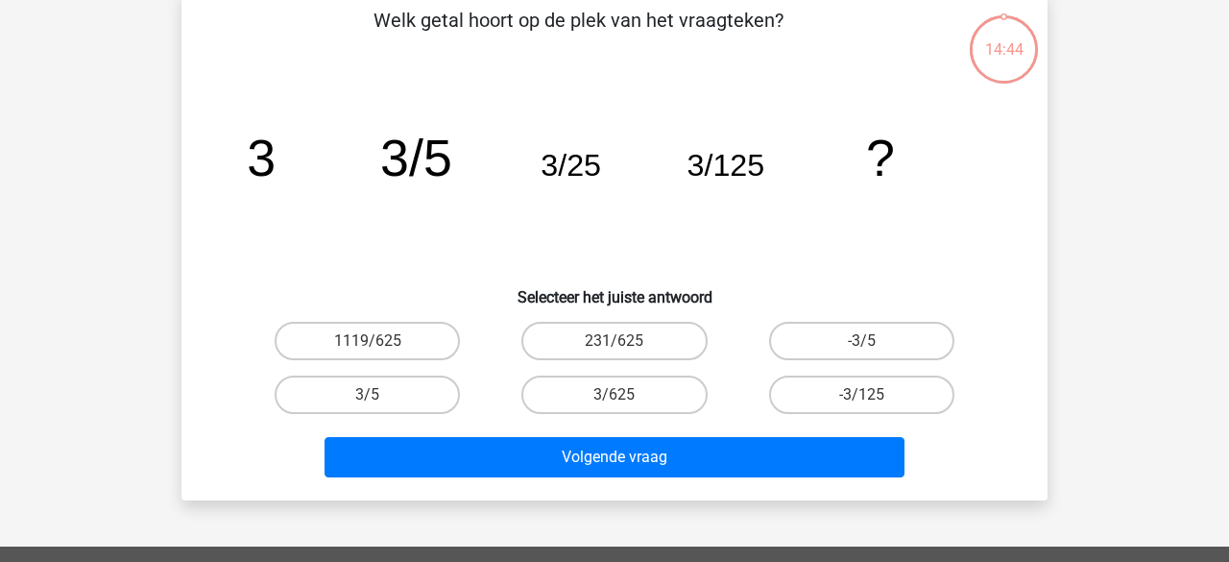
scroll to position [88, 0]
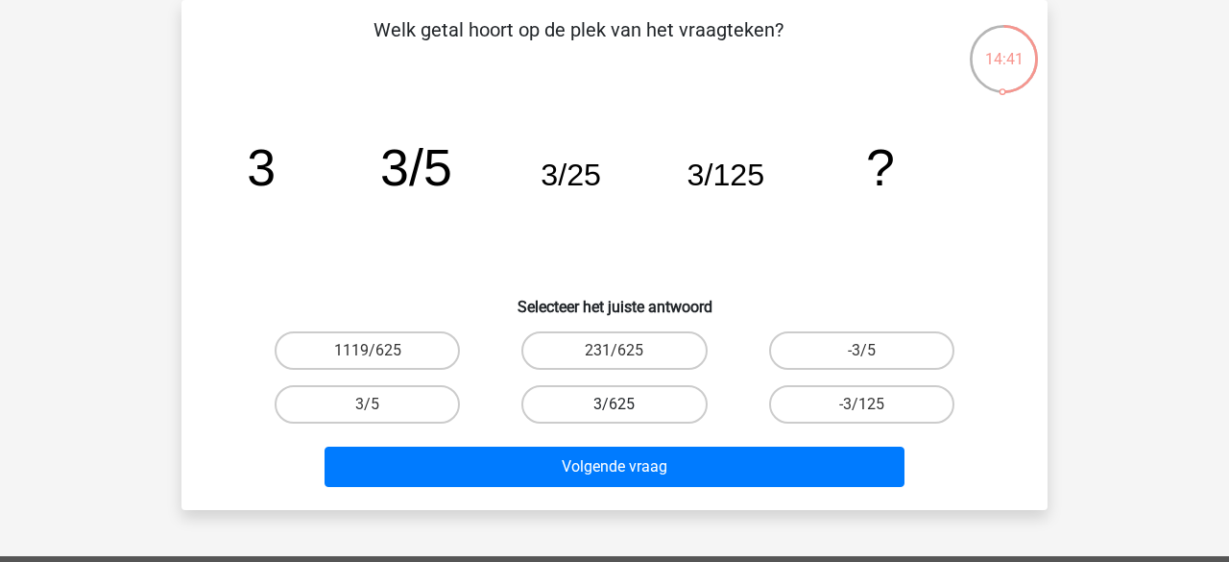
click at [575, 403] on label "3/625" at bounding box center [614, 404] width 185 height 38
click at [615, 404] on input "3/625" at bounding box center [621, 410] width 12 height 12
radio input "true"
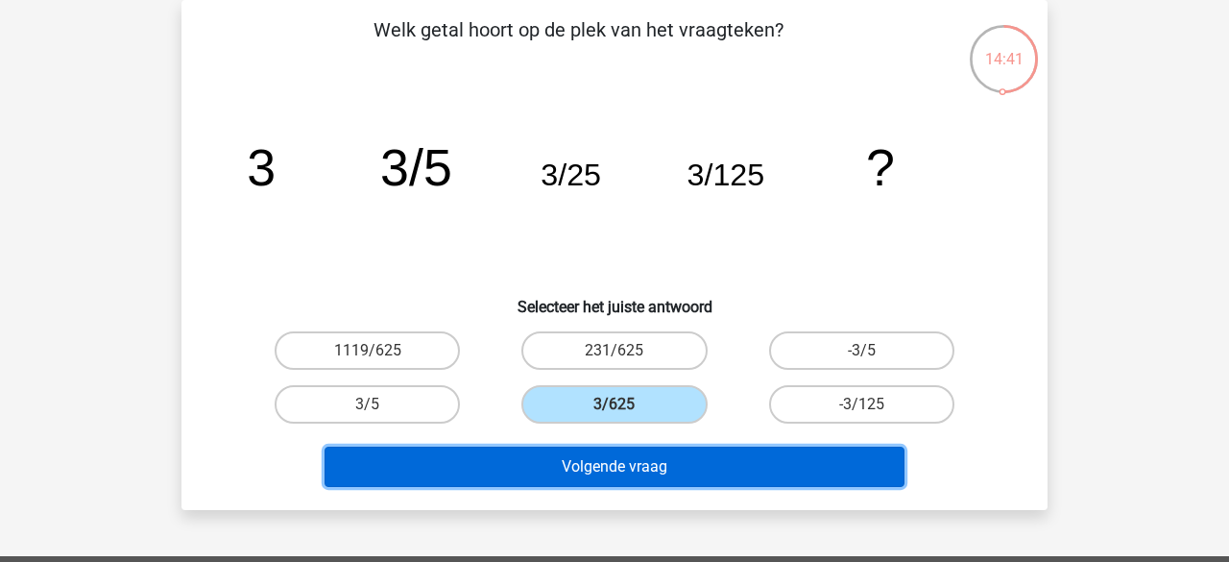
click at [551, 462] on button "Volgende vraag" at bounding box center [615, 467] width 581 height 40
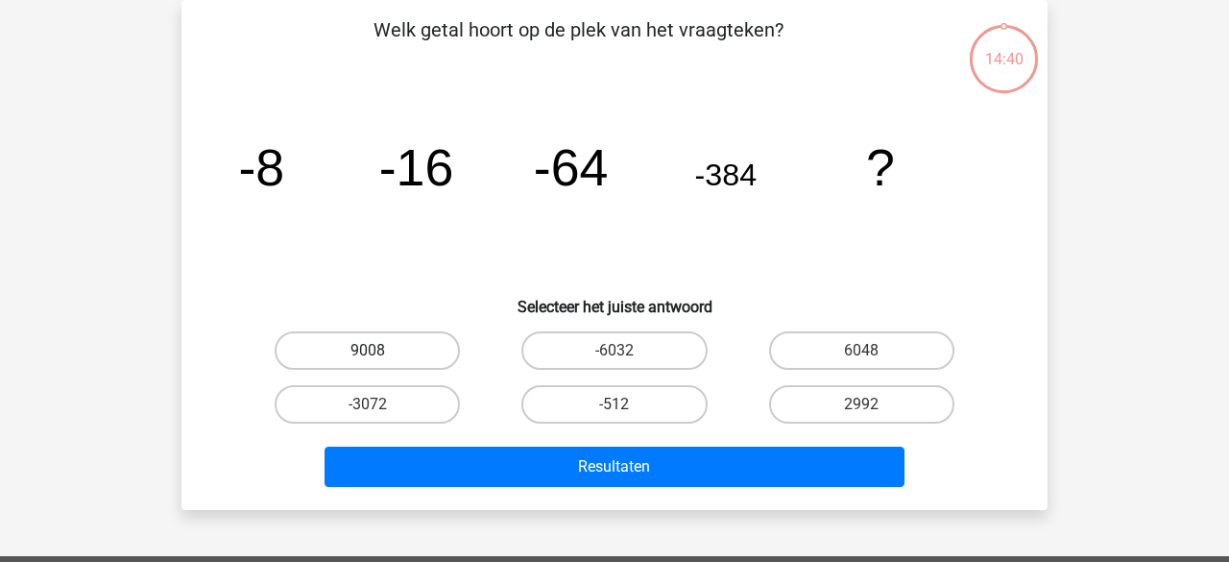
click at [381, 364] on label "9008" at bounding box center [367, 350] width 185 height 38
click at [380, 363] on input "9008" at bounding box center [374, 357] width 12 height 12
radio input "true"
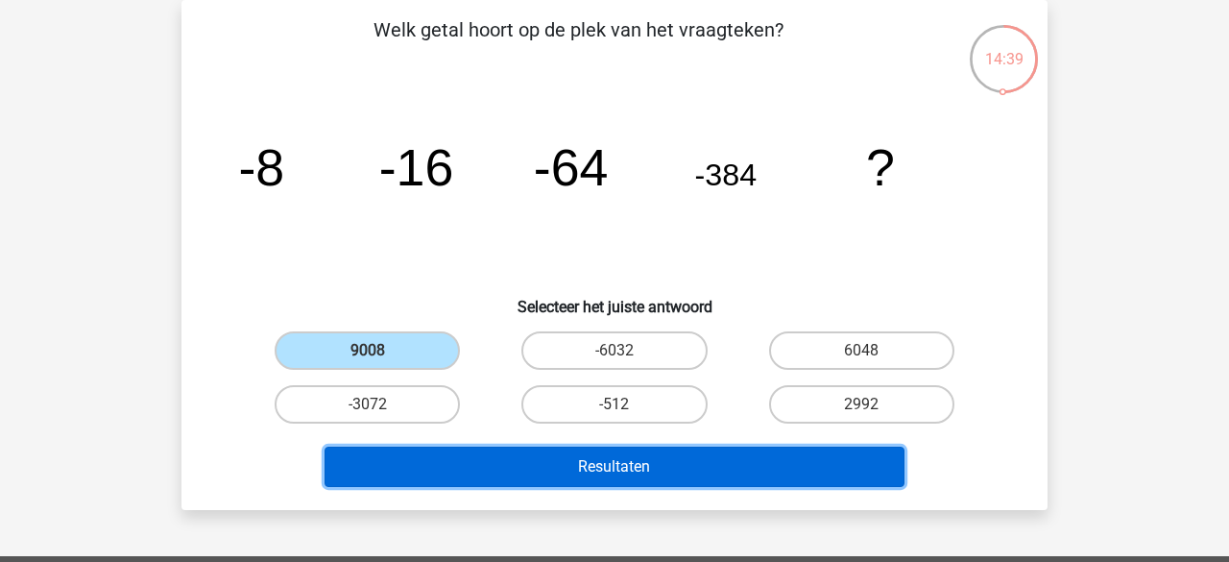
click at [406, 453] on button "Resultaten" at bounding box center [615, 467] width 581 height 40
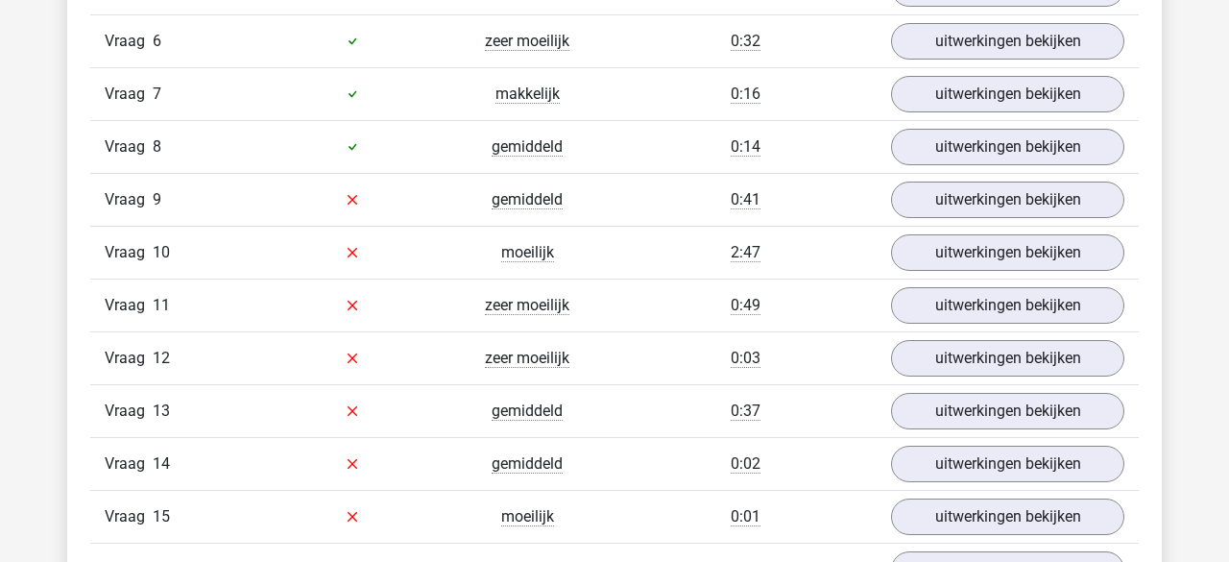
scroll to position [1691, 0]
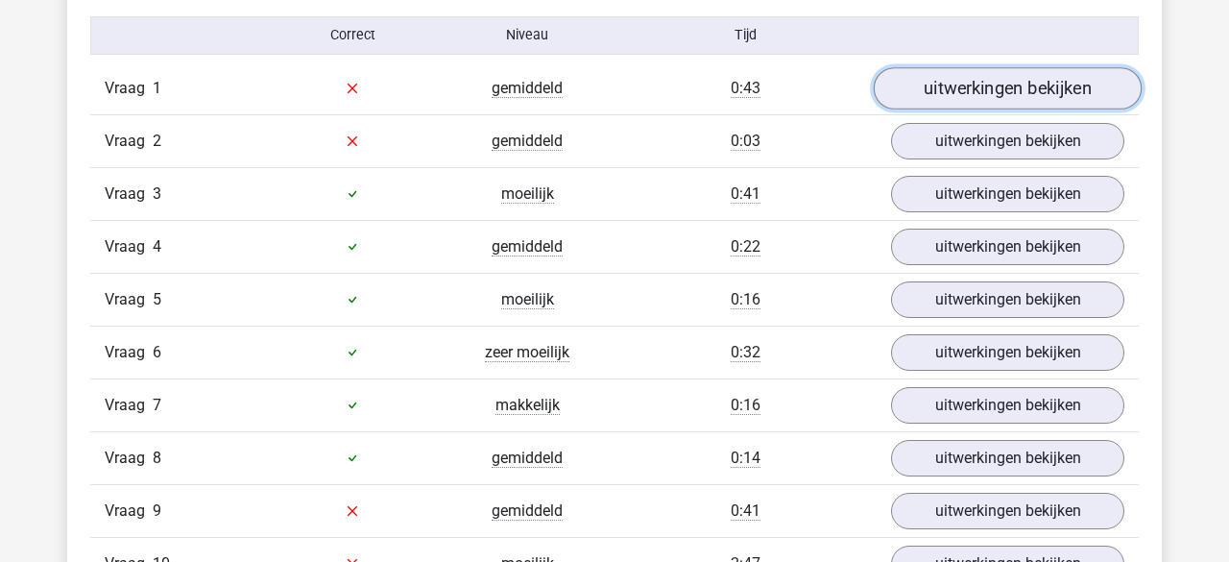
click at [945, 94] on link "uitwerkingen bekijken" at bounding box center [1008, 88] width 268 height 42
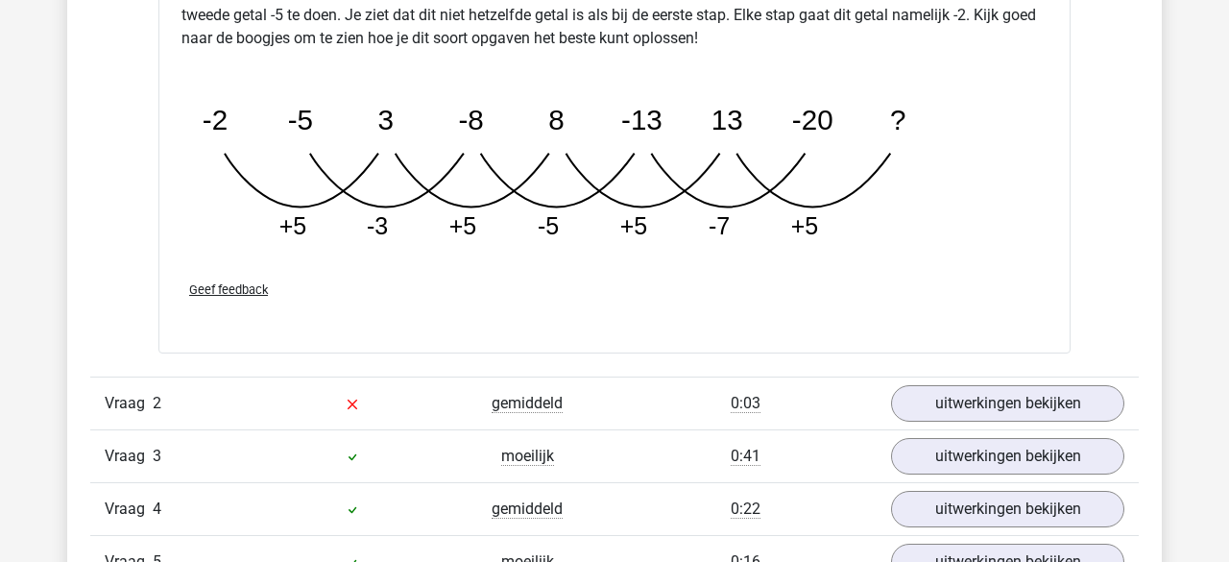
scroll to position [2412, 0]
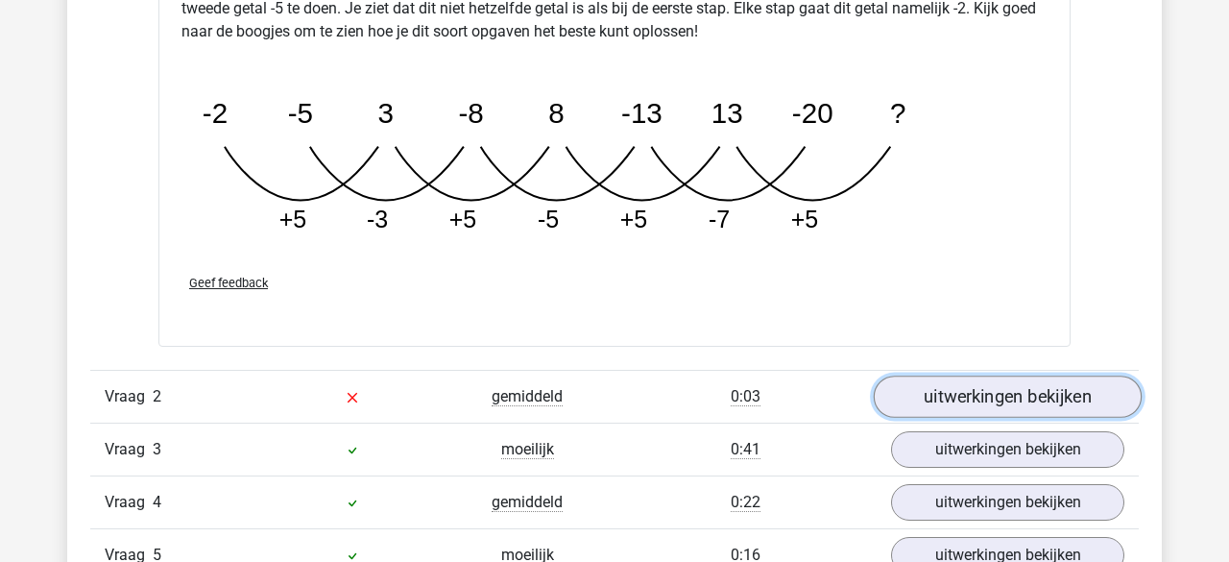
click at [986, 403] on link "uitwerkingen bekijken" at bounding box center [1008, 397] width 268 height 42
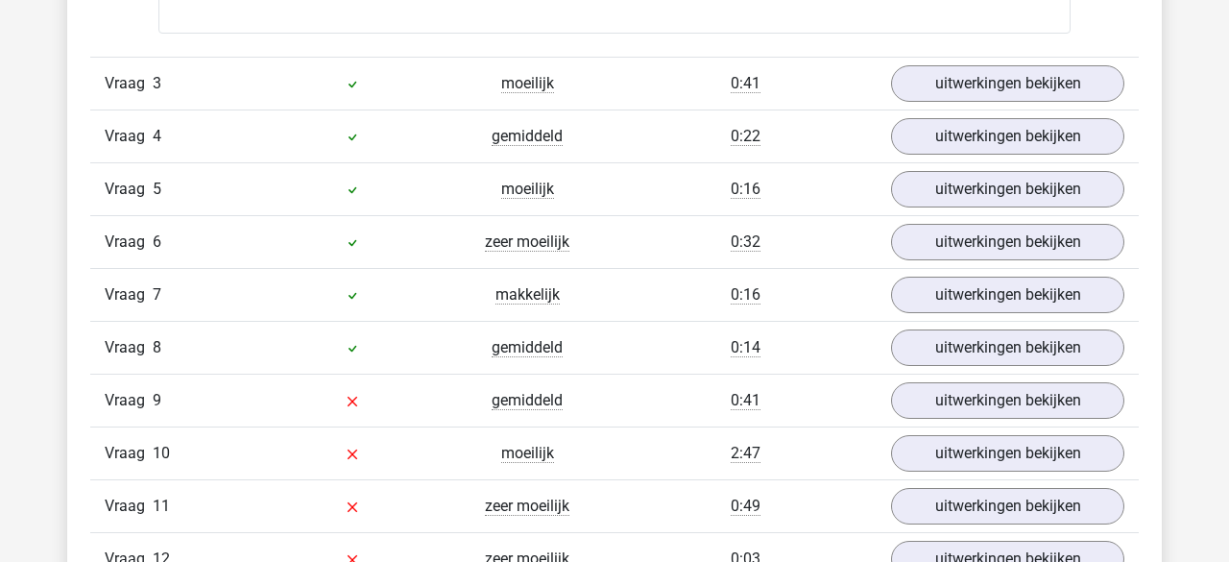
scroll to position [3712, 0]
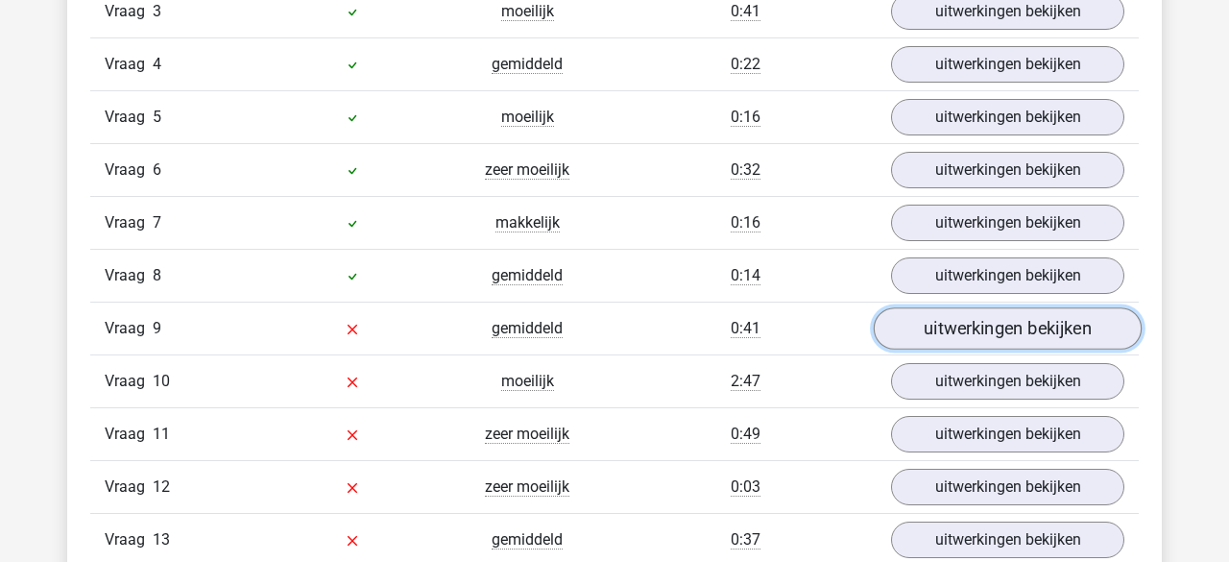
click at [951, 320] on link "uitwerkingen bekijken" at bounding box center [1008, 328] width 268 height 42
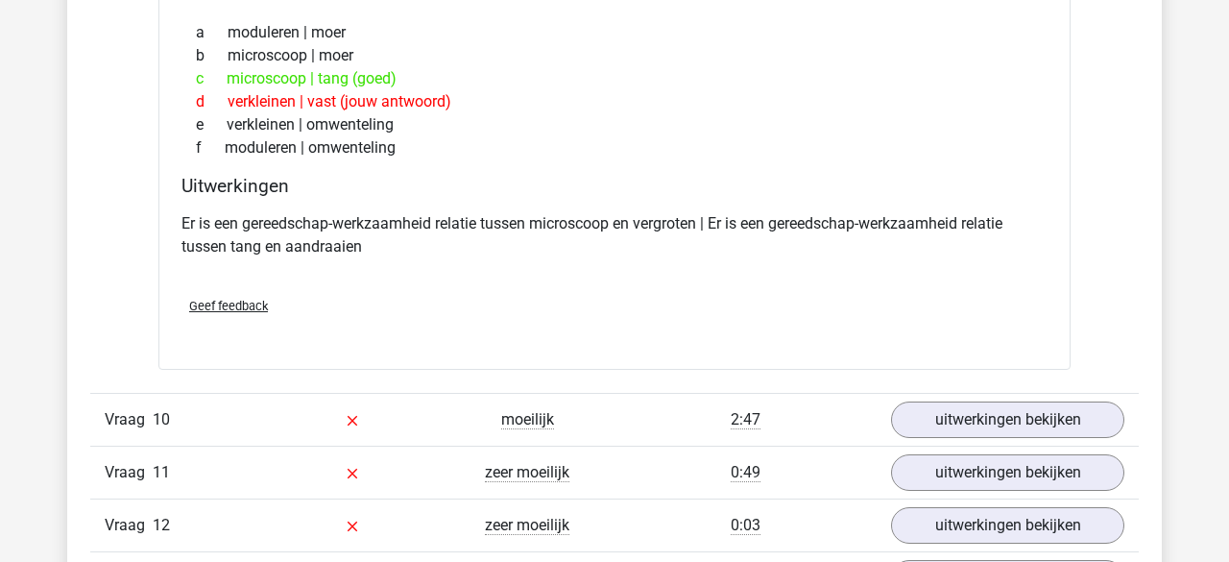
scroll to position [4137, 0]
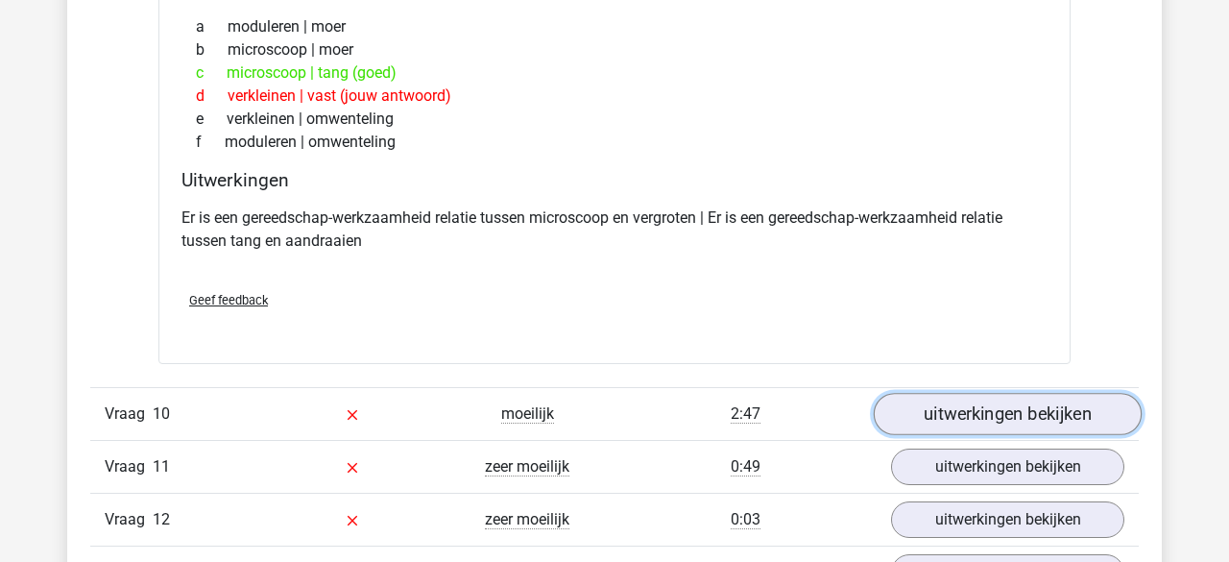
click at [911, 402] on link "uitwerkingen bekijken" at bounding box center [1008, 414] width 268 height 42
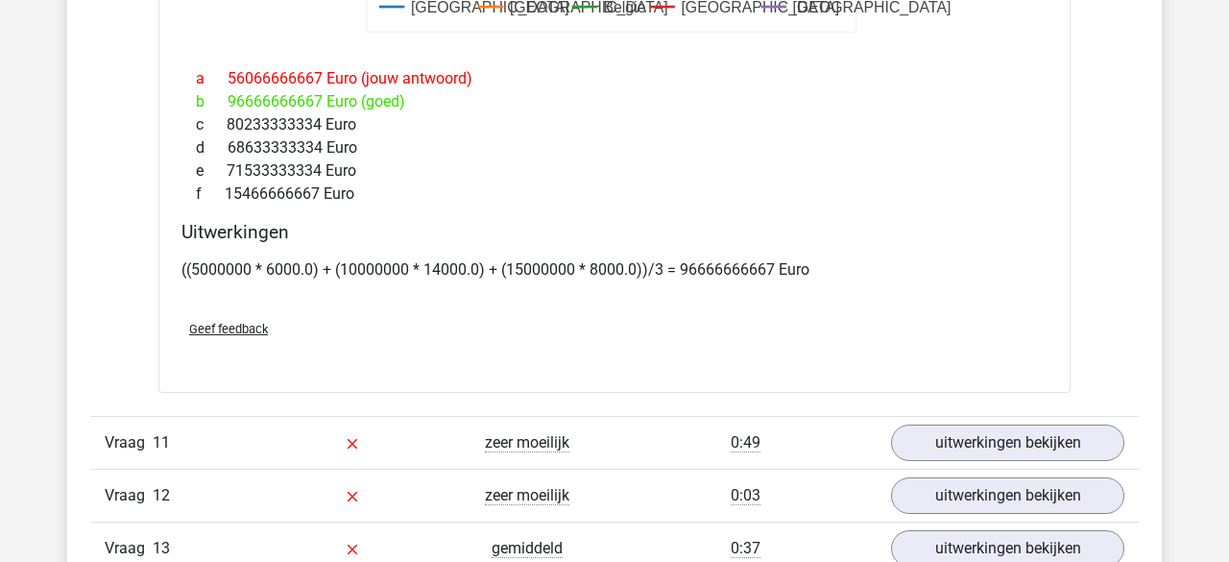
scroll to position [5234, 0]
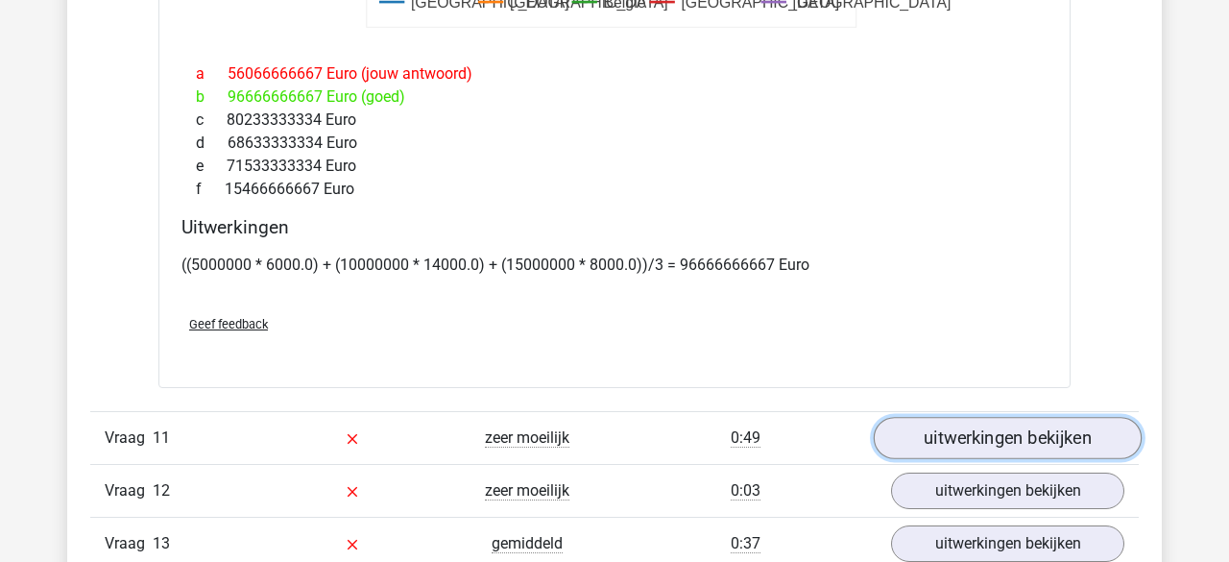
click at [954, 420] on link "uitwerkingen bekijken" at bounding box center [1008, 439] width 268 height 42
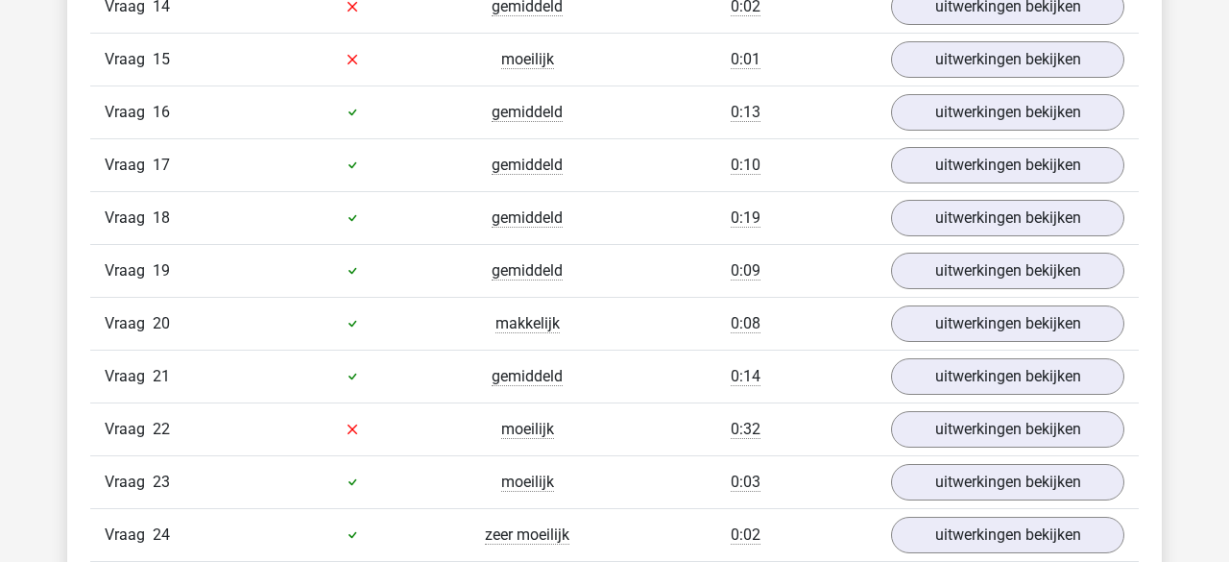
scroll to position [6991, 0]
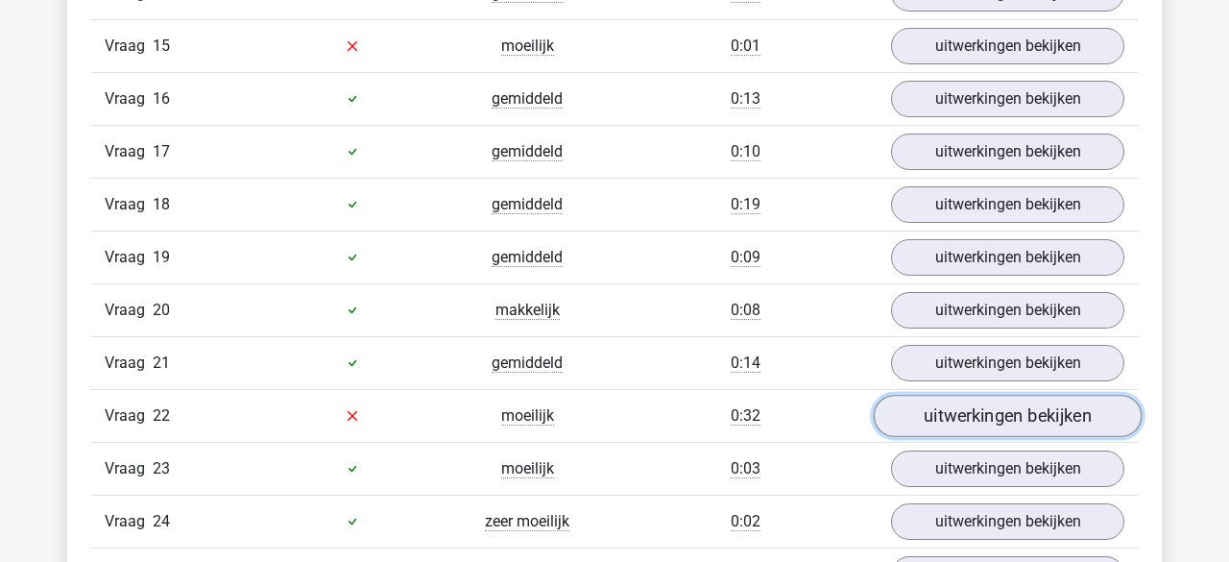
click at [964, 401] on link "uitwerkingen bekijken" at bounding box center [1008, 416] width 268 height 42
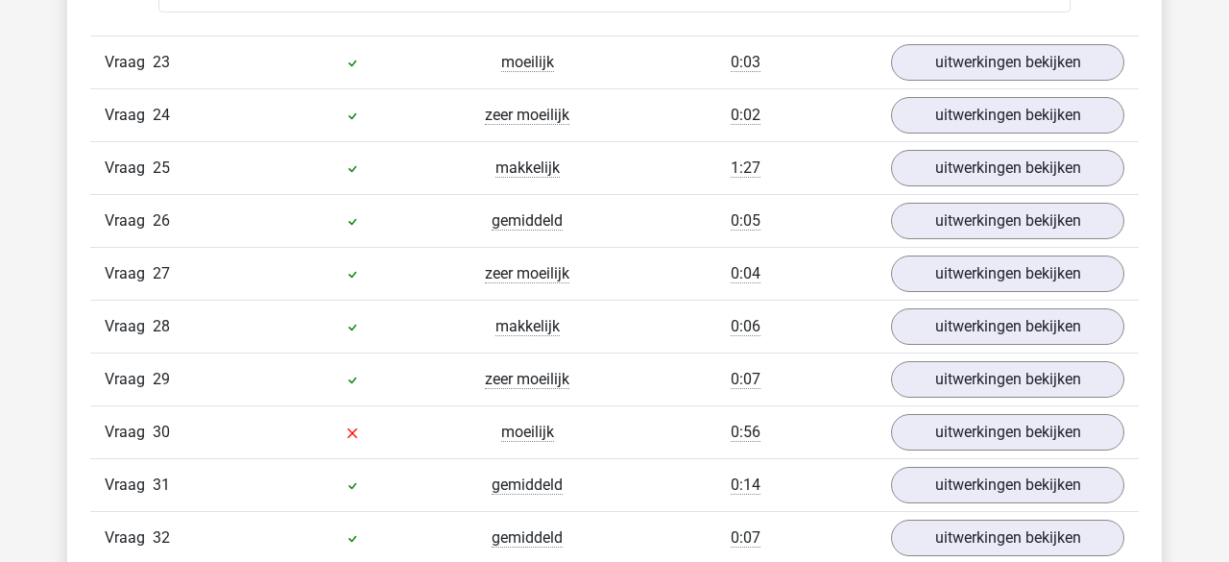
scroll to position [8604, 0]
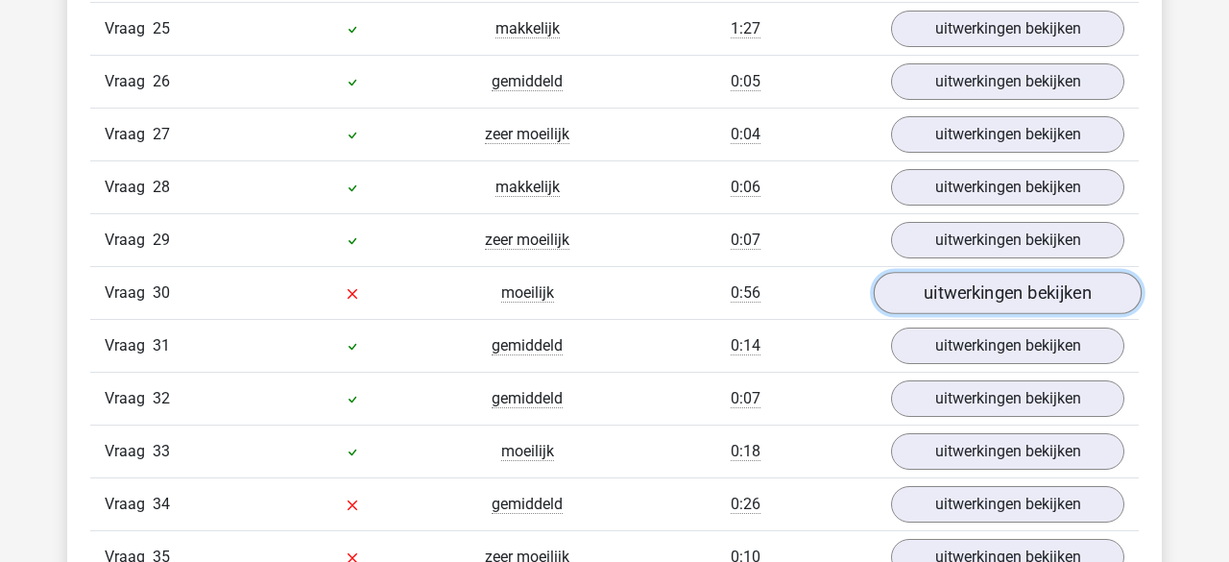
click at [900, 272] on link "uitwerkingen bekijken" at bounding box center [1008, 293] width 268 height 42
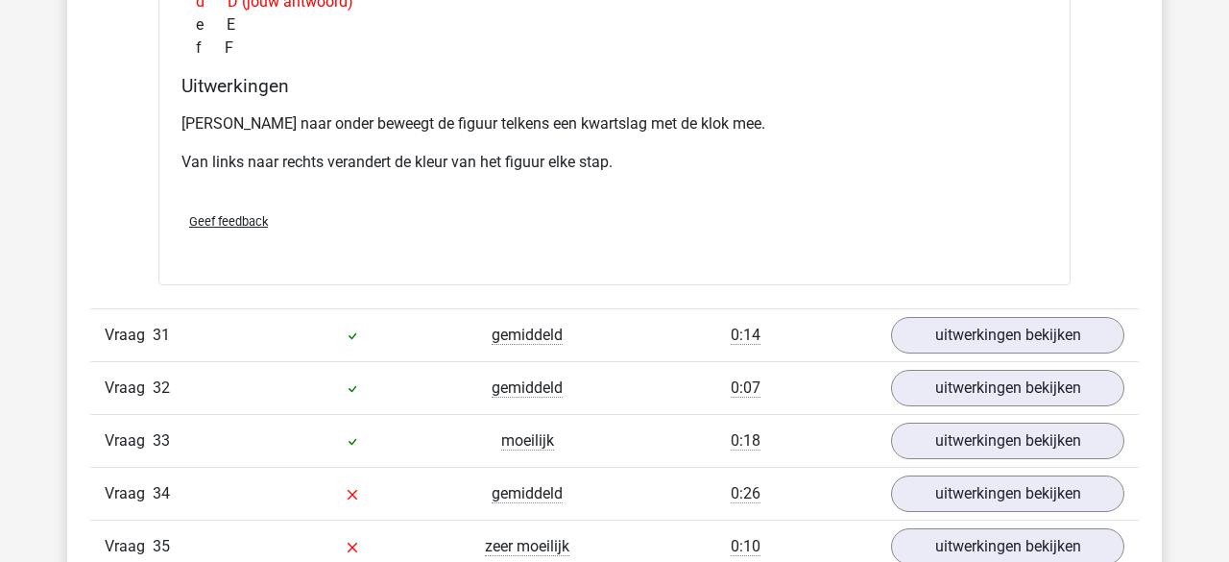
scroll to position [9693, 0]
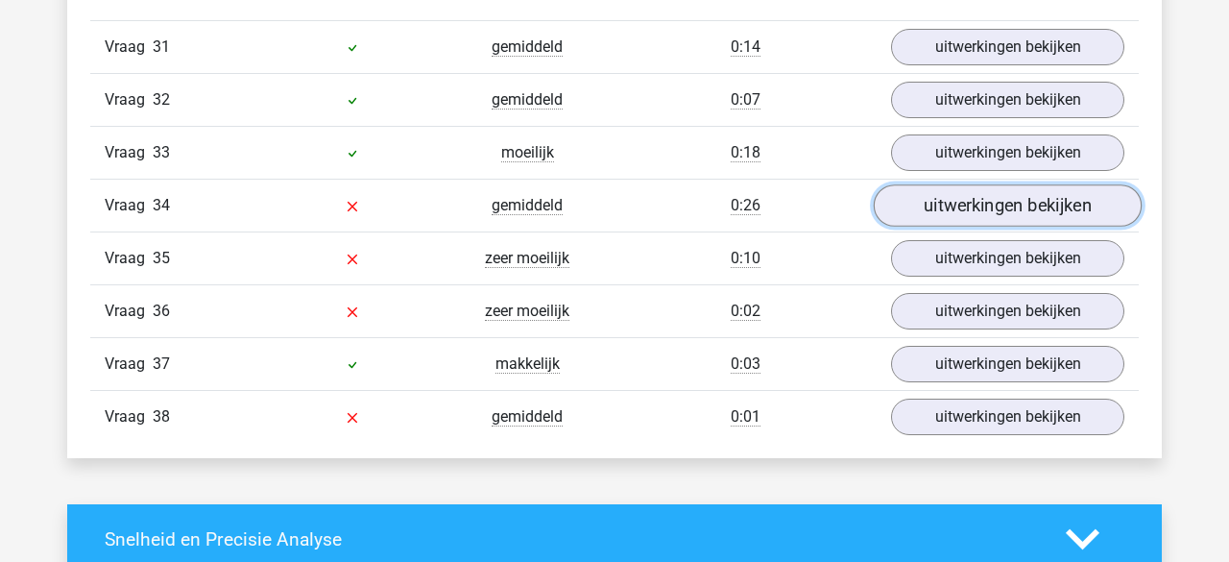
click at [942, 184] on link "uitwerkingen bekijken" at bounding box center [1008, 205] width 268 height 42
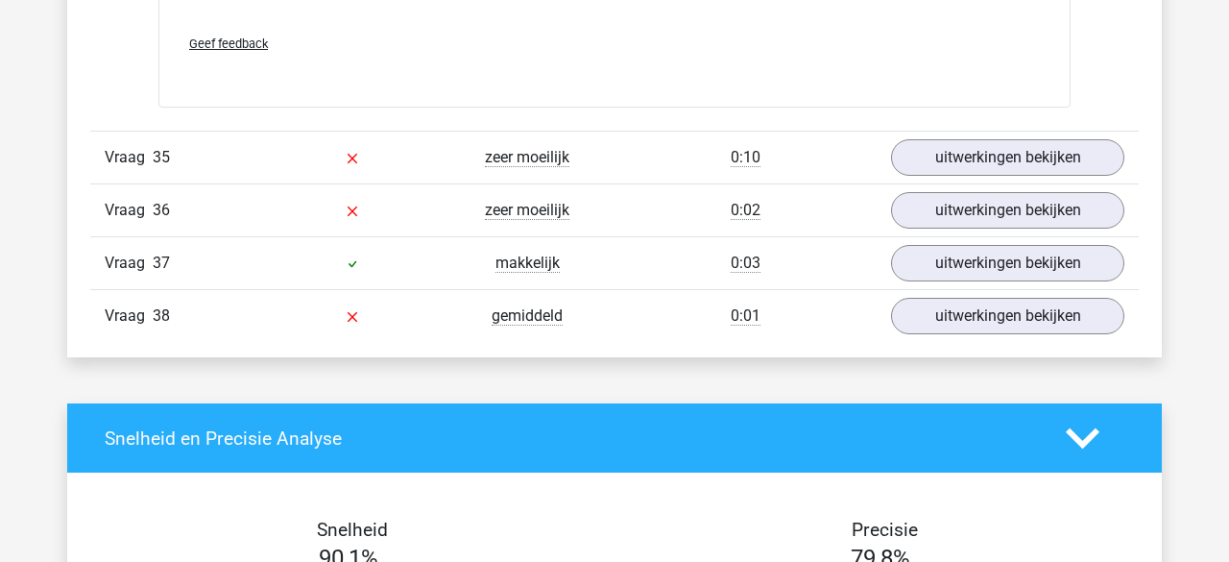
scroll to position [10863, 0]
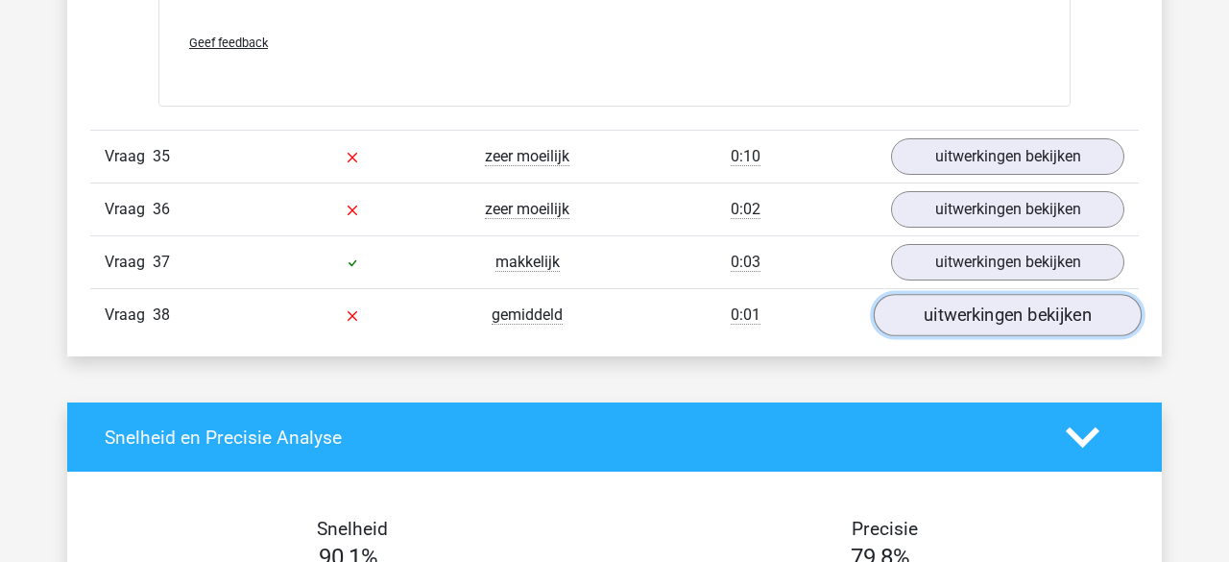
click at [965, 294] on link "uitwerkingen bekijken" at bounding box center [1008, 315] width 268 height 42
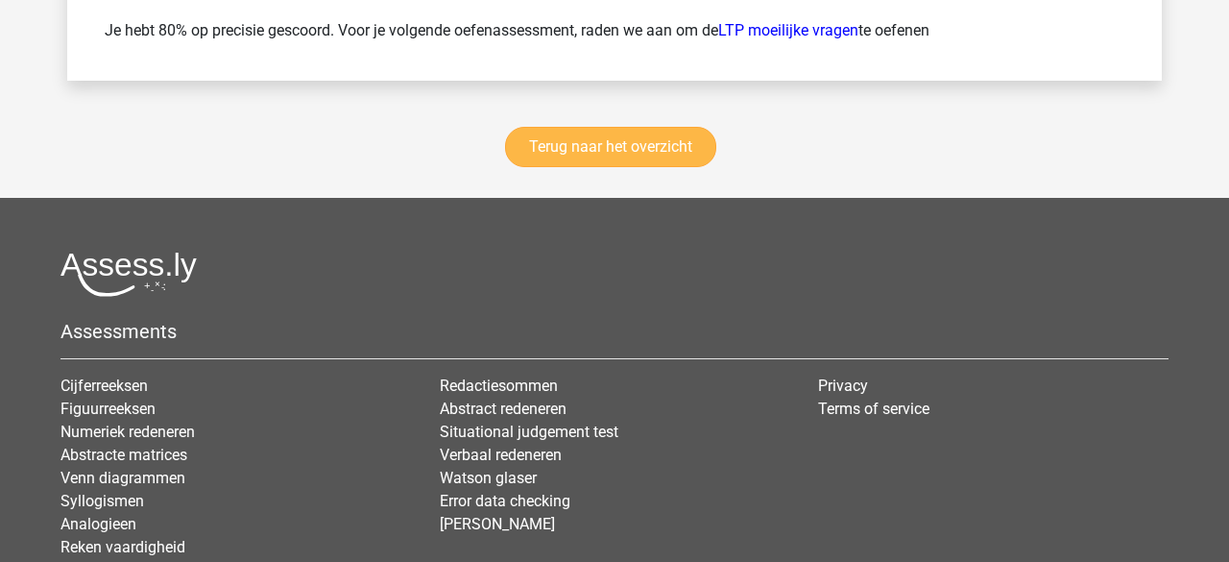
scroll to position [13160, 0]
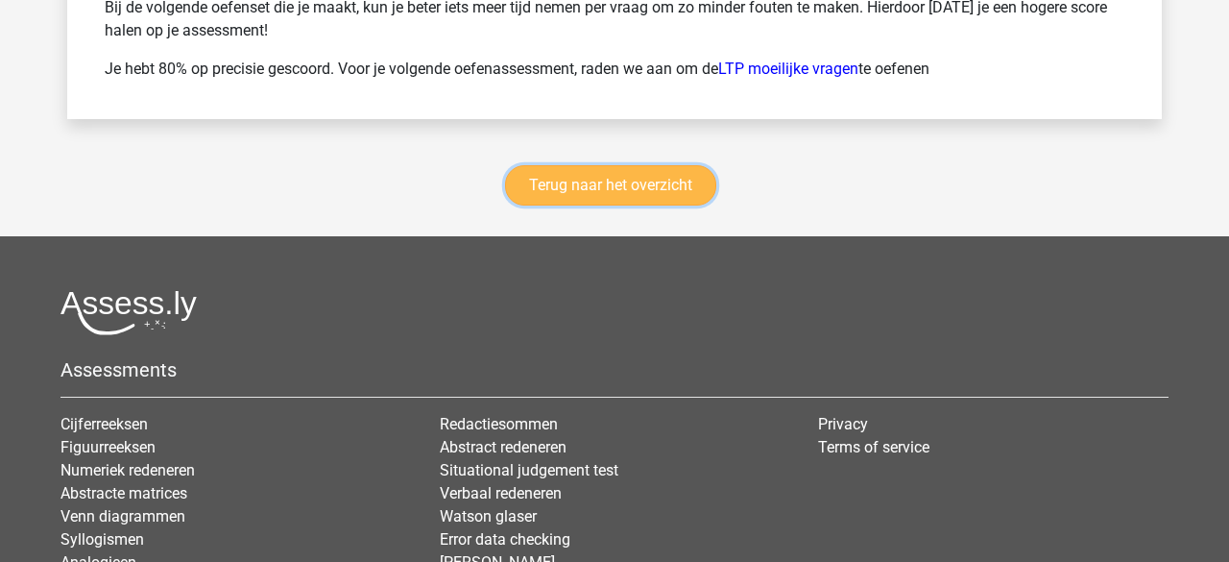
click at [604, 165] on link "Terug naar het overzicht" at bounding box center [610, 185] width 211 height 40
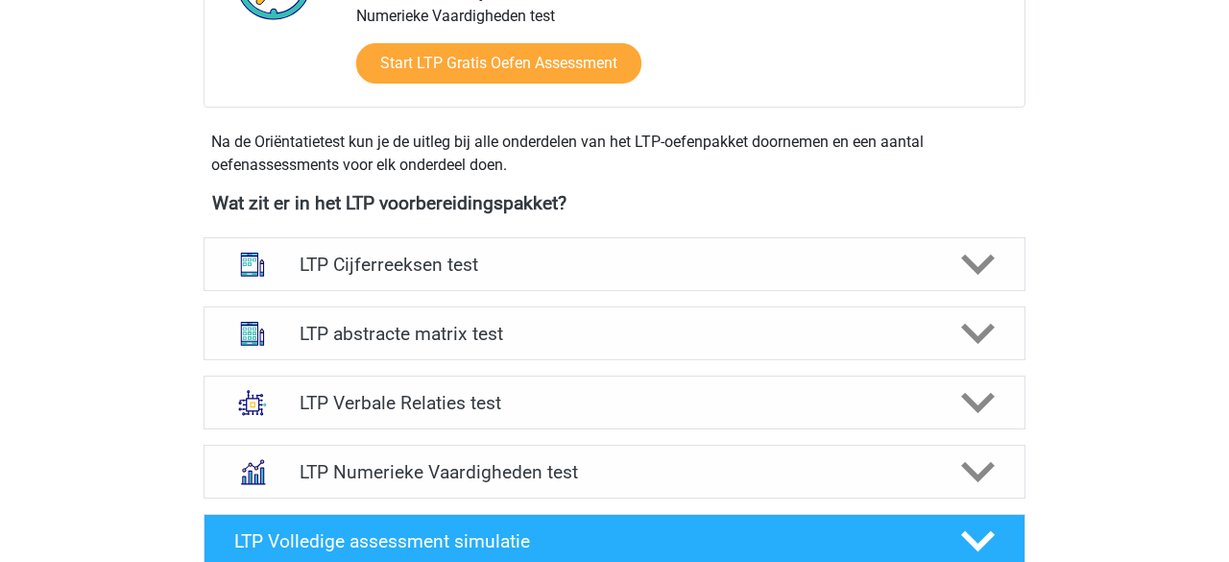
scroll to position [582, 0]
click at [960, 462] on div at bounding box center [976, 472] width 65 height 34
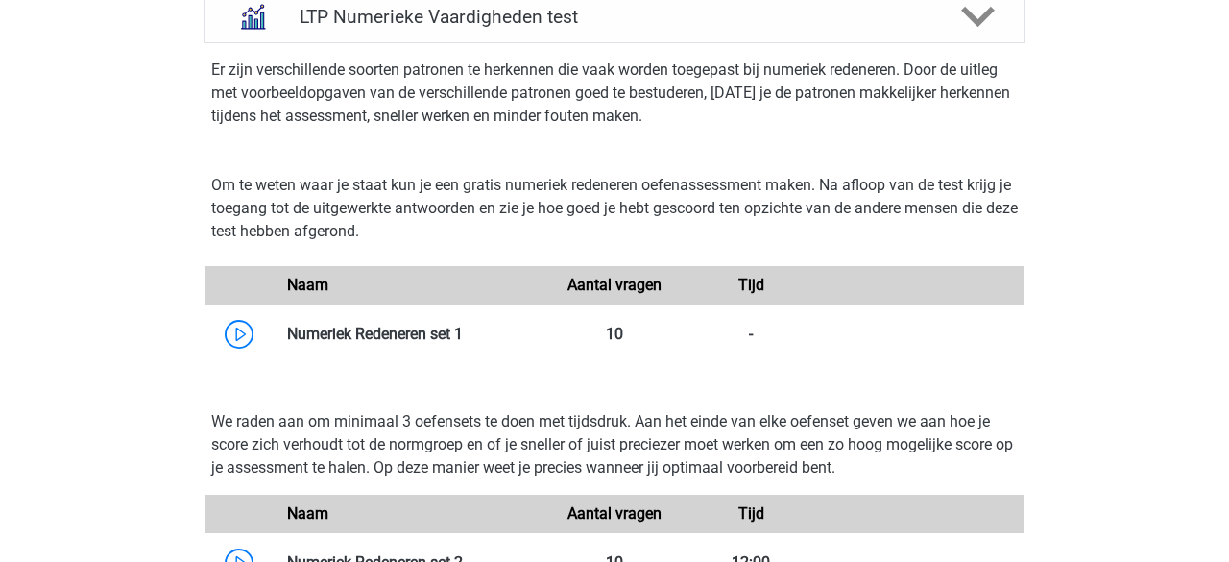
scroll to position [1082, 0]
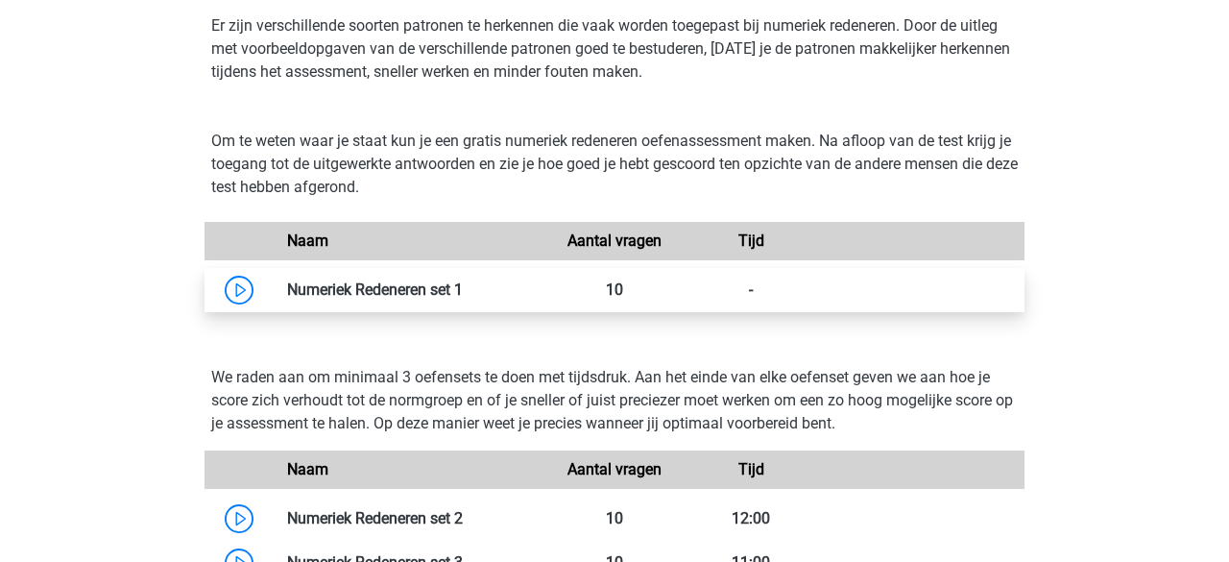
click at [463, 297] on link at bounding box center [463, 289] width 0 height 18
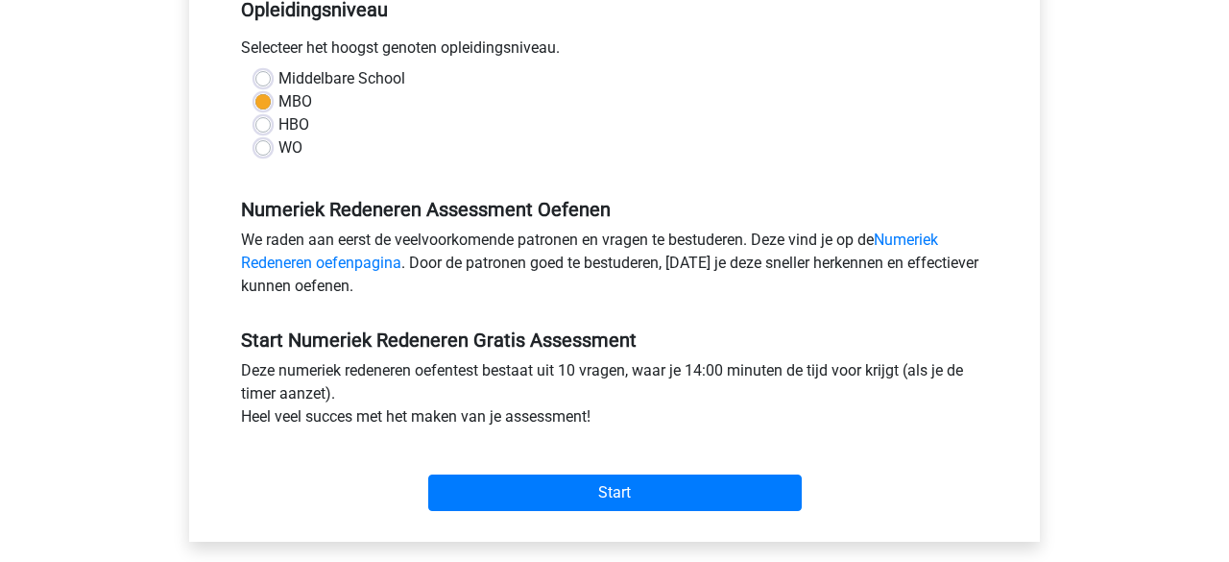
scroll to position [453, 0]
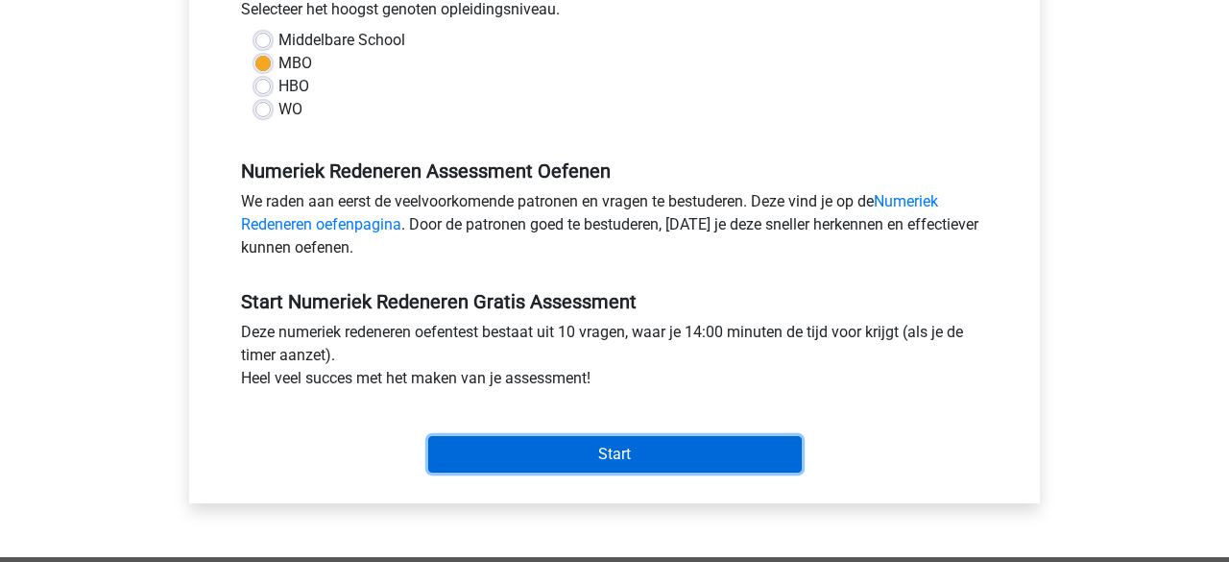
click at [517, 449] on input "Start" at bounding box center [615, 454] width 374 height 37
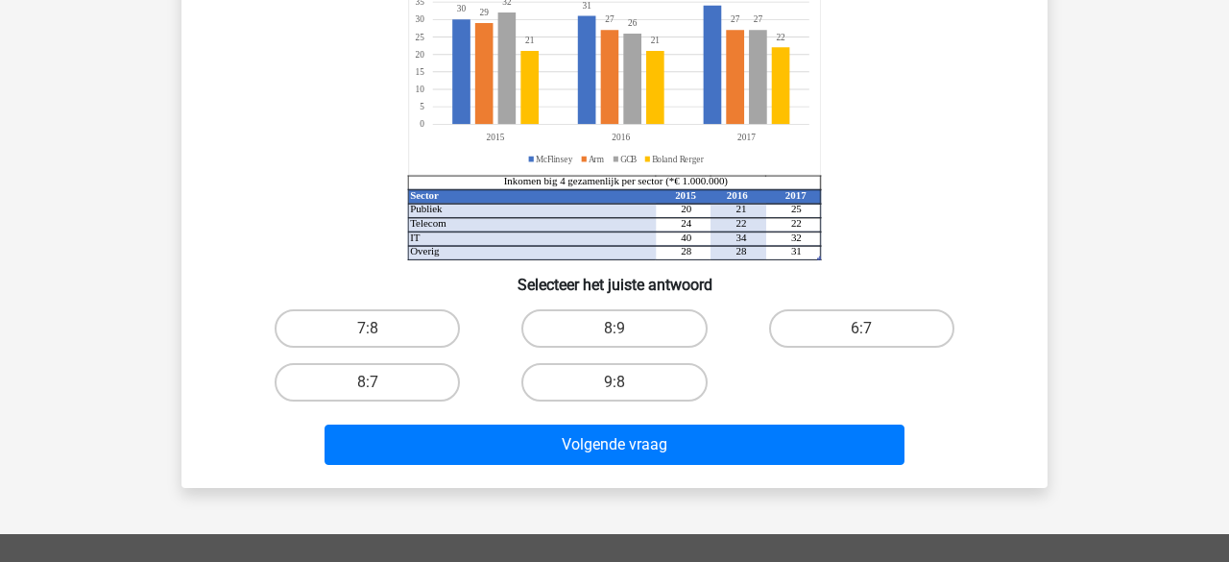
scroll to position [266, 0]
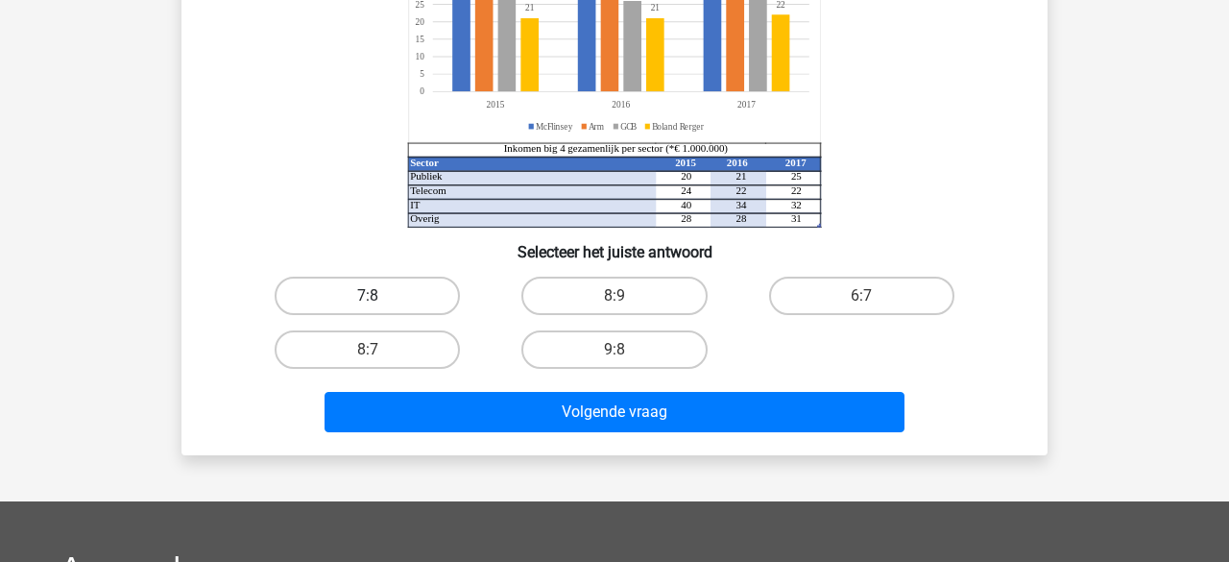
click at [450, 297] on label "7:8" at bounding box center [367, 296] width 185 height 38
click at [380, 297] on input "7:8" at bounding box center [374, 302] width 12 height 12
radio input "true"
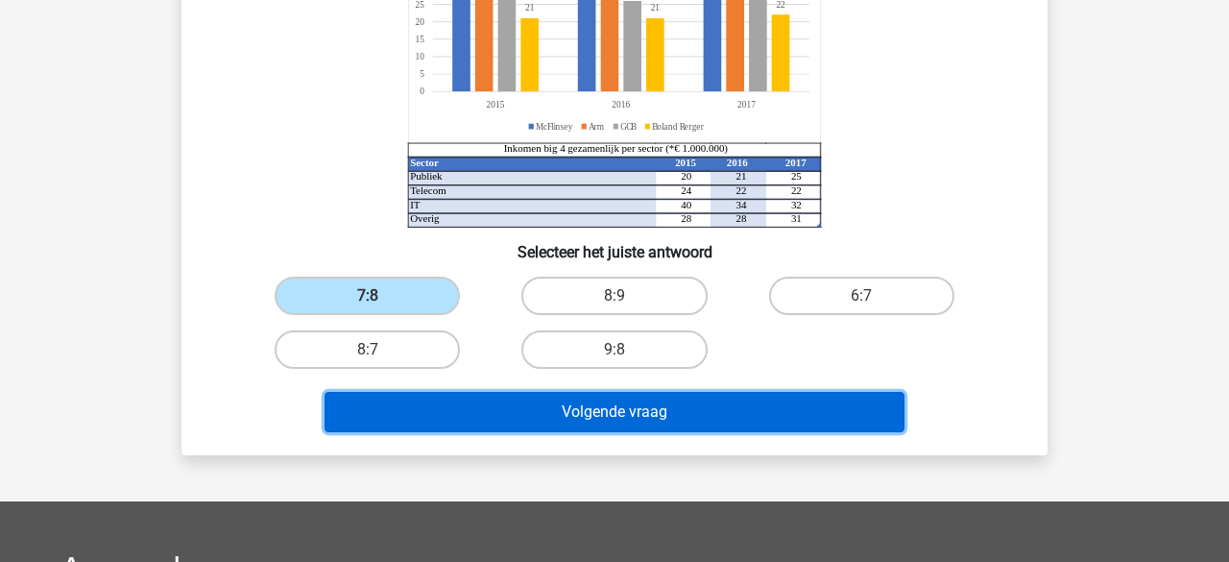
click at [496, 423] on button "Volgende vraag" at bounding box center [615, 412] width 581 height 40
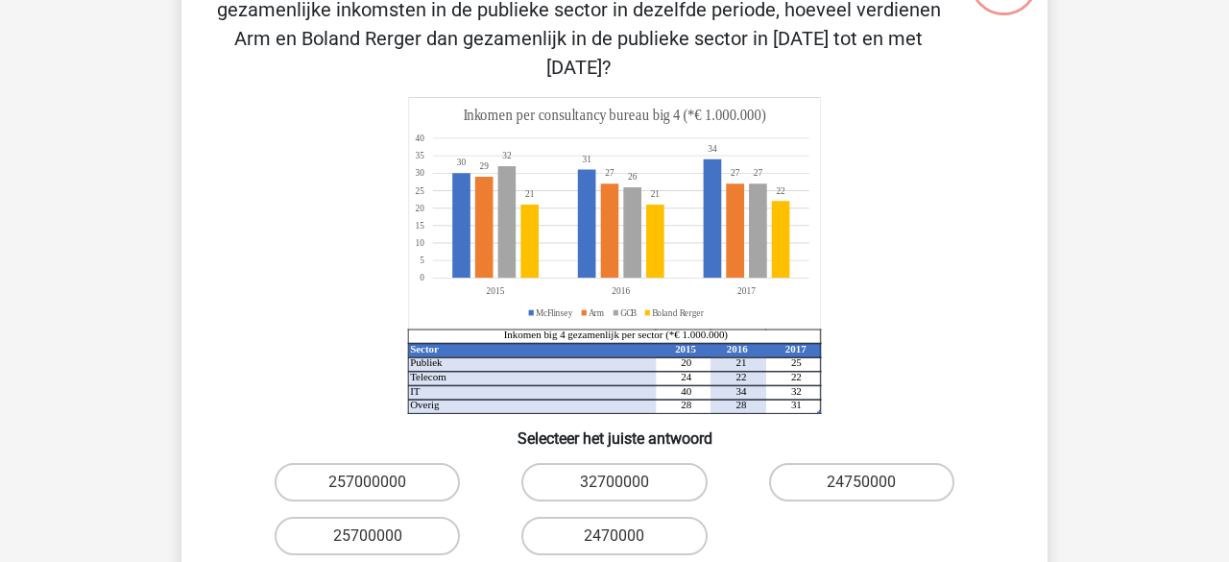
scroll to position [206, 0]
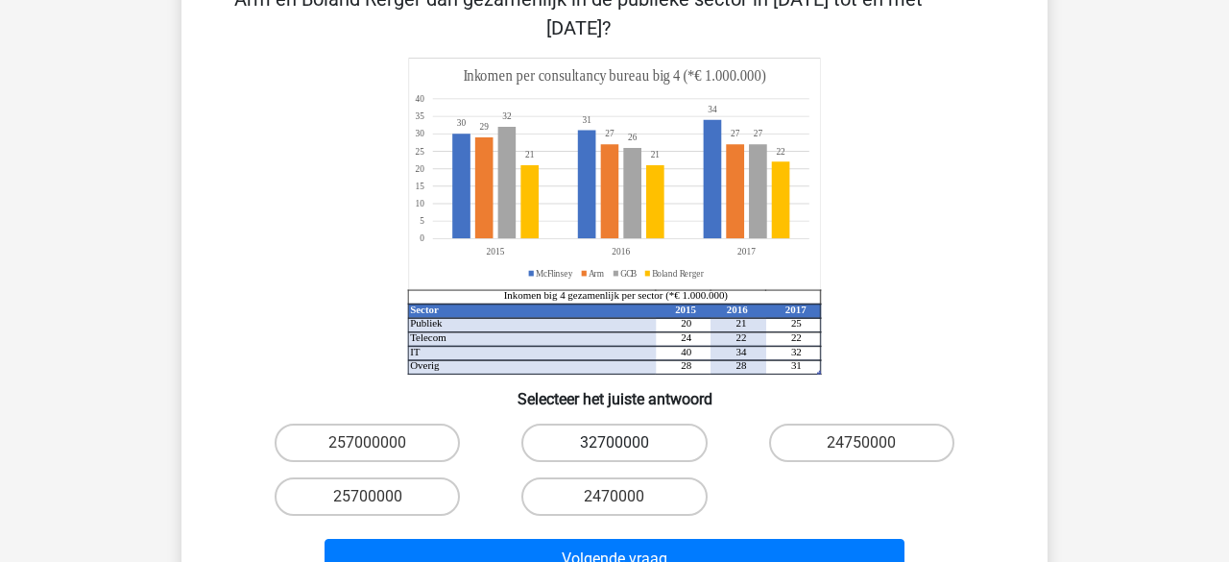
click at [573, 424] on label "32700000" at bounding box center [614, 443] width 185 height 38
click at [615, 443] on input "32700000" at bounding box center [621, 449] width 12 height 12
radio input "true"
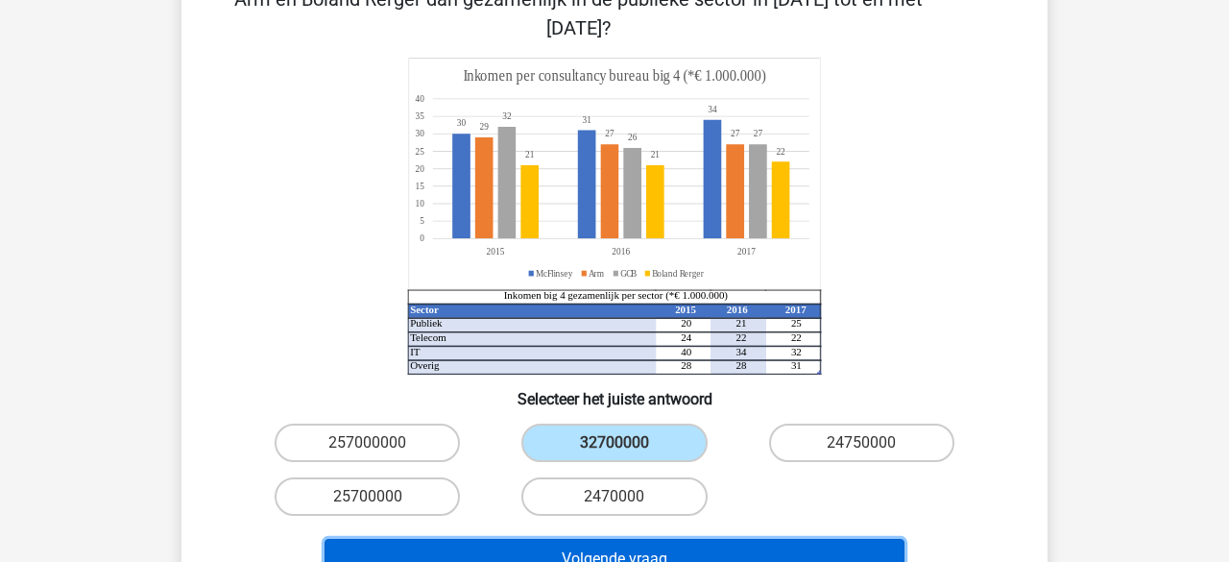
click at [589, 539] on button "Volgende vraag" at bounding box center [615, 559] width 581 height 40
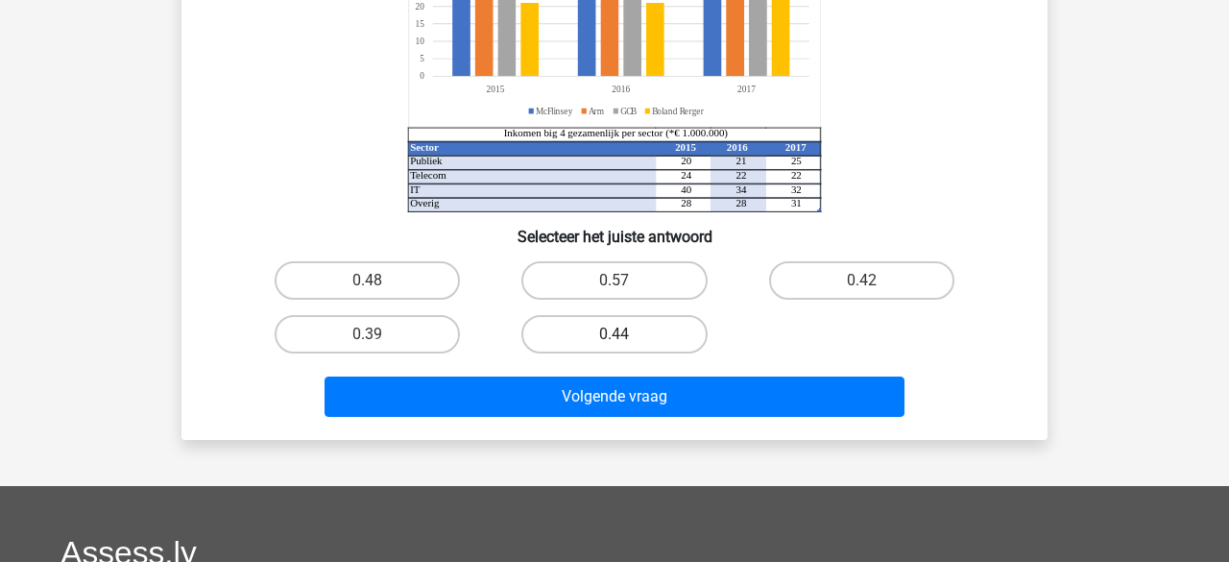
scroll to position [354, 0]
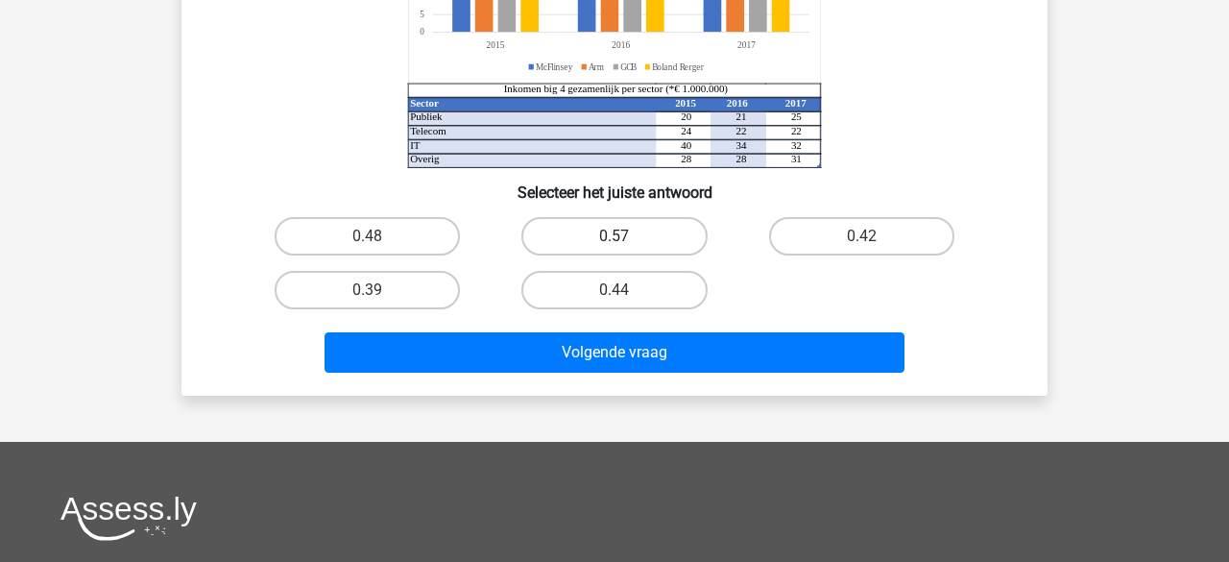
click at [592, 241] on label "0.57" at bounding box center [614, 236] width 185 height 38
click at [615, 241] on input "0.57" at bounding box center [621, 242] width 12 height 12
radio input "true"
click at [570, 329] on div "Volgende vraag" at bounding box center [614, 348] width 805 height 63
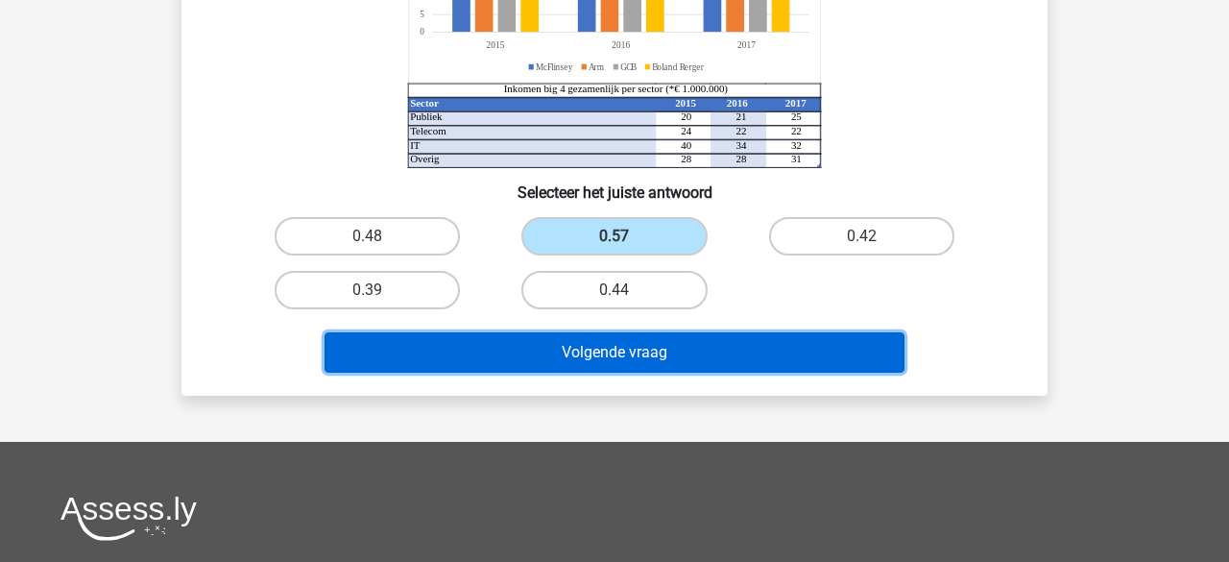
click at [562, 341] on button "Volgende vraag" at bounding box center [615, 352] width 581 height 40
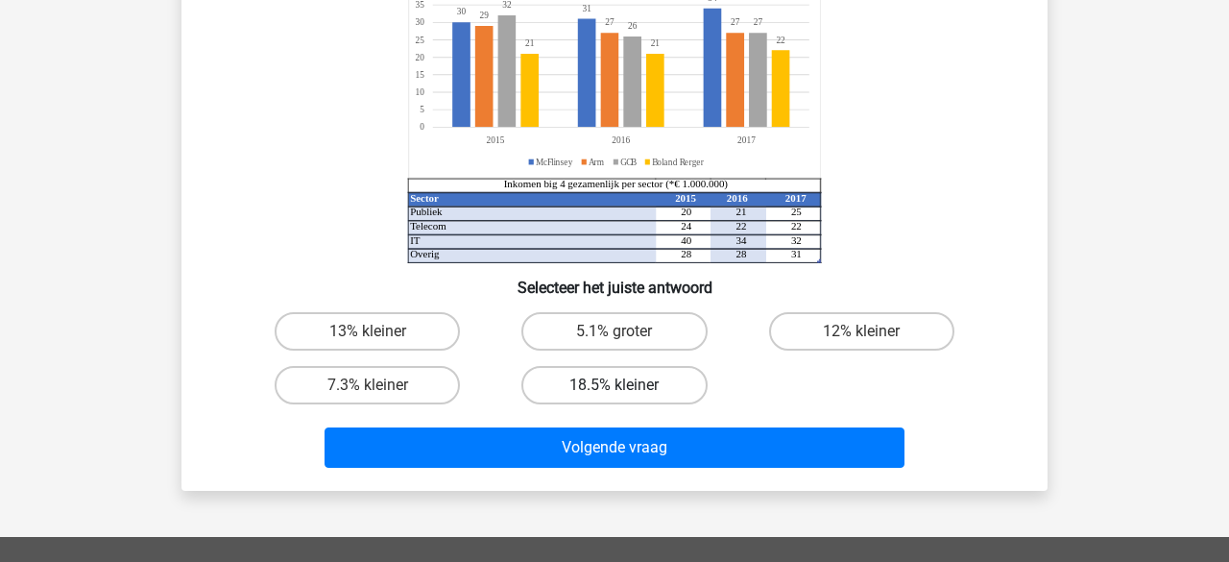
scroll to position [231, 0]
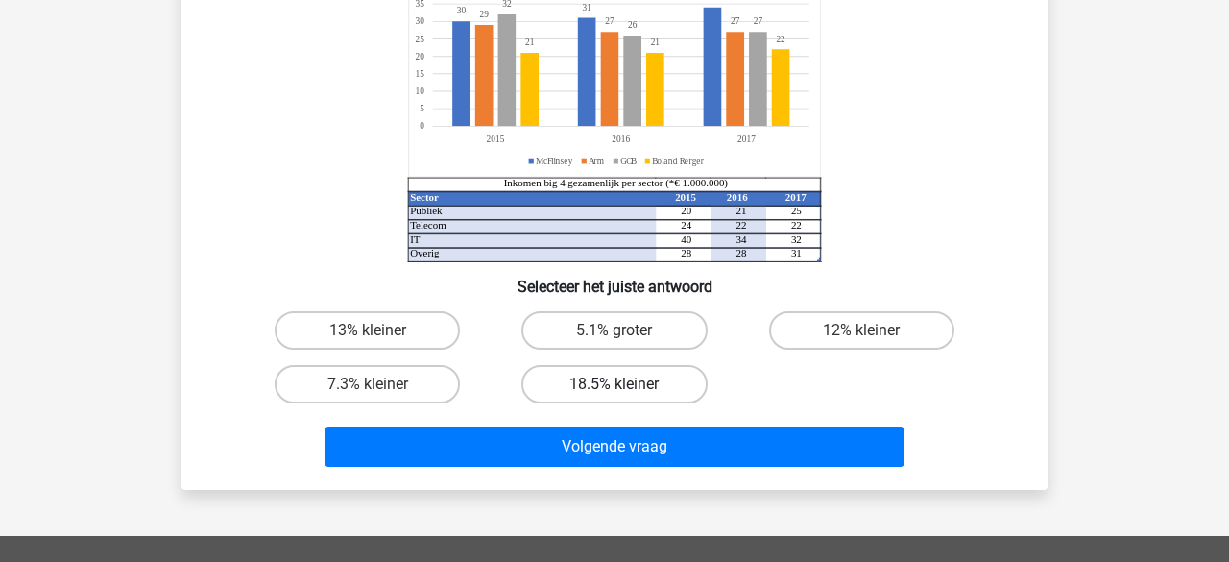
click at [664, 381] on label "18.5% kleiner" at bounding box center [614, 384] width 185 height 38
click at [627, 384] on input "18.5% kleiner" at bounding box center [621, 390] width 12 height 12
radio input "true"
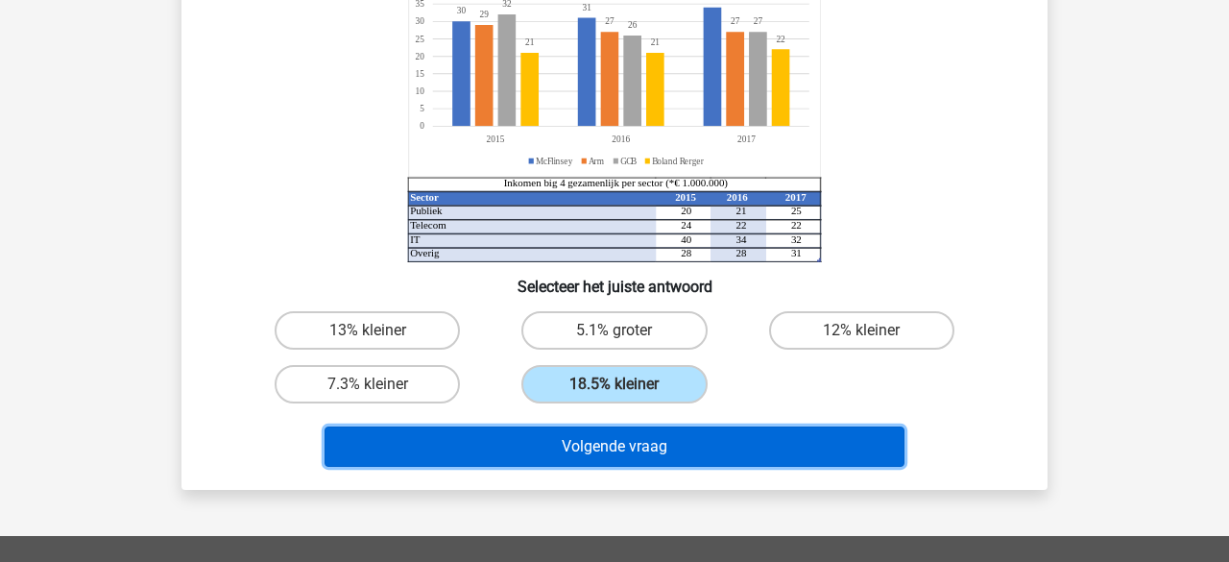
click at [655, 437] on button "Volgende vraag" at bounding box center [615, 446] width 581 height 40
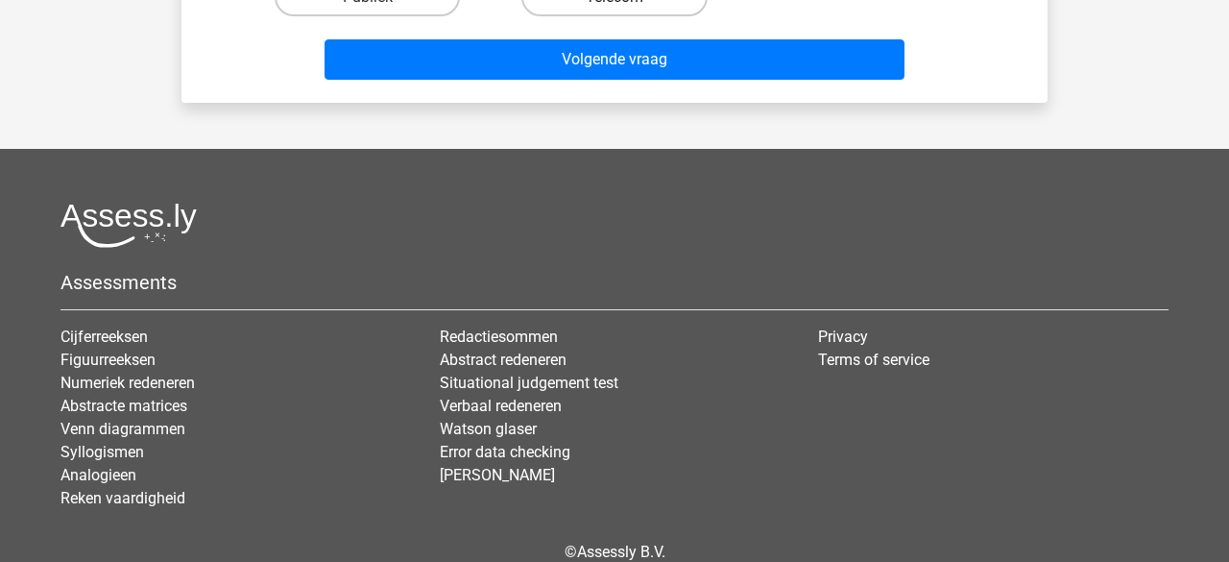
scroll to position [620, 0]
